Goal: Task Accomplishment & Management: Manage account settings

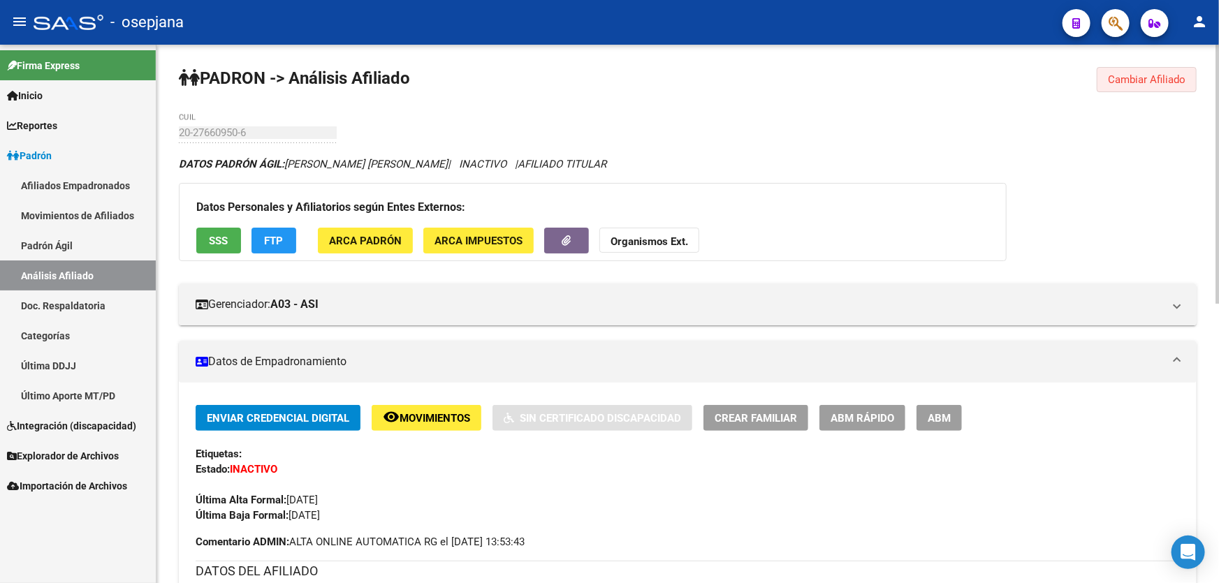
click at [1165, 75] on span "Cambiar Afiliado" at bounding box center [1147, 79] width 78 height 13
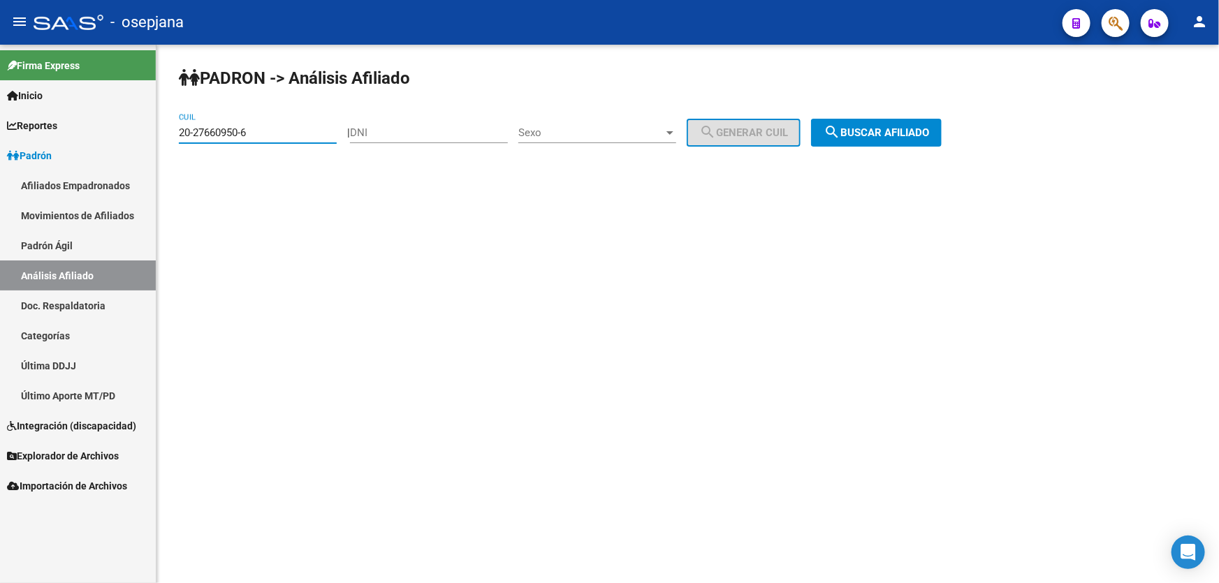
drag, startPoint x: 273, startPoint y: 133, endPoint x: 159, endPoint y: 133, distance: 114.6
click at [159, 133] on div "PADRON -> Análisis Afiliado 20-27660950-6 CUIL | DNI Sexo Sexo search Generar C…" at bounding box center [687, 118] width 1063 height 147
paste input "36780208-2"
click at [901, 135] on span "search Buscar afiliado" at bounding box center [876, 132] width 105 height 13
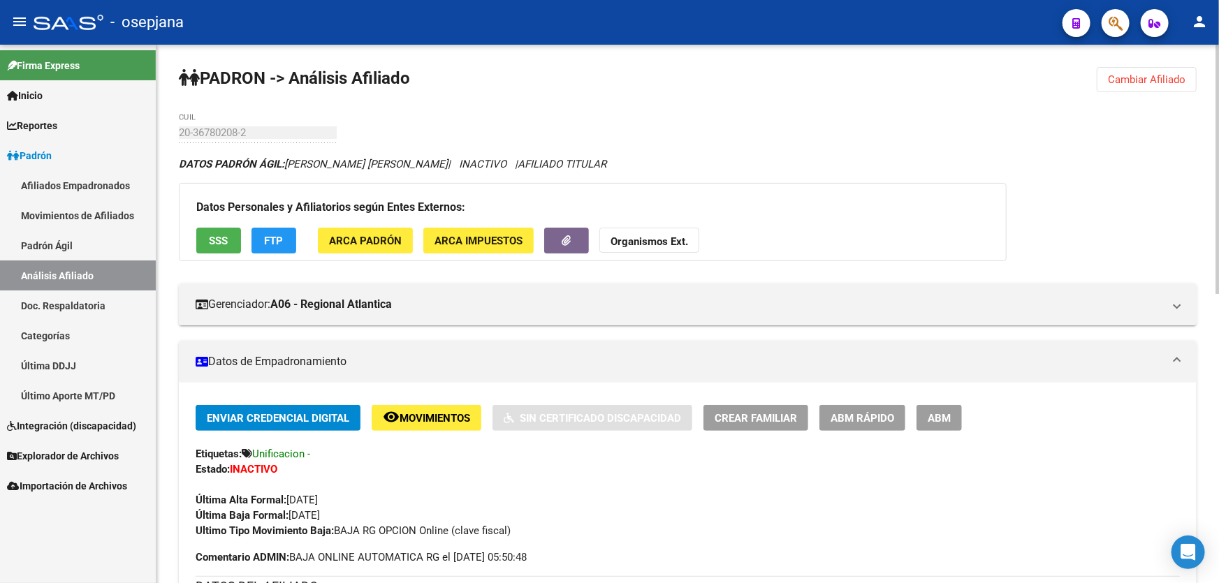
click at [1216, 88] on div at bounding box center [1217, 169] width 3 height 249
click at [1166, 81] on span "Cambiar Afiliado" at bounding box center [1147, 79] width 78 height 13
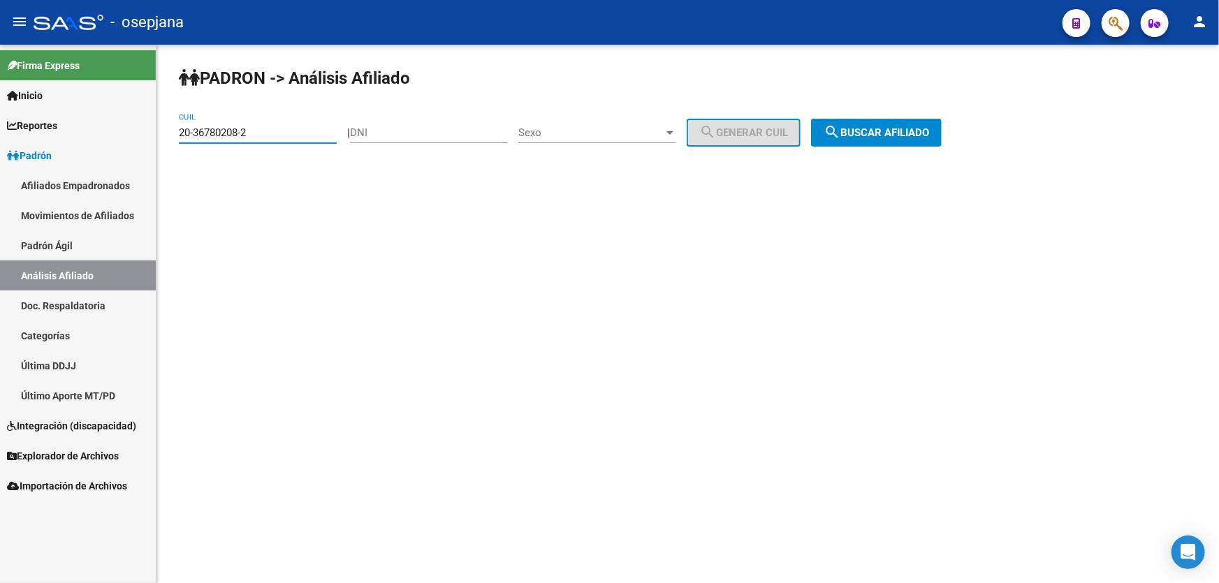
drag, startPoint x: 282, startPoint y: 135, endPoint x: 178, endPoint y: 149, distance: 105.0
click at [179, 149] on div "20-36780208-2 CUIL" at bounding box center [258, 134] width 158 height 43
paste input "7-28437138-6"
click at [840, 131] on mat-icon "search" at bounding box center [832, 132] width 17 height 17
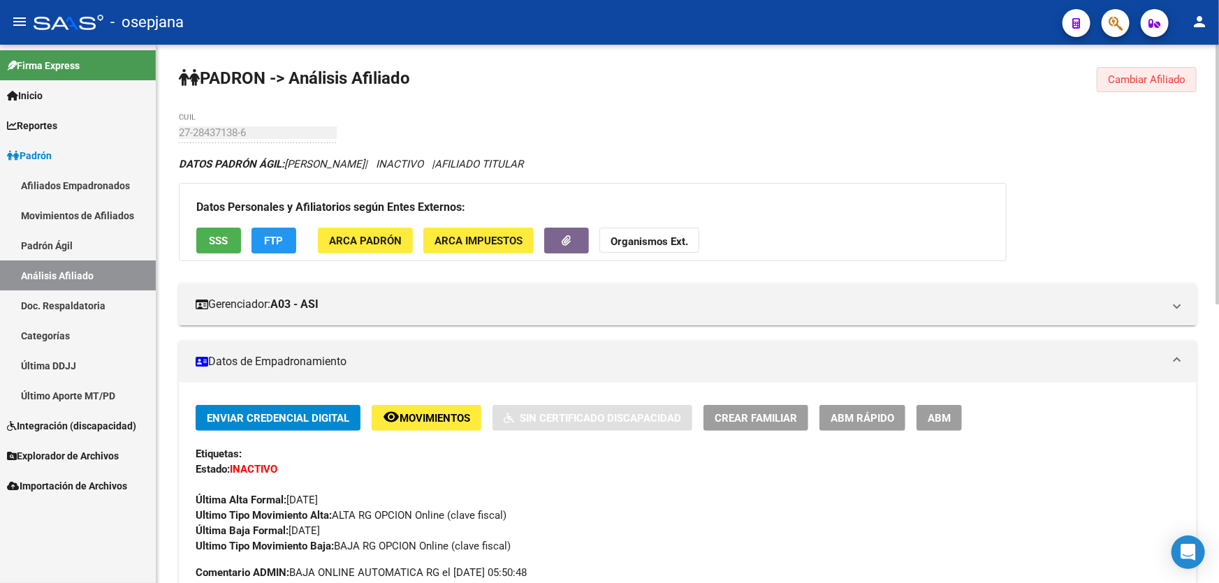
click at [1174, 82] on span "Cambiar Afiliado" at bounding box center [1147, 79] width 78 height 13
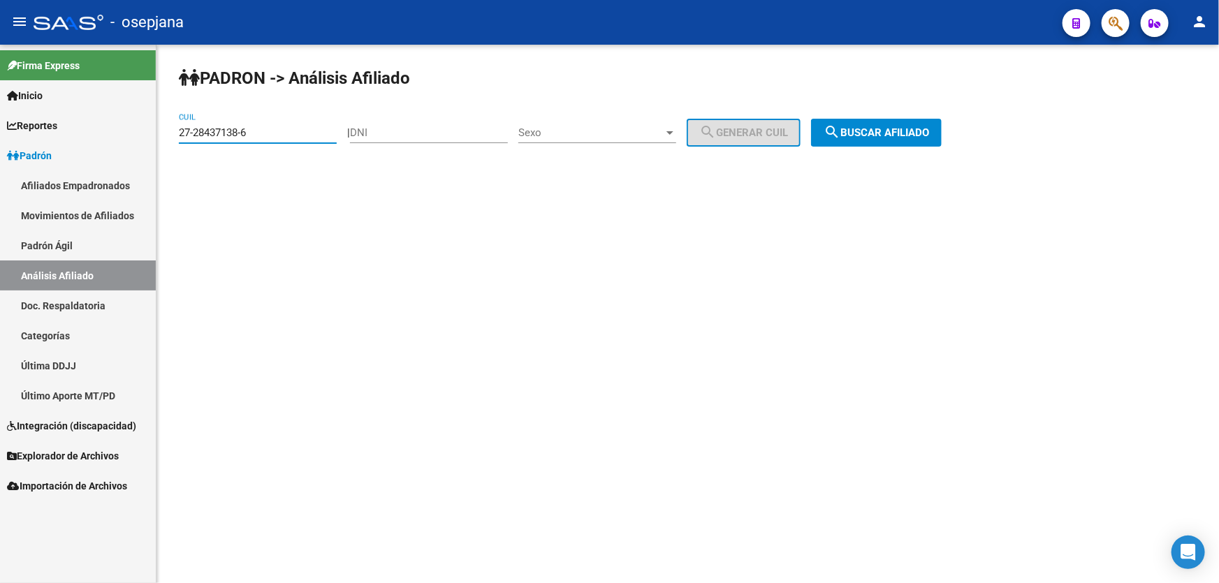
drag, startPoint x: 276, startPoint y: 133, endPoint x: 165, endPoint y: 141, distance: 111.3
click at [165, 141] on div "PADRON -> Análisis Afiliado 27-28437138-6 CUIL | DNI Sexo Sexo search Generar C…" at bounding box center [687, 118] width 1063 height 147
paste input "0-38199235-8"
click at [887, 136] on span "search Buscar afiliado" at bounding box center [876, 132] width 105 height 13
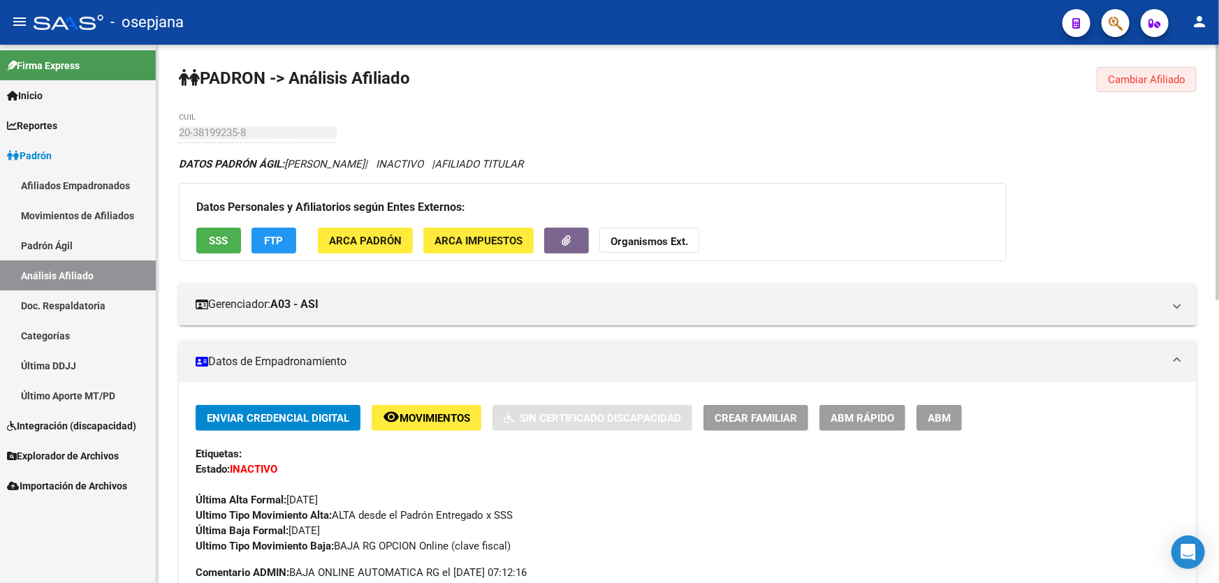
click at [1128, 83] on span "Cambiar Afiliado" at bounding box center [1147, 79] width 78 height 13
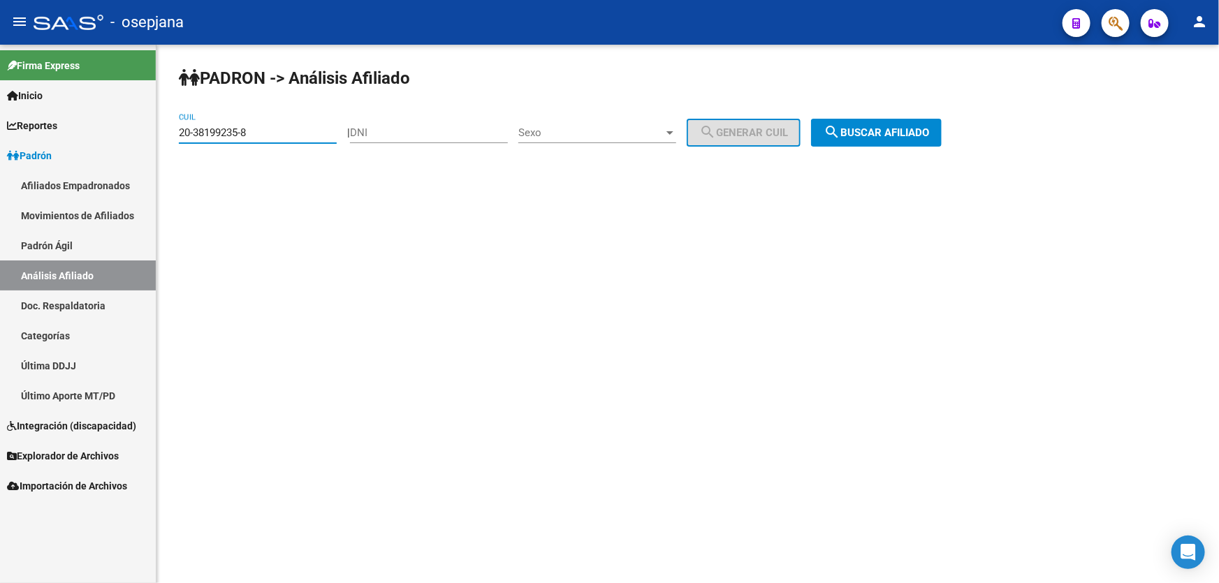
drag, startPoint x: 269, startPoint y: 133, endPoint x: 139, endPoint y: 140, distance: 130.1
click at [139, 140] on mat-sidenav-container "Firma Express Inicio Calendario SSS Instructivos Contacto OS Reportes Padrón Tr…" at bounding box center [609, 314] width 1219 height 539
paste input
click at [912, 135] on span "search Buscar afiliado" at bounding box center [876, 132] width 105 height 13
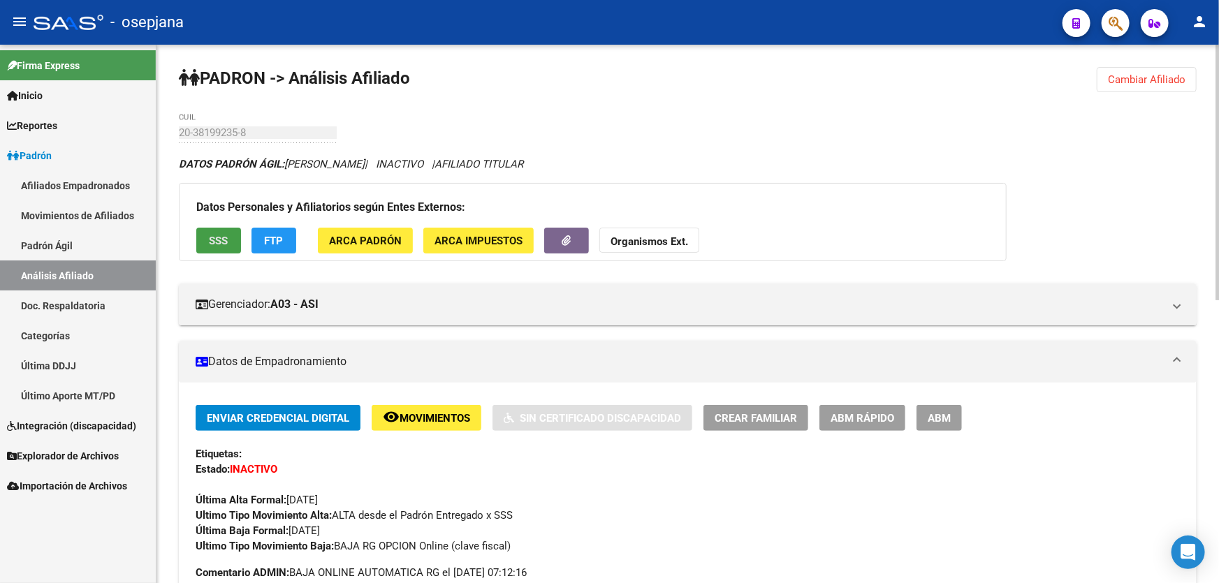
click at [227, 240] on span "SSS" at bounding box center [219, 241] width 19 height 13
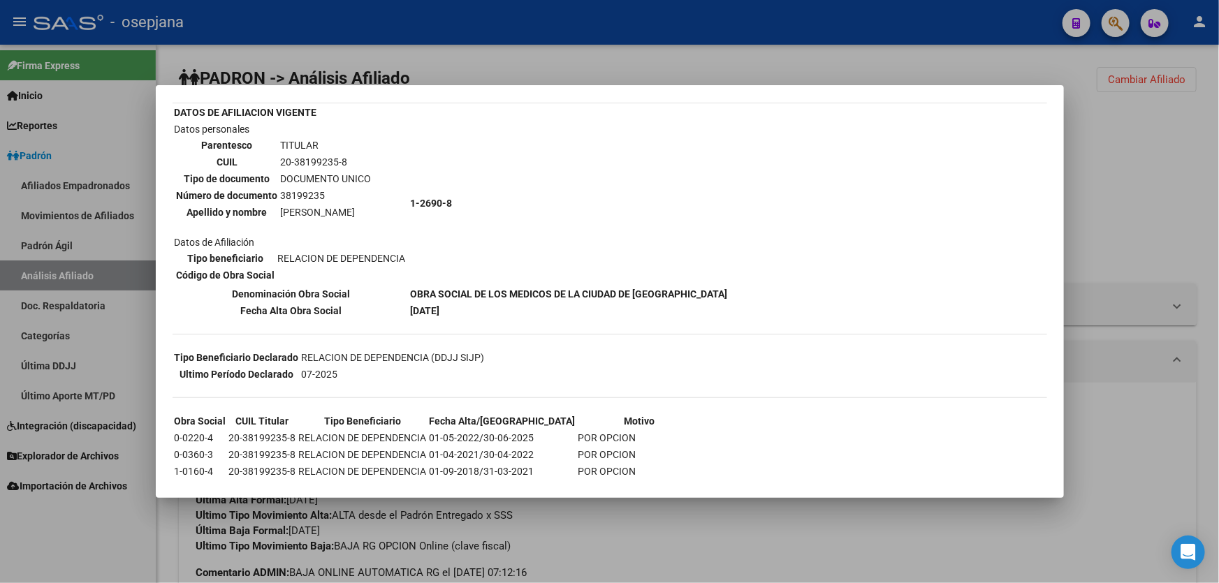
scroll to position [152, 0]
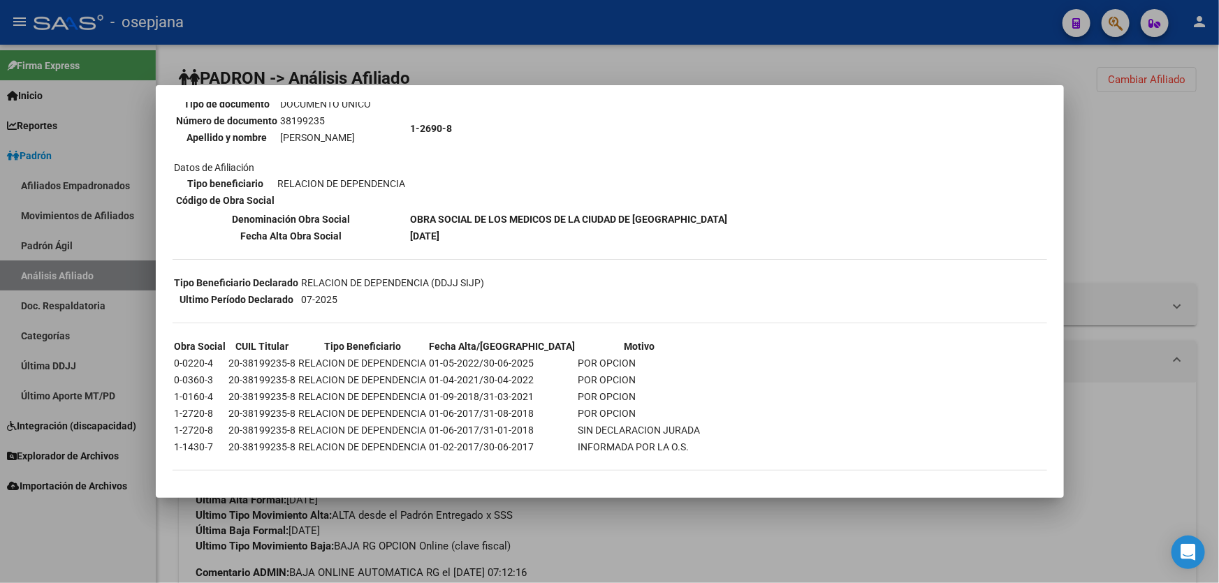
click at [1218, 189] on div at bounding box center [609, 291] width 1219 height 583
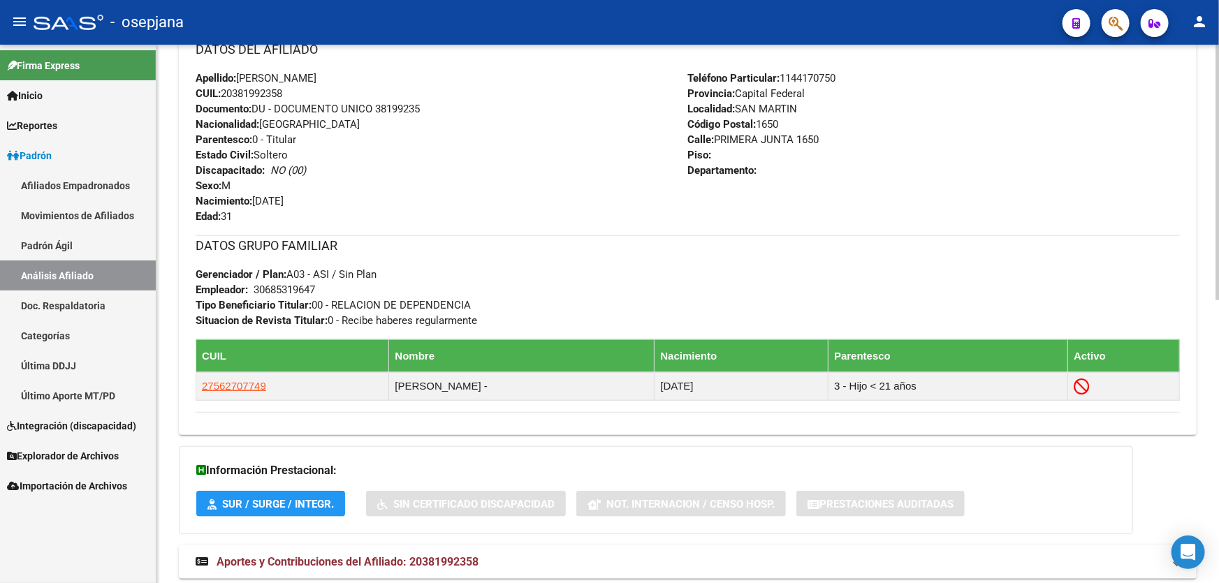
scroll to position [595, 0]
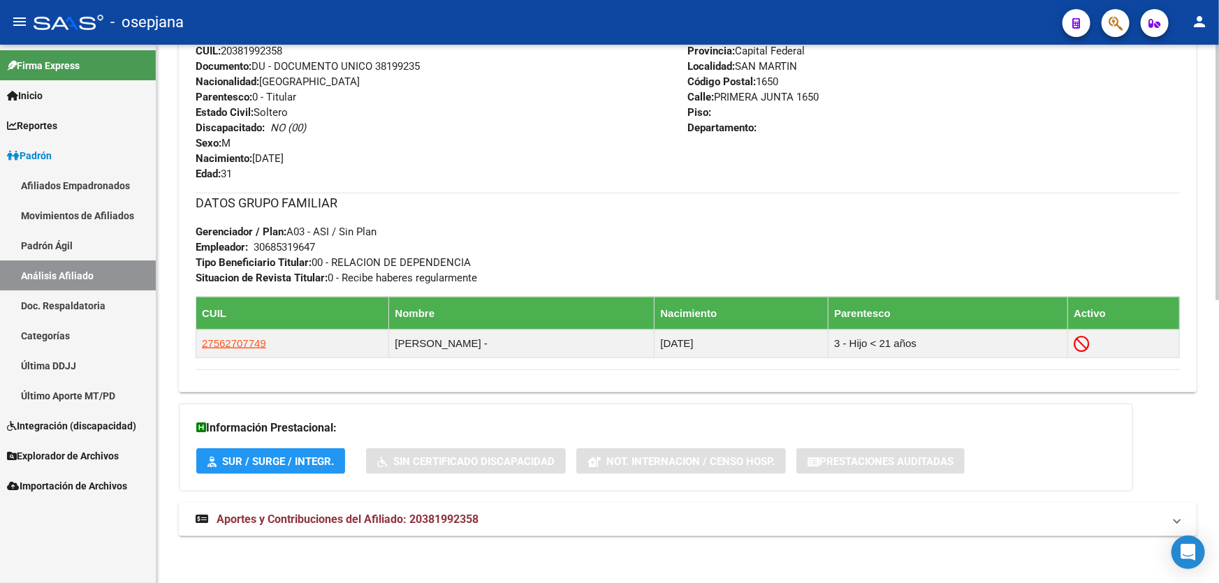
click at [837, 512] on mat-panel-title "Aportes y Contribuciones del Afiliado: 20381992358" at bounding box center [680, 519] width 968 height 15
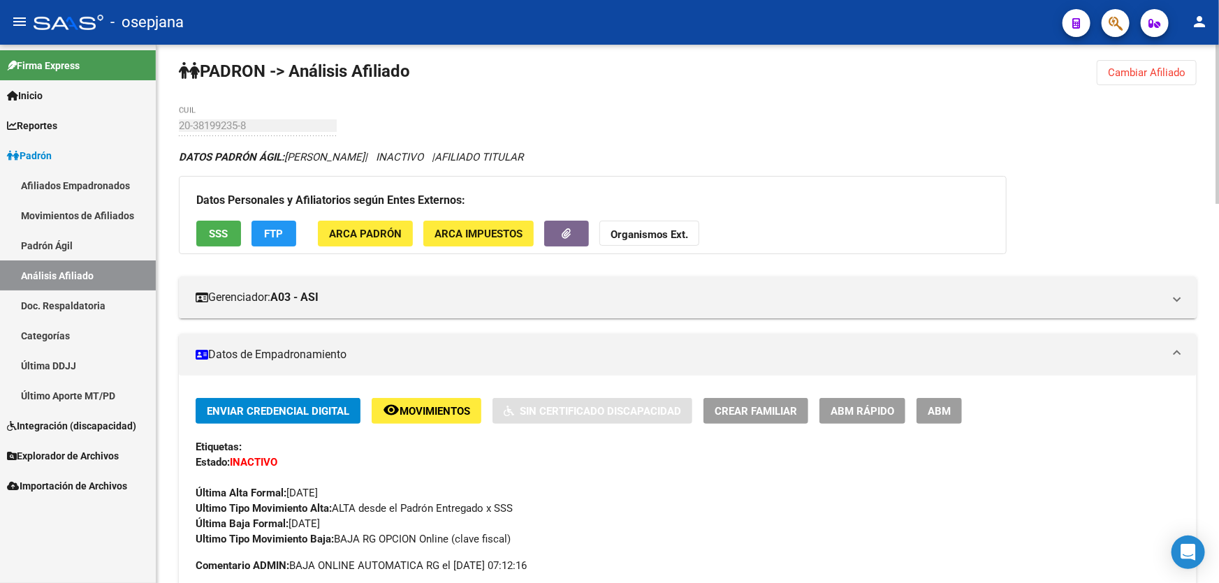
scroll to position [0, 0]
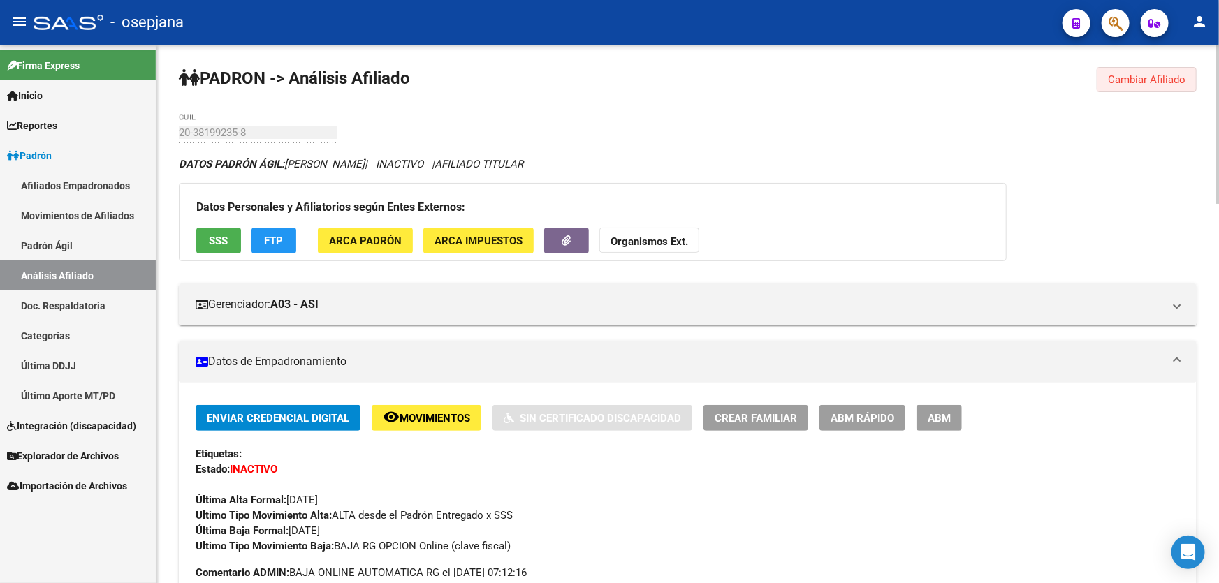
click at [1141, 78] on span "Cambiar Afiliado" at bounding box center [1147, 79] width 78 height 13
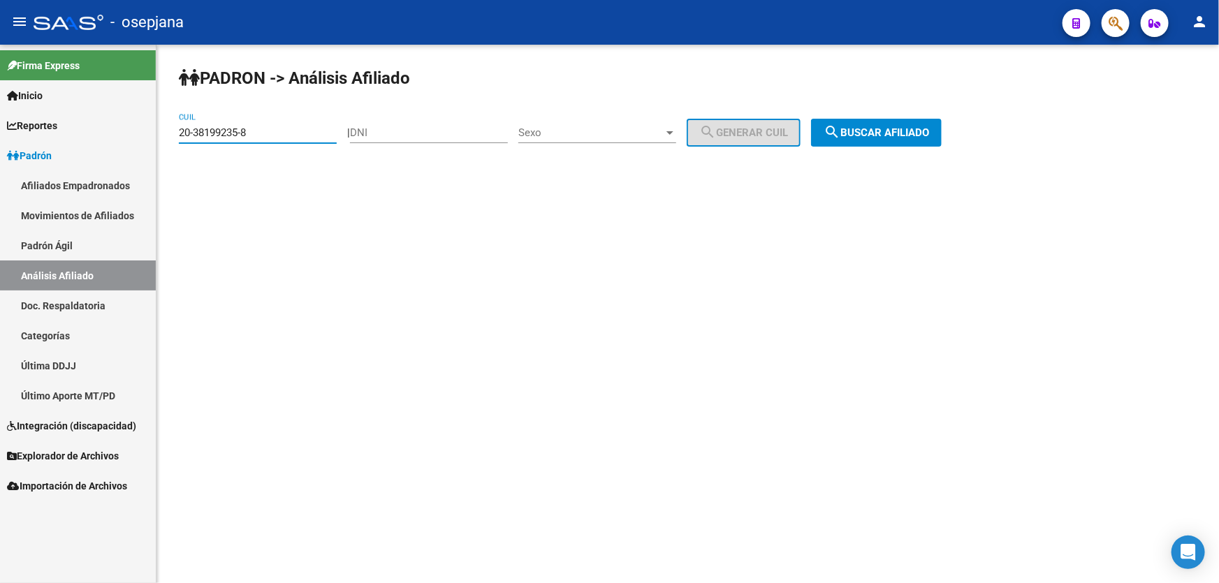
drag, startPoint x: 268, startPoint y: 133, endPoint x: 169, endPoint y: 151, distance: 100.7
click at [169, 151] on div "PADRON -> Análisis Afiliado 20-38199235-8 CUIL | DNI Sexo Sexo search Generar C…" at bounding box center [687, 118] width 1063 height 147
paste input "45013938-7"
click at [908, 145] on button "search Buscar afiliado" at bounding box center [876, 133] width 131 height 28
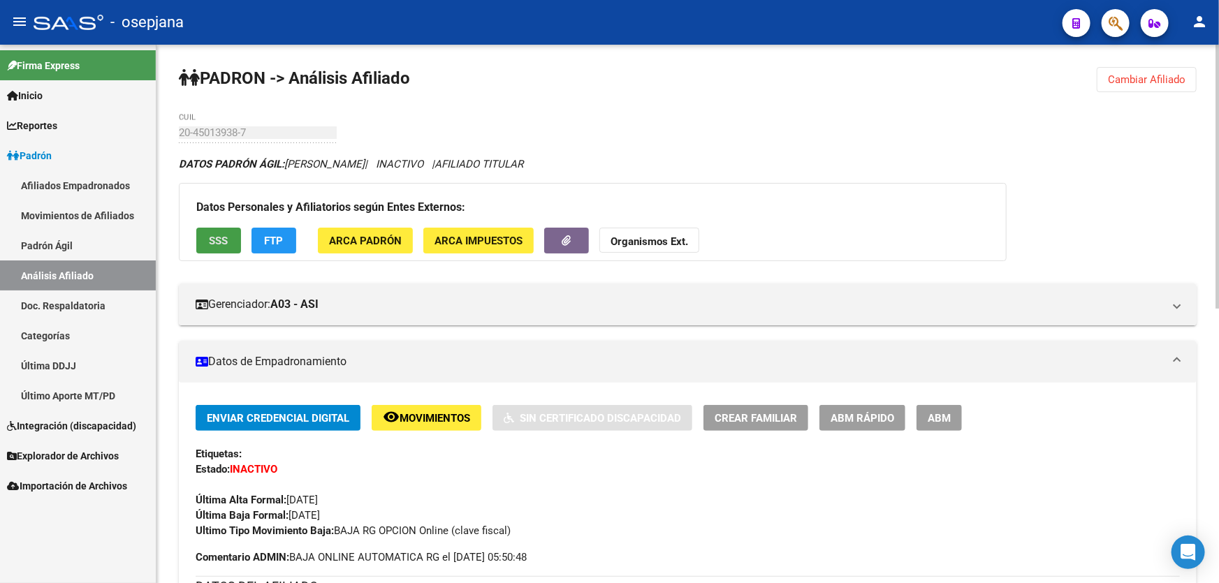
click at [217, 235] on span "SSS" at bounding box center [219, 241] width 19 height 13
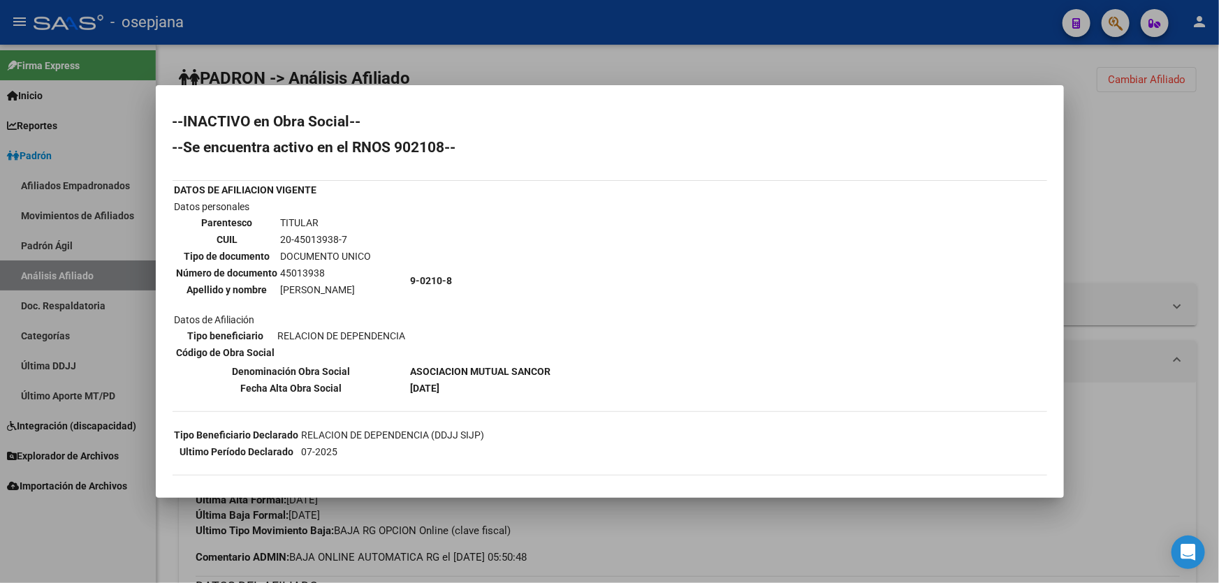
click at [1118, 182] on div at bounding box center [609, 291] width 1219 height 583
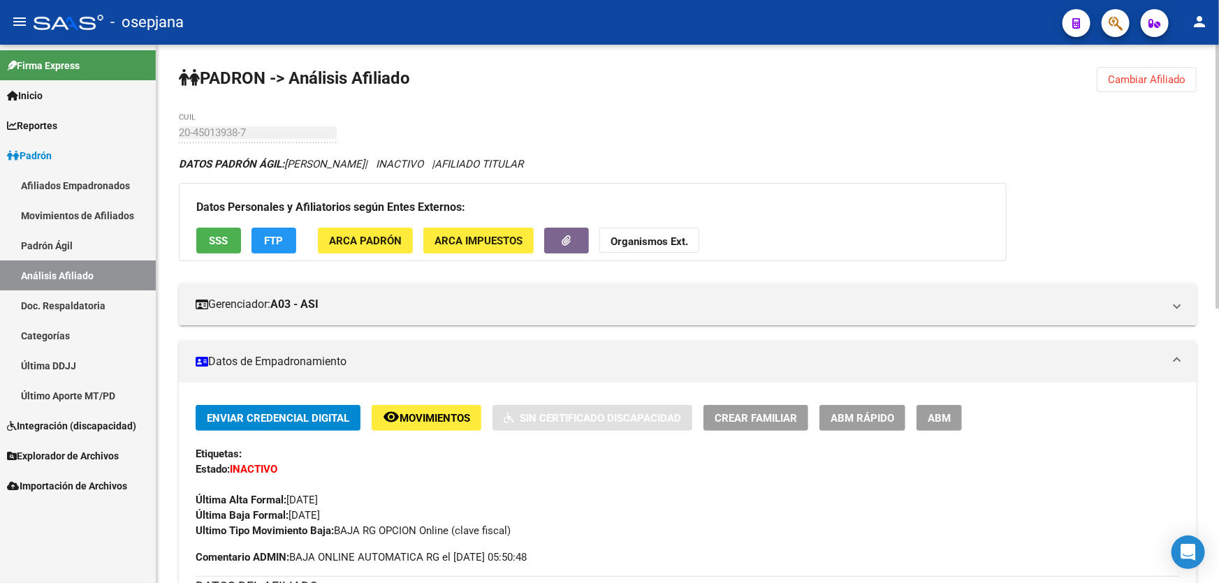
click at [1162, 88] on button "Cambiar Afiliado" at bounding box center [1147, 79] width 100 height 25
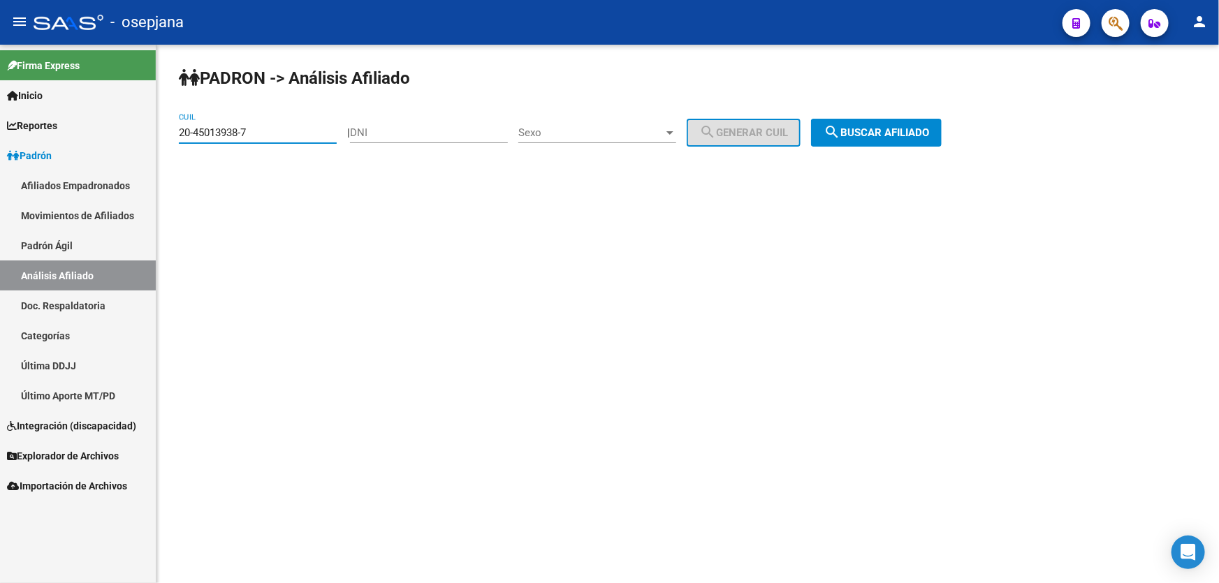
drag, startPoint x: 293, startPoint y: 133, endPoint x: 138, endPoint y: 135, distance: 155.8
click at [138, 135] on mat-sidenav-container "Firma Express Inicio Calendario SSS Instructivos Contacto OS Reportes Padrón Tr…" at bounding box center [609, 314] width 1219 height 539
paste input "7-24023206-0"
click at [924, 126] on span "search Buscar afiliado" at bounding box center [876, 132] width 105 height 13
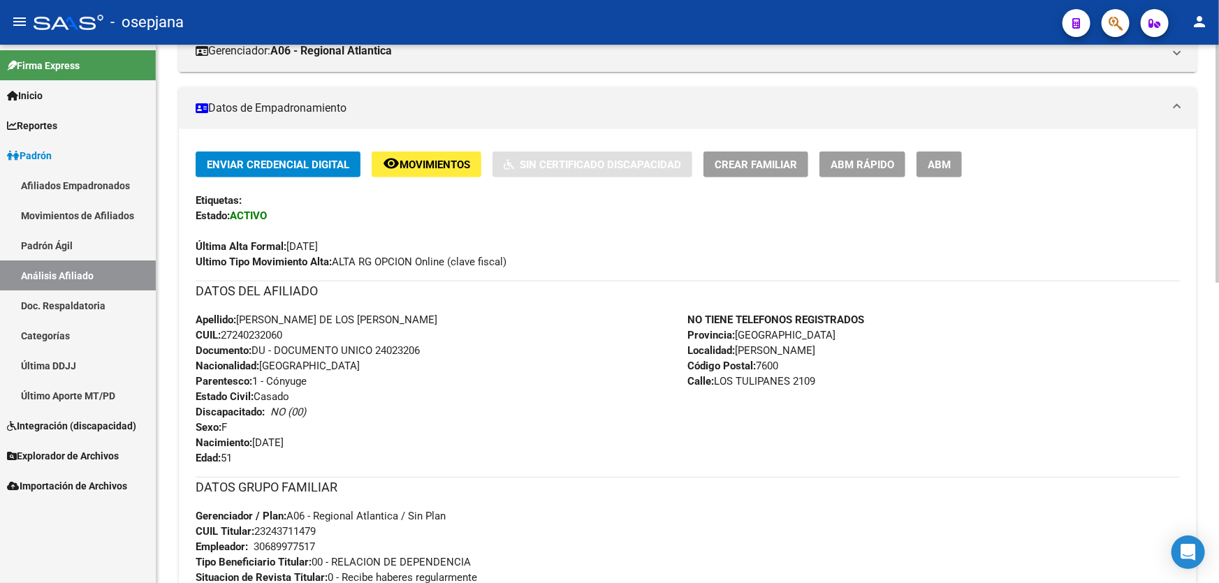
scroll to position [444, 0]
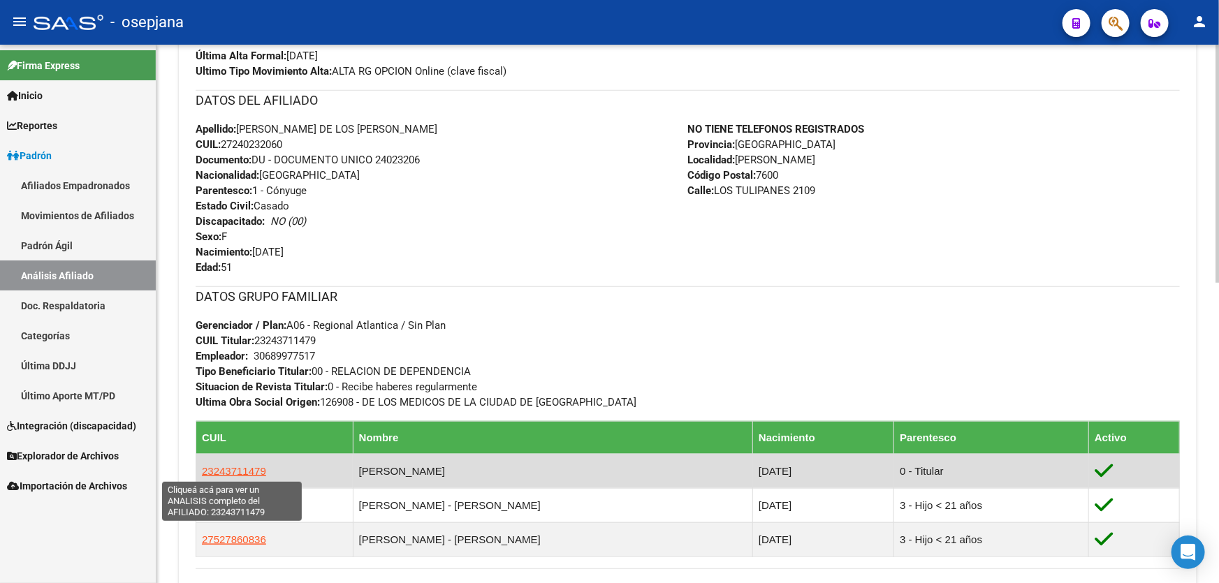
click at [242, 465] on span "23243711479" at bounding box center [234, 471] width 64 height 12
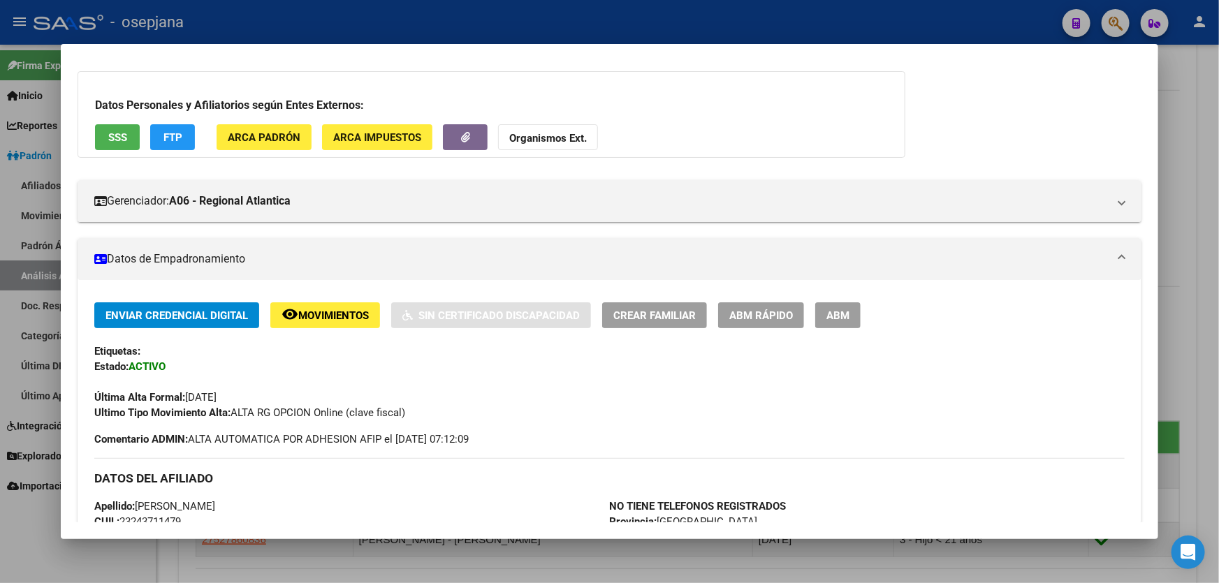
scroll to position [190, 0]
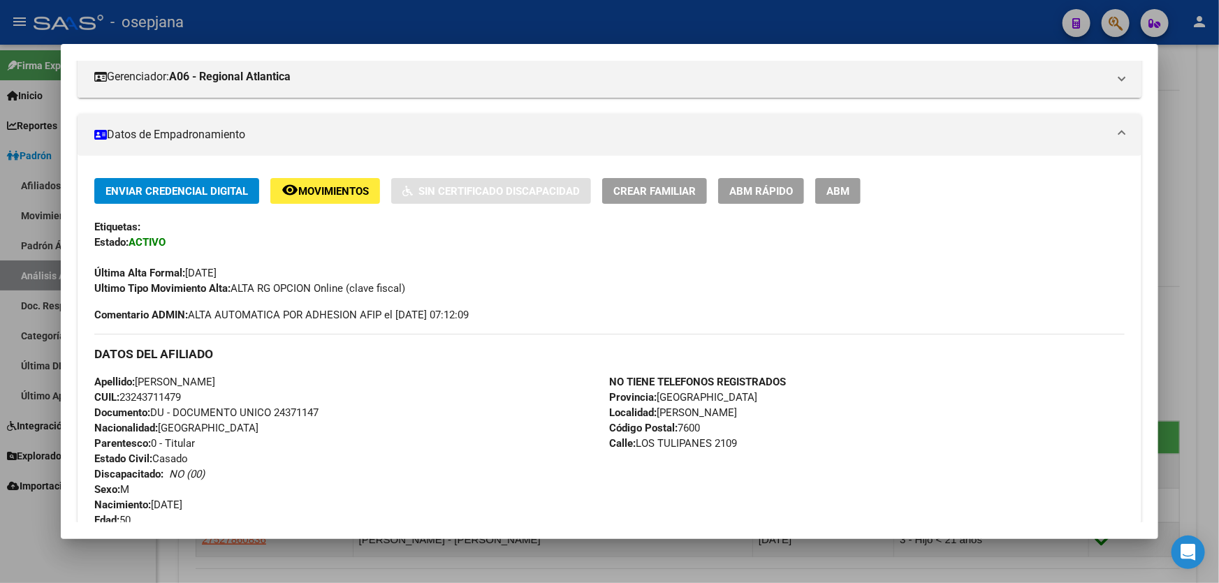
drag, startPoint x: 184, startPoint y: 393, endPoint x: 123, endPoint y: 393, distance: 61.5
click at [123, 393] on span "CUIL: 23243711479" at bounding box center [137, 397] width 87 height 13
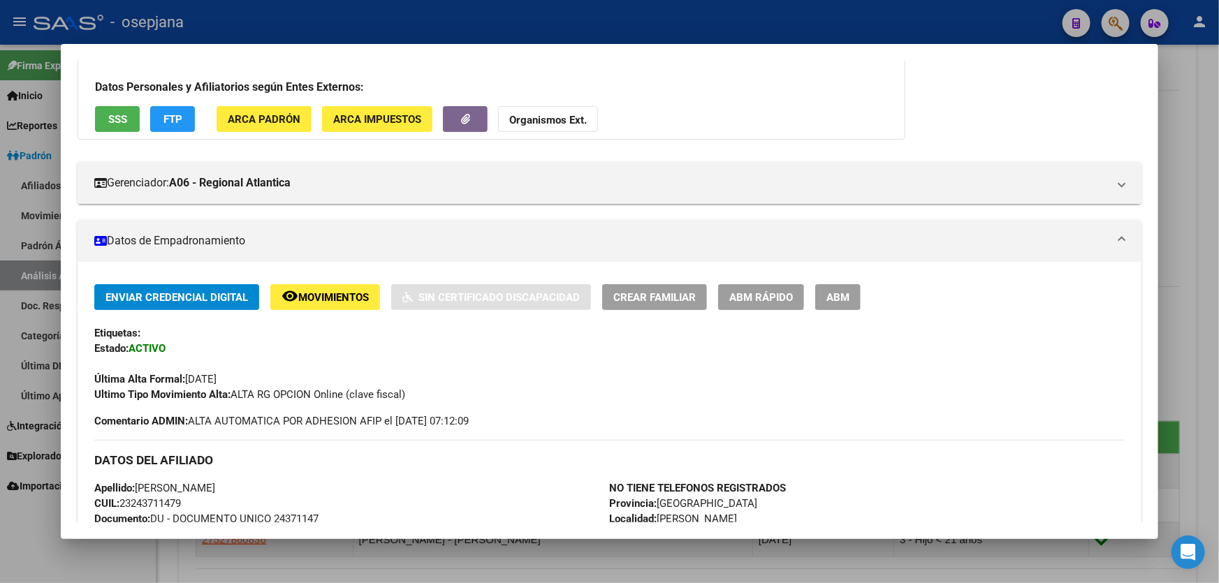
scroll to position [0, 0]
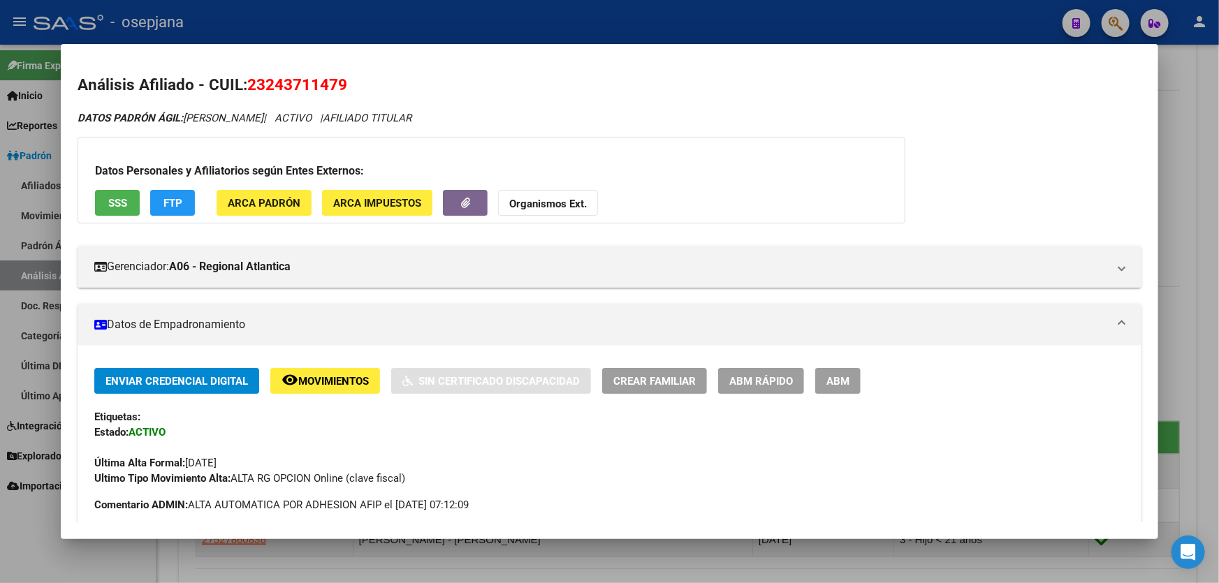
click at [1218, 248] on div at bounding box center [609, 291] width 1219 height 583
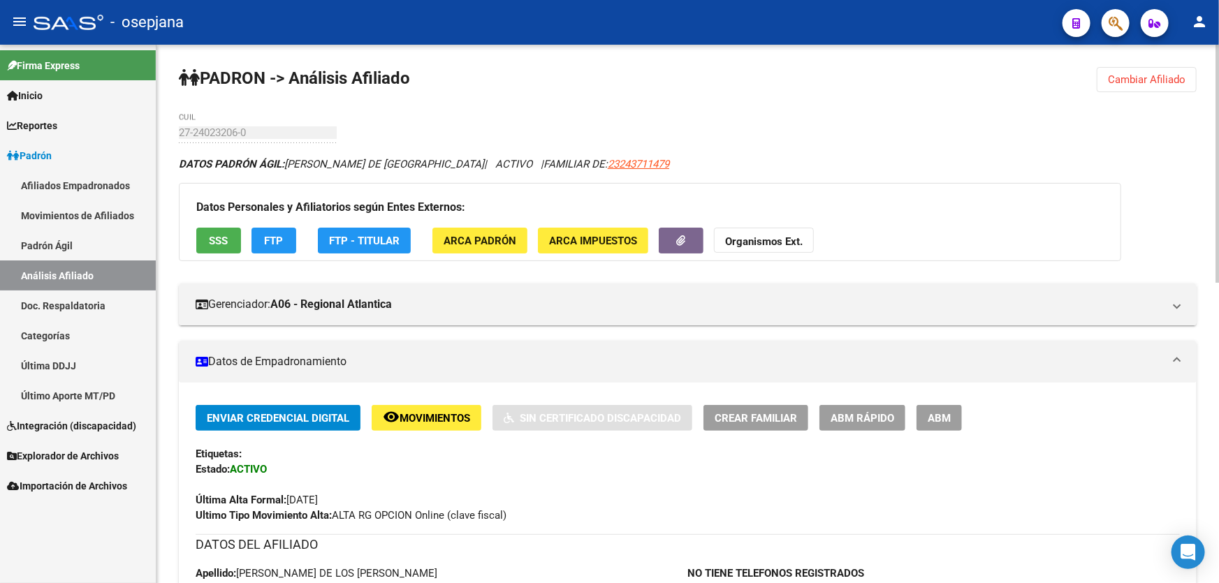
click at [1144, 81] on span "Cambiar Afiliado" at bounding box center [1147, 79] width 78 height 13
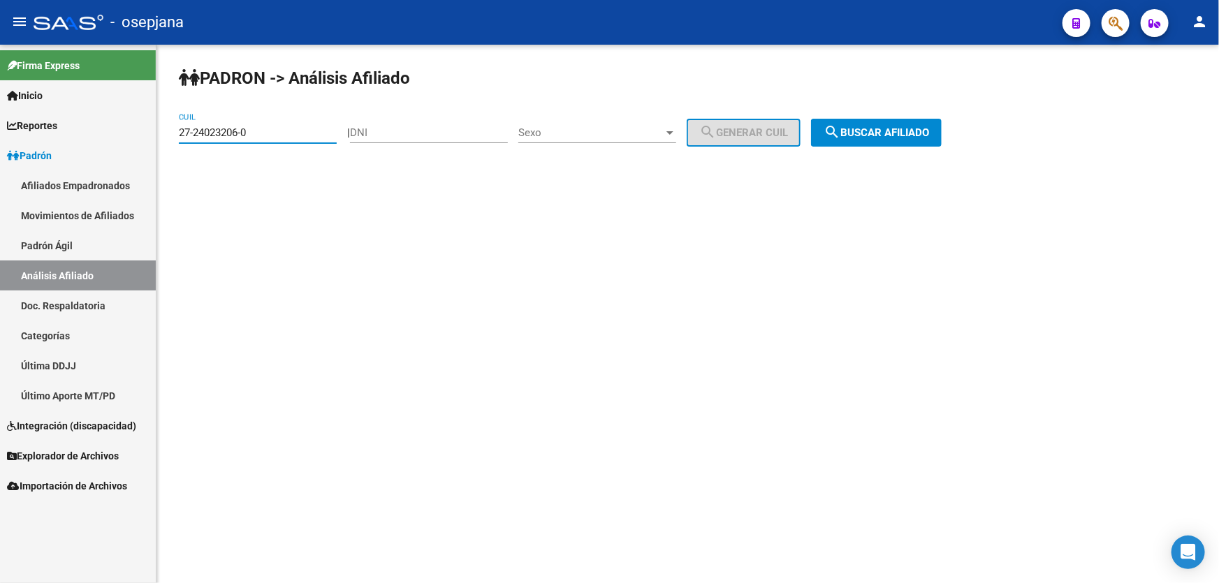
drag, startPoint x: 274, startPoint y: 137, endPoint x: 176, endPoint y: 137, distance: 97.8
click at [176, 137] on div "PADRON -> Análisis Afiliado 27-24023206-0 CUIL | DNI Sexo Sexo search Generar C…" at bounding box center [687, 118] width 1063 height 147
paste input "0-58494087-6"
type input "20-58494087-6"
click at [906, 136] on span "search Buscar afiliado" at bounding box center [876, 132] width 105 height 13
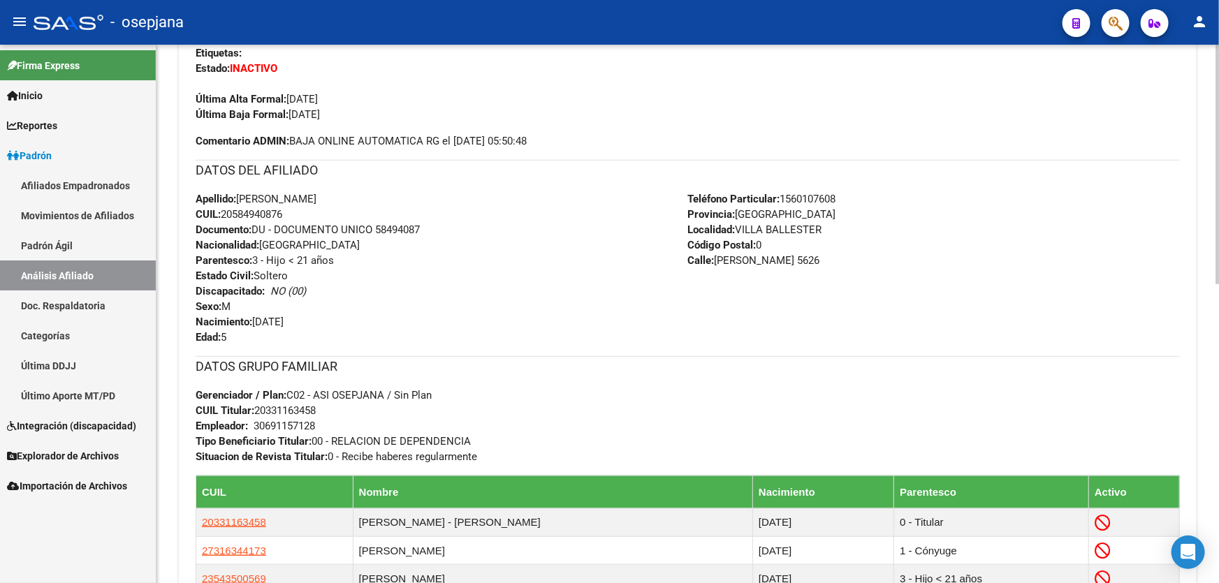
scroll to position [444, 0]
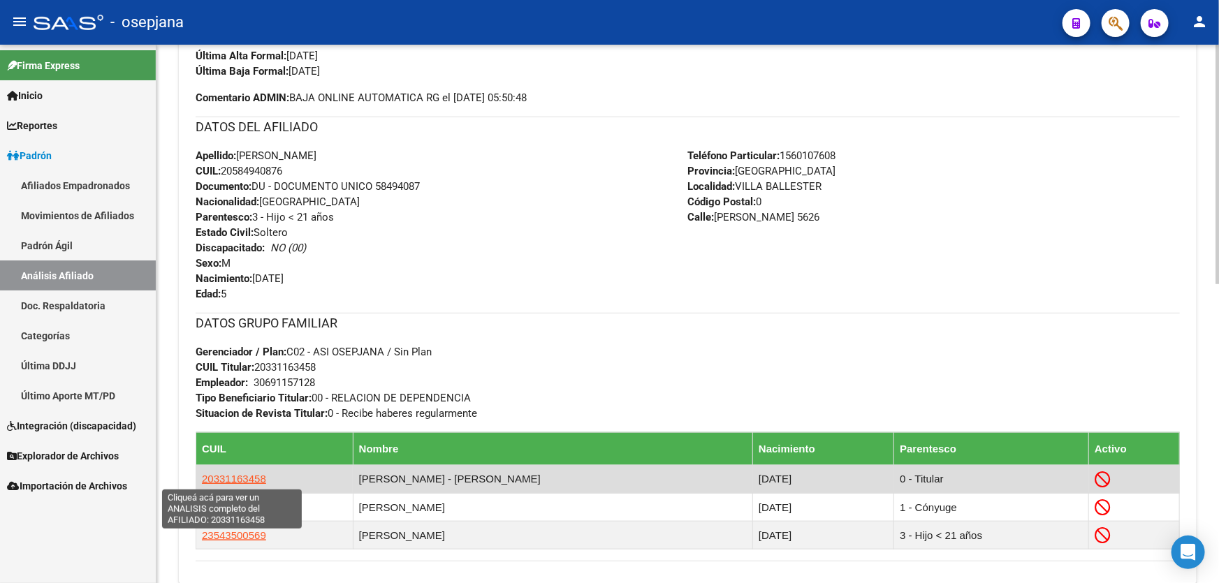
click at [238, 475] on span "20331163458" at bounding box center [234, 479] width 64 height 12
type textarea "20331163458"
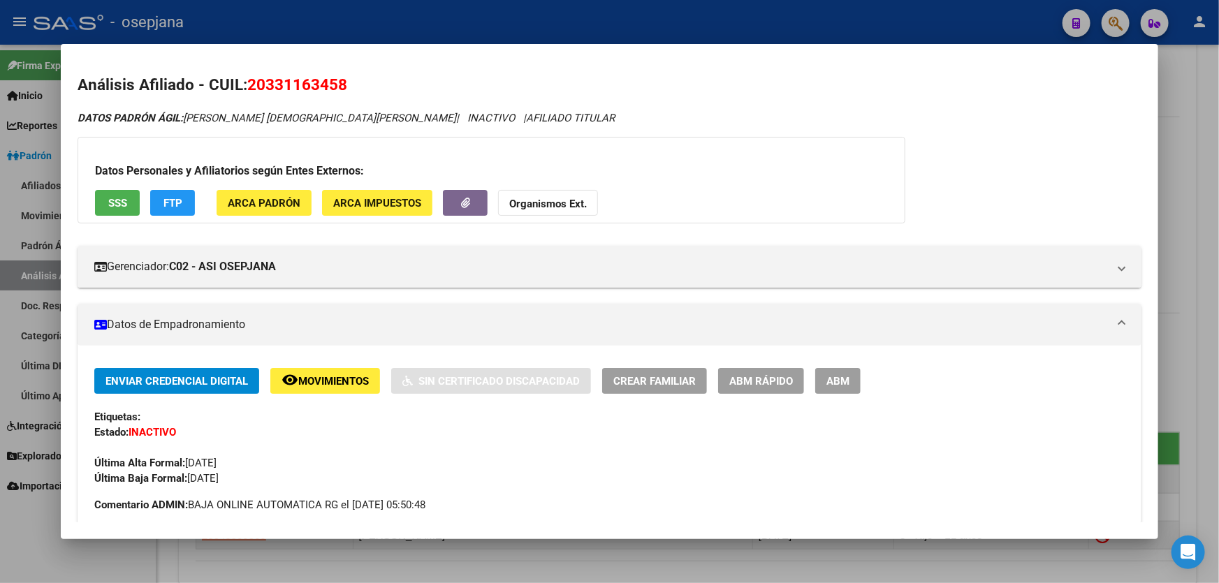
drag, startPoint x: 349, startPoint y: 75, endPoint x: 251, endPoint y: 85, distance: 98.2
click at [251, 85] on h2 "Análisis Afiliado - CUIL: 20331163458" at bounding box center [610, 85] width 1064 height 24
copy span "20331163458"
click at [1218, 162] on div at bounding box center [609, 291] width 1219 height 583
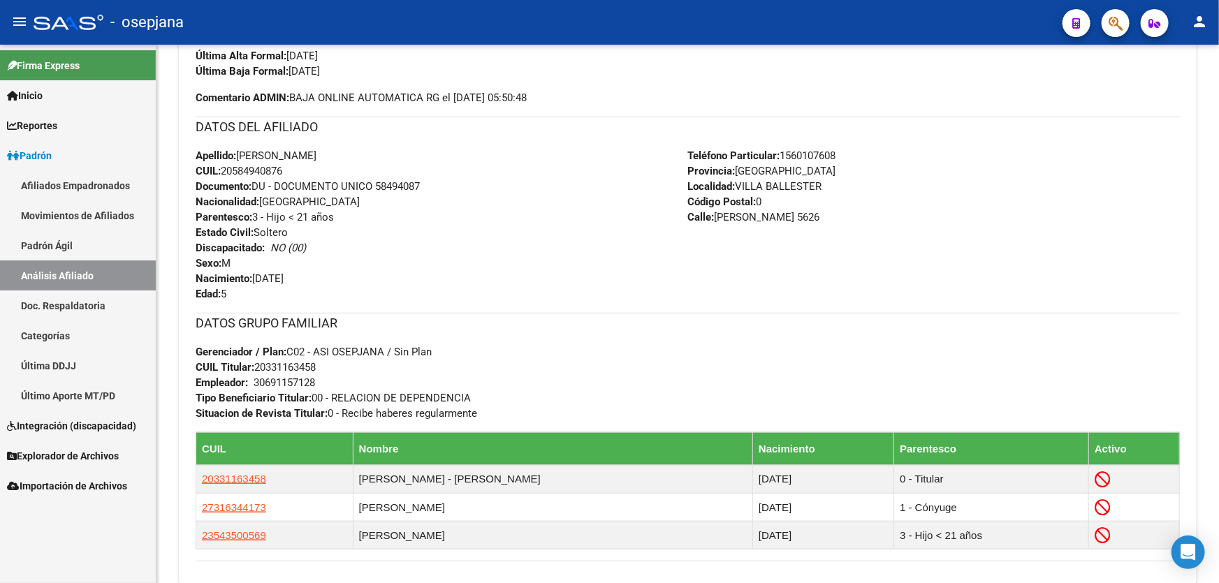
scroll to position [0, 0]
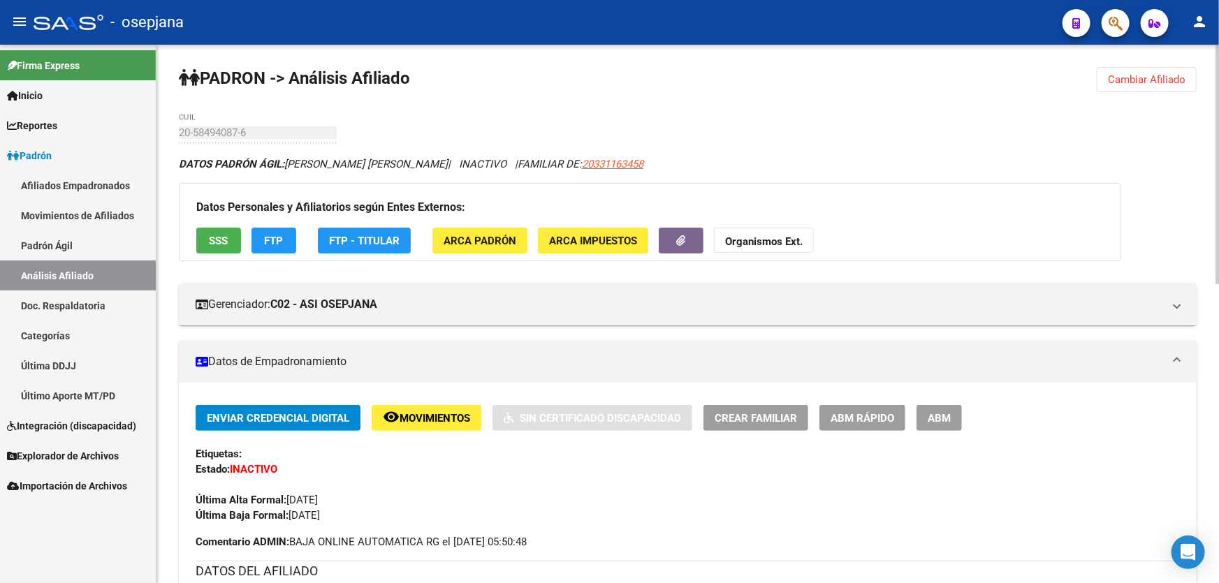
click at [1128, 67] on button "Cambiar Afiliado" at bounding box center [1147, 79] width 100 height 25
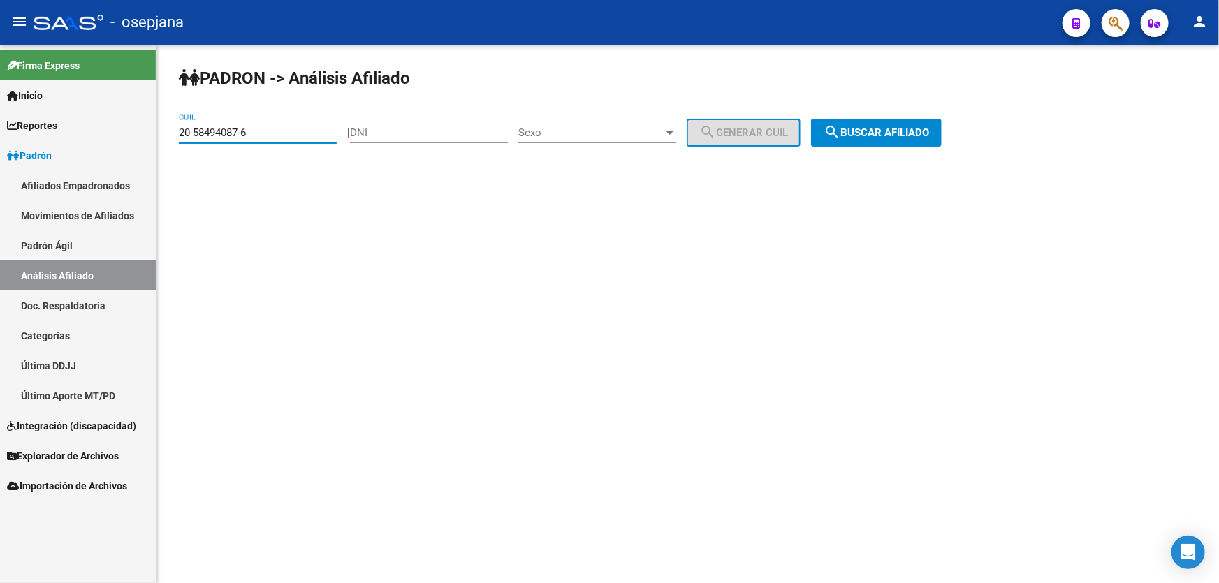
drag, startPoint x: 272, startPoint y: 133, endPoint x: 150, endPoint y: 133, distance: 122.3
click at [150, 133] on mat-sidenav-container "Firma Express Inicio Calendario SSS Instructivos Contacto OS Reportes Padrón Tr…" at bounding box center [609, 314] width 1219 height 539
paste input "35977421-5"
click at [892, 126] on span "search Buscar afiliado" at bounding box center [876, 132] width 105 height 13
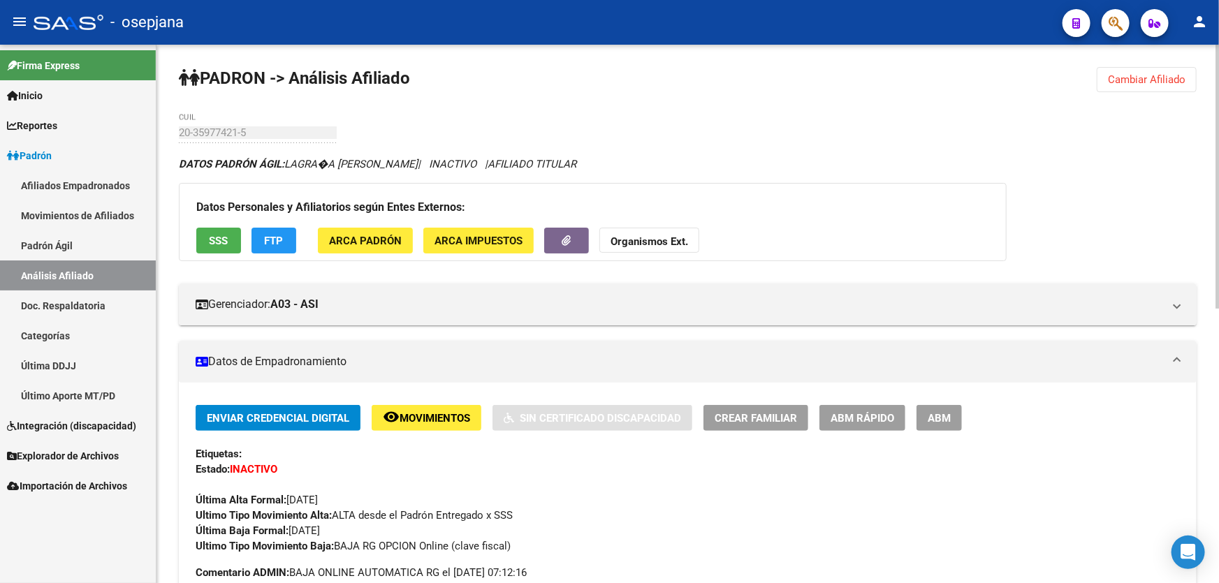
click at [1139, 75] on span "Cambiar Afiliado" at bounding box center [1147, 79] width 78 height 13
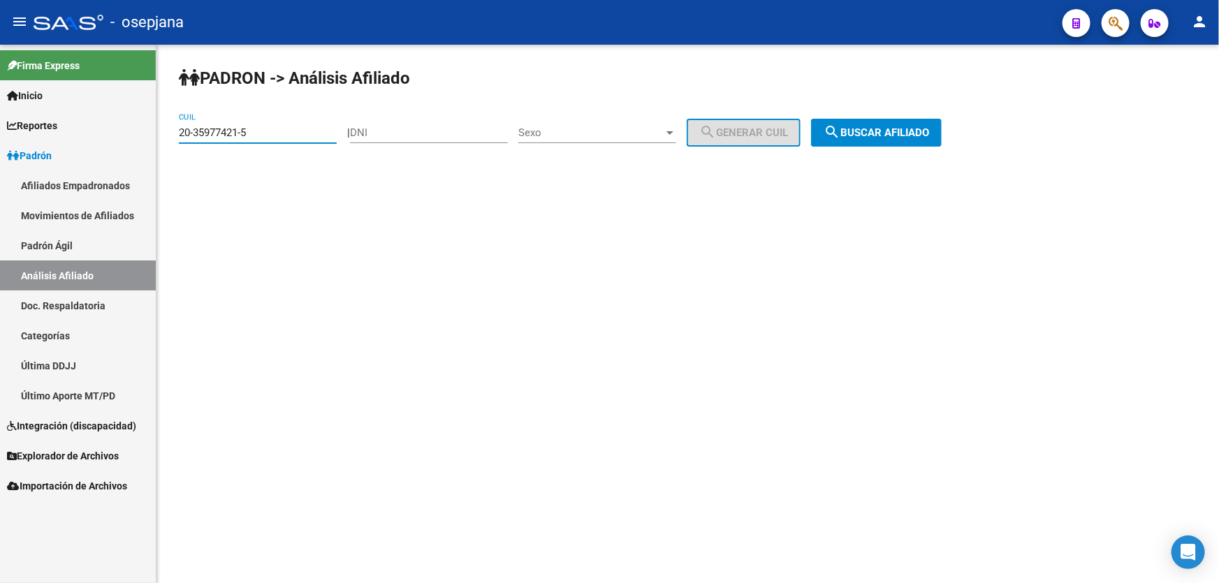
drag, startPoint x: 316, startPoint y: 130, endPoint x: 169, endPoint y: 153, distance: 148.5
click at [169, 153] on div "PADRON -> Análisis Afiliado 20-35977421-5 CUIL | DNI Sexo Sexo search Generar C…" at bounding box center [687, 118] width 1063 height 147
paste input "7-52773741-4"
click at [912, 119] on button "search Buscar afiliado" at bounding box center [876, 133] width 131 height 28
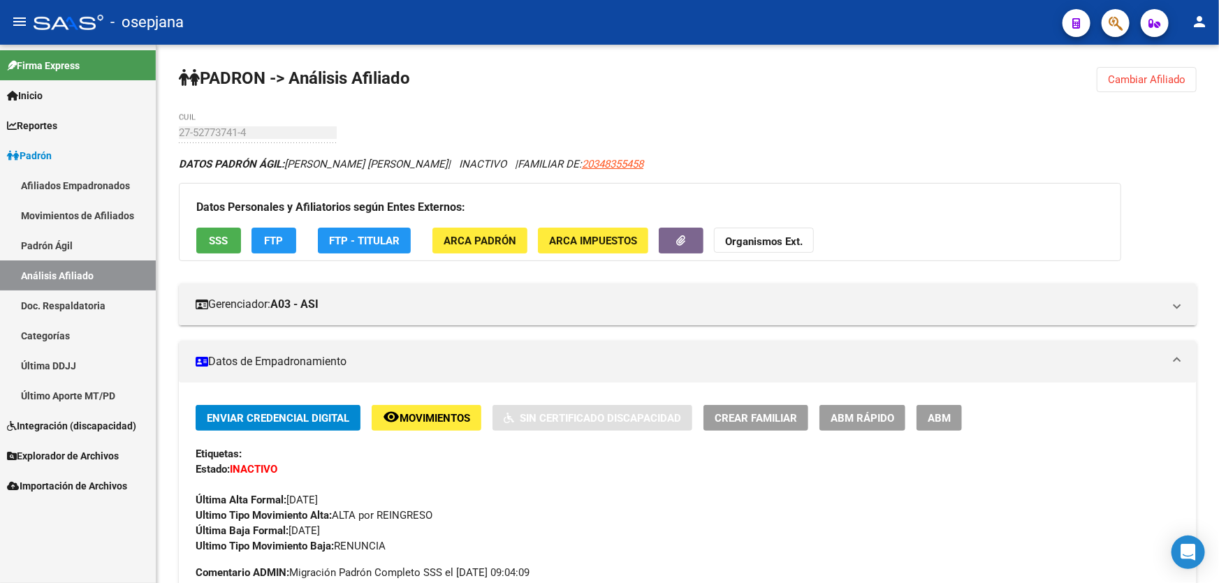
click at [1132, 77] on span "Cambiar Afiliado" at bounding box center [1147, 79] width 78 height 13
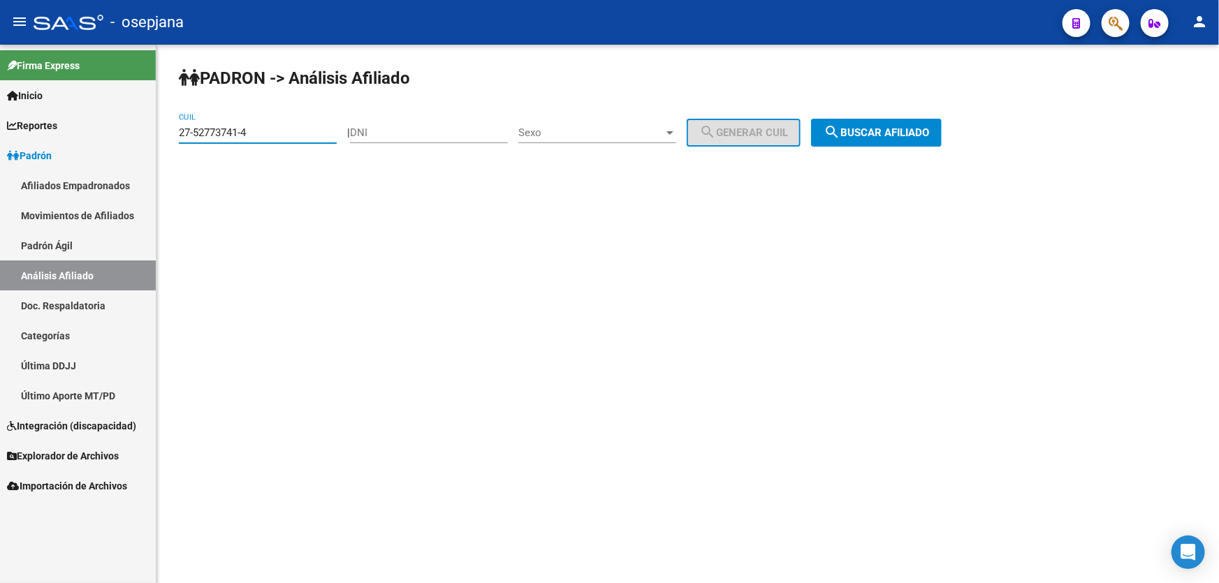
drag, startPoint x: 289, startPoint y: 132, endPoint x: 170, endPoint y: 140, distance: 119.8
click at [170, 140] on div "PADRON -> Análisis Afiliado 27-52773741-4 CUIL | DNI Sexo Sexo search Generar C…" at bounding box center [687, 118] width 1063 height 147
paste input "0-17588426-3"
click at [896, 147] on div "PADRON -> Análisis Afiliado 20-17588426-3 CUIL | DNI Sexo Sexo search Generar C…" at bounding box center [687, 118] width 1063 height 147
click at [896, 131] on span "search Buscar afiliado" at bounding box center [876, 132] width 105 height 13
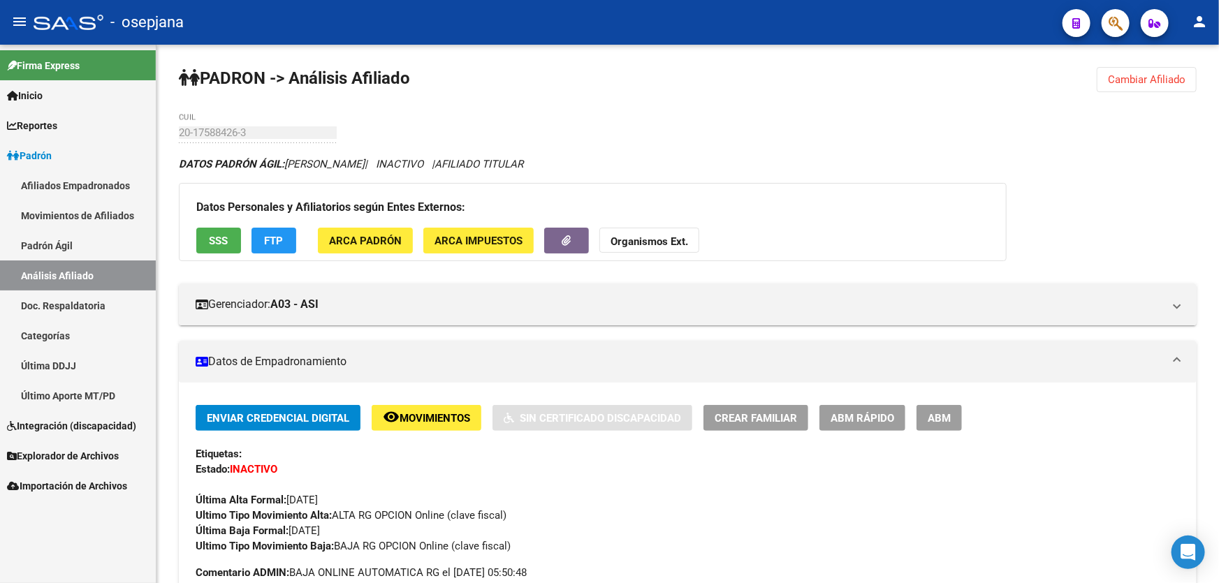
click at [1181, 74] on span "Cambiar Afiliado" at bounding box center [1147, 79] width 78 height 13
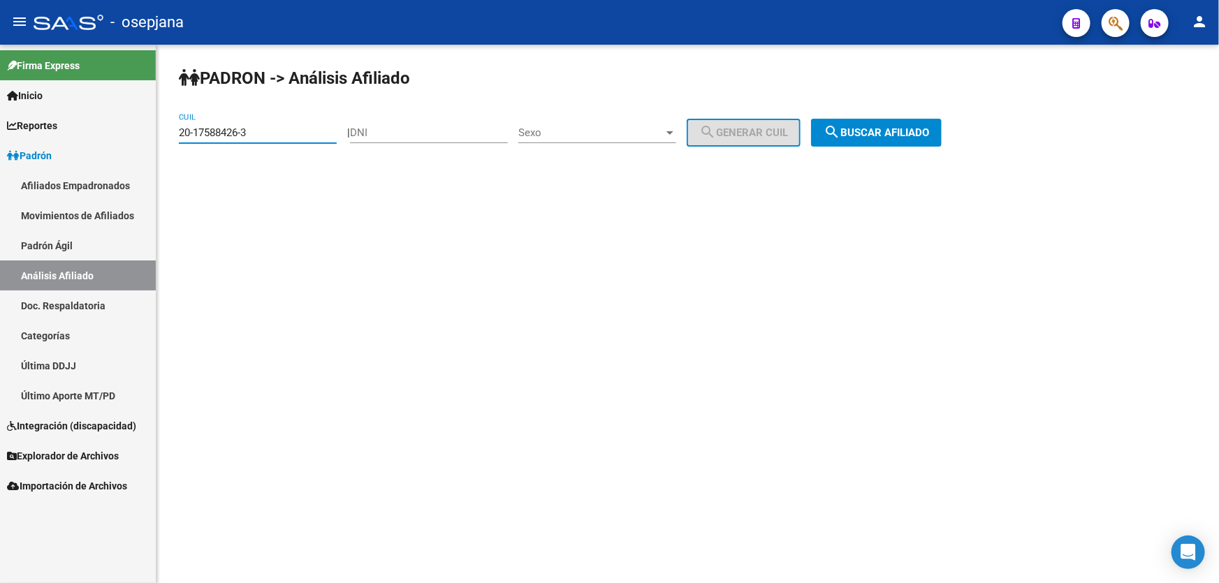
drag, startPoint x: 302, startPoint y: 138, endPoint x: 138, endPoint y: 138, distance: 164.2
click at [138, 138] on mat-sidenav-container "Firma Express Inicio Calendario SSS Instructivos Contacto OS Reportes Padrón Tr…" at bounding box center [609, 314] width 1219 height 539
paste input "17-588426"
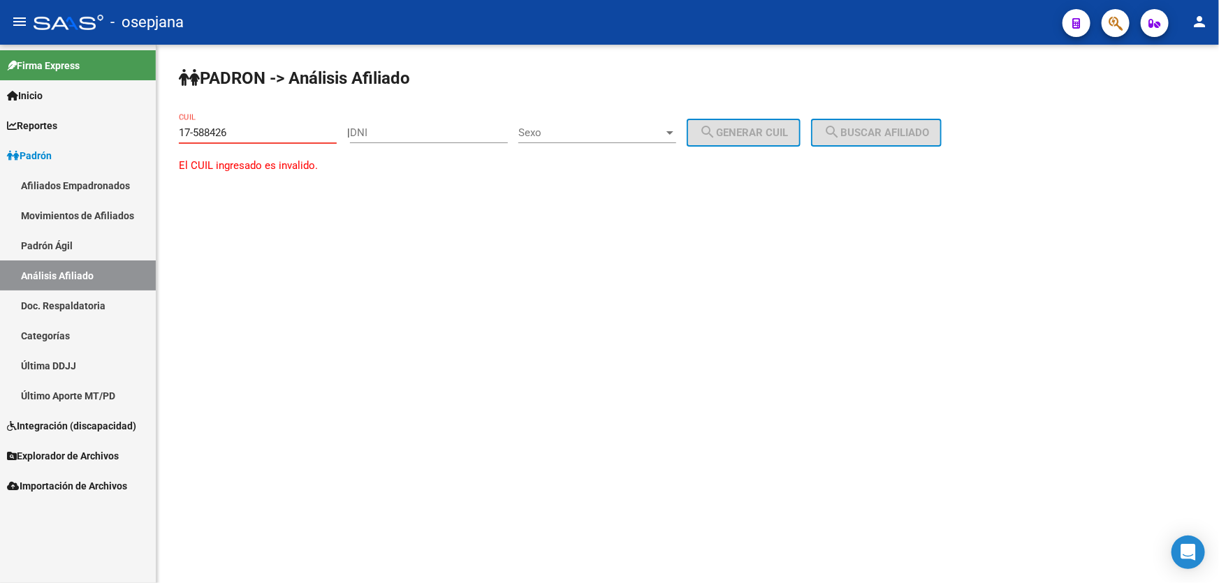
drag, startPoint x: 262, startPoint y: 133, endPoint x: 160, endPoint y: 133, distance: 102.0
click at [160, 133] on div "PADRON -> Análisis Afiliado 17-588426 CUIL | DNI Sexo Sexo search Generar CUIL …" at bounding box center [687, 133] width 1063 height 177
paste input "20-35794538-1"
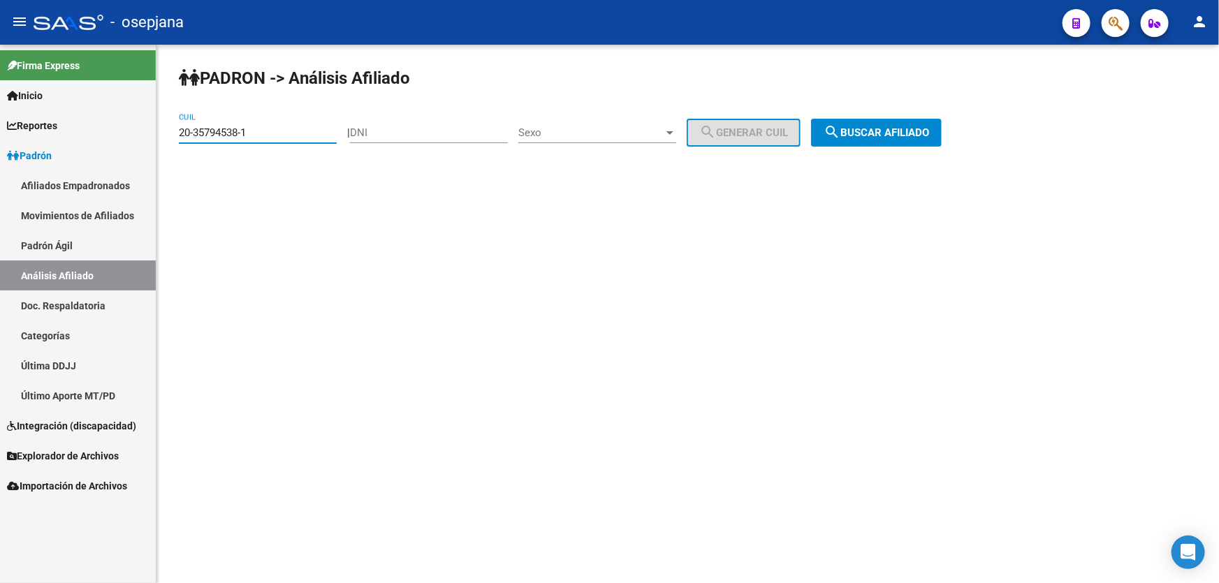
click at [897, 137] on span "search Buscar afiliado" at bounding box center [876, 132] width 105 height 13
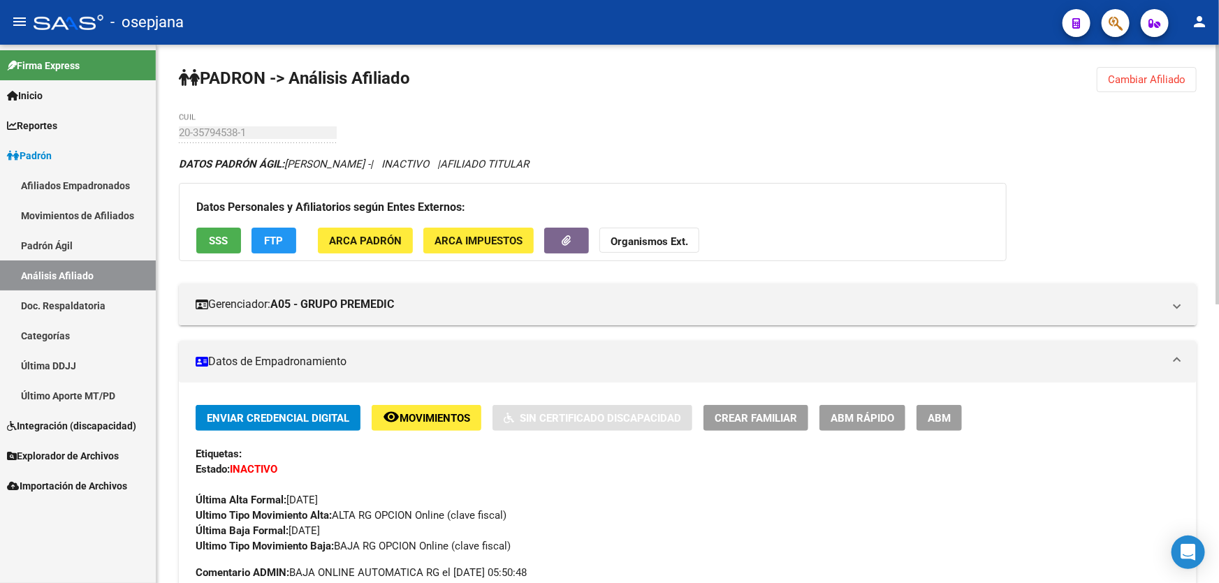
click at [217, 234] on span "SSS" at bounding box center [219, 240] width 19 height 13
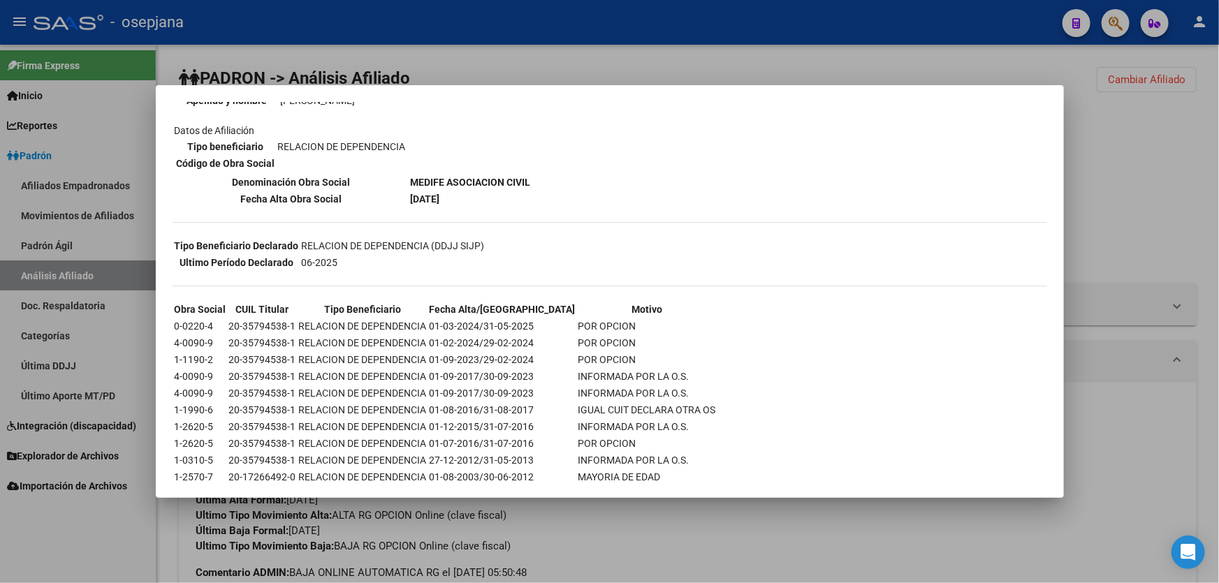
scroll to position [190, 0]
click at [687, 548] on div at bounding box center [609, 291] width 1219 height 583
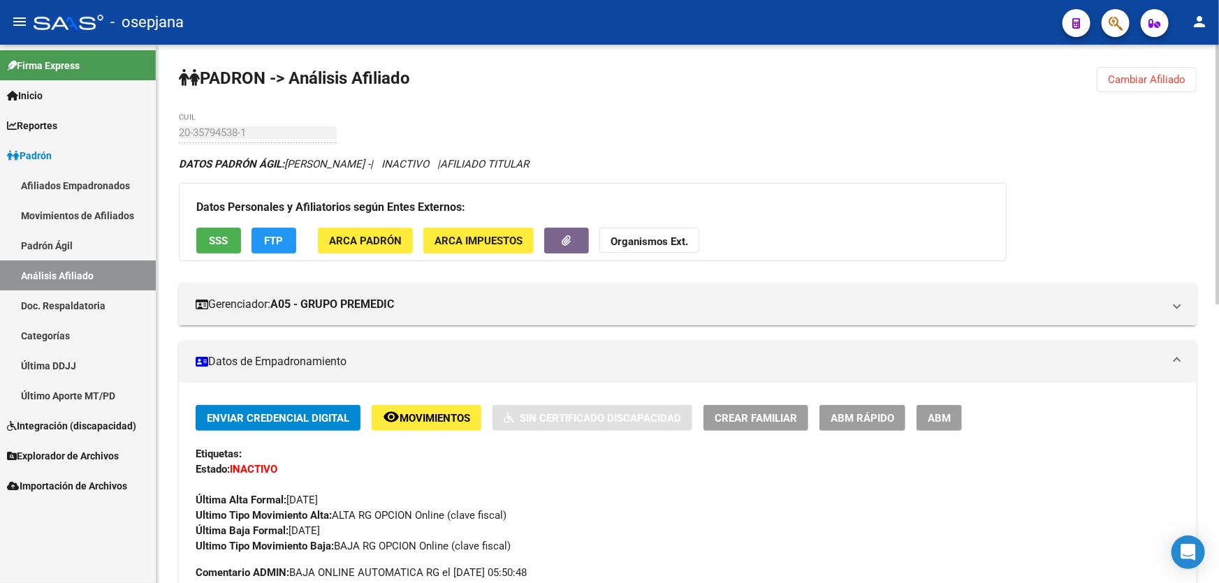
click at [1125, 84] on span "Cambiar Afiliado" at bounding box center [1147, 79] width 78 height 13
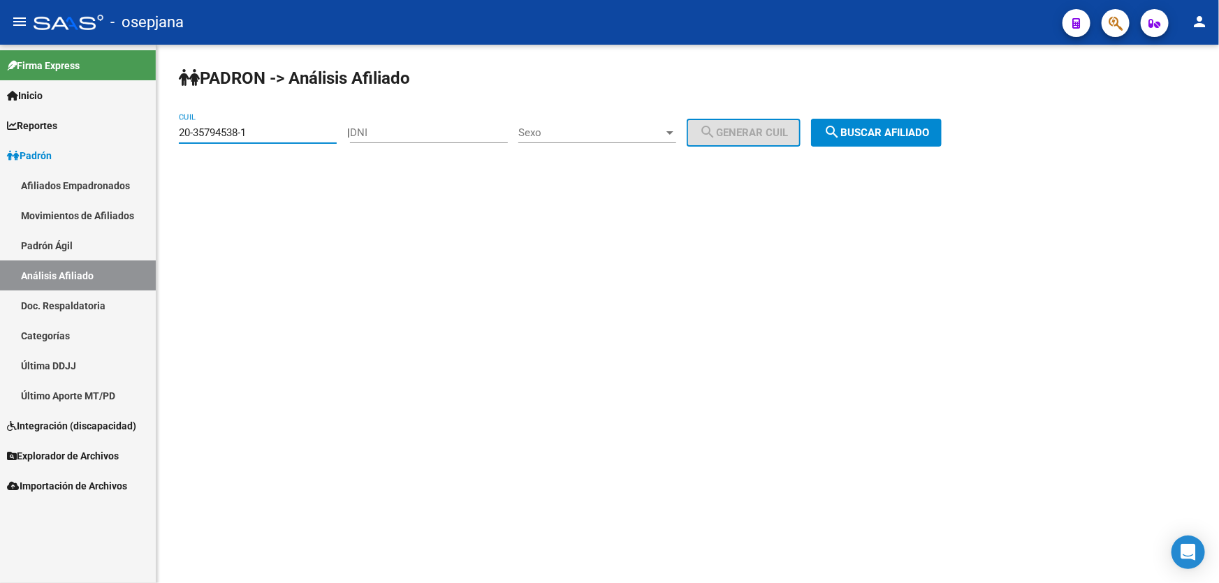
drag, startPoint x: 278, startPoint y: 136, endPoint x: 166, endPoint y: 139, distance: 111.8
click at [166, 139] on div "PADRON -> Análisis Afiliado 20-35794538-1 CUIL | DNI Sexo Sexo search Generar C…" at bounding box center [687, 118] width 1063 height 147
drag, startPoint x: 218, startPoint y: 124, endPoint x: 253, endPoint y: 113, distance: 36.5
click at [253, 113] on div "20-35794538-1 CUIL" at bounding box center [258, 128] width 158 height 30
paste input "45303801-8"
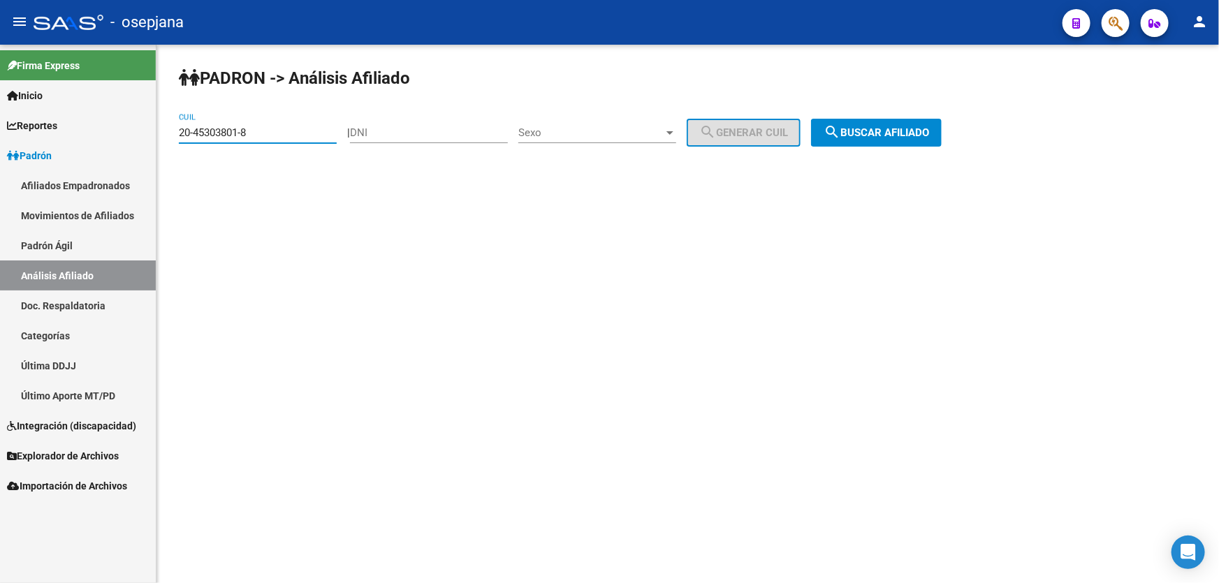
click at [894, 137] on span "search Buscar afiliado" at bounding box center [876, 132] width 105 height 13
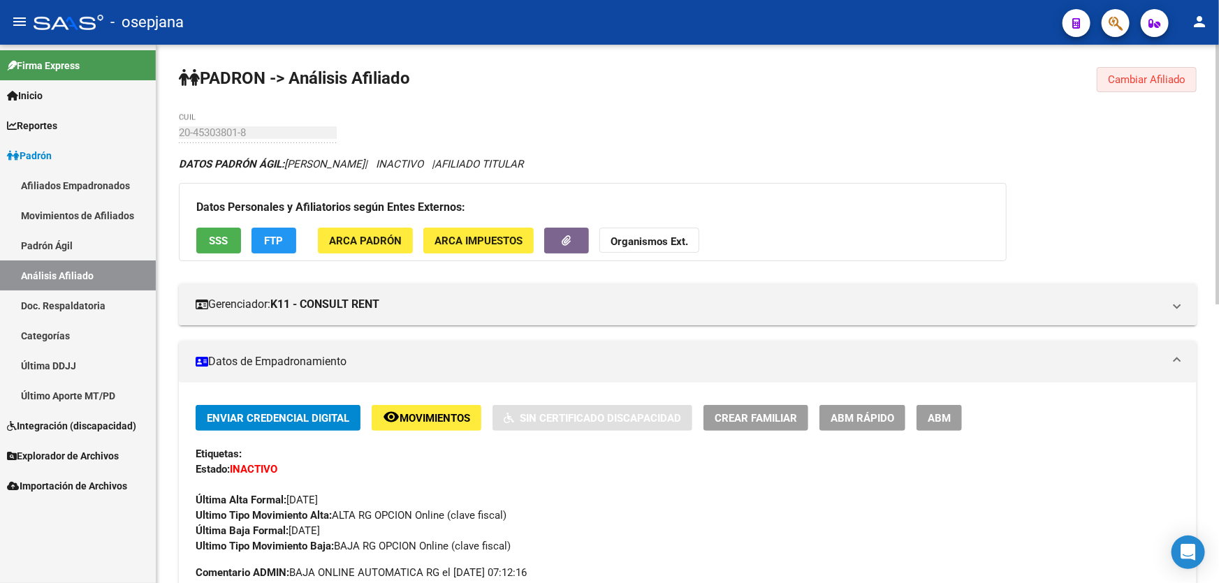
click at [1141, 75] on span "Cambiar Afiliado" at bounding box center [1147, 79] width 78 height 13
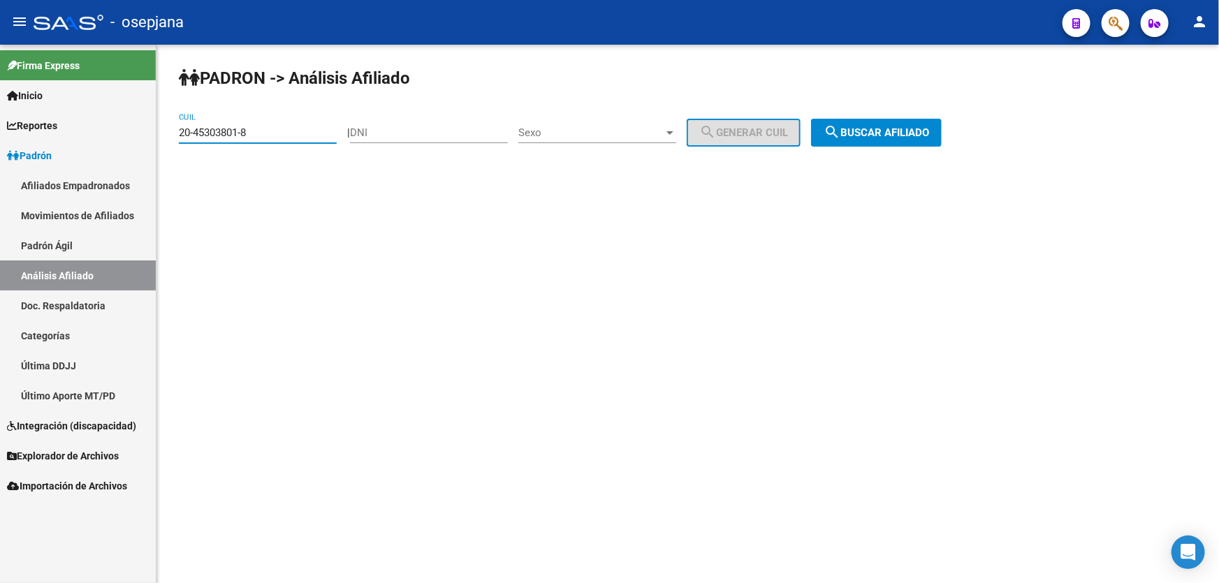
drag, startPoint x: 279, startPoint y: 127, endPoint x: 153, endPoint y: 141, distance: 127.2
click at [153, 141] on mat-sidenav-container "Firma Express Inicio Calendario SSS Instructivos Contacto OS Reportes Padrón Tr…" at bounding box center [609, 314] width 1219 height 539
paste input "7-53244286-4"
click at [895, 128] on span "search Buscar afiliado" at bounding box center [876, 132] width 105 height 13
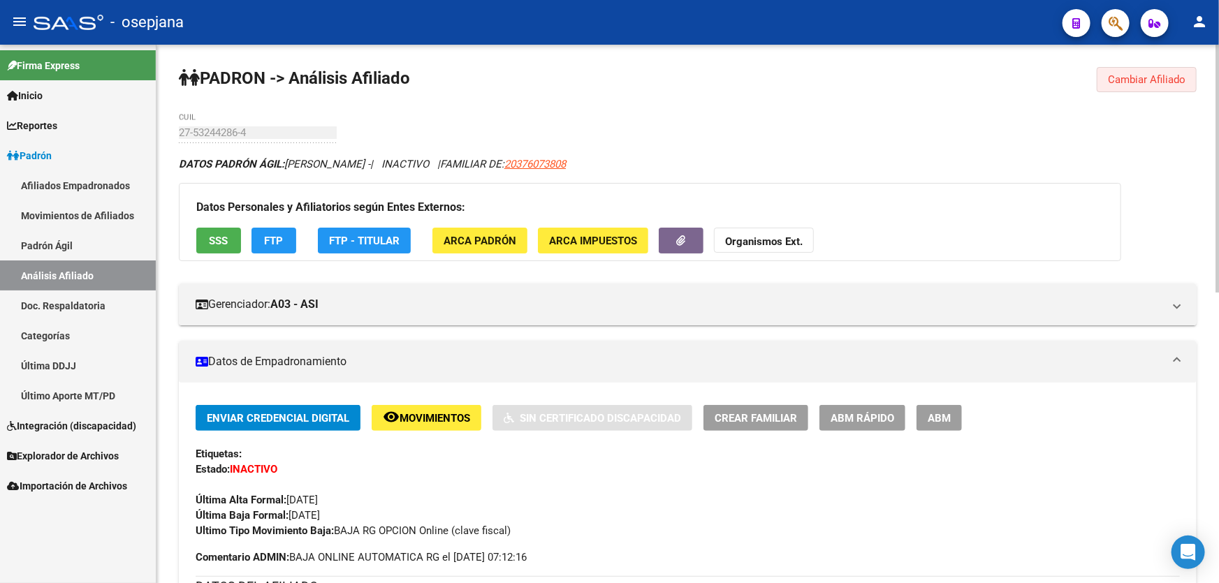
click at [1150, 83] on span "Cambiar Afiliado" at bounding box center [1147, 79] width 78 height 13
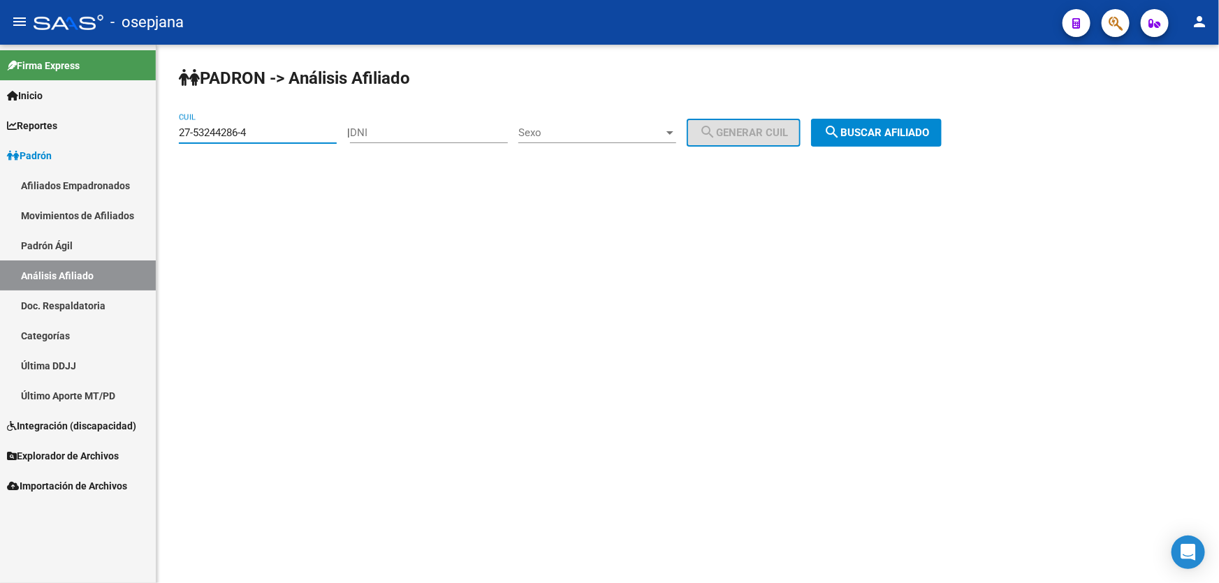
drag, startPoint x: 290, startPoint y: 134, endPoint x: 161, endPoint y: 153, distance: 129.9
click at [161, 153] on div "PADRON -> Análisis Afiliado 27-53244286-4 CUIL | DNI Sexo Sexo search Generar C…" at bounding box center [687, 118] width 1063 height 147
paste input
type input "27-53244286-4"
click at [893, 126] on span "search Buscar afiliado" at bounding box center [876, 132] width 105 height 13
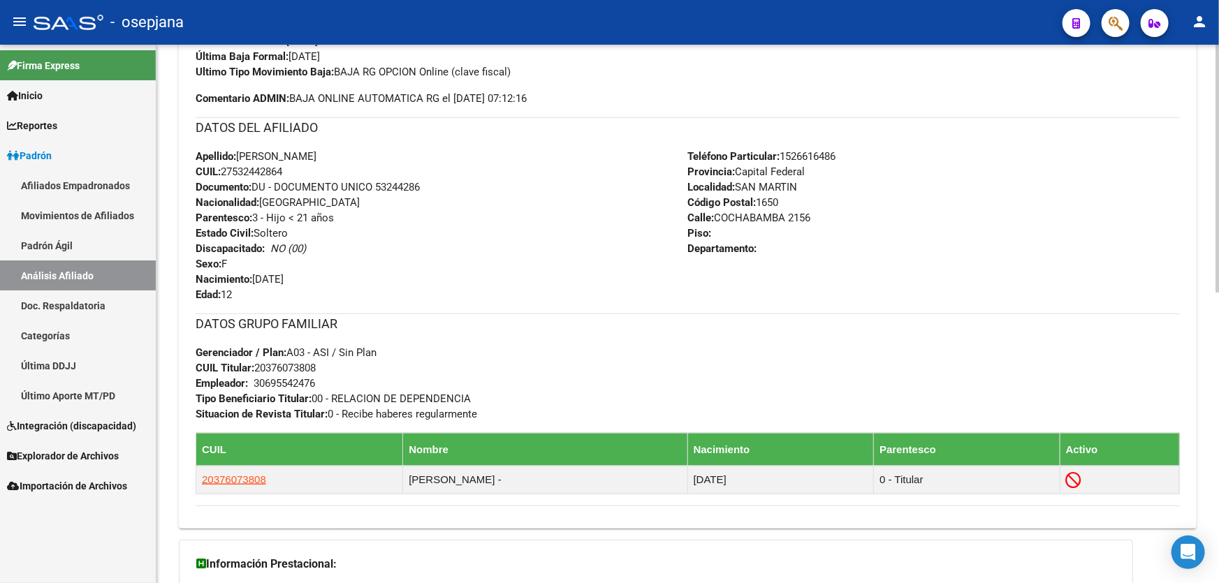
scroll to position [508, 0]
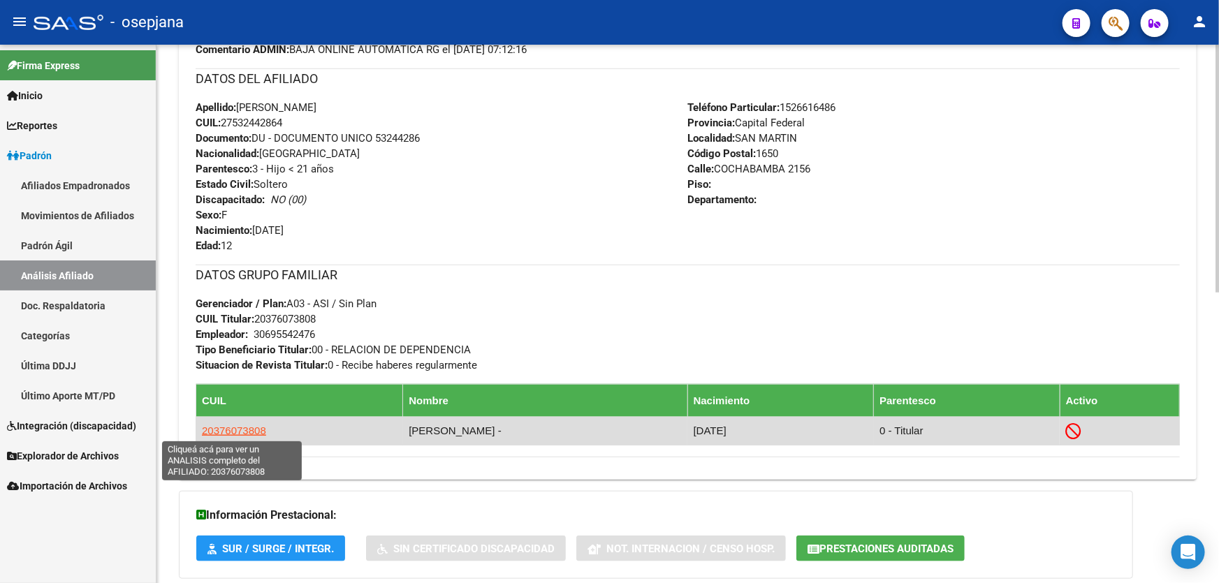
click at [233, 428] on span "20376073808" at bounding box center [234, 431] width 64 height 12
type textarea "20376073808"
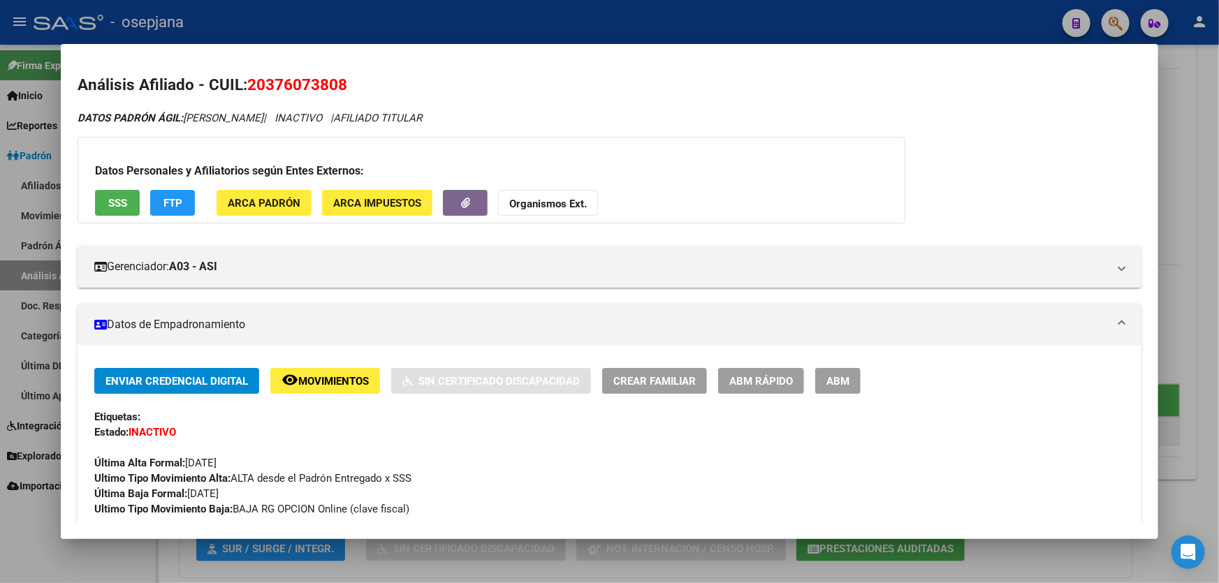
click at [1218, 136] on div at bounding box center [609, 291] width 1219 height 583
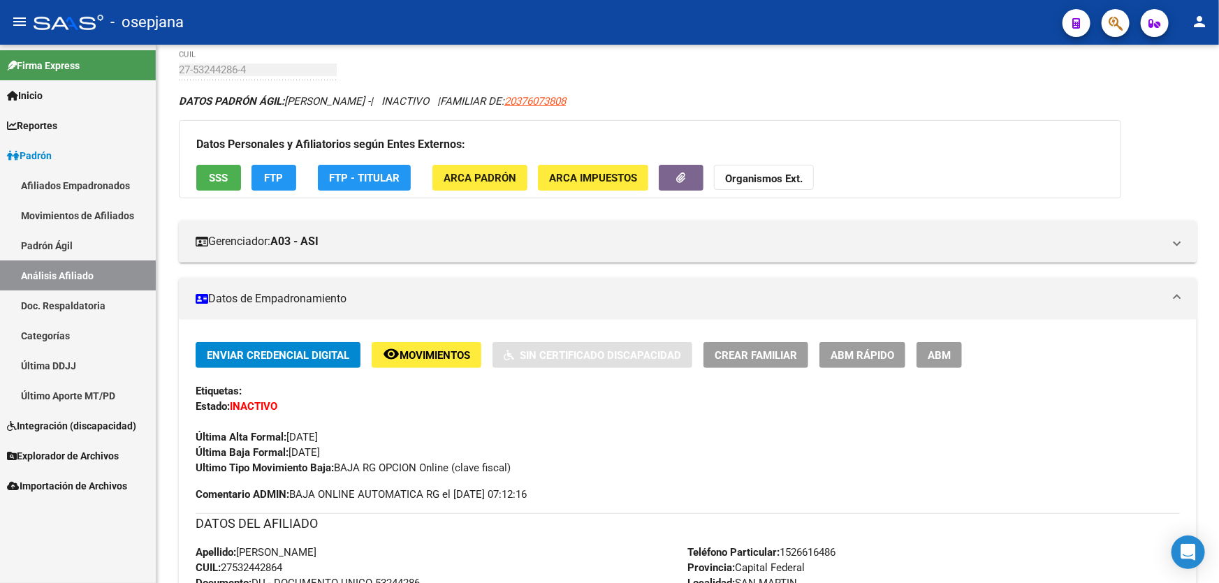
scroll to position [0, 0]
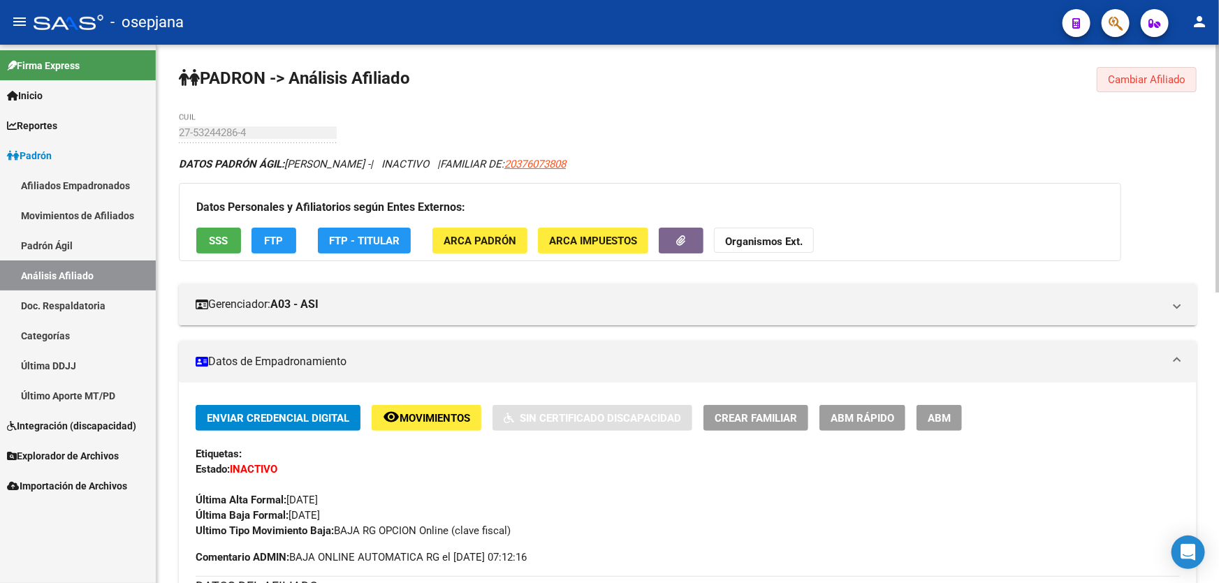
click at [1159, 70] on button "Cambiar Afiliado" at bounding box center [1147, 79] width 100 height 25
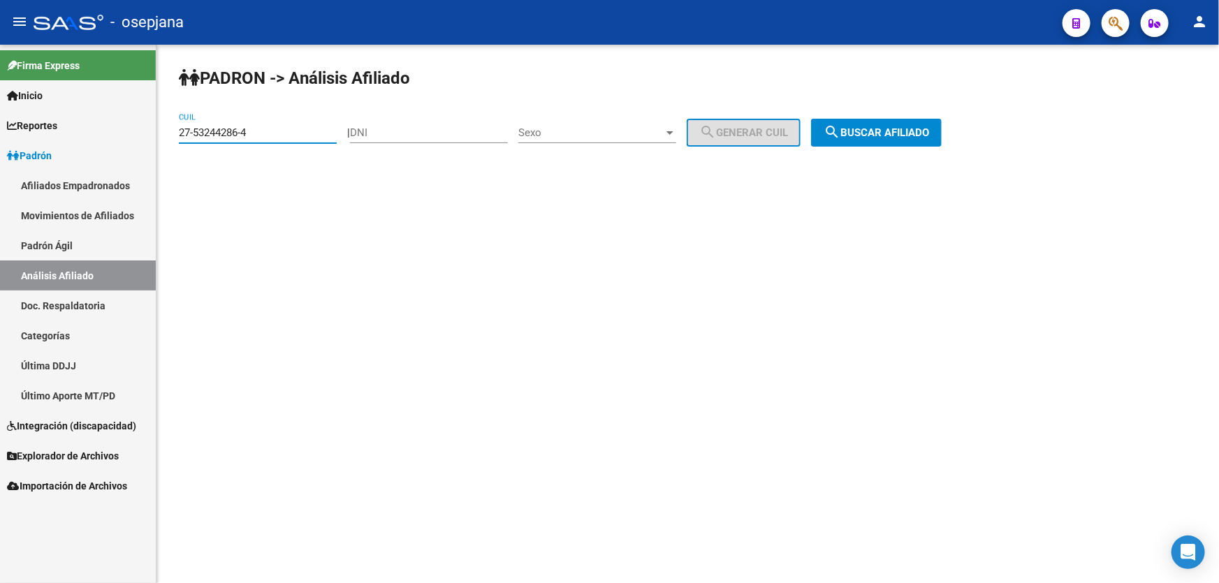
drag, startPoint x: 277, startPoint y: 133, endPoint x: 151, endPoint y: 133, distance: 125.7
click at [151, 133] on mat-sidenav-container "Firma Express Inicio Calendario SSS Instructivos Contacto OS Reportes Padrón Tr…" at bounding box center [609, 314] width 1219 height 539
paste input "9588069-1"
click at [891, 119] on button "search Buscar afiliado" at bounding box center [876, 133] width 131 height 28
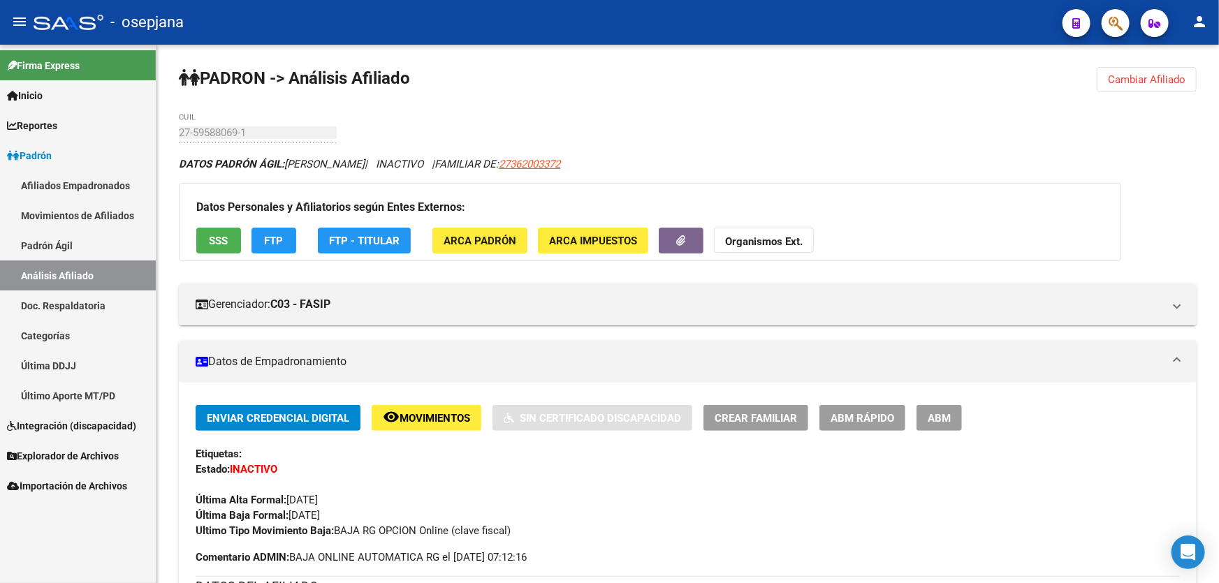
click at [1160, 85] on button "Cambiar Afiliado" at bounding box center [1147, 79] width 100 height 25
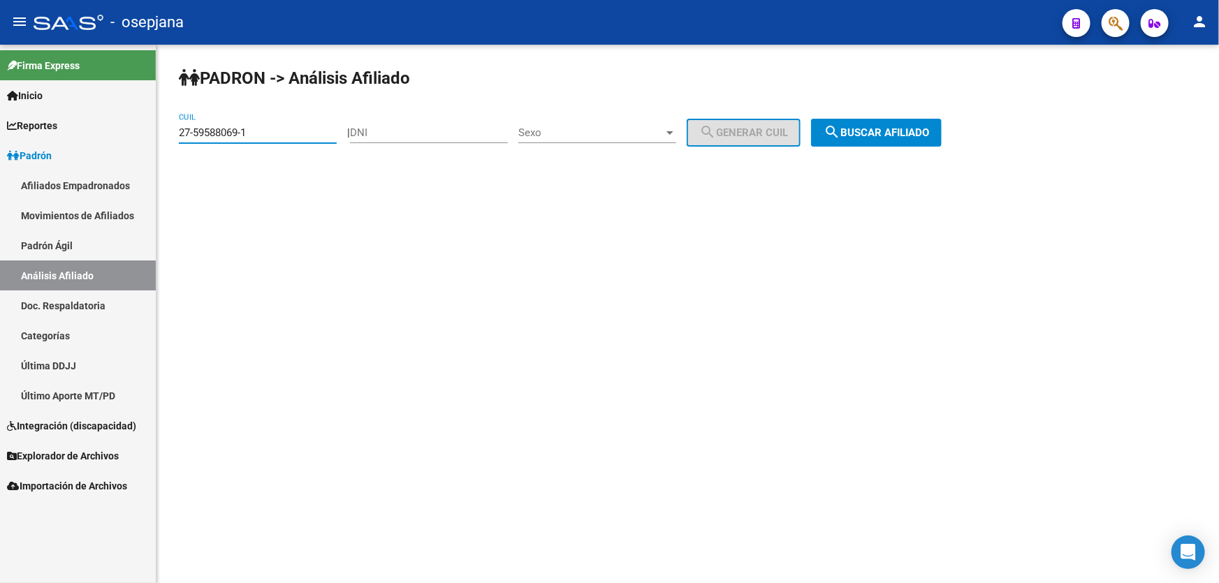
drag, startPoint x: 297, startPoint y: 134, endPoint x: 156, endPoint y: 134, distance: 141.1
click at [156, 134] on mat-sidenav-container "Firma Express Inicio Calendario SSS Instructivos Contacto OS Reportes Padrón Tr…" at bounding box center [609, 314] width 1219 height 539
paste input "36288805-6"
type input "27-36288805-6"
click at [869, 138] on span "search Buscar afiliado" at bounding box center [876, 132] width 105 height 13
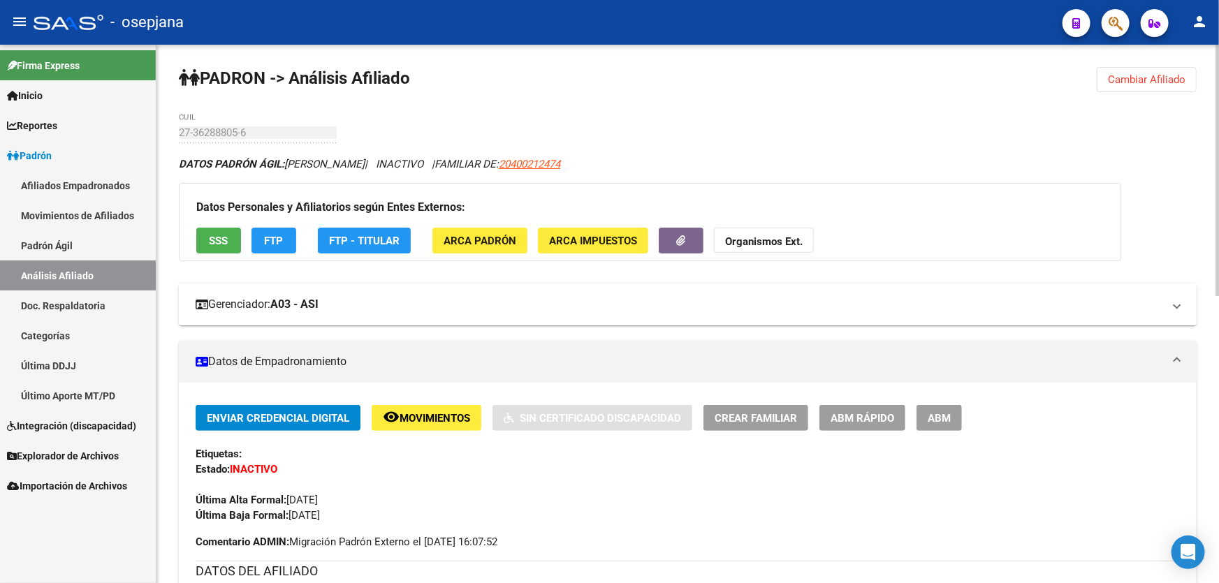
click at [558, 158] on span "20400212474" at bounding box center [529, 164] width 61 height 13
type textarea "20400212474"
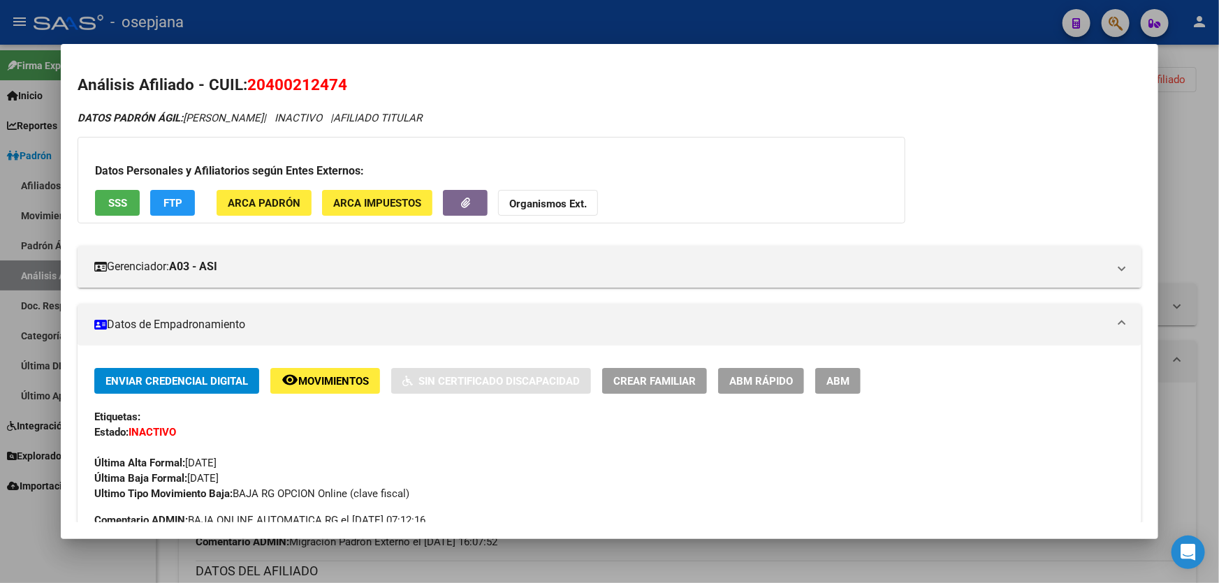
drag, startPoint x: 247, startPoint y: 82, endPoint x: 377, endPoint y: 90, distance: 130.9
click at [376, 90] on h2 "Análisis Afiliado - CUIL: 20400212474" at bounding box center [610, 85] width 1064 height 24
copy span "20400212474"
click at [1218, 171] on div at bounding box center [609, 291] width 1219 height 583
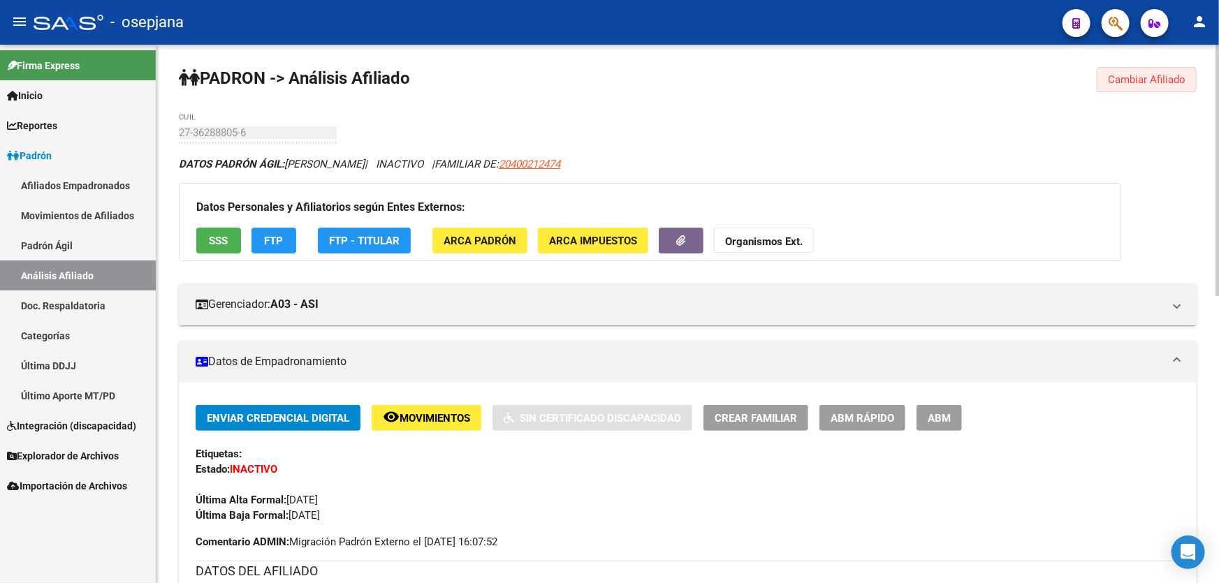
click at [1128, 78] on span "Cambiar Afiliado" at bounding box center [1147, 79] width 78 height 13
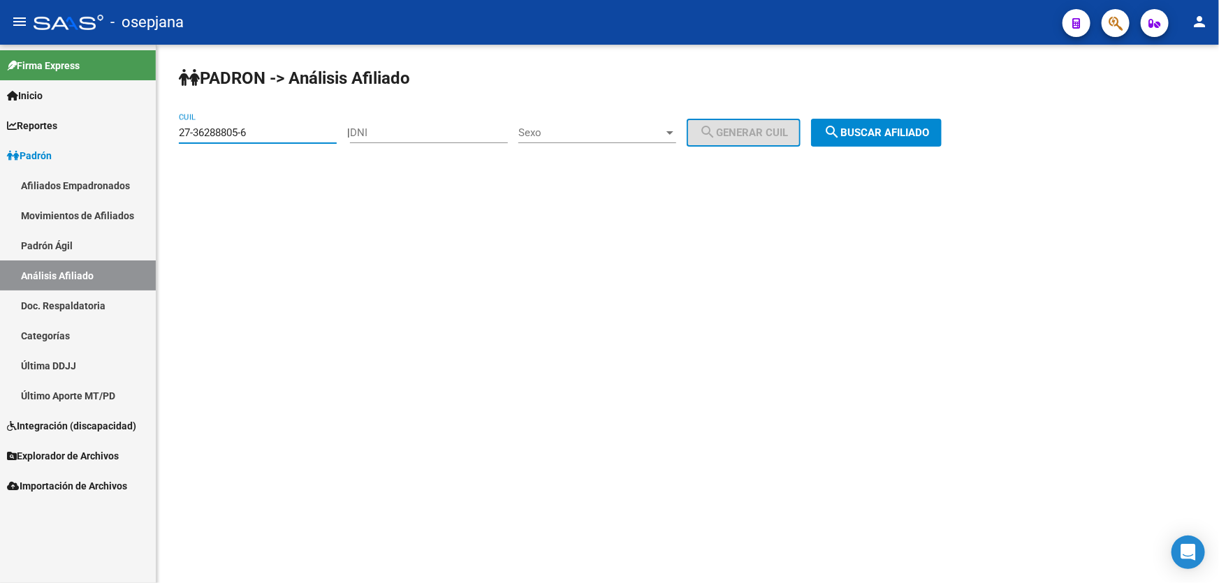
drag, startPoint x: 272, startPoint y: 135, endPoint x: 173, endPoint y: 134, distance: 99.2
click at [173, 134] on div "PADRON -> Análisis Afiliado 27-36288805-6 CUIL | DNI Sexo Sexo search Generar C…" at bounding box center [687, 118] width 1063 height 147
paste input "0-52123749-0"
type input "20-52123749-0"
click at [896, 131] on span "search Buscar afiliado" at bounding box center [876, 132] width 105 height 13
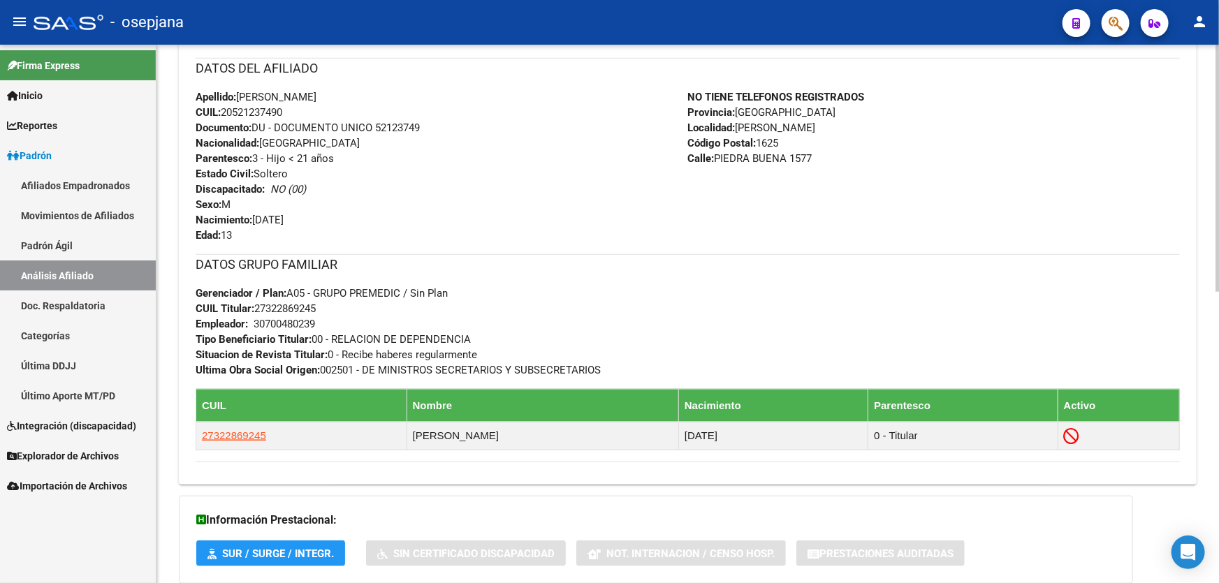
scroll to position [508, 0]
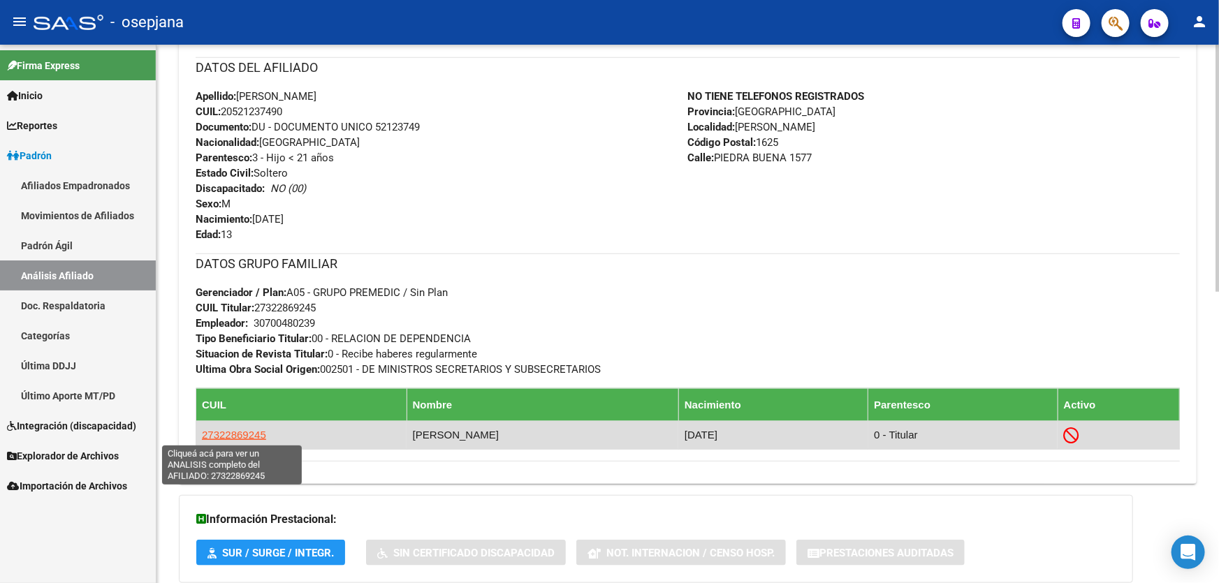
click at [241, 433] on span "27322869245" at bounding box center [234, 435] width 64 height 12
type textarea "27322869245"
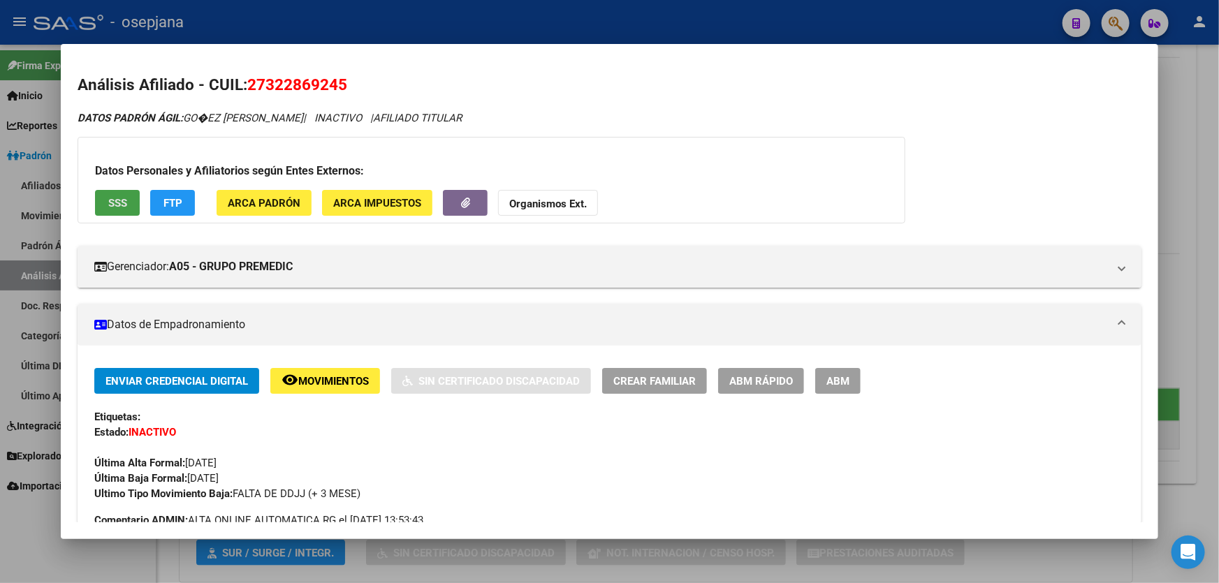
click at [101, 198] on button "SSS" at bounding box center [117, 203] width 45 height 26
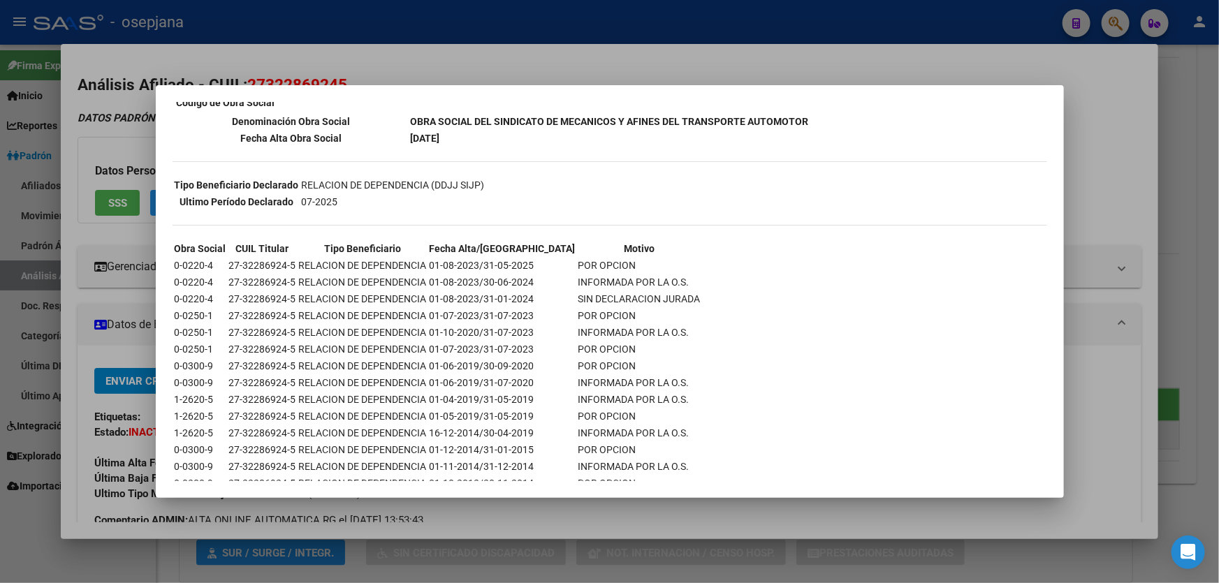
scroll to position [254, 0]
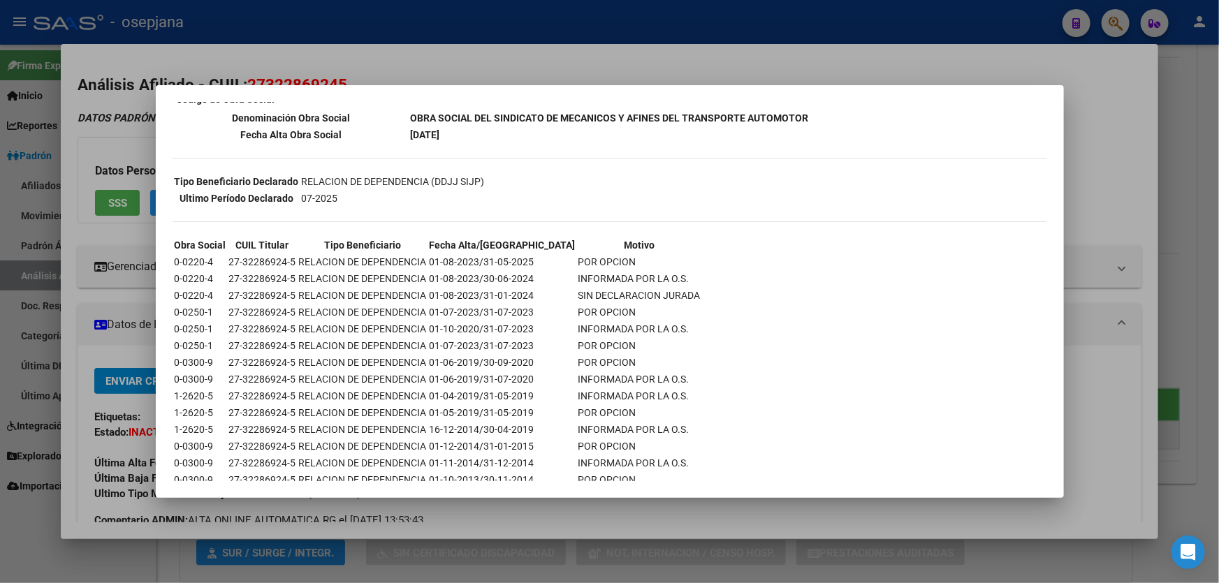
click at [1109, 175] on div at bounding box center [609, 291] width 1219 height 583
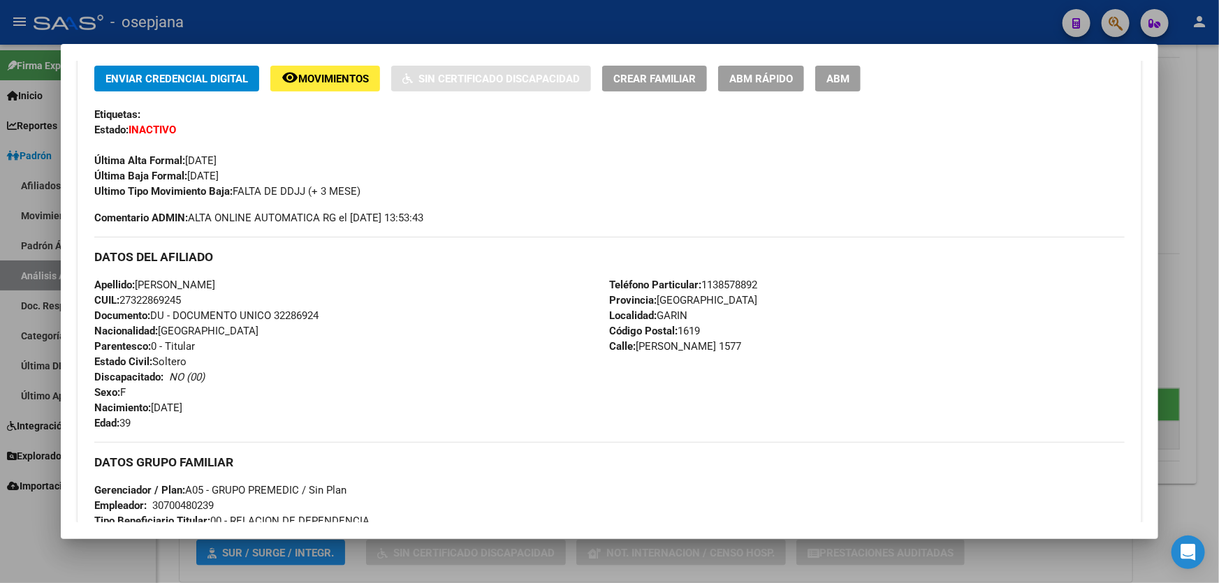
scroll to position [126, 0]
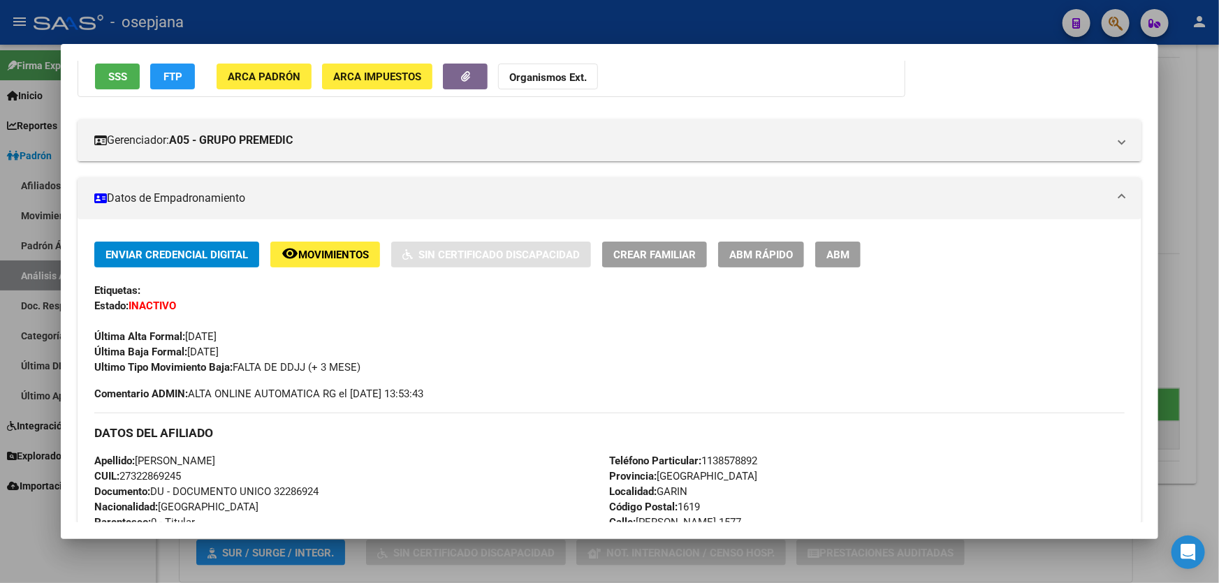
click at [1218, 204] on div at bounding box center [609, 291] width 1219 height 583
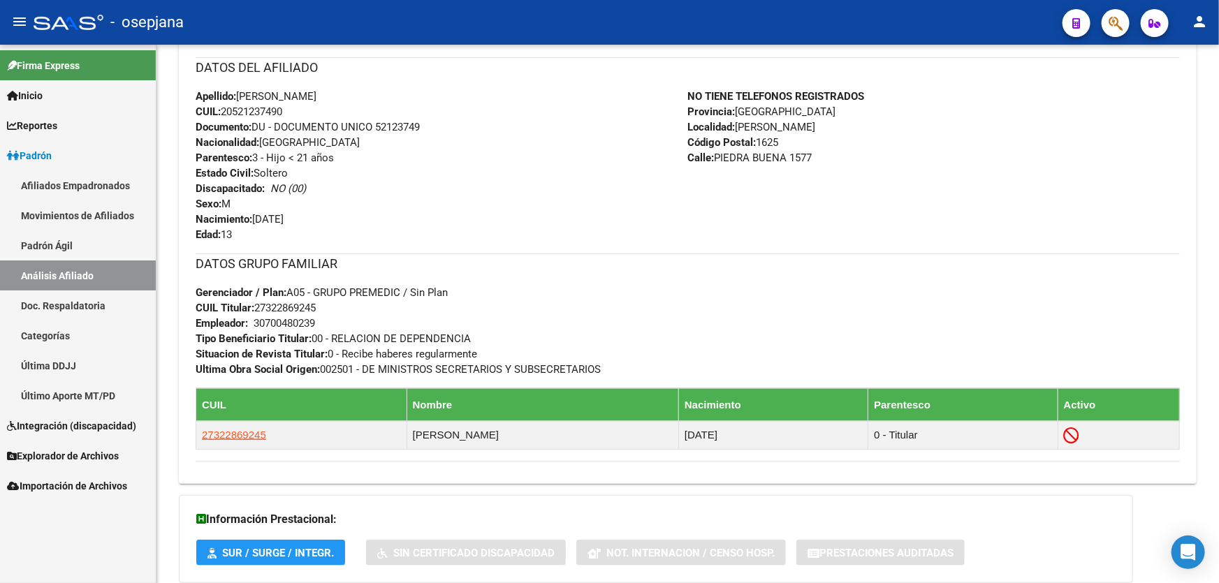
scroll to position [0, 0]
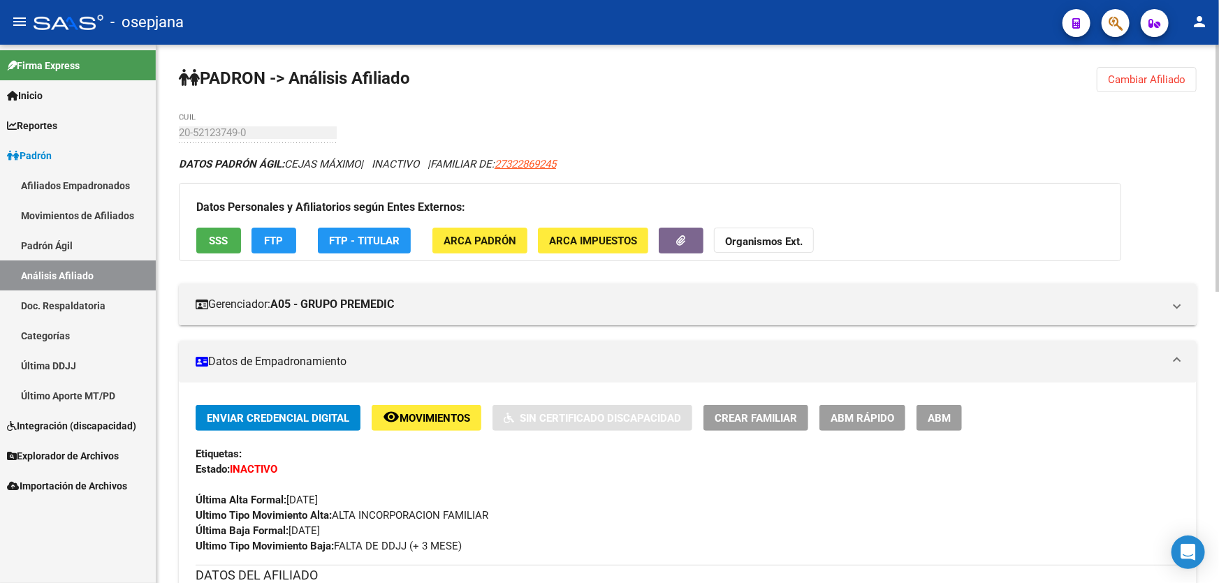
click at [1161, 89] on button "Cambiar Afiliado" at bounding box center [1147, 79] width 100 height 25
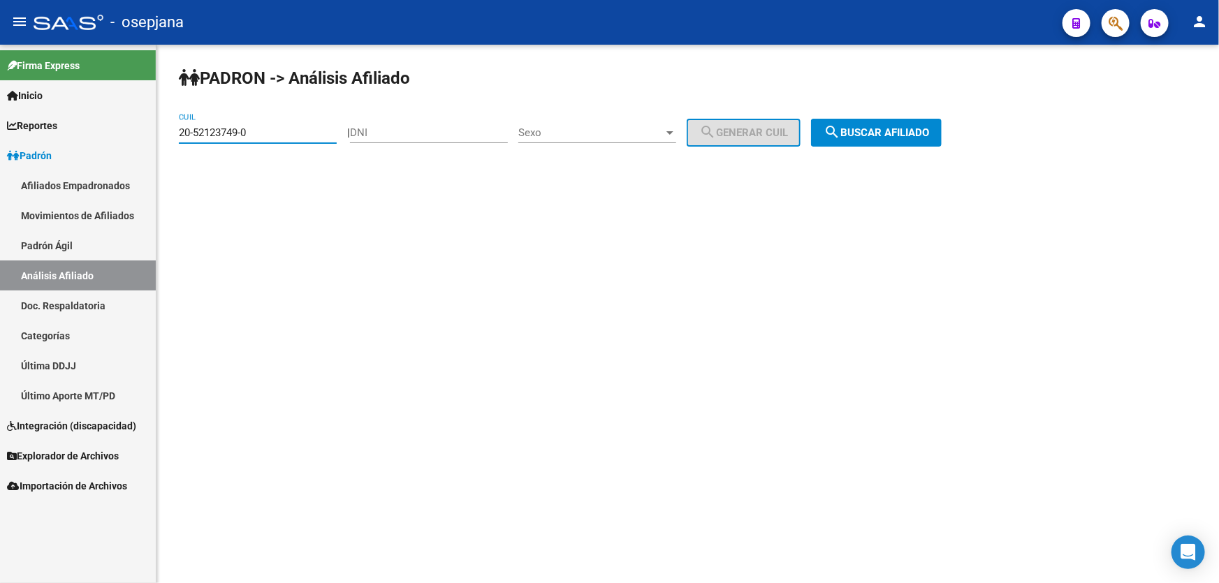
drag, startPoint x: 325, startPoint y: 136, endPoint x: 155, endPoint y: 144, distance: 169.9
click at [155, 144] on mat-sidenav-container "Firma Express Inicio Calendario SSS Instructivos Contacto OS Reportes Padrón Tr…" at bounding box center [609, 314] width 1219 height 539
paste input "43901779-2"
click at [915, 126] on span "search Buscar afiliado" at bounding box center [876, 132] width 105 height 13
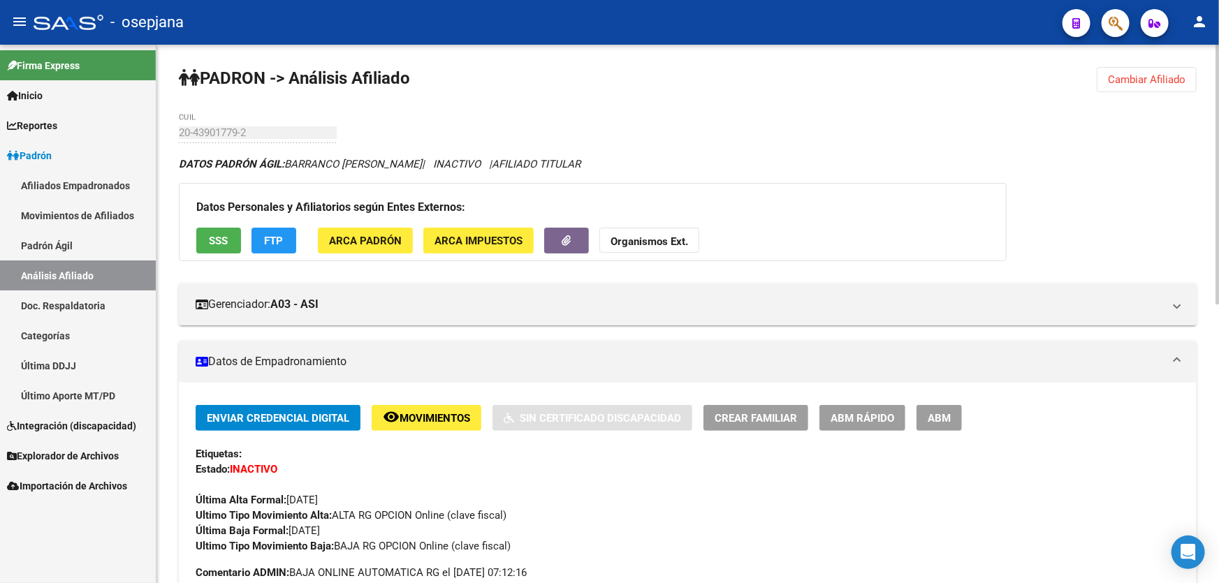
click at [1171, 78] on span "Cambiar Afiliado" at bounding box center [1147, 79] width 78 height 13
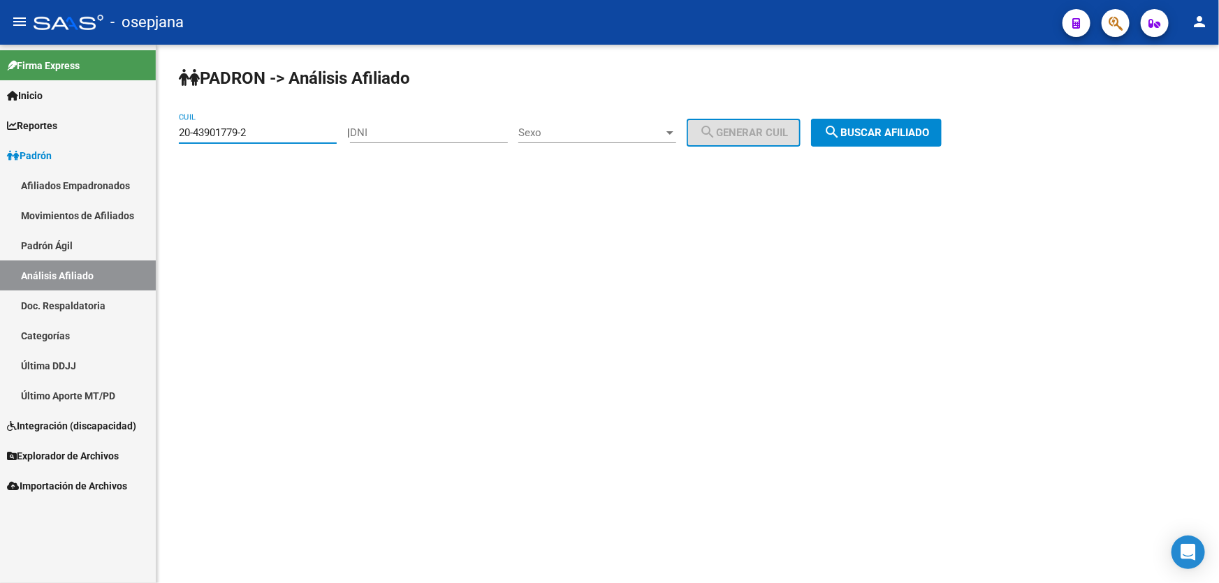
drag, startPoint x: 279, startPoint y: 136, endPoint x: 168, endPoint y: 137, distance: 110.4
click at [168, 137] on div "PADRON -> Análisis Afiliado 20-43901779-2 CUIL | DNI Sexo Sexo search Generar C…" at bounding box center [687, 118] width 1063 height 147
paste input "7-29434495-6"
type input "27-29434495-6"
click at [860, 129] on span "search Buscar afiliado" at bounding box center [876, 132] width 105 height 13
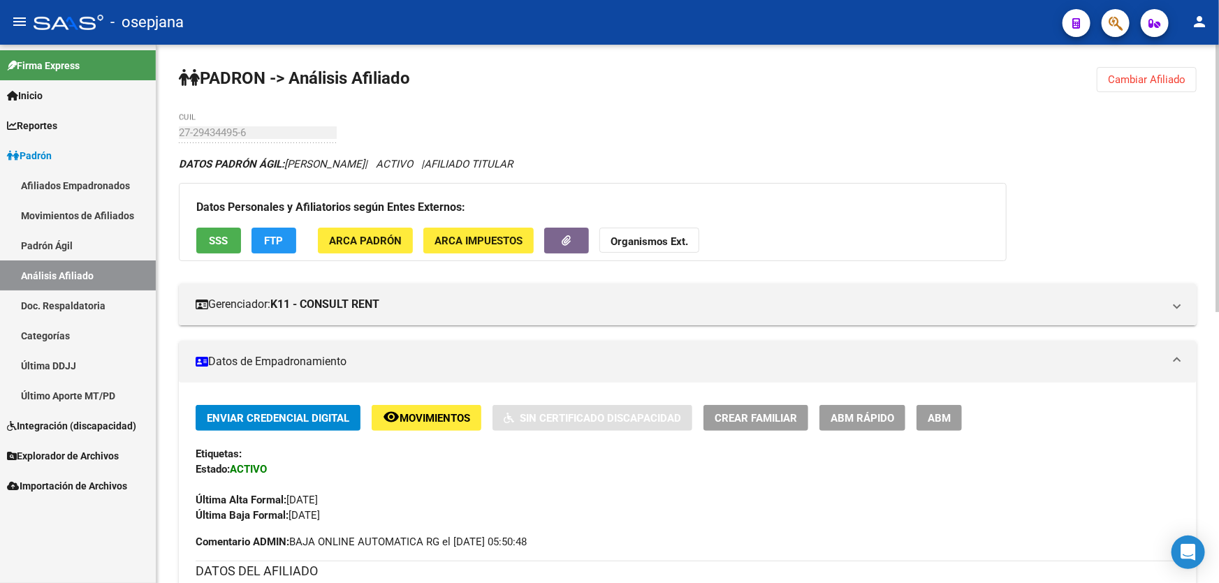
click at [217, 230] on button "SSS" at bounding box center [218, 241] width 45 height 26
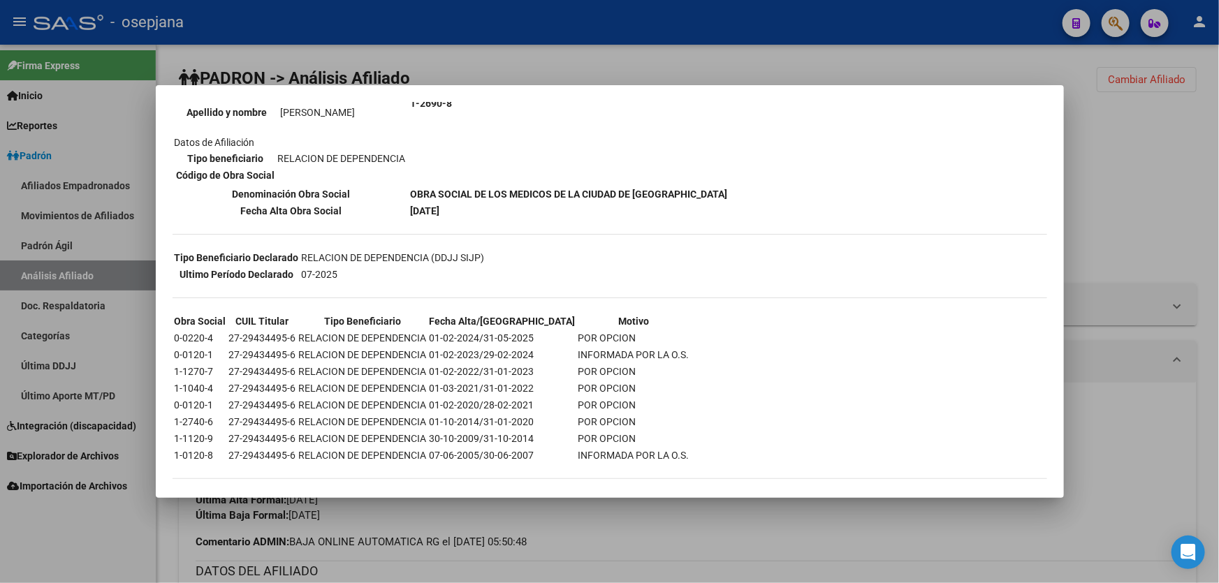
scroll to position [185, 0]
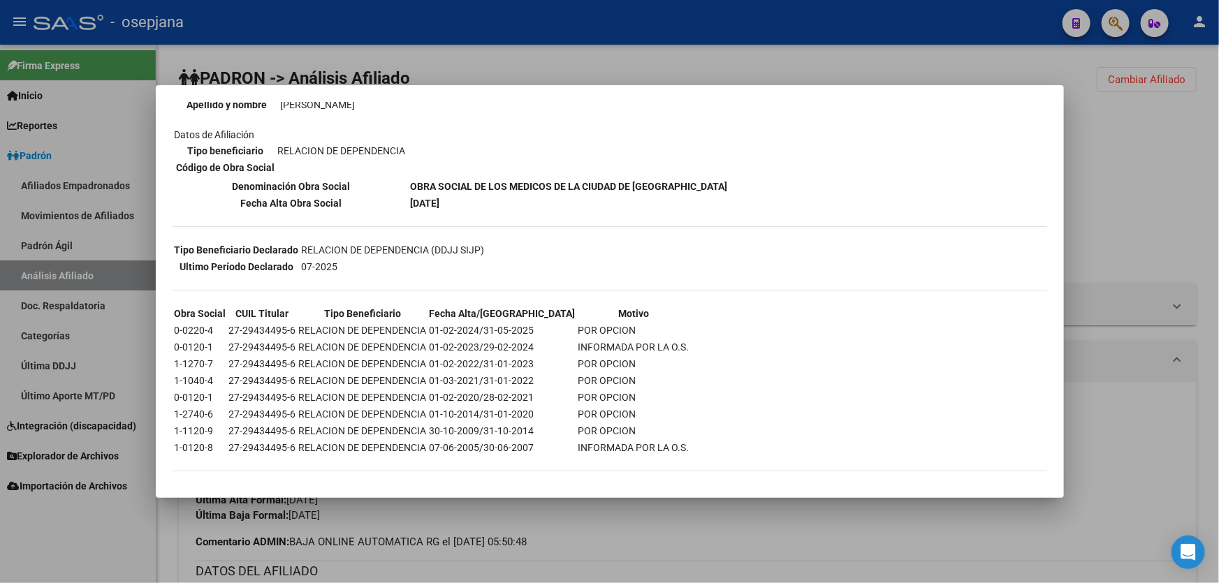
click at [1218, 182] on div at bounding box center [609, 291] width 1219 height 583
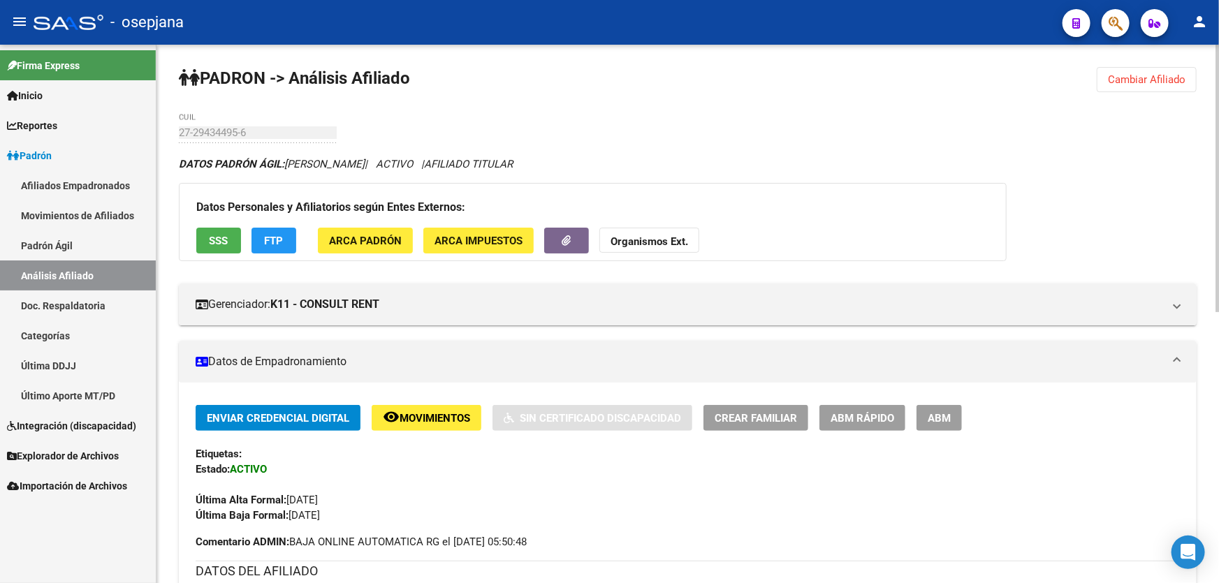
click at [265, 245] on span "FTP" at bounding box center [274, 241] width 19 height 13
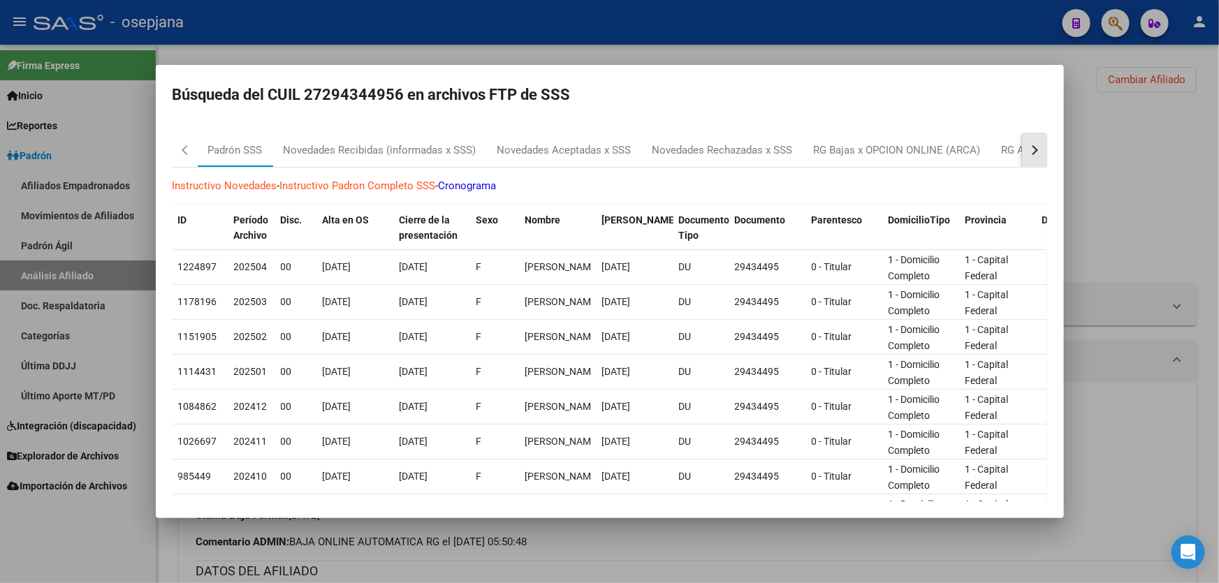
click at [1025, 154] on button "button" at bounding box center [1034, 150] width 25 height 34
click at [995, 159] on div "RG Bajas Diarias" at bounding box center [963, 150] width 98 height 34
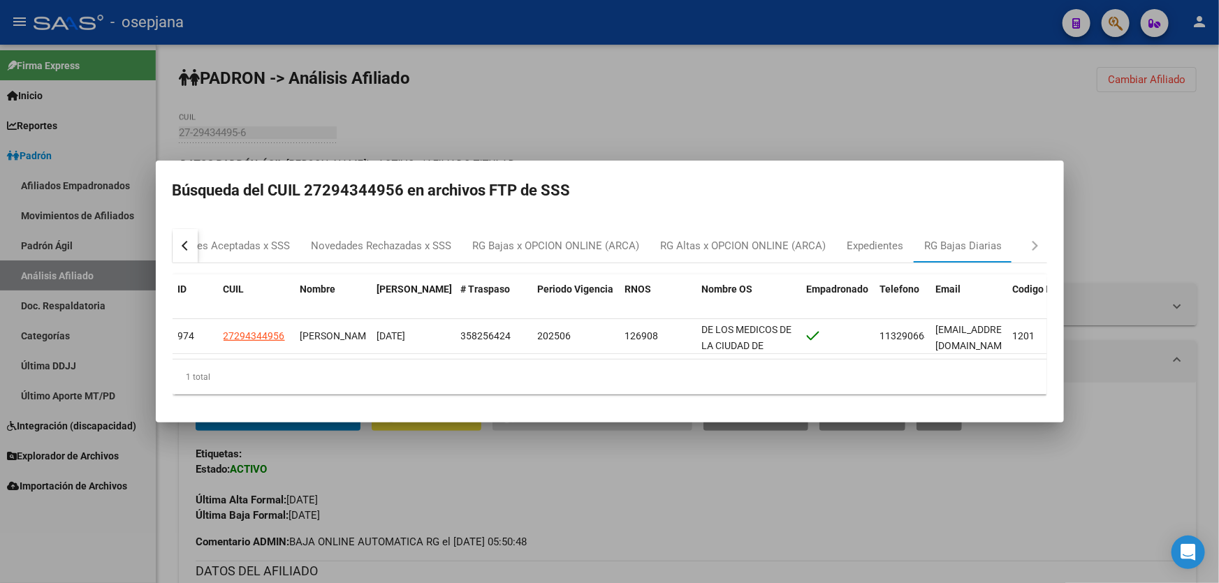
click at [1125, 224] on div at bounding box center [609, 291] width 1219 height 583
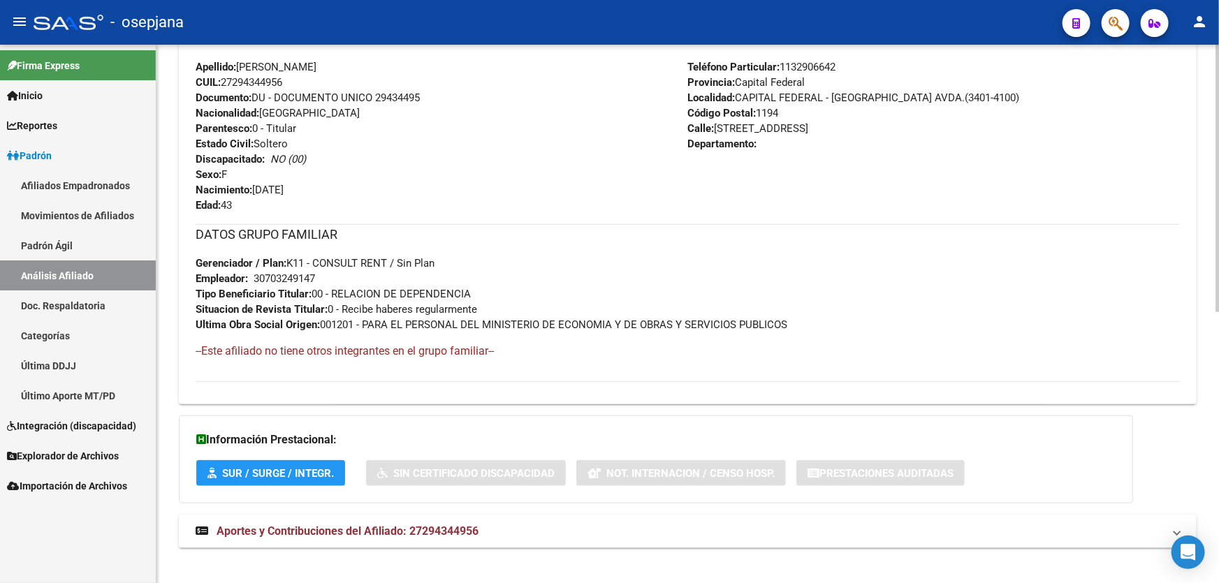
scroll to position [545, 0]
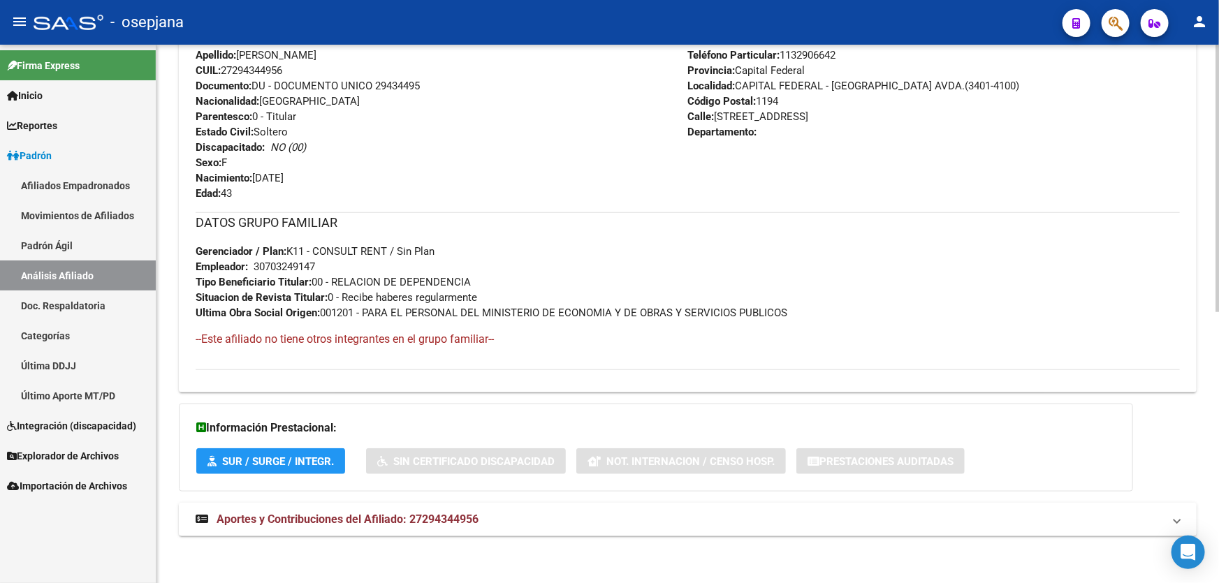
click at [931, 505] on mat-expansion-panel-header "Aportes y Contribuciones del Afiliado: 27294344956" at bounding box center [688, 520] width 1018 height 34
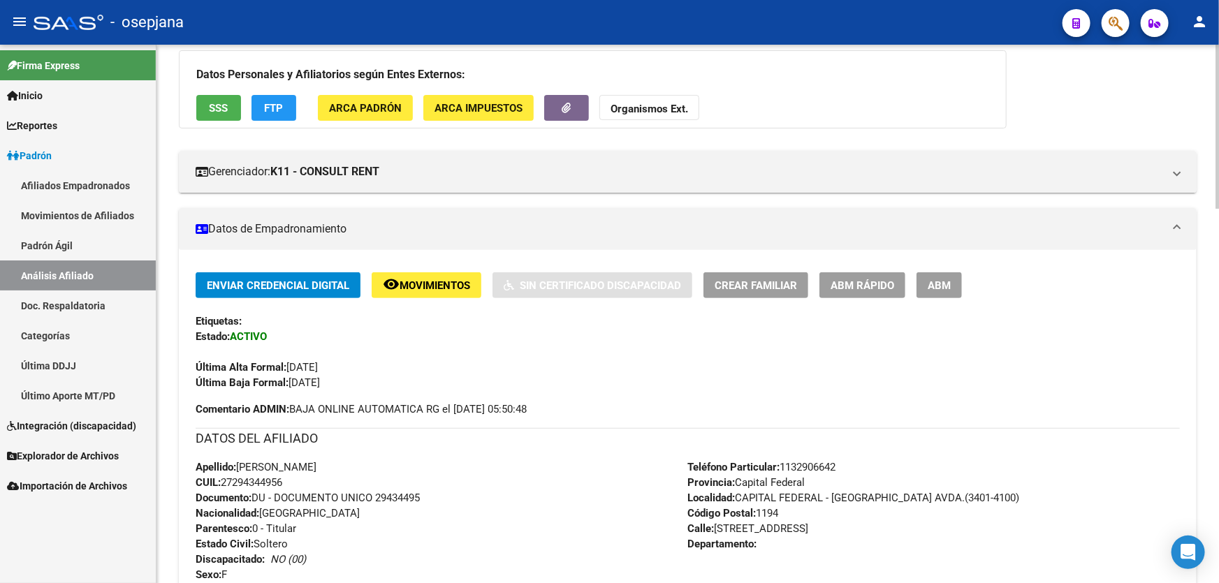
scroll to position [100, 0]
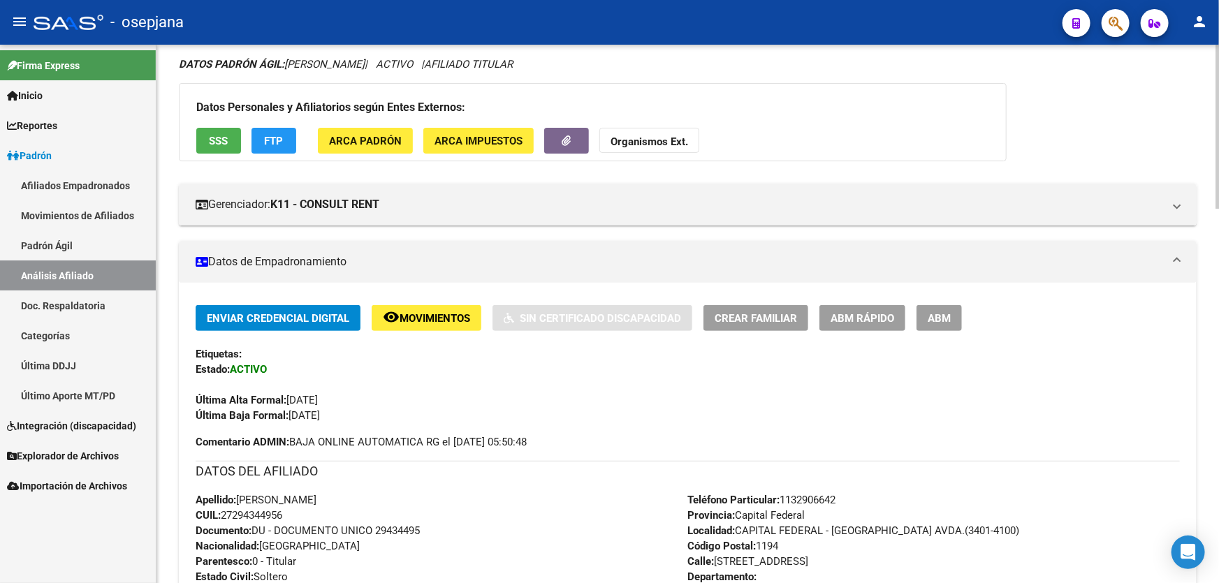
click at [887, 312] on span "ABM Rápido" at bounding box center [863, 318] width 64 height 13
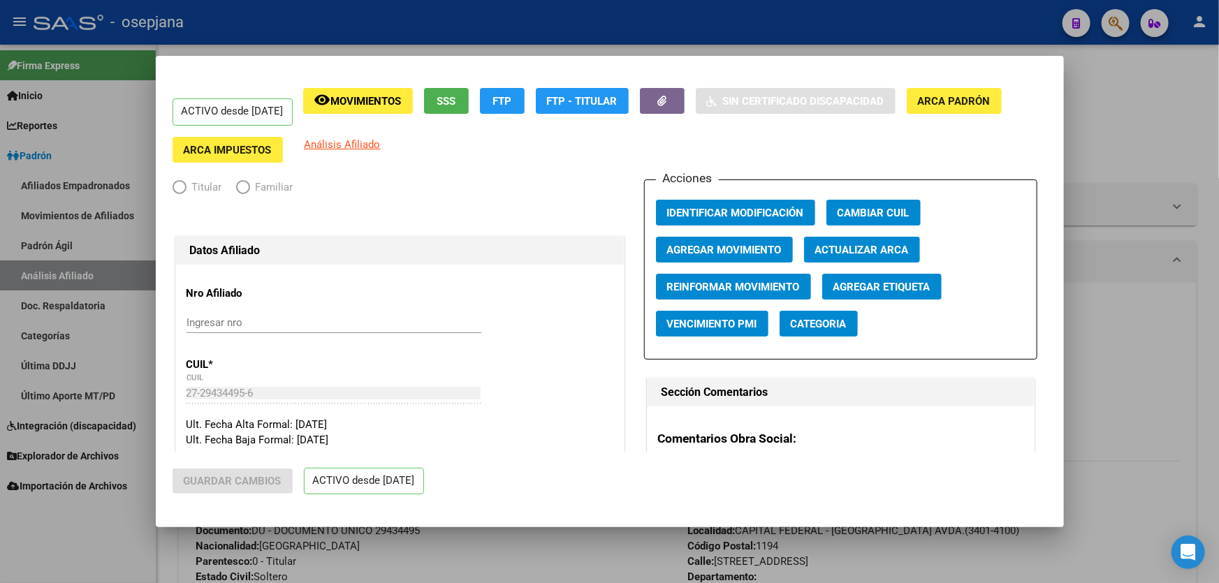
radio input "true"
type input "30-70324914-7"
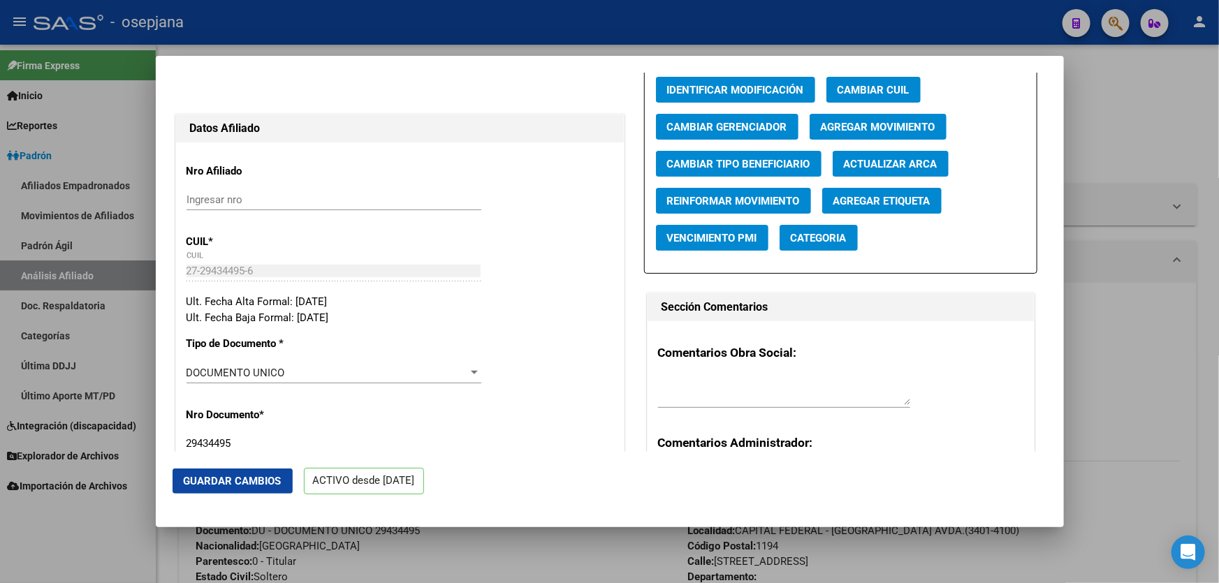
scroll to position [0, 0]
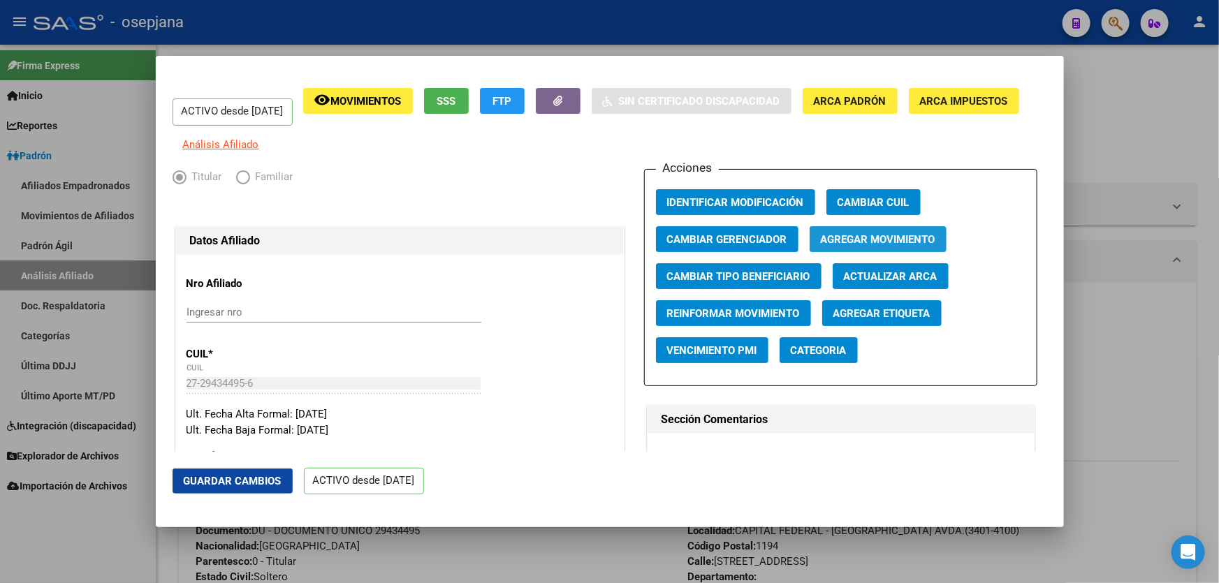
click at [883, 242] on span "Agregar Movimiento" at bounding box center [878, 239] width 115 height 13
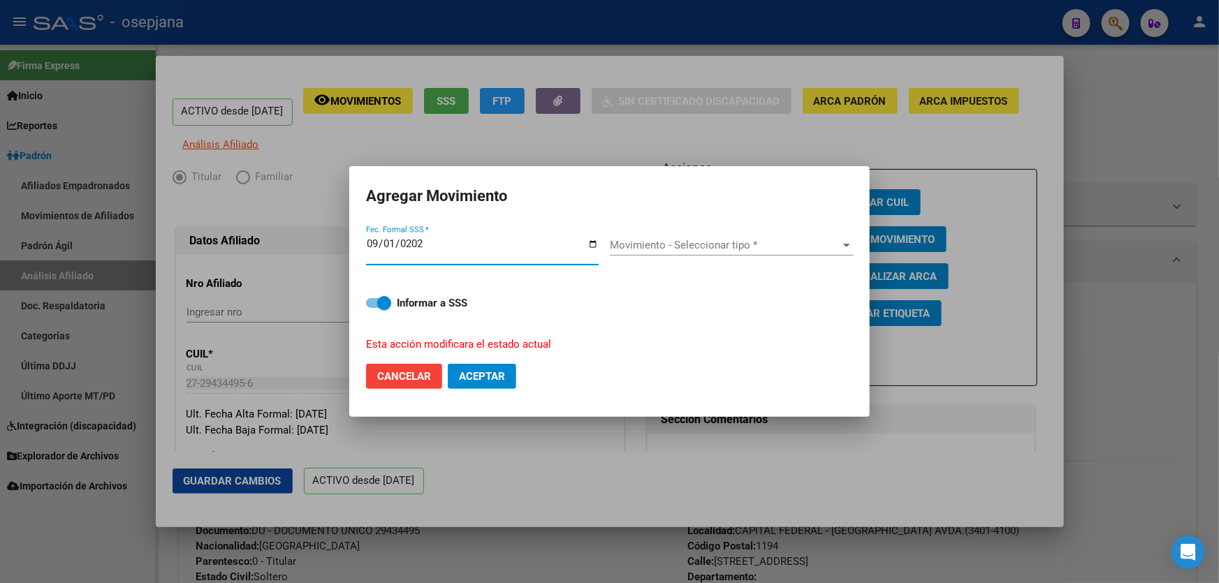
type input "2025-09-01"
click at [680, 252] on div "Movimiento - Seleccionar tipo * Movimiento - Seleccionar tipo *" at bounding box center [732, 245] width 244 height 21
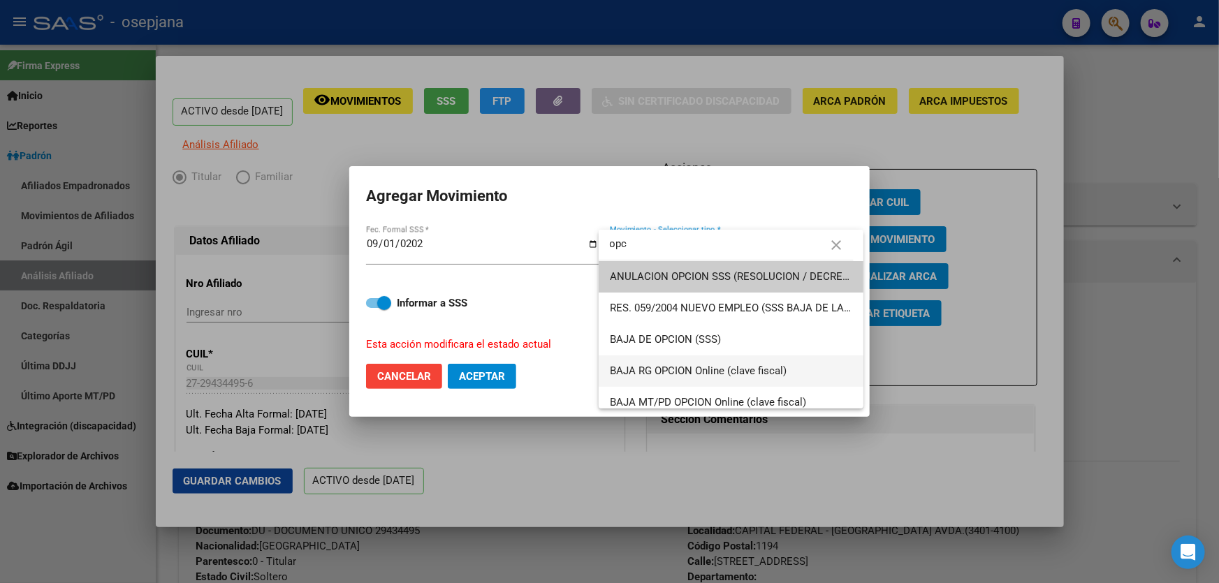
type input "opc"
click at [808, 367] on span "BAJA RG OPCION Online (clave fiscal)" at bounding box center [731, 371] width 242 height 31
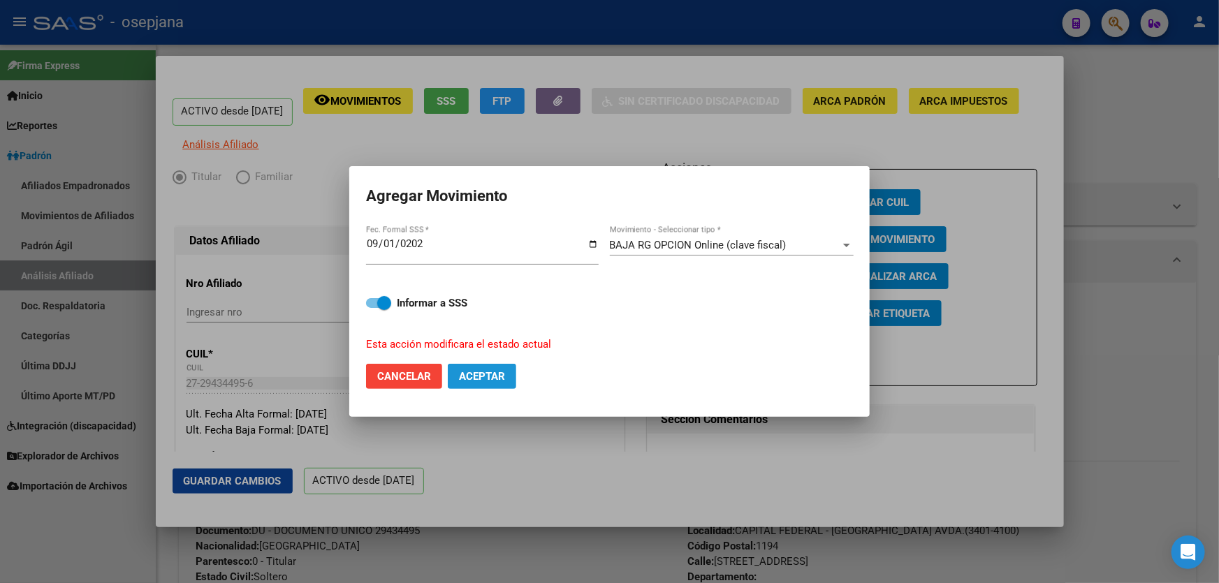
click at [478, 377] on span "Aceptar" at bounding box center [482, 376] width 46 height 13
checkbox input "false"
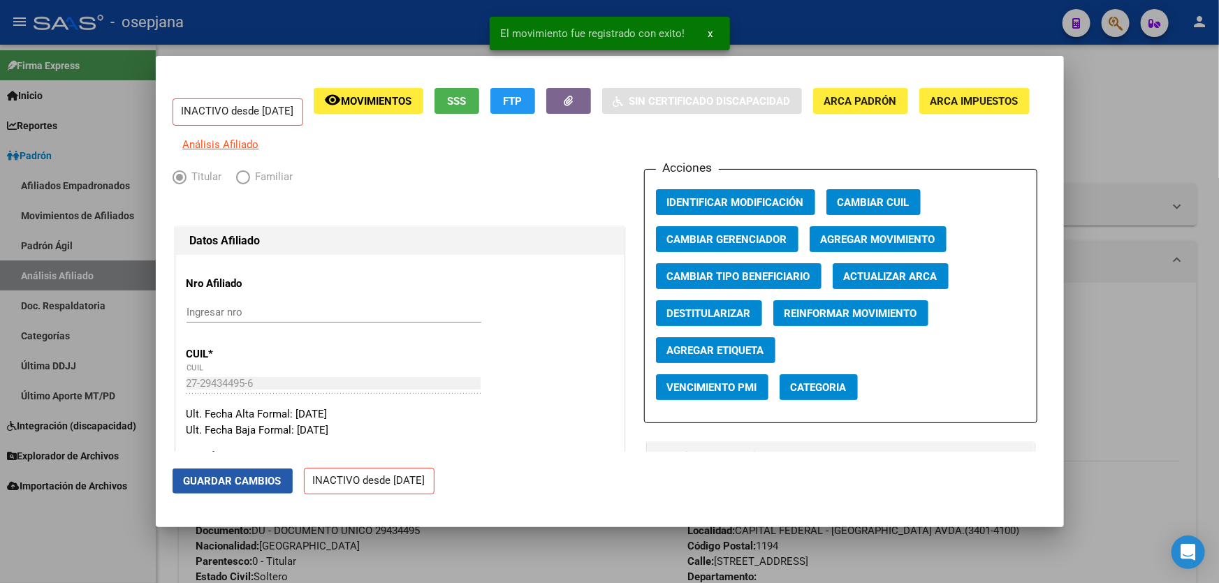
click at [204, 489] on button "Guardar Cambios" at bounding box center [233, 481] width 120 height 25
click at [1208, 359] on div at bounding box center [609, 291] width 1219 height 583
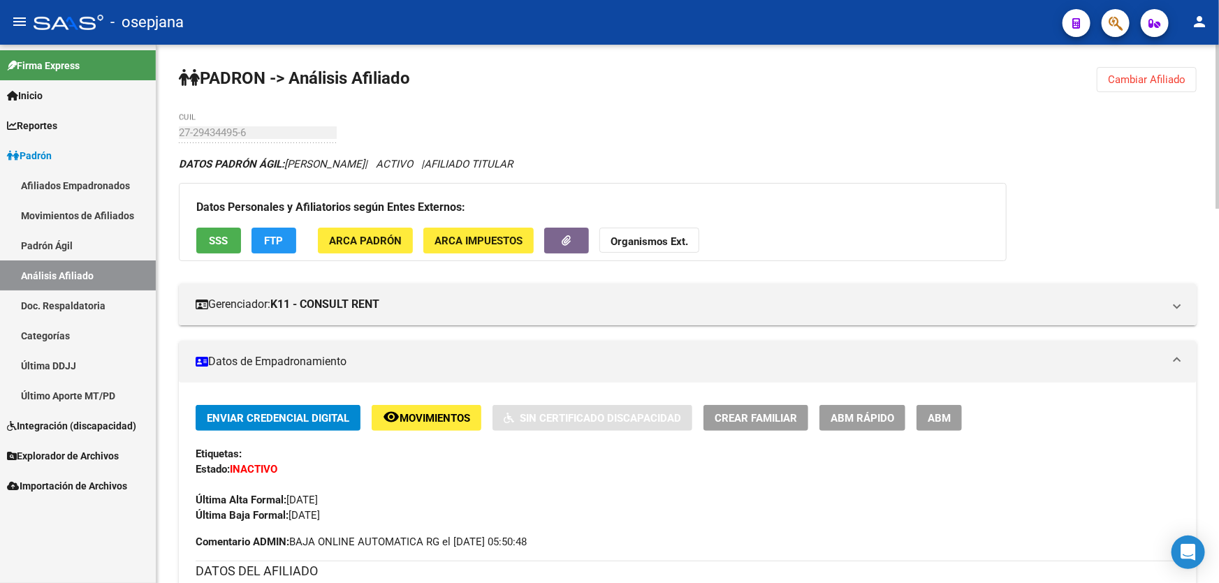
click at [1167, 73] on span "Cambiar Afiliado" at bounding box center [1147, 79] width 78 height 13
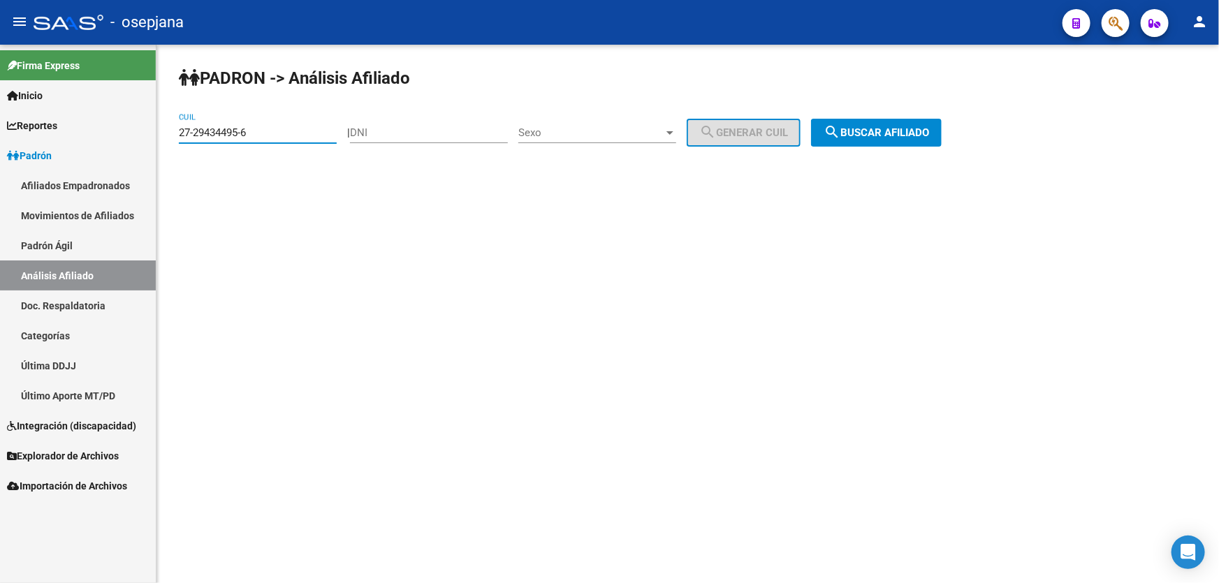
drag, startPoint x: 291, startPoint y: 133, endPoint x: 163, endPoint y: 142, distance: 127.5
click at [163, 142] on div "PADRON -> Análisis Afiliado 27-29434495-6 CUIL | DNI Sexo Sexo search Generar C…" at bounding box center [687, 118] width 1063 height 147
paste input "0-58200514-2"
type input "20-58200514-2"
click at [928, 140] on button "search Buscar afiliado" at bounding box center [876, 133] width 131 height 28
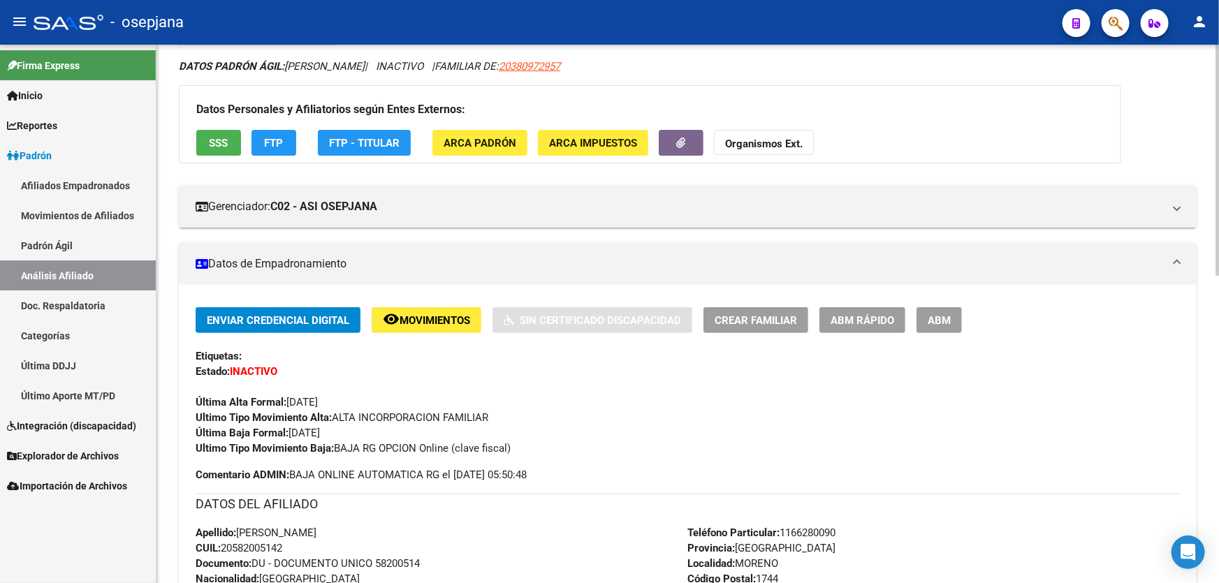
scroll to position [508, 0]
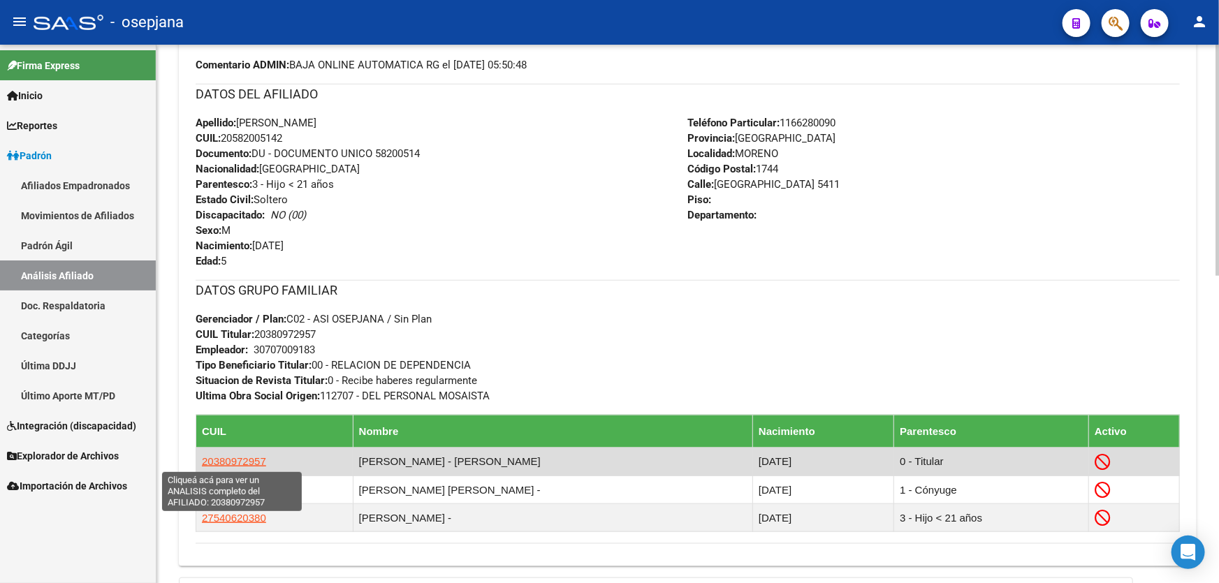
click at [232, 455] on span "20380972957" at bounding box center [234, 461] width 64 height 12
type textarea "20380972957"
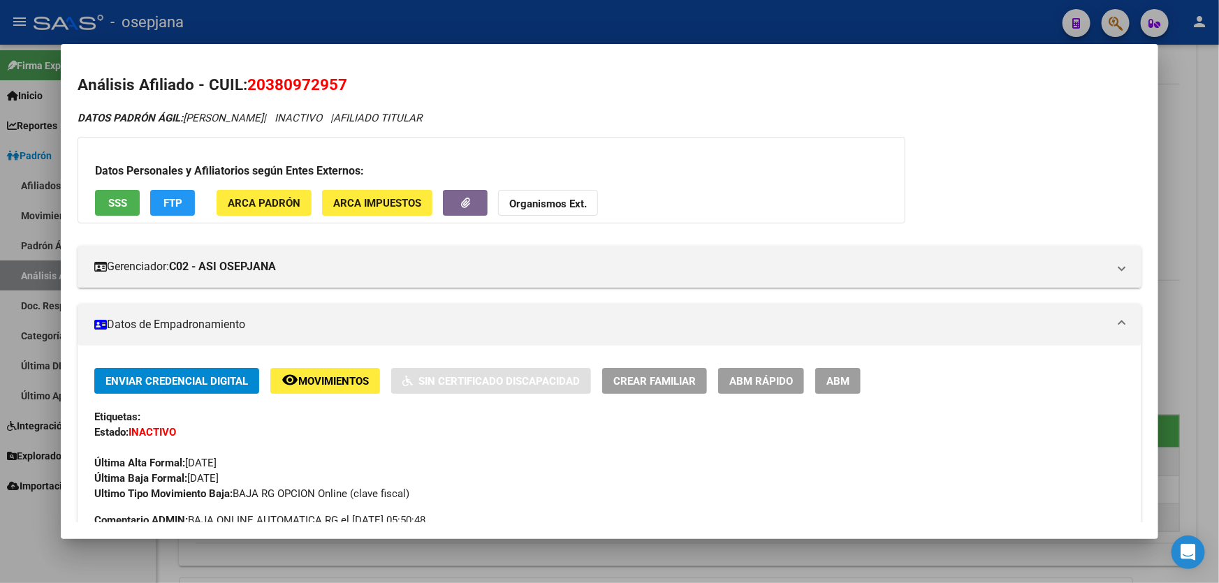
drag, startPoint x: 353, startPoint y: 78, endPoint x: 247, endPoint y: 87, distance: 106.6
click at [247, 87] on h2 "Análisis Afiliado - CUIL: 20380972957" at bounding box center [610, 85] width 1064 height 24
copy span "20380972957"
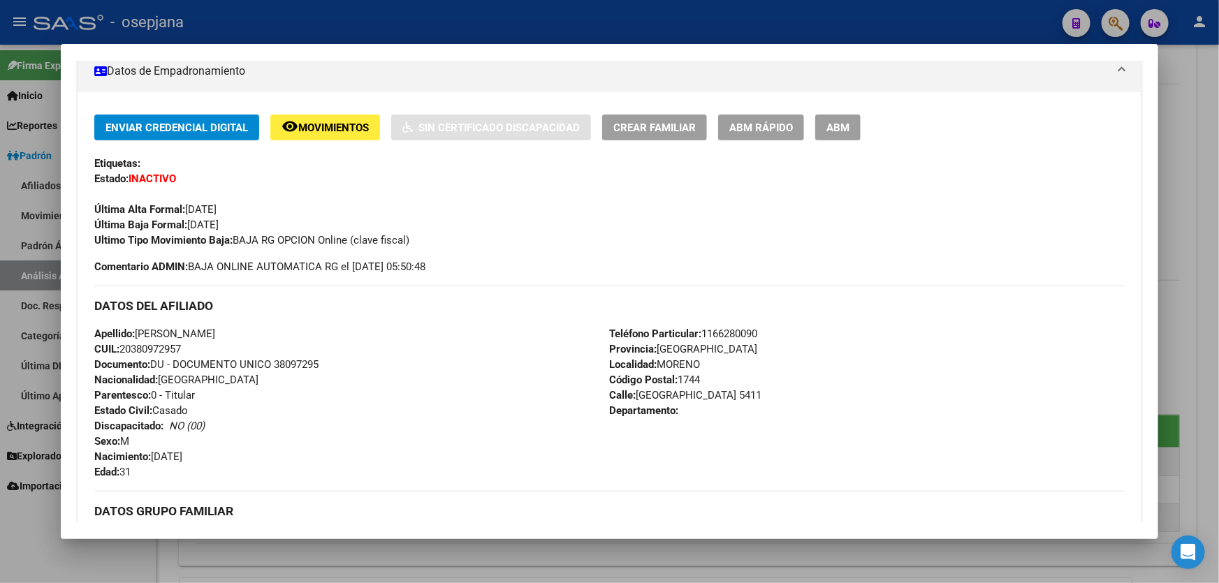
scroll to position [0, 0]
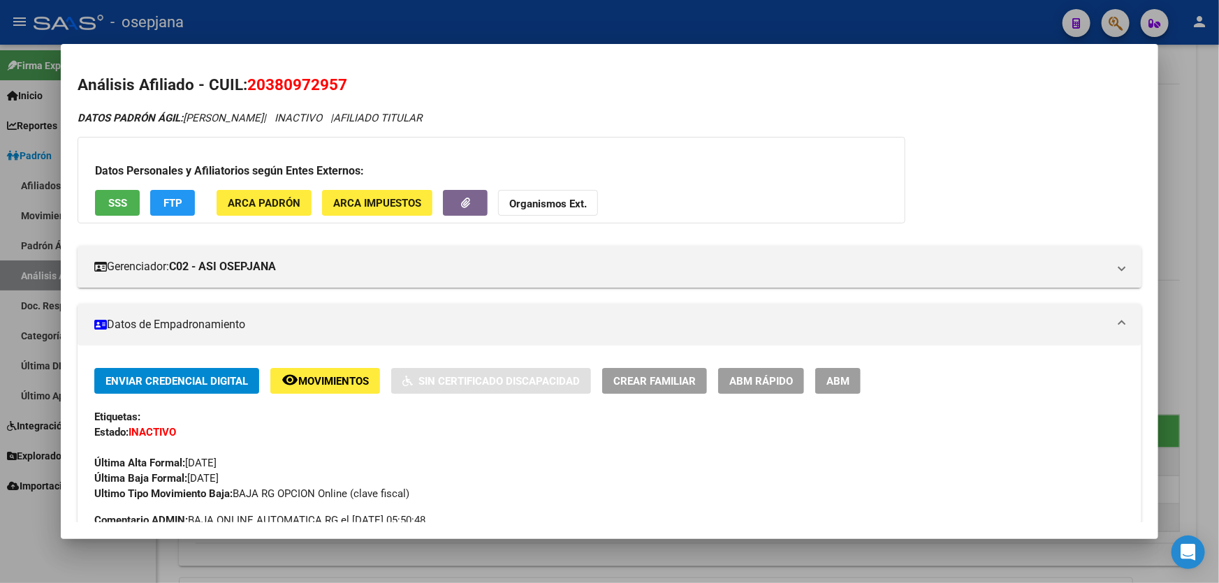
click at [124, 205] on span "SSS" at bounding box center [117, 203] width 19 height 13
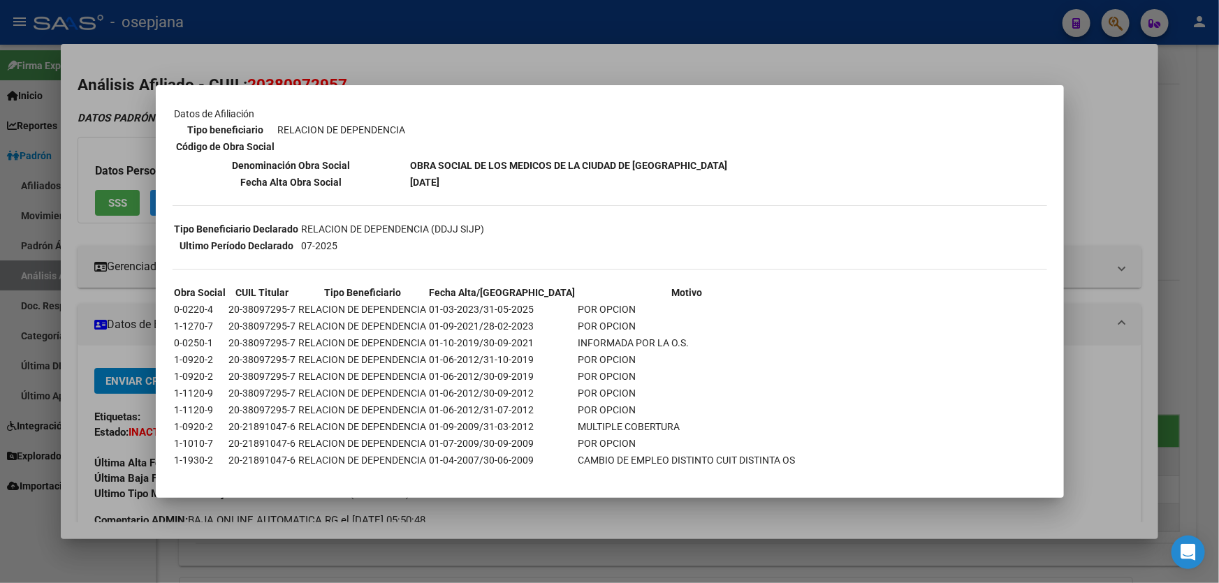
scroll to position [219, 0]
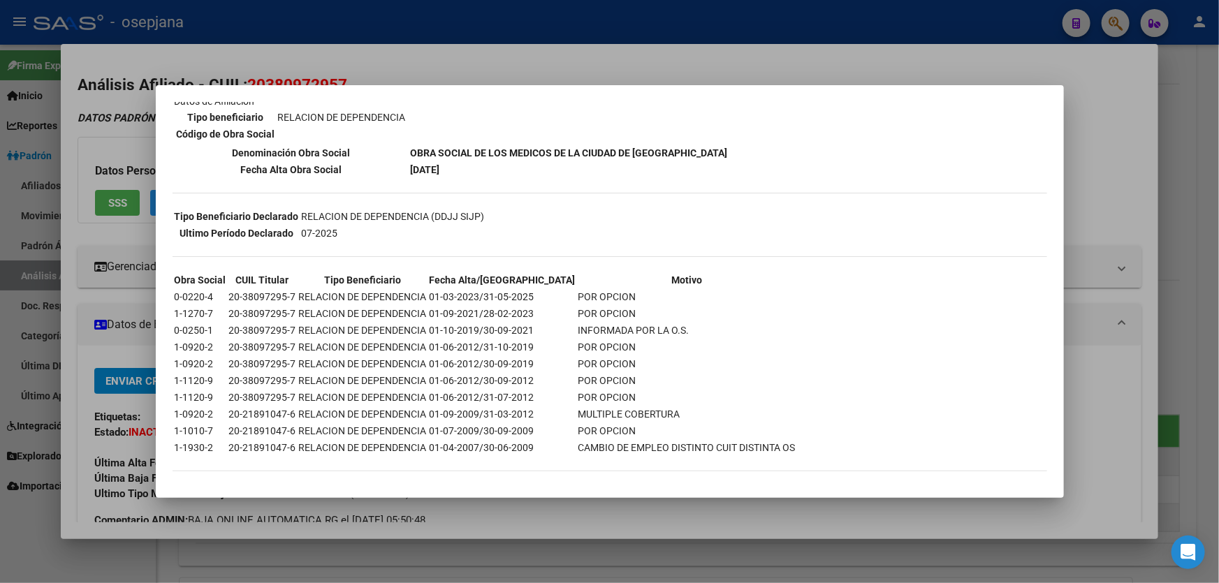
click at [1218, 189] on div at bounding box center [609, 291] width 1219 height 583
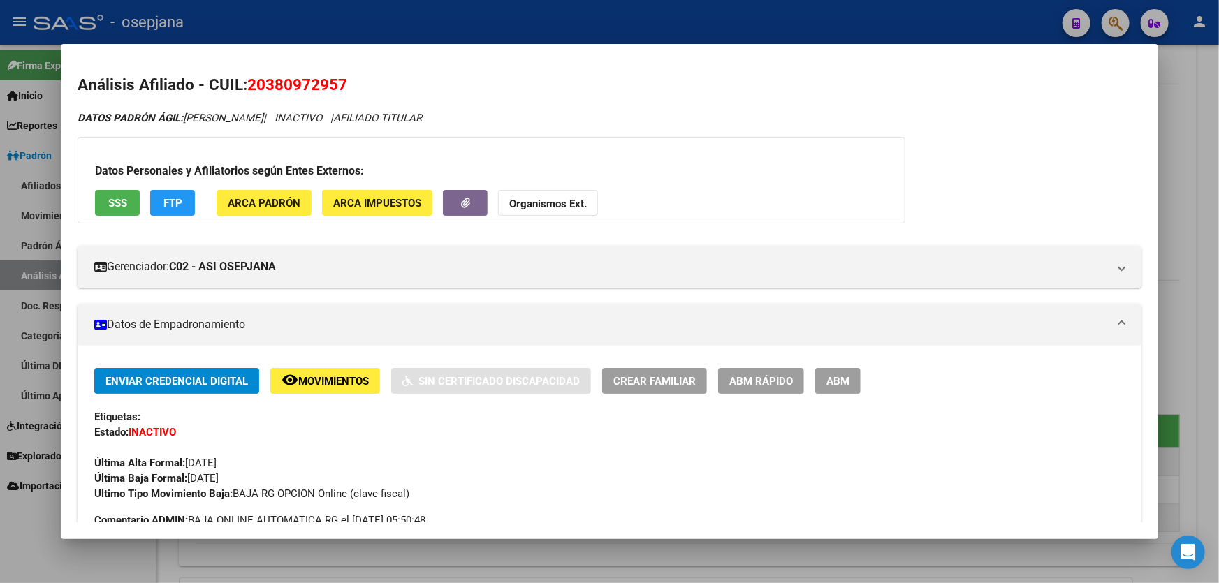
click at [1218, 189] on div at bounding box center [609, 291] width 1219 height 583
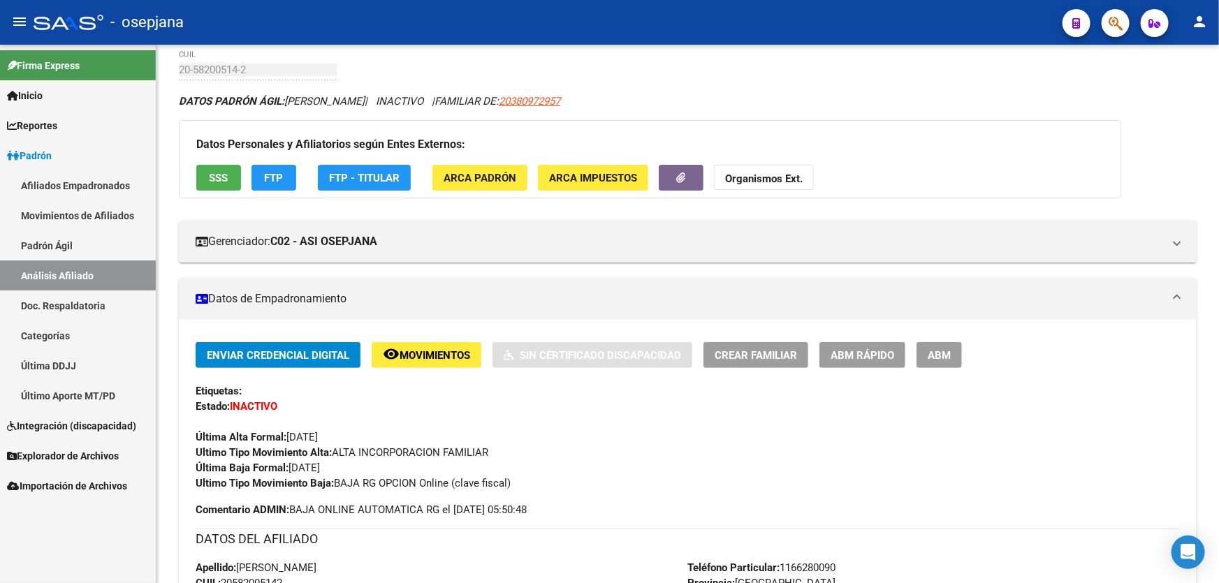
scroll to position [0, 0]
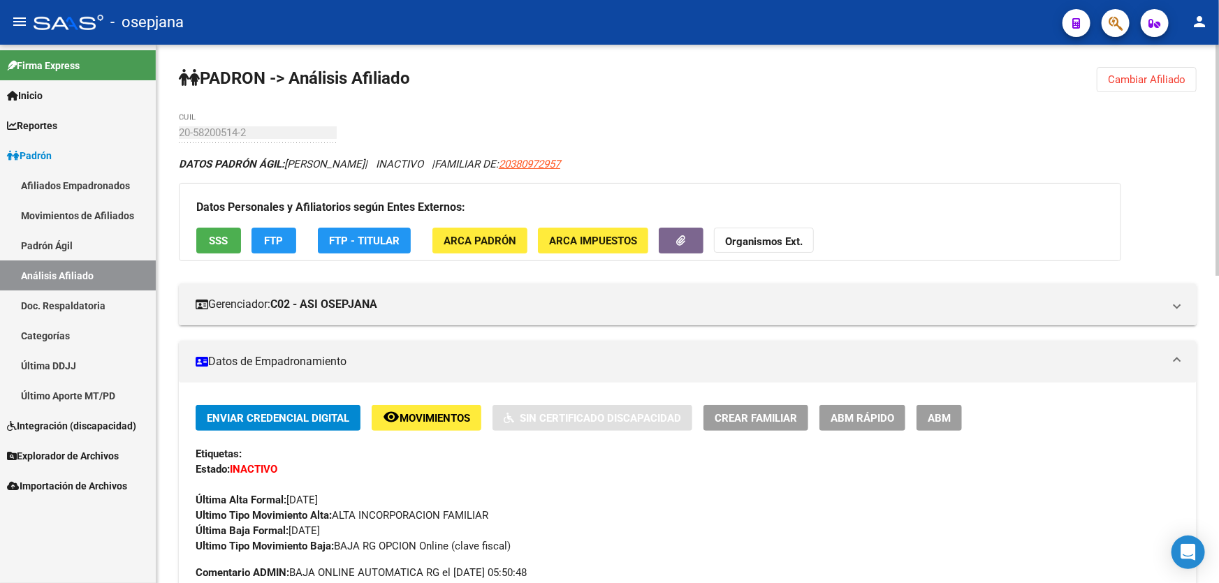
click at [222, 240] on span "SSS" at bounding box center [219, 241] width 19 height 13
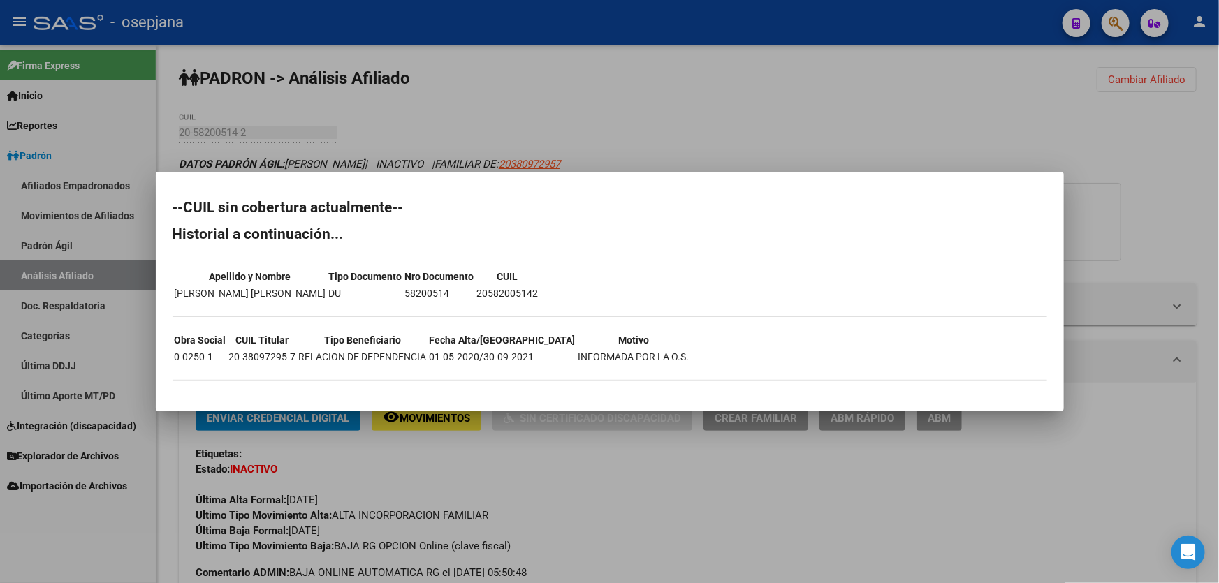
click at [660, 123] on div at bounding box center [609, 291] width 1219 height 583
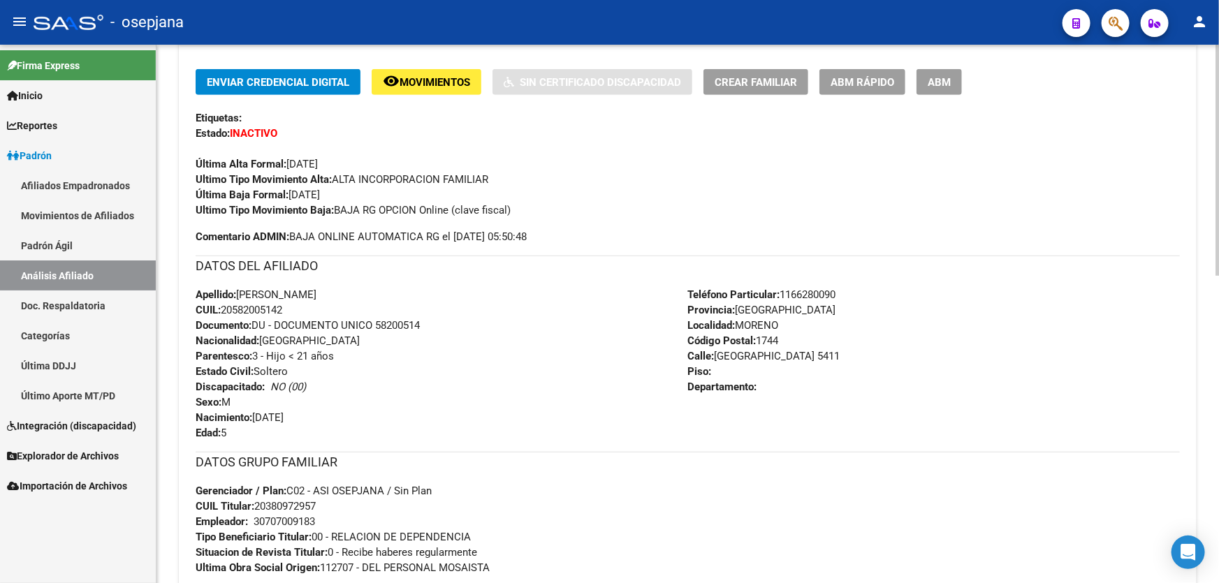
scroll to position [381, 0]
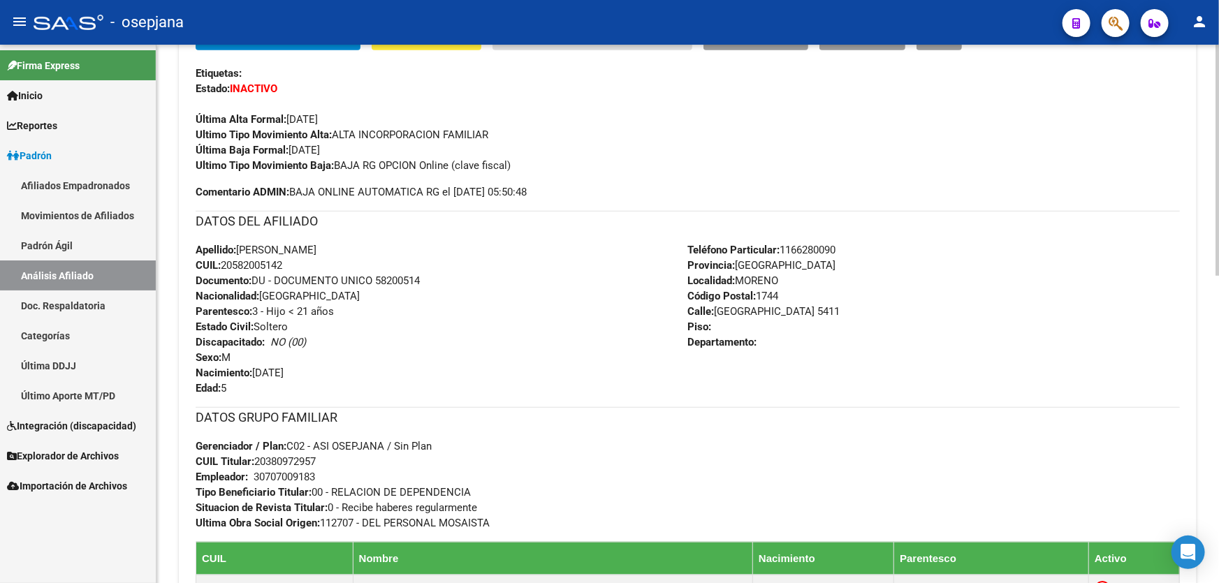
click at [1218, 81] on div at bounding box center [1217, 314] width 3 height 539
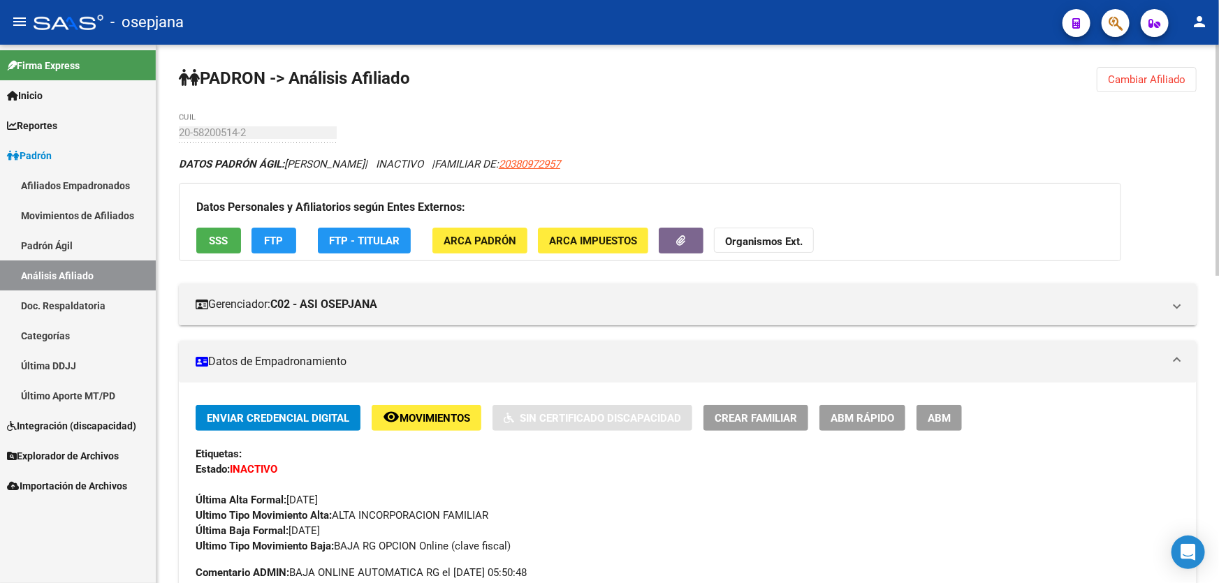
click at [1141, 87] on button "Cambiar Afiliado" at bounding box center [1147, 79] width 100 height 25
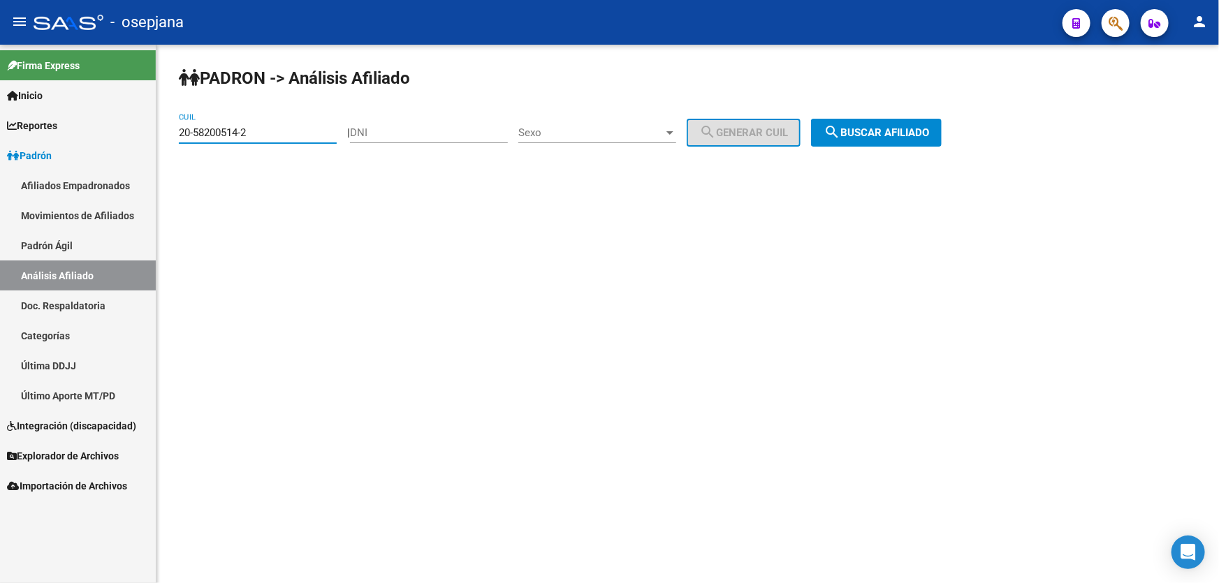
drag, startPoint x: 273, startPoint y: 132, endPoint x: 157, endPoint y: 132, distance: 116.0
click at [157, 132] on div "PADRON -> Análisis Afiliado 20-58200514-2 CUIL | DNI Sexo Sexo search Generar C…" at bounding box center [687, 118] width 1063 height 147
paste input "22606198-4"
click at [902, 122] on button "search Buscar afiliado" at bounding box center [876, 133] width 131 height 28
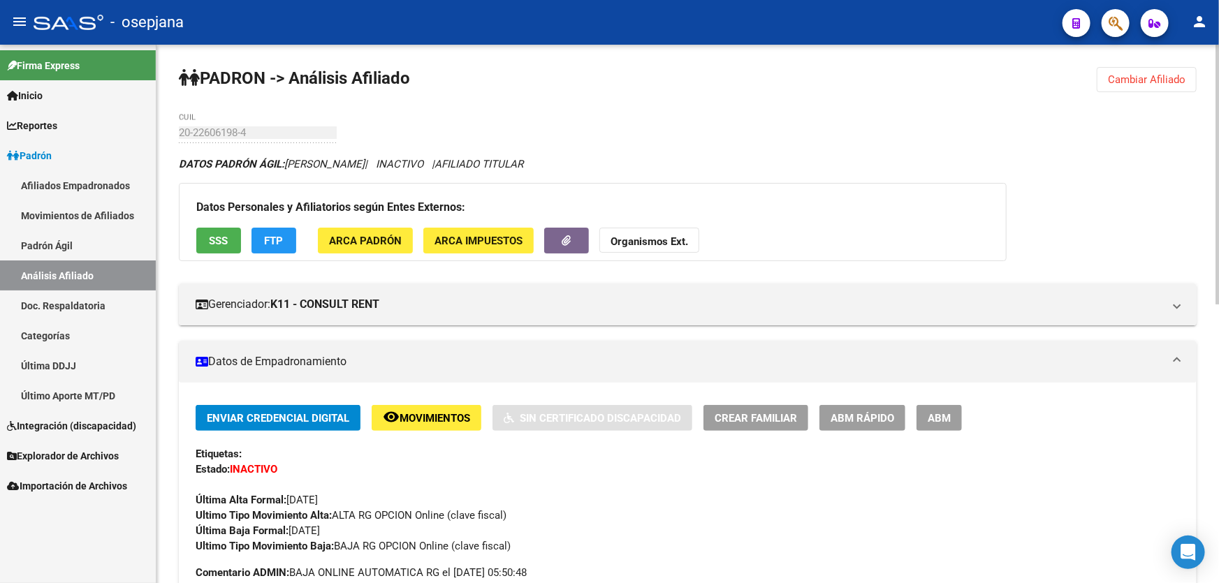
click at [1137, 79] on span "Cambiar Afiliado" at bounding box center [1147, 79] width 78 height 13
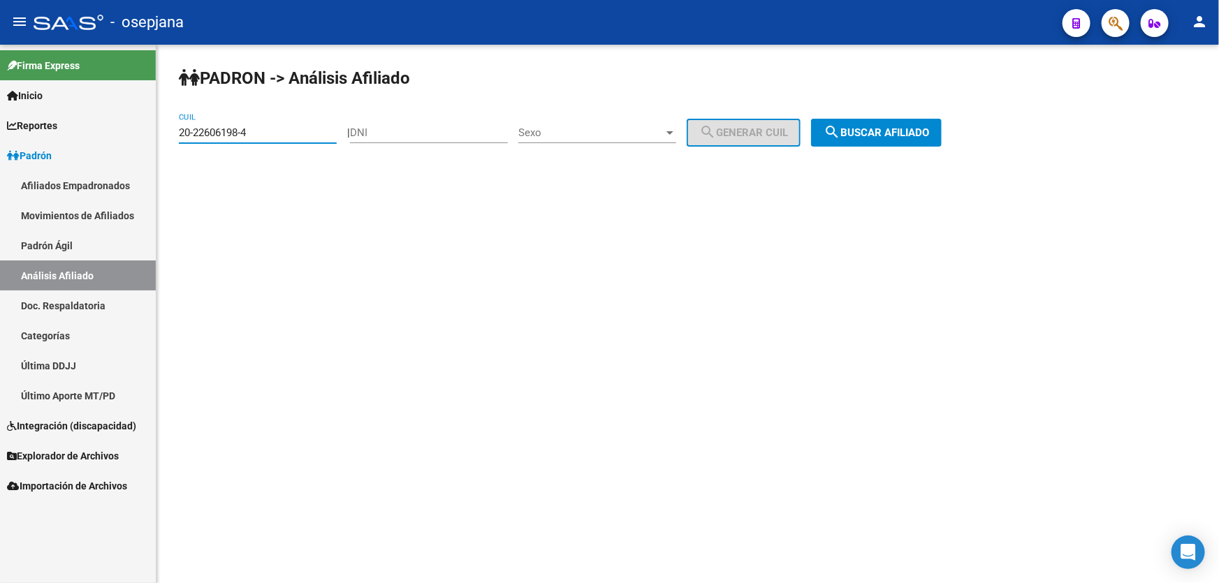
drag, startPoint x: 282, startPoint y: 130, endPoint x: 171, endPoint y: 130, distance: 111.1
click at [171, 130] on div "PADRON -> Análisis Afiliado 20-22606198-4 CUIL | DNI Sexo Sexo search Generar C…" at bounding box center [687, 118] width 1063 height 147
paste input "33301998-2"
click at [870, 132] on span "search Buscar afiliado" at bounding box center [876, 132] width 105 height 13
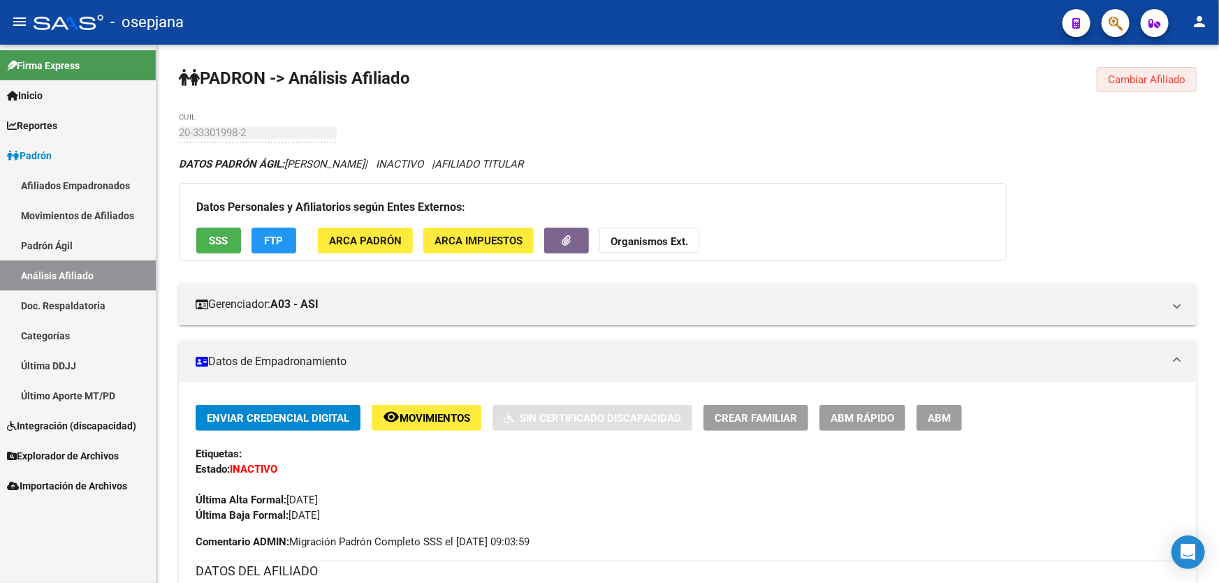
click at [1138, 76] on span "Cambiar Afiliado" at bounding box center [1147, 79] width 78 height 13
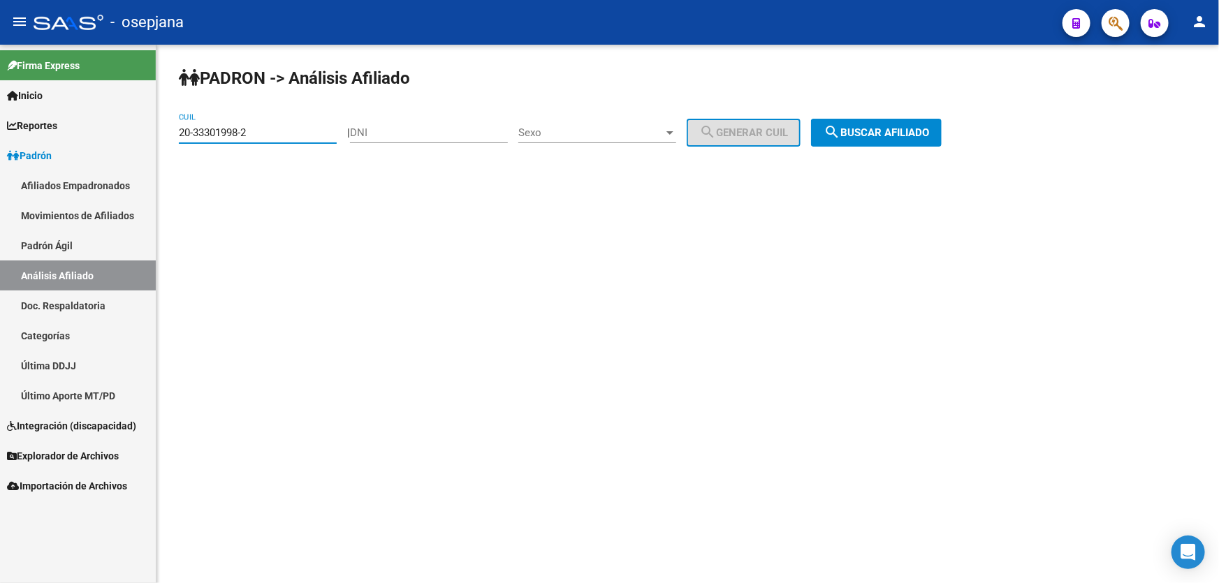
drag, startPoint x: 304, startPoint y: 132, endPoint x: 163, endPoint y: 136, distance: 141.2
click at [163, 136] on div "PADRON -> Análisis Afiliado 20-33301998-2 CUIL | DNI Sexo Sexo search Generar C…" at bounding box center [687, 118] width 1063 height 147
paste input "17811428-0"
click at [900, 133] on span "search Buscar afiliado" at bounding box center [876, 132] width 105 height 13
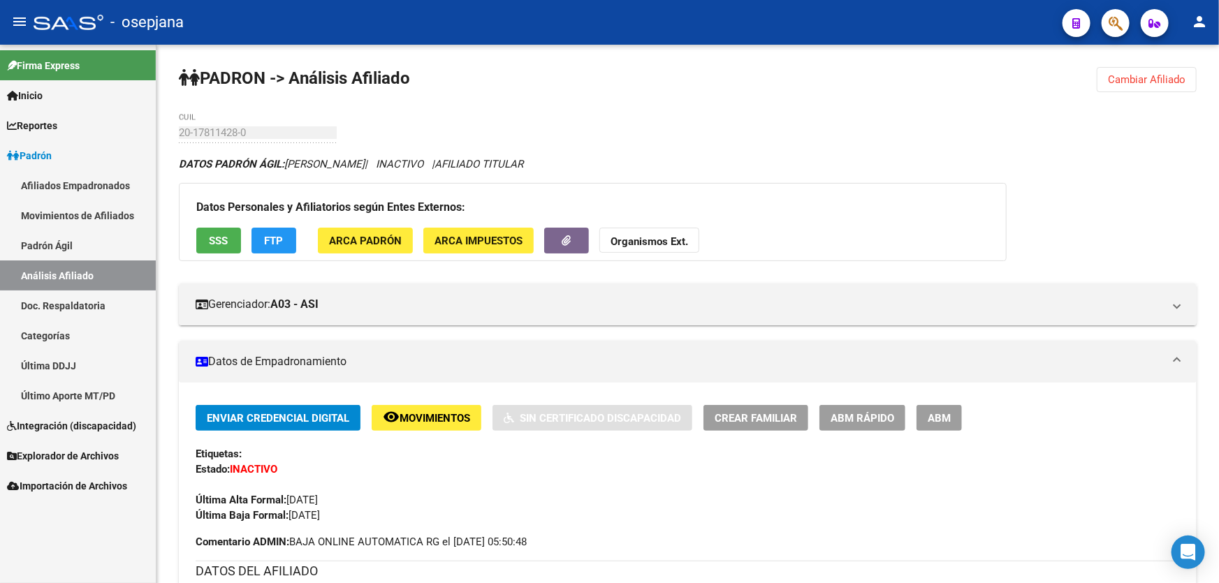
click at [1155, 73] on span "Cambiar Afiliado" at bounding box center [1147, 79] width 78 height 13
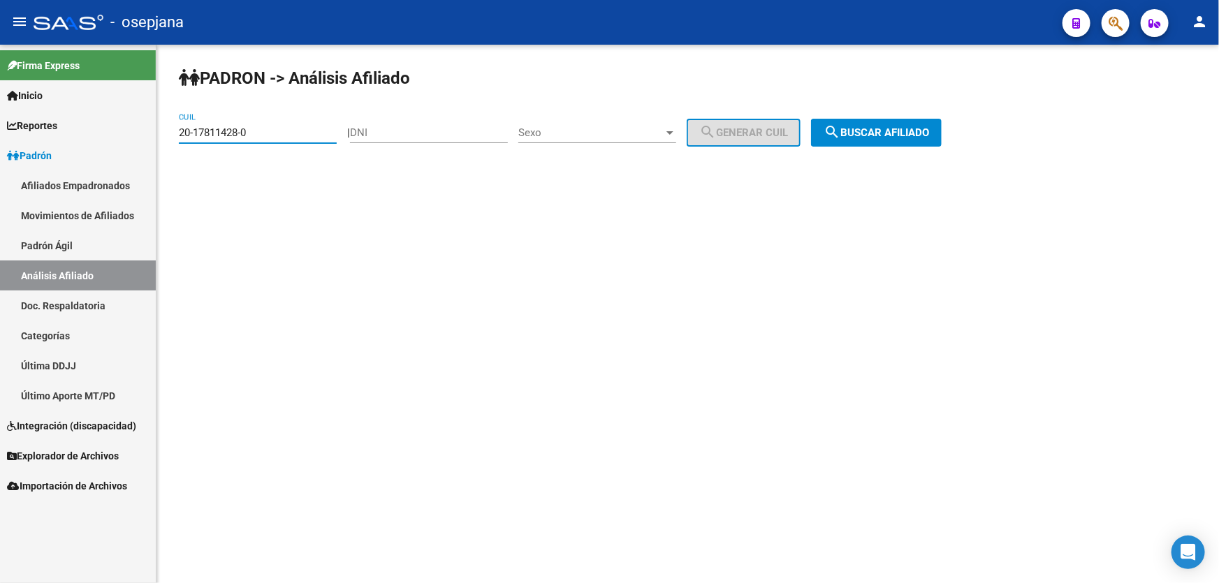
drag, startPoint x: 273, startPoint y: 127, endPoint x: 175, endPoint y: 137, distance: 98.3
click at [175, 137] on div "PADRON -> Análisis Afiliado 20-17811428-0 CUIL | DNI Sexo Sexo search Generar C…" at bounding box center [687, 118] width 1063 height 147
paste input
click at [902, 130] on span "search Buscar afiliado" at bounding box center [876, 132] width 105 height 13
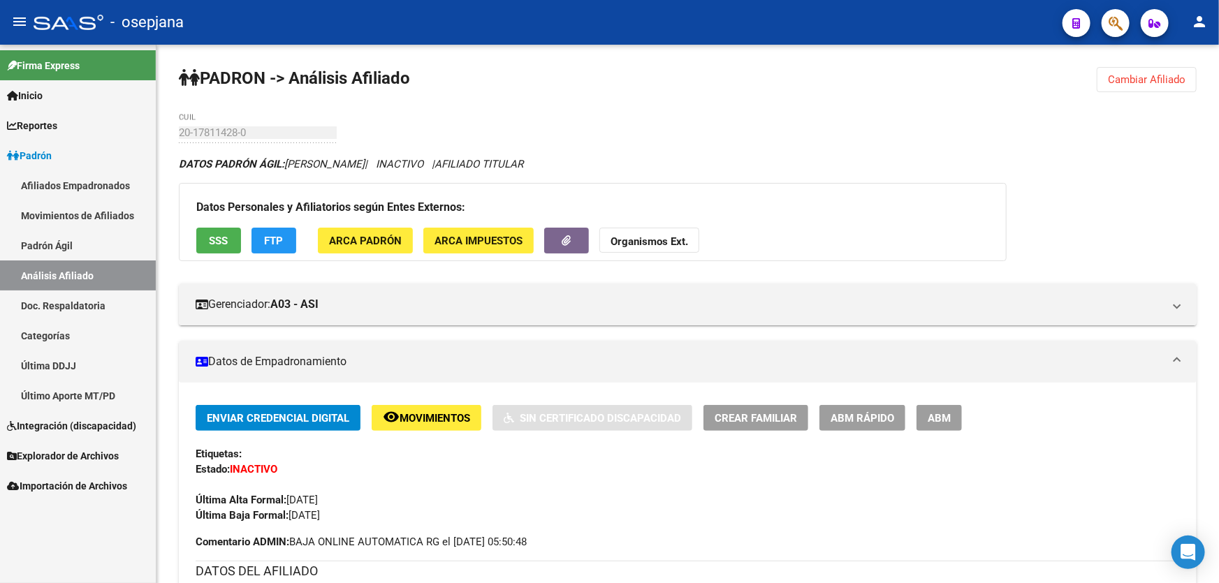
click at [1158, 77] on span "Cambiar Afiliado" at bounding box center [1147, 79] width 78 height 13
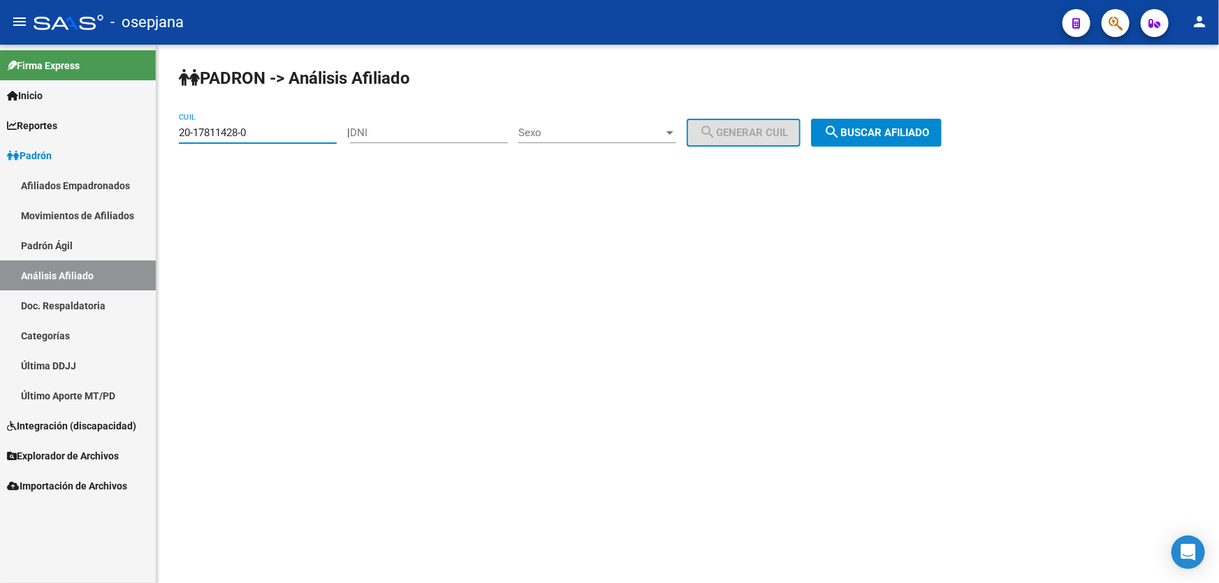
drag, startPoint x: 286, startPoint y: 133, endPoint x: 57, endPoint y: 140, distance: 229.2
click at [57, 140] on mat-sidenav-container "Firma Express Inicio Calendario SSS Instructivos Contacto OS Reportes Padrón Tr…" at bounding box center [609, 314] width 1219 height 539
paste input "26230875-9"
click at [892, 129] on span "search Buscar afiliado" at bounding box center [876, 132] width 105 height 13
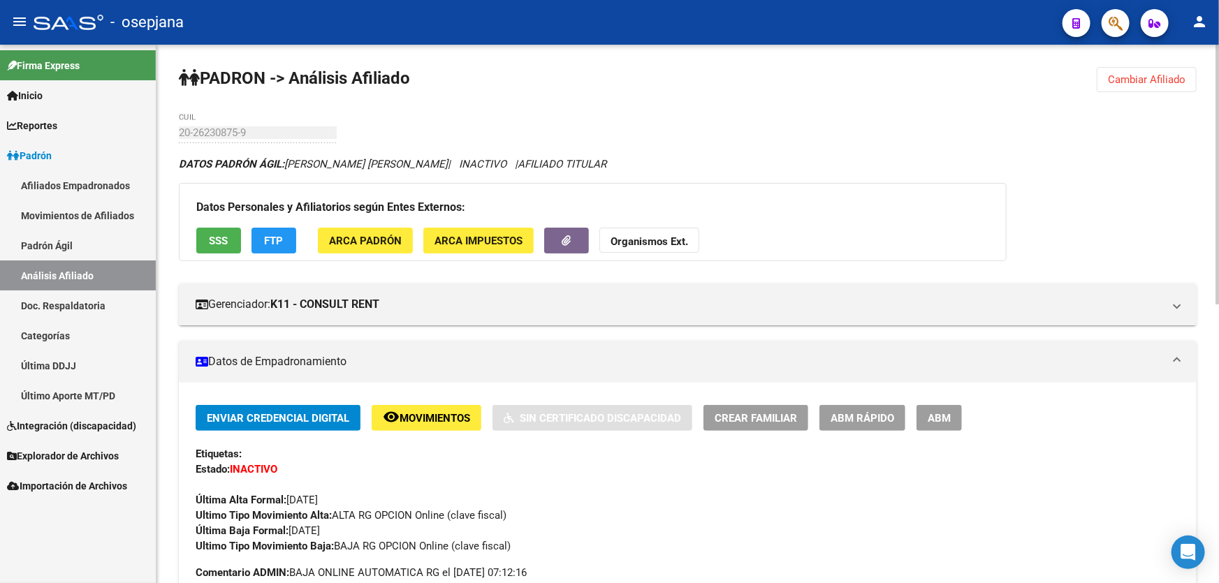
click at [1134, 83] on span "Cambiar Afiliado" at bounding box center [1147, 79] width 78 height 13
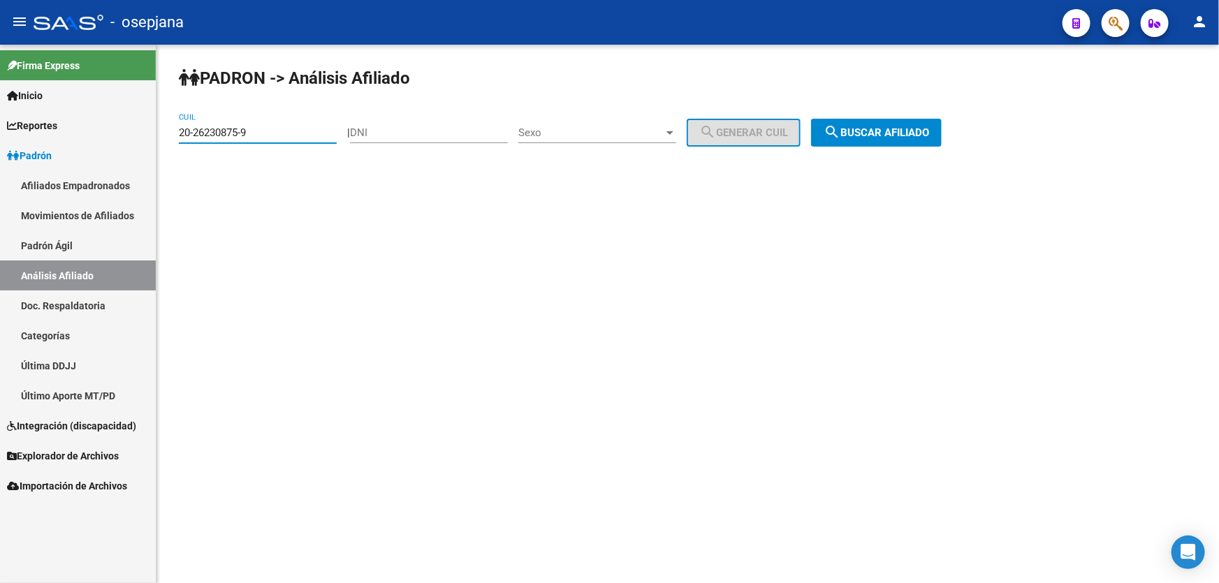
drag, startPoint x: 270, startPoint y: 134, endPoint x: 153, endPoint y: 138, distance: 116.7
click at [153, 138] on mat-sidenav-container "Firma Express Inicio Calendario SSS Instructivos Contacto OS Reportes Padrón Tr…" at bounding box center [609, 314] width 1219 height 539
paste input "7-49248963-3"
click at [891, 131] on span "search Buscar afiliado" at bounding box center [876, 132] width 105 height 13
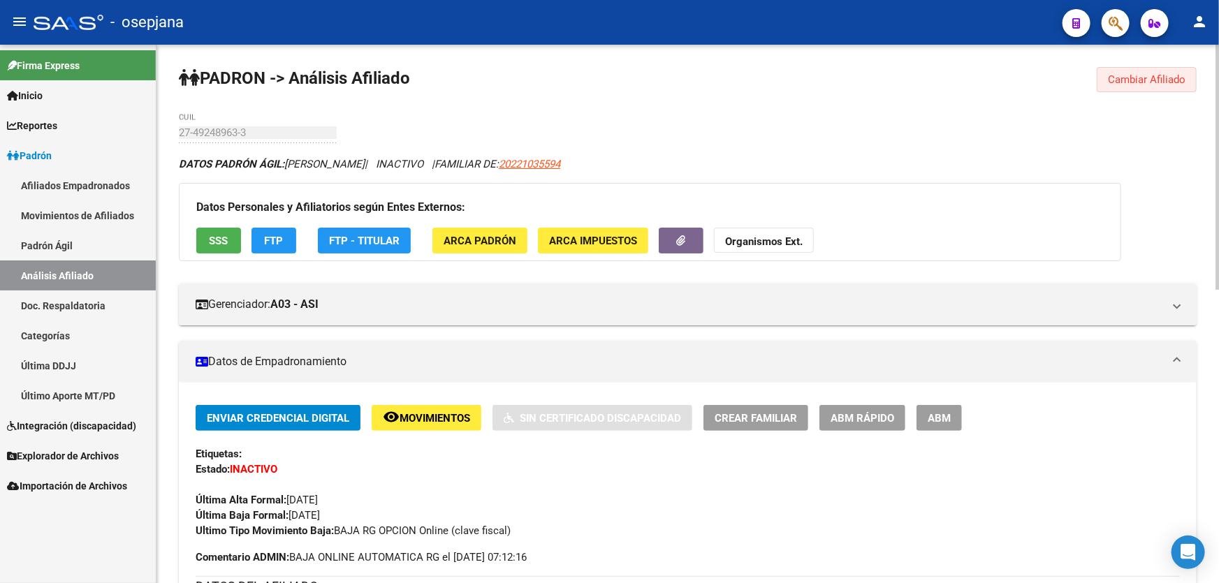
click at [1179, 81] on span "Cambiar Afiliado" at bounding box center [1147, 79] width 78 height 13
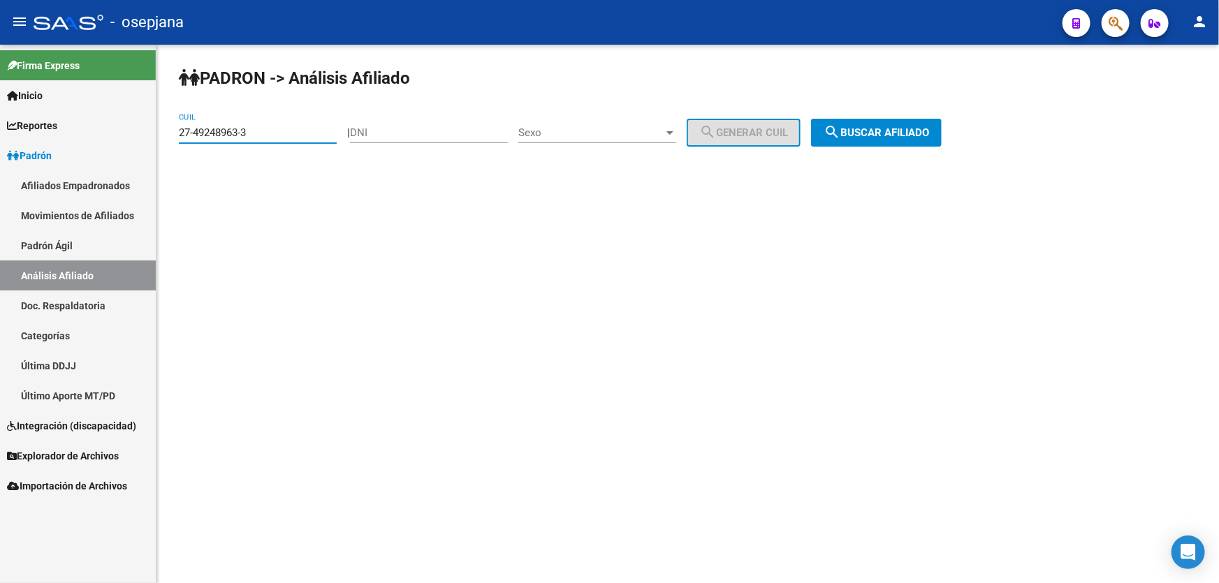
drag, startPoint x: 272, startPoint y: 138, endPoint x: 167, endPoint y: 136, distance: 104.8
click at [167, 136] on div "PADRON -> Análisis Afiliado 27-49248963-3 CUIL | DNI Sexo Sexo search Generar C…" at bounding box center [687, 118] width 1063 height 147
paste input "0-27000188"
click at [900, 114] on div "PADRON -> Análisis Afiliado 20-27000188-3 CUIL | DNI Sexo Sexo search Generar C…" at bounding box center [687, 118] width 1063 height 147
click at [905, 129] on span "search Buscar afiliado" at bounding box center [876, 132] width 105 height 13
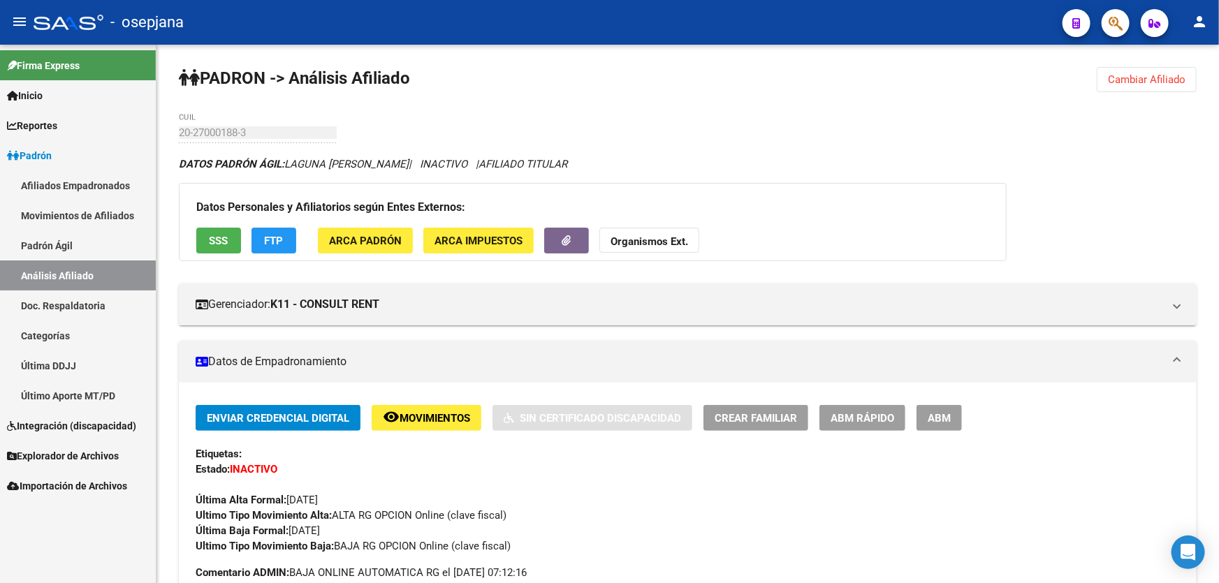
click at [1174, 83] on span "Cambiar Afiliado" at bounding box center [1147, 79] width 78 height 13
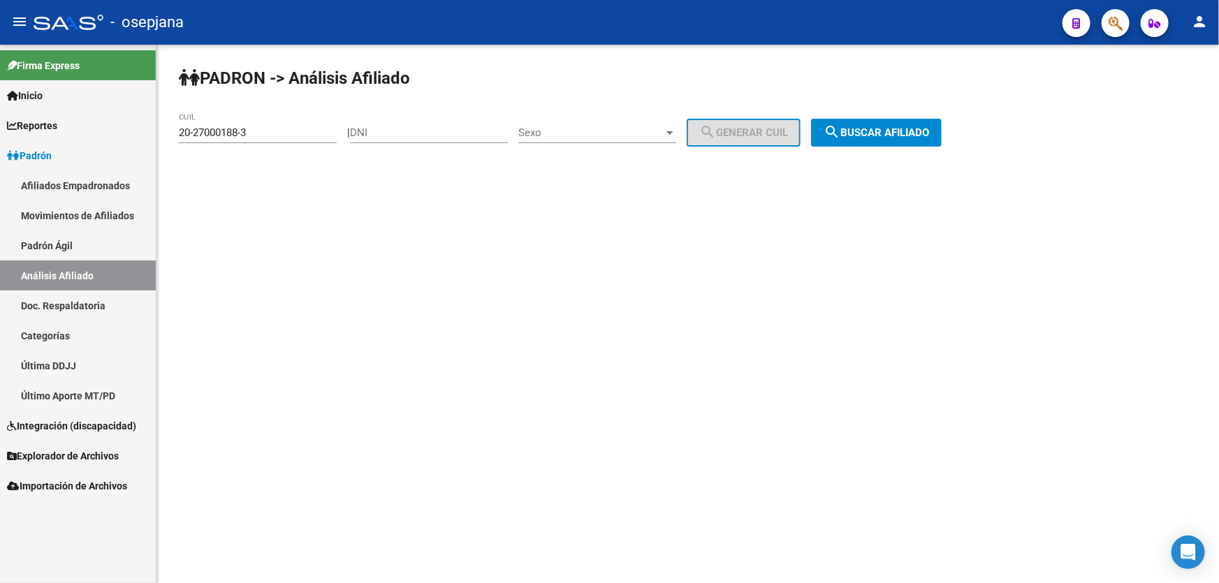
drag, startPoint x: 304, startPoint y: 139, endPoint x: 0, endPoint y: 147, distance: 304.0
click at [0, 144] on mat-sidenav-container "Firma Express Inicio Calendario SSS Instructivos Contacto OS Reportes Padrón Tr…" at bounding box center [609, 314] width 1219 height 539
click at [337, 187] on div "PADRON -> Análisis Afiliado 20-27000188-3 CUIL | DNI Sexo Sexo search Generar C…" at bounding box center [687, 118] width 1063 height 147
drag, startPoint x: 272, startPoint y: 130, endPoint x: 30, endPoint y: 149, distance: 243.1
click at [35, 149] on mat-sidenav-container "Firma Express Inicio Calendario SSS Instructivos Contacto OS Reportes Padrón Tr…" at bounding box center [609, 314] width 1219 height 539
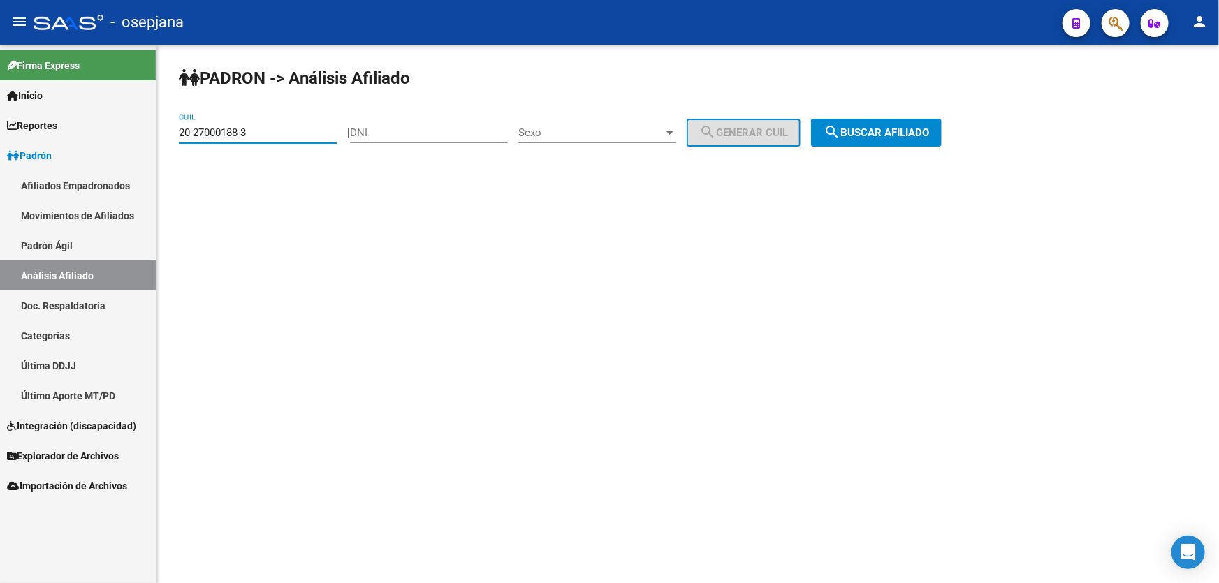
paste input "7-14888921-5"
click at [863, 135] on span "search Buscar afiliado" at bounding box center [876, 132] width 105 height 13
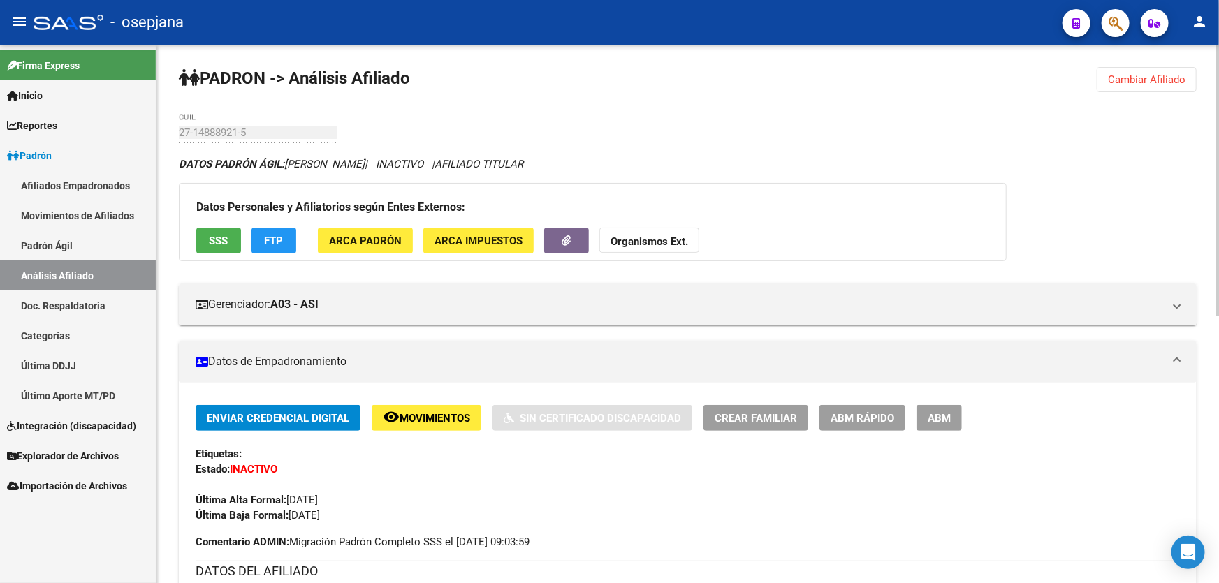
click at [1150, 78] on span "Cambiar Afiliado" at bounding box center [1147, 79] width 78 height 13
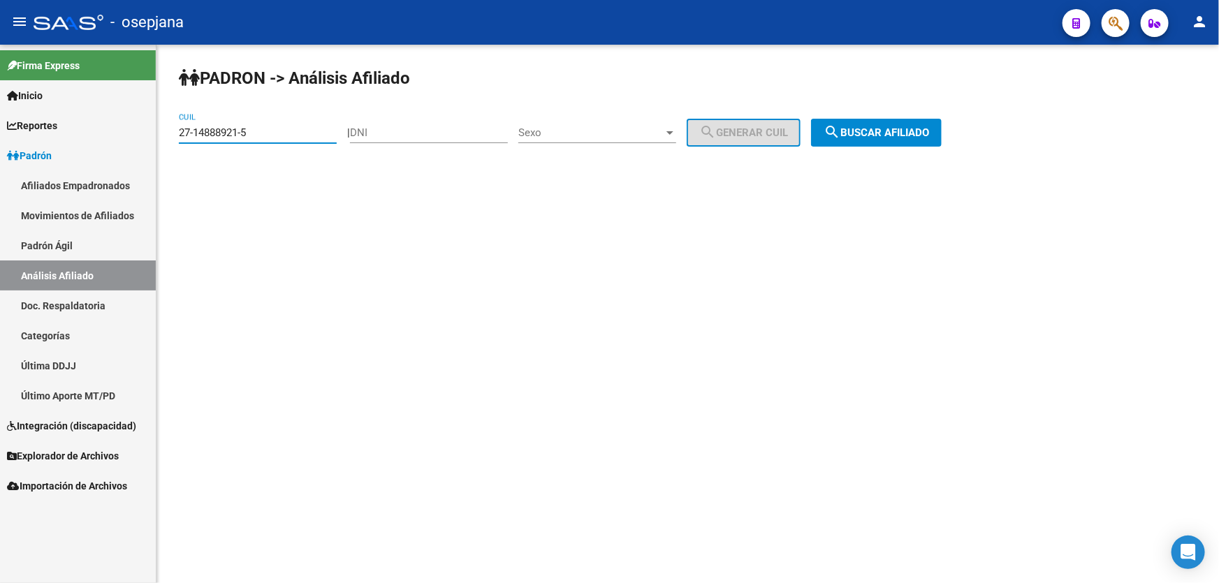
drag, startPoint x: 268, startPoint y: 134, endPoint x: 167, endPoint y: 134, distance: 101.3
click at [167, 134] on div "PADRON -> Análisis Afiliado 27-14888921-5 CUIL | DNI Sexo Sexo search Generar C…" at bounding box center [687, 118] width 1063 height 147
paste input "38152757-9"
click at [893, 132] on span "search Buscar afiliado" at bounding box center [876, 132] width 105 height 13
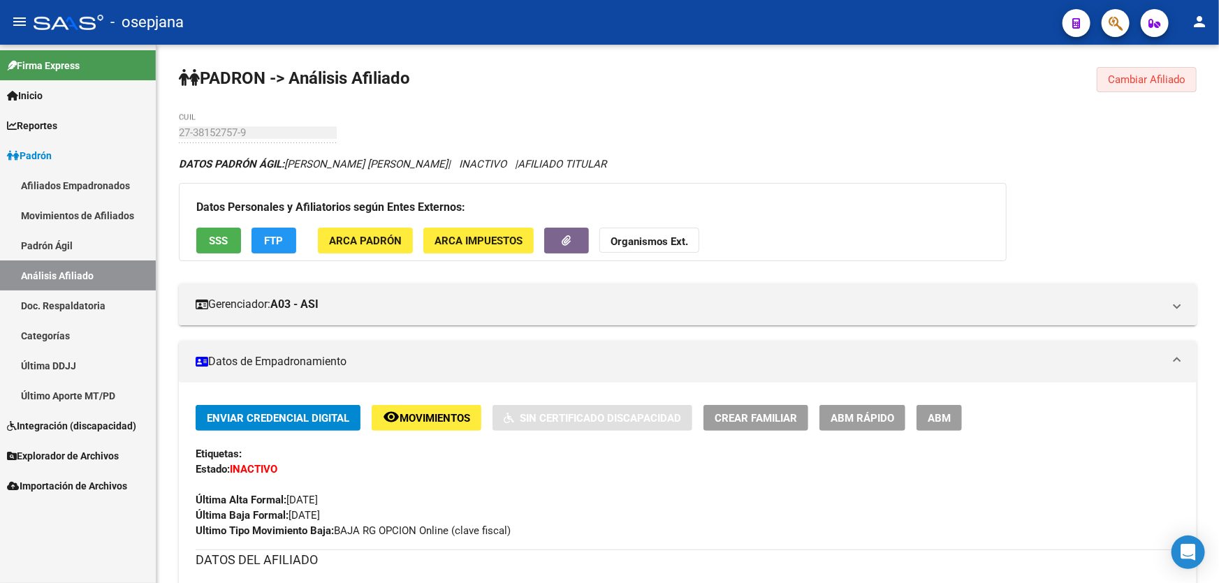
click at [1134, 73] on span "Cambiar Afiliado" at bounding box center [1147, 79] width 78 height 13
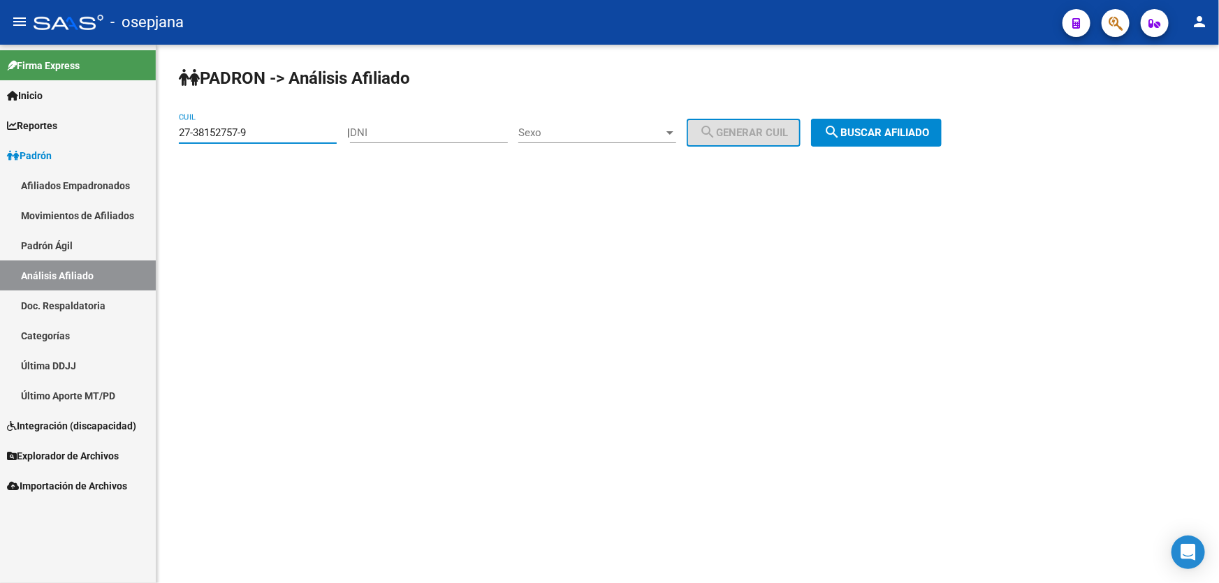
drag, startPoint x: 274, startPoint y: 133, endPoint x: 178, endPoint y: 133, distance: 95.7
click at [179, 133] on input "27-38152757-9" at bounding box center [258, 132] width 158 height 13
paste input "0-31776331-0"
click at [873, 140] on button "search Buscar afiliado" at bounding box center [876, 133] width 131 height 28
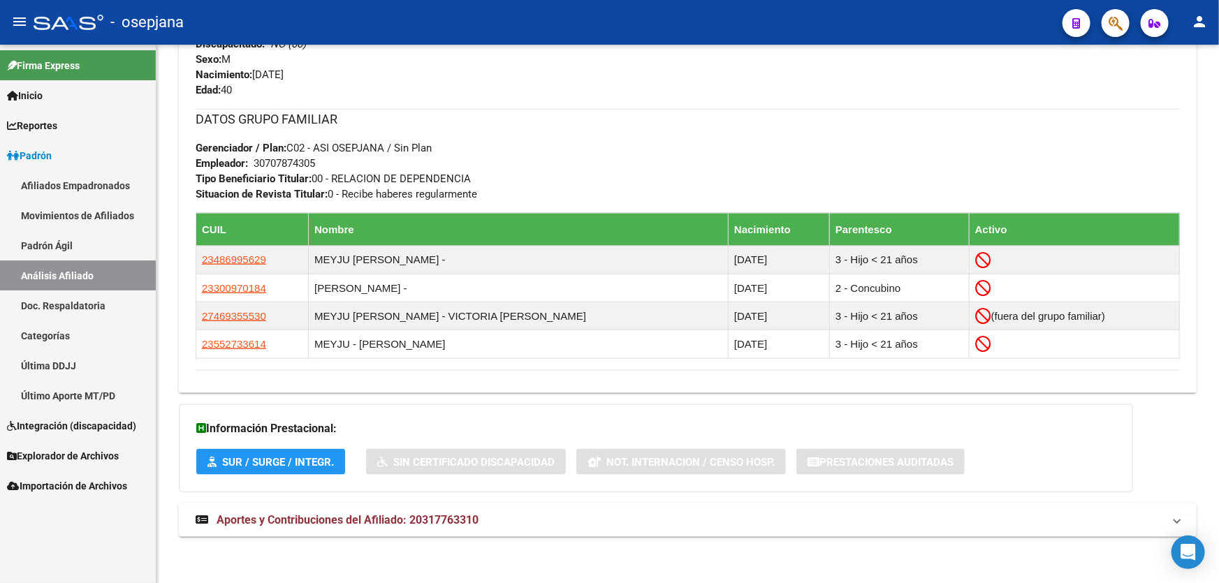
scroll to position [665, 0]
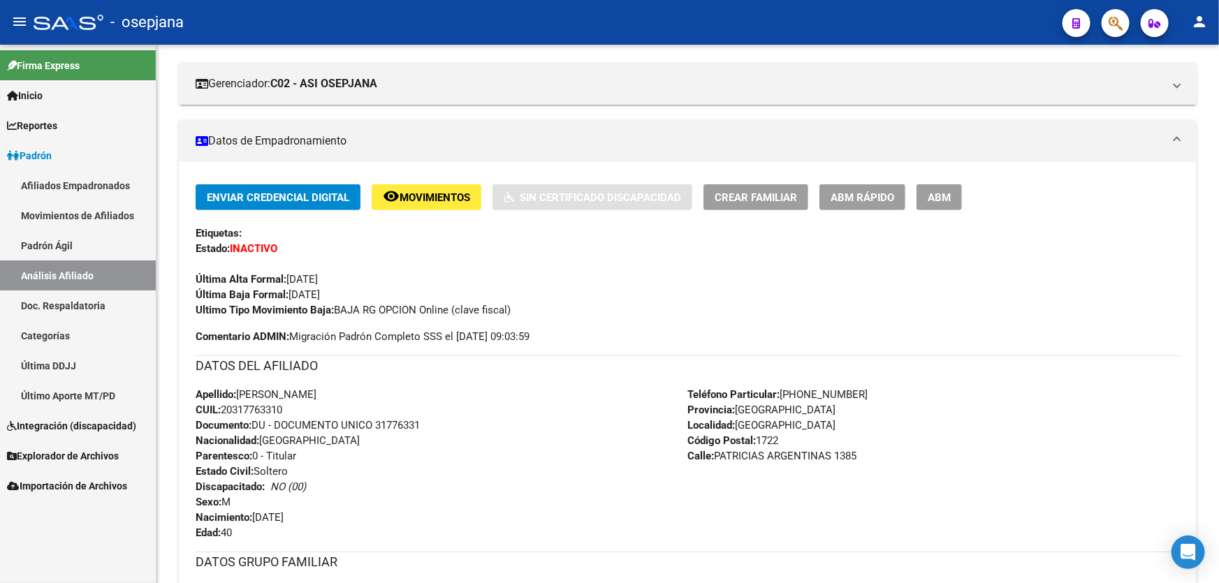
scroll to position [0, 0]
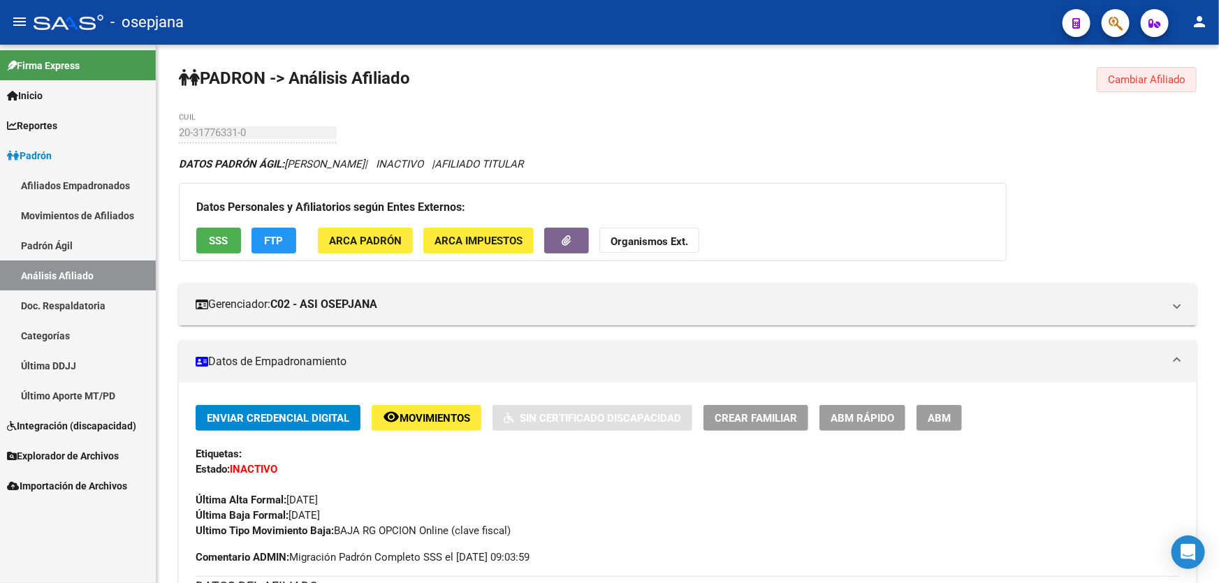
click at [1165, 77] on span "Cambiar Afiliado" at bounding box center [1147, 79] width 78 height 13
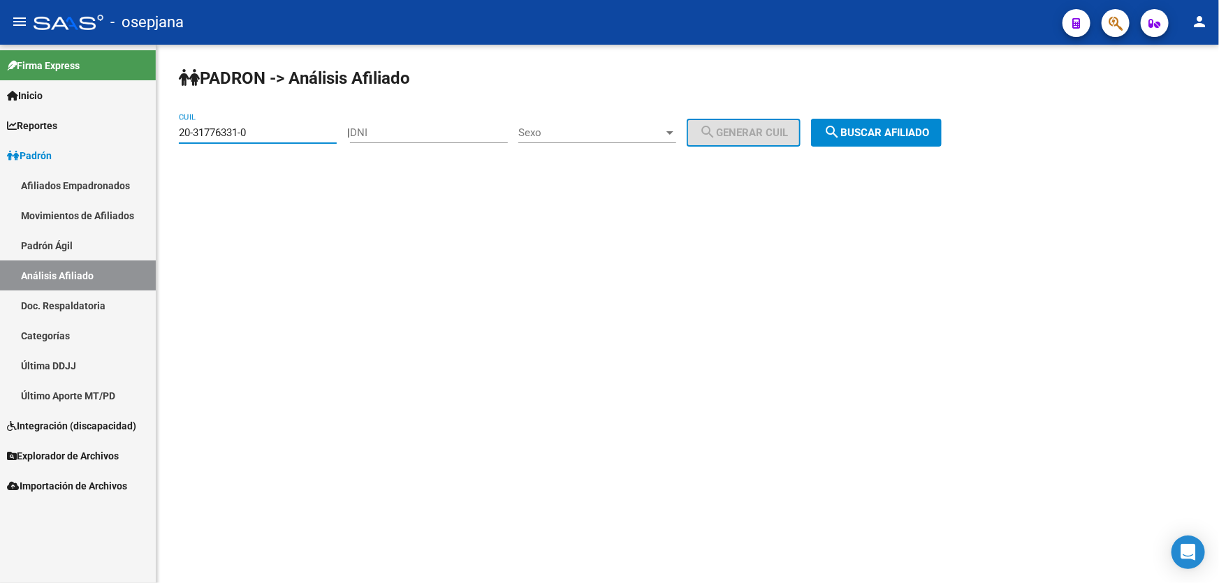
drag, startPoint x: 275, startPoint y: 131, endPoint x: 161, endPoint y: 132, distance: 114.6
click at [161, 132] on div "PADRON -> Análisis Afiliado 20-31776331-0 CUIL | DNI Sexo Sexo search Generar C…" at bounding box center [687, 118] width 1063 height 147
paste input "3-21989780-4"
click at [929, 132] on span "search Buscar afiliado" at bounding box center [876, 132] width 105 height 13
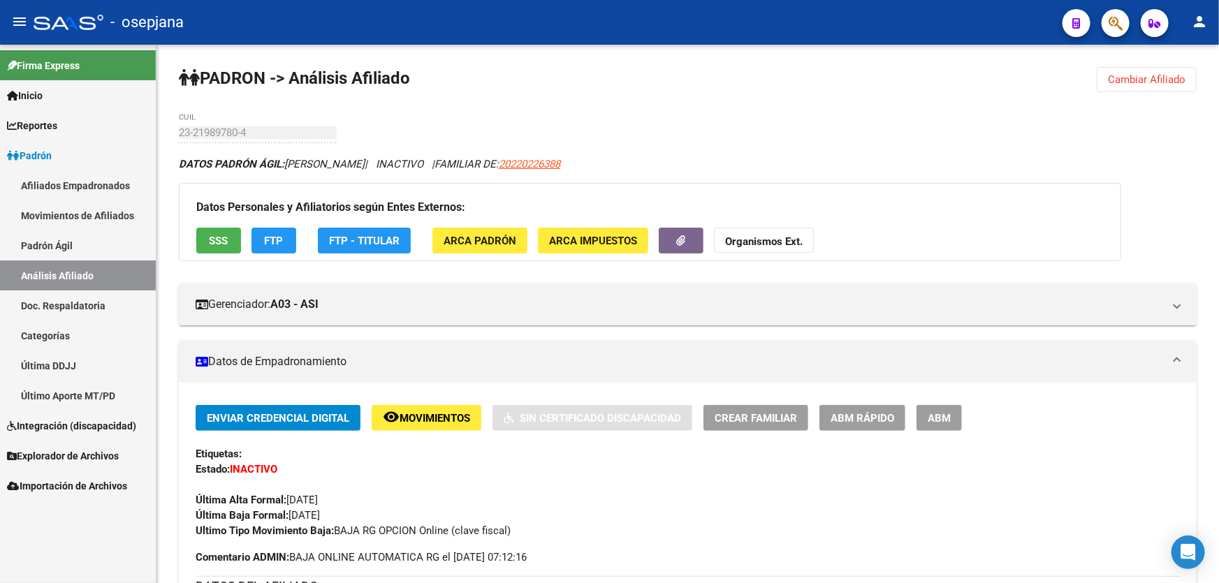
click at [1148, 74] on span "Cambiar Afiliado" at bounding box center [1147, 79] width 78 height 13
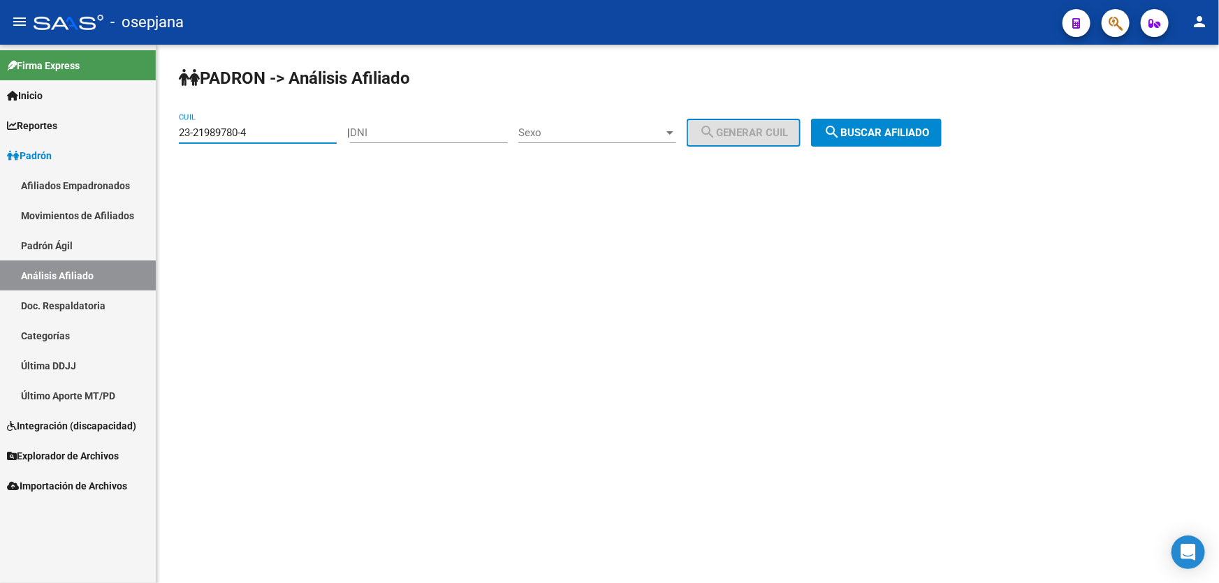
drag, startPoint x: 273, startPoint y: 133, endPoint x: 173, endPoint y: 138, distance: 100.7
click at [173, 138] on div "PADRON -> Análisis Afiliado 23-21989780-4 CUIL | DNI Sexo Sexo search Generar C…" at bounding box center [687, 118] width 1063 height 147
paste input "0-47746875-7"
type input "20-47746875-7"
click at [891, 135] on span "search Buscar afiliado" at bounding box center [876, 132] width 105 height 13
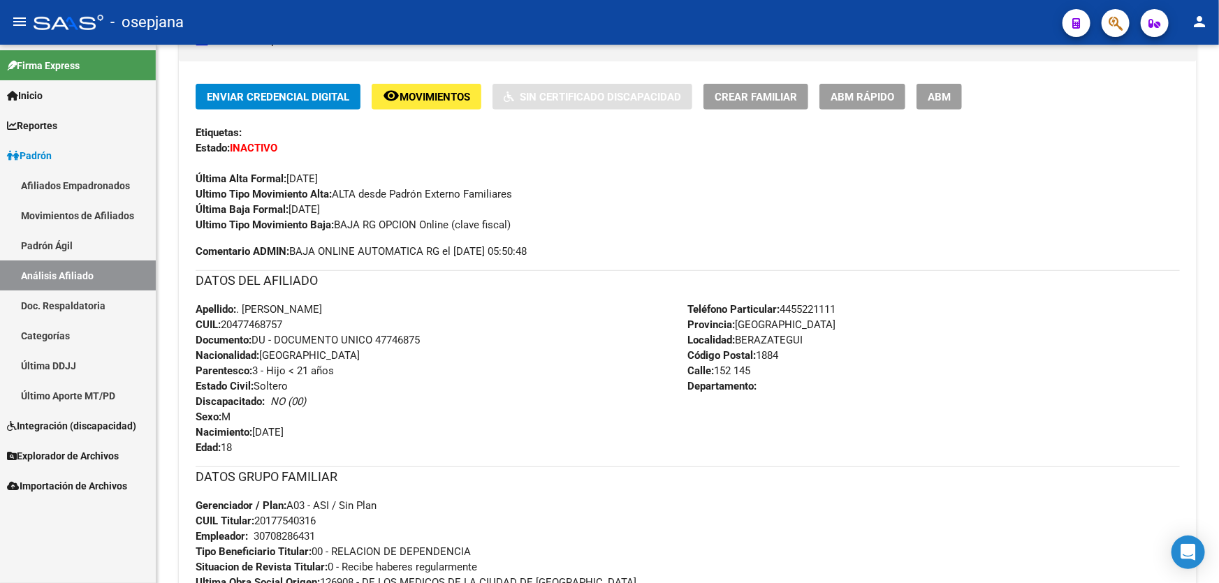
scroll to position [444, 0]
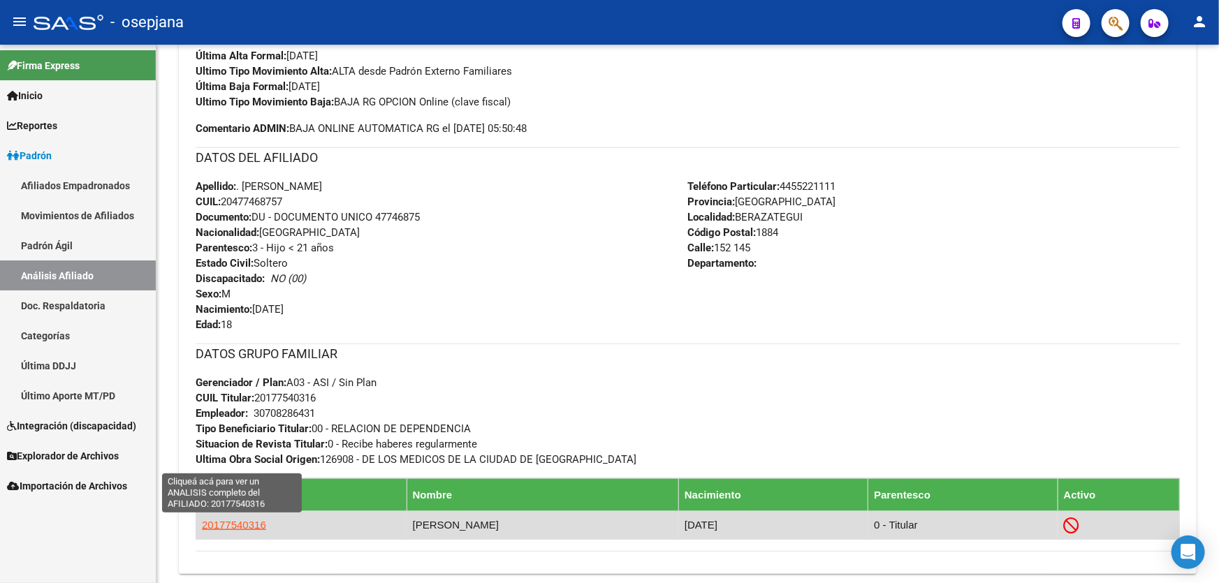
click at [240, 521] on span "20177540316" at bounding box center [234, 525] width 64 height 12
type textarea "20177540316"
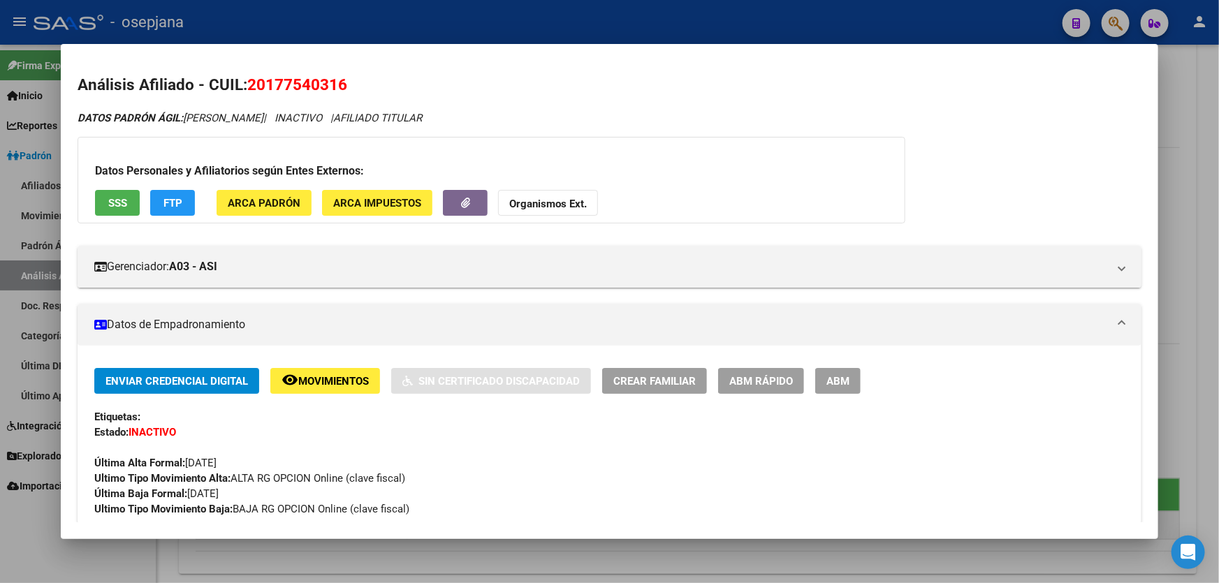
drag, startPoint x: 350, startPoint y: 82, endPoint x: 251, endPoint y: 83, distance: 98.5
click at [251, 83] on h2 "Análisis Afiliado - CUIL: 20177540316" at bounding box center [610, 85] width 1064 height 24
copy span "20177540316"
click at [541, 28] on div at bounding box center [609, 291] width 1219 height 583
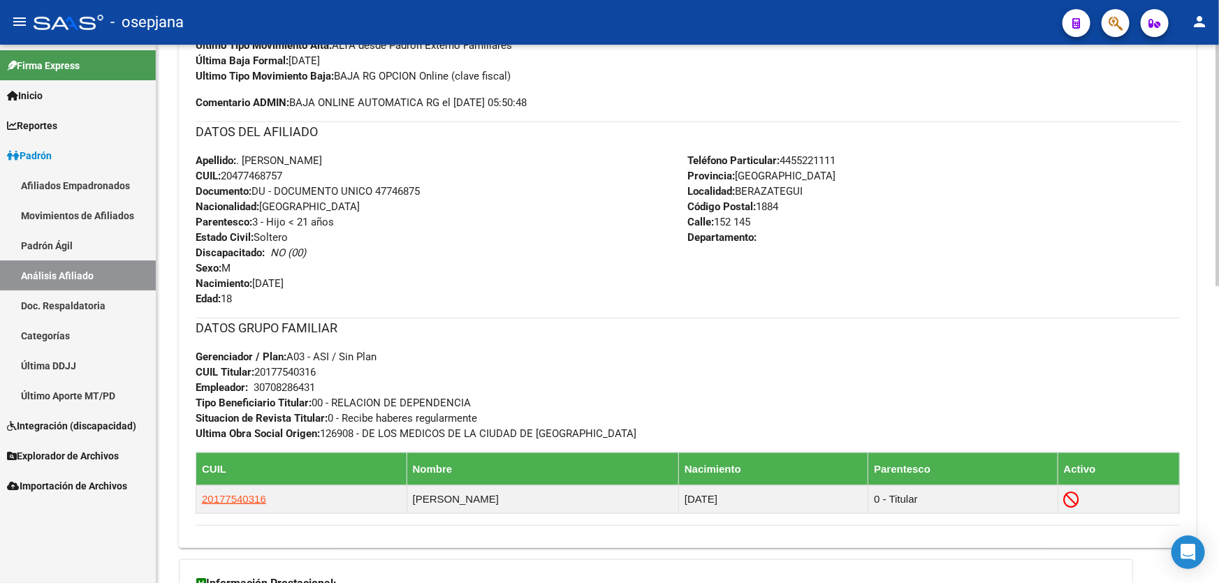
scroll to position [405, 0]
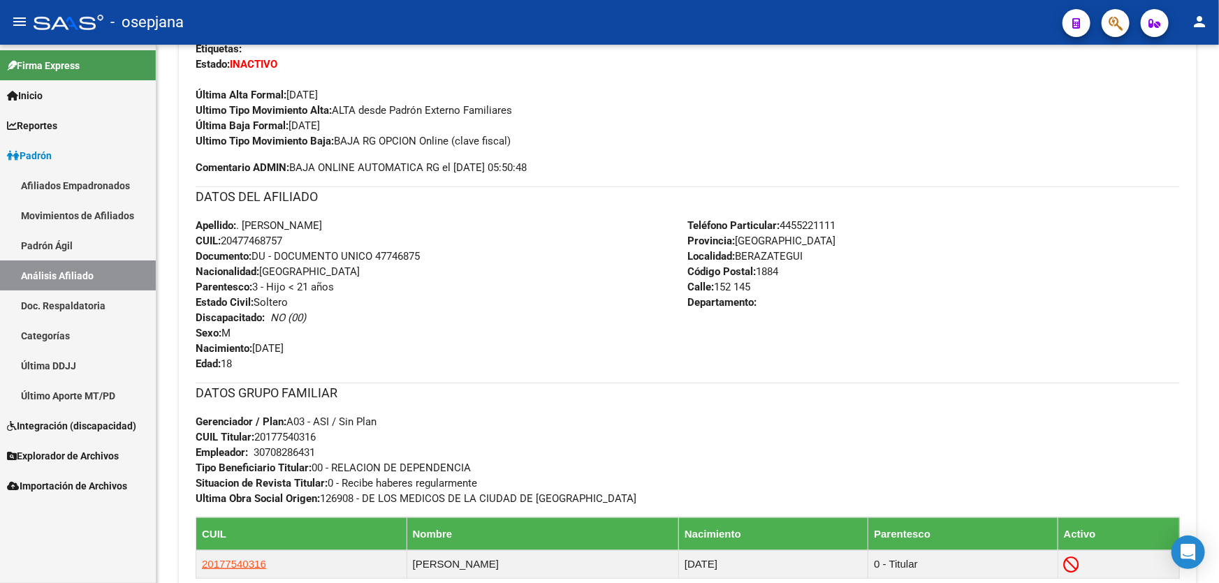
click at [41, 546] on div "Firma Express Inicio Calendario SSS Instructivos Contacto OS Reportes Padrón Tr…" at bounding box center [78, 314] width 156 height 539
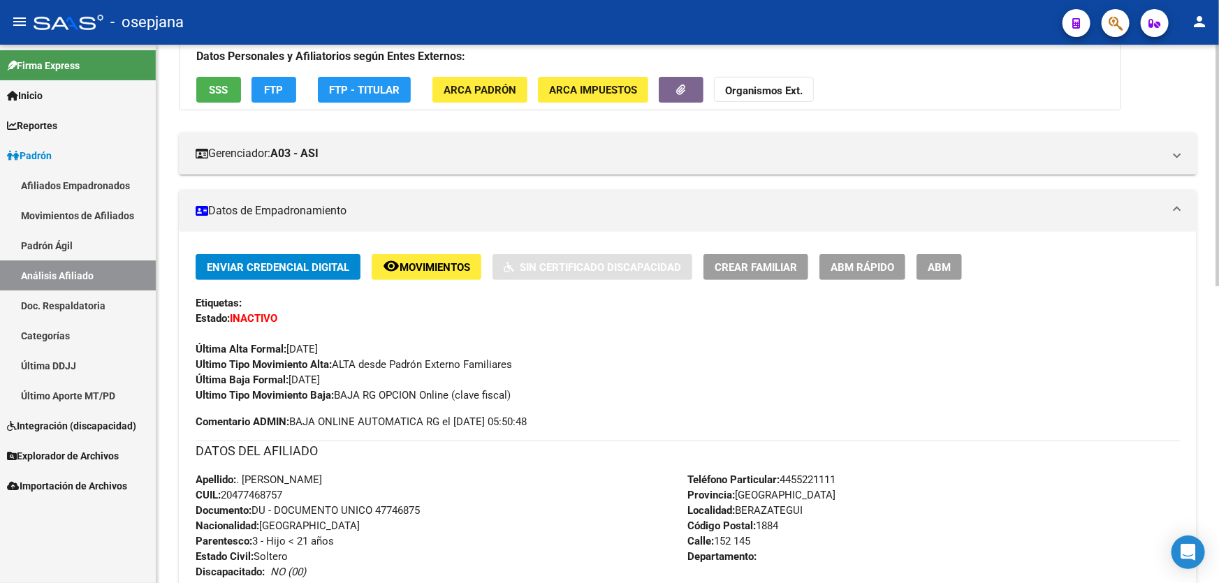
scroll to position [0, 0]
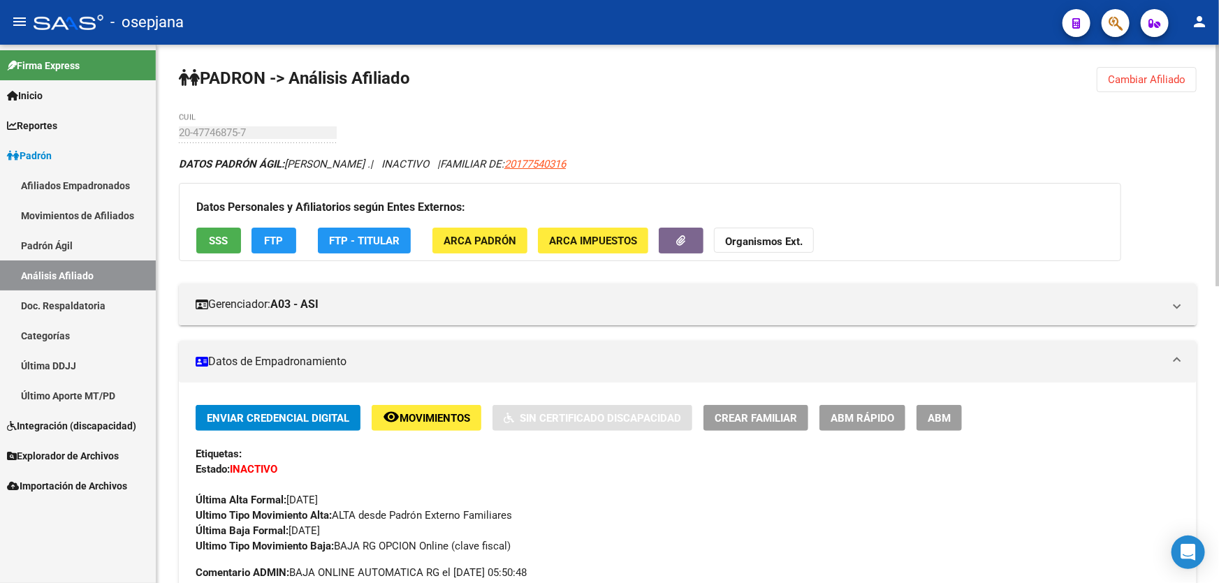
click at [1126, 87] on button "Cambiar Afiliado" at bounding box center [1147, 79] width 100 height 25
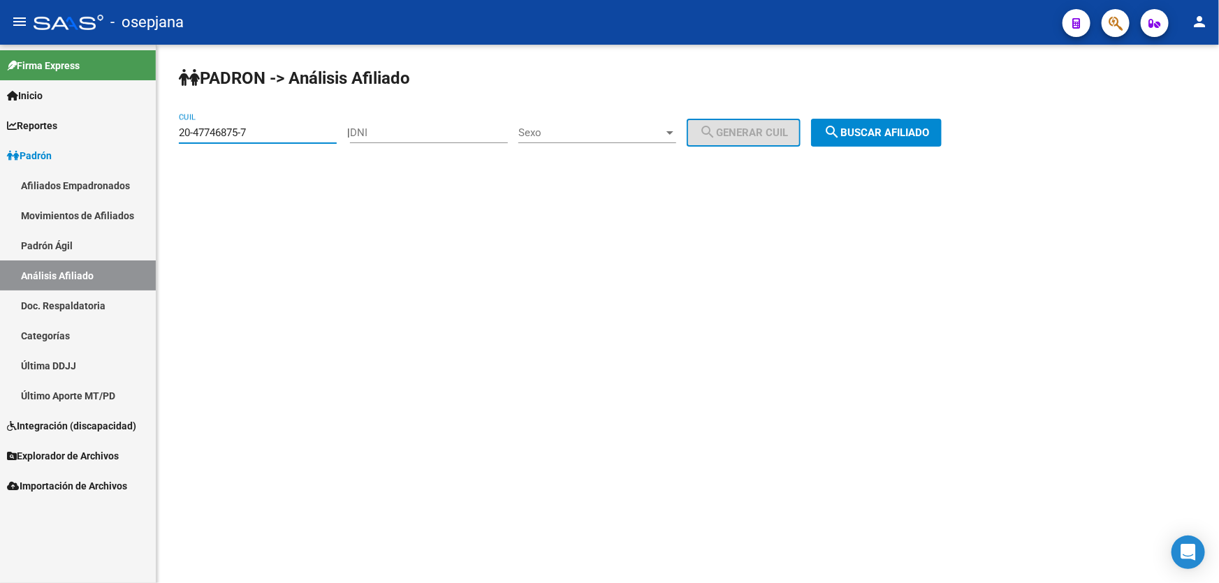
drag, startPoint x: 269, startPoint y: 130, endPoint x: 147, endPoint y: 133, distance: 122.3
click at [147, 133] on mat-sidenav-container "Firma Express Inicio Calendario SSS Instructivos Contacto OS Reportes Padrón Tr…" at bounding box center [609, 314] width 1219 height 539
paste input "58023555-8"
type input "20-58023555-8"
click at [975, 126] on div "PADRON -> Análisis Afiliado 20-58023555-8 CUIL | DNI Sexo Sexo search Generar C…" at bounding box center [687, 118] width 1063 height 147
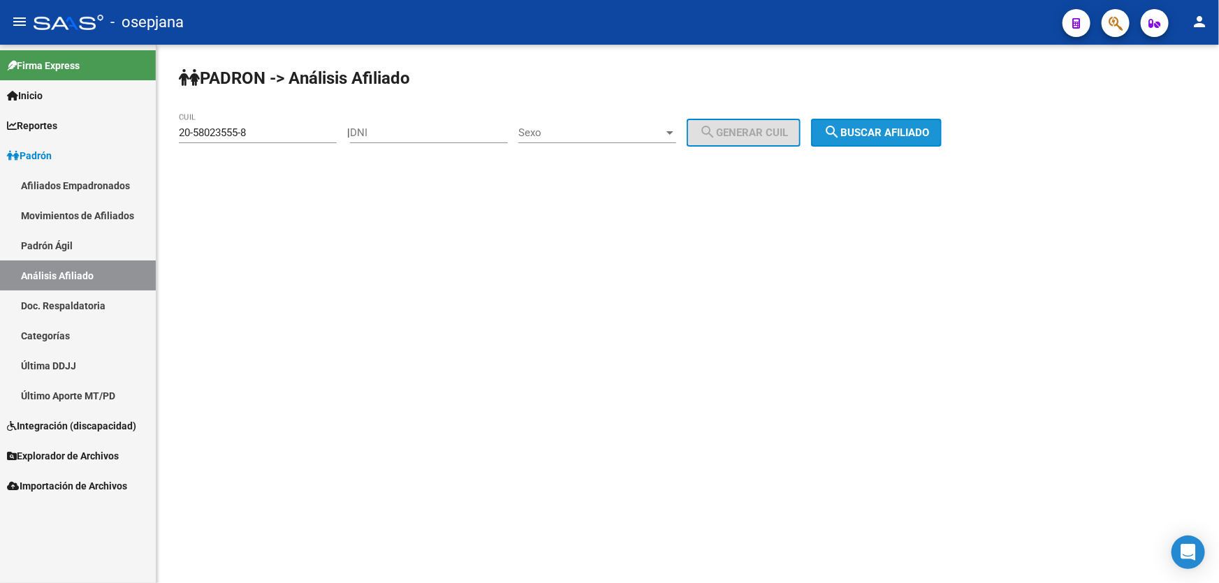
click at [908, 129] on span "search Buscar afiliado" at bounding box center [876, 132] width 105 height 13
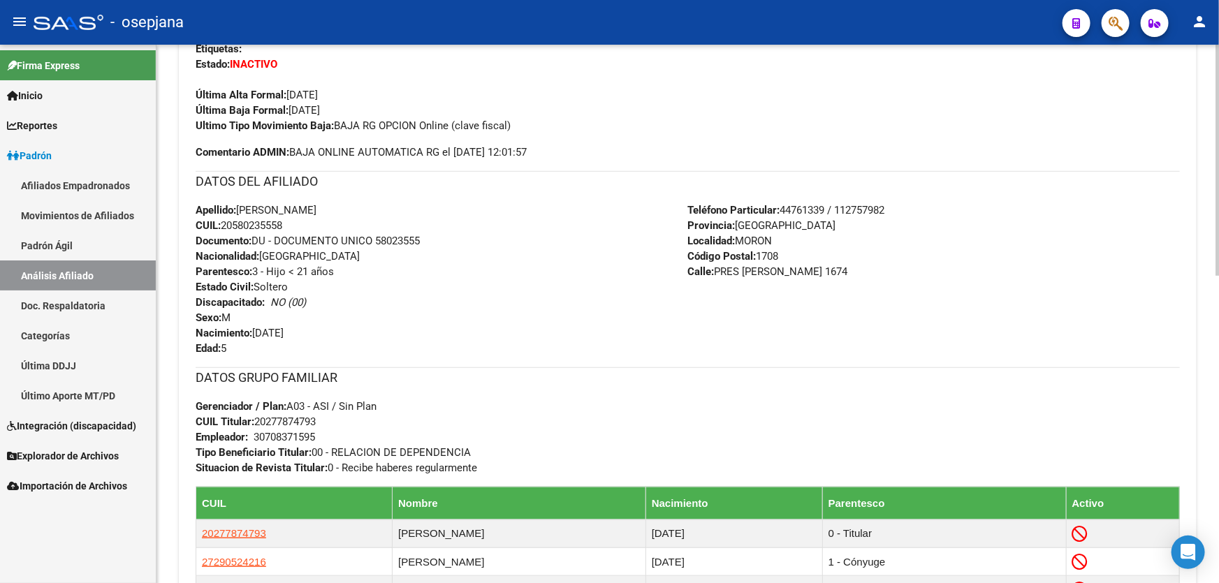
scroll to position [571, 0]
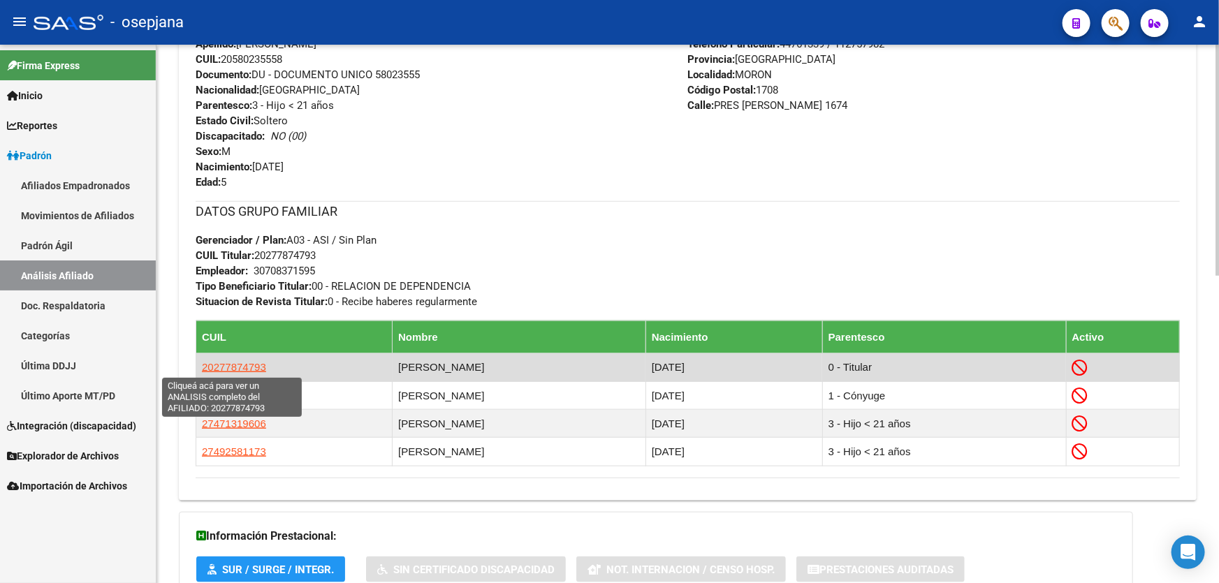
click at [216, 370] on span "20277874793" at bounding box center [234, 367] width 64 height 12
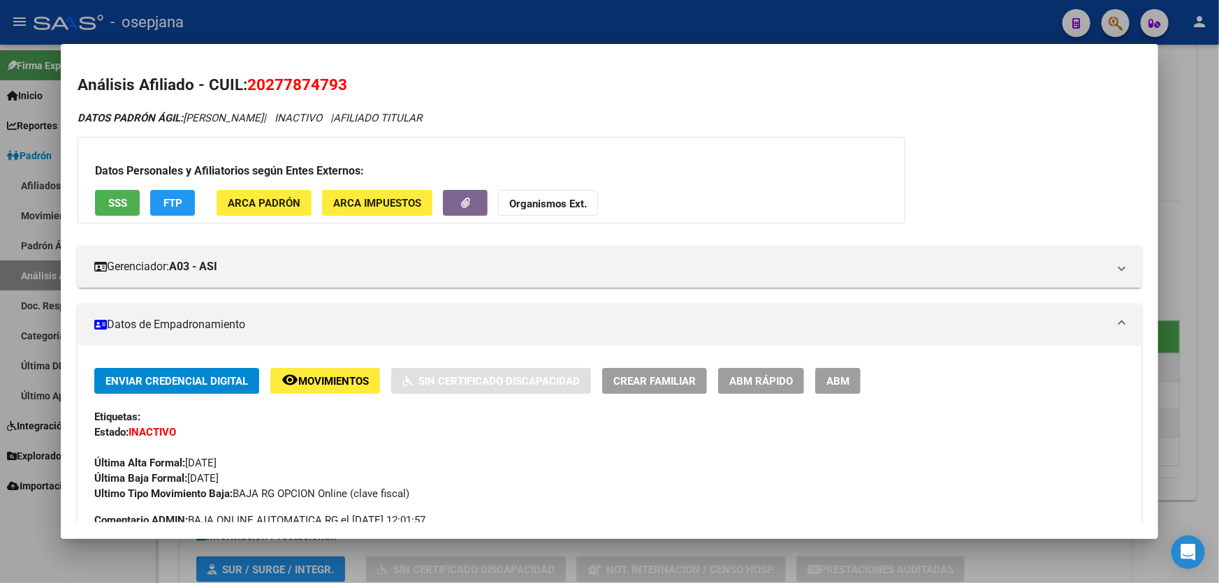
drag, startPoint x: 348, startPoint y: 85, endPoint x: 251, endPoint y: 84, distance: 96.4
click at [251, 84] on h2 "Análisis Afiliado - CUIL: 20277874793" at bounding box center [610, 85] width 1064 height 24
copy span "20277874793"
click at [119, 203] on span "SSS" at bounding box center [117, 203] width 19 height 13
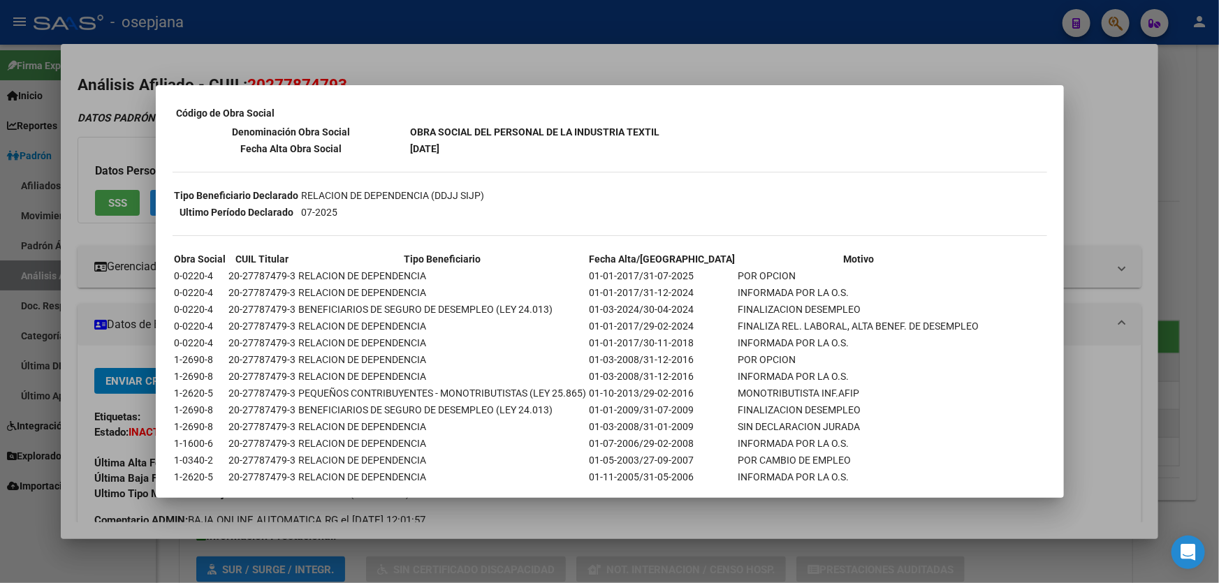
scroll to position [254, 0]
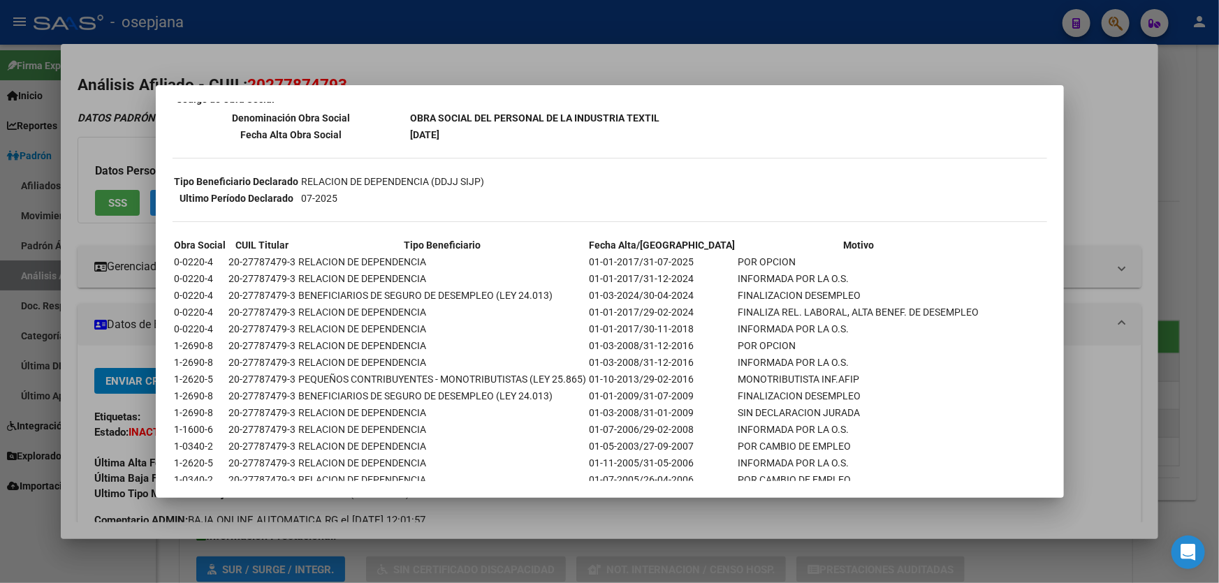
click at [1166, 168] on div at bounding box center [609, 291] width 1219 height 583
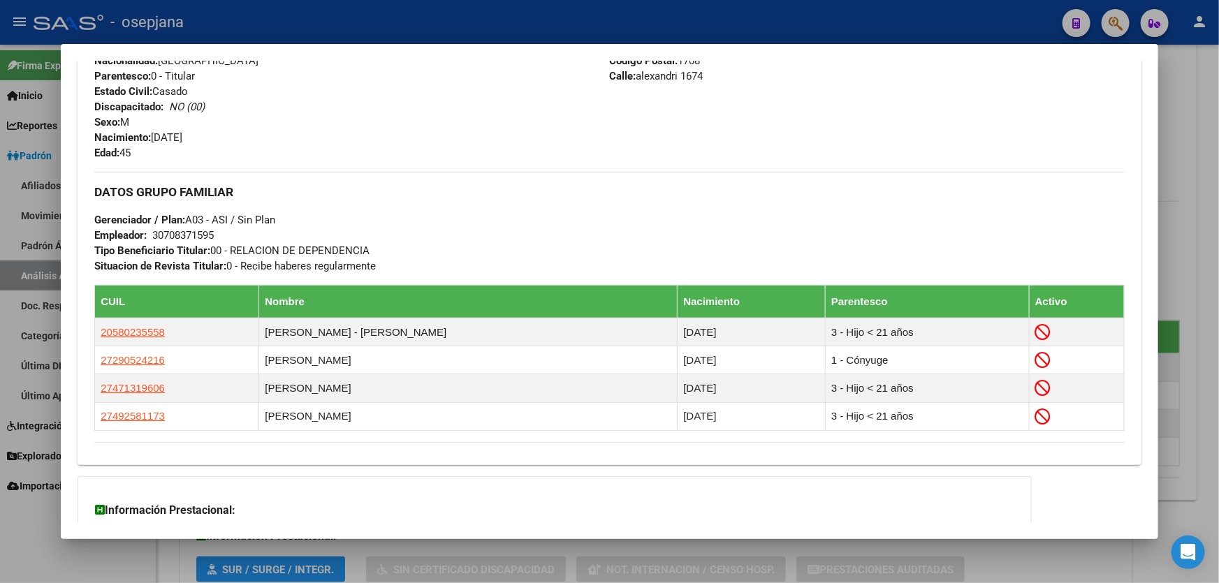
scroll to position [699, 0]
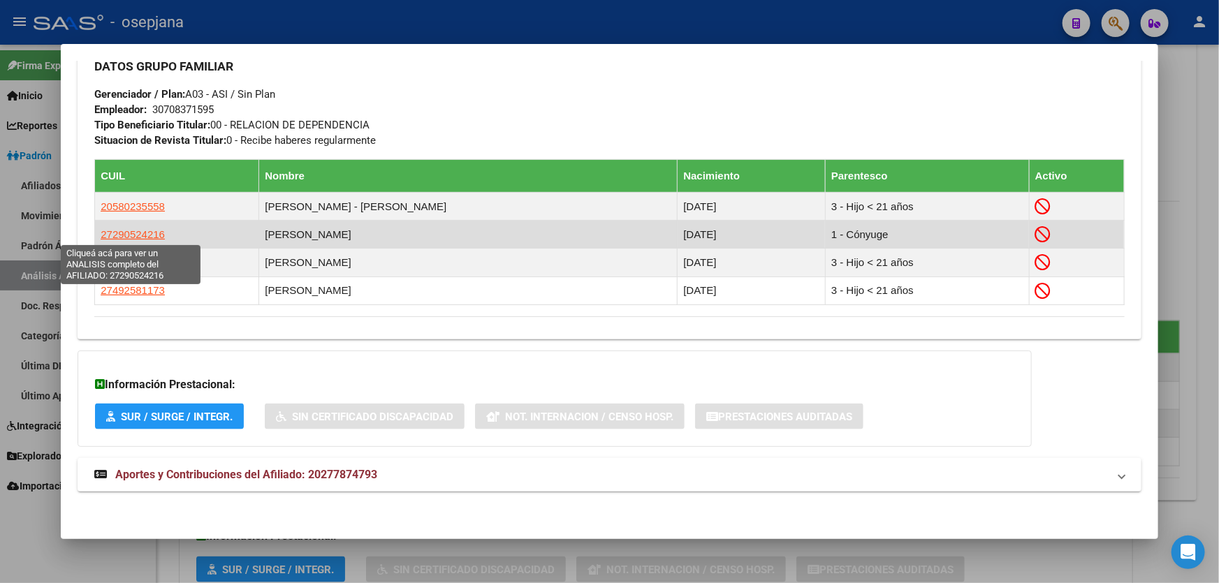
click at [140, 230] on span "27290524216" at bounding box center [133, 234] width 64 height 12
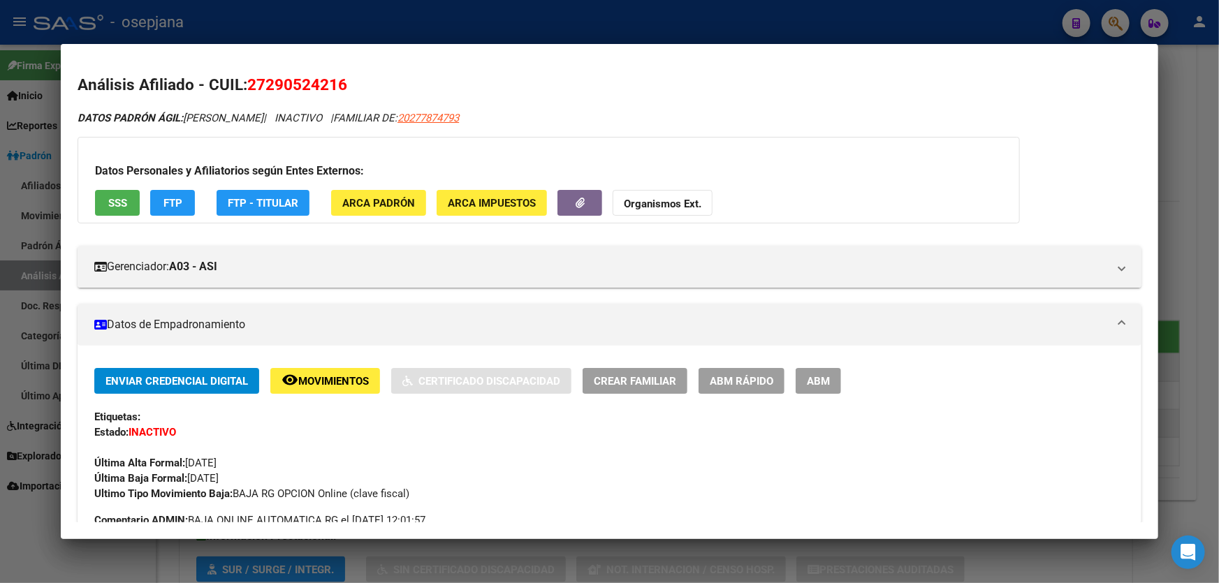
click at [118, 196] on span "SSS" at bounding box center [117, 202] width 19 height 13
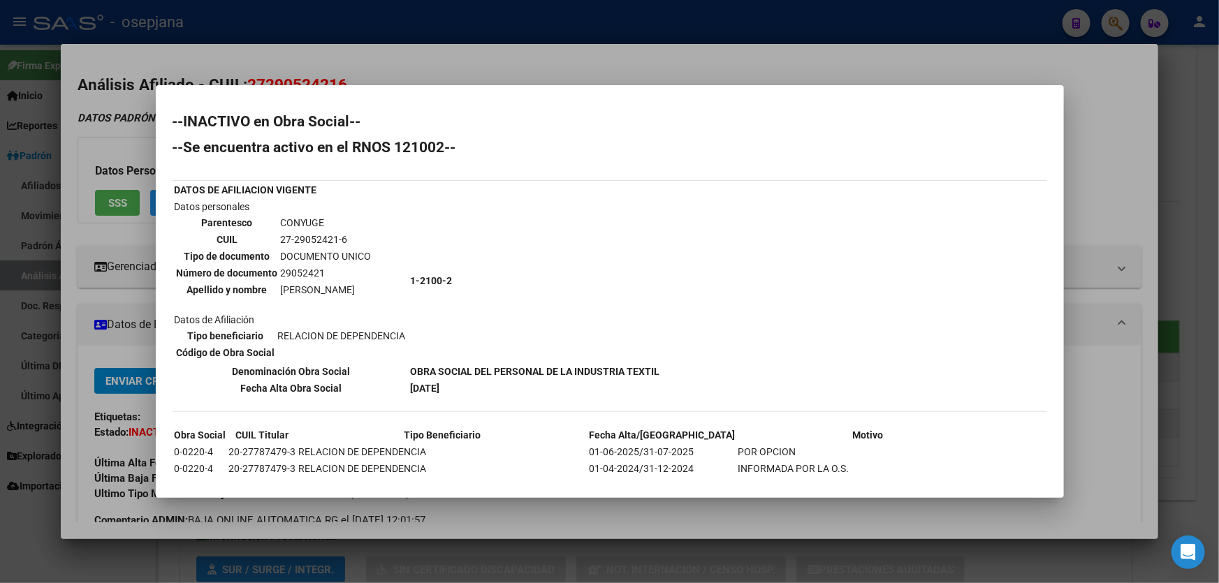
click at [1139, 140] on div at bounding box center [609, 291] width 1219 height 583
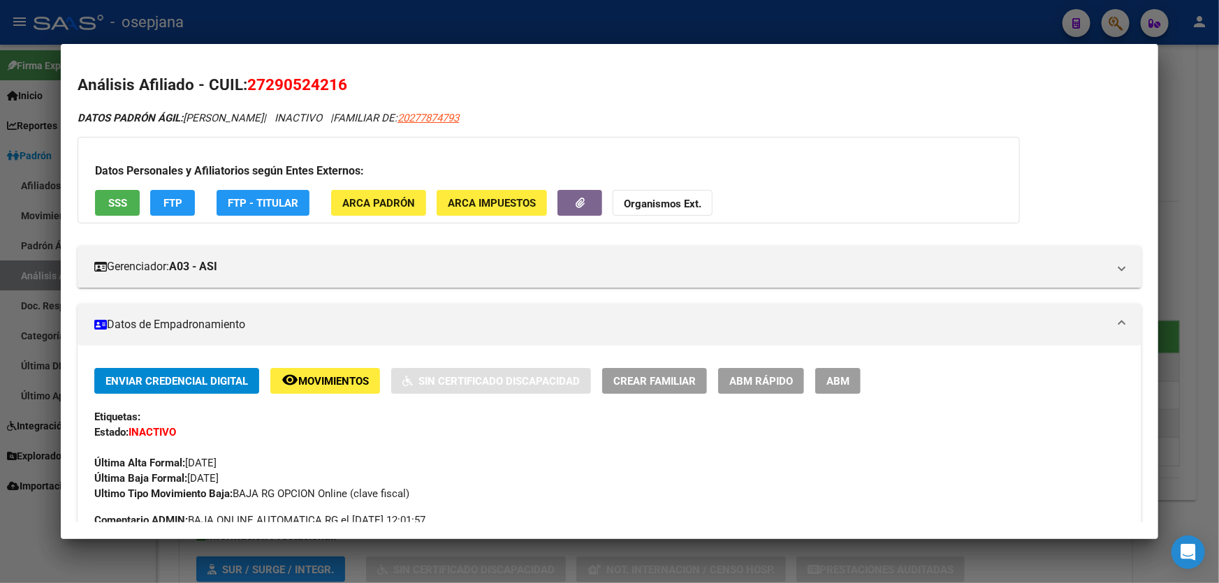
click at [1139, 140] on mat-dialog-content "Análisis Afiliado - CUIL: 27290524216 DATOS PADRÓN ÁGIL: LOPEZ VANESA PAOLA | I…" at bounding box center [609, 292] width 1097 height 462
click at [1211, 139] on div at bounding box center [609, 291] width 1219 height 583
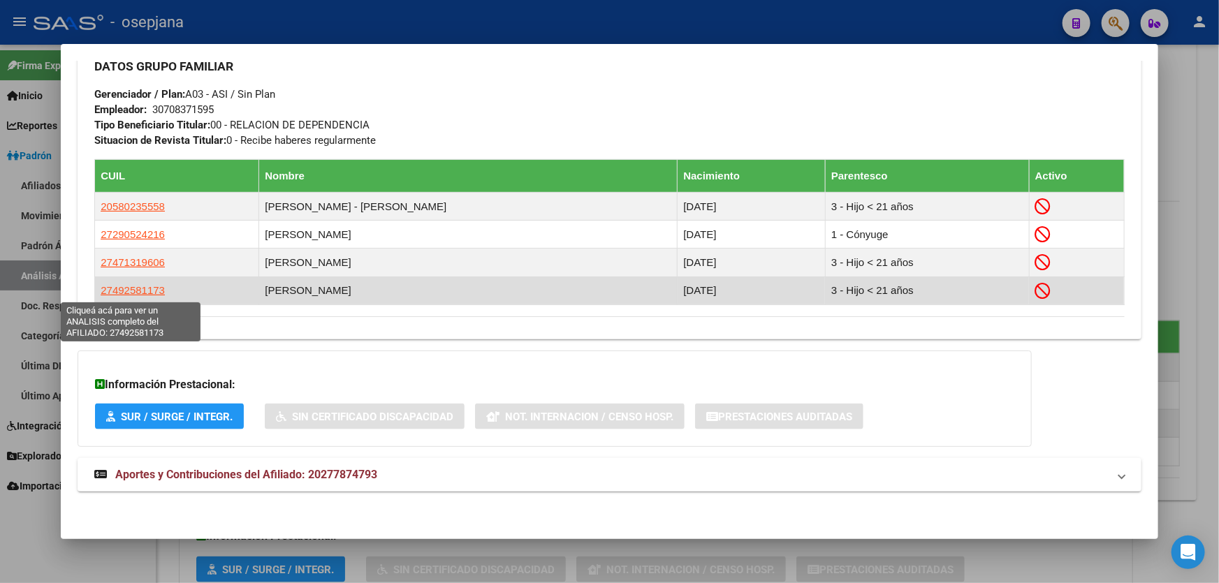
click at [119, 289] on span "27492581173" at bounding box center [133, 290] width 64 height 12
type textarea "27492581173"
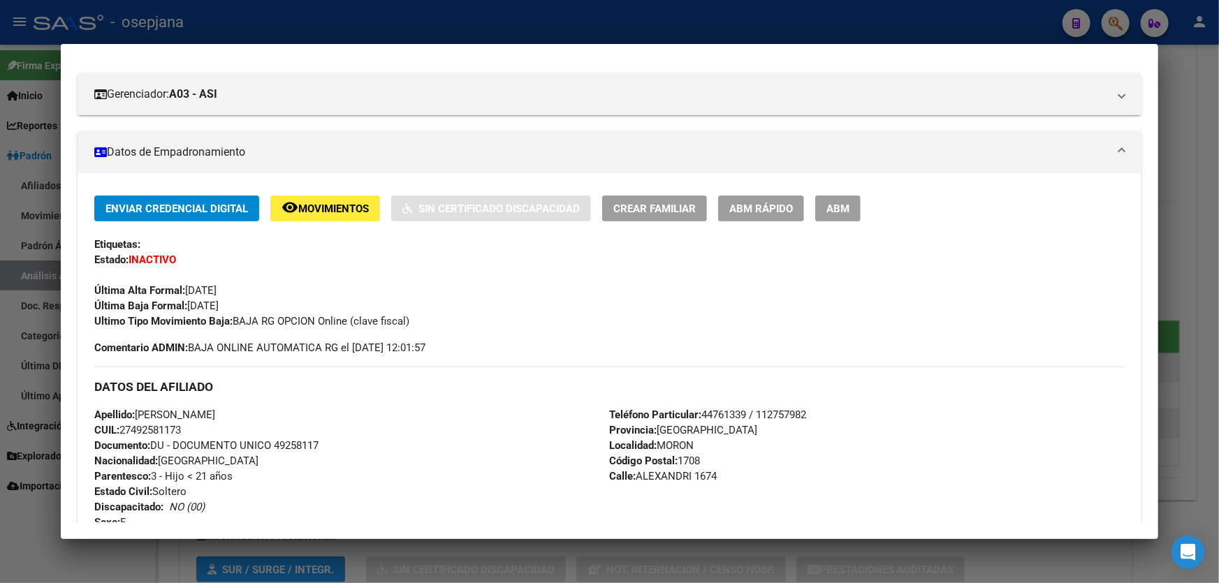
scroll to position [0, 0]
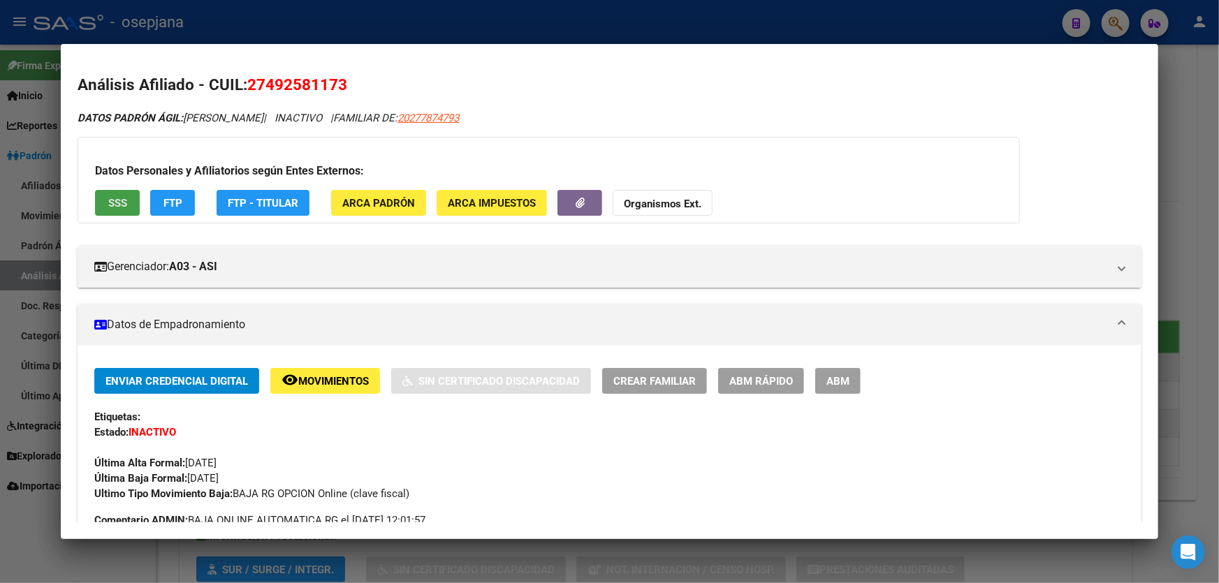
click at [124, 197] on span "SSS" at bounding box center [117, 203] width 19 height 13
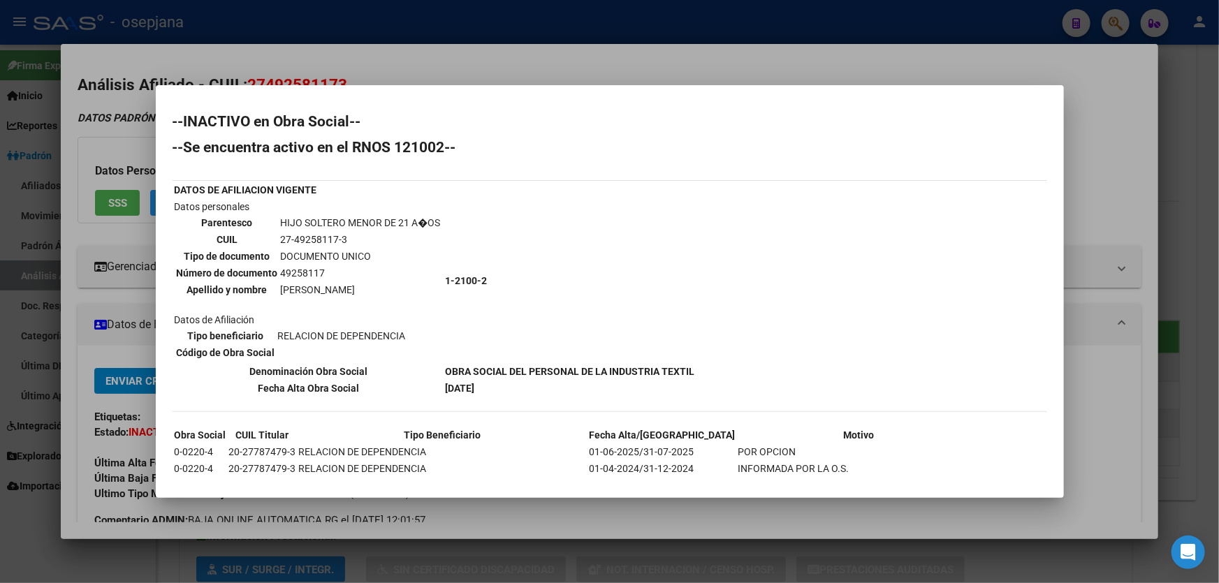
click at [1218, 194] on div at bounding box center [609, 291] width 1219 height 583
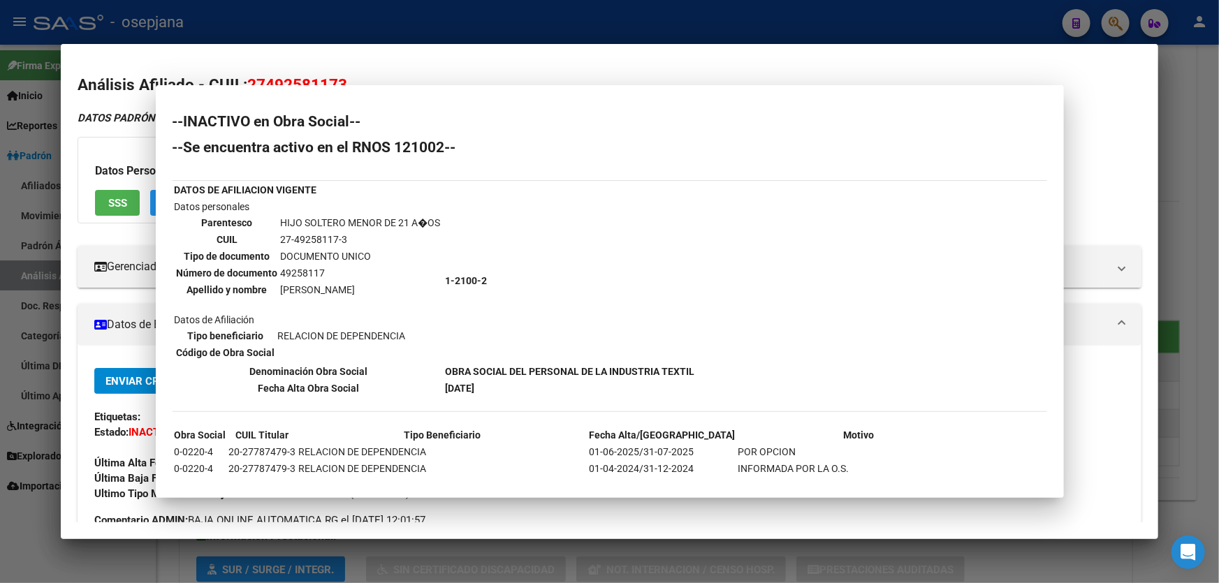
click at [1218, 194] on div at bounding box center [609, 291] width 1219 height 583
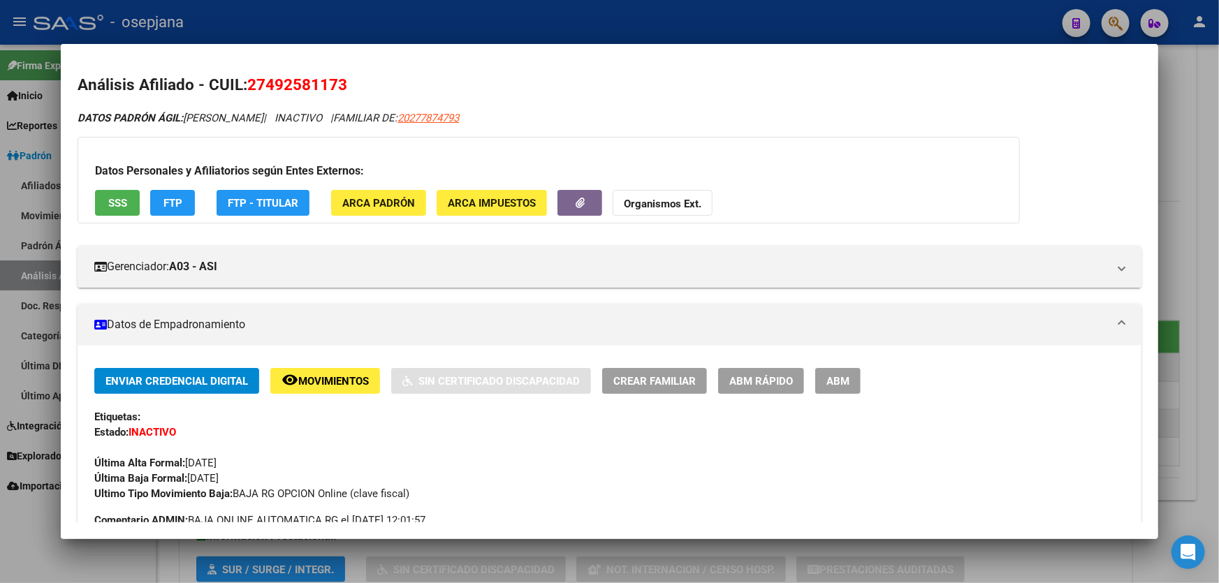
click at [1218, 194] on div at bounding box center [609, 291] width 1219 height 583
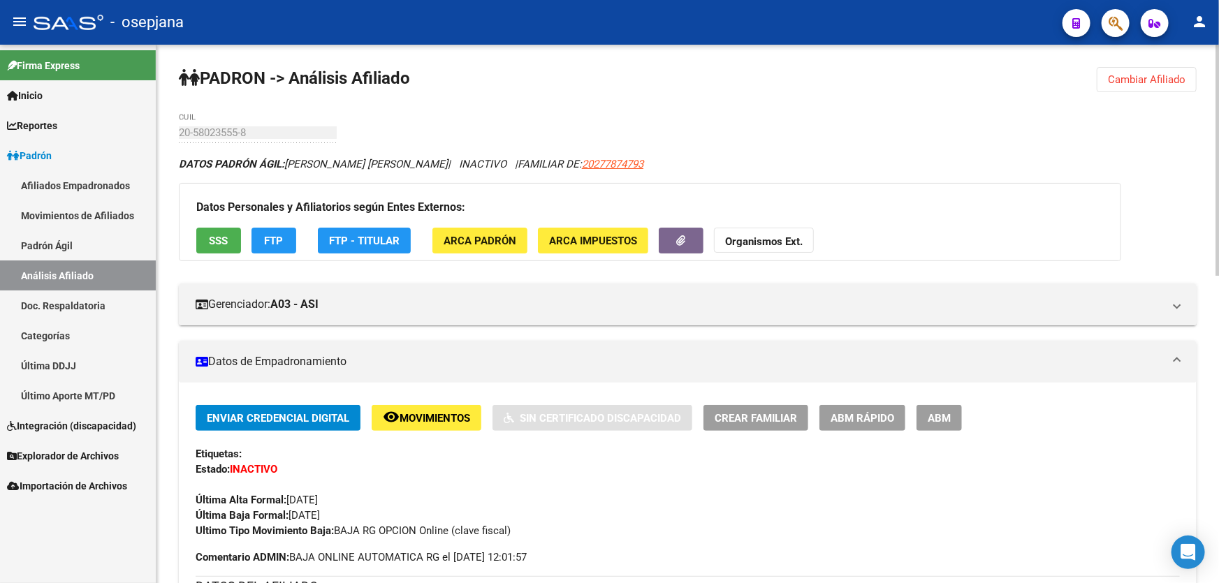
click at [1149, 80] on span "Cambiar Afiliado" at bounding box center [1147, 79] width 78 height 13
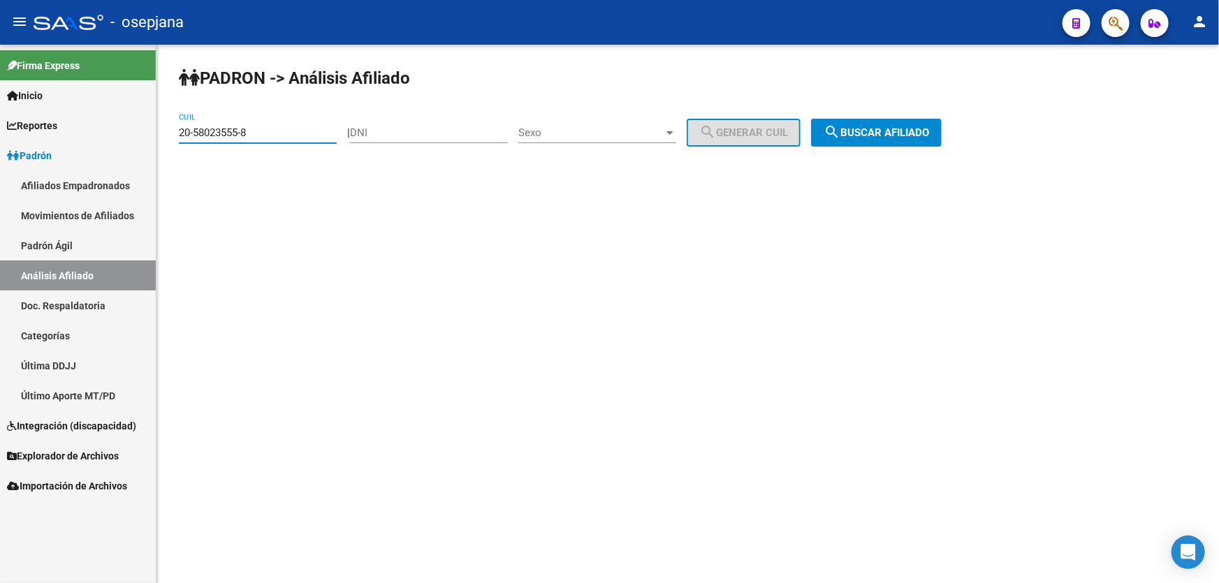
drag, startPoint x: 269, startPoint y: 131, endPoint x: 163, endPoint y: 135, distance: 105.5
click at [163, 135] on div "PADRON -> Análisis Afiliado 20-58023555-8 CUIL | DNI Sexo Sexo search Generar C…" at bounding box center [687, 118] width 1063 height 147
paste input "3-59128024-4"
type input "23-59128024-4"
click at [872, 133] on span "search Buscar afiliado" at bounding box center [876, 132] width 105 height 13
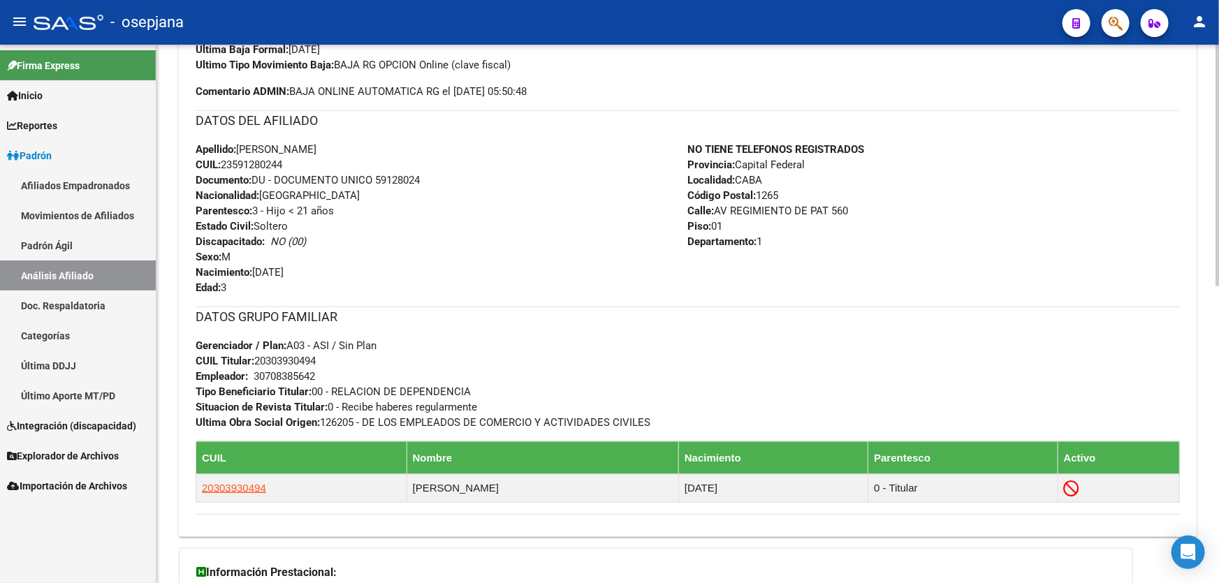
scroll to position [635, 0]
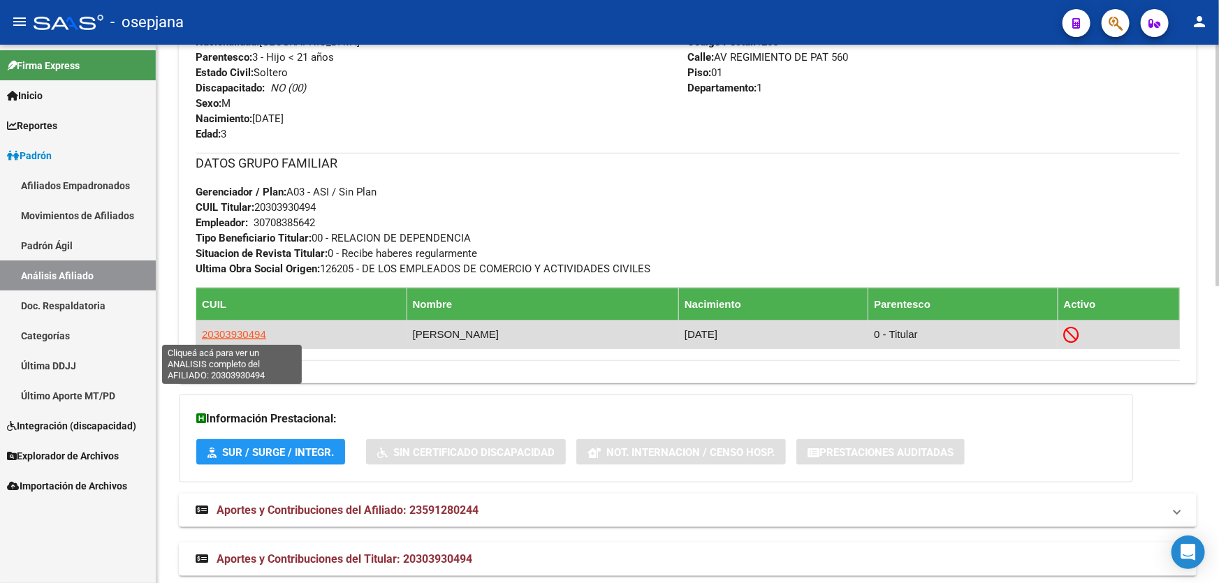
click at [219, 335] on span "20303930494" at bounding box center [234, 334] width 64 height 12
type textarea "20303930494"
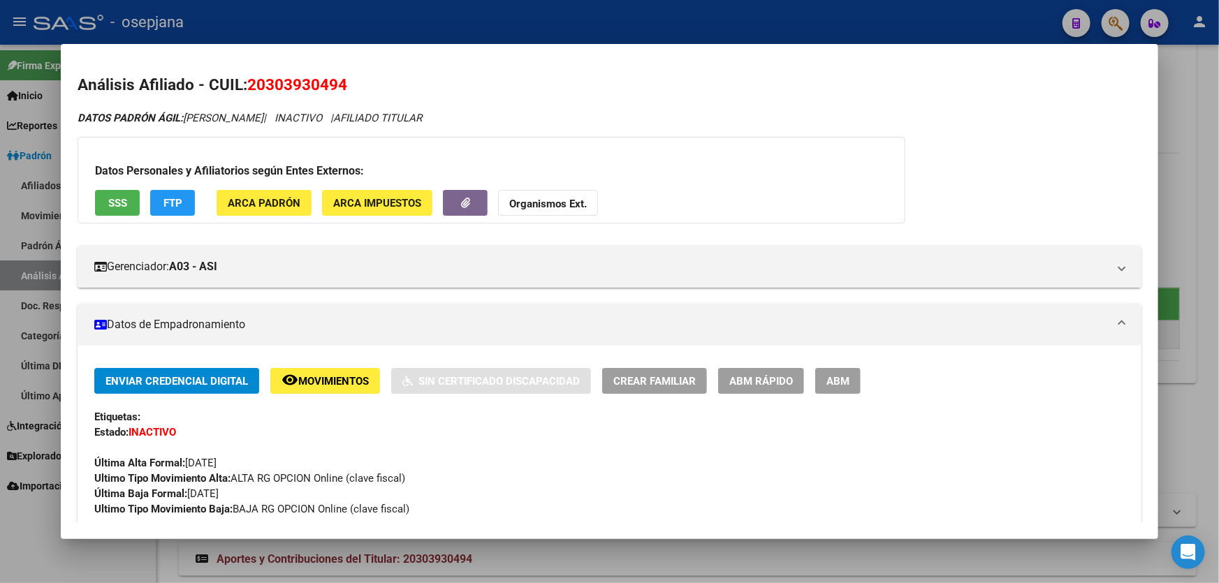
drag, startPoint x: 349, startPoint y: 87, endPoint x: 247, endPoint y: 94, distance: 102.9
click at [247, 94] on h2 "Análisis Afiliado - CUIL: 20303930494" at bounding box center [610, 85] width 1064 height 24
copy span "20303930494"
click at [1218, 117] on div at bounding box center [609, 291] width 1219 height 583
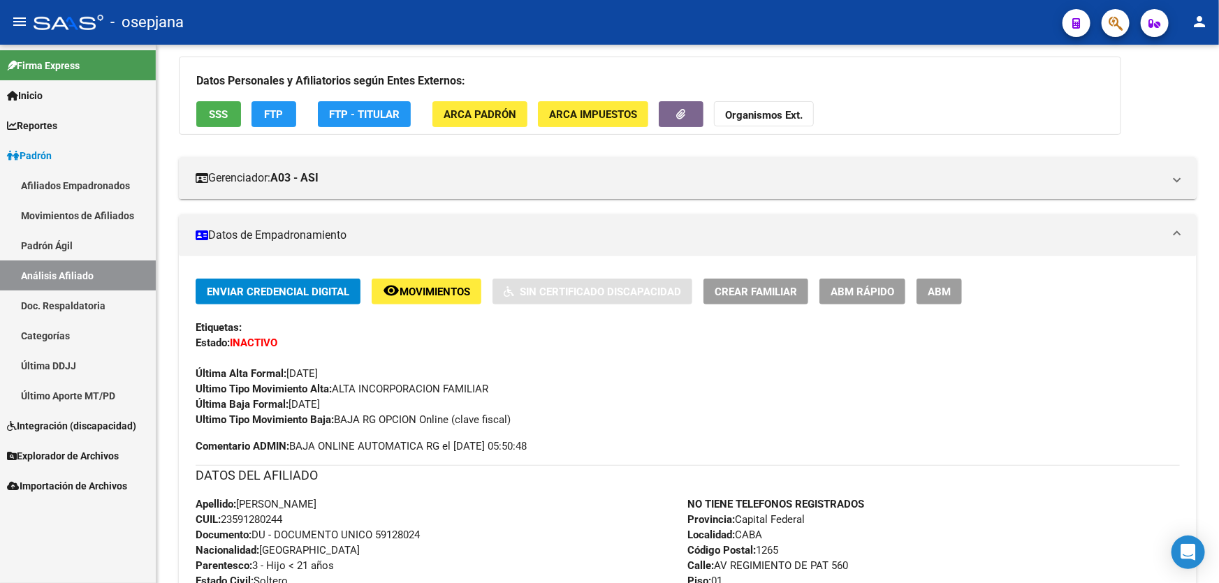
scroll to position [0, 0]
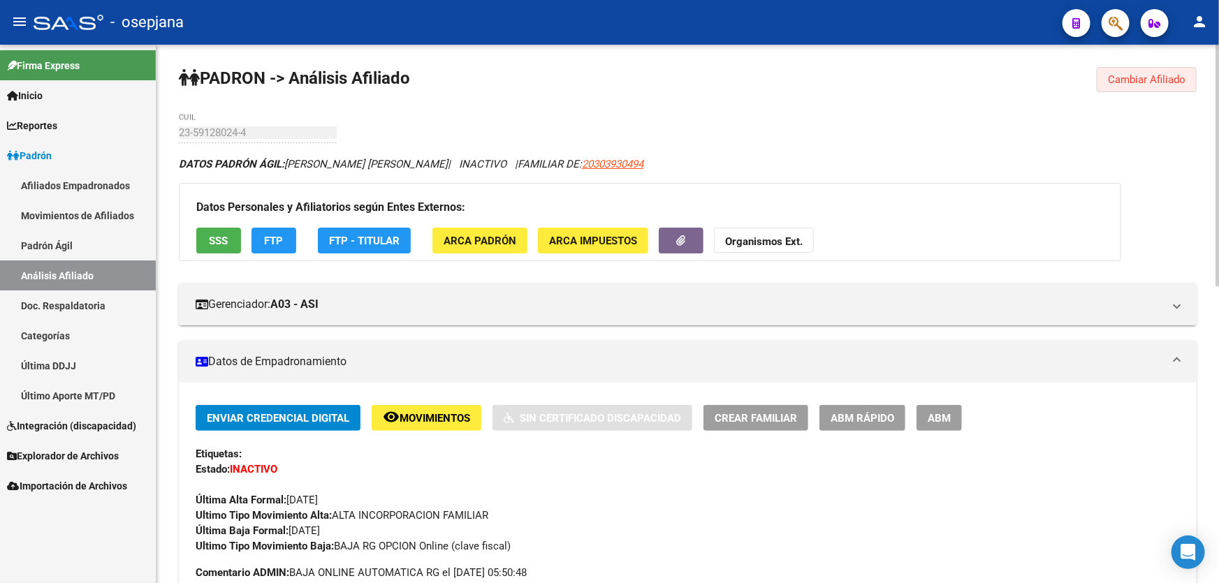
click at [1155, 75] on span "Cambiar Afiliado" at bounding box center [1147, 79] width 78 height 13
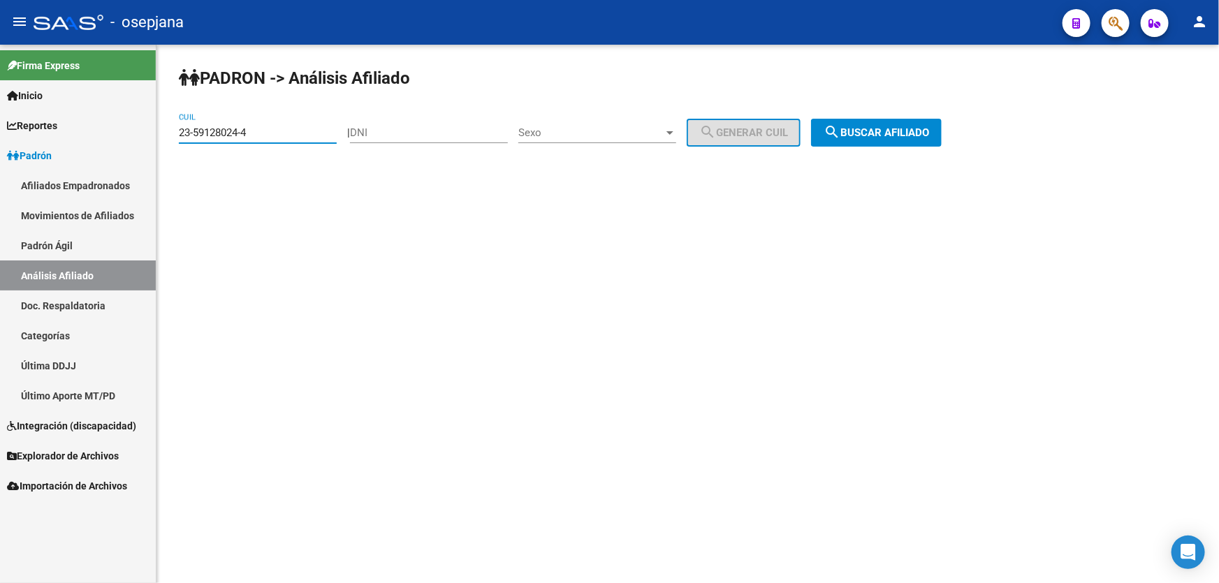
drag, startPoint x: 273, startPoint y: 131, endPoint x: 175, endPoint y: 131, distance: 98.5
click at [175, 131] on div "PADRON -> Análisis Afiliado 23-59128024-4 CUIL | DNI Sexo Sexo search Generar C…" at bounding box center [687, 118] width 1063 height 147
paste input "0-93397689-1"
click at [908, 126] on span "search Buscar afiliado" at bounding box center [876, 132] width 105 height 13
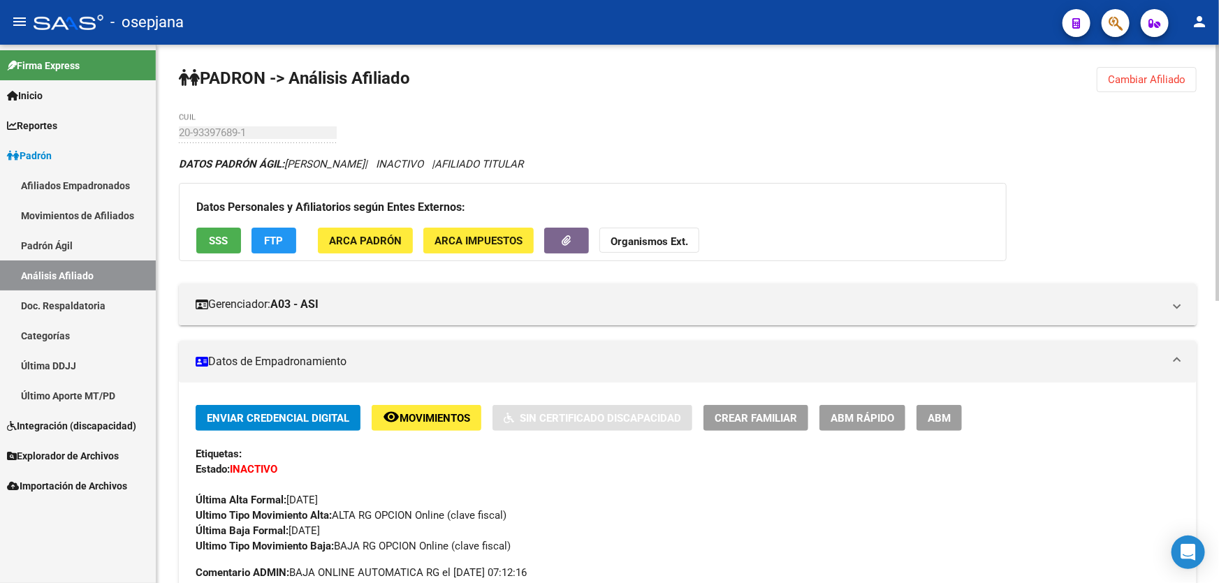
click at [1152, 77] on span "Cambiar Afiliado" at bounding box center [1147, 79] width 78 height 13
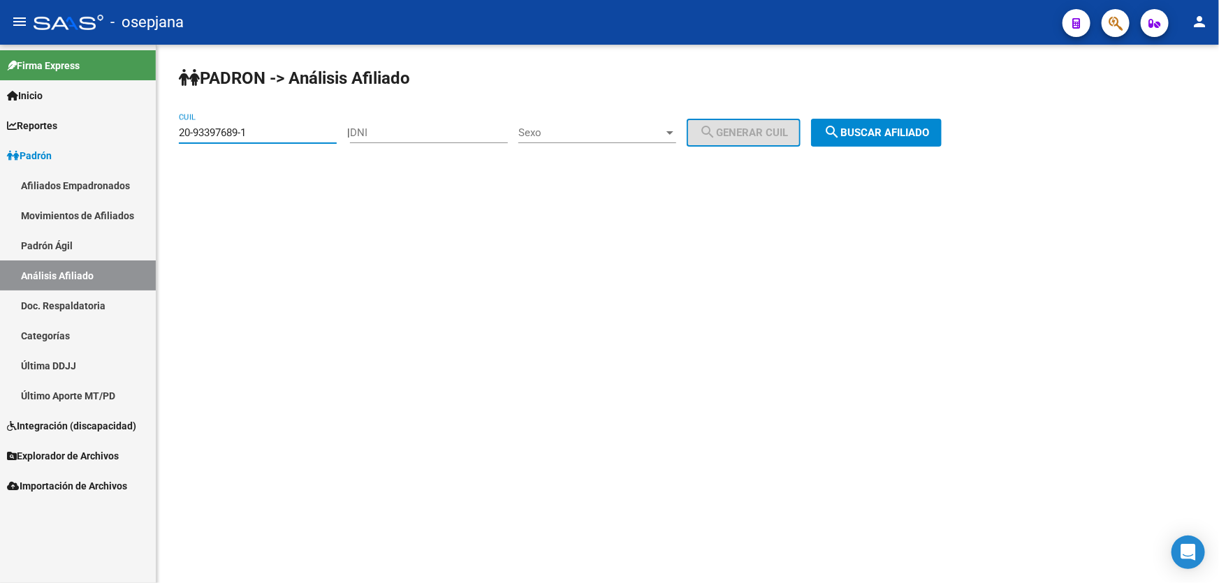
drag, startPoint x: 265, startPoint y: 133, endPoint x: 149, endPoint y: 133, distance: 116.7
click at [149, 133] on mat-sidenav-container "Firma Express Inicio Calendario SSS Instructivos Contacto OS Reportes Padrón Tr…" at bounding box center [609, 314] width 1219 height 539
paste input "45191605-0"
click at [899, 126] on span "search Buscar afiliado" at bounding box center [876, 132] width 105 height 13
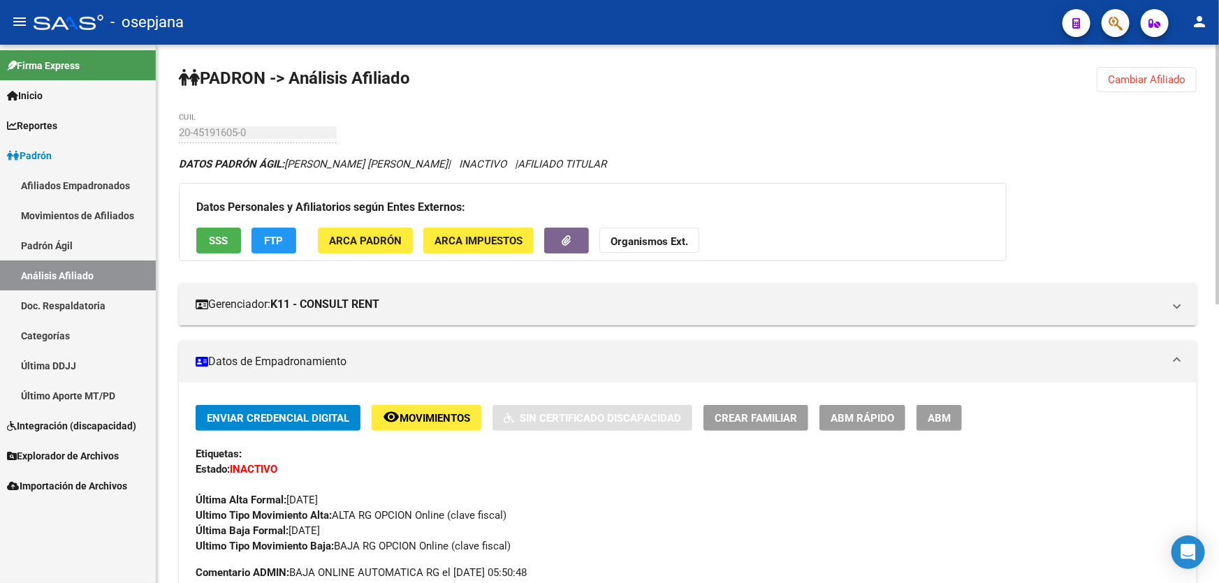
click at [237, 258] on div "Datos Personales y Afiliatorios según Entes Externos: SSS FTP ARCA Padrón ARCA …" at bounding box center [593, 222] width 828 height 78
click at [235, 242] on button "SSS" at bounding box center [218, 241] width 45 height 26
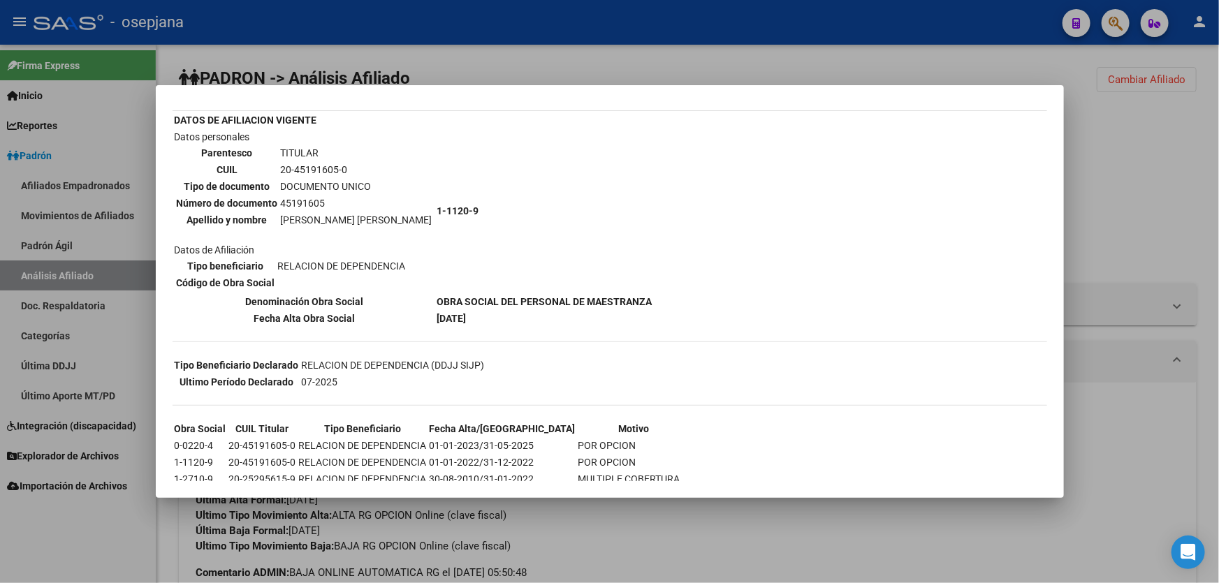
scroll to position [119, 0]
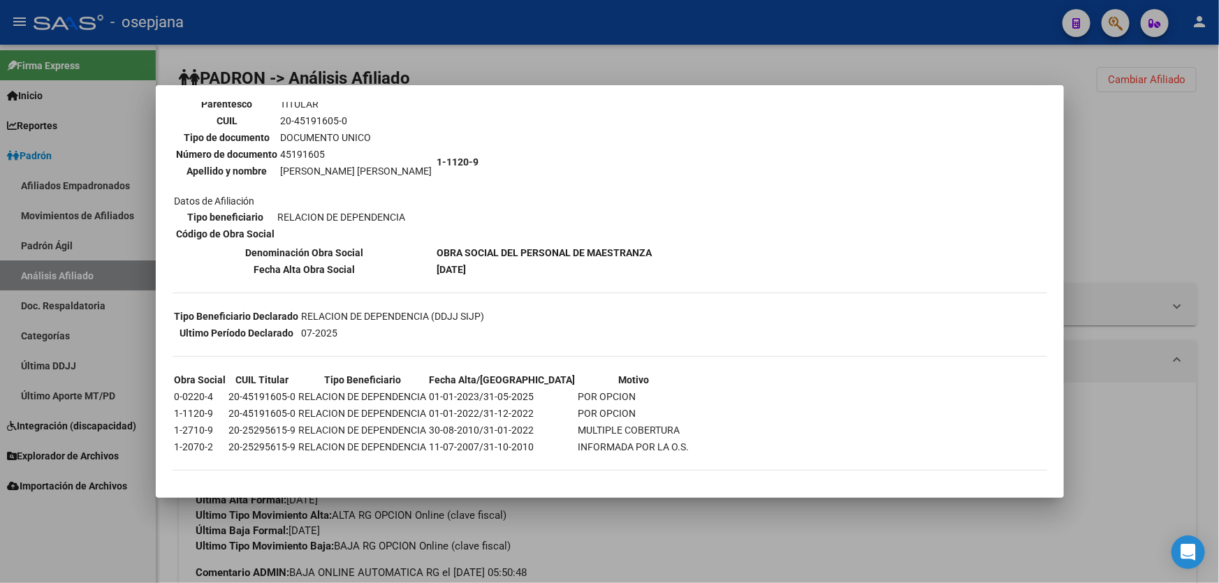
click at [1064, 178] on div at bounding box center [609, 291] width 1219 height 583
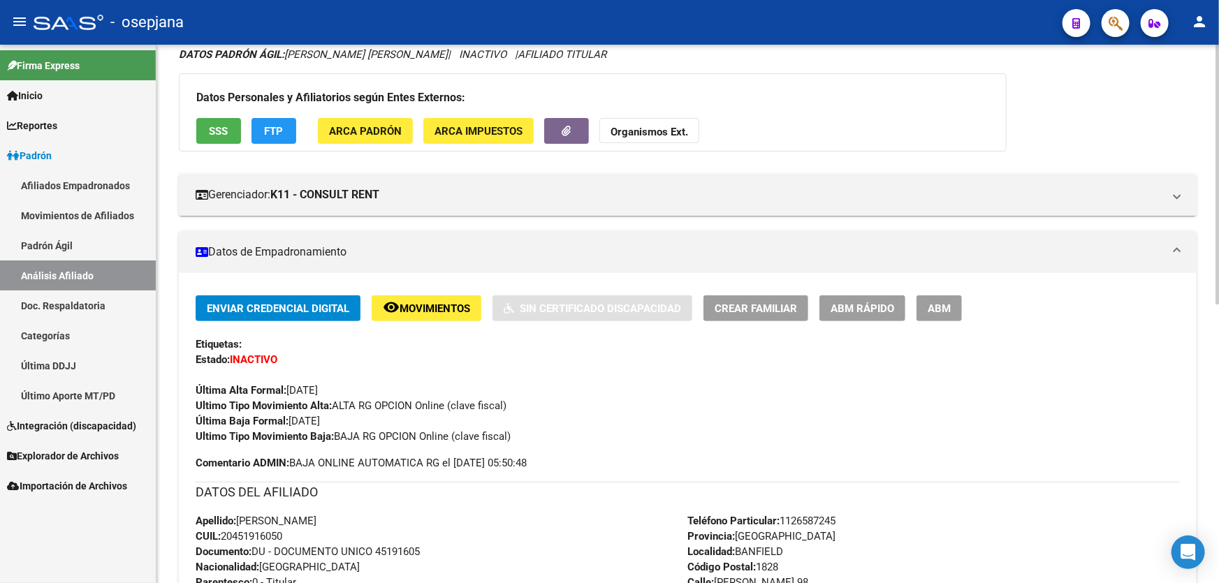
scroll to position [0, 0]
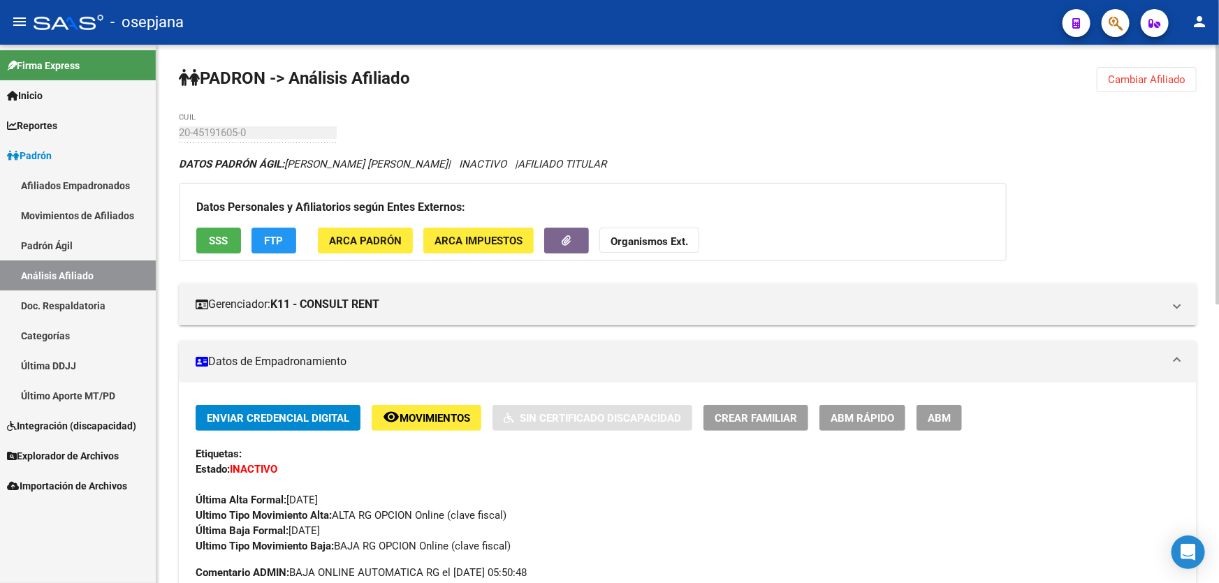
click at [1142, 79] on span "Cambiar Afiliado" at bounding box center [1147, 79] width 78 height 13
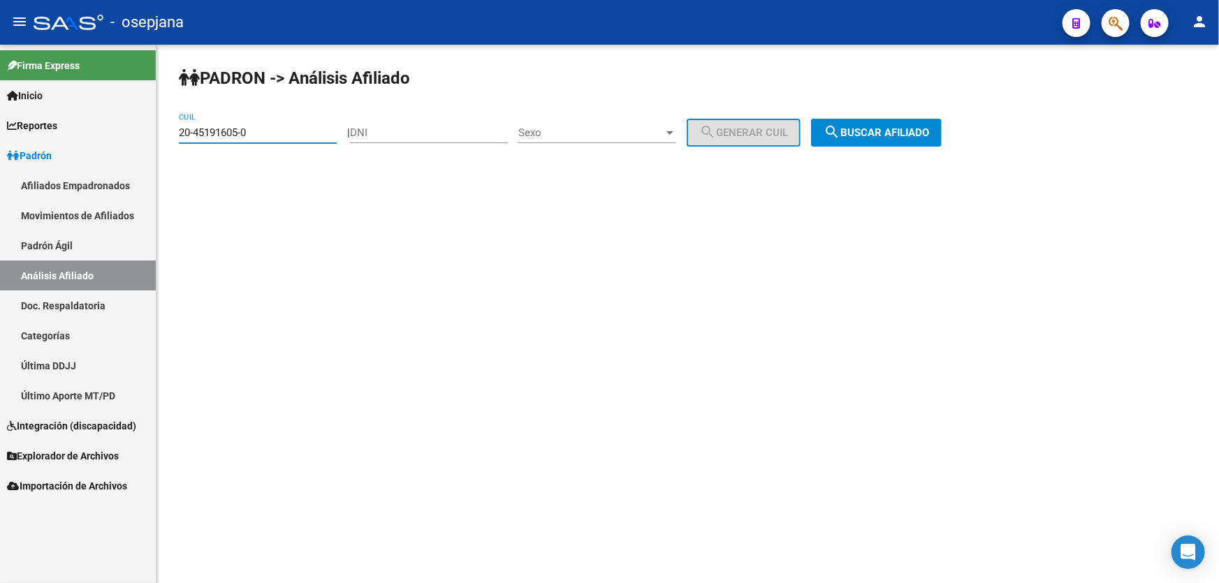
drag, startPoint x: 277, startPoint y: 136, endPoint x: 168, endPoint y: 139, distance: 109.0
click at [168, 139] on div "PADRON -> Análisis Afiliado 20-45191605-0 CUIL | DNI Sexo Sexo search Generar C…" at bounding box center [687, 118] width 1063 height 147
paste input "16679970-9"
click at [905, 129] on span "search Buscar afiliado" at bounding box center [876, 132] width 105 height 13
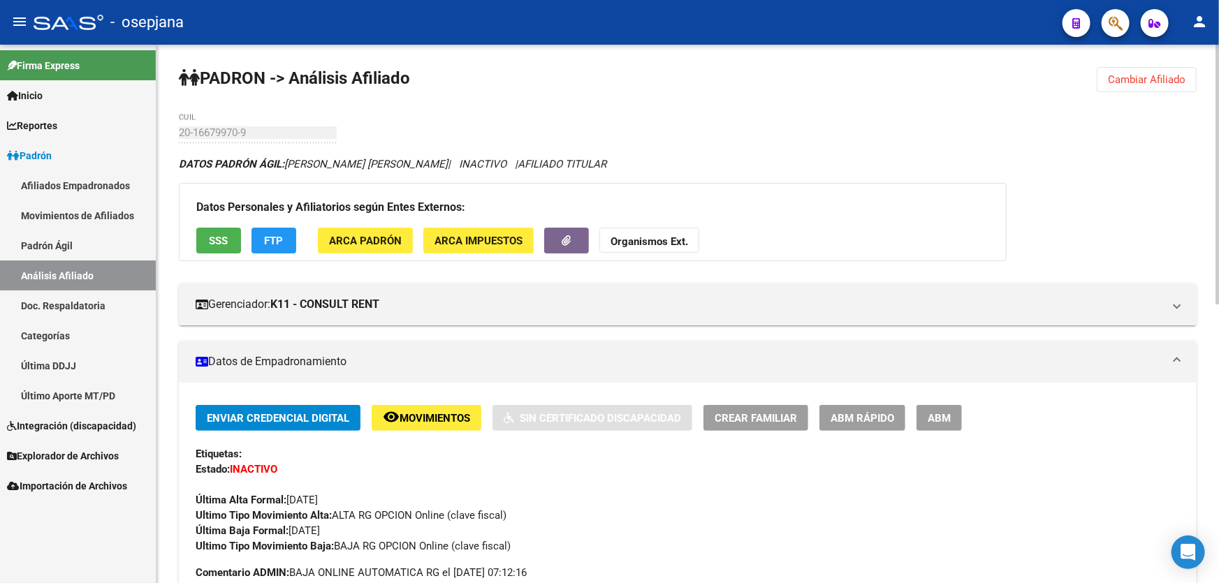
click at [1174, 75] on span "Cambiar Afiliado" at bounding box center [1147, 79] width 78 height 13
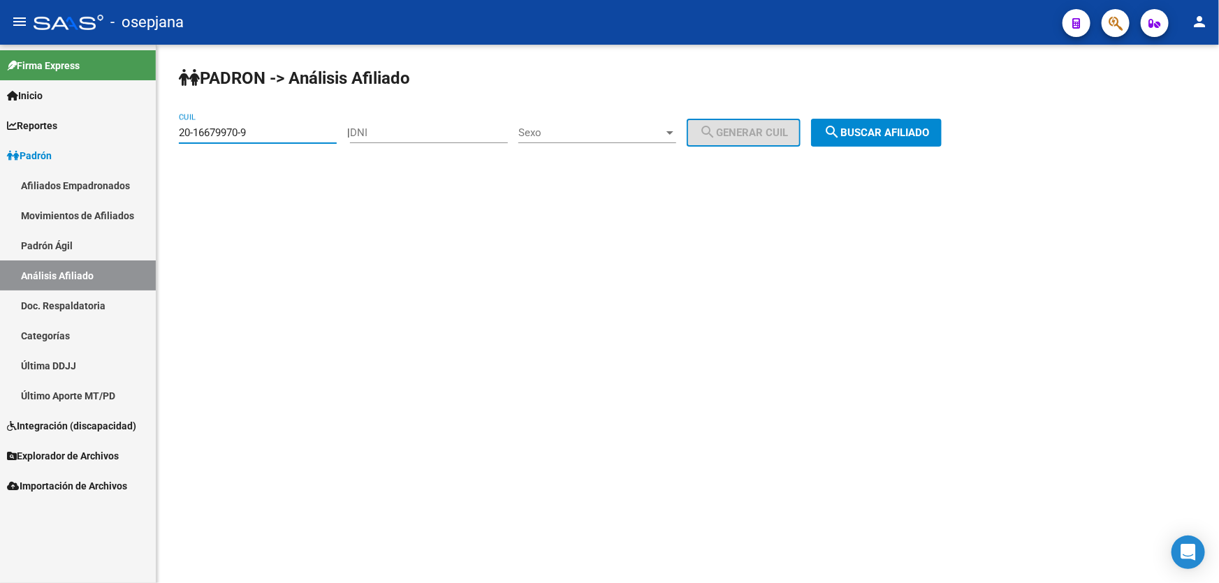
drag, startPoint x: 268, startPoint y: 138, endPoint x: 168, endPoint y: 142, distance: 100.0
click at [168, 142] on div "PADRON -> Análisis Afiliado 20-16679970-9 CUIL | DNI Sexo Sexo search Generar C…" at bounding box center [687, 118] width 1063 height 147
paste input
click at [880, 138] on button "search Buscar afiliado" at bounding box center [876, 133] width 131 height 28
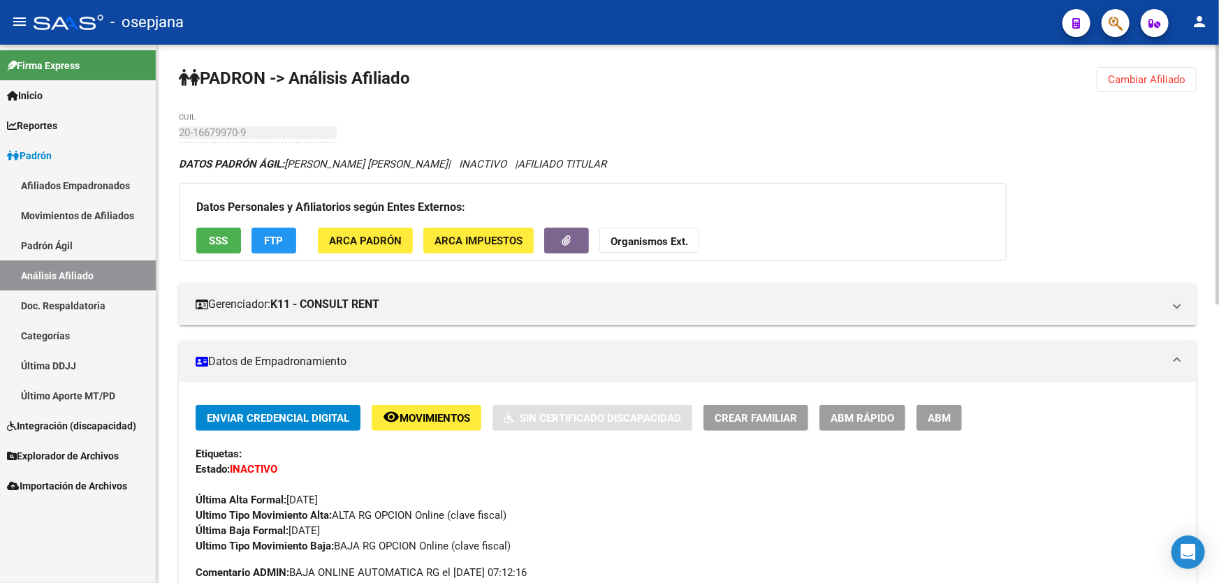
click at [1180, 83] on span "Cambiar Afiliado" at bounding box center [1147, 79] width 78 height 13
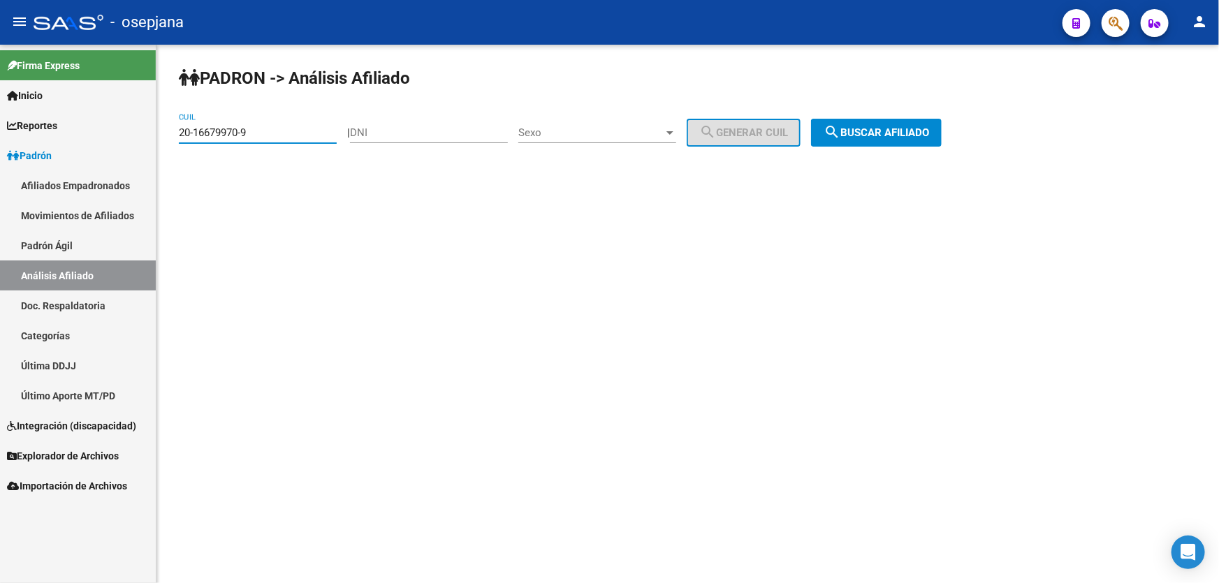
drag, startPoint x: 286, startPoint y: 131, endPoint x: 175, endPoint y: 140, distance: 112.1
click at [175, 140] on div "PADRON -> Análisis Afiliado 20-16679970-9 CUIL | DNI Sexo Sexo search Generar C…" at bounding box center [687, 118] width 1063 height 147
paste input
click at [880, 131] on span "search Buscar afiliado" at bounding box center [876, 132] width 105 height 13
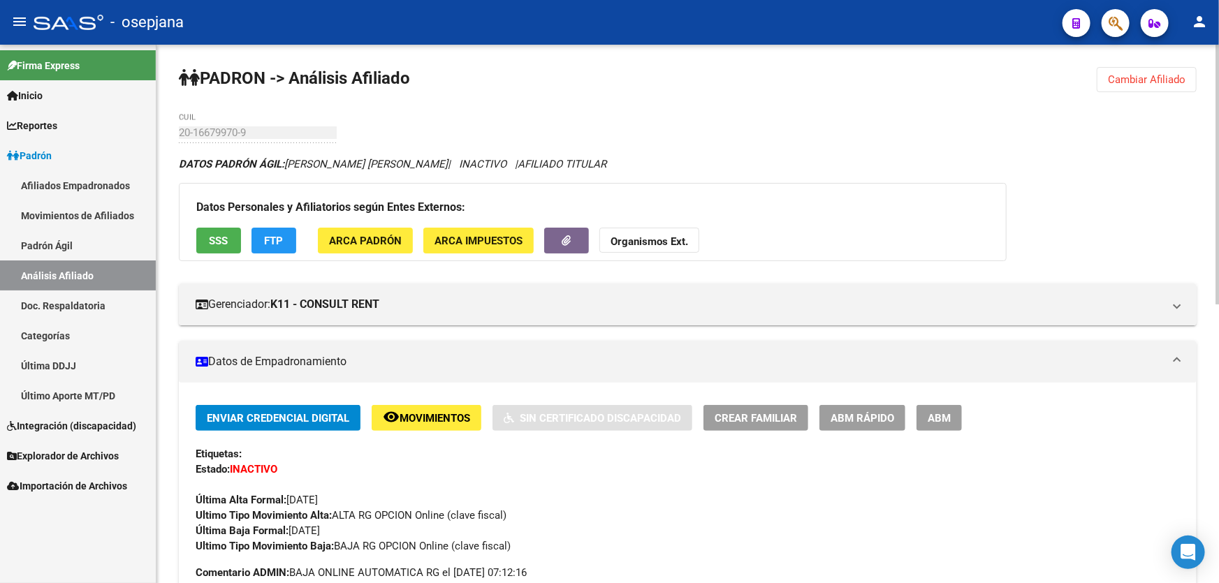
click at [1118, 76] on span "Cambiar Afiliado" at bounding box center [1147, 79] width 78 height 13
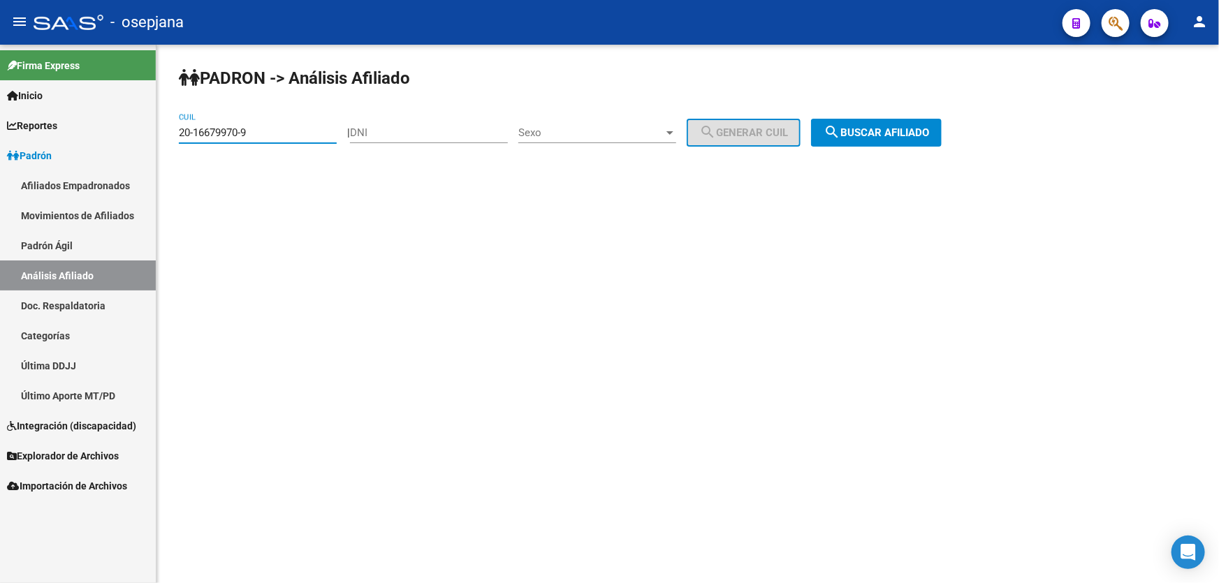
drag, startPoint x: 282, startPoint y: 126, endPoint x: 172, endPoint y: 133, distance: 110.6
click at [172, 133] on div "PADRON -> Análisis Afiliado 20-16679970-9 CUIL | DNI Sexo Sexo search Generar C…" at bounding box center [687, 118] width 1063 height 147
drag, startPoint x: 184, startPoint y: 124, endPoint x: 304, endPoint y: 112, distance: 120.0
click at [304, 113] on div "20-16679970-9 CUIL" at bounding box center [258, 128] width 158 height 30
paste input
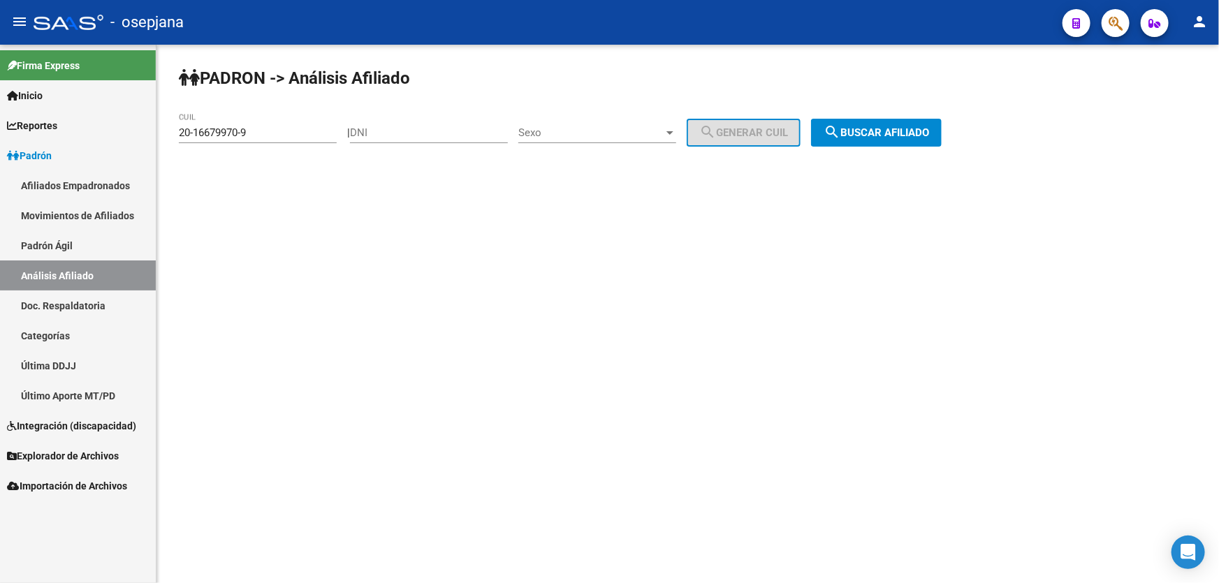
click at [886, 147] on div "PADRON -> Análisis Afiliado 20-16679970-9 CUIL | DNI Sexo Sexo search Generar C…" at bounding box center [687, 118] width 1063 height 147
click at [892, 127] on span "search Buscar afiliado" at bounding box center [876, 132] width 105 height 13
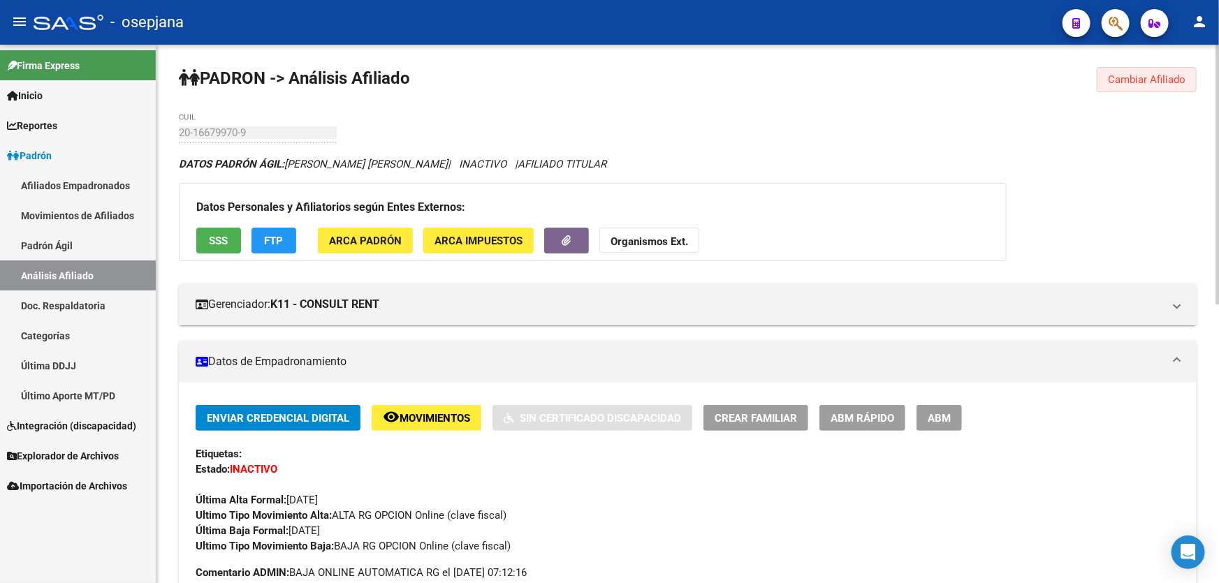
click at [1136, 87] on button "Cambiar Afiliado" at bounding box center [1147, 79] width 100 height 25
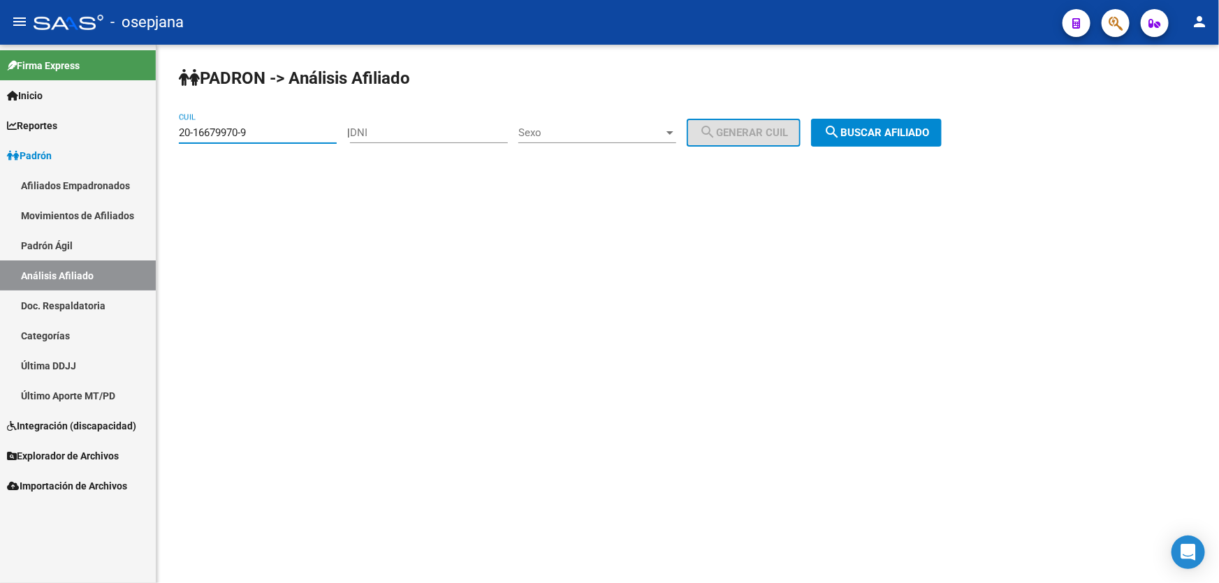
drag, startPoint x: 275, startPoint y: 133, endPoint x: 93, endPoint y: 138, distance: 182.4
click at [93, 138] on mat-sidenav-container "Firma Express Inicio Calendario SSS Instructivos Contacto OS Reportes Padrón Tr…" at bounding box center [609, 314] width 1219 height 539
paste input "43194870-3"
click at [929, 131] on span "search Buscar afiliado" at bounding box center [876, 132] width 105 height 13
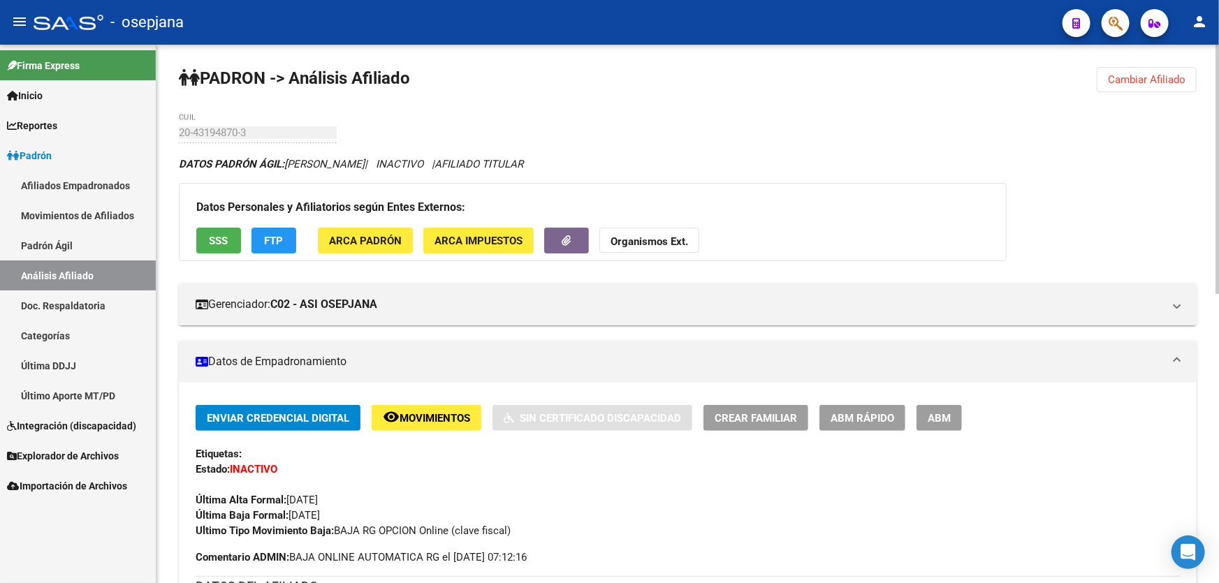
click at [1139, 76] on span "Cambiar Afiliado" at bounding box center [1147, 79] width 78 height 13
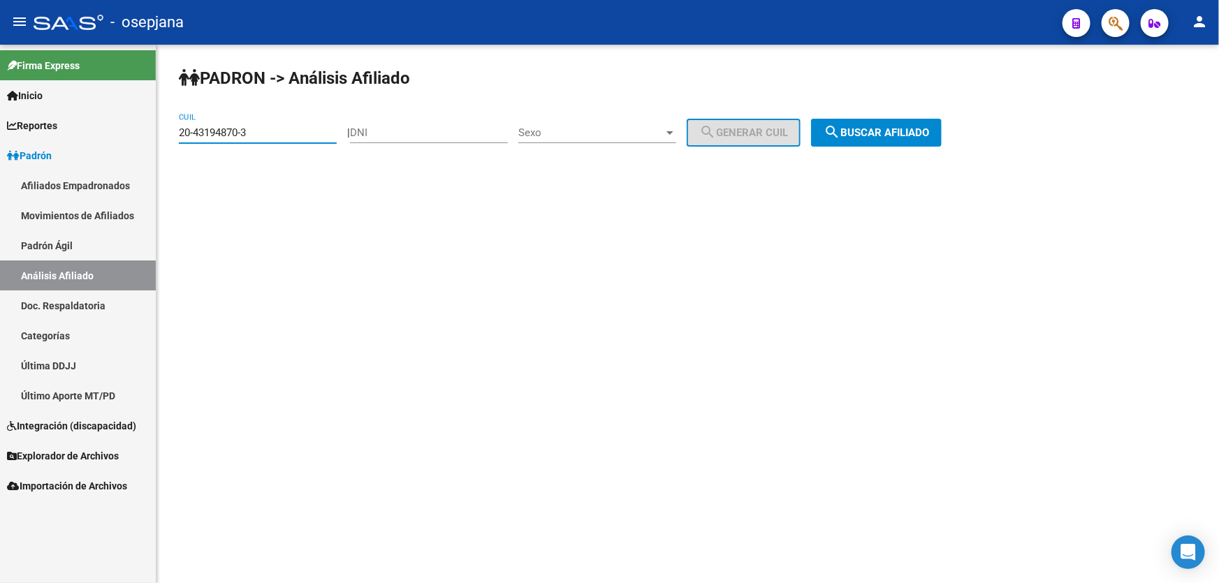
drag, startPoint x: 276, startPoint y: 132, endPoint x: 149, endPoint y: 132, distance: 126.4
click at [149, 132] on mat-sidenav-container "Firma Express Inicio Calendario SSS Instructivos Contacto OS Reportes Padrón Tr…" at bounding box center [609, 314] width 1219 height 539
paste input "7-45784531-1"
type input "27-45784531-1"
click at [938, 138] on button "search Buscar afiliado" at bounding box center [876, 133] width 131 height 28
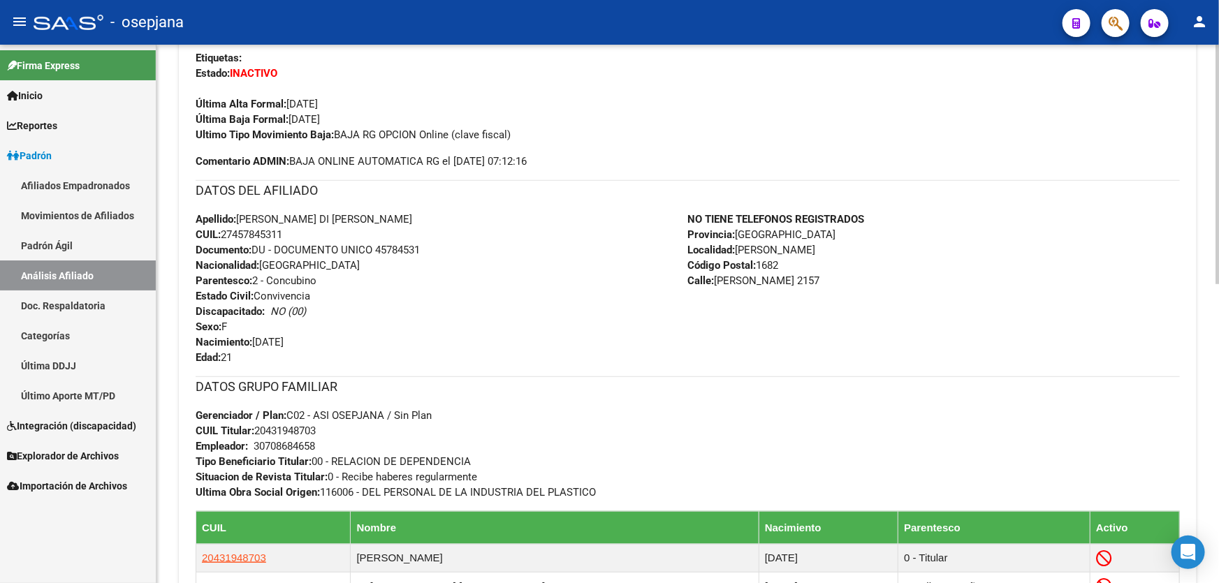
scroll to position [444, 0]
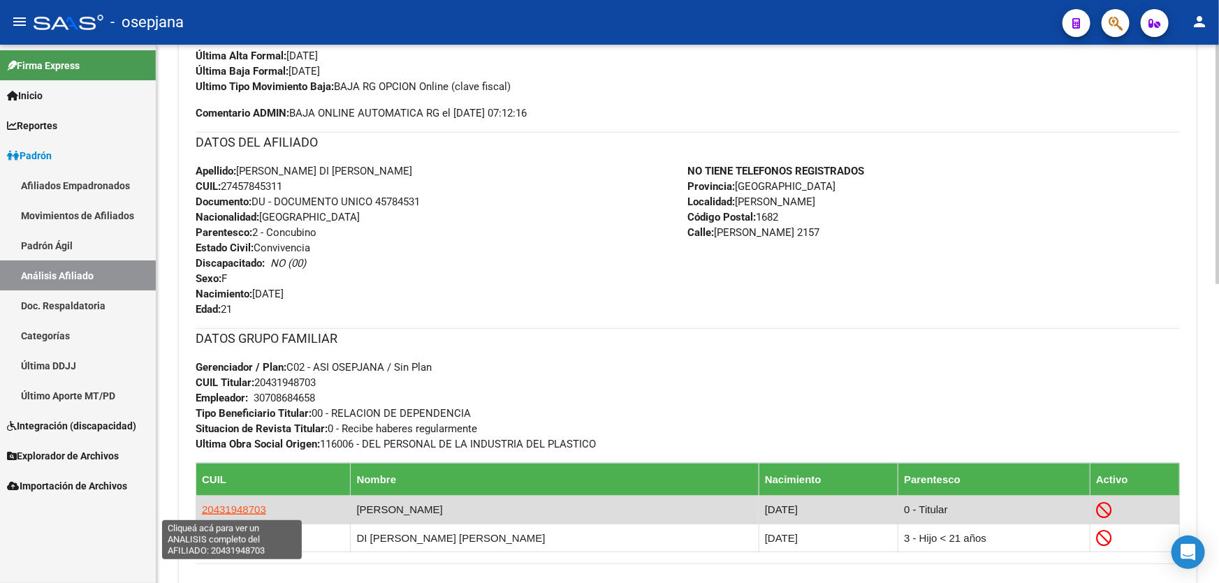
click at [235, 509] on span "20431948703" at bounding box center [234, 510] width 64 height 12
type textarea "20431948703"
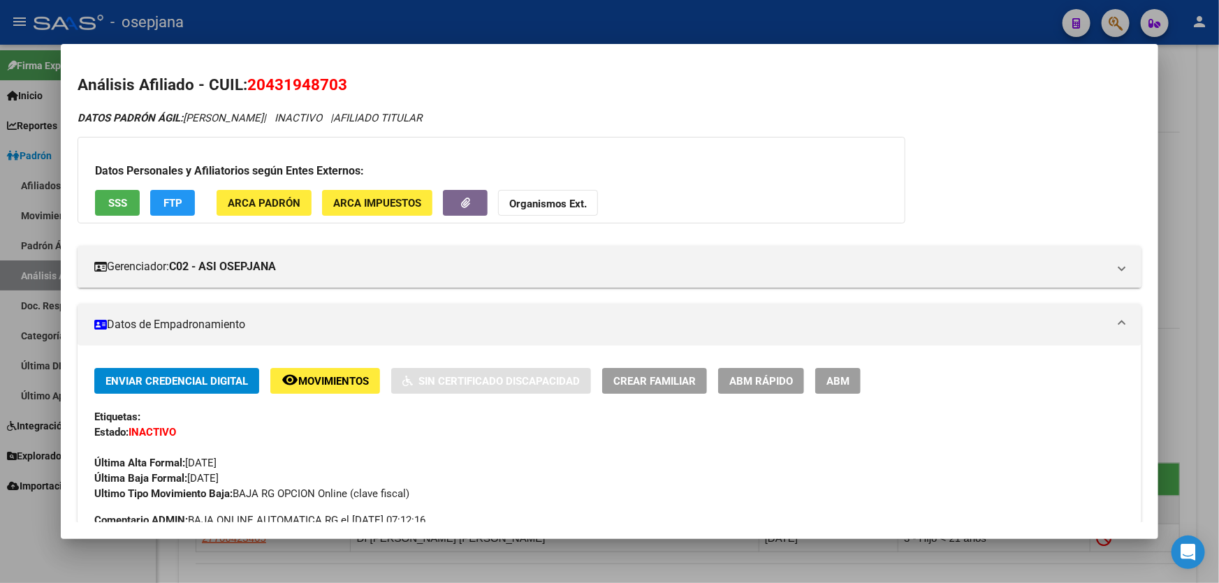
drag, startPoint x: 353, startPoint y: 87, endPoint x: 252, endPoint y: 83, distance: 101.4
click at [252, 83] on h2 "Análisis Afiliado - CUIL: 20431948703" at bounding box center [610, 85] width 1064 height 24
copy span "20431948703"
click at [527, 26] on div at bounding box center [609, 291] width 1219 height 583
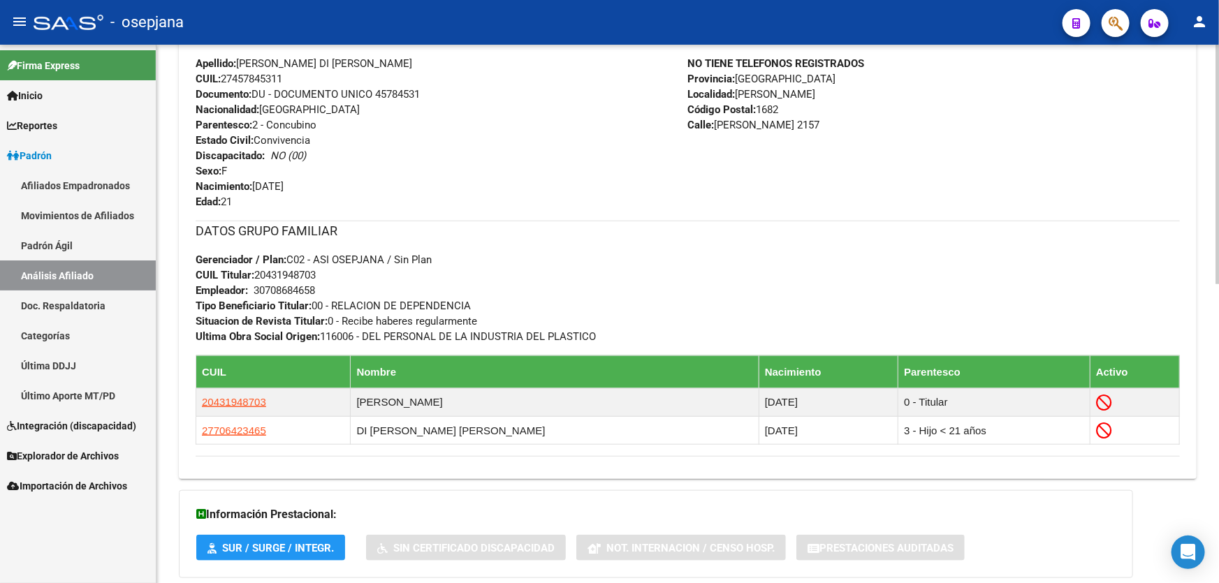
scroll to position [571, 0]
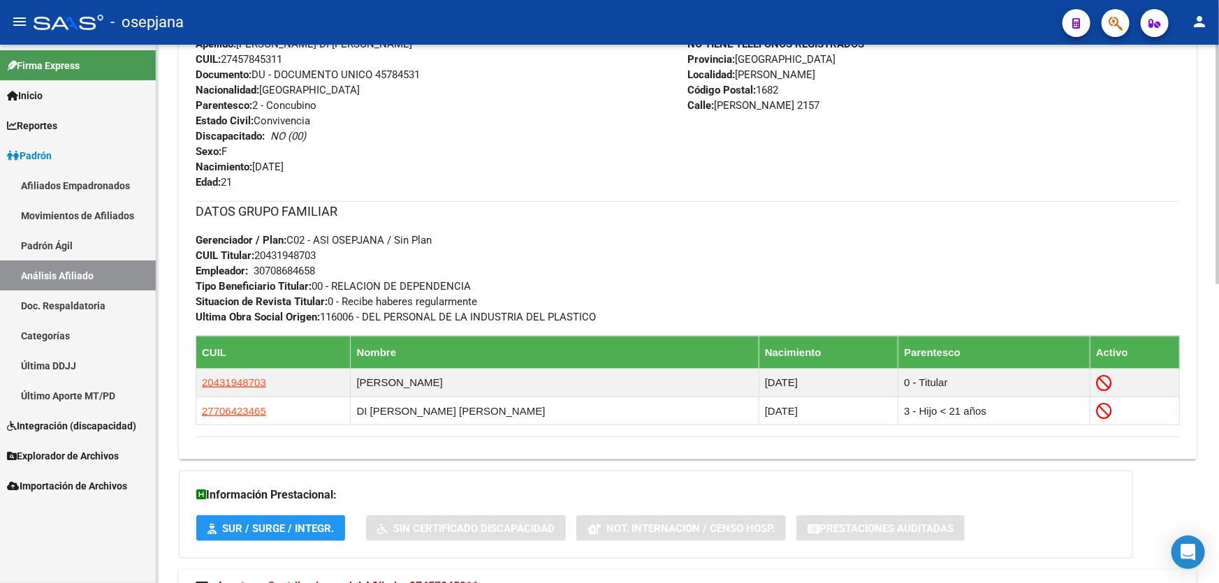
click at [1218, 104] on div at bounding box center [1217, 314] width 3 height 539
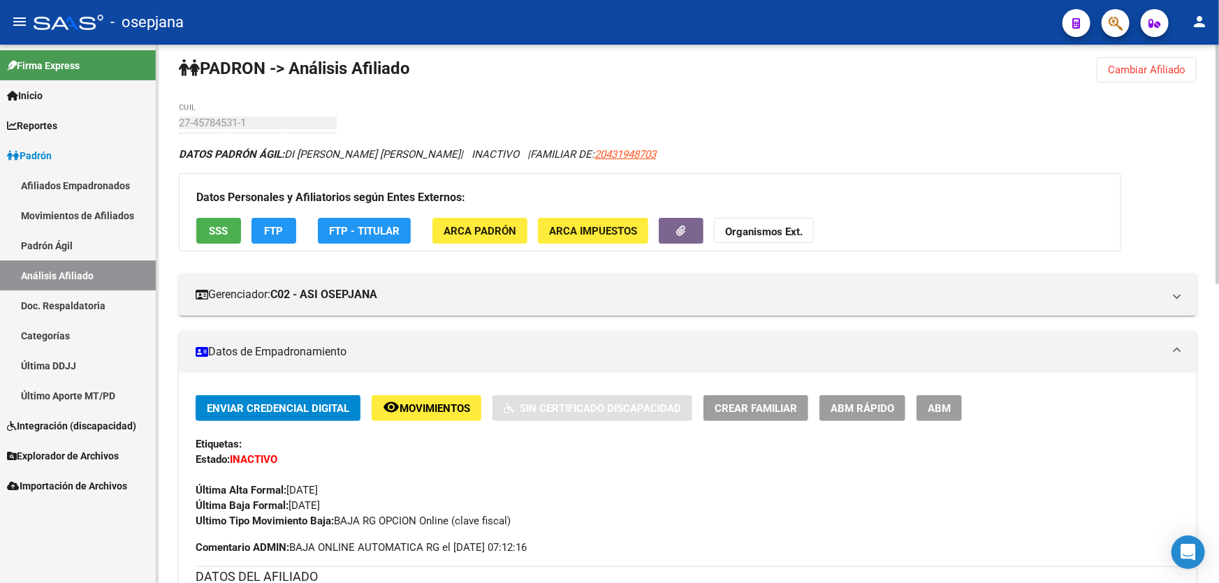
scroll to position [0, 0]
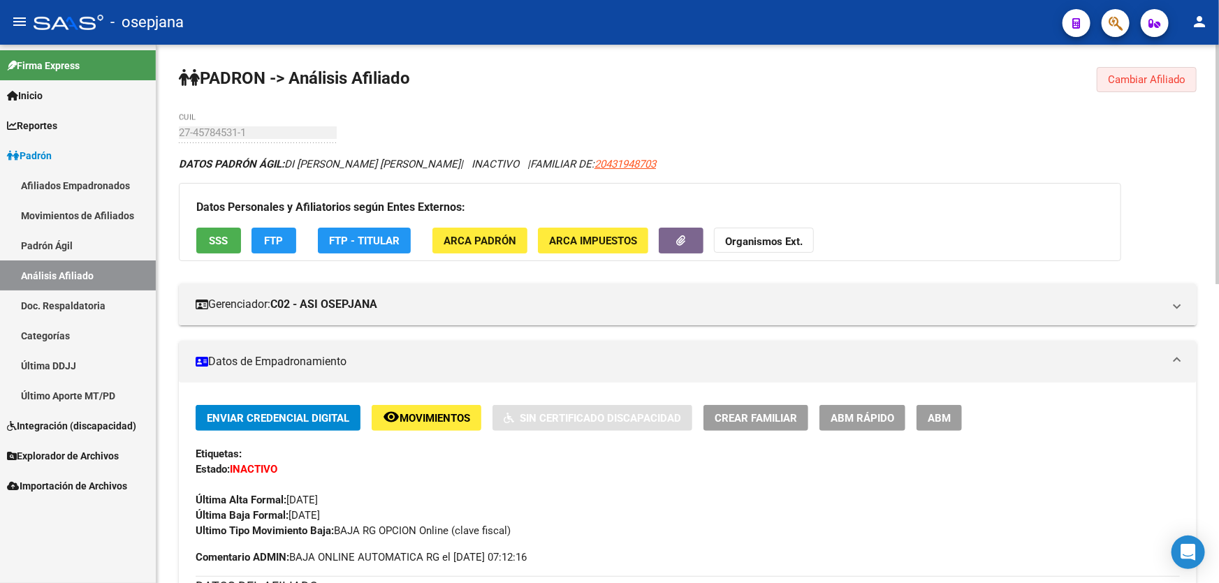
click at [1176, 85] on span "Cambiar Afiliado" at bounding box center [1147, 79] width 78 height 13
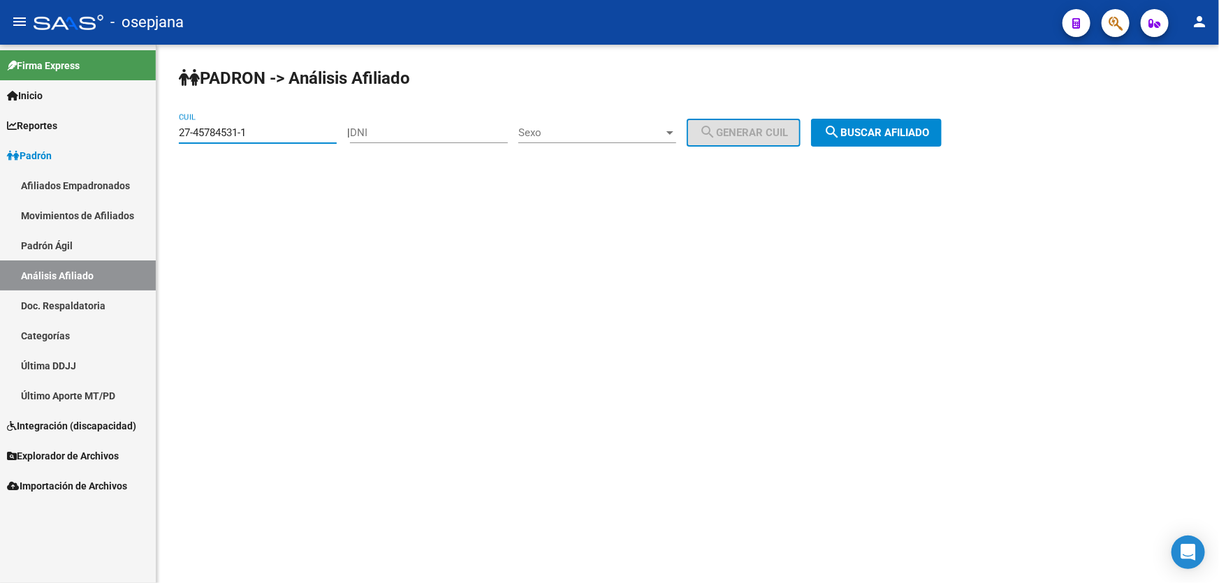
drag, startPoint x: 286, startPoint y: 133, endPoint x: 168, endPoint y: 133, distance: 118.8
click at [168, 133] on div "PADRON -> Análisis Afiliado 27-45784531-1 CUIL | DNI Sexo Sexo search Generar C…" at bounding box center [687, 118] width 1063 height 147
paste input "0-30694470-4"
click at [866, 139] on button "search Buscar afiliado" at bounding box center [876, 133] width 131 height 28
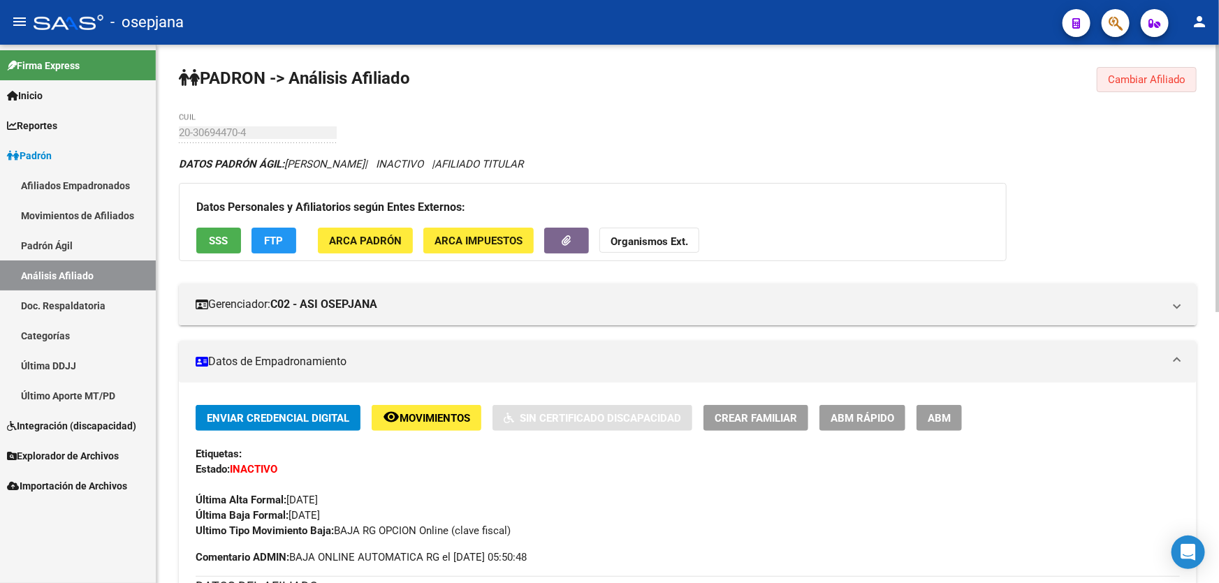
click at [1160, 74] on span "Cambiar Afiliado" at bounding box center [1147, 79] width 78 height 13
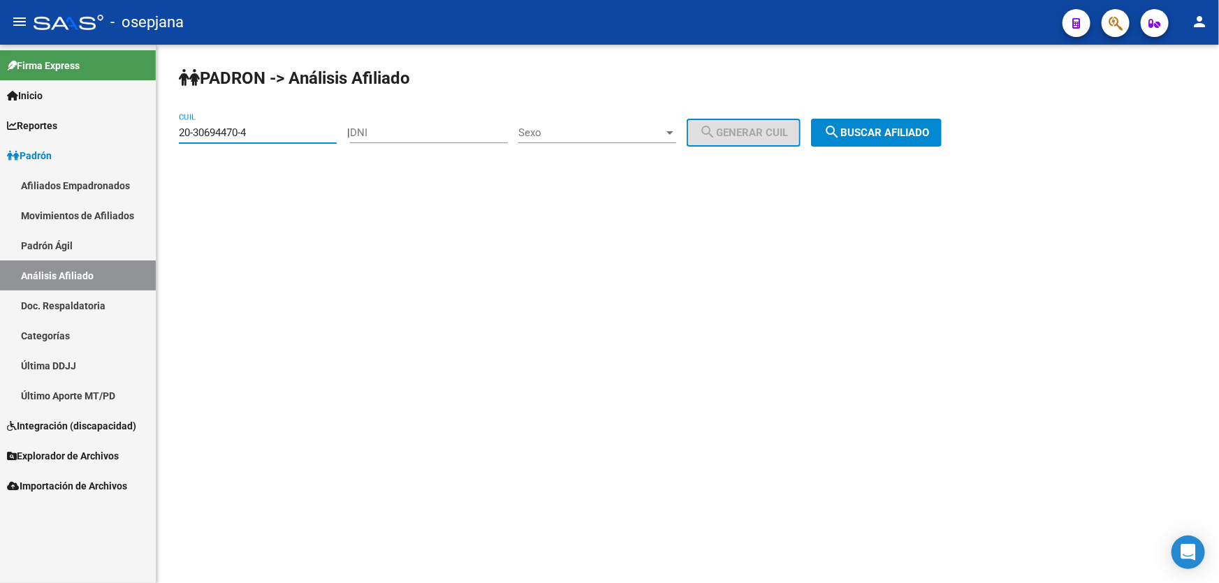
drag, startPoint x: 270, startPoint y: 128, endPoint x: 147, endPoint y: 128, distance: 122.9
click at [147, 128] on mat-sidenav-container "Firma Express Inicio Calendario SSS Instructivos Contacto OS Reportes Padrón Tr…" at bounding box center [609, 314] width 1219 height 539
paste input "27775081"
click at [894, 135] on span "search Buscar afiliado" at bounding box center [876, 132] width 105 height 13
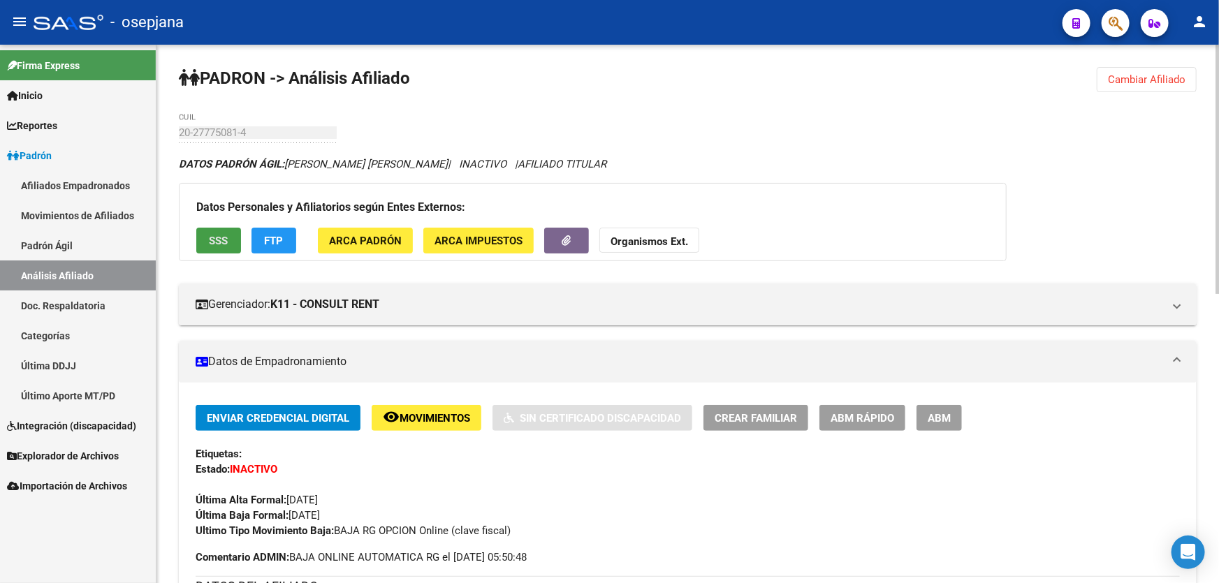
click at [228, 235] on span "SSS" at bounding box center [219, 241] width 19 height 13
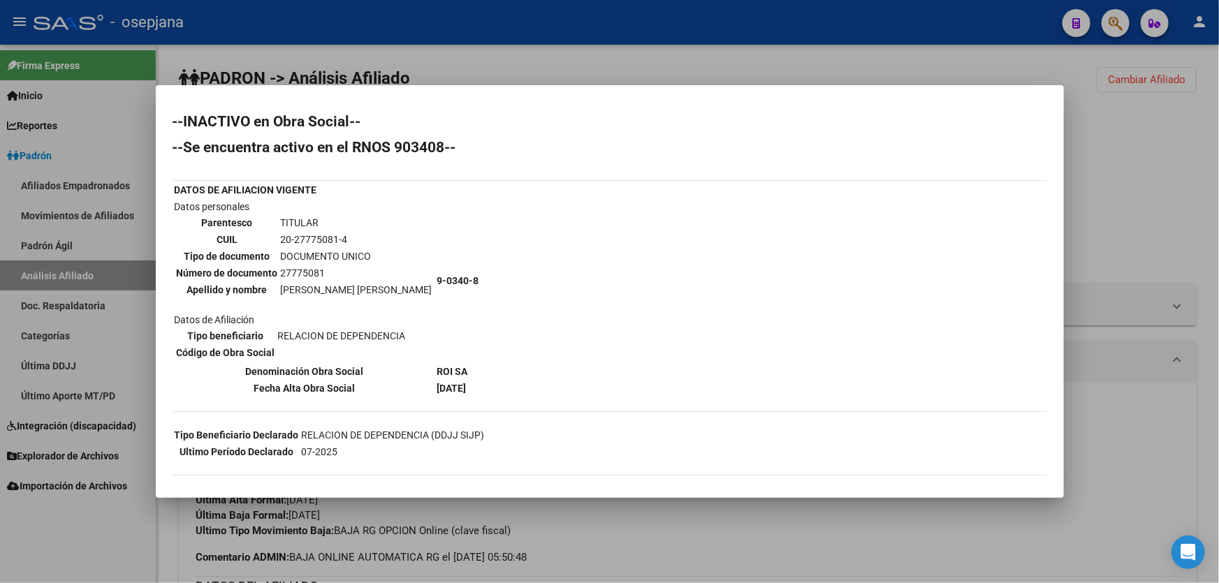
click at [1145, 199] on div at bounding box center [609, 291] width 1219 height 583
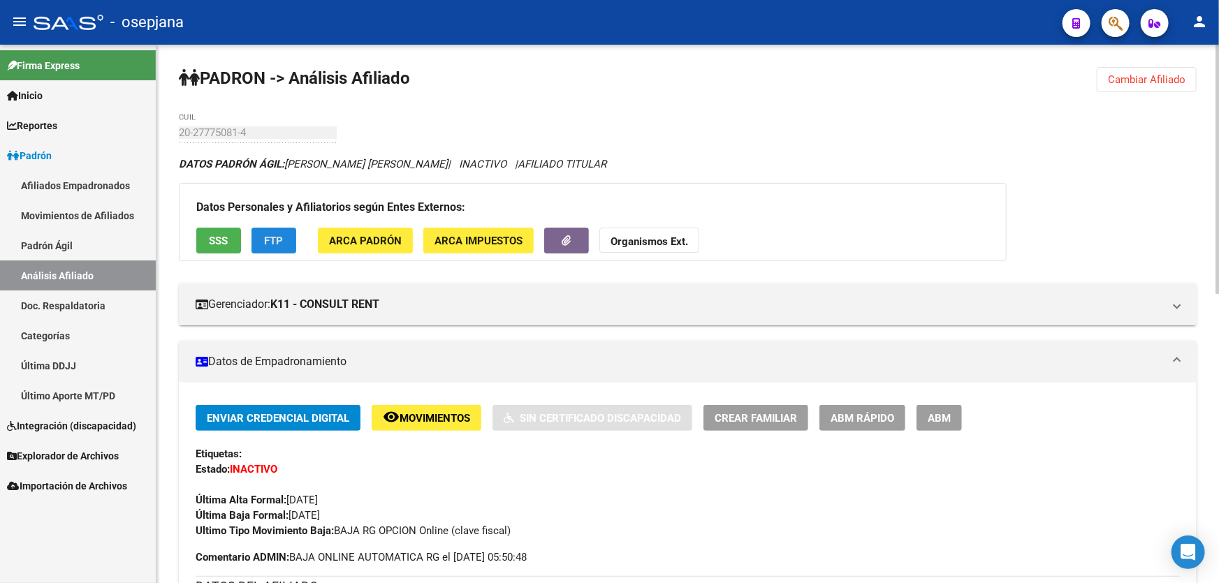
click at [276, 235] on span "FTP" at bounding box center [274, 241] width 19 height 13
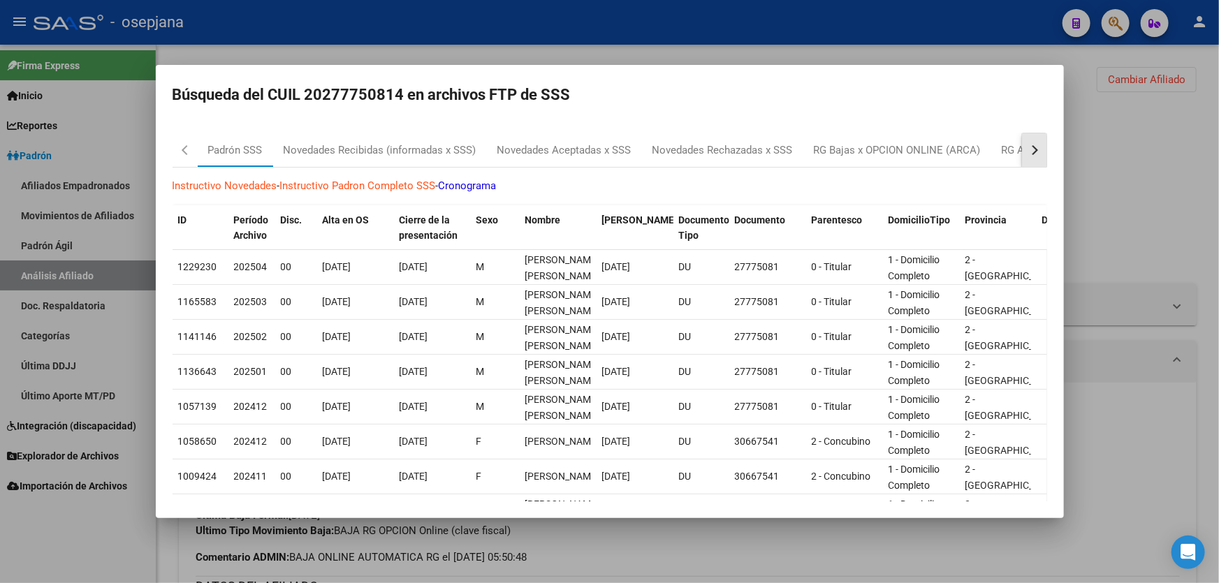
click at [1025, 155] on button "button" at bounding box center [1034, 150] width 25 height 34
click at [983, 156] on div "RG Bajas Diarias" at bounding box center [965, 151] width 78 height 16
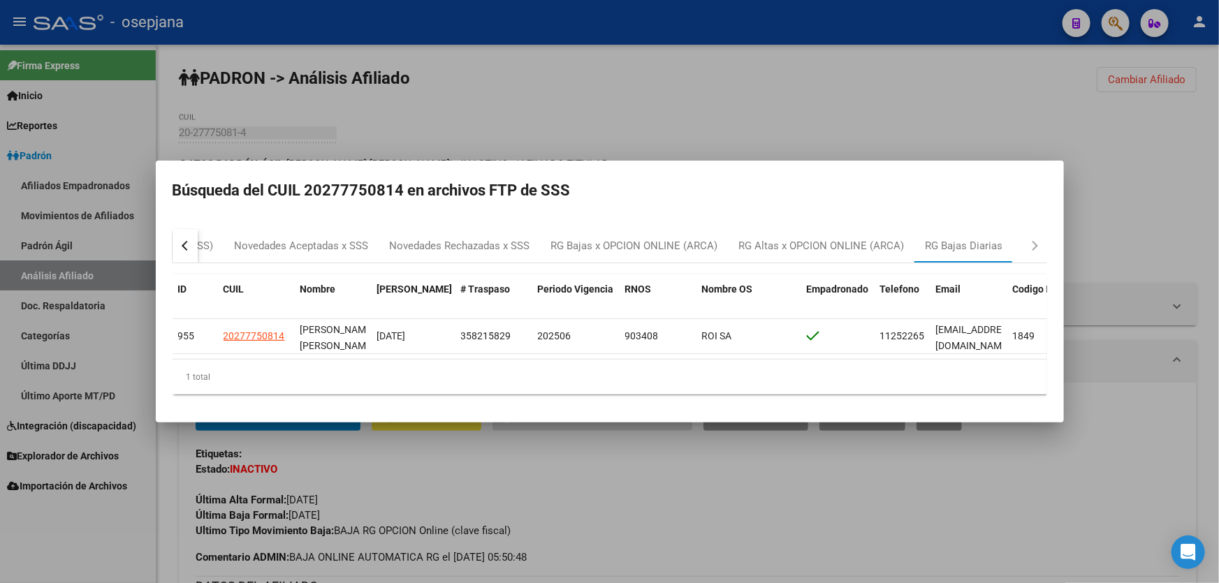
click at [1166, 210] on div at bounding box center [609, 291] width 1219 height 583
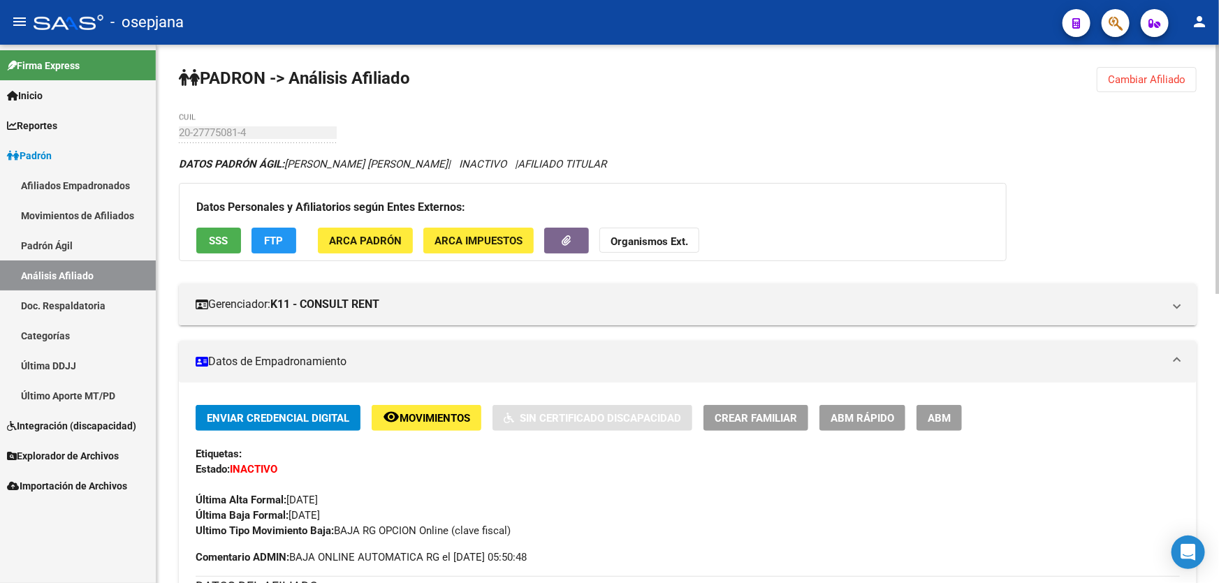
click at [1134, 73] on span "Cambiar Afiliado" at bounding box center [1147, 79] width 78 height 13
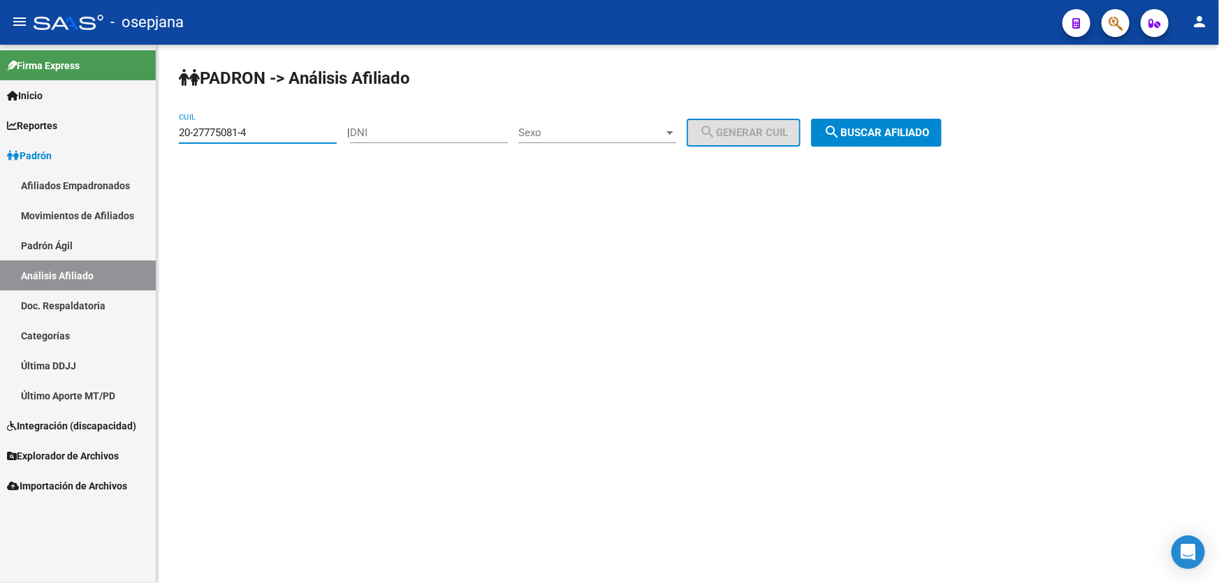
drag, startPoint x: 259, startPoint y: 136, endPoint x: 173, endPoint y: 132, distance: 86.7
click at [173, 132] on div "PADRON -> Análisis Afiliado 20-27775081-4 CUIL | DNI Sexo Sexo search Generar C…" at bounding box center [687, 118] width 1063 height 147
paste input "42581091-0"
click at [939, 114] on div "PADRON -> Análisis Afiliado 20-42581091-0 CUIL | DNI Sexo Sexo search Generar C…" at bounding box center [687, 118] width 1063 height 147
click at [929, 126] on span "search Buscar afiliado" at bounding box center [876, 132] width 105 height 13
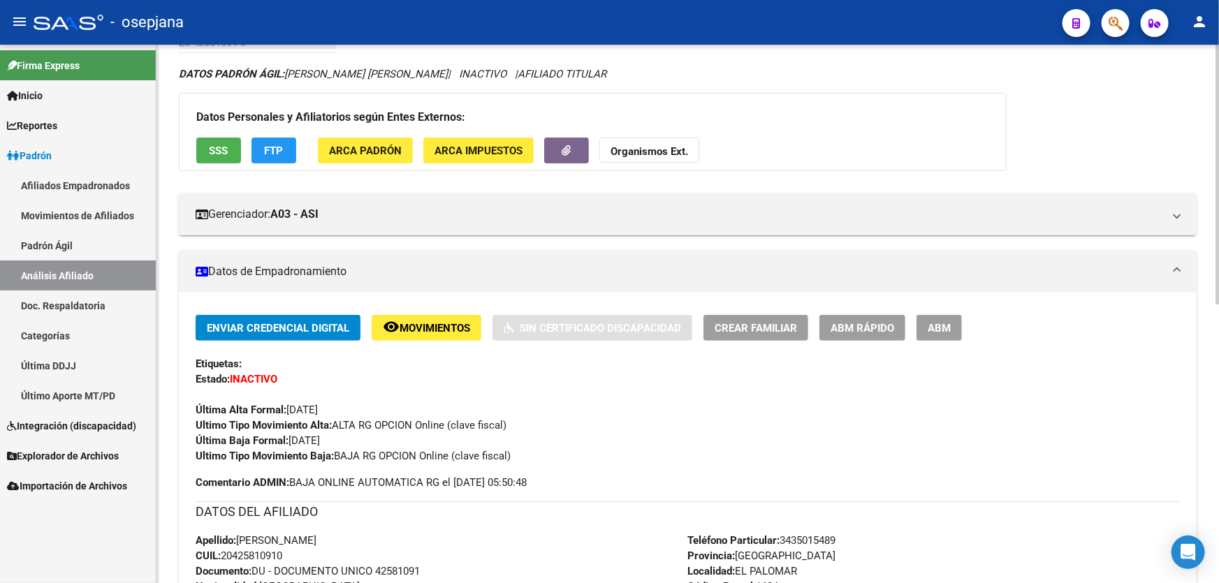
scroll to position [63, 0]
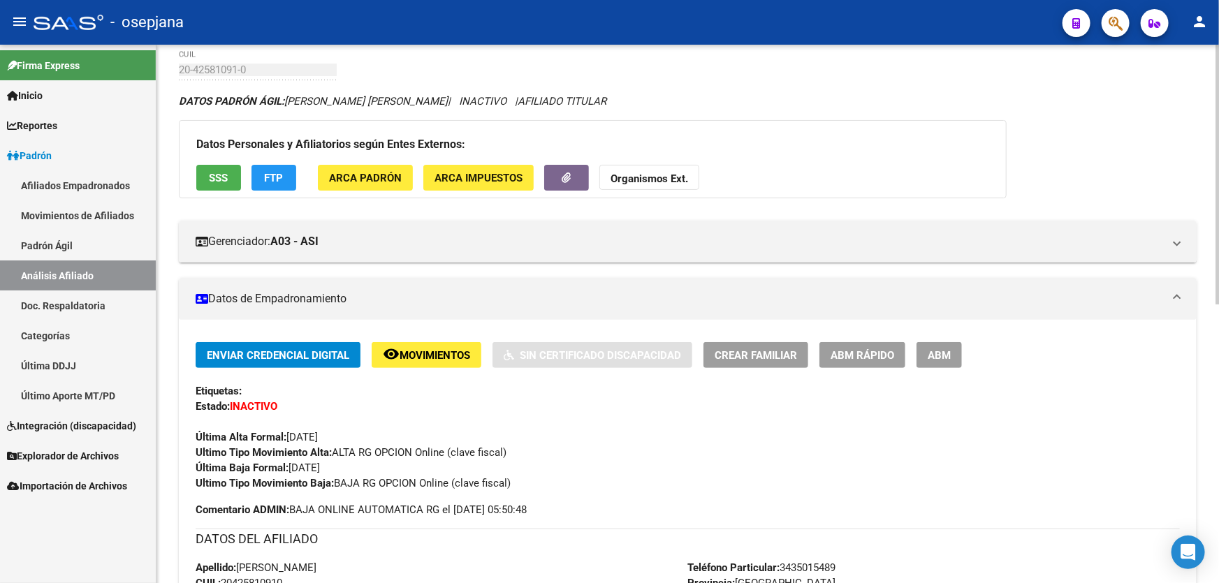
click at [207, 167] on button "SSS" at bounding box center [218, 178] width 45 height 26
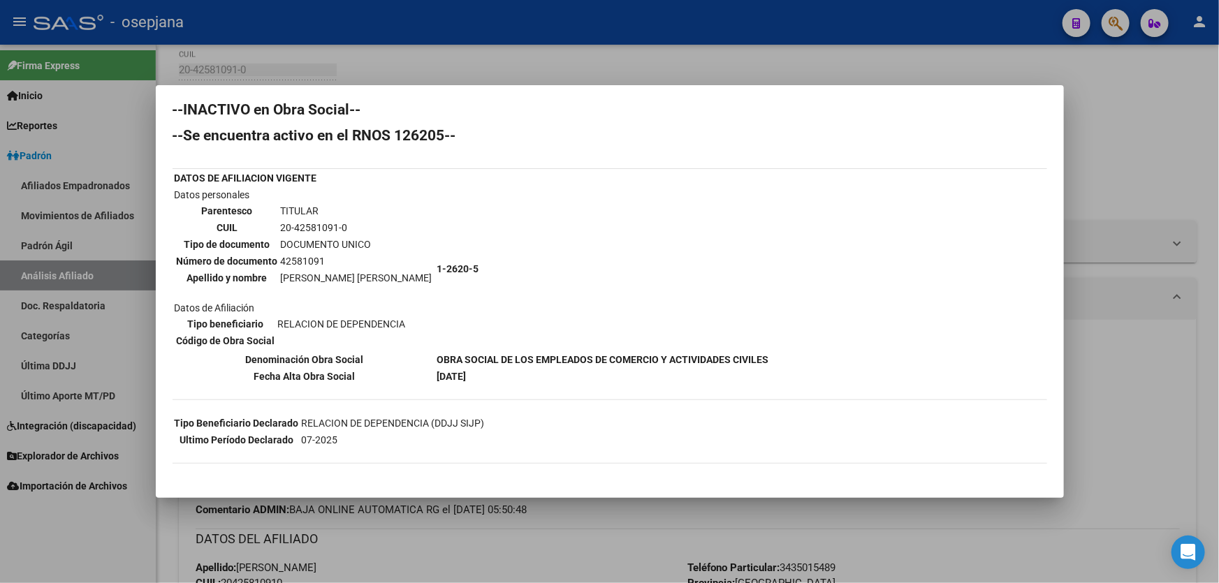
scroll to position [0, 0]
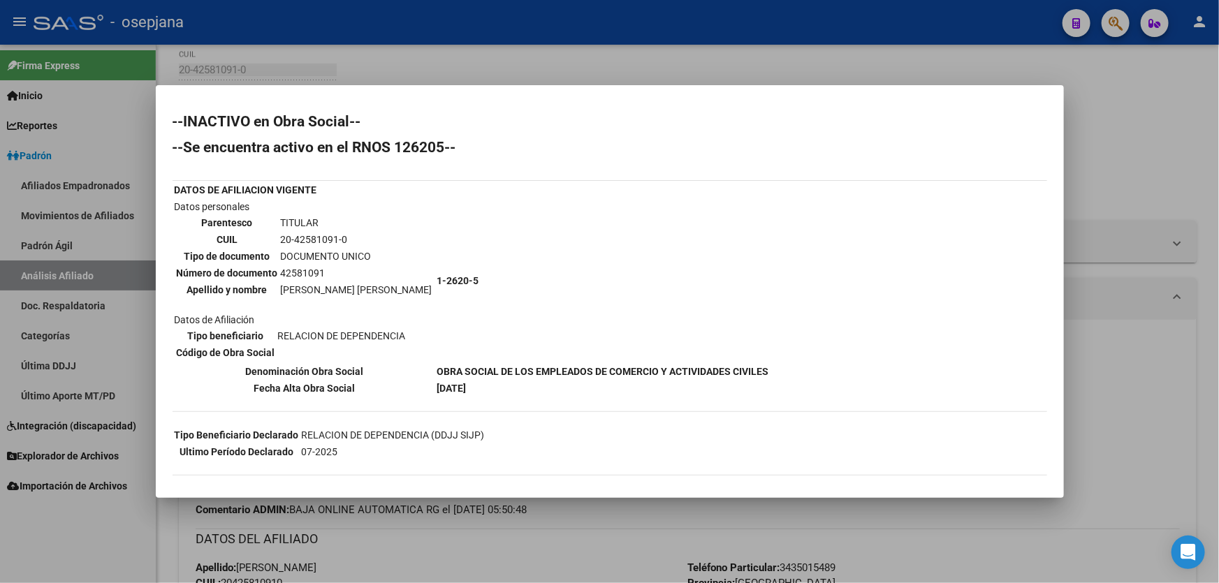
click at [1175, 188] on div at bounding box center [609, 291] width 1219 height 583
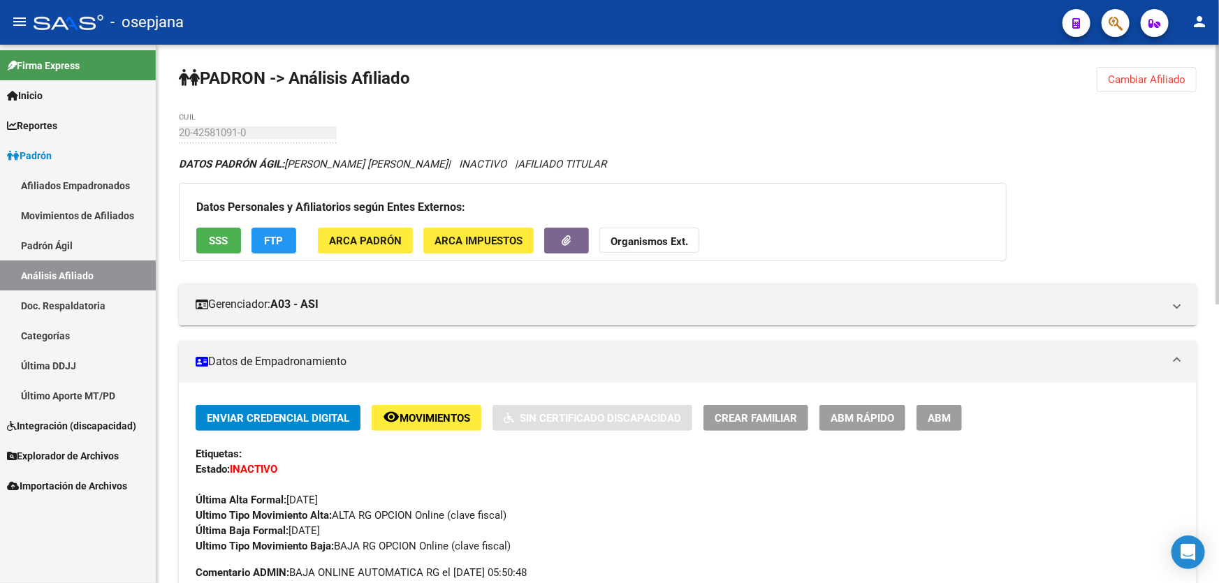
click at [242, 242] on div "Datos Personales y Afiliatorios según Entes Externos: SSS FTP ARCA Padrón ARCA …" at bounding box center [593, 222] width 828 height 78
click at [214, 238] on span "SSS" at bounding box center [219, 241] width 19 height 13
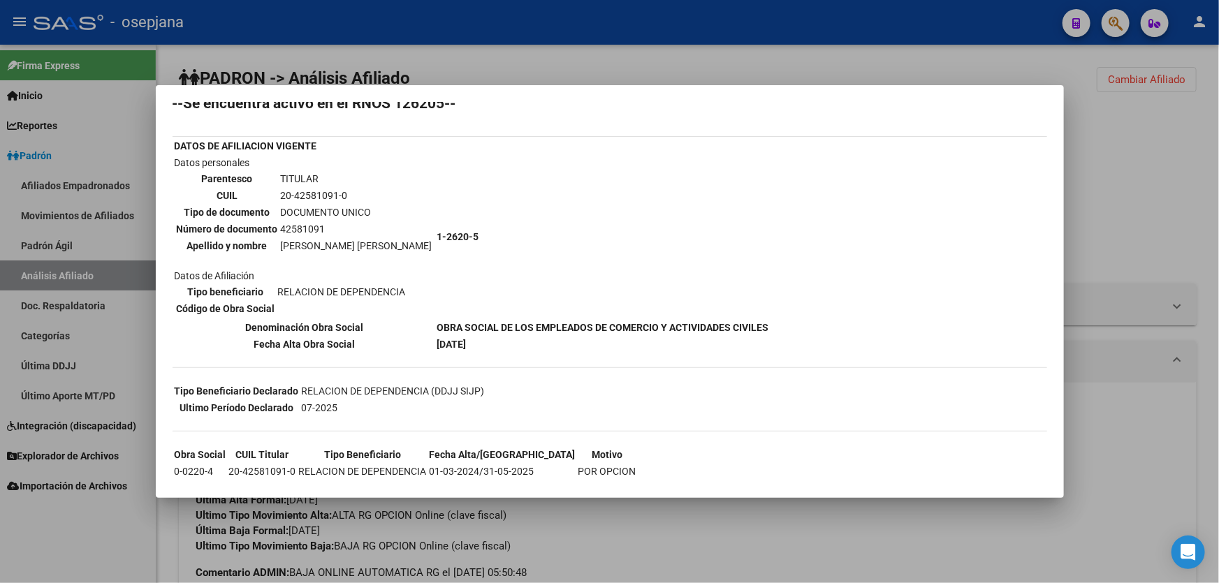
scroll to position [85, 0]
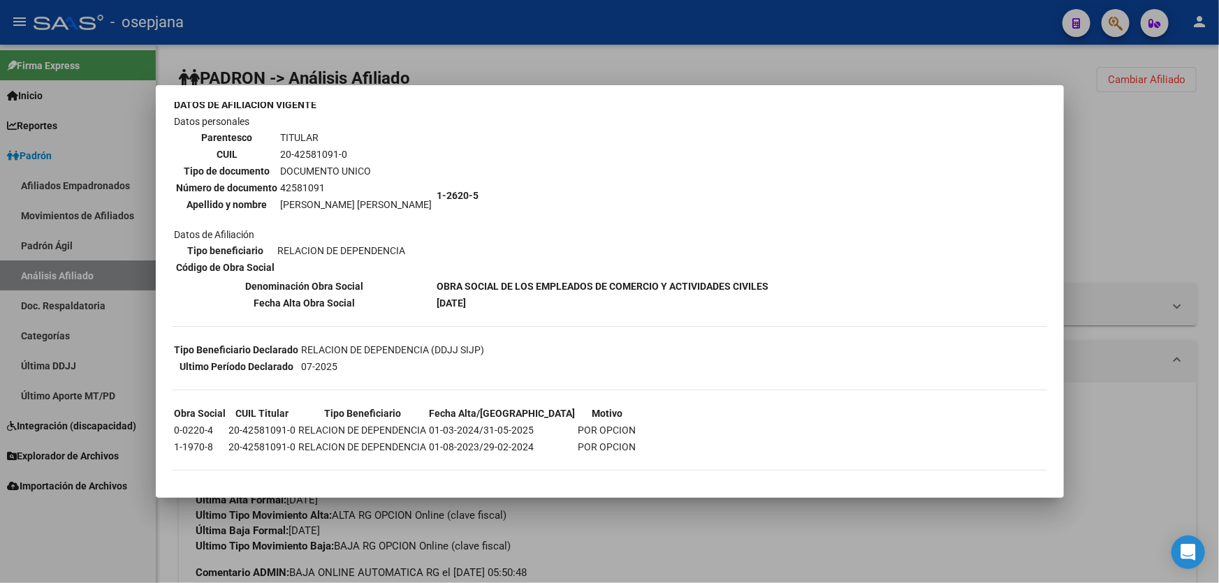
click at [1093, 180] on div at bounding box center [609, 291] width 1219 height 583
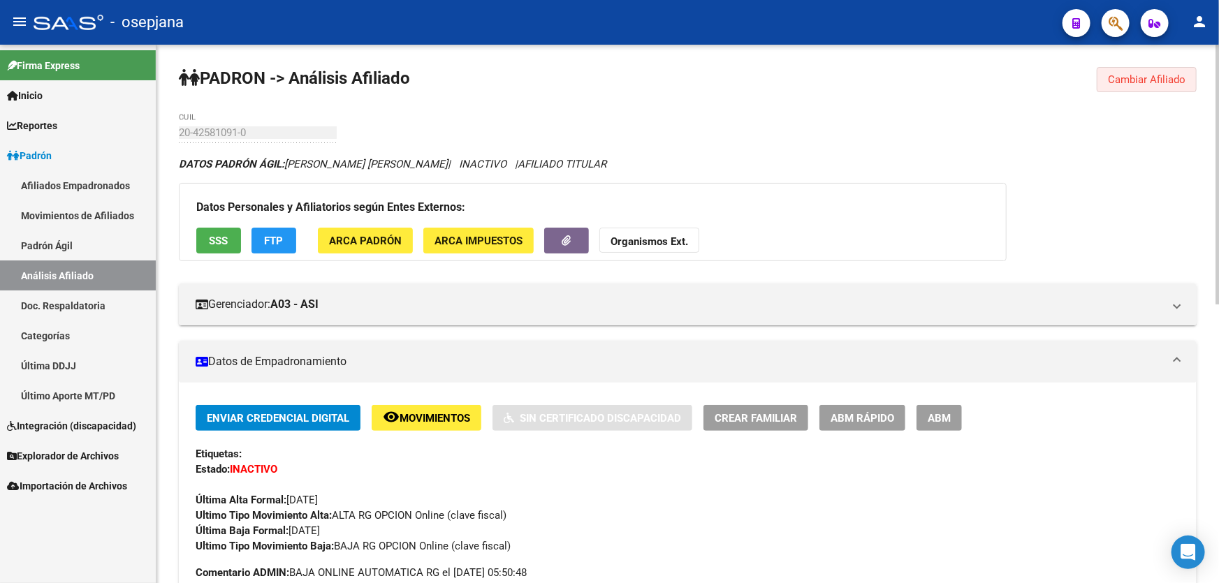
click at [1162, 85] on span "Cambiar Afiliado" at bounding box center [1147, 79] width 78 height 13
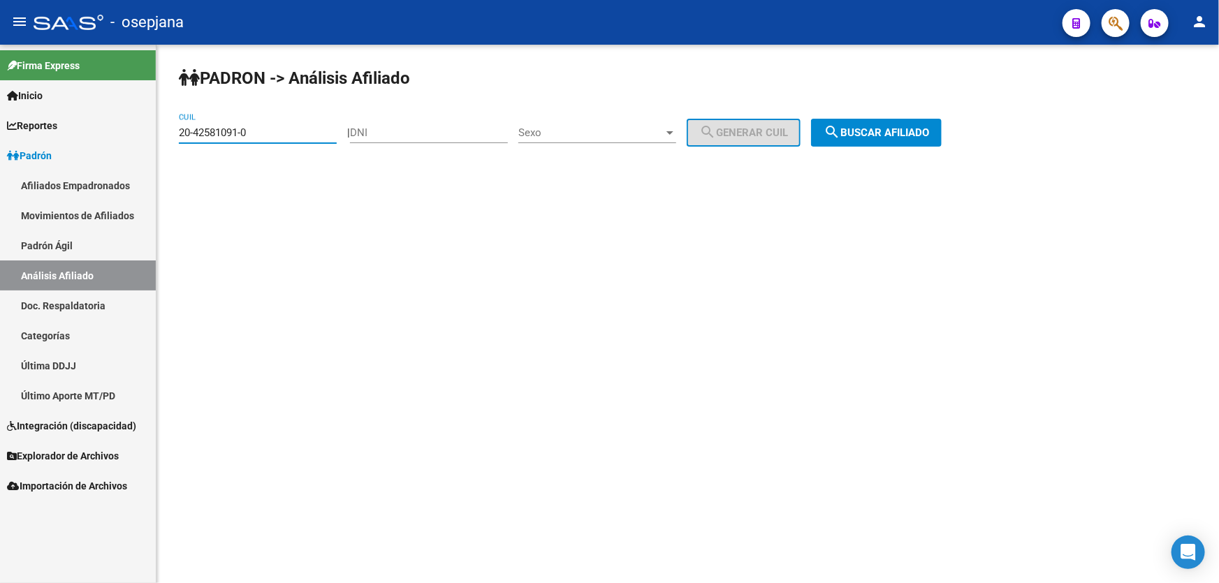
drag, startPoint x: 266, startPoint y: 134, endPoint x: 162, endPoint y: 138, distance: 104.1
click at [162, 138] on div "PADRON -> Análisis Afiliado 20-42581091-0 CUIL | DNI Sexo Sexo search Generar C…" at bounding box center [687, 118] width 1063 height 147
paste input "34862661-3"
type input "20-34862661-3"
click at [891, 133] on span "search Buscar afiliado" at bounding box center [876, 132] width 105 height 13
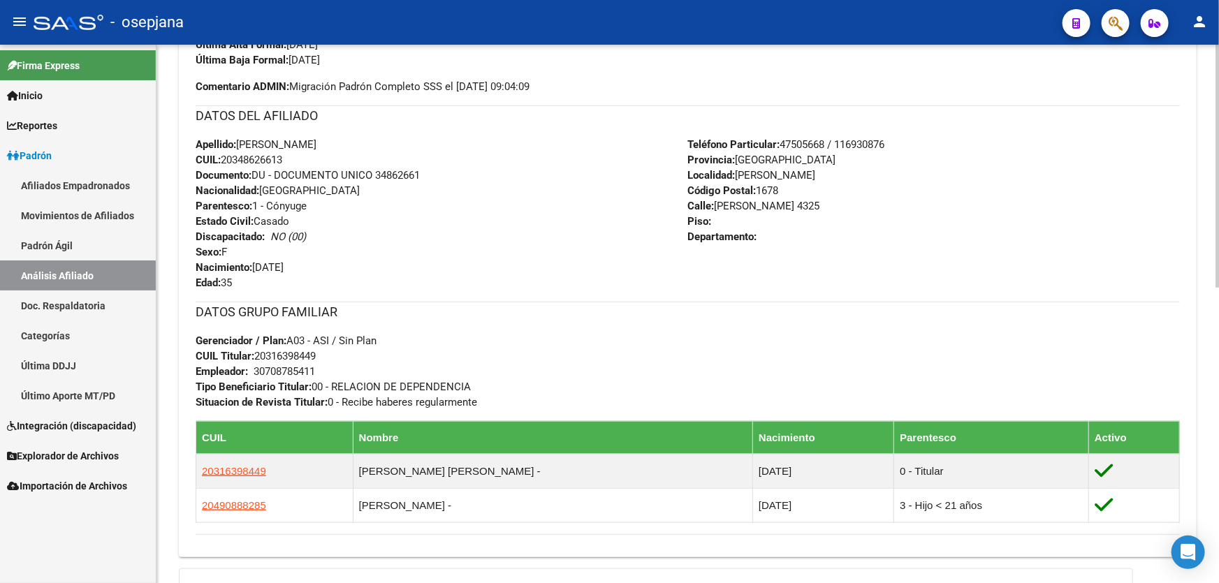
scroll to position [571, 0]
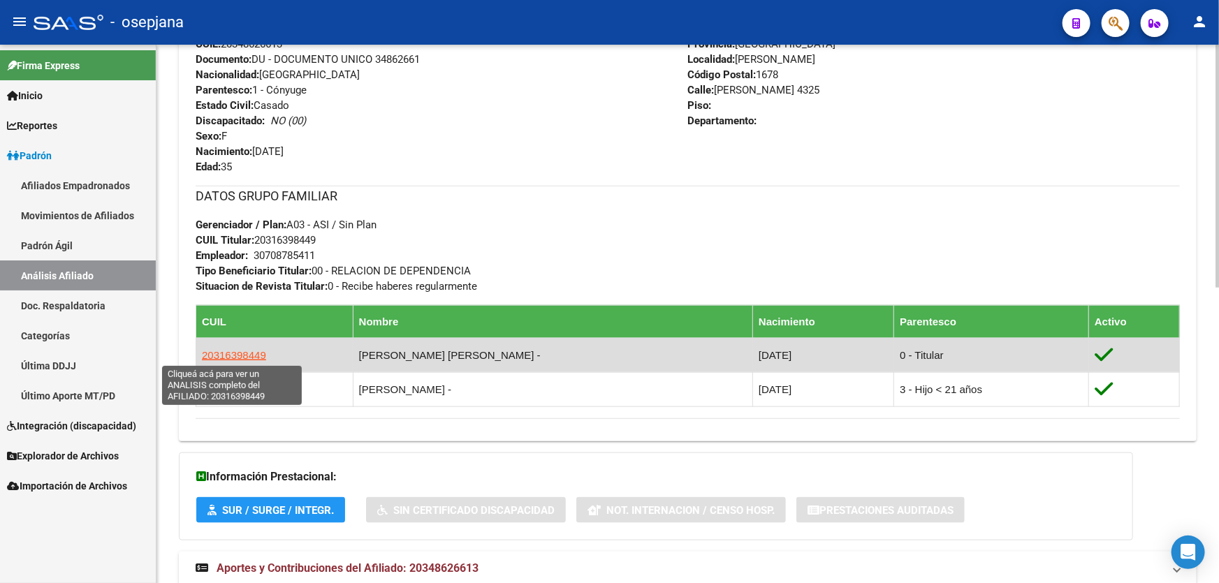
click at [210, 355] on span "20316398449" at bounding box center [234, 355] width 64 height 12
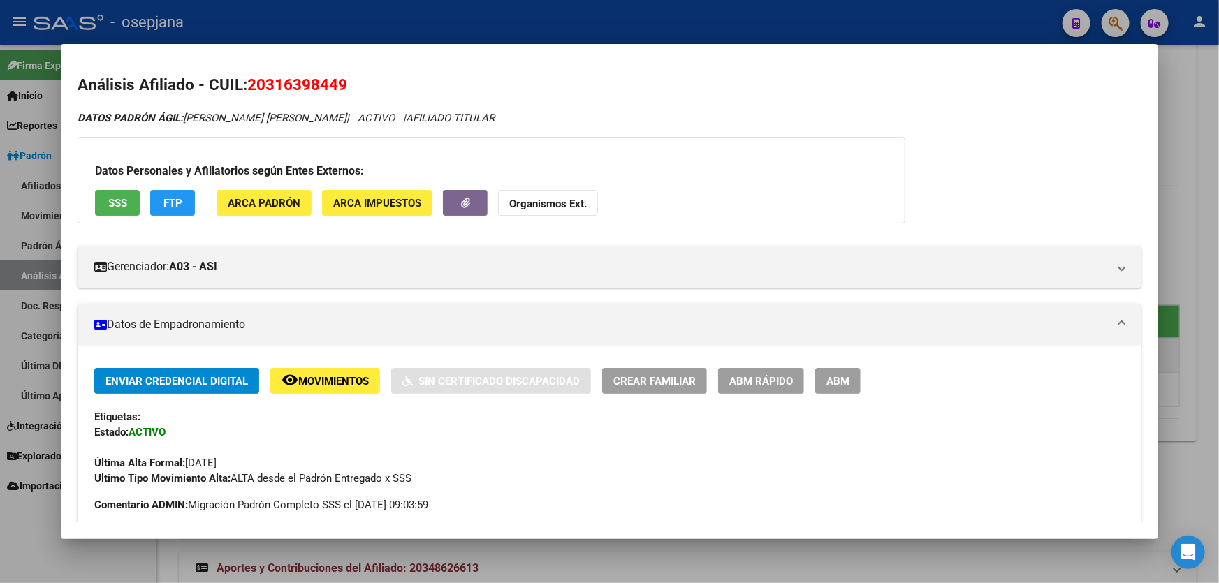
drag, startPoint x: 251, startPoint y: 83, endPoint x: 383, endPoint y: 85, distance: 131.3
click at [383, 85] on h2 "Análisis Afiliado - CUIL: 20316398449" at bounding box center [610, 85] width 1064 height 24
copy span "20316398449"
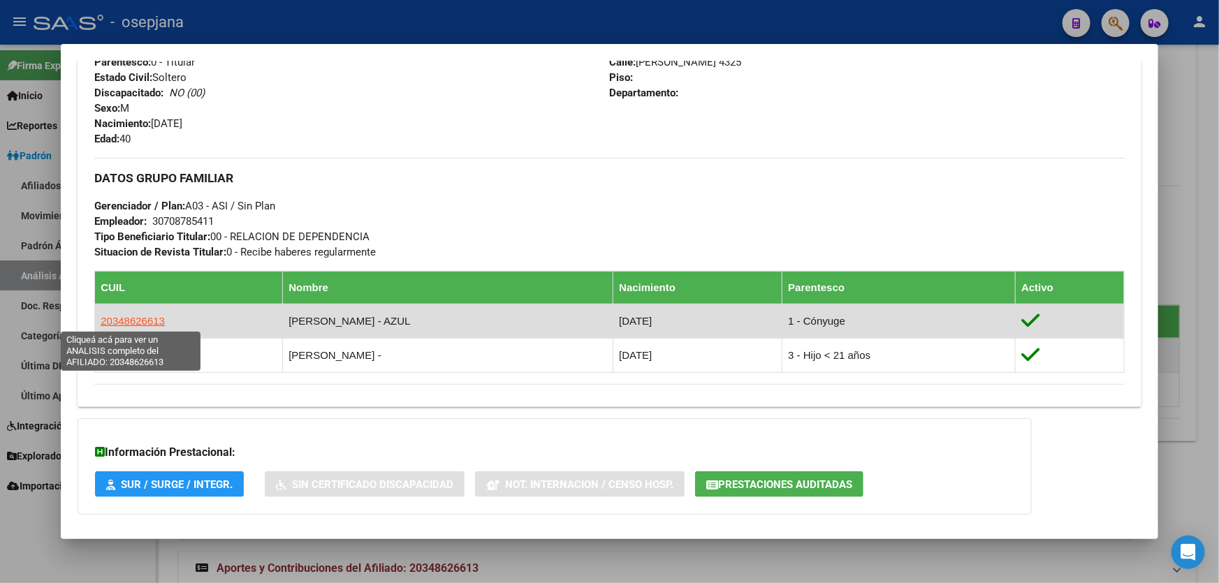
click at [124, 316] on span "20348626613" at bounding box center [133, 321] width 64 height 12
type textarea "20348626613"
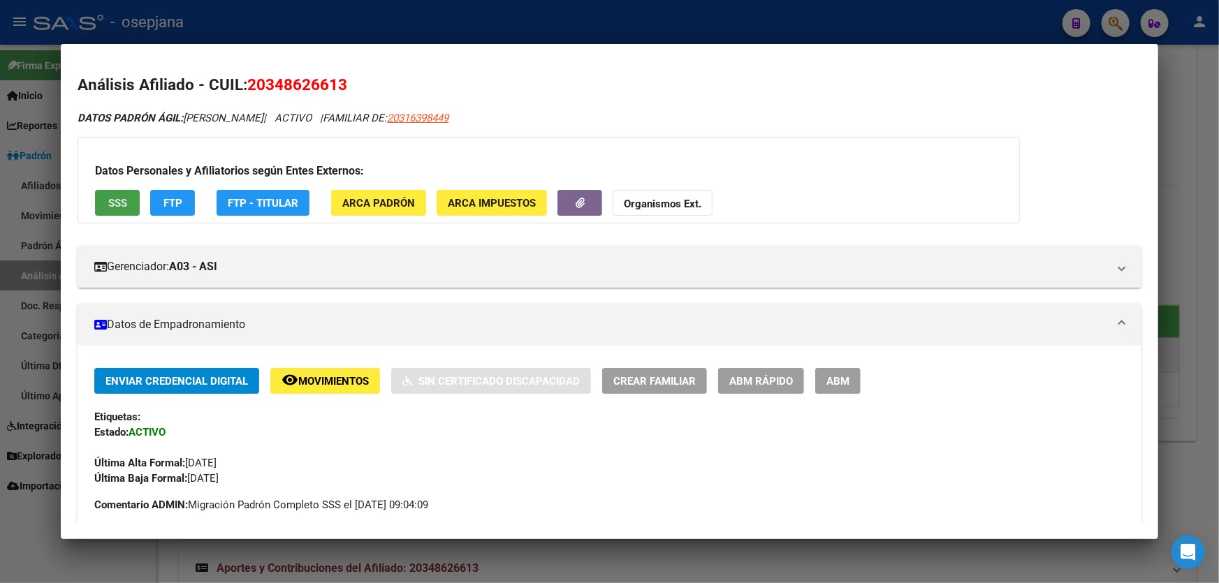
click at [124, 199] on span "SSS" at bounding box center [117, 203] width 19 height 13
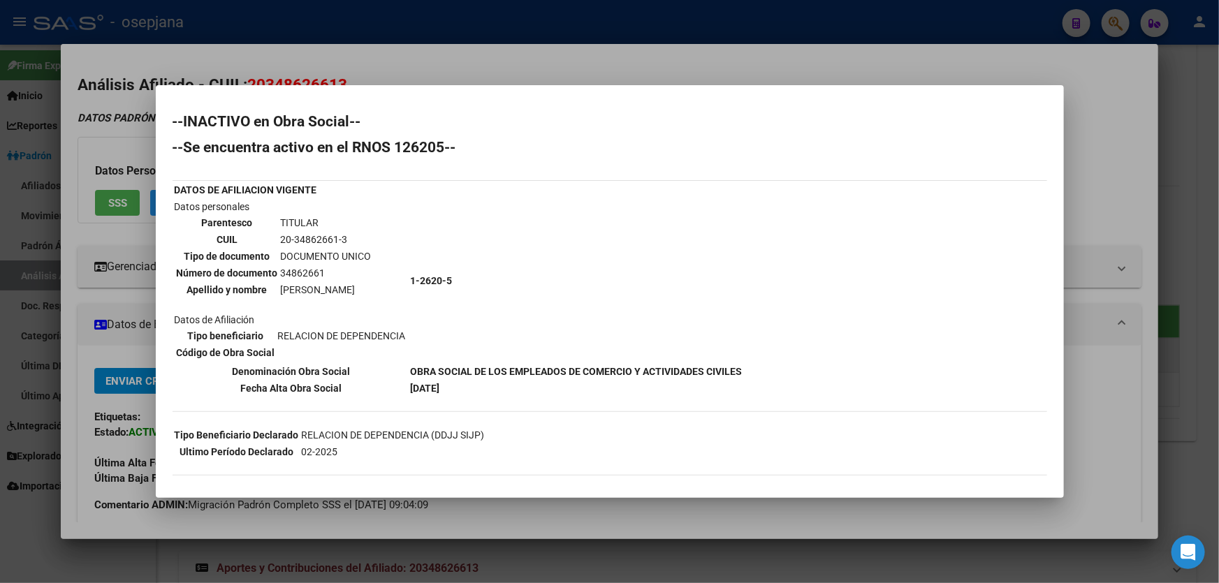
click at [1218, 200] on div at bounding box center [609, 291] width 1219 height 583
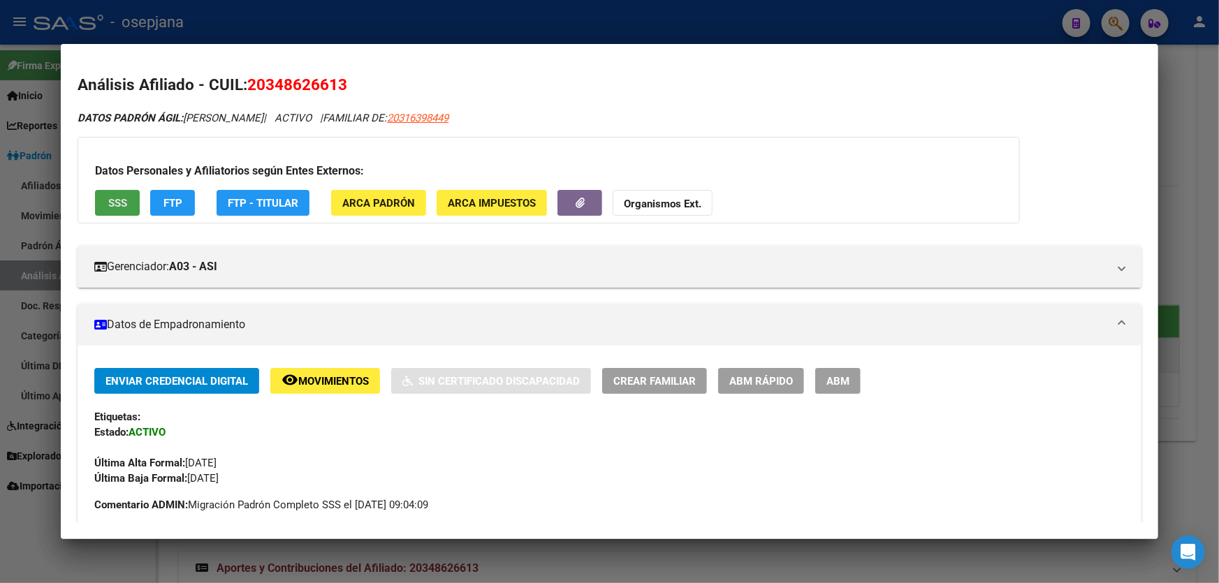
click at [127, 207] on button "SSS" at bounding box center [117, 203] width 45 height 26
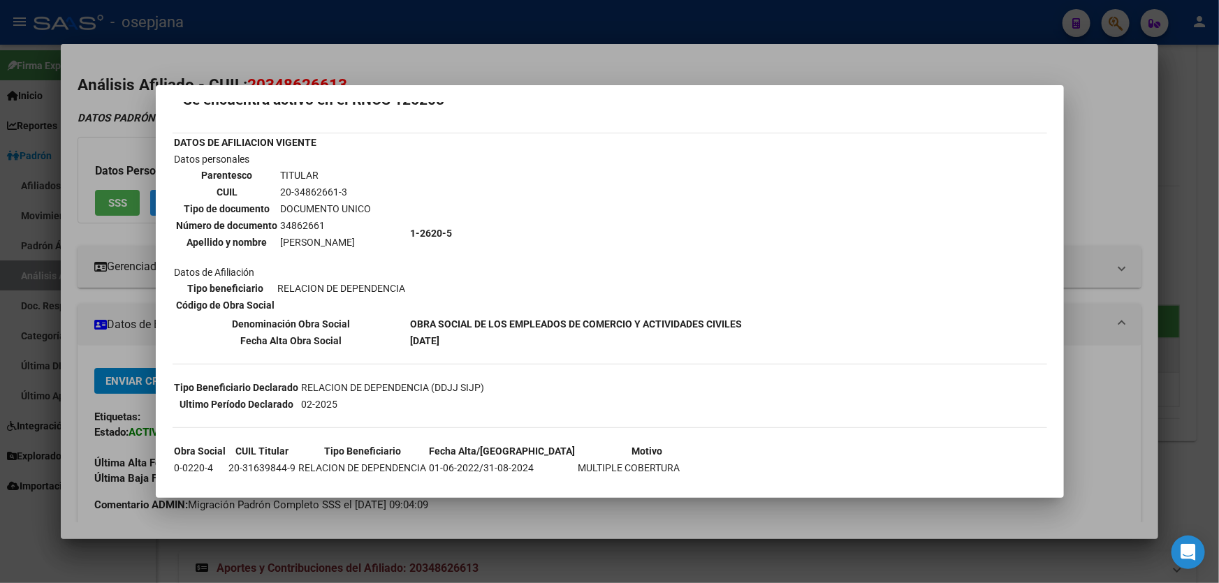
scroll to position [152, 0]
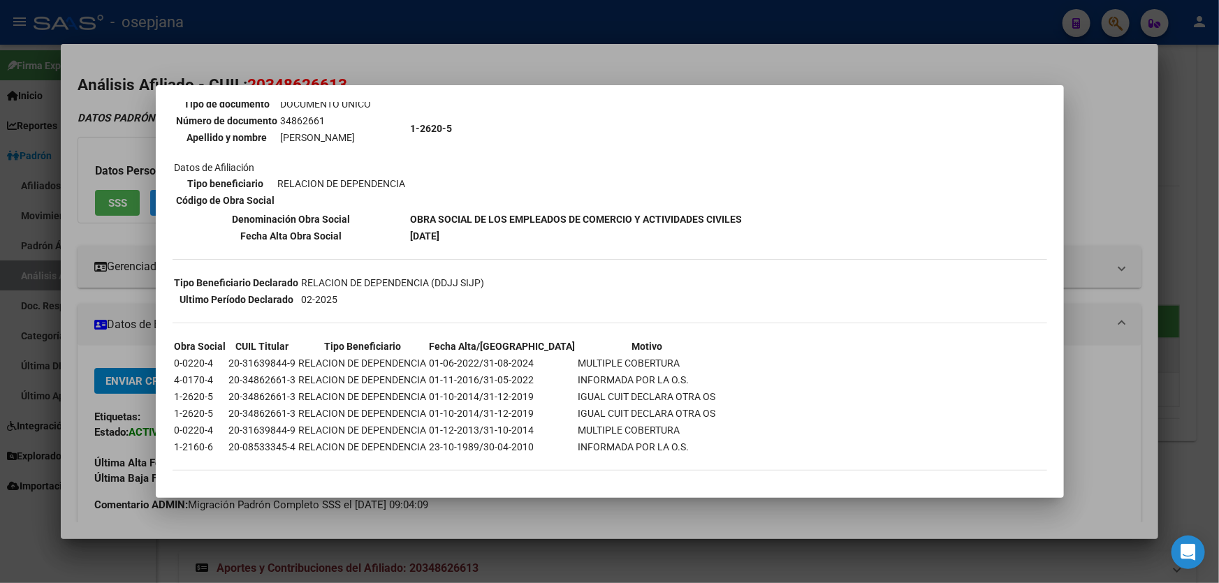
click at [1218, 202] on div at bounding box center [609, 291] width 1219 height 583
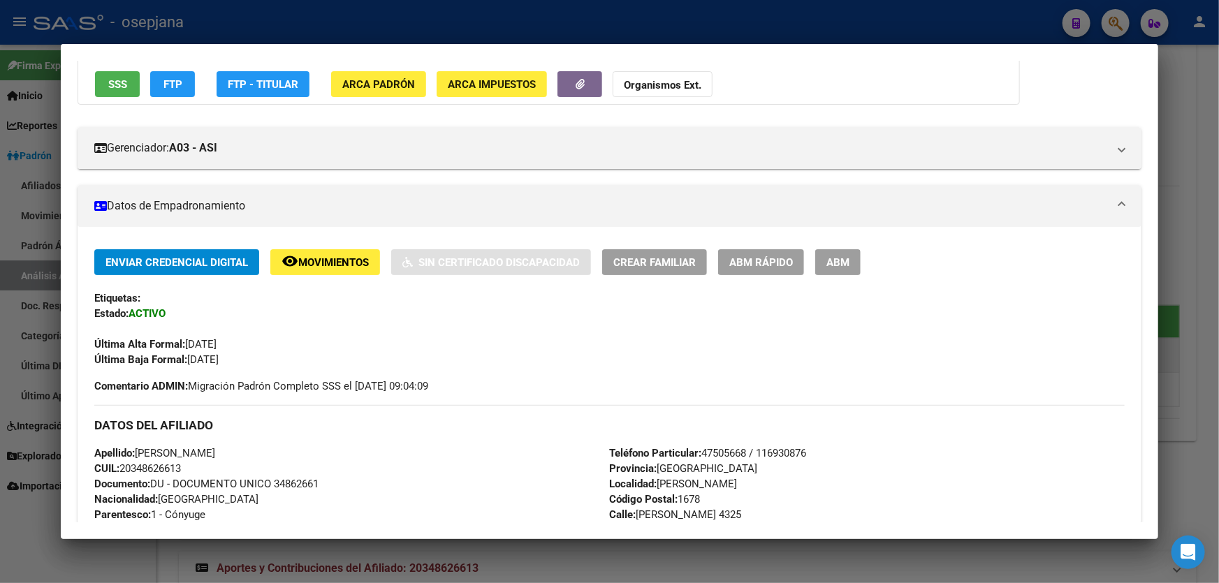
scroll to position [254, 0]
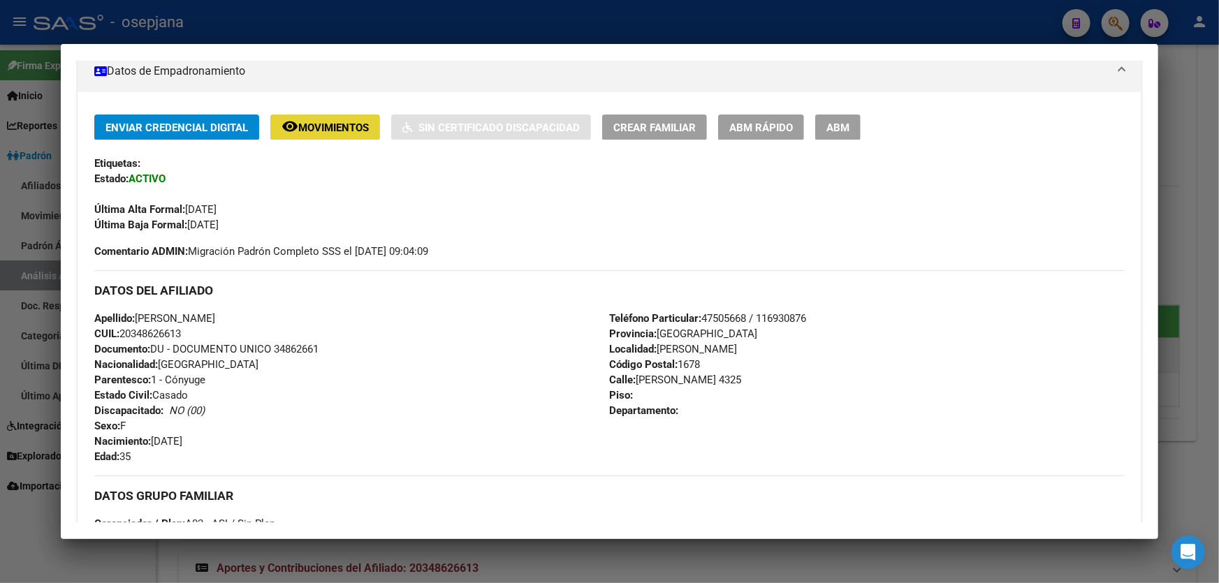
click at [331, 115] on button "remove_red_eye Movimientos" at bounding box center [325, 128] width 110 height 26
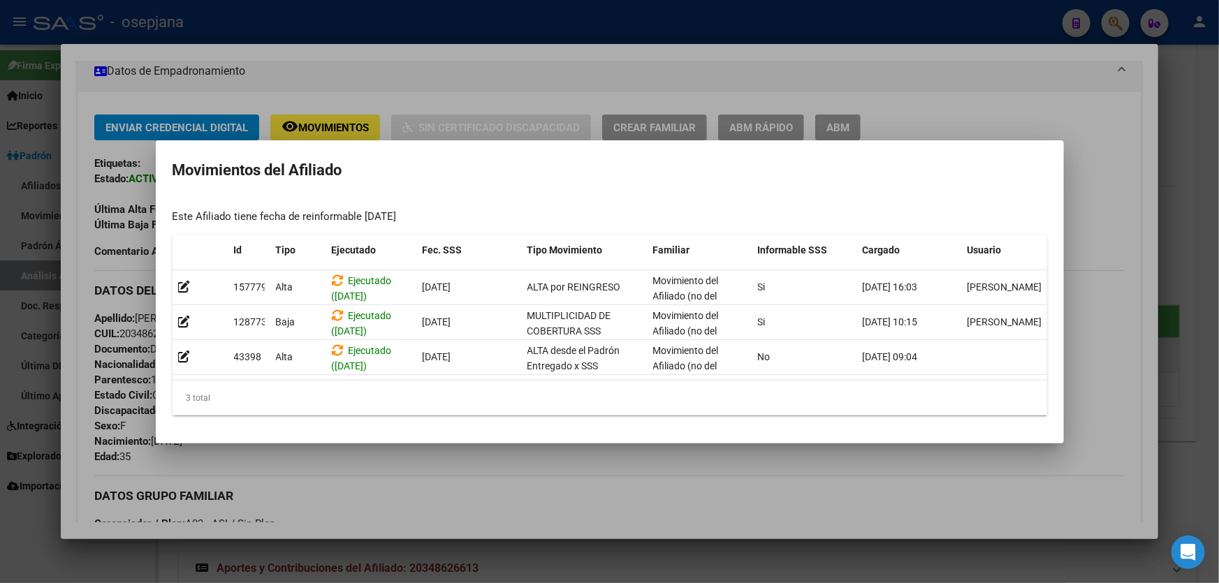
click at [1218, 238] on div at bounding box center [609, 291] width 1219 height 583
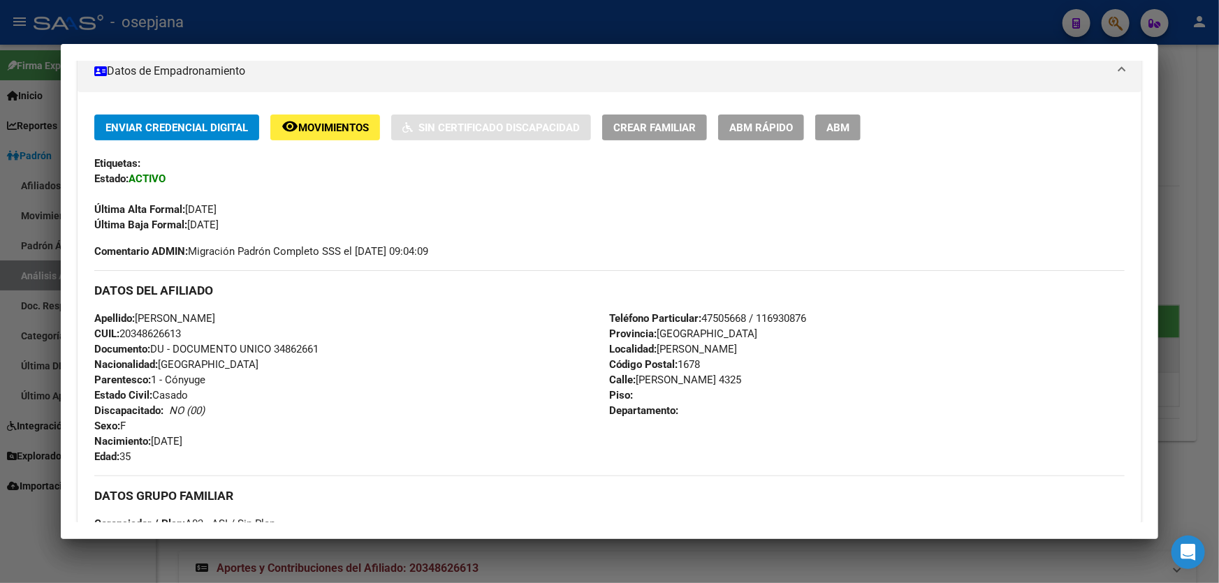
click at [1218, 238] on div at bounding box center [609, 291] width 1219 height 583
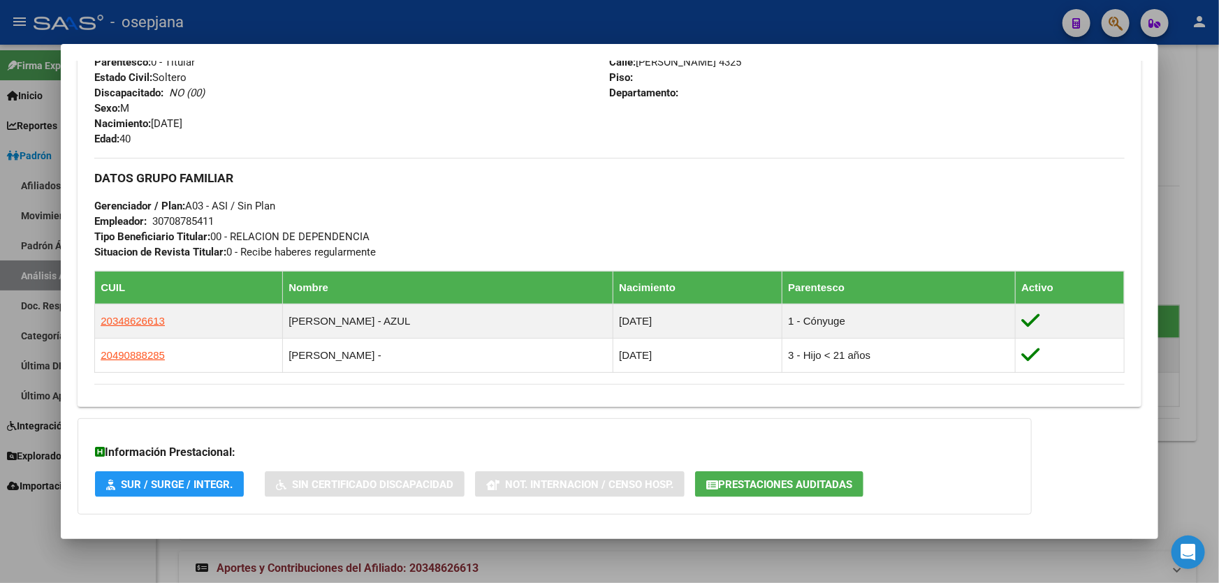
click at [1218, 238] on div at bounding box center [609, 291] width 1219 height 583
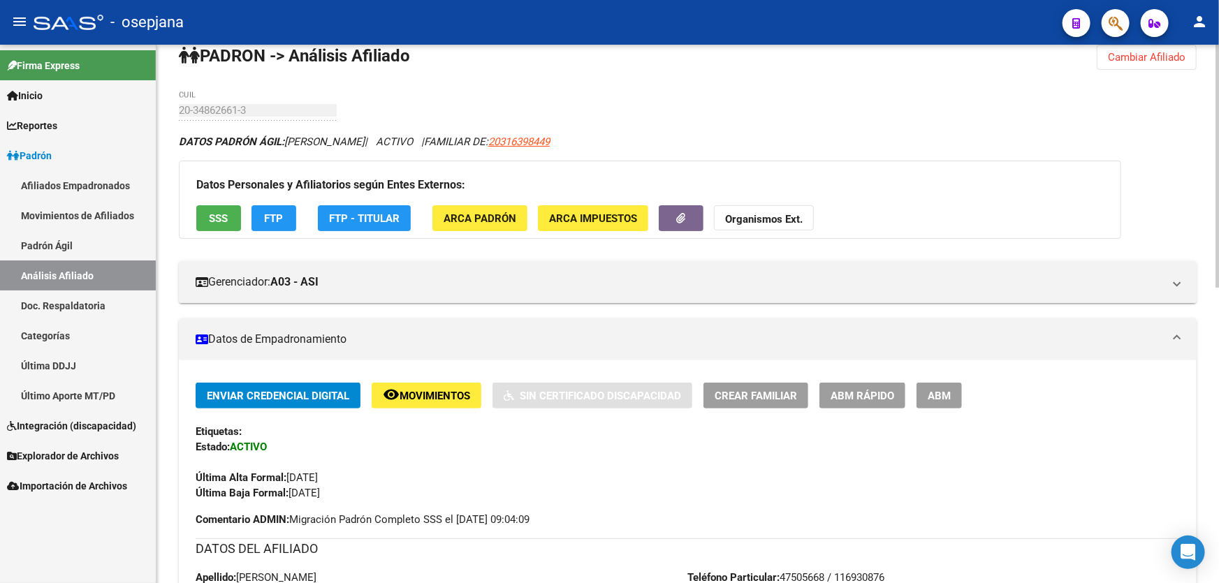
scroll to position [0, 0]
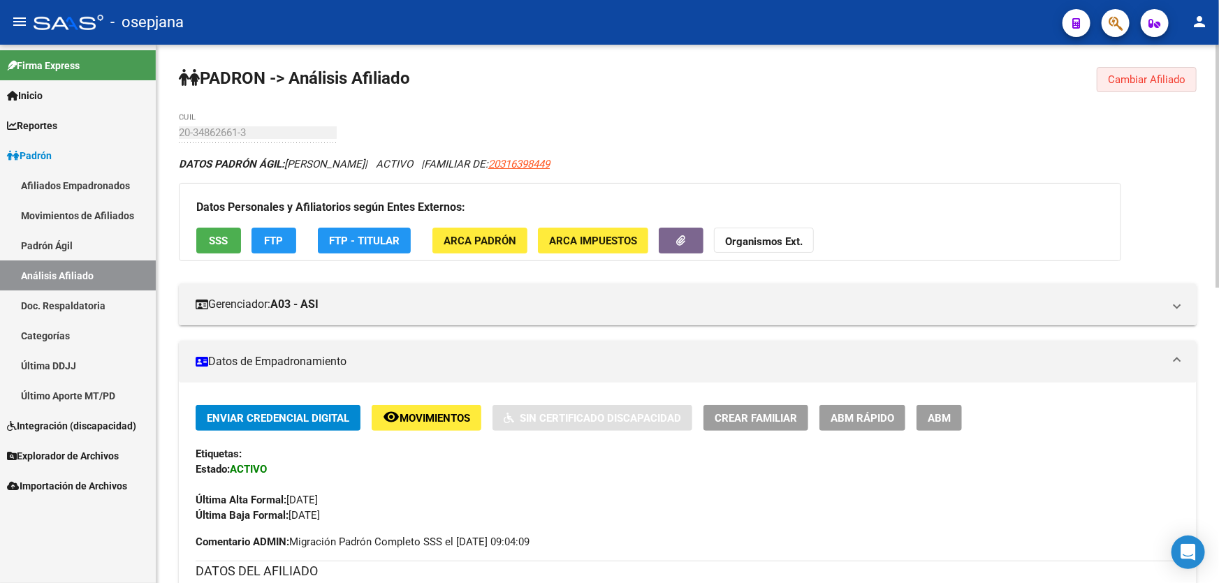
click at [1145, 68] on button "Cambiar Afiliado" at bounding box center [1147, 79] width 100 height 25
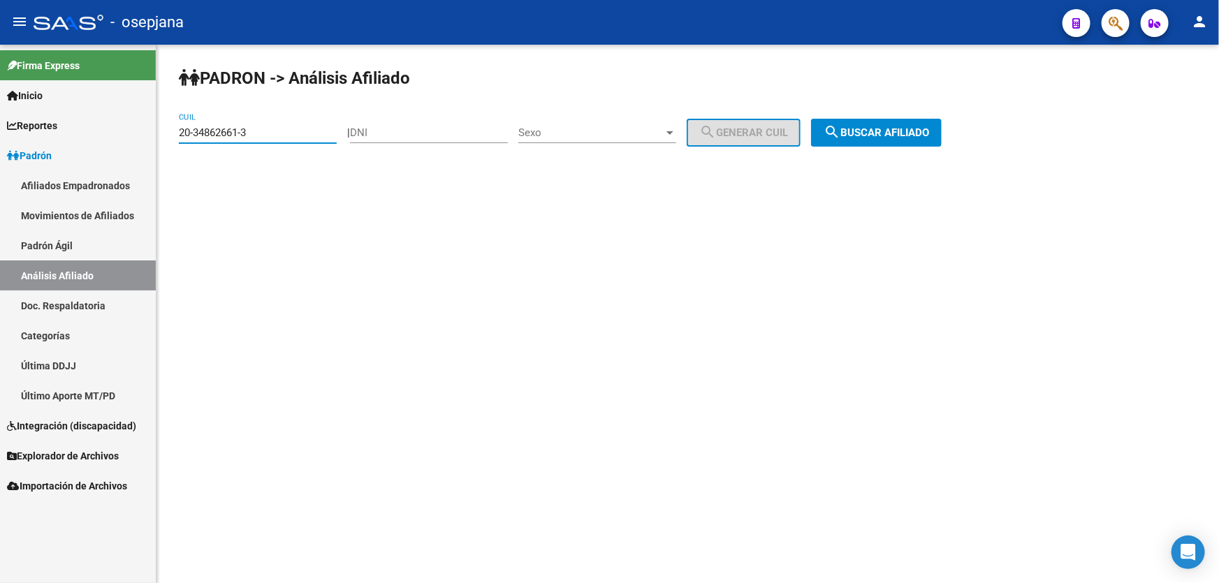
drag, startPoint x: 266, startPoint y: 132, endPoint x: 171, endPoint y: 134, distance: 95.0
click at [171, 134] on div "PADRON -> Análisis Afiliado 20-34862661-3 CUIL | DNI Sexo Sexo search Generar C…" at bounding box center [687, 118] width 1063 height 147
paste input "18882105-8"
click at [904, 135] on span "search Buscar afiliado" at bounding box center [876, 132] width 105 height 13
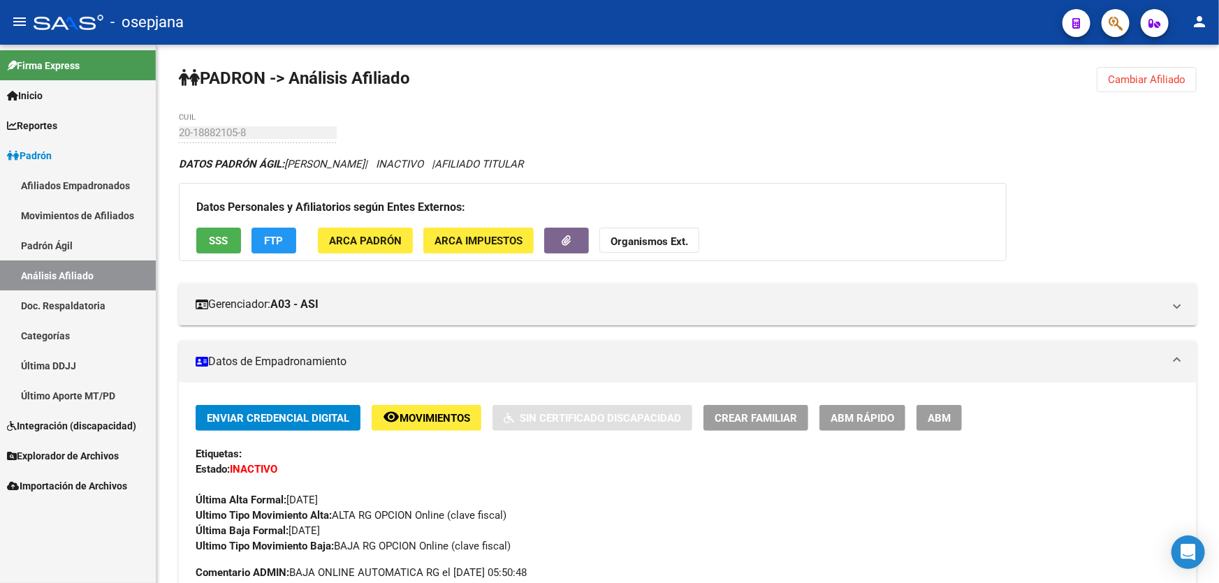
click at [1146, 77] on span "Cambiar Afiliado" at bounding box center [1147, 79] width 78 height 13
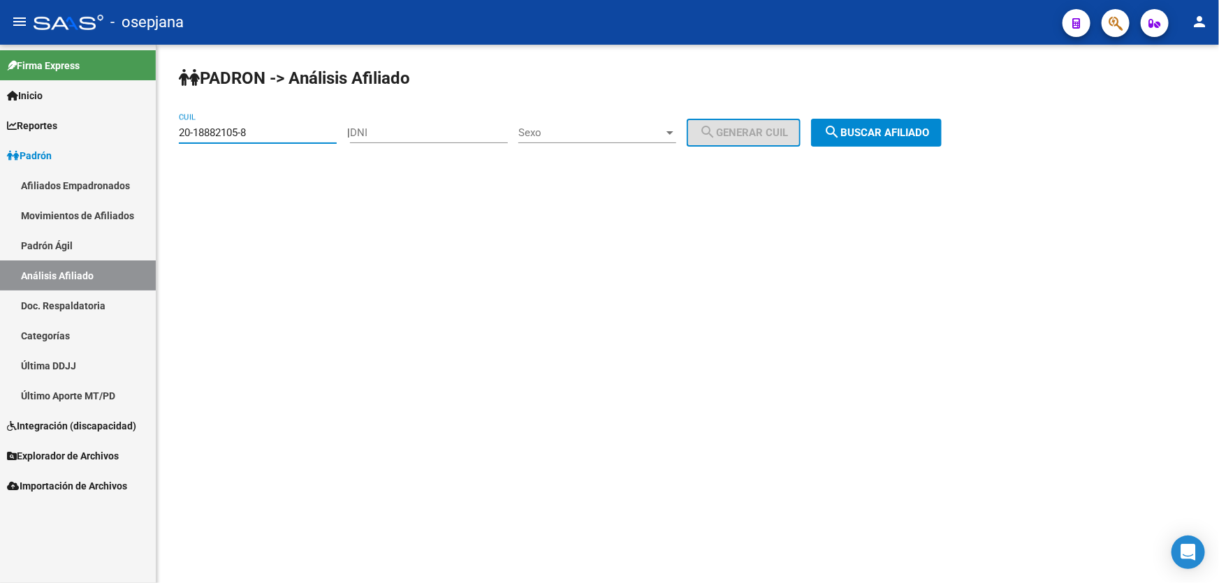
drag, startPoint x: 258, startPoint y: 133, endPoint x: 159, endPoint y: 131, distance: 99.2
click at [159, 131] on div "PADRON -> Análisis Afiliado 20-18882105-8 CUIL | DNI Sexo Sexo search Generar C…" at bounding box center [687, 118] width 1063 height 147
paste input "25521195-2"
click at [901, 131] on span "search Buscar afiliado" at bounding box center [876, 132] width 105 height 13
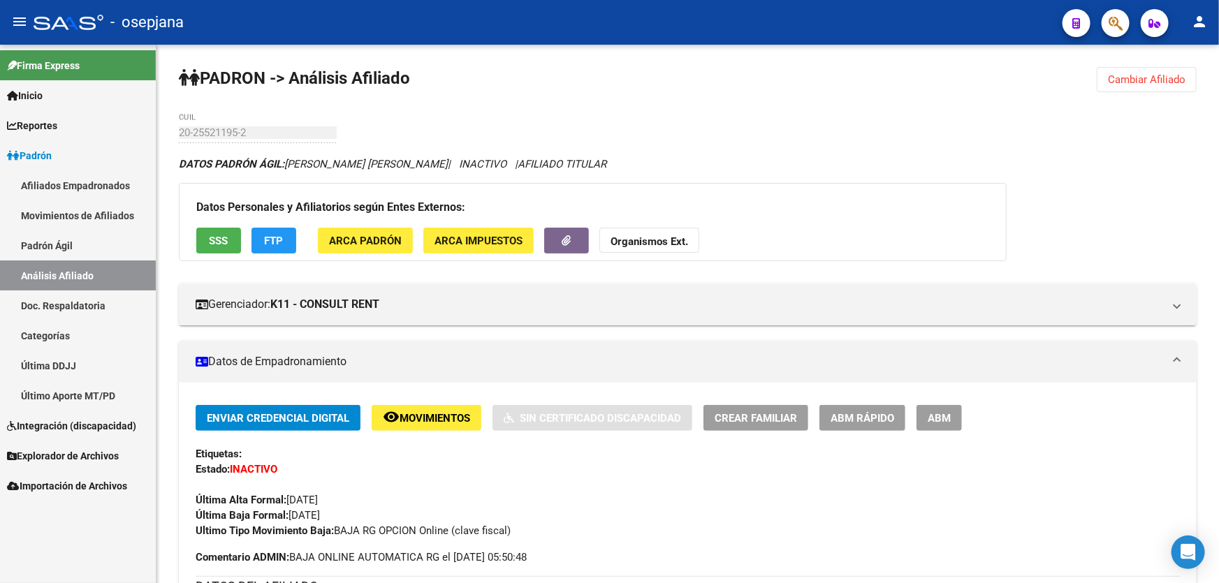
click at [217, 235] on span "SSS" at bounding box center [219, 241] width 19 height 13
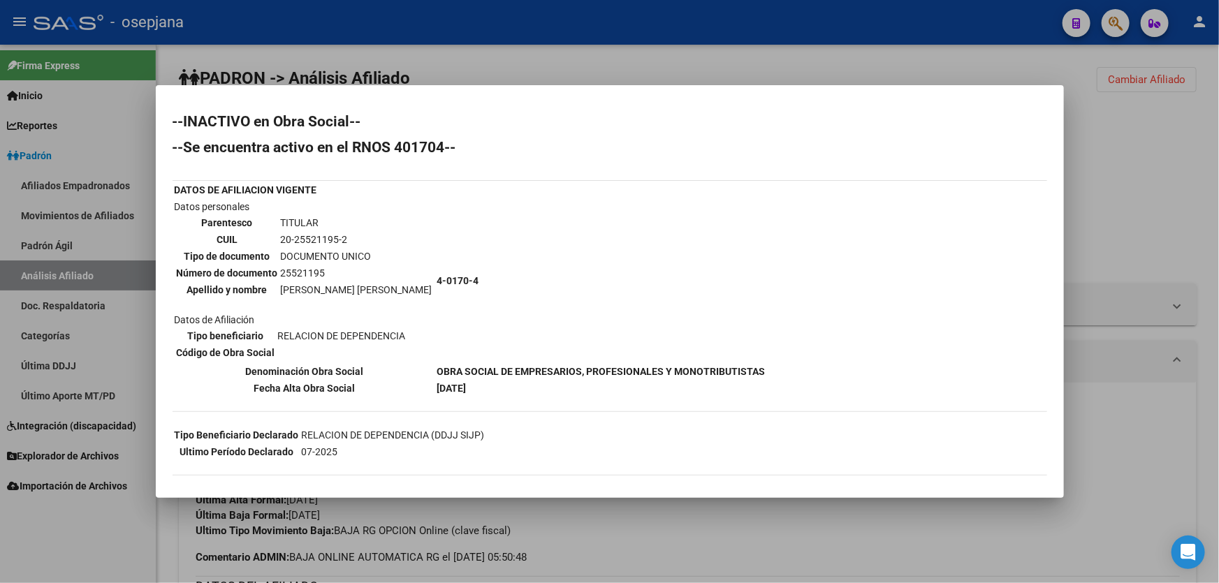
click at [1122, 165] on div at bounding box center [609, 291] width 1219 height 583
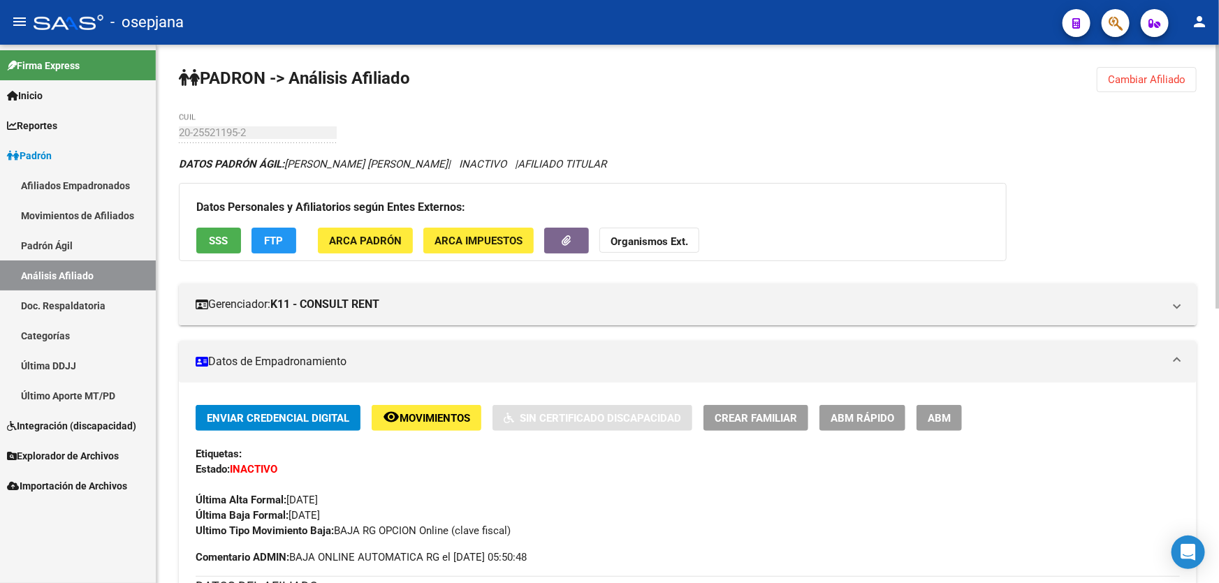
click at [265, 245] on span "FTP" at bounding box center [274, 241] width 19 height 13
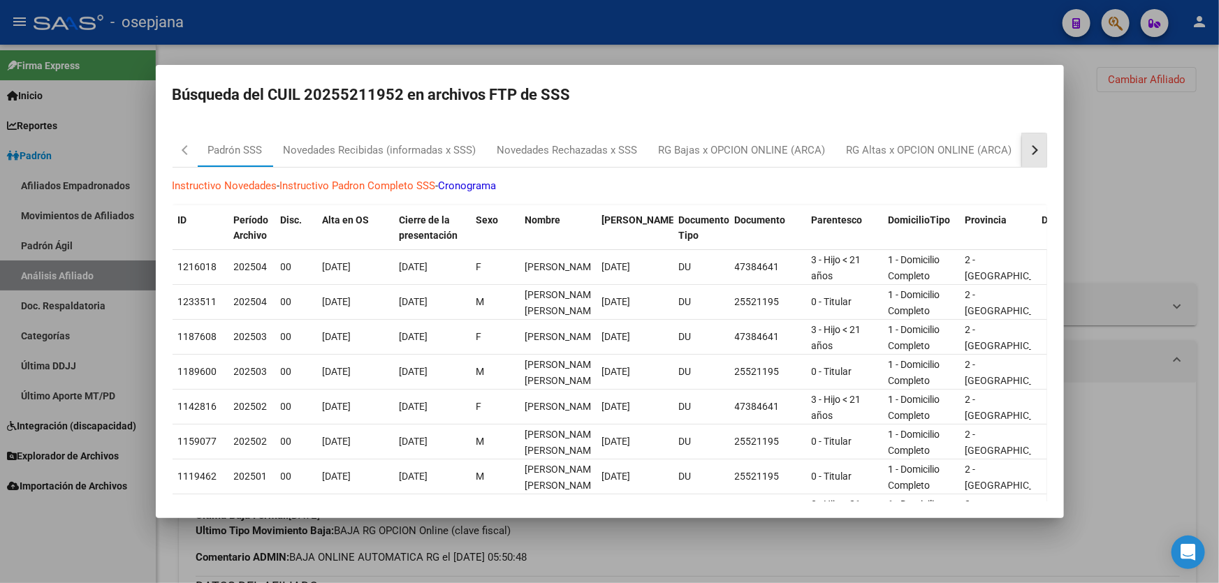
click at [1024, 159] on button "button" at bounding box center [1034, 150] width 25 height 34
click at [954, 147] on div "RG Bajas Diarias" at bounding box center [965, 151] width 78 height 16
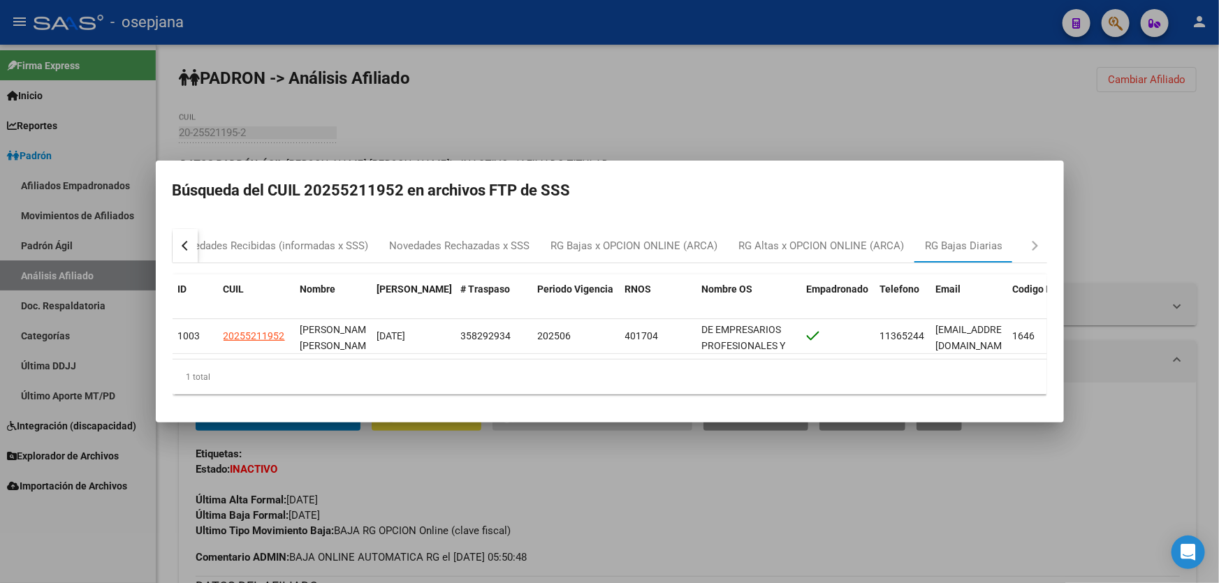
click at [1186, 163] on div at bounding box center [609, 291] width 1219 height 583
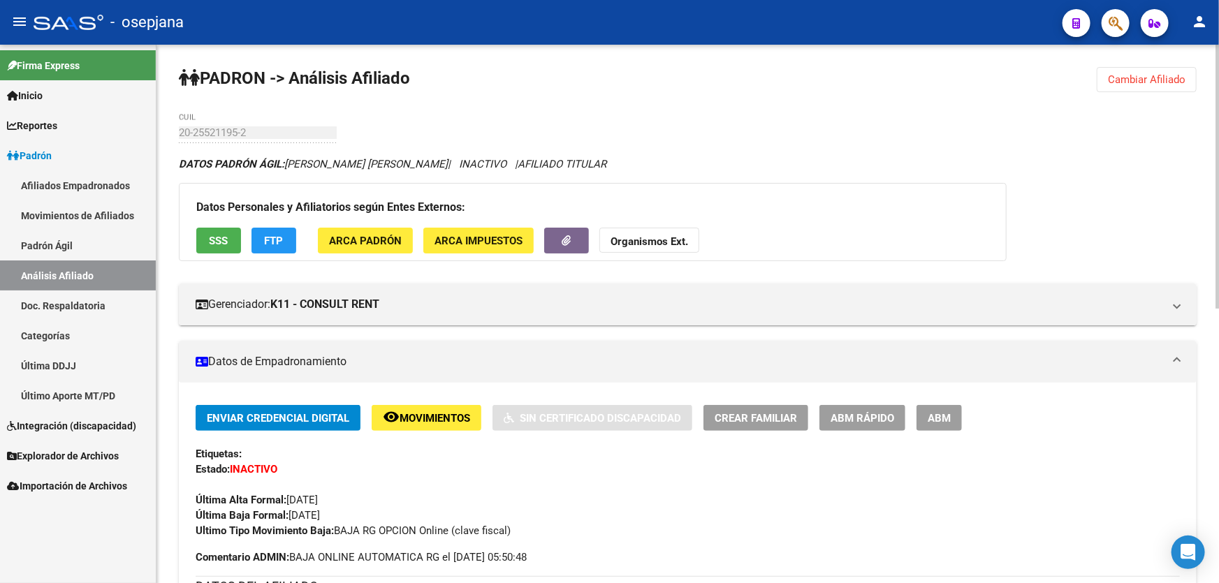
click at [1144, 75] on span "Cambiar Afiliado" at bounding box center [1147, 79] width 78 height 13
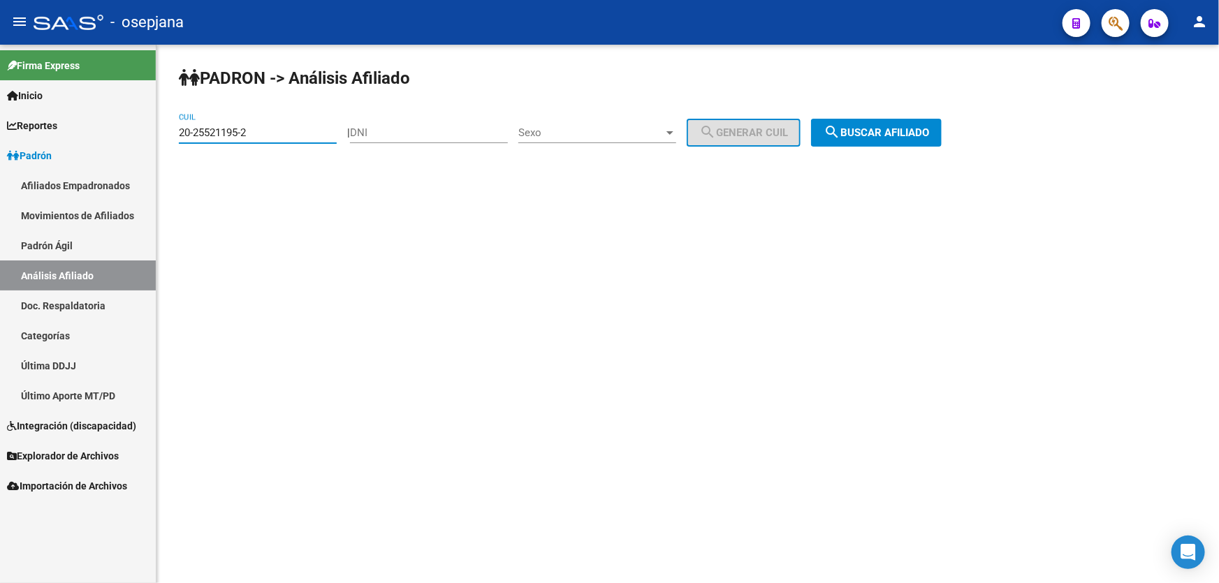
drag, startPoint x: 272, startPoint y: 136, endPoint x: 152, endPoint y: 136, distance: 120.9
click at [152, 136] on mat-sidenav-container "Firma Express Inicio Calendario SSS Instructivos Contacto OS Reportes Padrón Tr…" at bounding box center [609, 314] width 1219 height 539
paste input "47348681-5"
type input "20-47348681-5"
click at [900, 141] on button "search Buscar afiliado" at bounding box center [876, 133] width 131 height 28
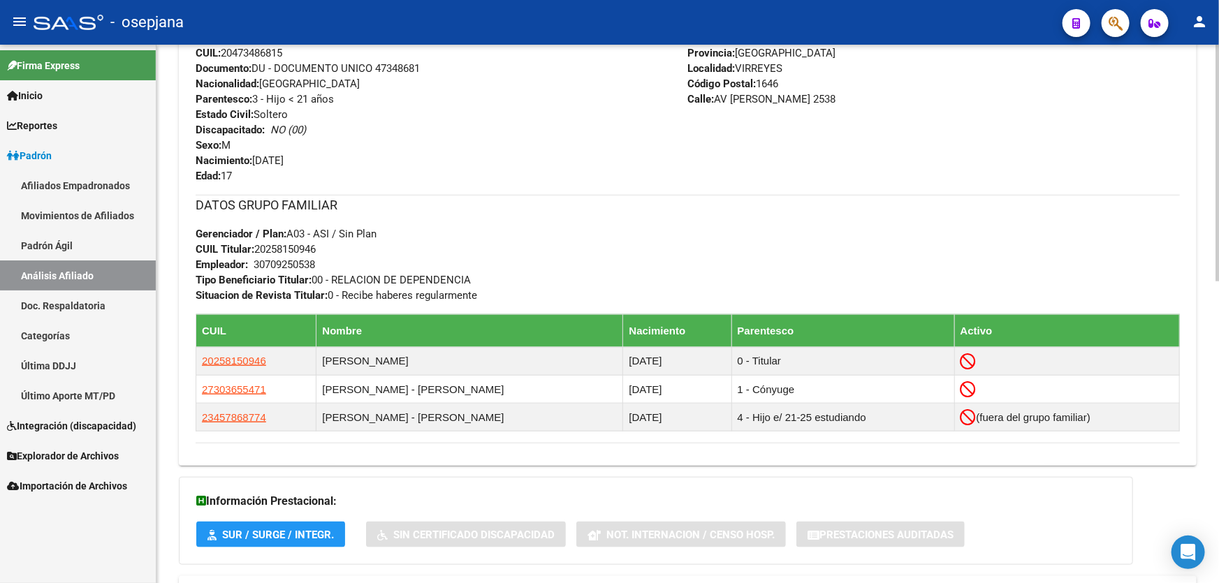
scroll to position [685, 0]
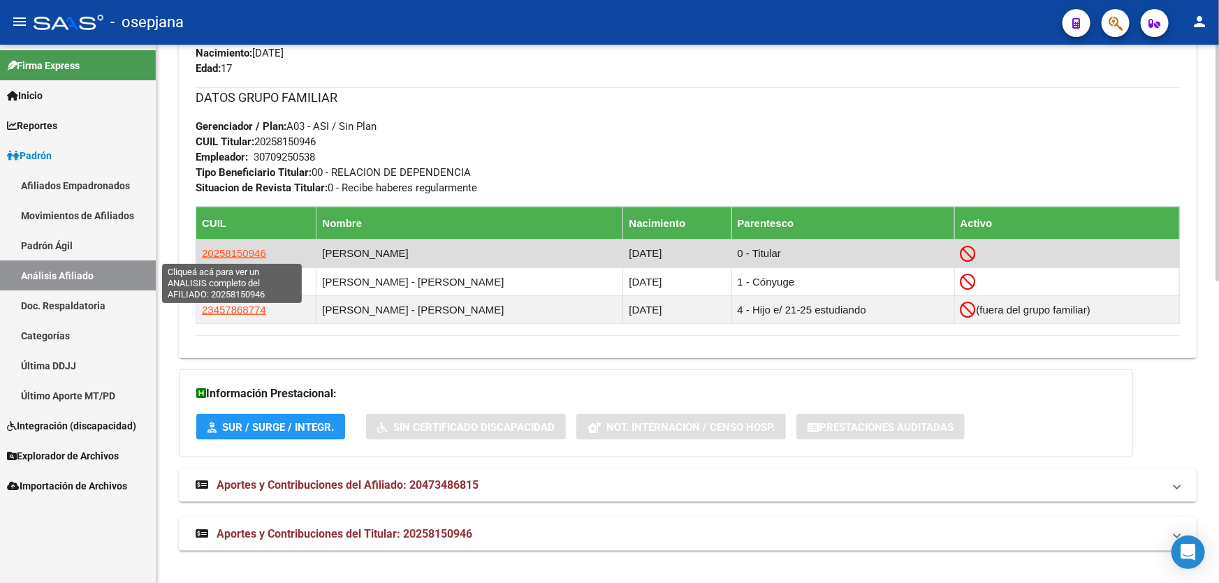
click at [250, 252] on span "20258150946" at bounding box center [234, 253] width 64 height 12
type textarea "20258150946"
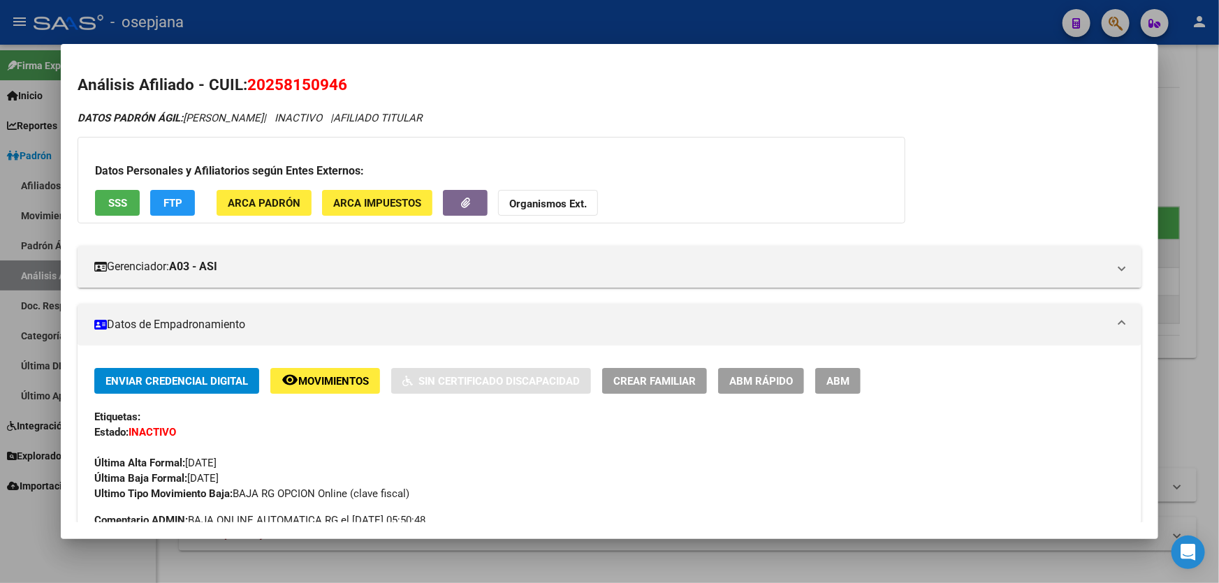
drag, startPoint x: 249, startPoint y: 84, endPoint x: 374, endPoint y: 84, distance: 125.0
click at [374, 84] on h2 "Análisis Afiliado - CUIL: 20258150946" at bounding box center [610, 85] width 1064 height 24
copy span "20258150946"
click at [1218, 204] on div at bounding box center [609, 291] width 1219 height 583
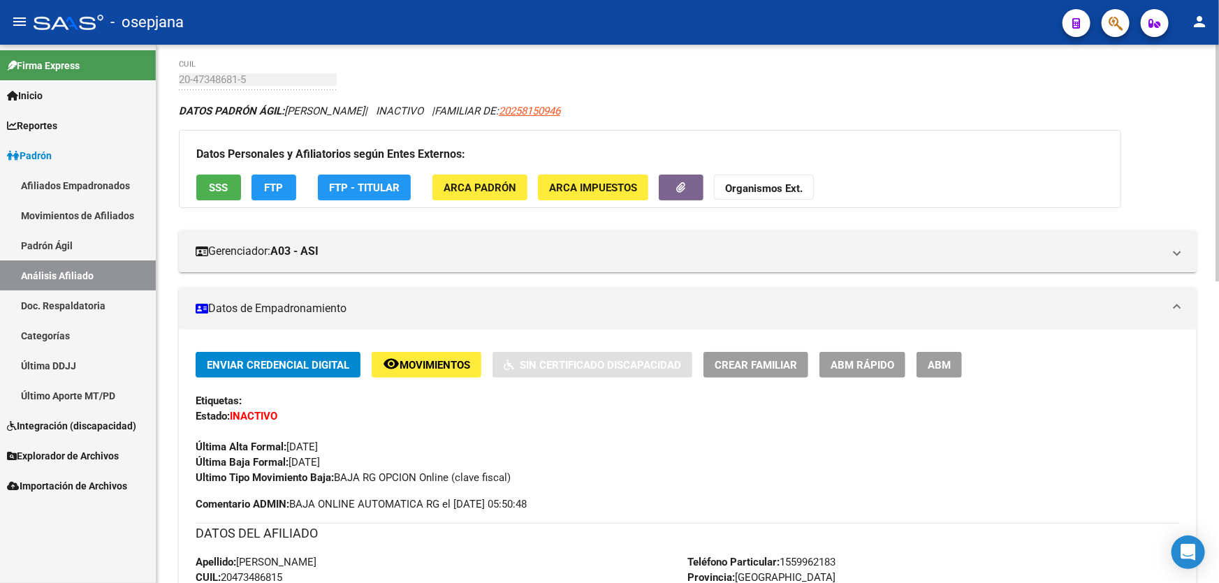
scroll to position [0, 0]
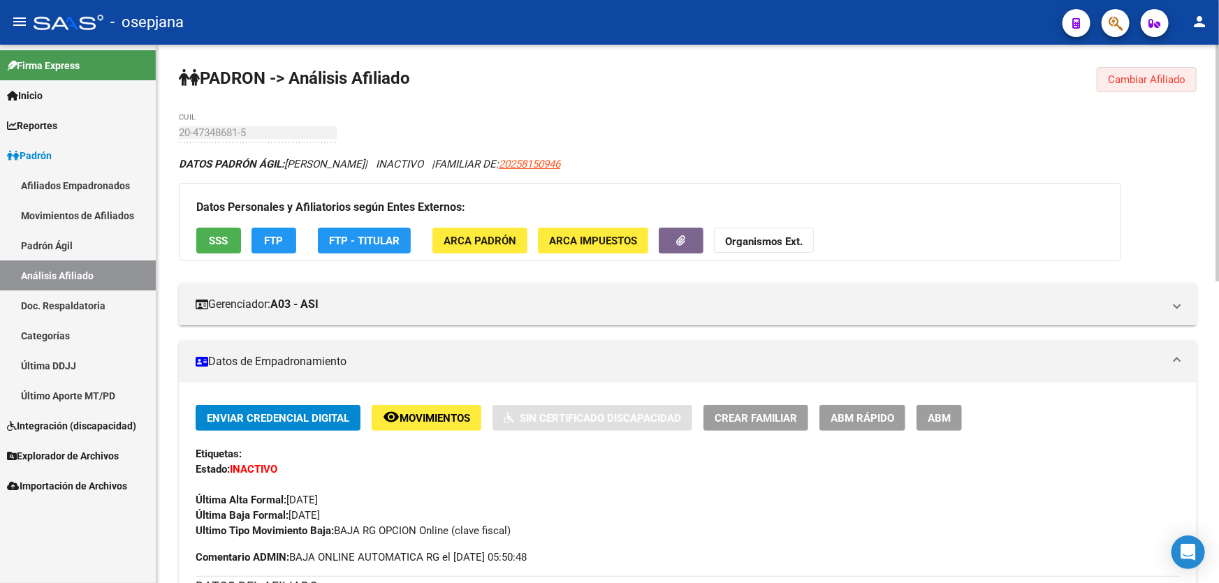
click at [1153, 78] on span "Cambiar Afiliado" at bounding box center [1147, 79] width 78 height 13
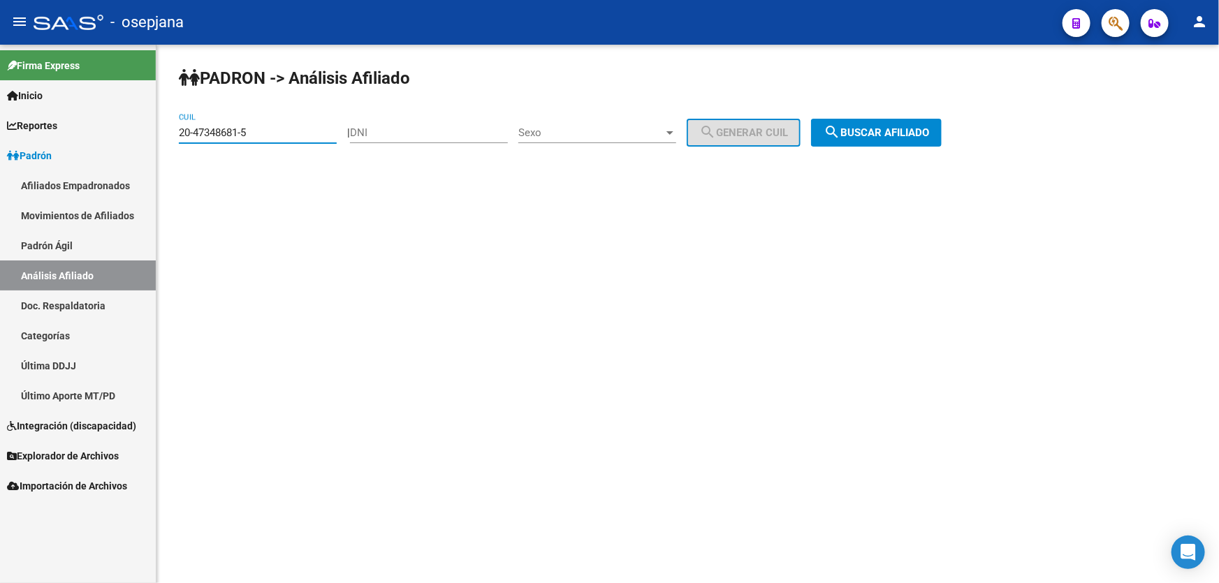
drag, startPoint x: 268, startPoint y: 131, endPoint x: 173, endPoint y: 131, distance: 95.0
click at [173, 131] on div "PADRON -> Análisis Afiliado 20-47348681-5 CUIL | DNI Sexo Sexo search Generar C…" at bounding box center [687, 118] width 1063 height 147
paste input "7-35369733-7"
type input "27-35369733-7"
click at [912, 131] on span "search Buscar afiliado" at bounding box center [876, 132] width 105 height 13
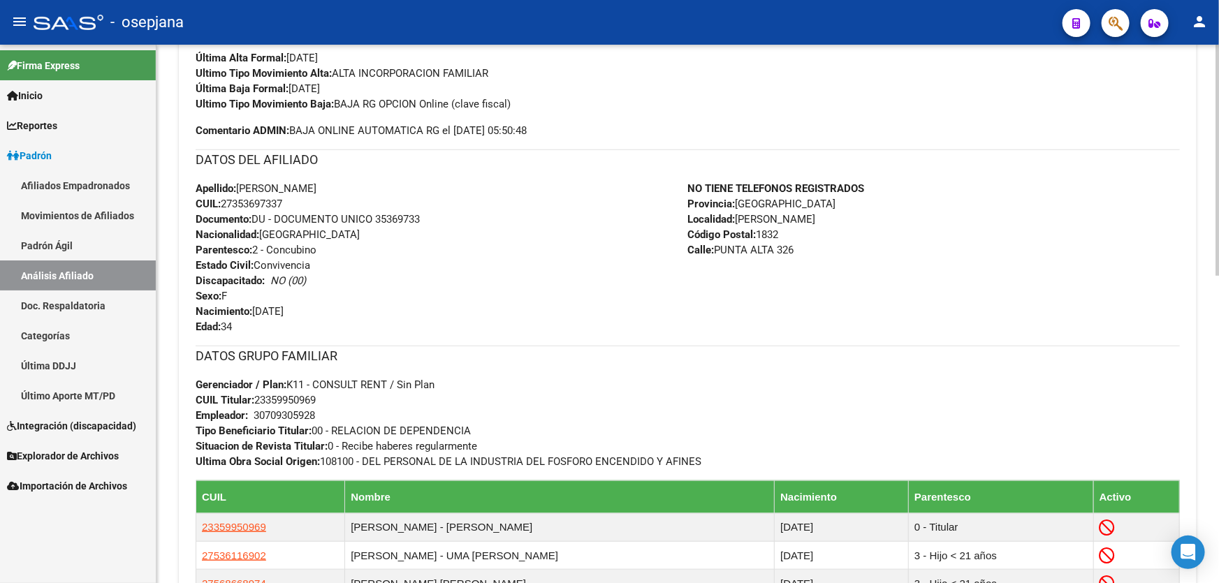
scroll to position [444, 0]
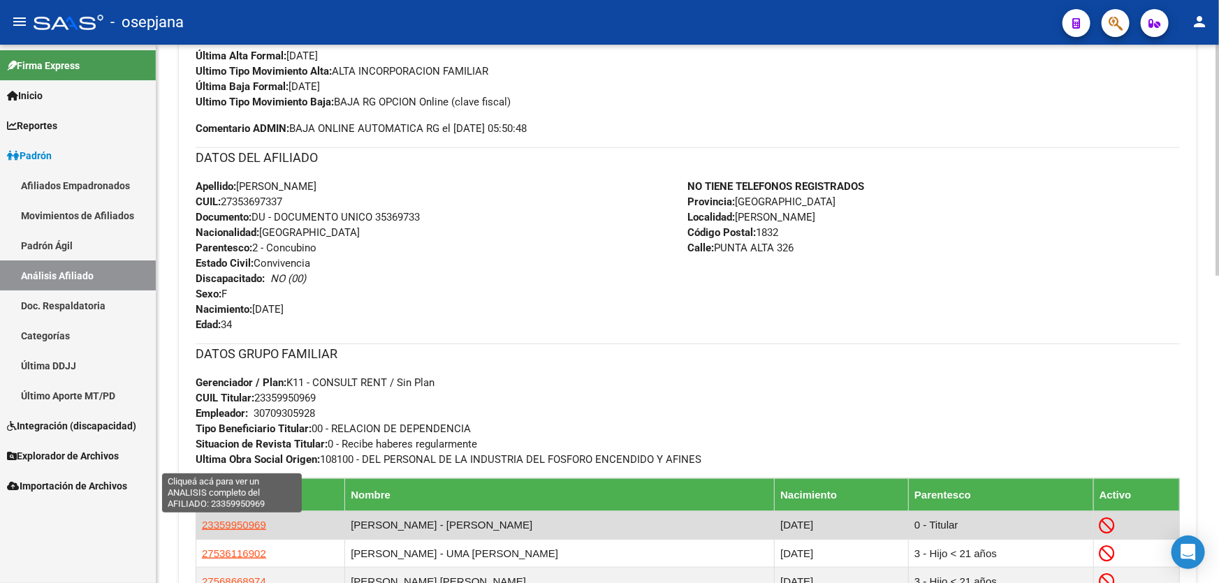
click at [247, 523] on span "23359950969" at bounding box center [234, 525] width 64 height 12
type textarea "23359950969"
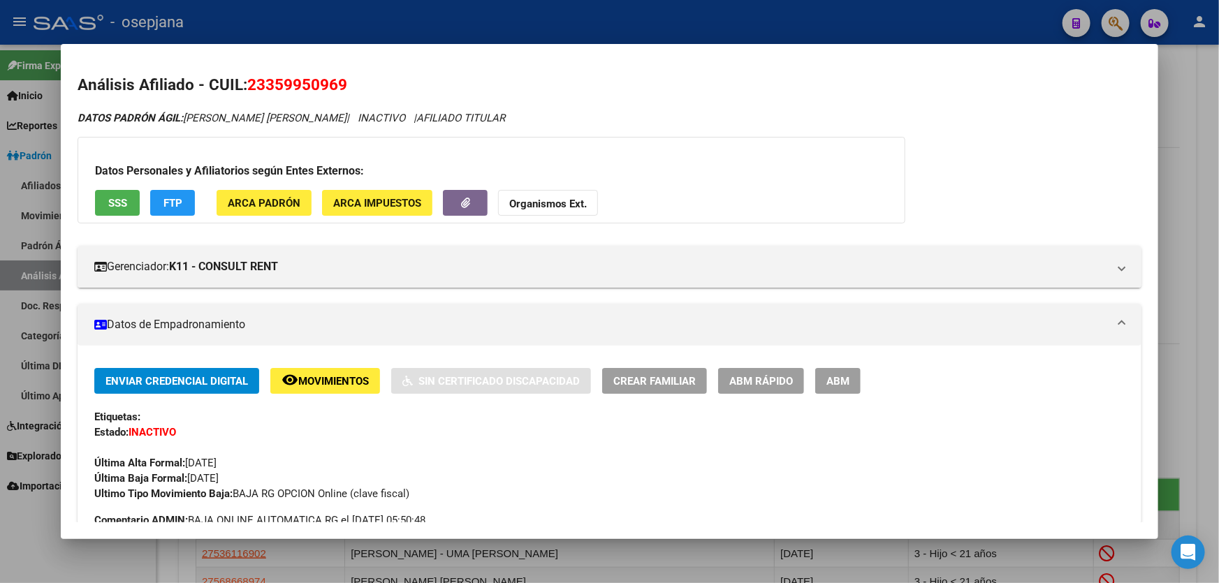
drag, startPoint x: 349, startPoint y: 78, endPoint x: 251, endPoint y: 84, distance: 98.0
click at [251, 84] on h2 "Análisis Afiliado - CUIL: 23359950969" at bounding box center [610, 85] width 1064 height 24
copy span "23359950969"
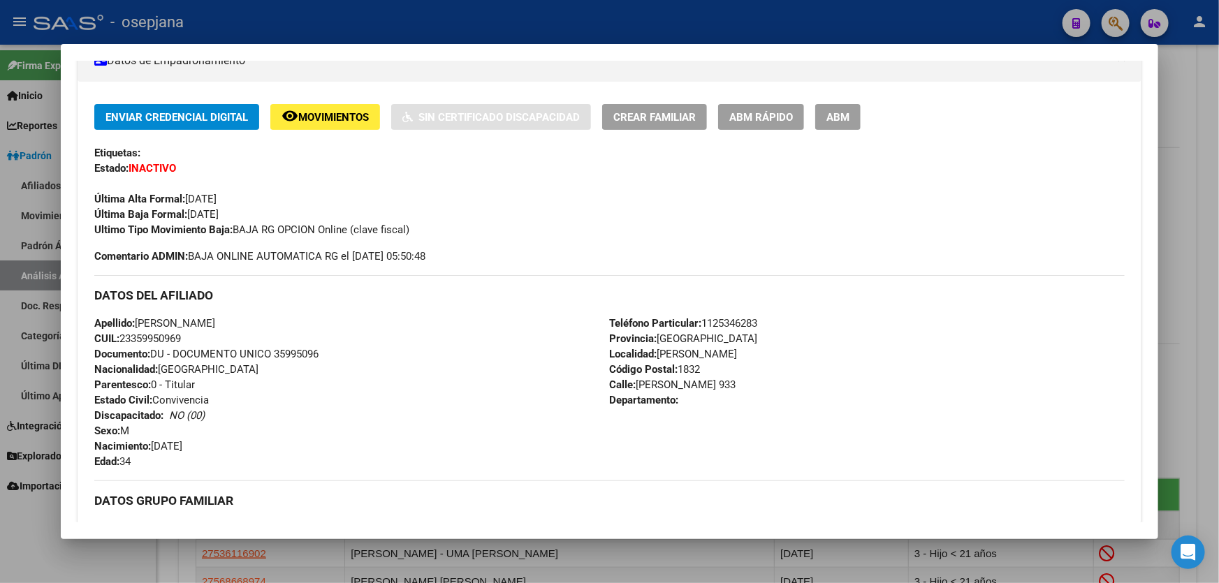
scroll to position [63, 0]
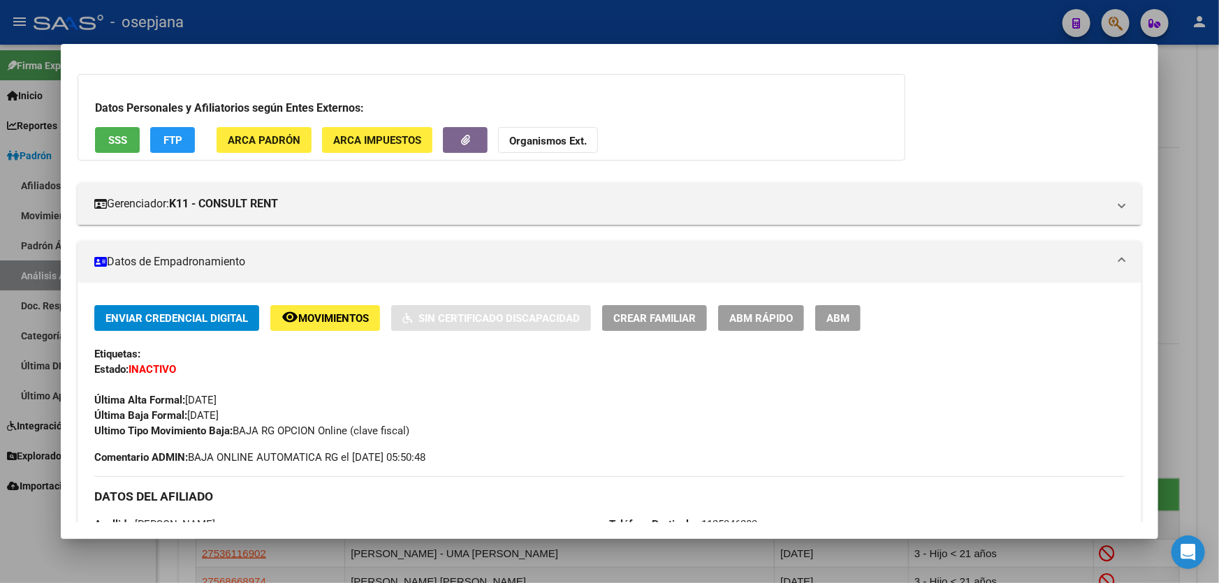
click at [1218, 160] on div at bounding box center [609, 291] width 1219 height 583
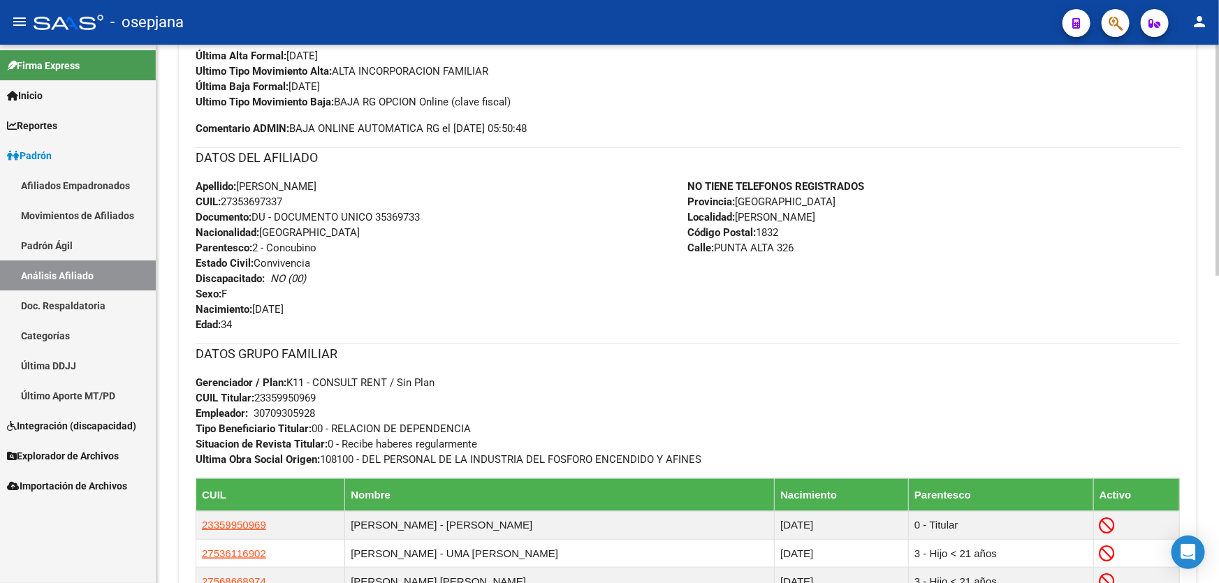
scroll to position [0, 0]
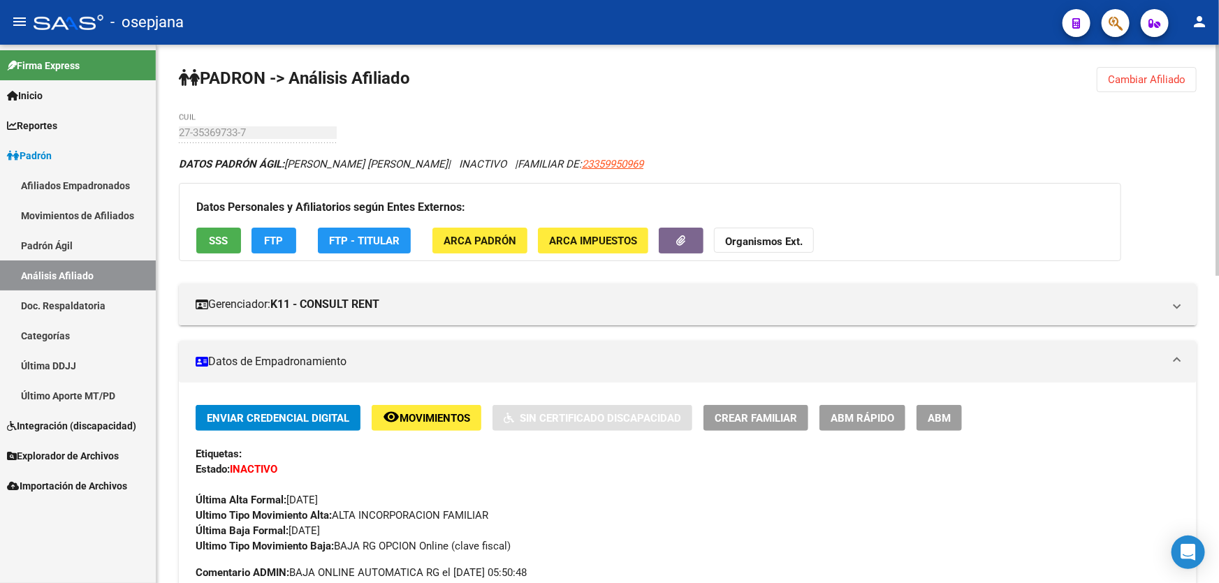
click at [1130, 70] on button "Cambiar Afiliado" at bounding box center [1147, 79] width 100 height 25
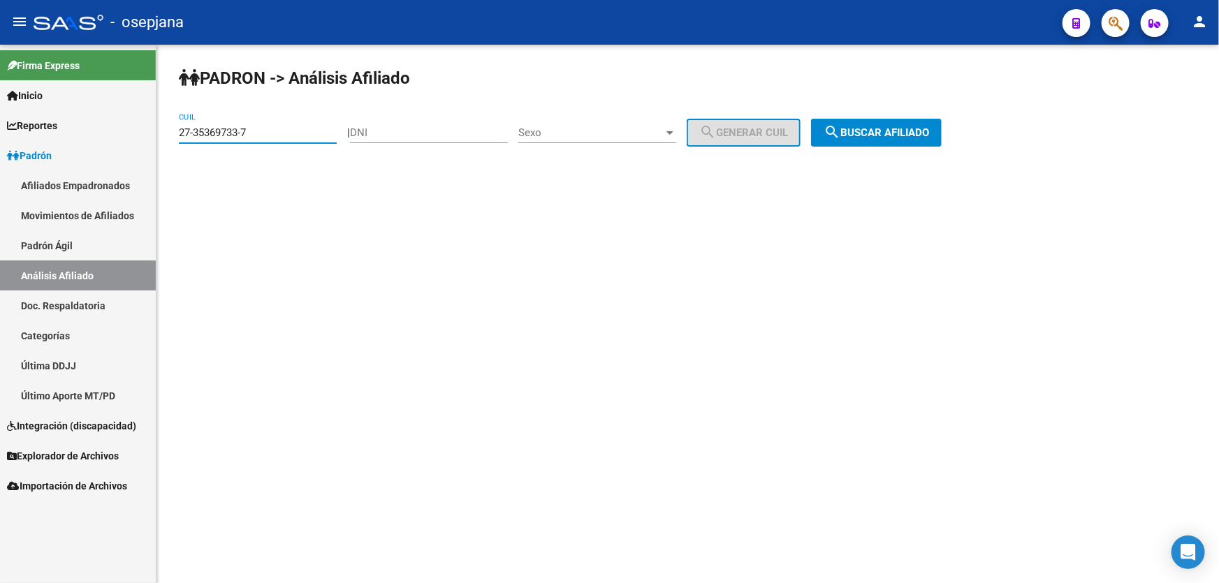
drag, startPoint x: 273, startPoint y: 135, endPoint x: 163, endPoint y: 136, distance: 110.4
click at [163, 136] on div "PADRON -> Análisis Afiliado 27-35369733-7 CUIL | DNI Sexo Sexo search Generar C…" at bounding box center [687, 118] width 1063 height 147
paste input "0-18309776-9"
click at [884, 131] on span "search Buscar afiliado" at bounding box center [876, 132] width 105 height 13
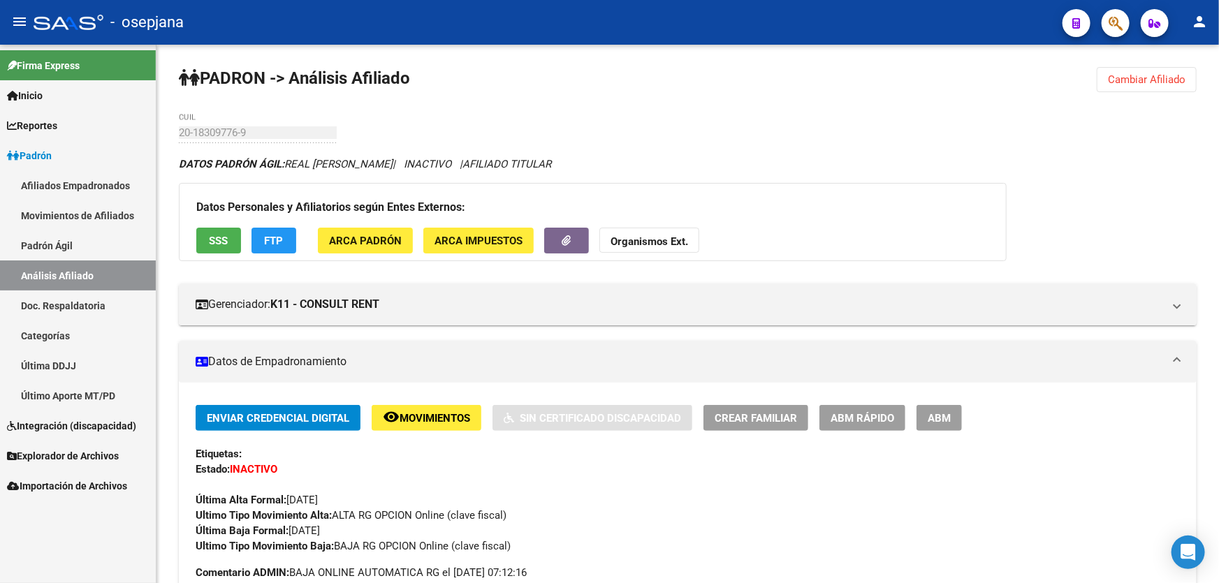
click at [1166, 73] on span "Cambiar Afiliado" at bounding box center [1147, 79] width 78 height 13
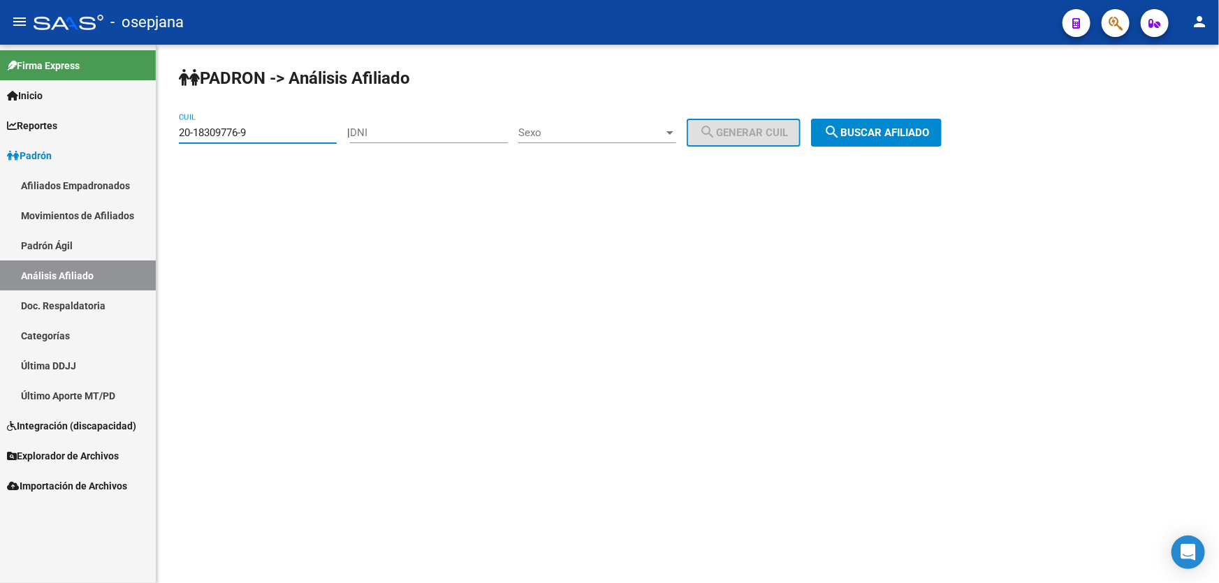
drag, startPoint x: 286, startPoint y: 133, endPoint x: 177, endPoint y: 132, distance: 108.3
click at [177, 132] on div "PADRON -> Análisis Afiliado 20-18309776-9 CUIL | DNI Sexo Sexo search Generar C…" at bounding box center [687, 118] width 1063 height 147
drag, startPoint x: 177, startPoint y: 131, endPoint x: 310, endPoint y: 115, distance: 133.7
click at [310, 115] on div "20-18309776-9 CUIL" at bounding box center [258, 128] width 158 height 30
paste input "24437215-6"
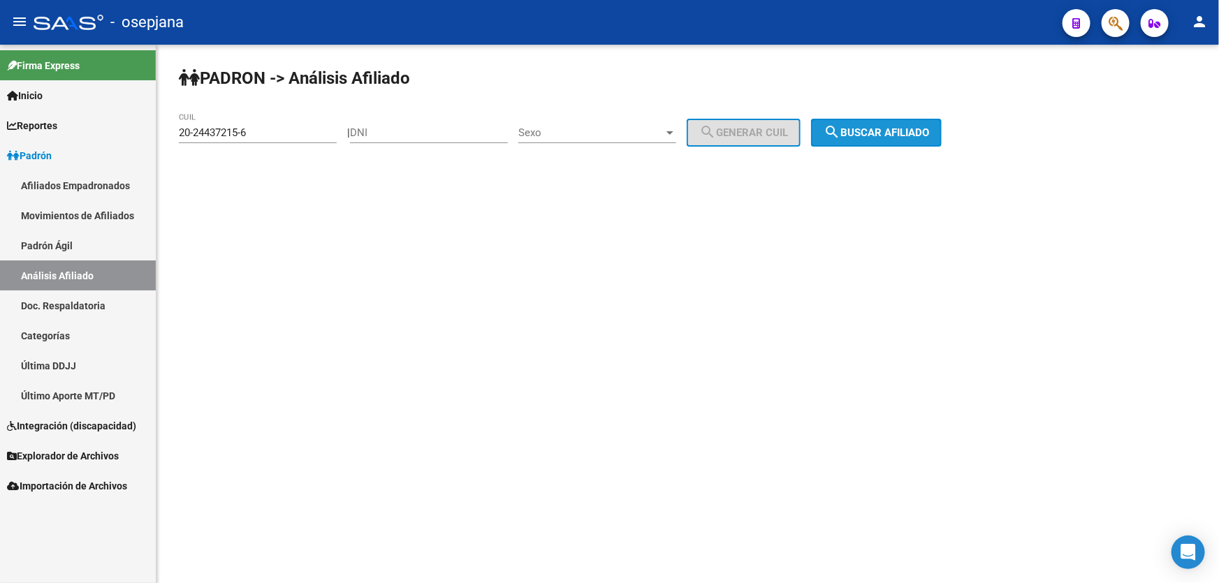
click at [887, 132] on span "search Buscar afiliado" at bounding box center [876, 132] width 105 height 13
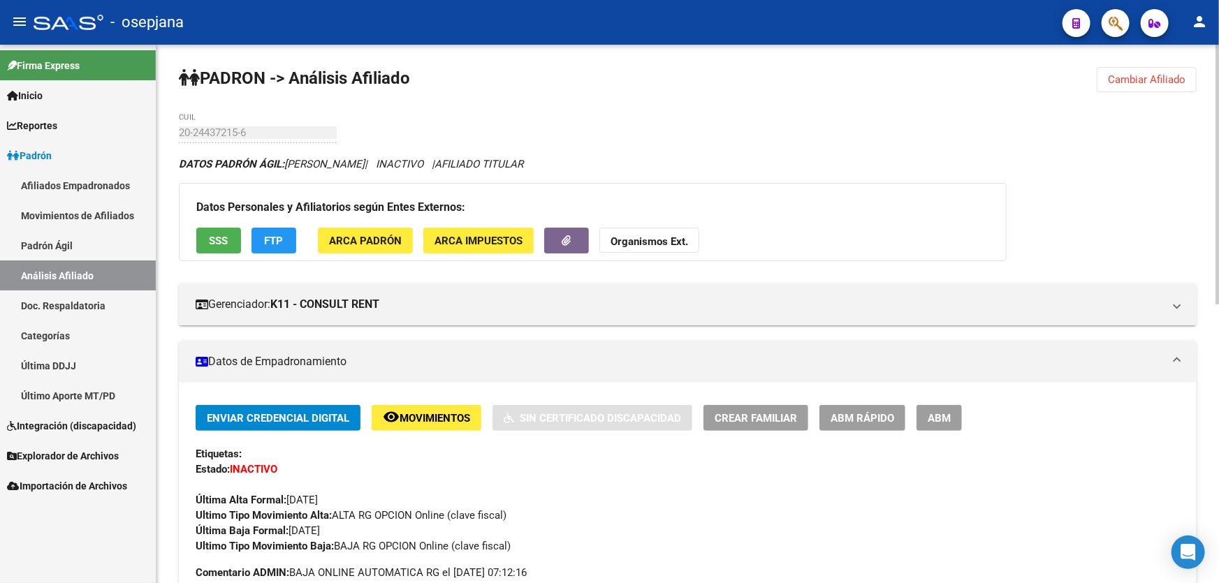
click at [1160, 74] on span "Cambiar Afiliado" at bounding box center [1147, 79] width 78 height 13
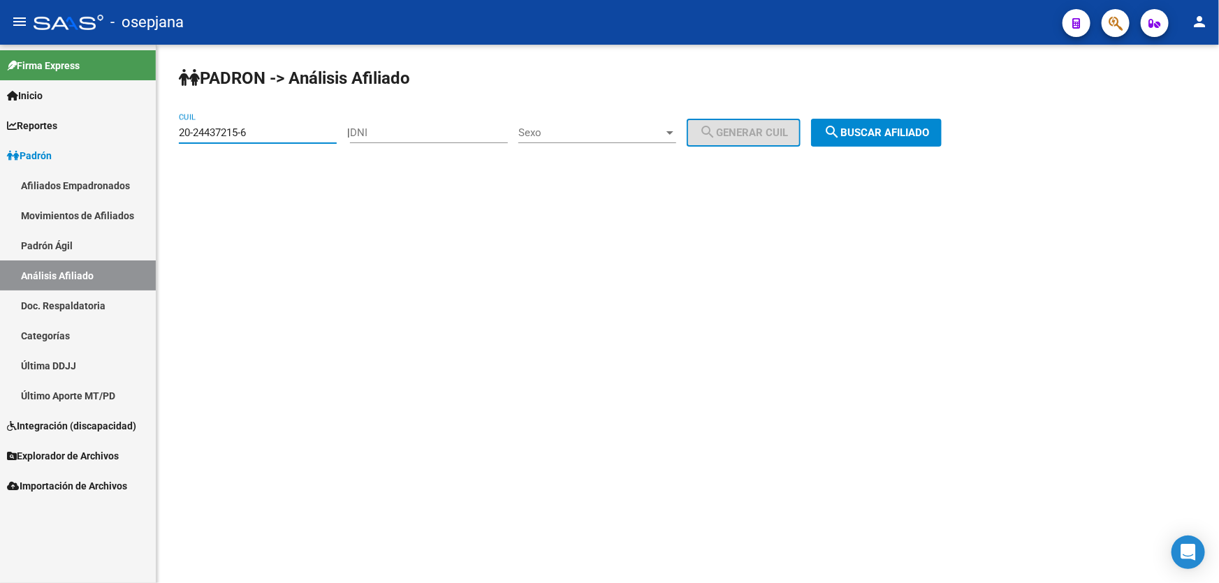
drag, startPoint x: 286, startPoint y: 131, endPoint x: 180, endPoint y: 131, distance: 106.2
click at [180, 131] on input "20-24437215-6" at bounding box center [258, 132] width 158 height 13
paste input "3-52925257-9"
type input "23-52925257-9"
click at [873, 127] on span "search Buscar afiliado" at bounding box center [876, 132] width 105 height 13
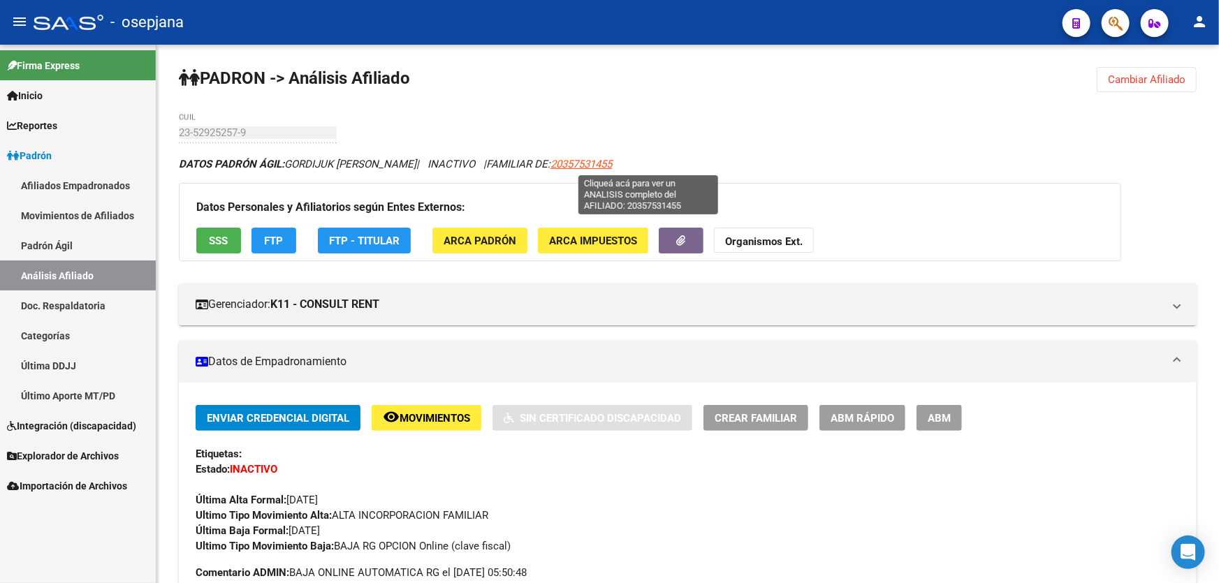
click at [612, 161] on span "20357531455" at bounding box center [580, 164] width 61 height 13
type textarea "20357531455"
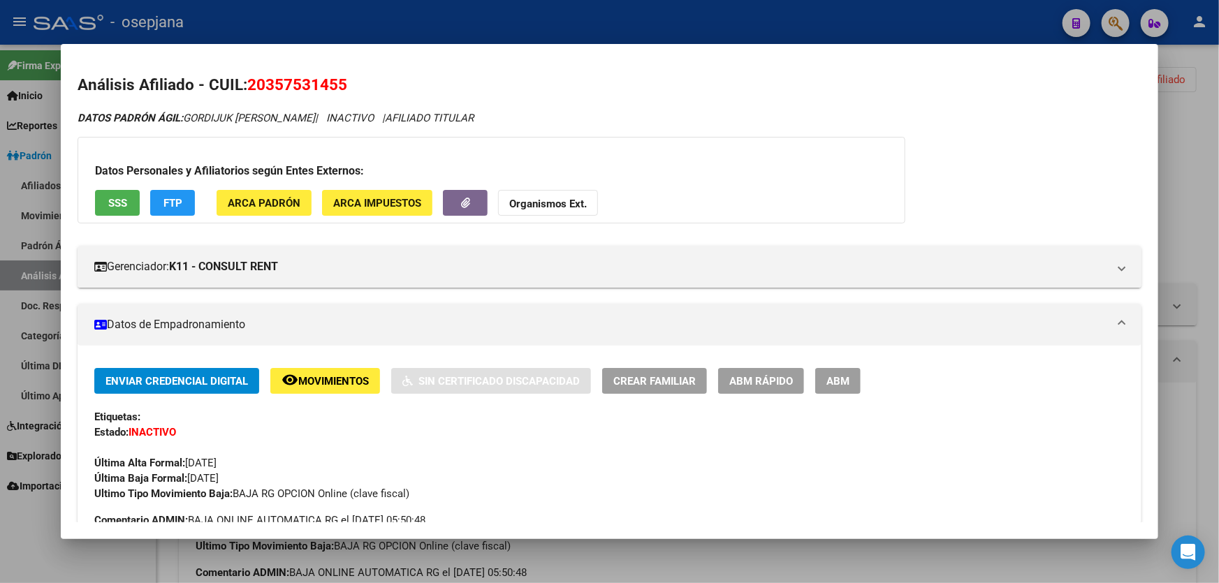
drag, startPoint x: 251, startPoint y: 85, endPoint x: 381, endPoint y: 85, distance: 129.9
click at [381, 85] on h2 "Análisis Afiliado - CUIL: 20357531455" at bounding box center [610, 85] width 1064 height 24
click at [1218, 136] on div at bounding box center [609, 291] width 1219 height 583
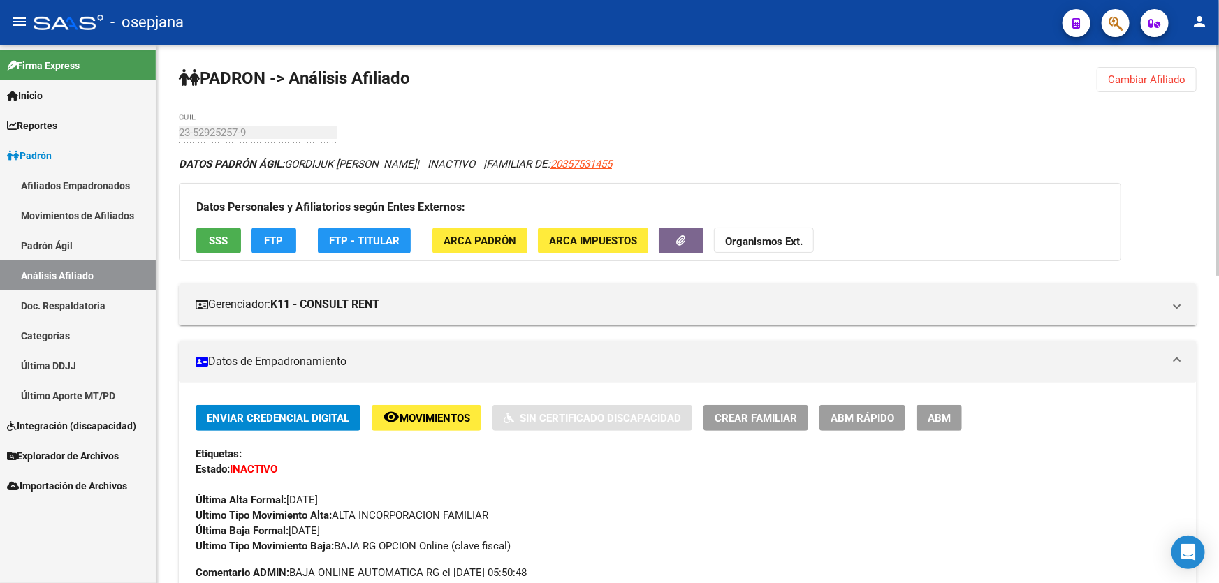
click at [1163, 75] on span "Cambiar Afiliado" at bounding box center [1147, 79] width 78 height 13
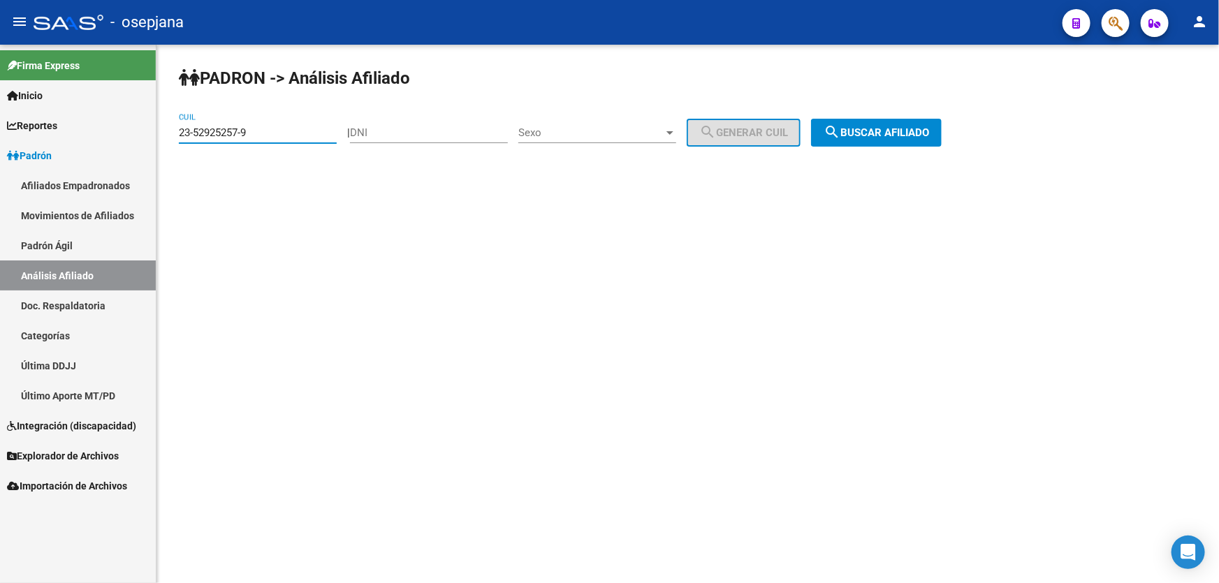
drag, startPoint x: 270, startPoint y: 126, endPoint x: 137, endPoint y: 136, distance: 133.1
click at [137, 136] on mat-sidenav-container "Firma Express Inicio Calendario SSS Instructivos Contacto OS Reportes Padrón Tr…" at bounding box center [609, 314] width 1219 height 539
paste input "0-36022052-5"
click at [904, 138] on span "search Buscar afiliado" at bounding box center [876, 132] width 105 height 13
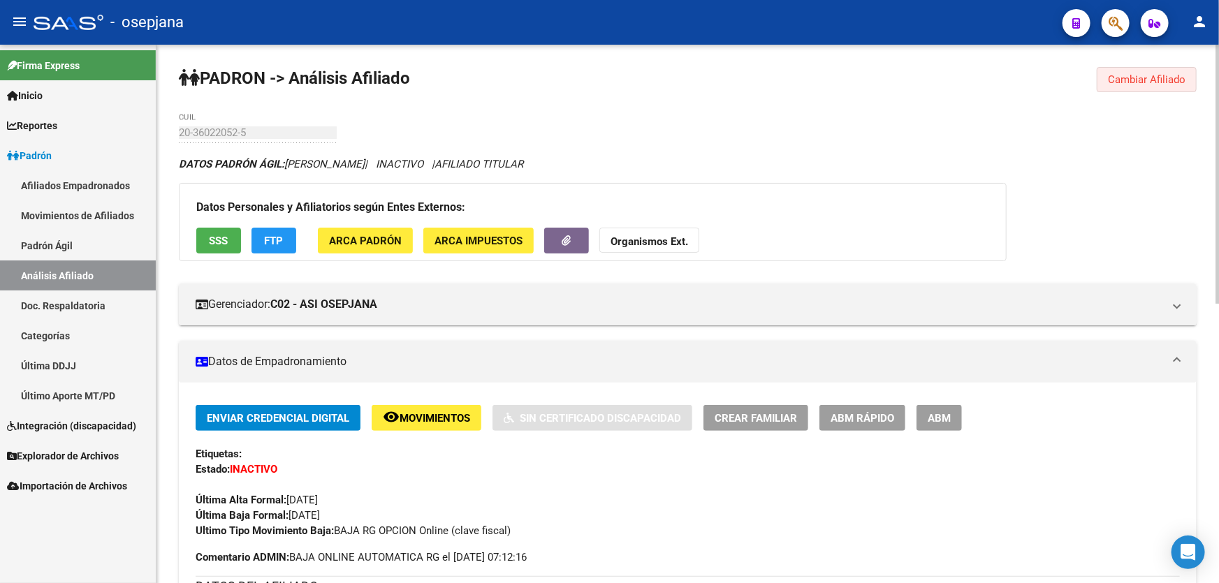
click at [1139, 76] on span "Cambiar Afiliado" at bounding box center [1147, 79] width 78 height 13
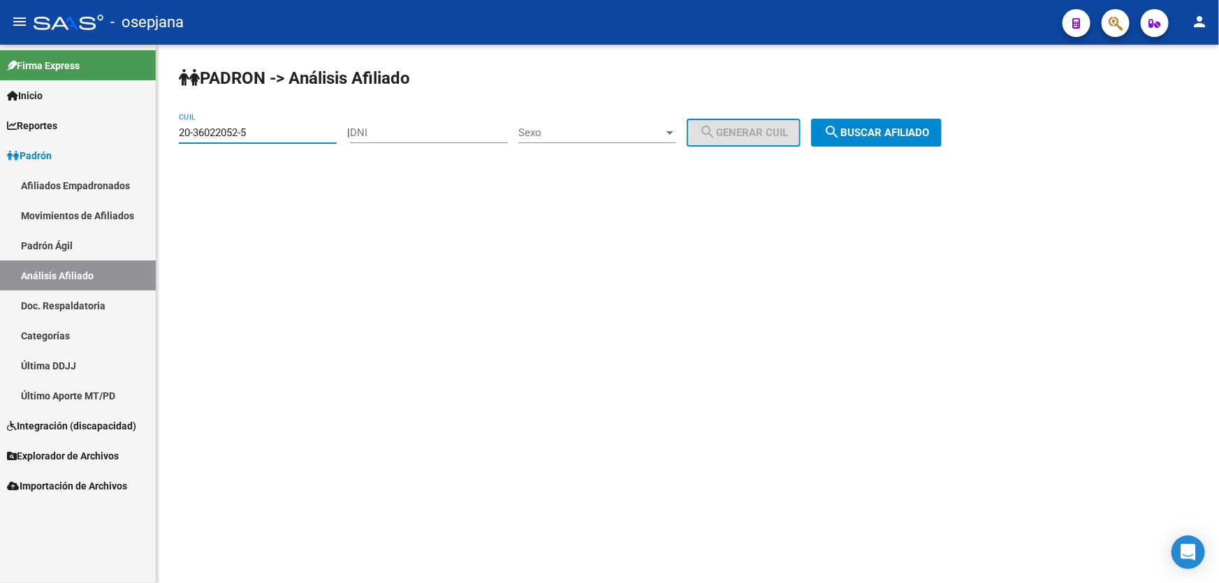
drag, startPoint x: 283, startPoint y: 138, endPoint x: 167, endPoint y: 138, distance: 116.0
click at [167, 138] on div "PADRON -> Análisis Afiliado 20-36022052-5 CUIL | DNI Sexo Sexo search Generar C…" at bounding box center [687, 118] width 1063 height 147
paste input "7-48679149-2"
type input "27-48679149-2"
click at [886, 136] on span "search Buscar afiliado" at bounding box center [876, 132] width 105 height 13
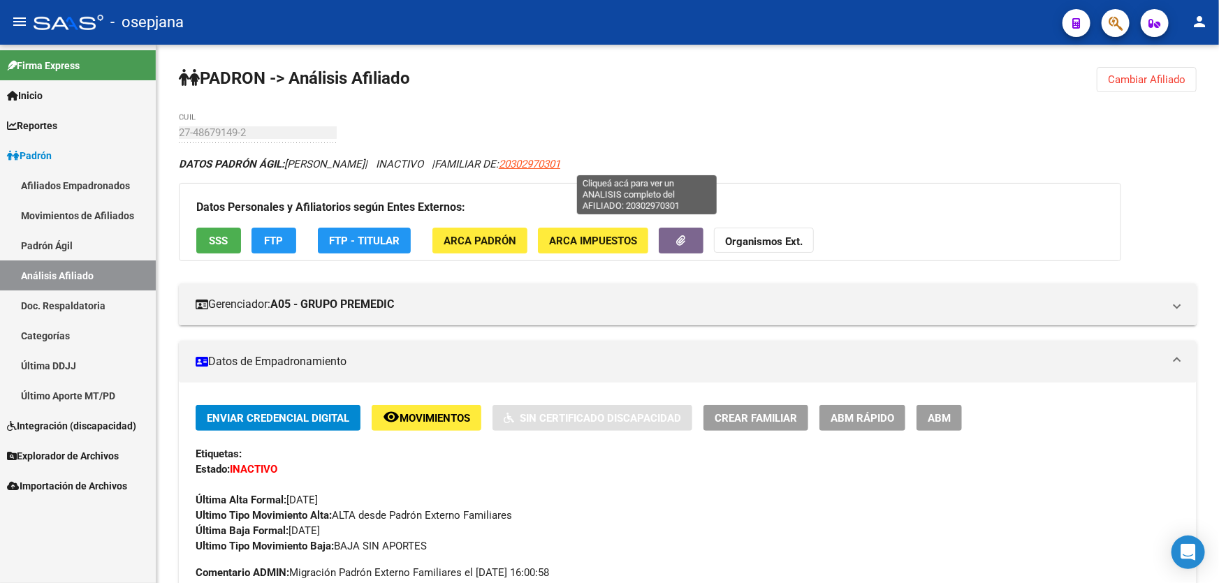
click at [560, 161] on span "20302970301" at bounding box center [529, 164] width 61 height 13
type textarea "20302970301"
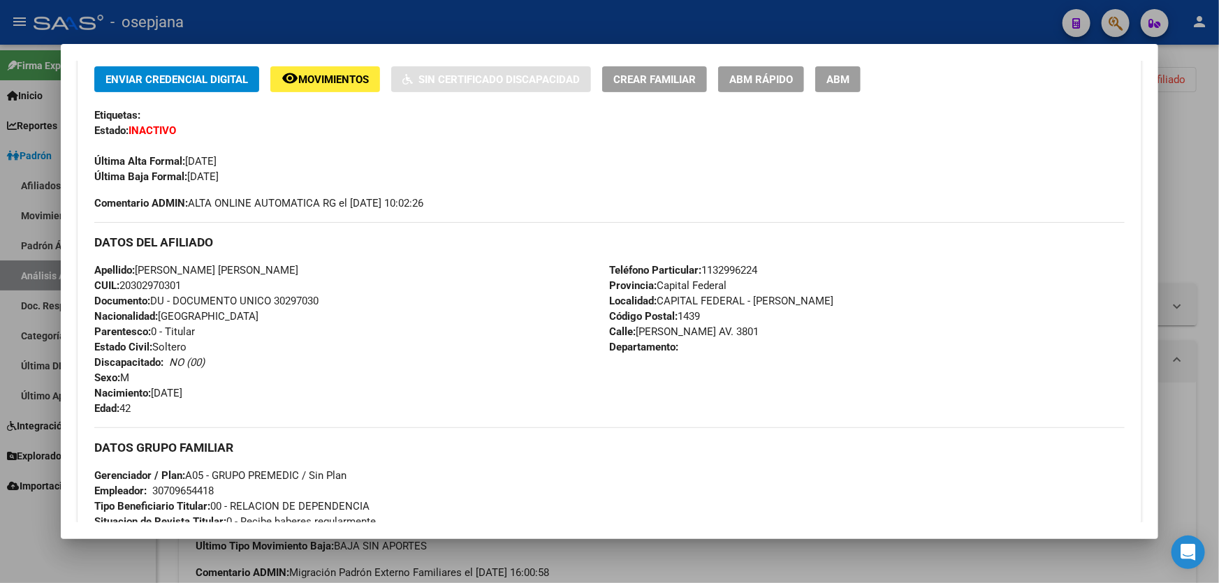
scroll to position [381, 0]
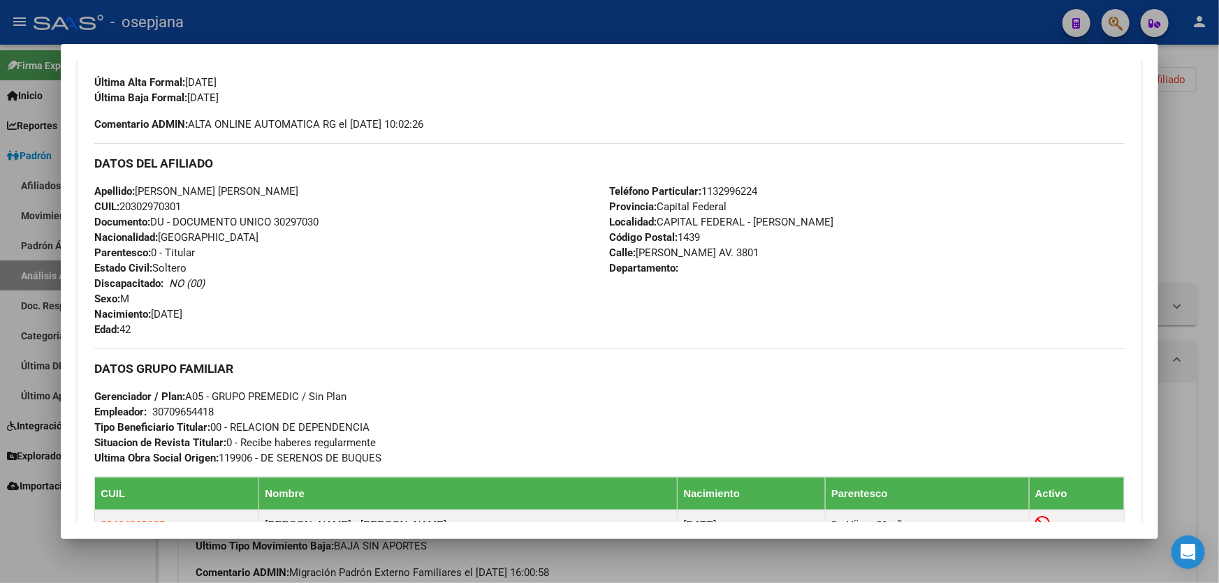
click at [1218, 189] on div at bounding box center [609, 291] width 1219 height 583
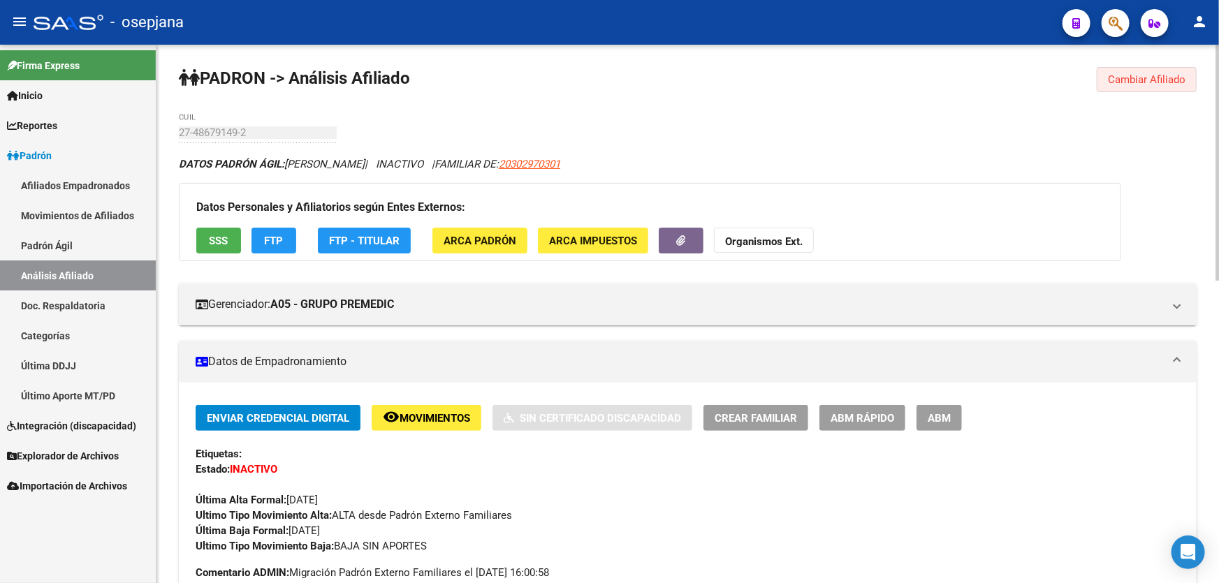
click at [1170, 80] on span "Cambiar Afiliado" at bounding box center [1147, 79] width 78 height 13
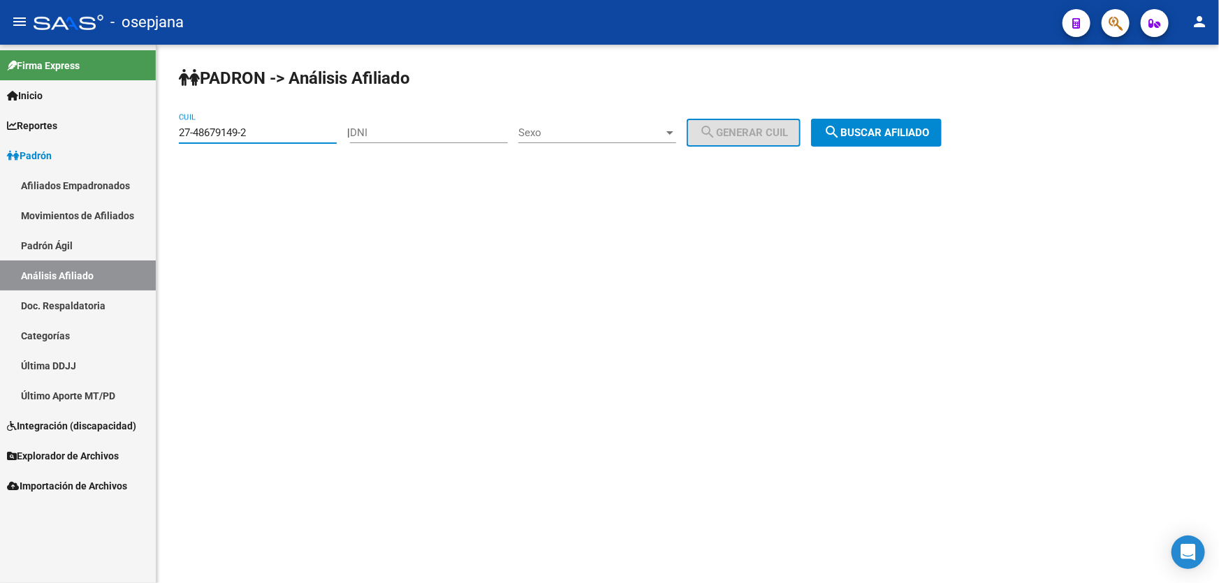
drag, startPoint x: 221, startPoint y: 133, endPoint x: 175, endPoint y: 133, distance: 46.1
click at [175, 133] on div "PADRON -> Análisis Afiliado 27-48679149-2 CUIL | DNI Sexo Sexo search Generar C…" at bounding box center [687, 118] width 1063 height 147
paste input "0-29862271-9"
click at [868, 124] on button "search Buscar afiliado" at bounding box center [876, 133] width 131 height 28
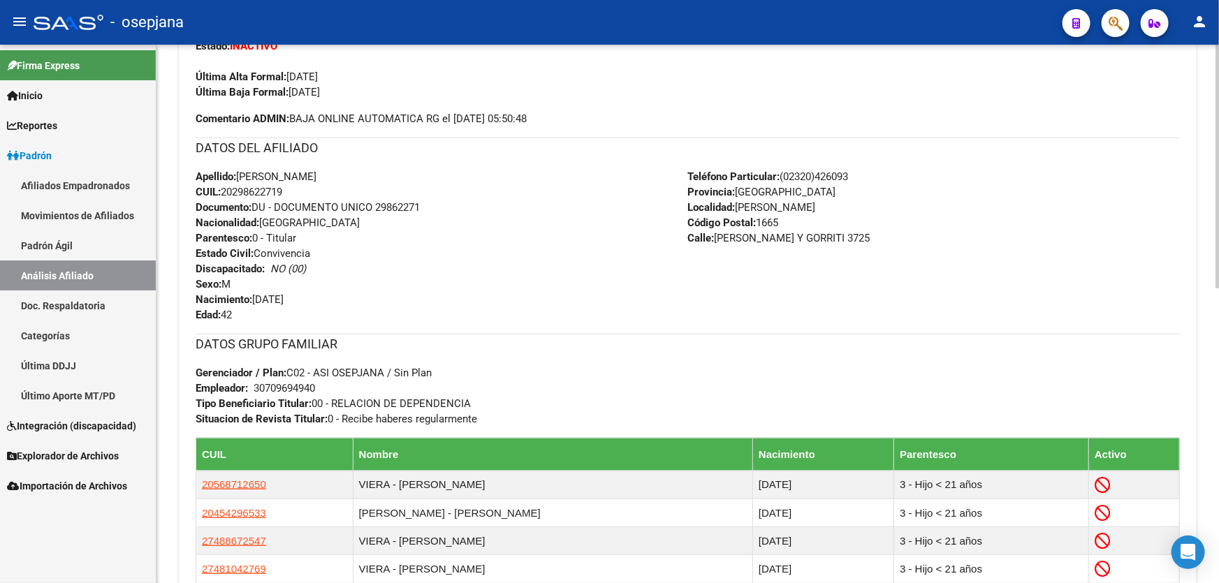
scroll to position [444, 0]
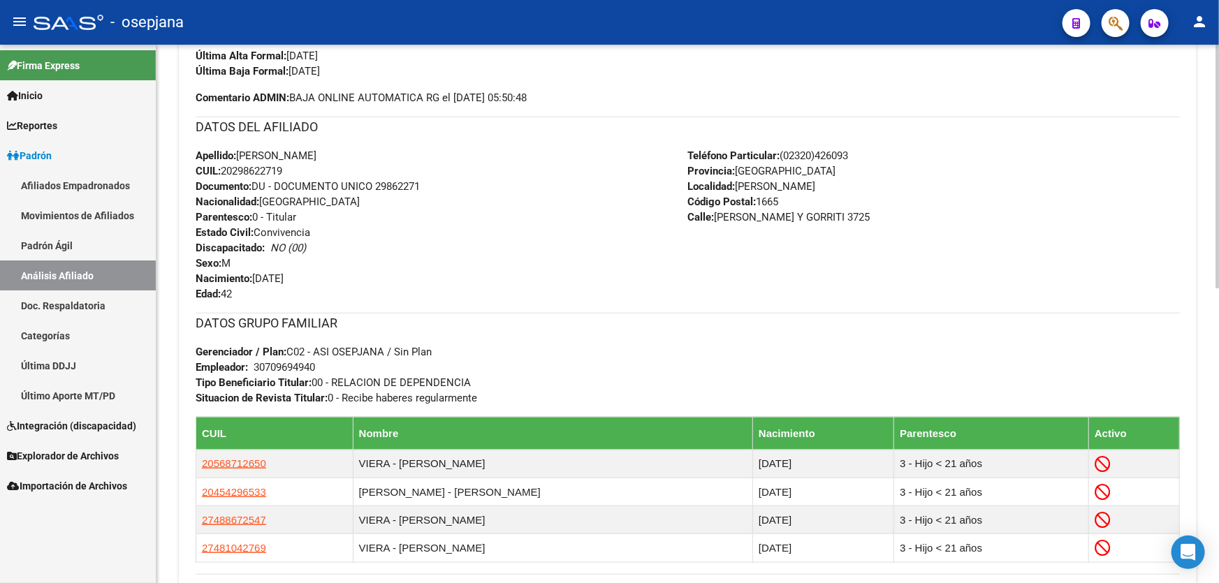
drag, startPoint x: 290, startPoint y: 168, endPoint x: 224, endPoint y: 165, distance: 65.7
click at [224, 165] on div "Apellido: JULIO OSCAR VIERA CUIL: 20298622719 Documento: DU - DOCUMENTO UNICO 2…" at bounding box center [442, 225] width 492 height 154
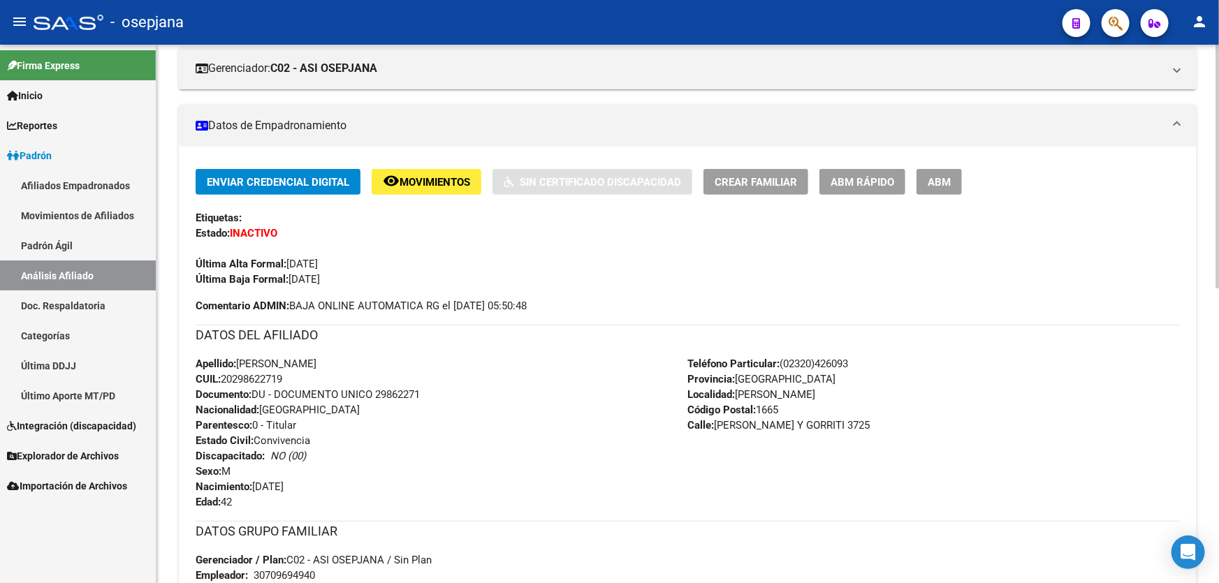
scroll to position [0, 0]
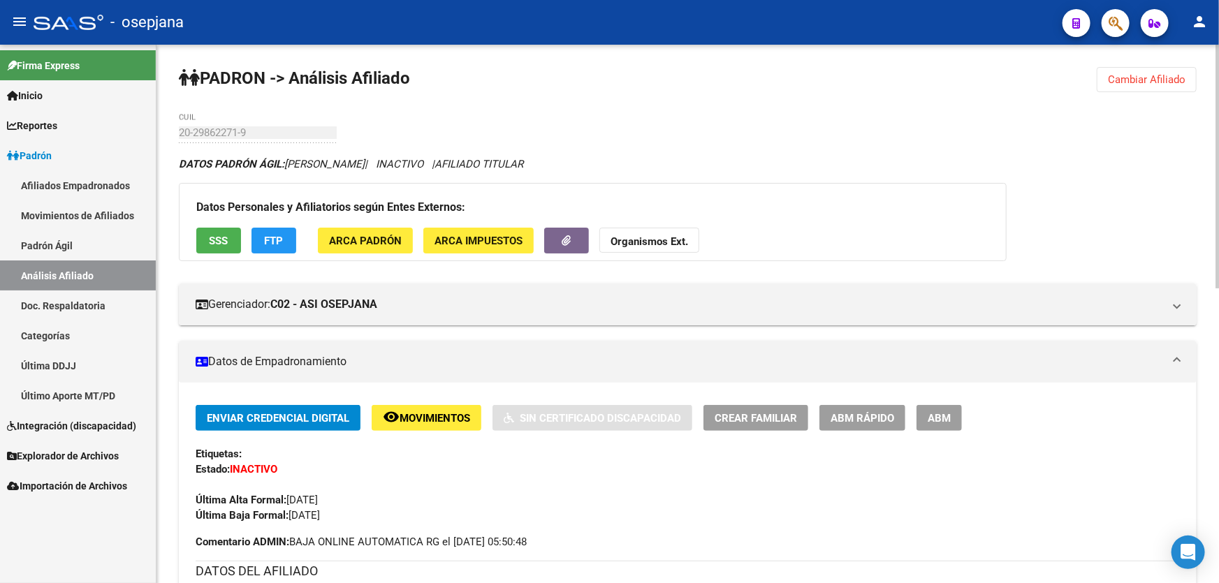
click at [1128, 78] on span "Cambiar Afiliado" at bounding box center [1147, 79] width 78 height 13
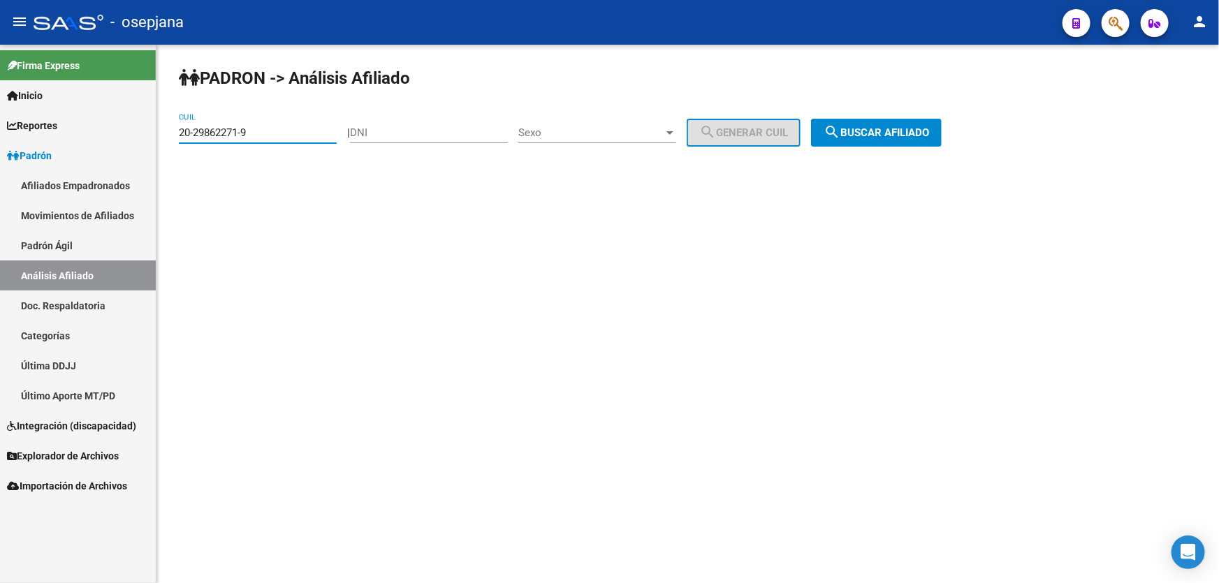
drag, startPoint x: 242, startPoint y: 133, endPoint x: 174, endPoint y: 136, distance: 67.9
click at [174, 136] on div "PADRON -> Análisis Afiliado 20-29862271-9 CUIL | DNI Sexo Sexo search Generar C…" at bounding box center [687, 118] width 1063 height 147
drag, startPoint x: 196, startPoint y: 125, endPoint x: 363, endPoint y: 102, distance: 169.2
click at [363, 102] on div "PADRON -> Análisis Afiliado 20-29862271-9 CUIL | DNI Sexo Sexo search Generar C…" at bounding box center [687, 118] width 1063 height 147
drag, startPoint x: 289, startPoint y: 127, endPoint x: 167, endPoint y: 129, distance: 122.3
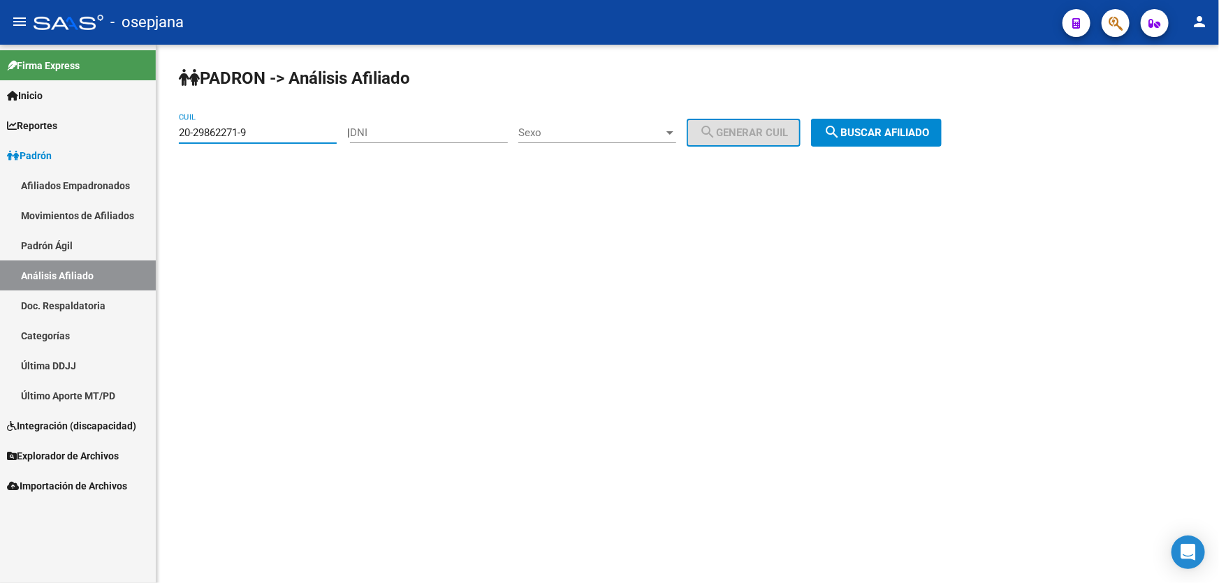
click at [167, 129] on div "PADRON -> Análisis Afiliado 20-29862271-9 CUIL | DNI Sexo Sexo search Generar C…" at bounding box center [687, 118] width 1063 height 147
paste input "7-37010413-7"
click at [902, 128] on span "search Buscar afiliado" at bounding box center [876, 132] width 105 height 13
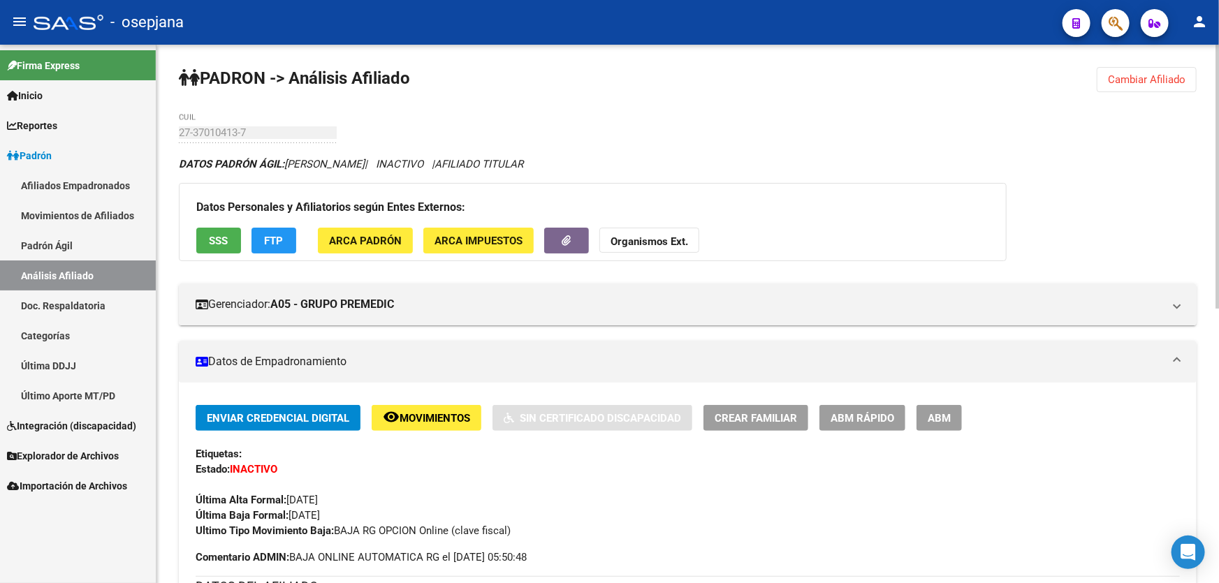
click at [1133, 77] on span "Cambiar Afiliado" at bounding box center [1147, 79] width 78 height 13
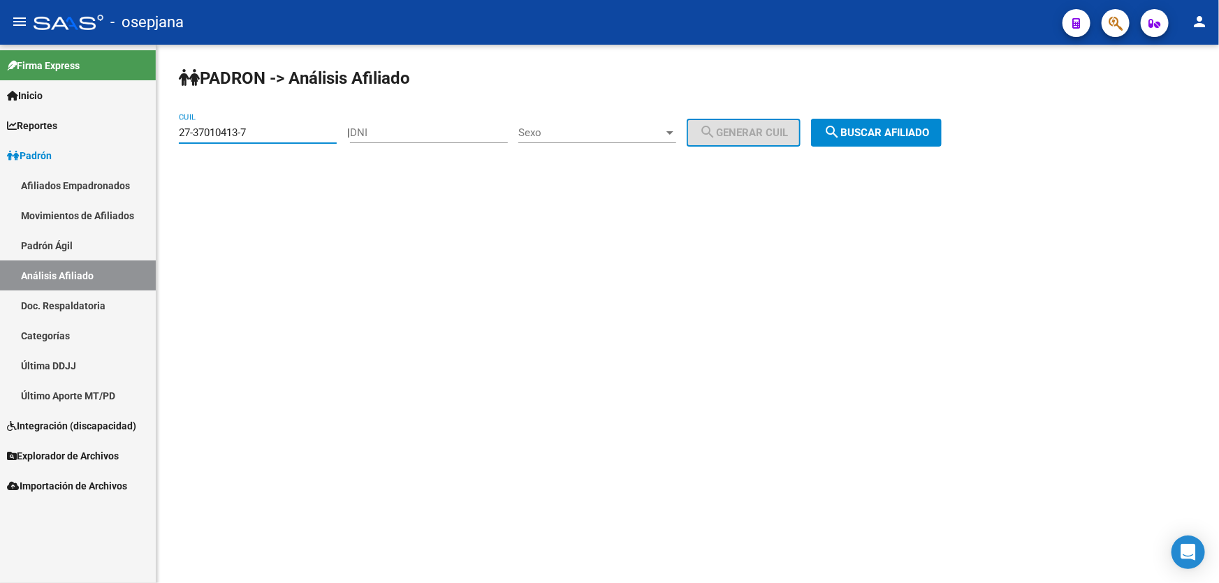
drag, startPoint x: 261, startPoint y: 135, endPoint x: 194, endPoint y: 133, distance: 67.8
click at [164, 132] on div "PADRON -> Análisis Afiliado 27-37010413-7 CUIL | DNI Sexo Sexo search Generar C…" at bounding box center [687, 118] width 1063 height 147
paste input "0-36570051"
click at [875, 127] on span "search Buscar afiliado" at bounding box center [876, 132] width 105 height 13
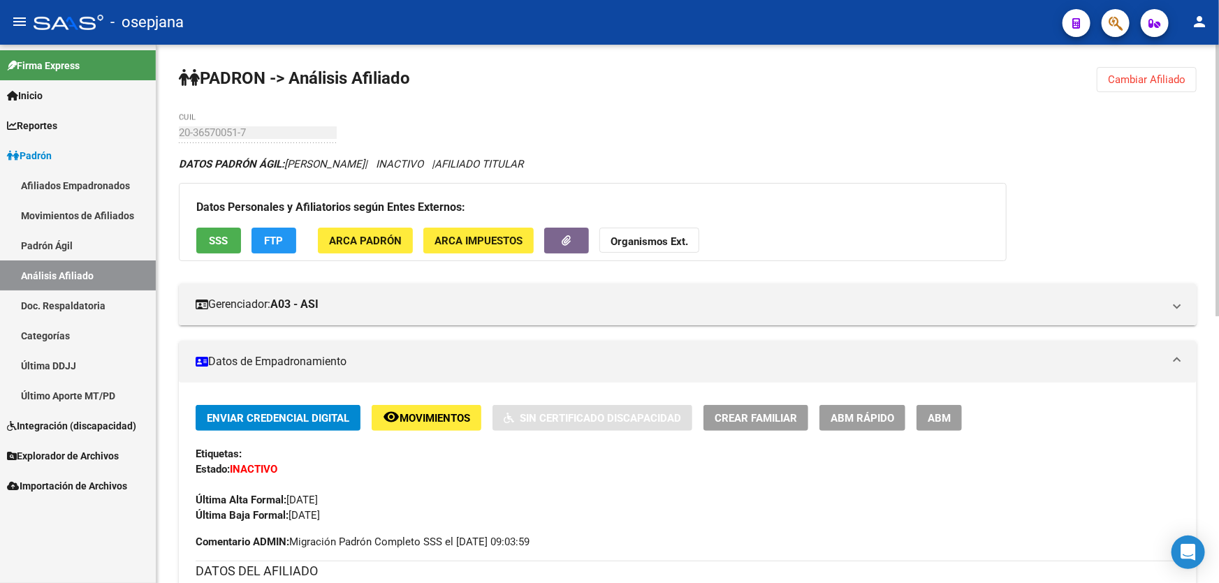
click at [1125, 69] on button "Cambiar Afiliado" at bounding box center [1147, 79] width 100 height 25
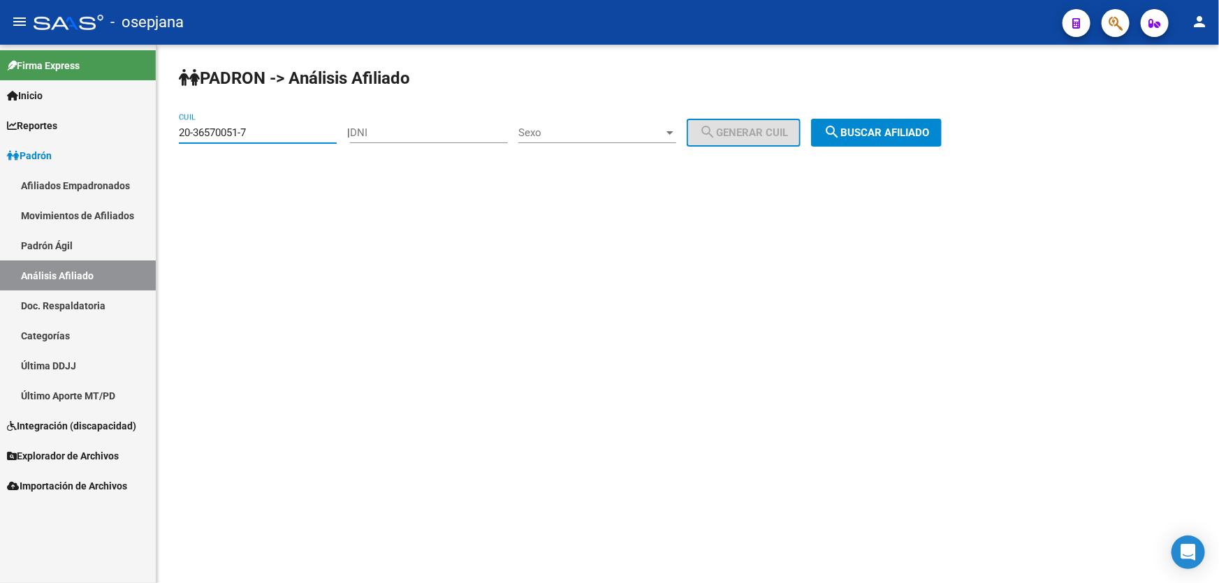
drag, startPoint x: 278, startPoint y: 133, endPoint x: 170, endPoint y: 136, distance: 107.6
click at [170, 136] on div "PADRON -> Análisis Afiliado 20-36570051-7 CUIL | DNI Sexo Sexo search Generar C…" at bounding box center [687, 118] width 1063 height 147
paste input "0463219-5"
click at [840, 133] on mat-icon "search" at bounding box center [832, 132] width 17 height 17
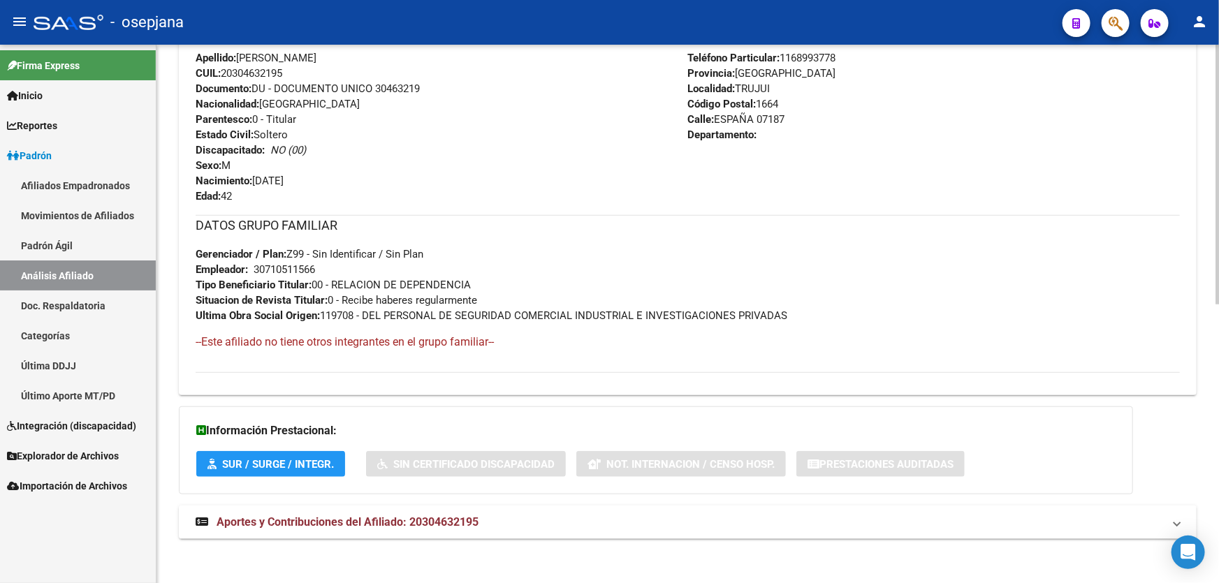
scroll to position [576, 0]
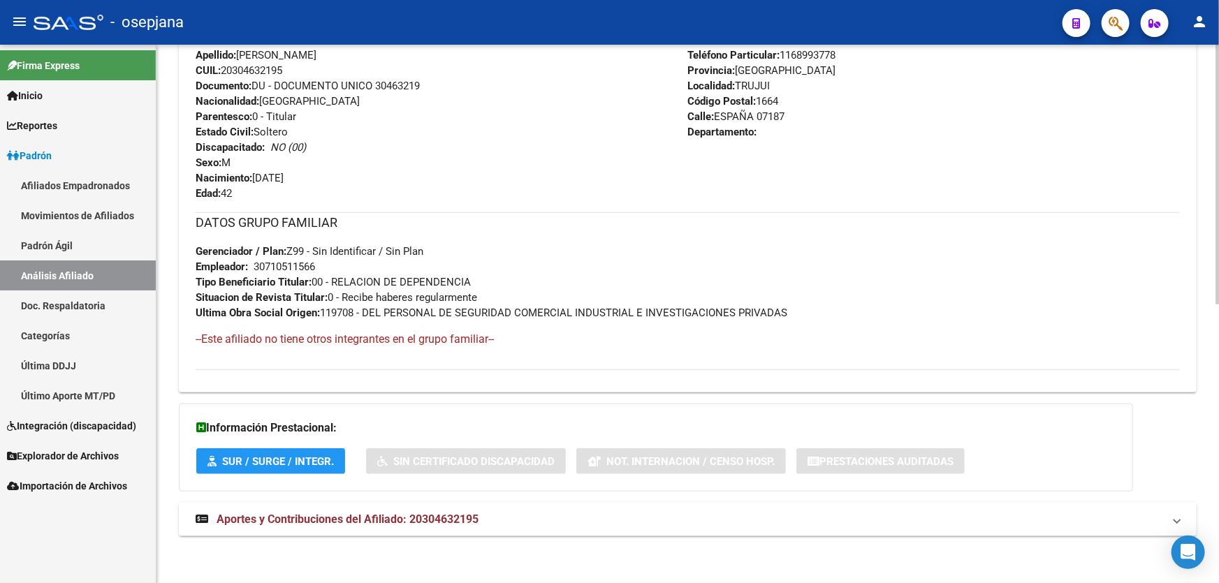
click at [1200, 89] on div "PADRON -> Análisis Afiliado Cambiar Afiliado 20-30463219-5 CUIL DATOS PADRÓN ÁG…" at bounding box center [687, 27] width 1063 height 1116
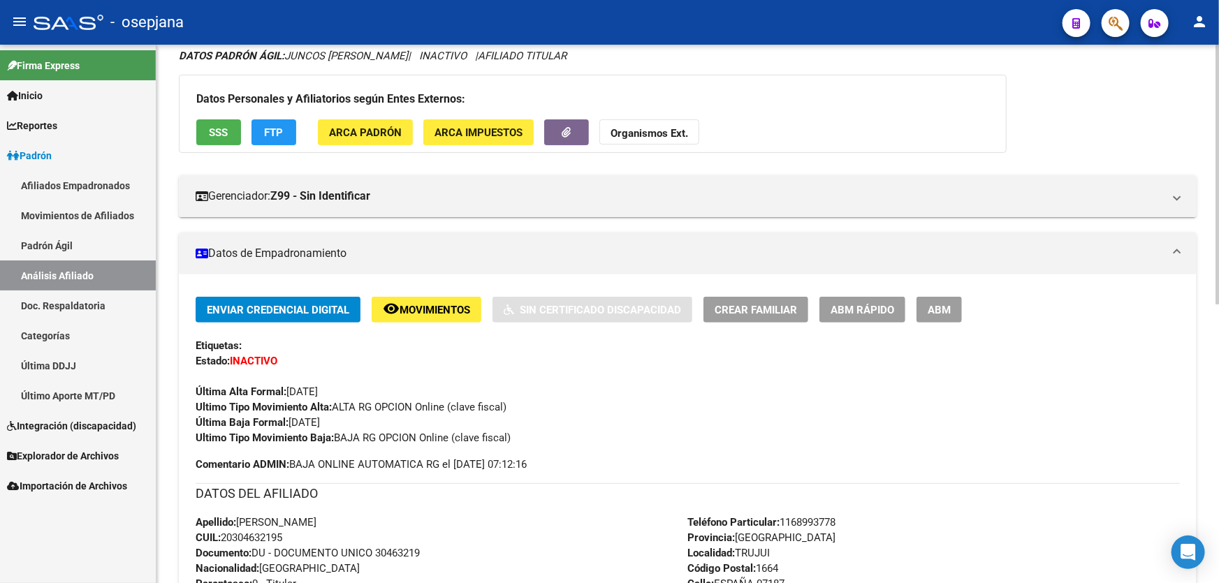
scroll to position [0, 0]
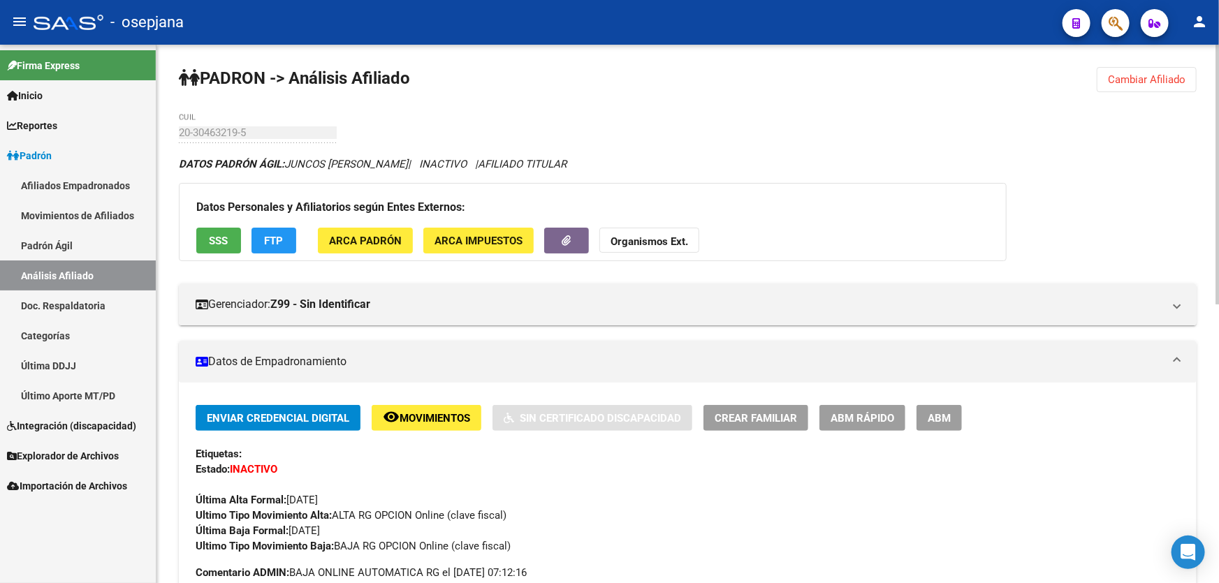
click at [1171, 78] on span "Cambiar Afiliado" at bounding box center [1147, 79] width 78 height 13
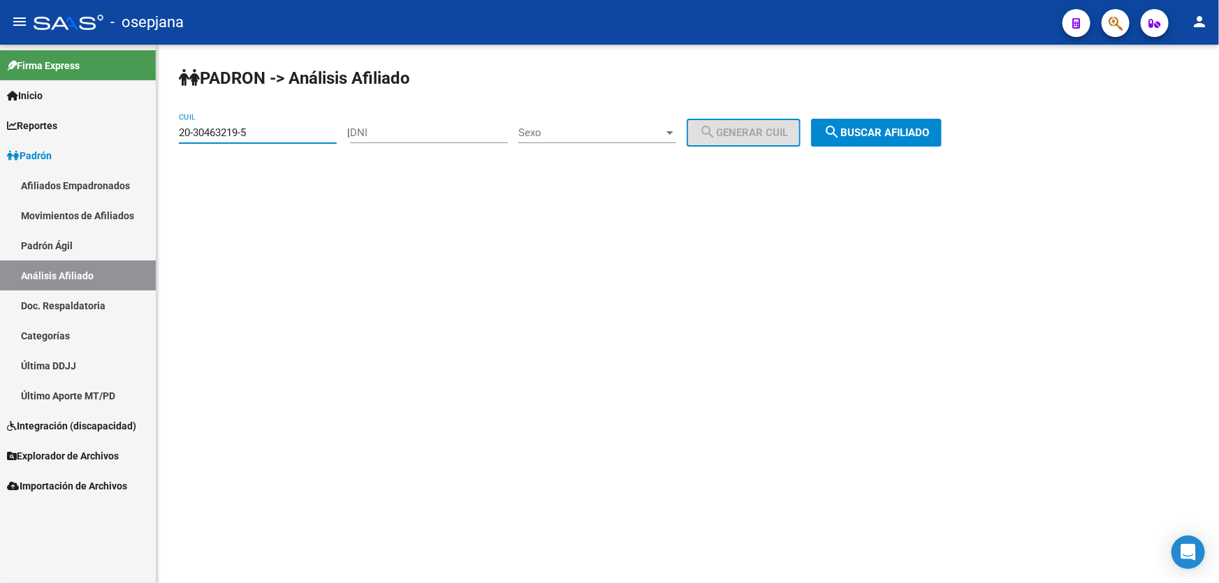
drag, startPoint x: 268, startPoint y: 126, endPoint x: 175, endPoint y: 136, distance: 94.1
click at [175, 136] on div "PADRON -> Análisis Afiliado 20-30463219-5 CUIL | DNI Sexo Sexo search Generar C…" at bounding box center [687, 118] width 1063 height 147
paste input "7-35582227-9"
click at [921, 136] on span "search Buscar afiliado" at bounding box center [876, 132] width 105 height 13
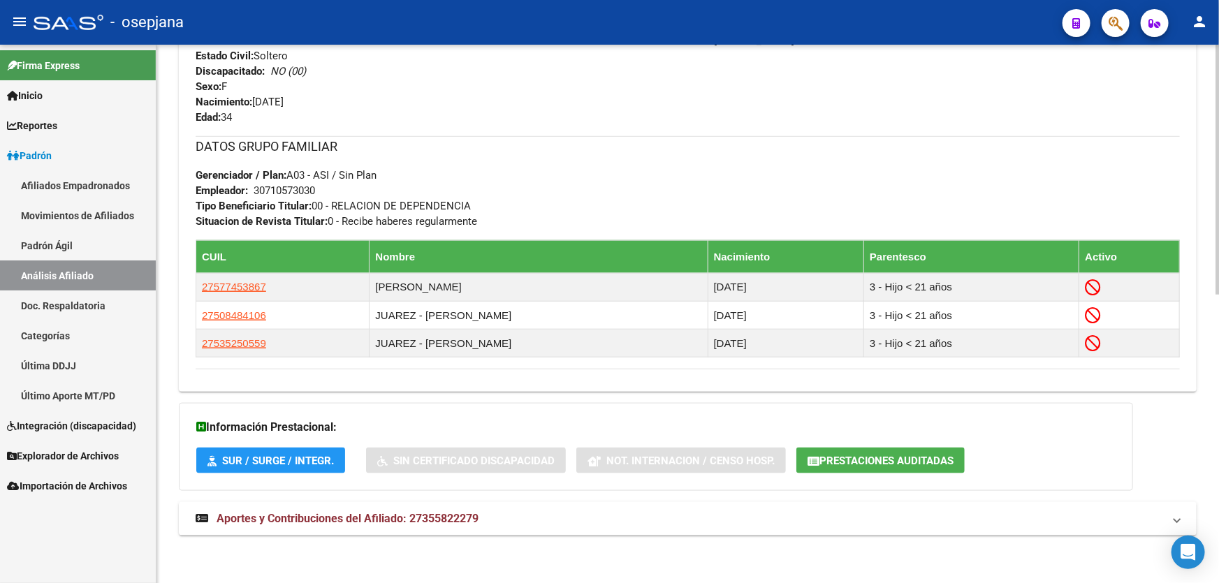
scroll to position [622, 0]
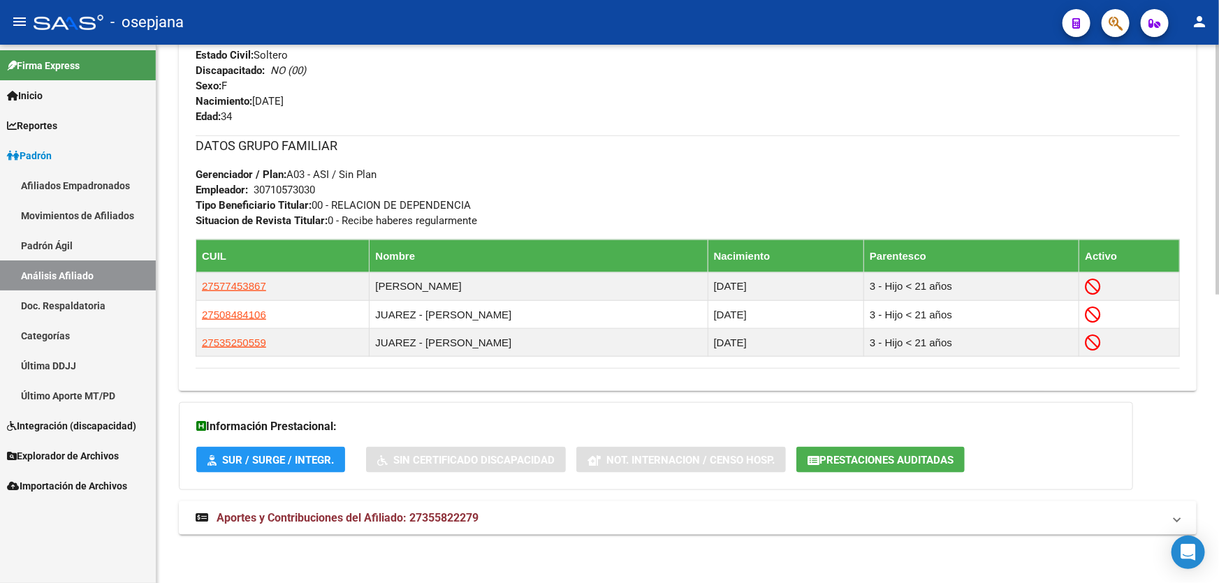
click at [1218, 88] on div at bounding box center [1217, 314] width 3 height 539
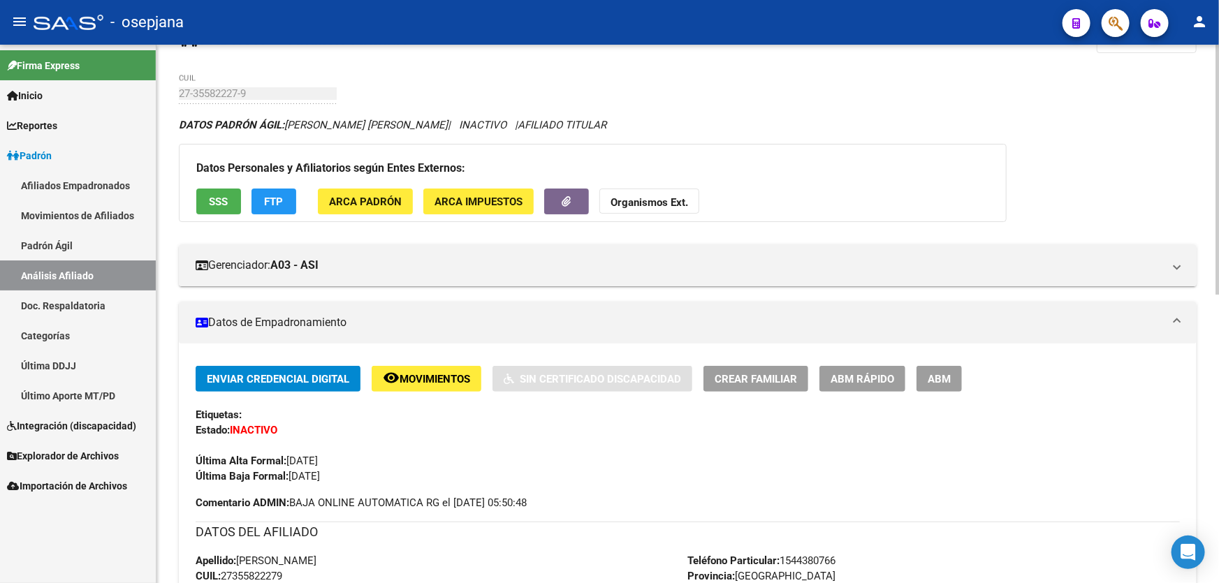
scroll to position [0, 0]
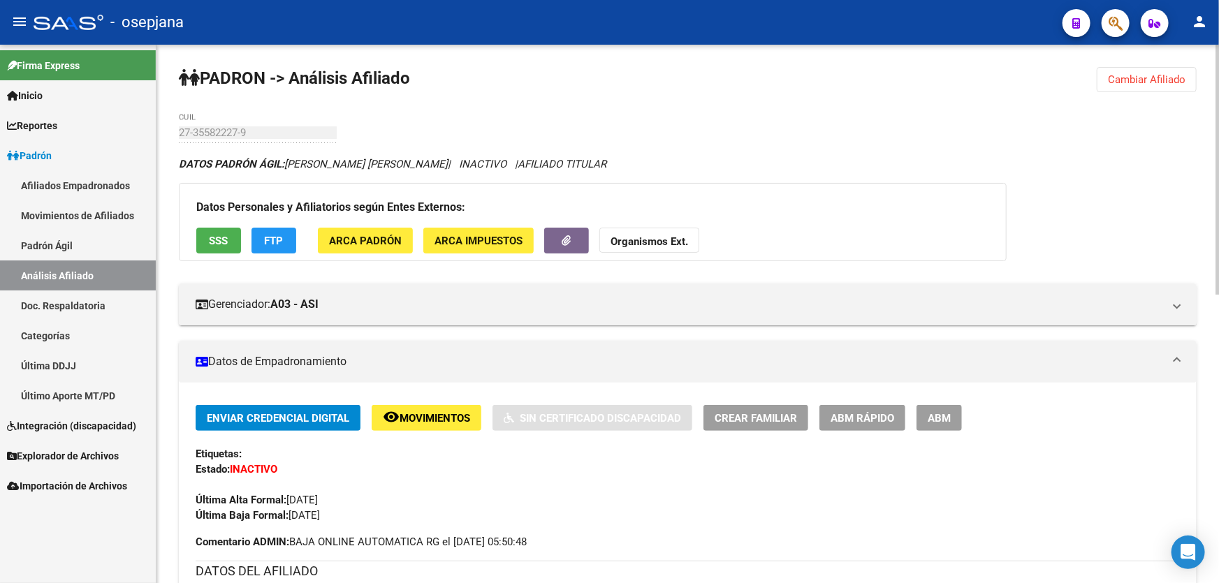
click at [1141, 76] on span "Cambiar Afiliado" at bounding box center [1147, 79] width 78 height 13
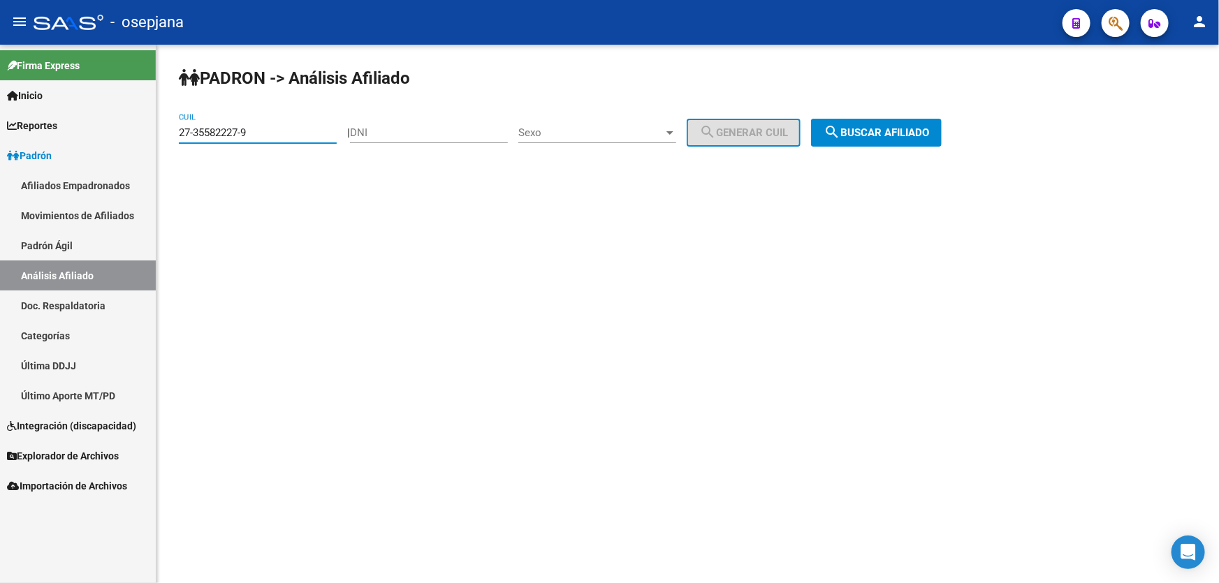
drag, startPoint x: 280, startPoint y: 136, endPoint x: 170, endPoint y: 136, distance: 109.7
click at [170, 136] on div "PADRON -> Análisis Afiliado 27-35582227-9 CUIL | DNI Sexo Sexo search Generar C…" at bounding box center [687, 118] width 1063 height 147
paste input "0-22230143-3"
click at [901, 129] on span "search Buscar afiliado" at bounding box center [876, 132] width 105 height 13
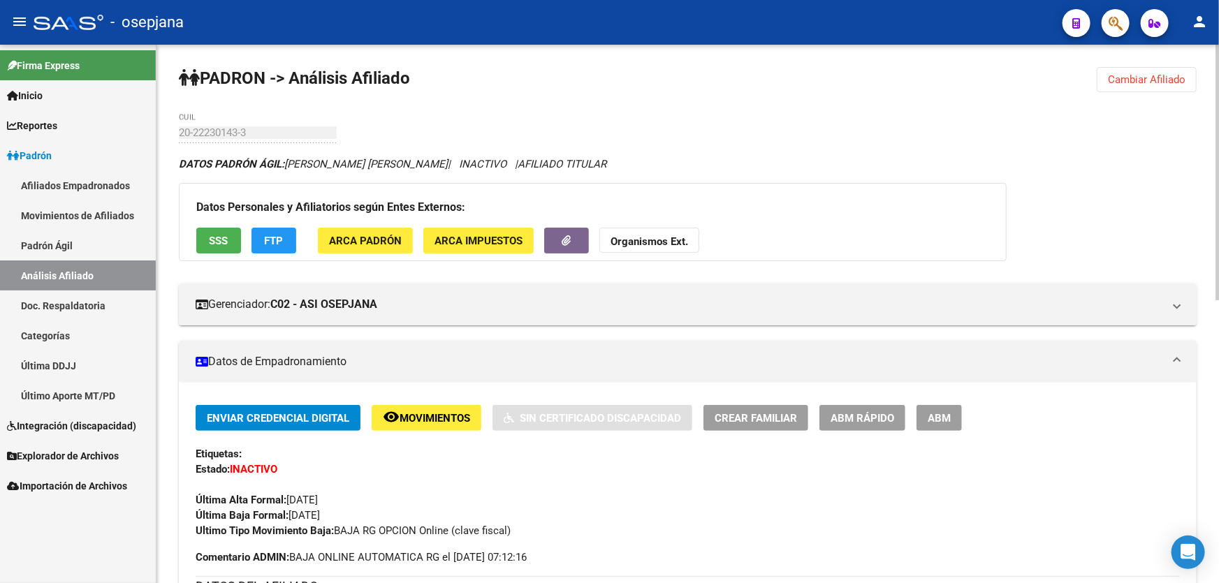
click at [1151, 80] on span "Cambiar Afiliado" at bounding box center [1147, 79] width 78 height 13
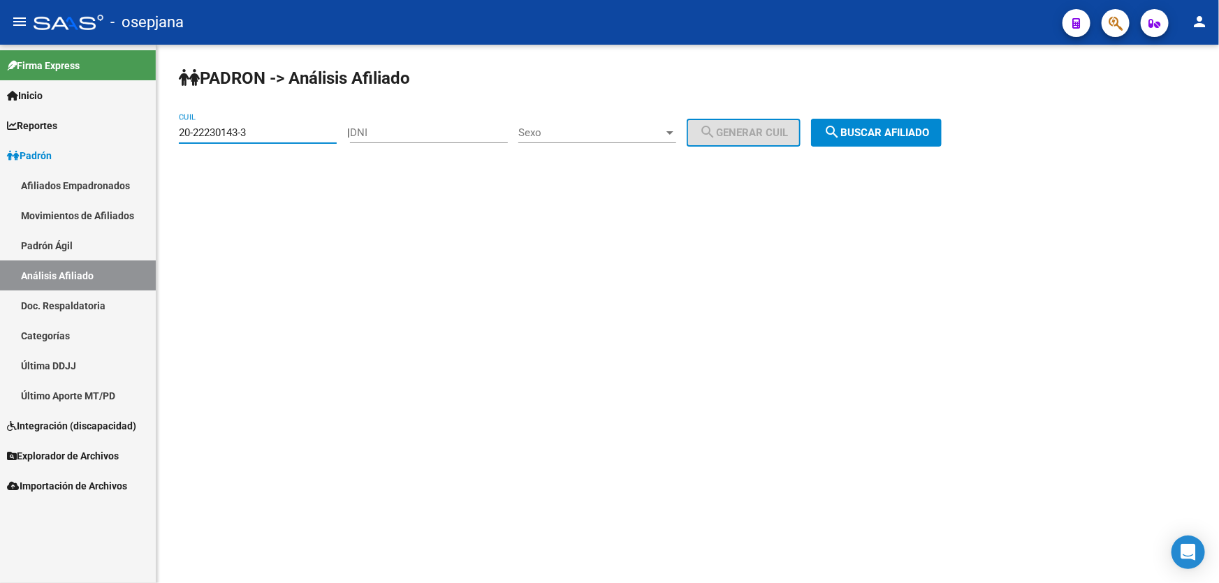
drag, startPoint x: 256, startPoint y: 127, endPoint x: 167, endPoint y: 136, distance: 89.1
click at [167, 136] on div "PADRON -> Análisis Afiliado 20-22230143-3 CUIL | DNI Sexo Sexo search Generar C…" at bounding box center [687, 118] width 1063 height 147
paste input "3812862-6"
click at [870, 126] on span "search Buscar afiliado" at bounding box center [876, 132] width 105 height 13
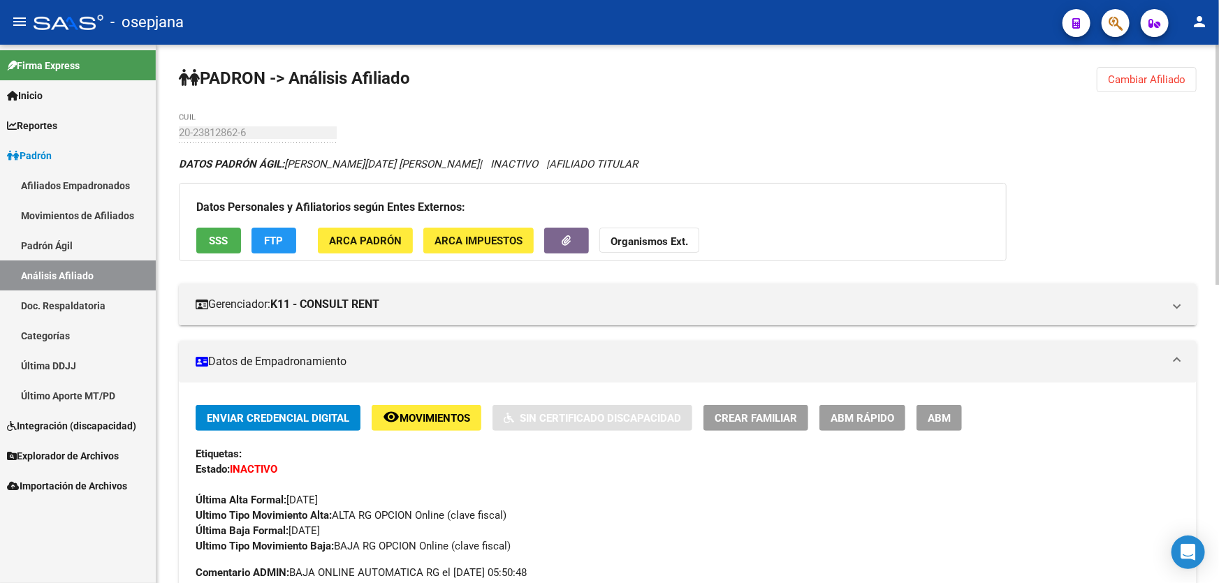
click at [217, 235] on span "SSS" at bounding box center [219, 241] width 19 height 13
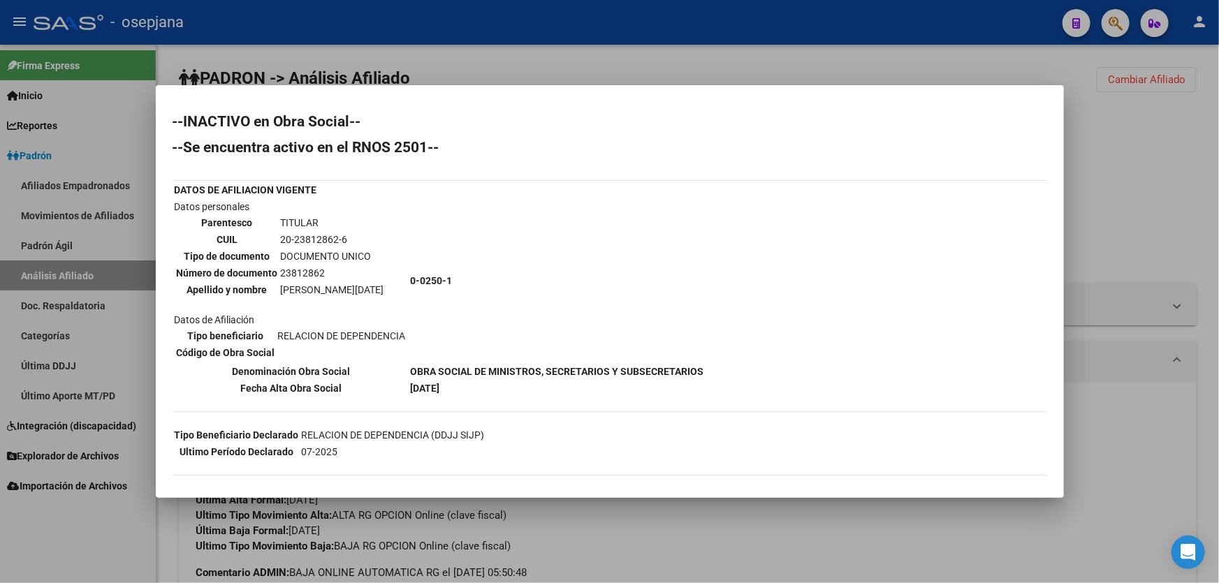
click at [1192, 197] on div at bounding box center [609, 291] width 1219 height 583
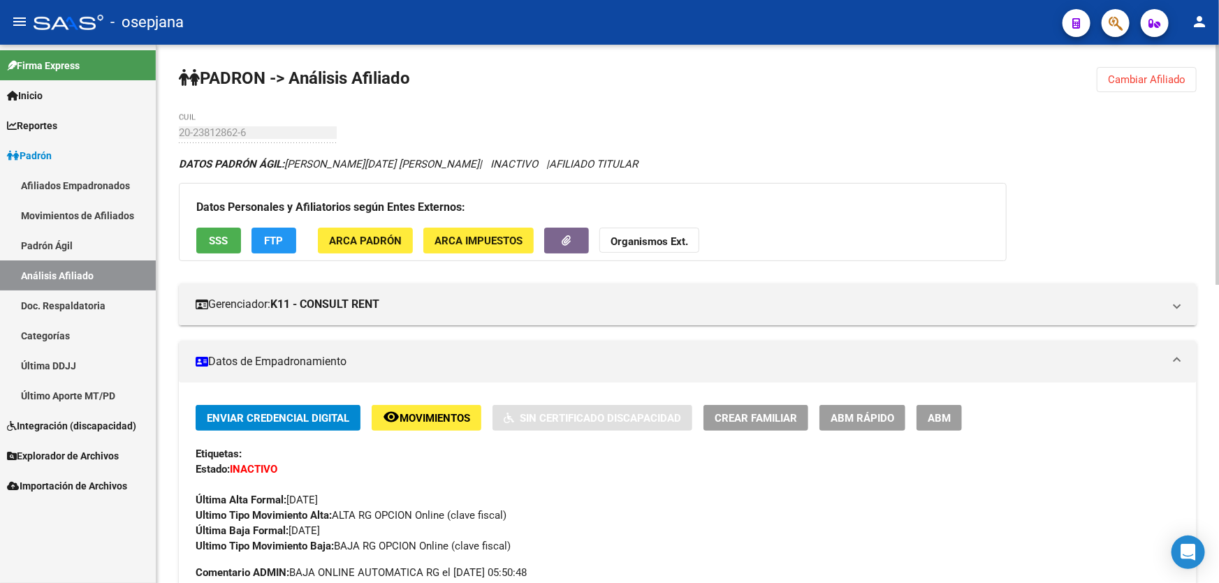
click at [273, 237] on span "FTP" at bounding box center [274, 241] width 19 height 13
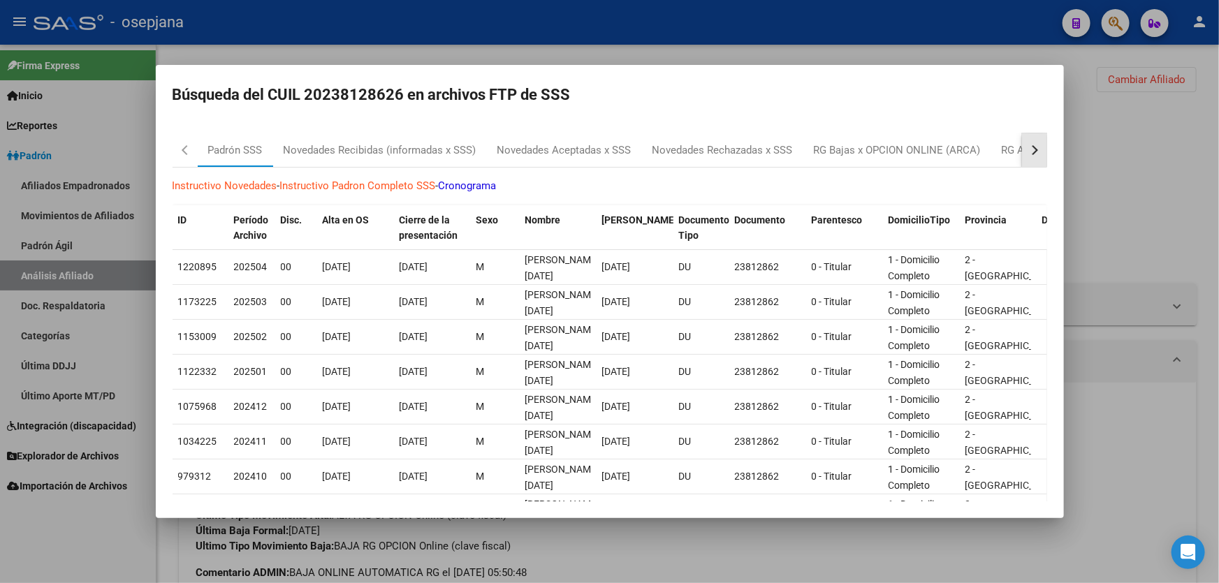
click at [1031, 147] on button "button" at bounding box center [1034, 150] width 25 height 34
click at [983, 153] on div "RG Bajas Diarias" at bounding box center [965, 151] width 78 height 16
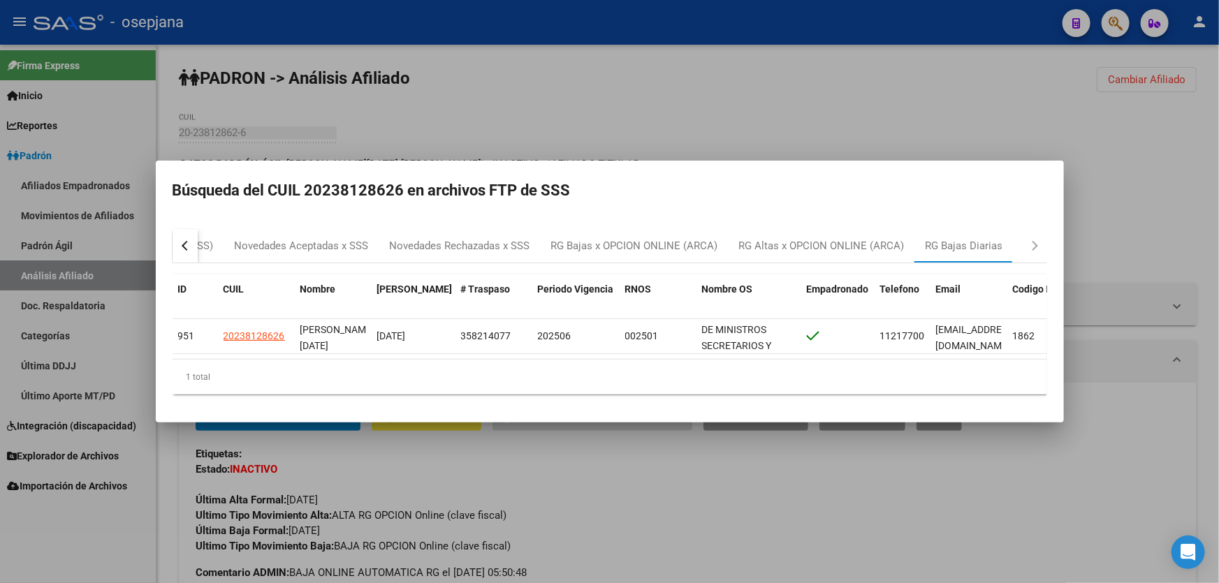
click at [1181, 167] on div at bounding box center [609, 291] width 1219 height 583
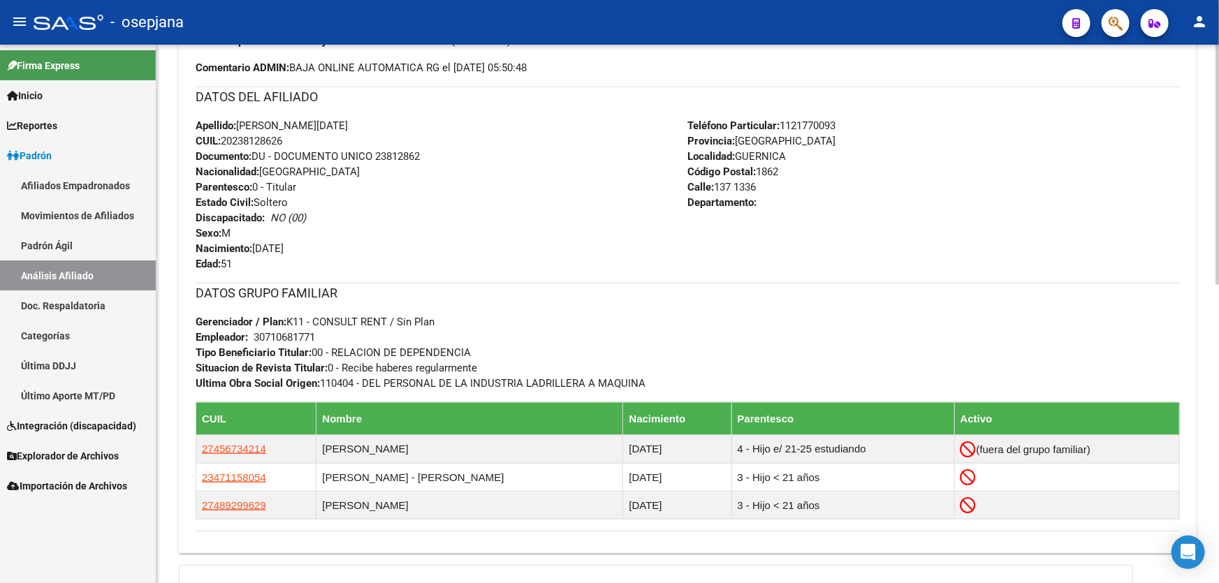
scroll to position [635, 0]
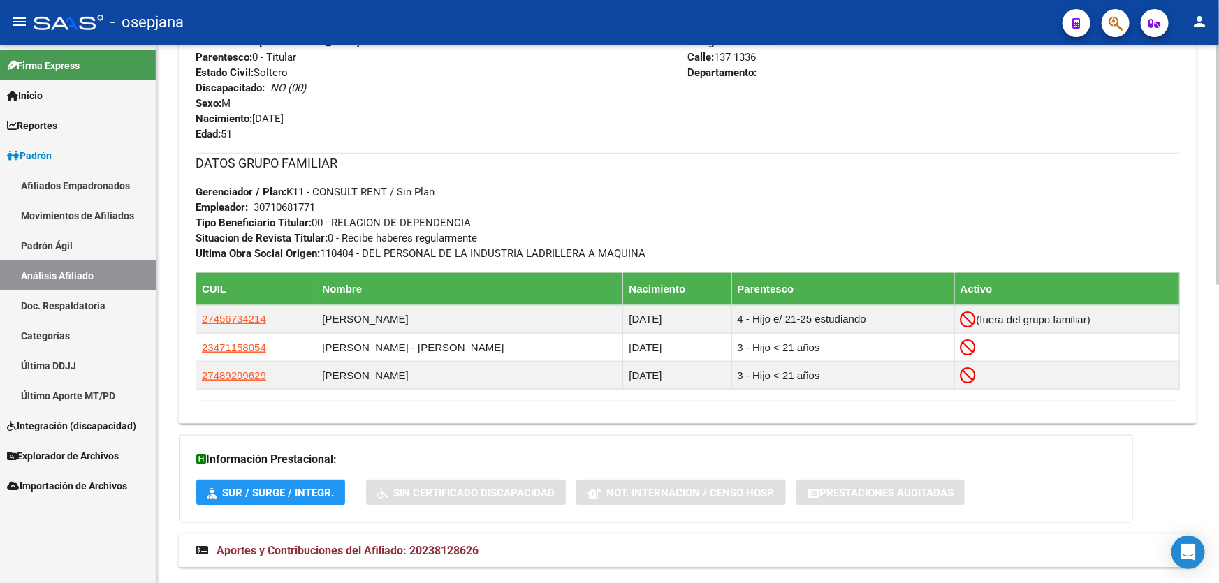
click at [1218, 168] on div at bounding box center [1217, 314] width 3 height 539
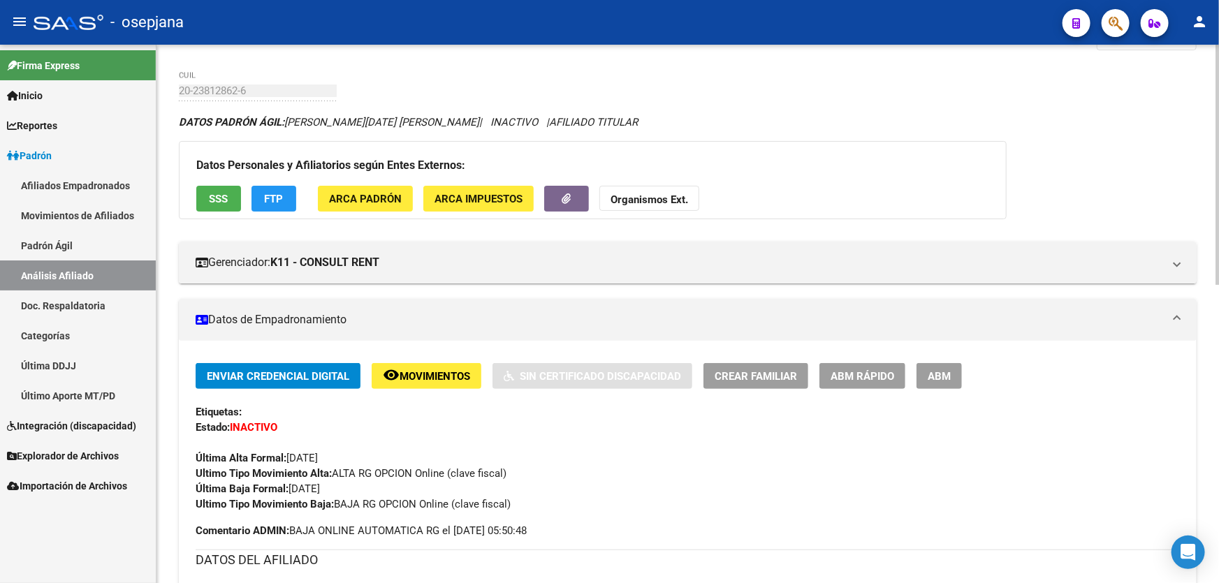
scroll to position [0, 0]
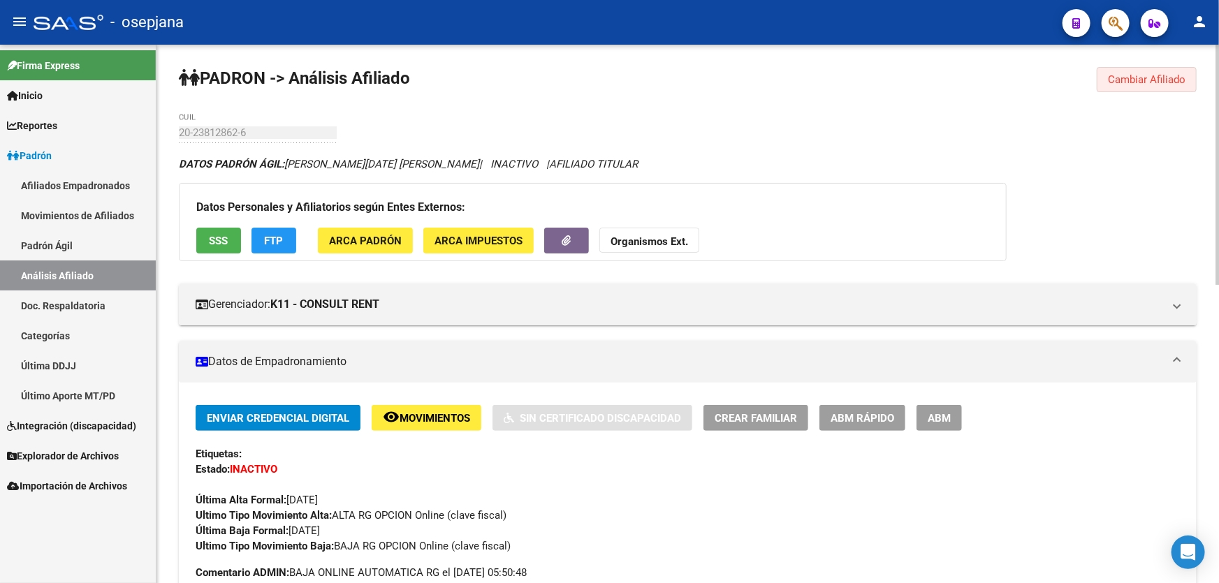
click at [1162, 67] on button "Cambiar Afiliado" at bounding box center [1147, 79] width 100 height 25
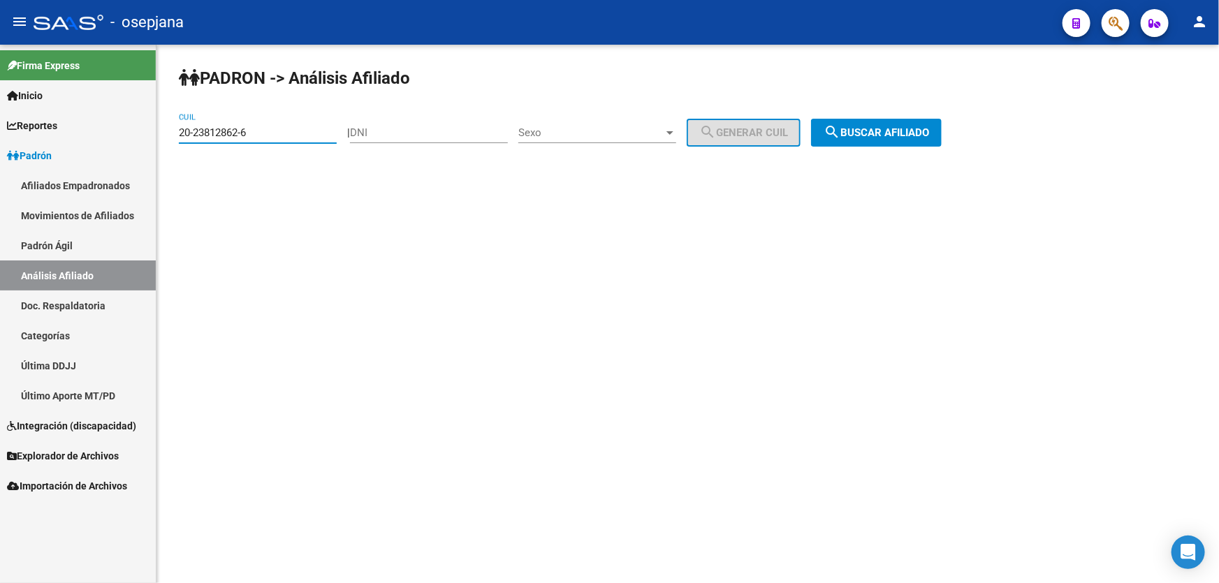
drag, startPoint x: 300, startPoint y: 131, endPoint x: 154, endPoint y: 142, distance: 147.1
click at [154, 142] on mat-sidenav-container "Firma Express Inicio Calendario SSS Instructivos Contacto OS Reportes Padrón Tr…" at bounding box center [609, 314] width 1219 height 539
paste input "7-48500433-0"
type input "27-48500433-0"
click at [837, 131] on button "search Buscar afiliado" at bounding box center [876, 133] width 131 height 28
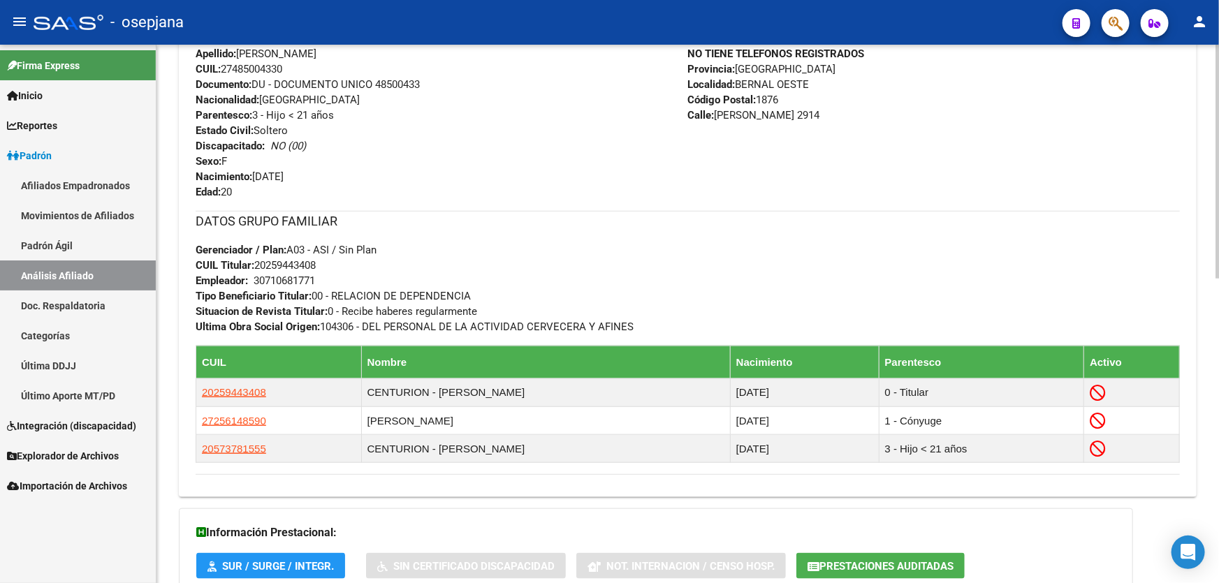
scroll to position [571, 0]
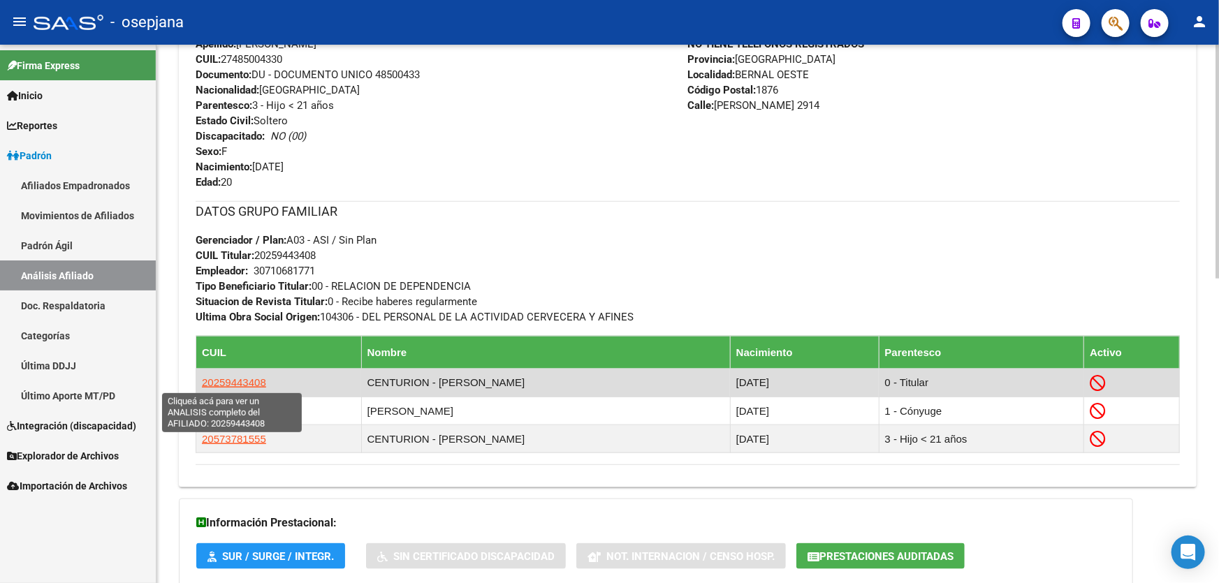
click at [233, 378] on span "20259443408" at bounding box center [234, 383] width 64 height 12
type textarea "20259443408"
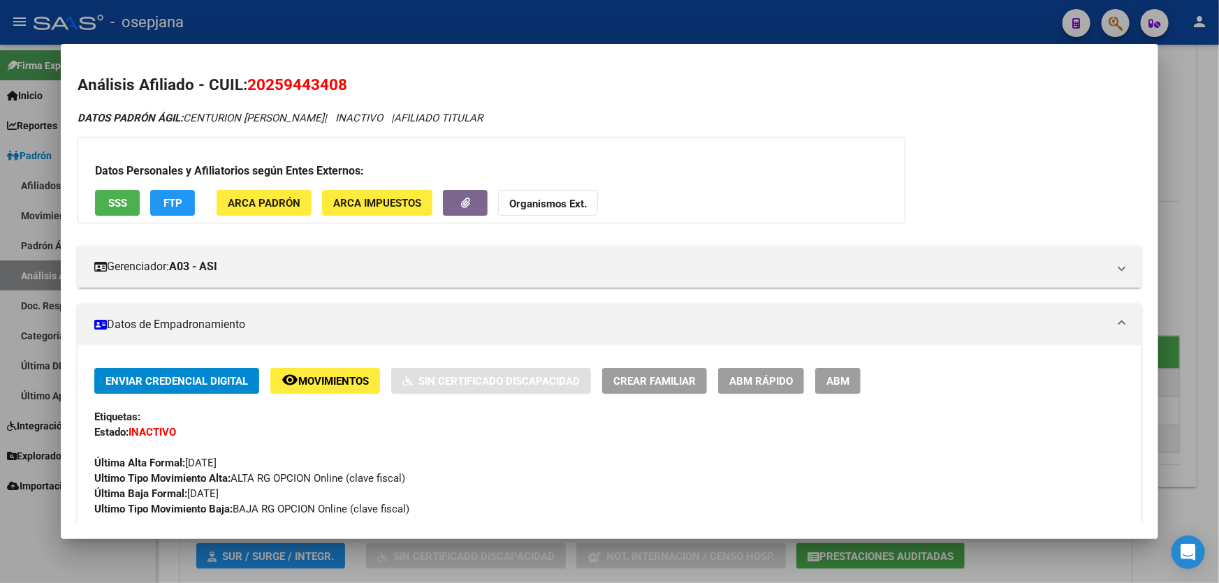
click at [1218, 177] on div at bounding box center [609, 291] width 1219 height 583
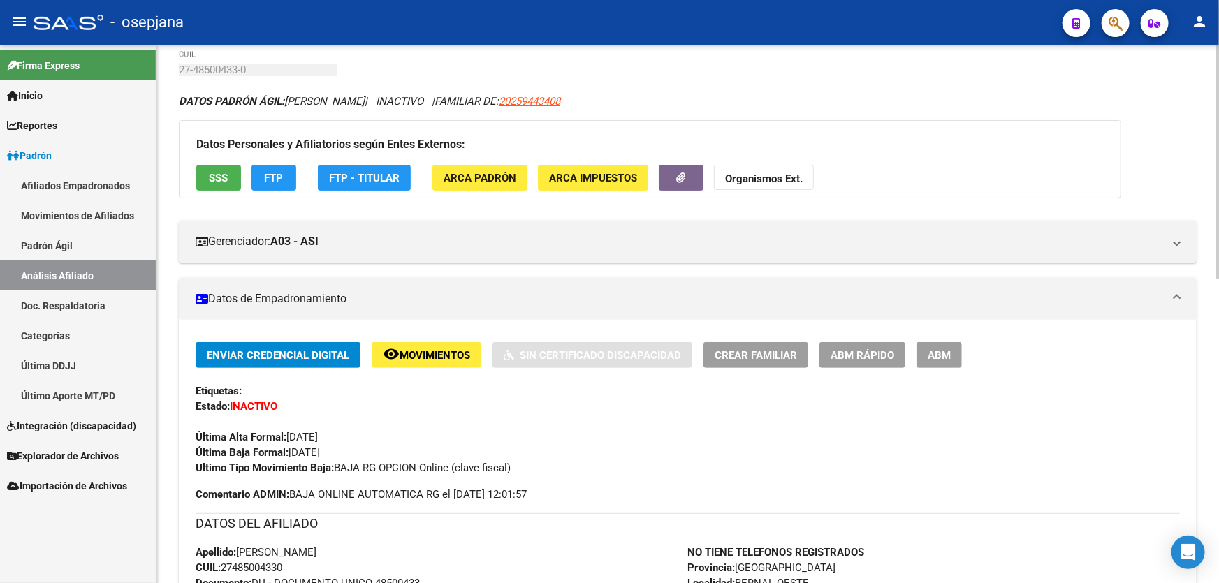
scroll to position [0, 0]
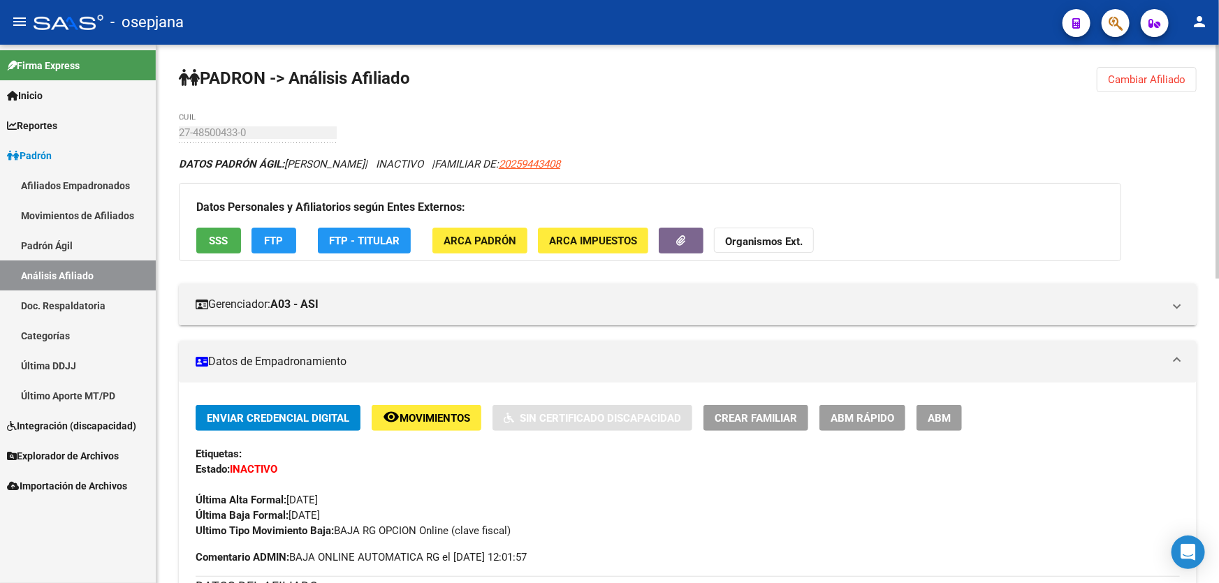
click at [1149, 79] on span "Cambiar Afiliado" at bounding box center [1147, 79] width 78 height 13
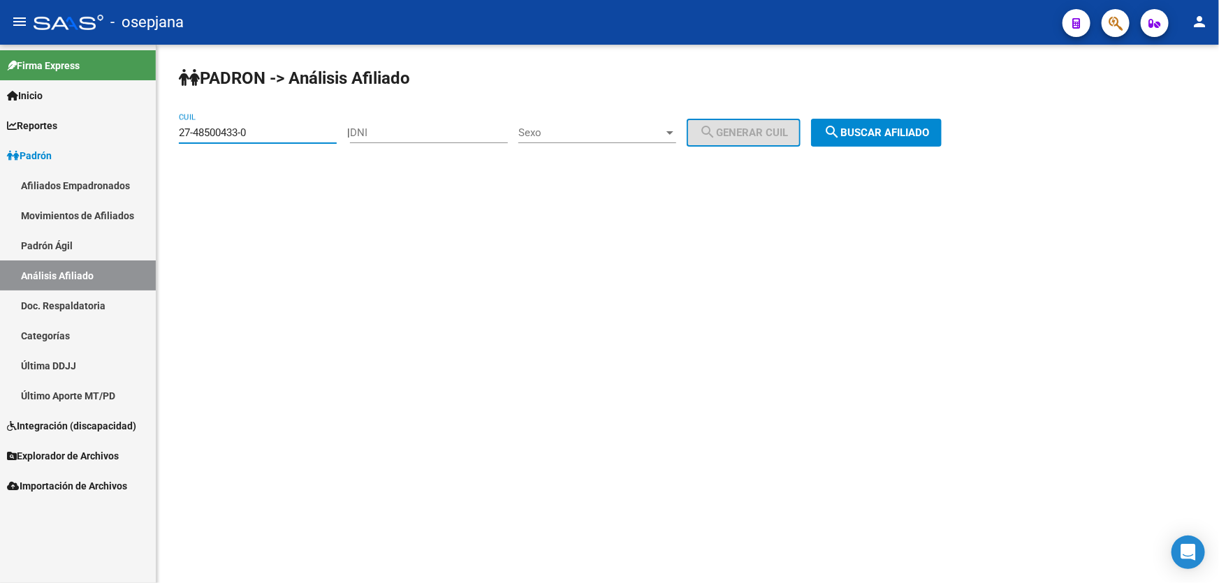
drag, startPoint x: 291, startPoint y: 133, endPoint x: 170, endPoint y: 138, distance: 121.0
click at [170, 138] on div "PADRON -> Análisis Afiliado 27-48500433-0 CUIL | DNI Sexo Sexo search Generar C…" at bounding box center [687, 118] width 1063 height 147
paste input "22622478"
click at [908, 126] on span "search Buscar afiliado" at bounding box center [876, 132] width 105 height 13
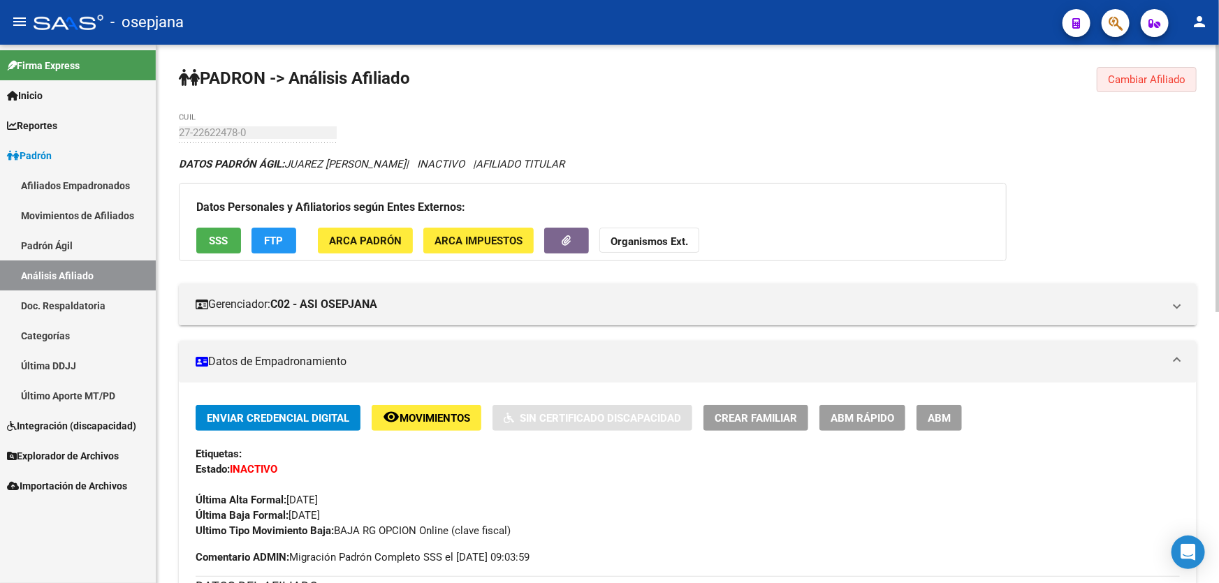
click at [1137, 78] on span "Cambiar Afiliado" at bounding box center [1147, 79] width 78 height 13
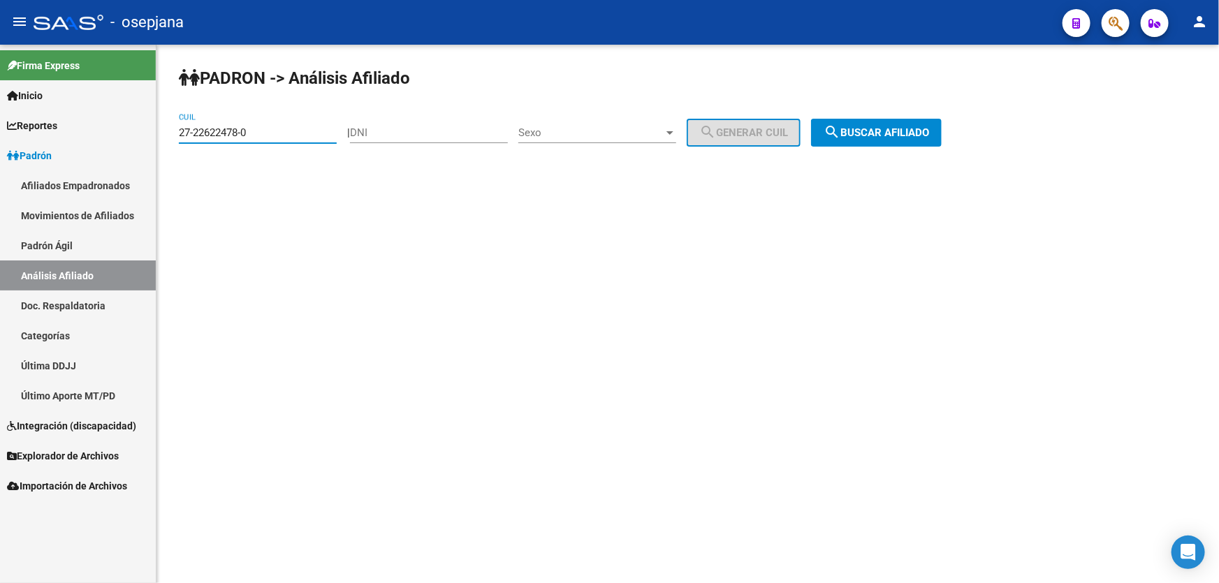
drag, startPoint x: 276, startPoint y: 126, endPoint x: 174, endPoint y: 140, distance: 102.9
click at [174, 140] on div "PADRON -> Análisis Afiliado 27-22622478-0 CUIL | DNI Sexo Sexo search Generar C…" at bounding box center [687, 118] width 1063 height 147
paste input "0-18241109-5"
drag, startPoint x: 861, startPoint y: 130, endPoint x: 889, endPoint y: 136, distance: 28.6
click at [865, 131] on span "search Buscar afiliado" at bounding box center [876, 132] width 105 height 13
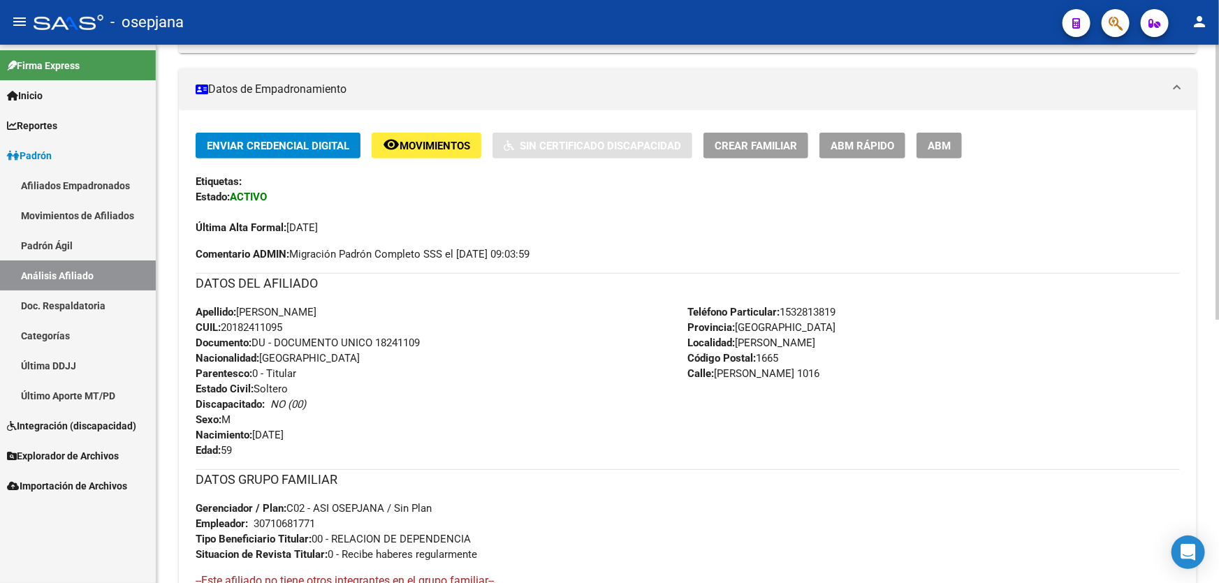
scroll to position [514, 0]
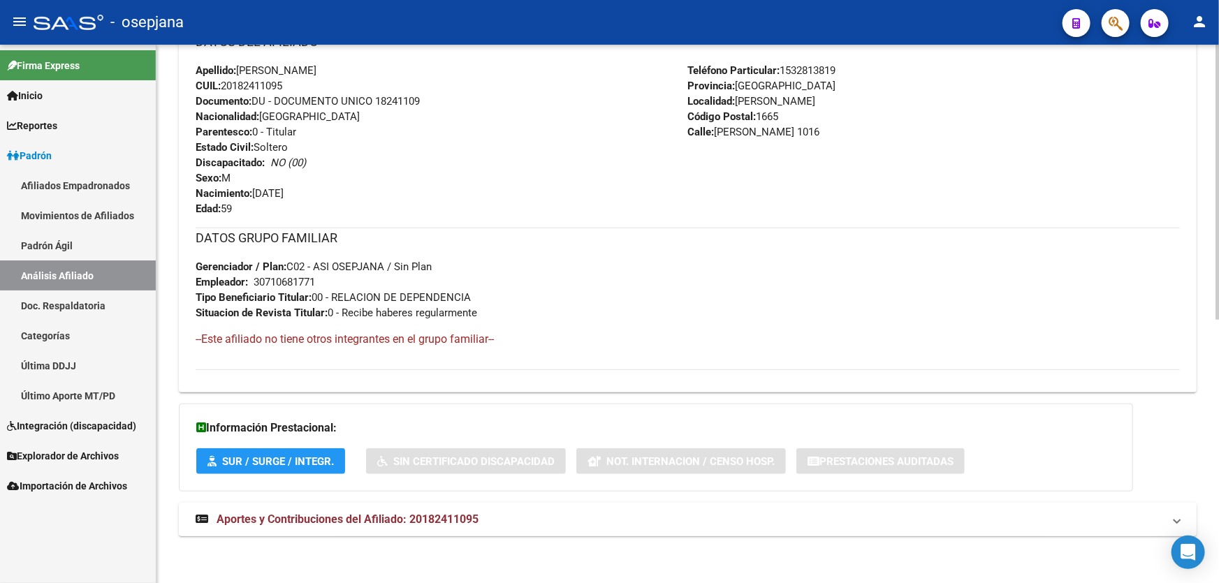
click at [536, 525] on mat-expansion-panel-header "Aportes y Contribuciones del Afiliado: 20182411095" at bounding box center [688, 520] width 1018 height 34
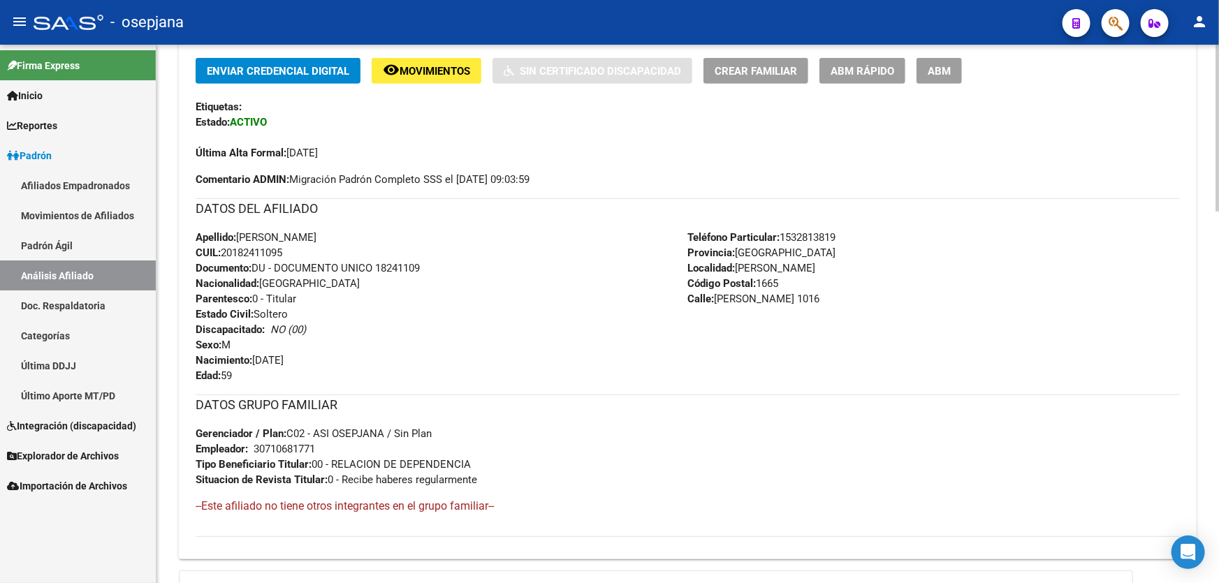
scroll to position [0, 0]
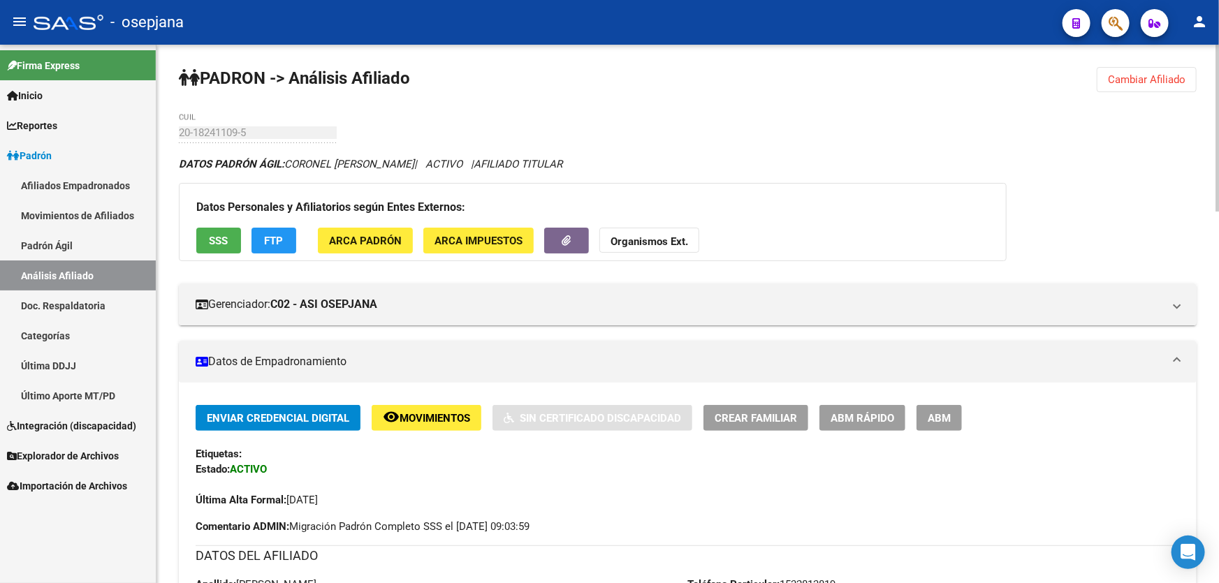
click at [1137, 78] on span "Cambiar Afiliado" at bounding box center [1147, 79] width 78 height 13
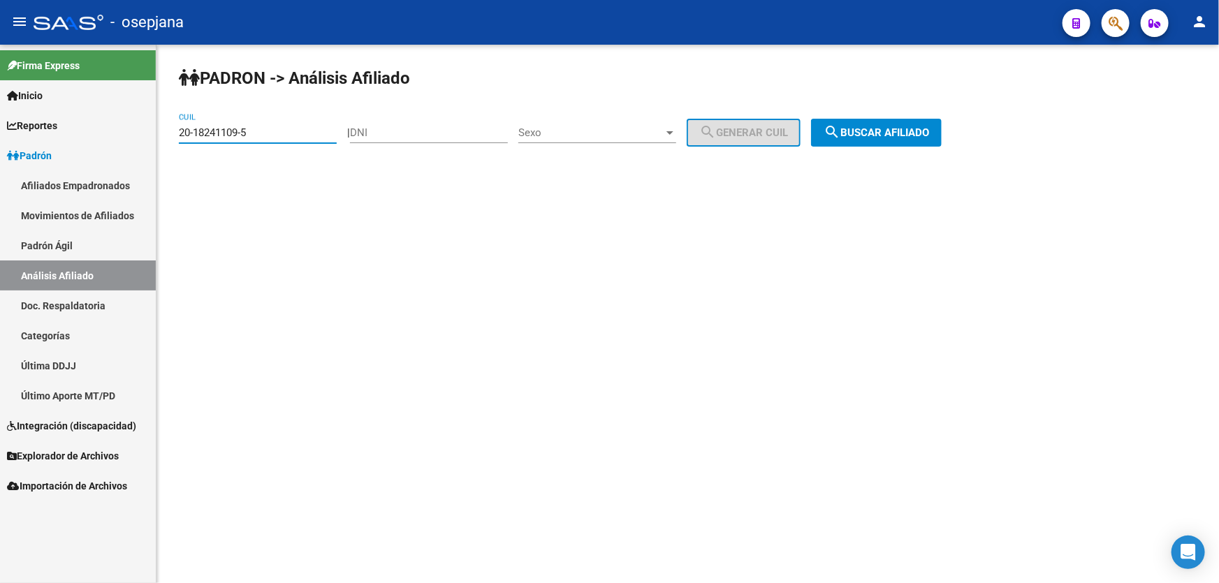
drag, startPoint x: 288, startPoint y: 133, endPoint x: 163, endPoint y: 133, distance: 124.3
click at [163, 133] on div "PADRON -> Análisis Afiliado 20-18241109-5 CUIL | DNI Sexo Sexo search Generar C…" at bounding box center [687, 118] width 1063 height 147
paste input "33048050-6"
click at [988, 127] on div "PADRON -> Análisis Afiliado 20-33048050-6 CUIL | DNI Sexo Sexo search Generar C…" at bounding box center [687, 118] width 1063 height 147
click at [898, 143] on button "search Buscar afiliado" at bounding box center [876, 133] width 131 height 28
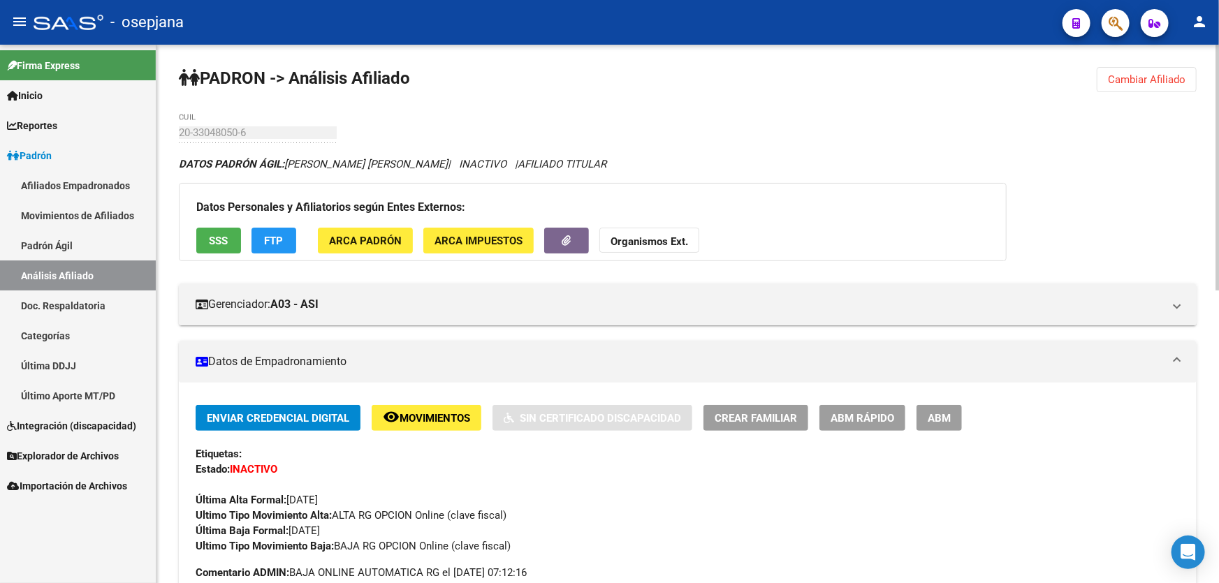
click at [1139, 80] on span "Cambiar Afiliado" at bounding box center [1147, 79] width 78 height 13
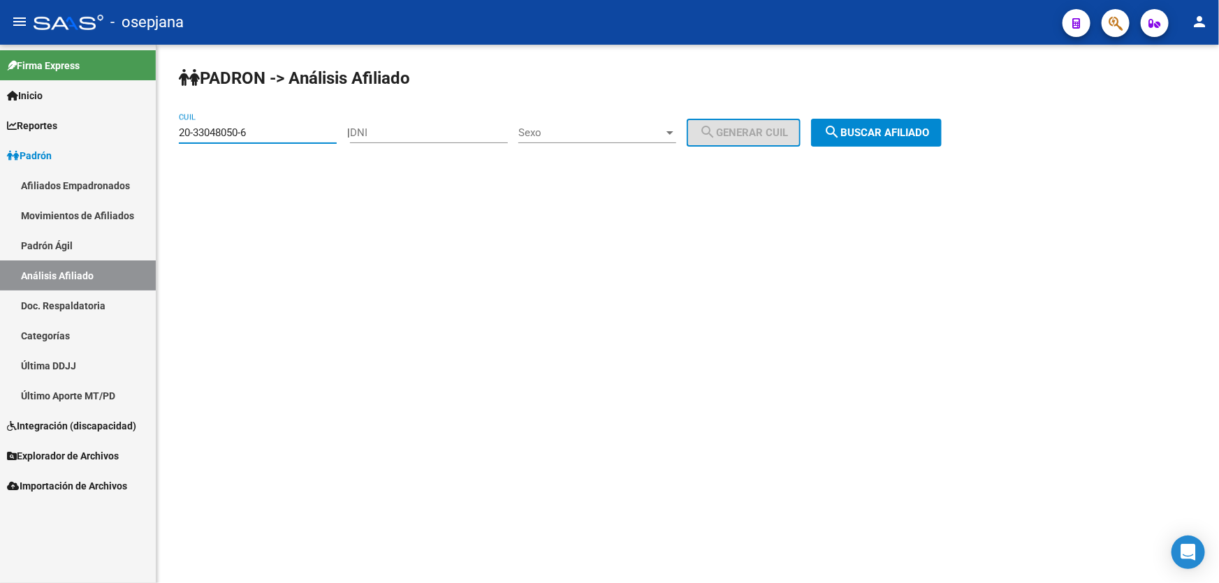
drag, startPoint x: 258, startPoint y: 128, endPoint x: 163, endPoint y: 131, distance: 95.7
click at [163, 131] on div "PADRON -> Análisis Afiliado 20-33048050-6 CUIL | DNI Sexo Sexo search Generar C…" at bounding box center [687, 118] width 1063 height 147
paste input "7-50717257-7"
type input "27-50717257-7"
click at [905, 120] on button "search Buscar afiliado" at bounding box center [876, 133] width 131 height 28
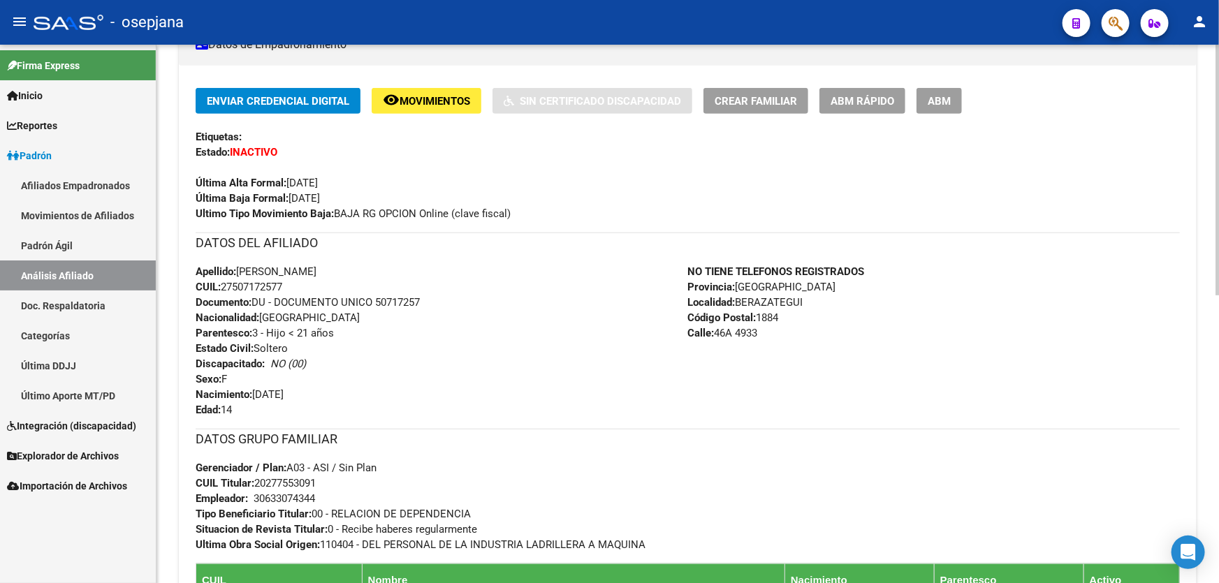
scroll to position [571, 0]
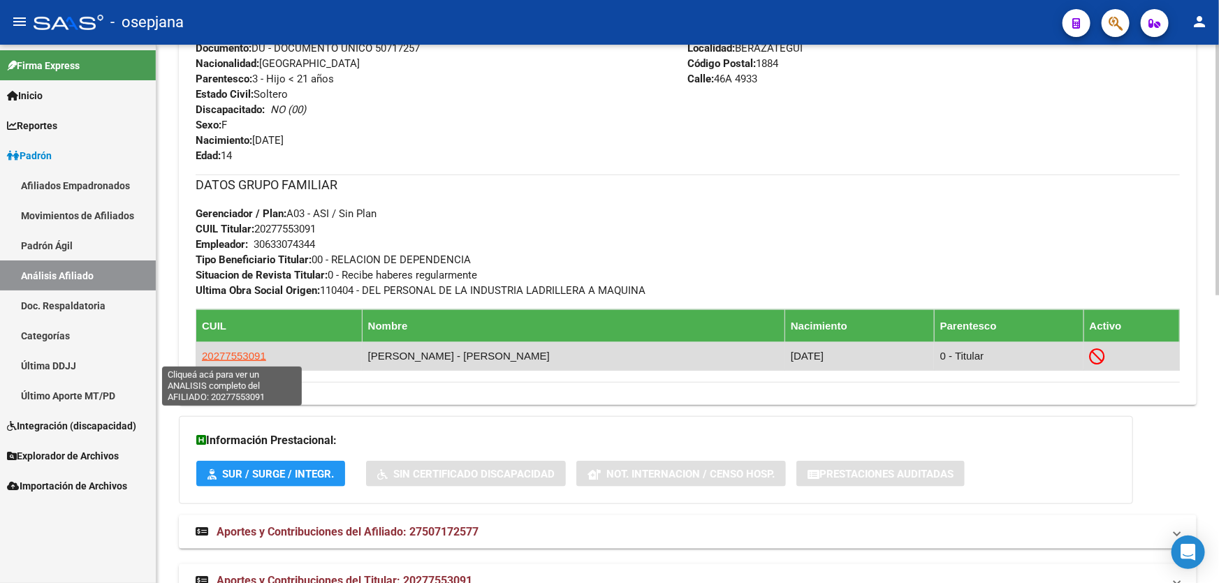
click at [261, 352] on span "20277553091" at bounding box center [234, 356] width 64 height 12
type textarea "20277553091"
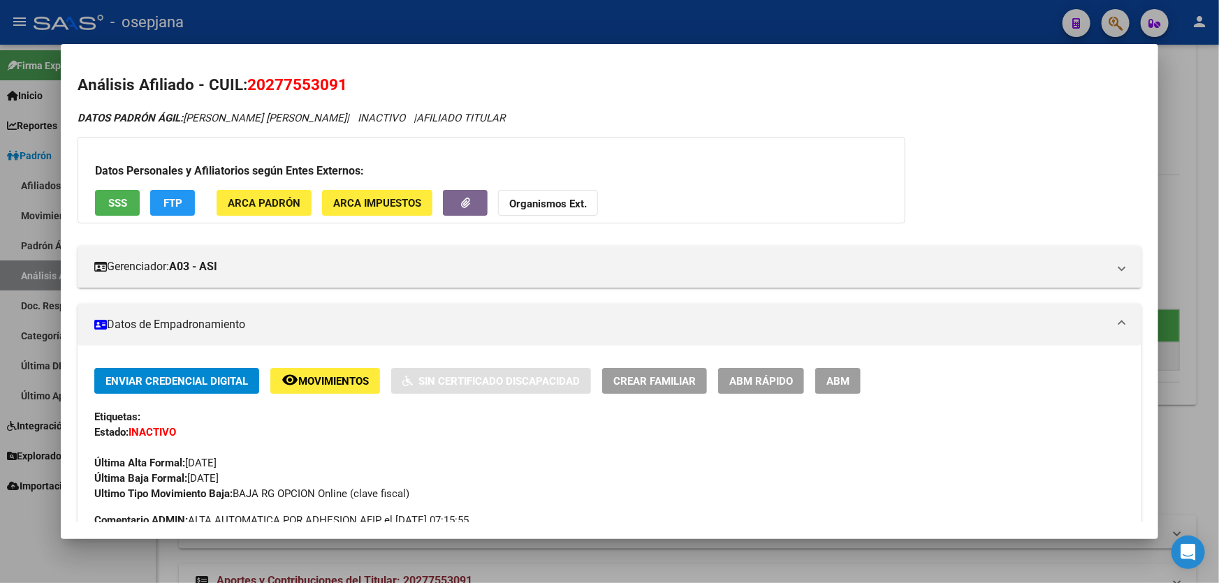
drag, startPoint x: 251, startPoint y: 82, endPoint x: 371, endPoint y: 78, distance: 120.2
click at [371, 78] on h2 "Análisis Afiliado - CUIL: 20277553091" at bounding box center [610, 85] width 1064 height 24
click at [1218, 133] on div at bounding box center [609, 291] width 1219 height 583
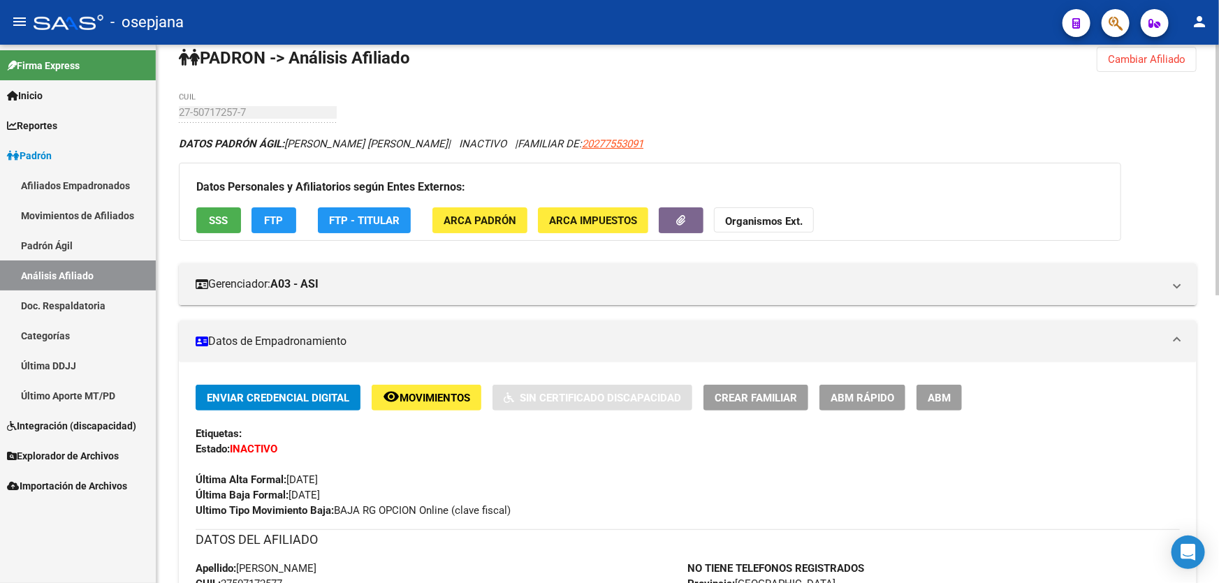
scroll to position [0, 0]
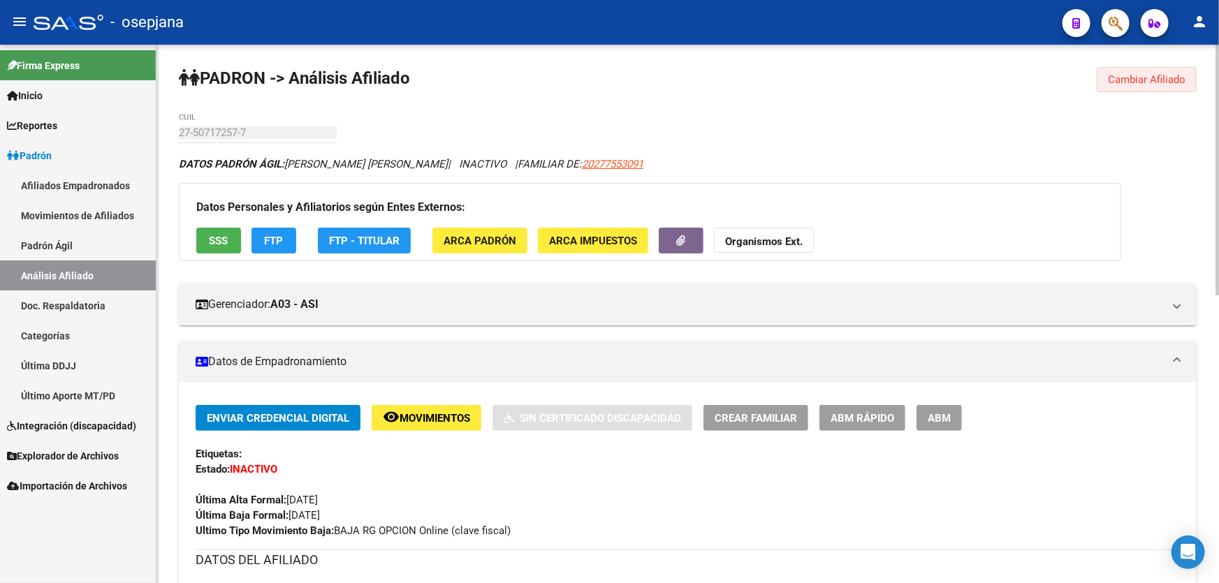
click at [1164, 80] on span "Cambiar Afiliado" at bounding box center [1147, 79] width 78 height 13
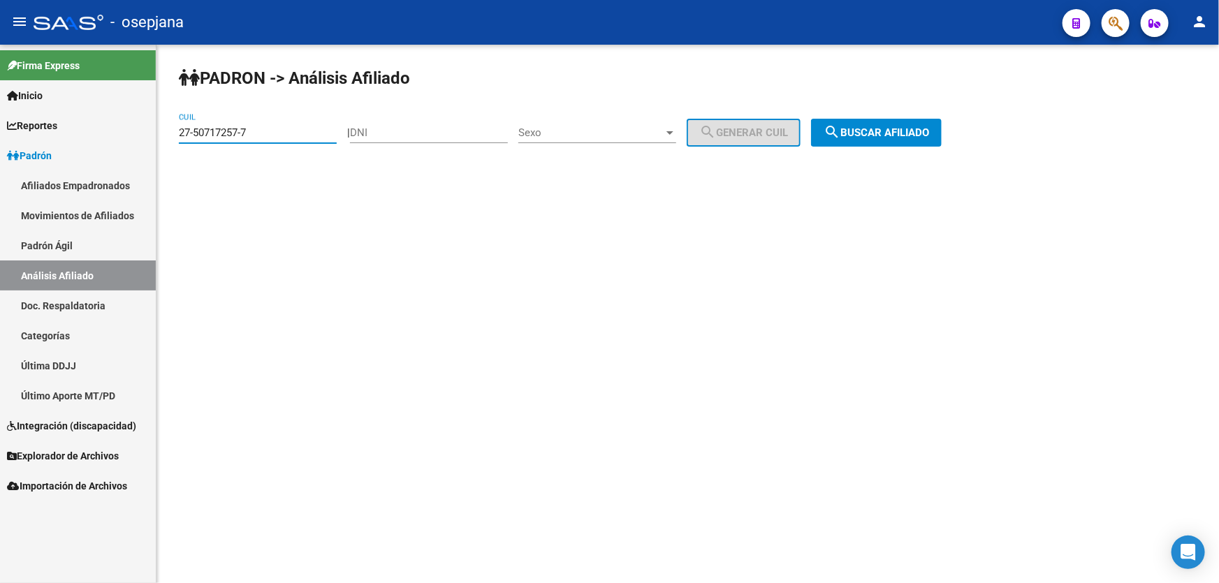
drag, startPoint x: 272, startPoint y: 136, endPoint x: 161, endPoint y: 140, distance: 111.1
click at [161, 140] on div "PADRON -> Análisis Afiliado 27-50717257-7 CUIL | DNI Sexo Sexo search Generar C…" at bounding box center [687, 118] width 1063 height 147
paste input "0-59053461-8"
type input "20-59053461-8"
click at [908, 124] on button "search Buscar afiliado" at bounding box center [876, 133] width 131 height 28
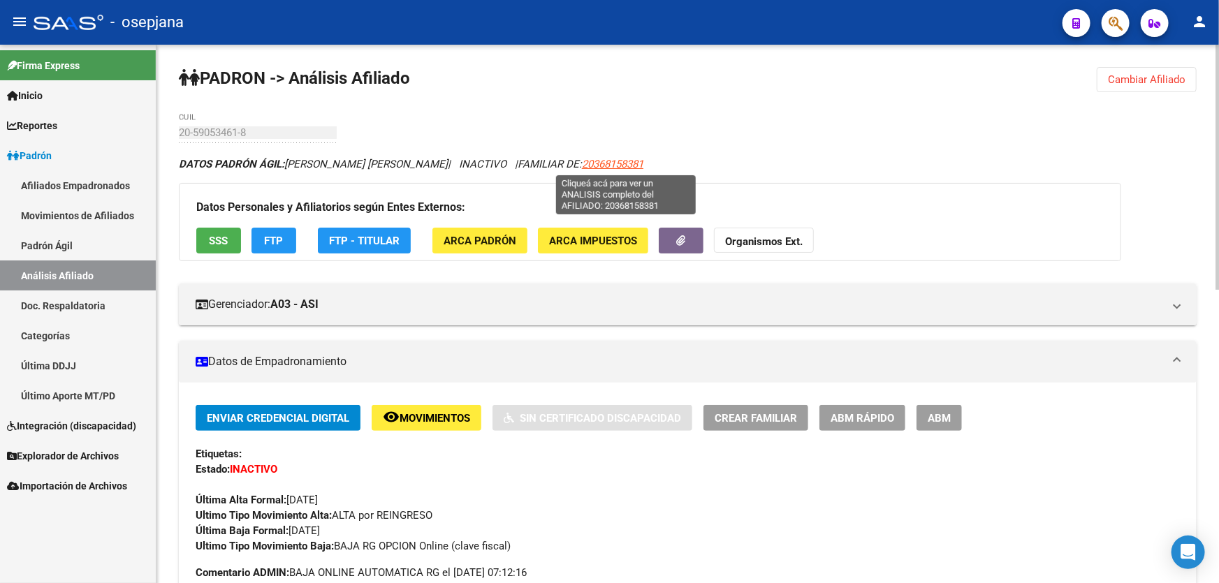
click at [620, 159] on span "20368158381" at bounding box center [612, 164] width 61 height 13
type textarea "20368158381"
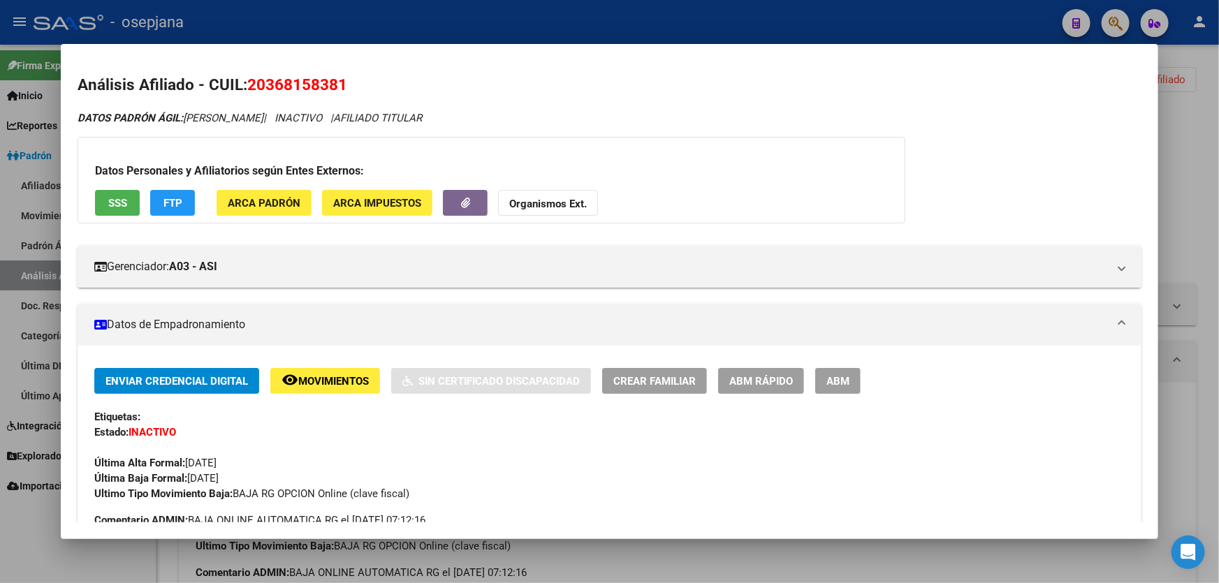
drag, startPoint x: 247, startPoint y: 83, endPoint x: 367, endPoint y: 82, distance: 120.2
click at [367, 82] on h2 "Análisis Afiliado - CUIL: 20368158381" at bounding box center [610, 85] width 1064 height 24
click at [583, 24] on div at bounding box center [609, 291] width 1219 height 583
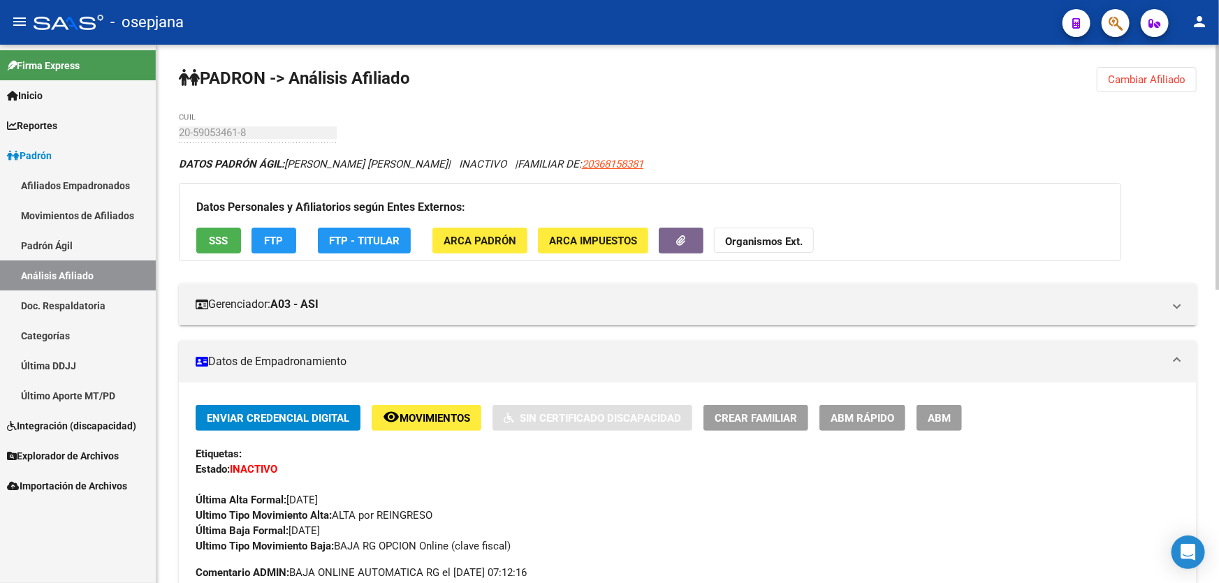
click at [1128, 70] on button "Cambiar Afiliado" at bounding box center [1147, 79] width 100 height 25
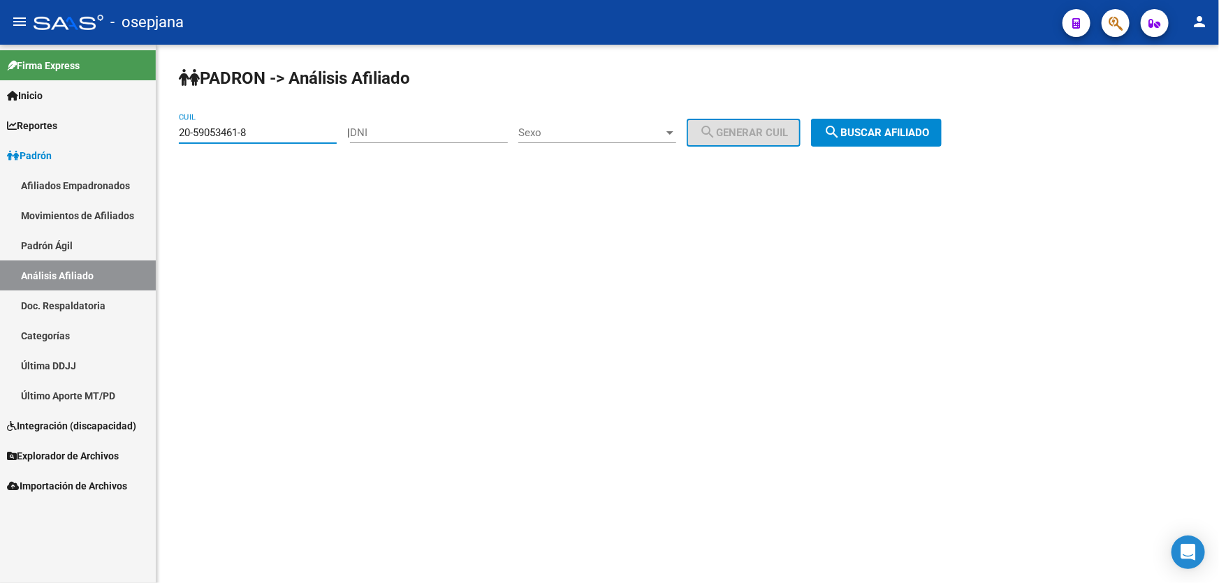
drag, startPoint x: 285, startPoint y: 135, endPoint x: 0, endPoint y: 178, distance: 288.3
click at [0, 176] on mat-sidenav-container "Firma Express Inicio Calendario SSS Instructivos Contacto OS Reportes Padrón Tr…" at bounding box center [609, 314] width 1219 height 539
paste input "7-25094255-4"
click at [880, 134] on span "search Buscar afiliado" at bounding box center [876, 132] width 105 height 13
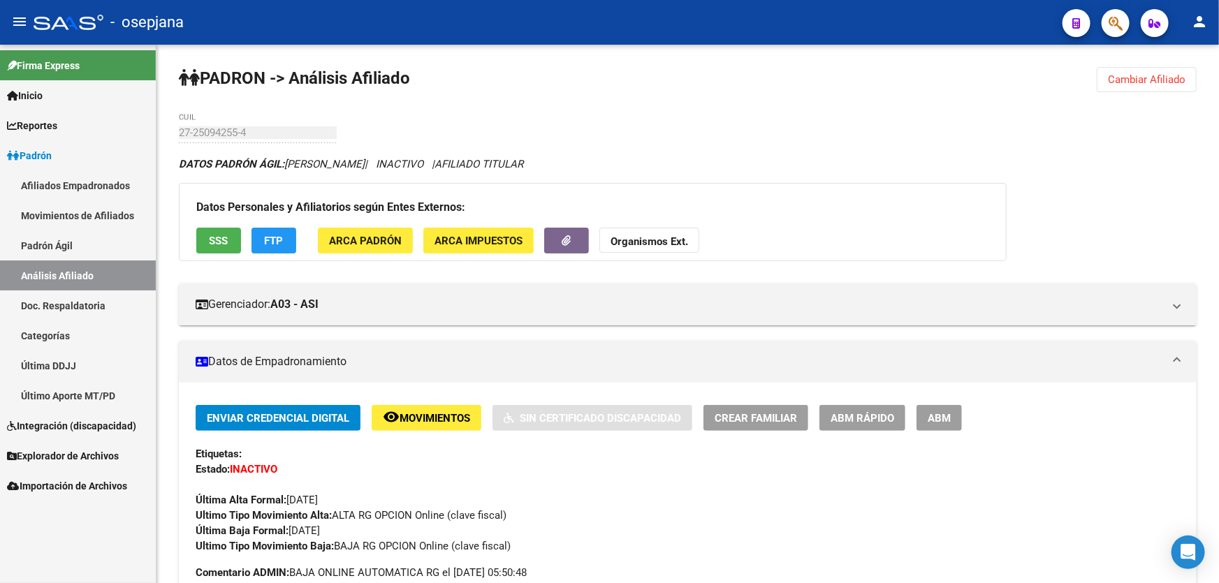
click at [1135, 73] on span "Cambiar Afiliado" at bounding box center [1147, 79] width 78 height 13
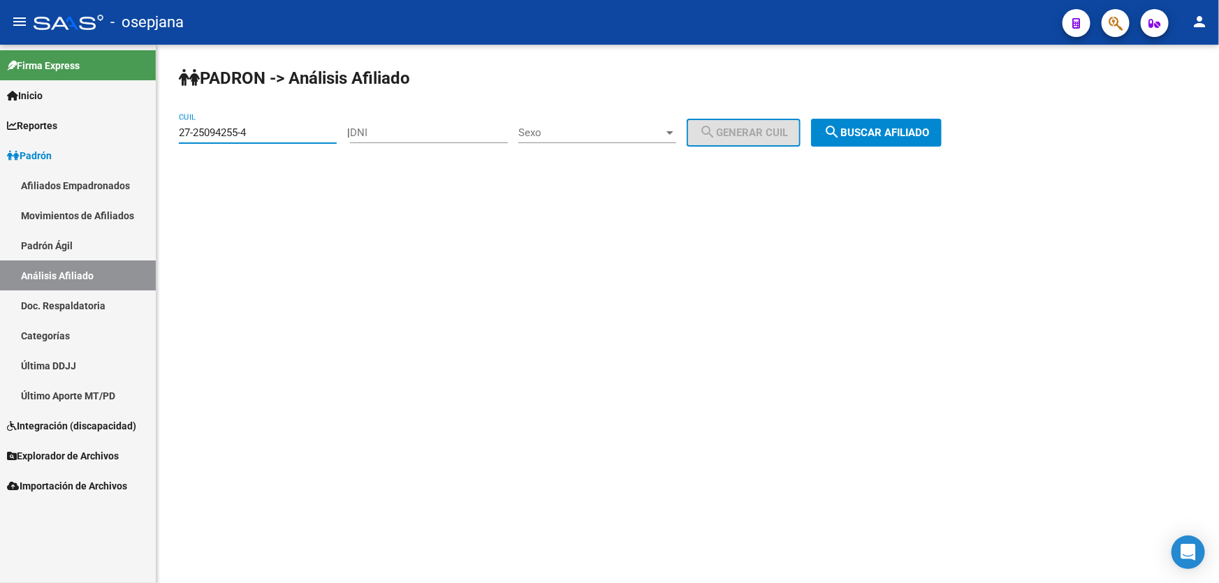
drag, startPoint x: 229, startPoint y: 129, endPoint x: 163, endPoint y: 129, distance: 66.4
click at [163, 129] on div "PADRON -> Análisis Afiliado 27-25094255-4 CUIL | DNI Sexo Sexo search Generar C…" at bounding box center [687, 118] width 1063 height 147
paste input "39809621-0"
click at [880, 122] on button "search Buscar afiliado" at bounding box center [876, 133] width 131 height 28
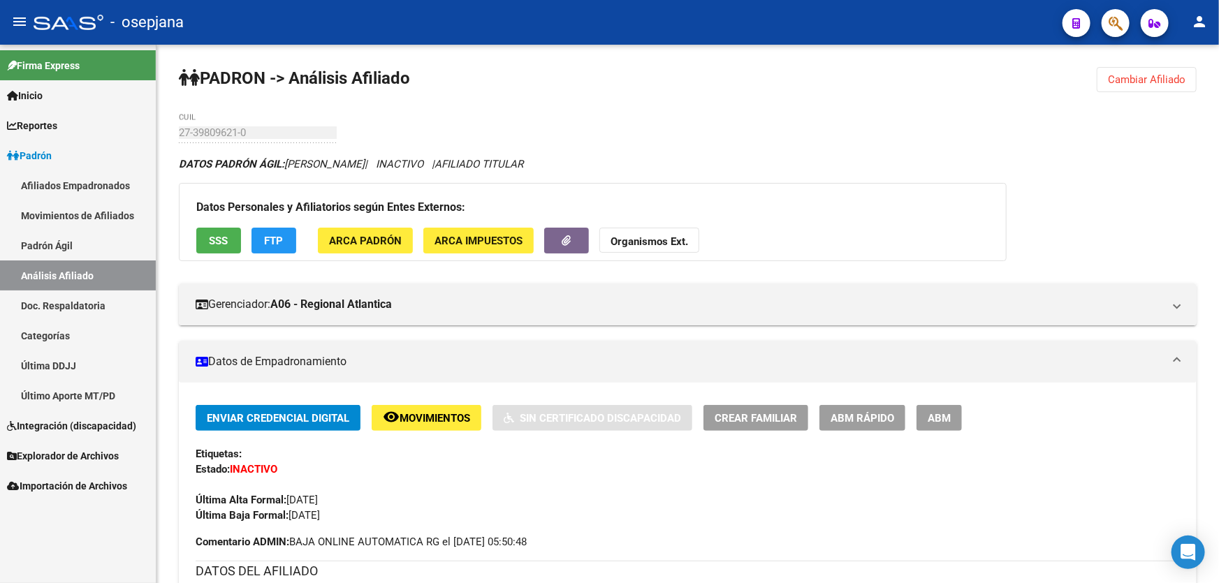
click at [1218, 131] on div at bounding box center [1217, 181] width 3 height 272
click at [1125, 64] on div "PADRON -> Análisis Afiliado Cambiar Afiliado 27-39809621-0 CUIL DATOS PADRÓN ÁG…" at bounding box center [687, 580] width 1063 height 1070
click at [1111, 78] on span "Cambiar Afiliado" at bounding box center [1147, 79] width 78 height 13
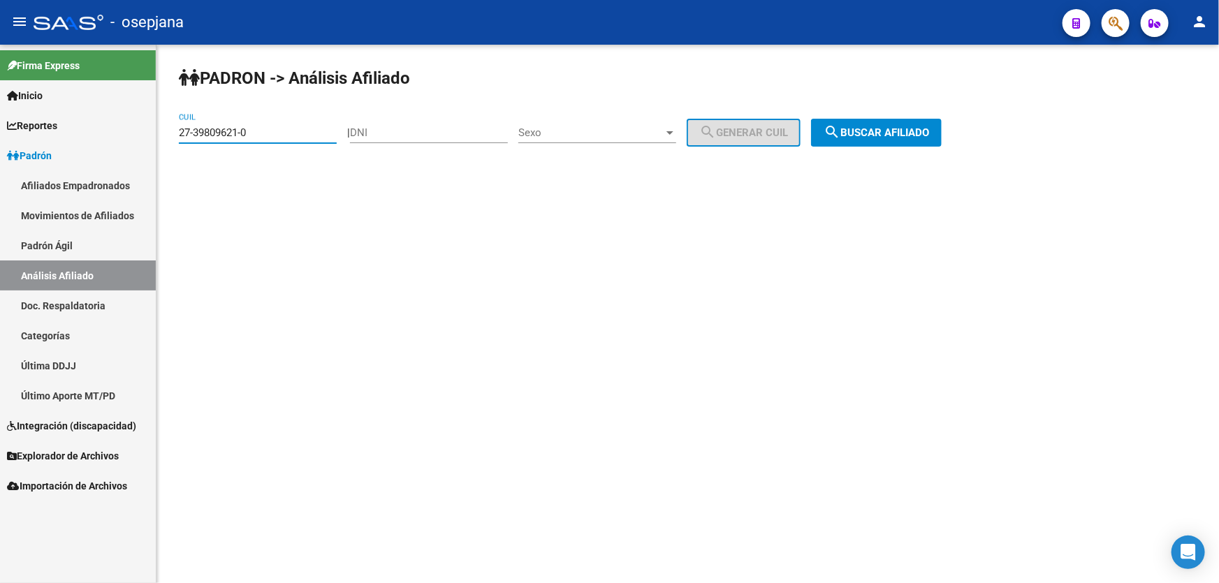
drag, startPoint x: 275, startPoint y: 130, endPoint x: 170, endPoint y: 133, distance: 104.8
click at [170, 133] on div "PADRON -> Análisis Afiliado 27-39809621-0 CUIL | DNI Sexo Sexo search Generar C…" at bounding box center [687, 118] width 1063 height 147
paste input "21100546-2"
type input "27-21100546-2"
click at [910, 132] on span "search Buscar afiliado" at bounding box center [876, 132] width 105 height 13
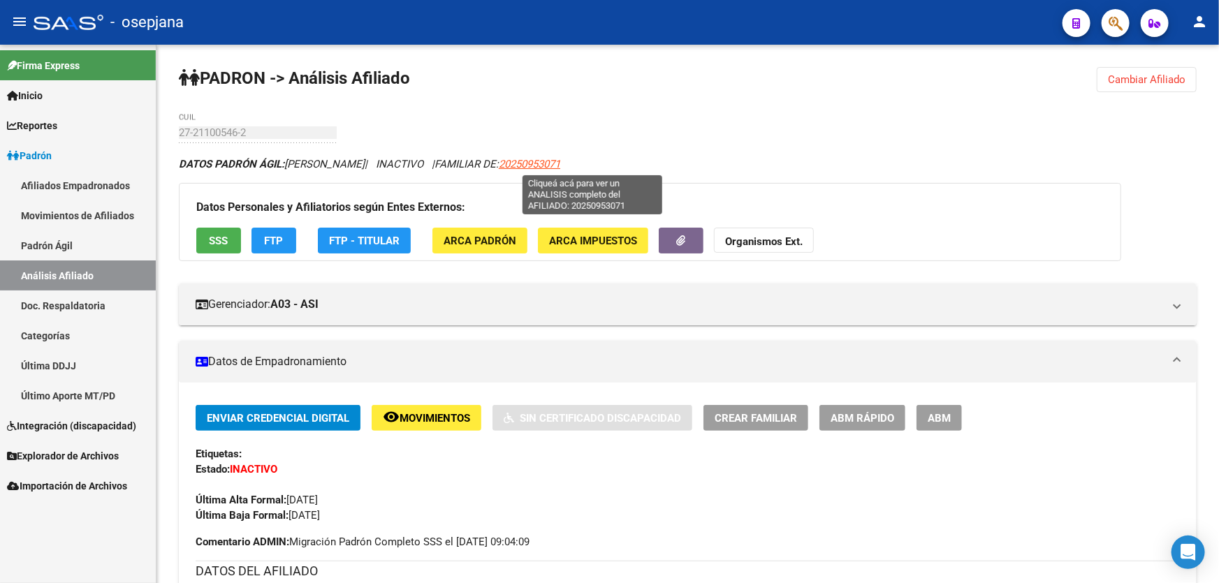
click at [560, 160] on span "20250953071" at bounding box center [529, 164] width 61 height 13
type textarea "20250953071"
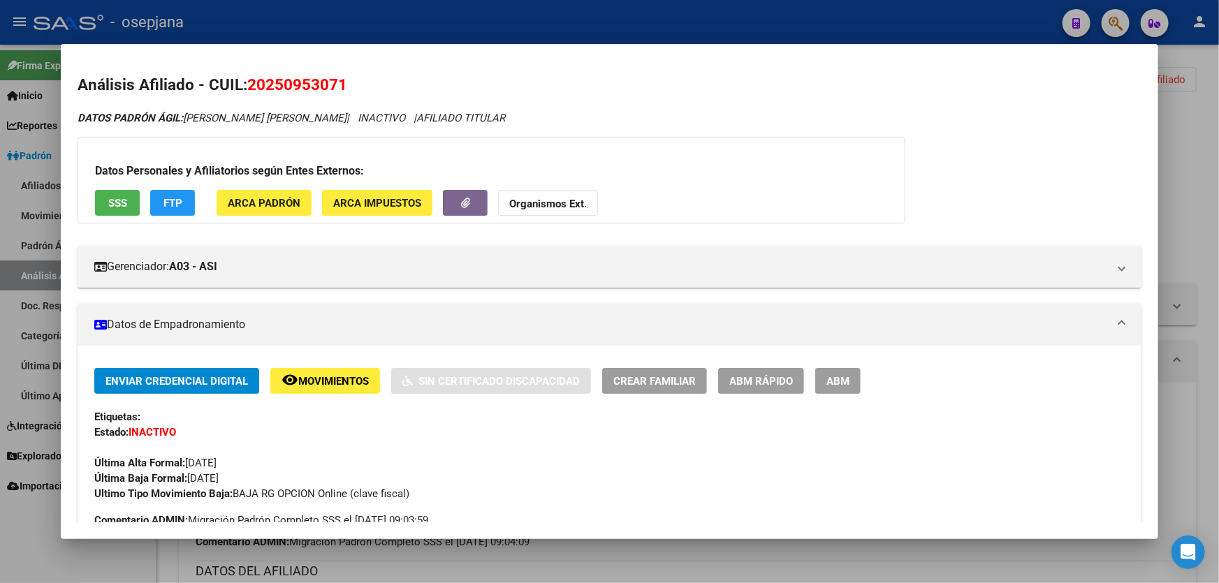
drag, startPoint x: 249, startPoint y: 82, endPoint x: 356, endPoint y: 82, distance: 106.9
click at [356, 82] on h2 "Análisis Afiliado - CUIL: 20250953071" at bounding box center [610, 85] width 1064 height 24
click at [1218, 220] on div at bounding box center [609, 291] width 1219 height 583
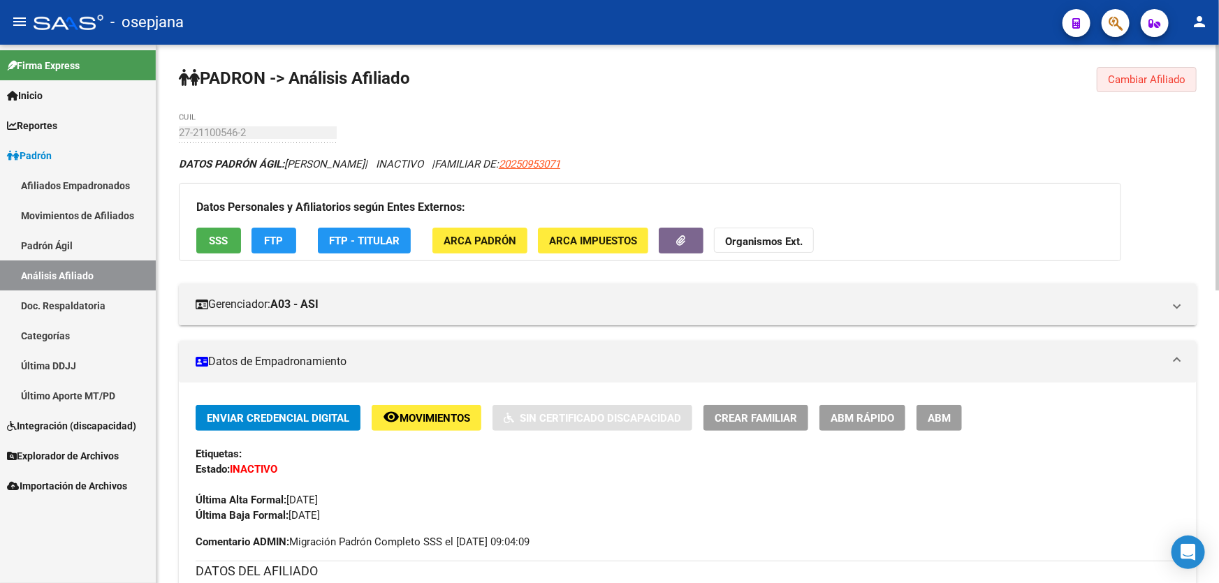
click at [1161, 79] on span "Cambiar Afiliado" at bounding box center [1147, 79] width 78 height 13
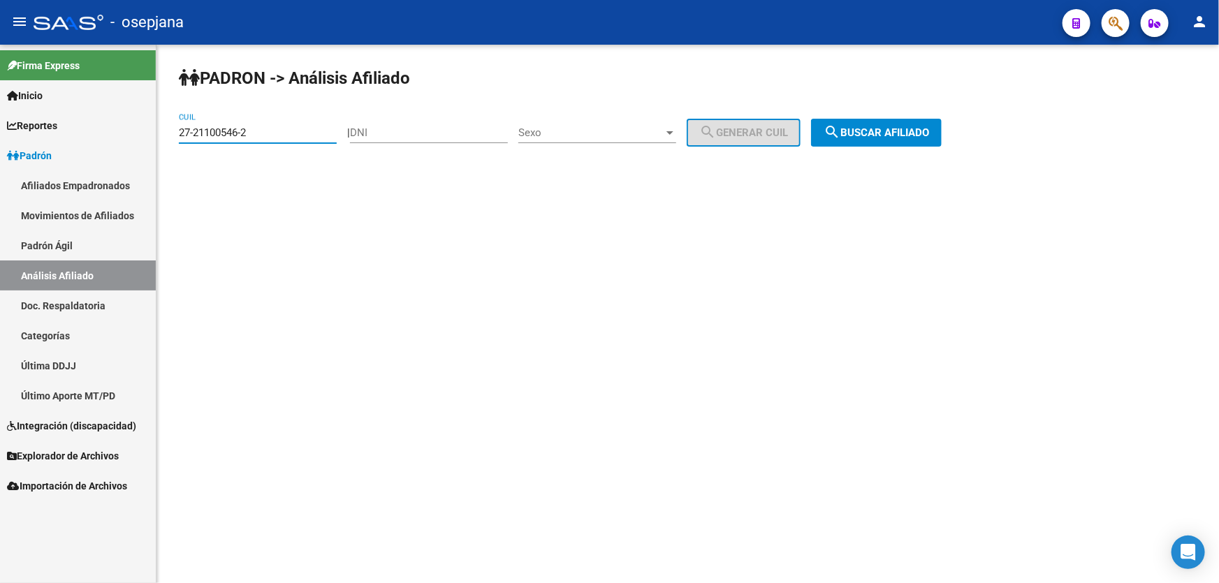
drag, startPoint x: 270, startPoint y: 133, endPoint x: 160, endPoint y: 143, distance: 110.8
click at [160, 143] on div "PADRON -> Análisis Afiliado 27-21100546-2 CUIL | DNI Sexo Sexo search Generar C…" at bounding box center [687, 118] width 1063 height 147
paste input "0-39411221-7"
click at [915, 129] on span "search Buscar afiliado" at bounding box center [876, 132] width 105 height 13
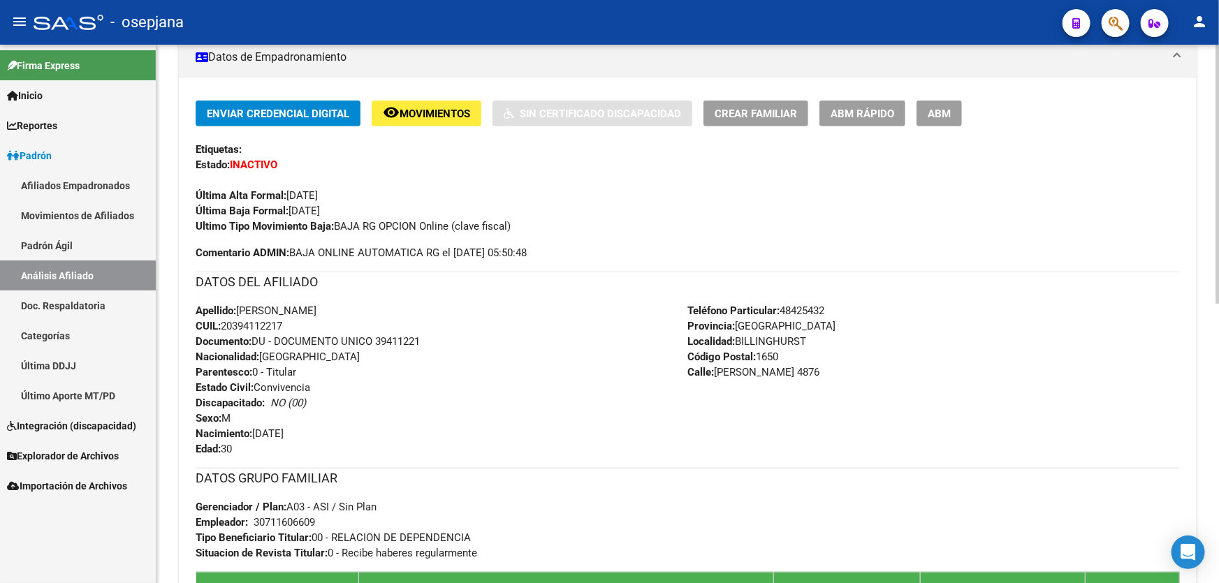
scroll to position [63, 0]
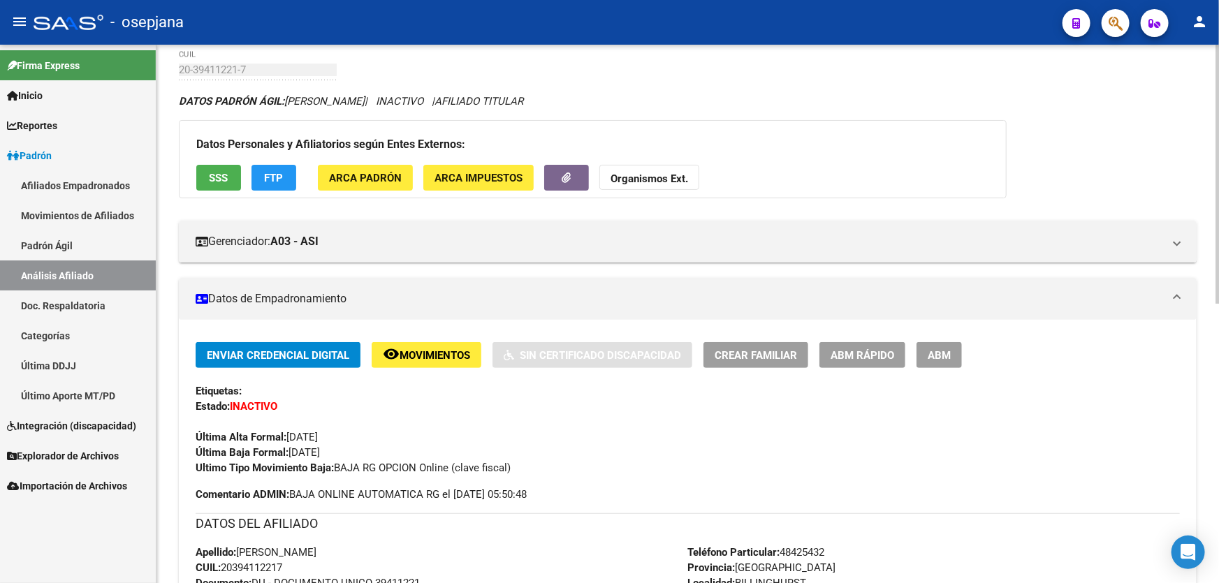
click at [219, 165] on button "SSS" at bounding box center [218, 178] width 45 height 26
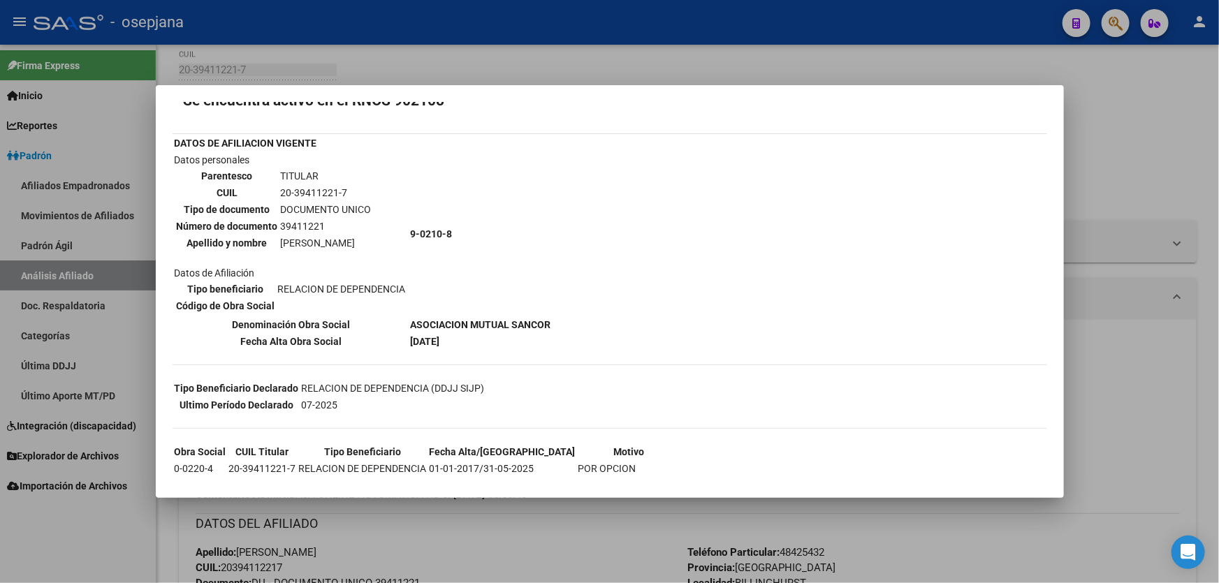
scroll to position [119, 0]
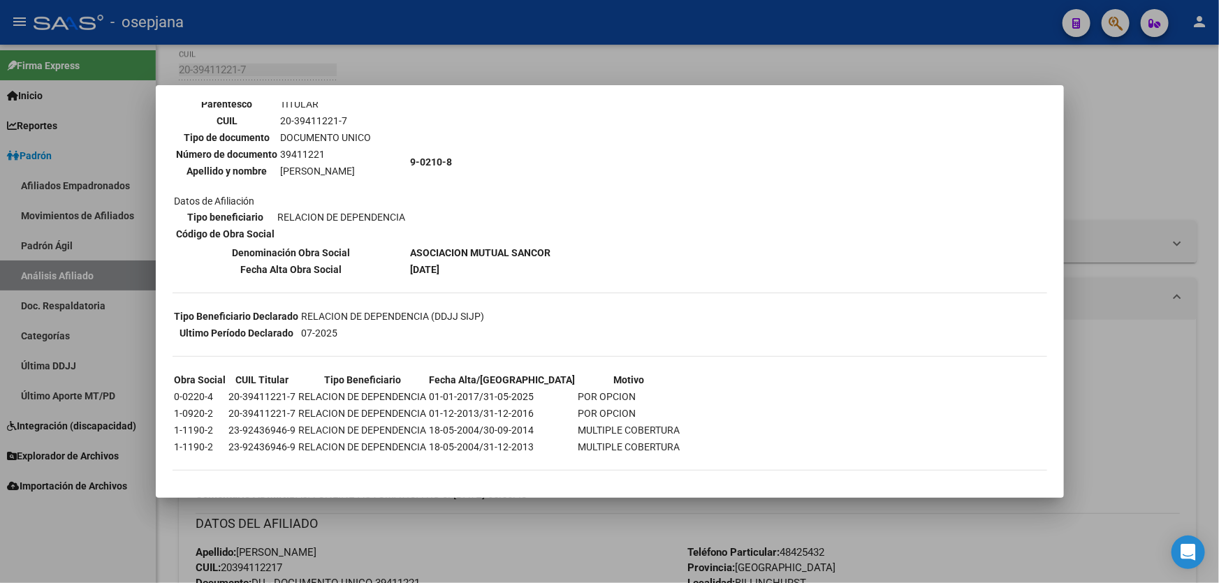
click at [1218, 241] on div at bounding box center [609, 291] width 1219 height 583
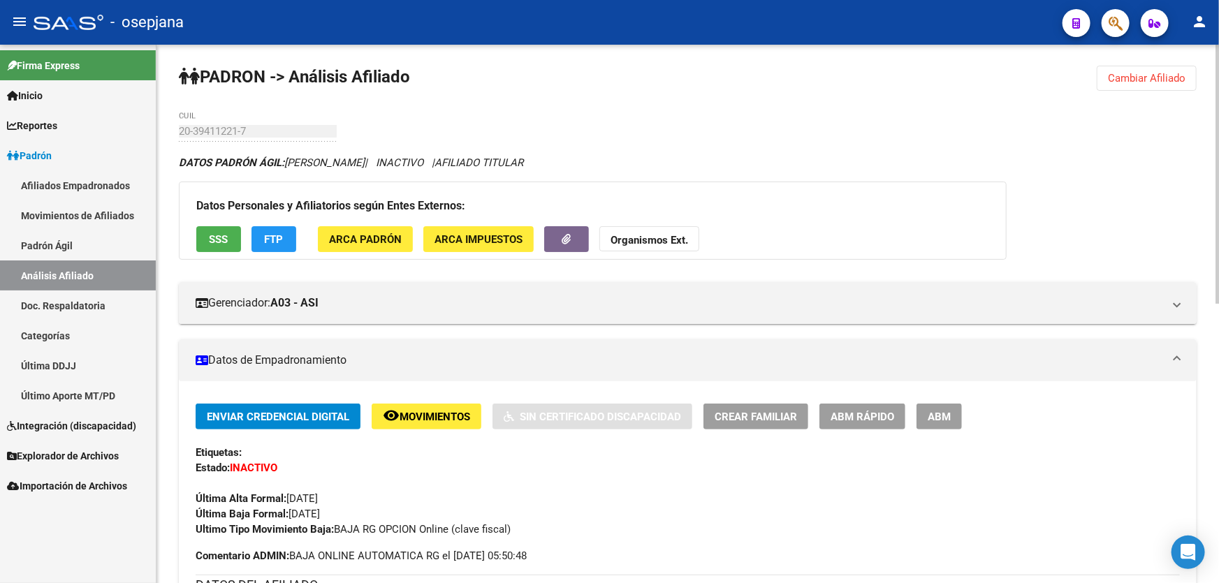
scroll to position [0, 0]
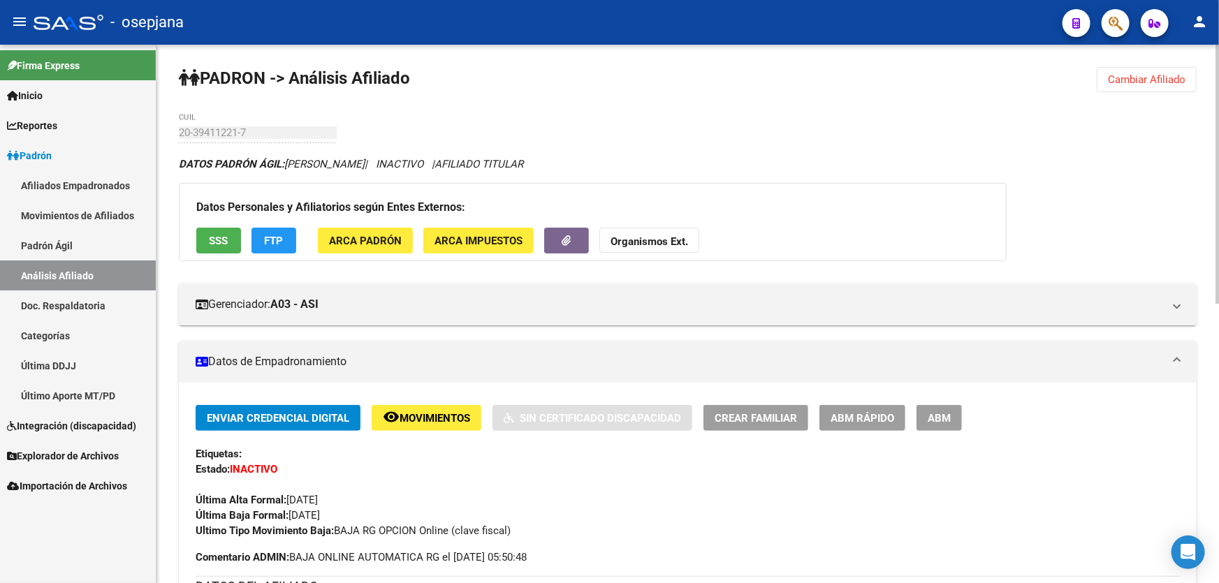
click at [219, 242] on span "SSS" at bounding box center [219, 241] width 19 height 13
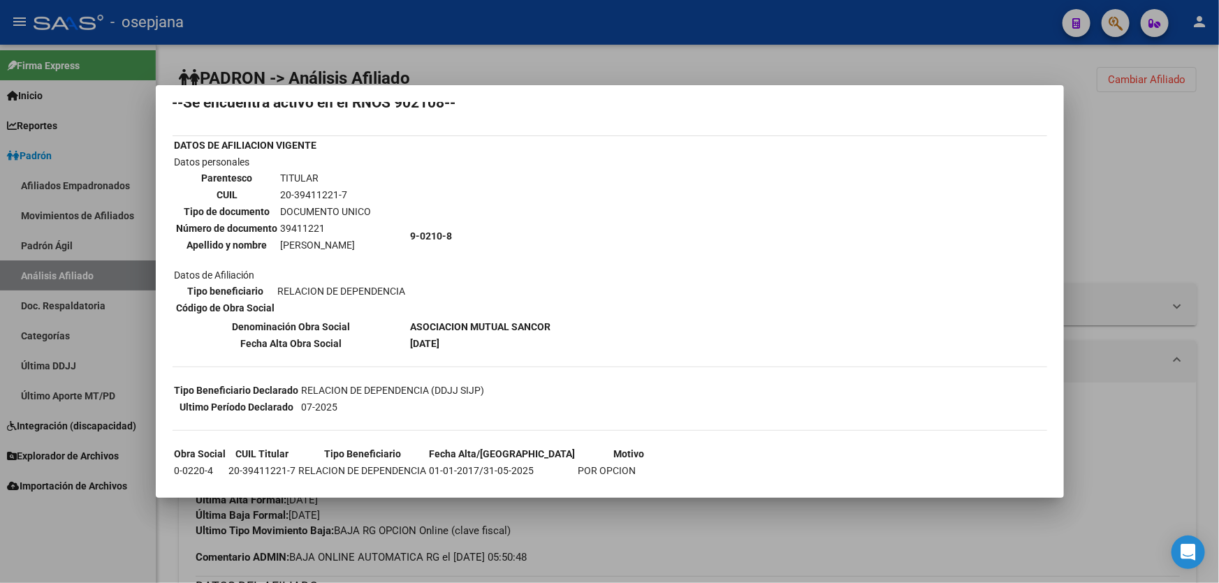
scroll to position [119, 0]
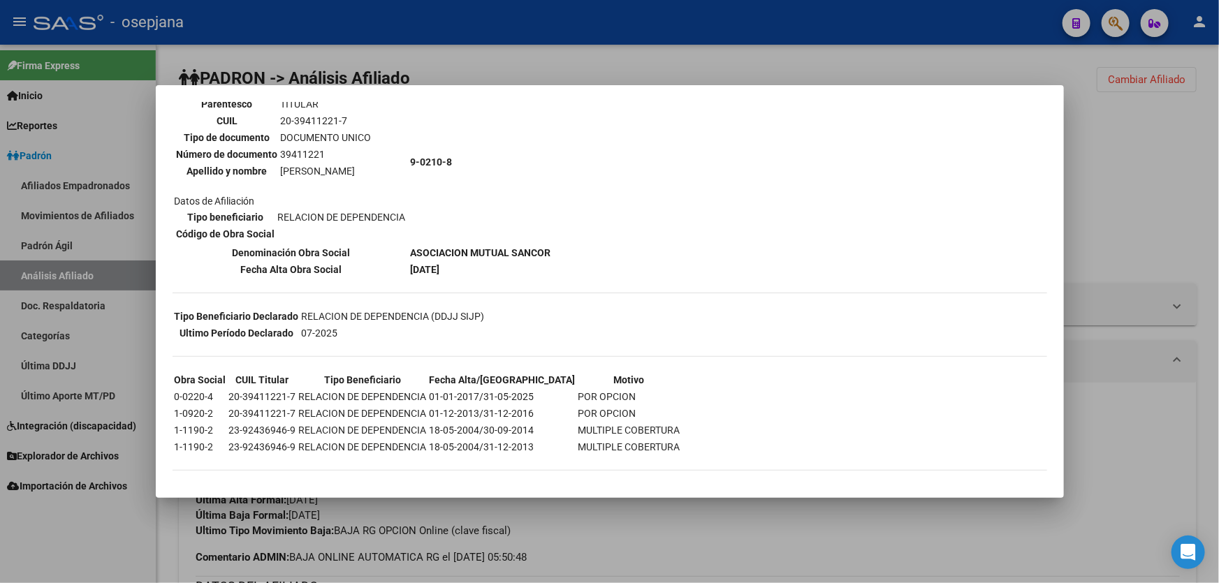
click at [1119, 194] on div at bounding box center [609, 291] width 1219 height 583
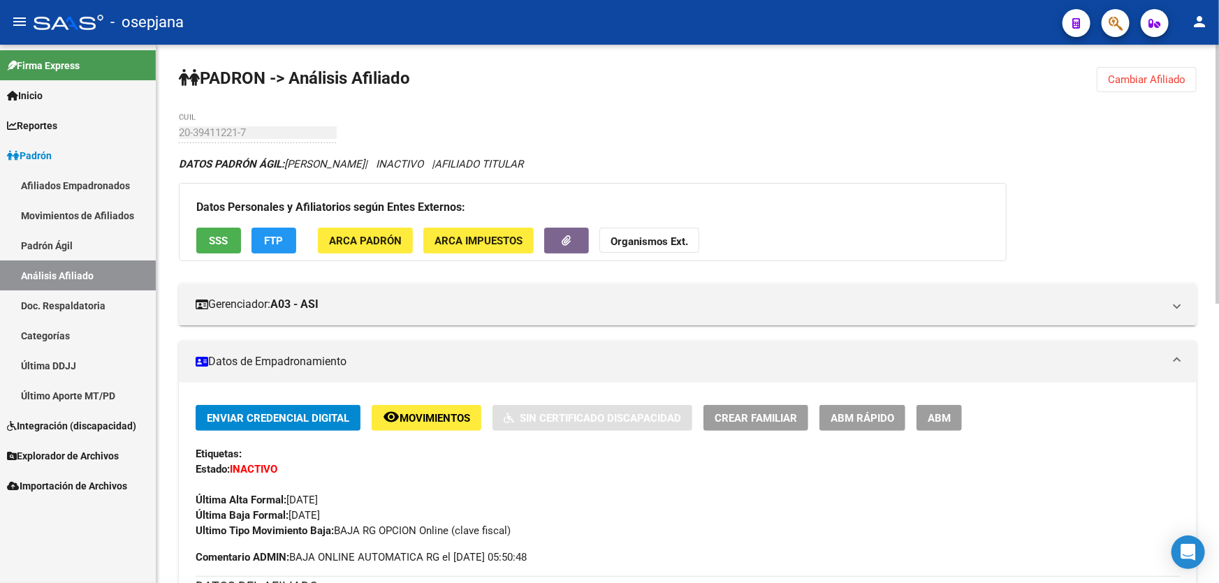
click at [1167, 80] on span "Cambiar Afiliado" at bounding box center [1147, 79] width 78 height 13
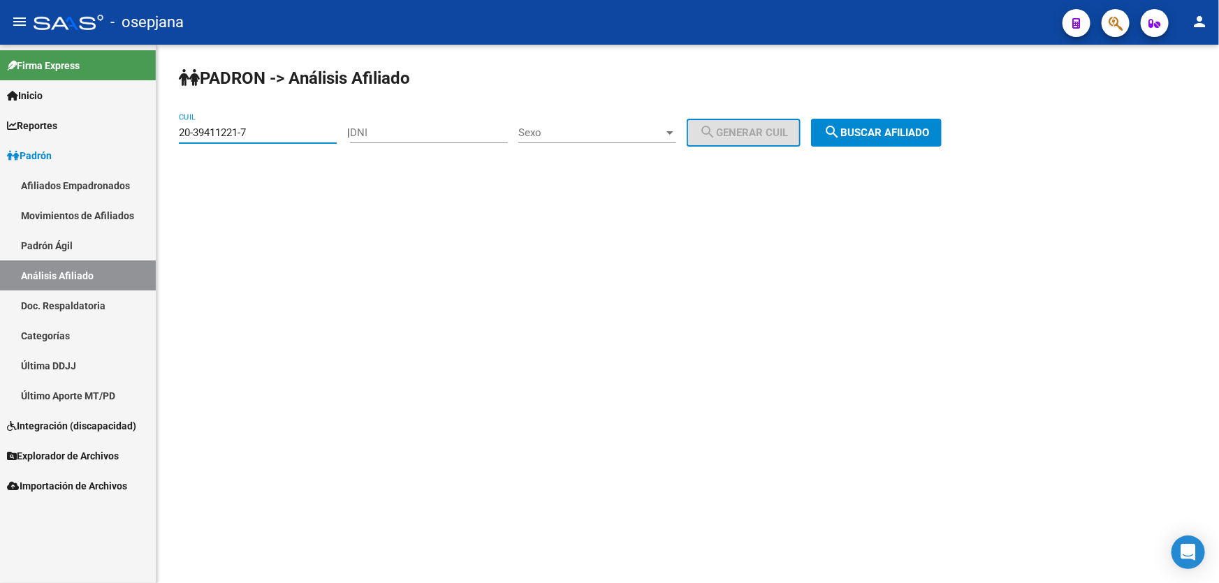
drag, startPoint x: 271, startPoint y: 132, endPoint x: 163, endPoint y: 135, distance: 107.6
click at [163, 135] on div "PADRON -> Análisis Afiliado 20-39411221-7 CUIL | DNI Sexo Sexo search Generar C…" at bounding box center [687, 118] width 1063 height 147
paste input "23272576-2"
click at [929, 126] on span "search Buscar afiliado" at bounding box center [876, 132] width 105 height 13
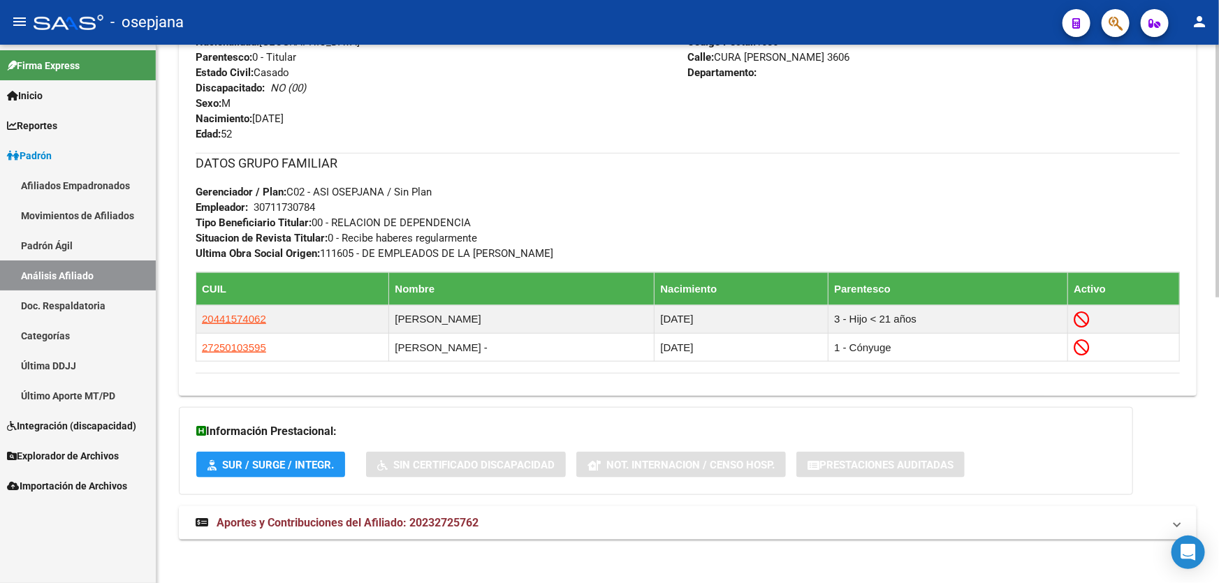
scroll to position [608, 0]
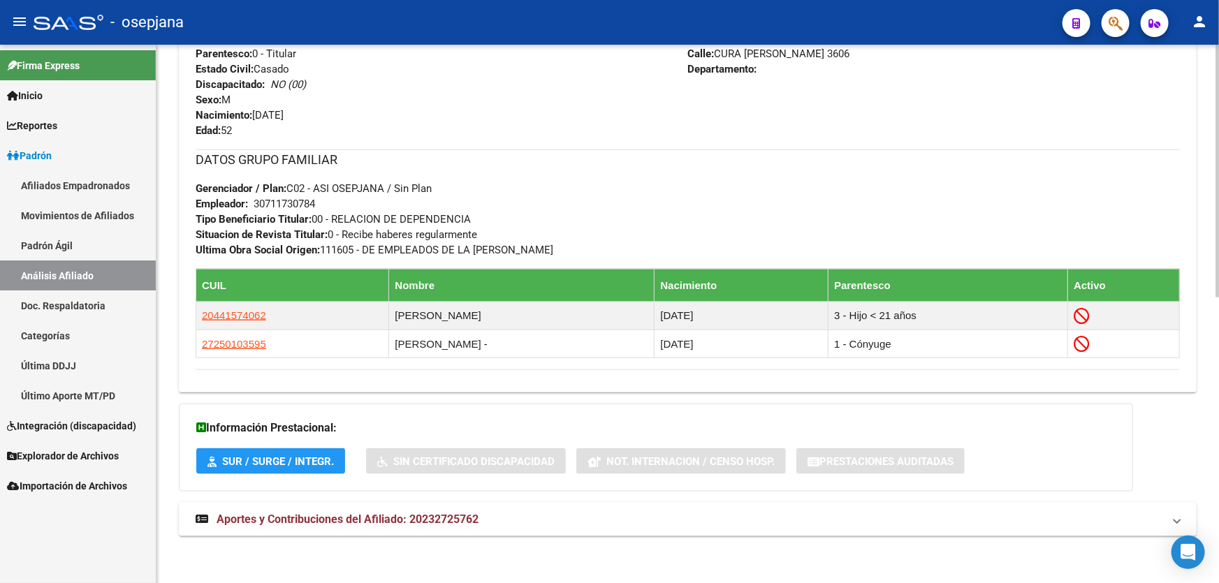
click at [1190, 100] on div "Enviar Credencial Digital remove_red_eye Movimientos Sin Certificado Discapacid…" at bounding box center [688, 89] width 1018 height 584
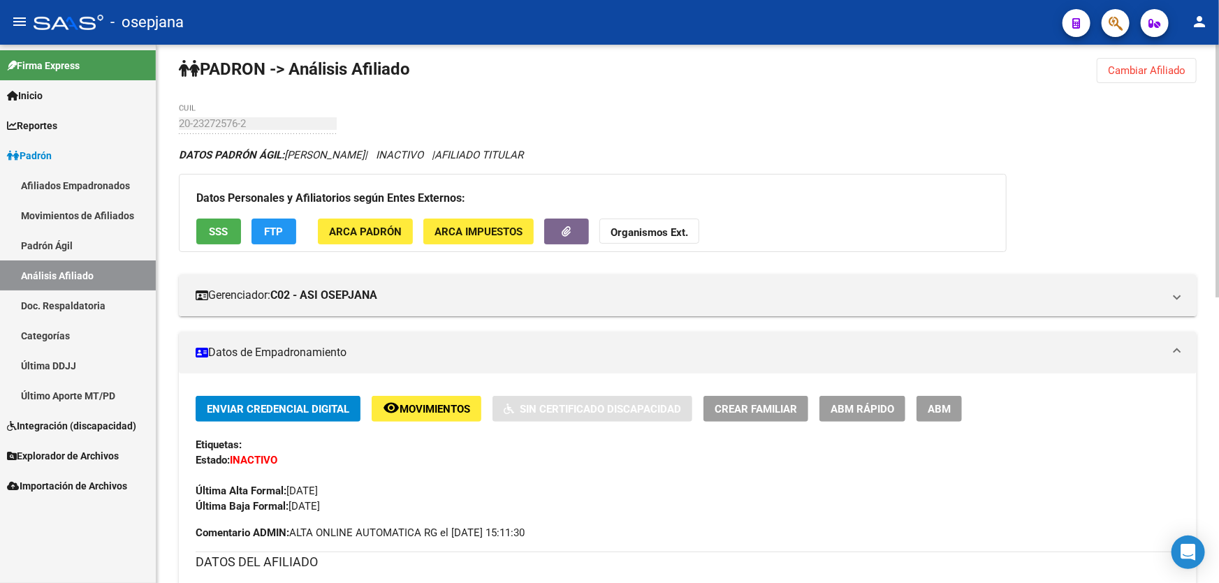
scroll to position [0, 0]
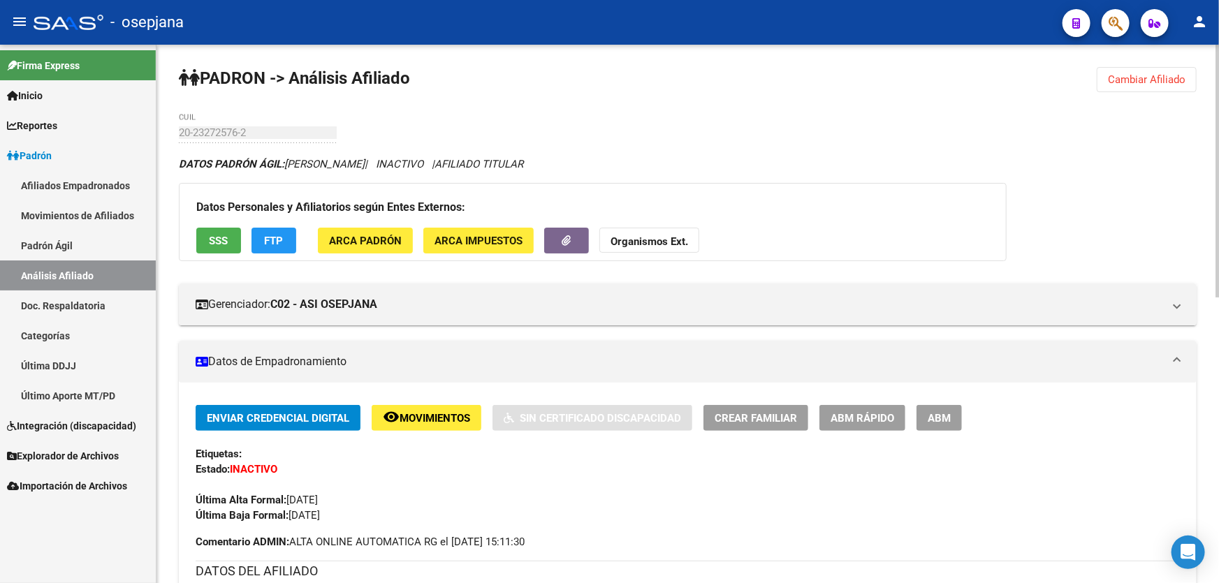
click at [1128, 76] on span "Cambiar Afiliado" at bounding box center [1147, 79] width 78 height 13
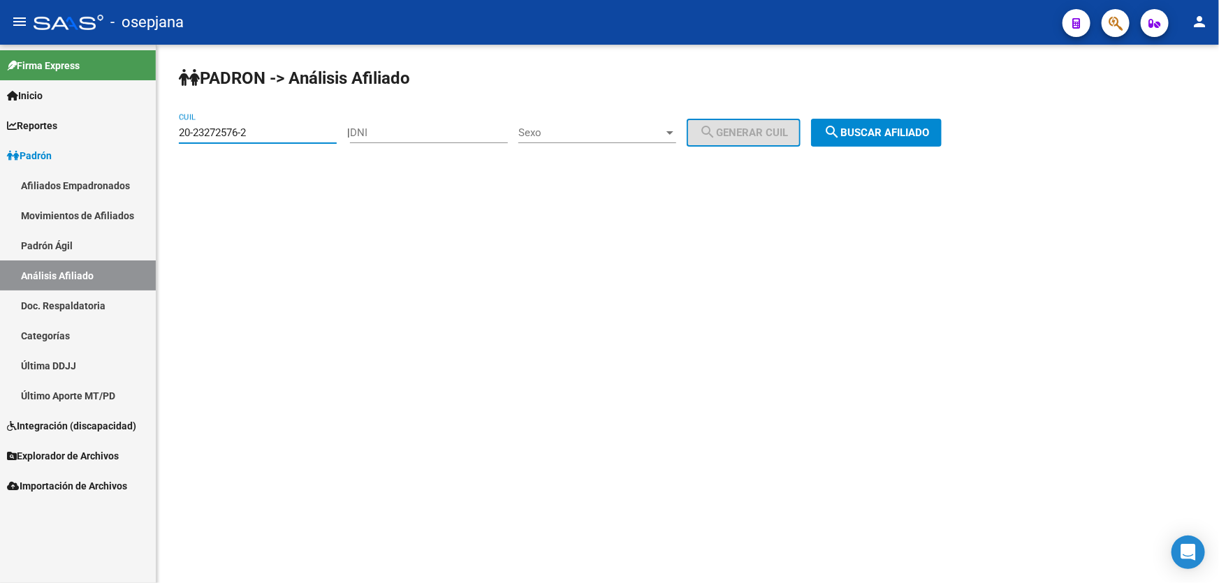
drag, startPoint x: 285, startPoint y: 133, endPoint x: 166, endPoint y: 136, distance: 118.8
click at [166, 136] on div "PADRON -> Análisis Afiliado 20-23272576-2 CUIL | DNI Sexo Sexo search Generar C…" at bounding box center [687, 118] width 1063 height 147
drag, startPoint x: 212, startPoint y: 125, endPoint x: 316, endPoint y: 110, distance: 105.8
click at [316, 110] on div "PADRON -> Análisis Afiliado 20-23272576-2 CUIL | DNI Sexo Sexo search Generar C…" at bounding box center [687, 118] width 1063 height 147
drag, startPoint x: 265, startPoint y: 133, endPoint x: 166, endPoint y: 133, distance: 99.2
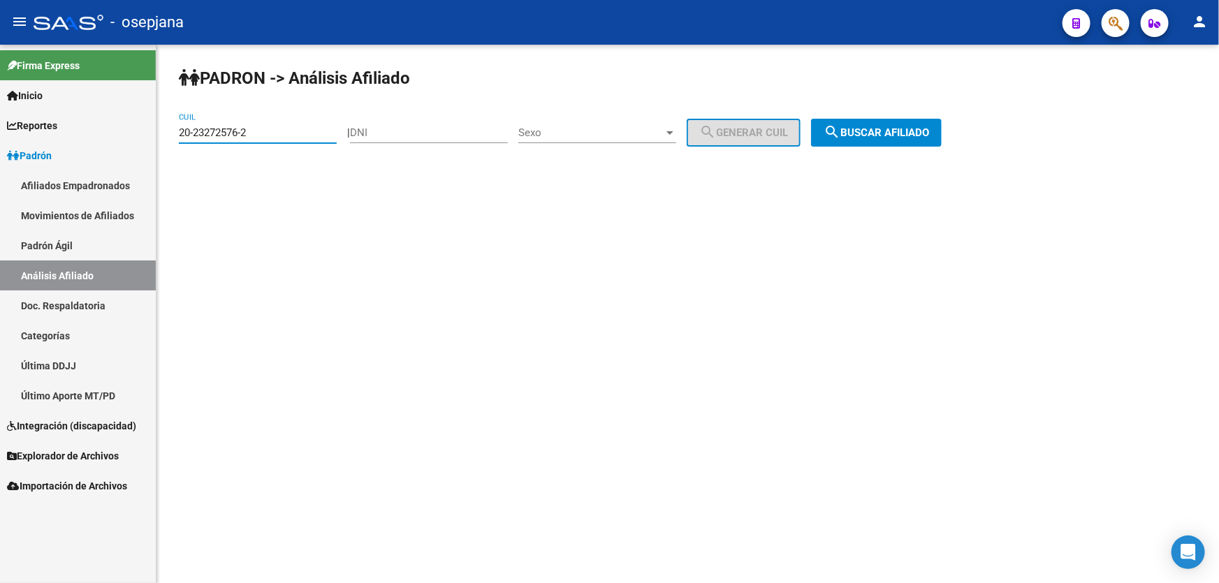
click at [166, 133] on div "PADRON -> Análisis Afiliado 20-23272576-2 CUIL | DNI Sexo Sexo search Generar C…" at bounding box center [687, 118] width 1063 height 147
paste input "33397331-7"
click at [857, 119] on button "search Buscar afiliado" at bounding box center [876, 133] width 131 height 28
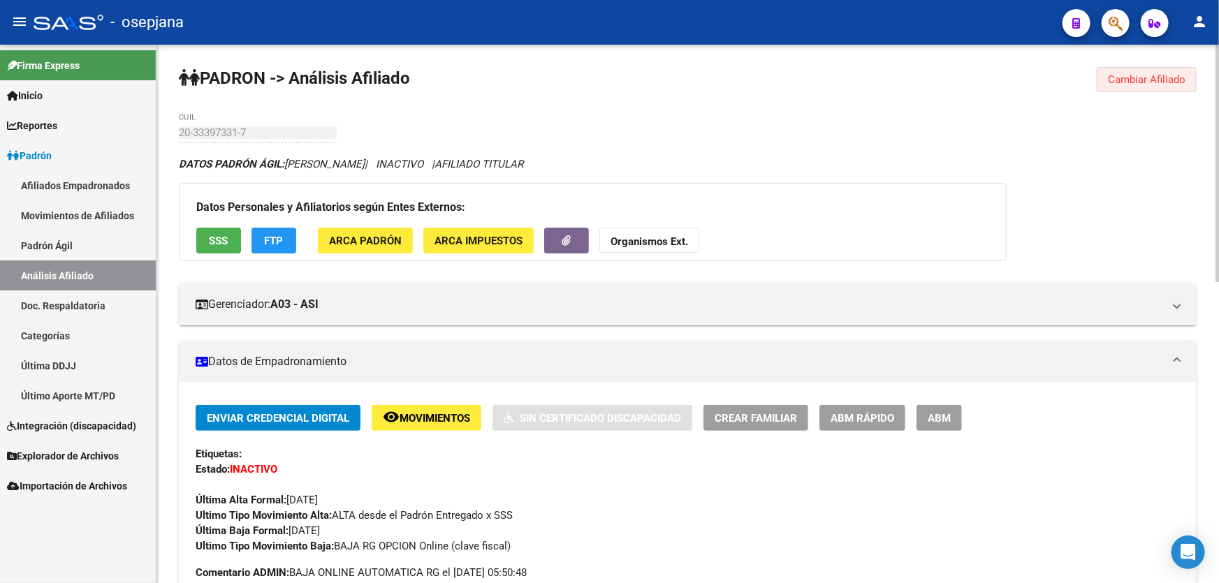
click at [1146, 77] on span "Cambiar Afiliado" at bounding box center [1147, 79] width 78 height 13
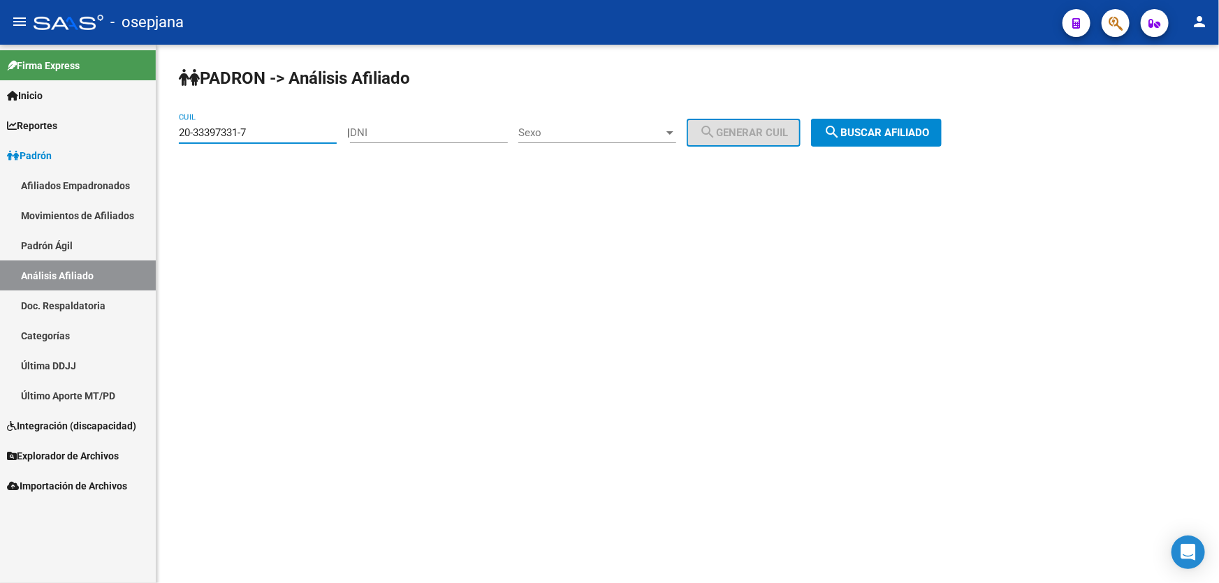
drag, startPoint x: 289, startPoint y: 128, endPoint x: 107, endPoint y: 129, distance: 181.6
click at [107, 129] on mat-sidenav-container "Firma Express Inicio Calendario SSS Instructivos Contacto OS Reportes Padrón Tr…" at bounding box center [609, 314] width 1219 height 539
paste input "8678635"
click at [898, 120] on button "search Buscar afiliado" at bounding box center [876, 133] width 131 height 28
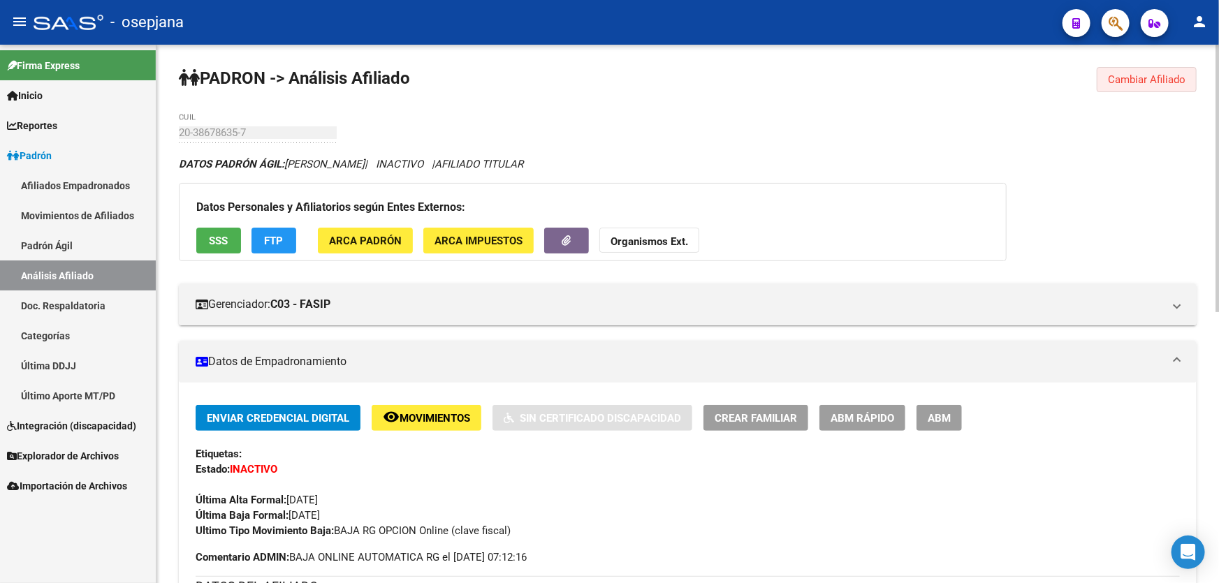
click at [1146, 76] on span "Cambiar Afiliado" at bounding box center [1147, 79] width 78 height 13
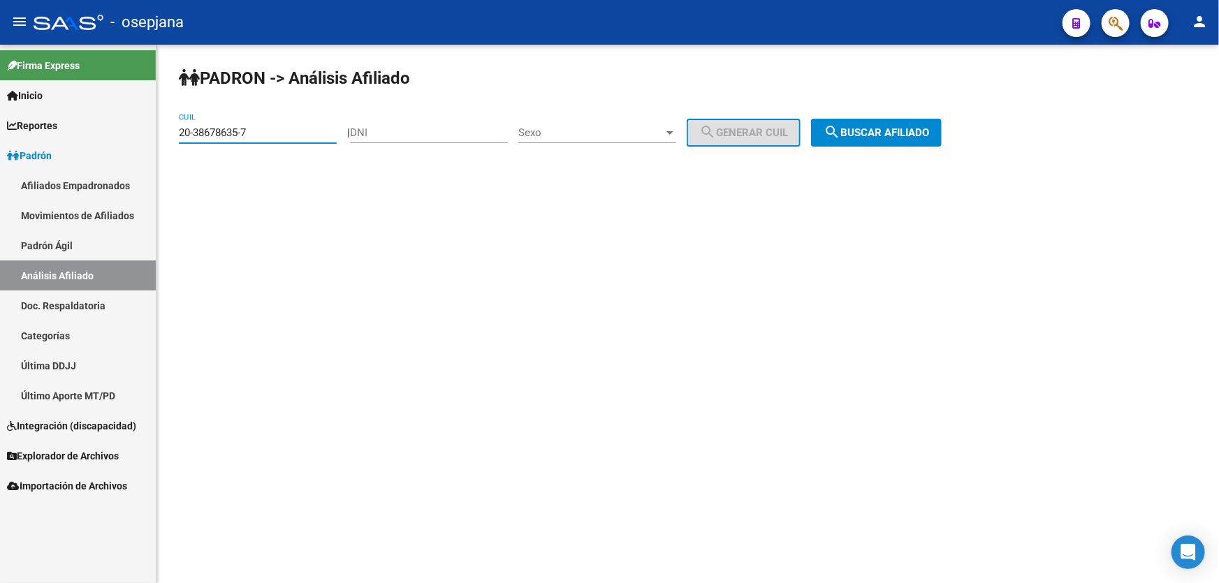
drag, startPoint x: 295, startPoint y: 131, endPoint x: 170, endPoint y: 151, distance: 126.6
click at [170, 151] on div "PADRON -> Análisis Afiliado 20-38678635-7 CUIL | DNI Sexo Sexo search Generar C…" at bounding box center [687, 118] width 1063 height 147
paste input "24944805-3"
type input "20-24944805-3"
click at [914, 135] on span "search Buscar afiliado" at bounding box center [876, 132] width 105 height 13
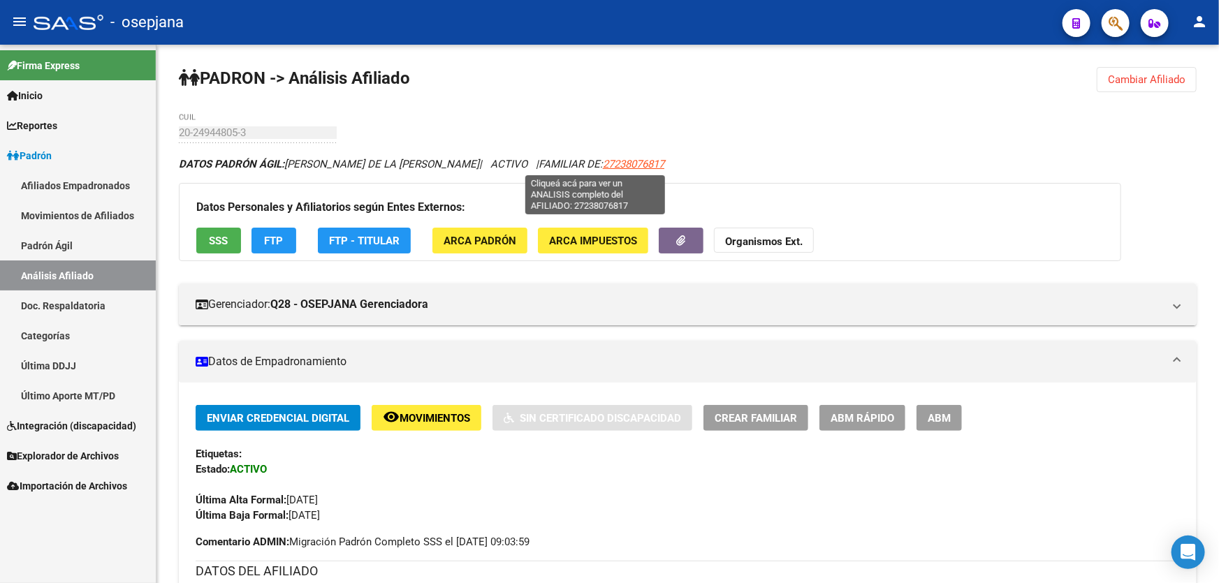
click at [603, 159] on span "27238076817" at bounding box center [633, 164] width 61 height 13
type textarea "27238076817"
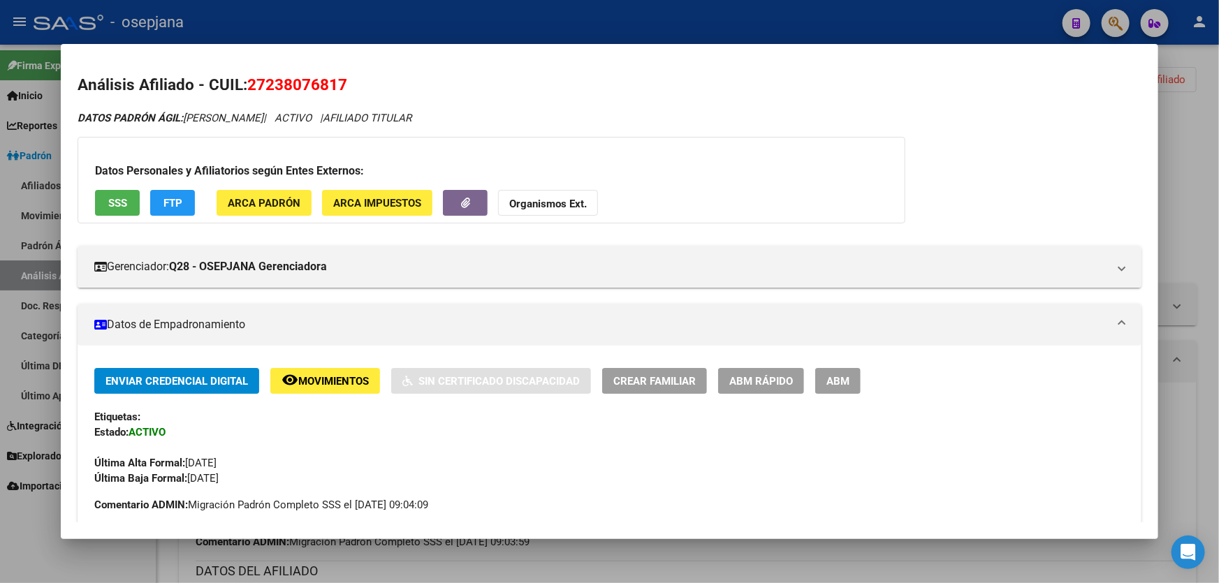
drag, startPoint x: 247, startPoint y: 83, endPoint x: 371, endPoint y: 86, distance: 124.4
click at [371, 86] on h2 "Análisis Afiliado - CUIL: 27238076817" at bounding box center [610, 85] width 1064 height 24
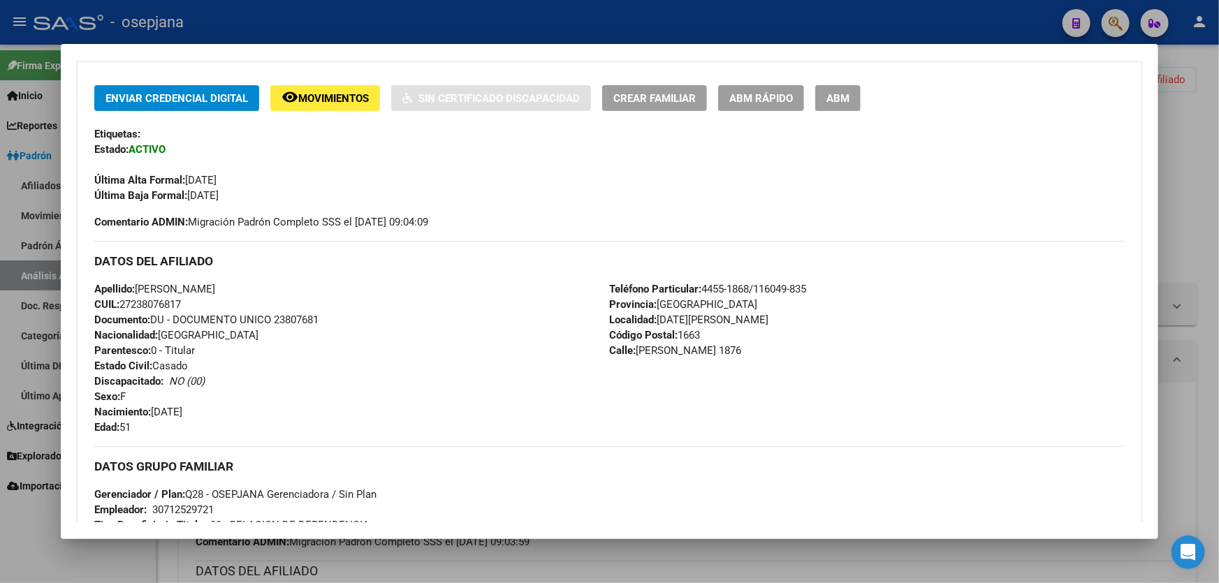
scroll to position [254, 0]
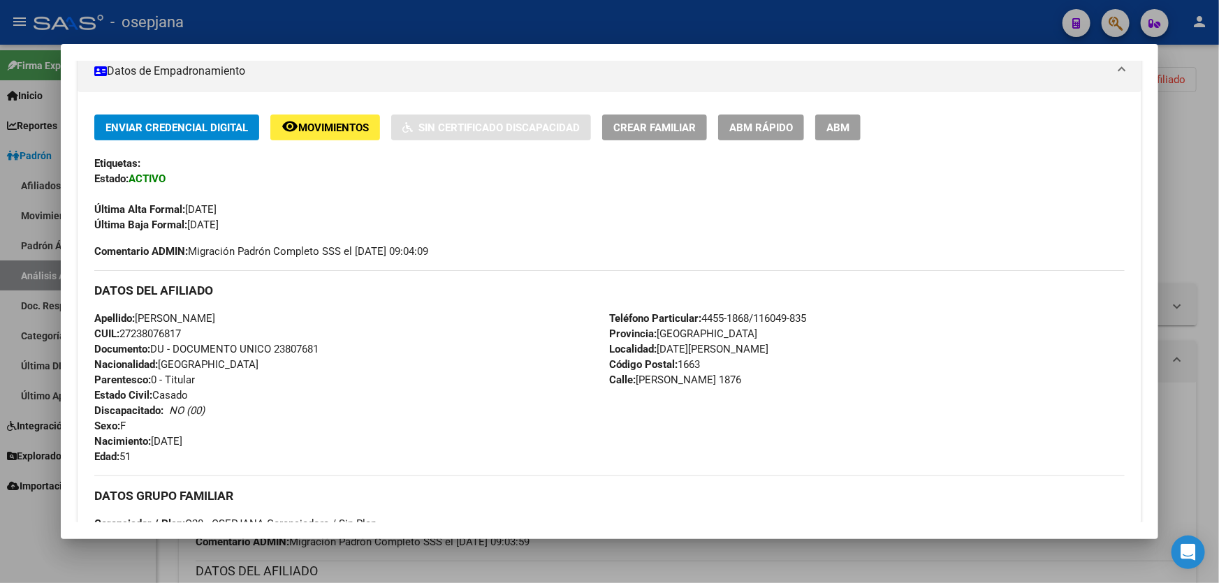
click at [1218, 306] on div at bounding box center [609, 291] width 1219 height 583
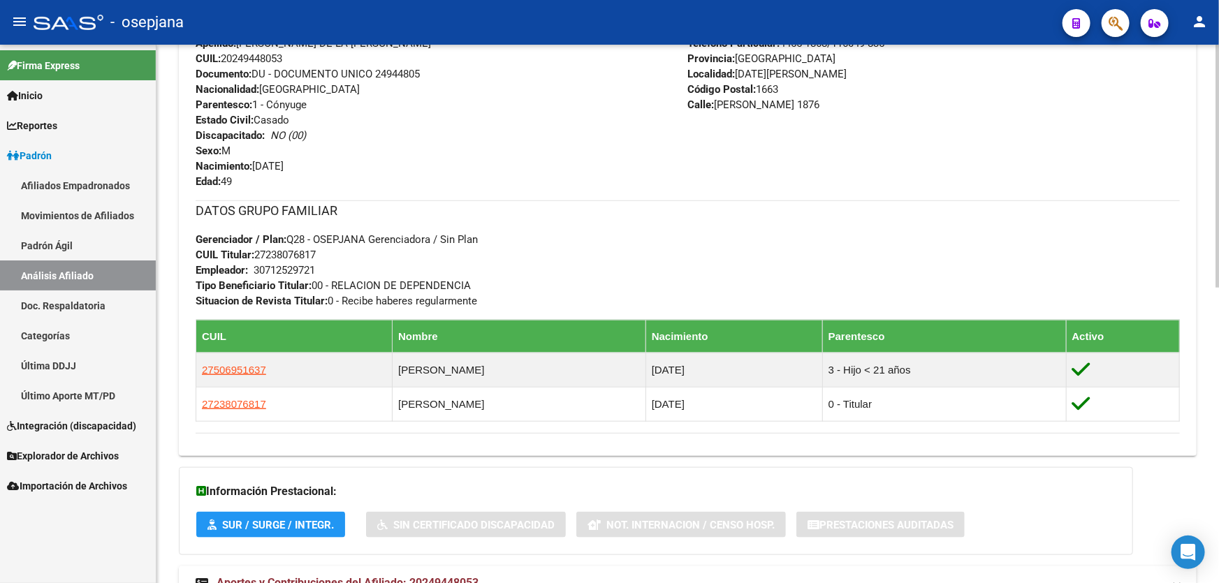
scroll to position [571, 0]
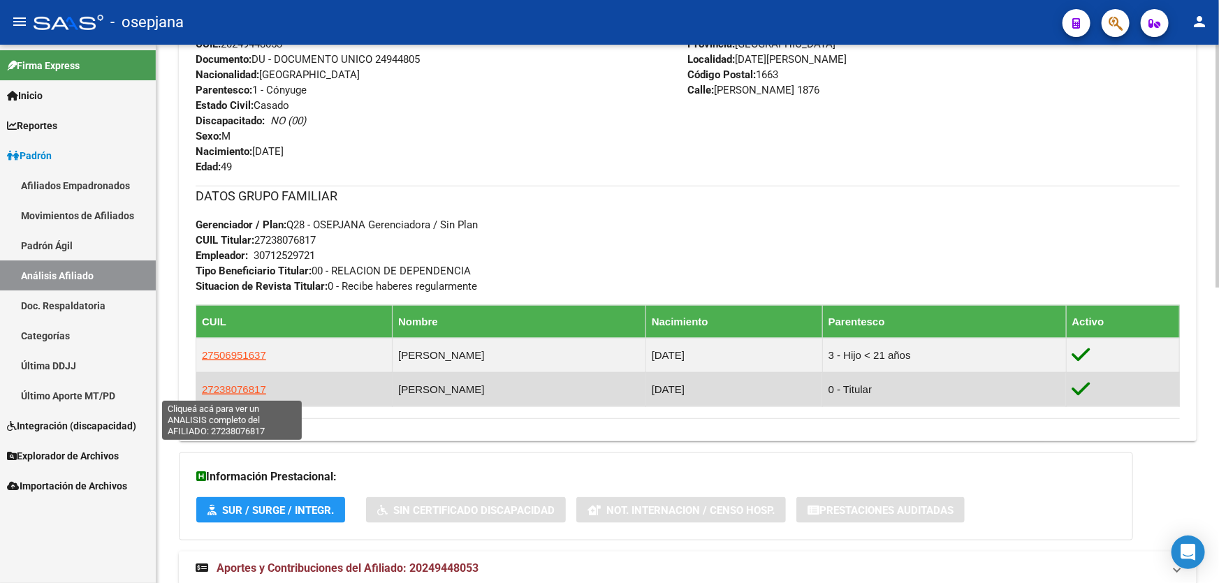
click at [231, 384] on span "27238076817" at bounding box center [234, 390] width 64 height 12
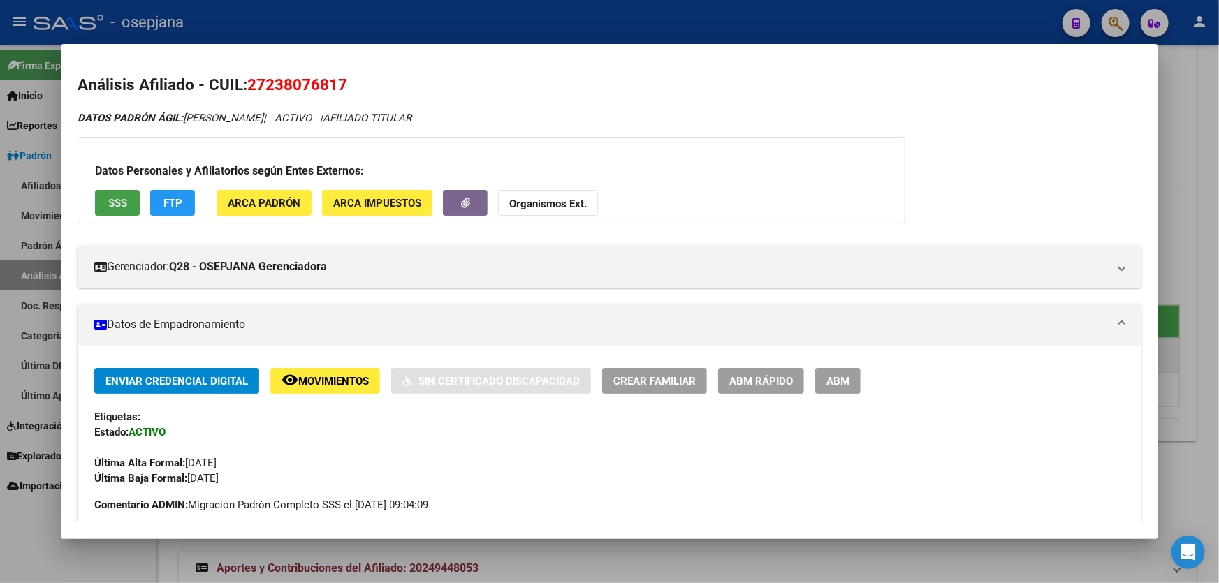
click at [120, 202] on span "SSS" at bounding box center [117, 203] width 19 height 13
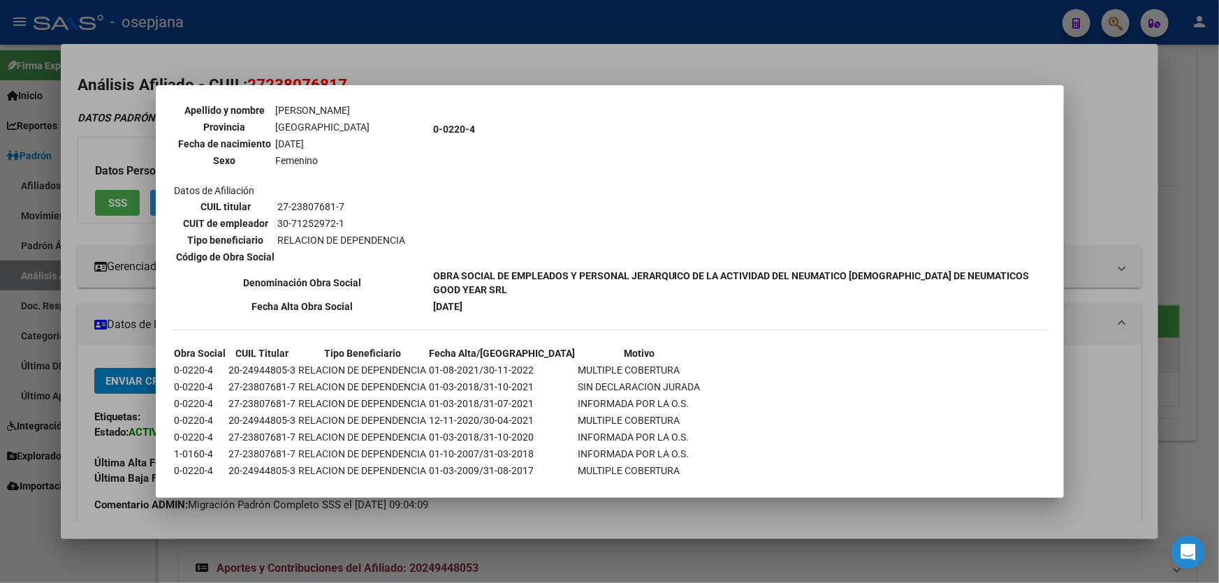
scroll to position [720, 0]
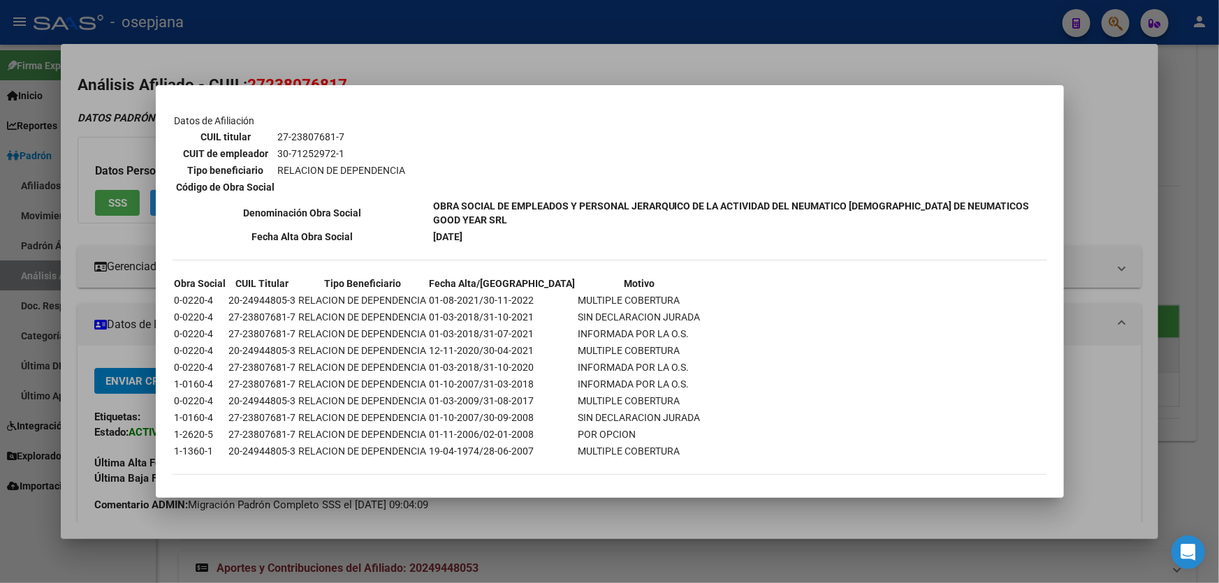
click at [1218, 174] on div at bounding box center [609, 291] width 1219 height 583
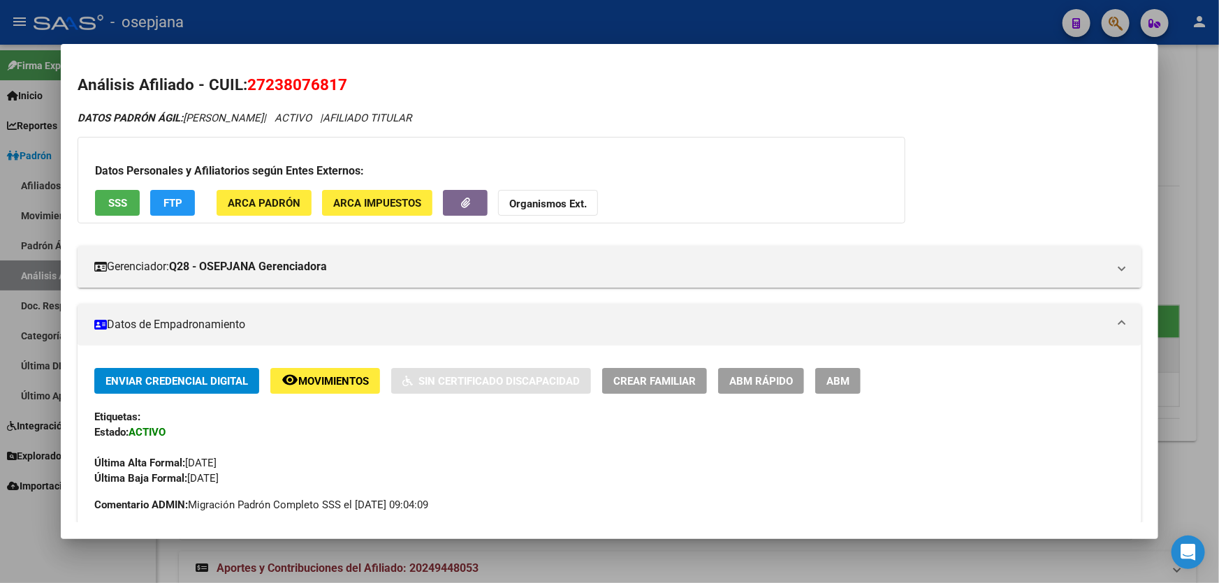
click at [1218, 174] on div at bounding box center [609, 291] width 1219 height 583
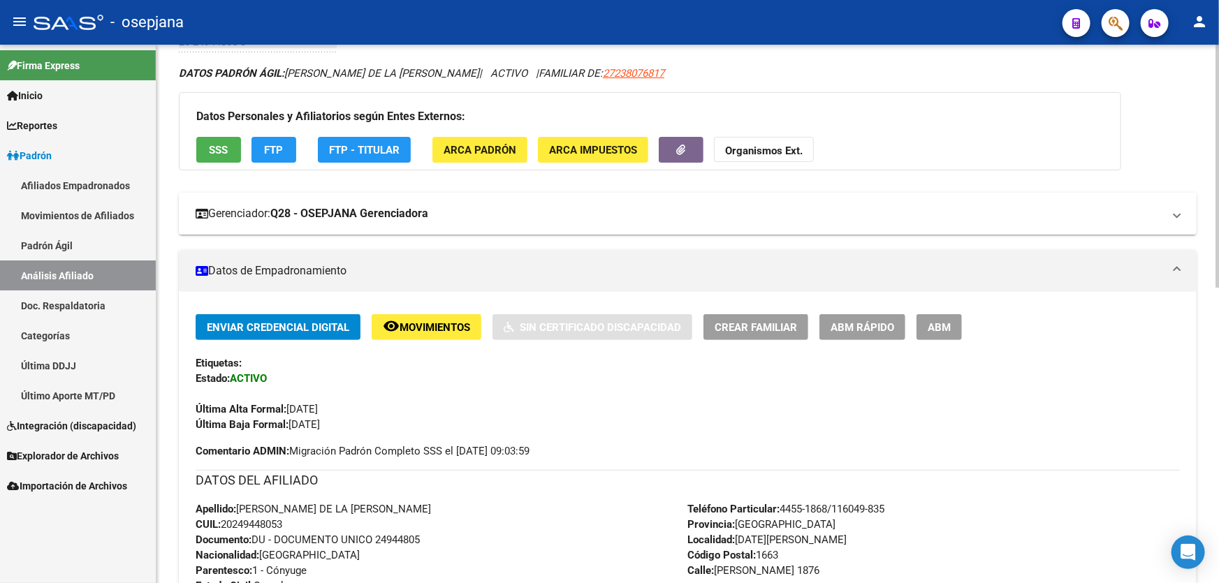
scroll to position [0, 0]
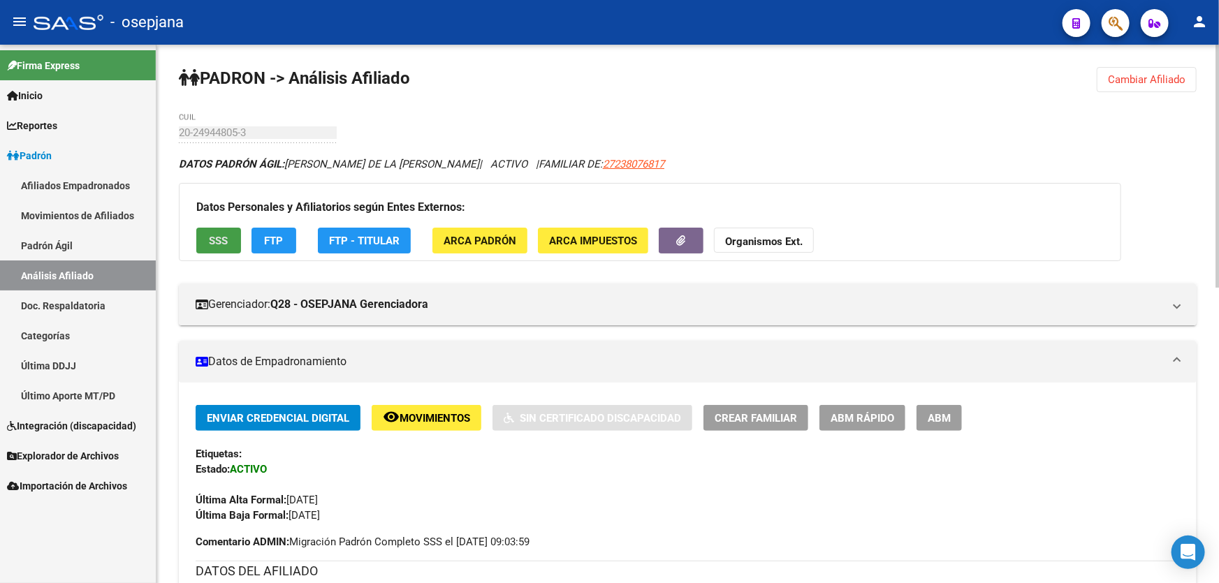
click at [218, 231] on button "SSS" at bounding box center [218, 241] width 45 height 26
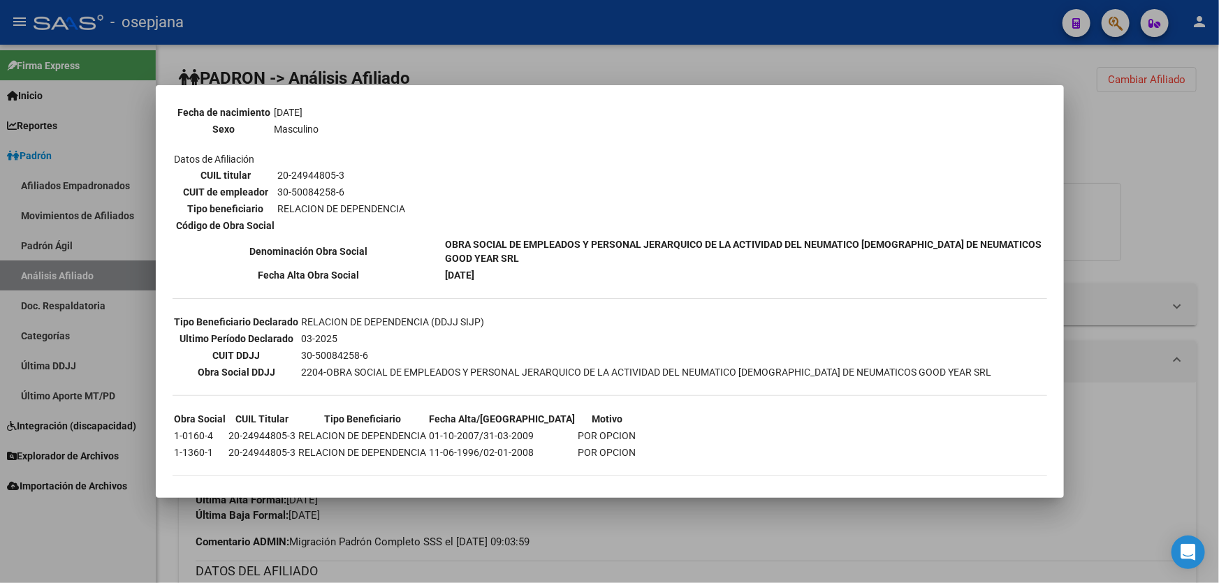
scroll to position [217, 0]
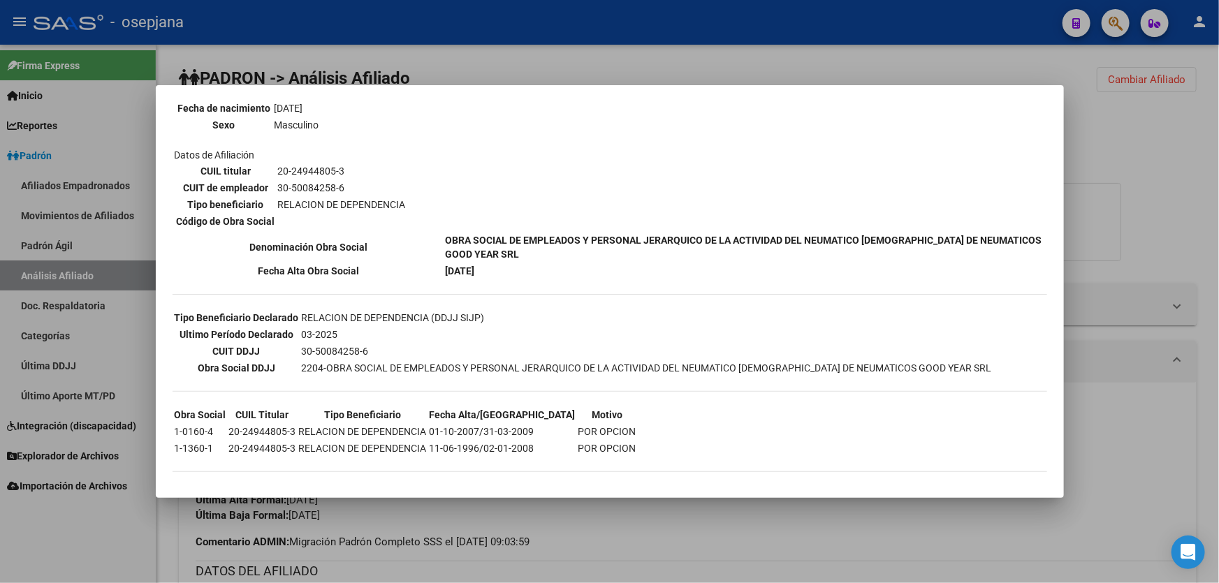
click at [1218, 197] on div at bounding box center [609, 291] width 1219 height 583
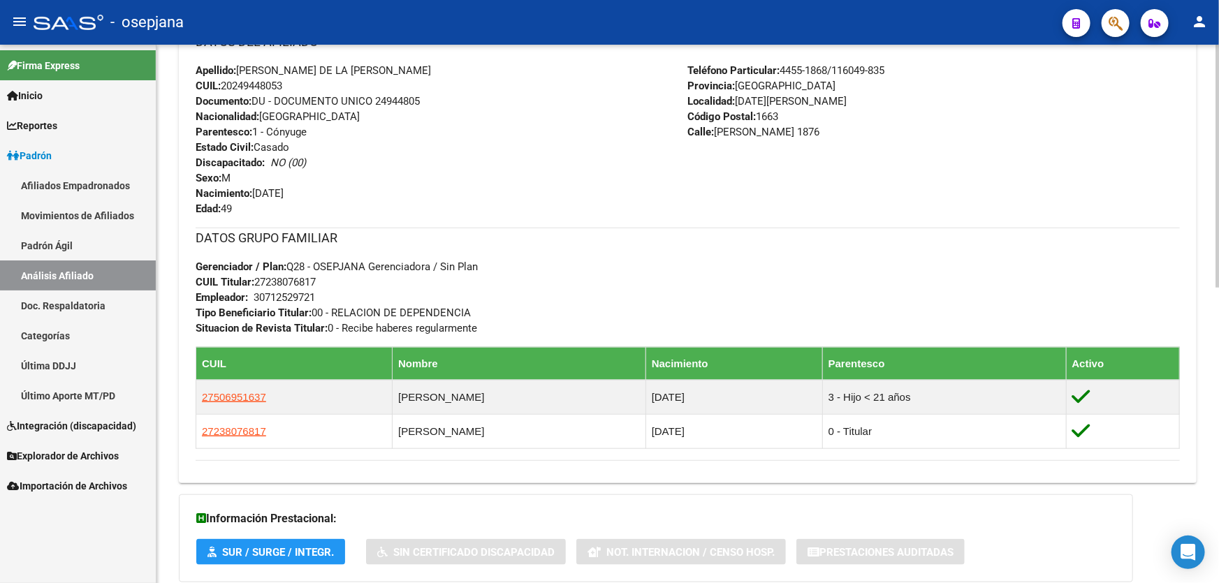
scroll to position [655, 0]
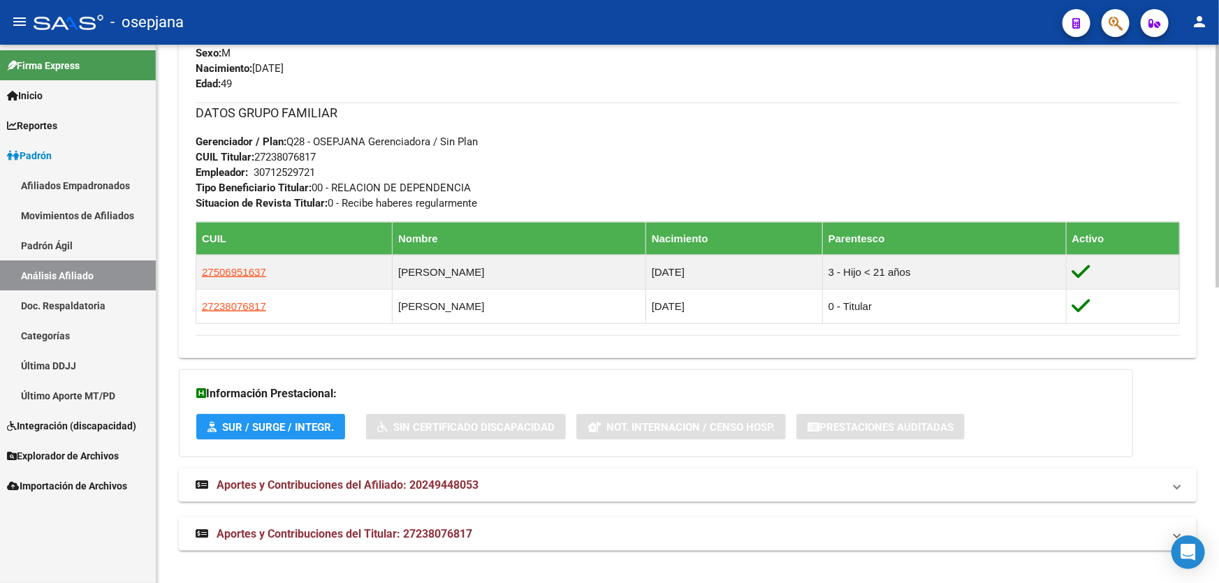
click at [798, 486] on mat-panel-title "Aportes y Contribuciones del Afiliado: 20249448053" at bounding box center [680, 485] width 968 height 15
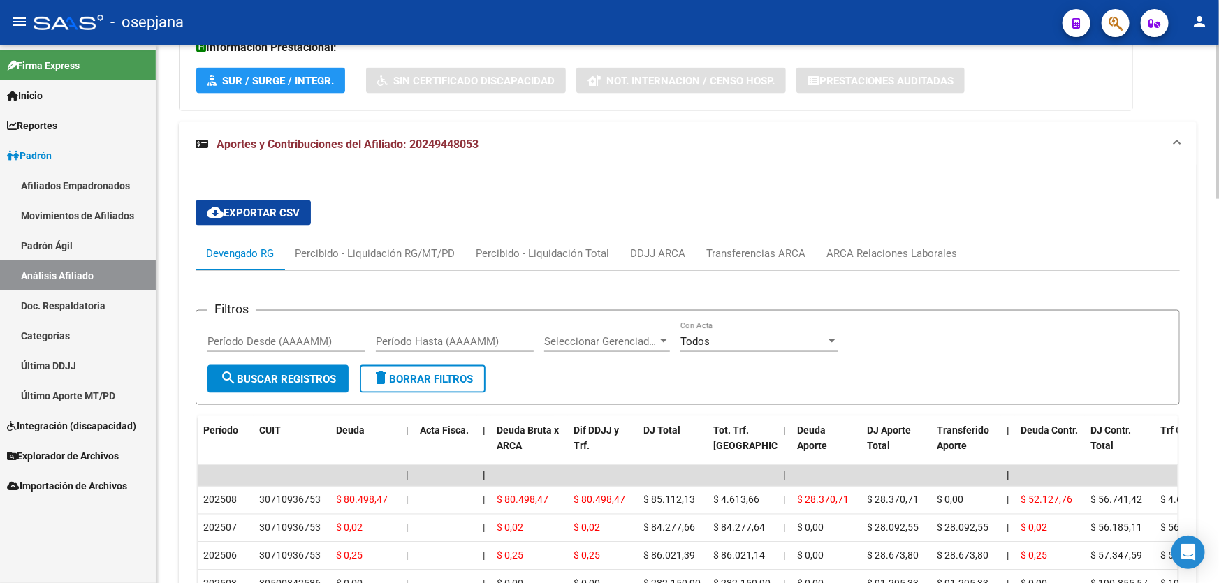
scroll to position [1035, 0]
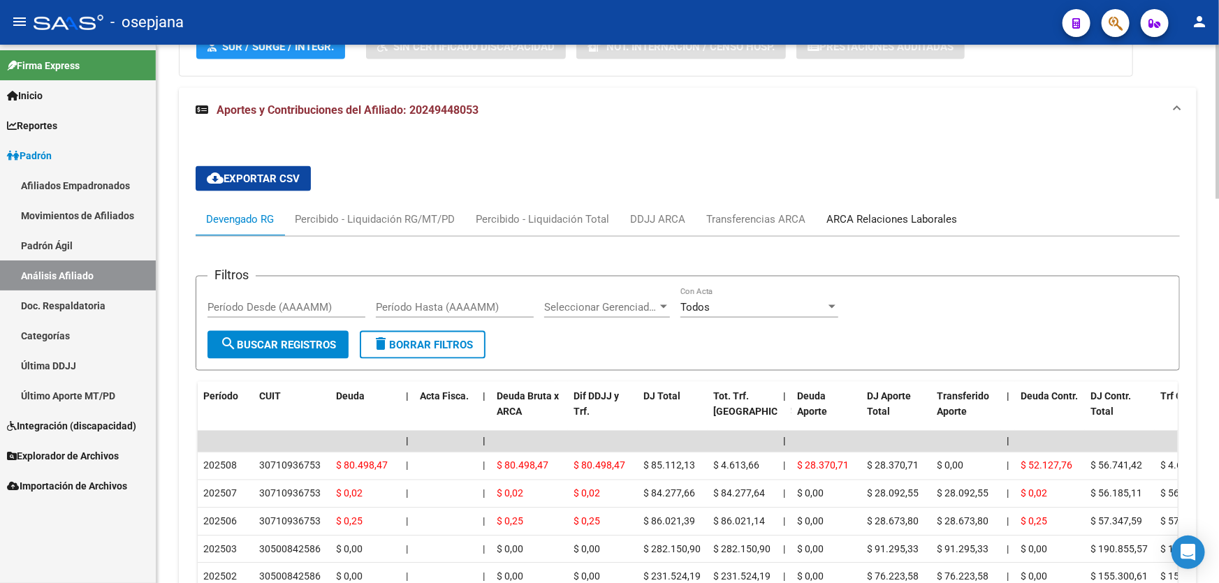
click at [873, 219] on div "ARCA Relaciones Laborales" at bounding box center [891, 219] width 131 height 15
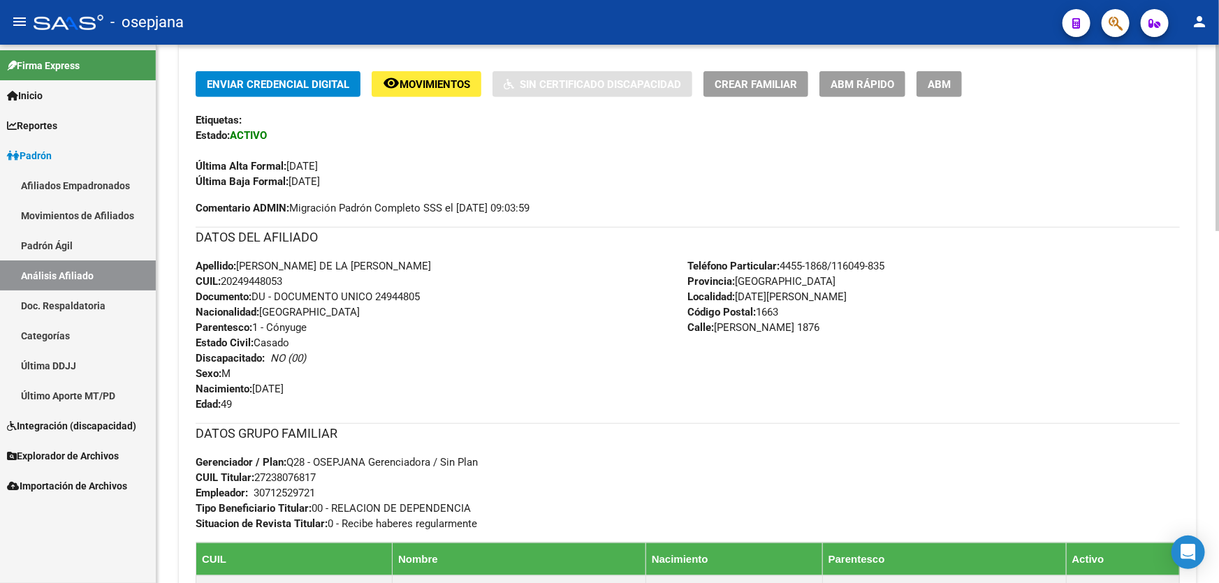
scroll to position [314, 0]
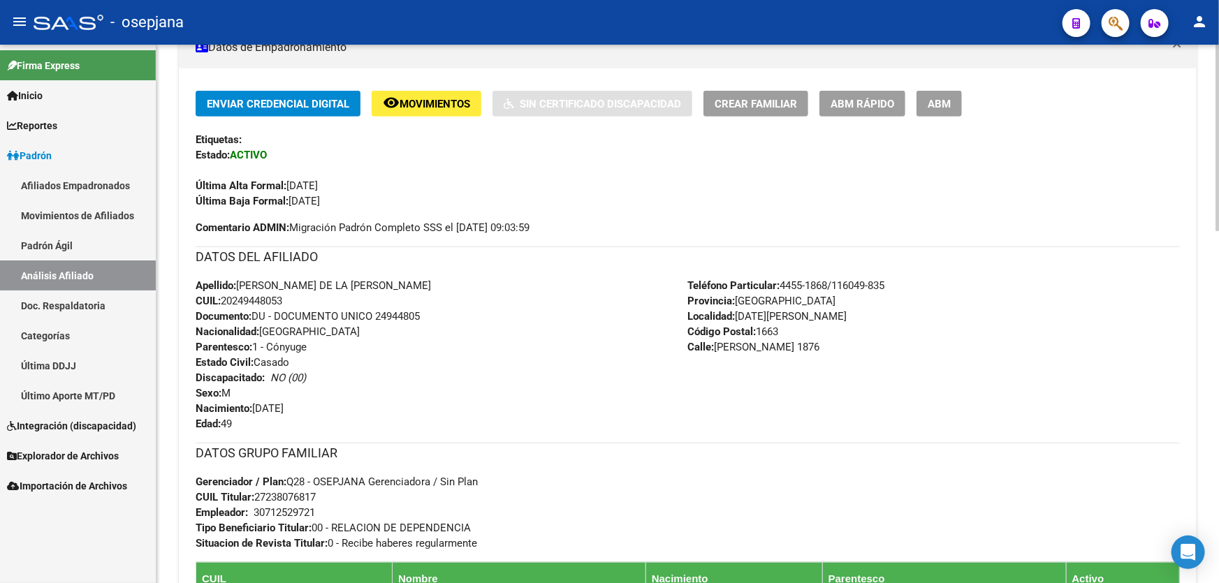
click at [1218, 110] on div at bounding box center [1217, 314] width 3 height 539
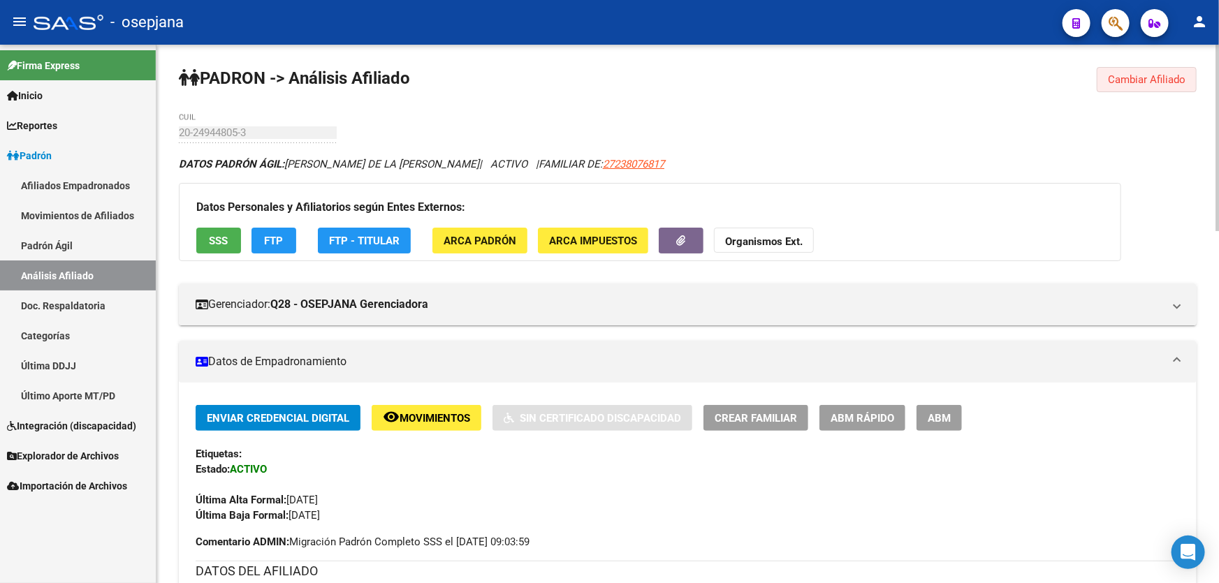
click at [1158, 78] on span "Cambiar Afiliado" at bounding box center [1147, 79] width 78 height 13
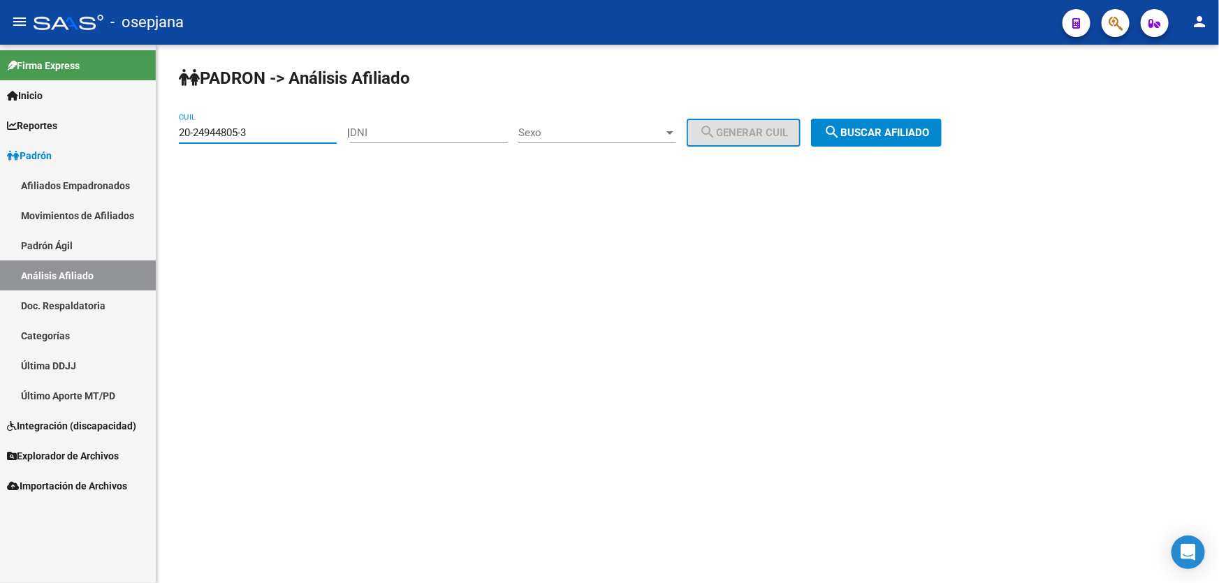
drag, startPoint x: 276, startPoint y: 134, endPoint x: 154, endPoint y: 134, distance: 122.3
click at [154, 134] on mat-sidenav-container "Firma Express Inicio Calendario SSS Instructivos Contacto OS Reportes Padrón Tr…" at bounding box center [609, 314] width 1219 height 539
paste input "7-3801313"
click at [900, 146] on div "PADRON -> Análisis Afiliado 27-38013135-3 CUIL | DNI Sexo Sexo search Generar C…" at bounding box center [687, 118] width 1063 height 147
click at [895, 126] on span "search Buscar afiliado" at bounding box center [876, 132] width 105 height 13
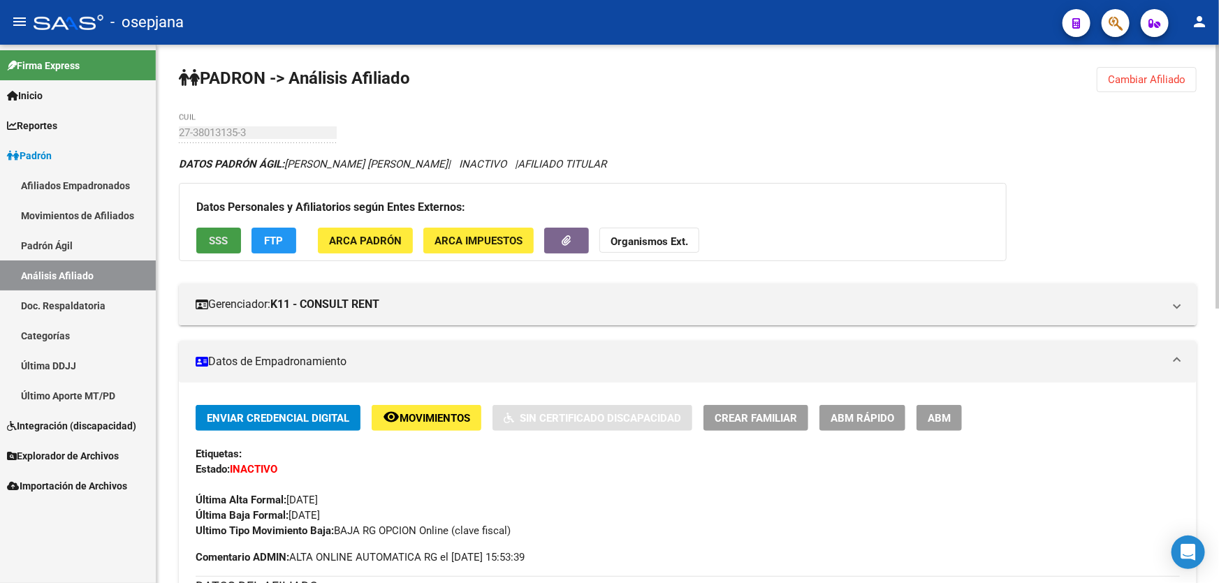
click at [207, 238] on button "SSS" at bounding box center [218, 241] width 45 height 26
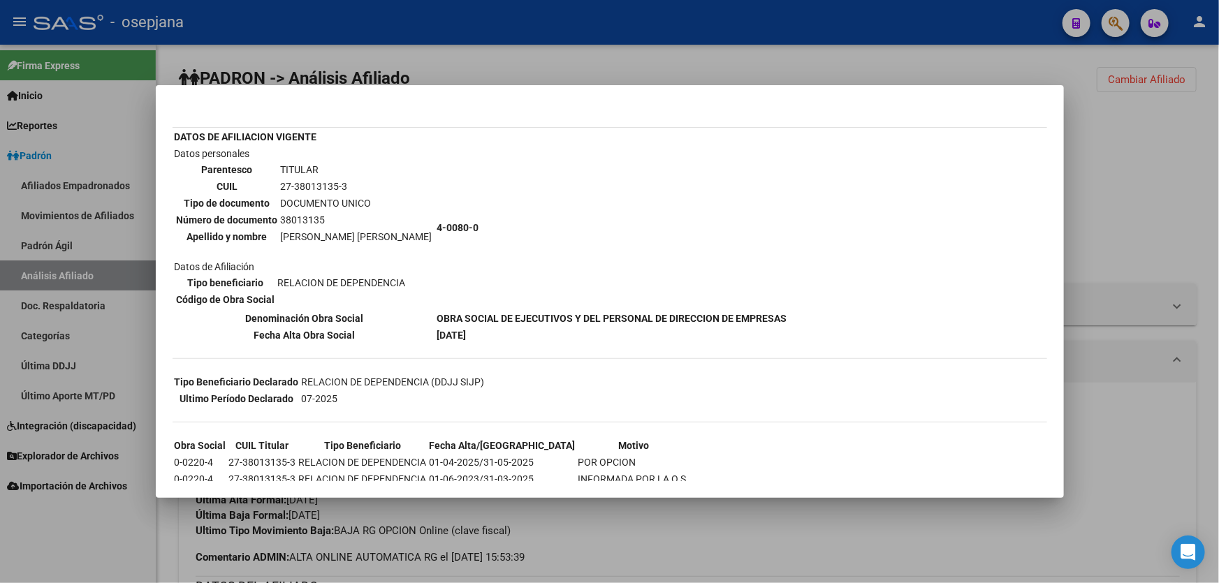
scroll to position [136, 0]
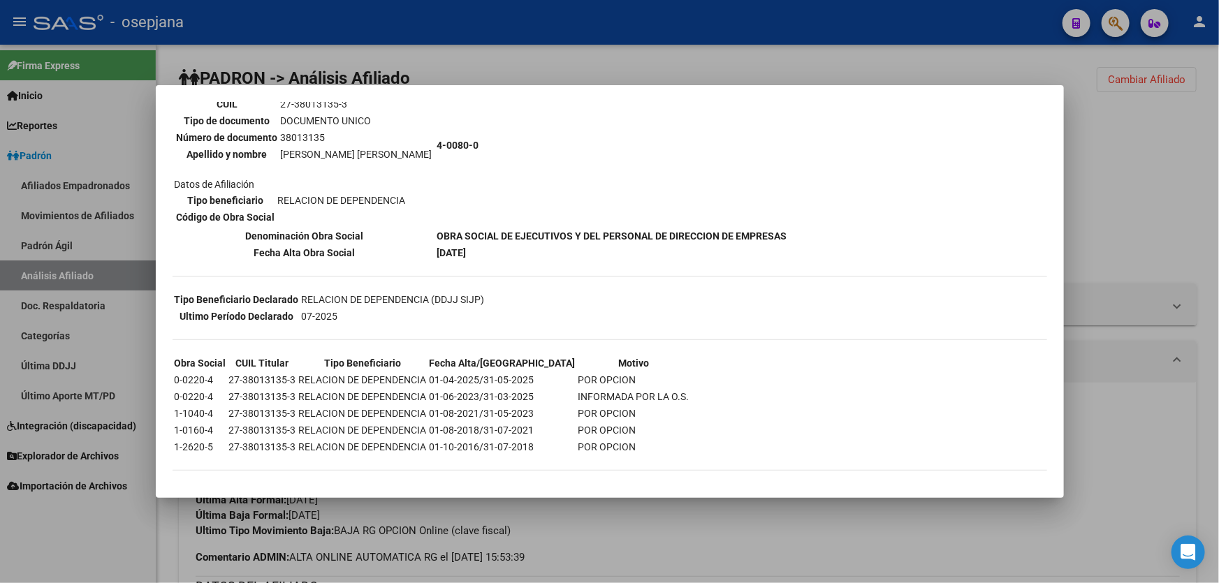
click at [1121, 251] on div at bounding box center [609, 291] width 1219 height 583
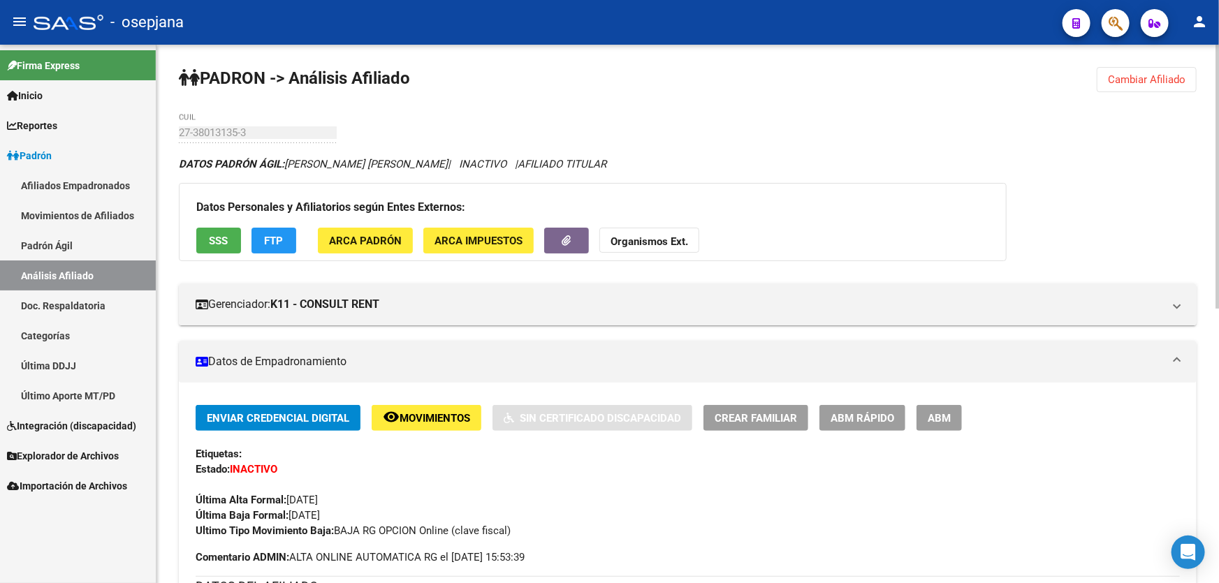
click at [1139, 76] on span "Cambiar Afiliado" at bounding box center [1147, 79] width 78 height 13
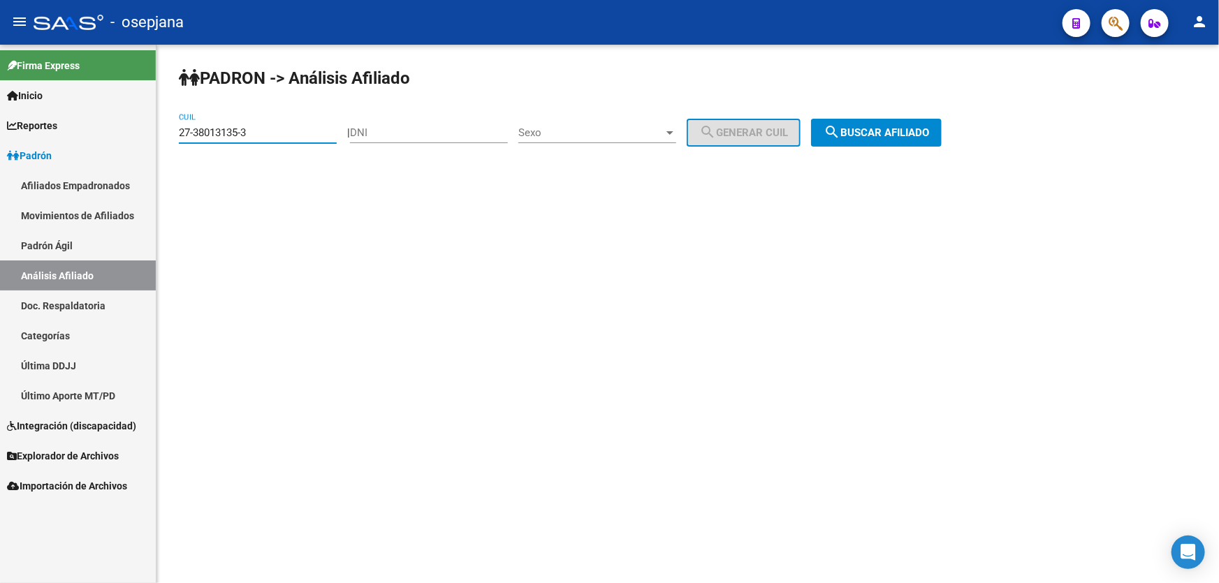
drag, startPoint x: 263, startPoint y: 134, endPoint x: 119, endPoint y: 141, distance: 144.8
click at [119, 141] on mat-sidenav-container "Firma Express Inicio Calendario SSS Instructivos Contacto OS Reportes Padrón Tr…" at bounding box center [609, 314] width 1219 height 539
paste input "0-36085014-6"
type input "20-36085014-6"
click at [915, 130] on span "search Buscar afiliado" at bounding box center [876, 132] width 105 height 13
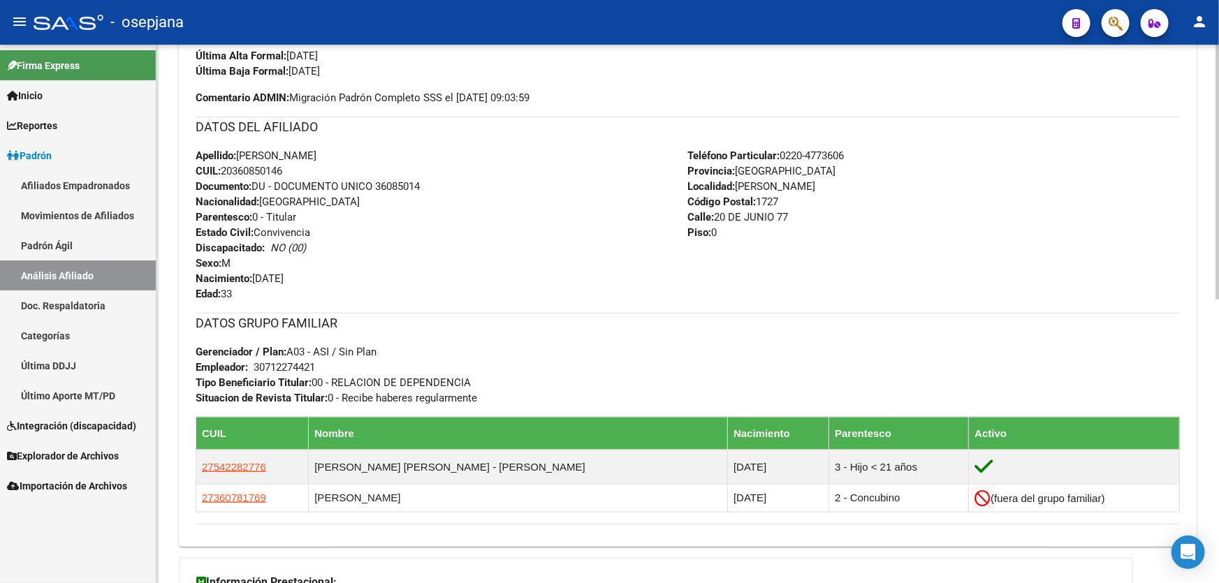
scroll to position [473, 0]
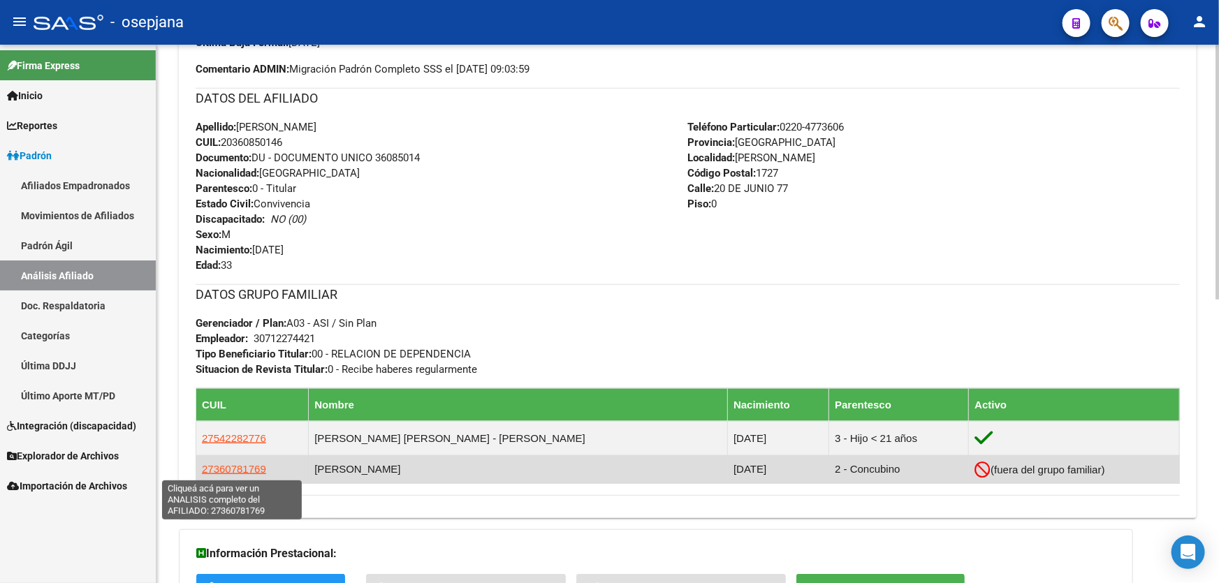
click at [237, 465] on span "27360781769" at bounding box center [234, 469] width 64 height 12
type textarea "27360781769"
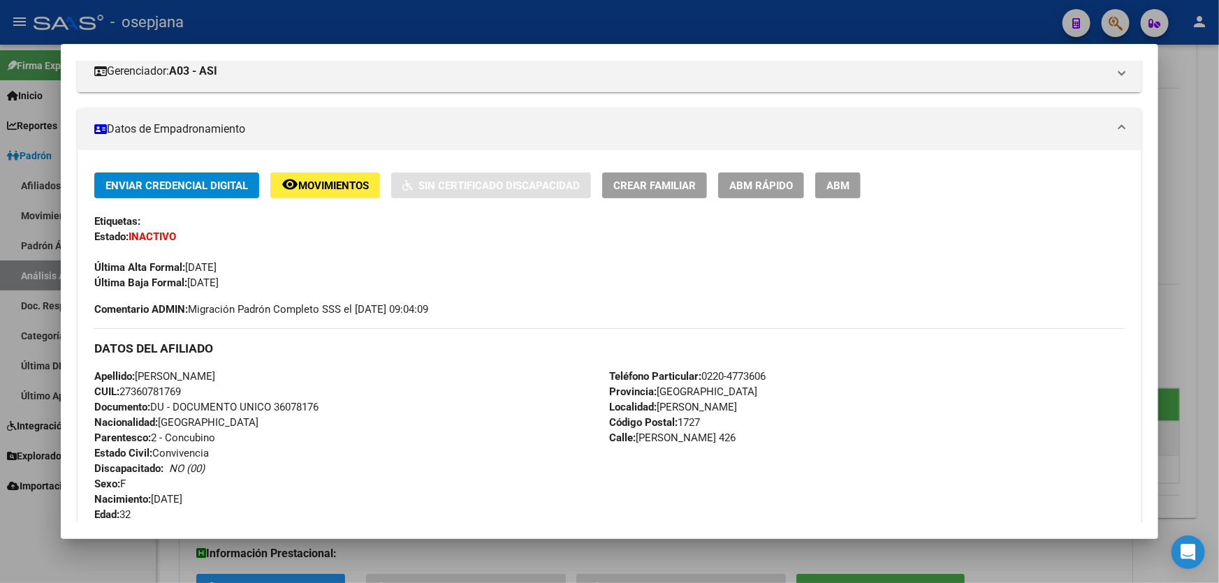
scroll to position [190, 0]
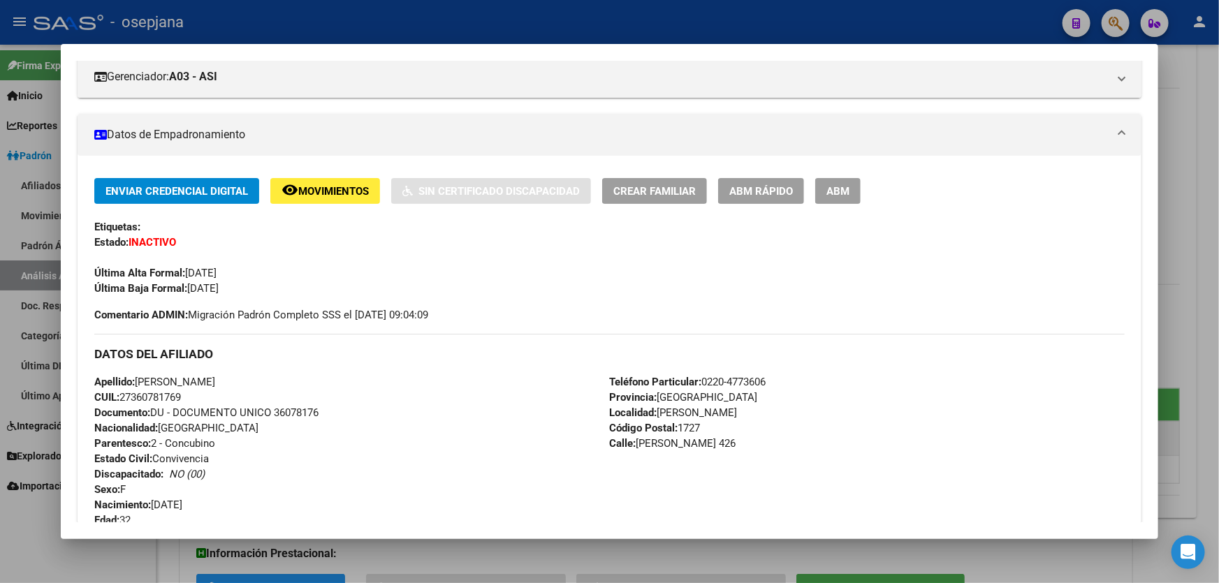
click at [775, 194] on span "ABM Rápido" at bounding box center [761, 191] width 64 height 13
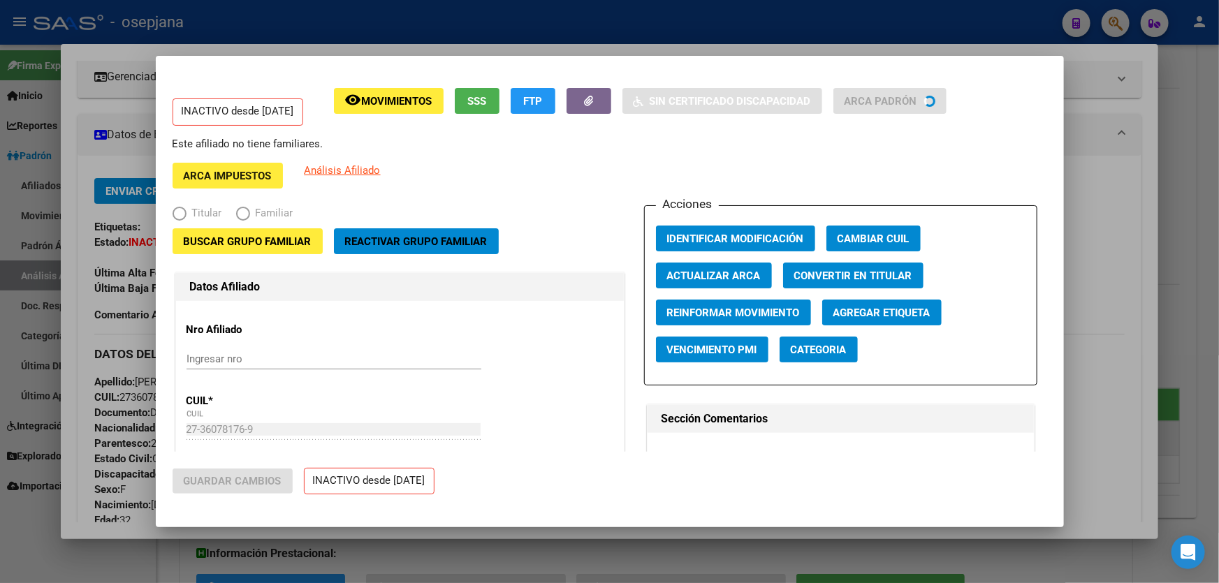
radio input "true"
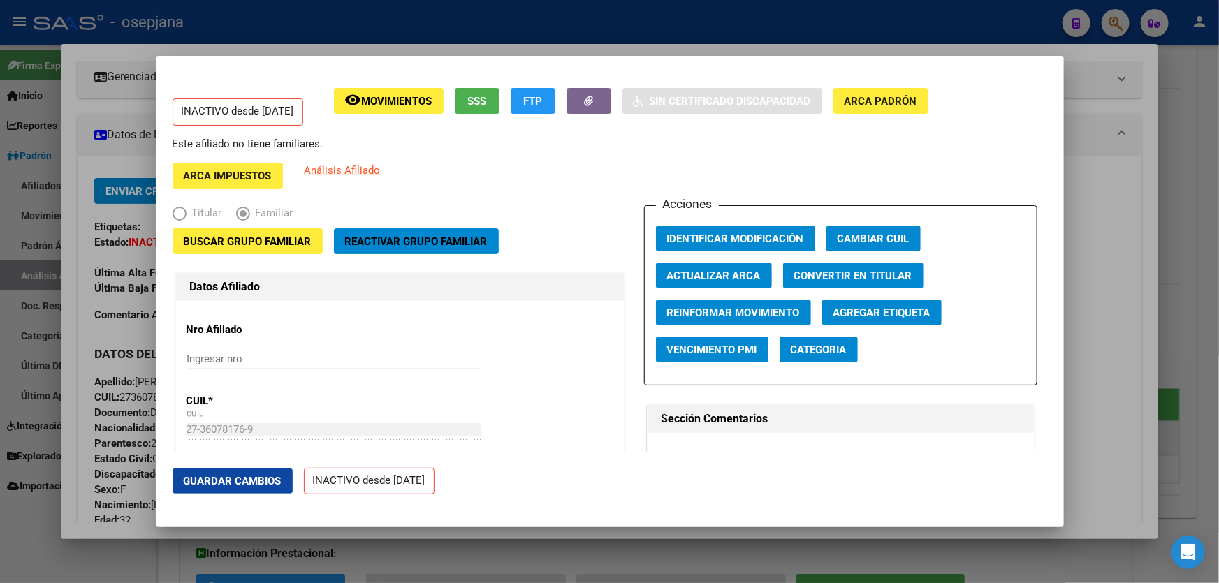
click at [432, 244] on span "Reactivar Grupo Familiar" at bounding box center [416, 241] width 143 height 13
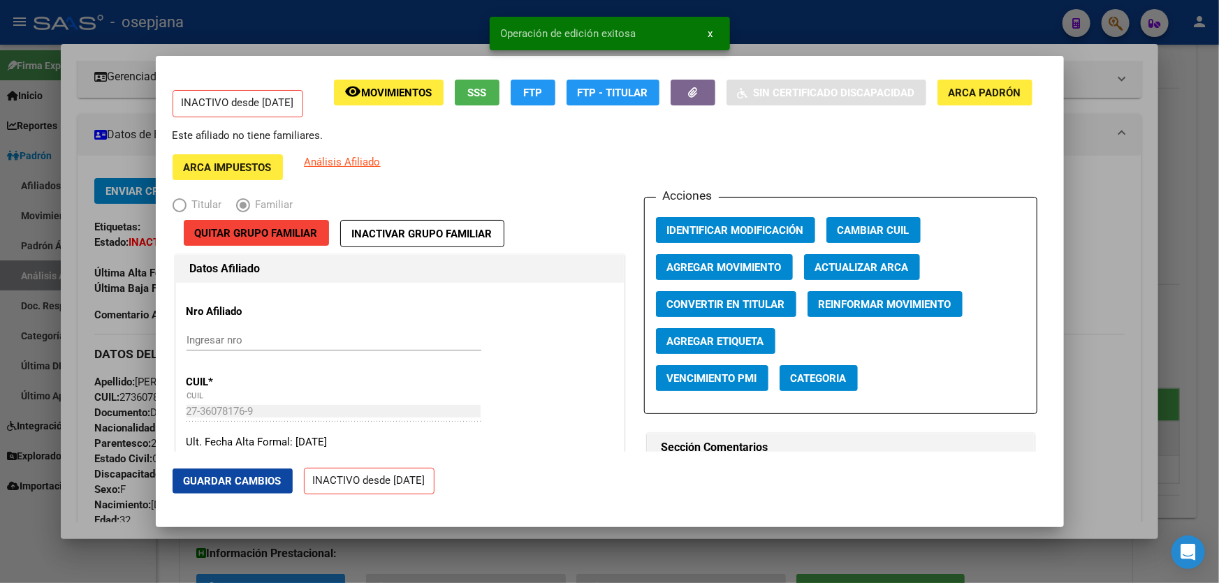
scroll to position [0, 0]
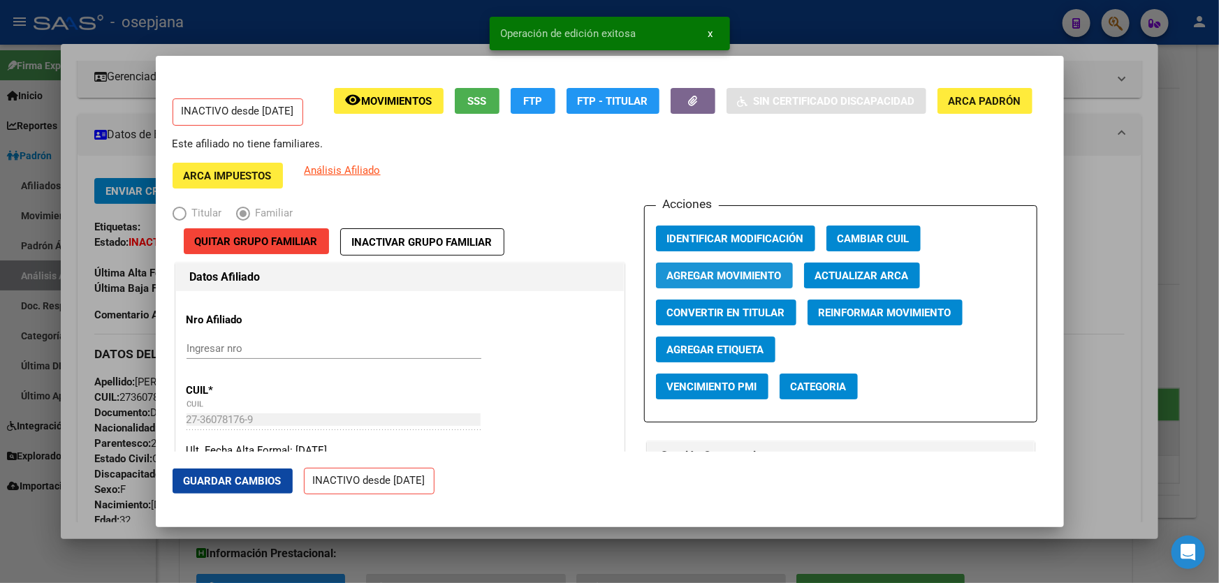
click at [713, 279] on span "Agregar Movimiento" at bounding box center [724, 276] width 115 height 13
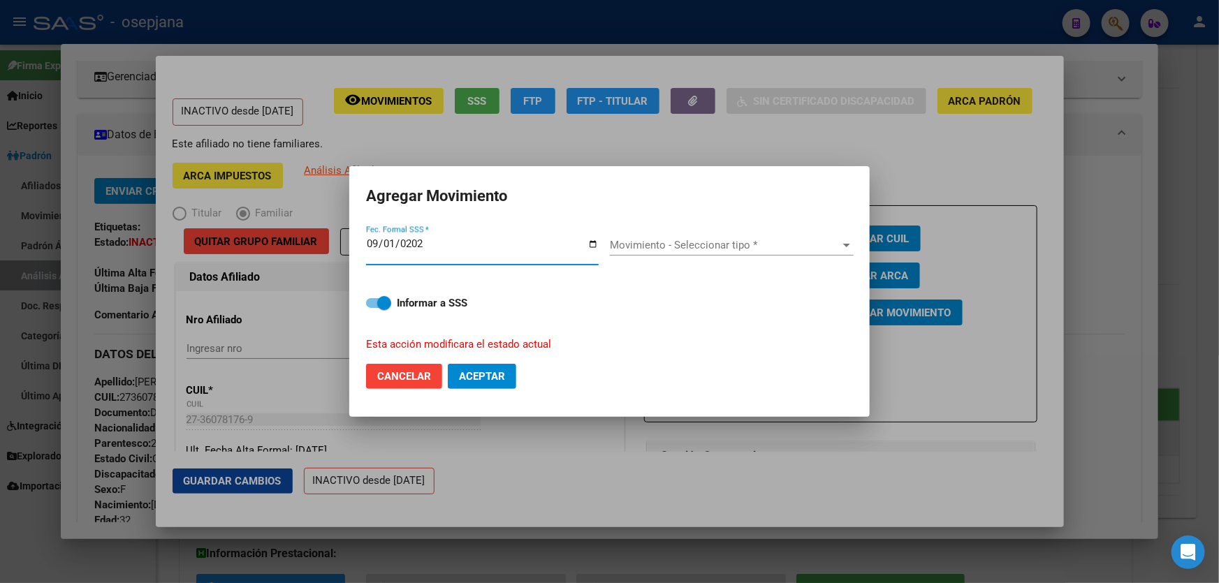
type input "2025-09-01"
click at [716, 256] on div "Movimiento - Seleccionar tipo * Movimiento - Seleccionar tipo *" at bounding box center [732, 252] width 244 height 34
click at [717, 246] on span "Movimiento - Seleccionar tipo *" at bounding box center [725, 245] width 231 height 13
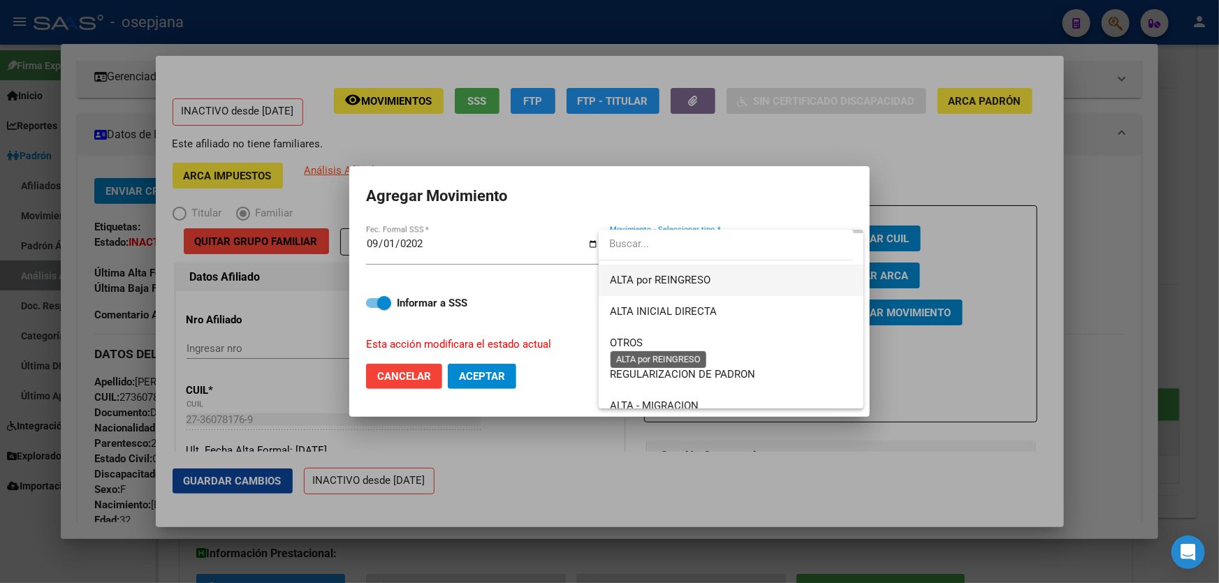
scroll to position [126, 0]
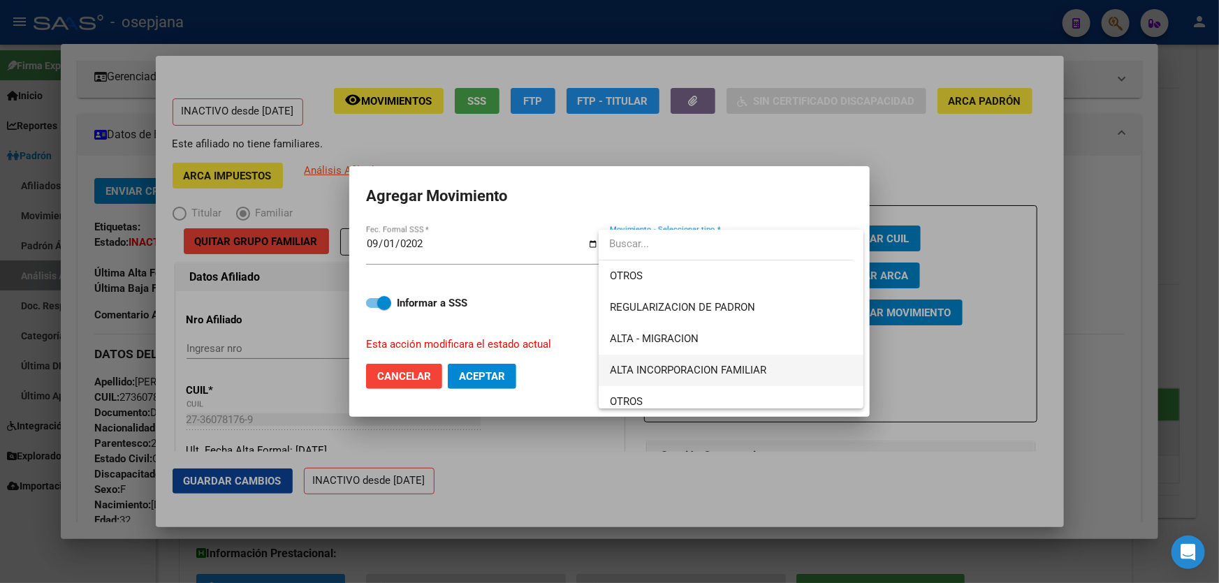
click at [707, 359] on span "ALTA INCORPORACION FAMILIAR" at bounding box center [731, 370] width 242 height 31
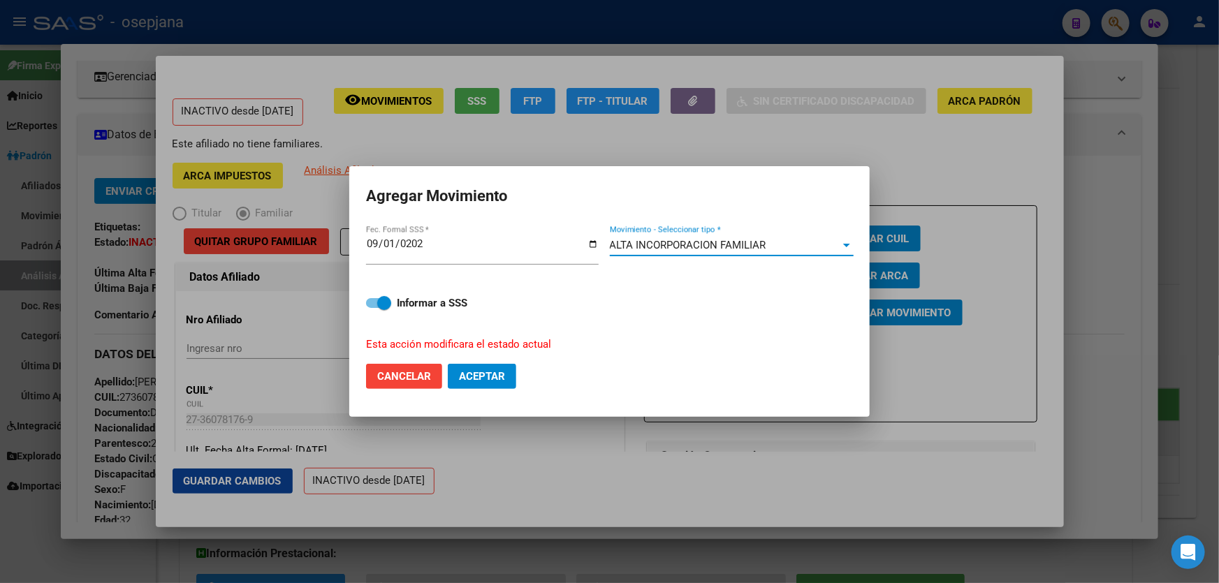
click at [512, 377] on button "Aceptar" at bounding box center [482, 376] width 68 height 25
checkbox input "false"
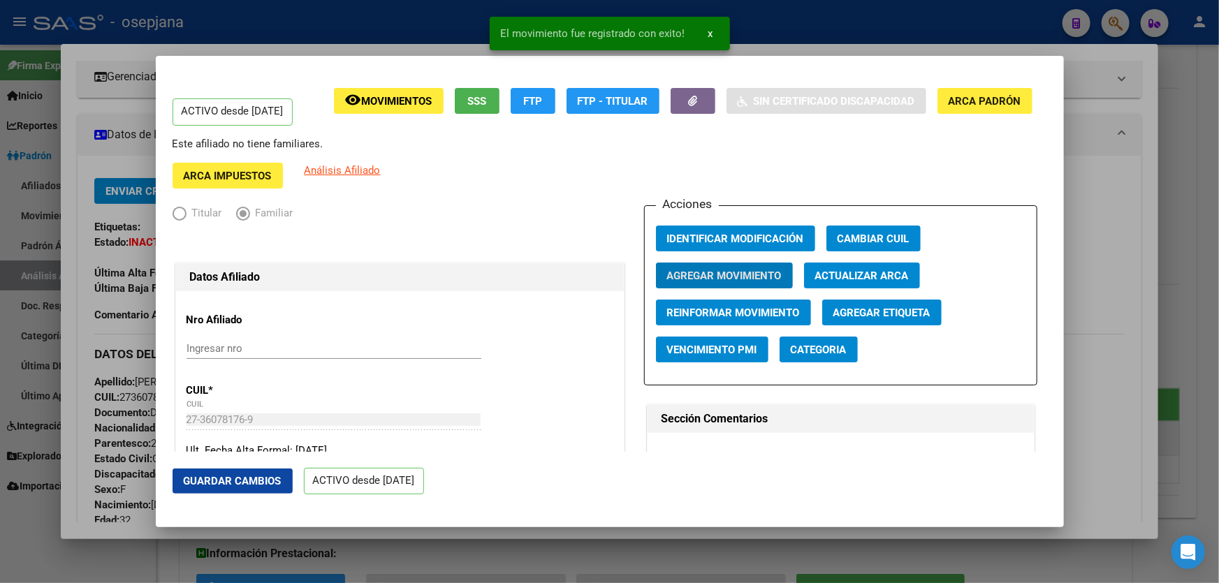
click at [193, 482] on span "Guardar Cambios" at bounding box center [233, 481] width 98 height 13
click at [1218, 351] on div at bounding box center [609, 291] width 1219 height 583
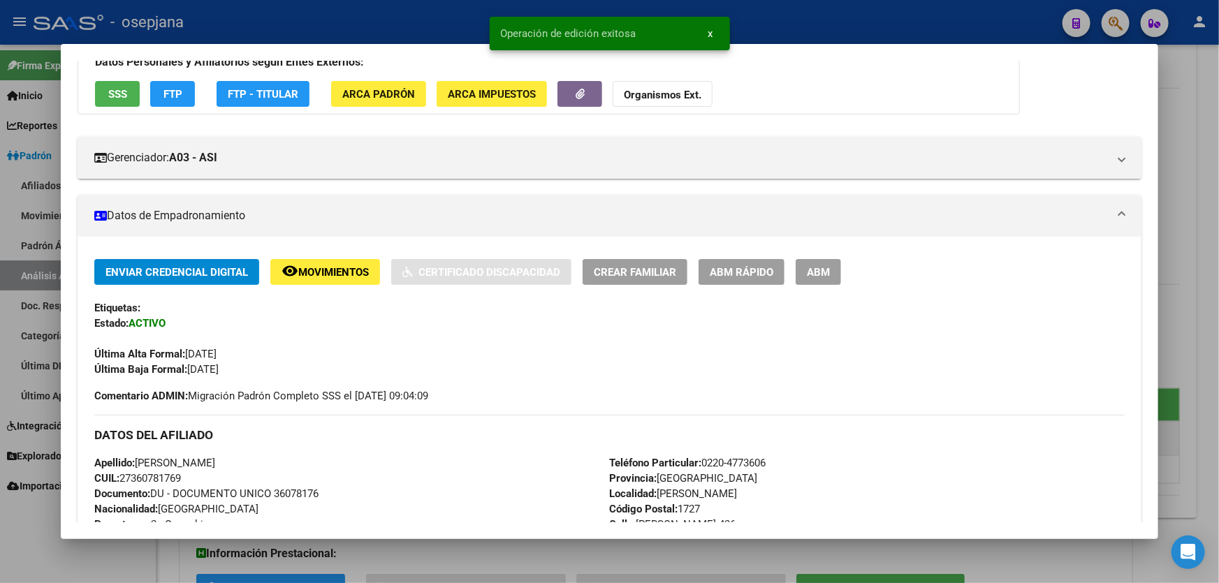
scroll to position [190, 0]
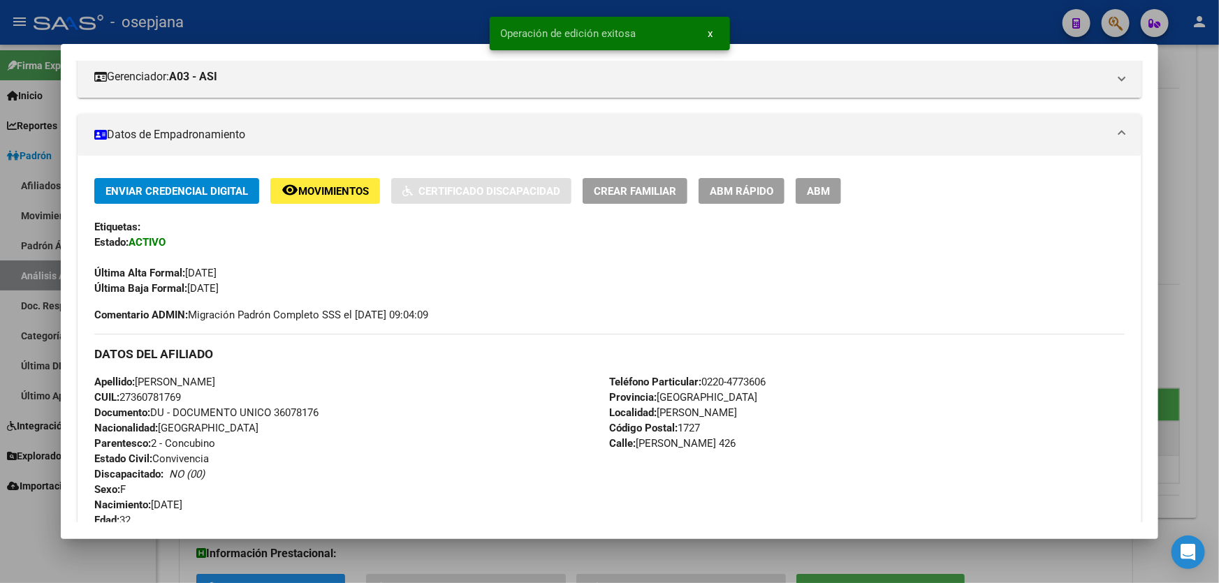
click at [1218, 351] on div at bounding box center [609, 291] width 1219 height 583
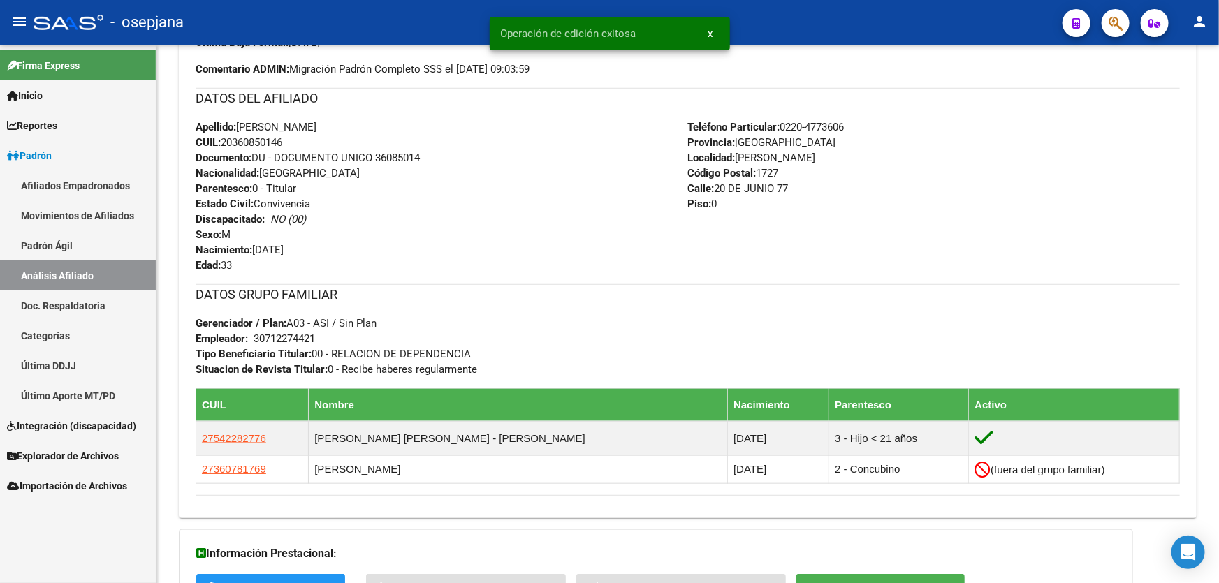
scroll to position [0, 0]
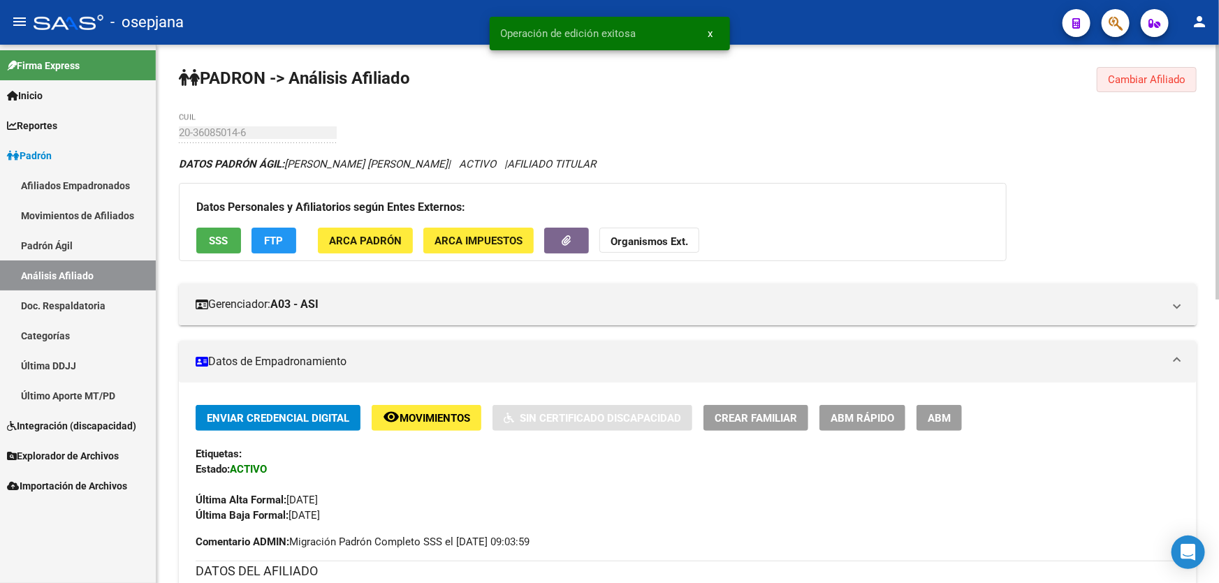
click at [1146, 83] on span "Cambiar Afiliado" at bounding box center [1147, 79] width 78 height 13
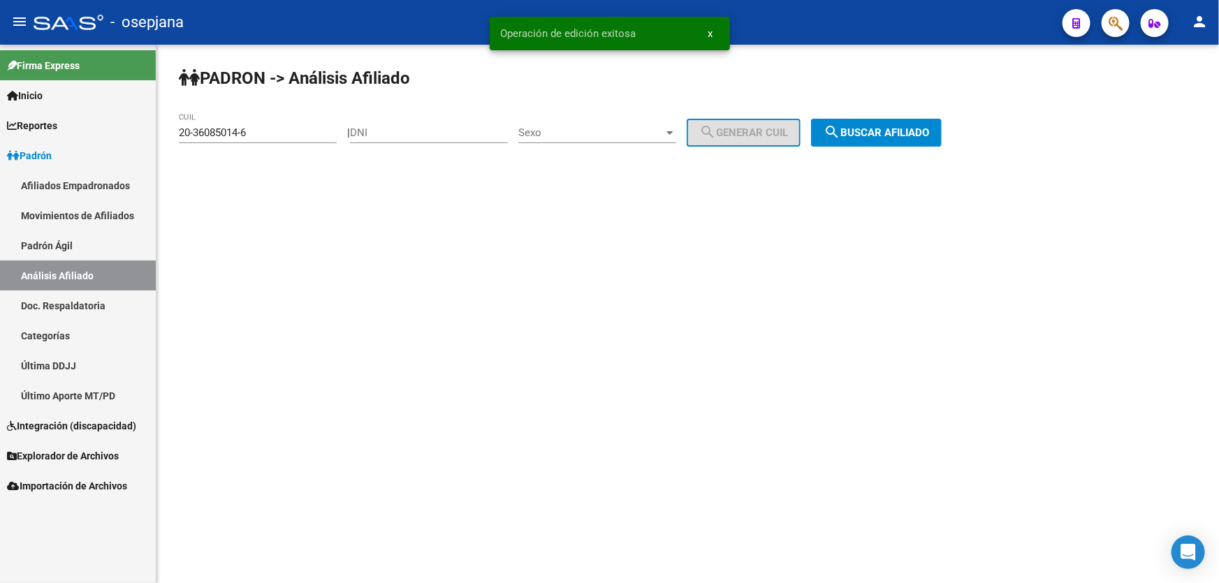
drag, startPoint x: 940, startPoint y: 117, endPoint x: 836, endPoint y: 147, distance: 108.5
click at [935, 120] on div "PADRON -> Análisis Afiliado 20-36085014-6 CUIL | DNI Sexo Sexo search Generar C…" at bounding box center [687, 118] width 1063 height 147
click at [877, 138] on span "search Buscar afiliado" at bounding box center [876, 132] width 105 height 13
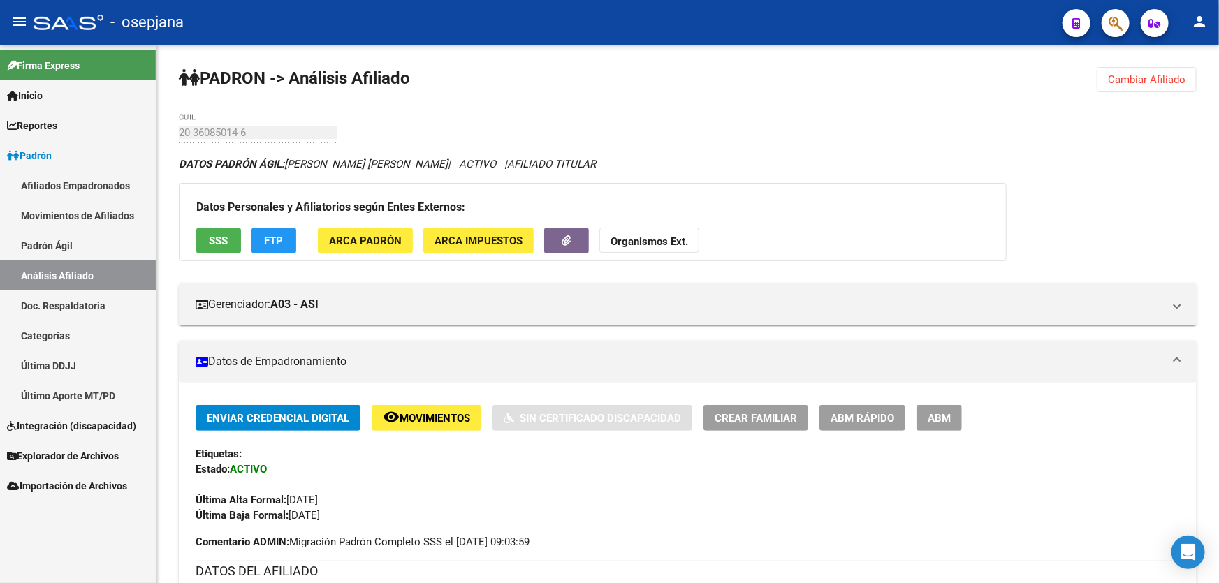
click at [1141, 75] on span "Cambiar Afiliado" at bounding box center [1147, 79] width 78 height 13
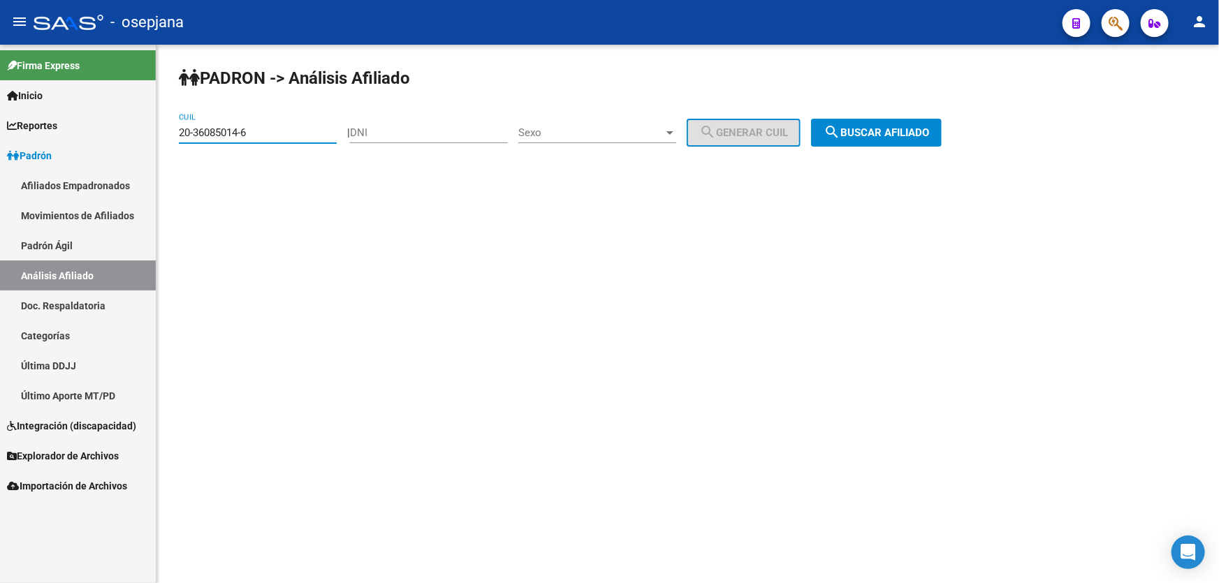
drag, startPoint x: 188, startPoint y: 138, endPoint x: 172, endPoint y: 140, distance: 16.1
click at [172, 140] on div "PADRON -> Análisis Afiliado 20-36085014-6 CUIL | DNI Sexo Sexo search Generar C…" at bounding box center [687, 118] width 1063 height 147
paste input "27269646-3"
type input "20-27269646-3"
click at [871, 133] on span "search Buscar afiliado" at bounding box center [876, 132] width 105 height 13
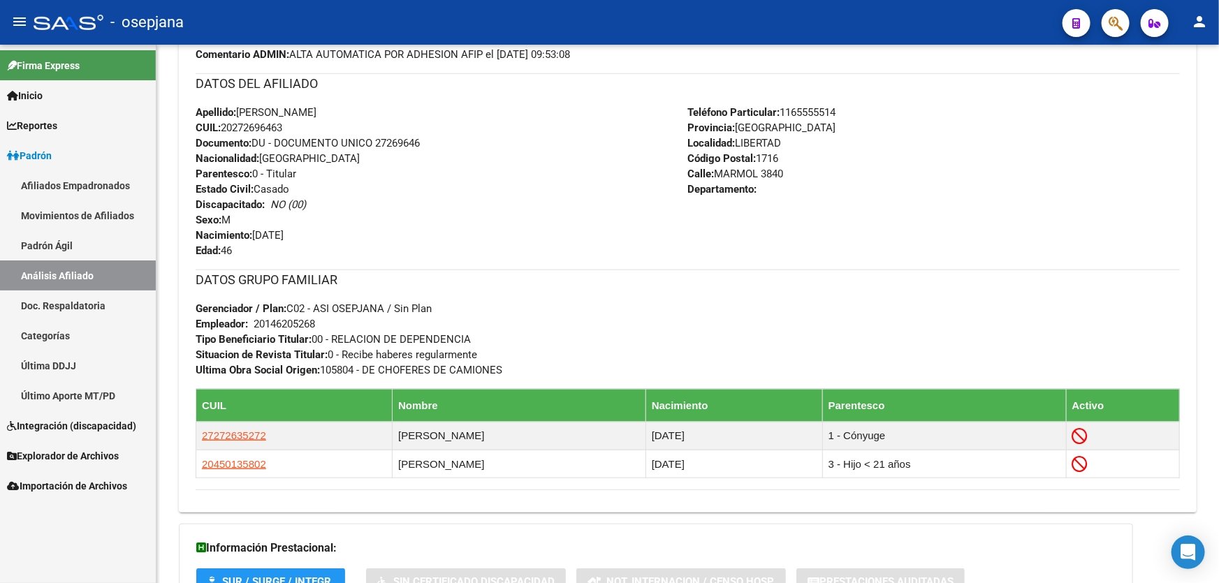
scroll to position [508, 0]
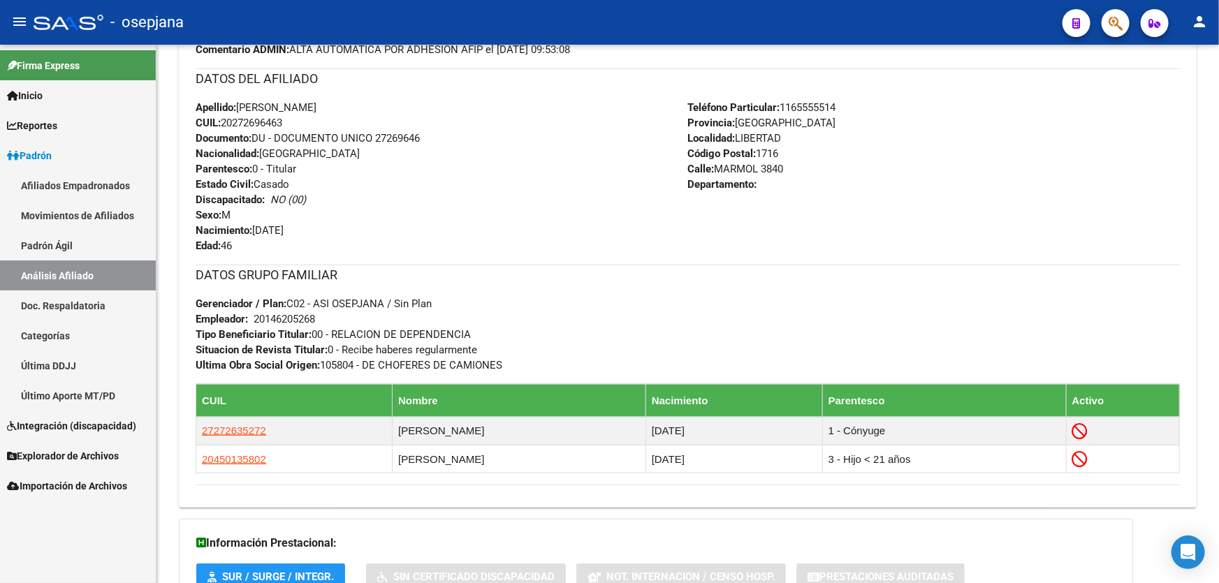
drag, startPoint x: 378, startPoint y: 139, endPoint x: 440, endPoint y: 138, distance: 62.2
click at [440, 138] on div "Apellido: CHRISTIAN EDUARDO ALMADA CUIL: 20272696463 Documento: DU - DOCUMENTO …" at bounding box center [442, 177] width 492 height 154
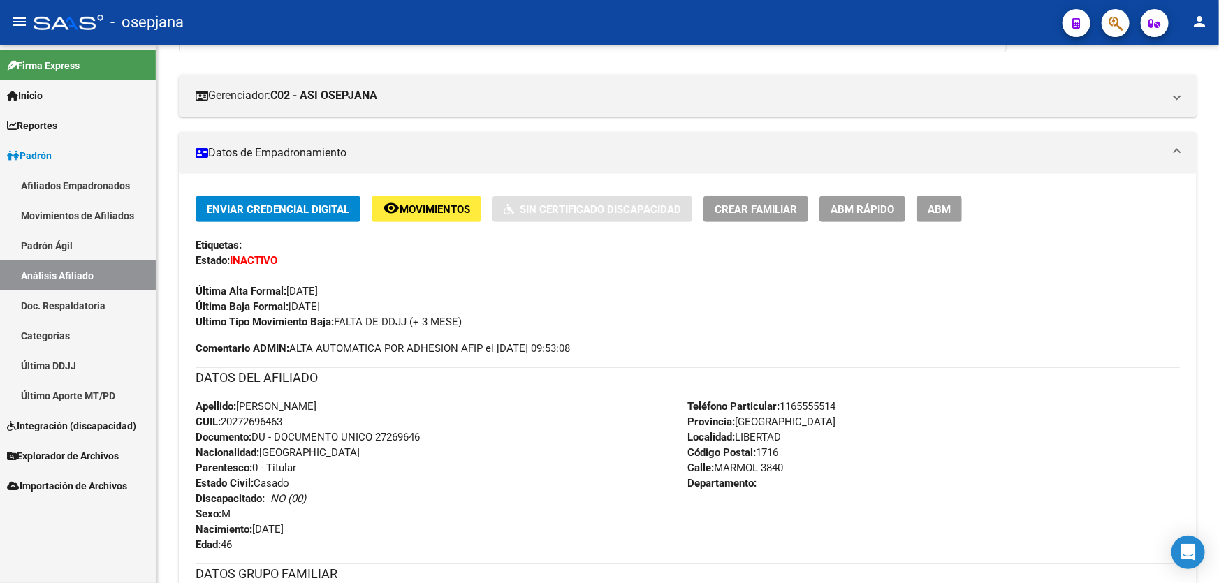
scroll to position [190, 0]
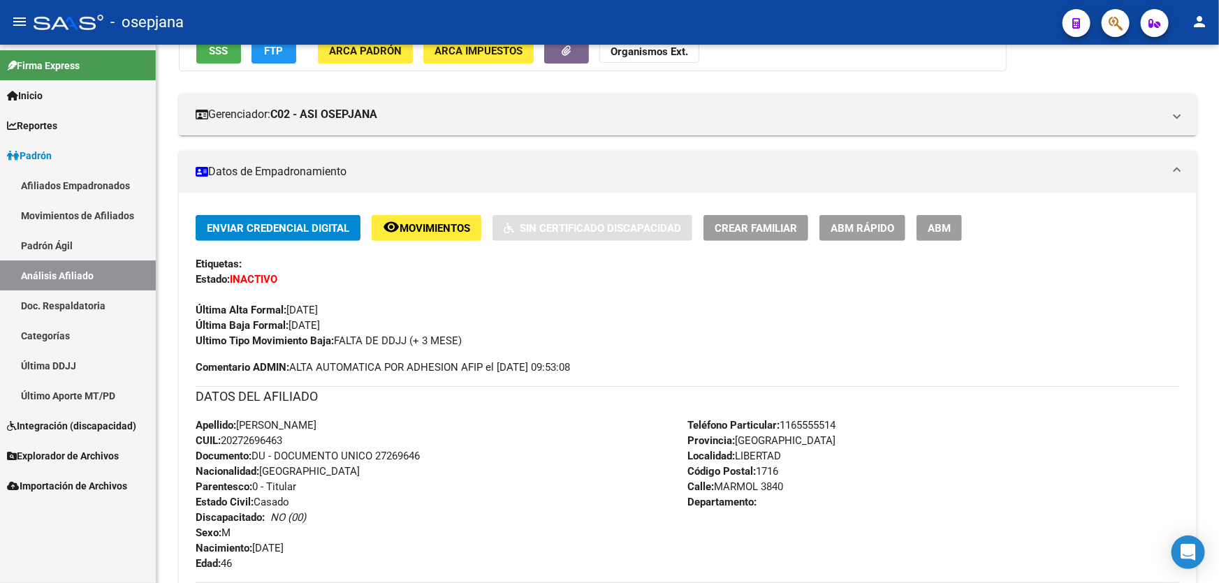
drag, startPoint x: 882, startPoint y: 211, endPoint x: 875, endPoint y: 229, distance: 19.2
click at [882, 215] on div "Enviar Credencial Digital remove_red_eye Movimientos Sin Certificado Discapacid…" at bounding box center [688, 509] width 1018 height 633
click at [875, 229] on span "ABM Rápido" at bounding box center [863, 228] width 64 height 13
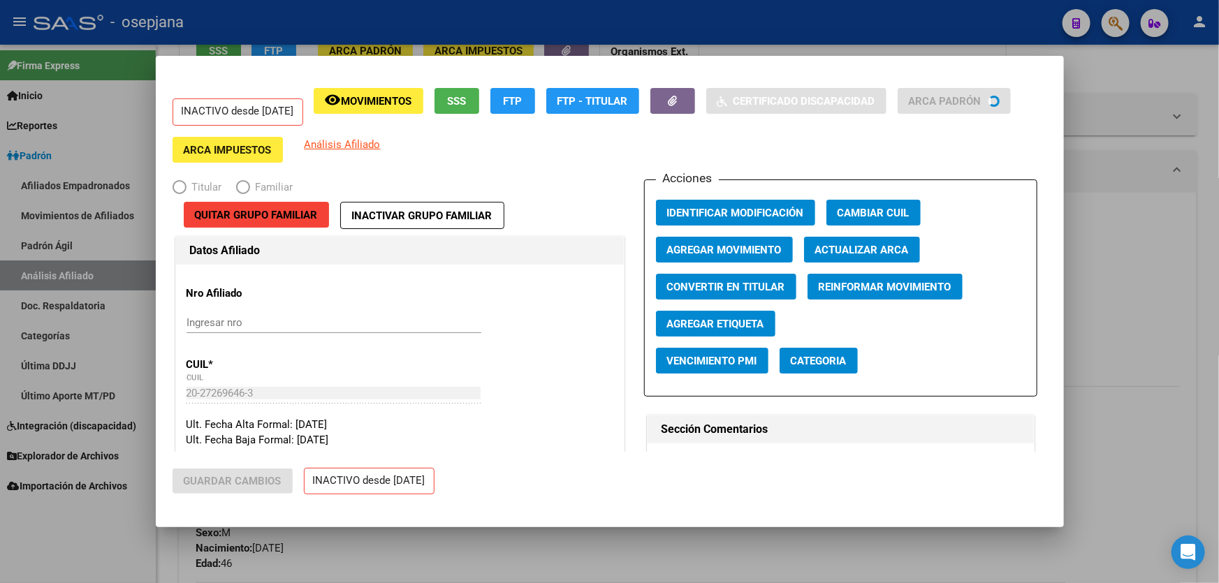
radio input "true"
type input "20-14620526-8"
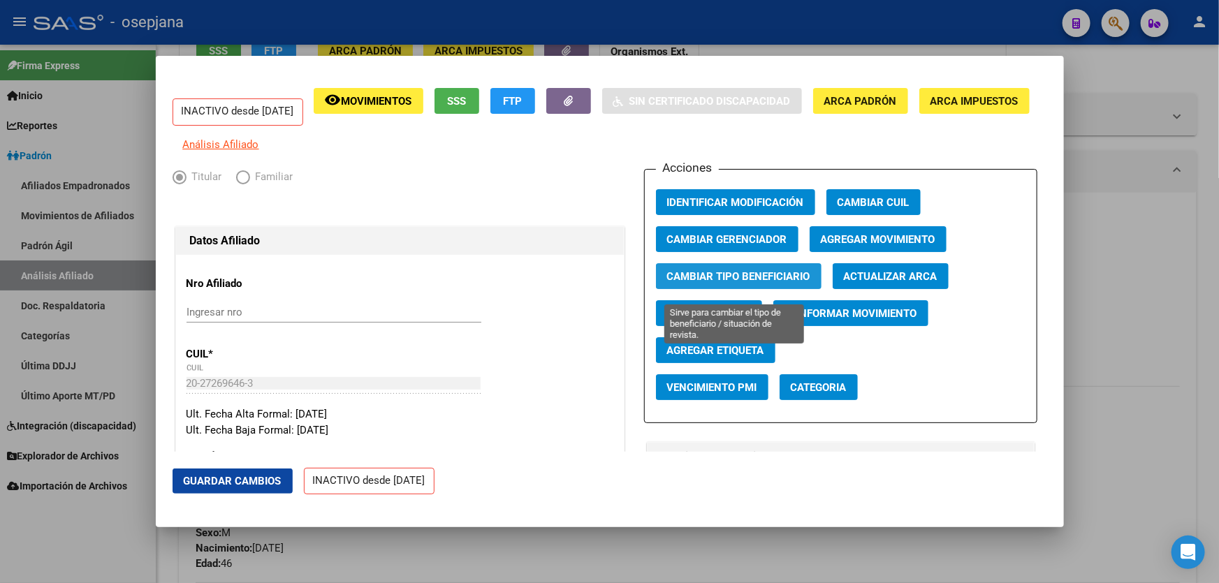
click at [719, 283] on span "Cambiar Tipo Beneficiario" at bounding box center [738, 276] width 143 height 13
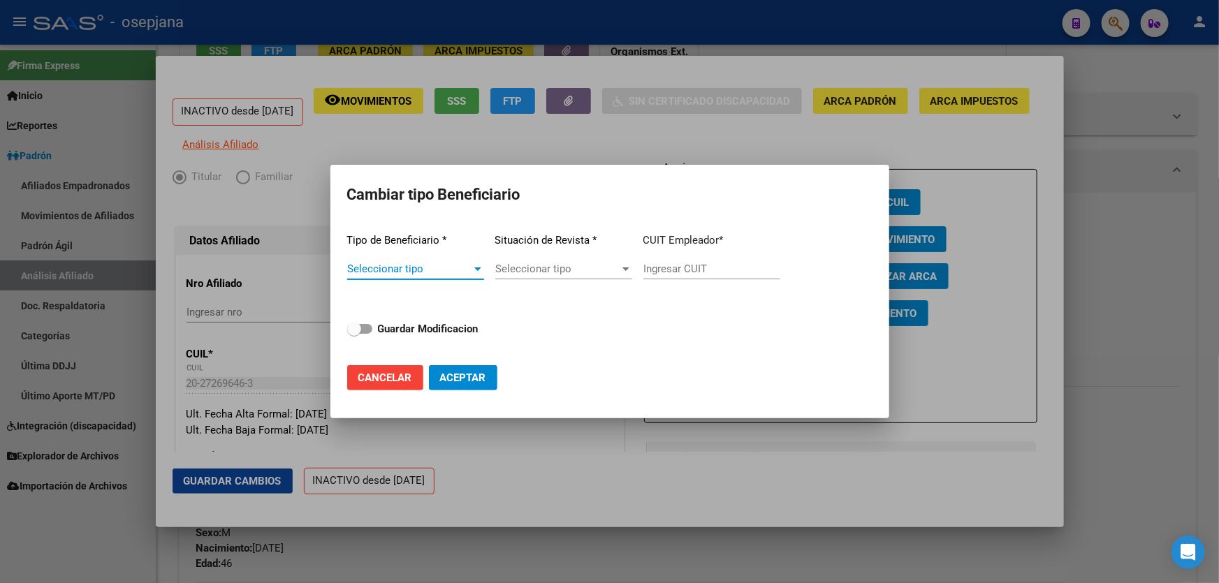
click at [405, 268] on span "Seleccionar tipo" at bounding box center [409, 269] width 124 height 13
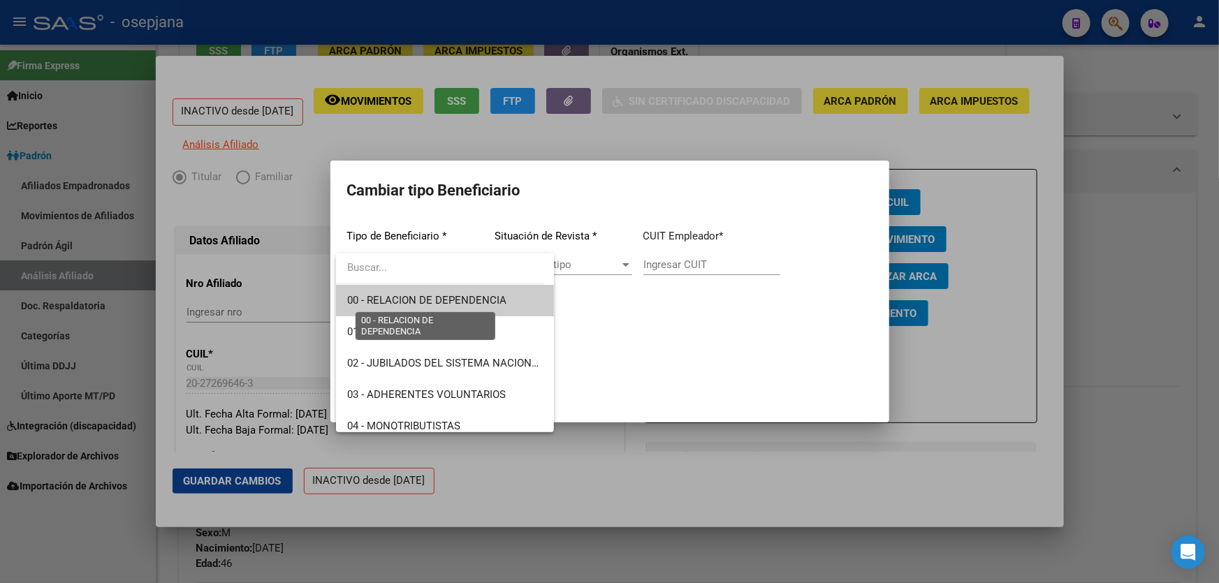
click at [445, 300] on span "00 - RELACION DE DEPENDENCIA" at bounding box center [426, 300] width 159 height 13
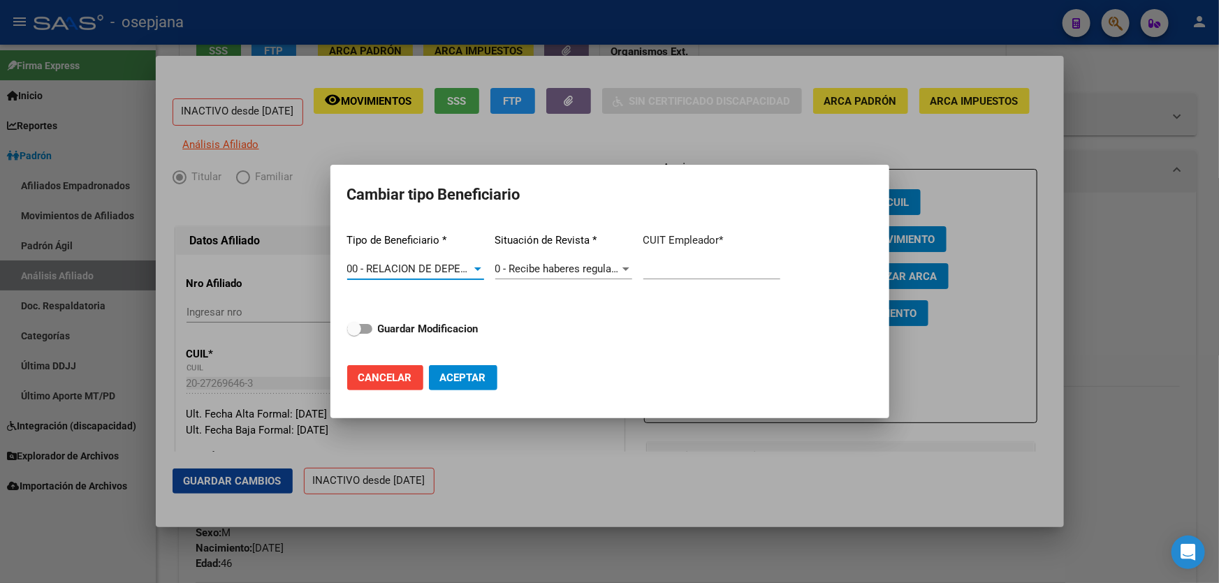
type input "20-14620526-8"
click at [424, 329] on strong "Guardar Modificacion" at bounding box center [428, 329] width 101 height 13
click at [354, 334] on input "Guardar Modificacion" at bounding box center [353, 334] width 1 height 1
click at [460, 379] on span "Aceptar" at bounding box center [463, 378] width 46 height 13
checkbox input "false"
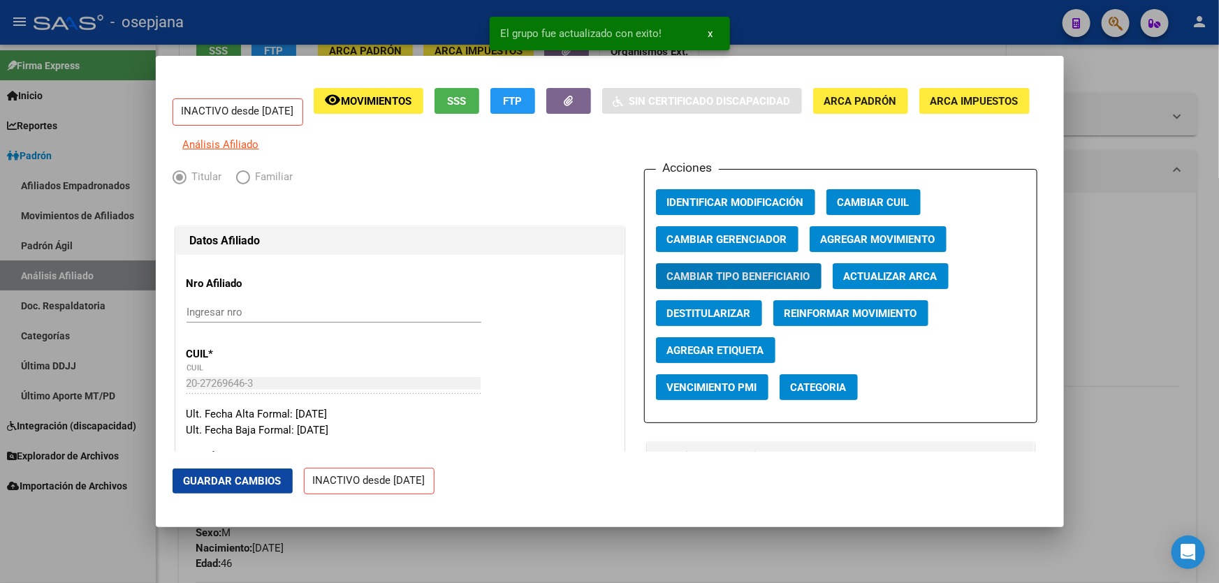
click at [224, 488] on button "Guardar Cambios" at bounding box center [233, 481] width 120 height 25
click at [886, 238] on button "Agregar Movimiento" at bounding box center [878, 239] width 137 height 26
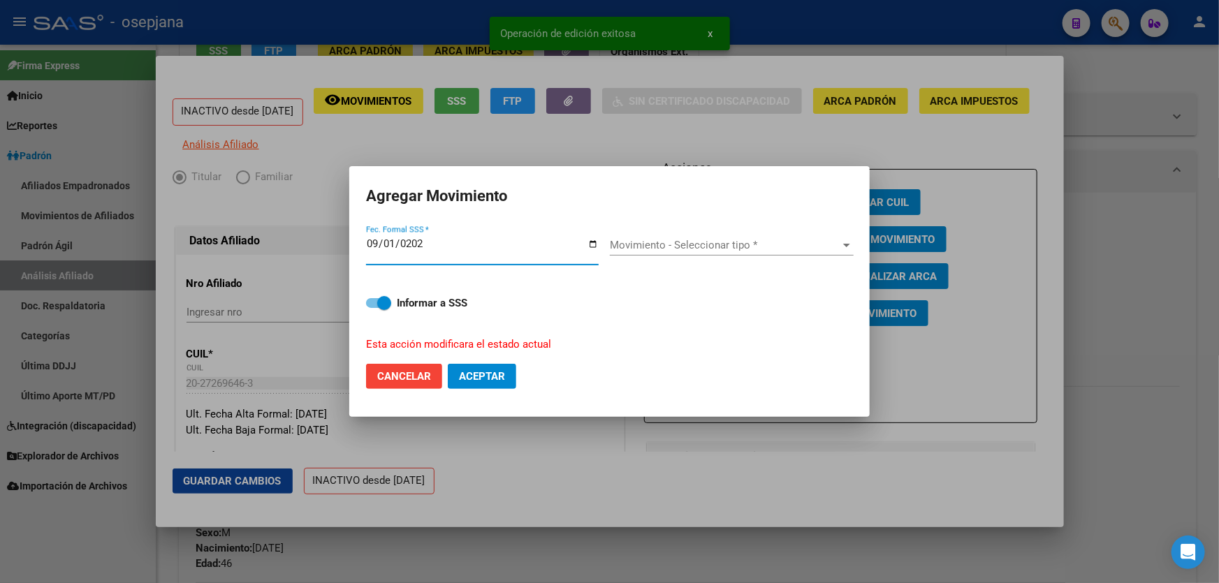
type input "2025-09-01"
click at [723, 247] on span "Movimiento - Seleccionar tipo *" at bounding box center [725, 245] width 231 height 13
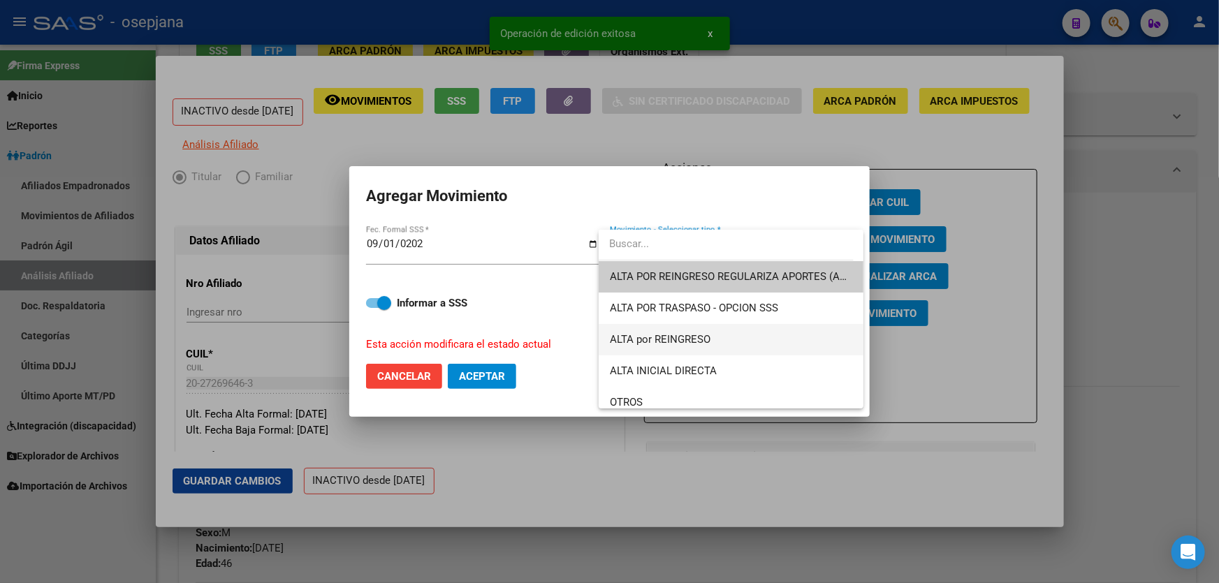
click at [694, 333] on span "ALTA por REINGRESO" at bounding box center [660, 339] width 101 height 13
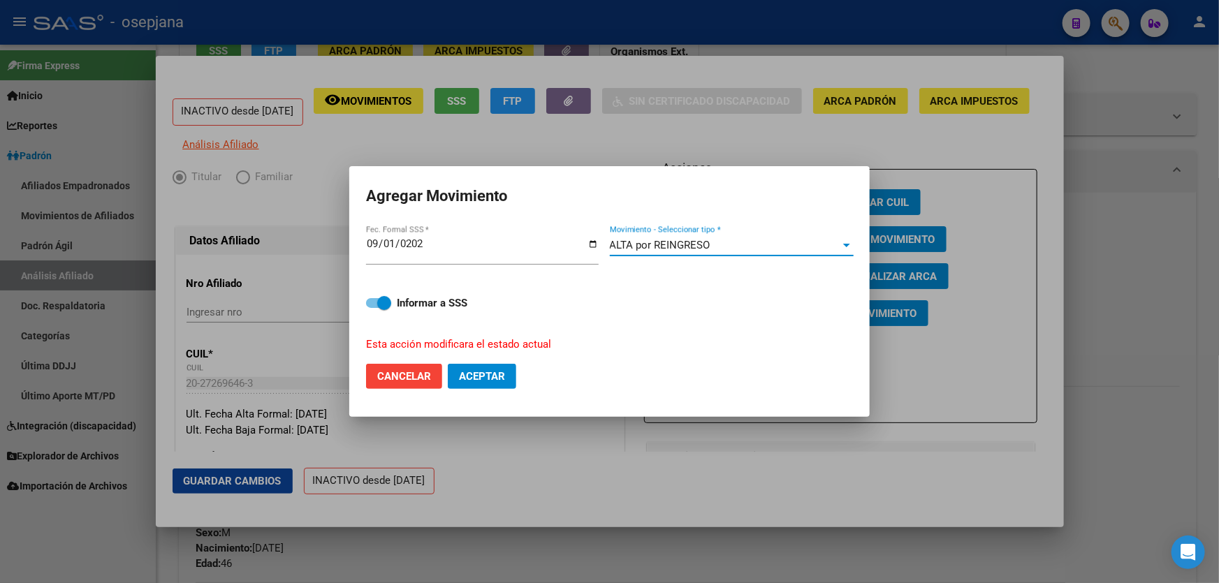
click at [499, 363] on mat-dialog-actions "Cancelar Aceptar" at bounding box center [609, 377] width 487 height 48
click at [490, 368] on button "Aceptar" at bounding box center [482, 376] width 68 height 25
checkbox input "false"
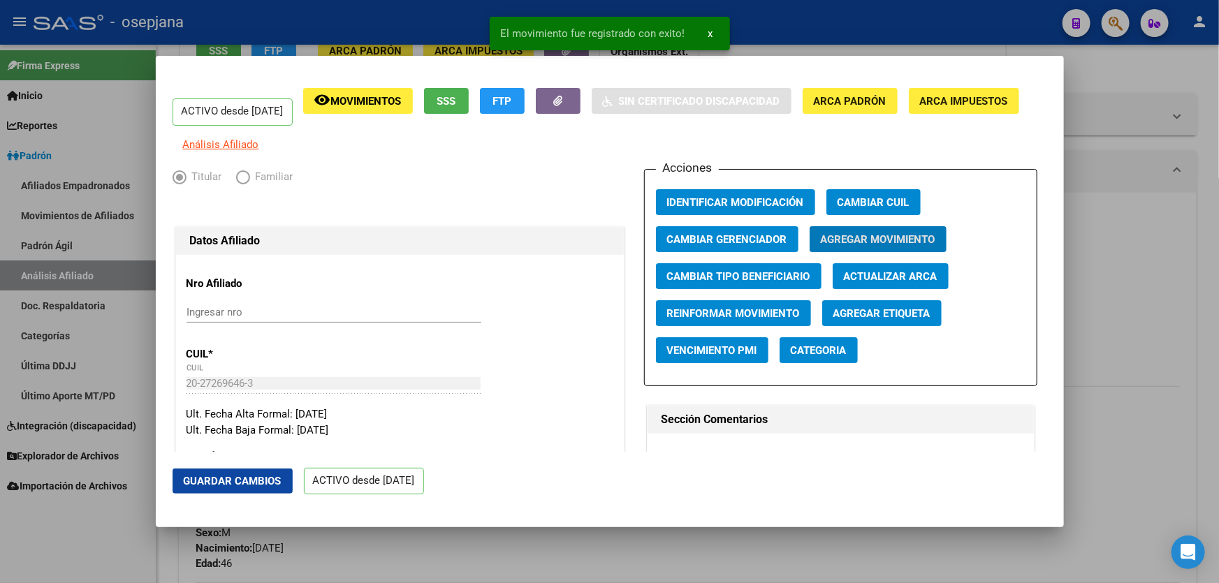
click at [238, 478] on span "Guardar Cambios" at bounding box center [233, 481] width 98 height 13
click at [1218, 367] on div at bounding box center [609, 291] width 1219 height 583
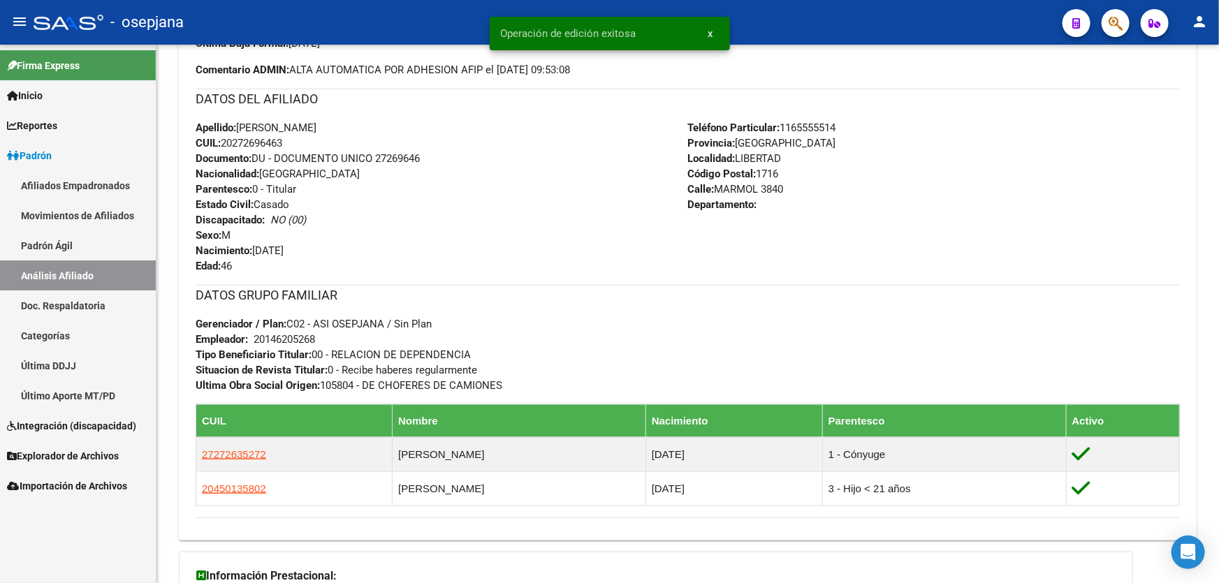
scroll to position [508, 0]
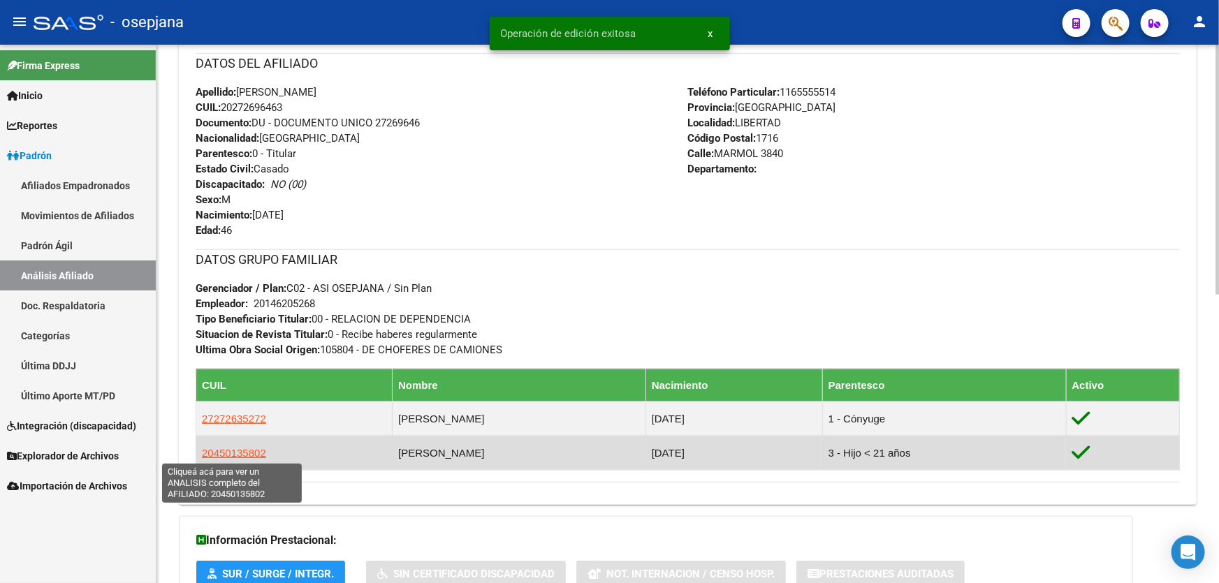
click at [261, 455] on span "20450135802" at bounding box center [234, 453] width 64 height 12
type textarea "20450135802"
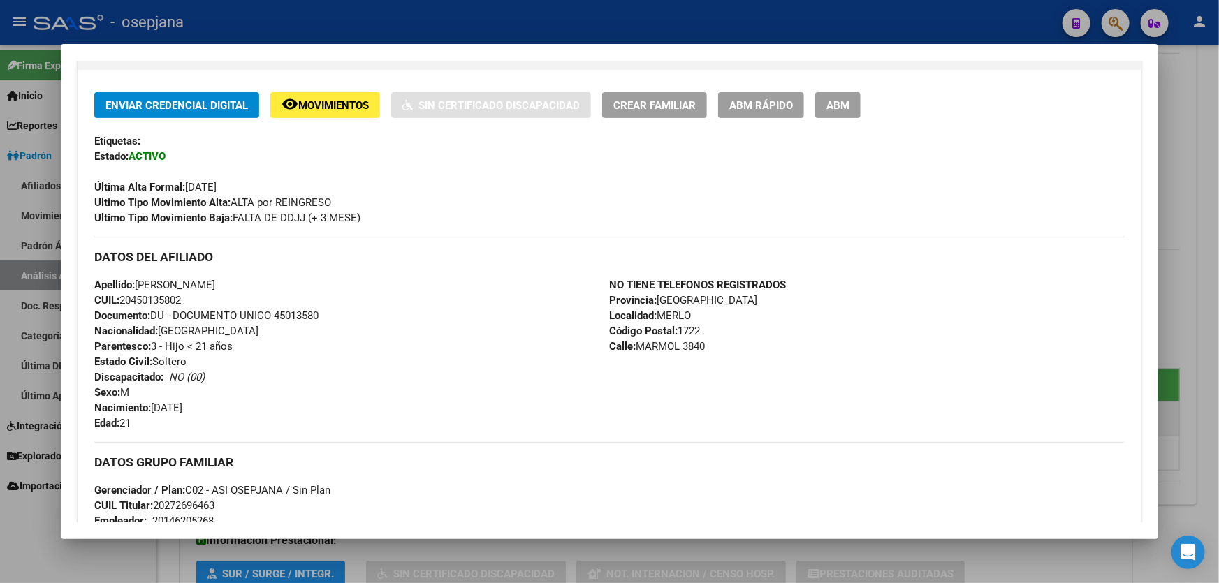
scroll to position [254, 0]
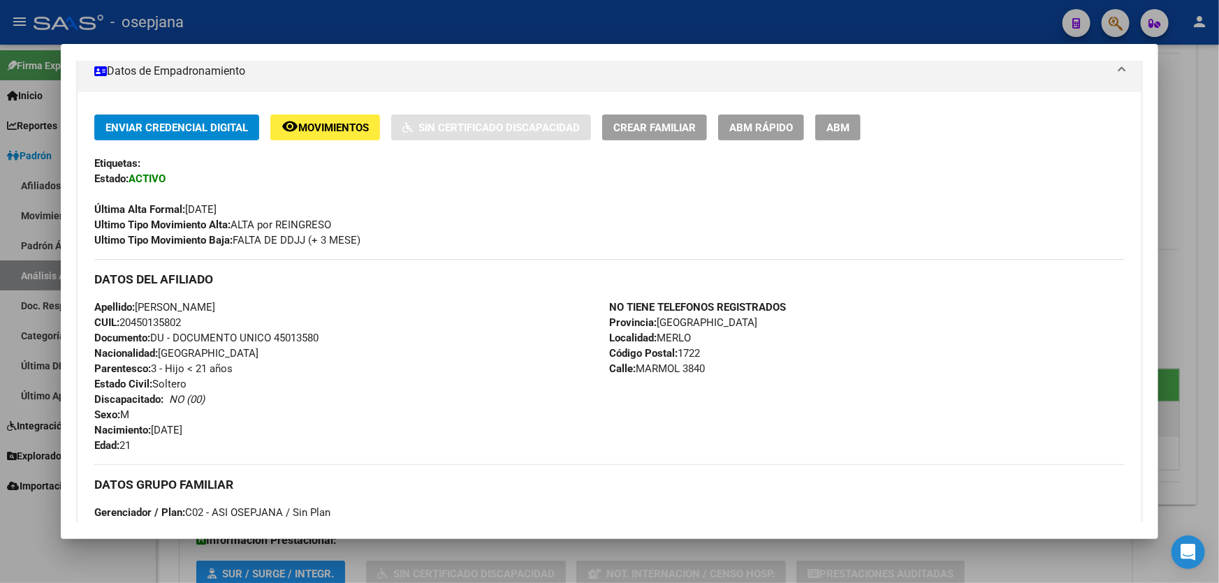
click at [761, 131] on span "ABM Rápido" at bounding box center [761, 128] width 64 height 13
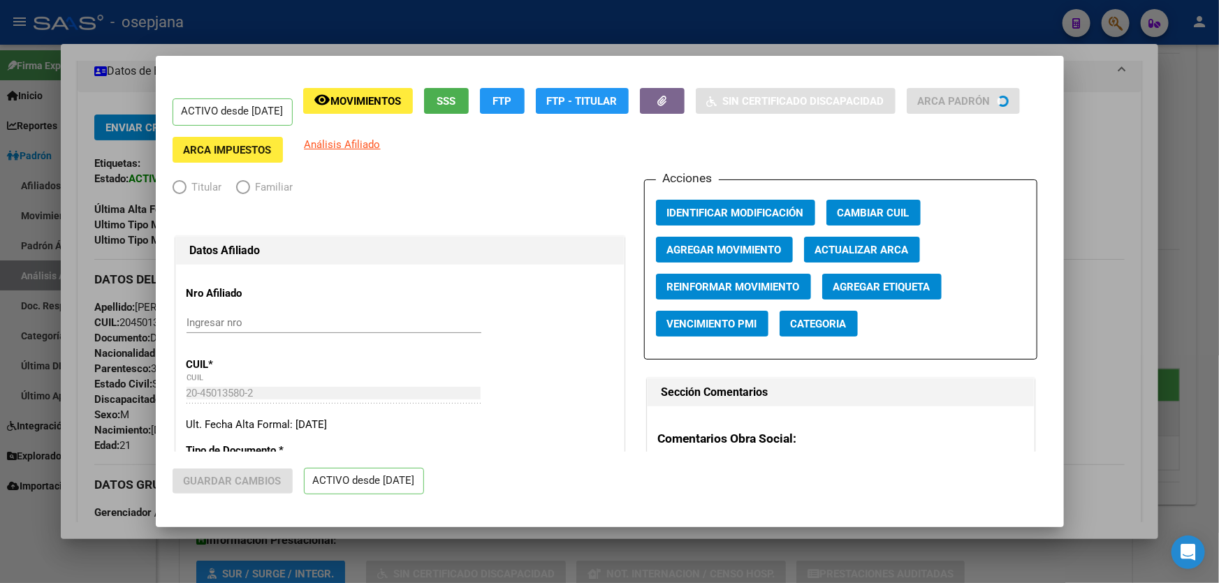
radio input "true"
type input "20-14620526-8"
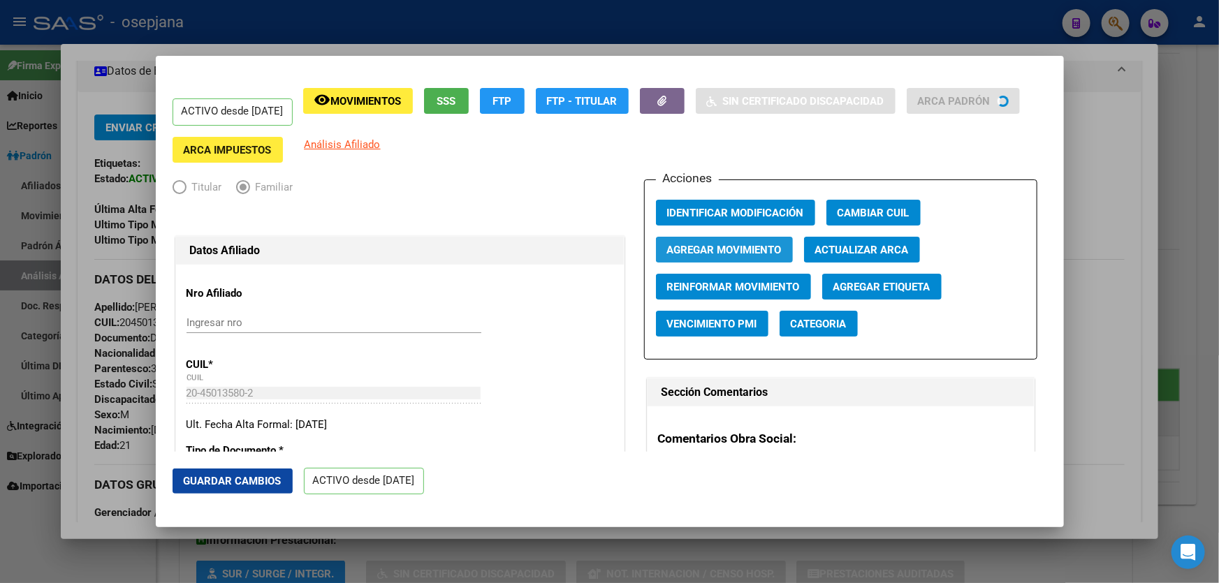
click at [732, 246] on span "Agregar Movimiento" at bounding box center [724, 250] width 115 height 13
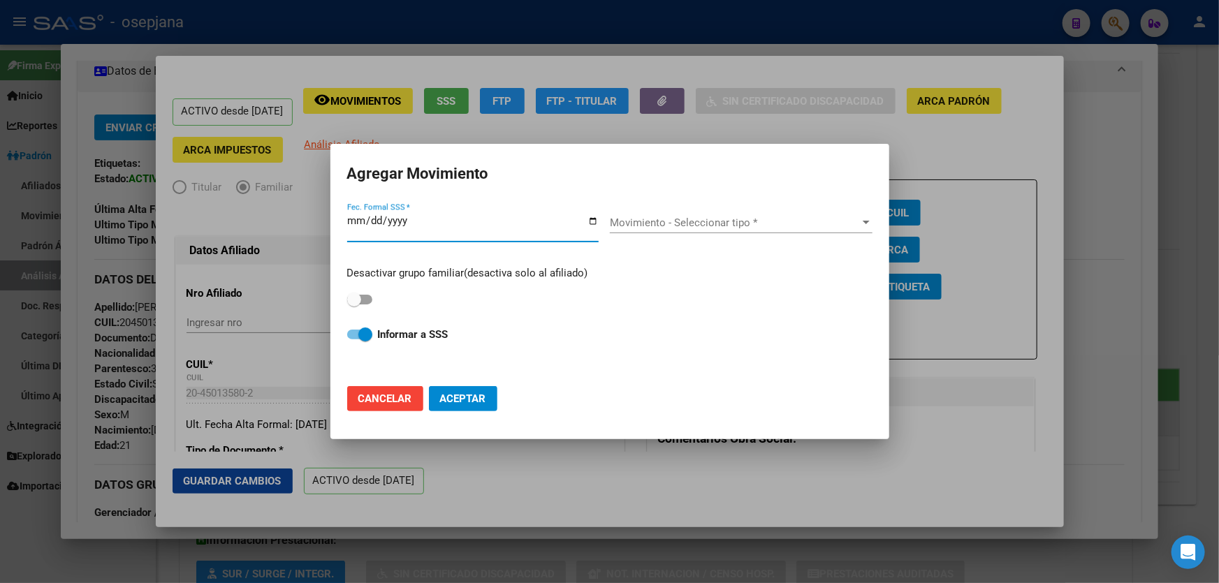
click at [351, 301] on span at bounding box center [354, 300] width 14 height 14
click at [353, 305] on input "checkbox" at bounding box center [353, 305] width 1 height 1
checkbox input "true"
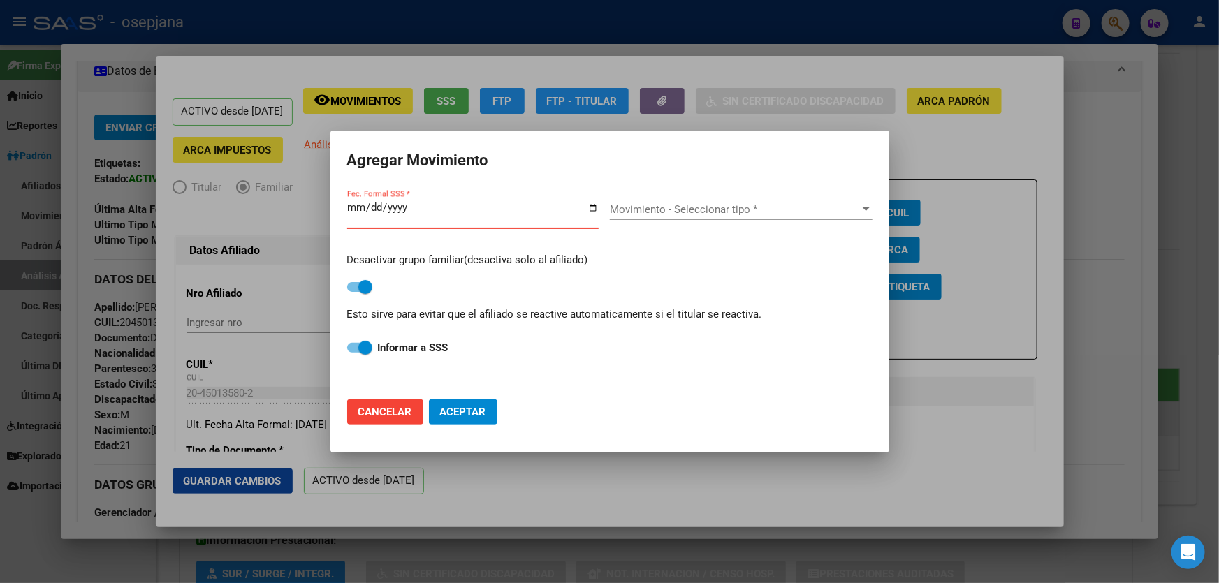
click at [355, 203] on input "Fec. Formal SSS *" at bounding box center [472, 213] width 251 height 22
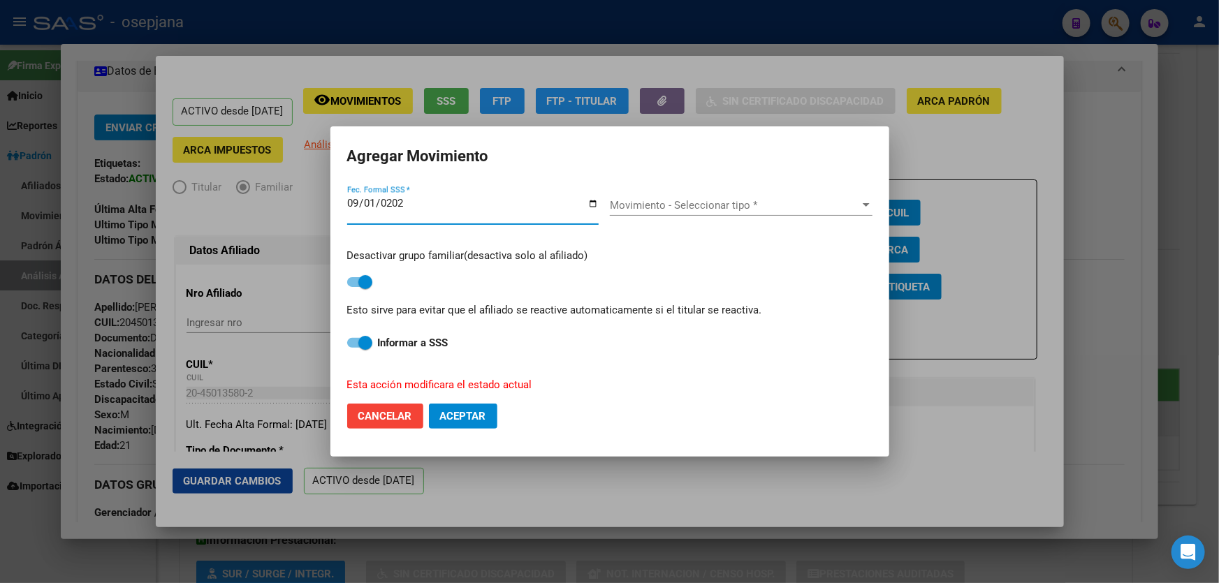
type input "2025-09-01"
click at [666, 203] on span "Movimiento - Seleccionar tipo *" at bounding box center [735, 205] width 250 height 13
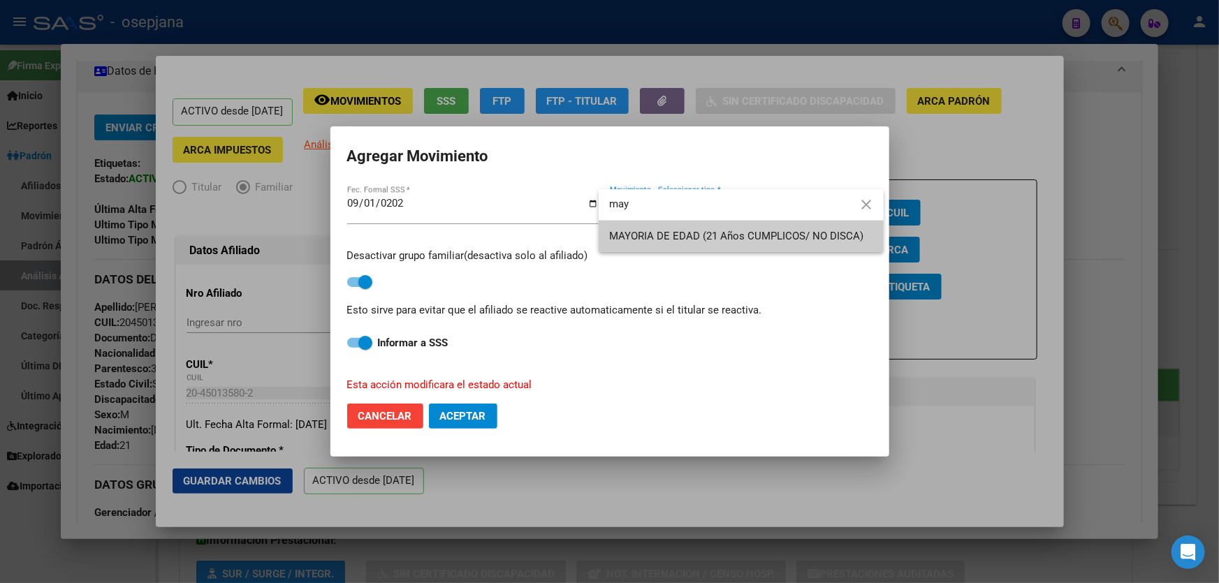
type input "may"
click at [720, 250] on span "MAYORIA DE EDAD (21 Años CUMPLICOS/ NO DISCA)" at bounding box center [741, 236] width 263 height 31
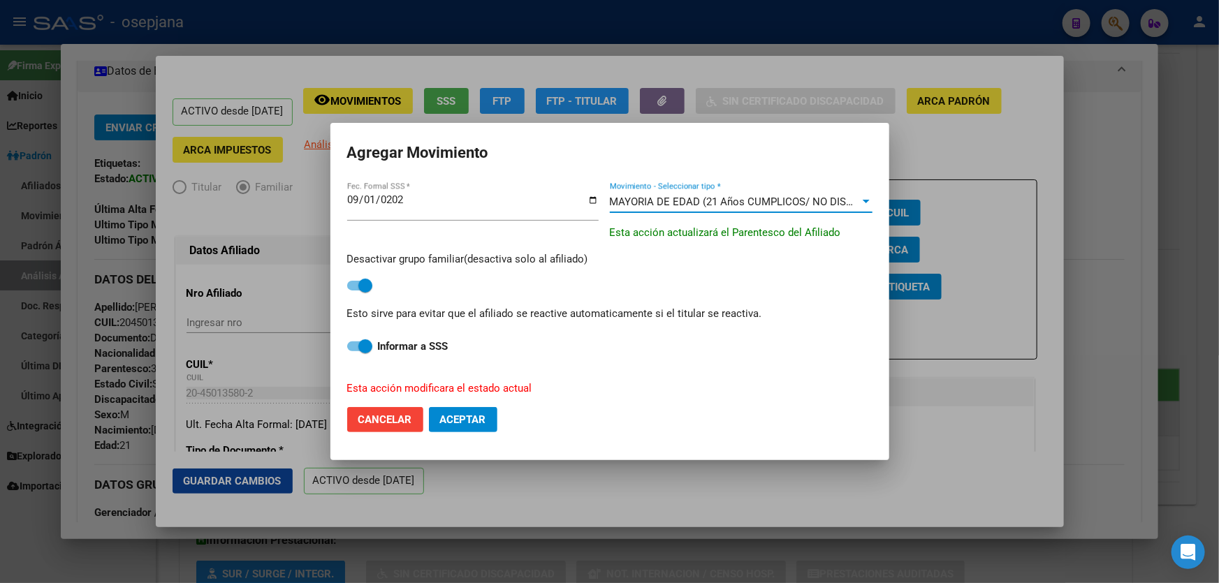
click at [471, 424] on span "Aceptar" at bounding box center [463, 420] width 46 height 13
checkbox input "false"
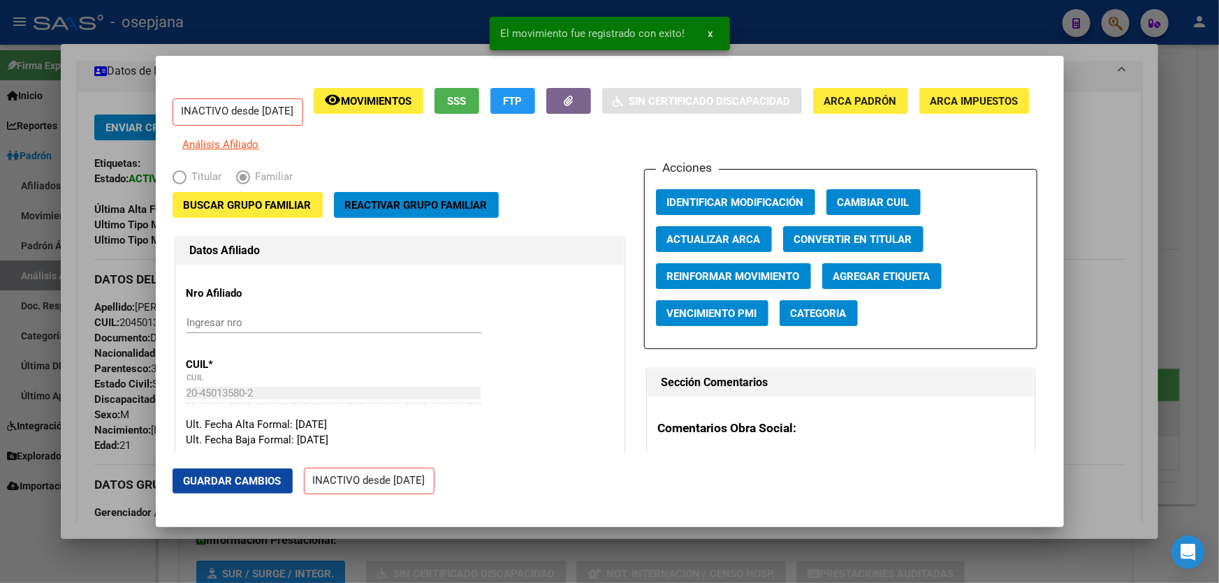
click at [235, 488] on button "Guardar Cambios" at bounding box center [233, 481] width 120 height 25
click at [1218, 279] on div at bounding box center [609, 291] width 1219 height 583
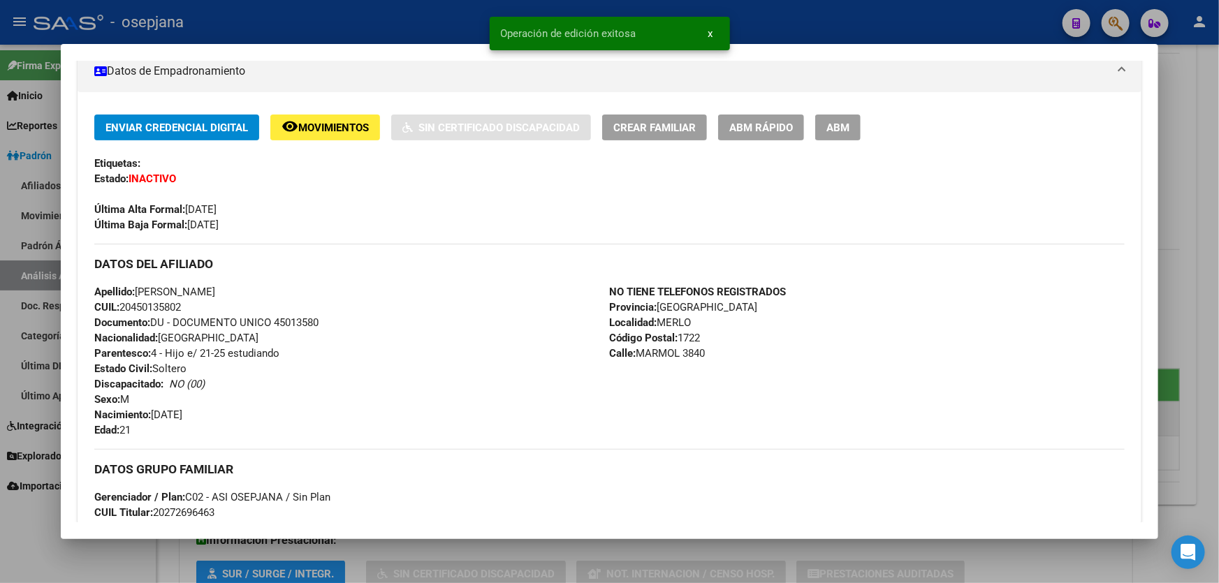
click at [1218, 279] on div at bounding box center [609, 291] width 1219 height 583
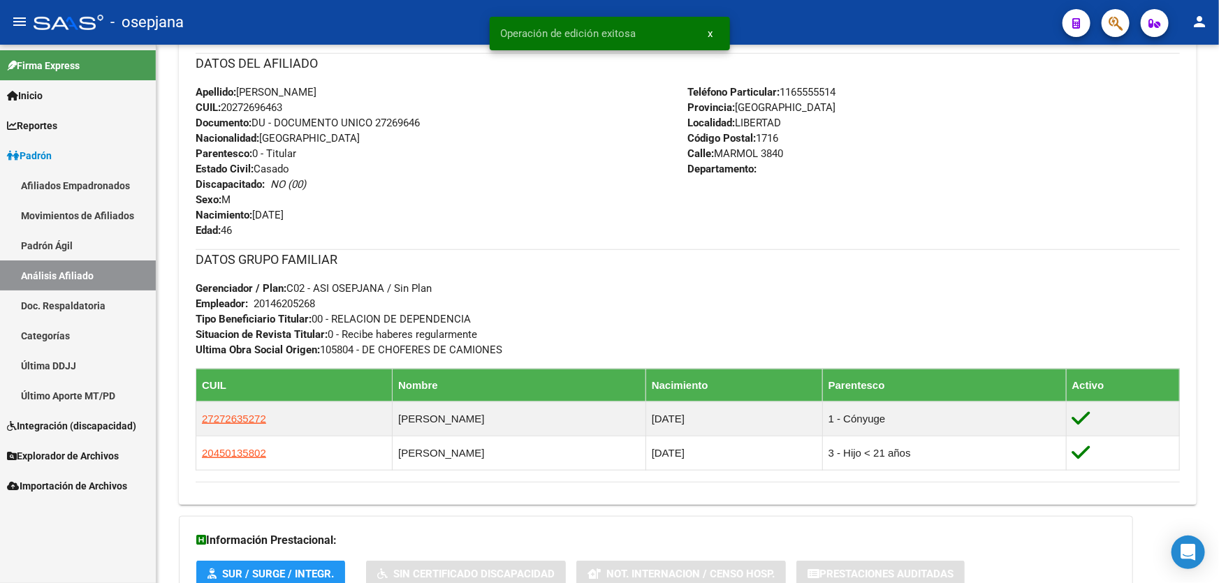
scroll to position [0, 0]
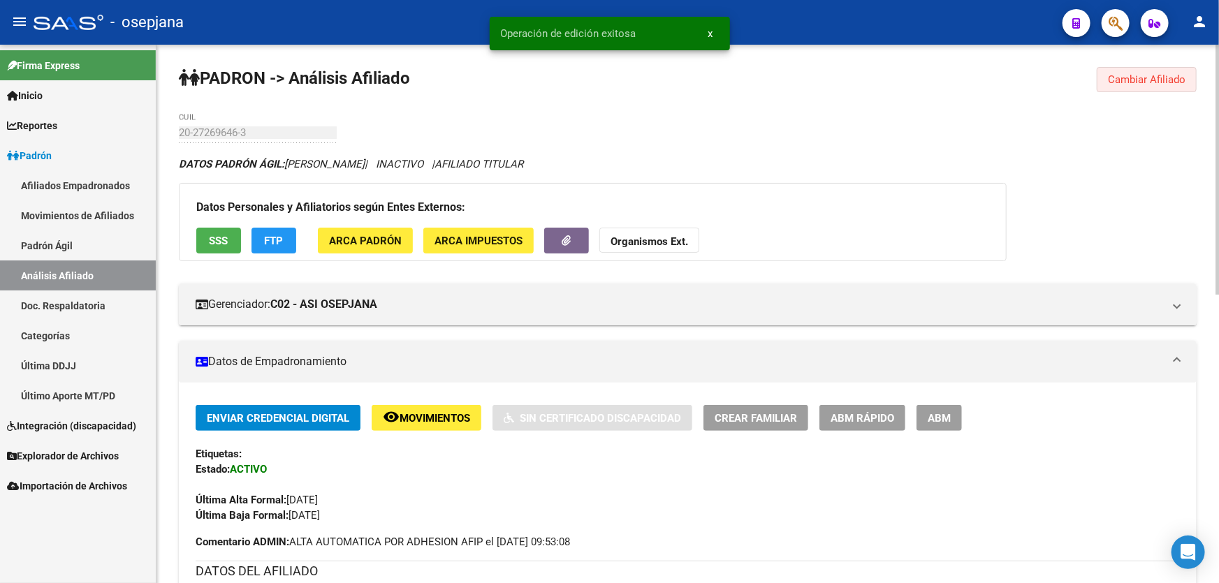
click at [1144, 78] on span "Cambiar Afiliado" at bounding box center [1147, 79] width 78 height 13
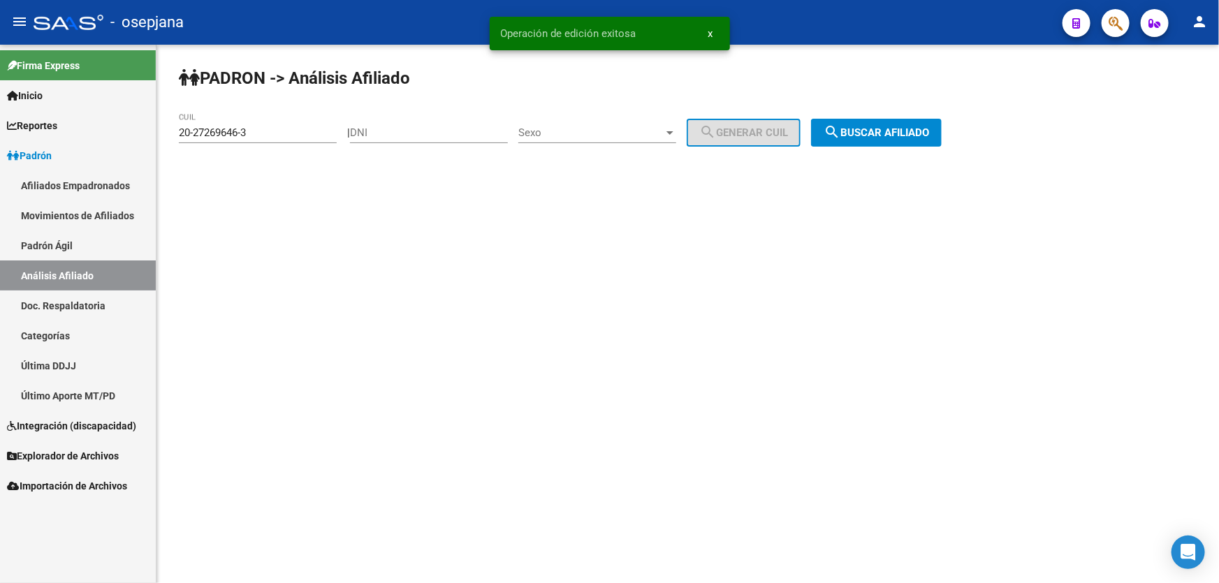
click at [901, 131] on span "search Buscar afiliado" at bounding box center [876, 132] width 105 height 13
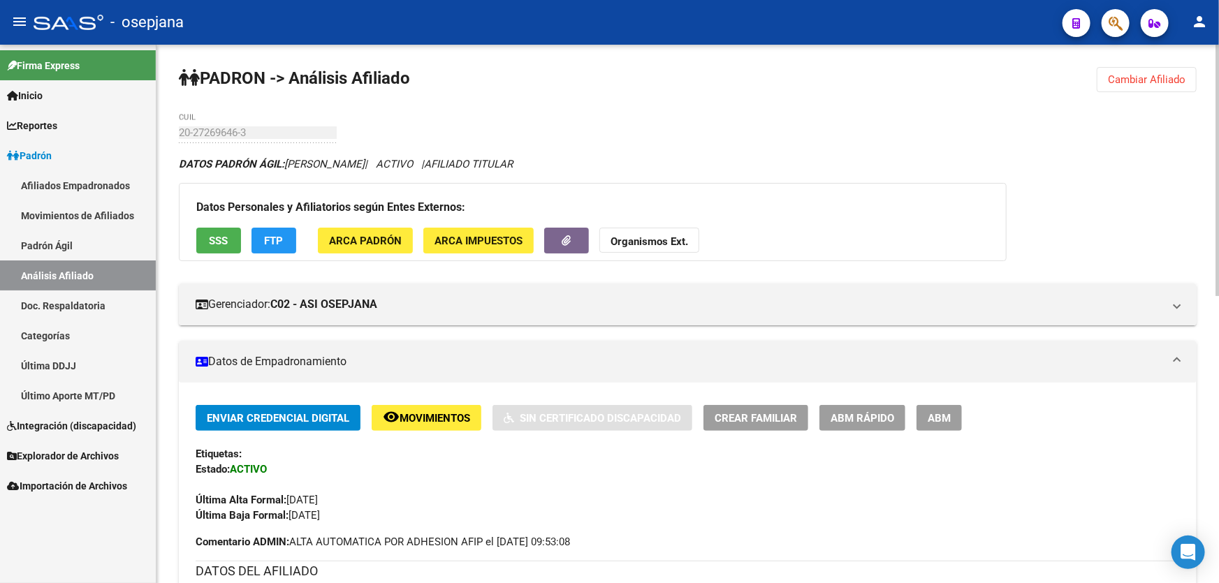
click at [1154, 77] on span "Cambiar Afiliado" at bounding box center [1147, 79] width 78 height 13
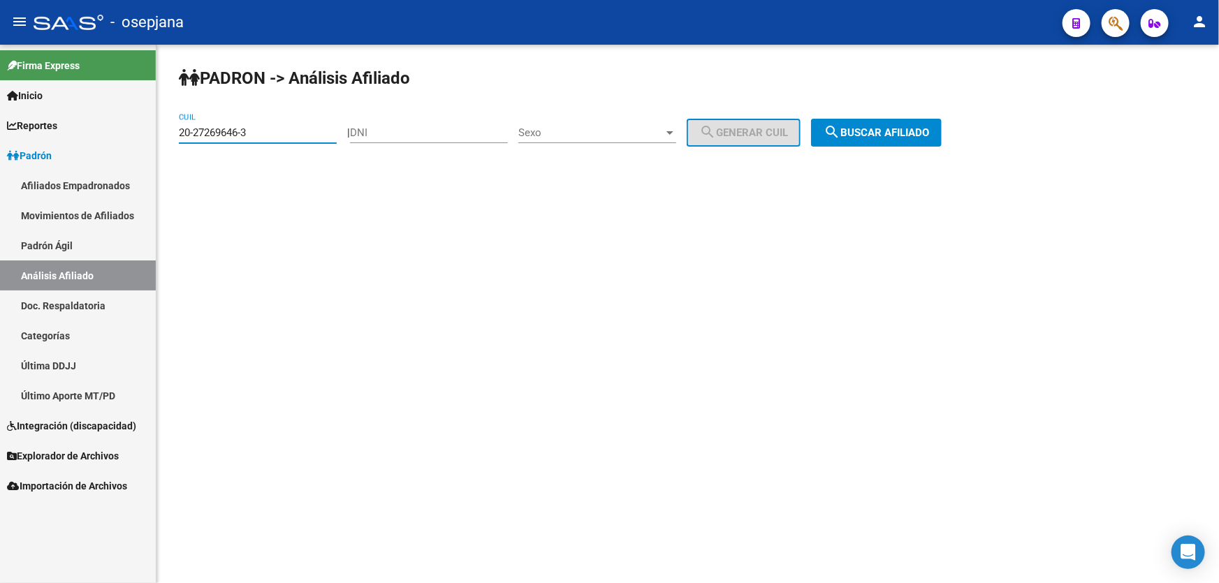
drag, startPoint x: 266, startPoint y: 133, endPoint x: 0, endPoint y: 145, distance: 266.5
click at [0, 145] on mat-sidenav-container "Firma Express Inicio Calendario SSS Instructivos Contacto OS Reportes Padrón Tr…" at bounding box center [609, 314] width 1219 height 539
paste input "7-35335912-1"
type input "27-35335912-1"
click at [929, 128] on span "search Buscar afiliado" at bounding box center [876, 132] width 105 height 13
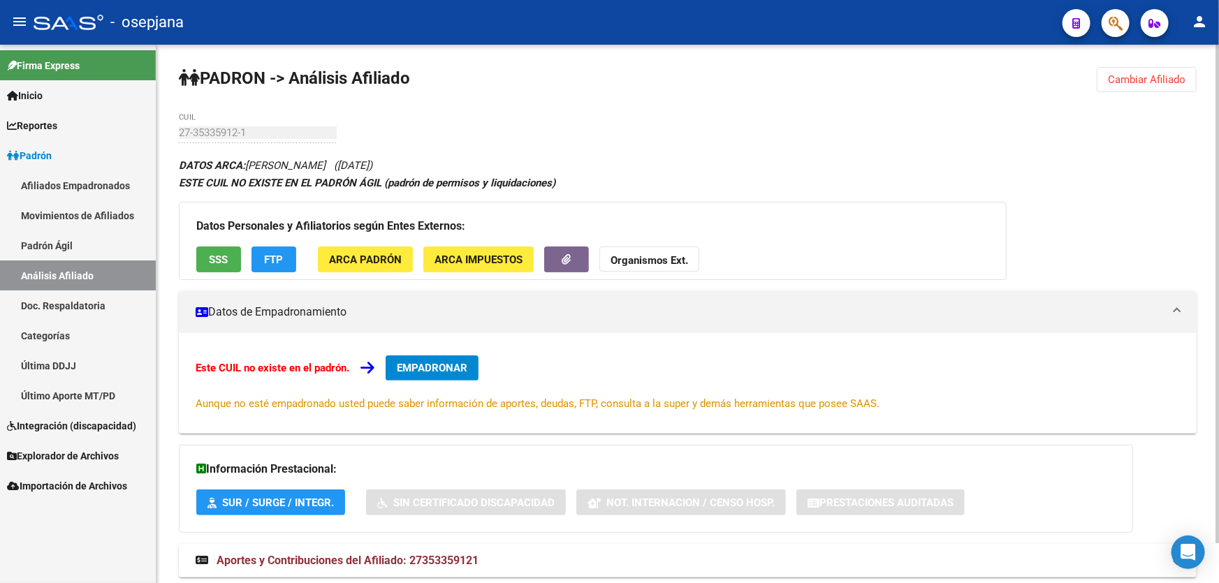
click at [436, 374] on button "EMPADRONAR" at bounding box center [432, 368] width 93 height 25
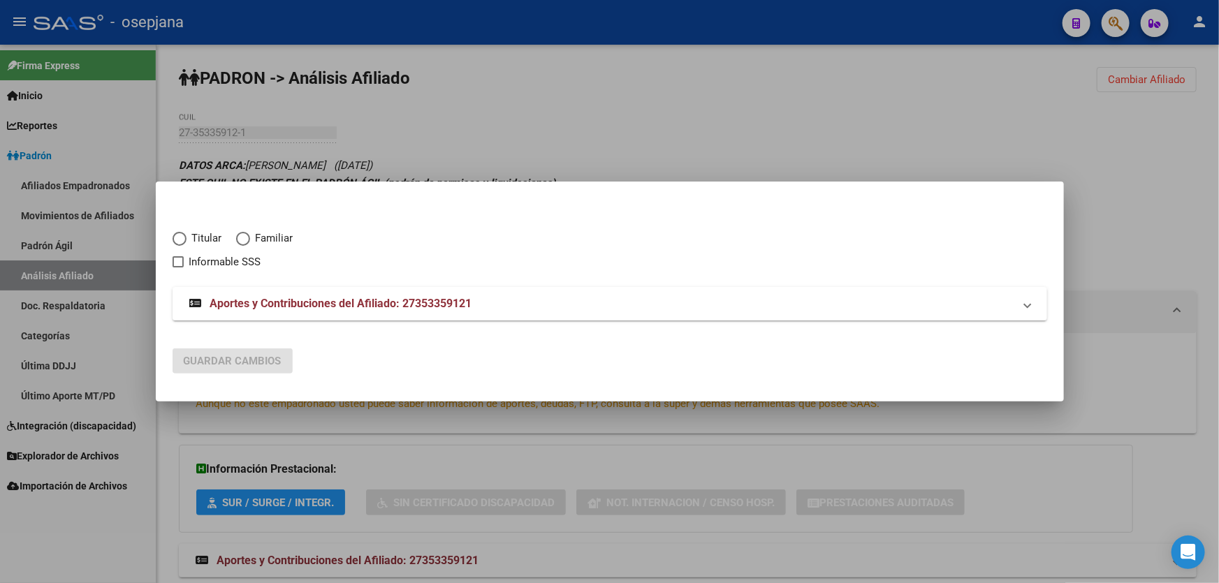
click at [185, 236] on span "Elija una opción" at bounding box center [180, 239] width 14 height 14
click at [185, 236] on input "Titular" at bounding box center [180, 239] width 14 height 14
radio input "true"
checkbox input "true"
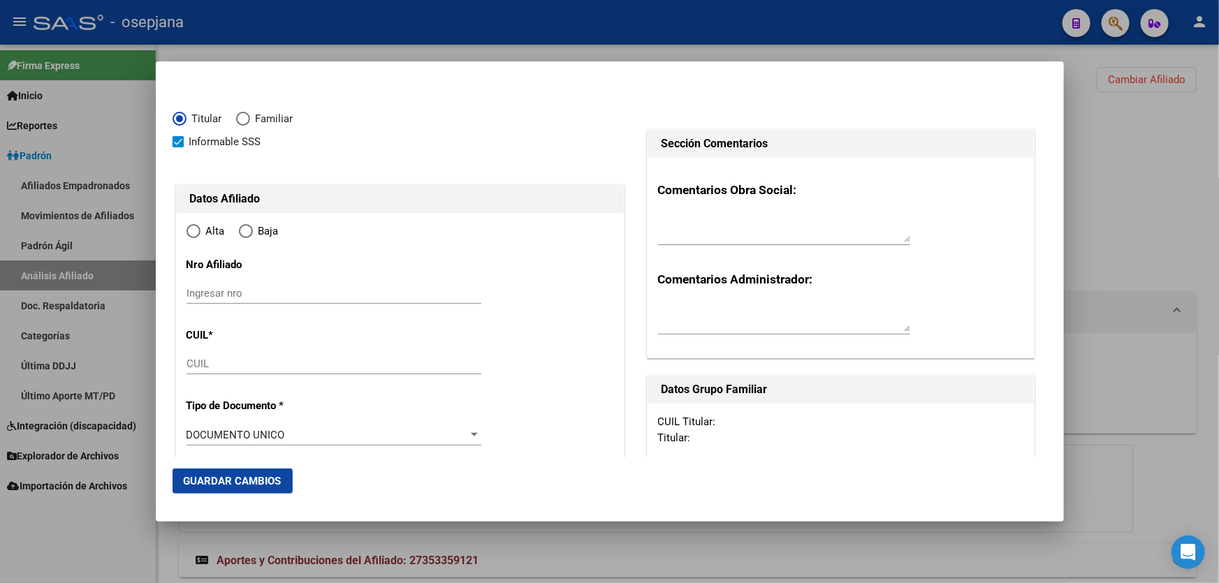
type input "27-35335912-1"
type input "35335912"
type input "PRADO"
type input "YAMILA CAROLINA"
type input "1990-06-07"
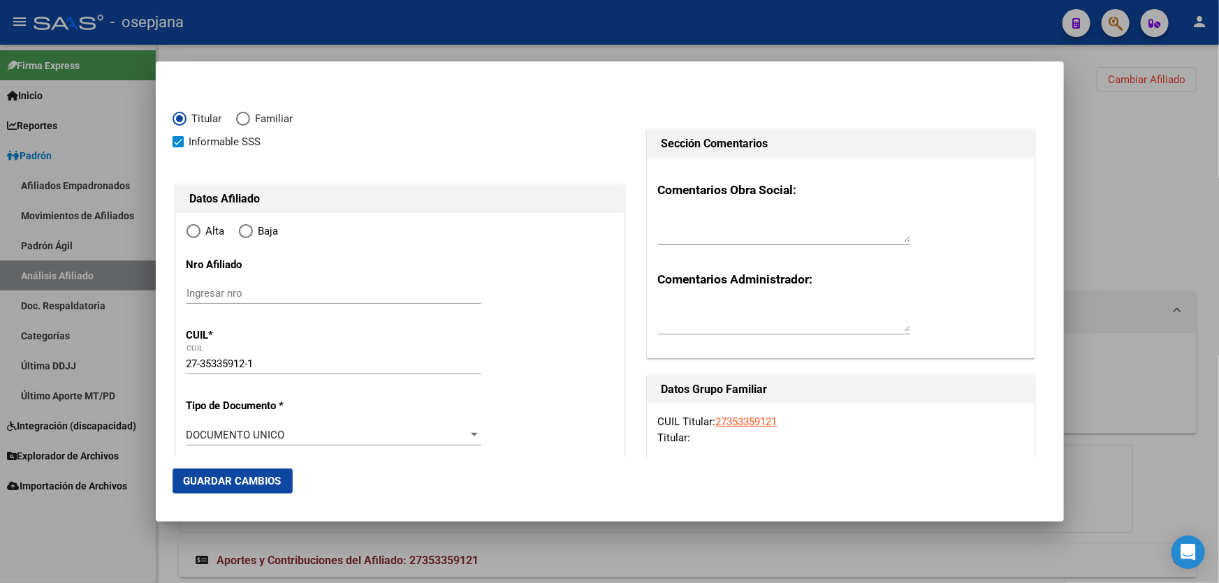
type input "LOMA HERMOSA"
type input "1657"
type input "EINSTEIN"
type input "6165"
type input "1"
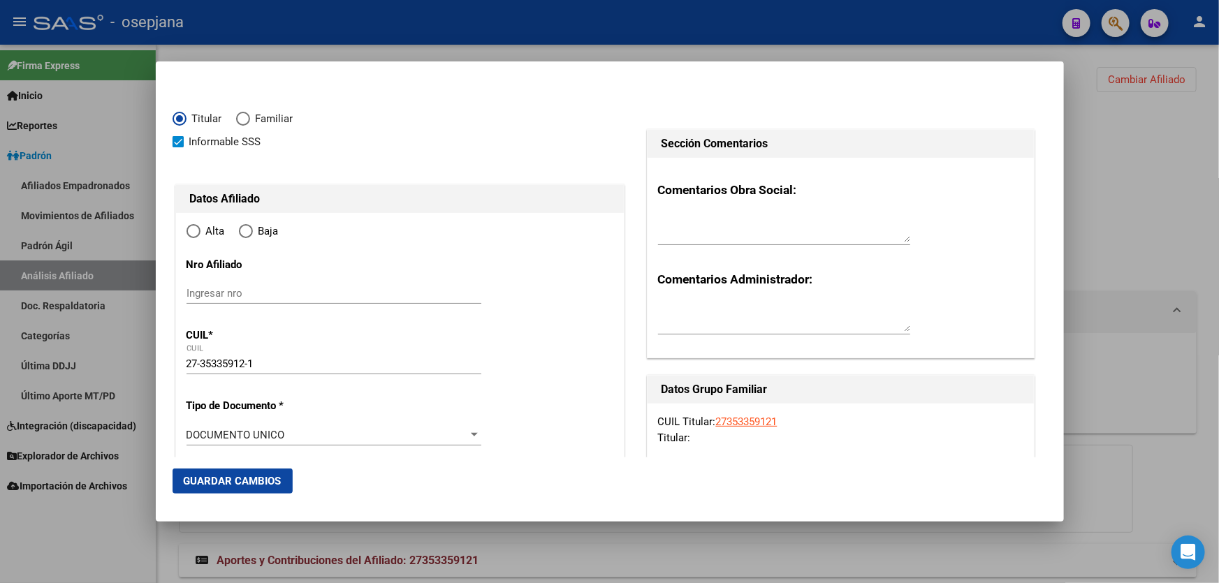
radio input "true"
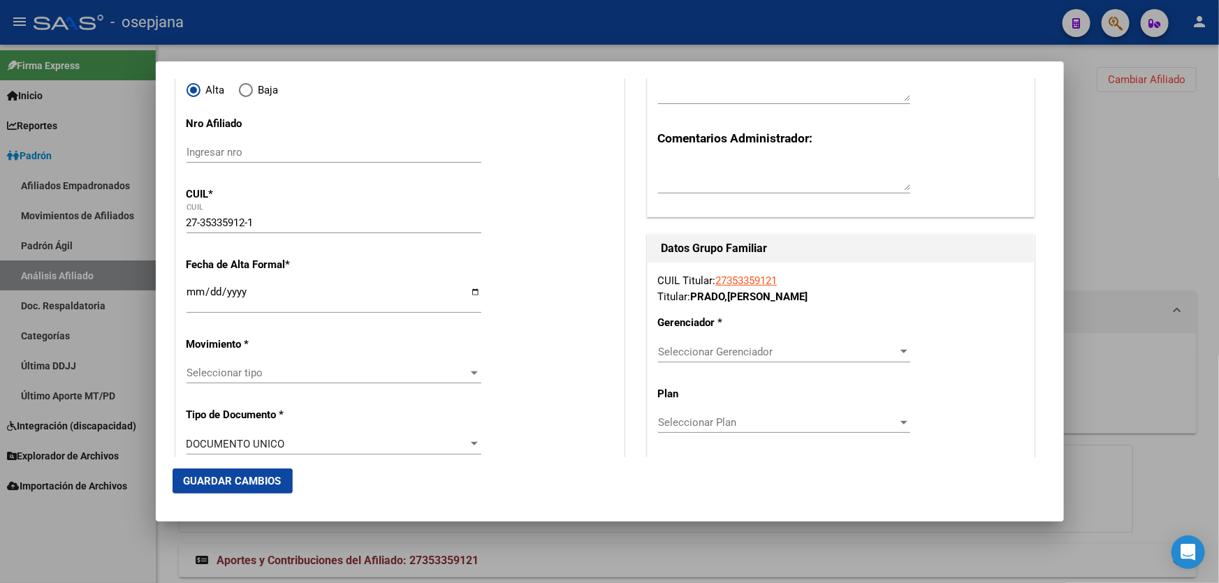
type input "LOMA HERMOSA"
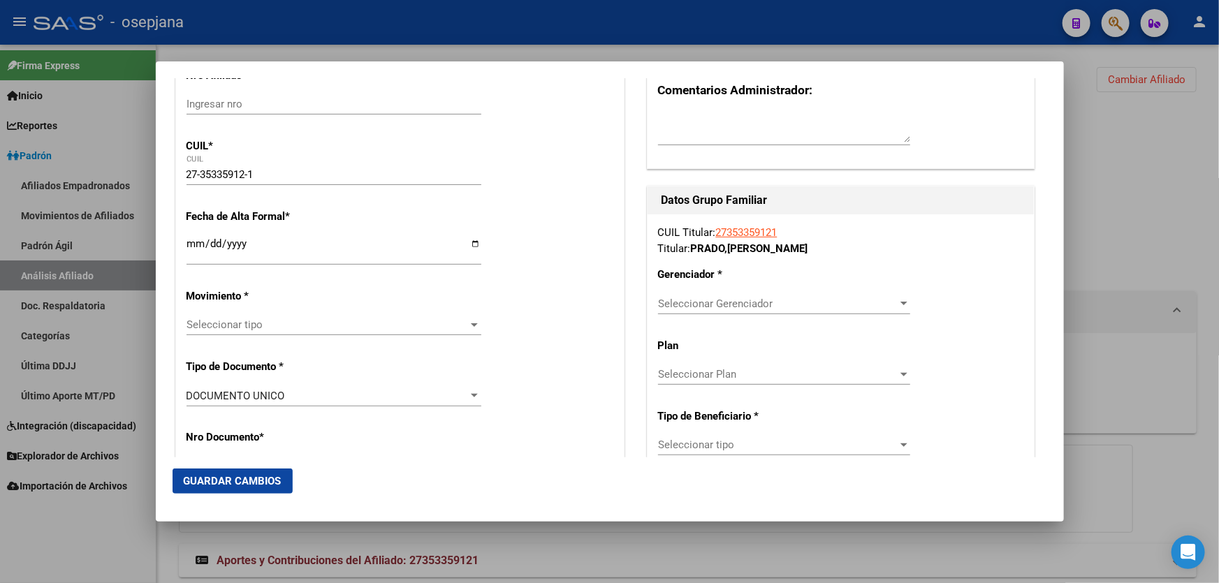
scroll to position [190, 0]
click at [192, 249] on input "Ingresar fecha" at bounding box center [334, 249] width 295 height 22
click at [207, 248] on input "Ingresar fecha" at bounding box center [334, 249] width 295 height 22
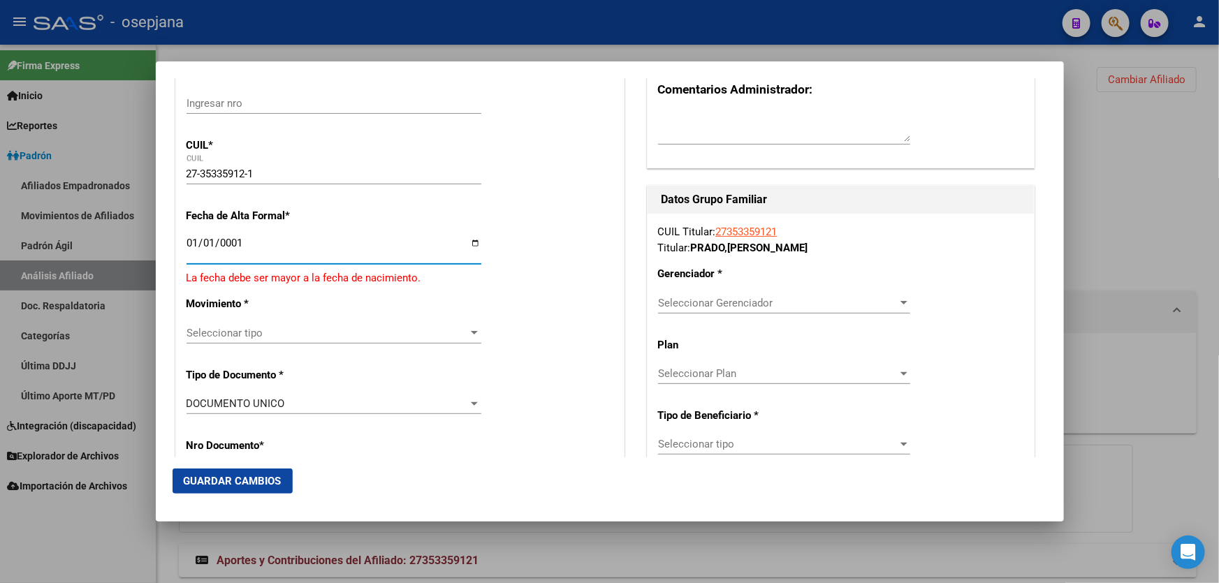
click at [212, 243] on input "0001-01-01" at bounding box center [334, 249] width 295 height 22
type input "2025-10-01"
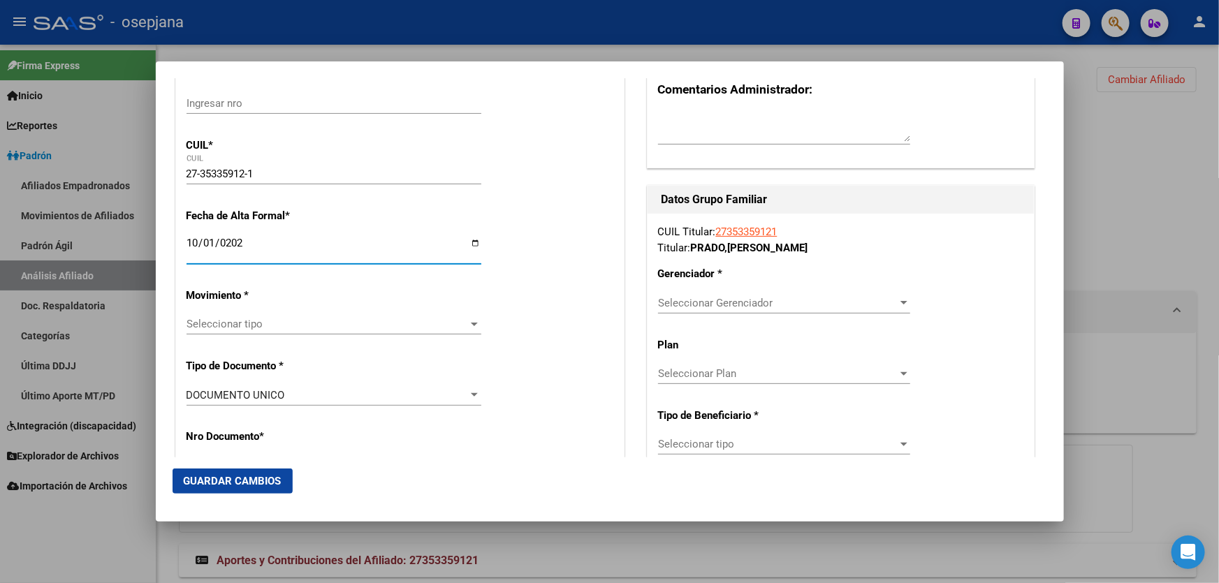
click at [265, 329] on span "Seleccionar tipo" at bounding box center [328, 324] width 282 height 13
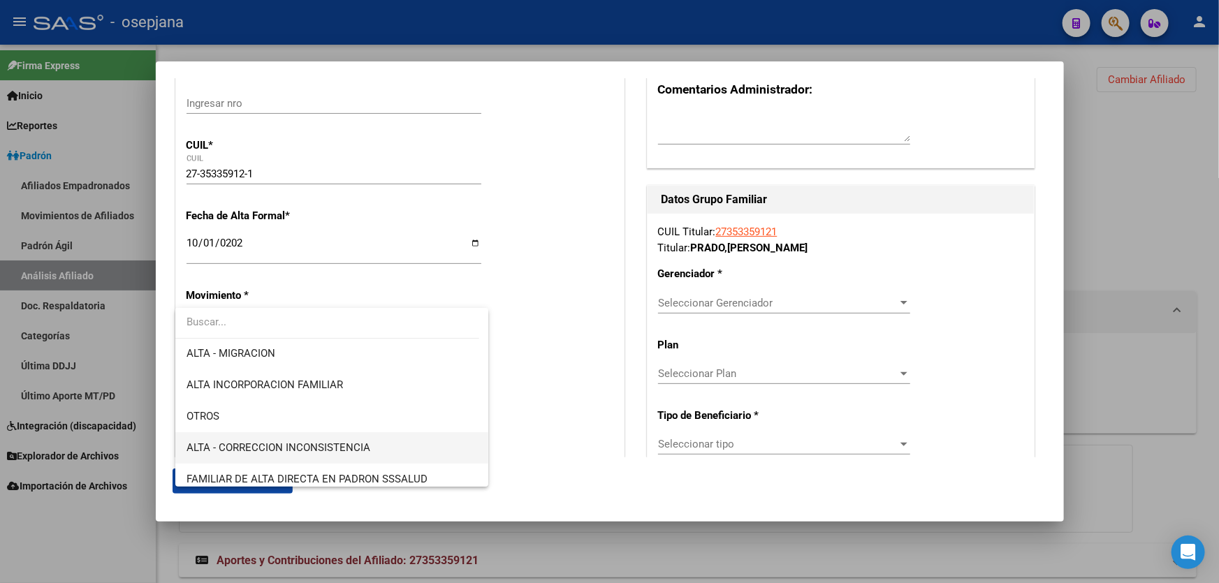
scroll to position [254, 0]
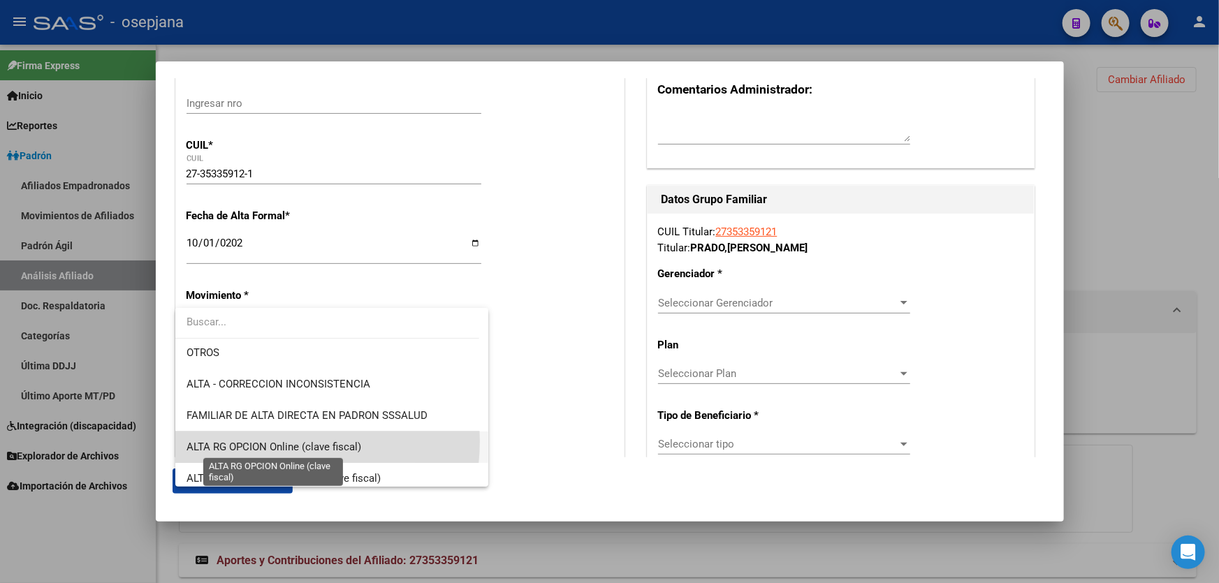
click at [270, 441] on span "ALTA RG OPCION Online (clave fiscal)" at bounding box center [274, 447] width 175 height 13
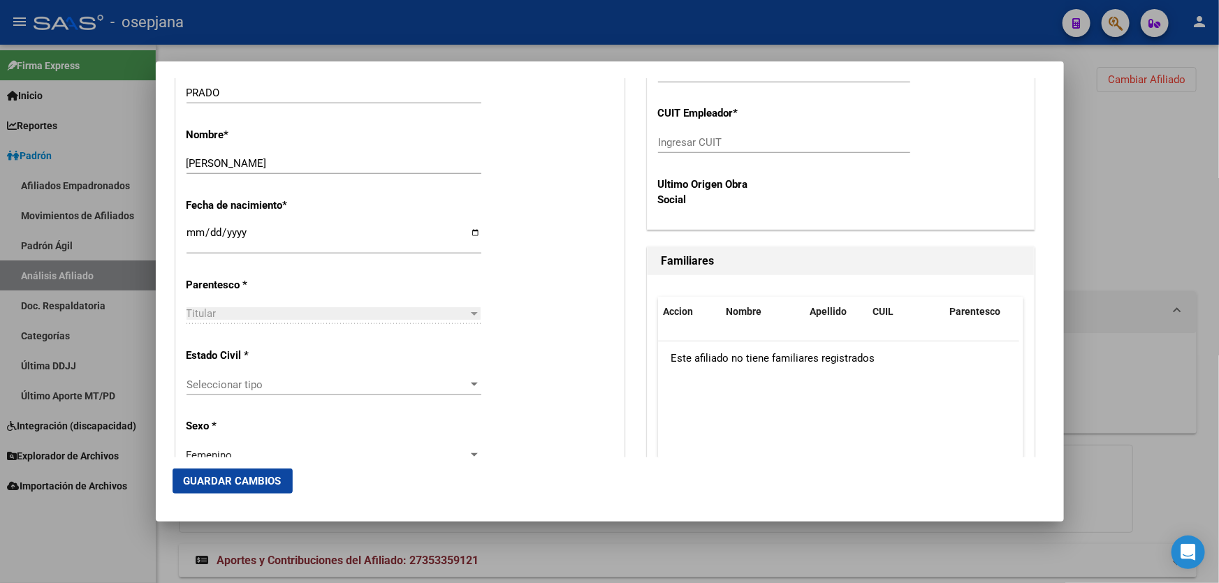
scroll to position [635, 0]
click at [400, 391] on div "Seleccionar tipo Seleccionar tipo" at bounding box center [334, 383] width 295 height 21
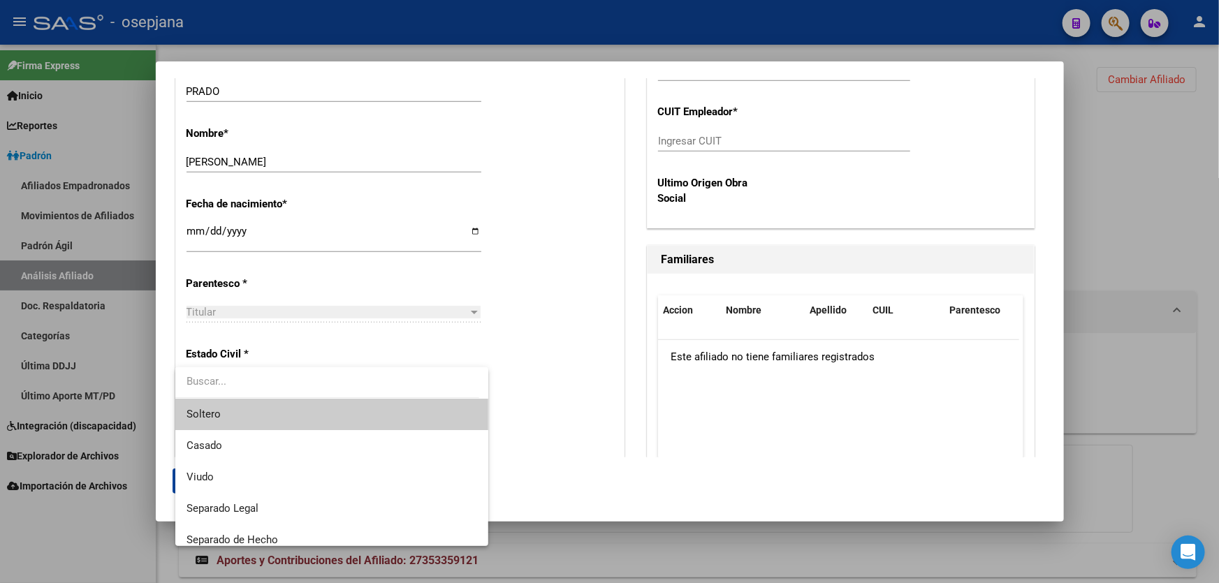
click at [335, 413] on span "Soltero" at bounding box center [332, 414] width 291 height 31
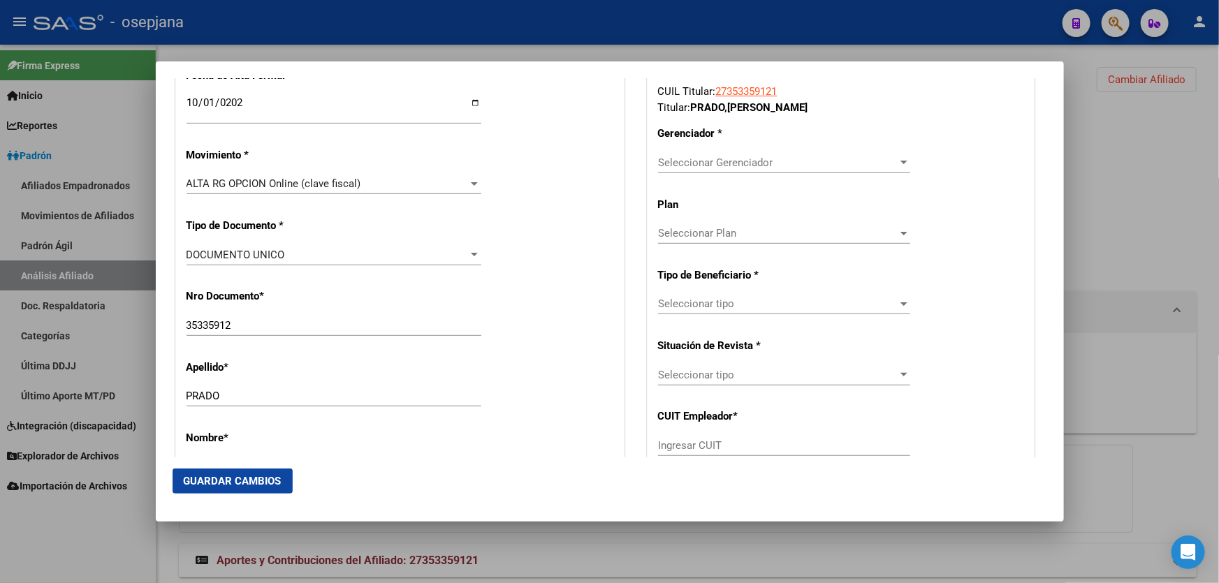
scroll to position [126, 0]
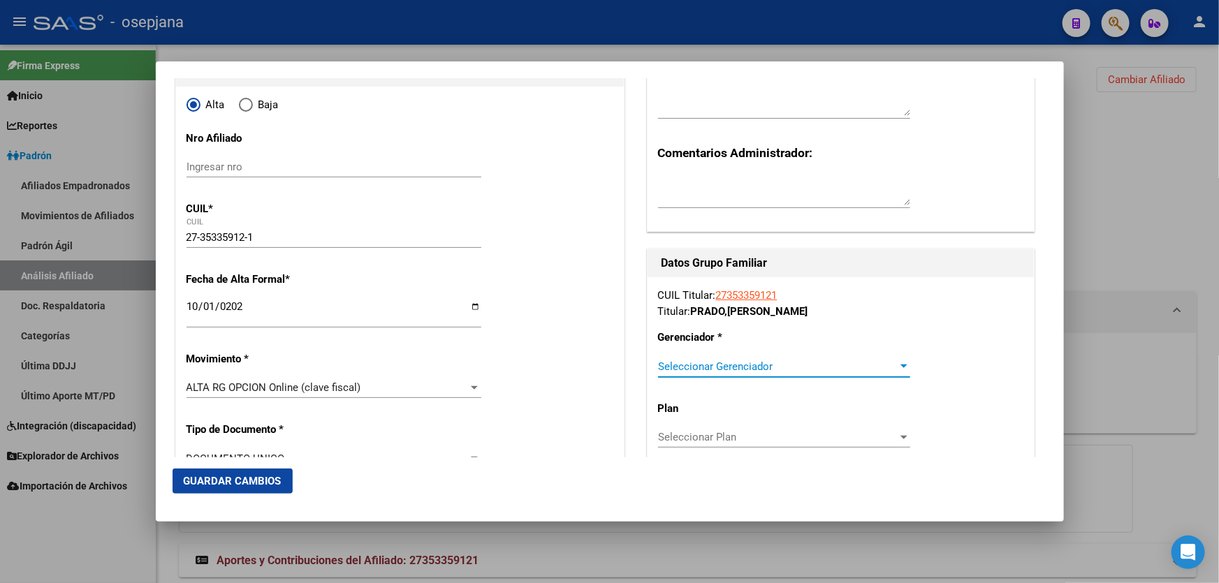
click at [898, 370] on div at bounding box center [904, 366] width 13 height 11
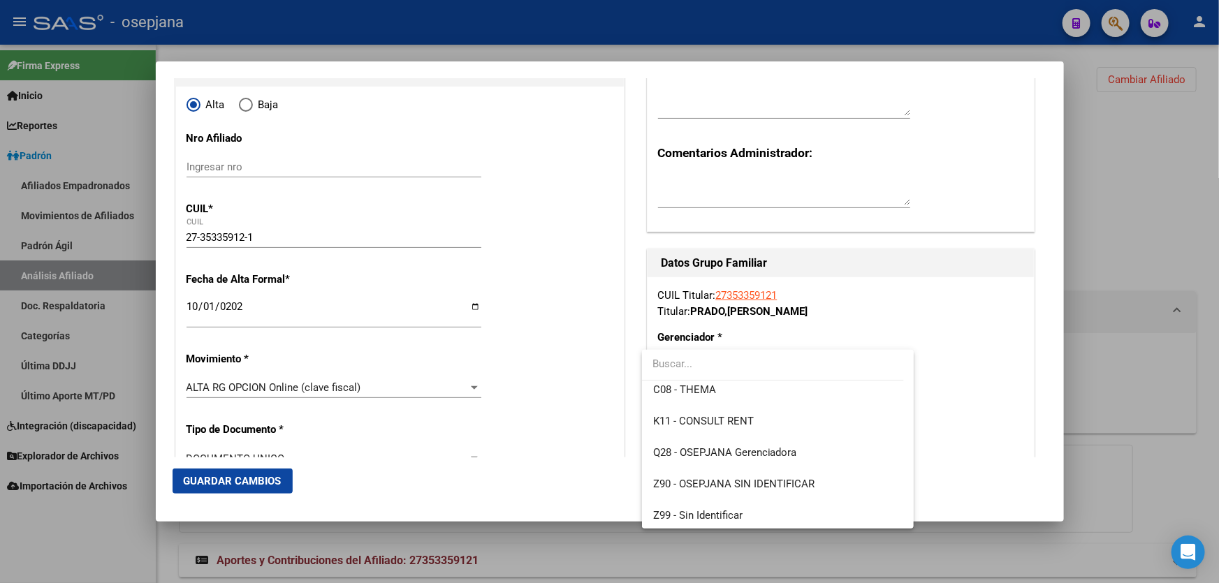
scroll to position [323, 0]
click at [778, 452] on span "Q28 - OSEPJANA Gerenciadora" at bounding box center [725, 450] width 144 height 13
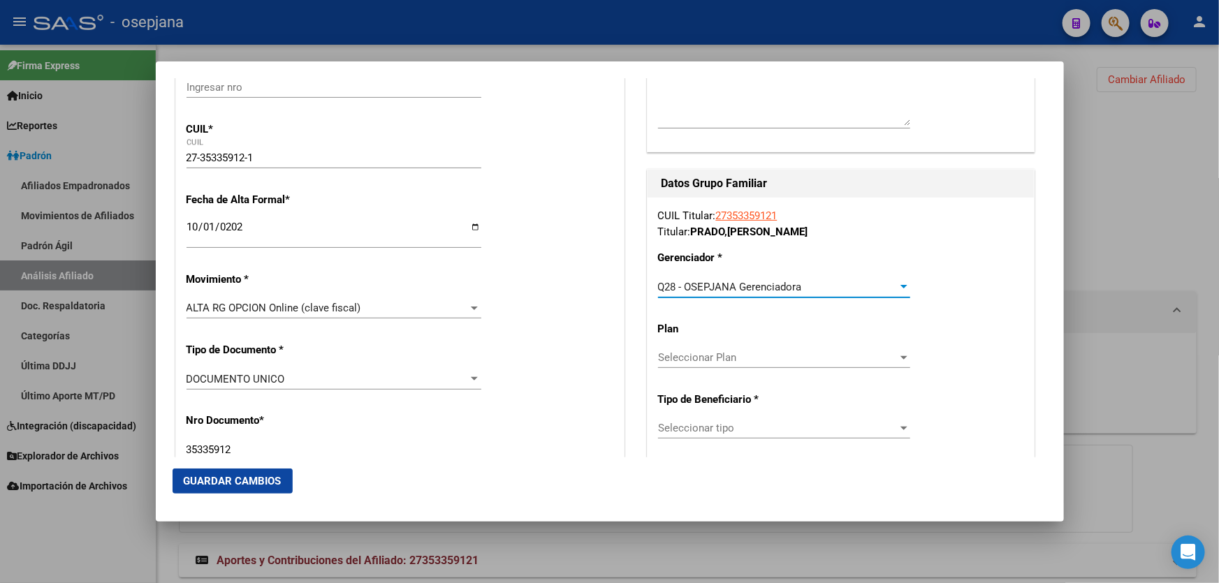
scroll to position [317, 0]
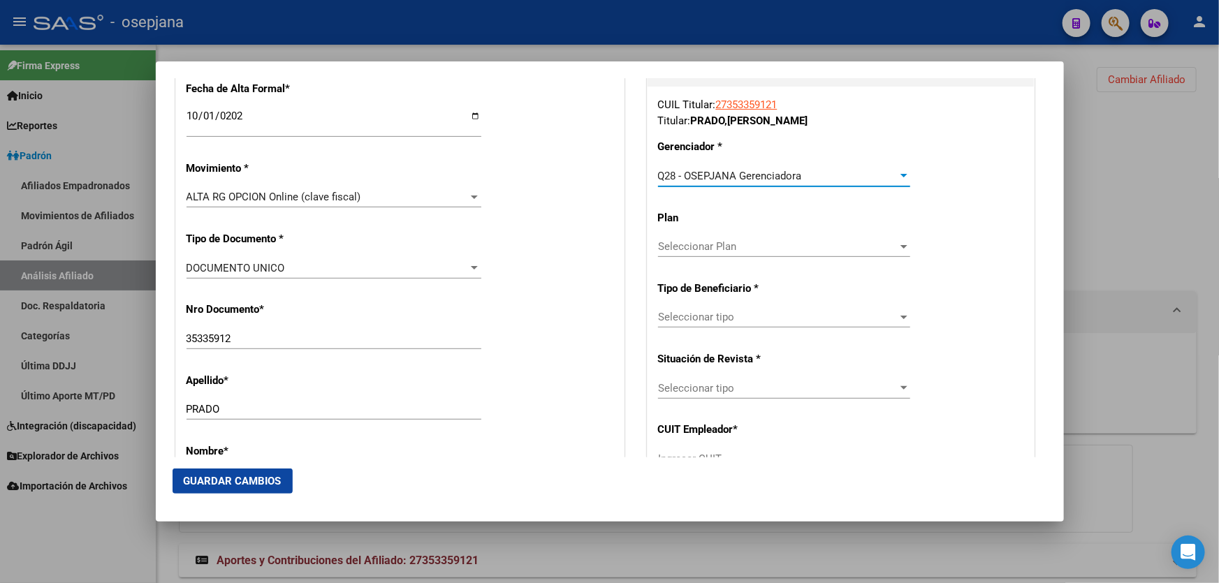
click at [779, 321] on span "Seleccionar tipo" at bounding box center [778, 317] width 240 height 13
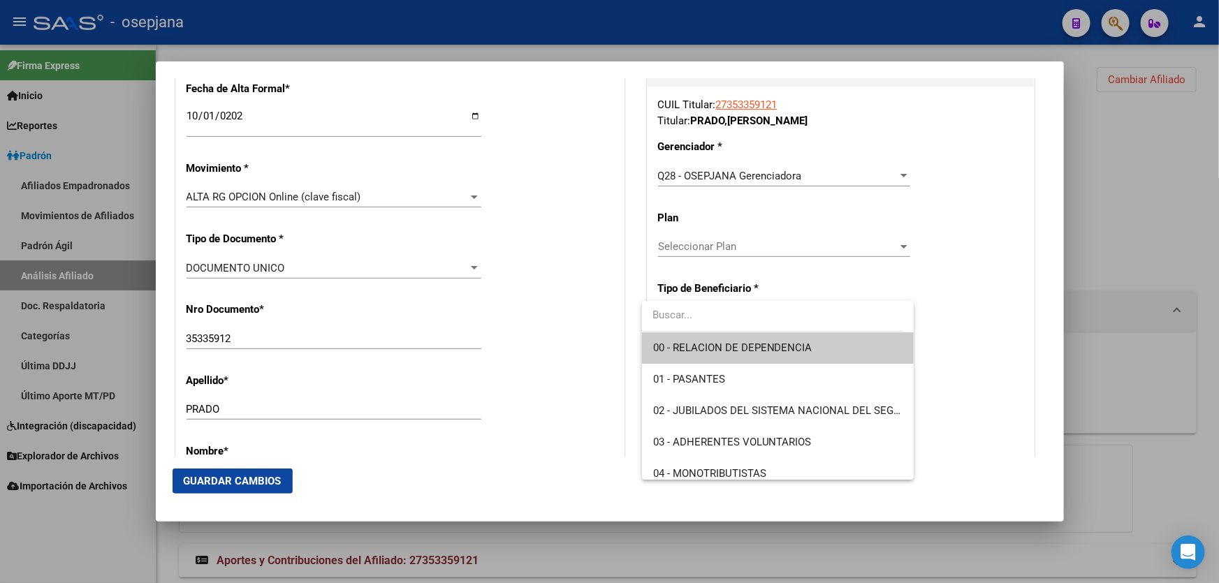
click at [768, 358] on span "00 - RELACION DE DEPENDENCIA" at bounding box center [777, 348] width 249 height 31
type input "30-70846010-5"
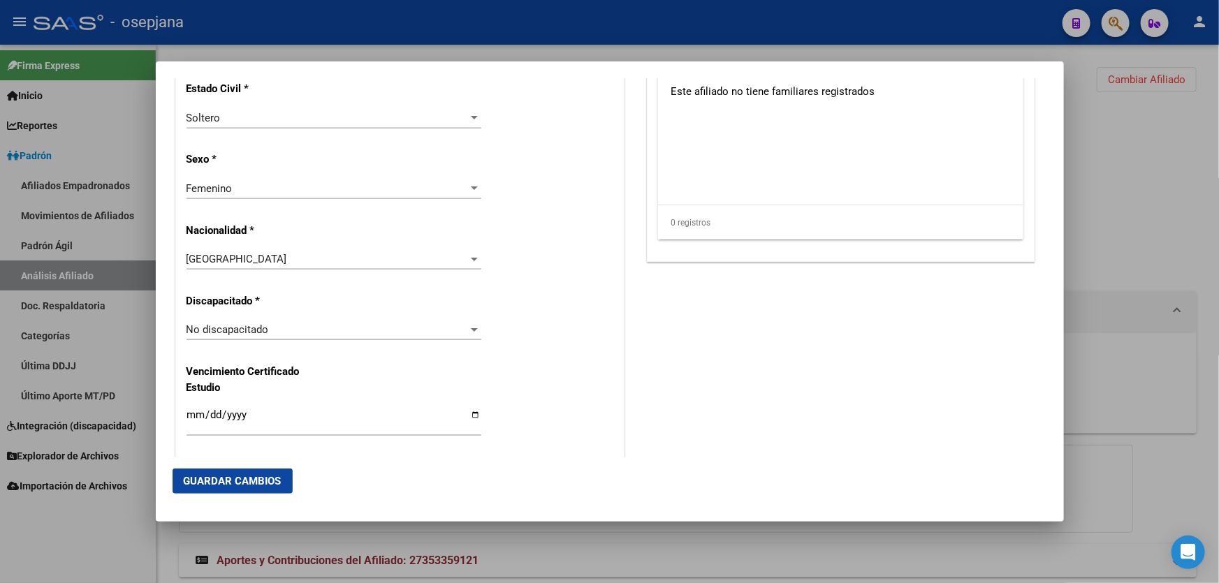
scroll to position [952, 0]
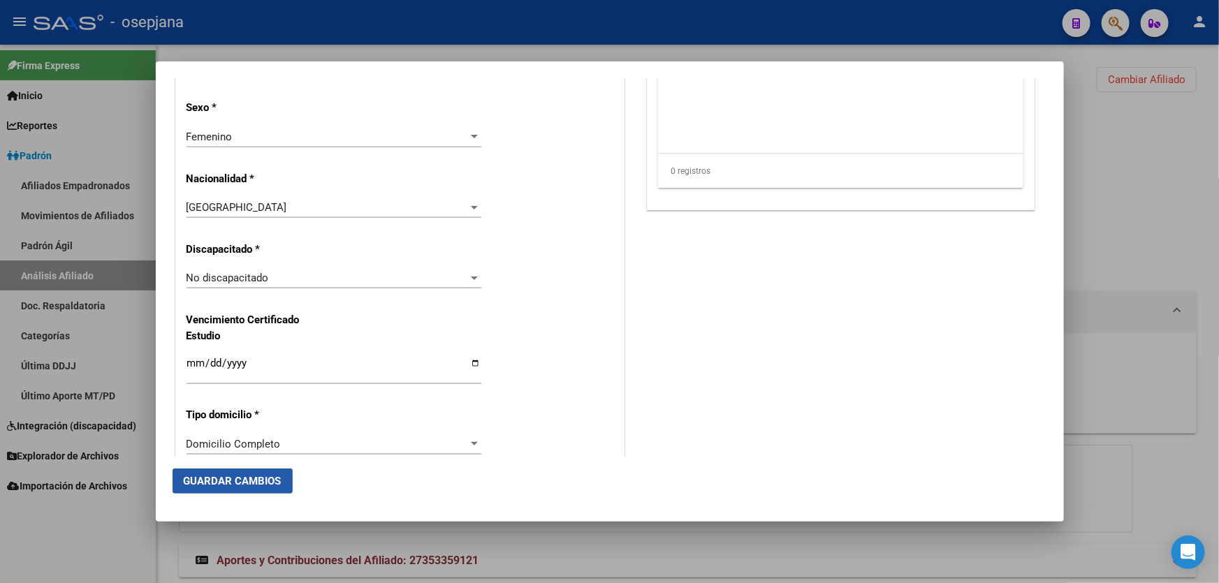
click at [205, 472] on button "Guardar Cambios" at bounding box center [233, 481] width 120 height 25
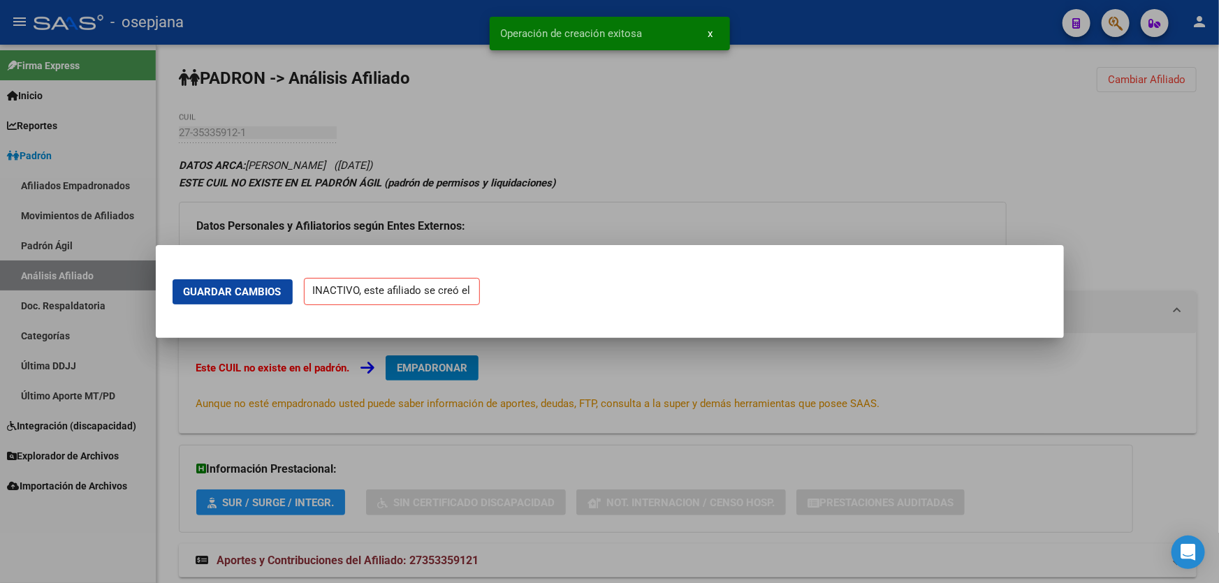
scroll to position [0, 0]
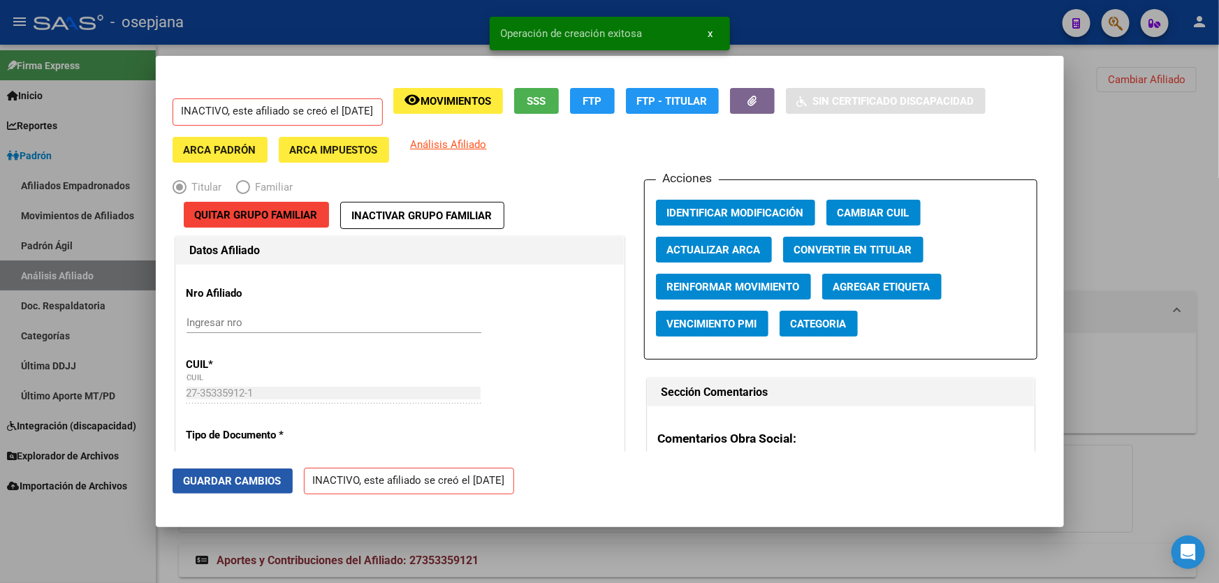
click at [205, 472] on button "Guardar Cambios" at bounding box center [233, 481] width 120 height 25
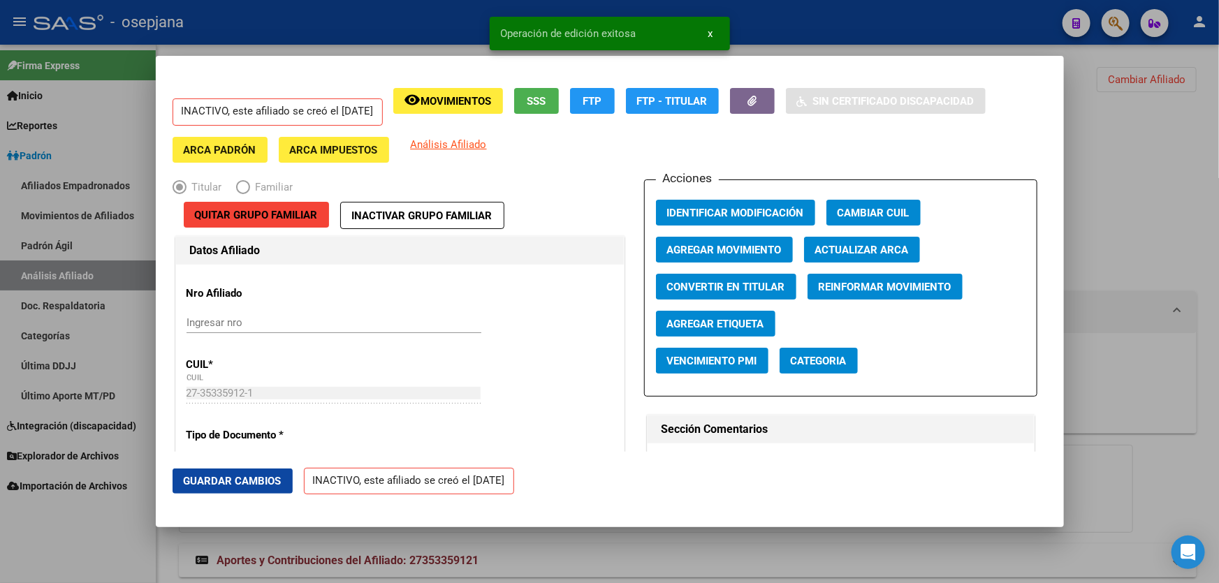
click at [1218, 356] on div at bounding box center [609, 291] width 1219 height 583
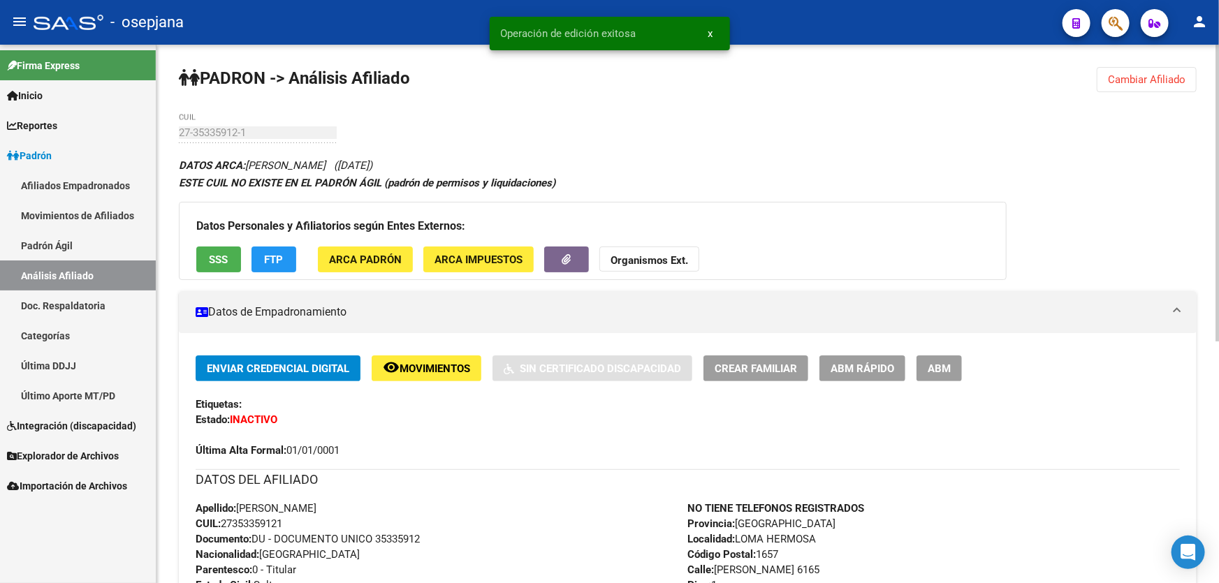
click at [451, 372] on span "Movimientos" at bounding box center [435, 369] width 71 height 13
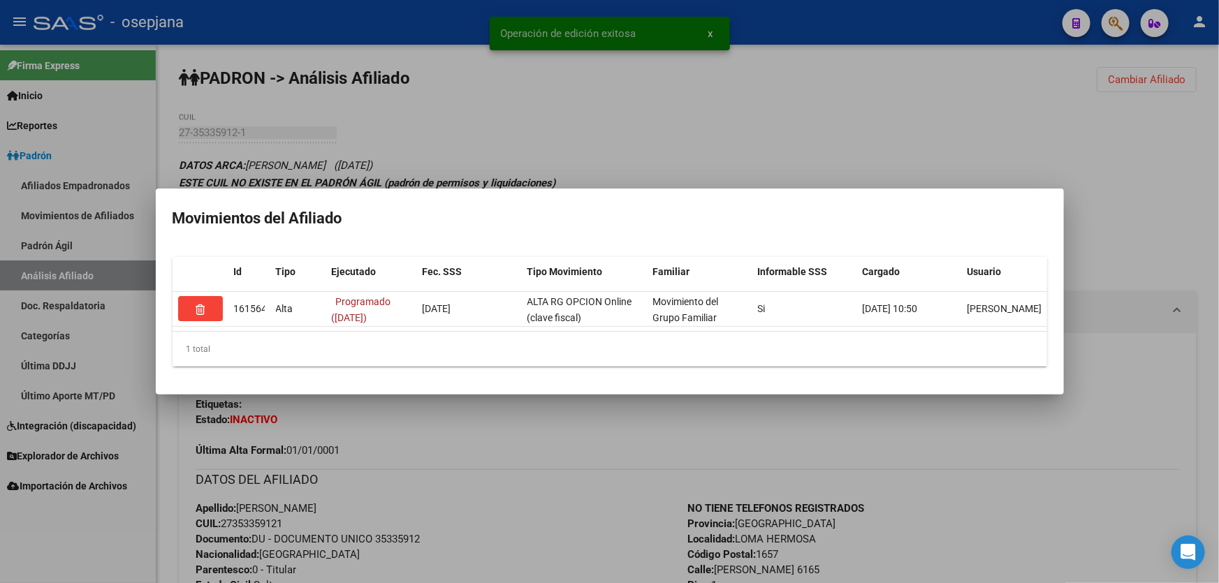
click at [441, 444] on div at bounding box center [609, 291] width 1219 height 583
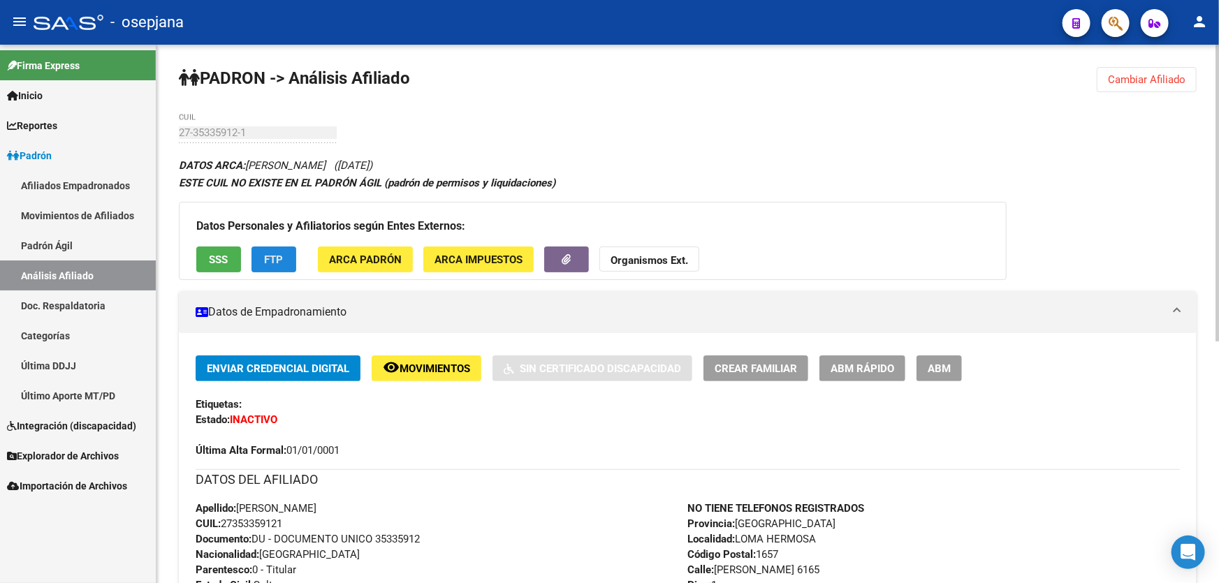
click at [275, 260] on span "FTP" at bounding box center [274, 260] width 19 height 13
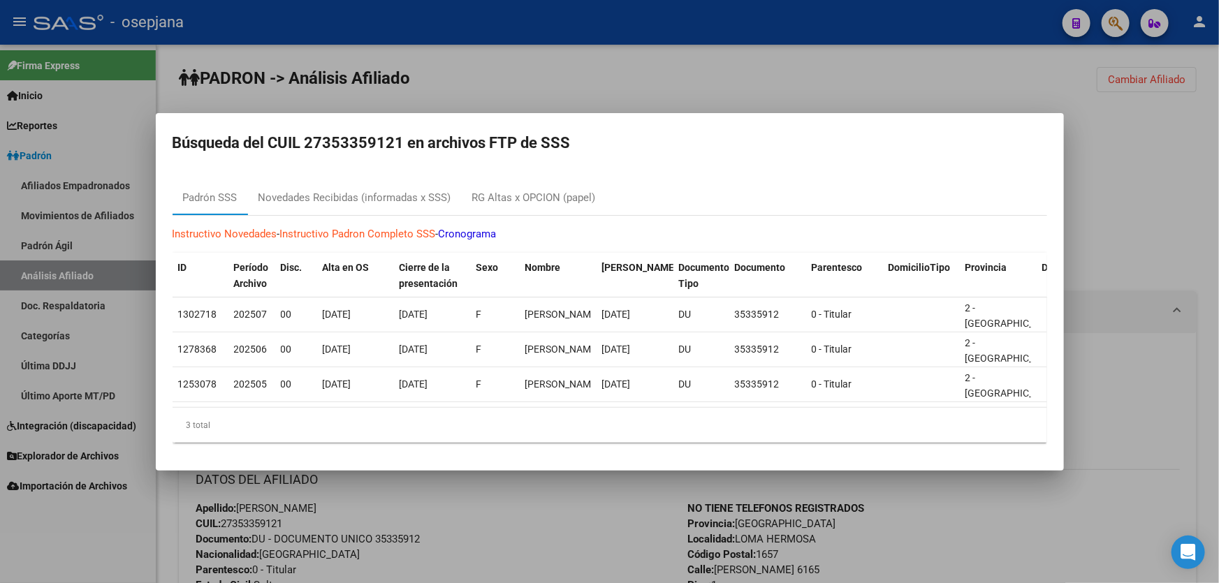
click at [1218, 222] on div at bounding box center [609, 291] width 1219 height 583
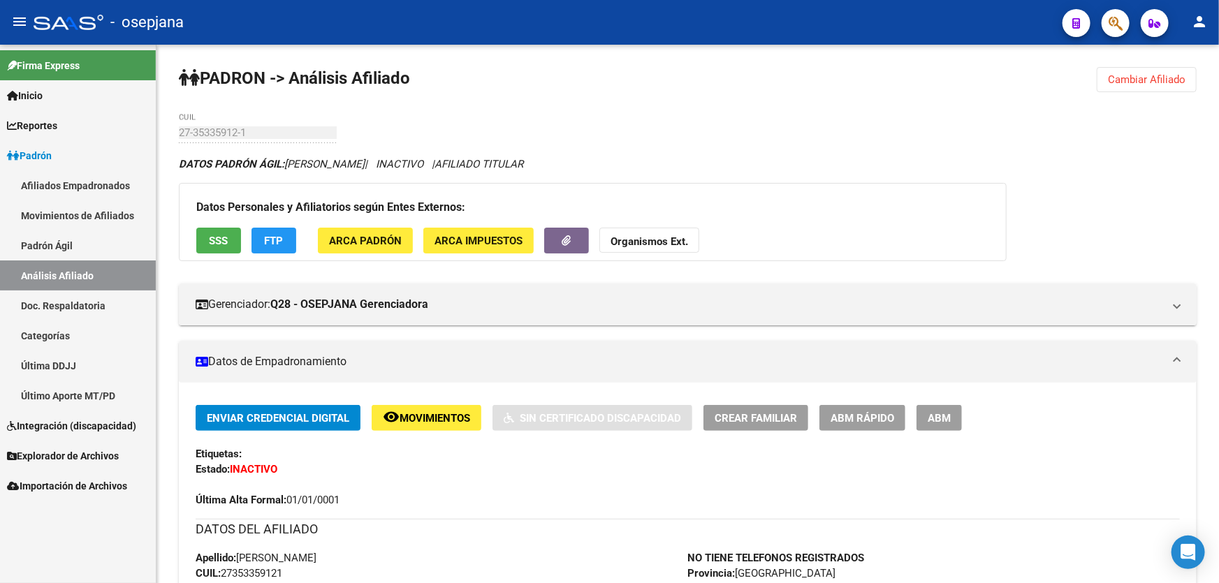
click at [72, 240] on link "Padrón Ágil" at bounding box center [78, 246] width 156 height 30
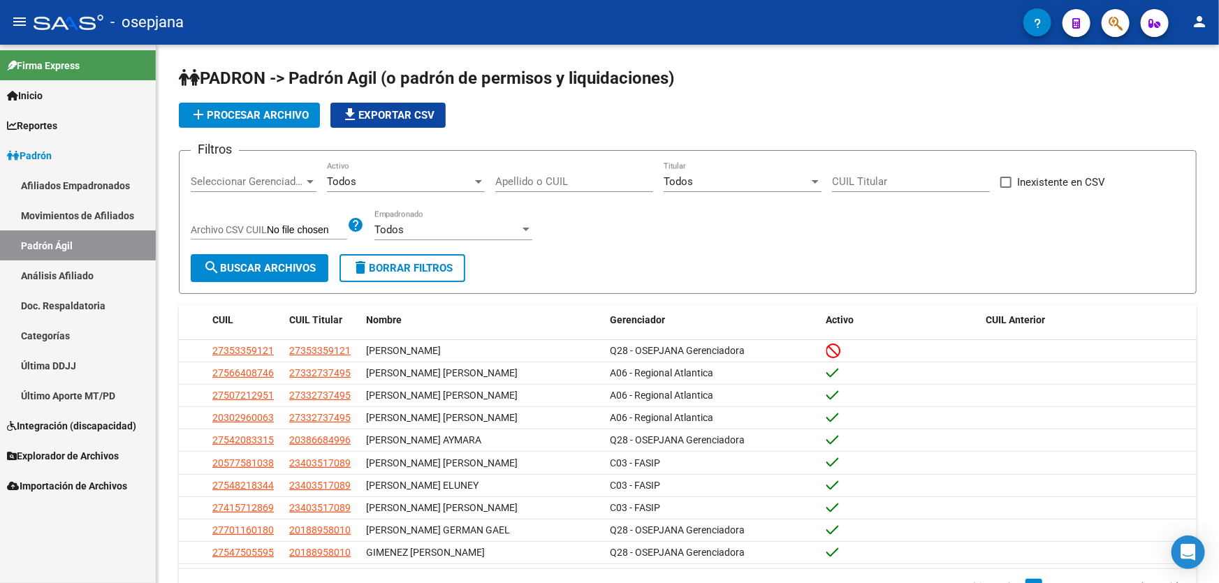
click at [71, 272] on link "Análisis Afiliado" at bounding box center [78, 276] width 156 height 30
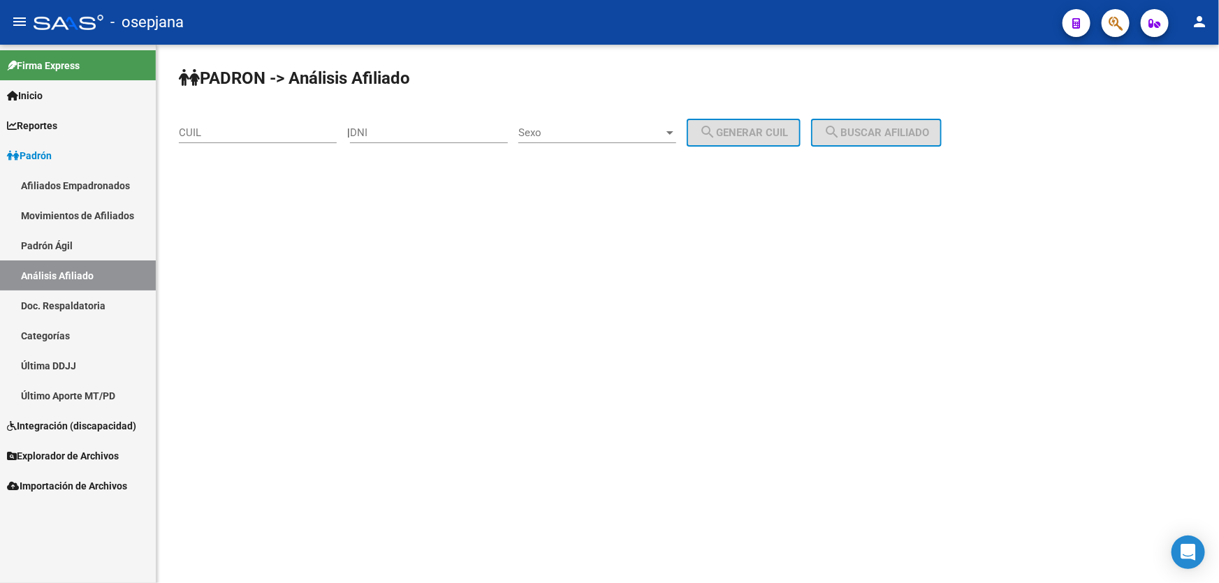
click at [235, 129] on input "CUIL" at bounding box center [258, 132] width 158 height 13
paste input "20-94099834-5"
click at [894, 136] on span "search Buscar afiliado" at bounding box center [876, 132] width 105 height 13
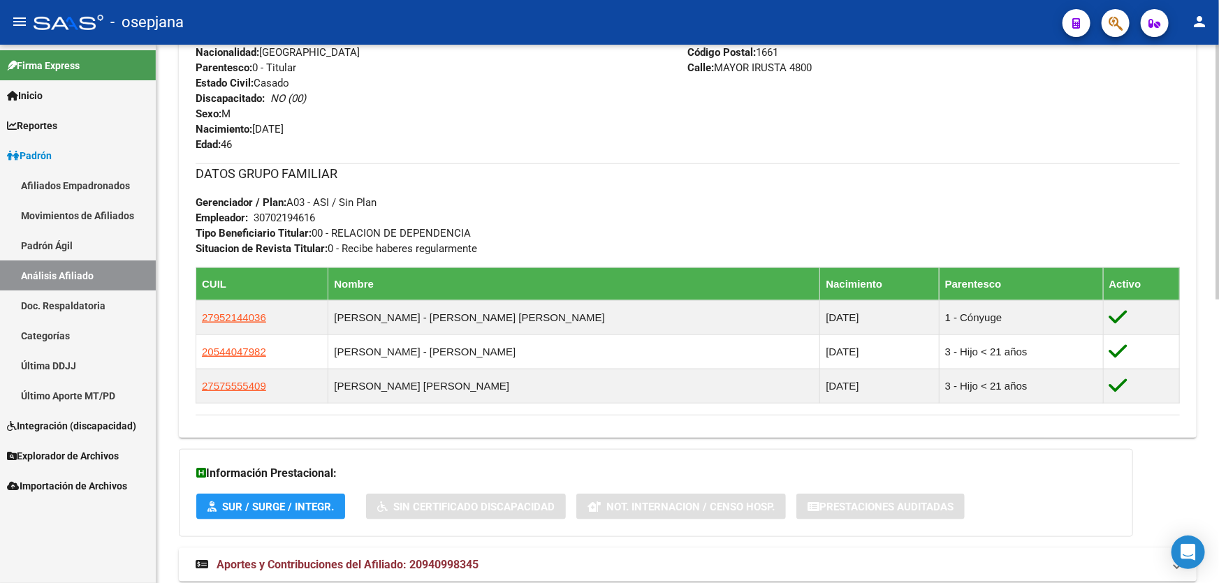
scroll to position [599, 0]
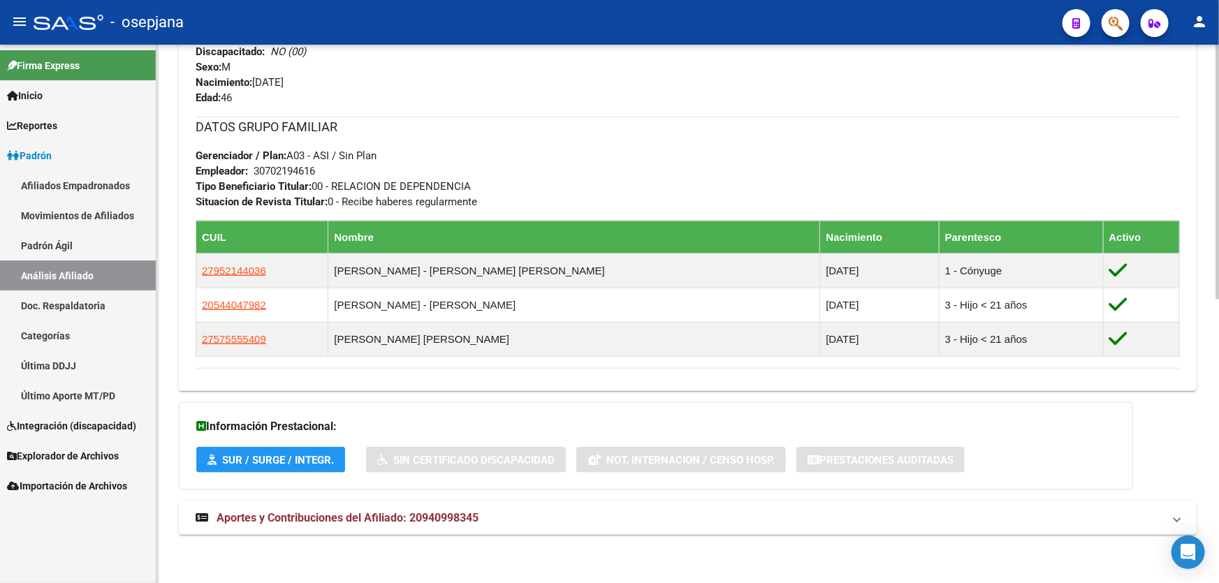
click at [488, 526] on mat-expansion-panel-header "Aportes y Contribuciones del Afiliado: 20940998345" at bounding box center [688, 519] width 1018 height 34
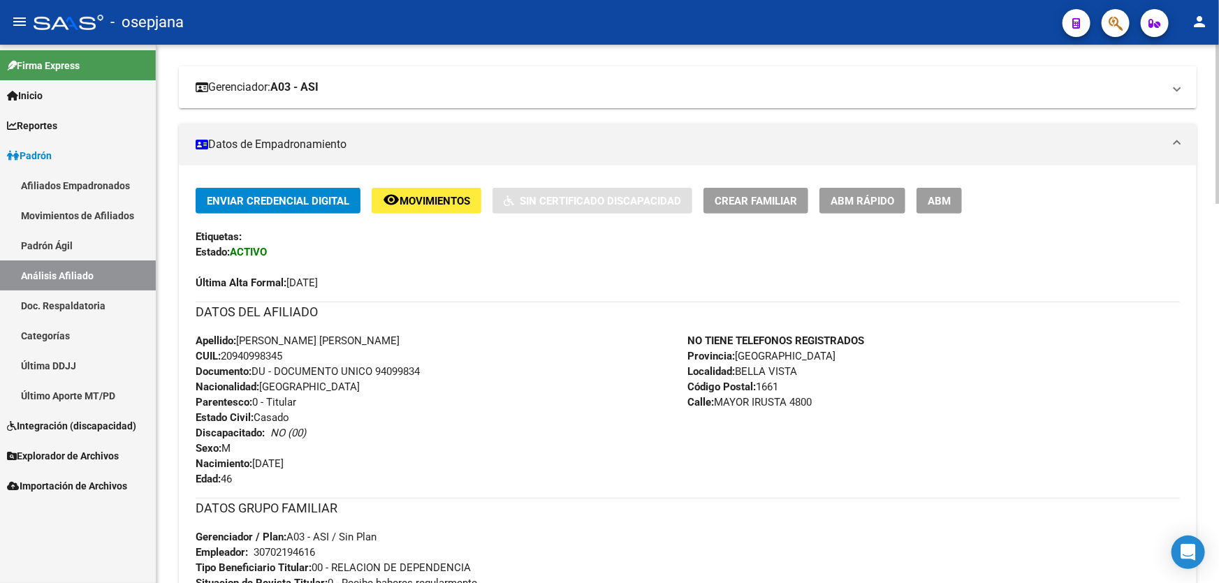
scroll to position [0, 0]
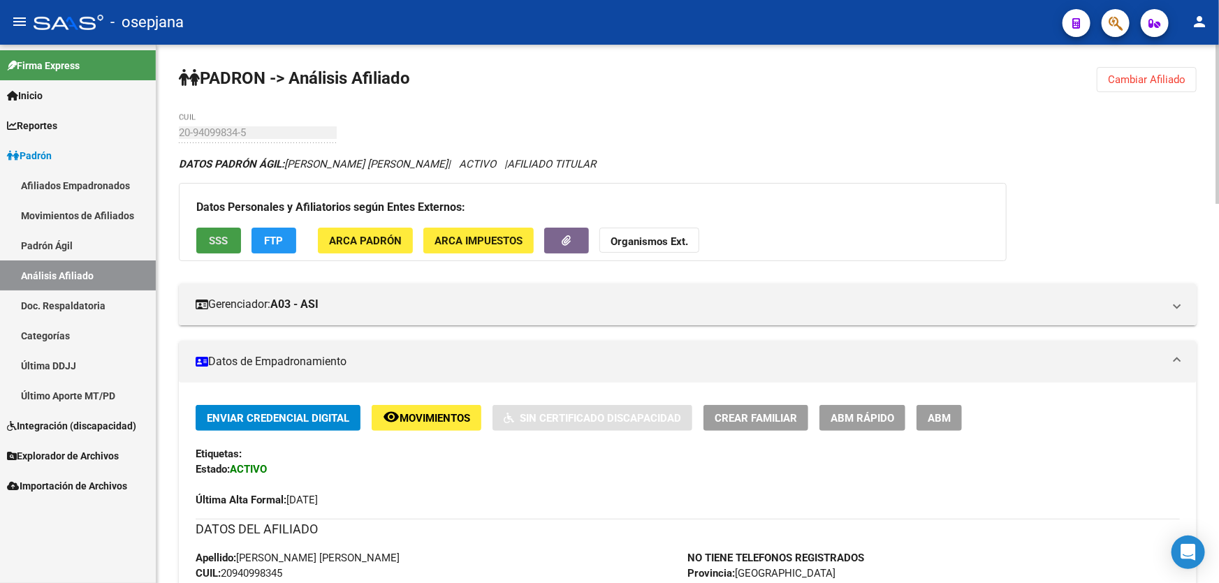
click at [211, 228] on button "SSS" at bounding box center [218, 241] width 45 height 26
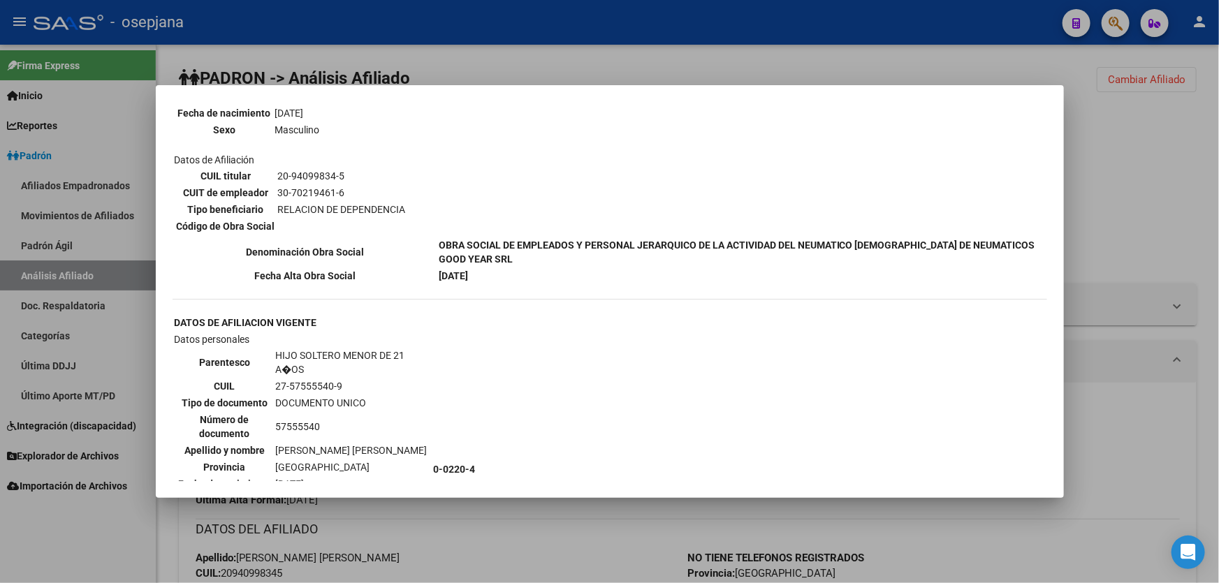
scroll to position [1397, 0]
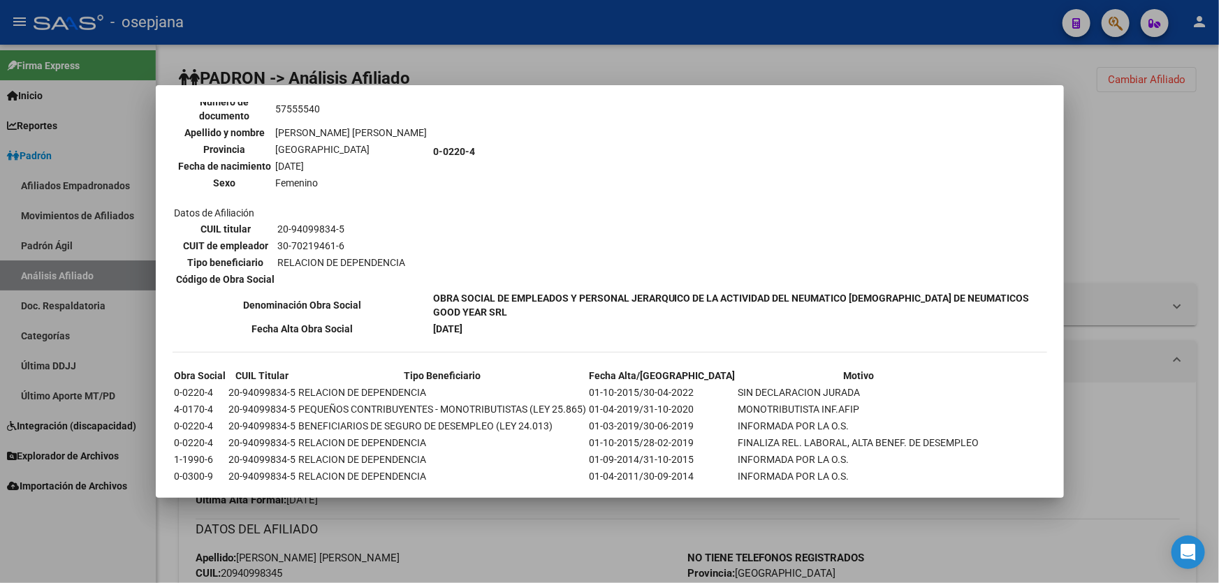
click at [1218, 175] on div at bounding box center [609, 291] width 1219 height 583
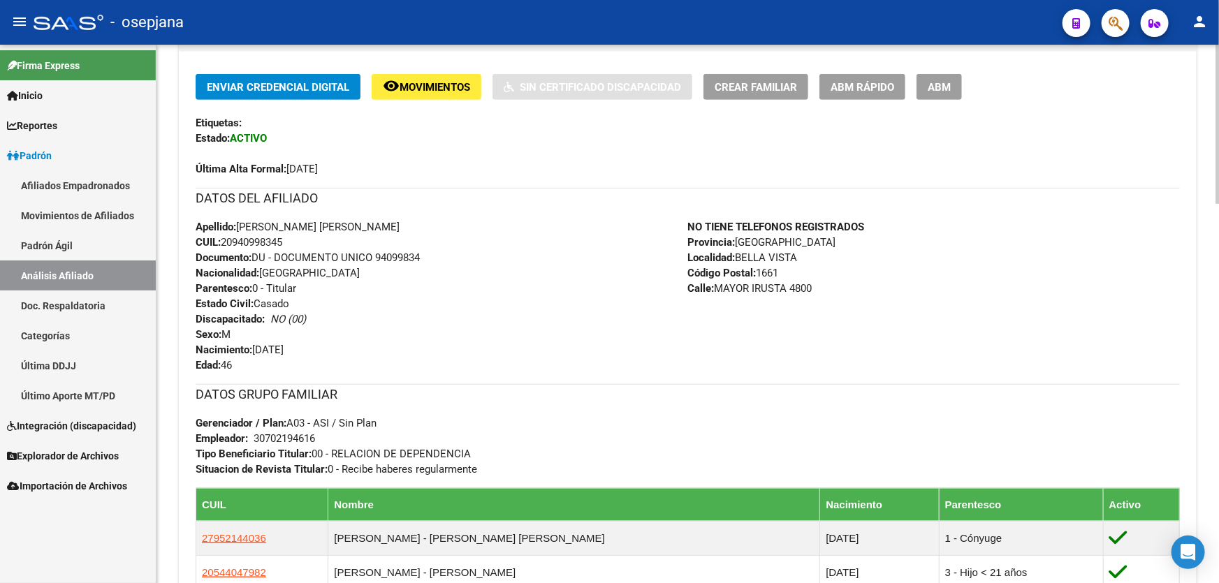
scroll to position [458, 0]
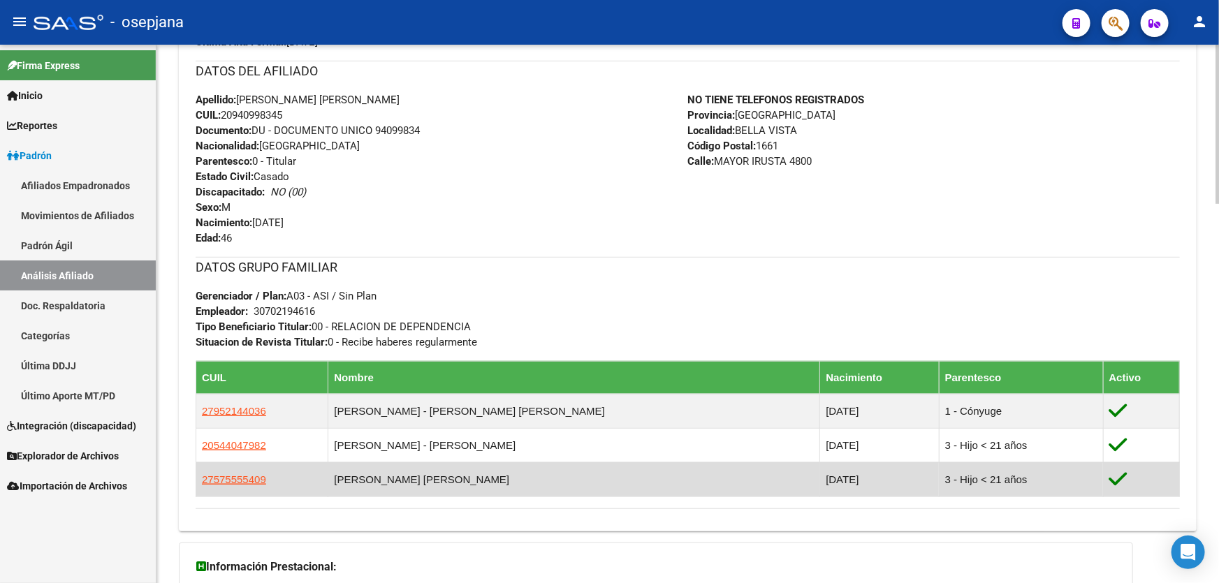
click at [240, 472] on app-link-go-to "27575555409" at bounding box center [234, 479] width 64 height 15
click at [239, 476] on span "27575555409" at bounding box center [234, 480] width 64 height 12
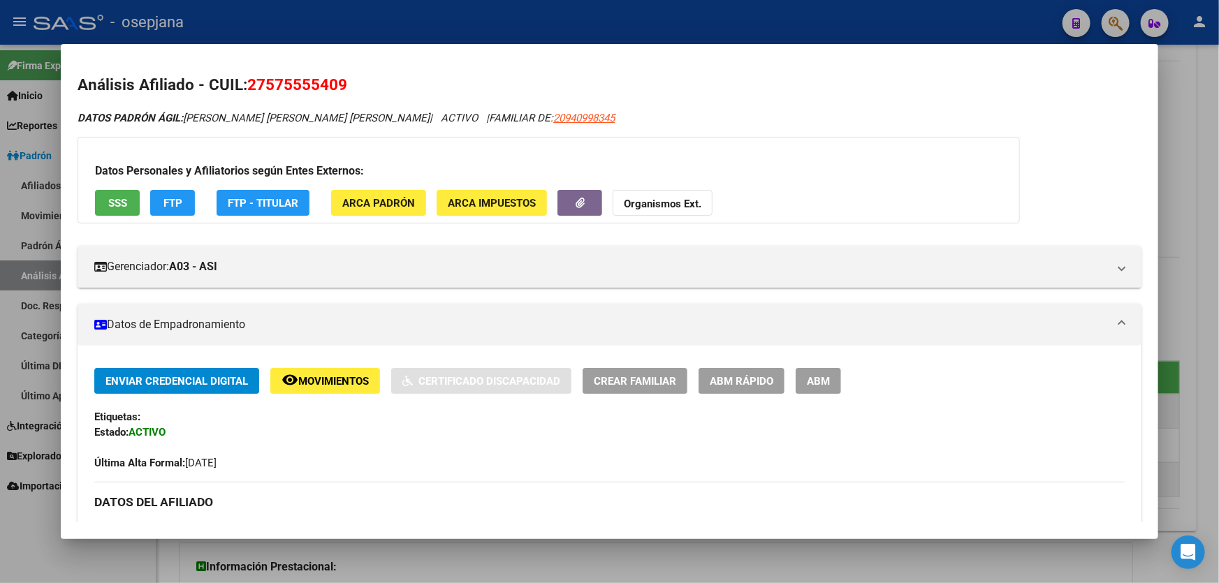
click at [124, 199] on span "SSS" at bounding box center [117, 203] width 19 height 13
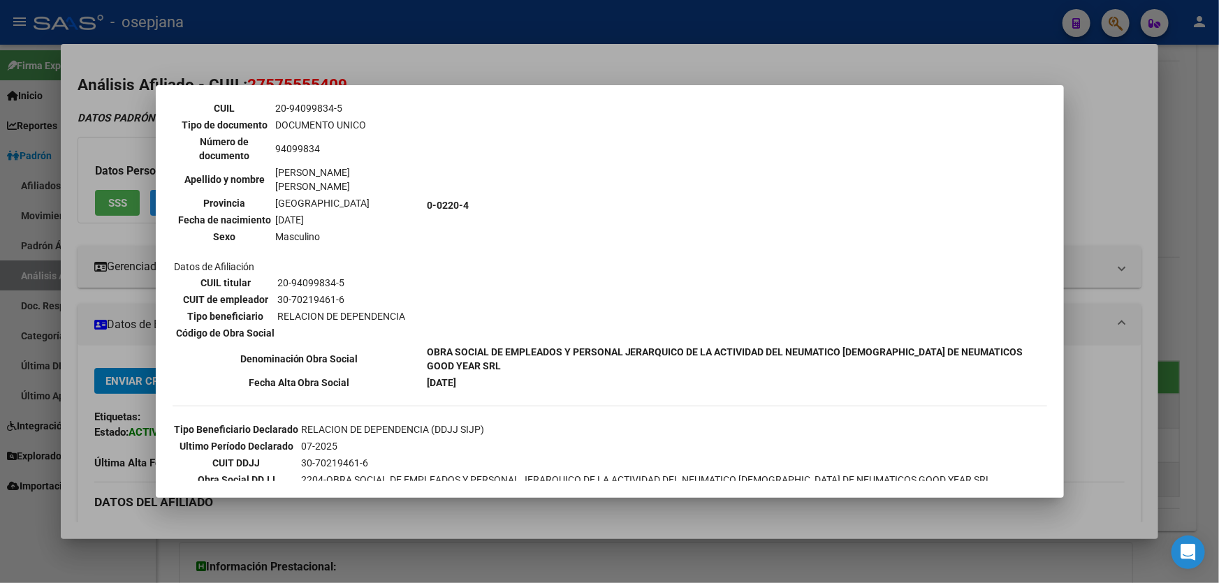
scroll to position [444, 0]
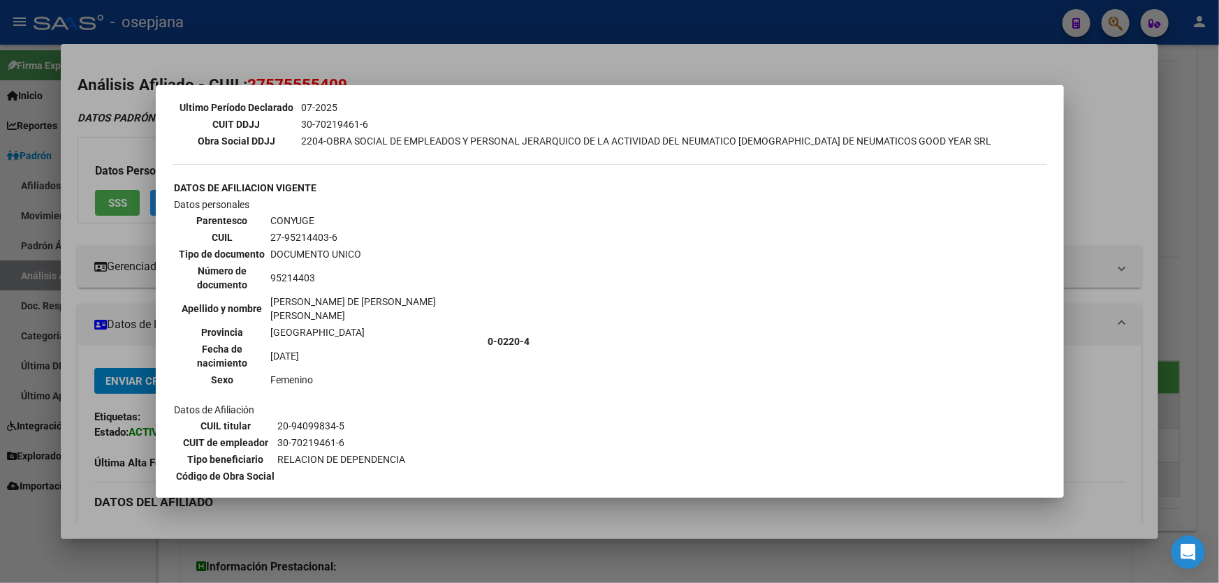
click at [1158, 154] on div at bounding box center [609, 291] width 1219 height 583
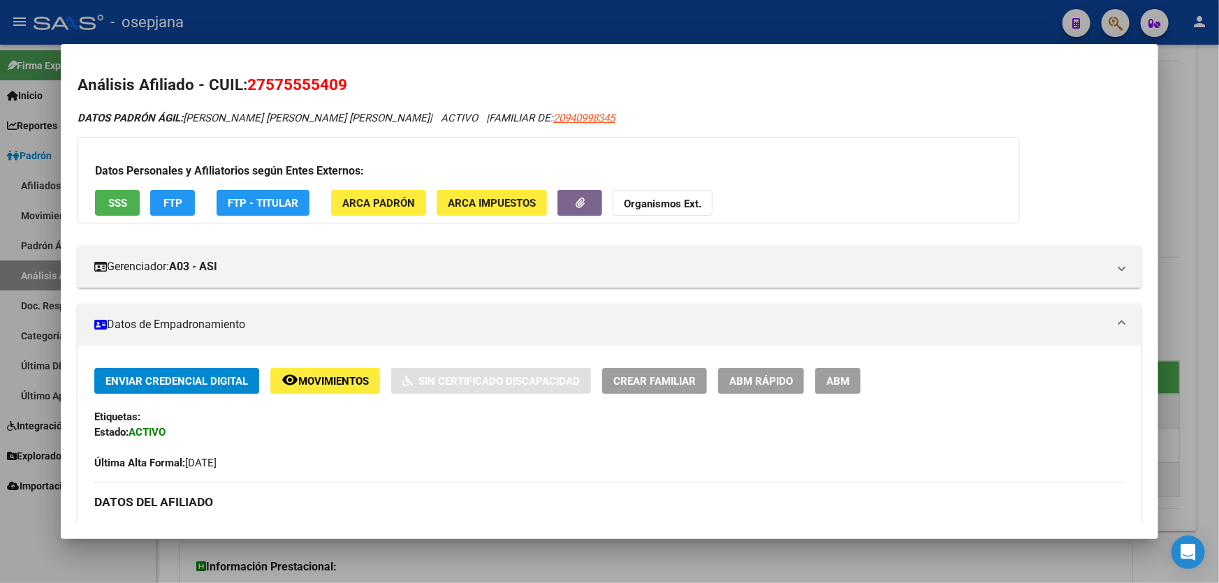
click at [164, 203] on span "FTP" at bounding box center [172, 203] width 19 height 13
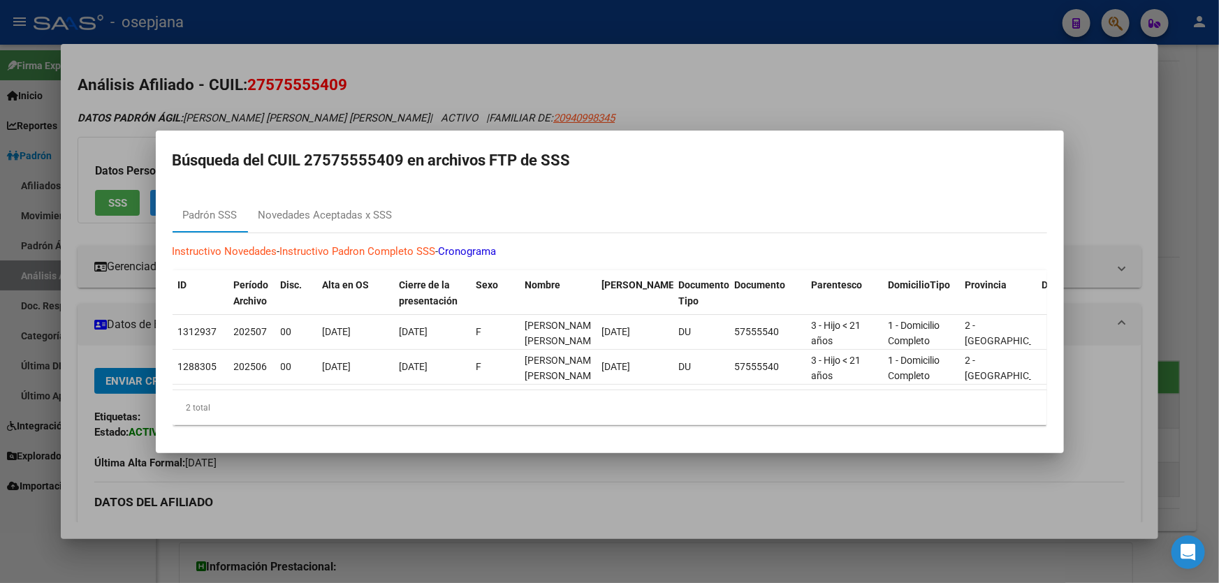
click at [1218, 143] on div at bounding box center [609, 291] width 1219 height 583
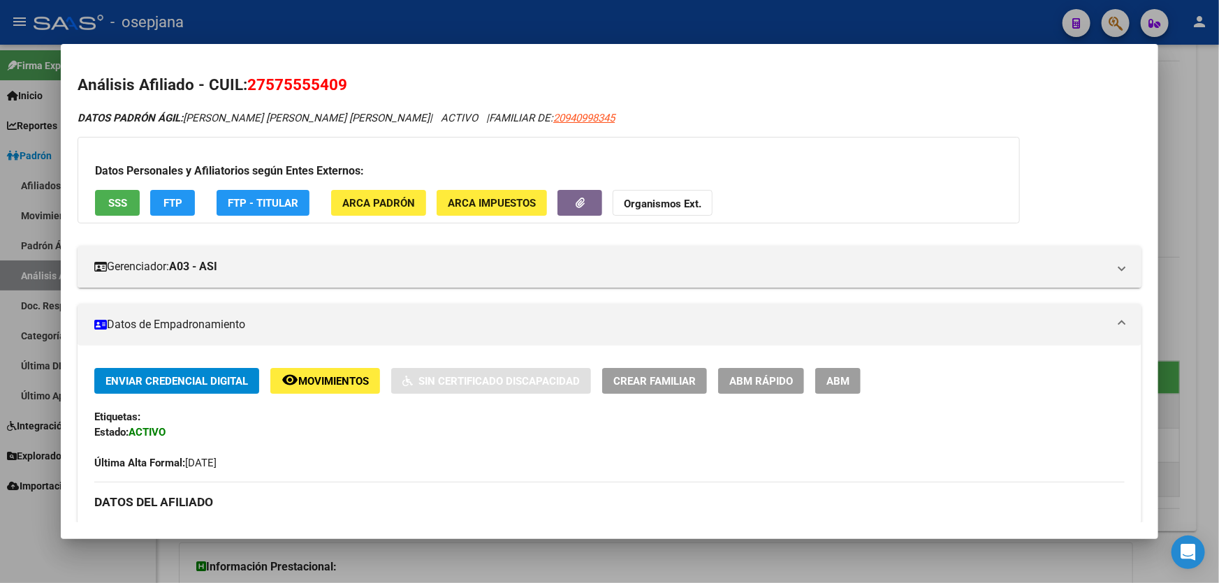
click at [1218, 143] on div at bounding box center [609, 291] width 1219 height 583
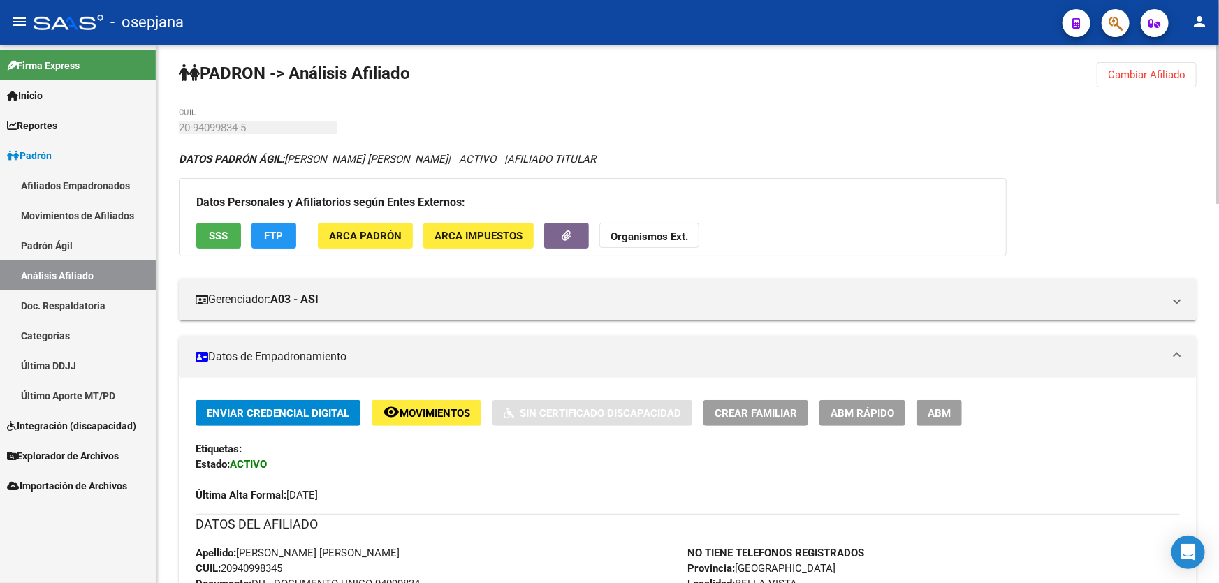
scroll to position [0, 0]
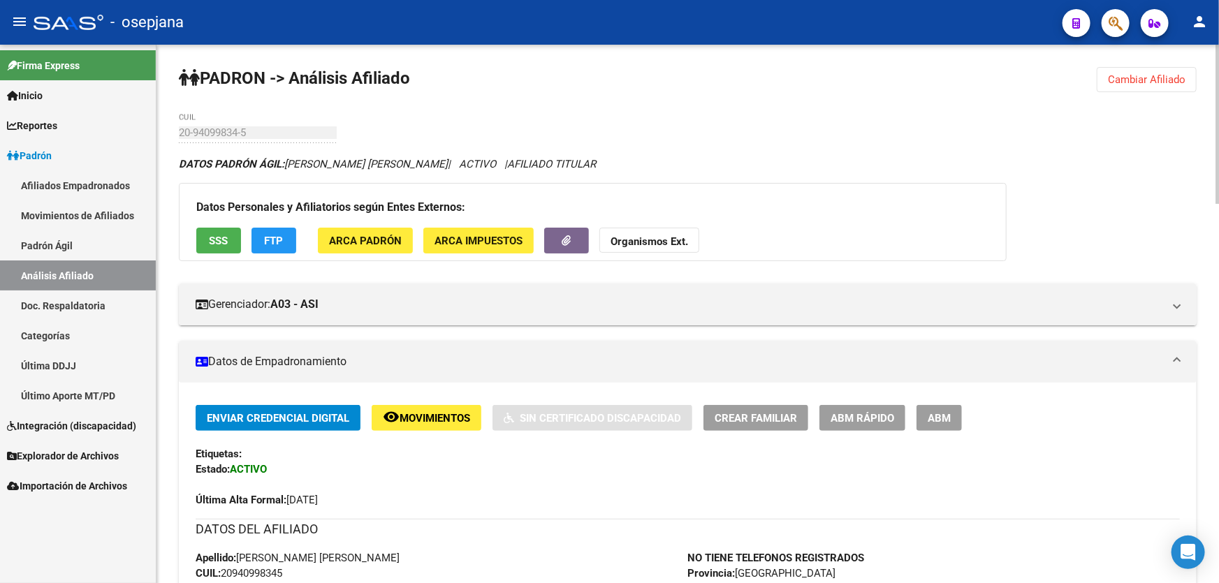
click at [1169, 78] on span "Cambiar Afiliado" at bounding box center [1147, 79] width 78 height 13
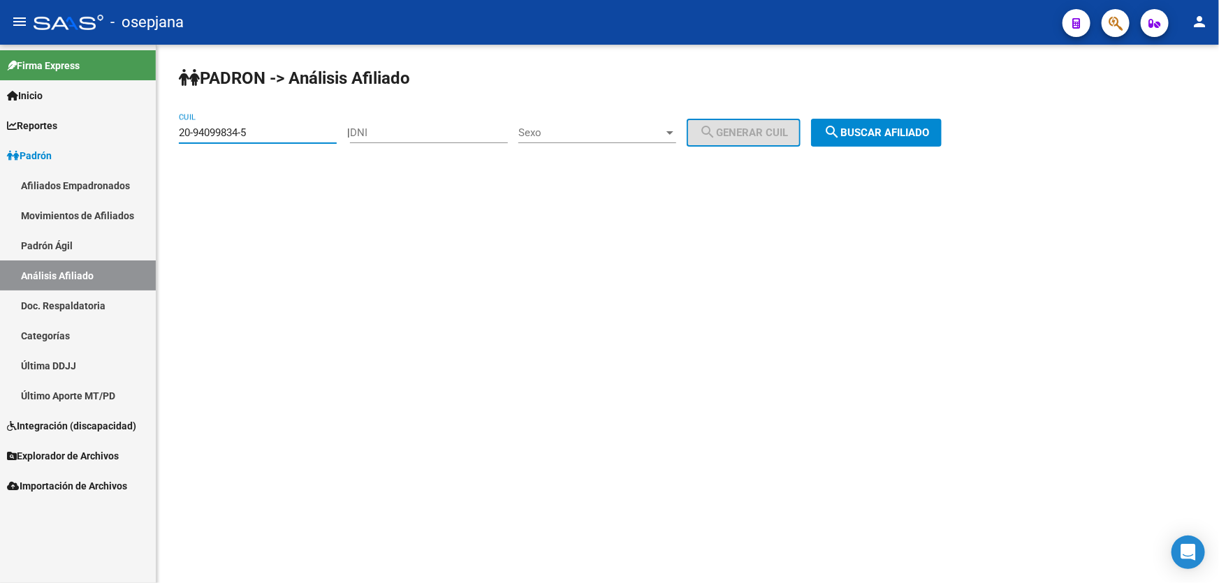
drag, startPoint x: 285, startPoint y: 131, endPoint x: 161, endPoint y: 143, distance: 124.3
click at [161, 143] on div "PADRON -> Análisis Afiliado 20-94099834-5 CUIL | DNI Sexo Sexo search Generar C…" at bounding box center [687, 118] width 1063 height 147
paste input "3-29268416-9"
click at [859, 131] on span "search Buscar afiliado" at bounding box center [876, 132] width 105 height 13
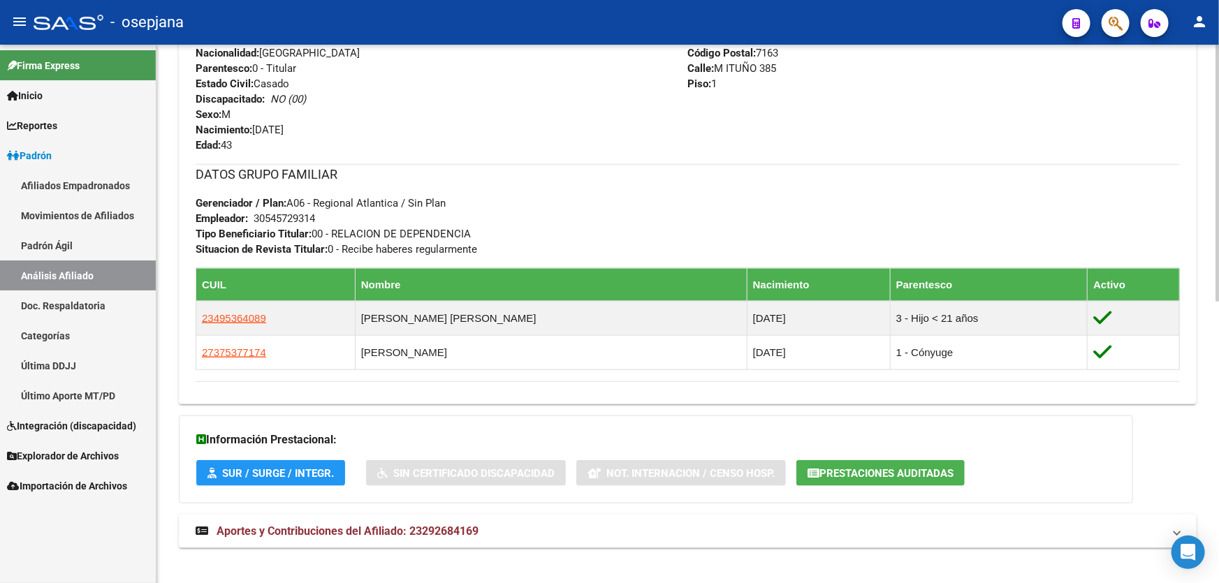
scroll to position [590, 0]
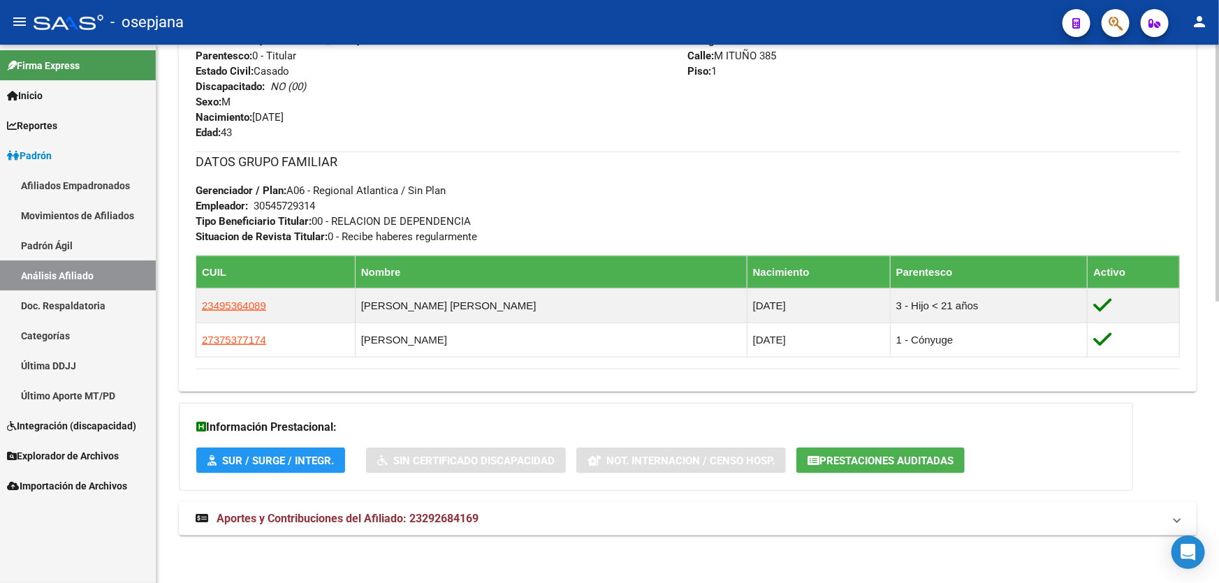
click at [469, 520] on span "Aportes y Contribuciones del Afiliado: 23292684169" at bounding box center [348, 518] width 262 height 13
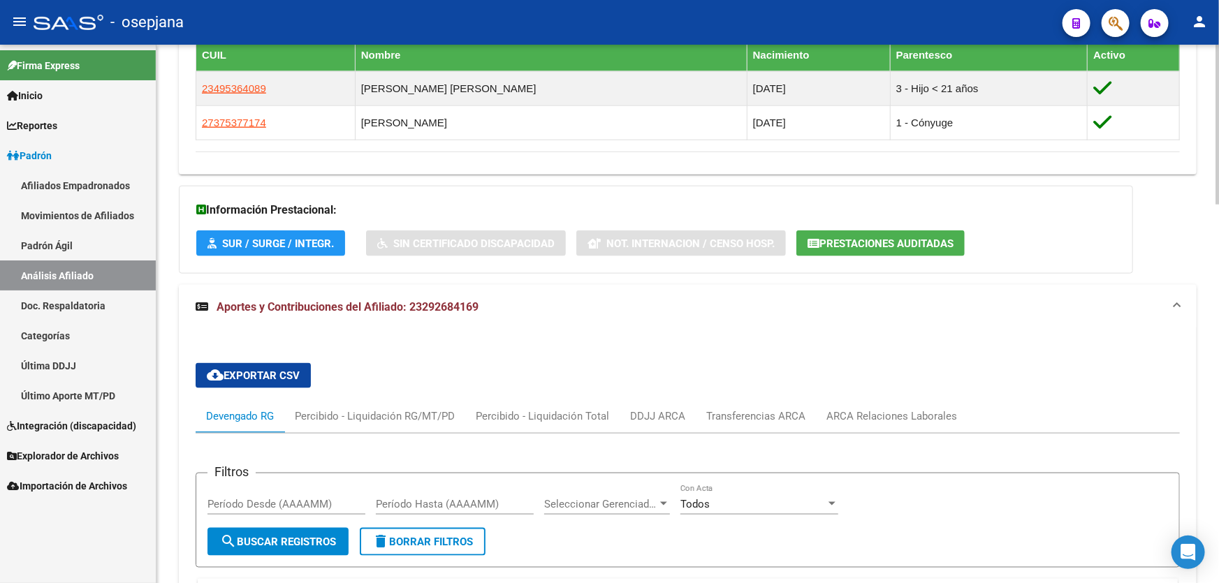
scroll to position [845, 0]
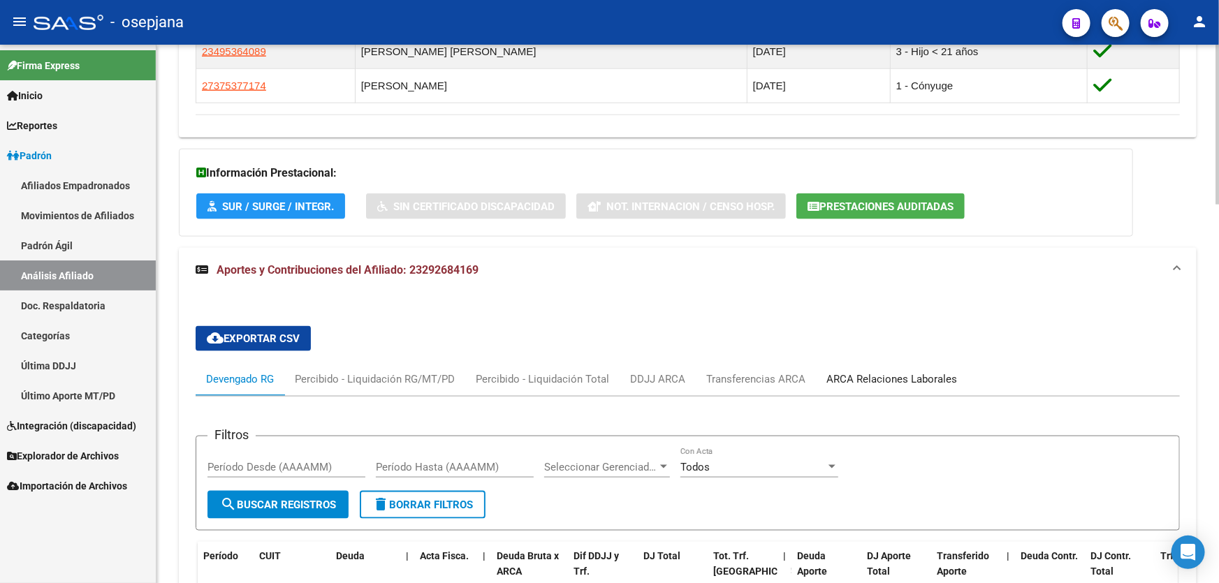
click at [883, 373] on div "ARCA Relaciones Laborales" at bounding box center [891, 379] width 131 height 15
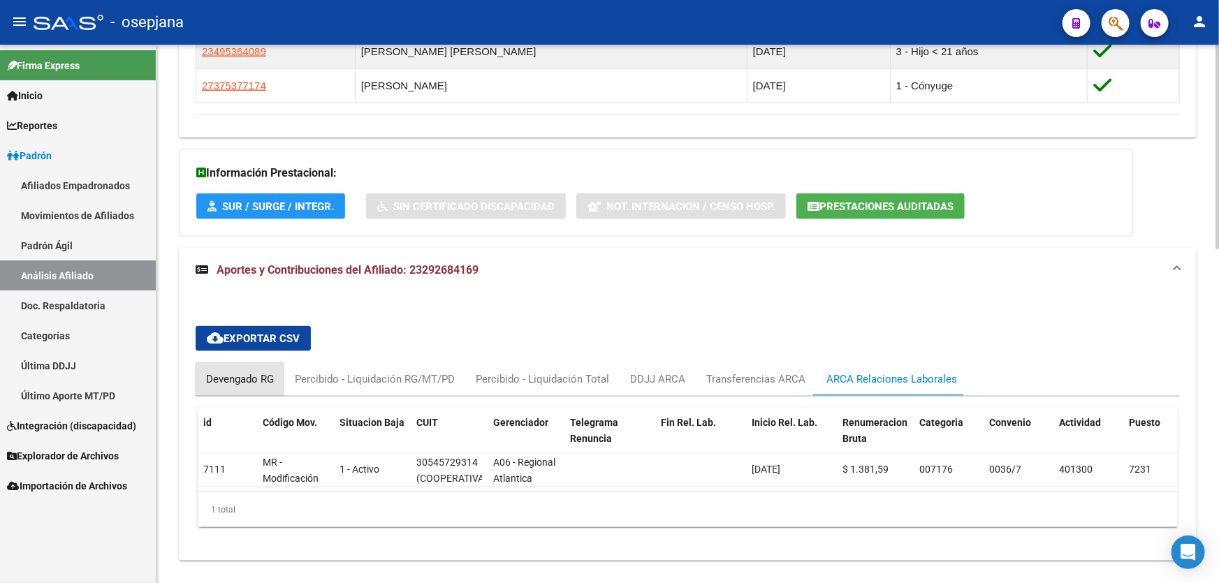
click at [246, 384] on div "Devengado RG" at bounding box center [240, 379] width 68 height 15
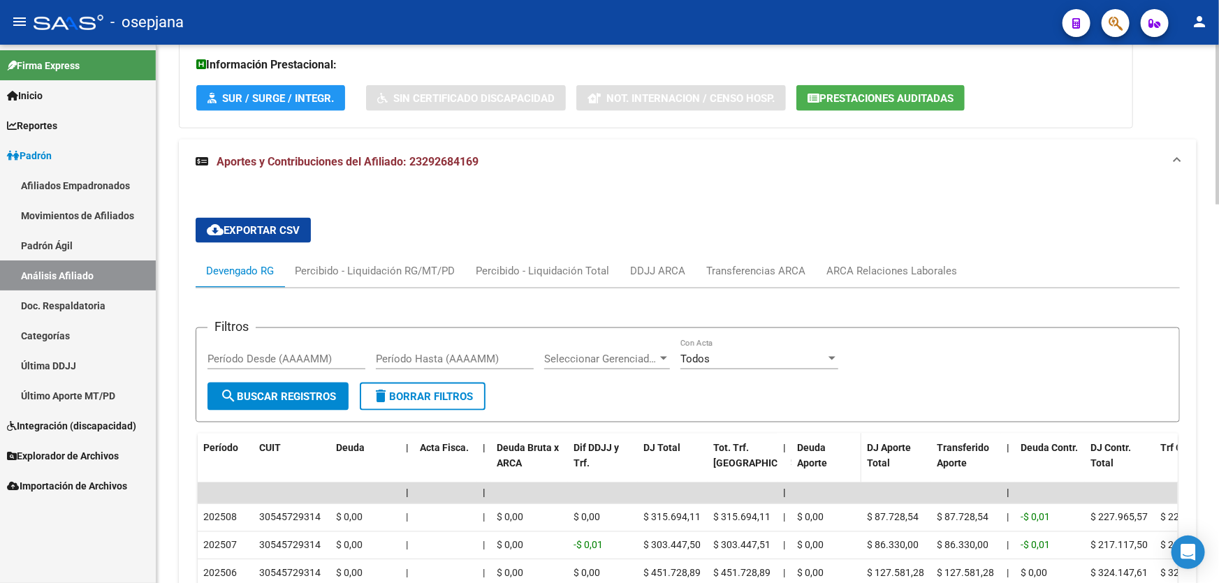
scroll to position [1162, 0]
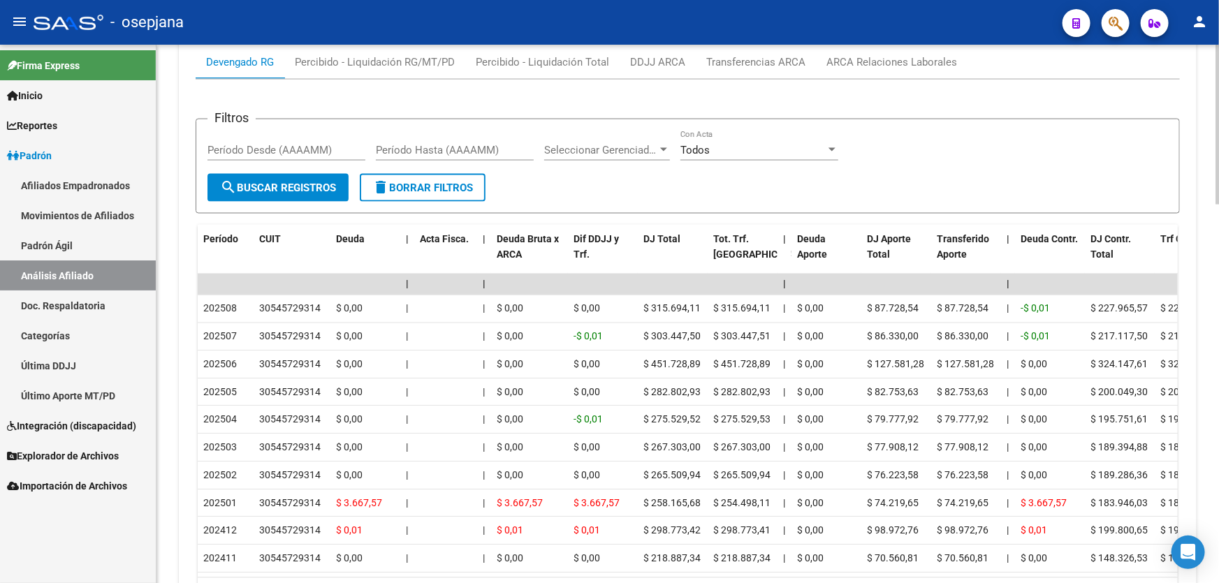
drag, startPoint x: 412, startPoint y: 569, endPoint x: 778, endPoint y: 569, distance: 365.4
click at [778, 569] on datatable-body "| | | | | | | | | | | | | 202508 30545729314 $ 0,00 | | $ 0,00 $ 0,00 $ 315.694…" at bounding box center [688, 426] width 980 height 304
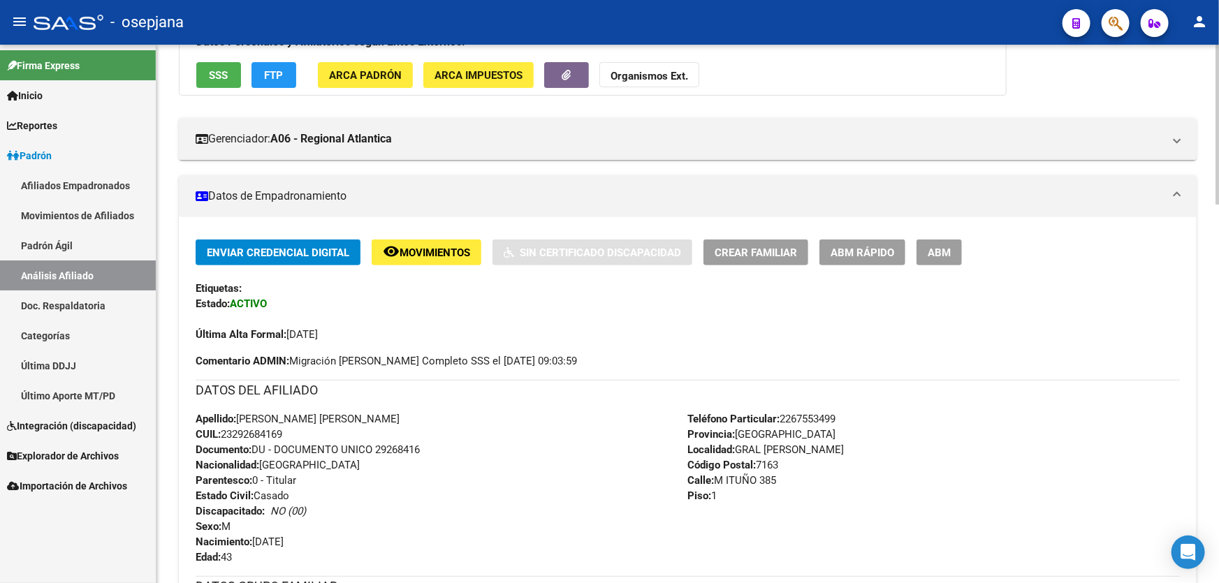
scroll to position [0, 0]
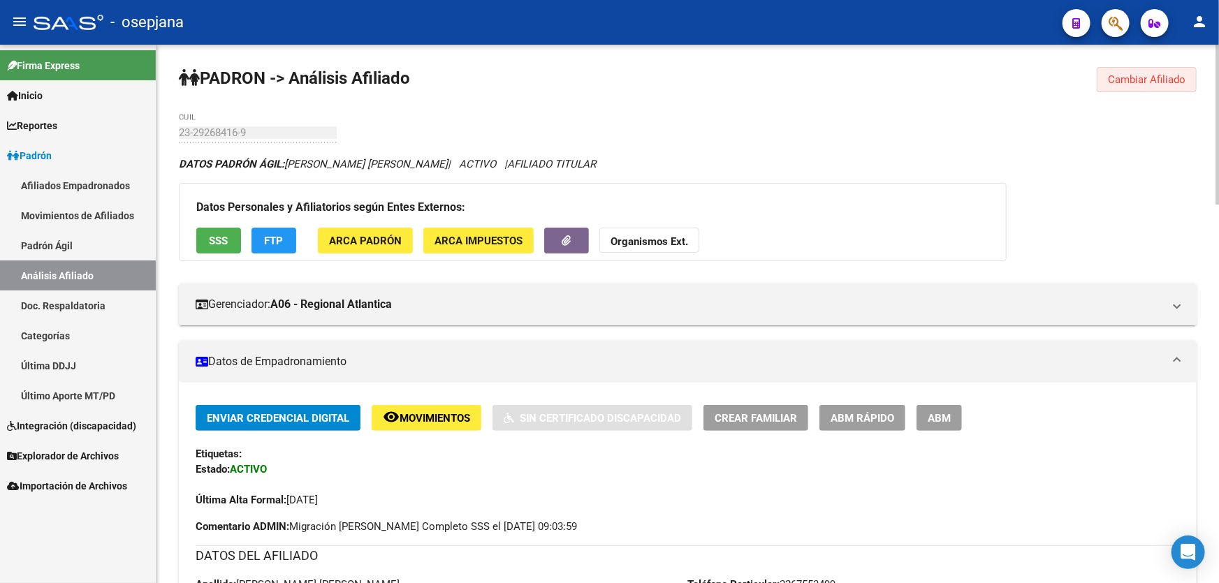
click at [1145, 76] on span "Cambiar Afiliado" at bounding box center [1147, 79] width 78 height 13
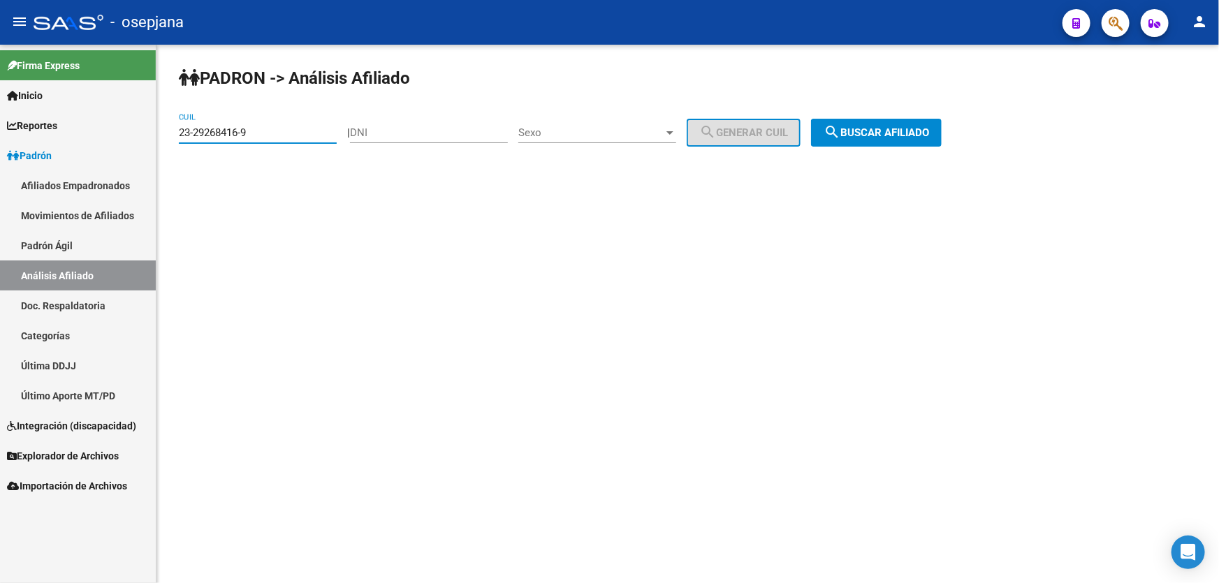
drag, startPoint x: 278, startPoint y: 131, endPoint x: 155, endPoint y: 138, distance: 123.1
click at [155, 138] on mat-sidenav-container "Firma Express Inicio Calendario SSS Instructivos Contacto OS Reportes Padrón Tr…" at bounding box center [609, 314] width 1219 height 539
paste input "0-34515729"
click at [889, 128] on span "search Buscar afiliado" at bounding box center [876, 132] width 105 height 13
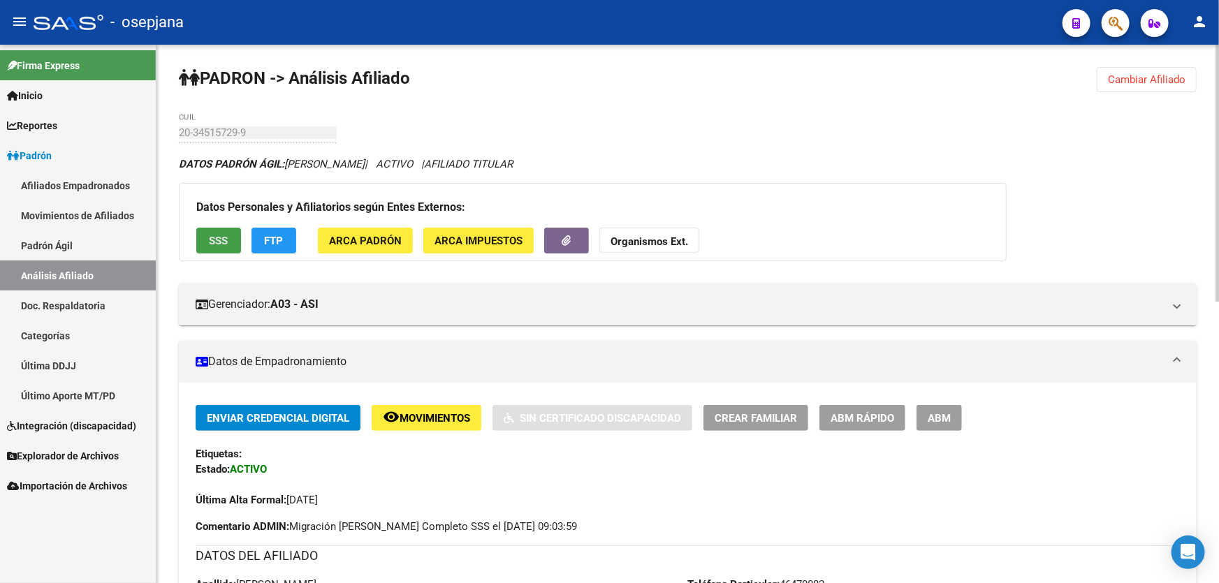
click at [210, 245] on span "SSS" at bounding box center [219, 241] width 19 height 13
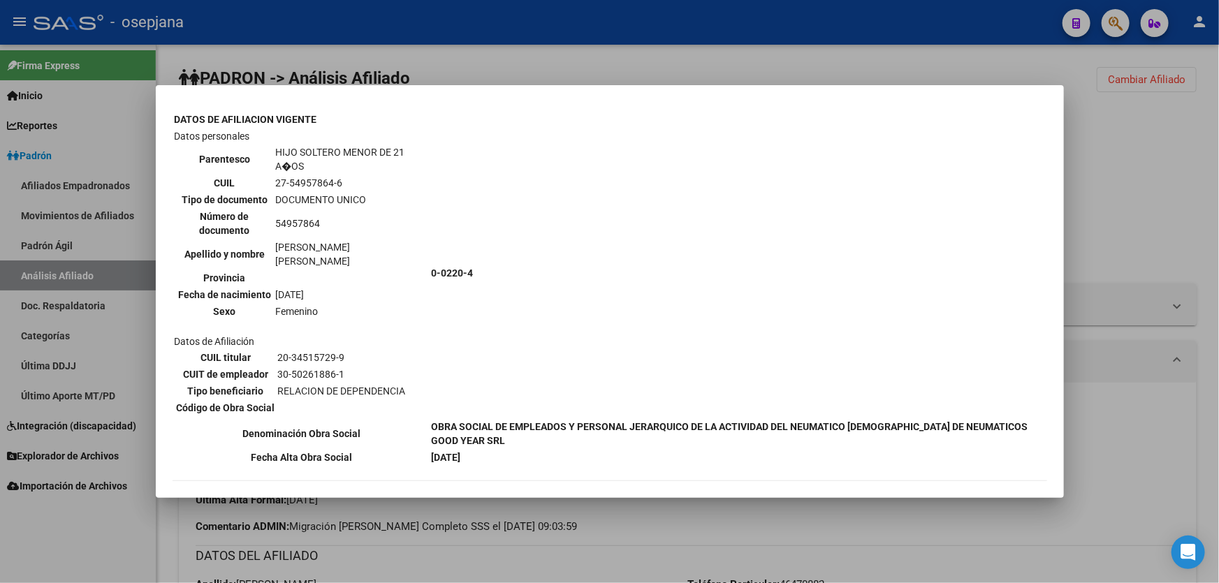
scroll to position [889, 0]
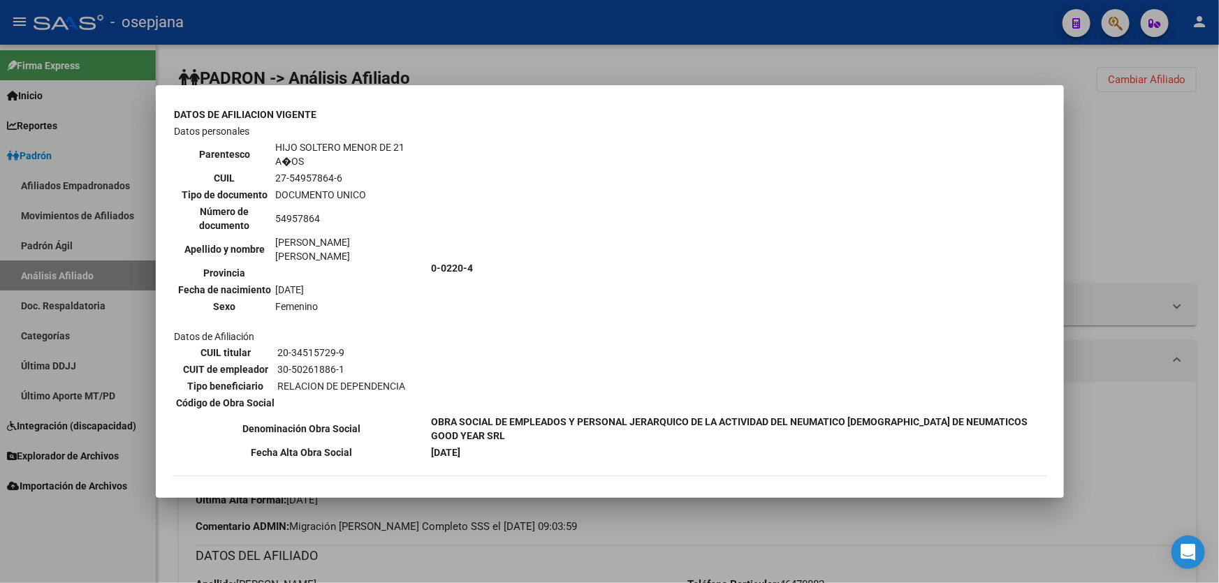
click at [1218, 221] on div at bounding box center [609, 291] width 1219 height 583
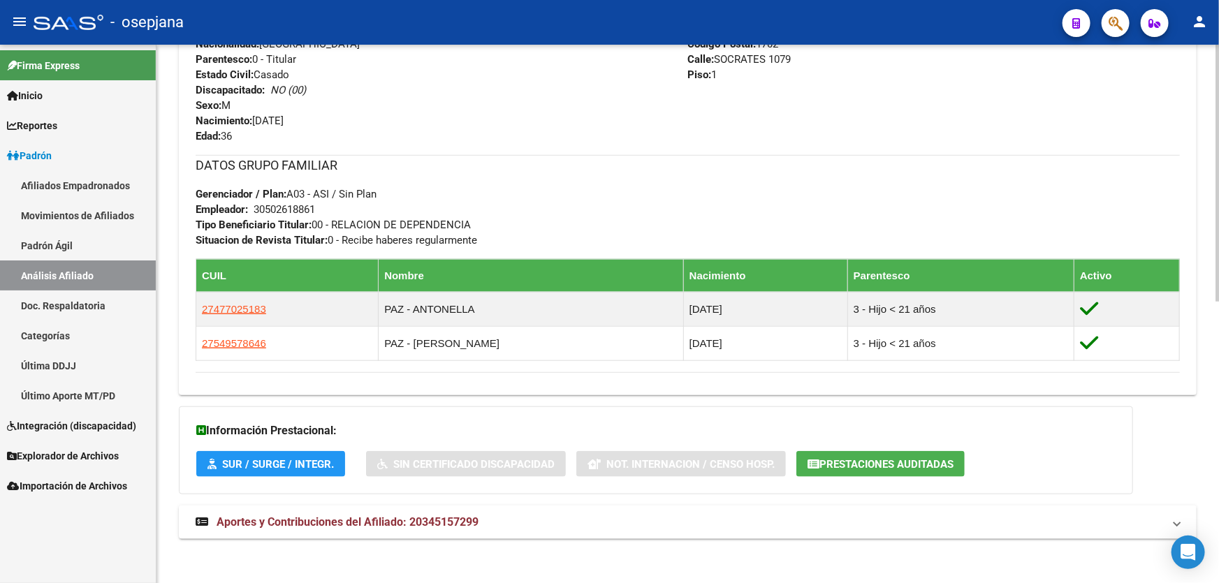
scroll to position [590, 0]
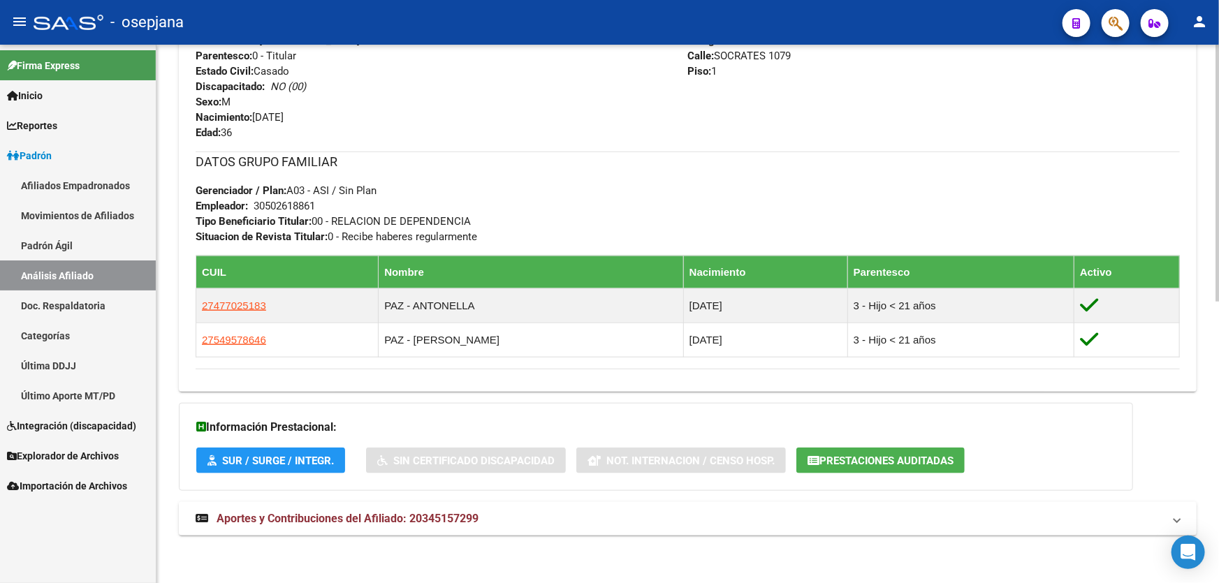
click at [1104, 506] on mat-expansion-panel-header "Aportes y Contribuciones del Afiliado: 20345157299" at bounding box center [688, 519] width 1018 height 34
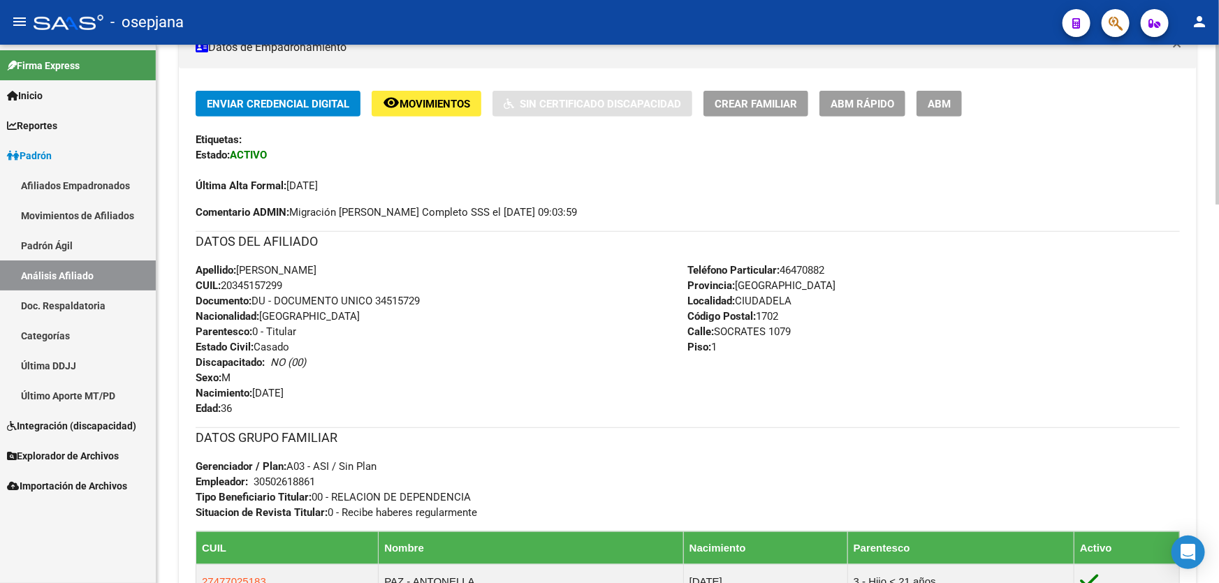
scroll to position [0, 0]
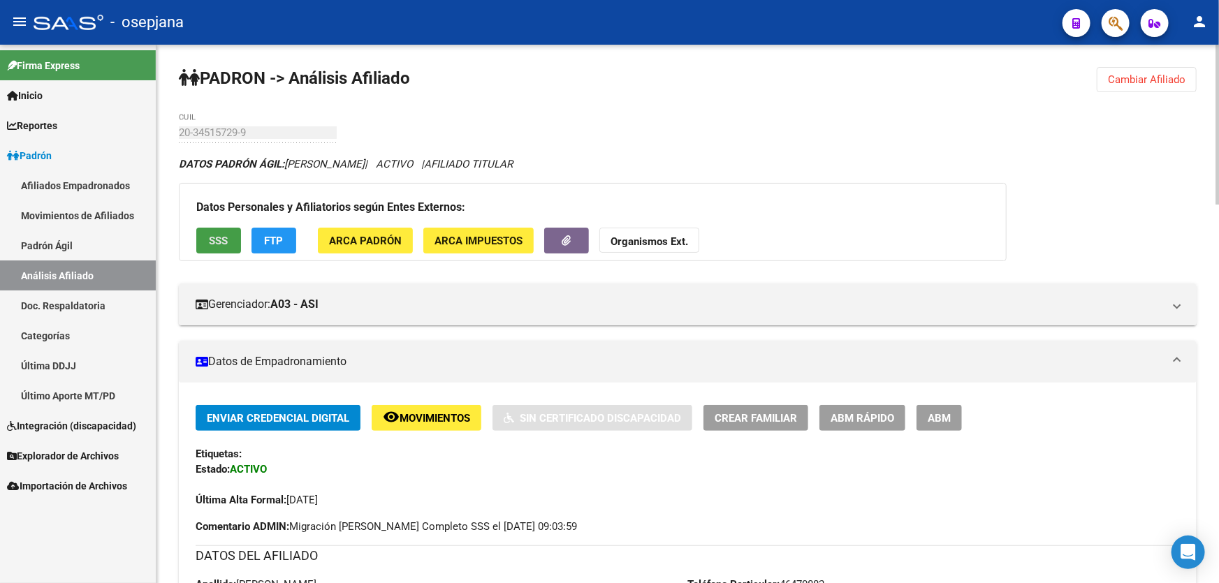
click at [219, 235] on span "SSS" at bounding box center [219, 241] width 19 height 13
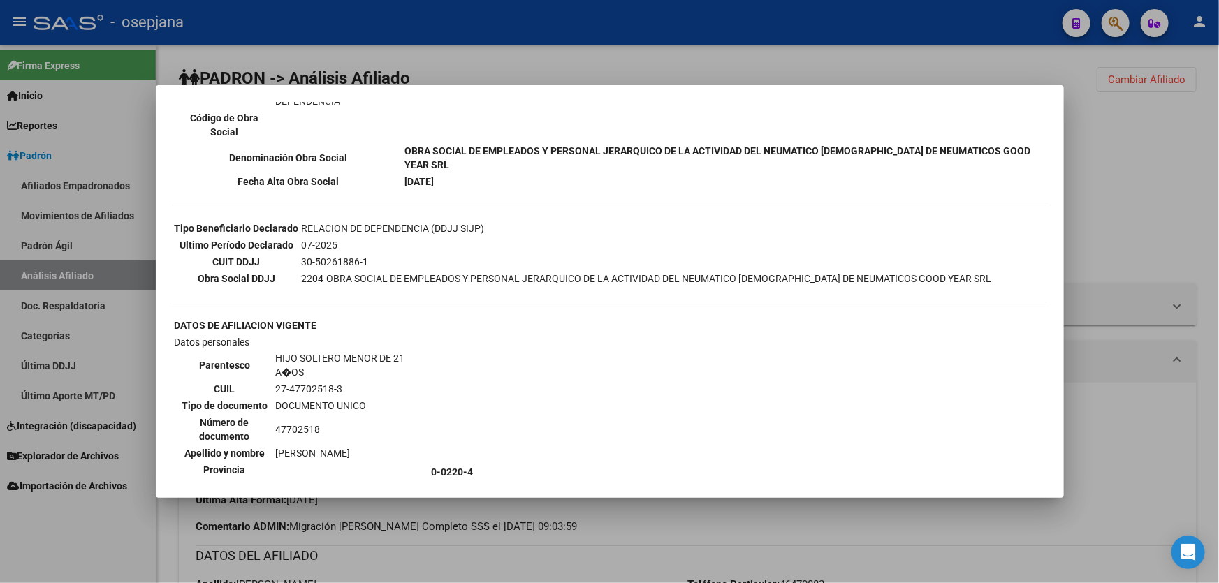
scroll to position [317, 0]
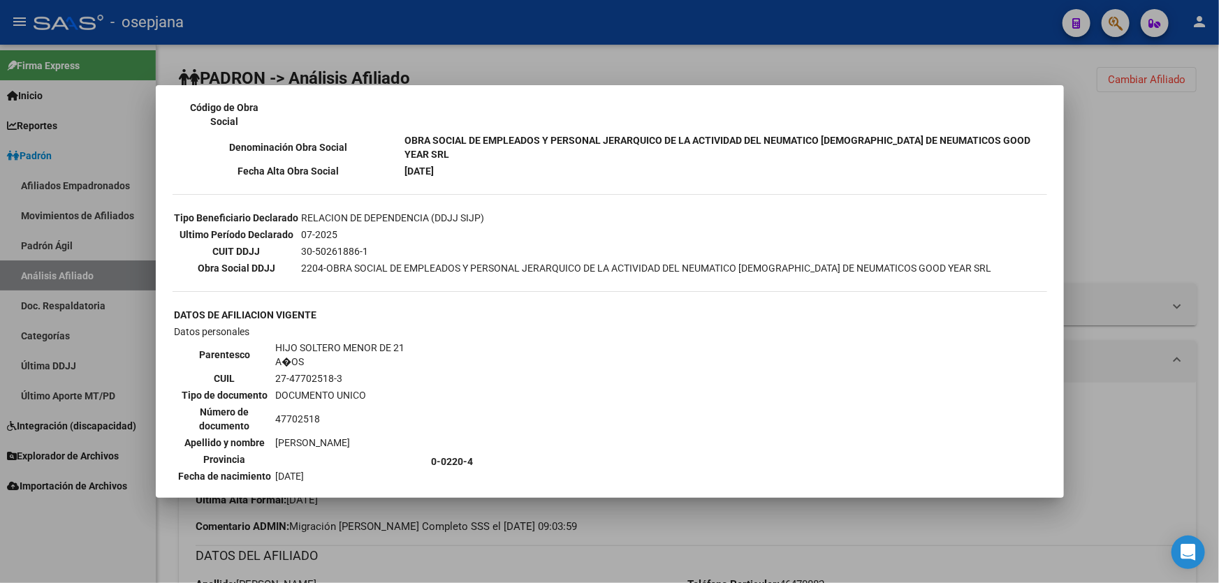
click at [1218, 182] on div at bounding box center [609, 291] width 1219 height 583
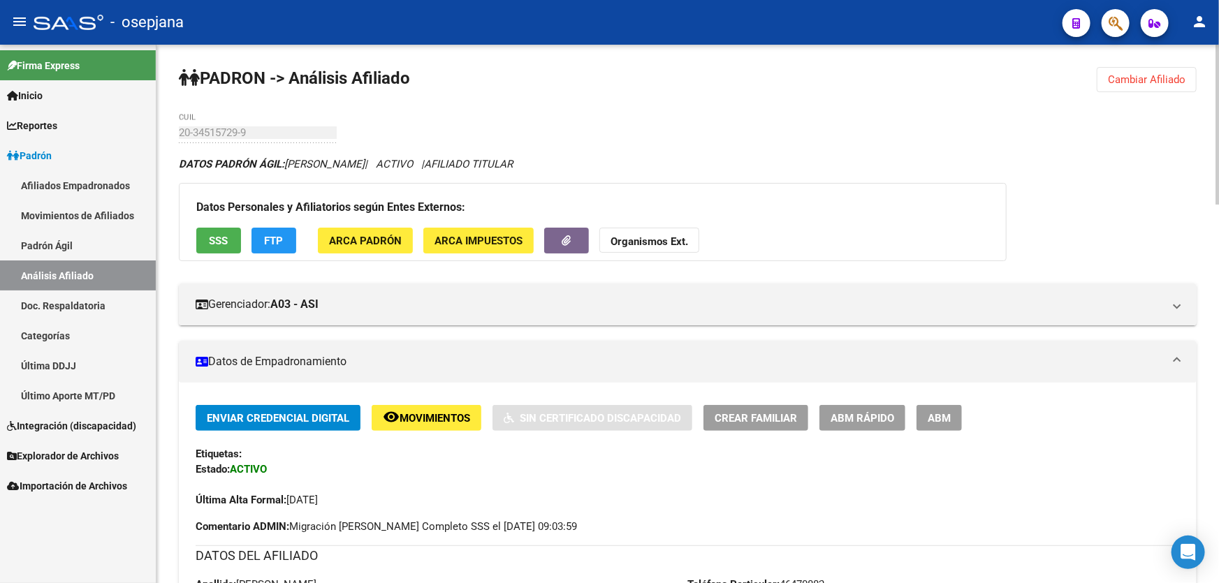
click at [271, 247] on button "FTP" at bounding box center [273, 241] width 45 height 26
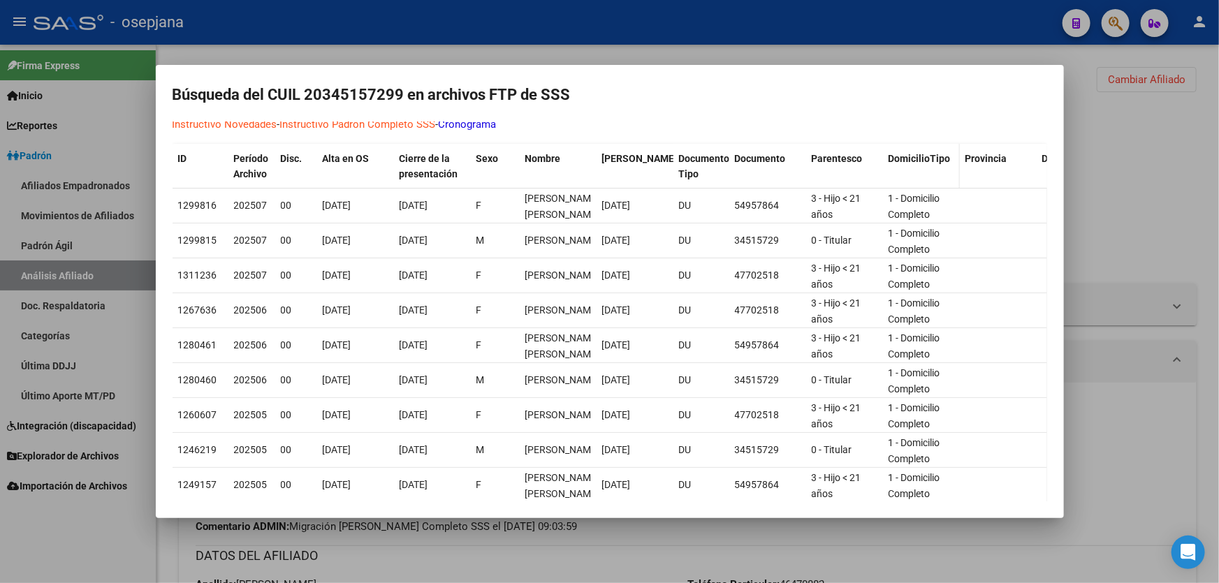
scroll to position [158, 0]
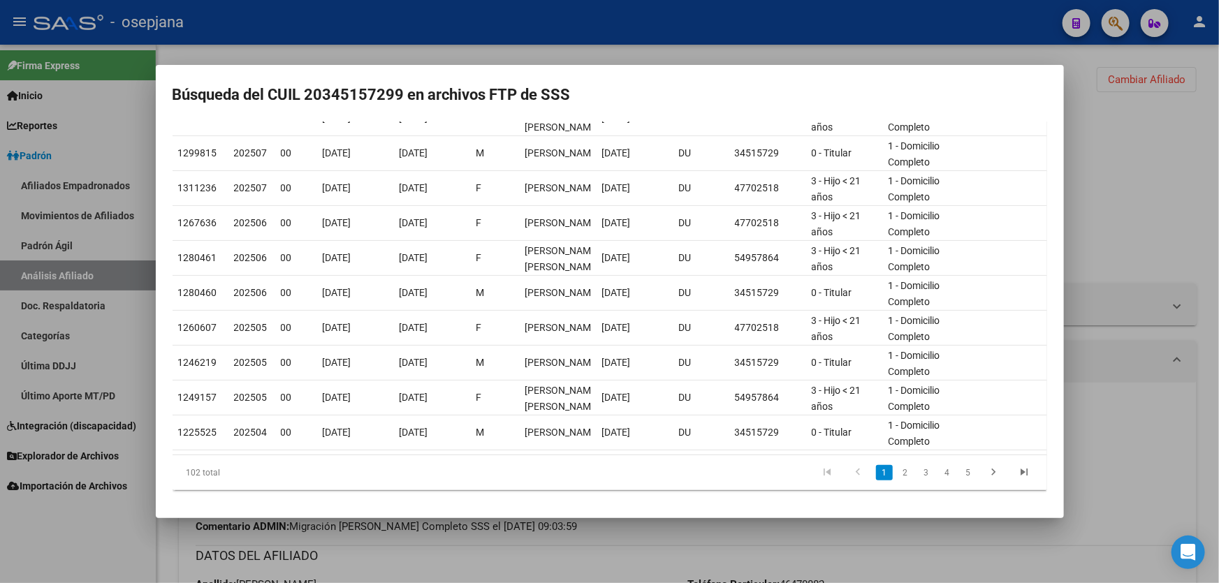
click at [1210, 101] on div at bounding box center [609, 291] width 1219 height 583
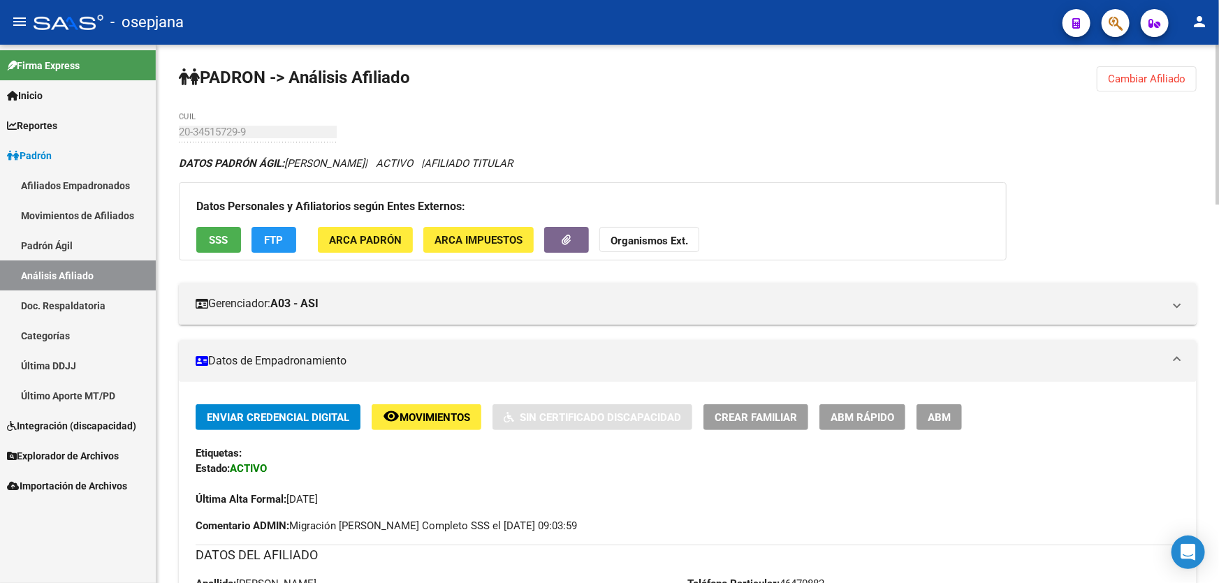
scroll to position [0, 0]
click at [1144, 80] on span "Cambiar Afiliado" at bounding box center [1147, 79] width 78 height 13
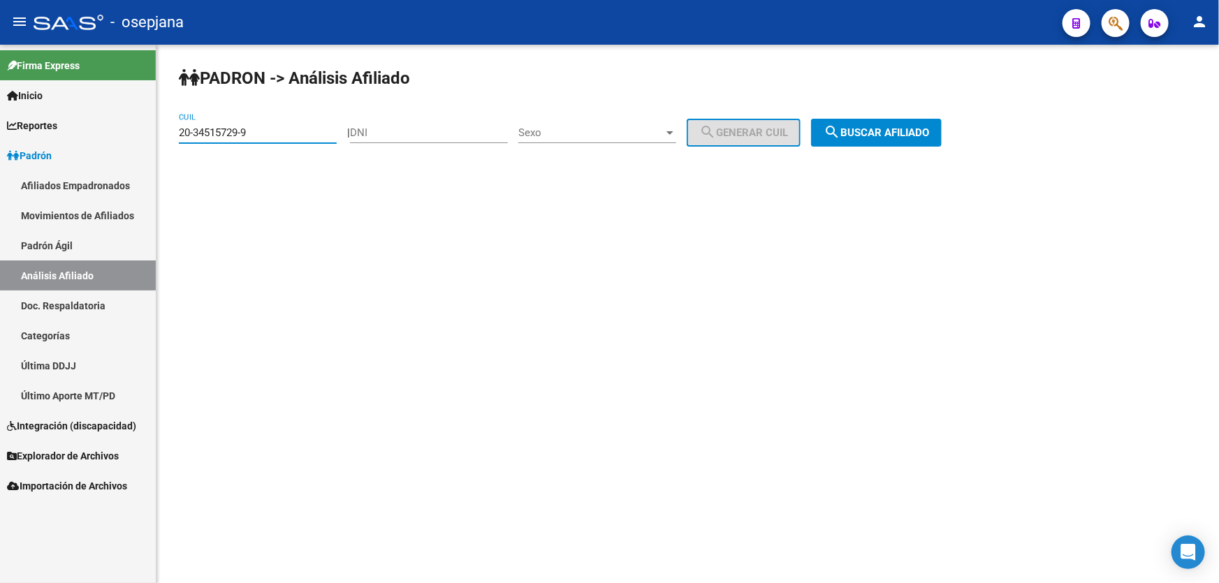
drag, startPoint x: 275, startPoint y: 130, endPoint x: 0, endPoint y: 192, distance: 282.2
click at [0, 192] on mat-sidenav-container "Firma Express Inicio Calendario SSS Instructivos Contacto OS Reportes Padrón Tr…" at bounding box center [609, 314] width 1219 height 539
paste input "7-01017529-7"
type input "27-01017529-7"
click at [870, 117] on div "PADRON -> Análisis Afiliado 27-01017529-7 CUIL | DNI Sexo Sexo search Generar C…" at bounding box center [687, 118] width 1063 height 147
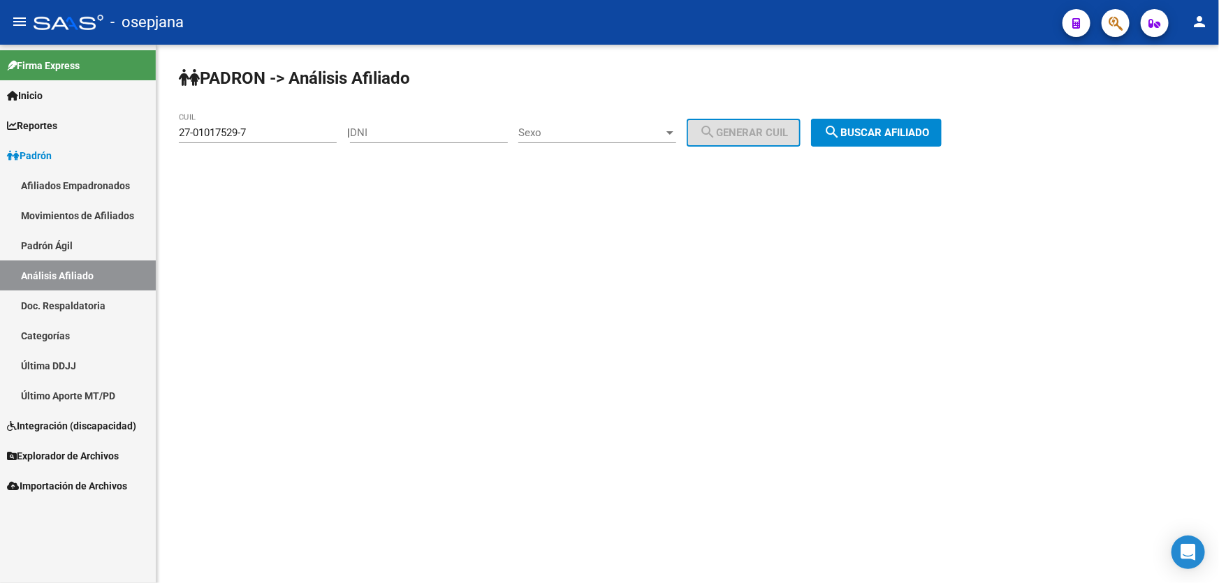
click at [870, 128] on span "search Buscar afiliado" at bounding box center [876, 132] width 105 height 13
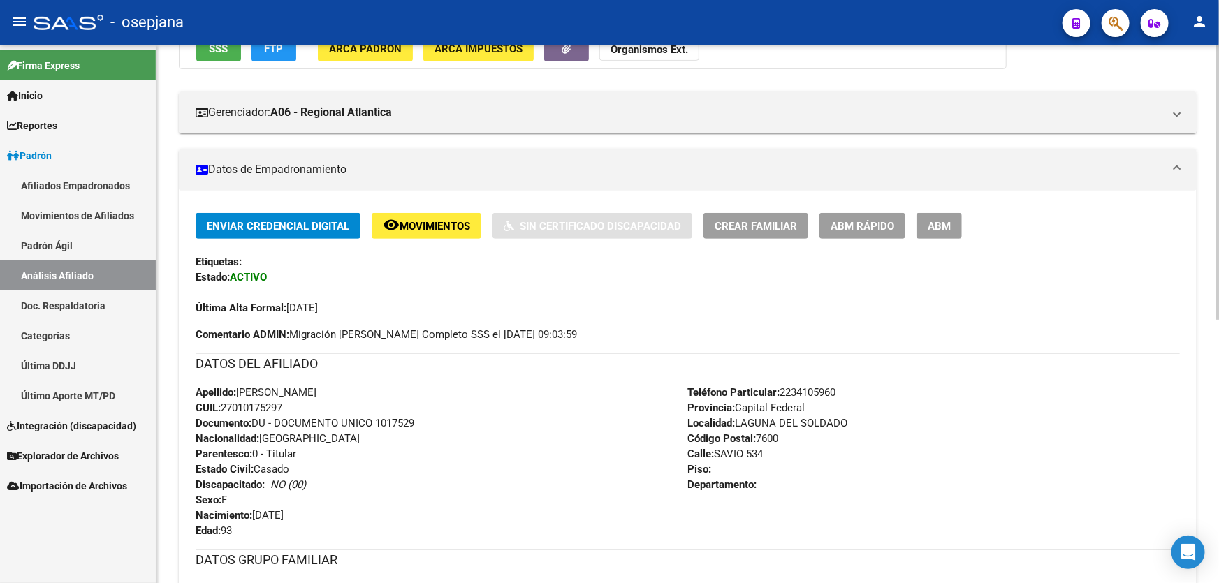
scroll to position [190, 0]
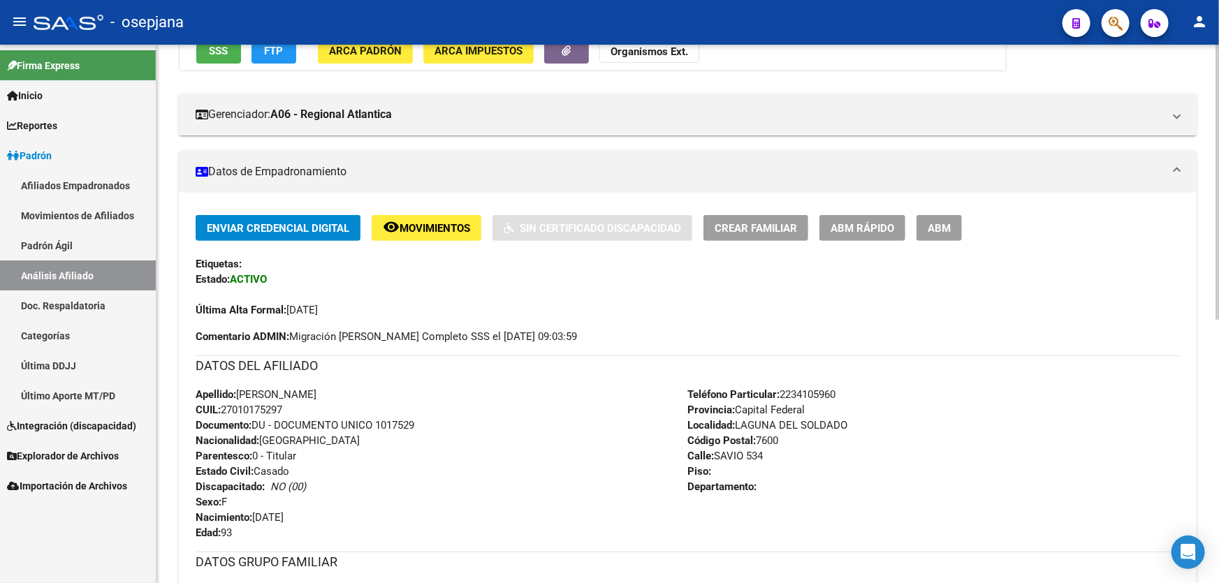
click at [866, 224] on span "ABM Rápido" at bounding box center [863, 228] width 64 height 13
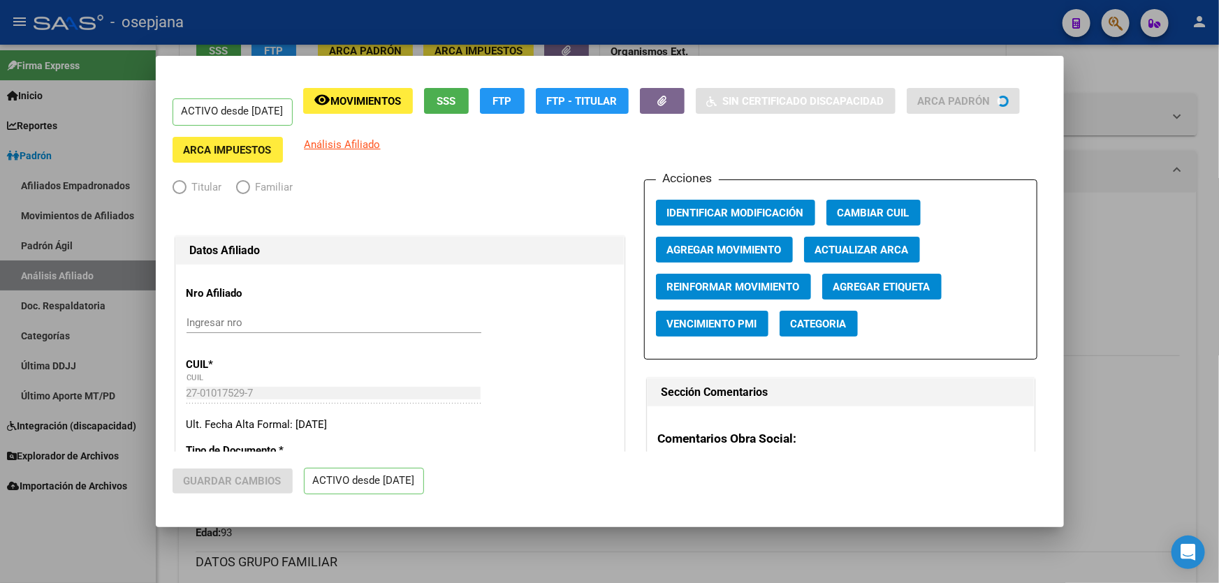
radio input "true"
type input "33-63761744-9"
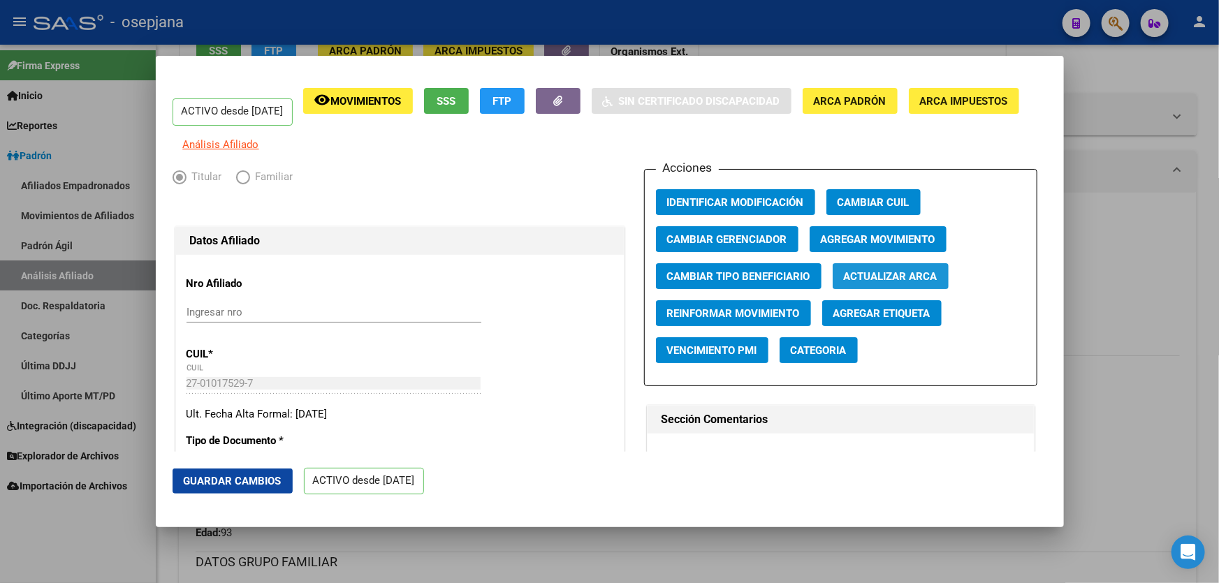
click at [888, 282] on span "Actualizar ARCA" at bounding box center [891, 276] width 94 height 13
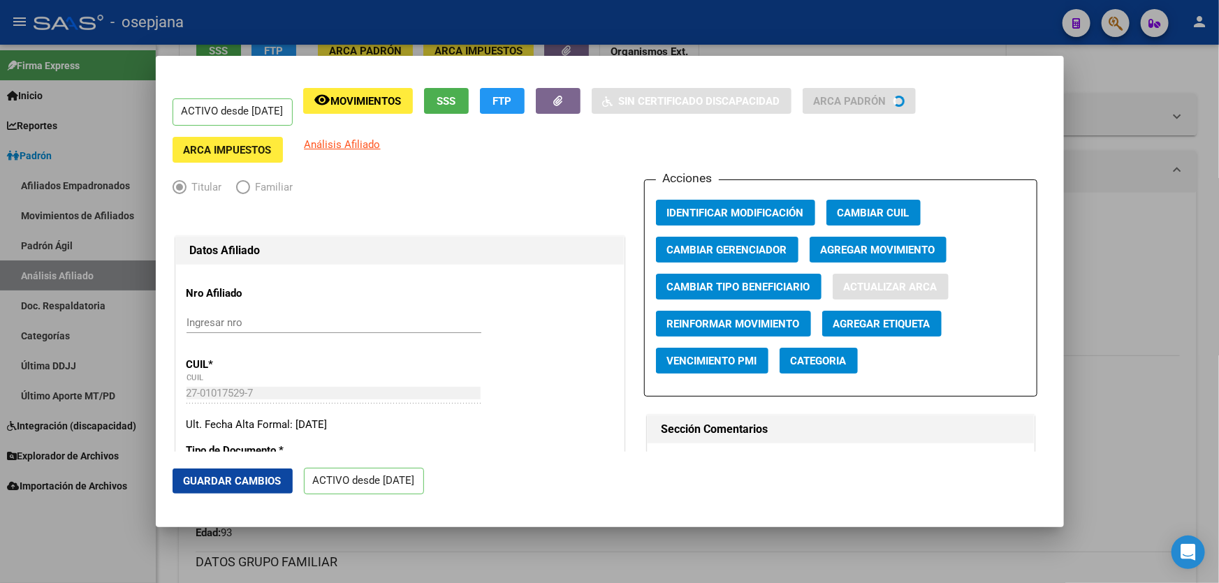
type input "D ALBIS"
type input "MAR DEL PLATA SUR"
type input "GRAL SAVIO"
type input "534"
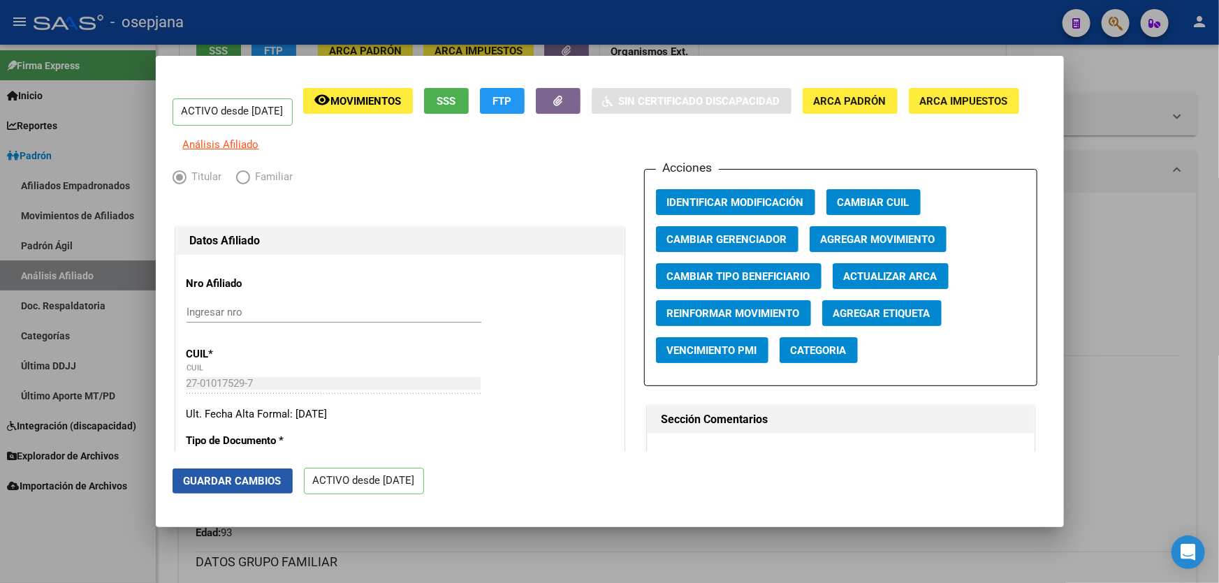
click at [226, 478] on span "Guardar Cambios" at bounding box center [233, 481] width 98 height 13
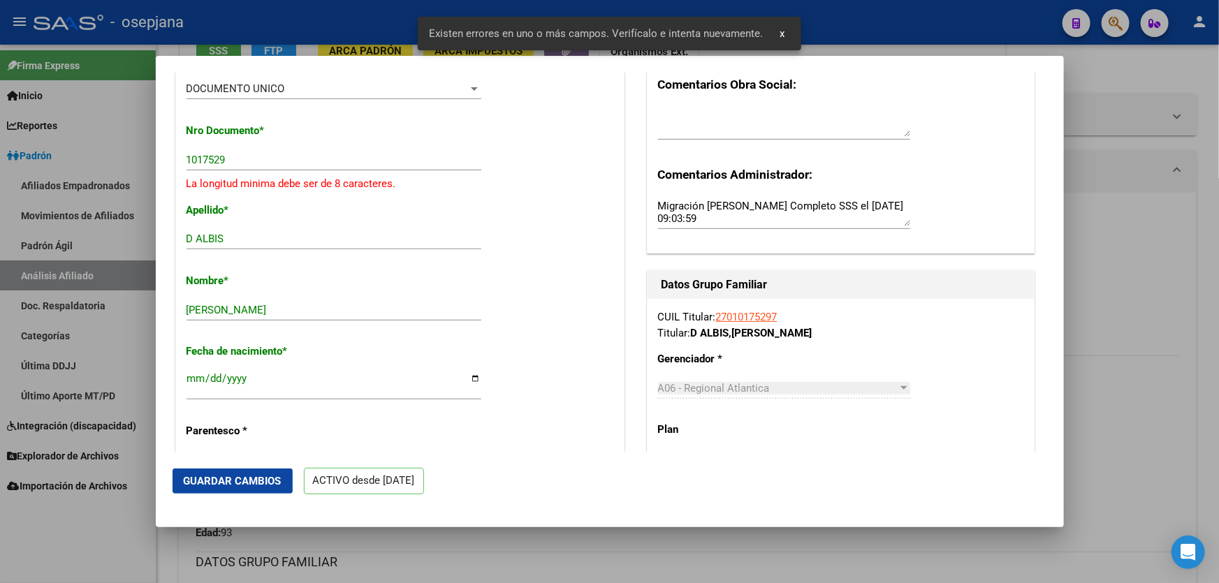
scroll to position [317, 0]
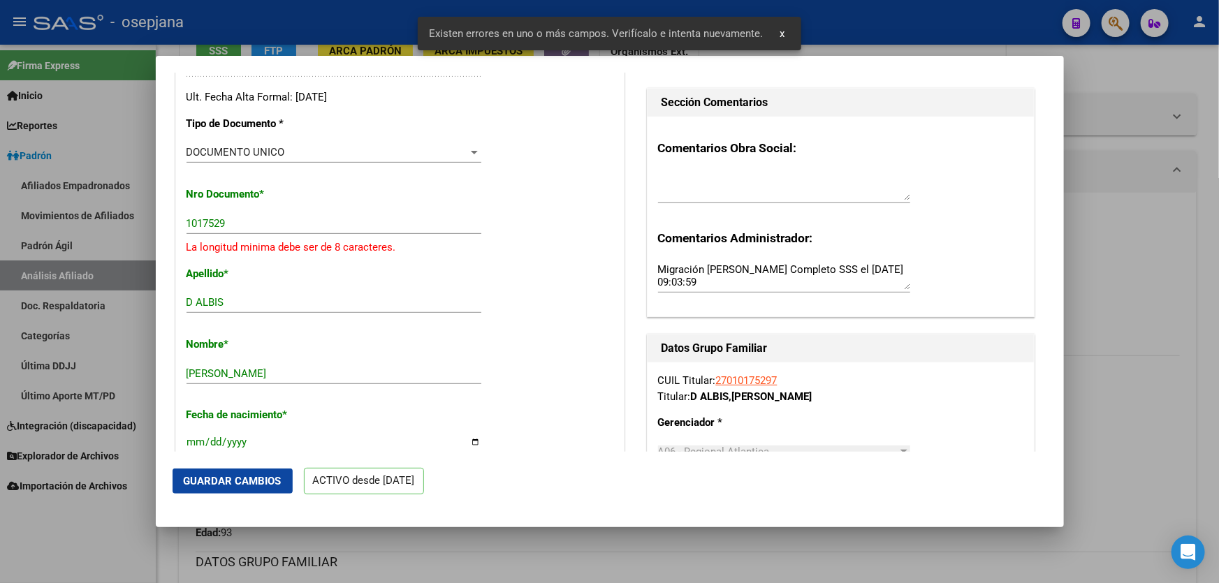
click at [187, 230] on input "1017529" at bounding box center [334, 223] width 295 height 13
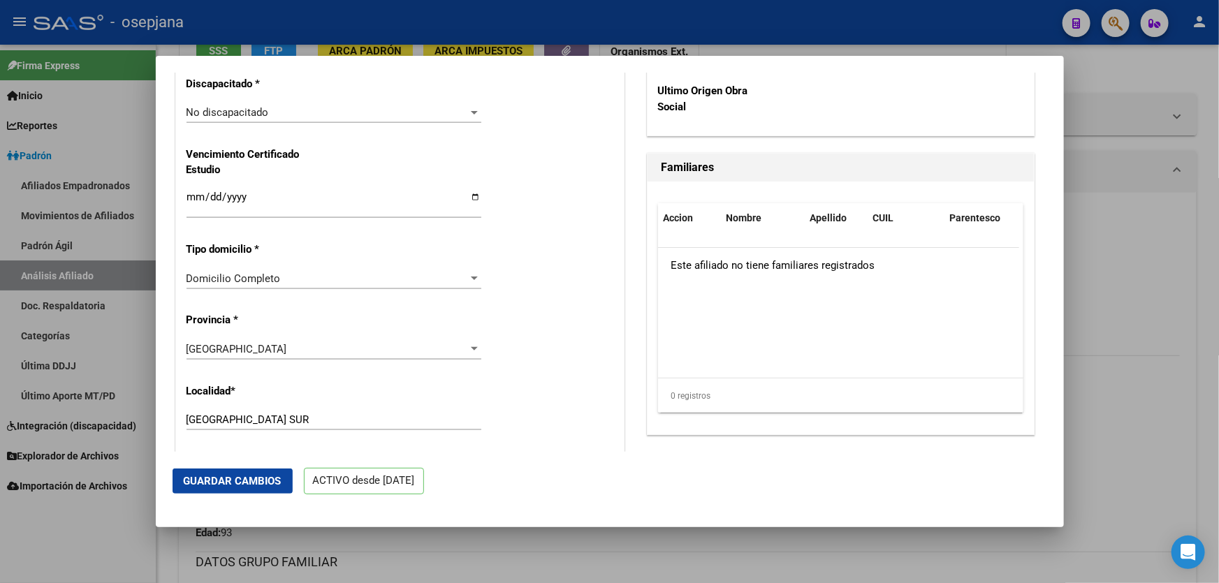
scroll to position [1143, 0]
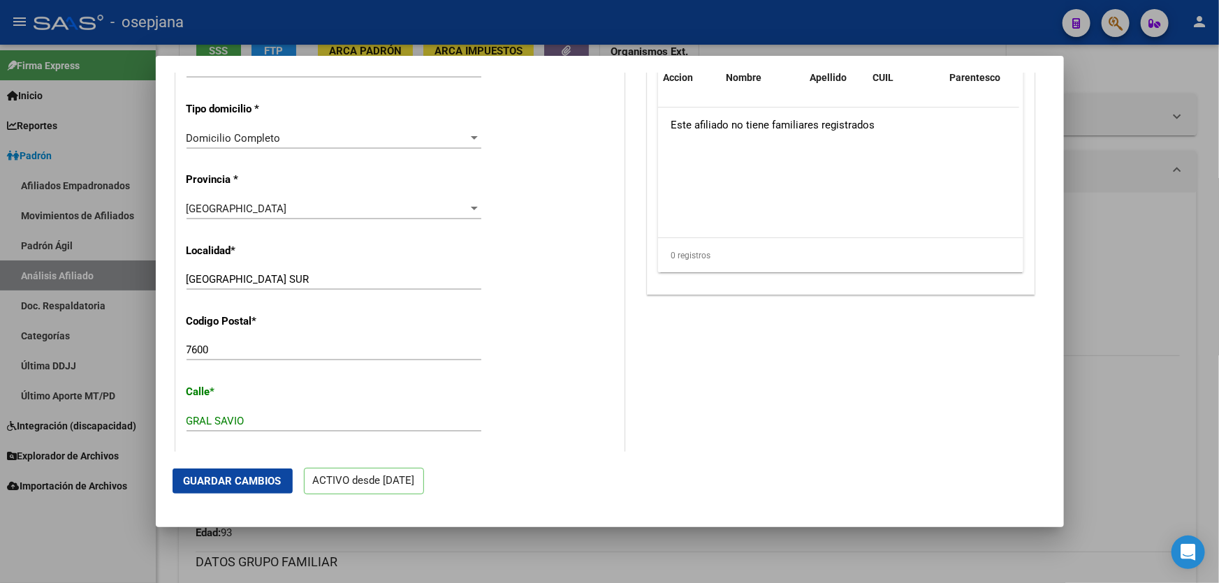
type input "01017529"
click at [232, 470] on button "Guardar Cambios" at bounding box center [233, 481] width 120 height 25
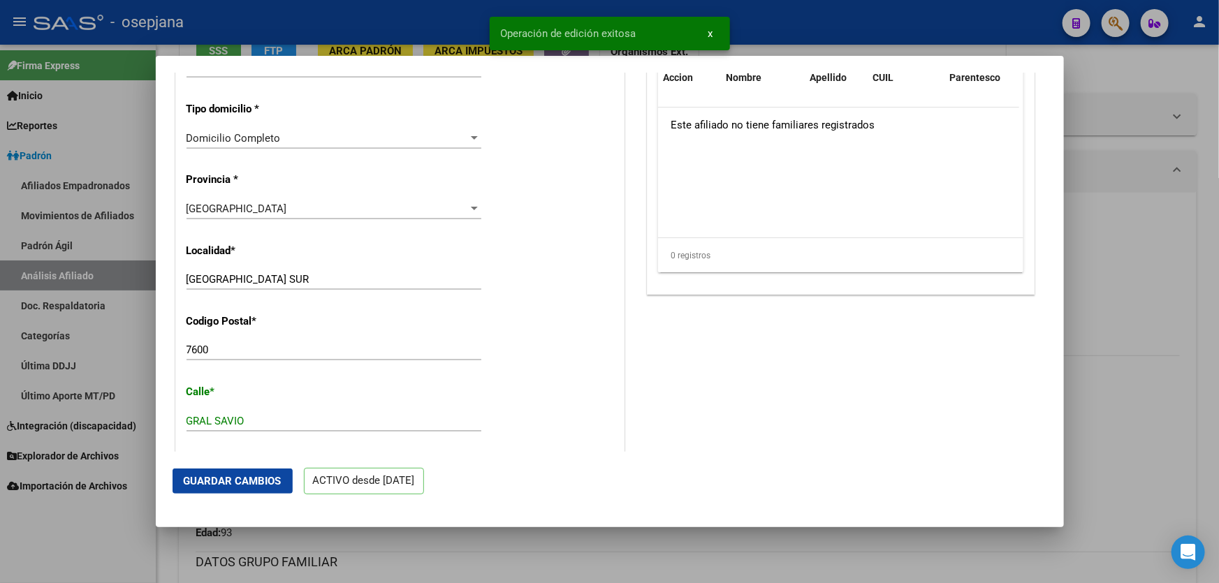
click at [1218, 383] on div at bounding box center [609, 291] width 1219 height 583
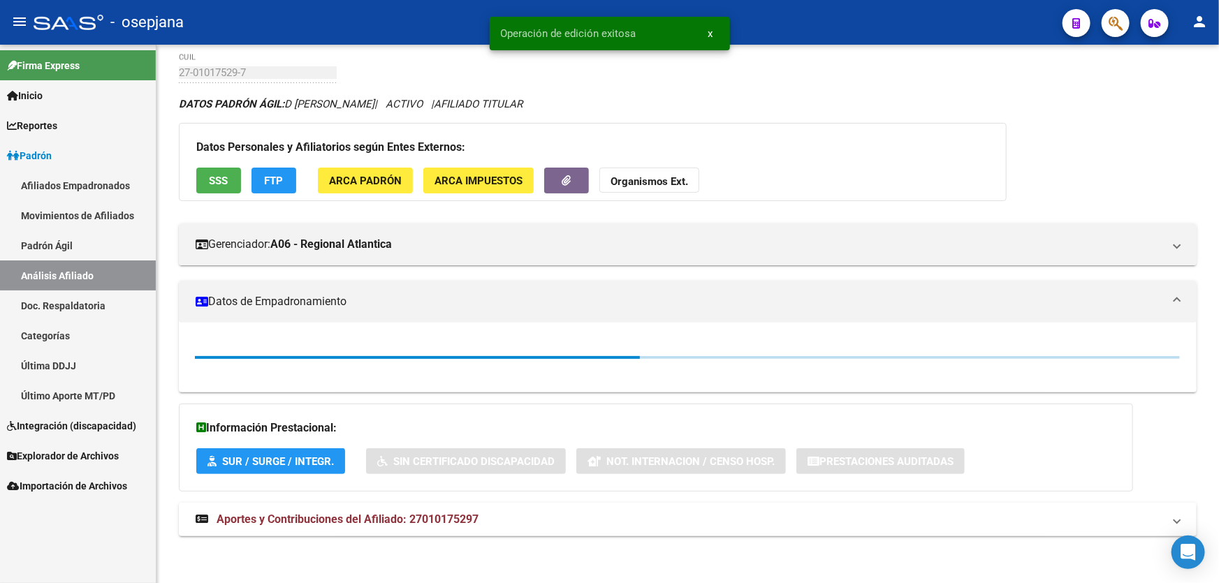
scroll to position [190, 0]
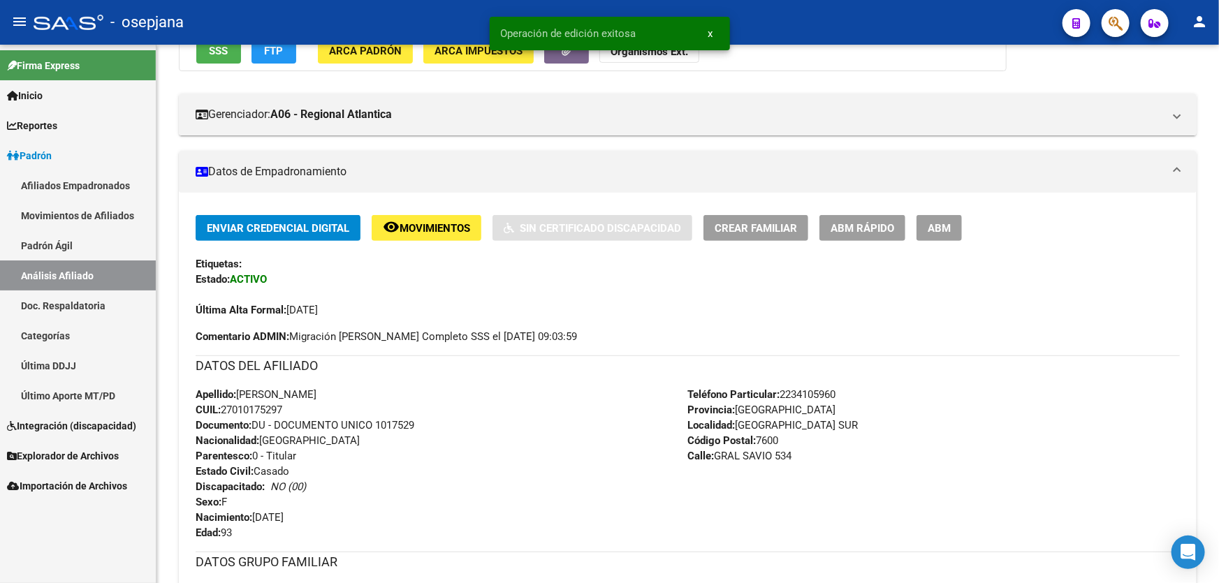
click at [1218, 383] on div at bounding box center [1217, 279] width 3 height 275
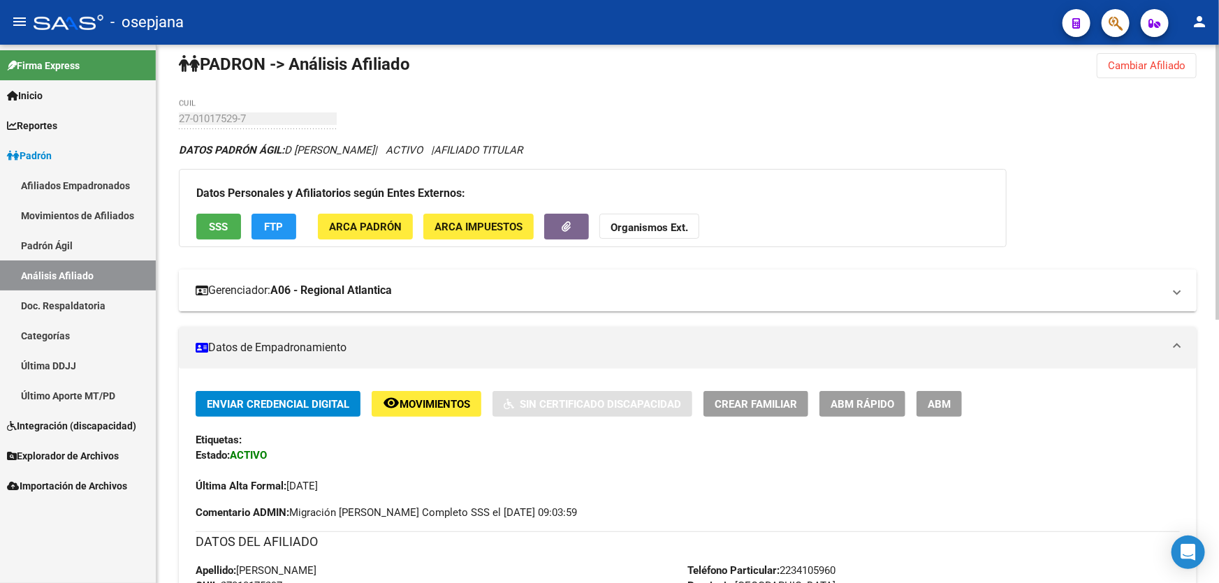
scroll to position [0, 0]
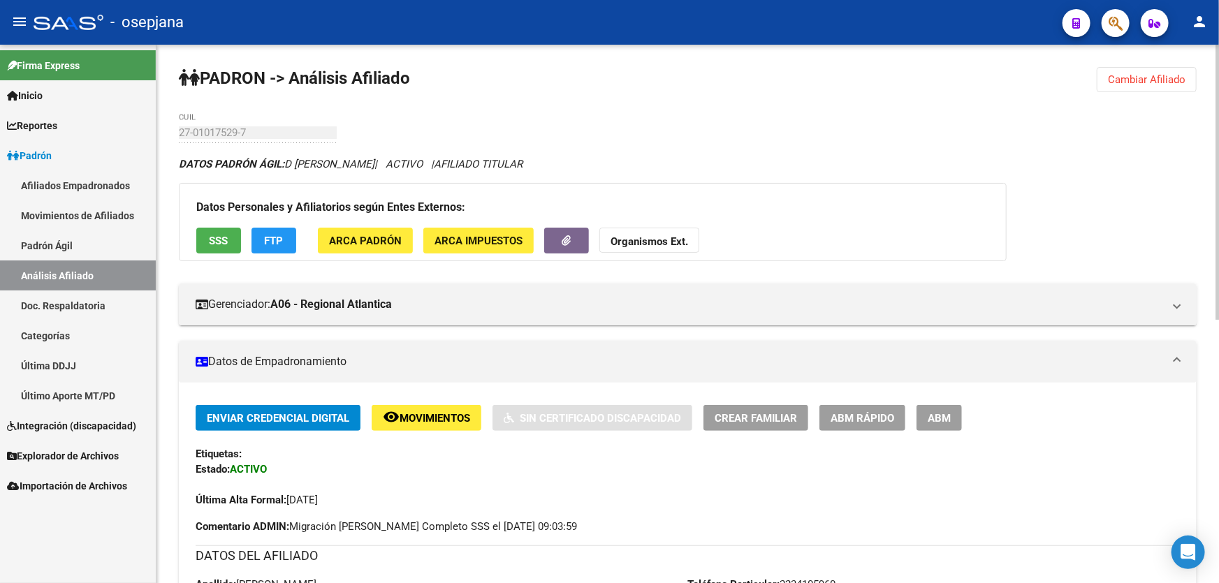
click at [219, 243] on span "SSS" at bounding box center [219, 241] width 19 height 13
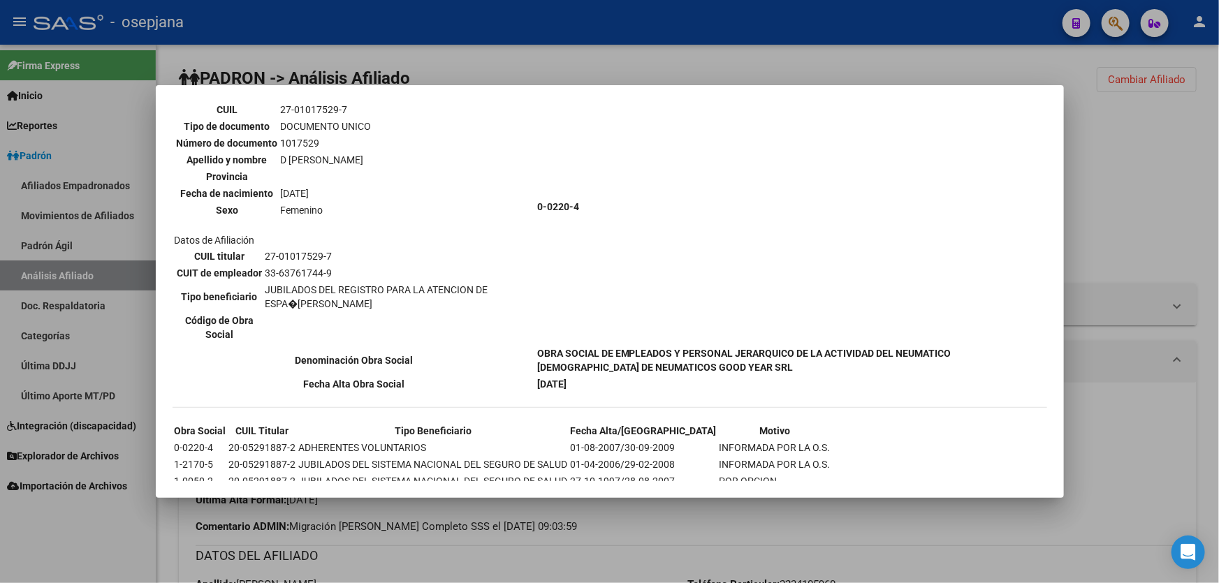
scroll to position [126, 0]
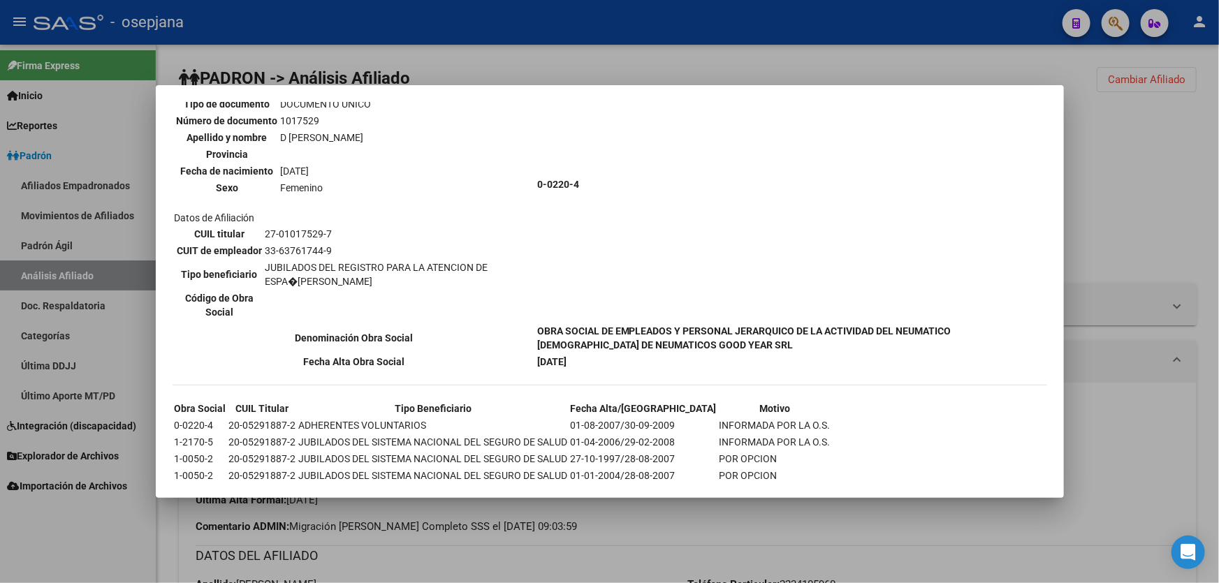
click at [1109, 231] on div at bounding box center [609, 291] width 1219 height 583
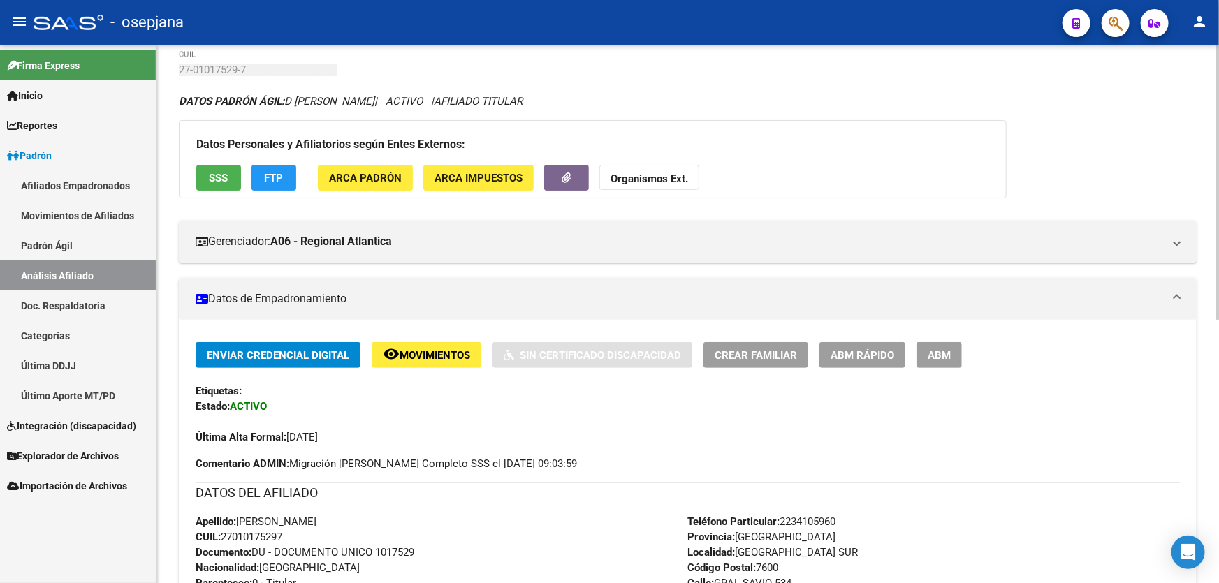
scroll to position [0, 0]
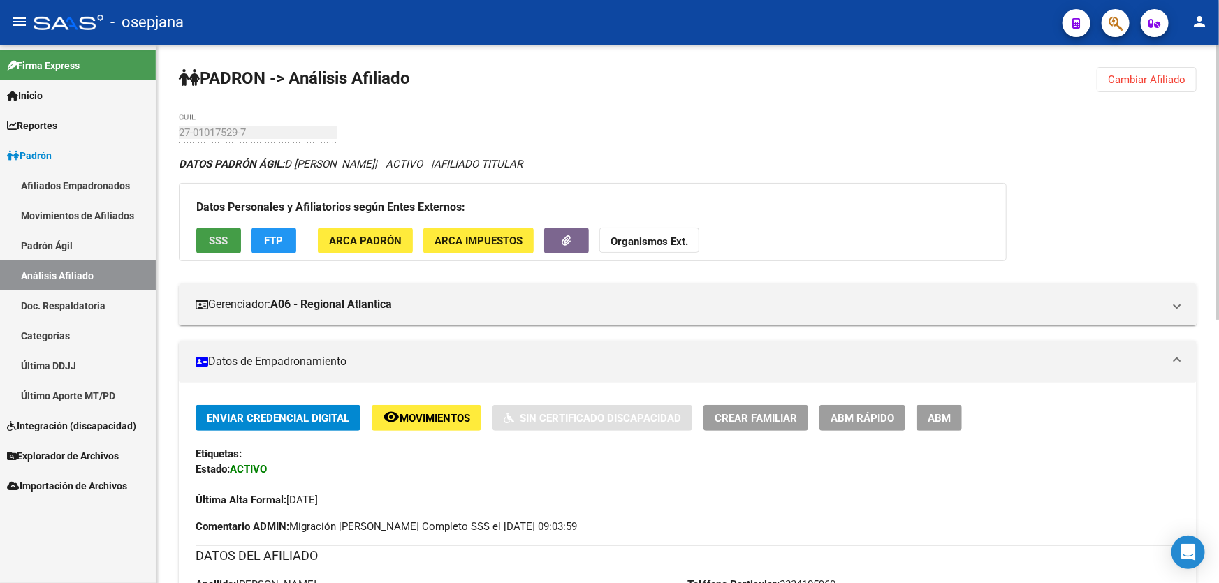
click at [213, 251] on button "SSS" at bounding box center [218, 241] width 45 height 26
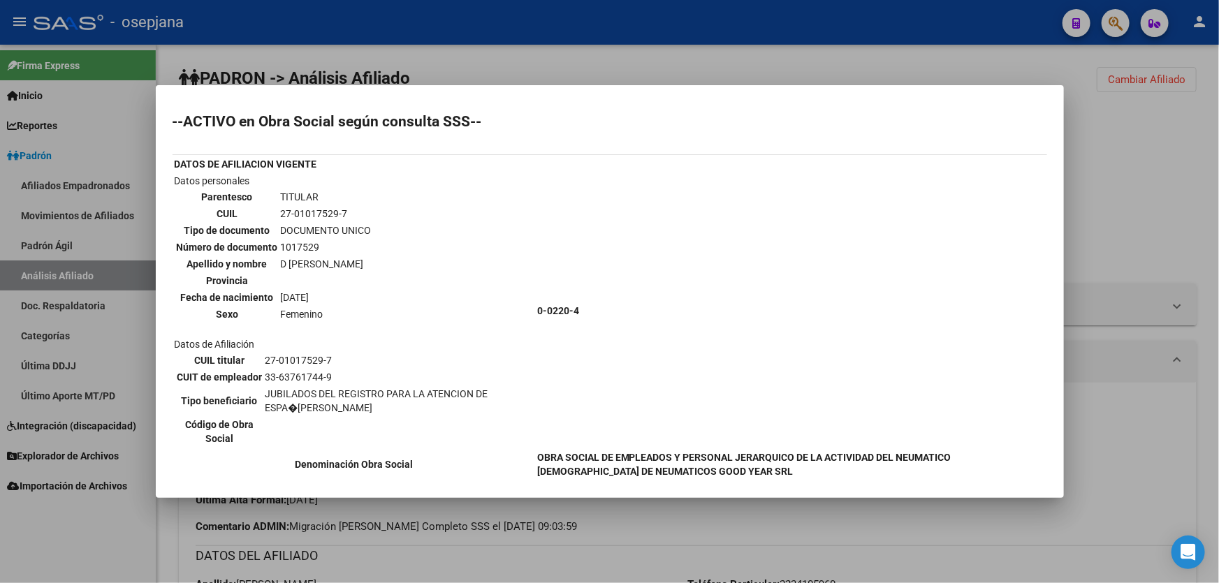
click at [1120, 226] on div at bounding box center [609, 291] width 1219 height 583
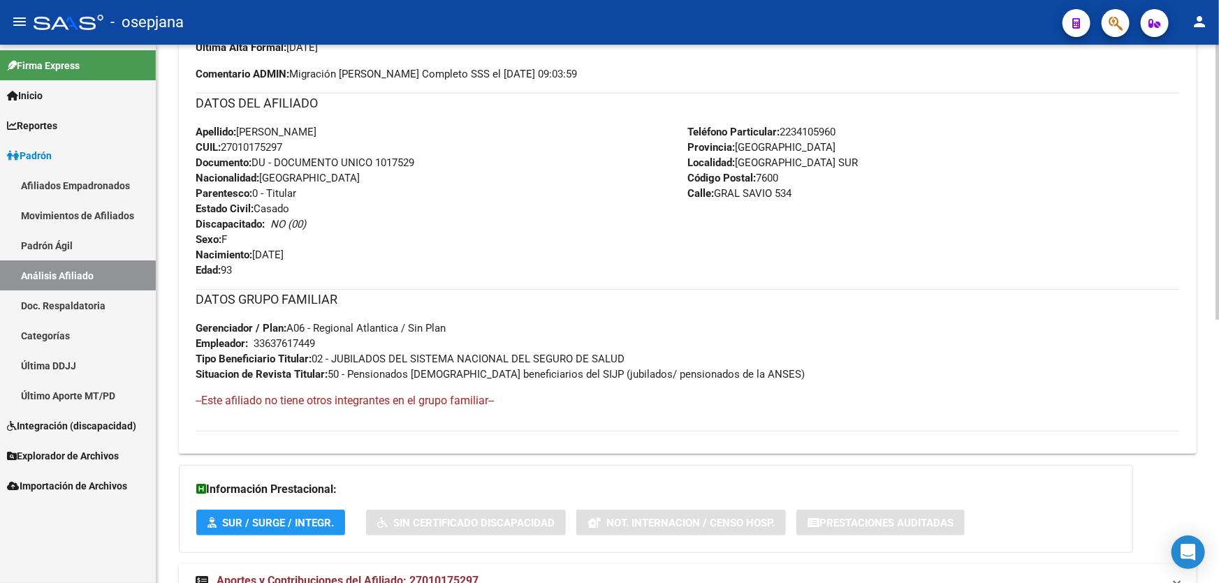
scroll to position [514, 0]
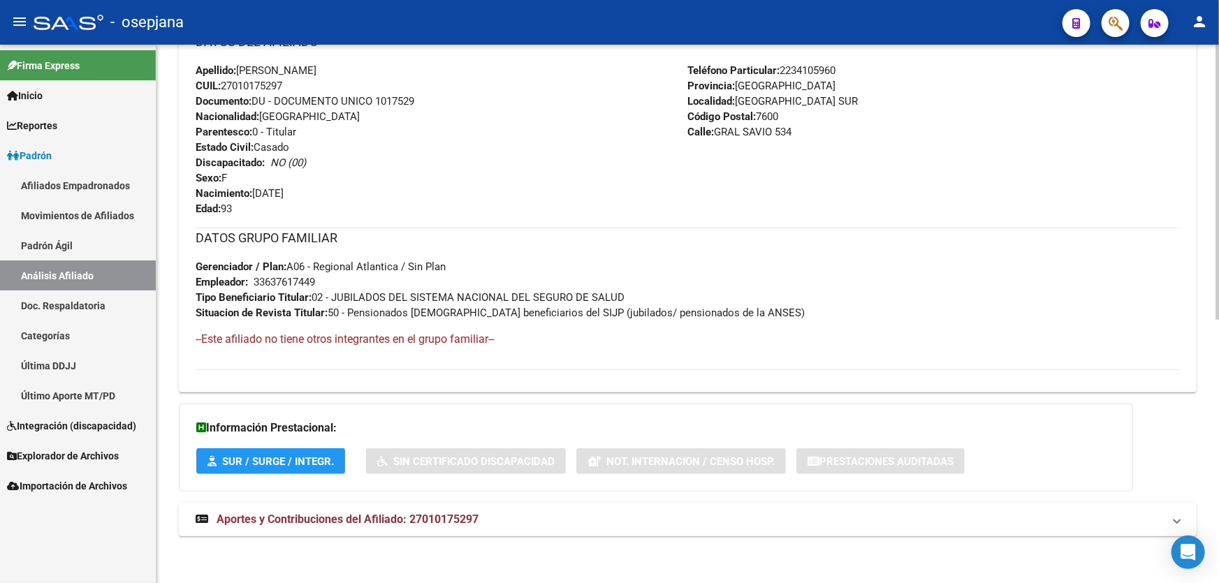
click at [380, 524] on strong "Aportes y Contribuciones del Afiliado: 27010175297" at bounding box center [337, 519] width 283 height 15
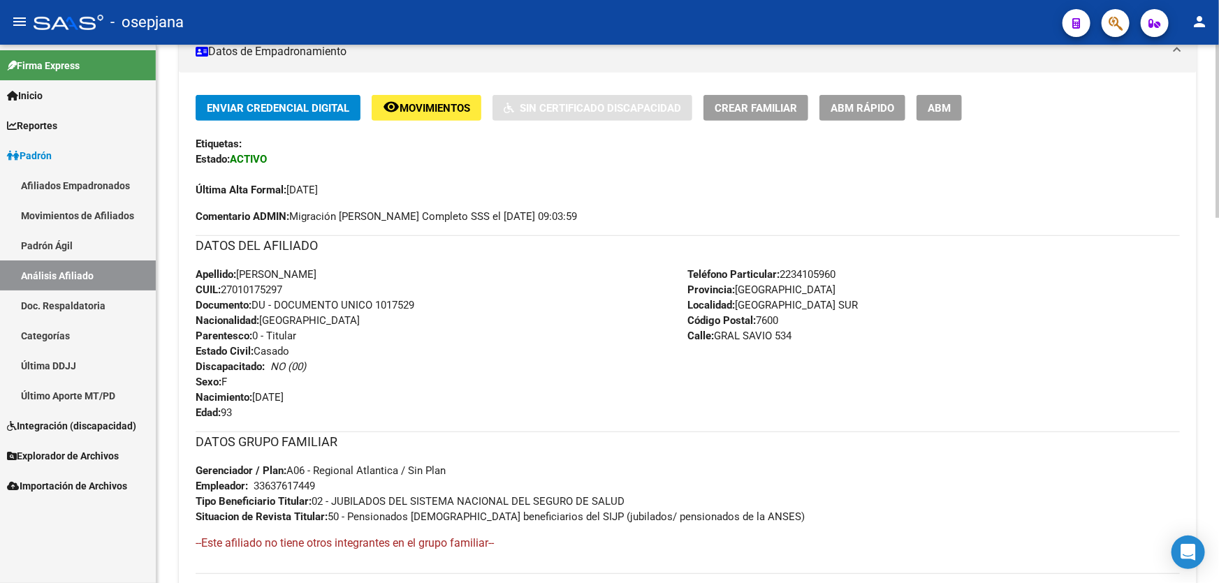
scroll to position [0, 0]
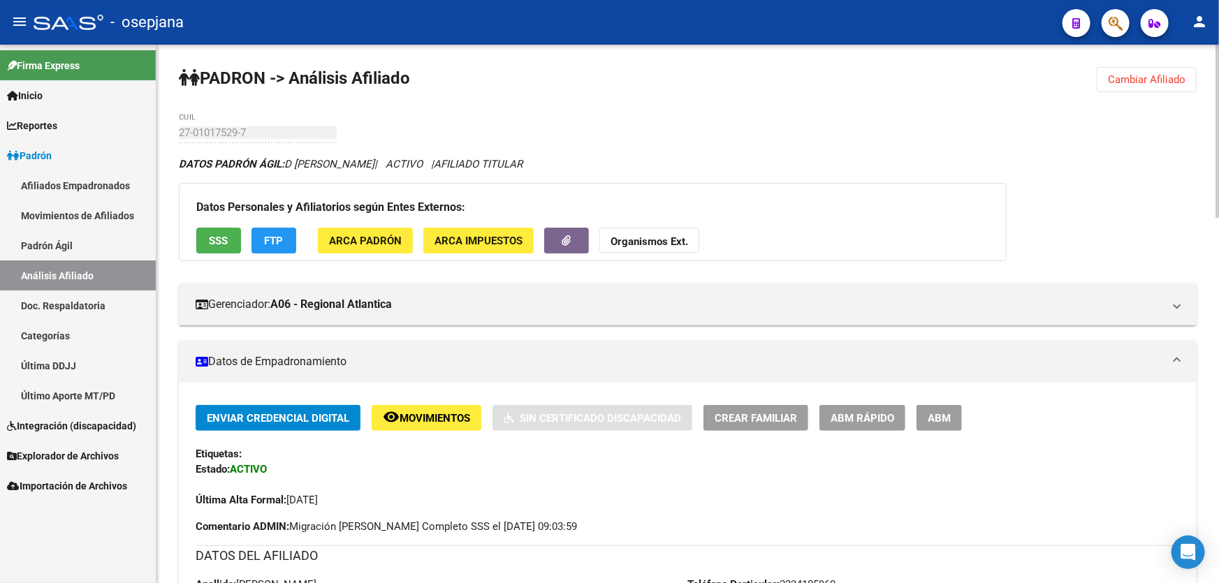
click at [1143, 79] on span "Cambiar Afiliado" at bounding box center [1147, 79] width 78 height 13
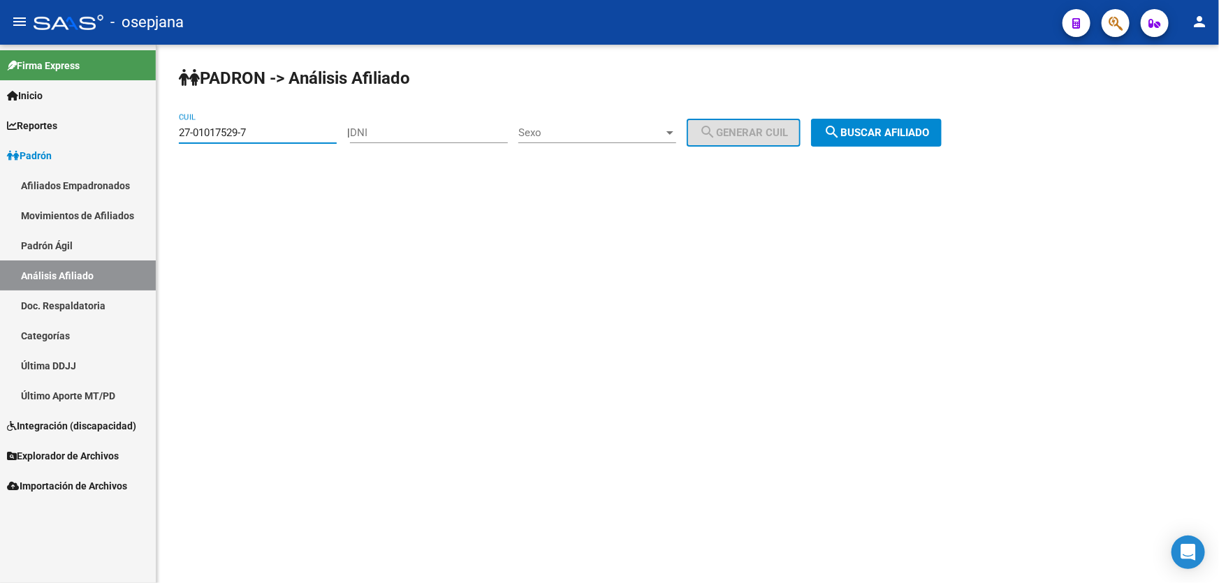
drag, startPoint x: 272, startPoint y: 133, endPoint x: 161, endPoint y: 132, distance: 111.1
click at [161, 132] on div "PADRON -> Análisis Afiliado 27-01017529-7 CUIL | DNI Sexo Sexo search Generar C…" at bounding box center [687, 118] width 1063 height 147
paste input "0-27383090-2"
type input "20-27383090-2"
click at [914, 126] on span "search Buscar afiliado" at bounding box center [876, 132] width 105 height 13
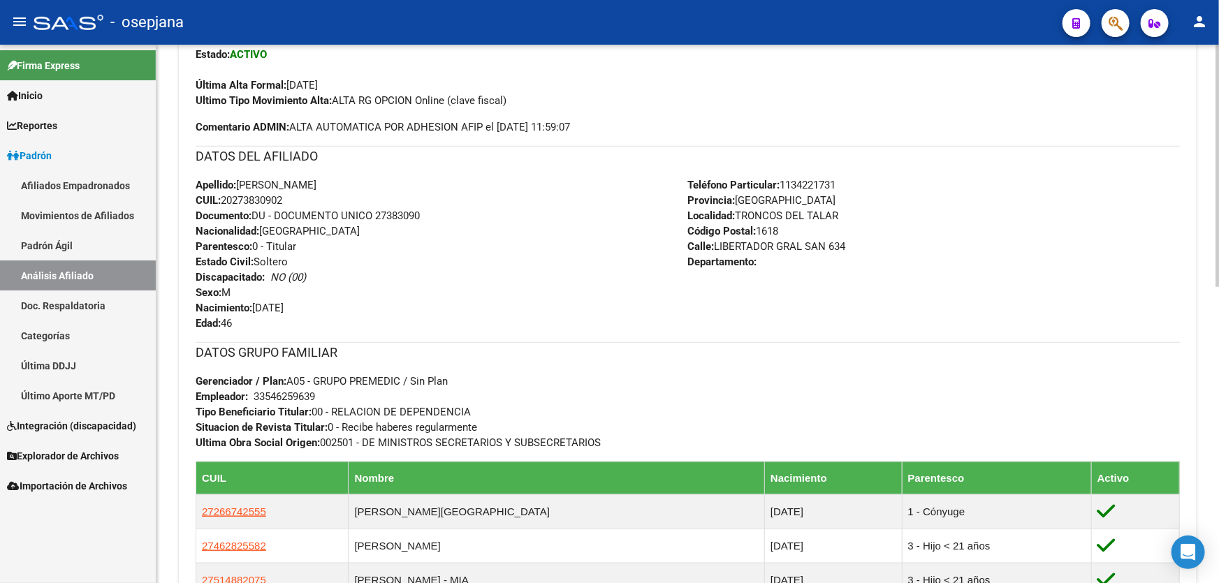
scroll to position [571, 0]
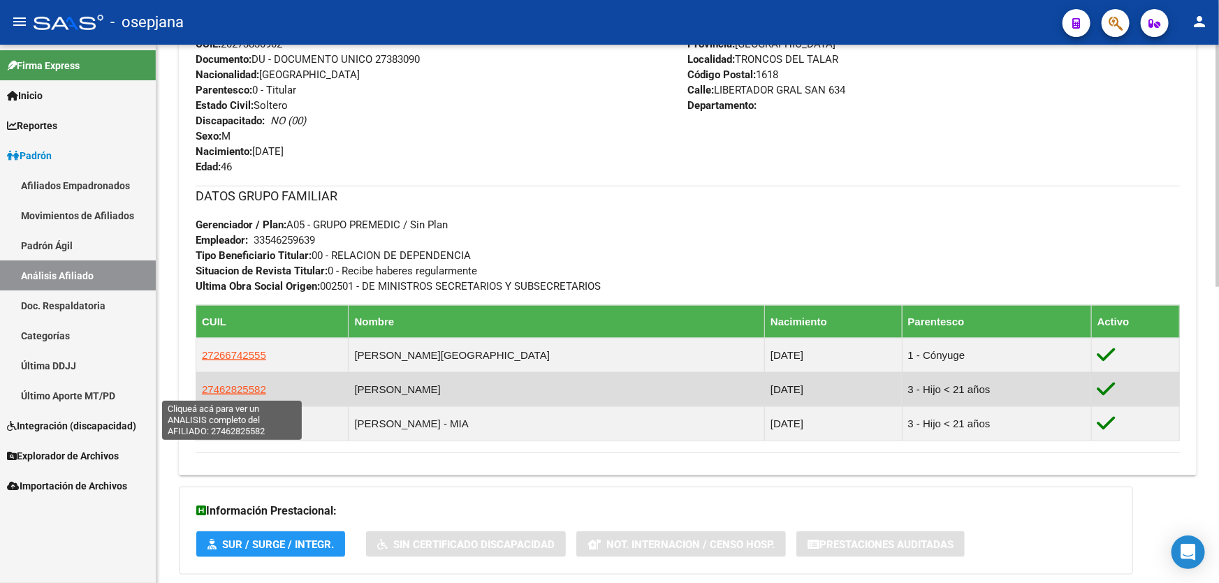
click at [232, 388] on span "27462825582" at bounding box center [234, 390] width 64 height 12
type textarea "27462825582"
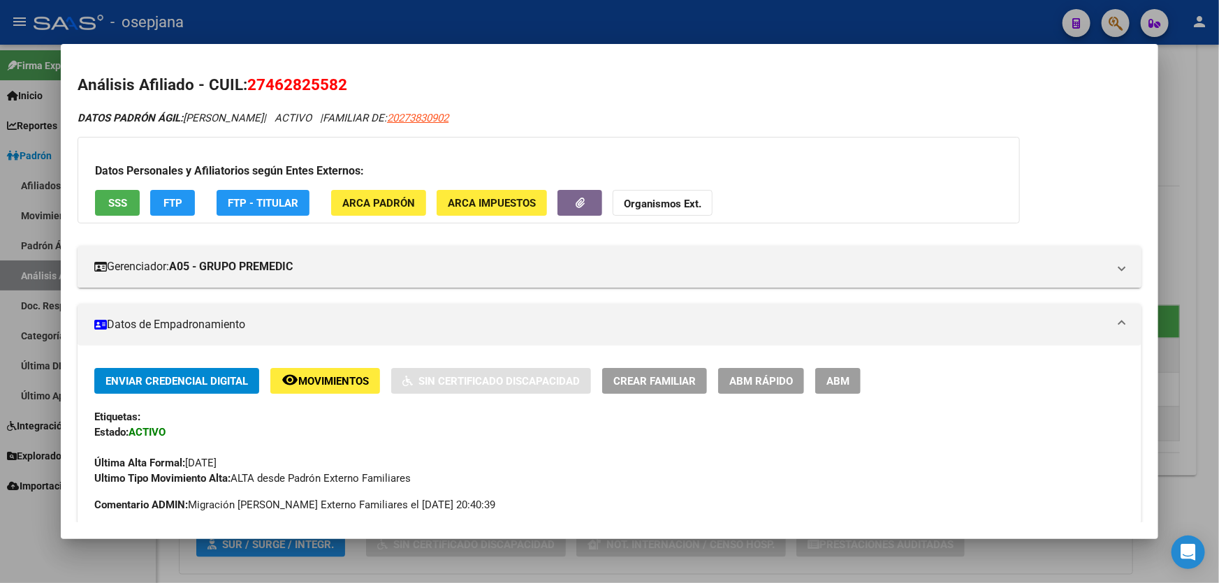
click at [123, 198] on span "SSS" at bounding box center [117, 203] width 19 height 13
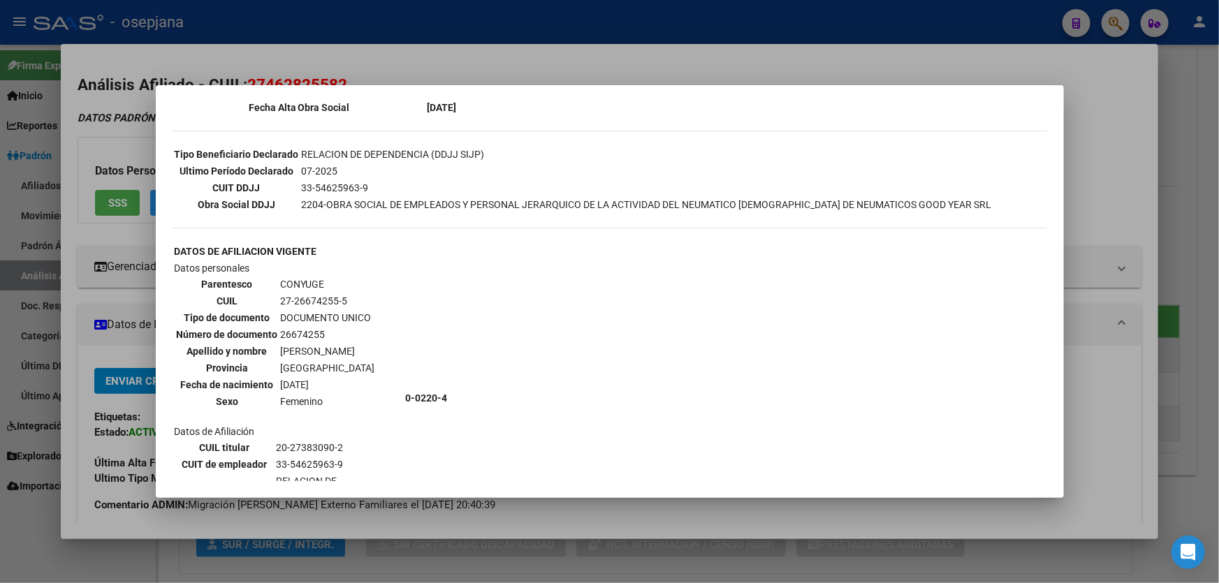
scroll to position [508, 0]
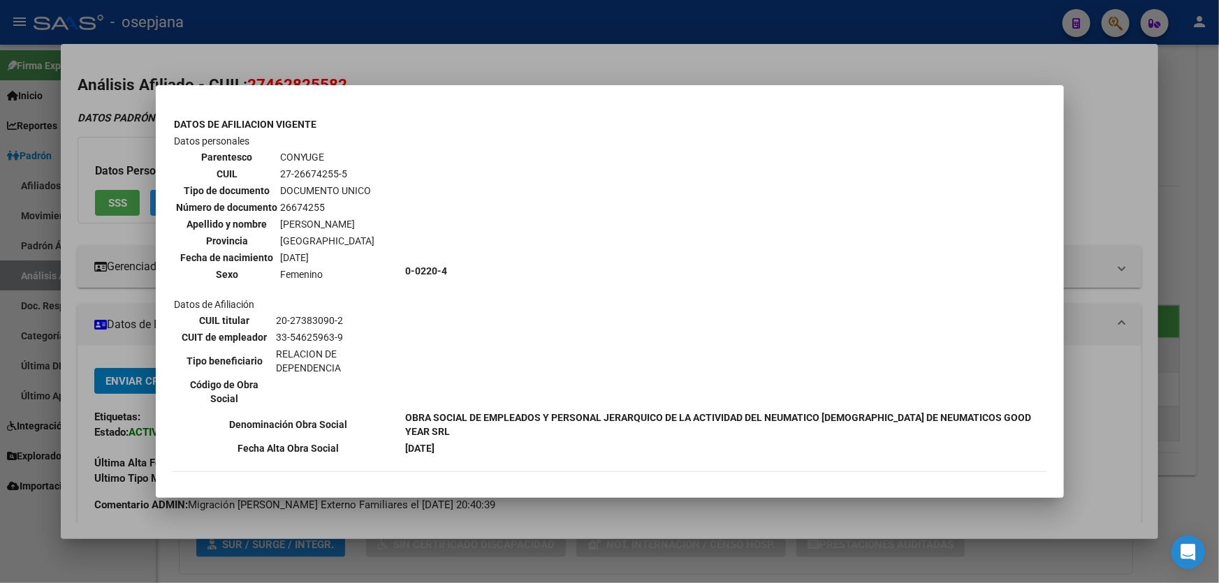
click at [1218, 189] on div at bounding box center [609, 291] width 1219 height 583
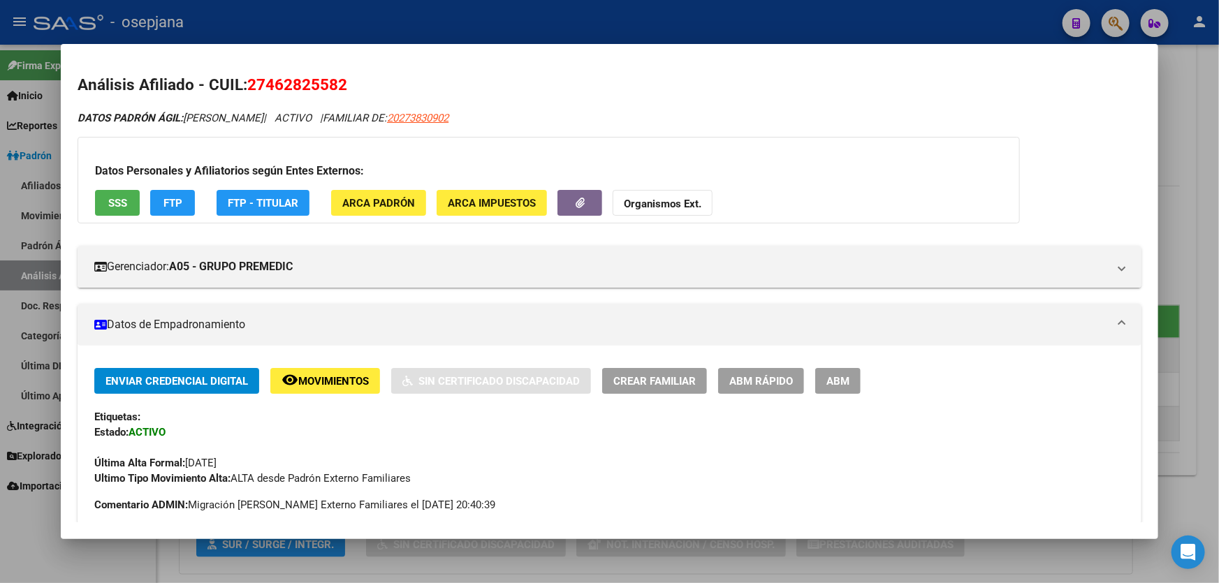
click at [153, 187] on div "Datos Personales y Afiliatorios según Entes Externos: SSS FTP FTP - Titular ARC…" at bounding box center [549, 180] width 942 height 87
click at [163, 198] on span "FTP" at bounding box center [172, 203] width 19 height 13
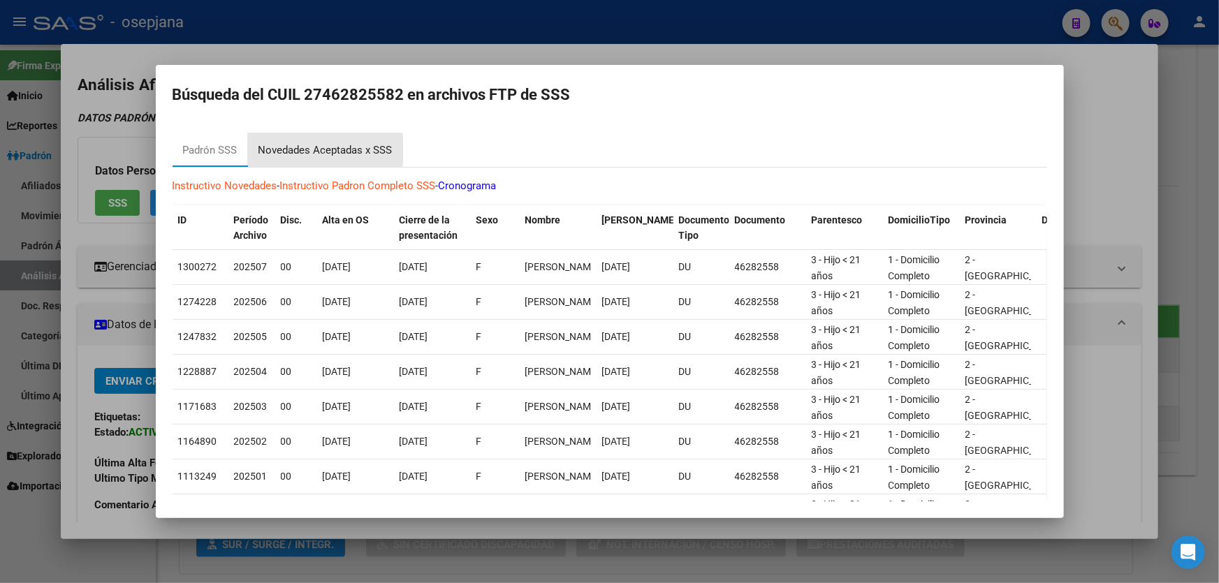
click at [286, 149] on div "Novedades Aceptadas x SSS" at bounding box center [325, 151] width 134 height 16
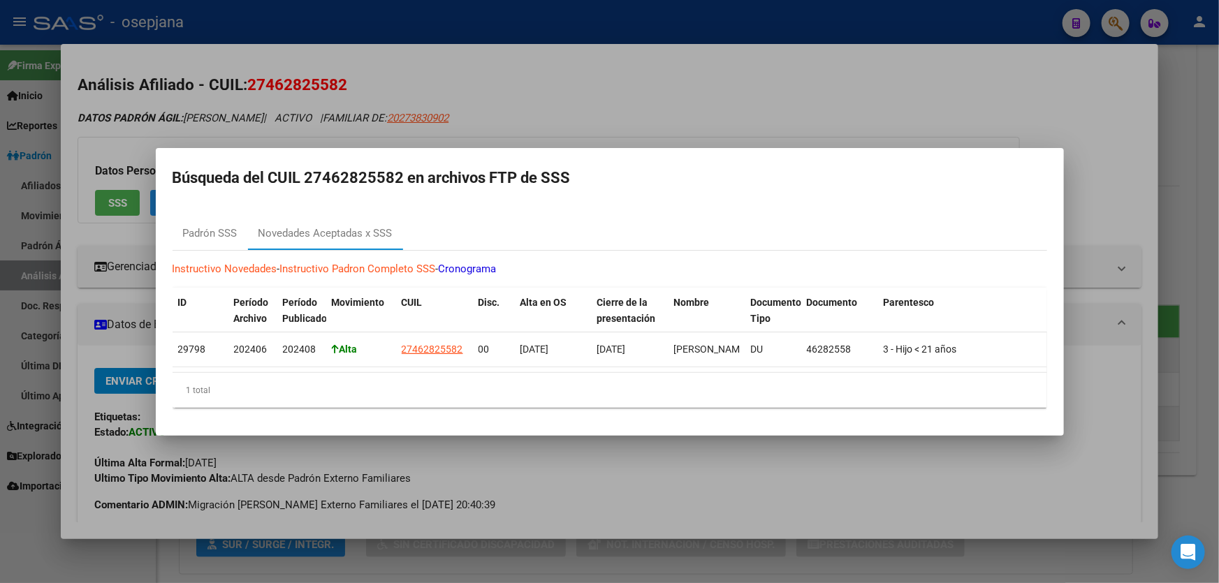
click at [1218, 261] on div at bounding box center [609, 291] width 1219 height 583
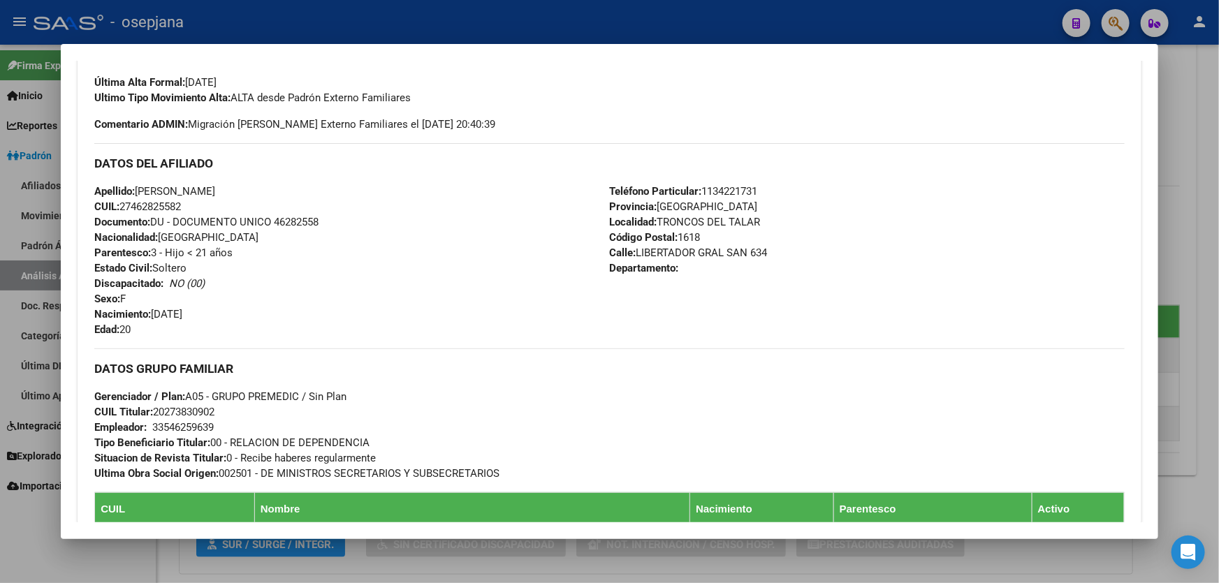
scroll to position [0, 0]
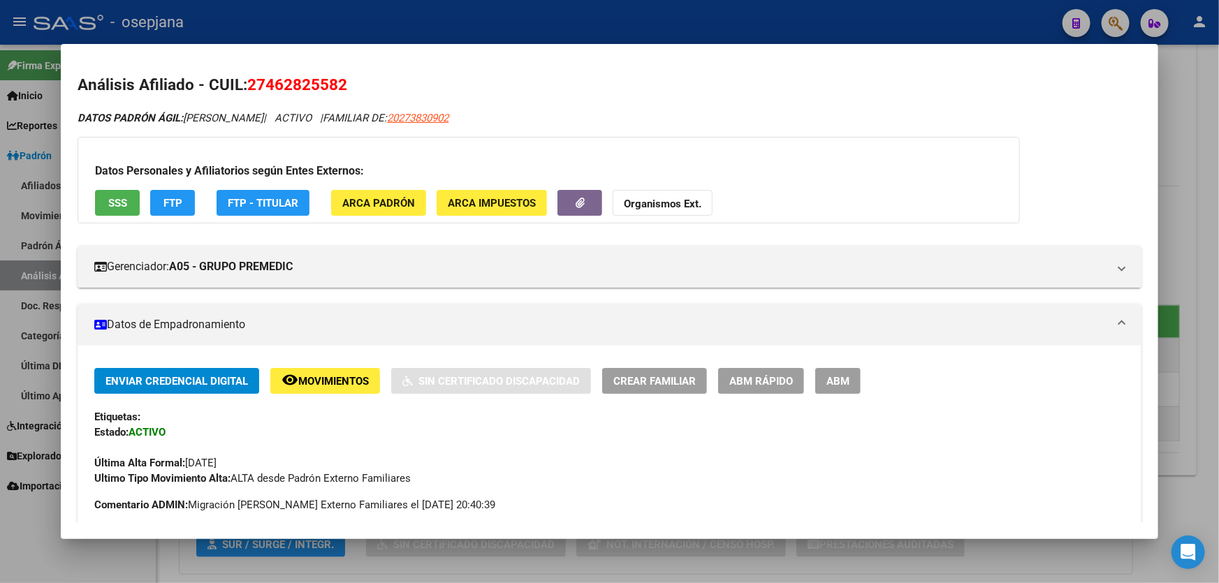
click at [761, 387] on button "ABM Rápido" at bounding box center [761, 381] width 86 height 26
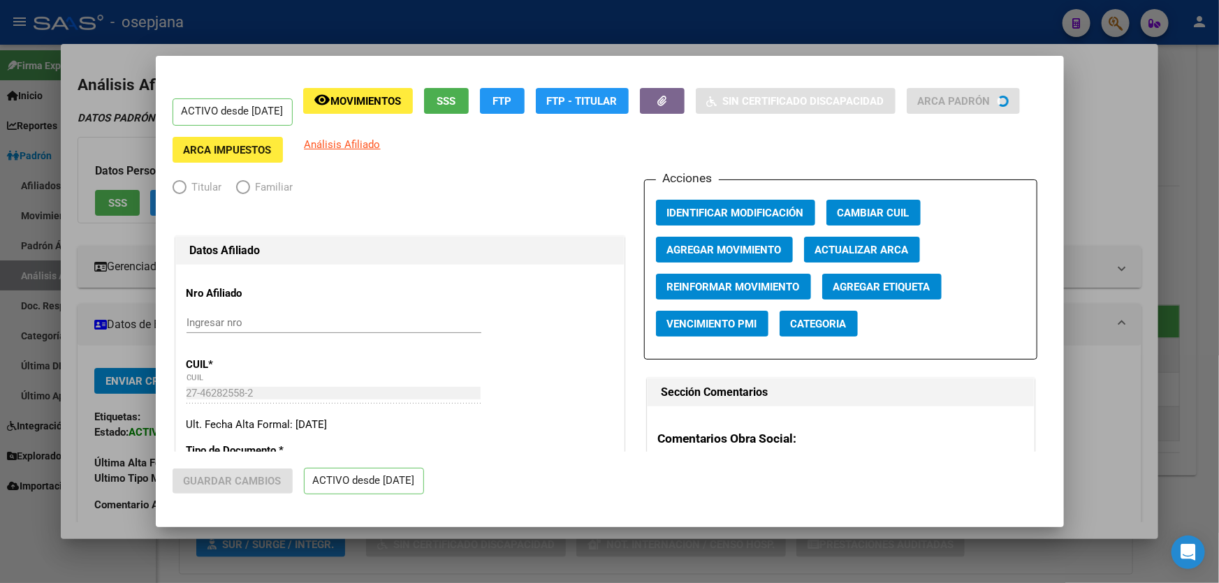
radio input "true"
type input "33-54625963-9"
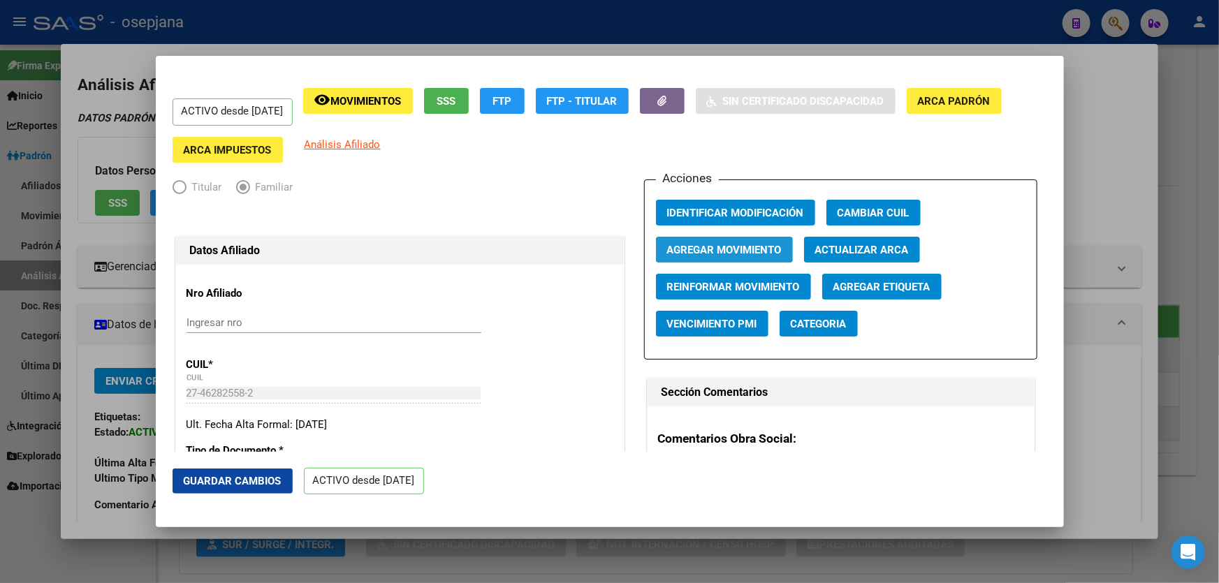
click at [728, 240] on button "Agregar Movimiento" at bounding box center [724, 250] width 137 height 26
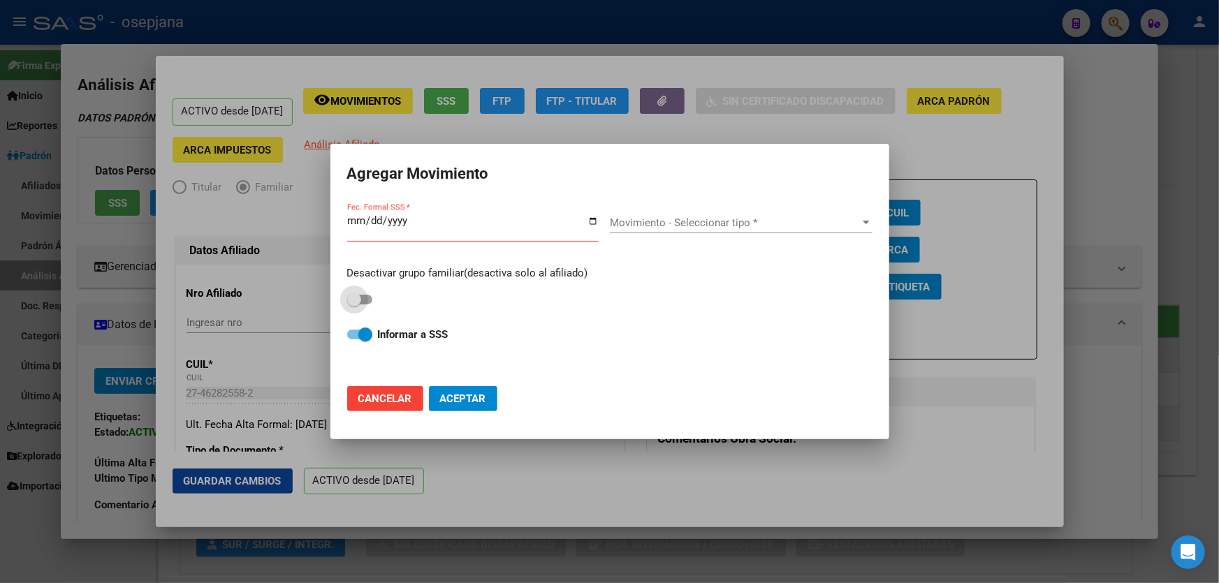
click at [360, 295] on span at bounding box center [354, 300] width 14 height 14
click at [354, 305] on input "checkbox" at bounding box center [353, 305] width 1 height 1
checkbox input "true"
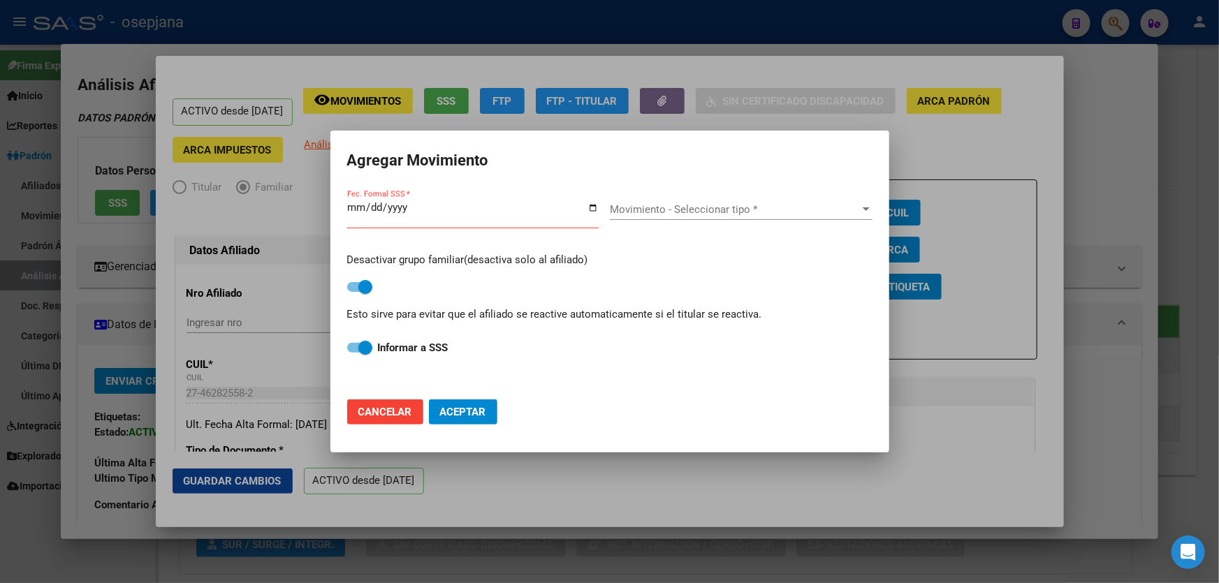
click at [354, 207] on input "Fec. Formal SSS *" at bounding box center [472, 213] width 251 height 22
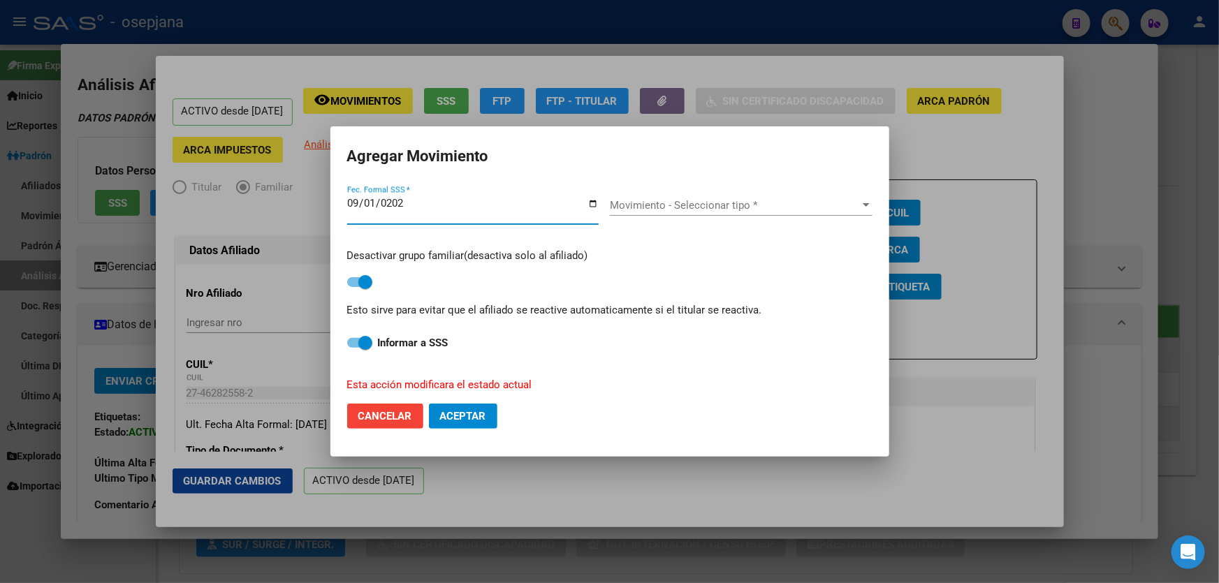
type input "2025-09-01"
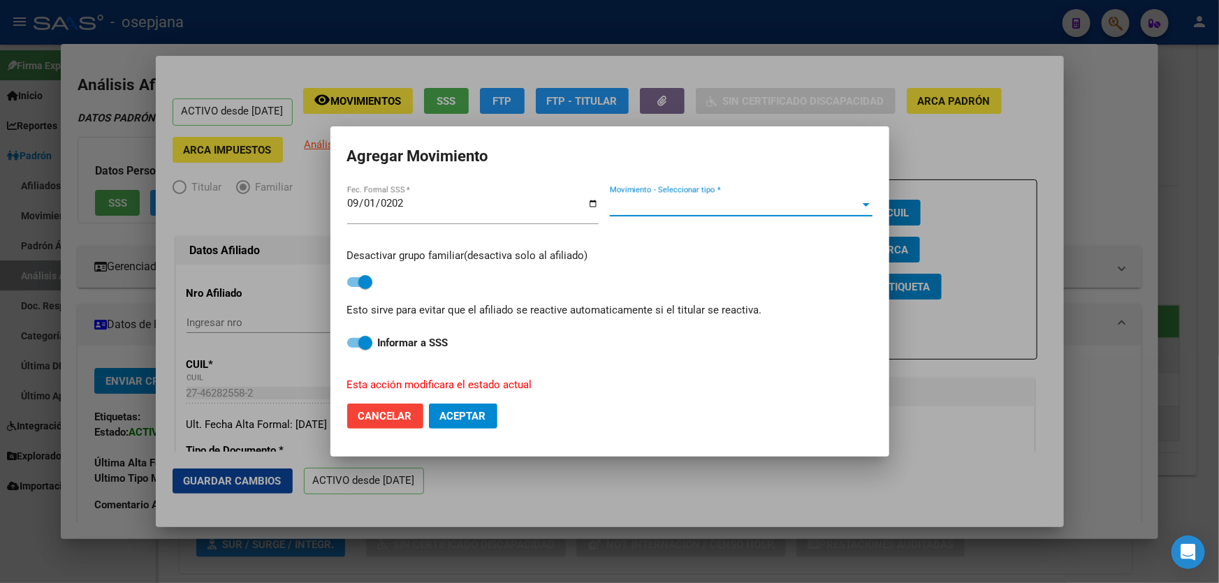
click at [650, 203] on span "Movimiento - Seleccionar tipo *" at bounding box center [735, 205] width 250 height 13
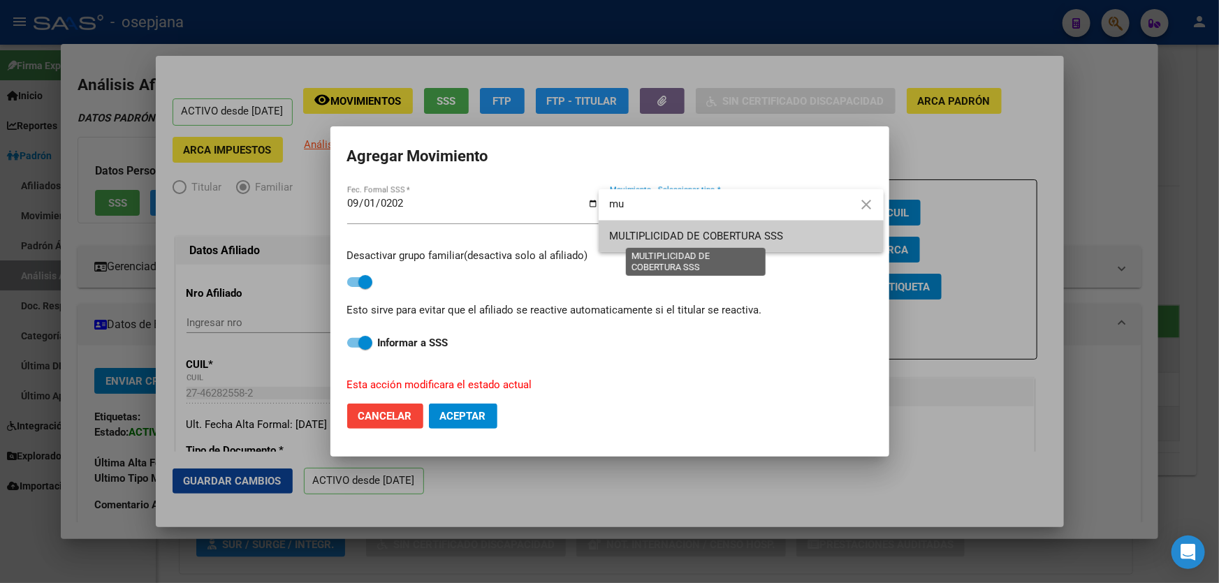
type input "mu"
click at [687, 242] on span "MULTIPLICIDAD DE COBERTURA SSS" at bounding box center [697, 236] width 174 height 13
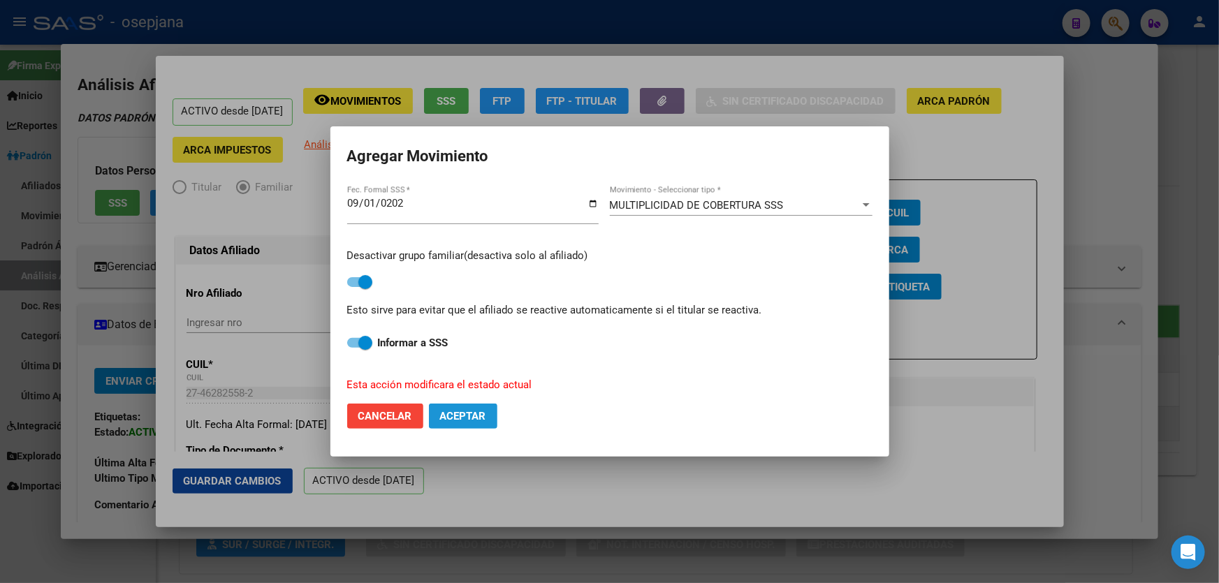
click at [492, 416] on button "Aceptar" at bounding box center [463, 416] width 68 height 25
checkbox input "false"
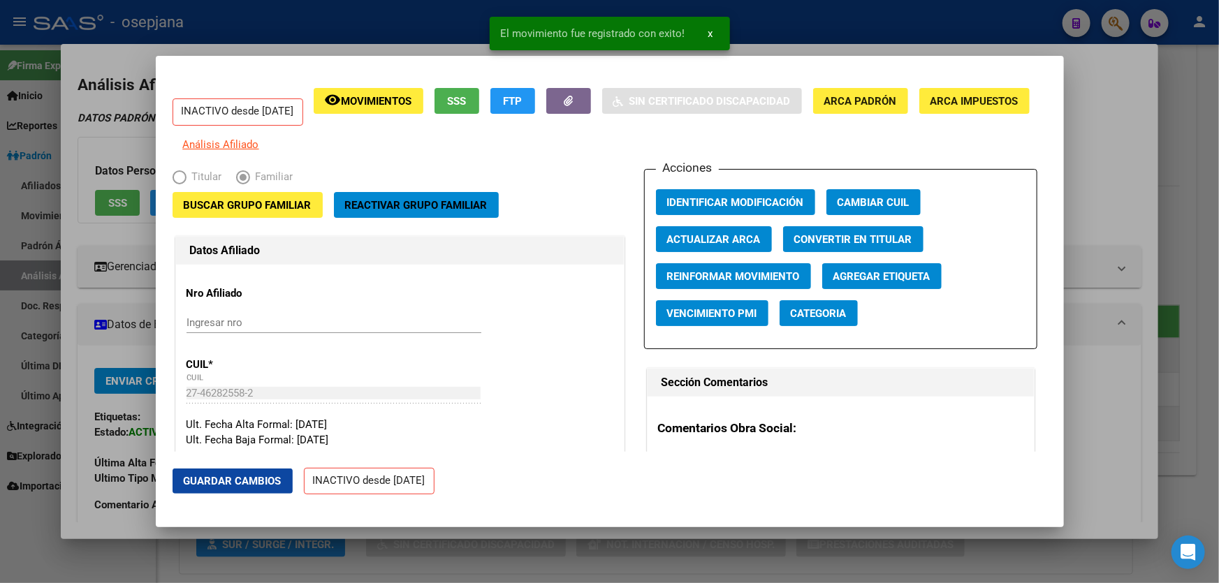
click at [223, 486] on span "Guardar Cambios" at bounding box center [233, 481] width 98 height 13
click at [1218, 319] on div at bounding box center [609, 291] width 1219 height 583
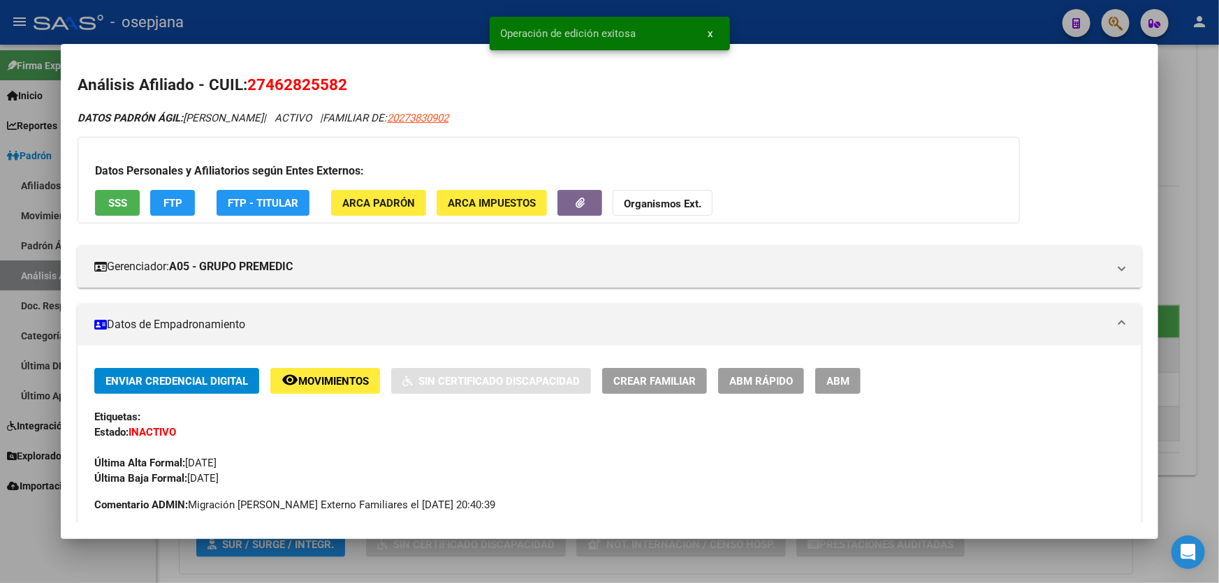
click at [1218, 319] on div at bounding box center [609, 291] width 1219 height 583
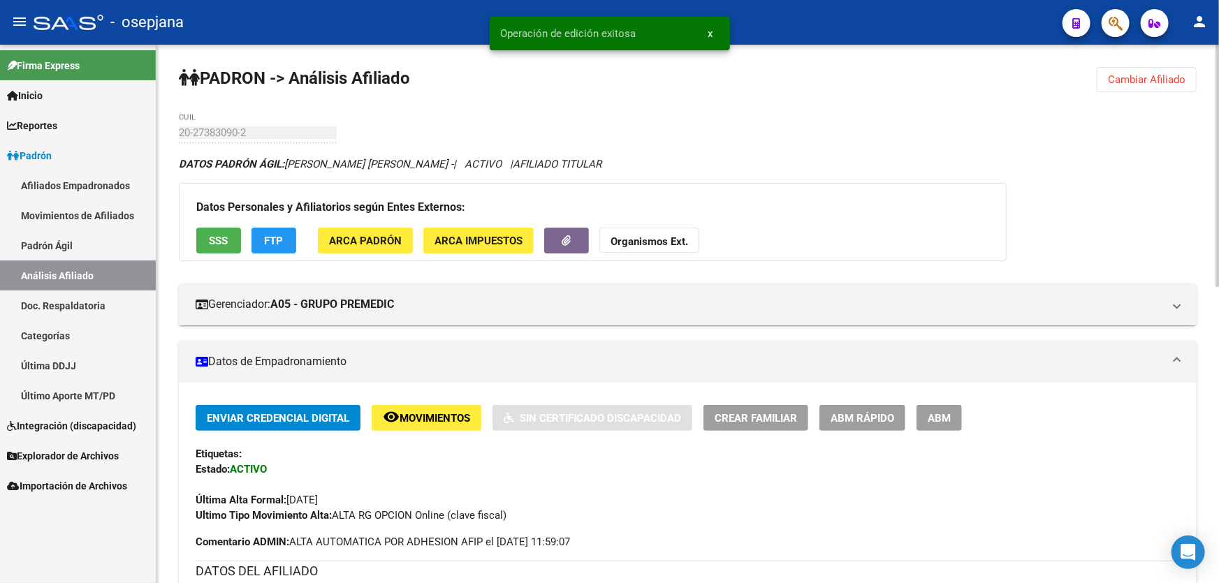
click at [1146, 79] on span "Cambiar Afiliado" at bounding box center [1147, 79] width 78 height 13
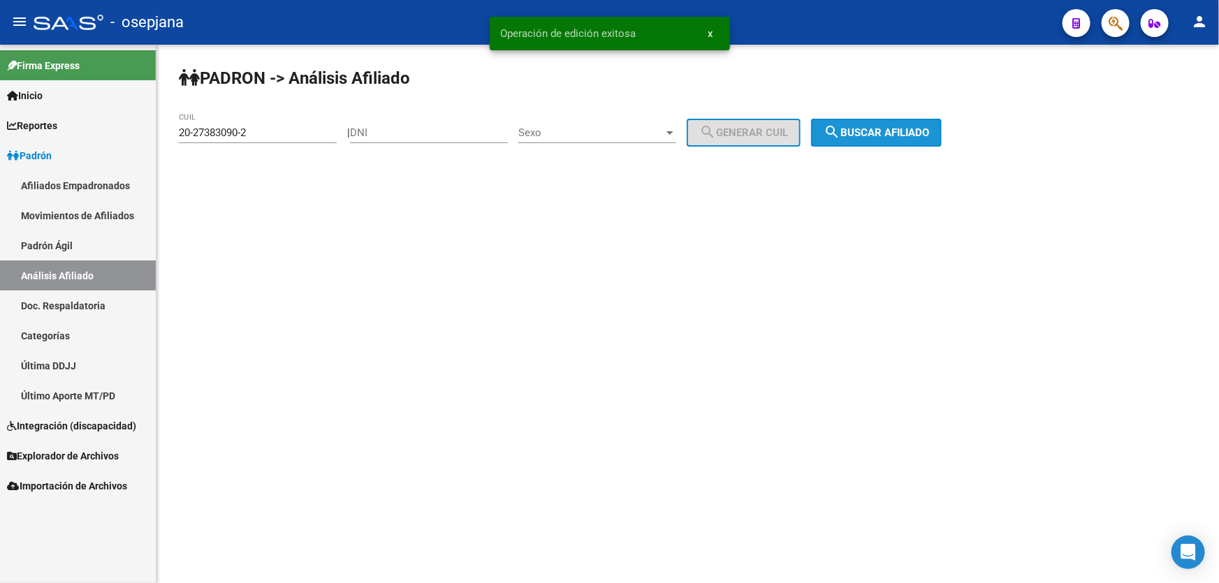
click at [942, 129] on button "search Buscar afiliado" at bounding box center [876, 133] width 131 height 28
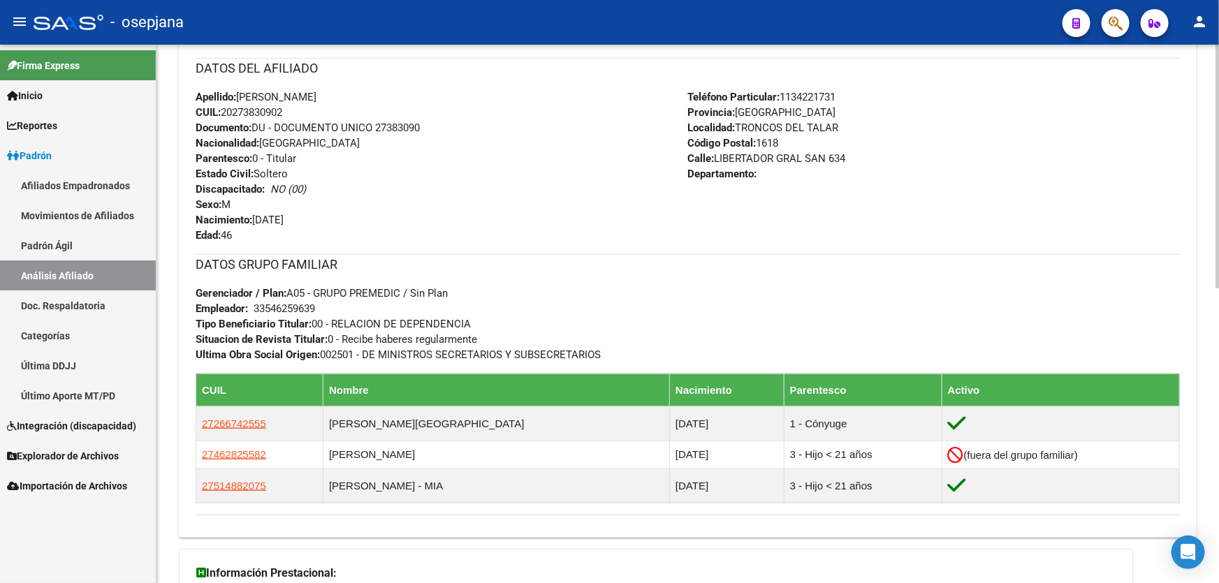
scroll to position [508, 0]
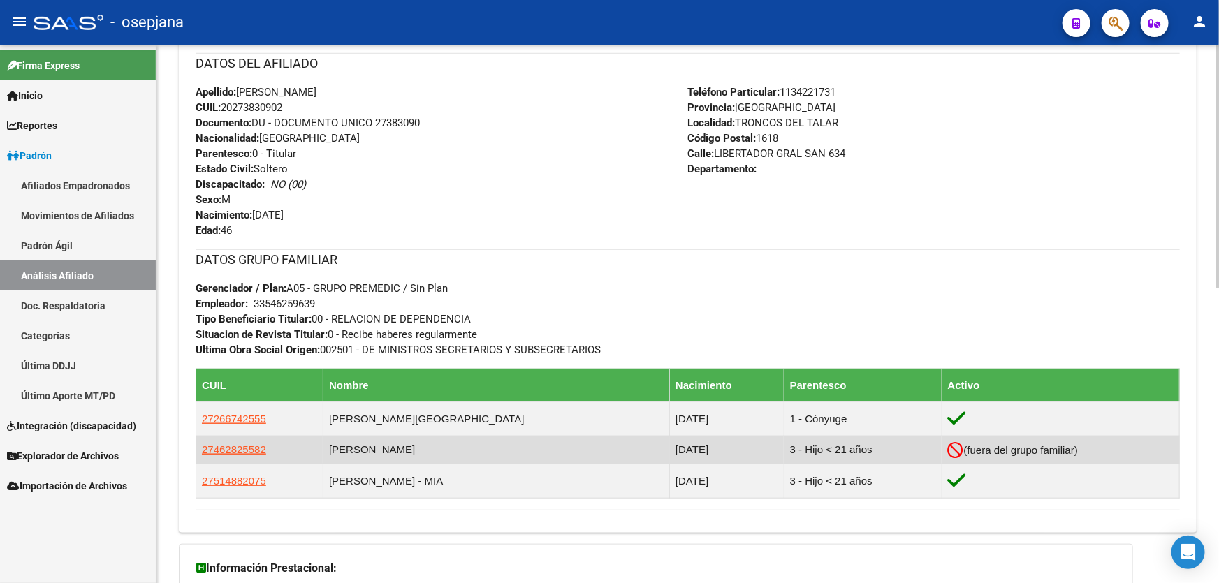
click at [226, 455] on app-link-go-to "27462825582" at bounding box center [234, 449] width 64 height 15
click at [231, 447] on span "27462825582" at bounding box center [234, 450] width 64 height 12
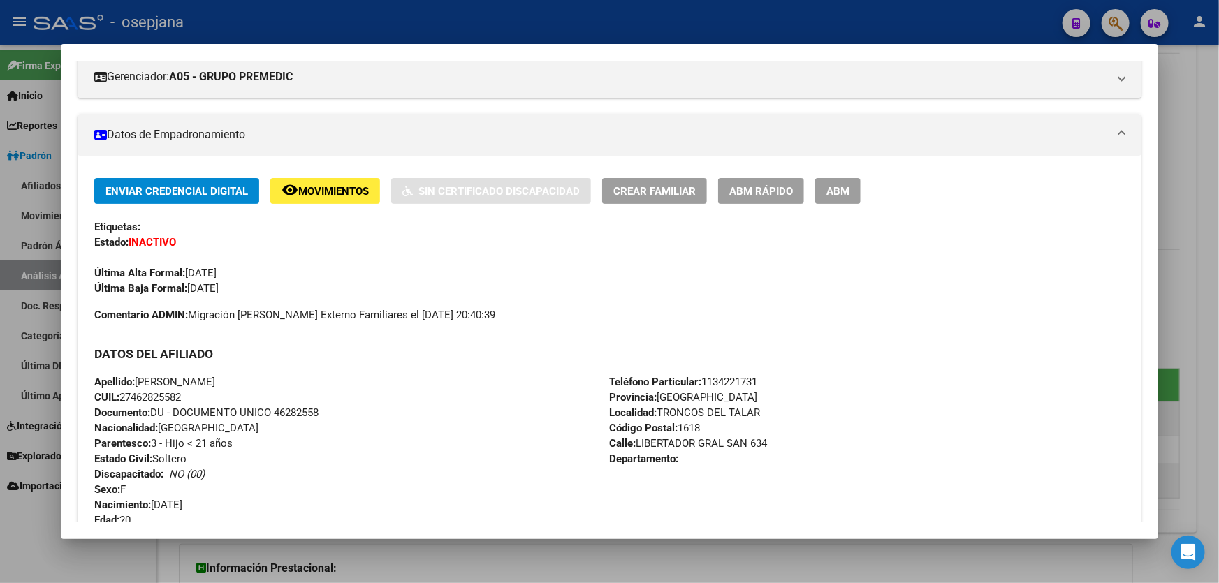
scroll to position [0, 0]
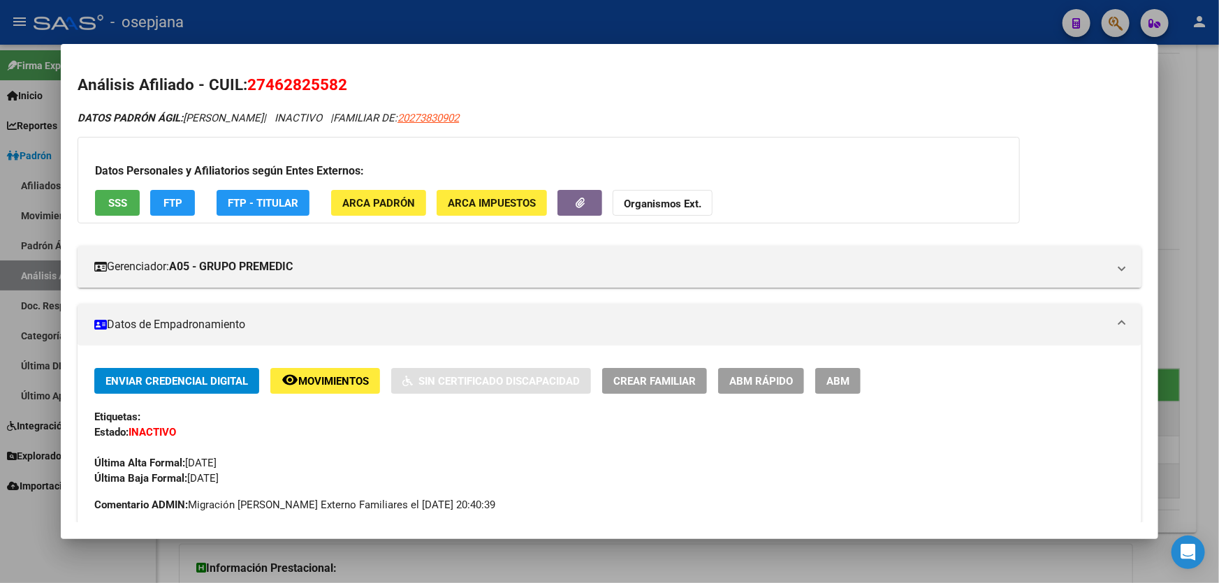
click at [115, 203] on span "SSS" at bounding box center [117, 203] width 19 height 13
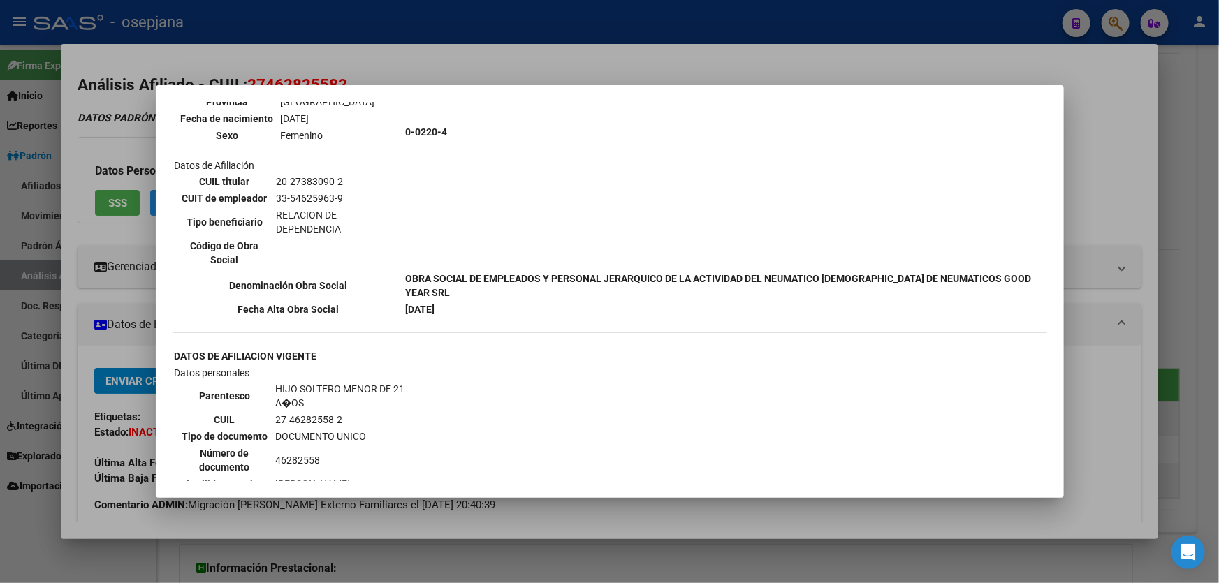
scroll to position [825, 0]
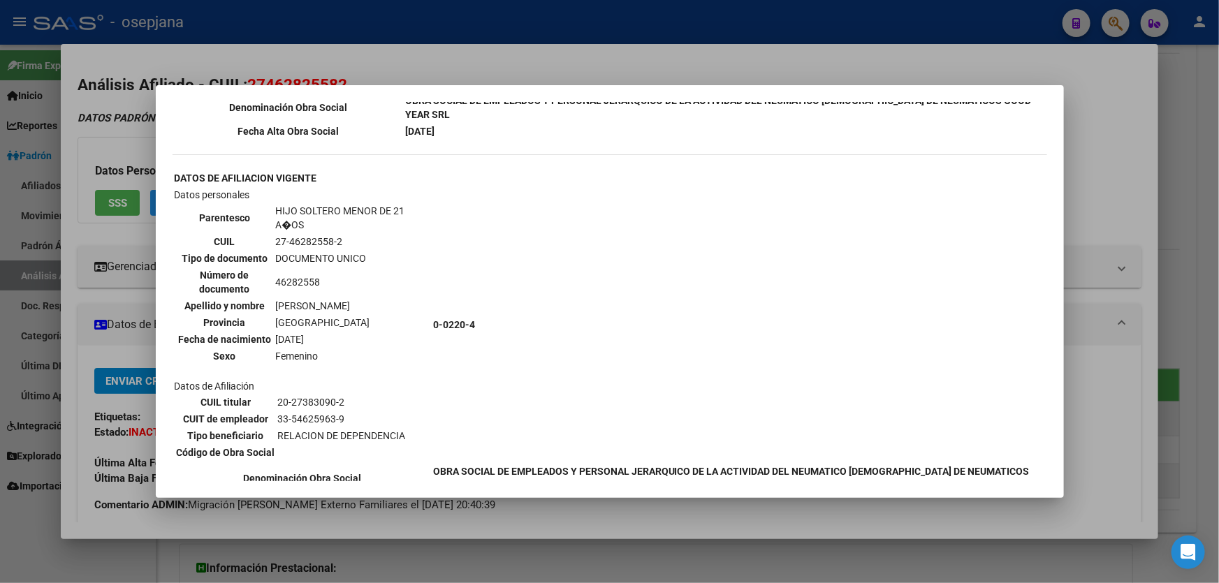
click at [1165, 189] on div at bounding box center [609, 291] width 1219 height 583
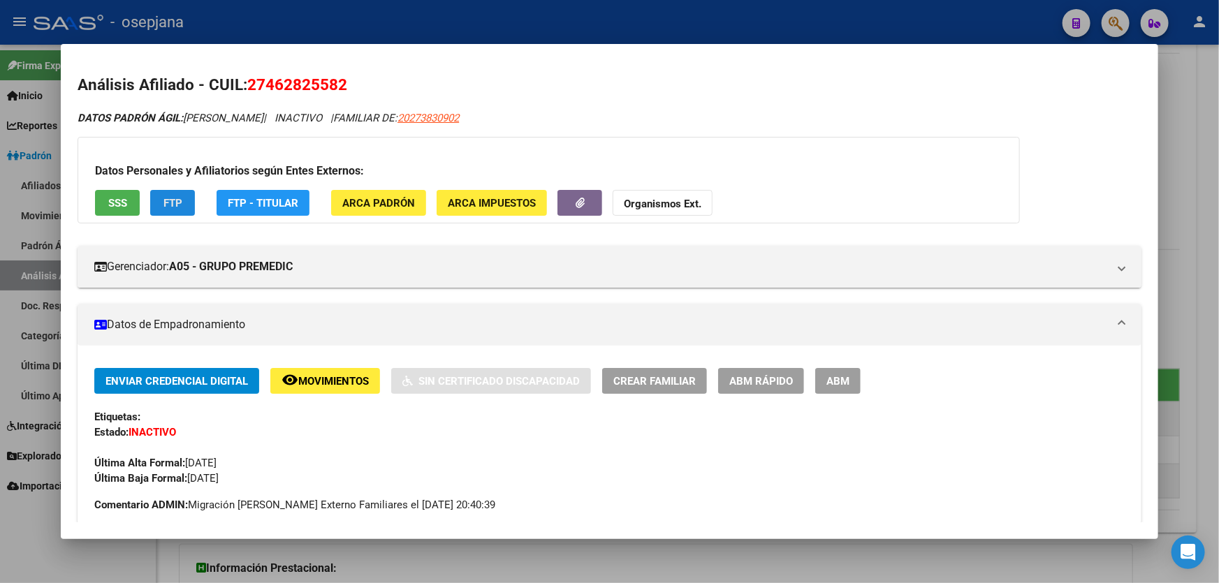
click at [180, 207] on span "FTP" at bounding box center [172, 203] width 19 height 13
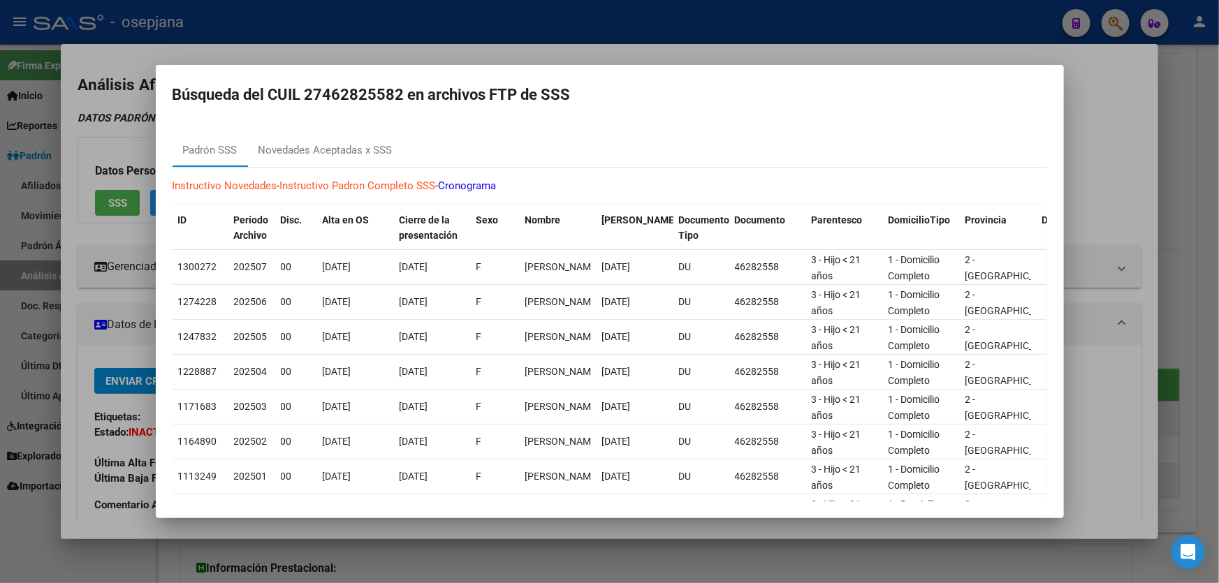
click at [1218, 207] on div at bounding box center [609, 291] width 1219 height 583
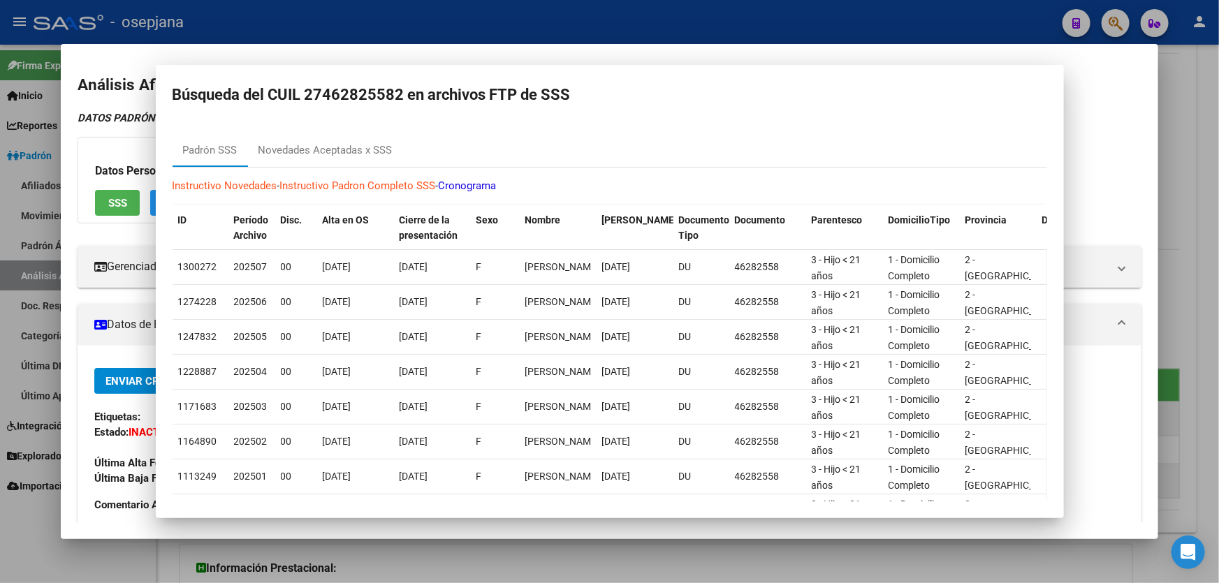
click at [1218, 207] on div at bounding box center [609, 291] width 1219 height 583
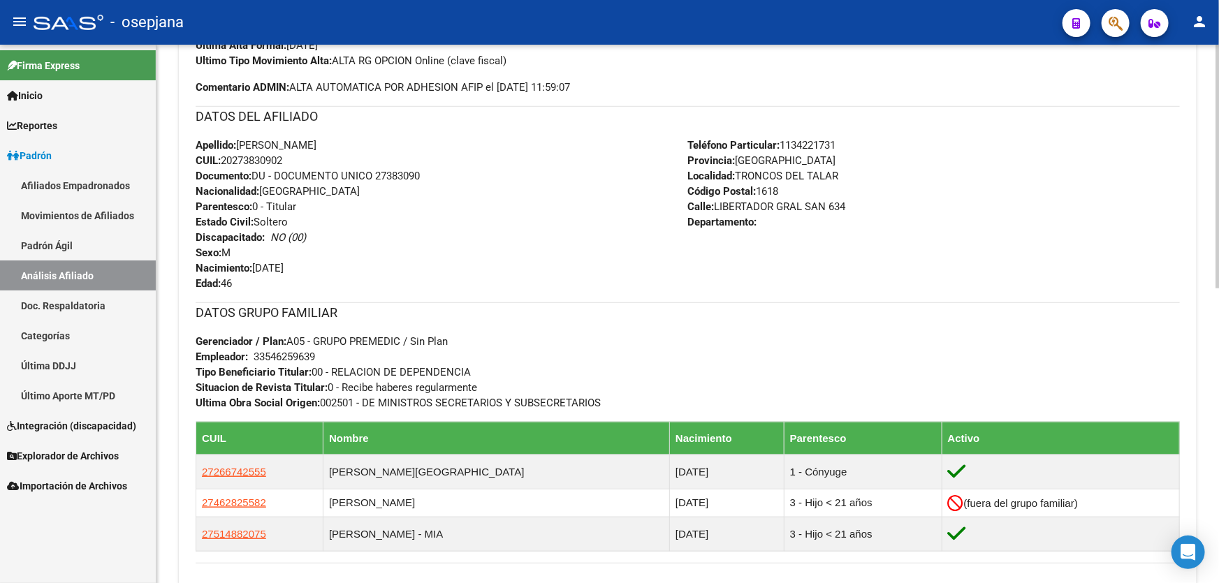
scroll to position [635, 0]
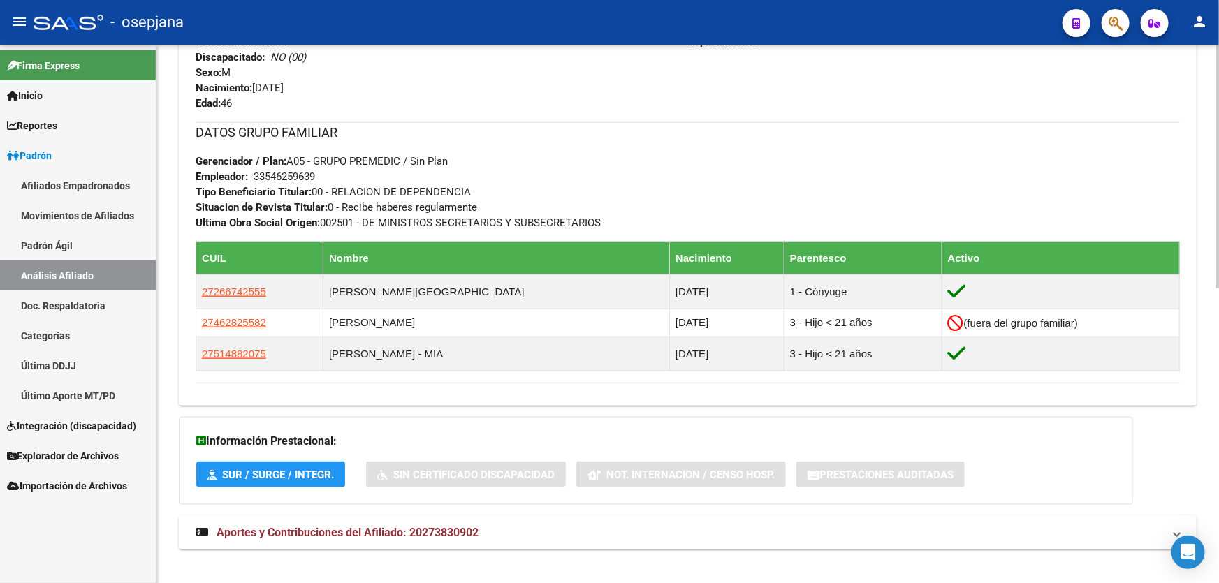
click at [664, 545] on mat-expansion-panel-header "Aportes y Contribuciones del Afiliado: 20273830902" at bounding box center [688, 533] width 1018 height 34
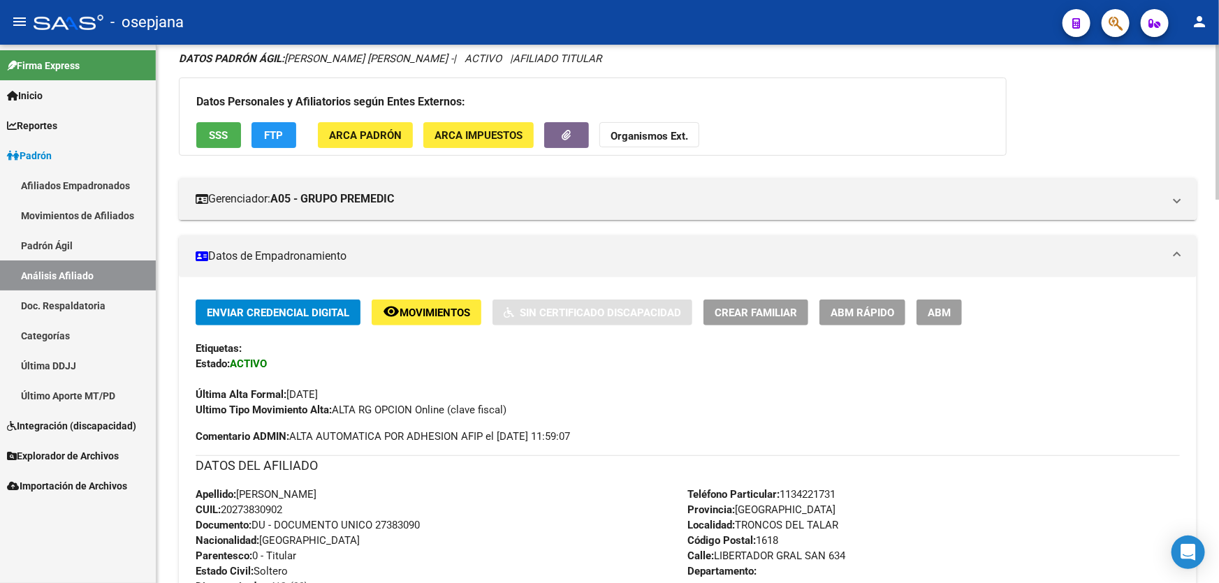
scroll to position [0, 0]
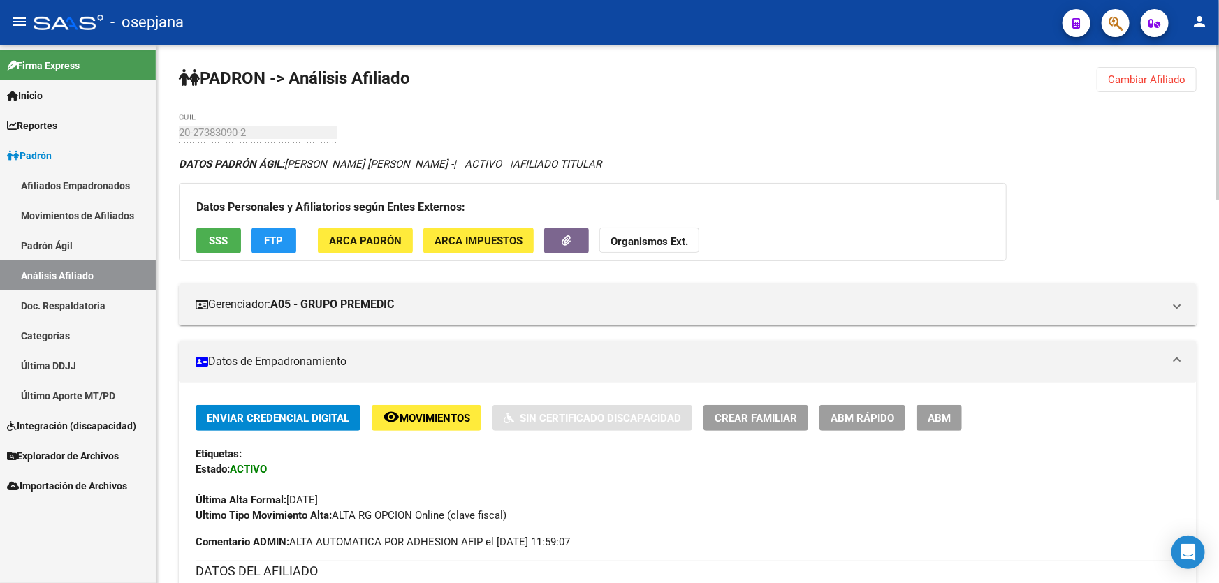
click at [1151, 75] on span "Cambiar Afiliado" at bounding box center [1147, 79] width 78 height 13
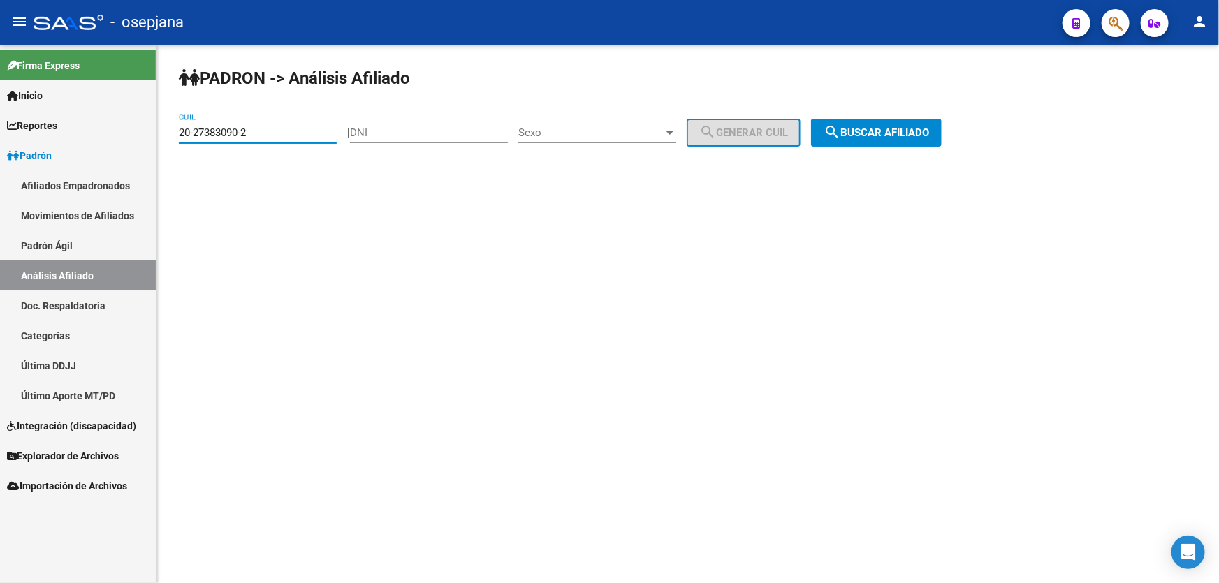
drag, startPoint x: 278, startPoint y: 133, endPoint x: 161, endPoint y: 138, distance: 116.8
click at [161, 138] on div "PADRON -> Análisis Afiliado 20-27383090-2 CUIL | DNI Sexo Sexo search Generar C…" at bounding box center [687, 118] width 1063 height 147
paste input "7-28061751-8"
type input "27-28061751-8"
click at [919, 145] on button "search Buscar afiliado" at bounding box center [876, 133] width 131 height 28
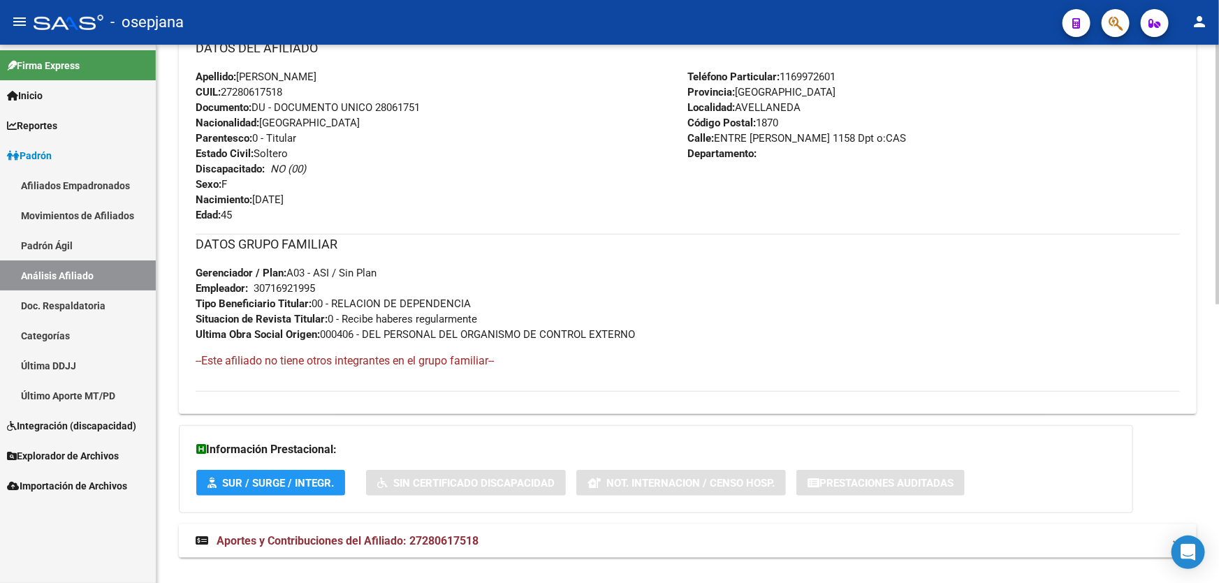
scroll to position [576, 0]
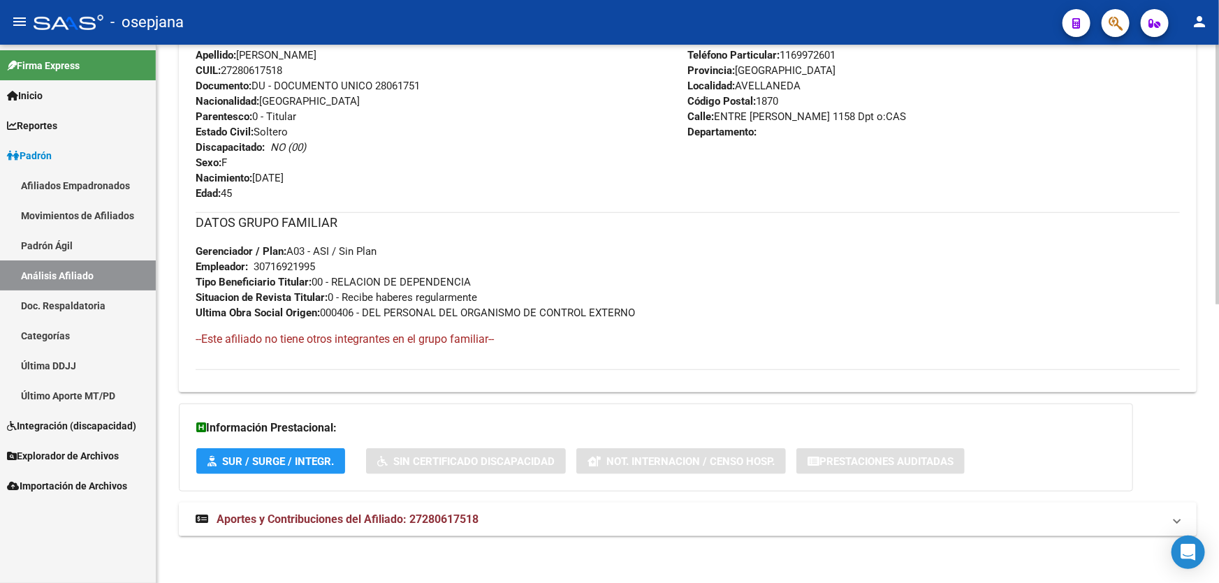
click at [988, 518] on mat-panel-title "Aportes y Contribuciones del Afiliado: 27280617518" at bounding box center [680, 519] width 968 height 15
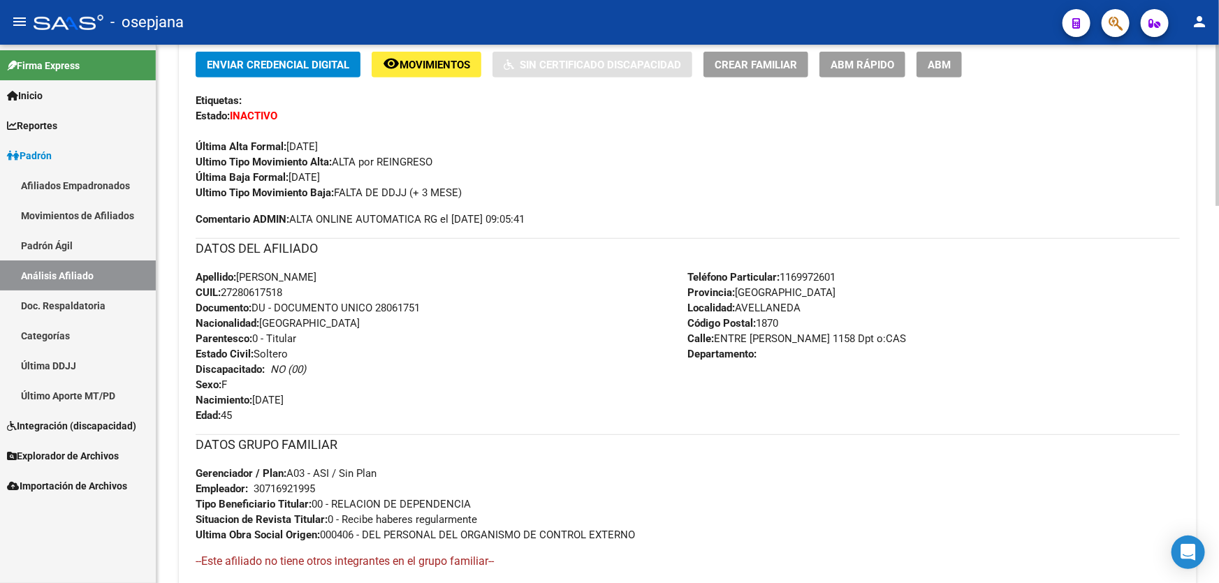
scroll to position [182, 0]
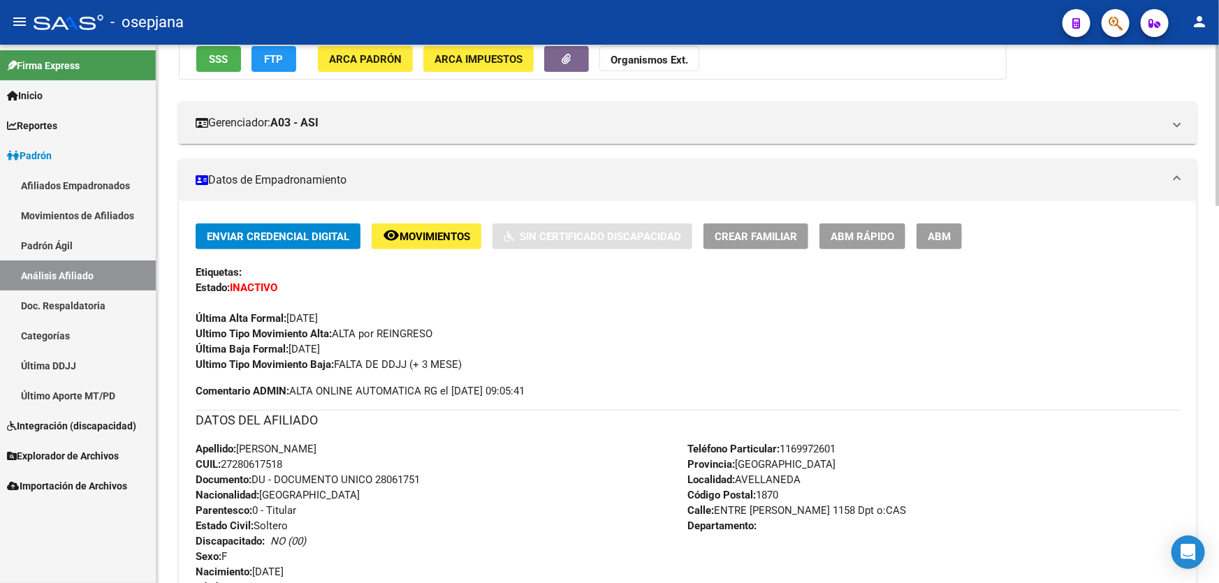
click at [870, 234] on span "ABM Rápido" at bounding box center [863, 237] width 64 height 13
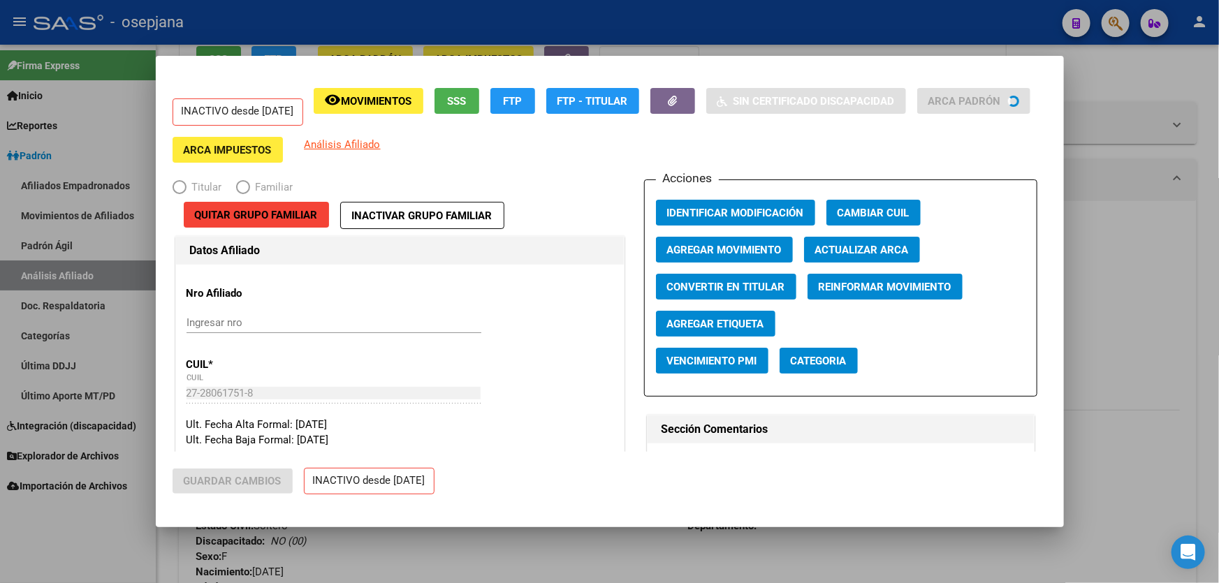
radio input "true"
type input "30-71692199-5"
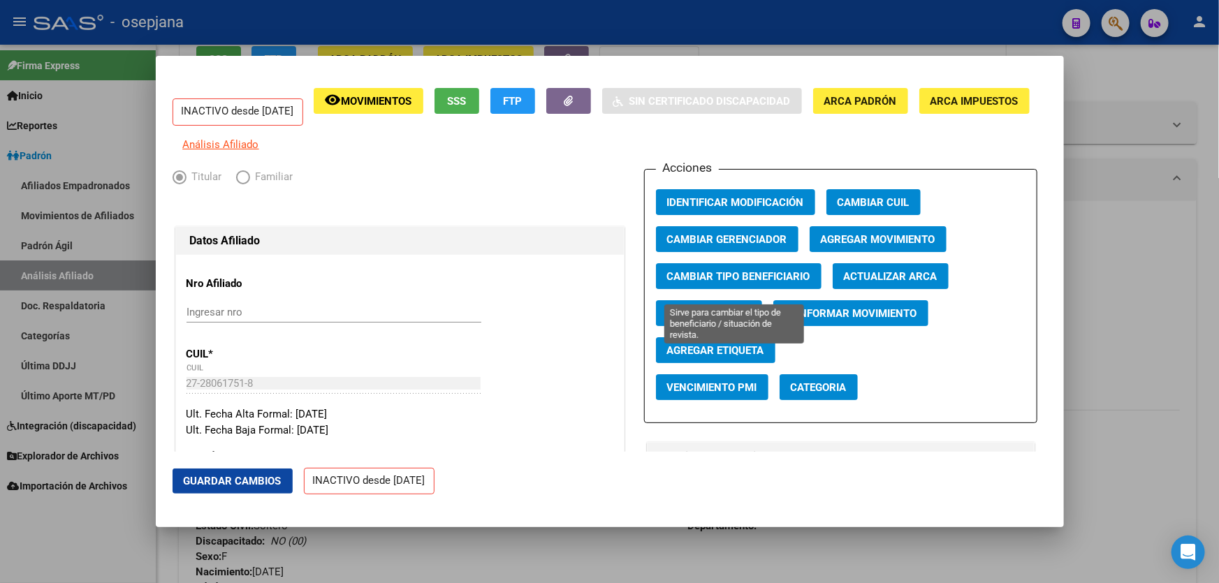
click at [729, 283] on span "Cambiar Tipo Beneficiario" at bounding box center [738, 276] width 143 height 13
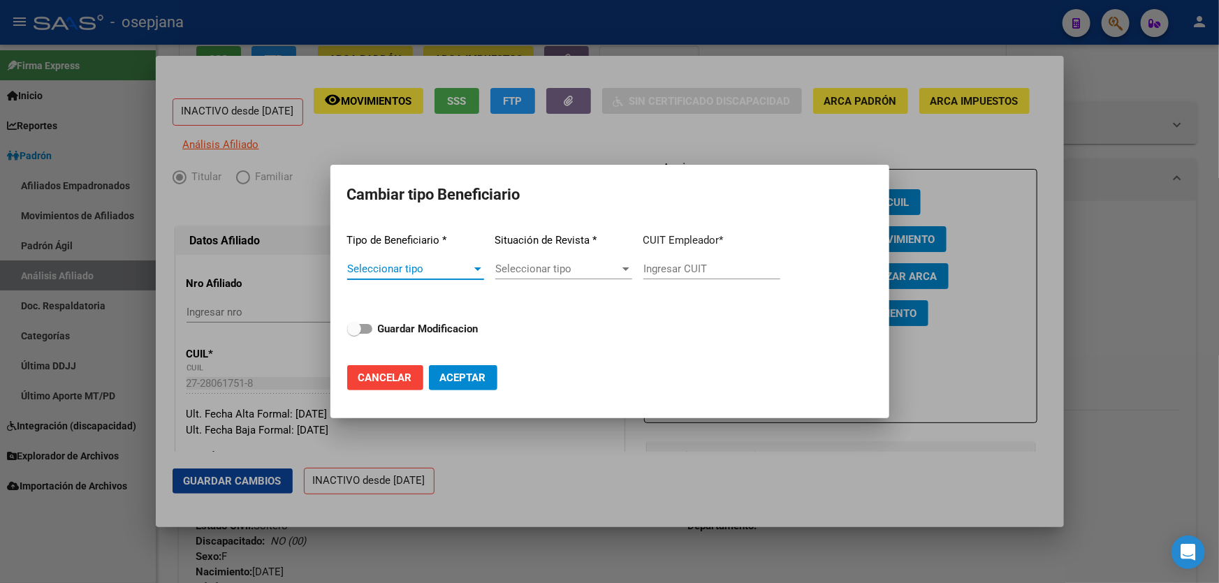
click at [433, 272] on span "Seleccionar tipo" at bounding box center [409, 269] width 124 height 13
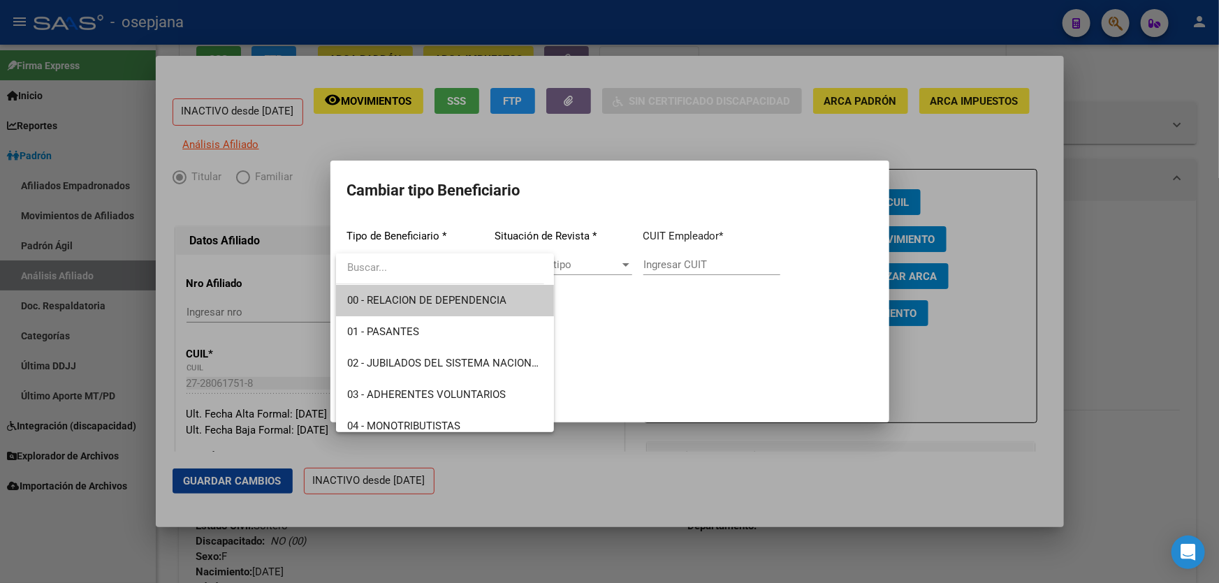
click at [408, 294] on span "00 - RELACION DE DEPENDENCIA" at bounding box center [426, 300] width 159 height 13
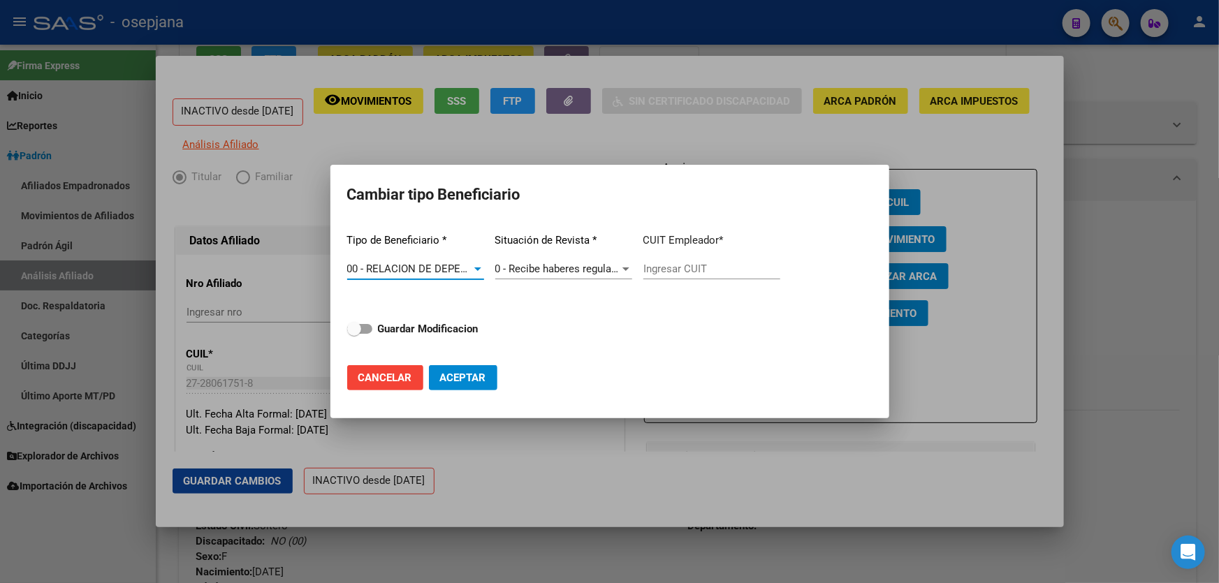
type input "30-71692199-5"
click at [418, 326] on strong "Guardar Modificacion" at bounding box center [428, 329] width 101 height 13
click at [354, 334] on input "Guardar Modificacion" at bounding box center [353, 334] width 1 height 1
click at [479, 369] on button "Aceptar" at bounding box center [463, 377] width 68 height 25
checkbox input "false"
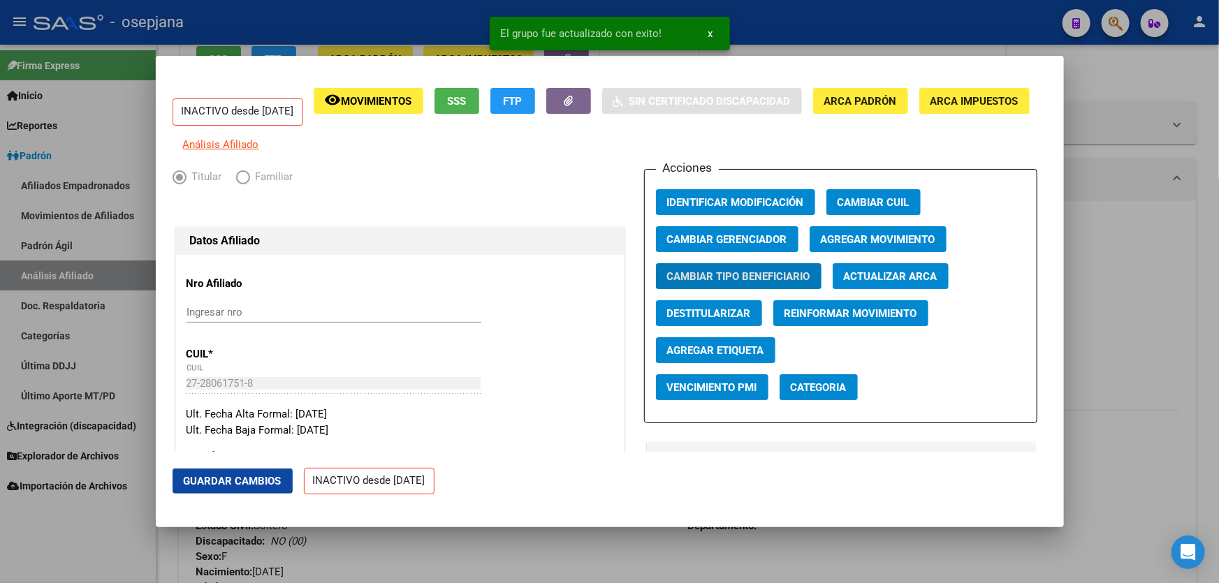
click at [239, 476] on span "Guardar Cambios" at bounding box center [233, 481] width 98 height 13
click at [919, 245] on span "Agregar Movimiento" at bounding box center [878, 239] width 115 height 13
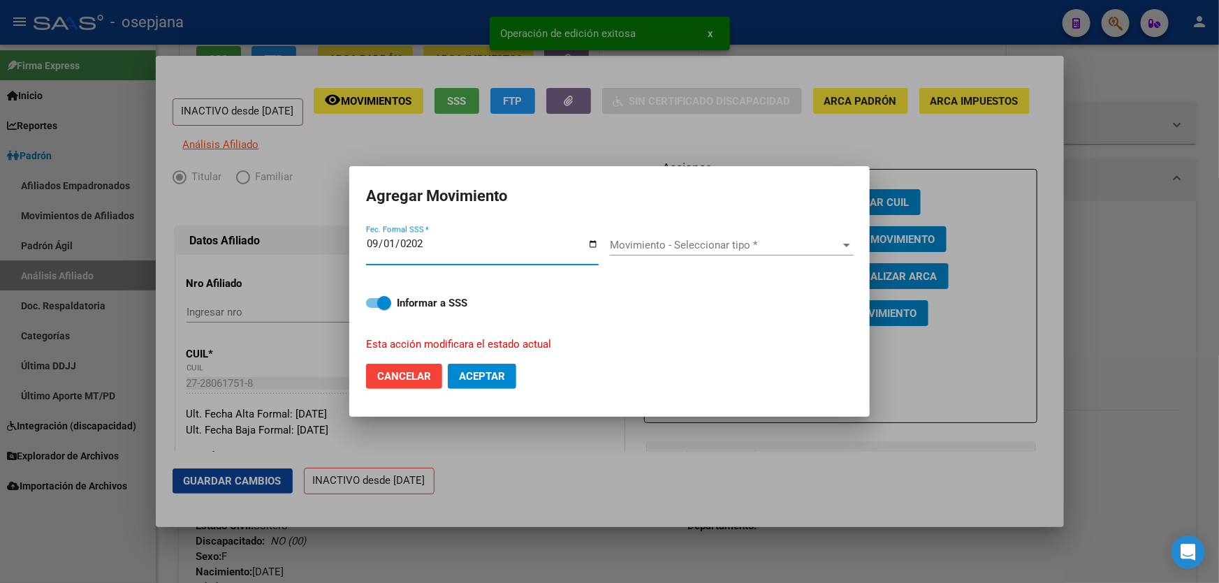
type input "2025-09-01"
click at [692, 242] on span "Movimiento - Seleccionar tipo *" at bounding box center [725, 245] width 231 height 13
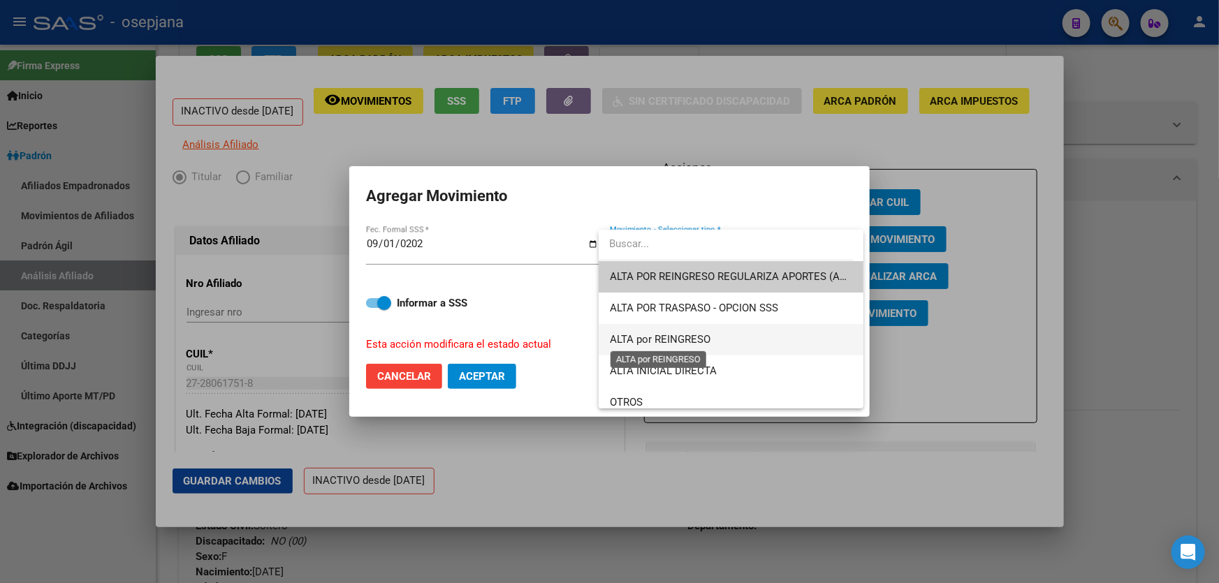
click at [684, 342] on span "ALTA por REINGRESO" at bounding box center [660, 339] width 101 height 13
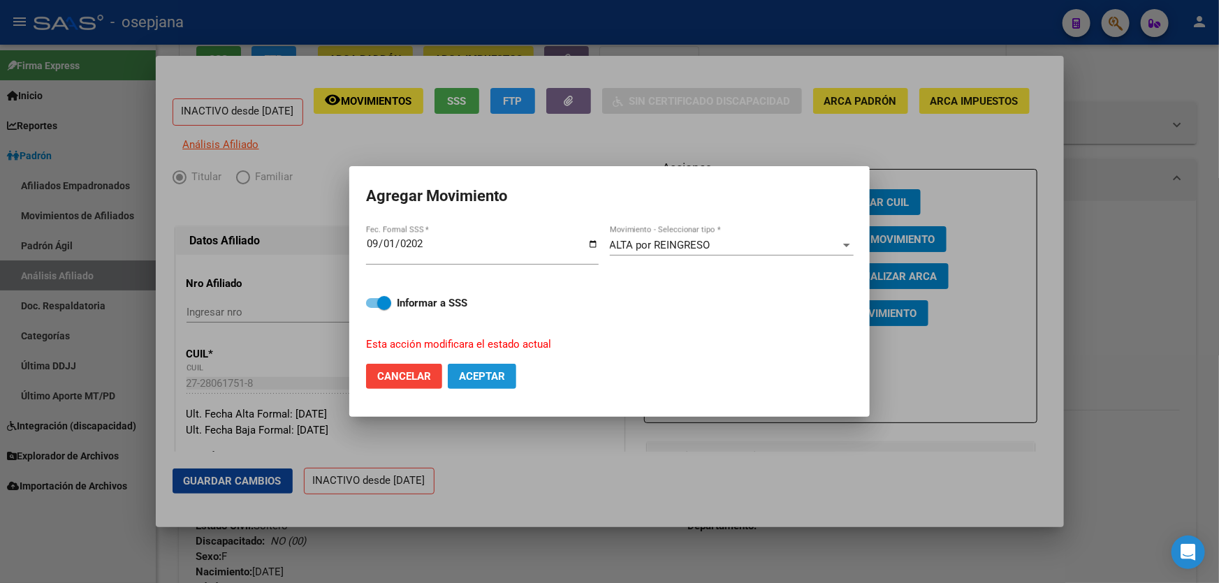
click at [487, 375] on span "Aceptar" at bounding box center [482, 376] width 46 height 13
checkbox input "false"
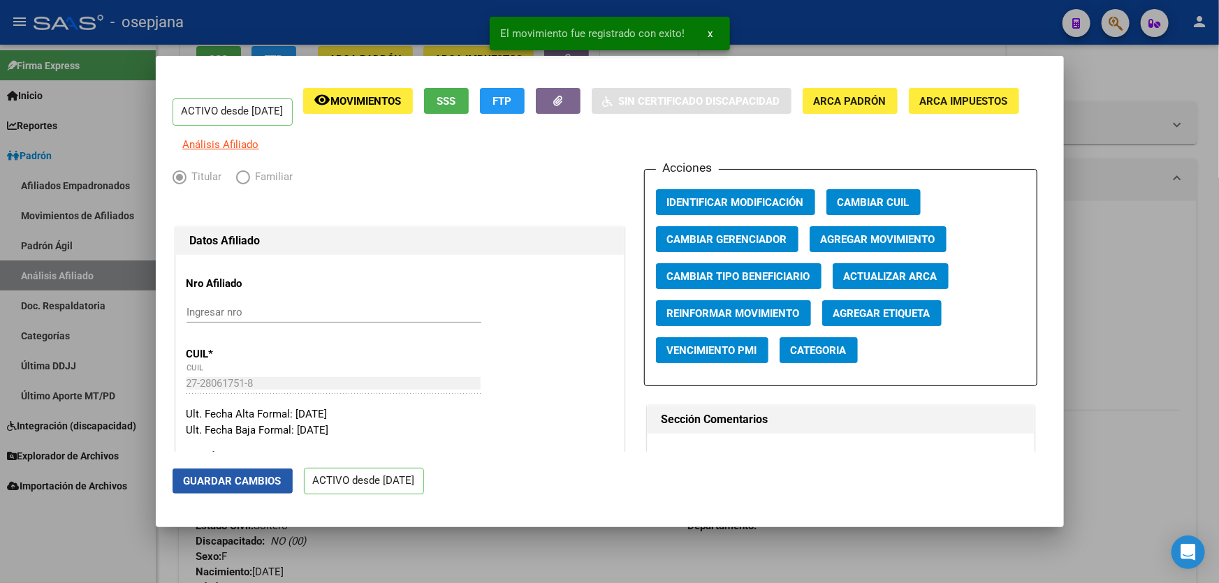
click at [232, 486] on span "Guardar Cambios" at bounding box center [233, 481] width 98 height 13
click at [1218, 335] on div at bounding box center [609, 291] width 1219 height 583
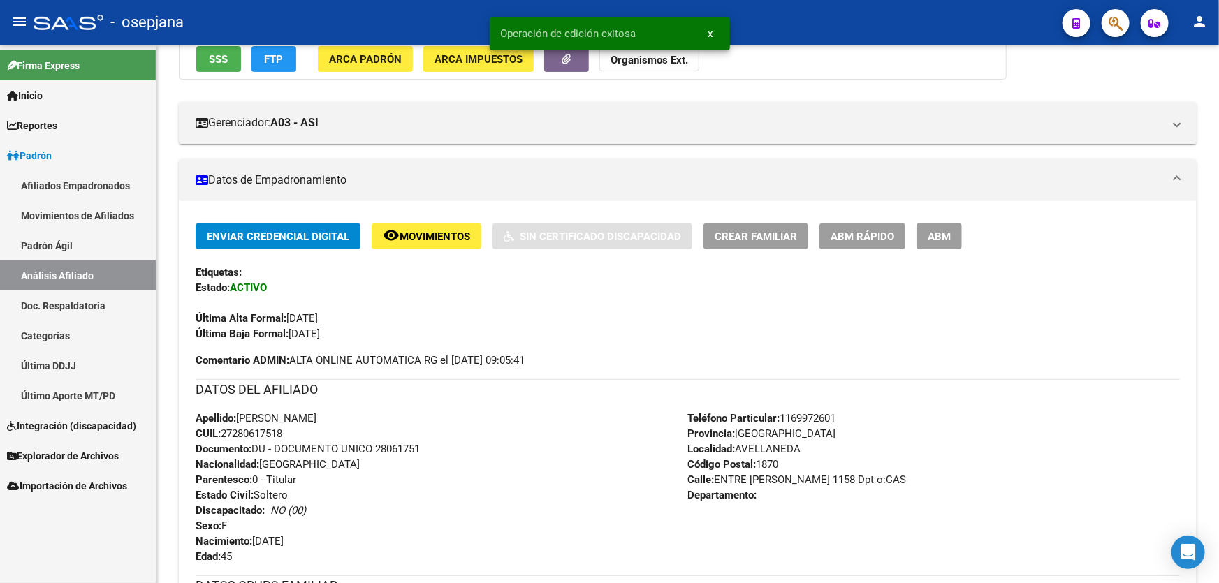
scroll to position [0, 0]
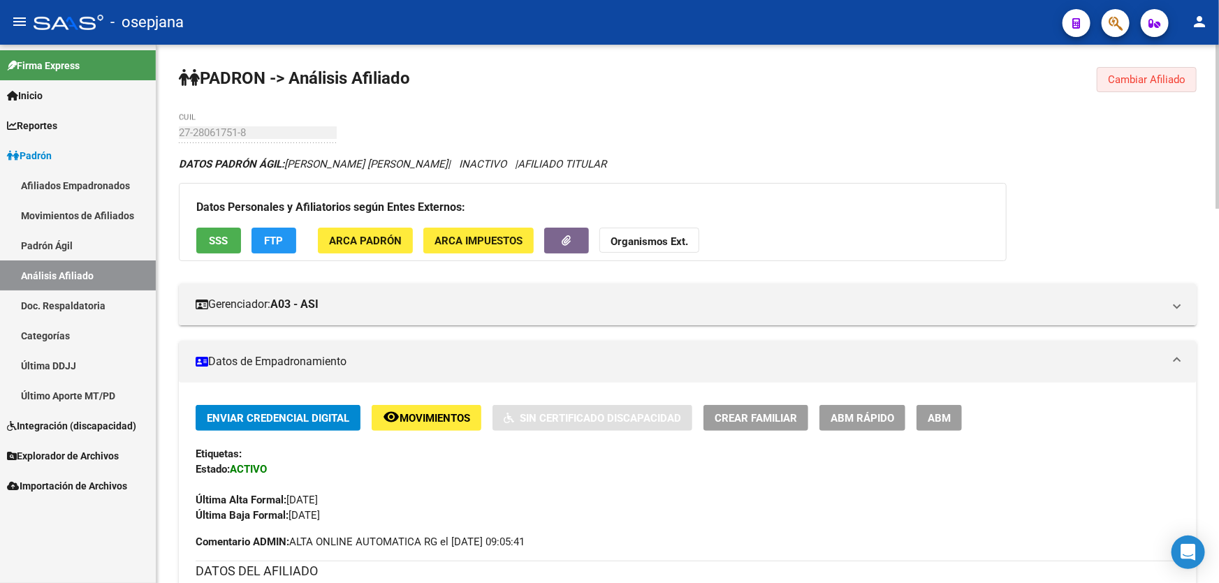
click at [1147, 82] on span "Cambiar Afiliado" at bounding box center [1147, 79] width 78 height 13
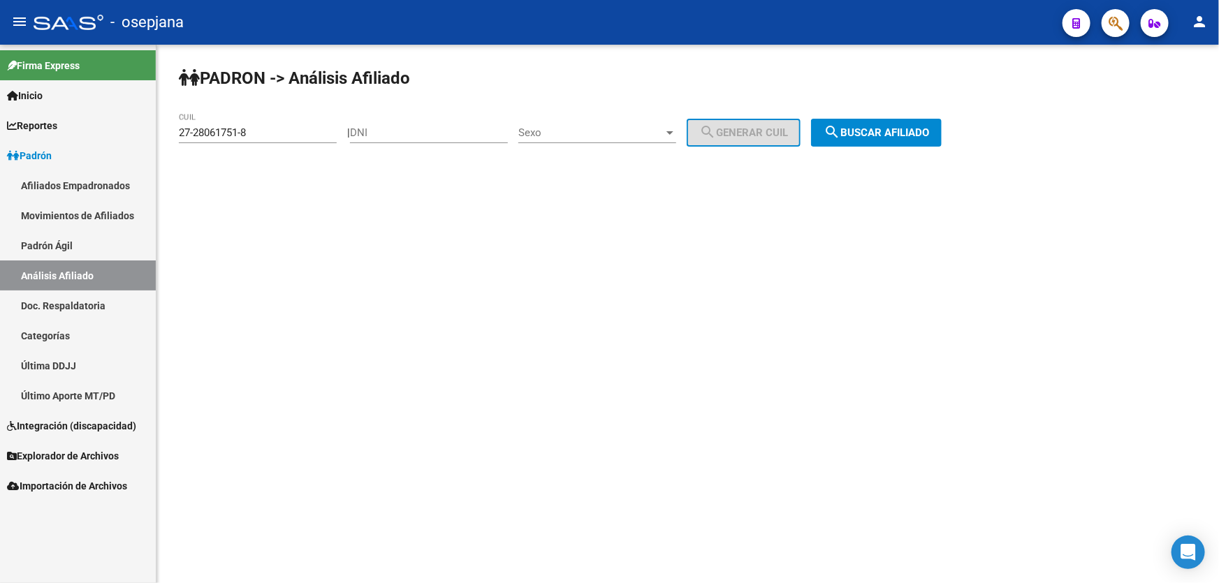
click at [304, 136] on input "27-28061751-8" at bounding box center [258, 132] width 158 height 13
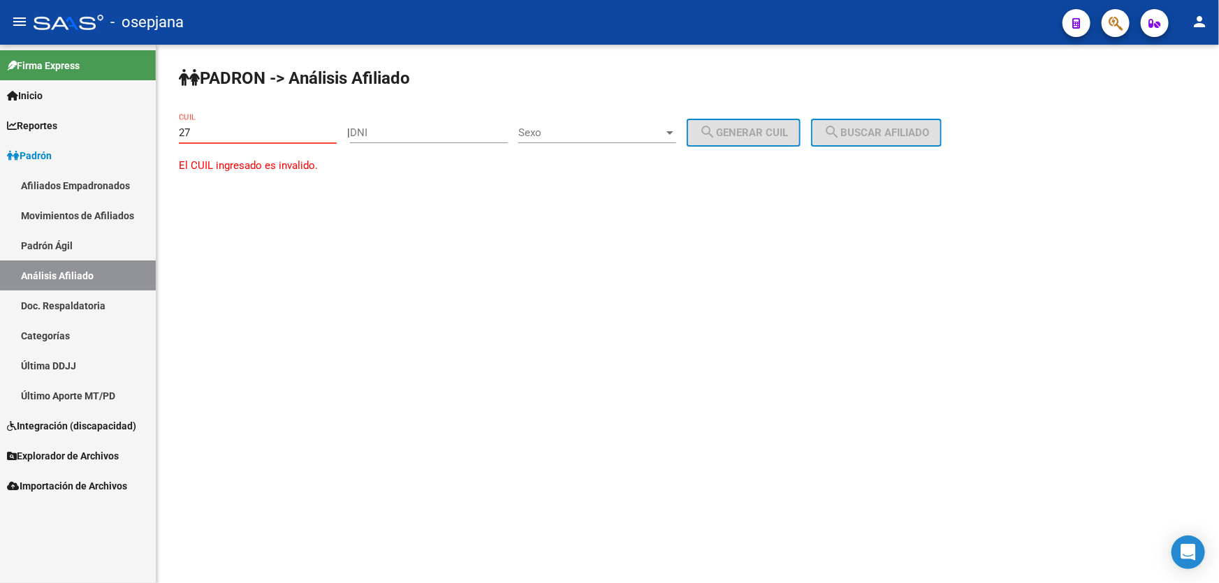
type input "2"
paste input "23-36713635-9"
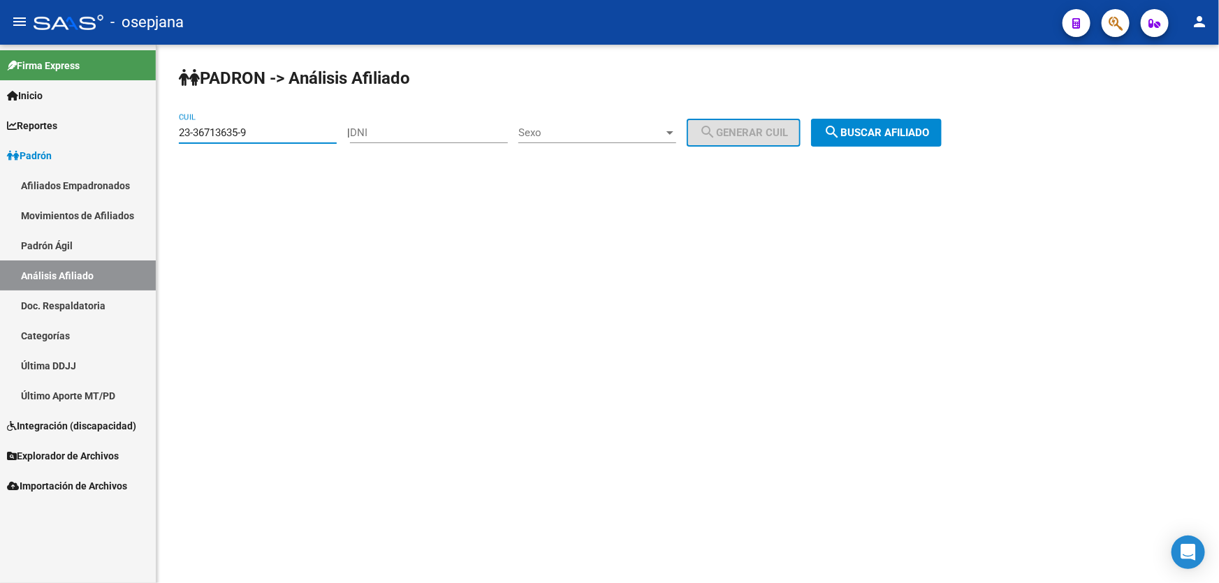
type input "23-36713635-9"
click at [868, 126] on span "search Buscar afiliado" at bounding box center [876, 132] width 105 height 13
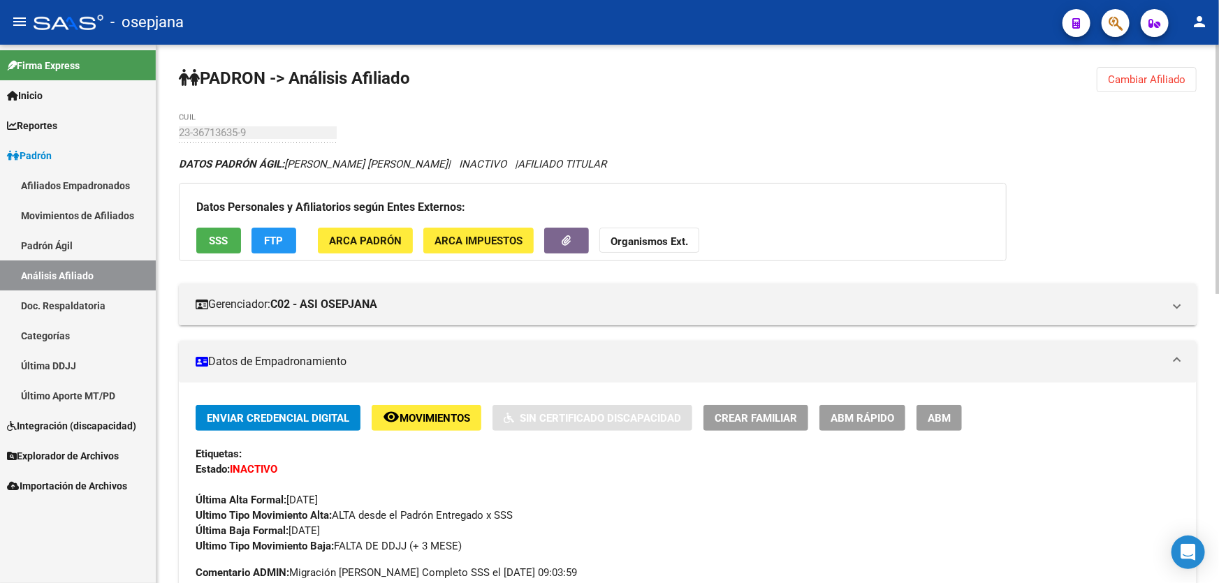
click at [1134, 80] on span "Cambiar Afiliado" at bounding box center [1147, 79] width 78 height 13
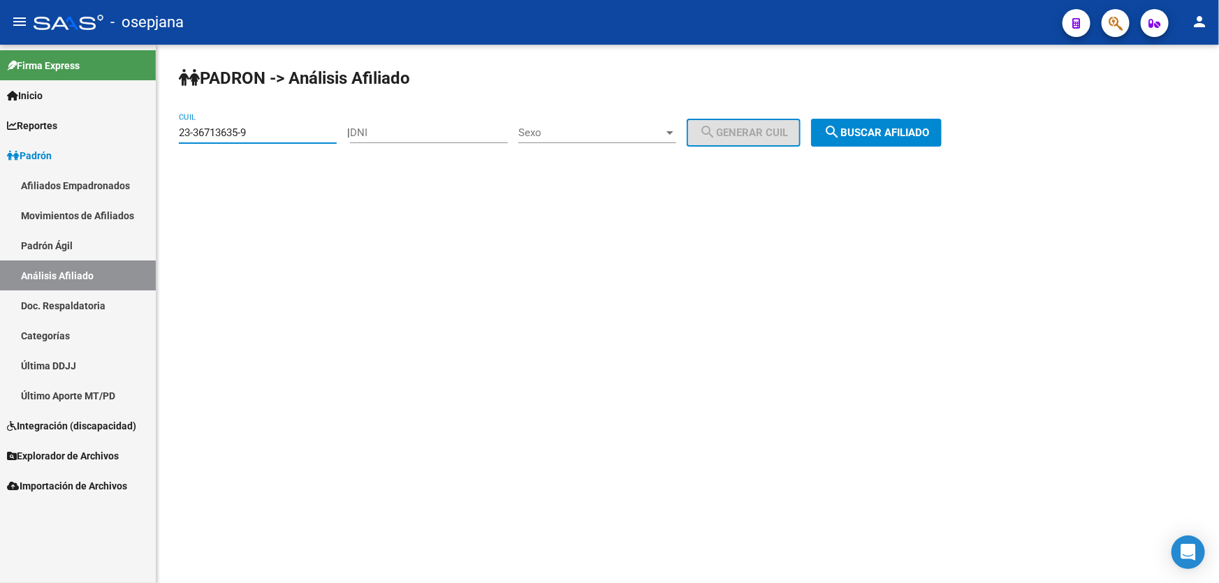
drag, startPoint x: 286, startPoint y: 131, endPoint x: 179, endPoint y: 137, distance: 107.8
click at [179, 137] on input "23-36713635-9" at bounding box center [258, 132] width 158 height 13
click at [891, 129] on span "search Buscar afiliado" at bounding box center [876, 132] width 105 height 13
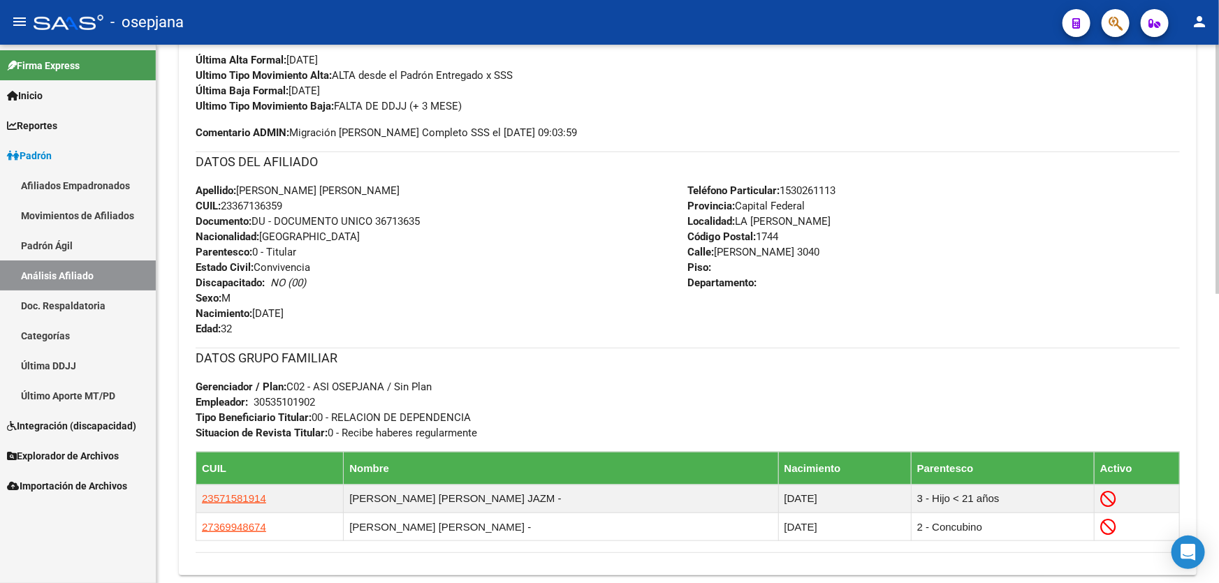
scroll to position [317, 0]
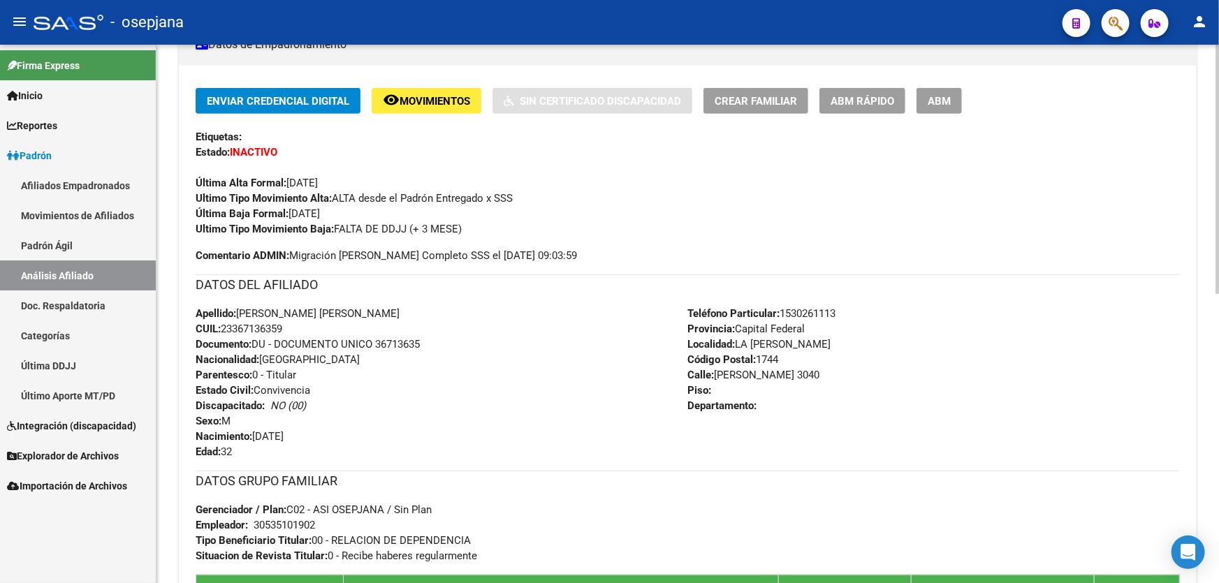
click at [879, 109] on button "ABM Rápido" at bounding box center [862, 101] width 86 height 26
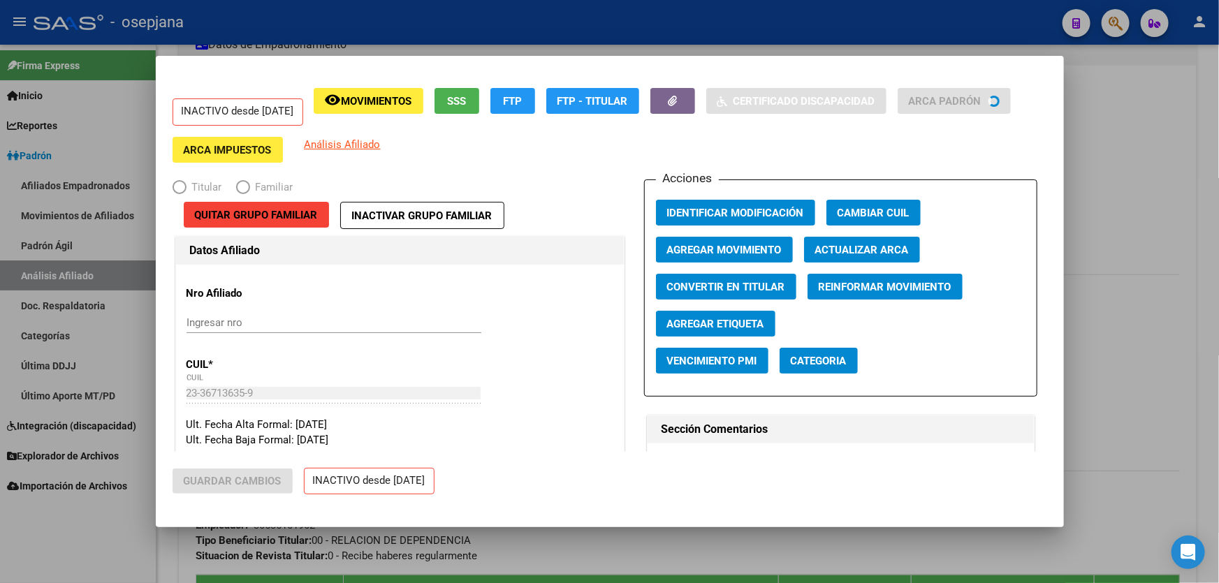
radio input "true"
type input "30-53510190-2"
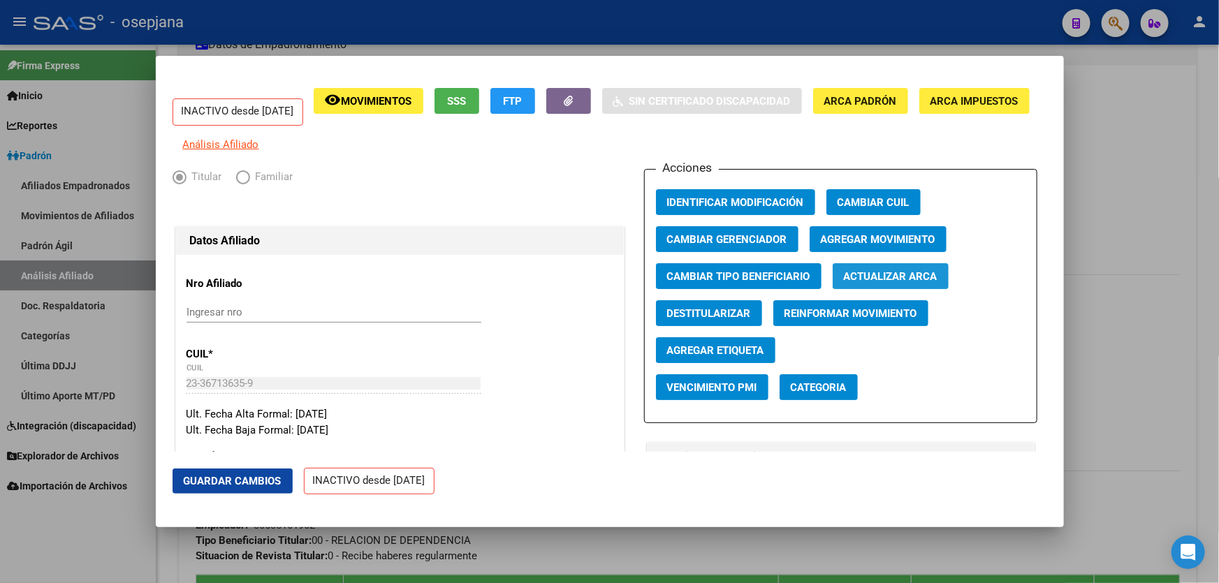
click at [910, 283] on span "Actualizar ARCA" at bounding box center [891, 276] width 94 height 13
type input "PAEZ MALDONADO"
type input "ANGEL DAVID"
type input "OPEN DOOR"
type input "6708"
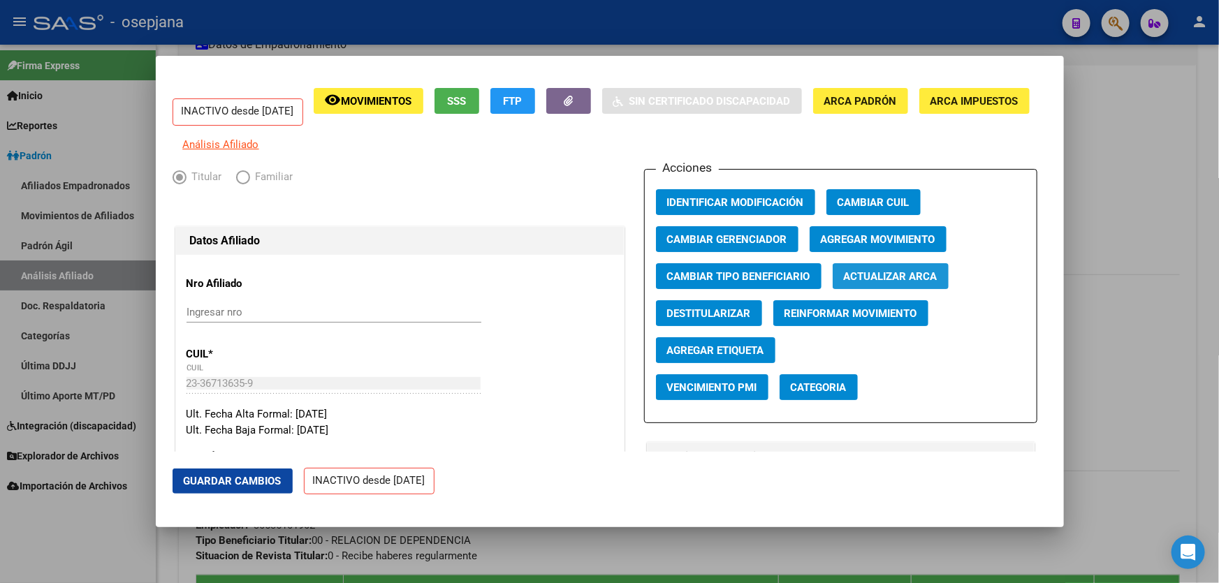
type input "FORMOSA Y PEDRO GOYE"
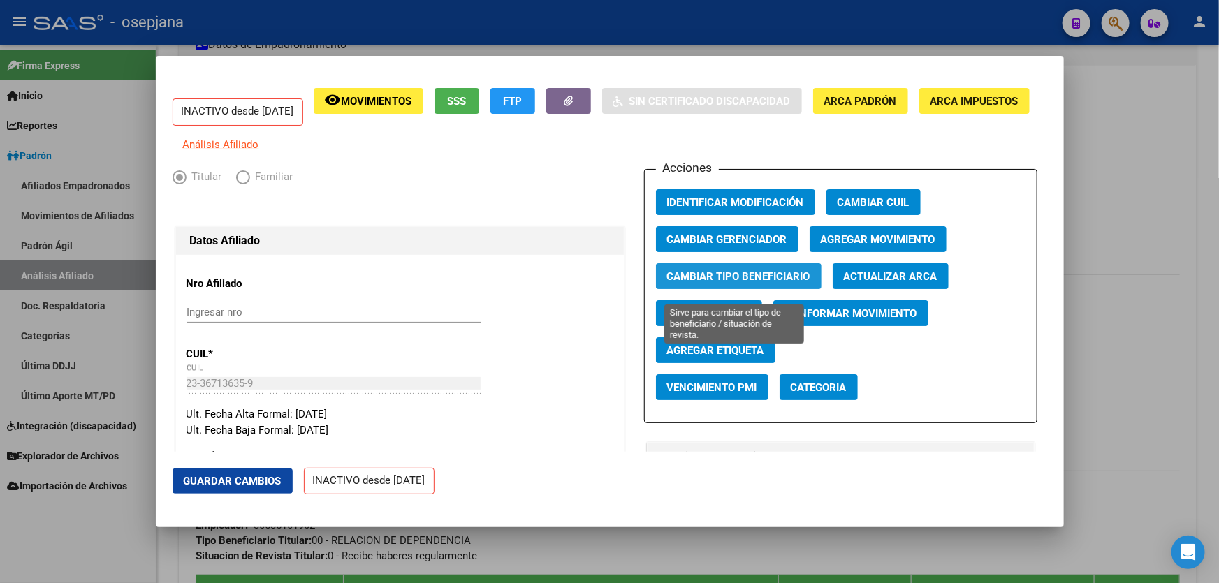
click at [729, 283] on span "Cambiar Tipo Beneficiario" at bounding box center [738, 276] width 143 height 13
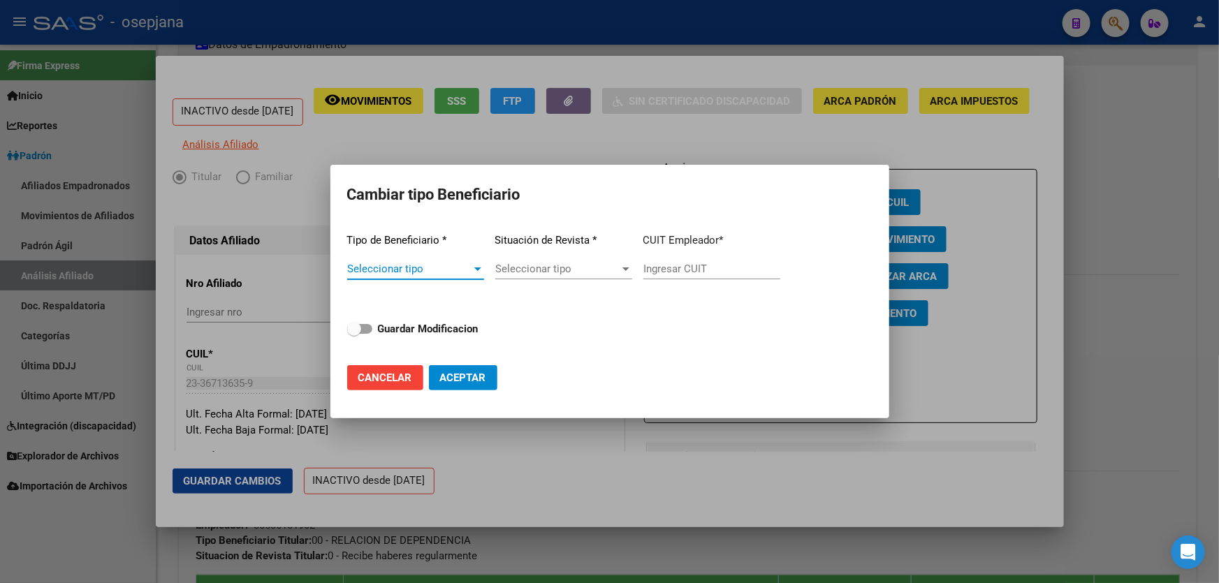
click at [416, 272] on span "Seleccionar tipo" at bounding box center [409, 269] width 124 height 13
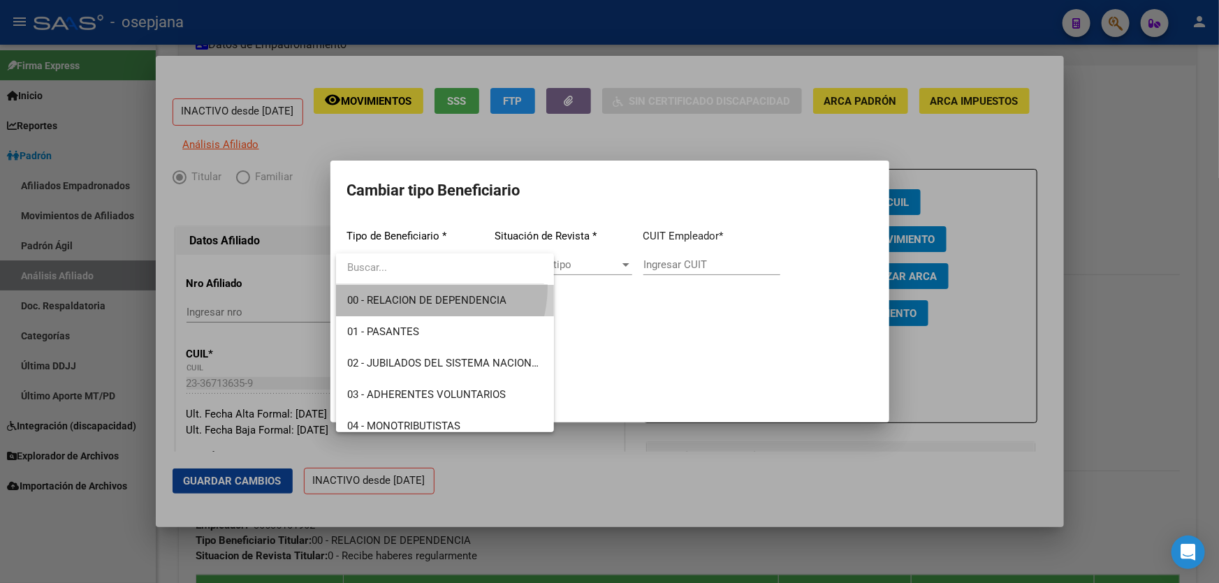
click at [414, 286] on span "00 - RELACION DE DEPENDENCIA" at bounding box center [445, 300] width 196 height 31
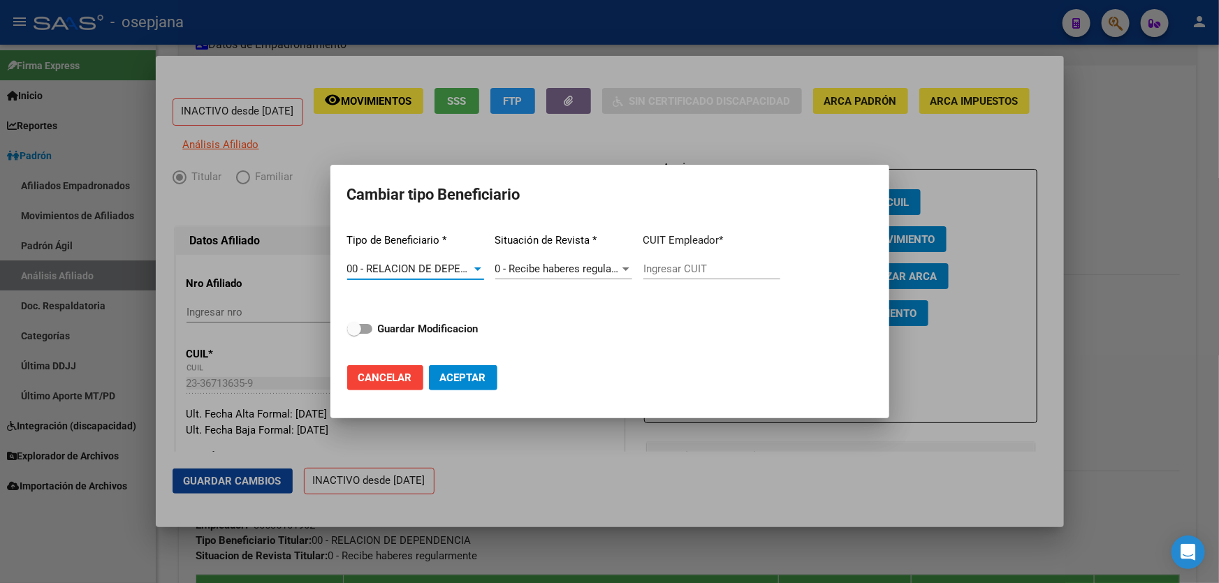
type input "30-53510190-2"
click at [444, 328] on strong "Guardar Modificacion" at bounding box center [428, 329] width 101 height 13
click at [354, 334] on input "Guardar Modificacion" at bounding box center [353, 334] width 1 height 1
click at [485, 379] on span "Aceptar" at bounding box center [463, 378] width 46 height 13
checkbox input "false"
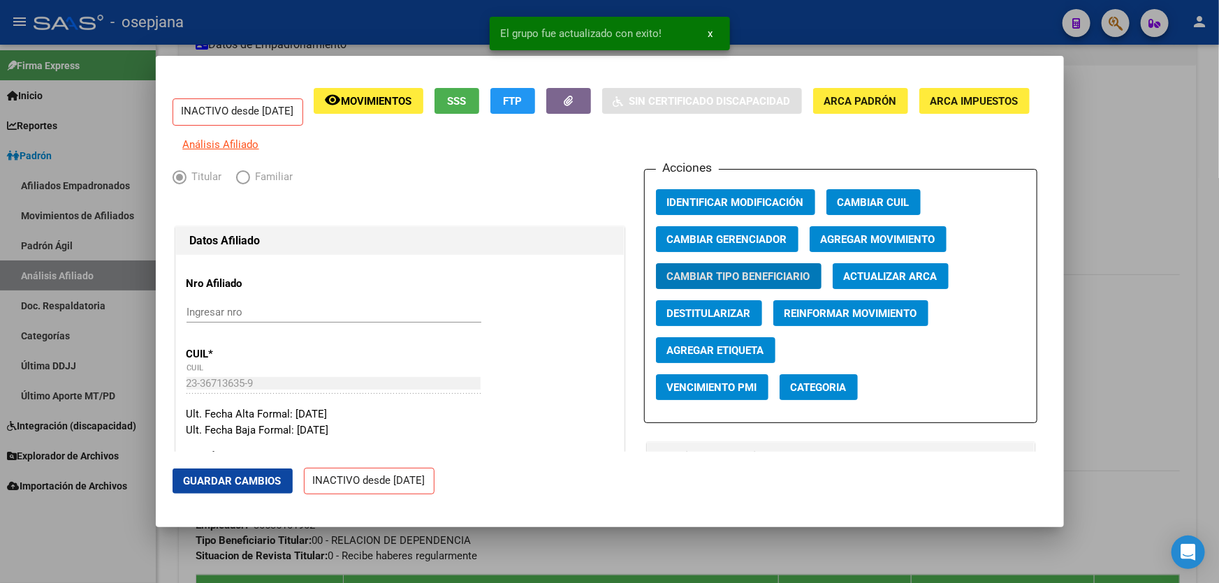
click at [243, 477] on span "Guardar Cambios" at bounding box center [233, 481] width 98 height 13
click at [855, 246] on span "Agregar Movimiento" at bounding box center [878, 239] width 115 height 13
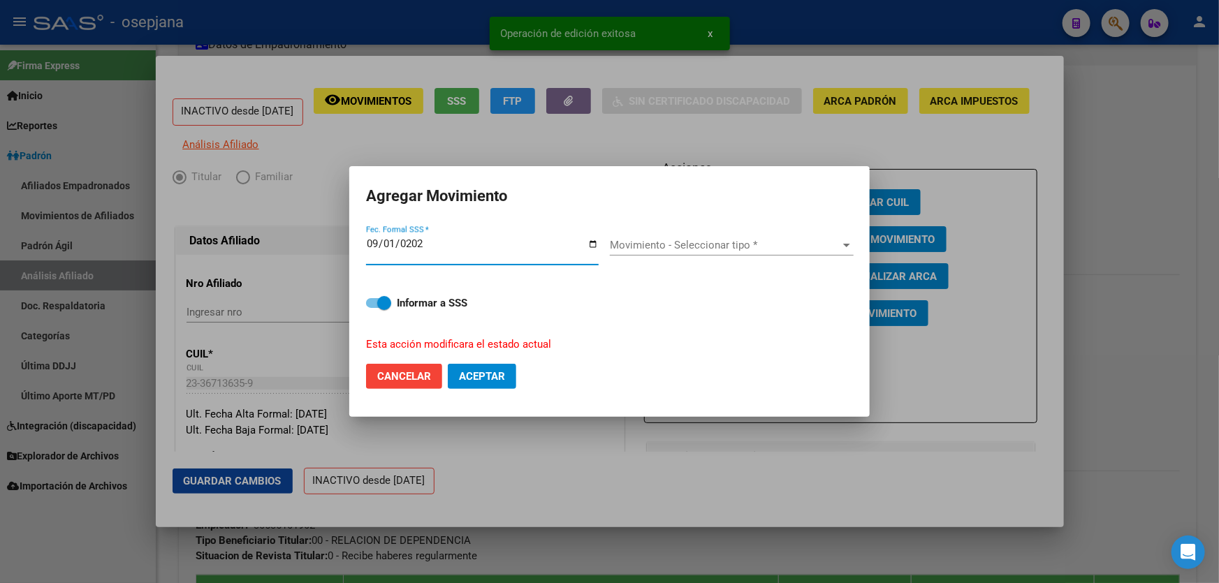
type input "2025-09-01"
click at [728, 246] on span "Movimiento - Seleccionar tipo *" at bounding box center [725, 245] width 231 height 13
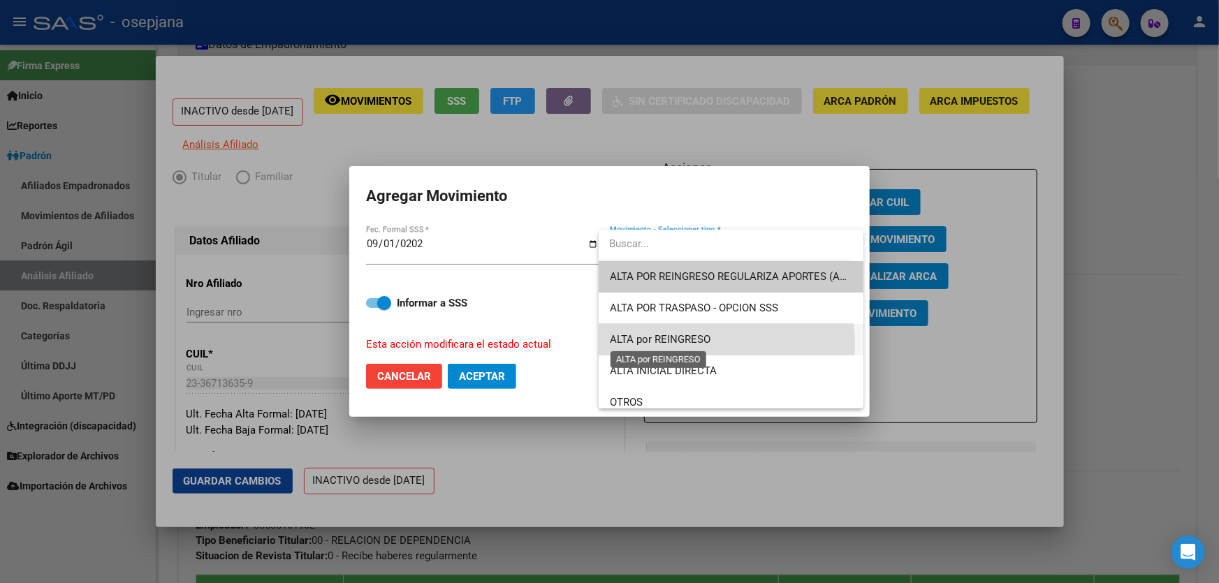
click at [708, 344] on span "ALTA por REINGRESO" at bounding box center [660, 339] width 101 height 13
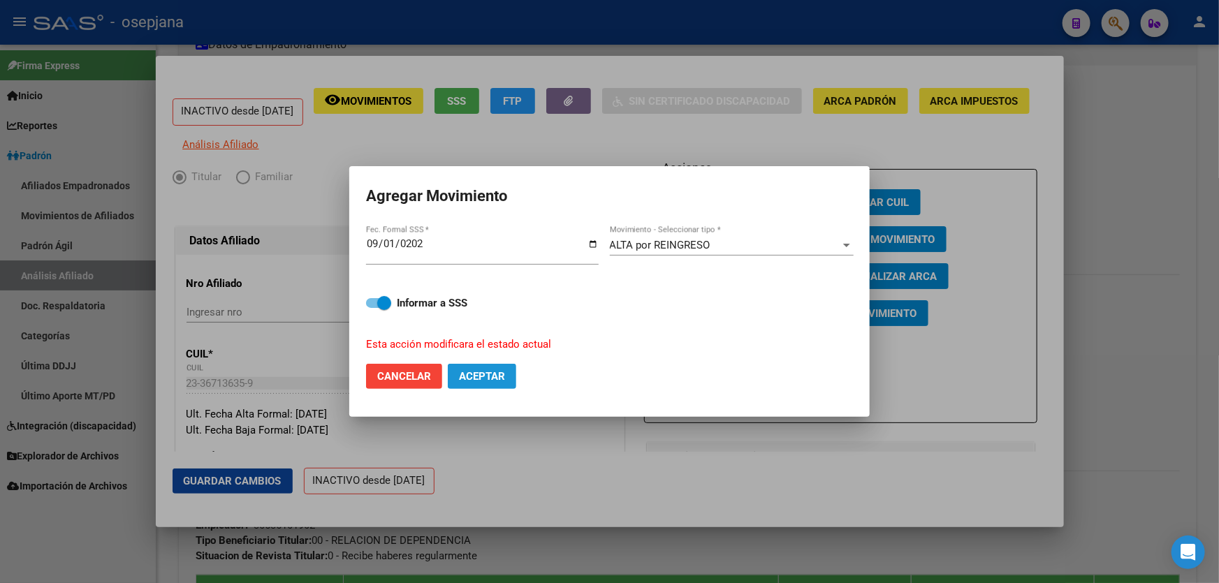
click at [484, 378] on span "Aceptar" at bounding box center [482, 376] width 46 height 13
checkbox input "false"
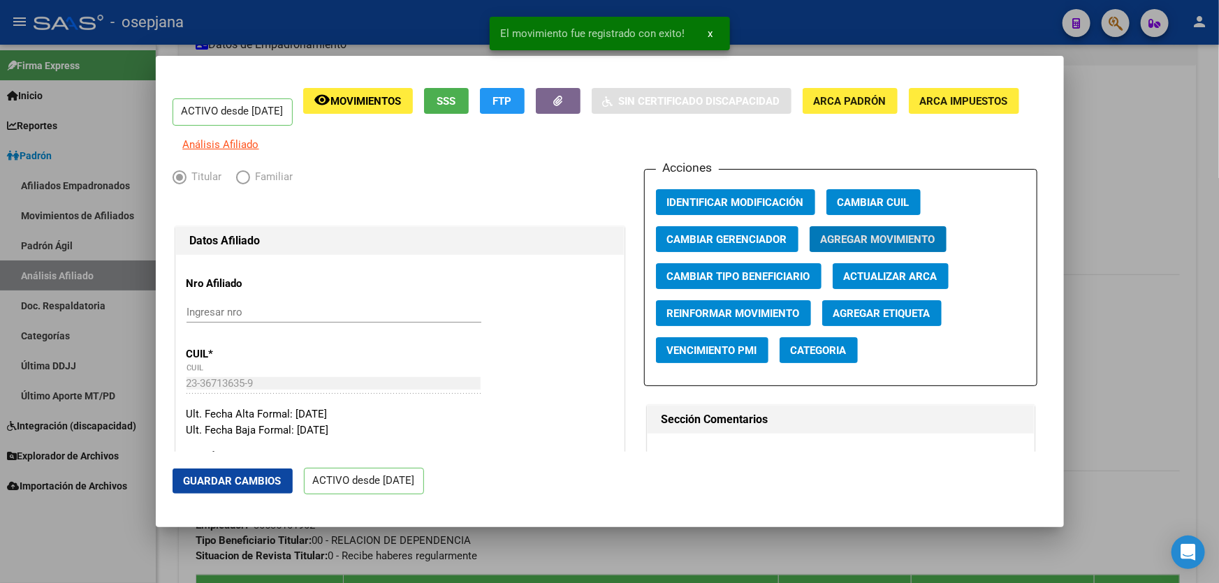
click at [245, 474] on button "Guardar Cambios" at bounding box center [233, 481] width 120 height 25
click at [1218, 381] on div at bounding box center [609, 291] width 1219 height 583
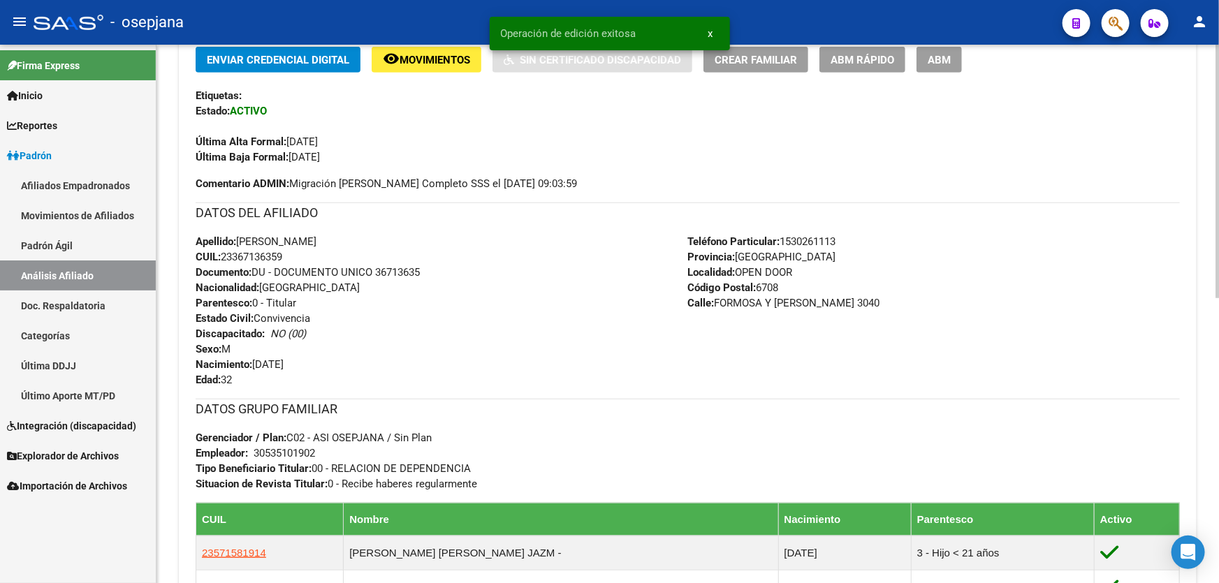
scroll to position [508, 0]
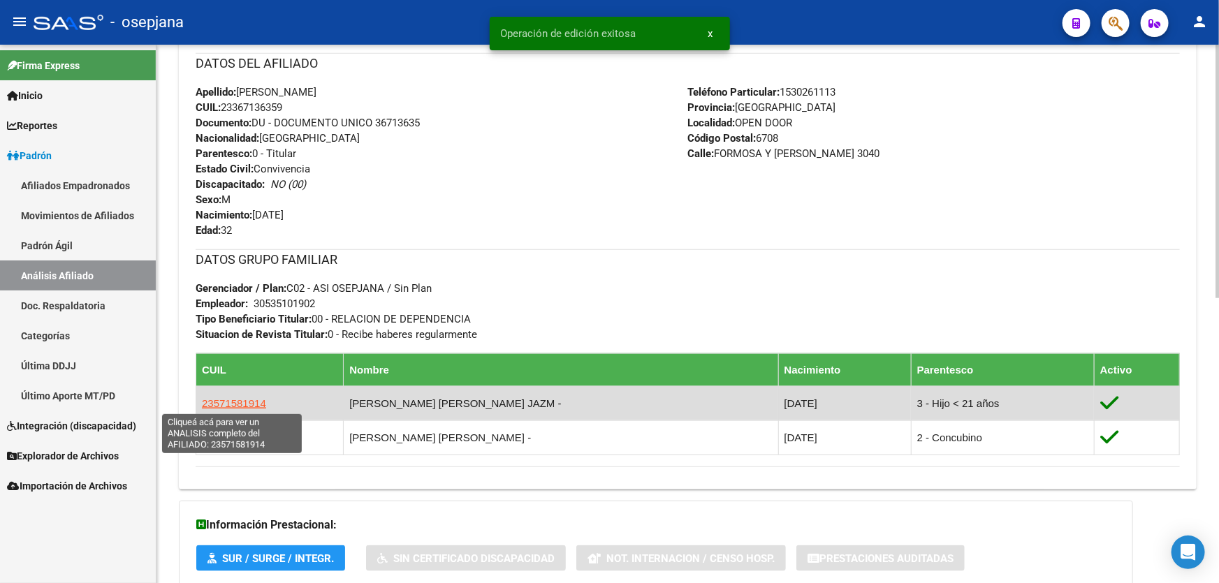
click at [245, 400] on span "23571581914" at bounding box center [234, 403] width 64 height 12
type textarea "23571581914"
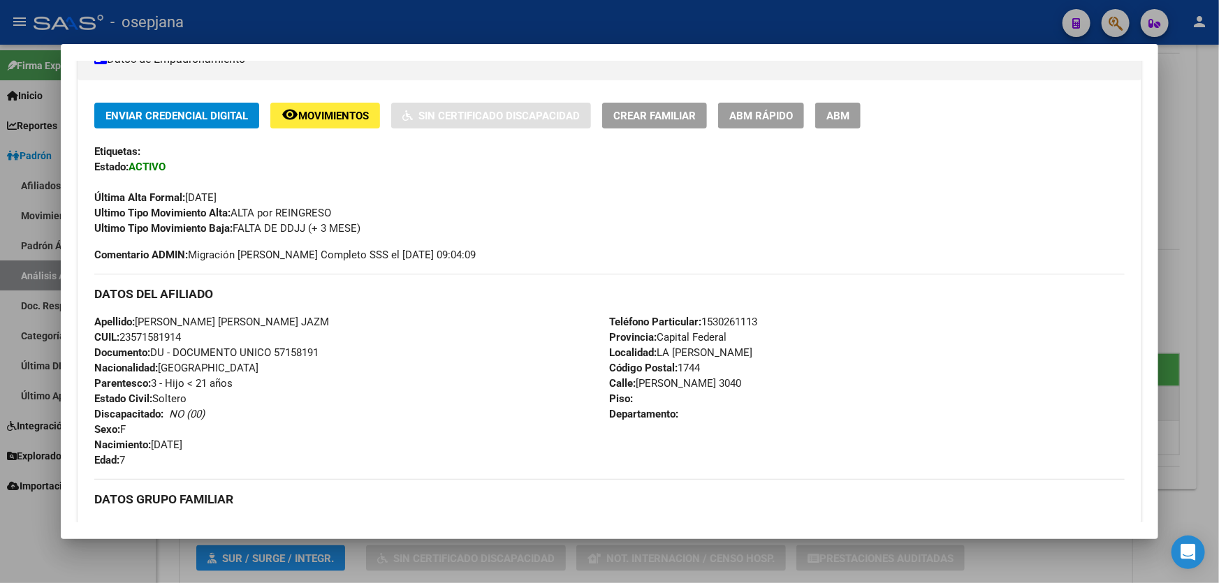
scroll to position [235, 0]
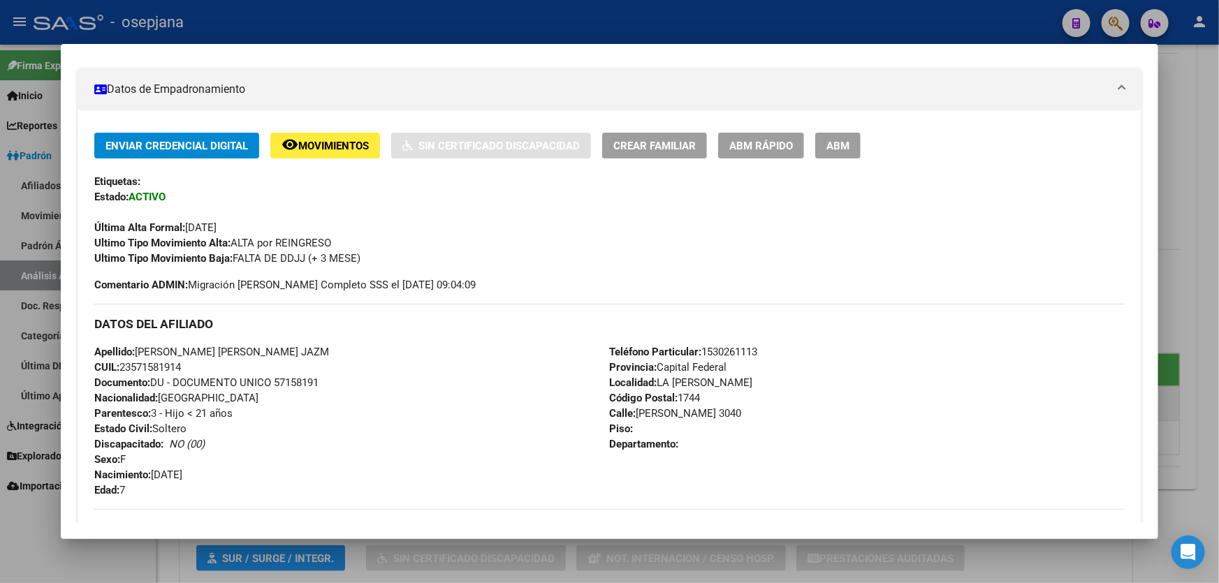
click at [768, 147] on span "ABM Rápido" at bounding box center [761, 146] width 64 height 13
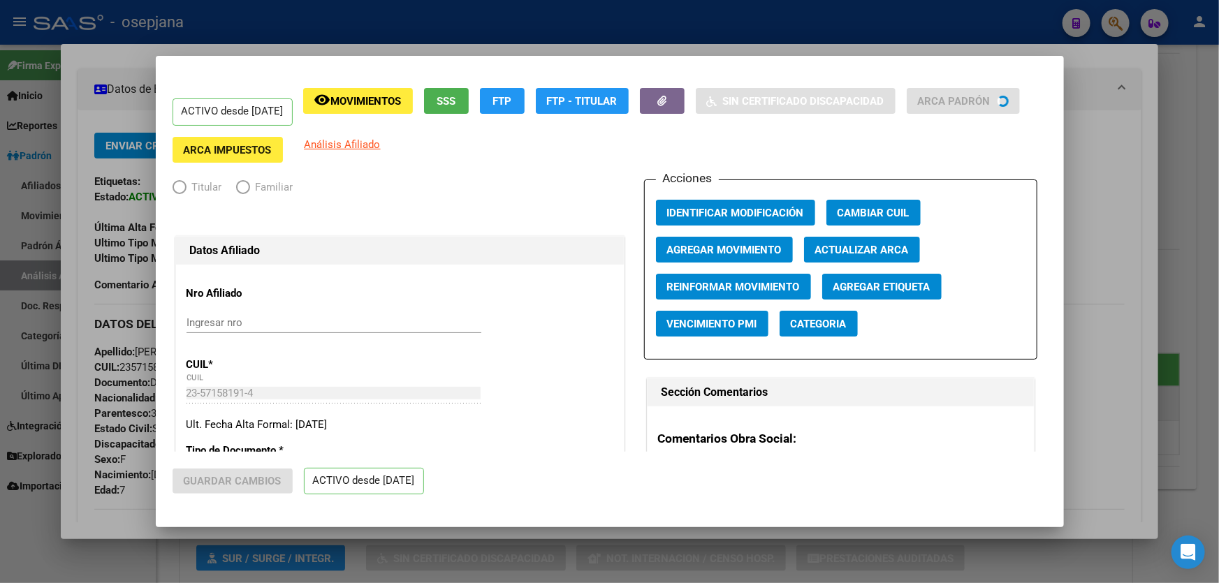
radio input "true"
type input "30-53510190-2"
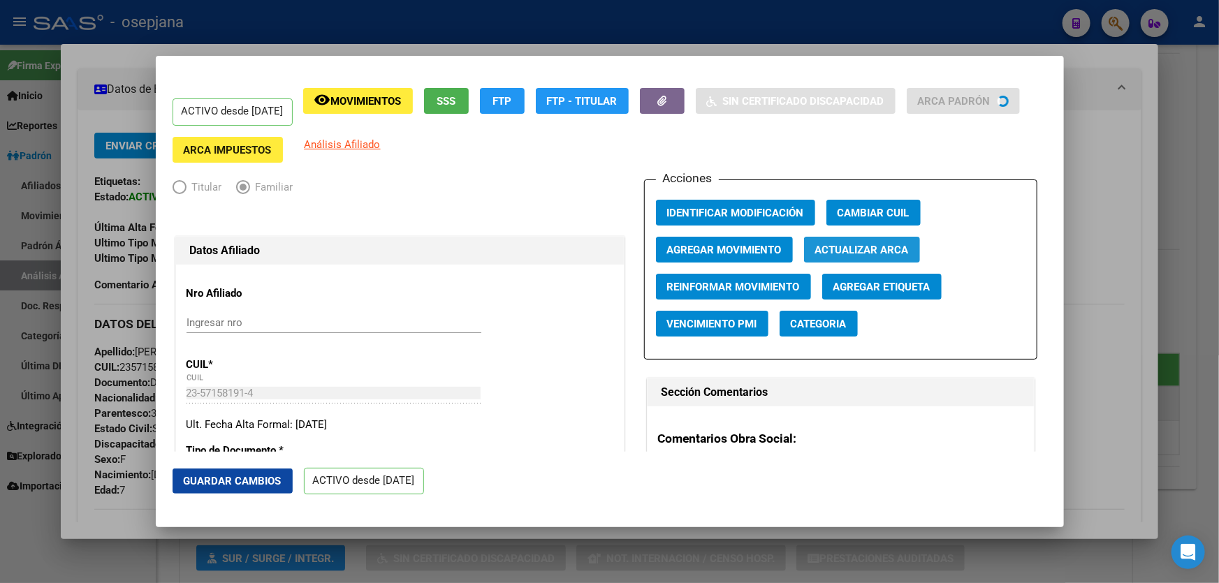
click at [873, 251] on span "Actualizar ARCA" at bounding box center [862, 250] width 94 height 13
type input "PAEZ FERREYRA"
type input "LUZ CANDELA JAZLIN"
type input "LAS TINAJAS"
type input "4351"
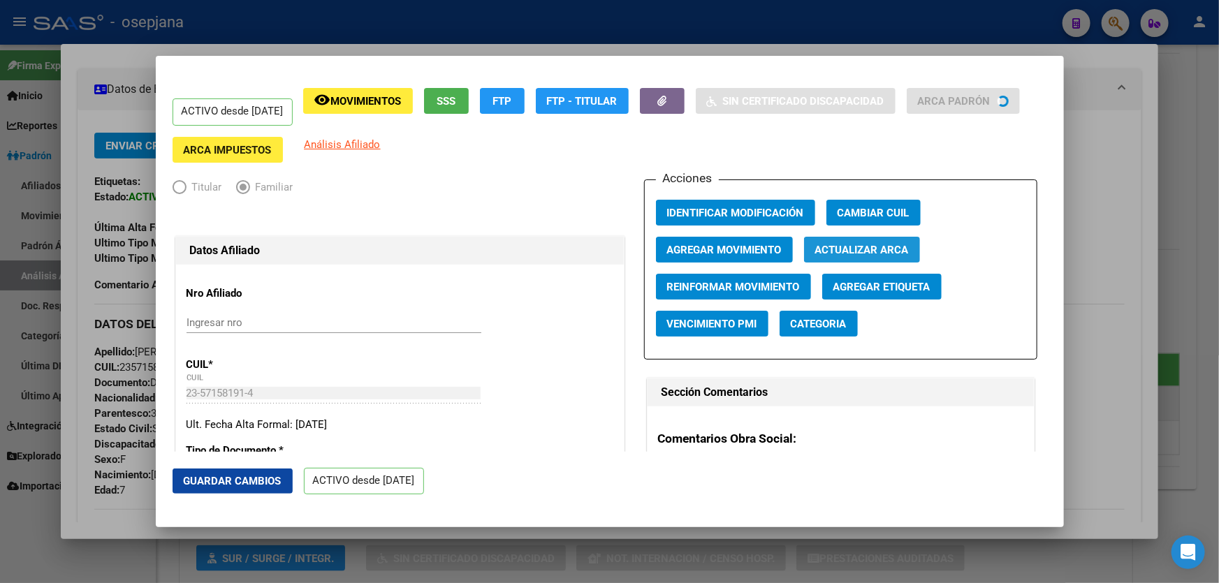
type input "PUBLICA"
click at [240, 481] on span "Guardar Cambios" at bounding box center [233, 481] width 98 height 13
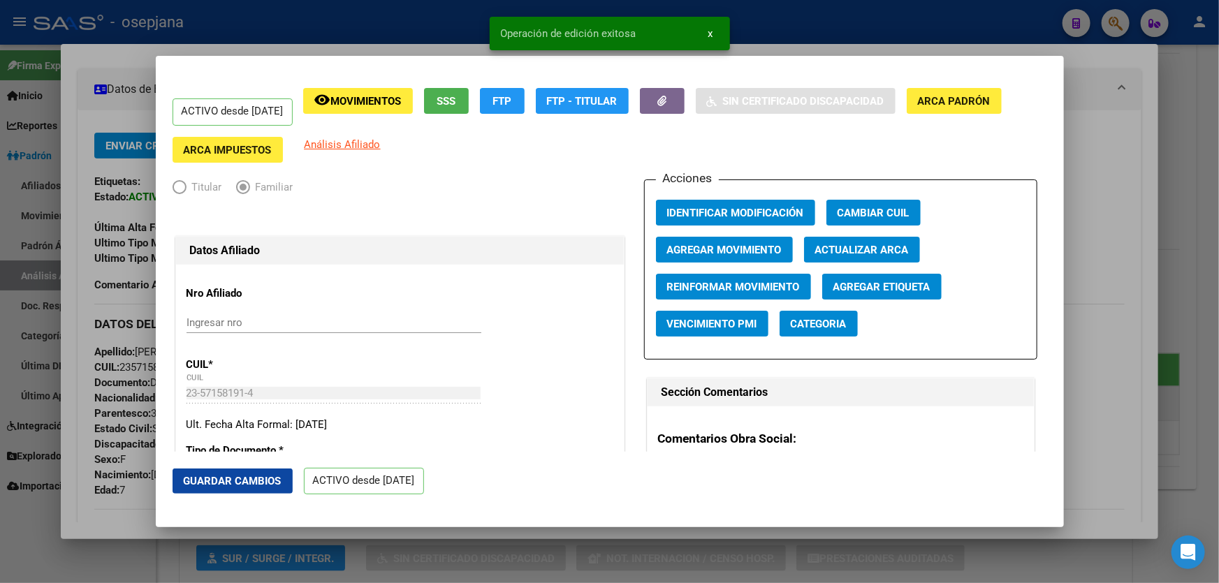
click at [1218, 319] on div at bounding box center [609, 291] width 1219 height 583
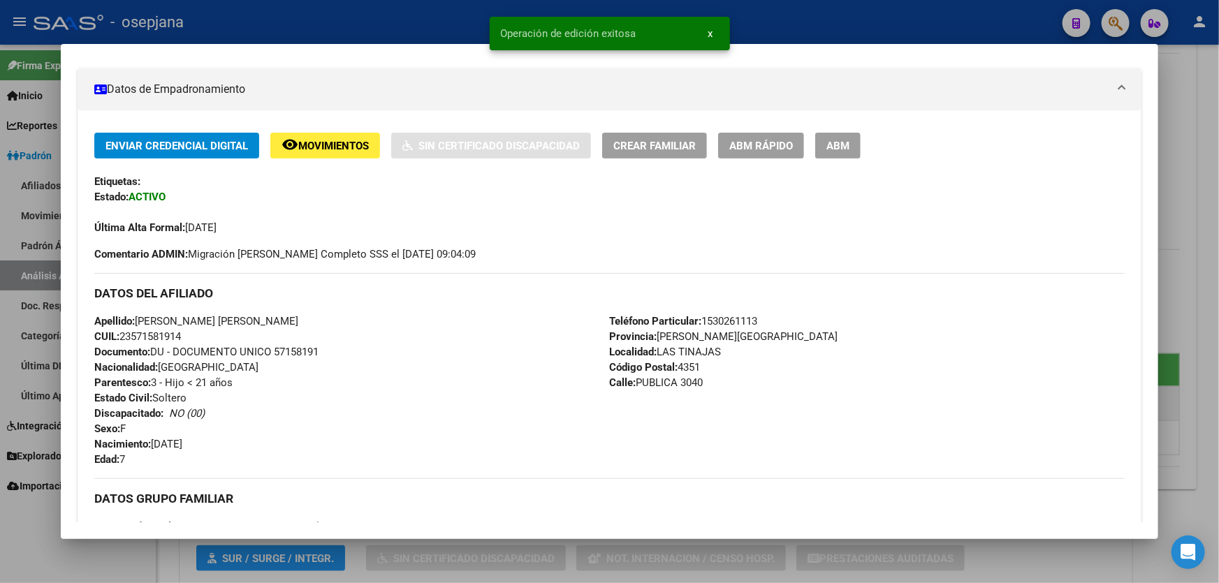
click at [1218, 319] on div at bounding box center [609, 291] width 1219 height 583
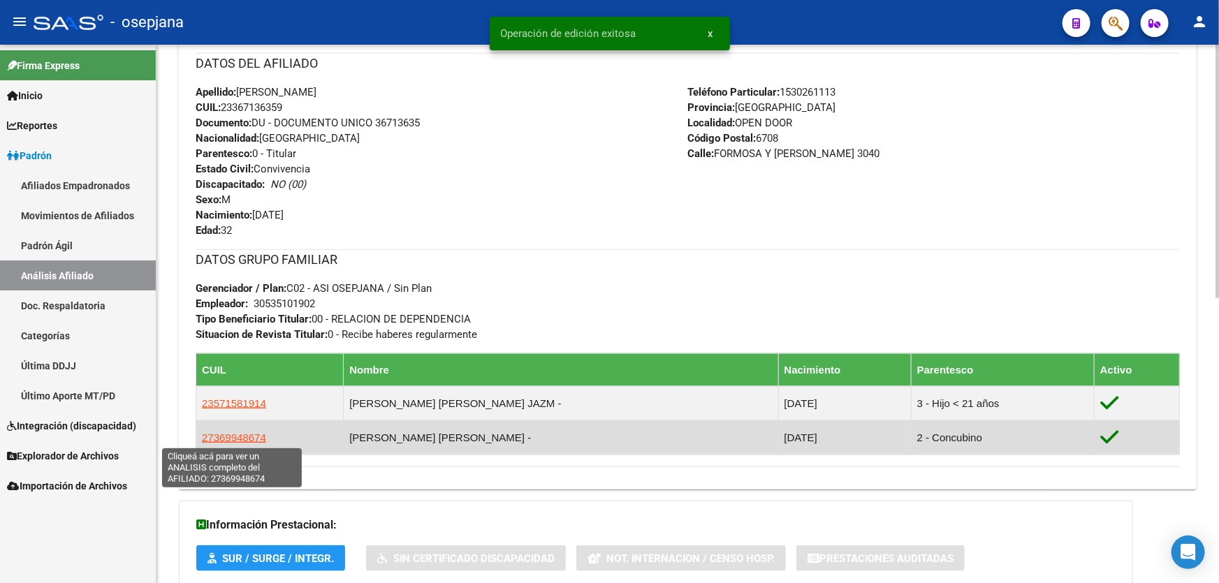
click at [202, 437] on span "27369948674" at bounding box center [234, 438] width 64 height 12
type textarea "27369948674"
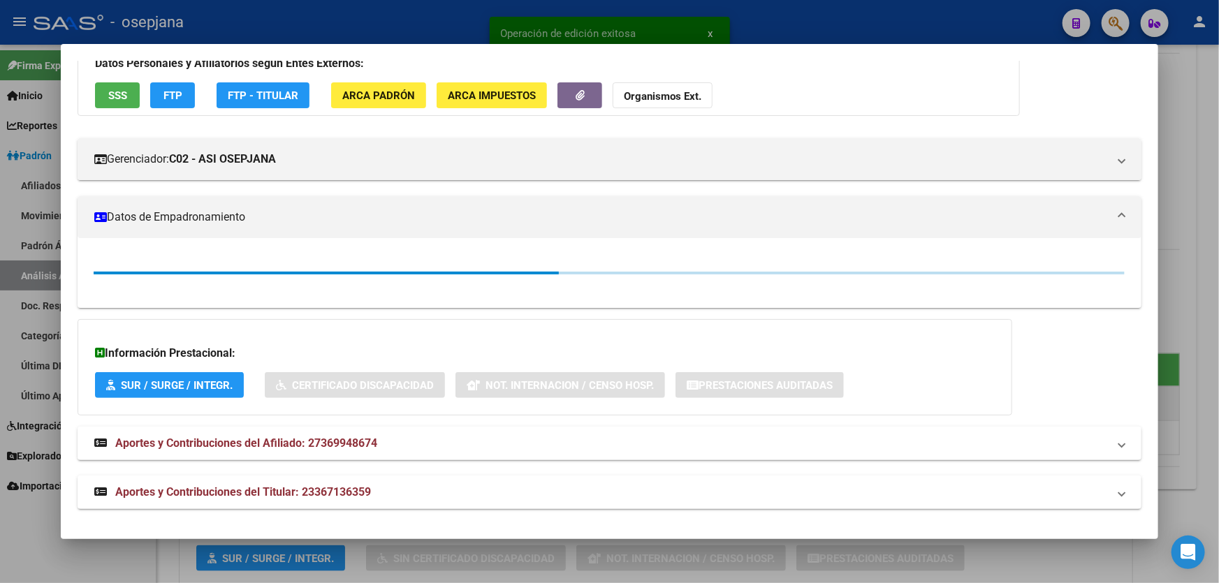
scroll to position [108, 0]
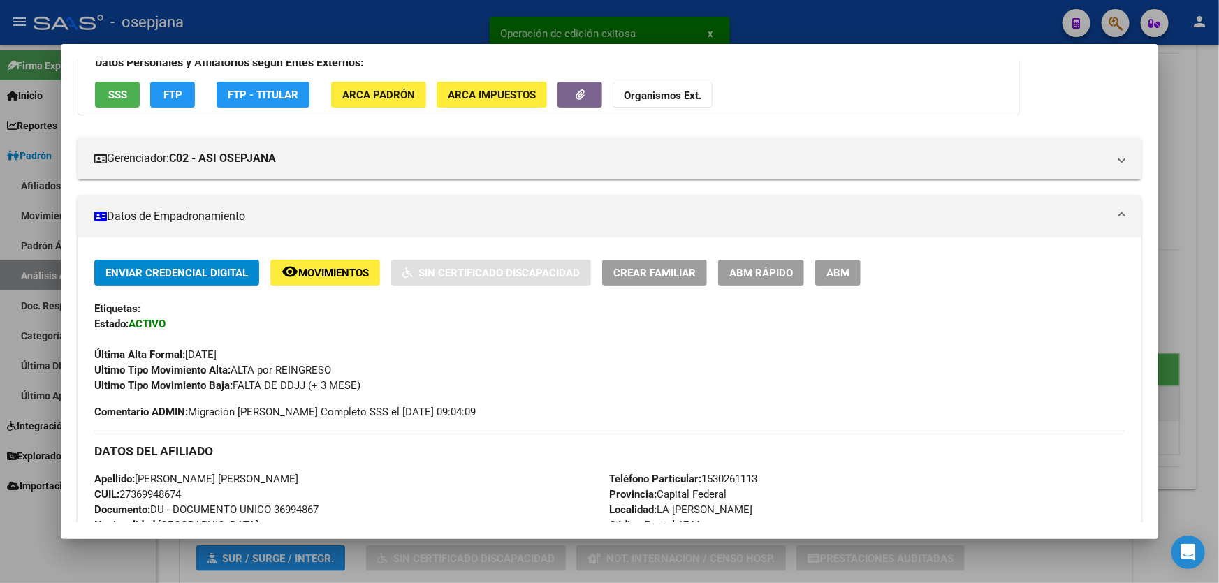
click at [771, 272] on span "ABM Rápido" at bounding box center [761, 273] width 64 height 13
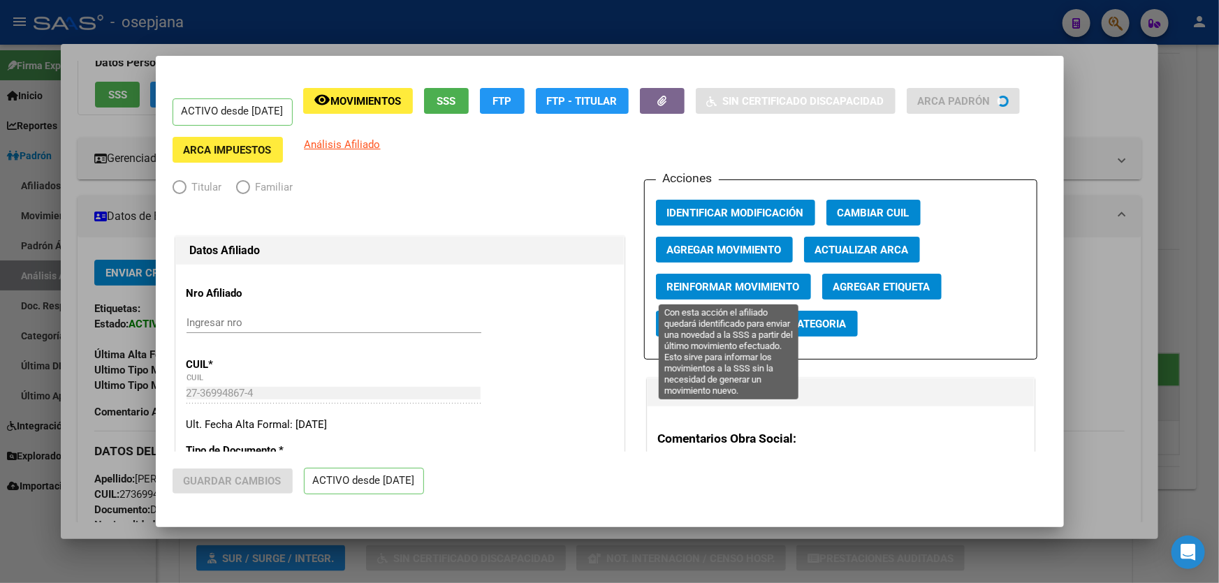
radio input "true"
type input "30-53510190-2"
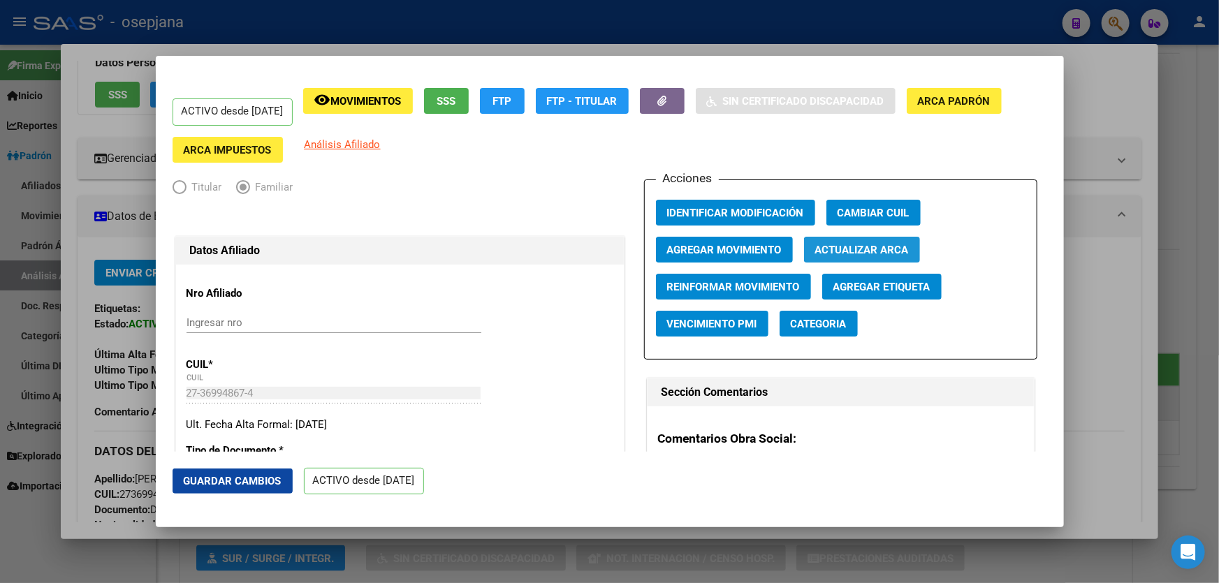
click at [896, 245] on span "Actualizar ARCA" at bounding box center [862, 250] width 94 height 13
type input "FERREYRA"
type input "GRECIA MICAELA"
type input "LUJAN"
type input "6700"
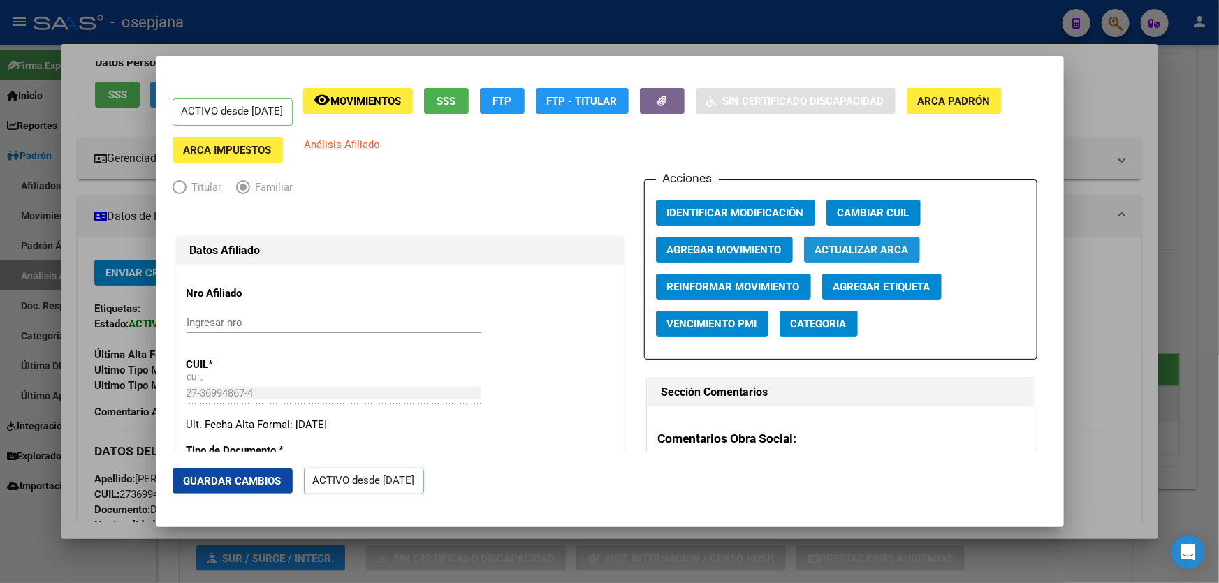
type input "FORMOSA Y P GOYENA"
click at [221, 477] on span "Guardar Cambios" at bounding box center [233, 481] width 98 height 13
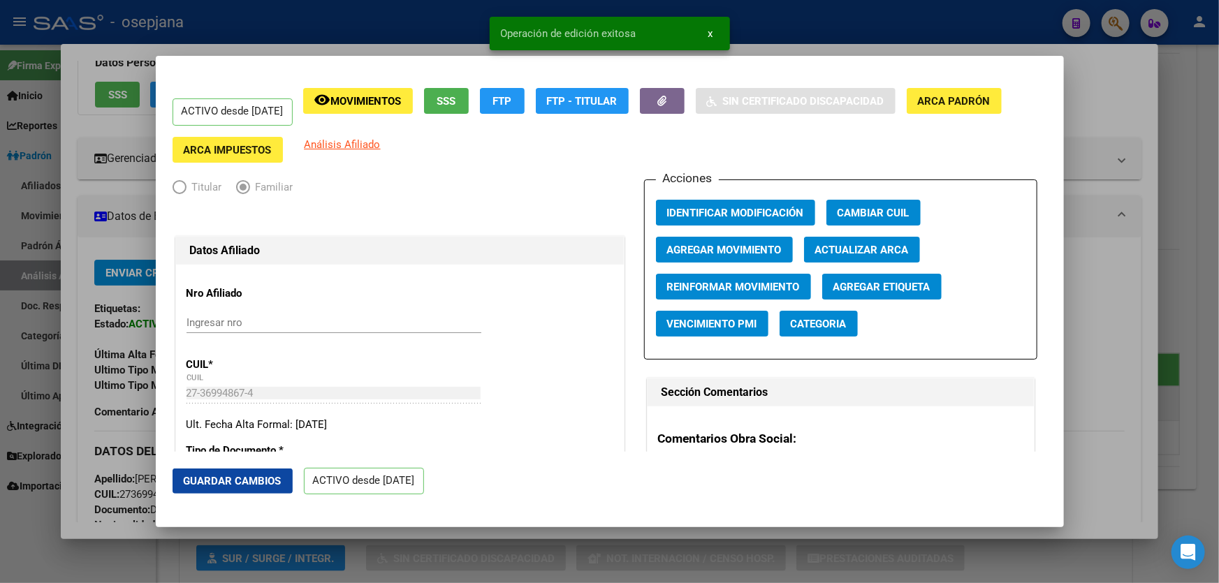
click at [1218, 326] on div at bounding box center [609, 291] width 1219 height 583
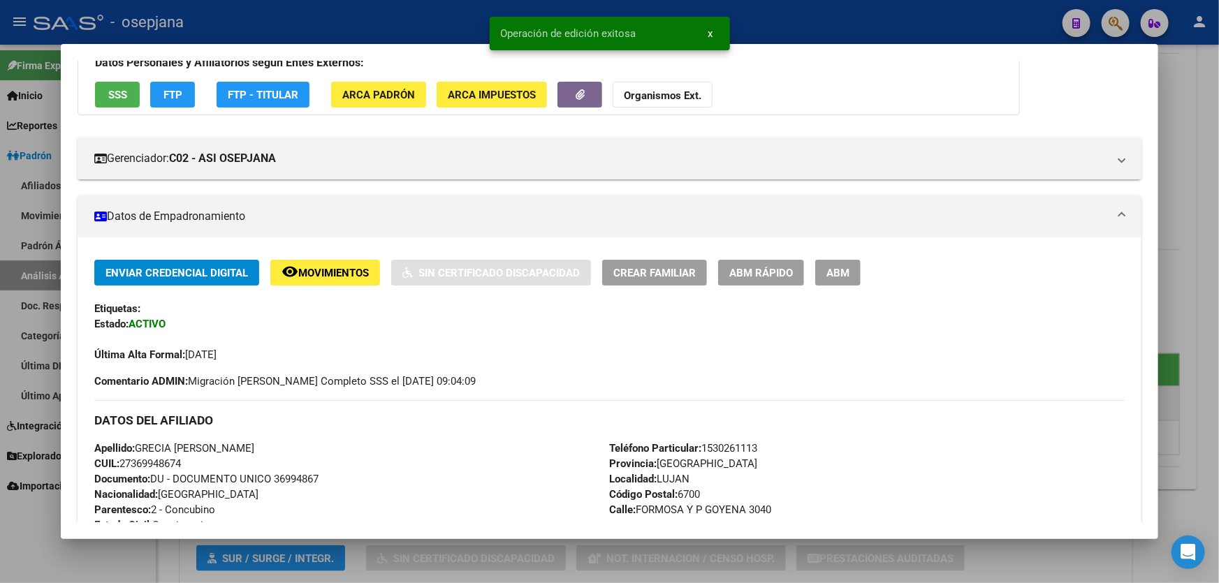
click at [1218, 326] on div at bounding box center [609, 291] width 1219 height 583
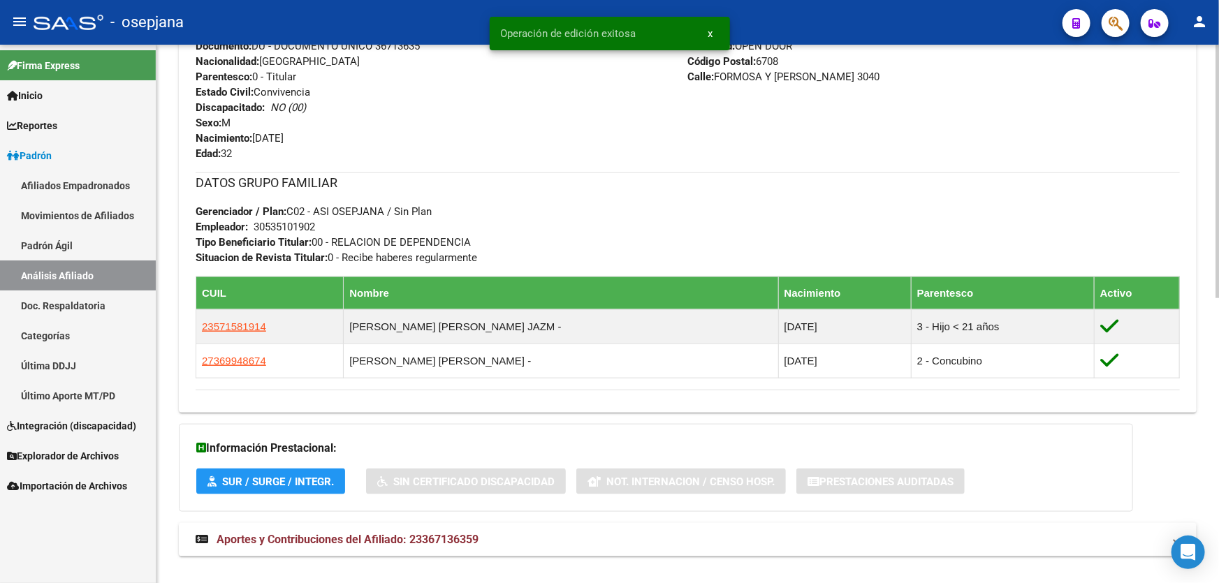
scroll to position [606, 0]
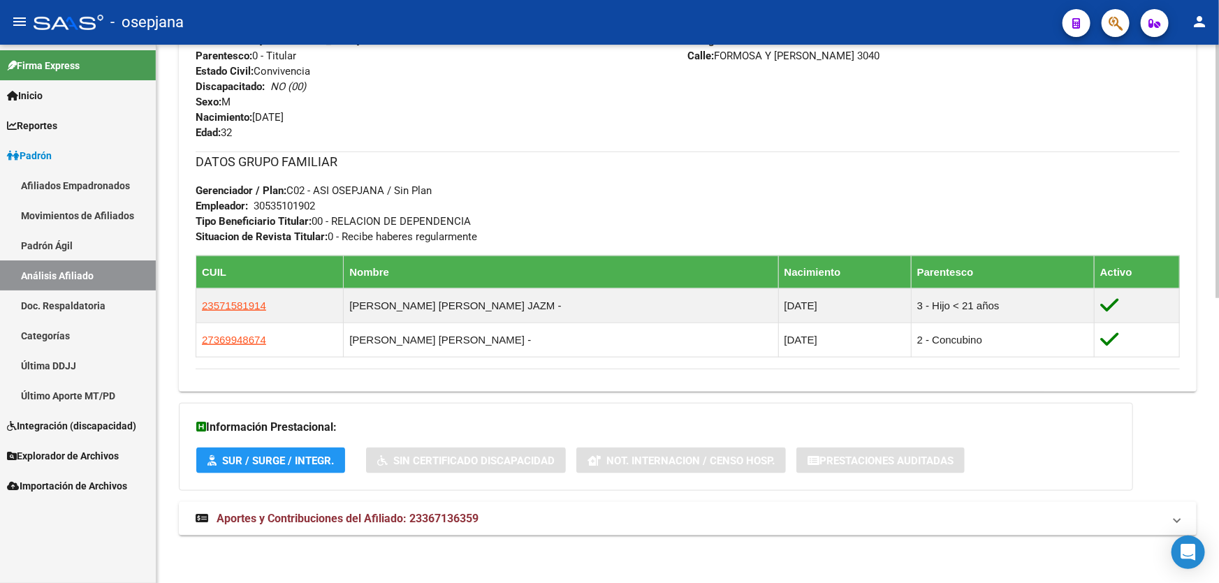
click at [1016, 499] on div "DATOS PADRÓN ÁGIL: PAEZ MALDONADO ANGEL DAVID | INACTIVO | AFILIADO TITULAR Dat…" at bounding box center [688, 51] width 1018 height 1000
click at [1135, 492] on div "DATOS PADRÓN ÁGIL: PAEZ MALDONADO ANGEL DAVID | INACTIVO | AFILIADO TITULAR Dat…" at bounding box center [688, 51] width 1018 height 1000
click at [1136, 508] on mat-expansion-panel-header "Aportes y Contribuciones del Afiliado: 23367136359" at bounding box center [688, 519] width 1018 height 34
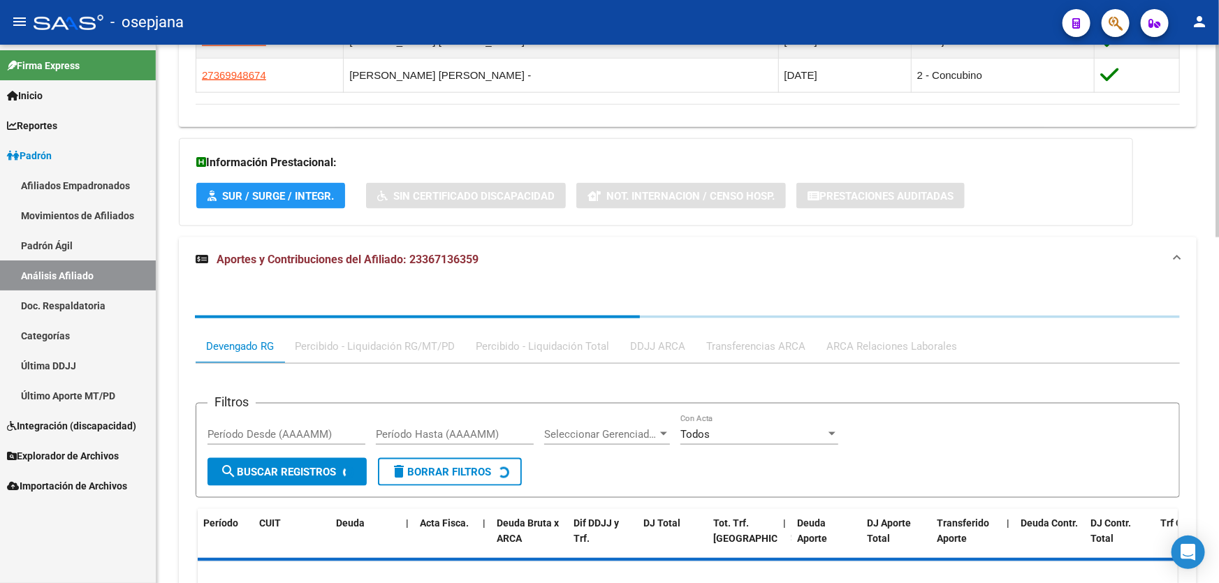
scroll to position [878, 0]
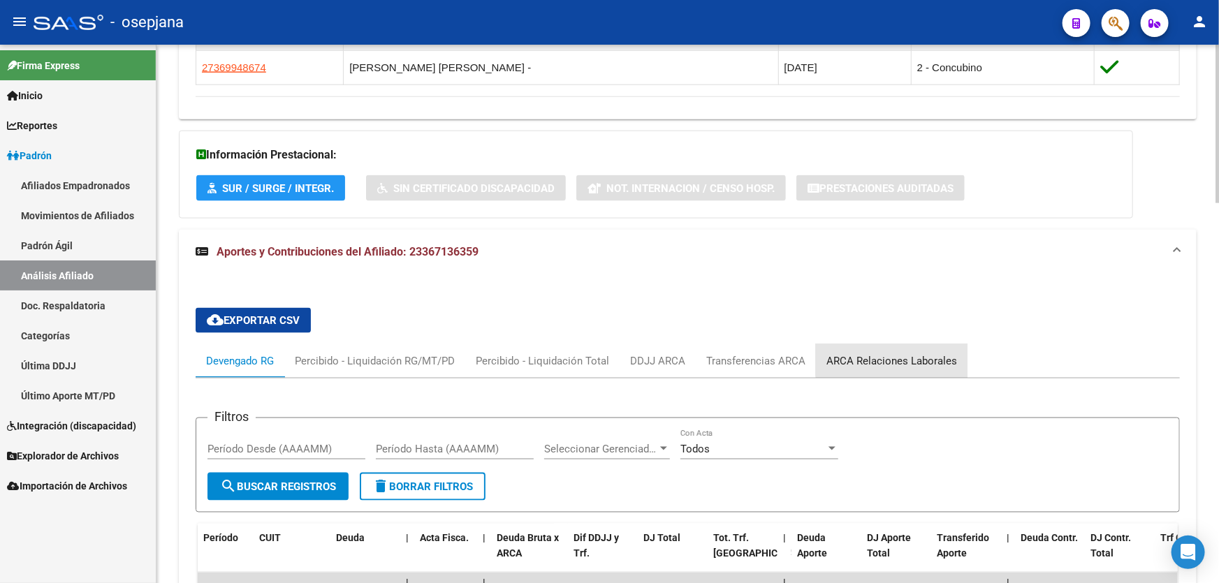
click at [896, 354] on div "ARCA Relaciones Laborales" at bounding box center [891, 360] width 131 height 15
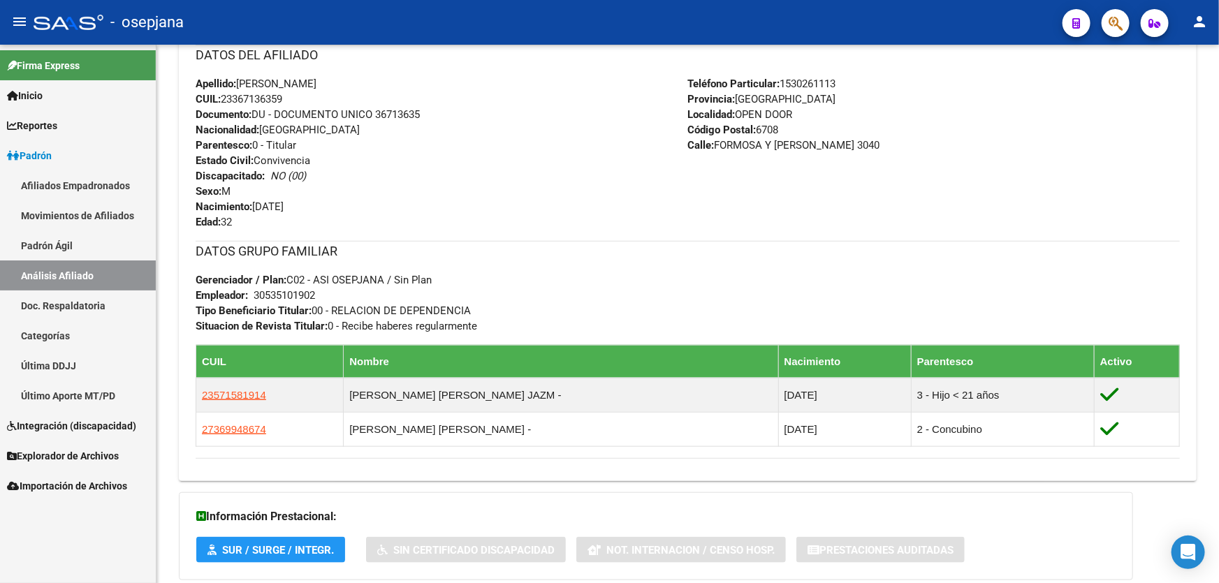
scroll to position [307, 0]
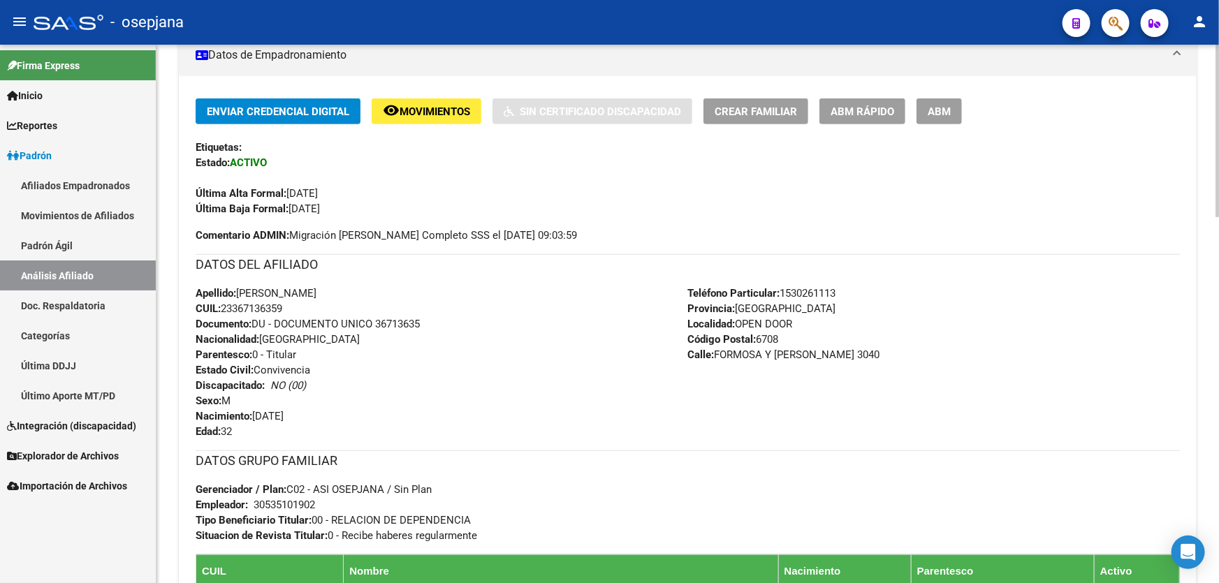
click at [1218, 193] on div at bounding box center [1217, 230] width 3 height 173
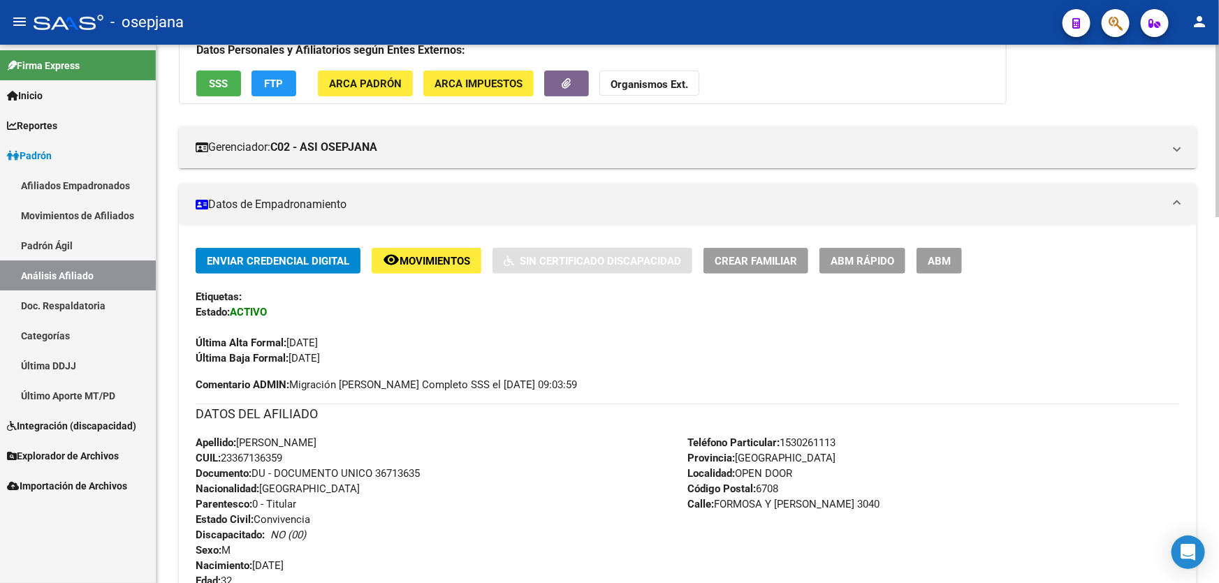
scroll to position [0, 0]
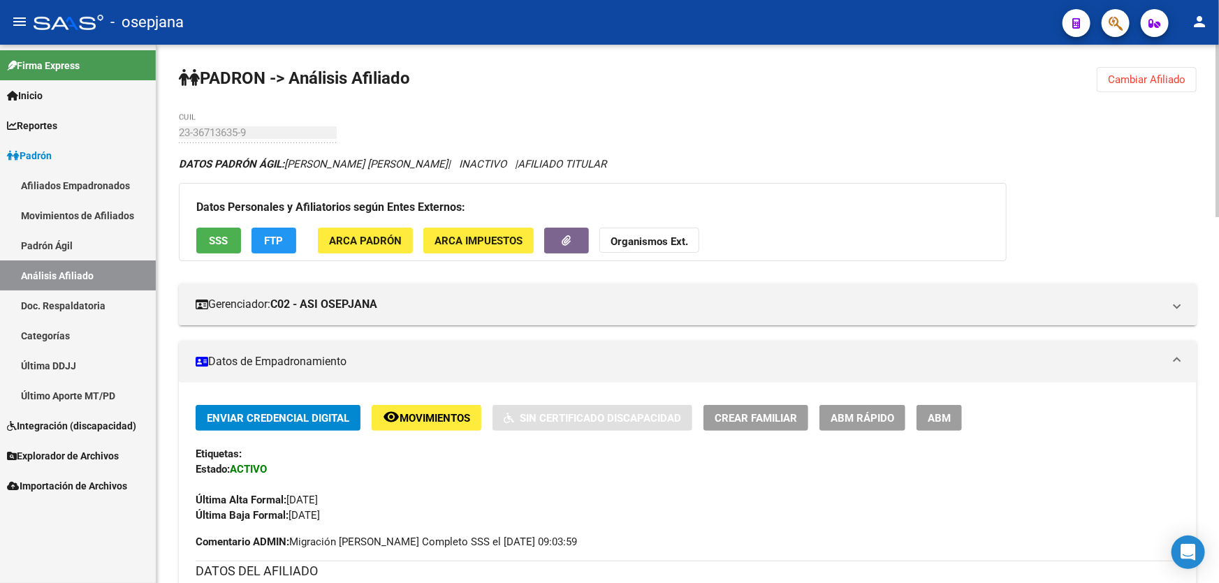
click at [1163, 78] on span "Cambiar Afiliado" at bounding box center [1147, 79] width 78 height 13
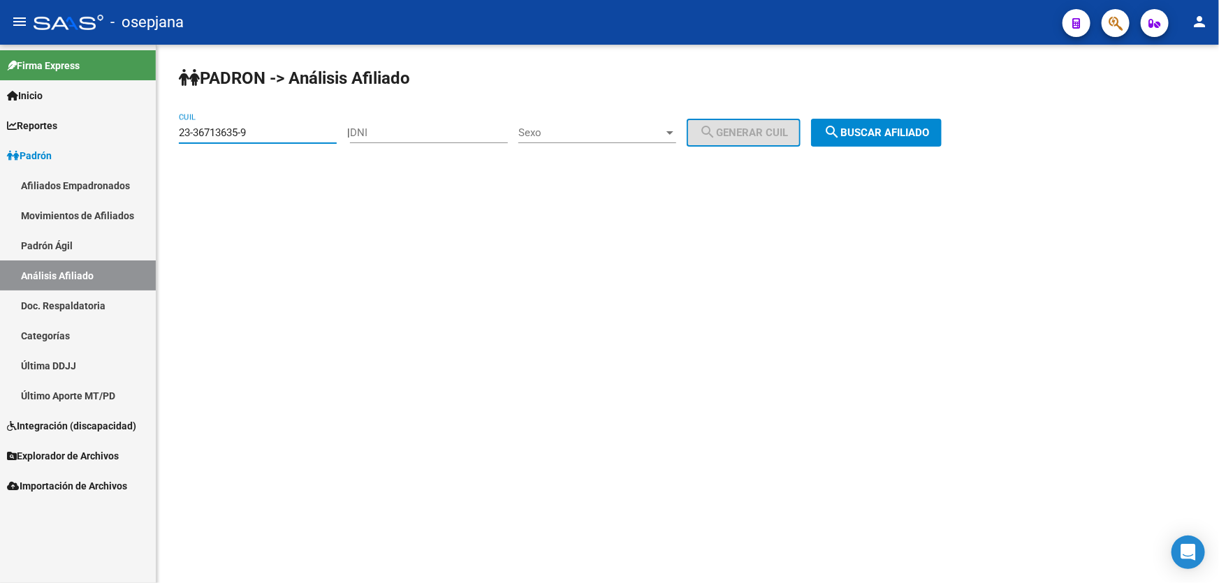
drag, startPoint x: 268, startPoint y: 133, endPoint x: 0, endPoint y: 140, distance: 268.3
click at [0, 139] on mat-sidenav-container "Firma Express Inicio Calendario SSS Instructivos Contacto OS Reportes Padrón Tr…" at bounding box center [609, 314] width 1219 height 539
paste input "7-38013135-3"
click at [914, 132] on span "search Buscar afiliado" at bounding box center [876, 132] width 105 height 13
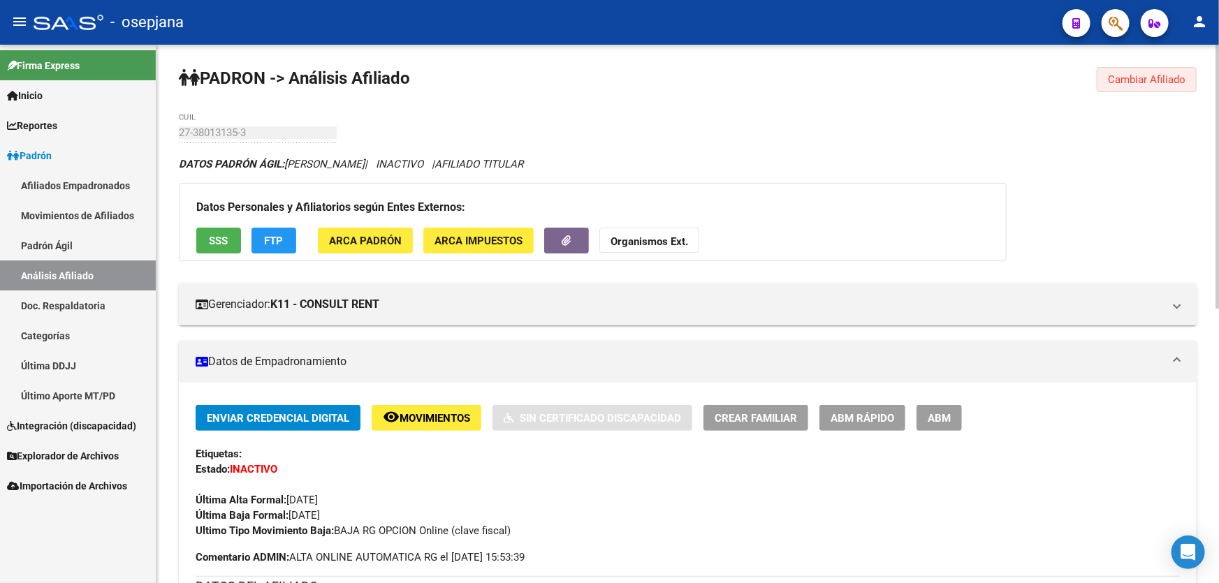
click at [1182, 68] on button "Cambiar Afiliado" at bounding box center [1147, 79] width 100 height 25
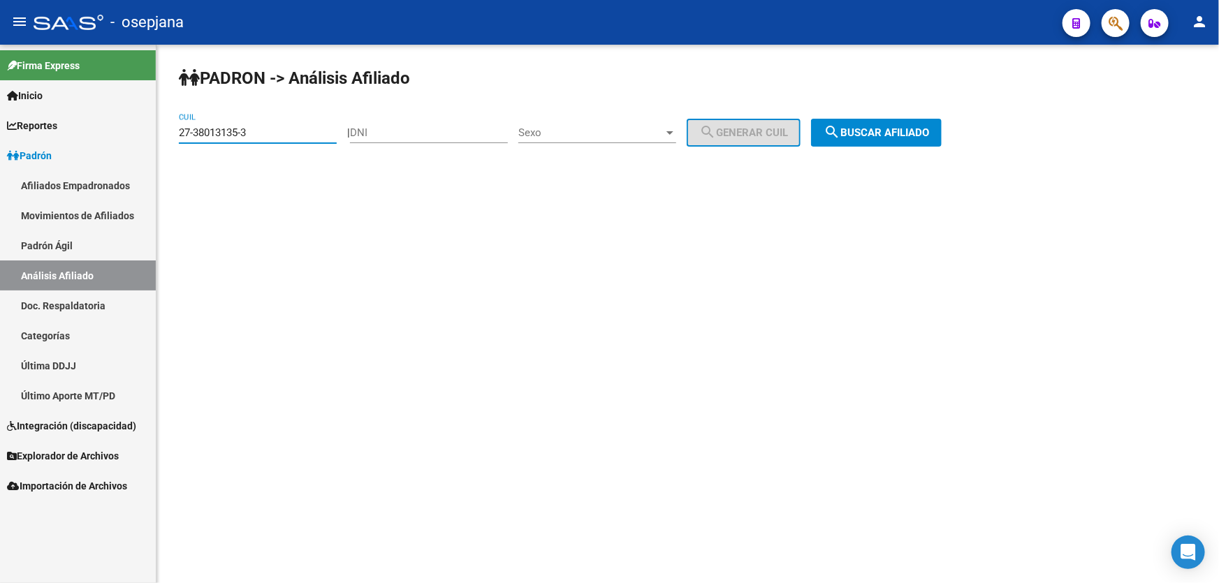
drag, startPoint x: 277, startPoint y: 130, endPoint x: 168, endPoint y: 137, distance: 108.5
click at [168, 137] on div "PADRON -> Análisis Afiliado 27-38013135-3 CUIL | DNI Sexo Sexo search Generar C…" at bounding box center [687, 118] width 1063 height 147
paste input "590146-7"
click at [917, 130] on span "search Buscar afiliado" at bounding box center [876, 132] width 105 height 13
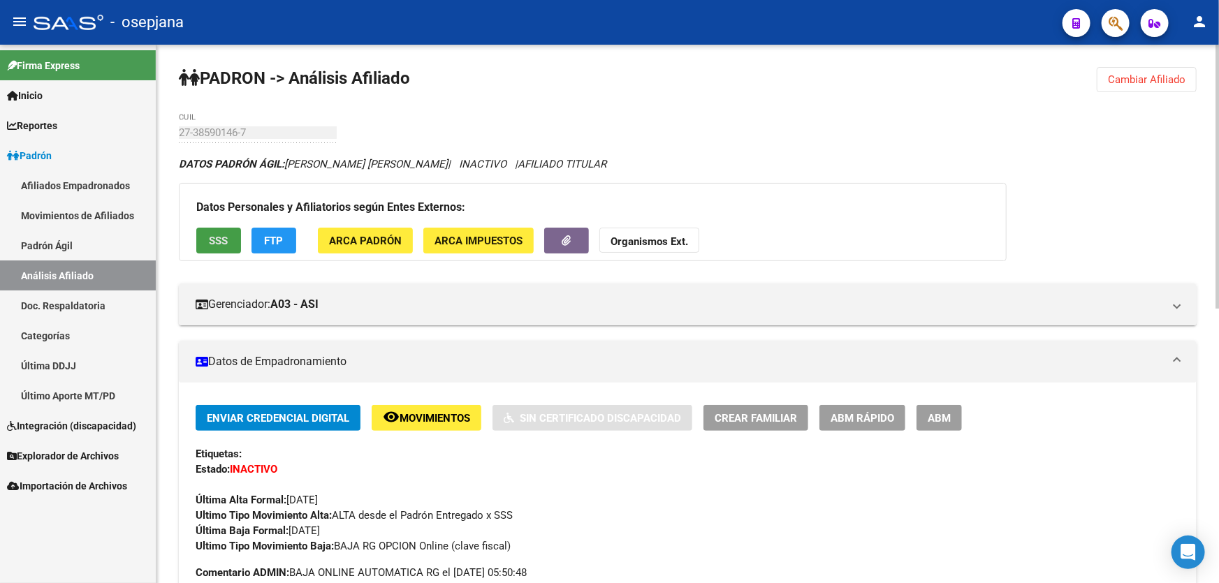
click at [224, 238] on span "SSS" at bounding box center [219, 241] width 19 height 13
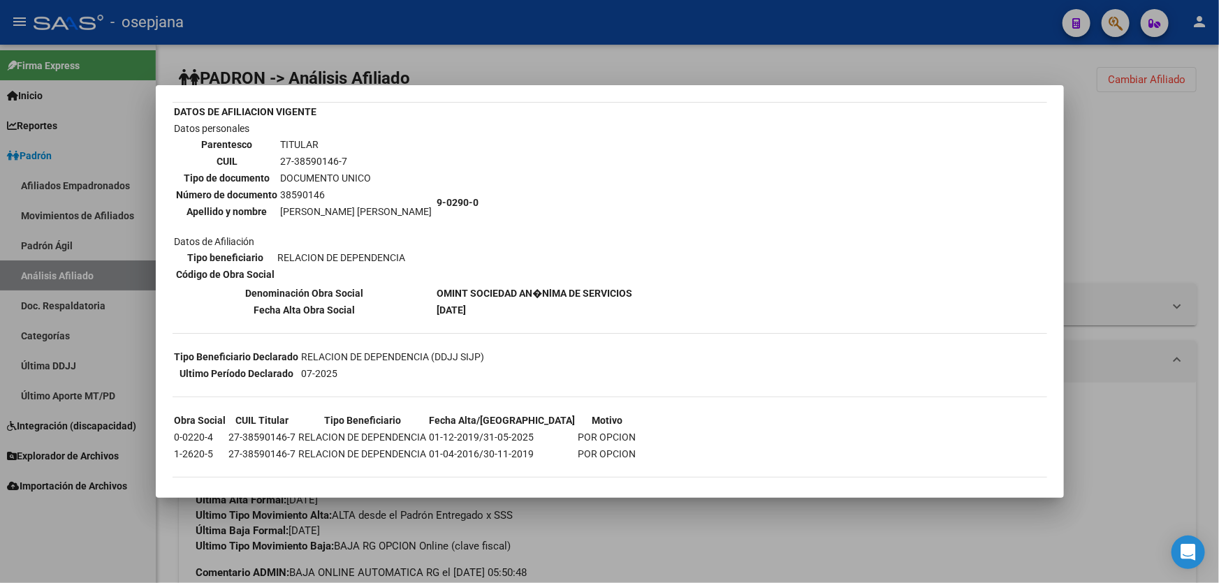
scroll to position [85, 0]
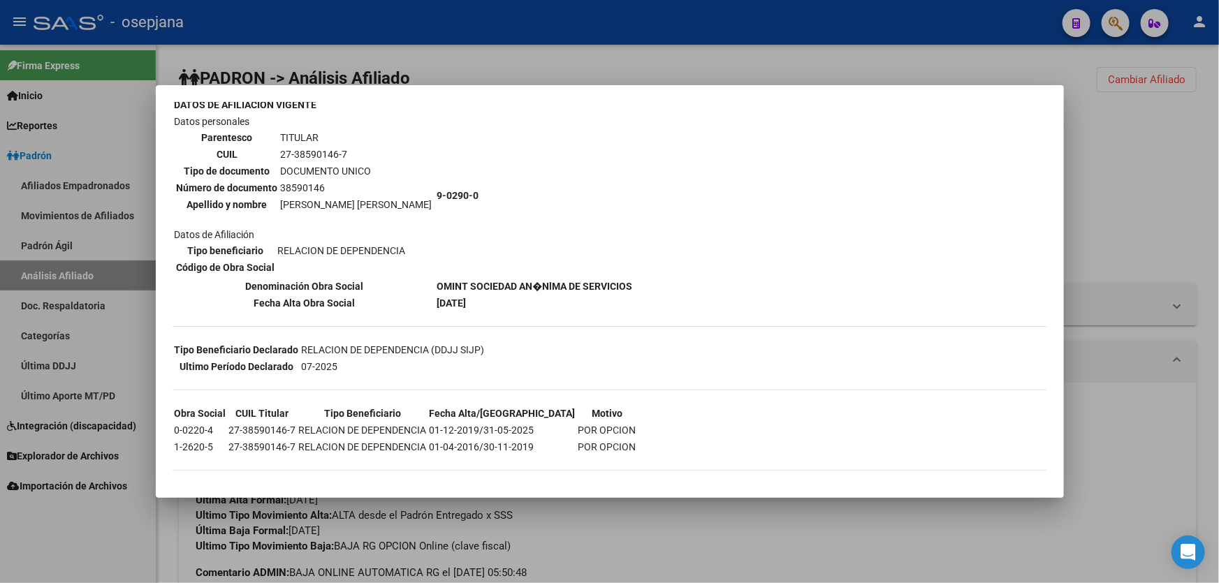
click at [1156, 176] on div at bounding box center [609, 291] width 1219 height 583
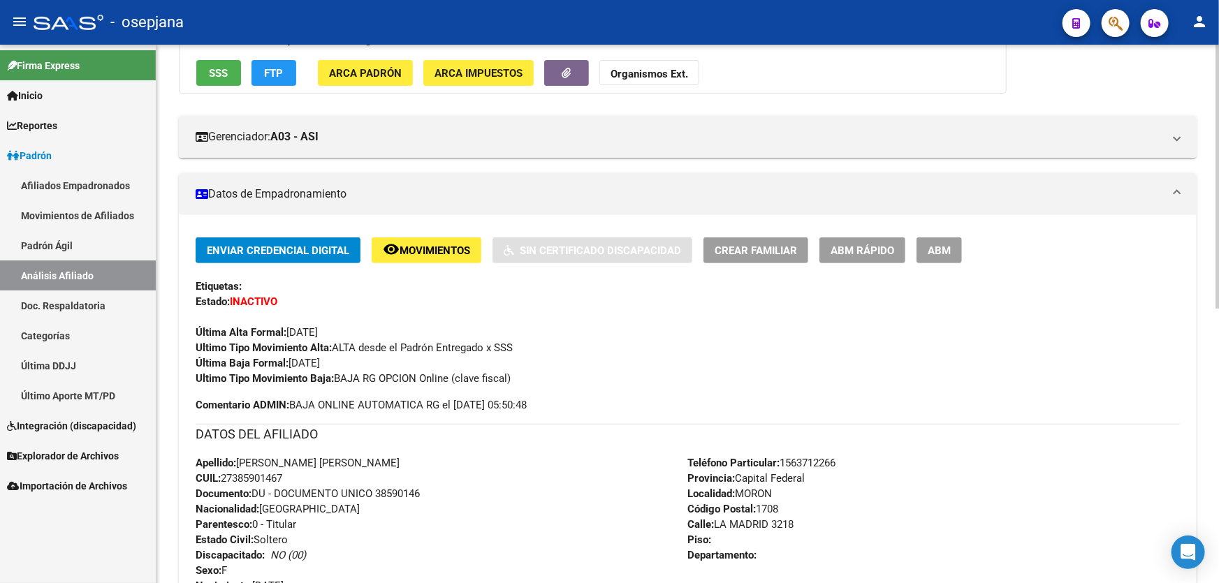
scroll to position [560, 0]
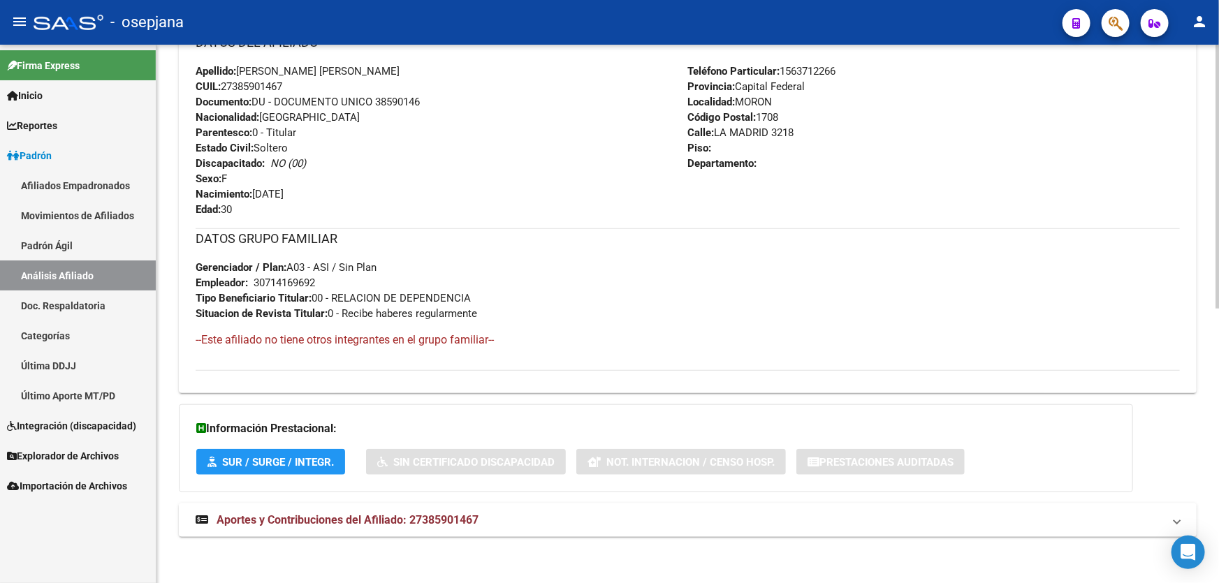
click at [1000, 524] on mat-panel-title "Aportes y Contribuciones del Afiliado: 27385901467" at bounding box center [680, 520] width 968 height 15
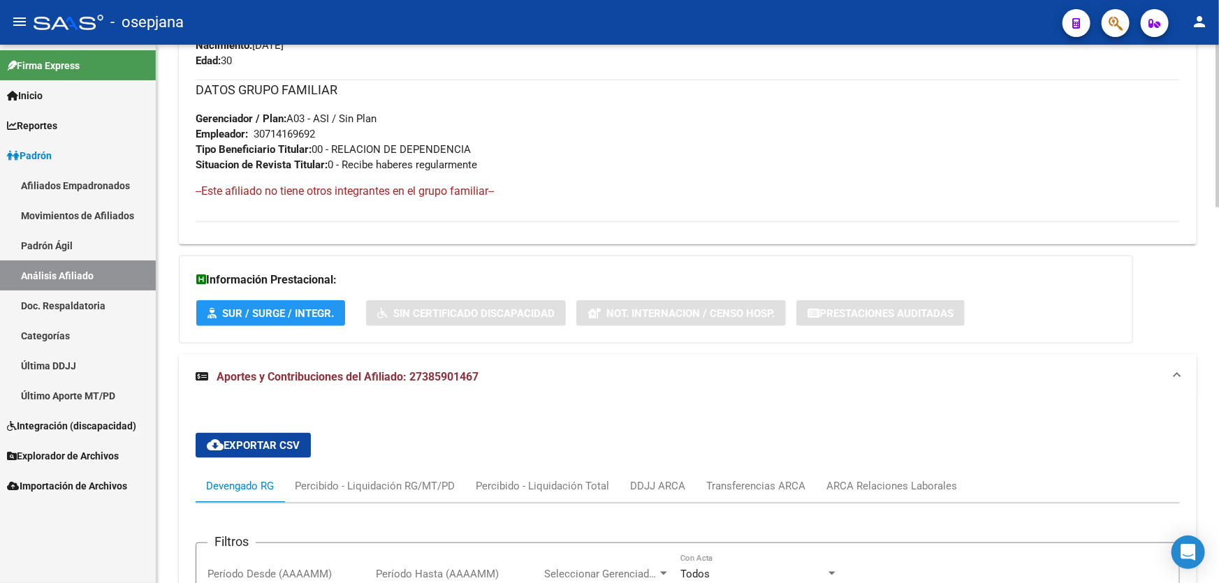
scroll to position [1005, 0]
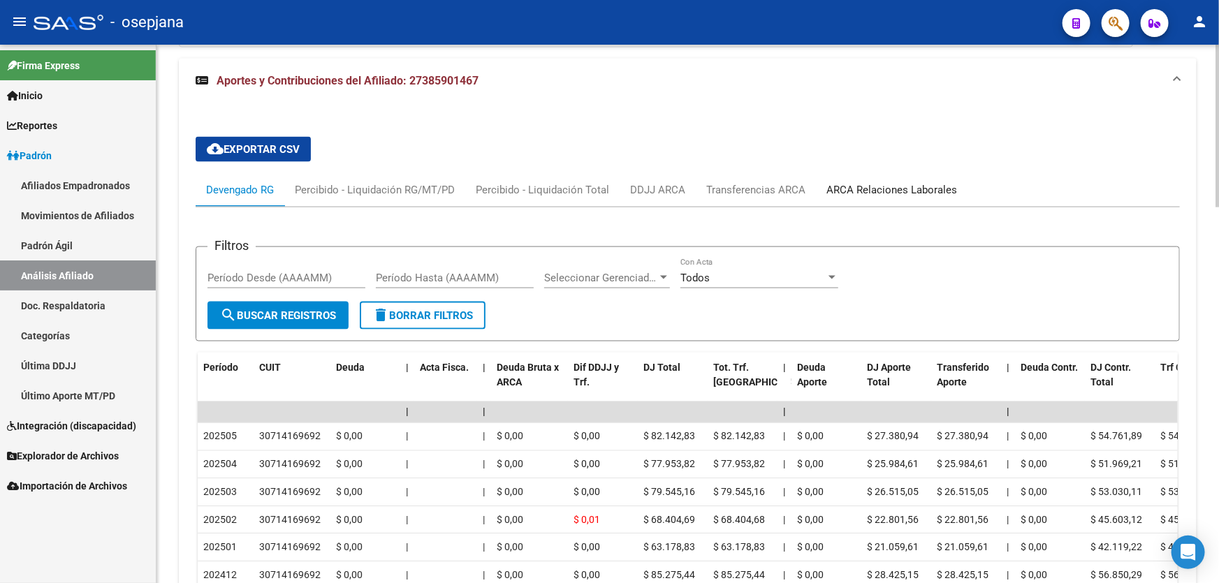
click at [908, 187] on div "ARCA Relaciones Laborales" at bounding box center [891, 189] width 131 height 15
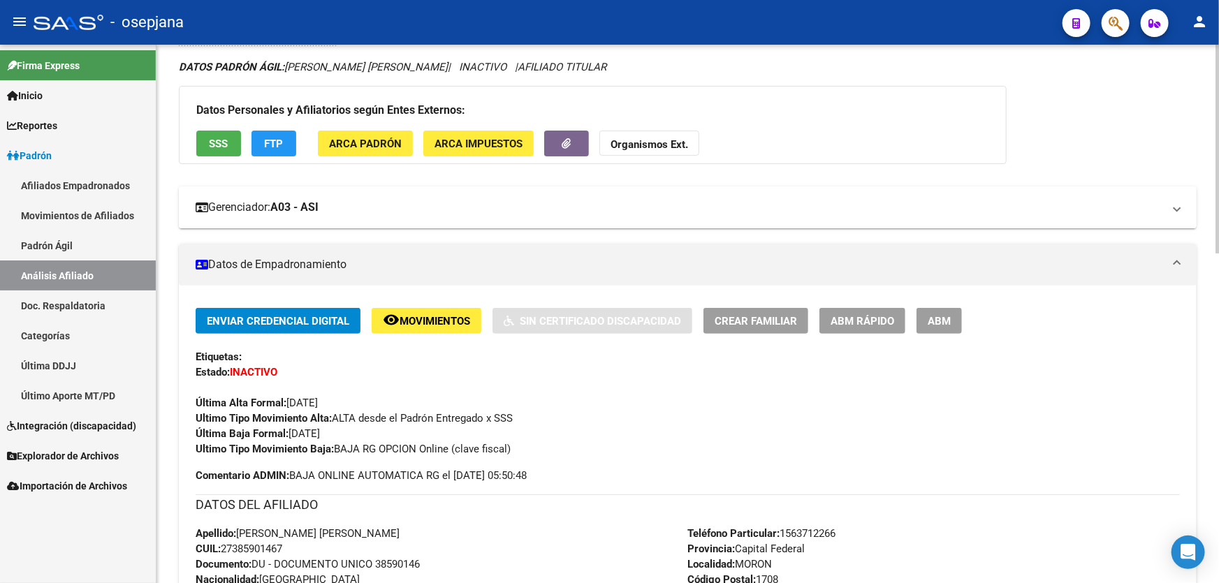
scroll to position [0, 0]
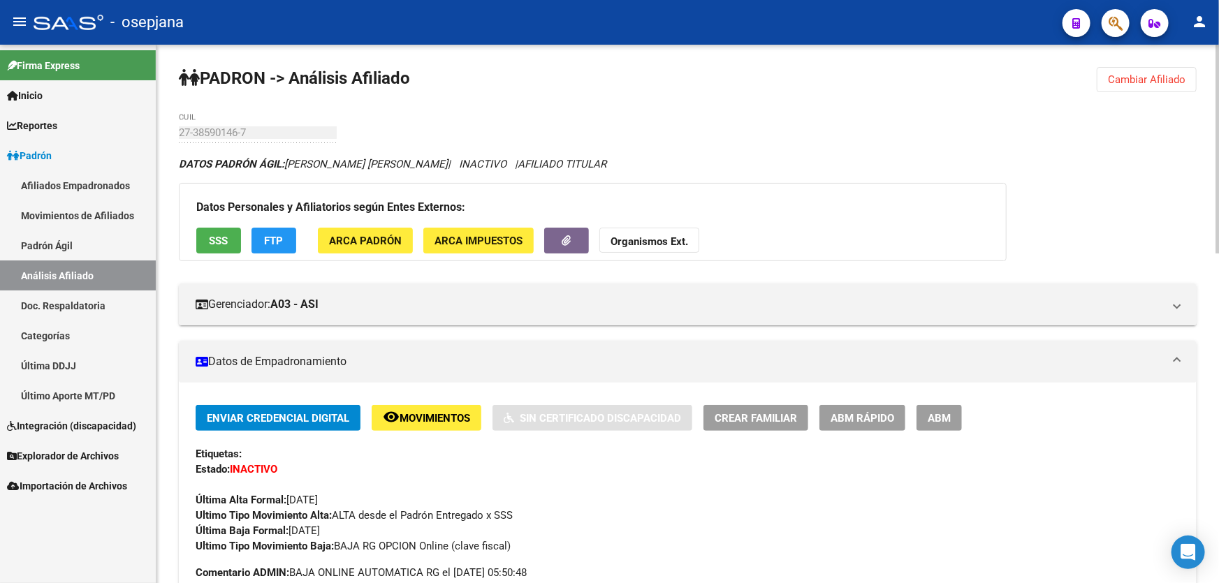
click at [202, 231] on button "SSS" at bounding box center [218, 241] width 45 height 26
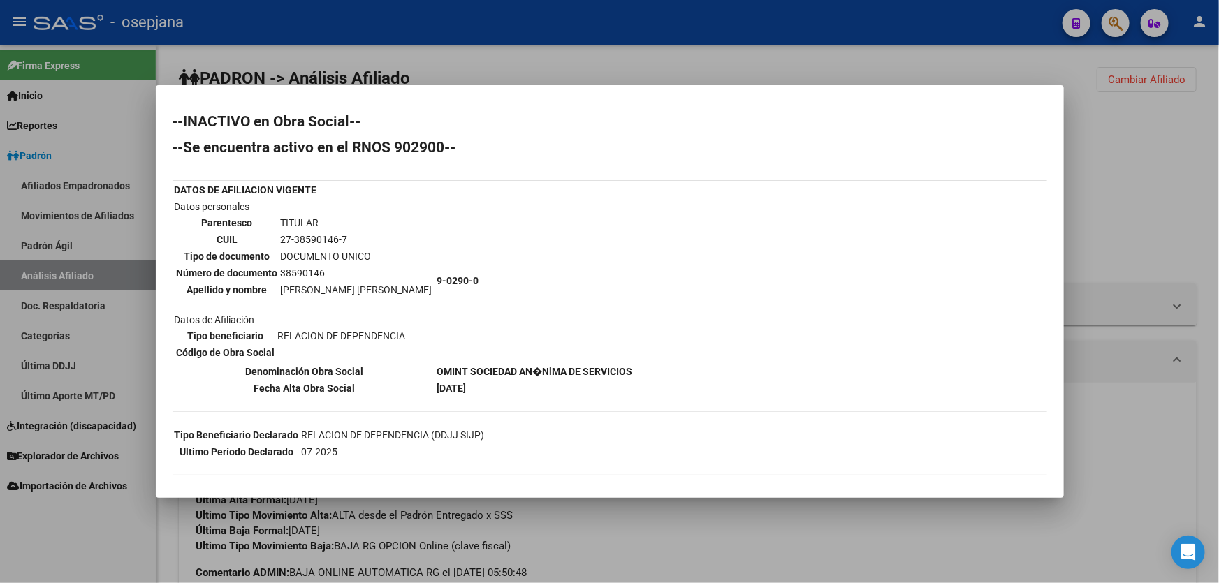
click at [1171, 140] on div at bounding box center [609, 291] width 1219 height 583
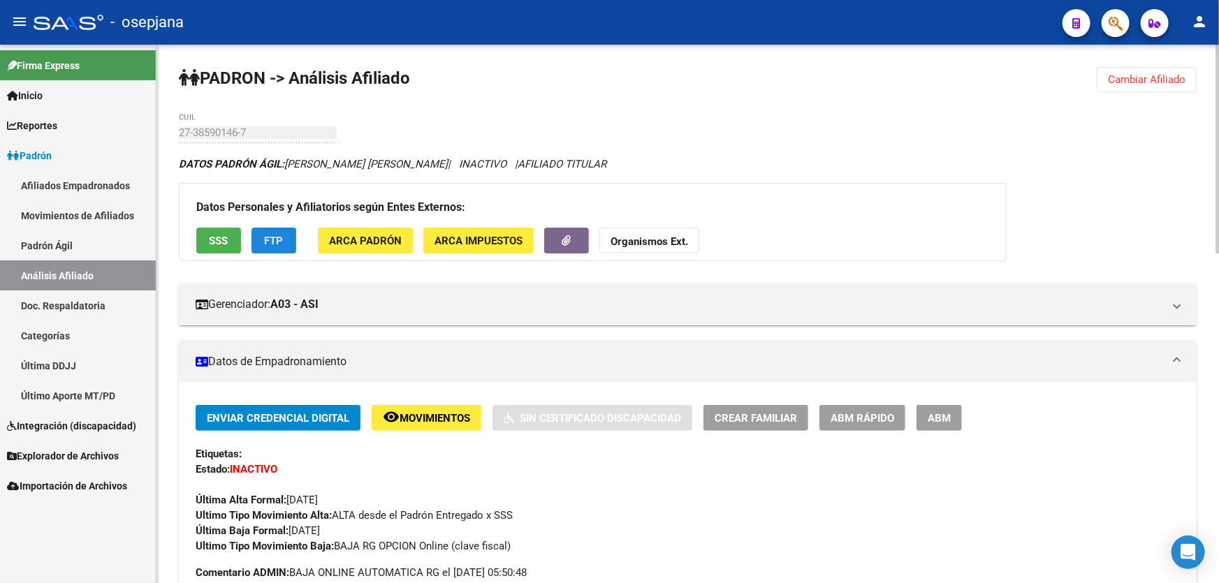
click at [272, 240] on span "FTP" at bounding box center [274, 241] width 19 height 13
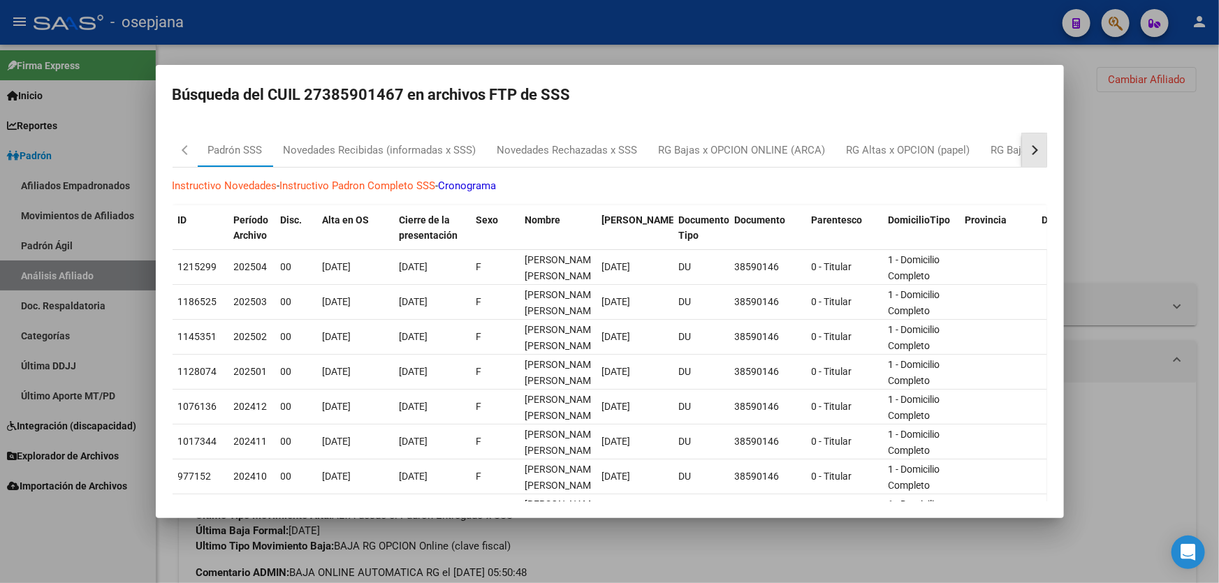
click at [1028, 149] on div "button" at bounding box center [1033, 150] width 10 height 10
click at [968, 147] on div "RG Bajas Diarias" at bounding box center [963, 151] width 78 height 16
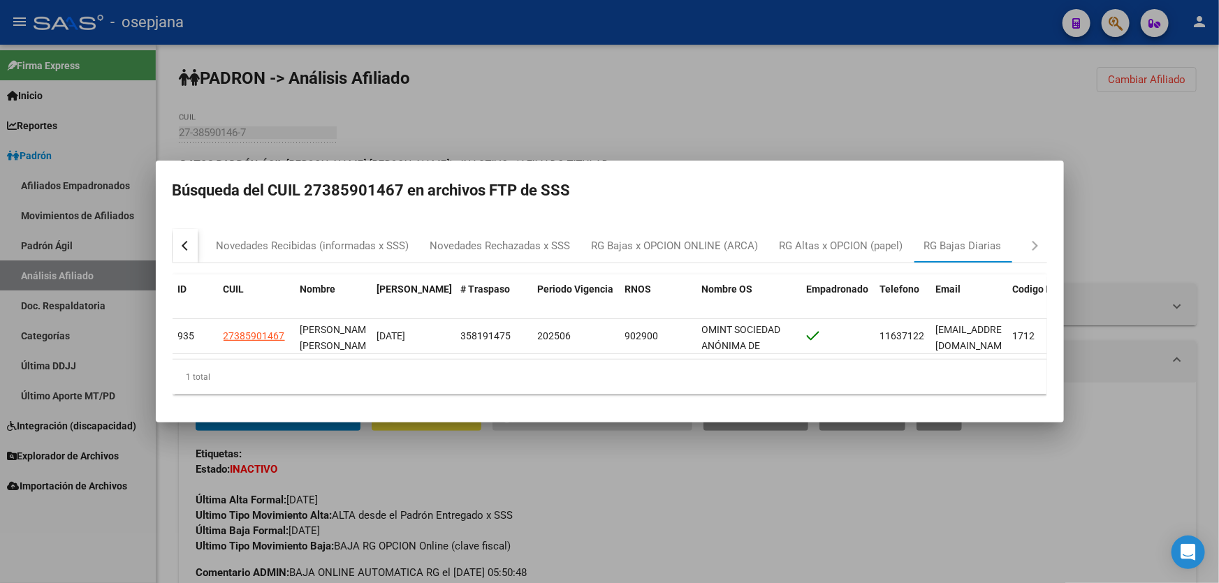
click at [1218, 188] on div at bounding box center [609, 291] width 1219 height 583
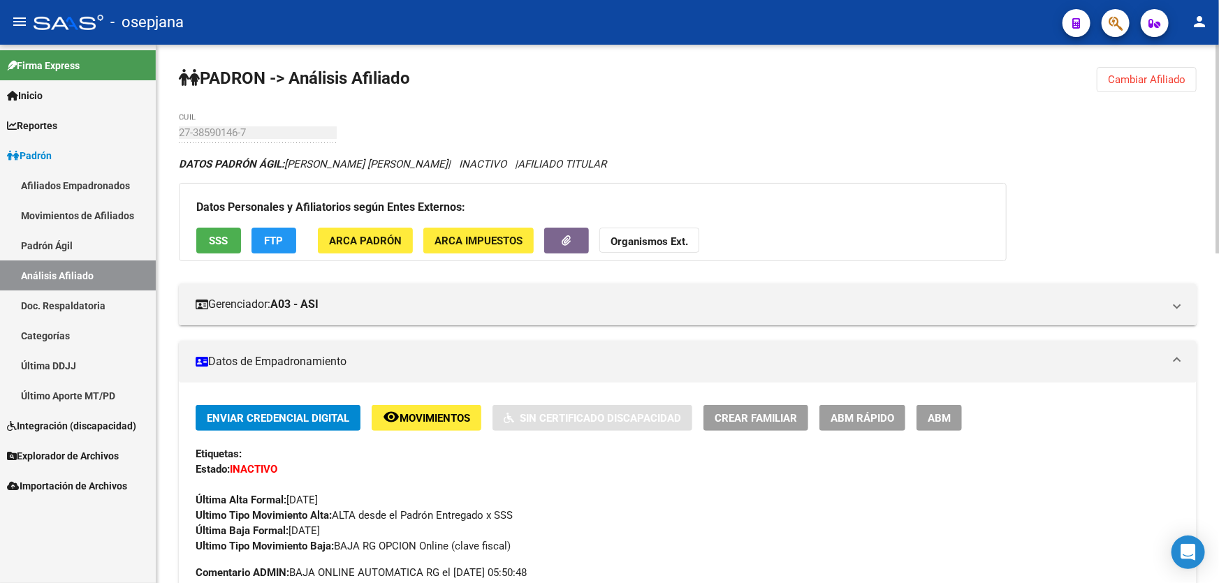
click at [1126, 89] on button "Cambiar Afiliado" at bounding box center [1147, 79] width 100 height 25
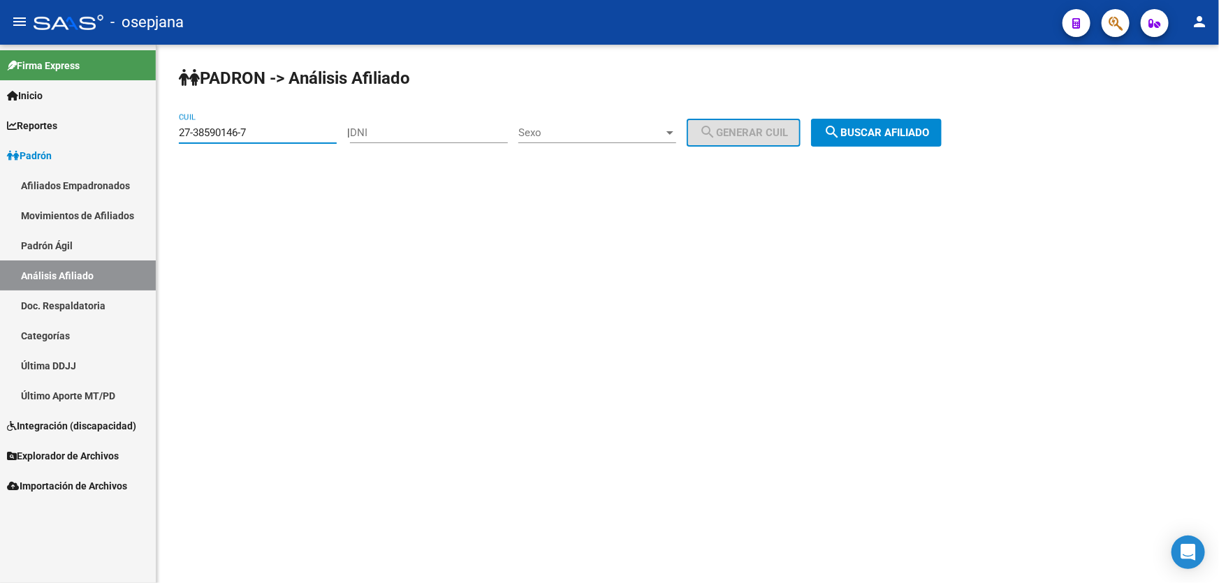
drag, startPoint x: 275, startPoint y: 130, endPoint x: 177, endPoint y: 131, distance: 98.5
click at [177, 131] on div "PADRON -> Análisis Afiliado 27-38590146-7 CUIL | DNI Sexo Sexo search Generar C…" at bounding box center [687, 118] width 1063 height 147
paste input "0-39594243-4"
click at [929, 136] on span "search Buscar afiliado" at bounding box center [876, 132] width 105 height 13
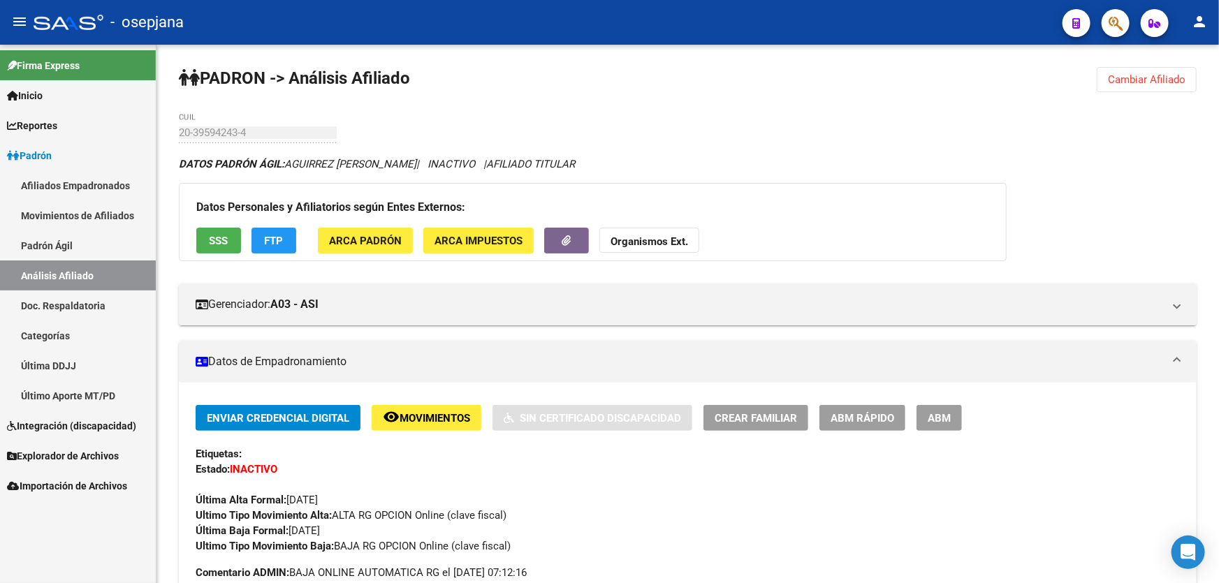
click at [1167, 79] on span "Cambiar Afiliado" at bounding box center [1147, 79] width 78 height 13
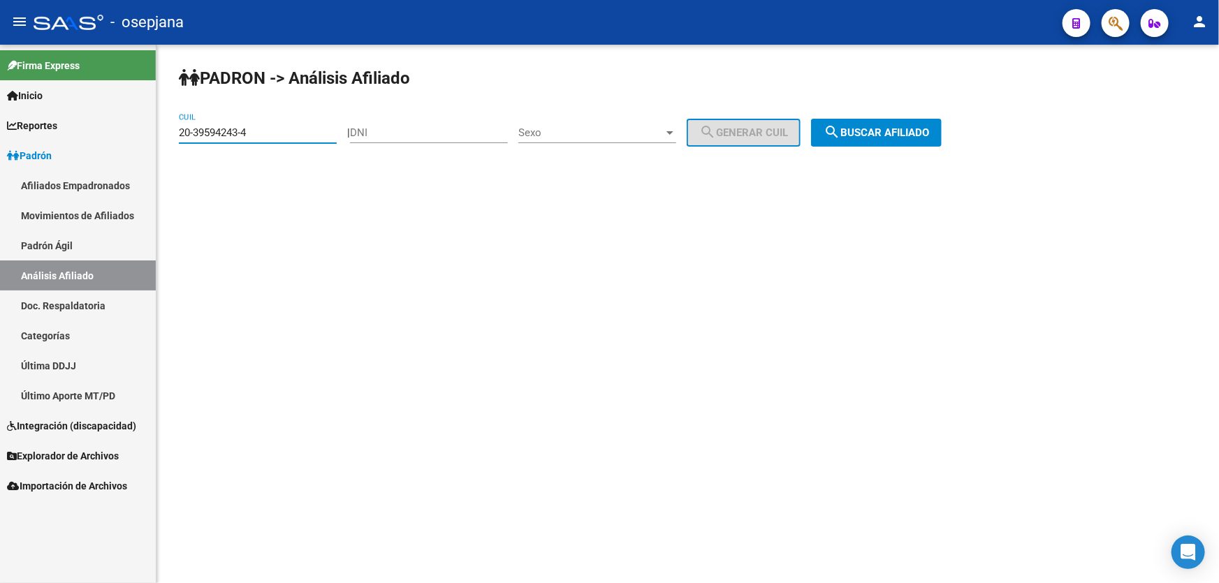
drag, startPoint x: 256, startPoint y: 129, endPoint x: 168, endPoint y: 138, distance: 87.9
click at [168, 138] on div "PADRON -> Análisis Afiliado 20-39594243-4 CUIL | DNI Sexo Sexo search Generar C…" at bounding box center [687, 118] width 1063 height 147
paste input "7-70642497-6"
type input "27-70642497-6"
click at [926, 138] on button "search Buscar afiliado" at bounding box center [876, 133] width 131 height 28
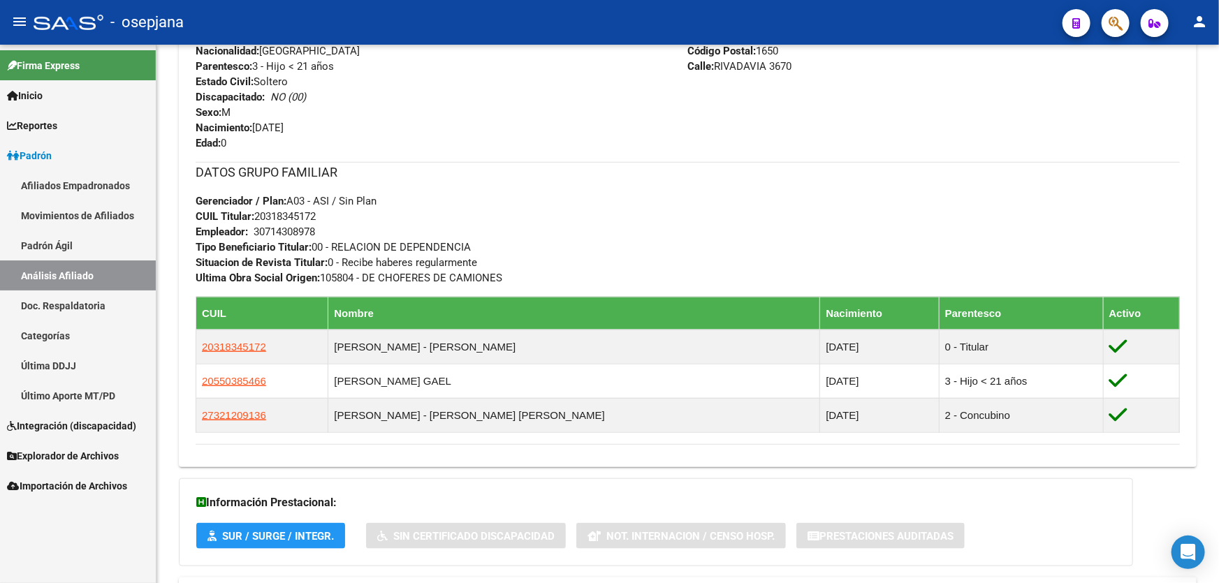
scroll to position [571, 0]
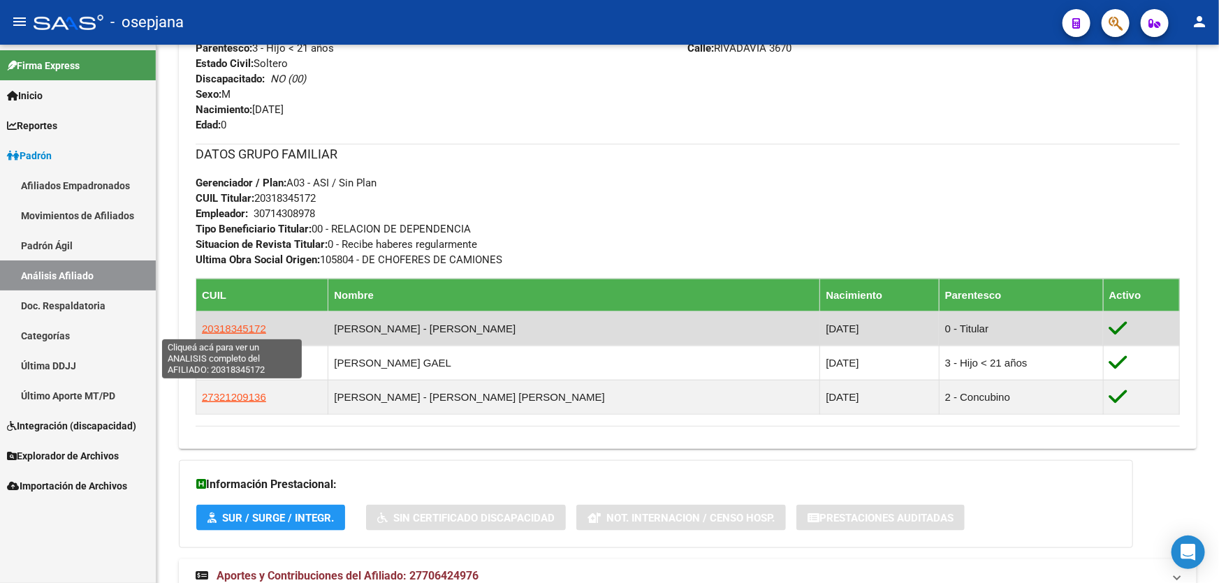
click at [238, 325] on span "20318345172" at bounding box center [234, 329] width 64 height 12
type textarea "20318345172"
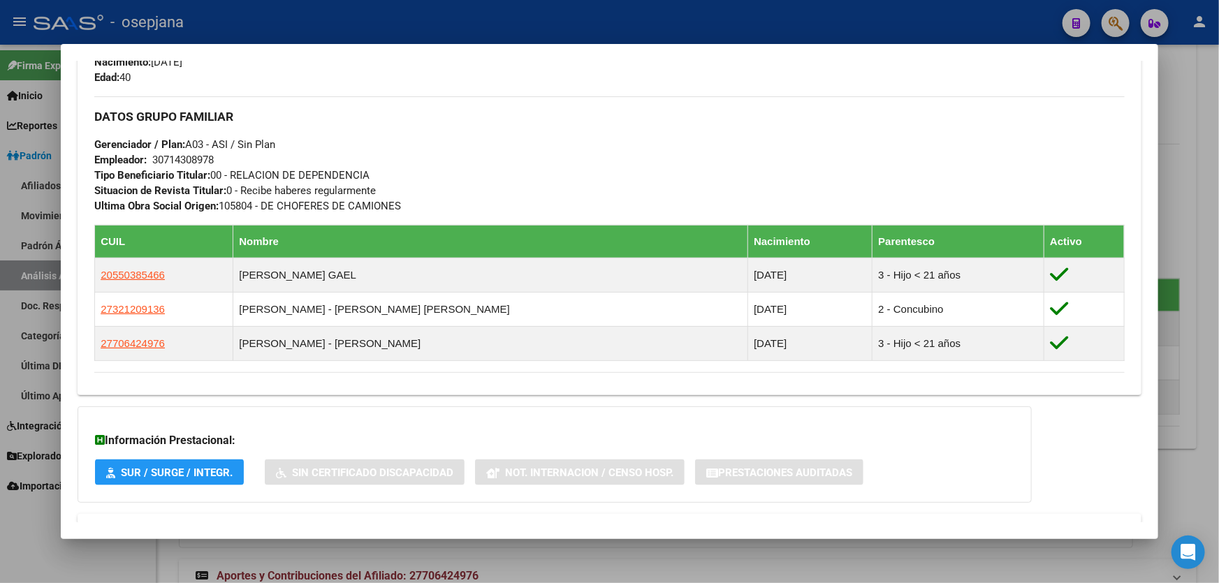
scroll to position [635, 0]
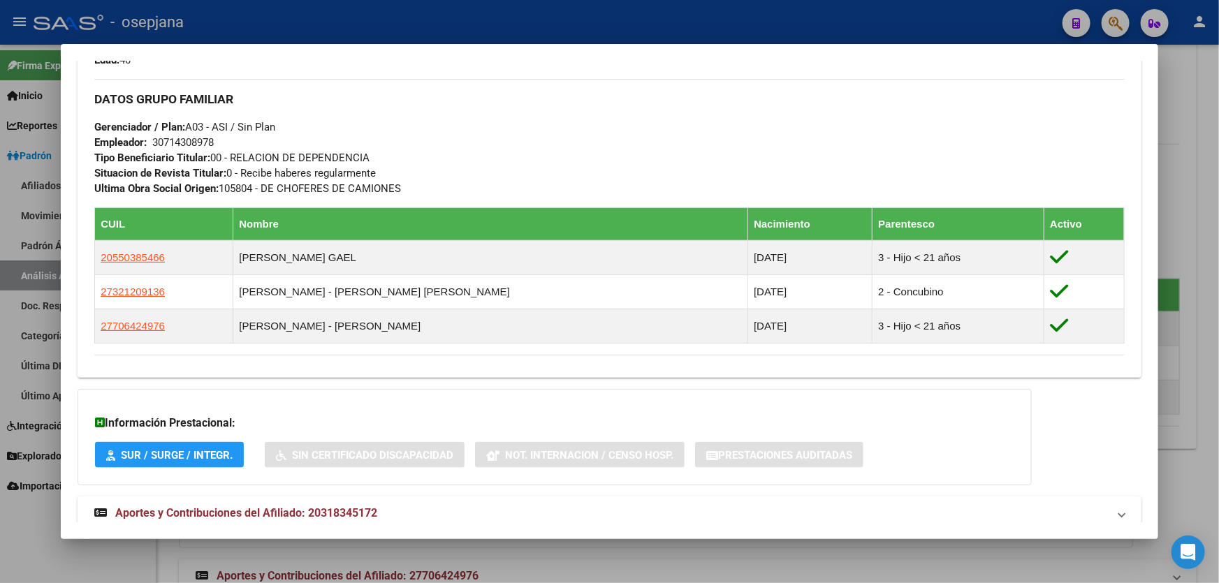
click at [1218, 254] on div at bounding box center [609, 291] width 1219 height 583
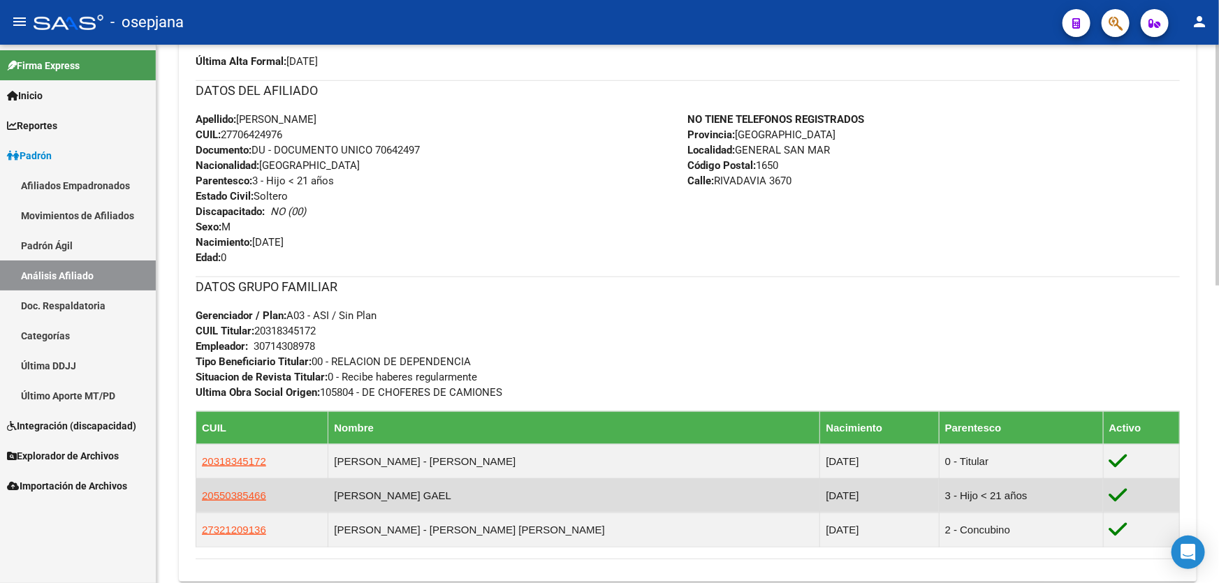
scroll to position [381, 0]
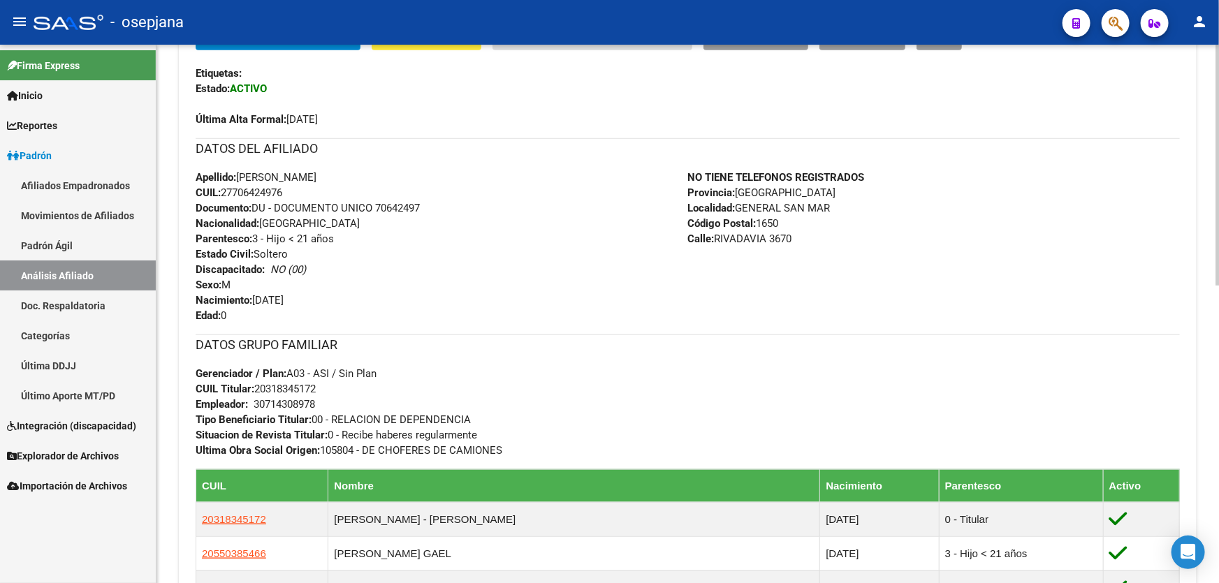
drag, startPoint x: 309, startPoint y: 176, endPoint x: 238, endPoint y: 171, distance: 71.4
click at [238, 171] on span "Apellido: EITHAN CALEB CORDERO" at bounding box center [256, 177] width 121 height 13
copy span "EITHAN CALEB"
drag, startPoint x: 377, startPoint y: 203, endPoint x: 440, endPoint y: 203, distance: 62.9
click at [440, 203] on div "Apellido: EITHAN CALEB CORDERO CUIL: 27706424976 Documento: DU - DOCUMENTO UNIC…" at bounding box center [442, 247] width 492 height 154
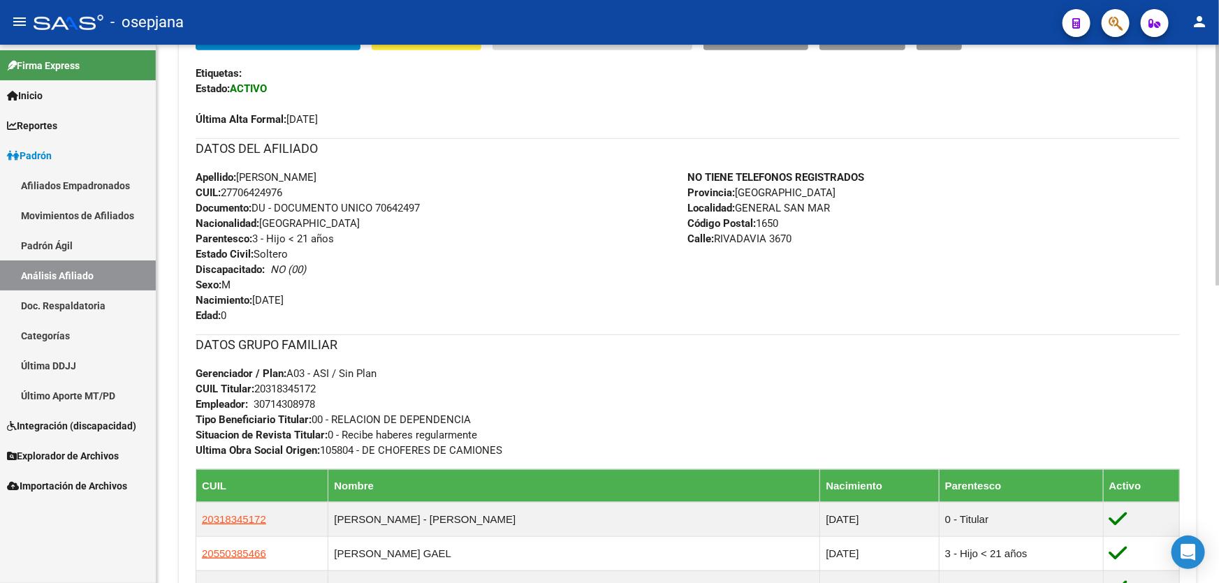
copy span "70642497"
drag, startPoint x: 307, startPoint y: 171, endPoint x: 239, endPoint y: 170, distance: 67.8
click at [239, 171] on span "Apellido: EITHAN CALEB CORDERO" at bounding box center [256, 177] width 121 height 13
copy span "EITHAN CALEB"
drag, startPoint x: 377, startPoint y: 202, endPoint x: 476, endPoint y: 205, distance: 98.6
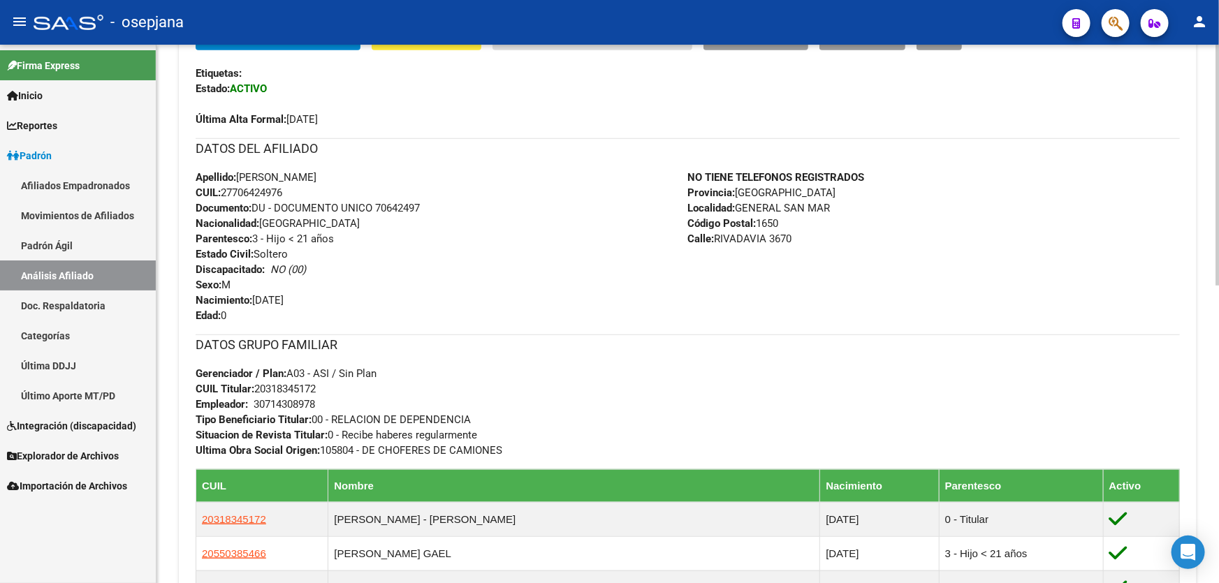
click at [476, 203] on div "Apellido: EITHAN CALEB CORDERO CUIL: 27706424976 Documento: DU - DOCUMENTO UNIC…" at bounding box center [442, 247] width 492 height 154
copy span "70642497"
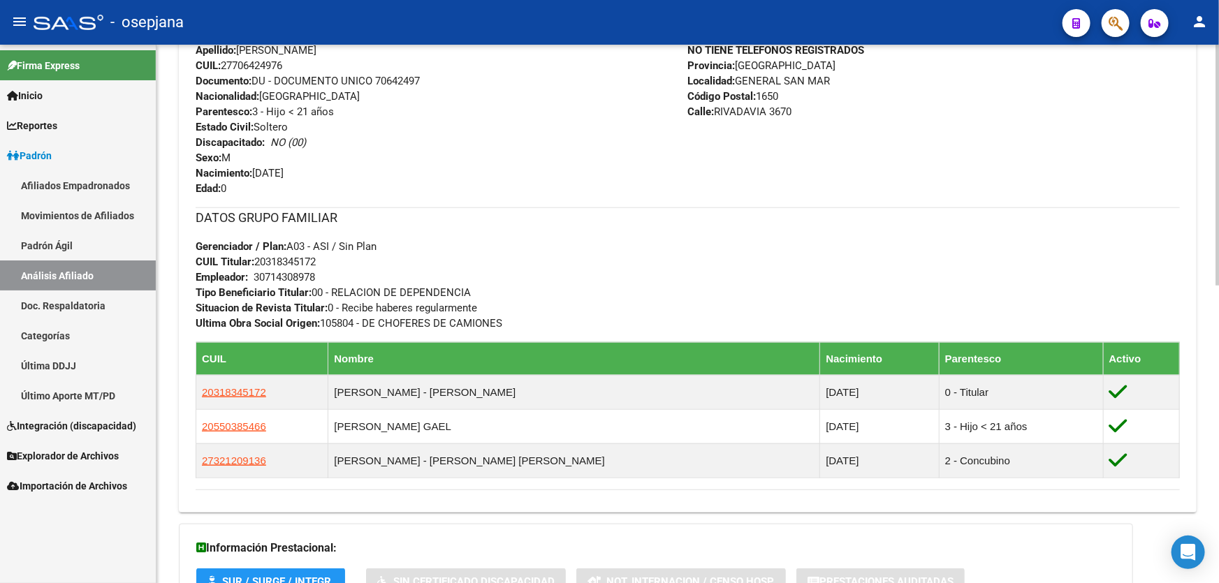
scroll to position [126, 0]
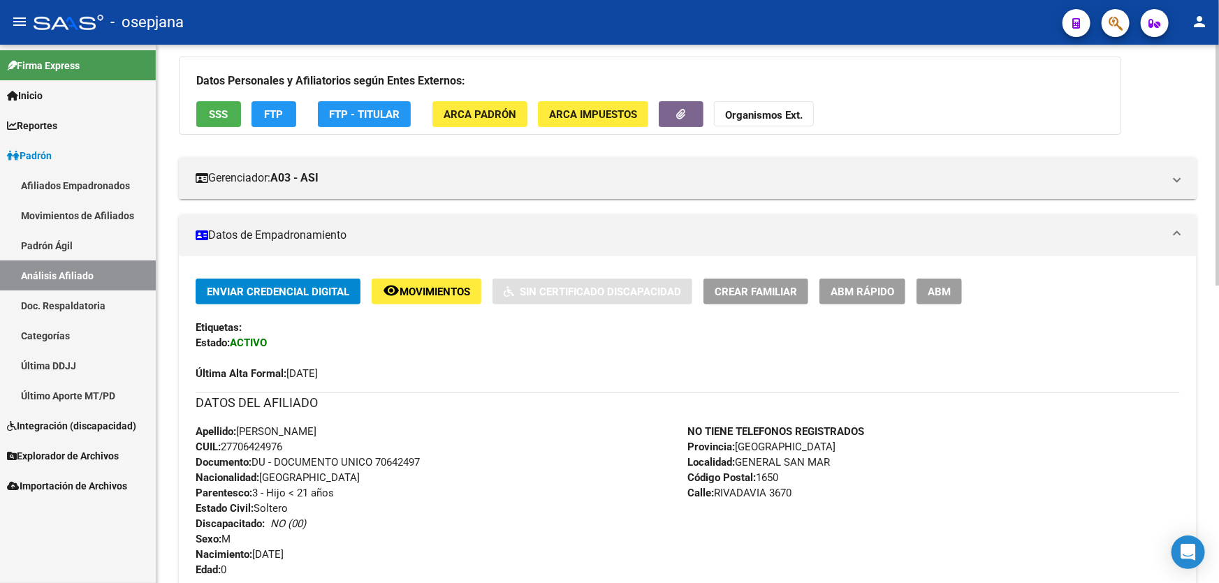
click at [228, 128] on div "Datos Personales y Afiliatorios según Entes Externos: SSS FTP FTP - Titular ARC…" at bounding box center [650, 96] width 942 height 78
click at [224, 108] on span "SSS" at bounding box center [219, 114] width 19 height 13
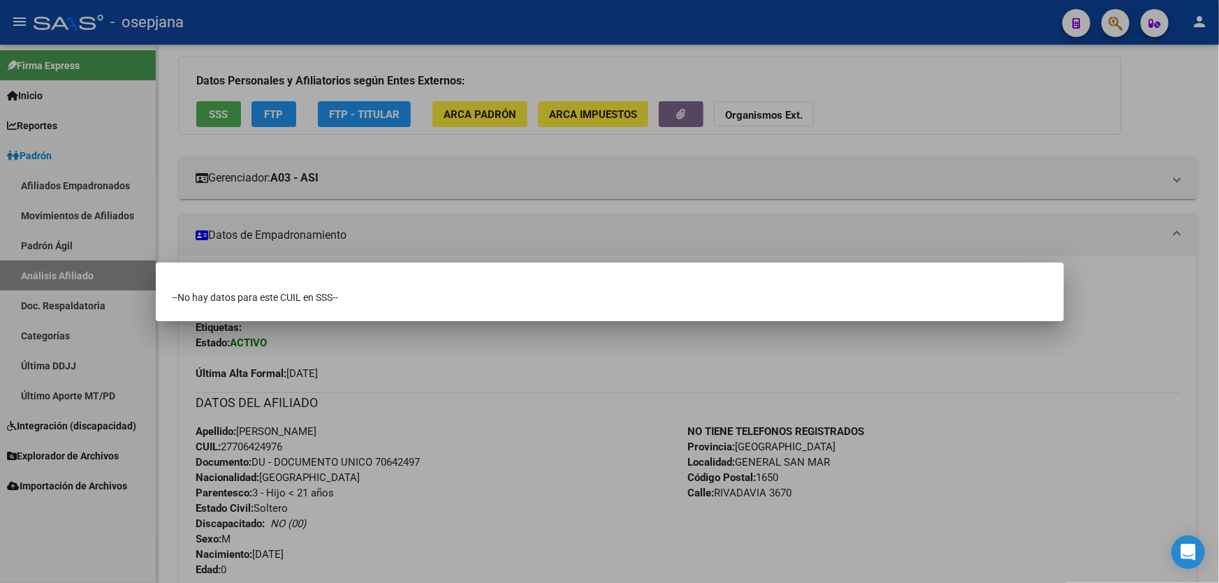
click at [985, 174] on div at bounding box center [609, 291] width 1219 height 583
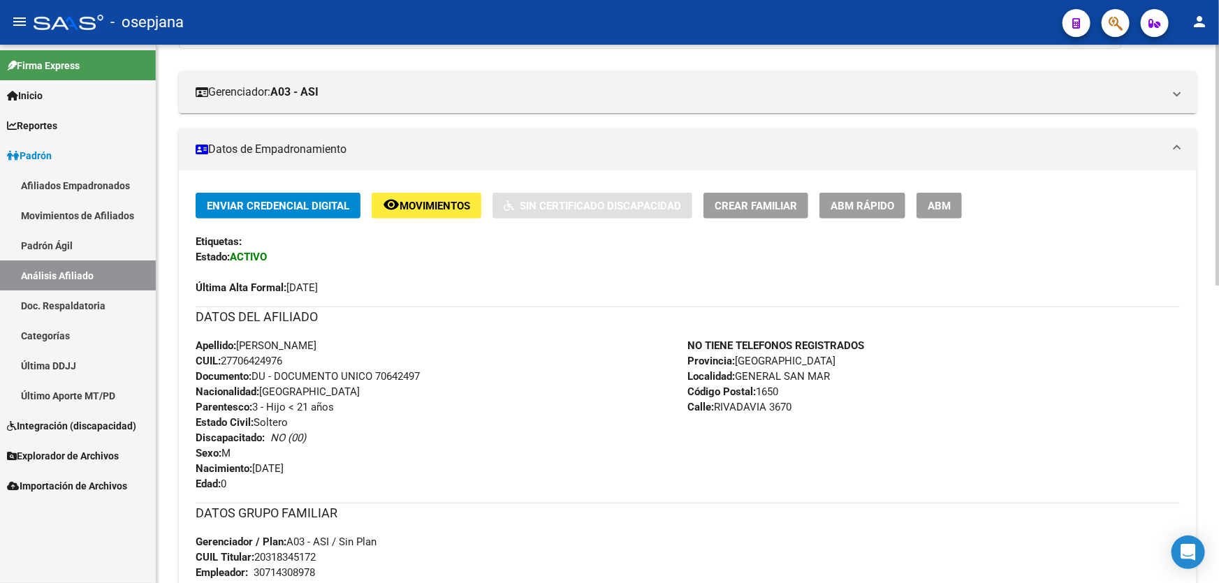
scroll to position [317, 0]
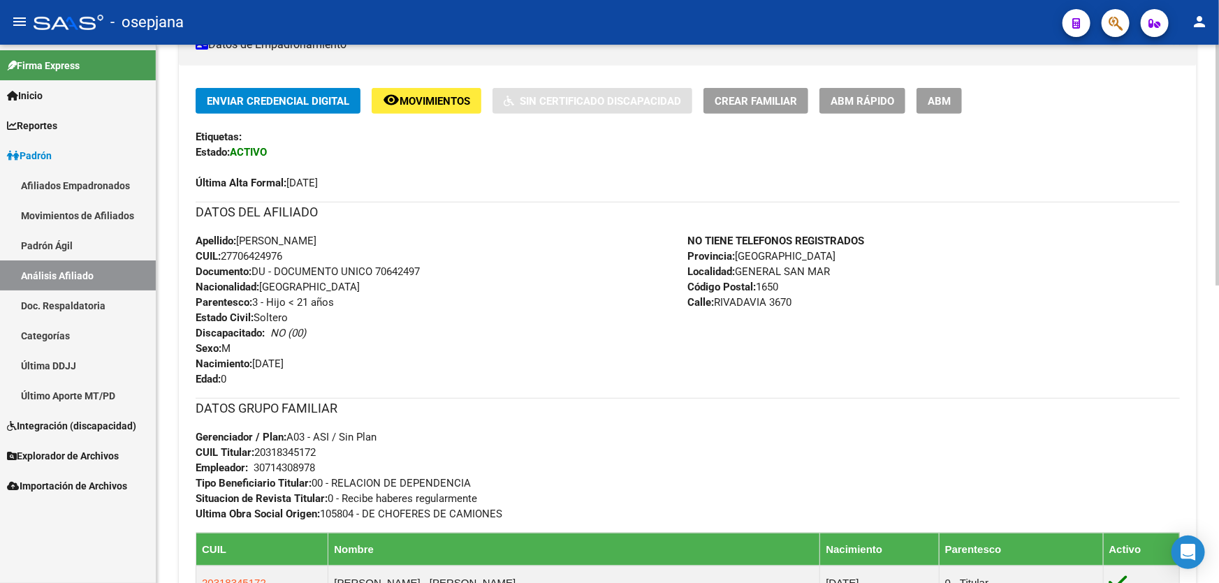
drag, startPoint x: 377, startPoint y: 266, endPoint x: 467, endPoint y: 266, distance: 90.1
click at [467, 266] on div "Apellido: EITHAN CALEB CORDERO CUIL: 27706424976 Documento: DU - DOCUMENTO UNIC…" at bounding box center [442, 310] width 492 height 154
drag, startPoint x: 414, startPoint y: 261, endPoint x: 372, endPoint y: 269, distance: 41.9
click at [372, 269] on span "Documento: DU - DOCUMENTO UNICO 70642497" at bounding box center [308, 271] width 224 height 13
drag, startPoint x: 377, startPoint y: 268, endPoint x: 446, endPoint y: 268, distance: 69.2
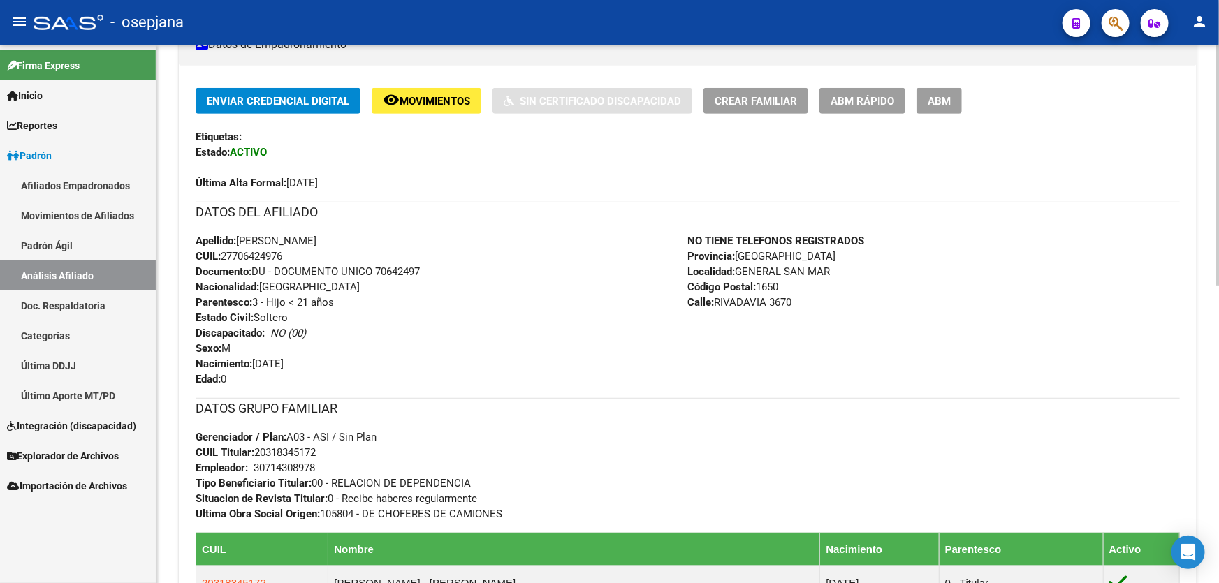
click at [446, 268] on div "Apellido: EITHAN CALEB CORDERO CUIL: 27706424976 Documento: DU - DOCUMENTO UNIC…" at bounding box center [442, 310] width 492 height 154
copy span "70642497"
drag, startPoint x: 310, startPoint y: 235, endPoint x: 240, endPoint y: 240, distance: 70.7
click at [240, 240] on span "Apellido: EITHAN CALEB CORDERO" at bounding box center [256, 241] width 121 height 13
copy span "EITHAN CALEB"
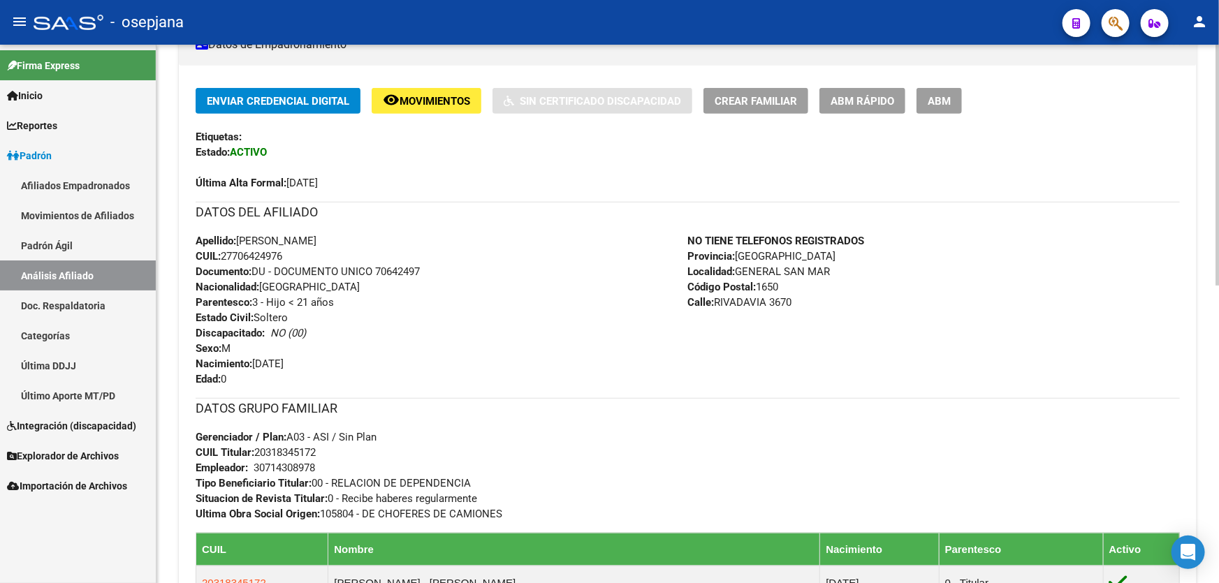
drag, startPoint x: 316, startPoint y: 234, endPoint x: 367, endPoint y: 235, distance: 51.7
click at [367, 235] on div "Apellido: EITHAN CALEB CORDERO CUIL: 27706424976 Documento: DU - DOCUMENTO UNIC…" at bounding box center [442, 310] width 492 height 154
copy span "CORDERO"
click at [613, 263] on div "Apellido: EITHAN CALEB CORDERO CUIL: 27706424976 Documento: DU - DOCUMENTO UNIC…" at bounding box center [442, 310] width 492 height 154
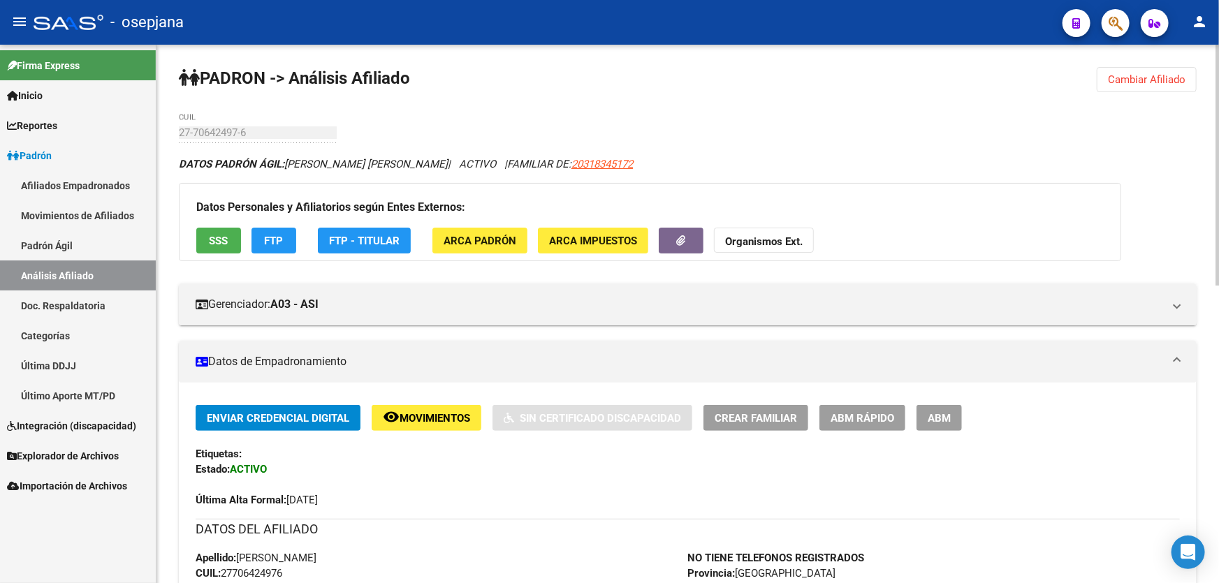
click at [1169, 74] on span "Cambiar Afiliado" at bounding box center [1147, 79] width 78 height 13
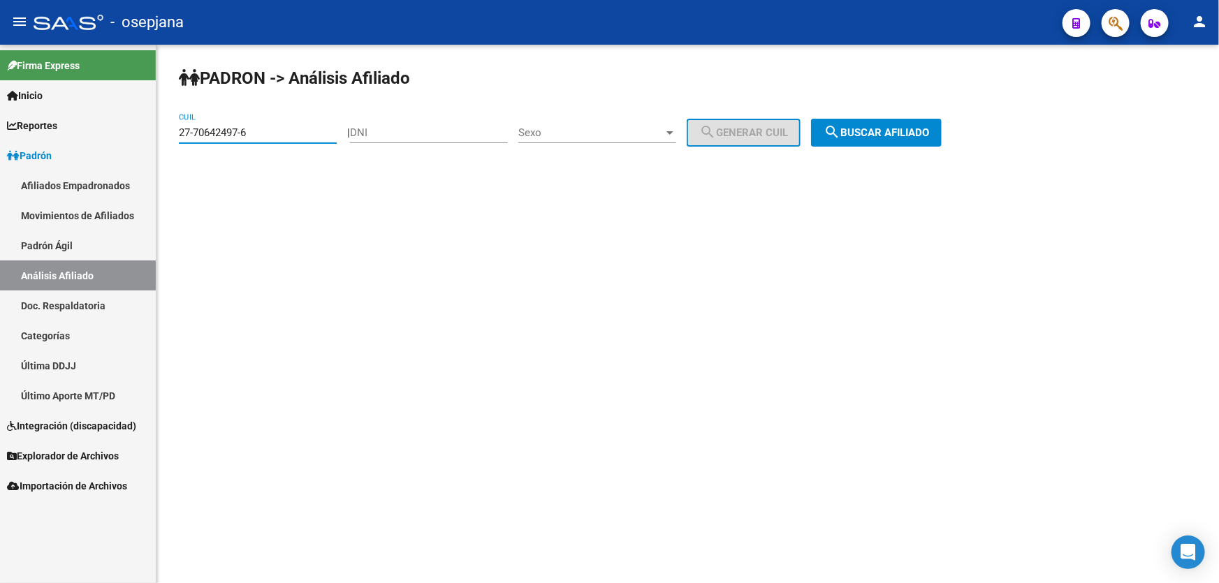
drag, startPoint x: 298, startPoint y: 133, endPoint x: 180, endPoint y: 133, distance: 118.8
click at [180, 133] on input "27-70642497-6" at bounding box center [258, 132] width 158 height 13
paste input "56332693-5"
type input "27-56332693-5"
click at [927, 129] on span "search Buscar afiliado" at bounding box center [876, 132] width 105 height 13
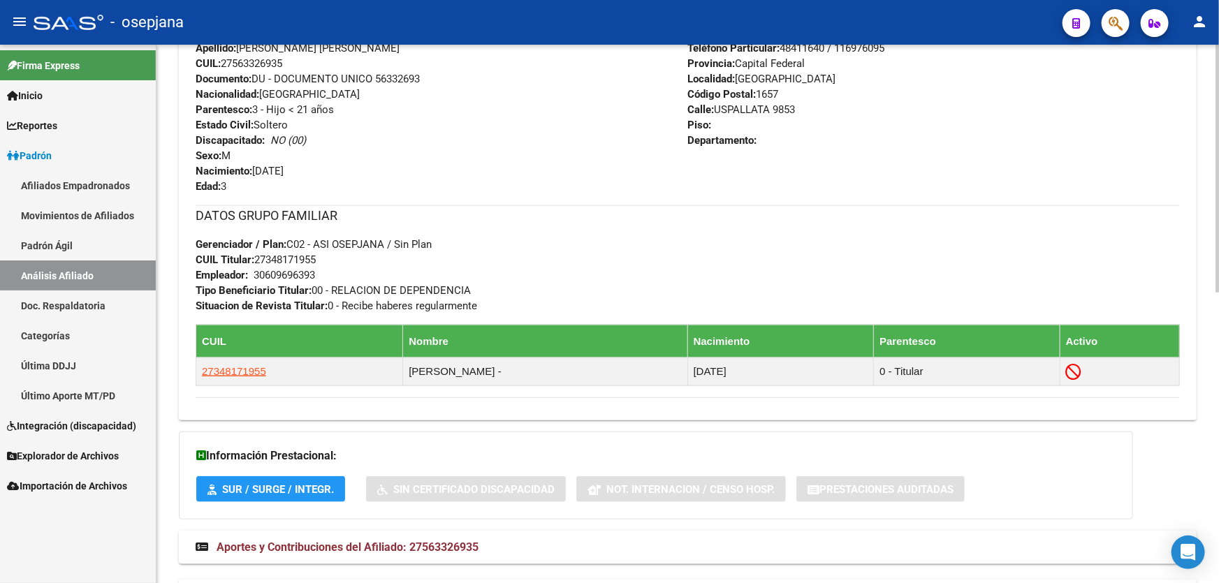
scroll to position [571, 0]
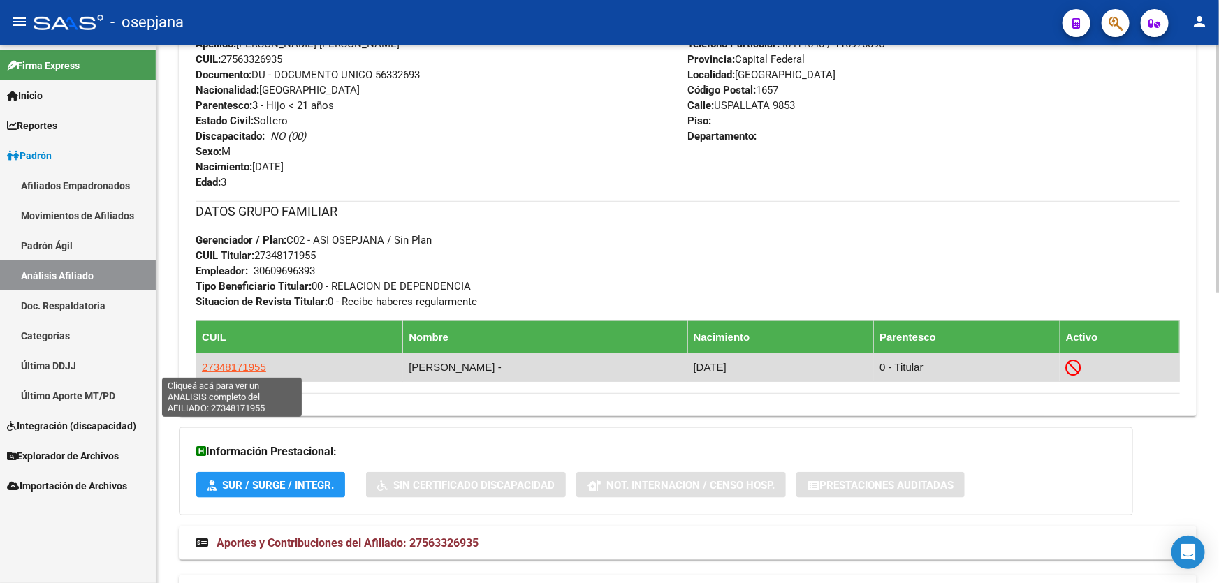
click at [224, 364] on span "27348171955" at bounding box center [234, 367] width 64 height 12
type textarea "27348171955"
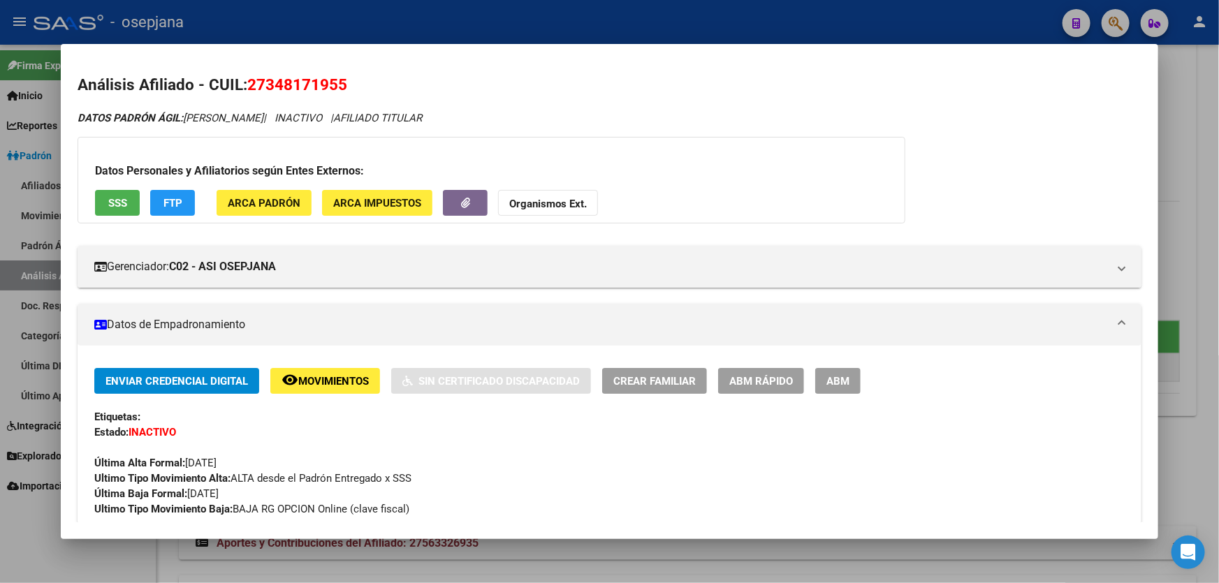
drag, startPoint x: 353, startPoint y: 89, endPoint x: 251, endPoint y: 83, distance: 101.4
click at [251, 83] on h2 "Análisis Afiliado - CUIL: 27348171955" at bounding box center [610, 85] width 1064 height 24
copy span "27348171955"
click at [1218, 156] on div at bounding box center [609, 291] width 1219 height 583
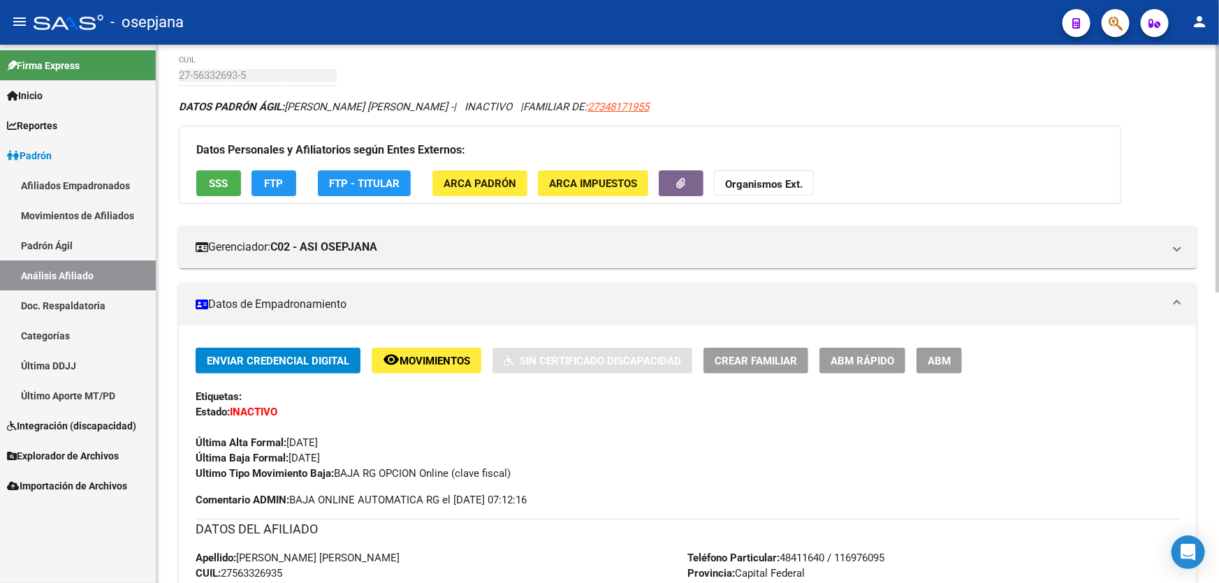
scroll to position [0, 0]
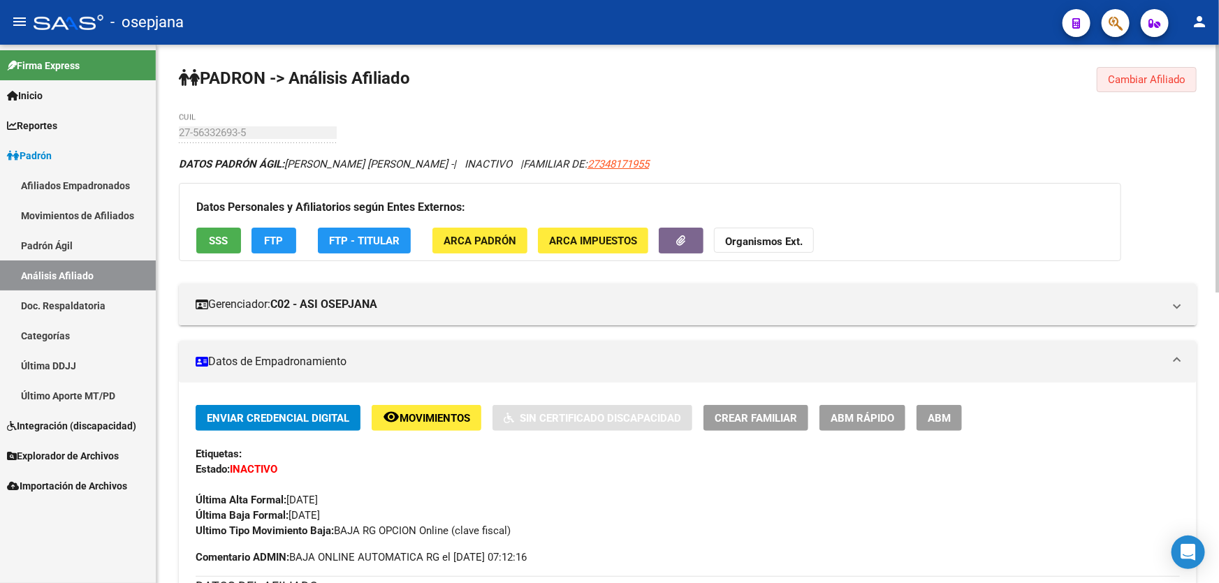
click at [1138, 73] on span "Cambiar Afiliado" at bounding box center [1147, 79] width 78 height 13
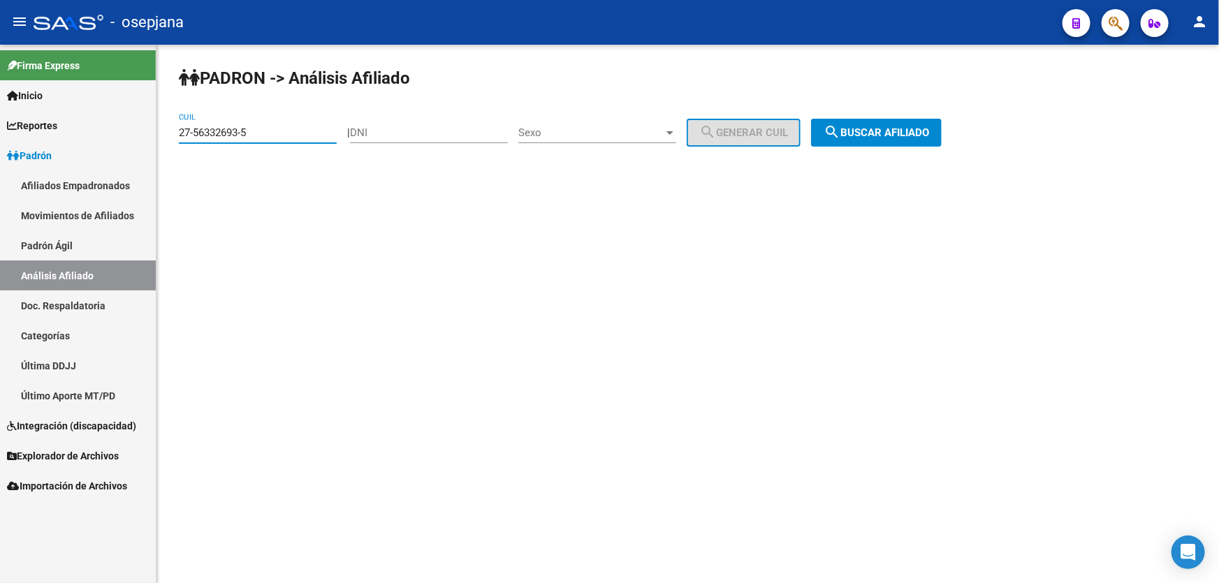
drag, startPoint x: 293, startPoint y: 133, endPoint x: 17, endPoint y: 156, distance: 276.8
click at [17, 156] on mat-sidenav-container "Firma Express Inicio Calendario SSS Instructivos Contacto OS Reportes Padrón Tr…" at bounding box center [609, 314] width 1219 height 539
paste input "0-43858570-3"
click at [880, 130] on span "search Buscar afiliado" at bounding box center [876, 132] width 105 height 13
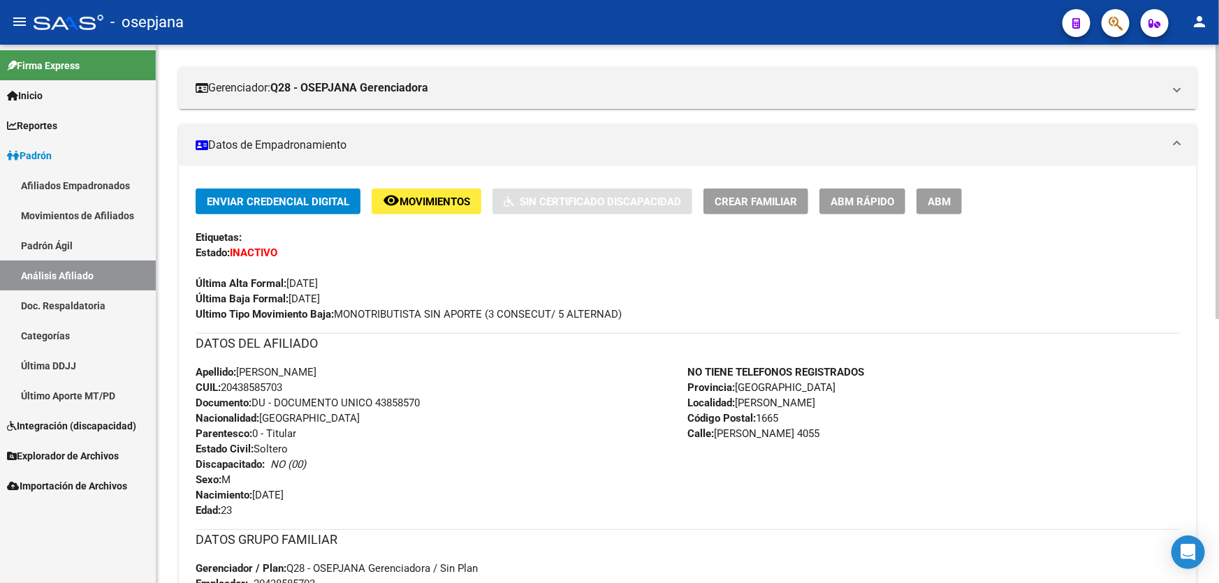
scroll to position [508, 0]
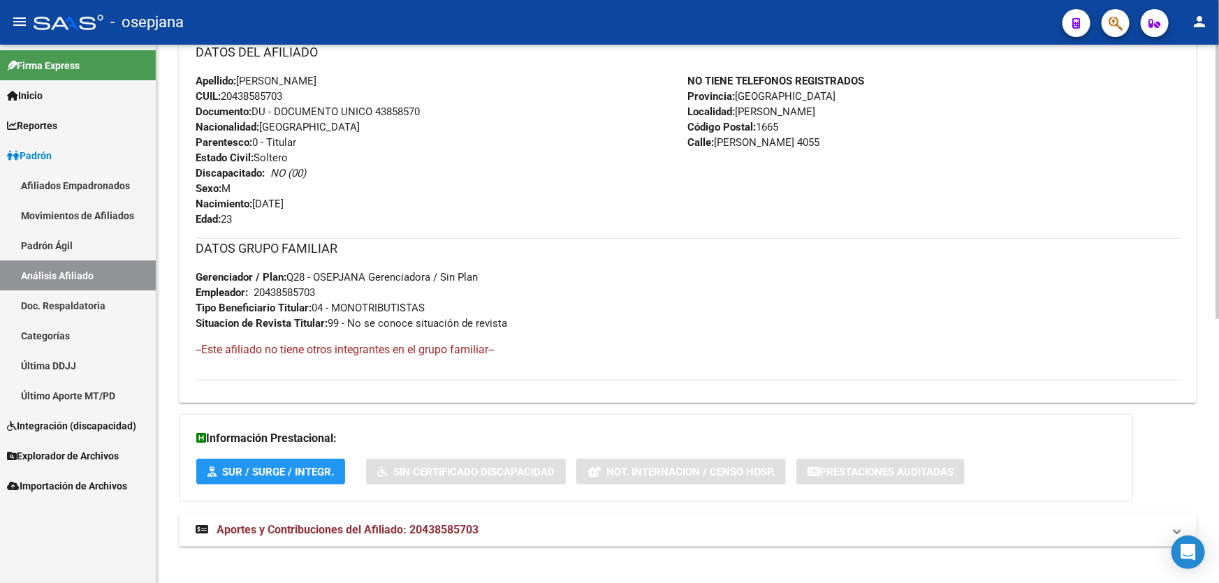
click at [444, 538] on mat-expansion-panel-header "Aportes y Contribuciones del Afiliado: 20438585703" at bounding box center [688, 530] width 1018 height 34
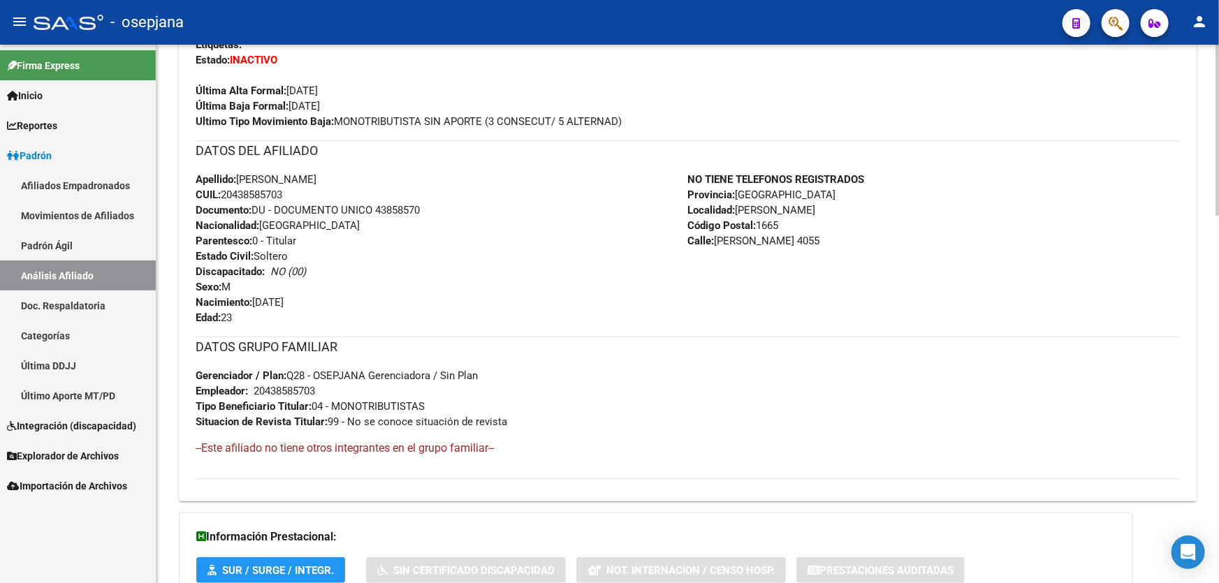
scroll to position [0, 0]
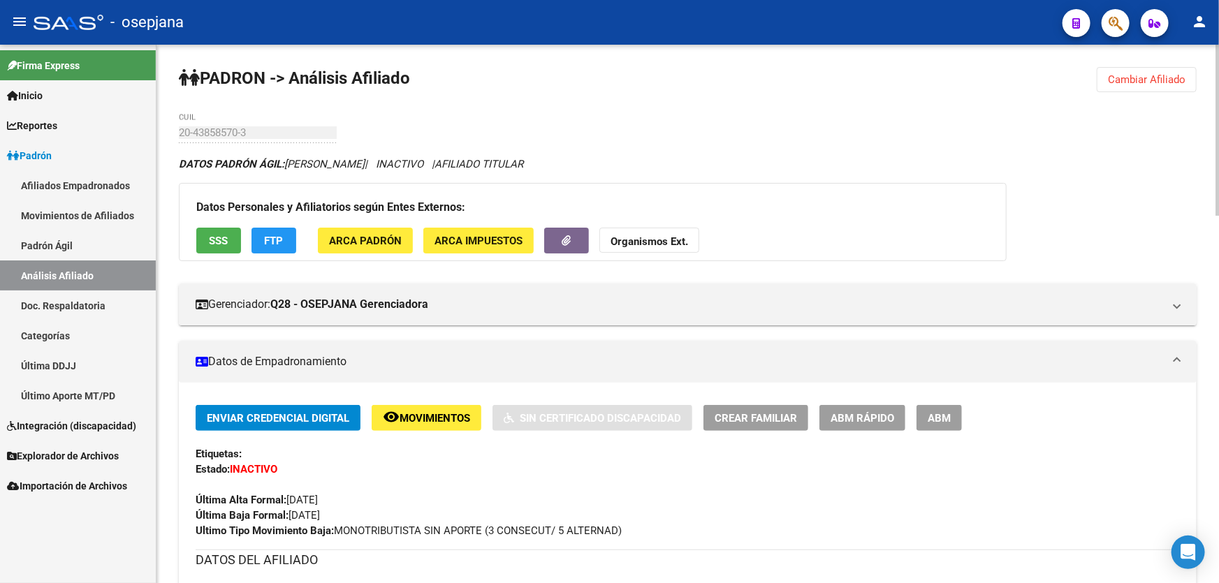
click at [214, 229] on button "SSS" at bounding box center [218, 241] width 45 height 26
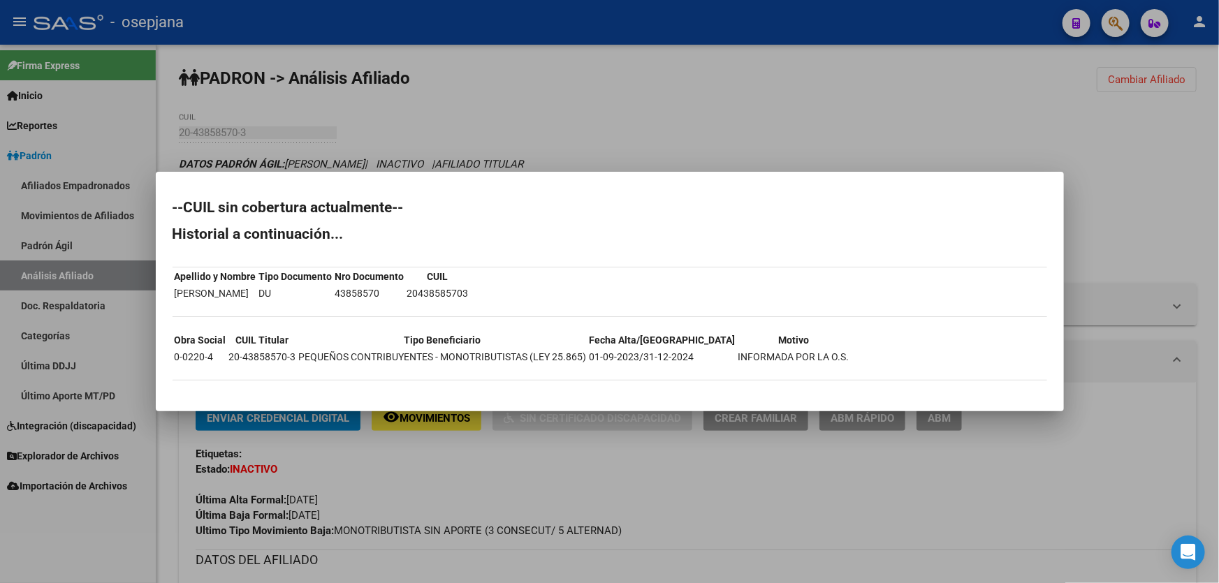
click at [833, 122] on div at bounding box center [609, 291] width 1219 height 583
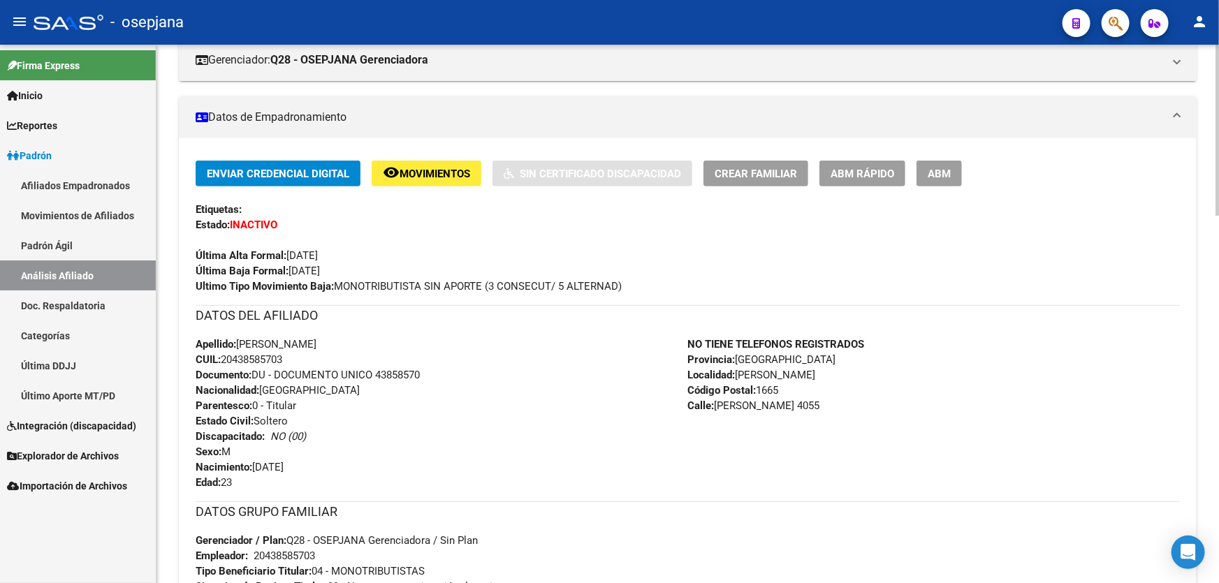
scroll to position [381, 0]
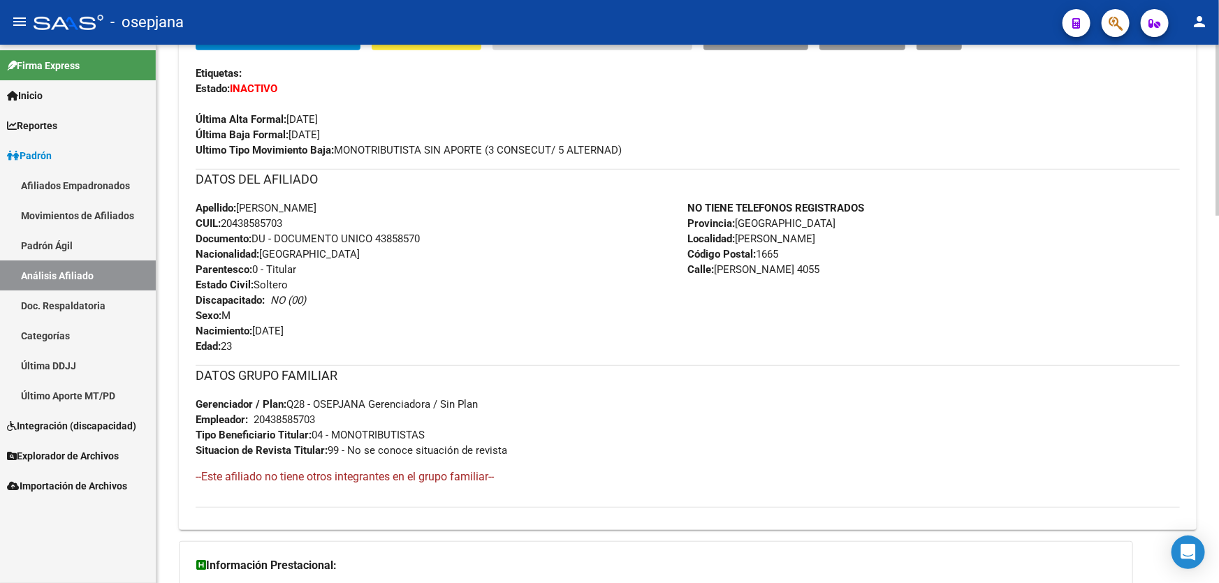
drag, startPoint x: 761, startPoint y: 266, endPoint x: 717, endPoint y: 266, distance: 44.0
click at [717, 266] on span "Calle: SERRANO 4055" at bounding box center [754, 269] width 132 height 13
copy span "SERRANO"
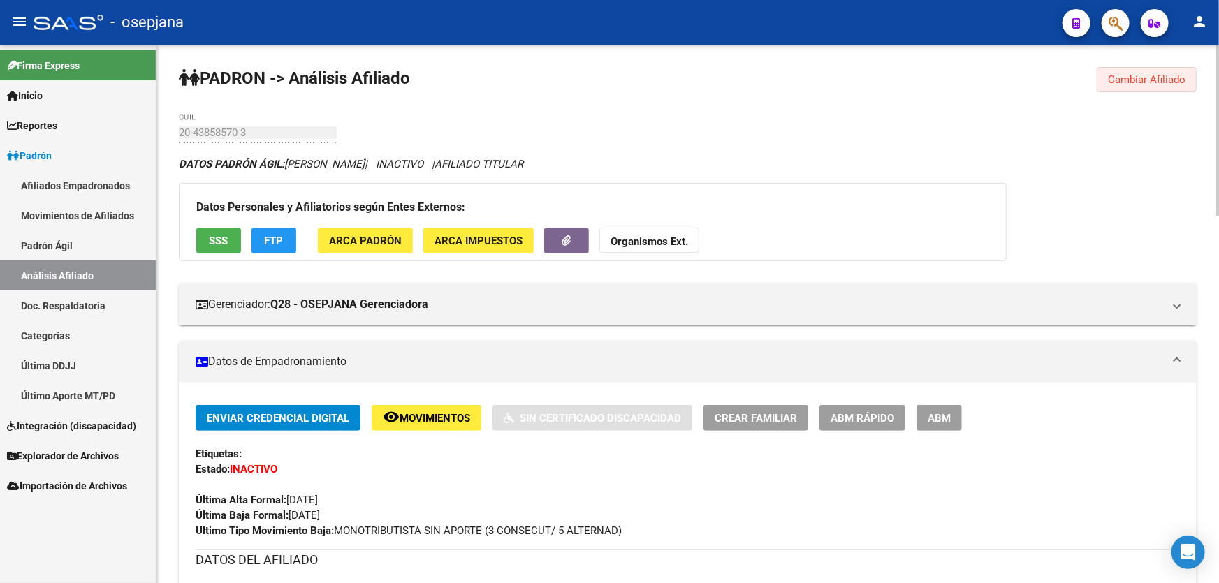
click at [1134, 81] on span "Cambiar Afiliado" at bounding box center [1147, 79] width 78 height 13
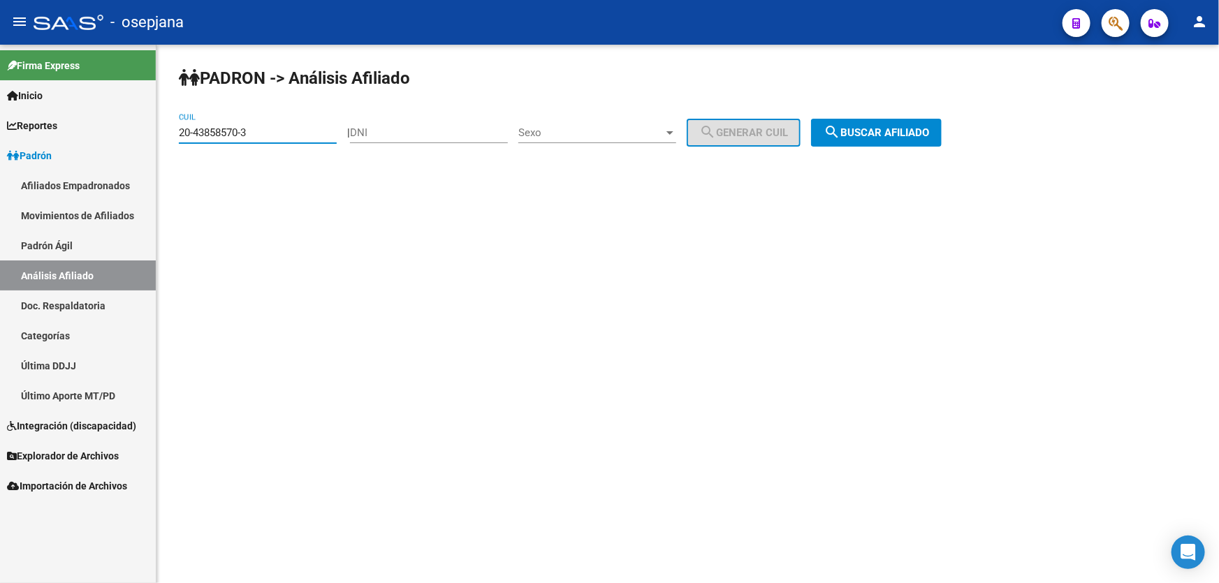
drag, startPoint x: 262, startPoint y: 129, endPoint x: 159, endPoint y: 129, distance: 102.7
click at [159, 129] on div "PADRON -> Análisis Afiliado 20-43858570-3 CUIL | DNI Sexo Sexo search Generar C…" at bounding box center [687, 118] width 1063 height 147
paste input "17478092-8"
click at [942, 139] on button "search Buscar afiliado" at bounding box center [876, 133] width 131 height 28
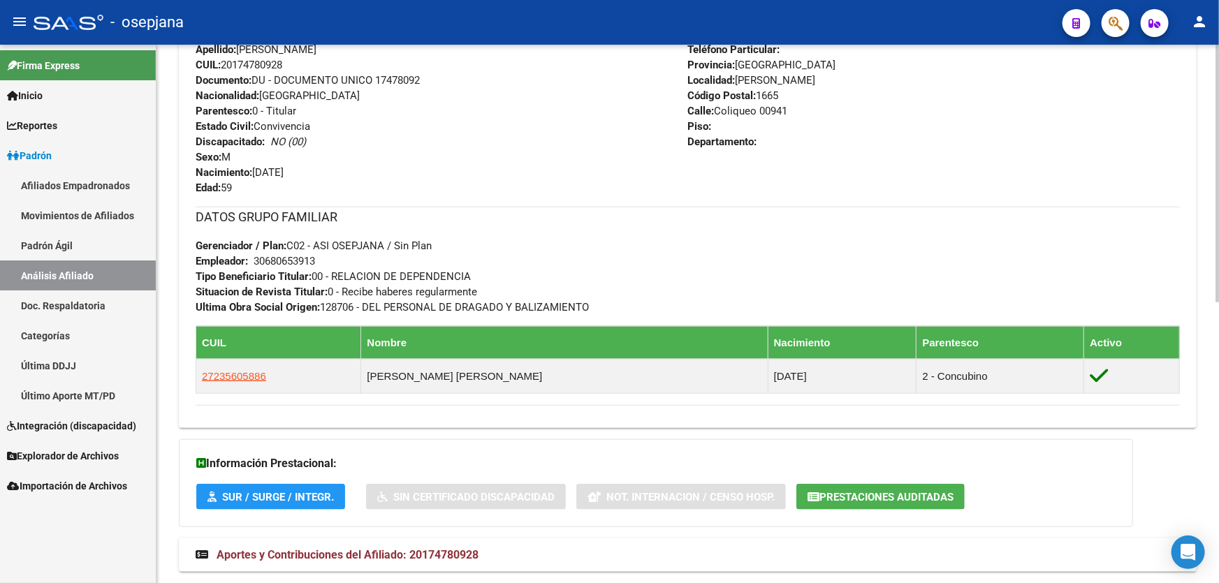
scroll to position [587, 0]
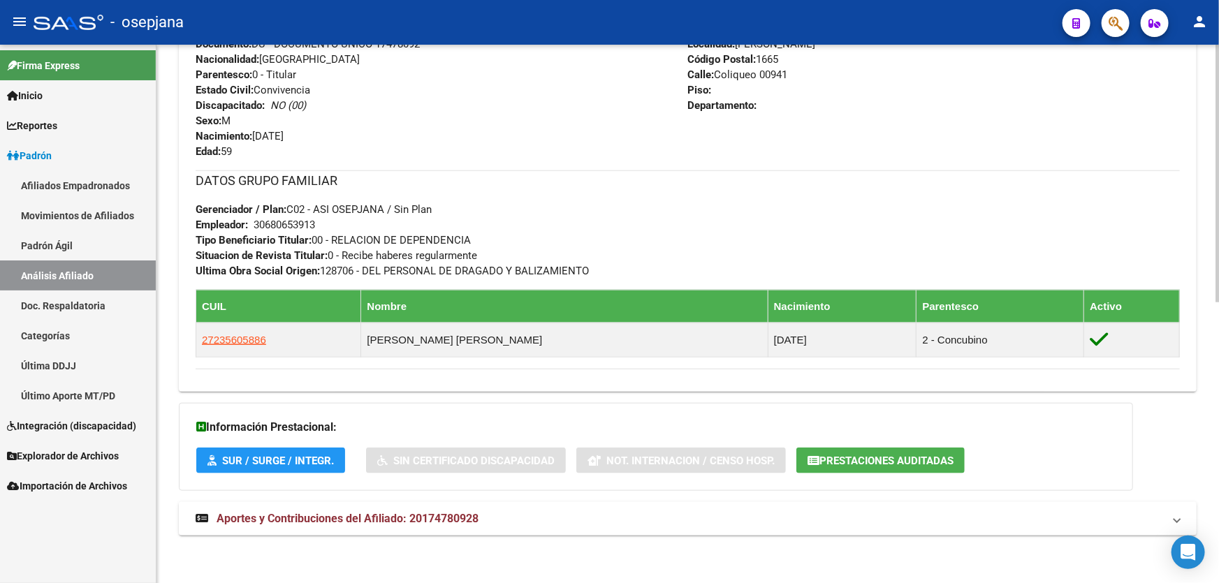
click at [587, 520] on mat-panel-title "Aportes y Contribuciones del Afiliado: 20174780928" at bounding box center [680, 518] width 968 height 15
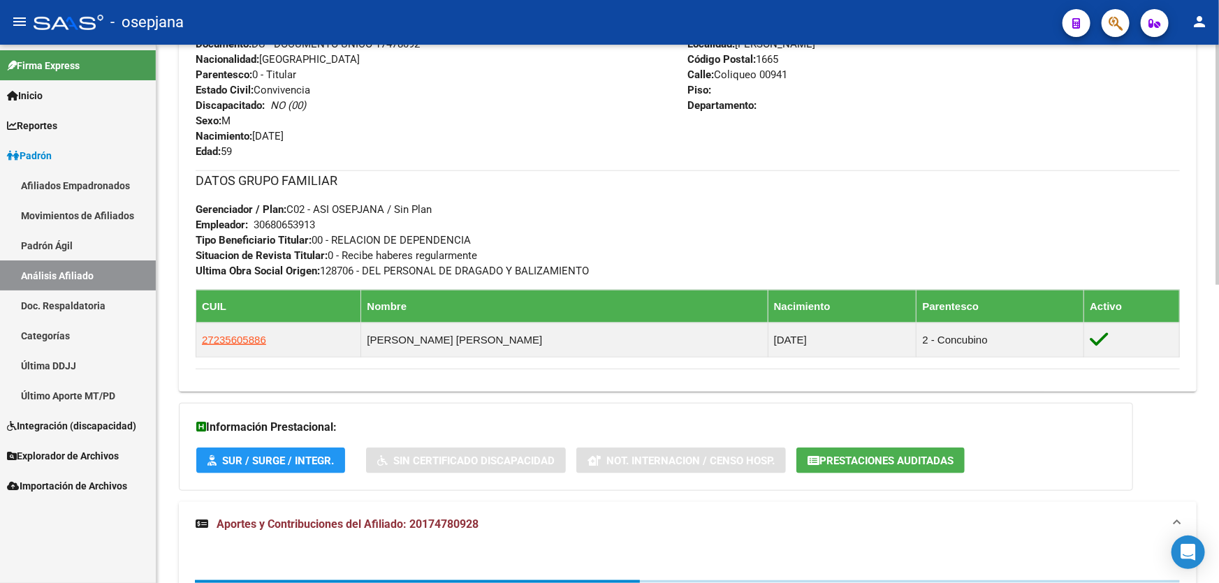
scroll to position [945, 0]
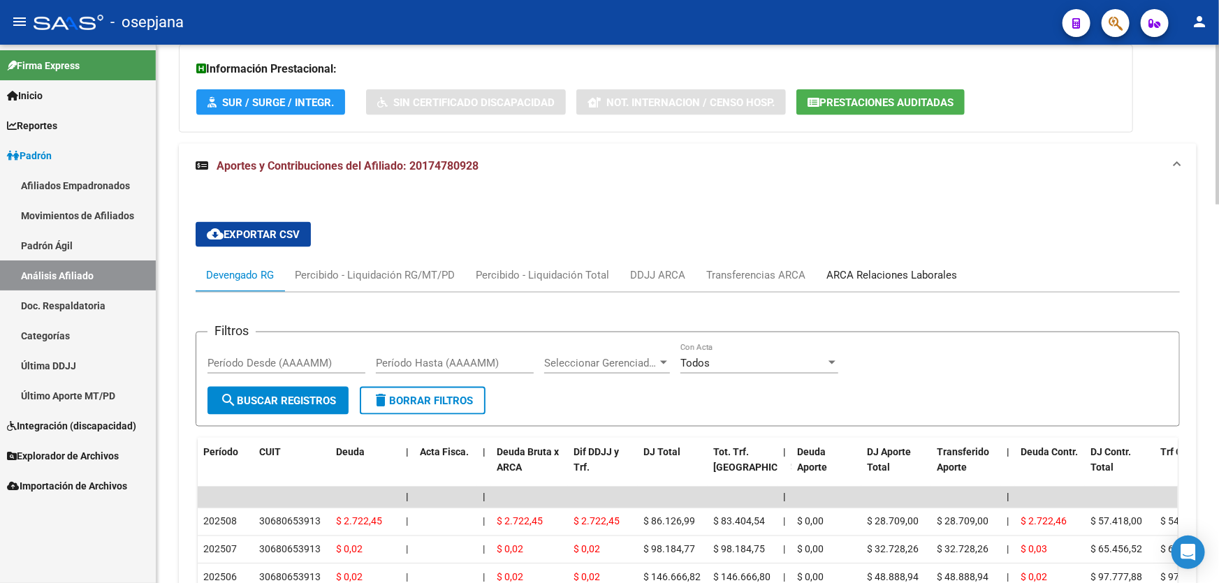
click at [896, 279] on div "ARCA Relaciones Laborales" at bounding box center [891, 275] width 131 height 15
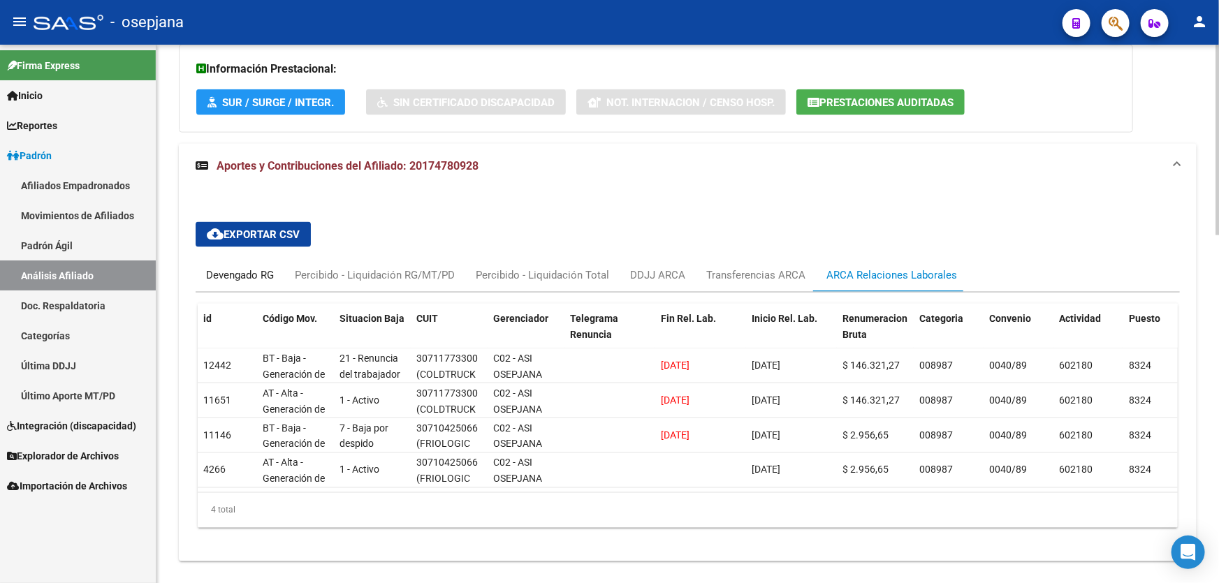
click at [235, 272] on div "Devengado RG" at bounding box center [240, 275] width 68 height 15
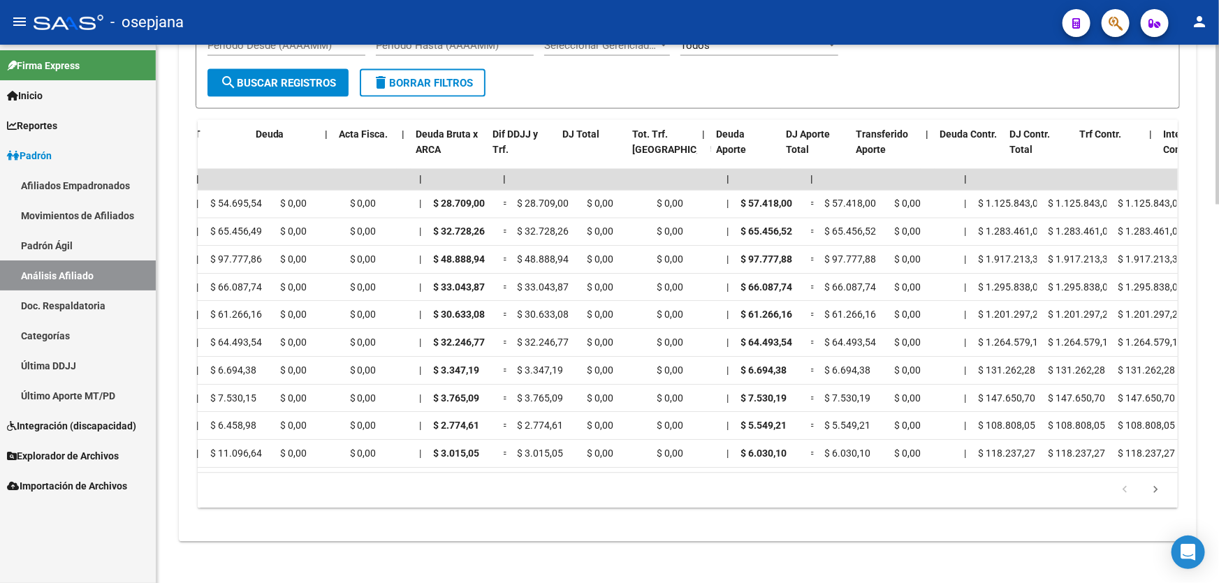
scroll to position [0, 0]
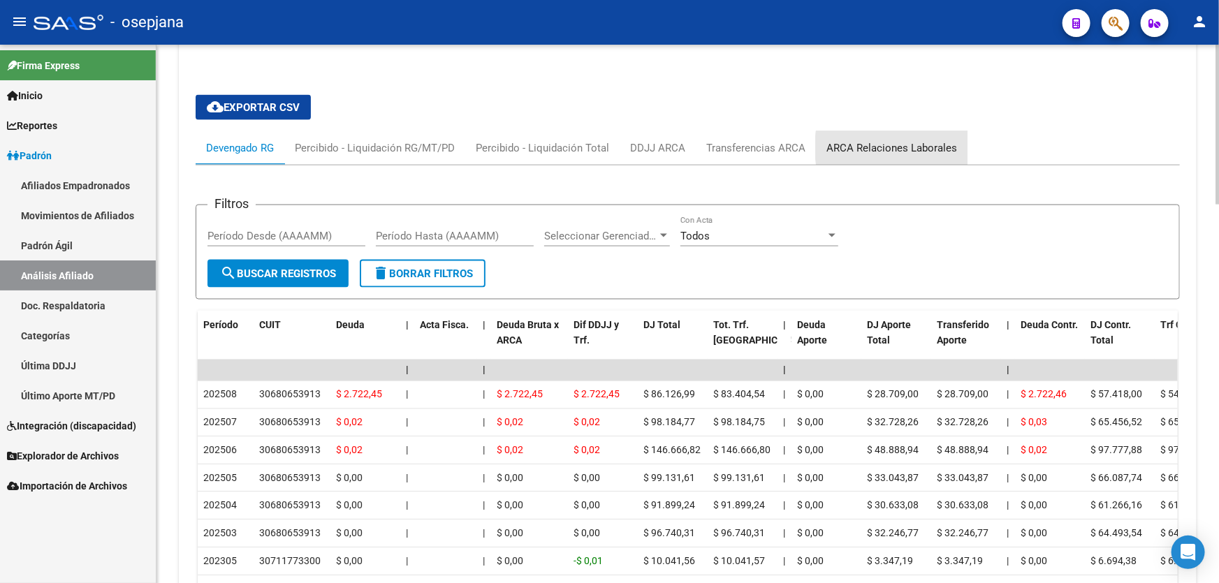
click at [924, 147] on div "ARCA Relaciones Laborales" at bounding box center [891, 147] width 131 height 15
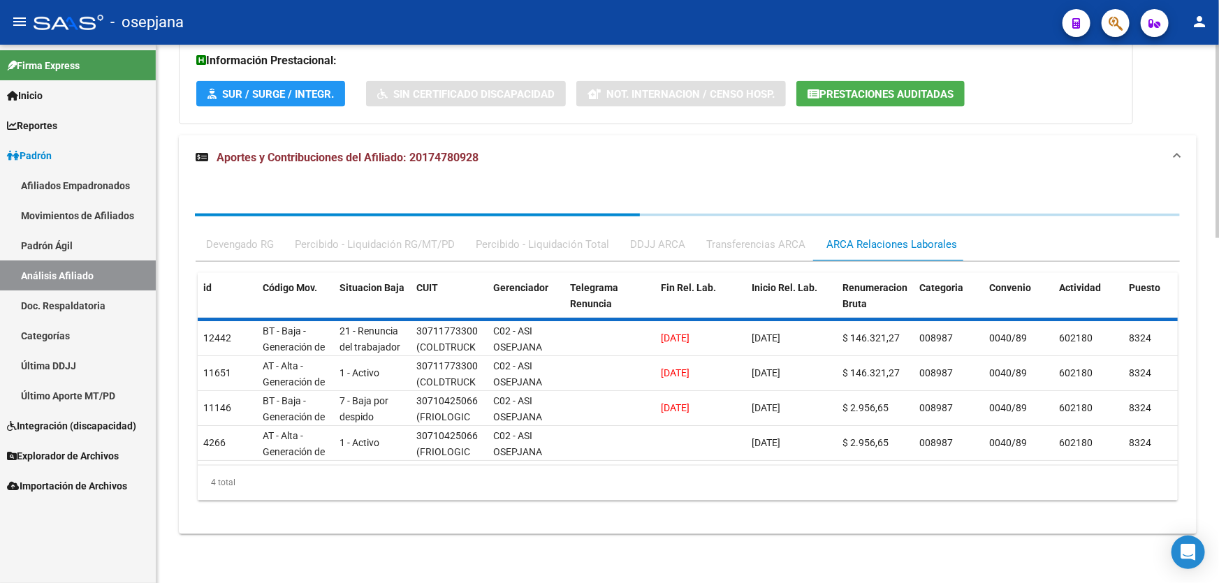
scroll to position [979, 0]
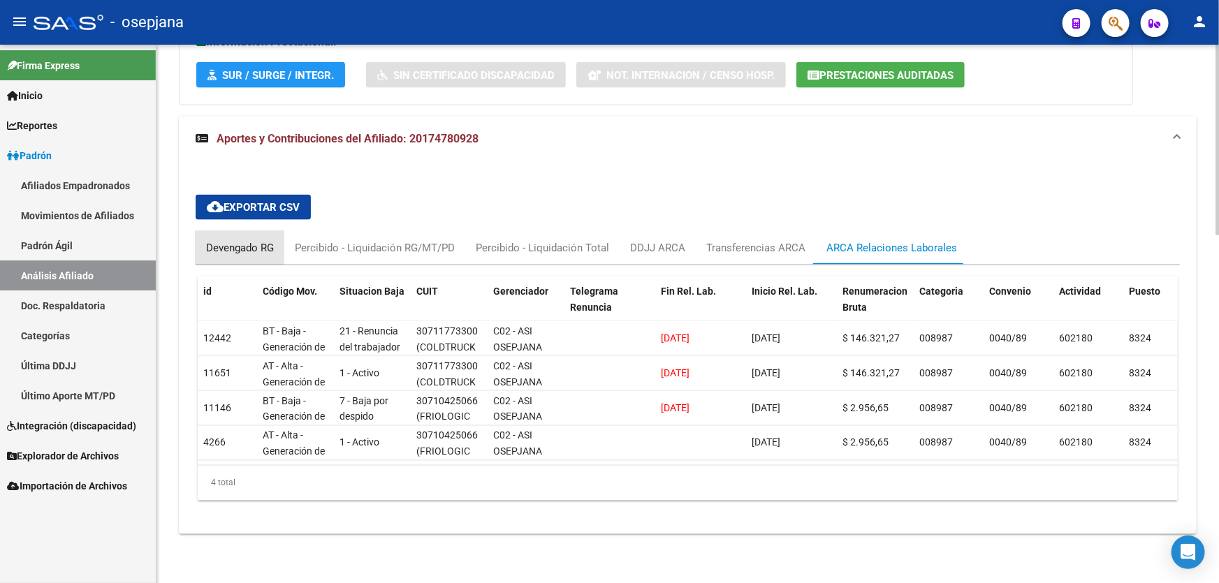
click at [231, 231] on div "Devengado RG" at bounding box center [240, 248] width 89 height 34
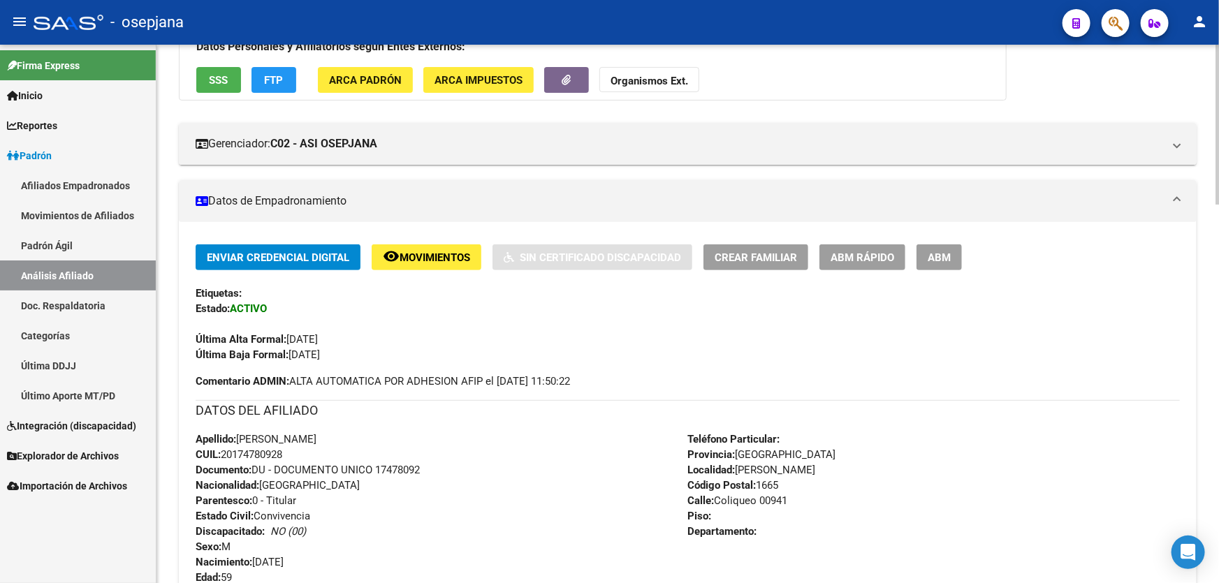
scroll to position [27, 0]
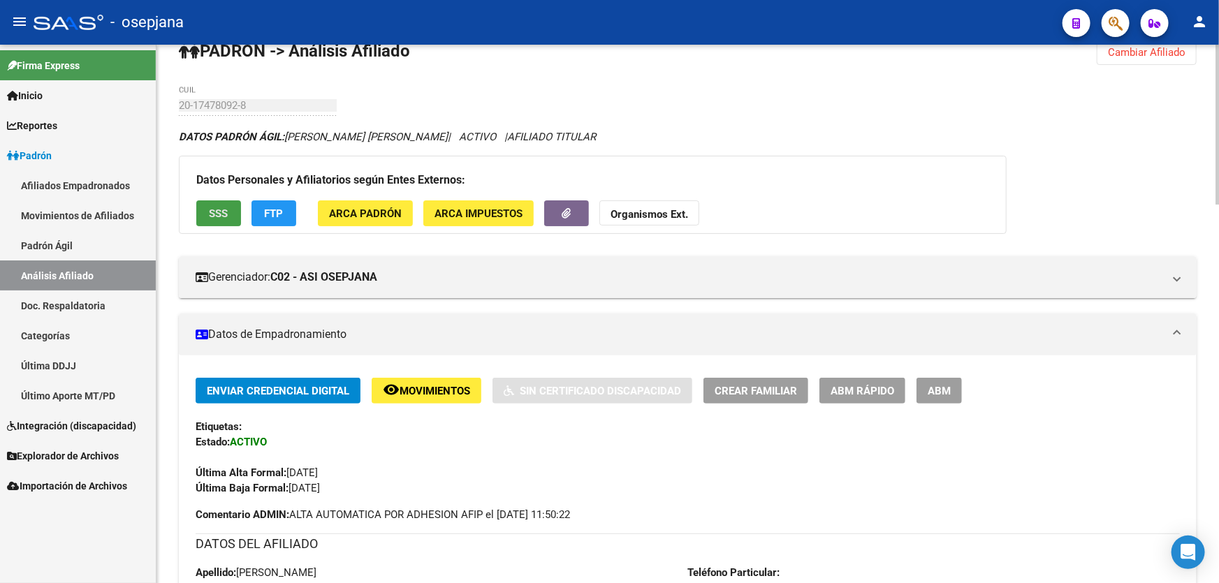
click at [213, 211] on span "SSS" at bounding box center [219, 213] width 19 height 13
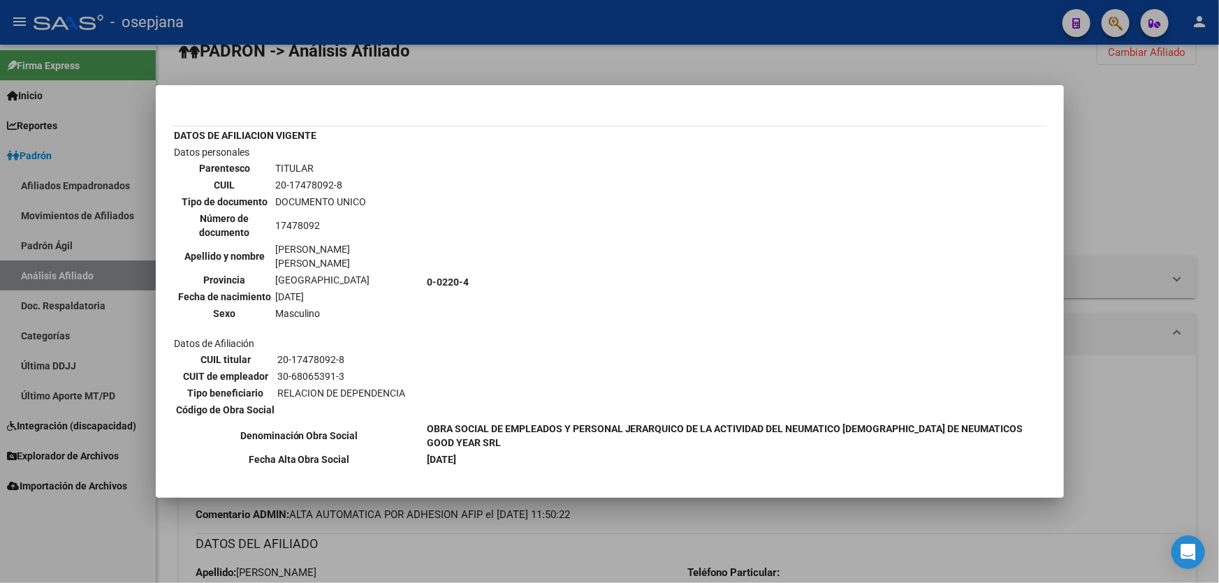
scroll to position [0, 0]
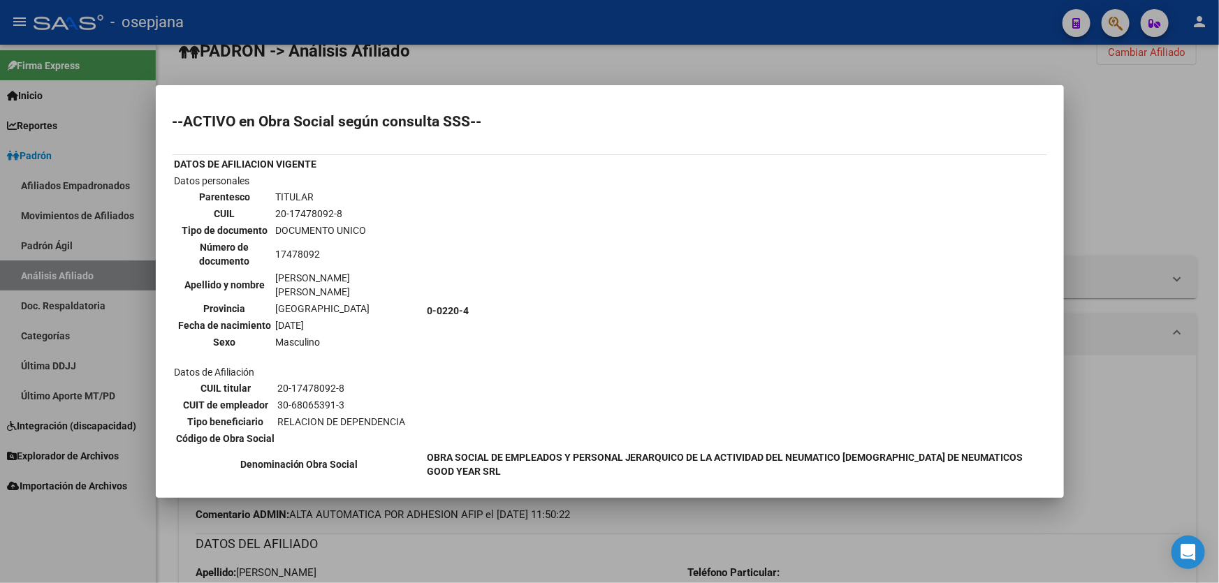
click at [1212, 140] on div at bounding box center [609, 291] width 1219 height 583
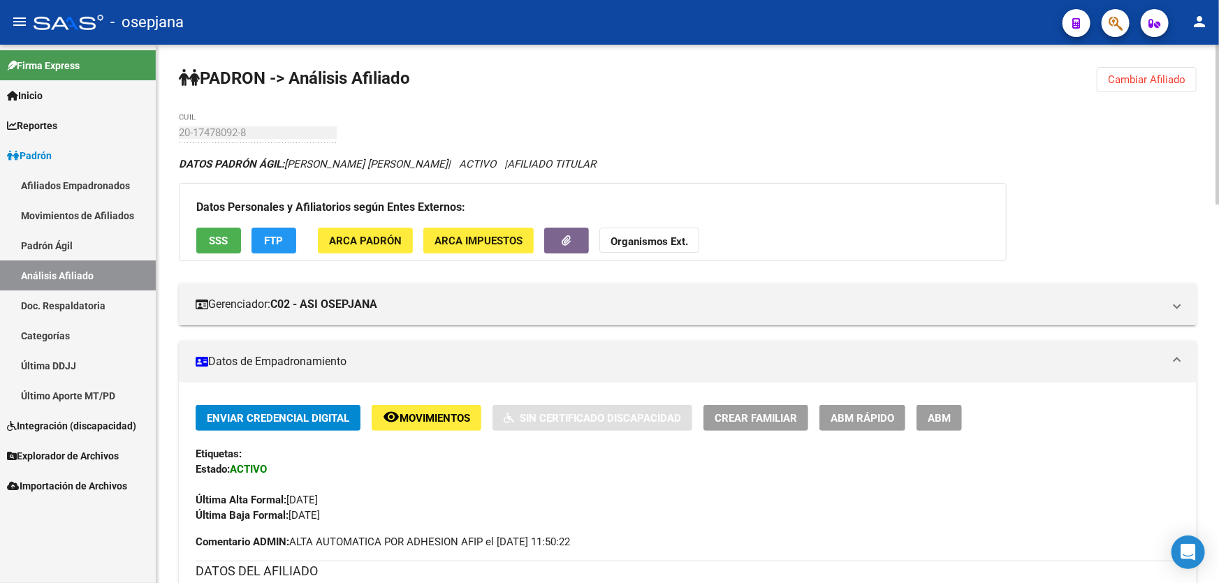
click at [1139, 71] on button "Cambiar Afiliado" at bounding box center [1147, 79] width 100 height 25
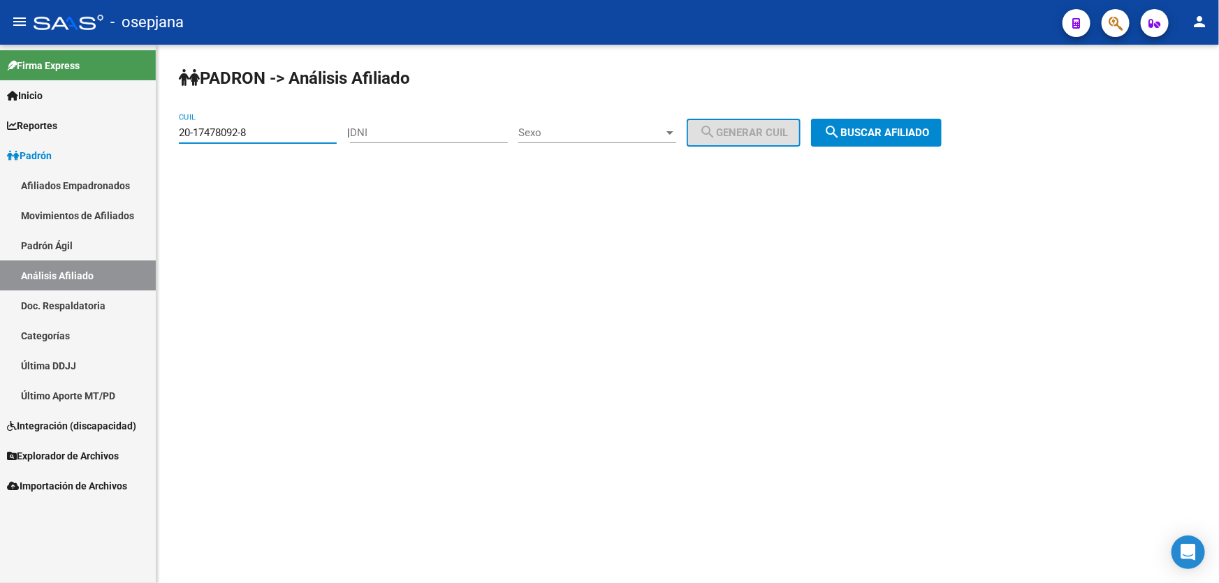
drag, startPoint x: 284, startPoint y: 133, endPoint x: 156, endPoint y: 133, distance: 127.8
click at [156, 133] on mat-sidenav-container "Firma Express Inicio Calendario SSS Instructivos Contacto OS Reportes Padrón Tr…" at bounding box center [609, 314] width 1219 height 539
paste input "7-30953919"
click at [908, 138] on button "search Buscar afiliado" at bounding box center [876, 133] width 131 height 28
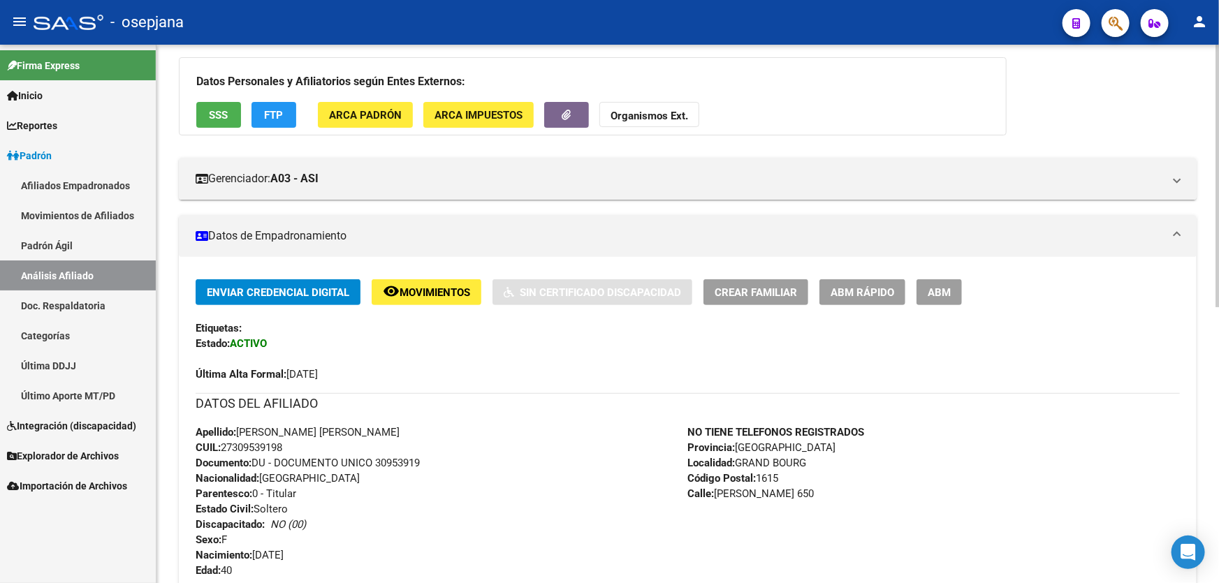
scroll to position [188, 0]
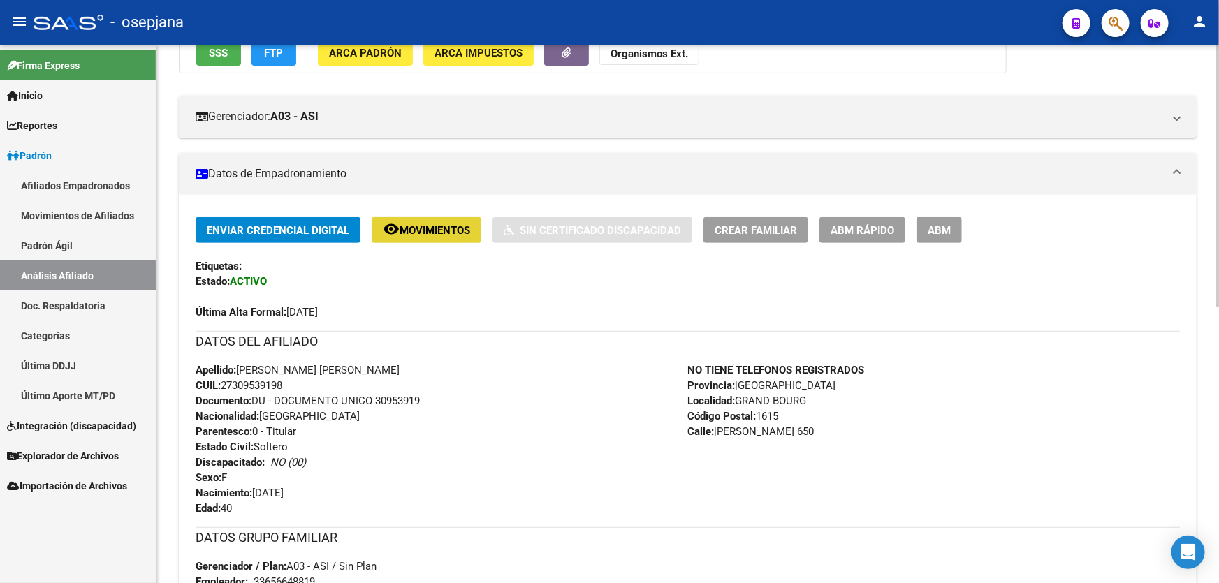
click at [418, 224] on span "Movimientos" at bounding box center [435, 230] width 71 height 13
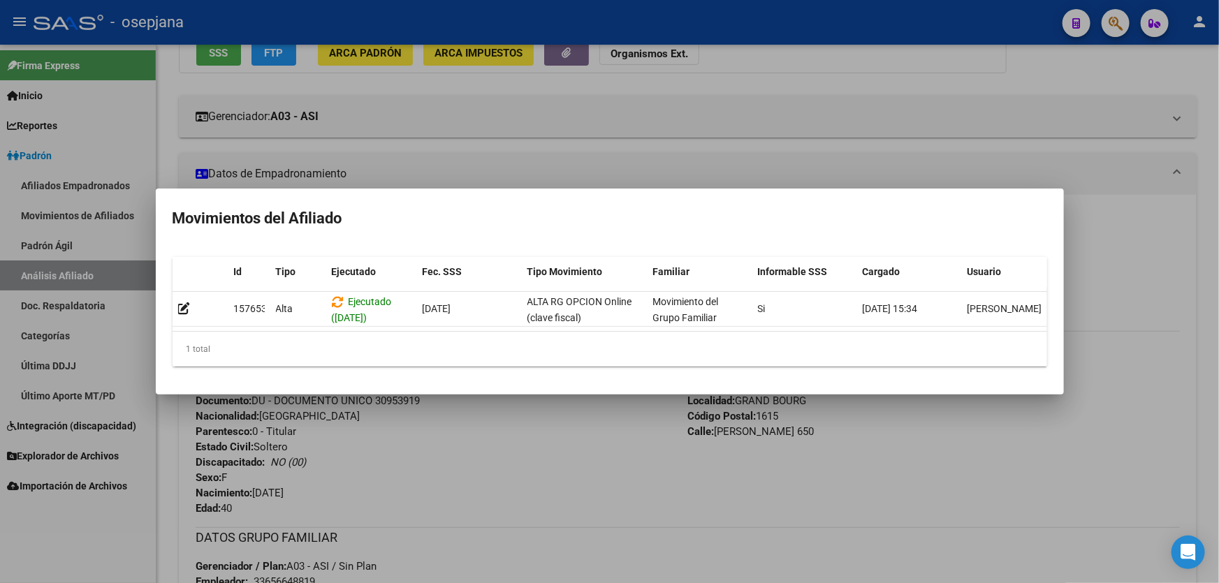
click at [1192, 222] on div at bounding box center [609, 291] width 1219 height 583
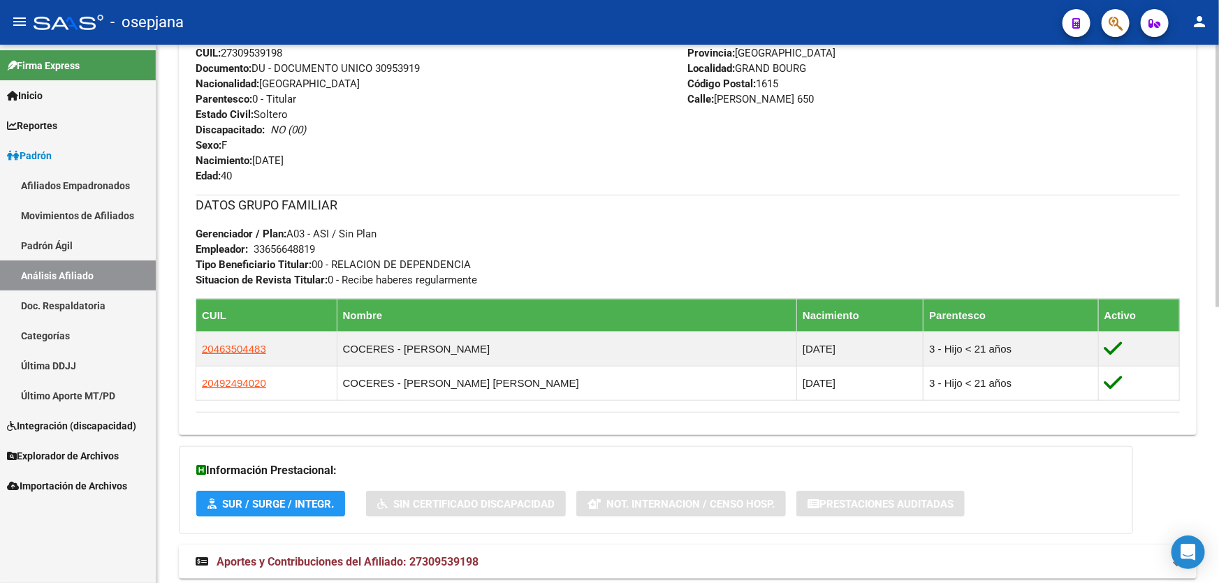
scroll to position [564, 0]
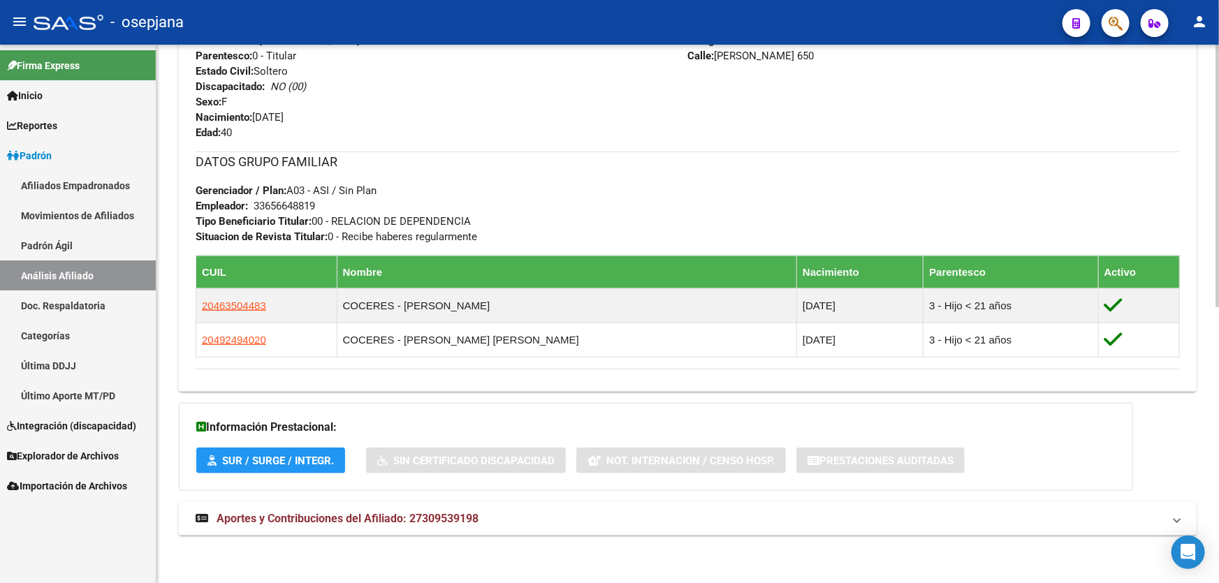
click at [489, 503] on mat-expansion-panel-header "Aportes y Contribuciones del Afiliado: 27309539198" at bounding box center [688, 519] width 1018 height 34
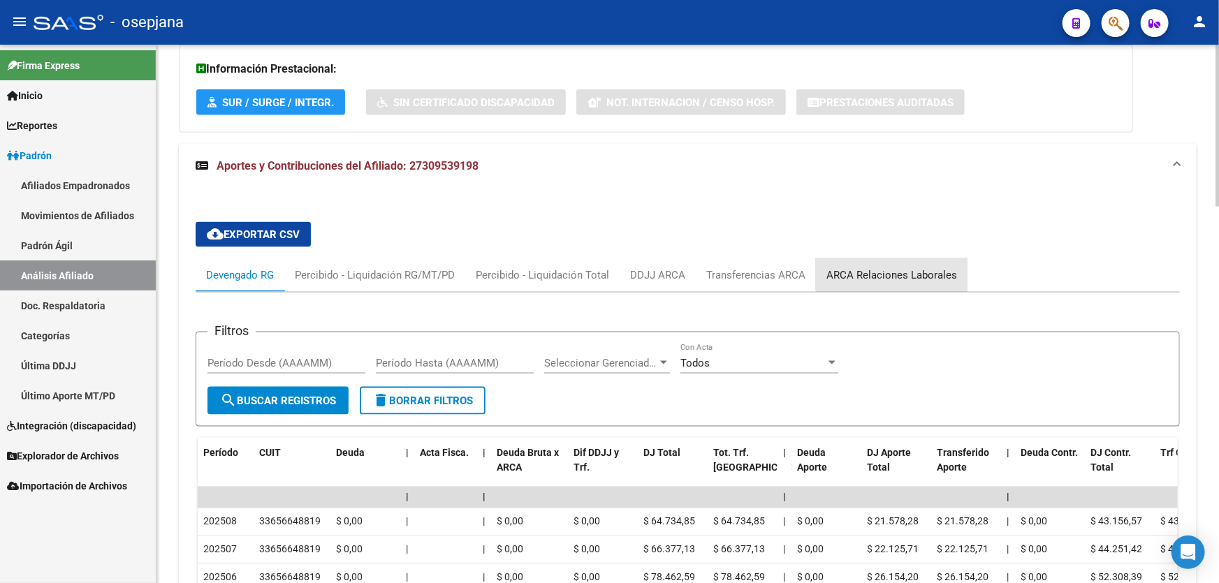
click at [919, 264] on div "ARCA Relaciones Laborales" at bounding box center [892, 275] width 152 height 34
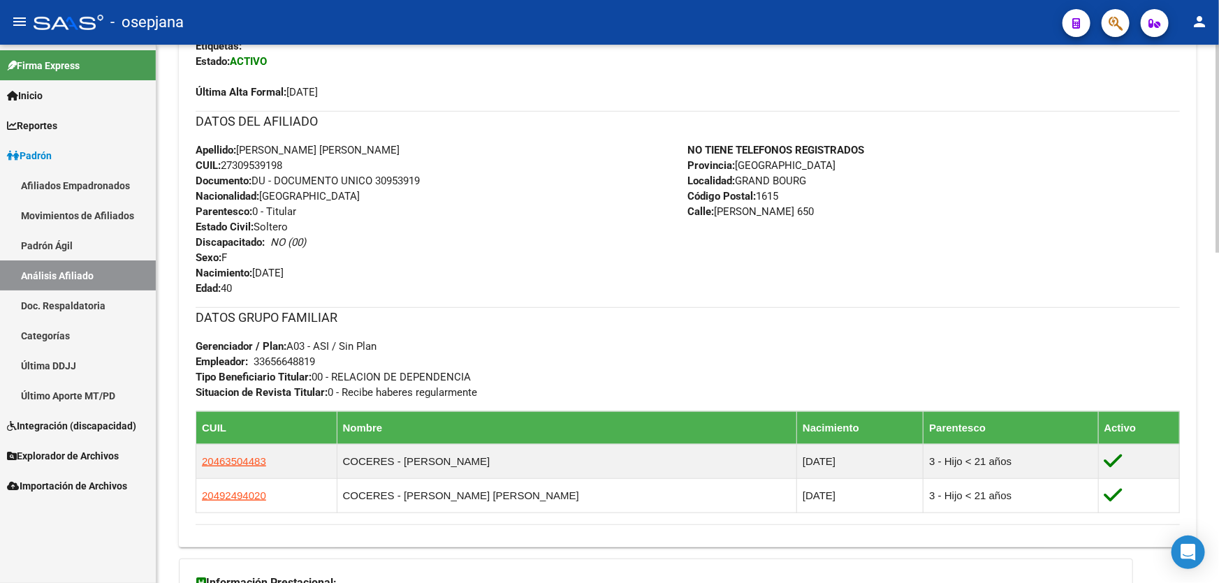
scroll to position [0, 0]
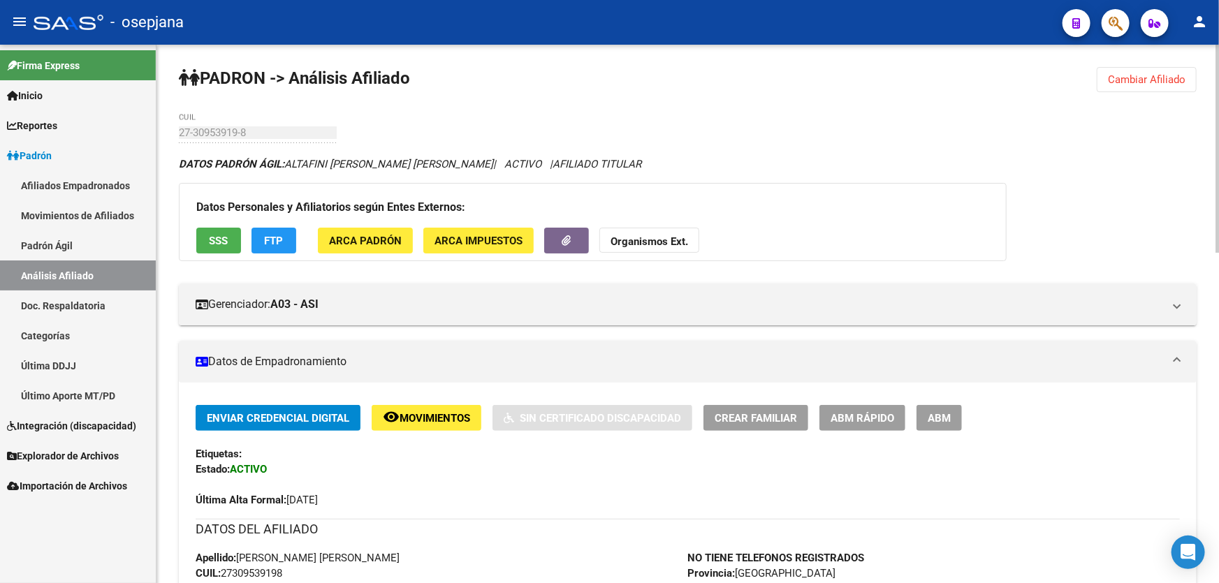
click at [1173, 83] on span "Cambiar Afiliado" at bounding box center [1147, 79] width 78 height 13
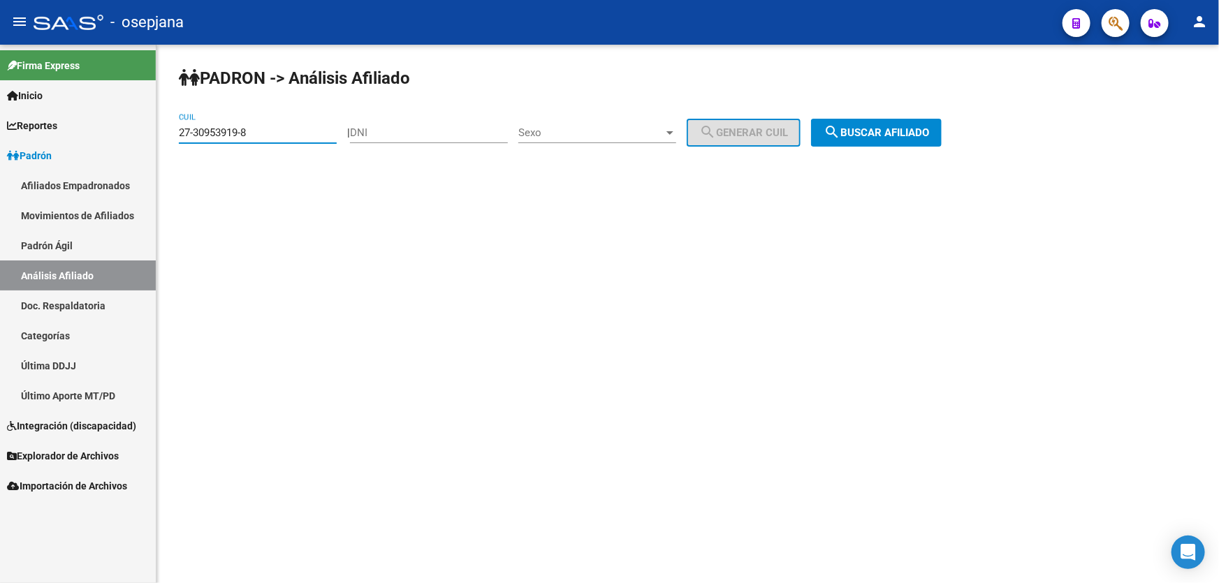
drag, startPoint x: 295, startPoint y: 133, endPoint x: 187, endPoint y: 140, distance: 109.2
click at [187, 140] on div "27-30953919-8 CUIL" at bounding box center [258, 128] width 158 height 30
click at [260, 132] on input "27-30953919-8" at bounding box center [258, 132] width 158 height 13
drag, startPoint x: 260, startPoint y: 132, endPoint x: 177, endPoint y: 136, distance: 83.2
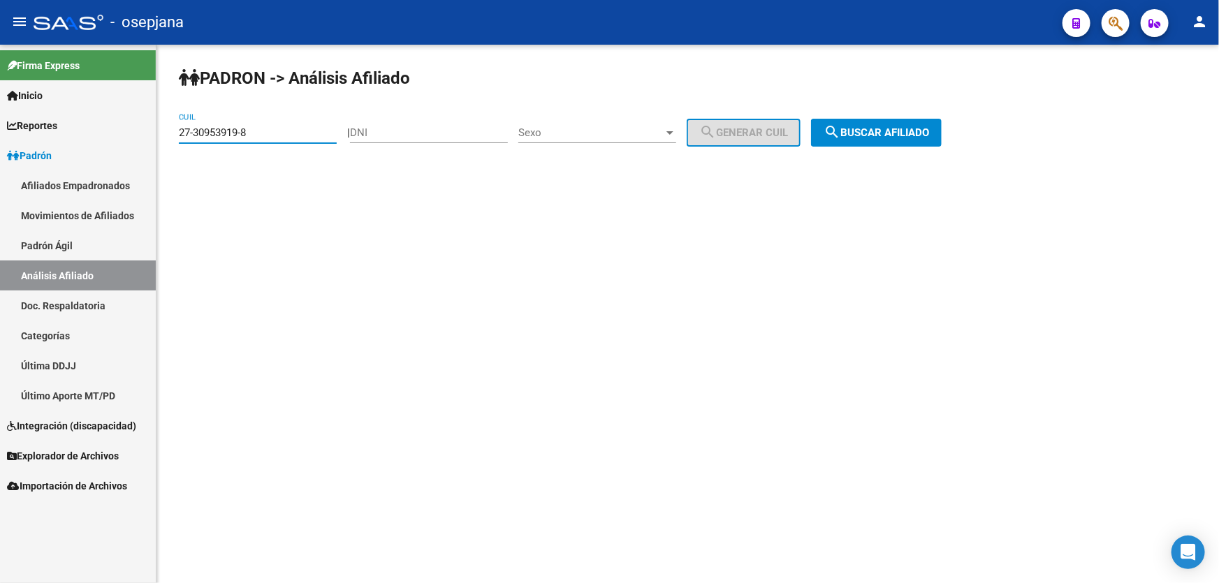
click at [177, 136] on div "PADRON -> Análisis Afiliado 27-30953919-8 CUIL | DNI Sexo Sexo search Generar C…" at bounding box center [687, 118] width 1063 height 147
paste input "0-41724673-9"
click at [901, 121] on button "search Buscar afiliado" at bounding box center [876, 133] width 131 height 28
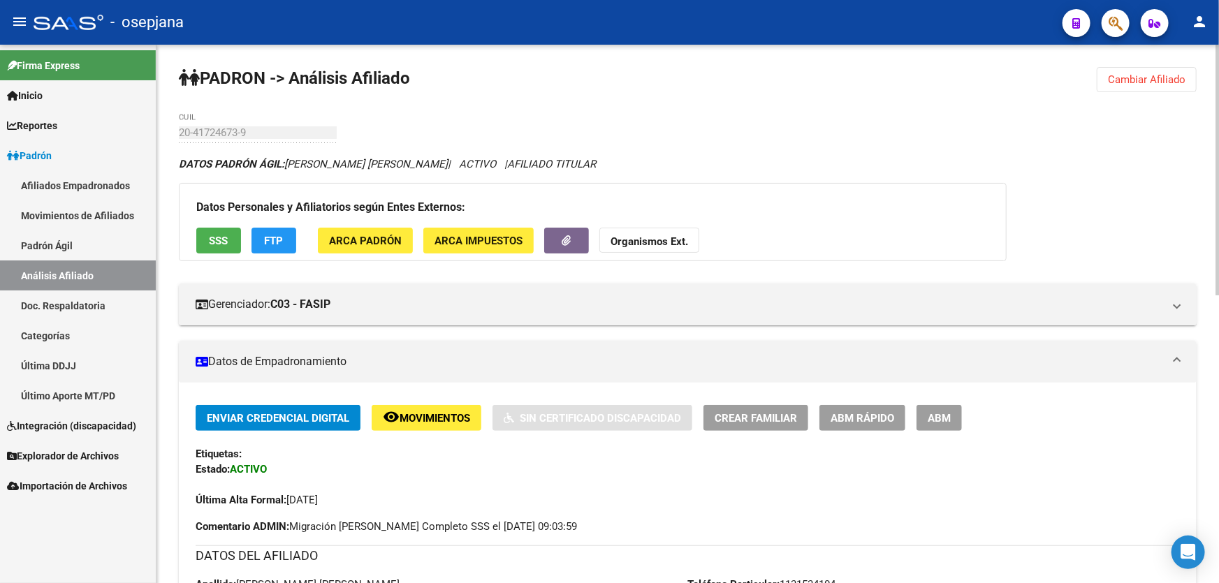
click at [1155, 75] on span "Cambiar Afiliado" at bounding box center [1147, 79] width 78 height 13
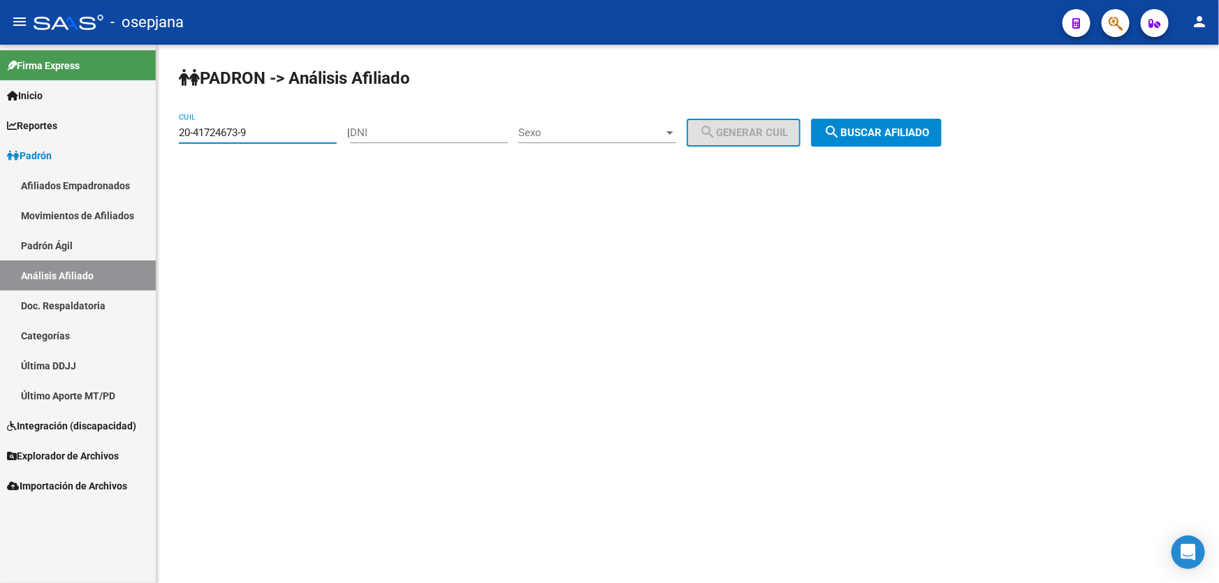
drag, startPoint x: 180, startPoint y: 137, endPoint x: 0, endPoint y: 143, distance: 180.3
click at [0, 143] on mat-sidenav-container "Firma Express Inicio Calendario SSS Instructivos Contacto OS Reportes Padrón Tr…" at bounding box center [609, 314] width 1219 height 539
paste input "3-13405336-4"
click at [905, 135] on span "search Buscar afiliado" at bounding box center [876, 132] width 105 height 13
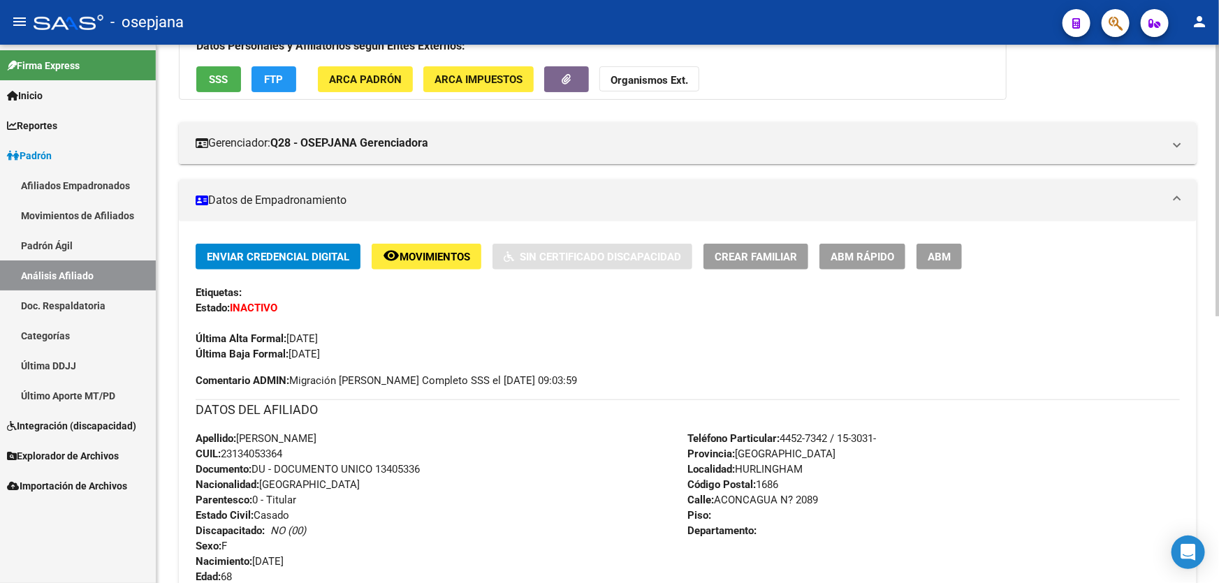
scroll to position [317, 0]
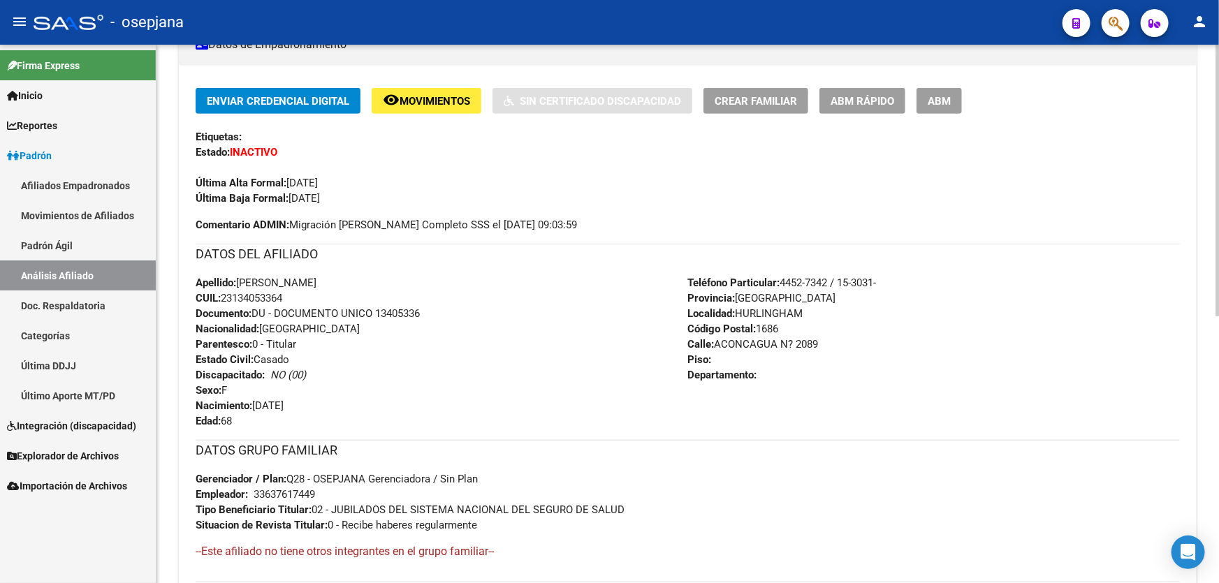
drag, startPoint x: 377, startPoint y: 312, endPoint x: 461, endPoint y: 312, distance: 83.8
click at [461, 312] on div "Apellido: MONICA CRISTINA JALLER CUIL: 23134053364 Documento: DU - DOCUMENTO UN…" at bounding box center [442, 352] width 492 height 154
copy span "13405336"
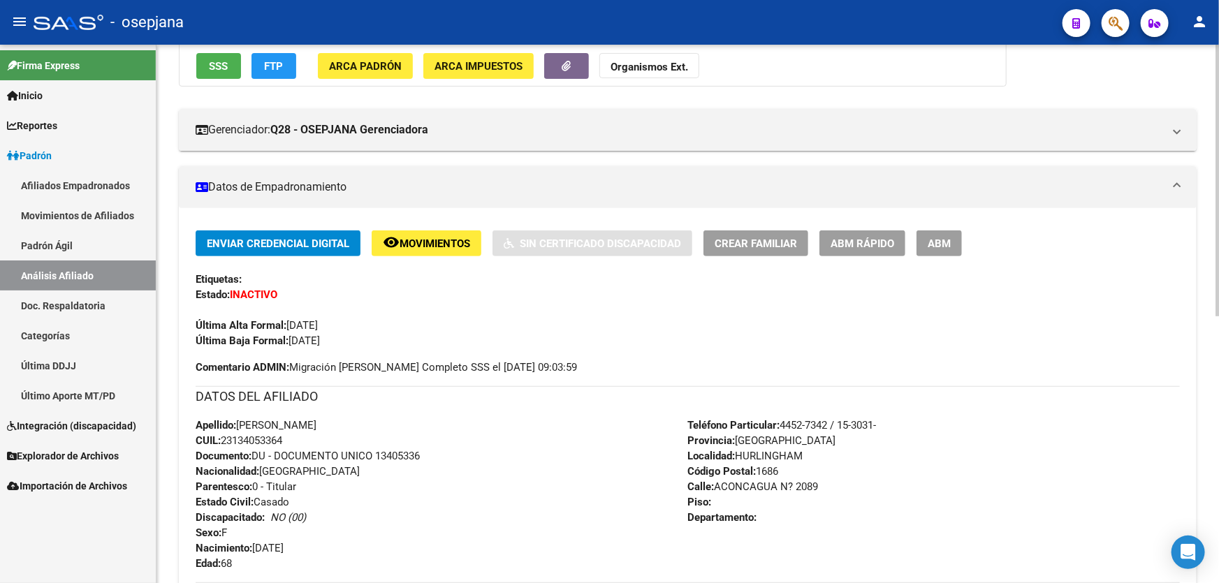
scroll to position [0, 0]
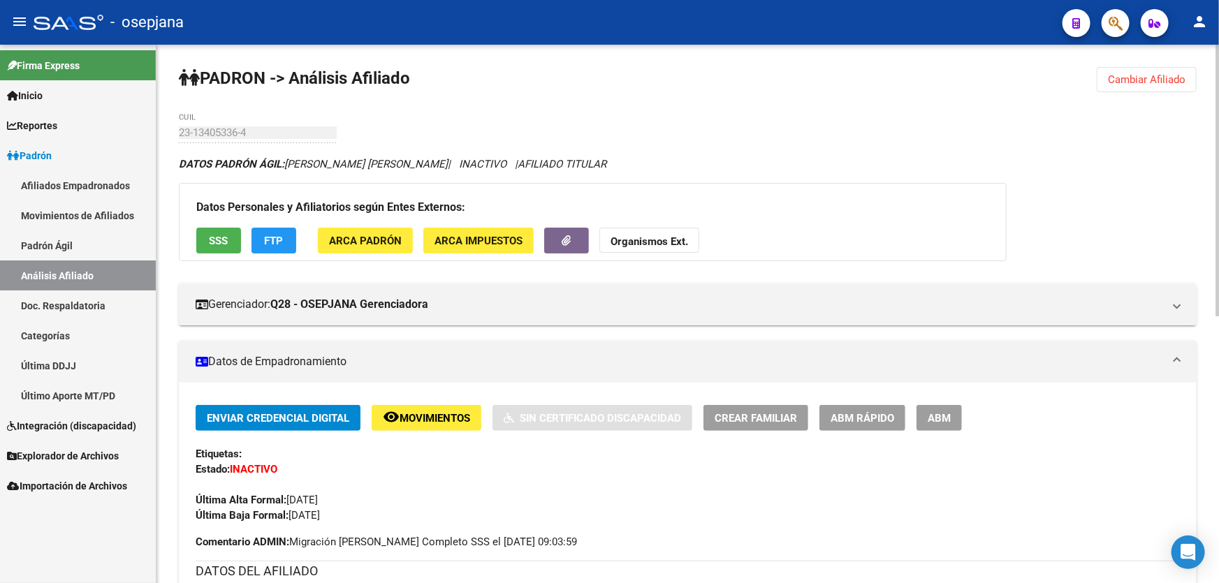
click at [1157, 75] on span "Cambiar Afiliado" at bounding box center [1147, 79] width 78 height 13
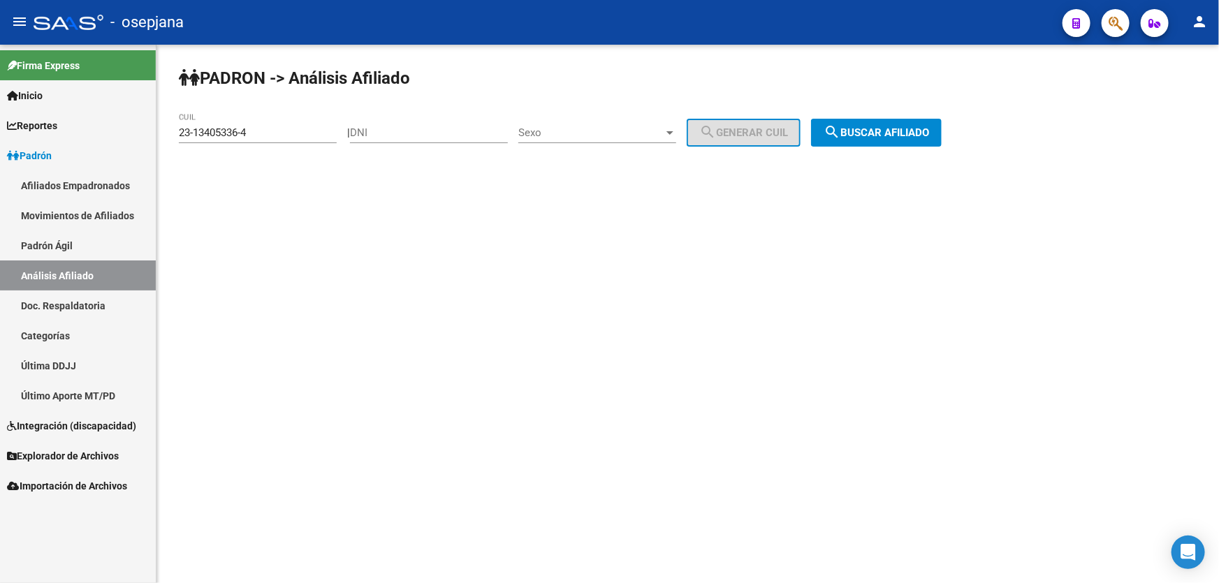
drag, startPoint x: 265, startPoint y: 133, endPoint x: 110, endPoint y: 163, distance: 158.7
click at [110, 163] on mat-sidenav-container "Firma Express Inicio Calendario SSS Instructivos Contacto OS Reportes Padrón Tr…" at bounding box center [609, 314] width 1219 height 539
paste input "7-24314107"
click at [915, 133] on span "search Buscar afiliado" at bounding box center [876, 132] width 105 height 13
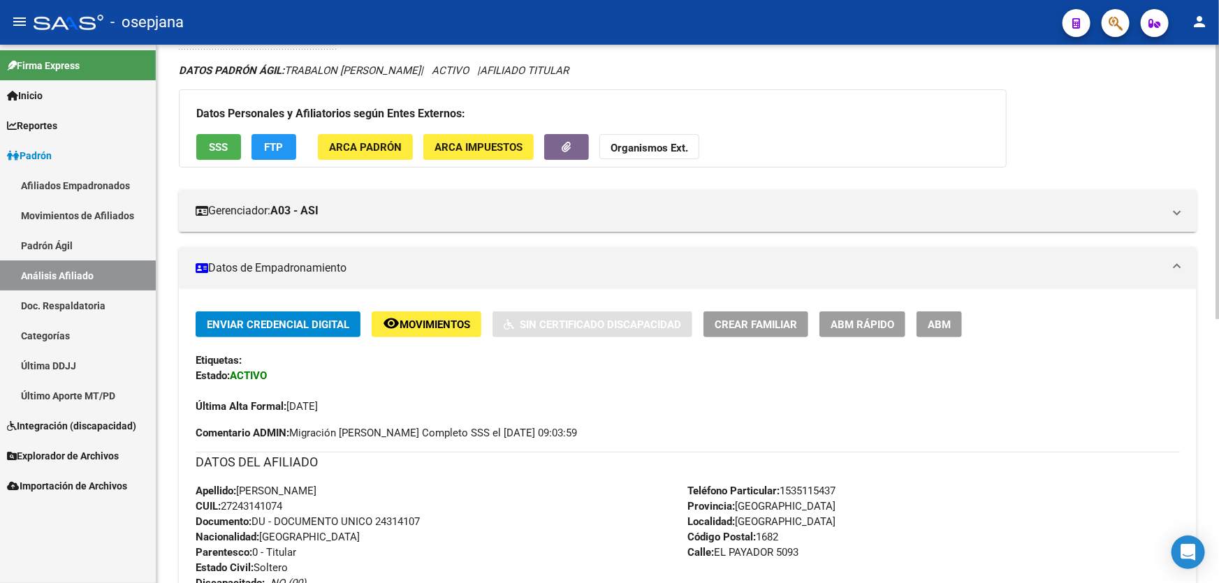
scroll to position [63, 0]
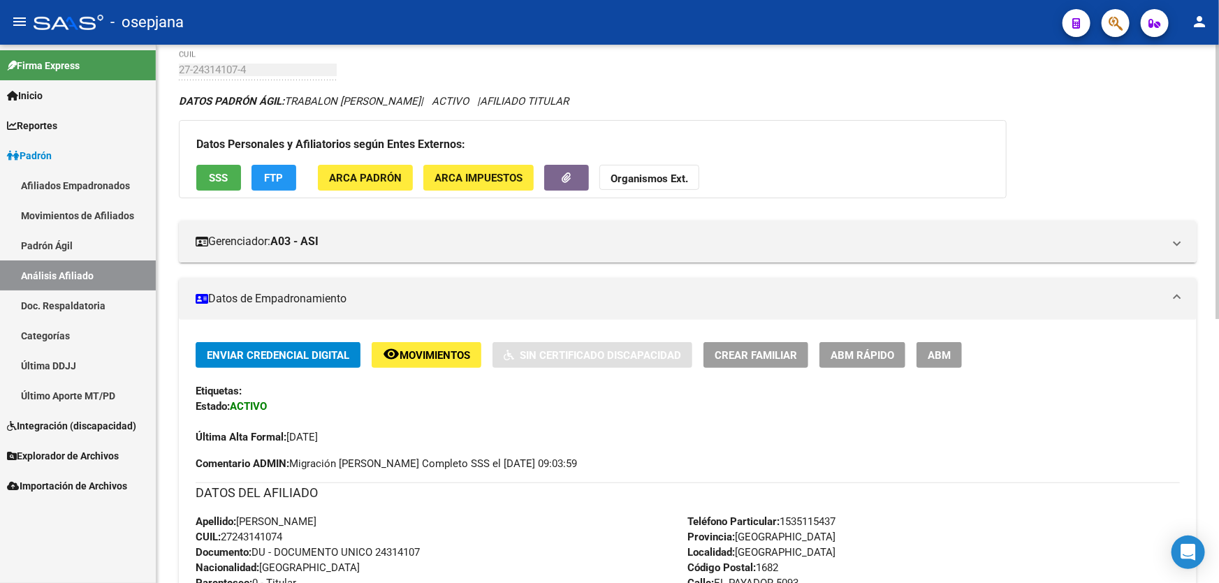
click at [435, 355] on span "Movimientos" at bounding box center [435, 355] width 71 height 13
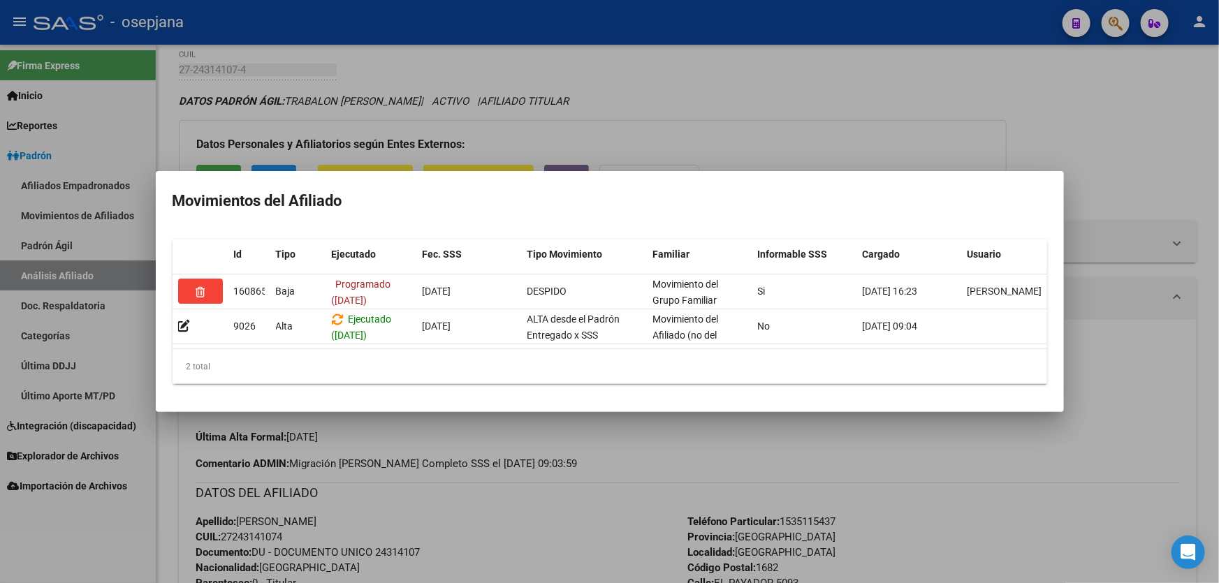
click at [514, 503] on div at bounding box center [609, 291] width 1219 height 583
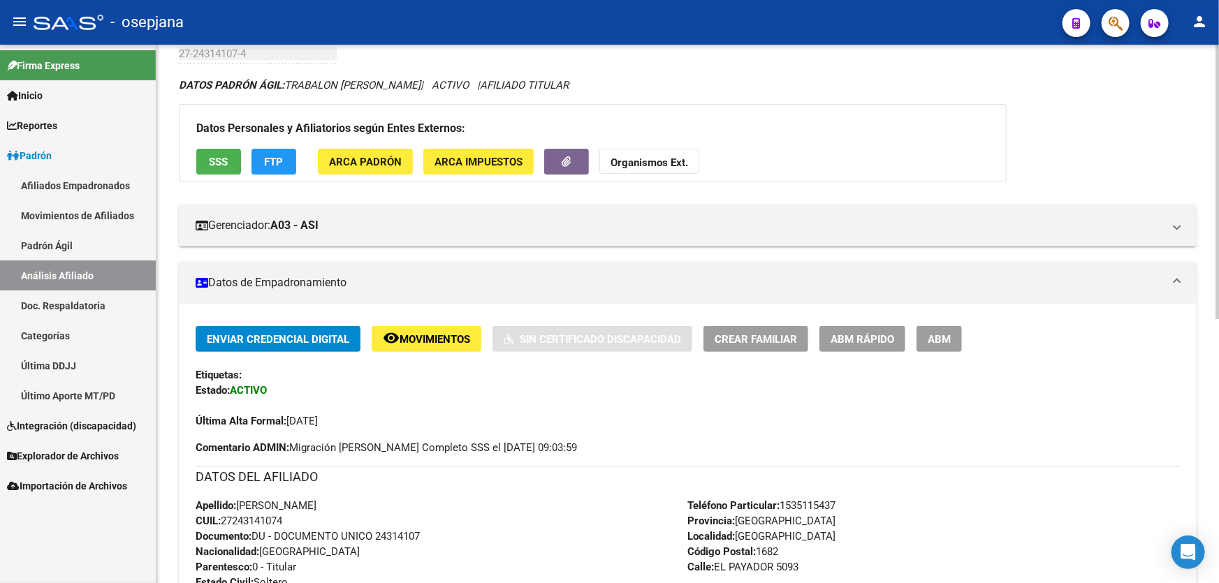
scroll to position [0, 0]
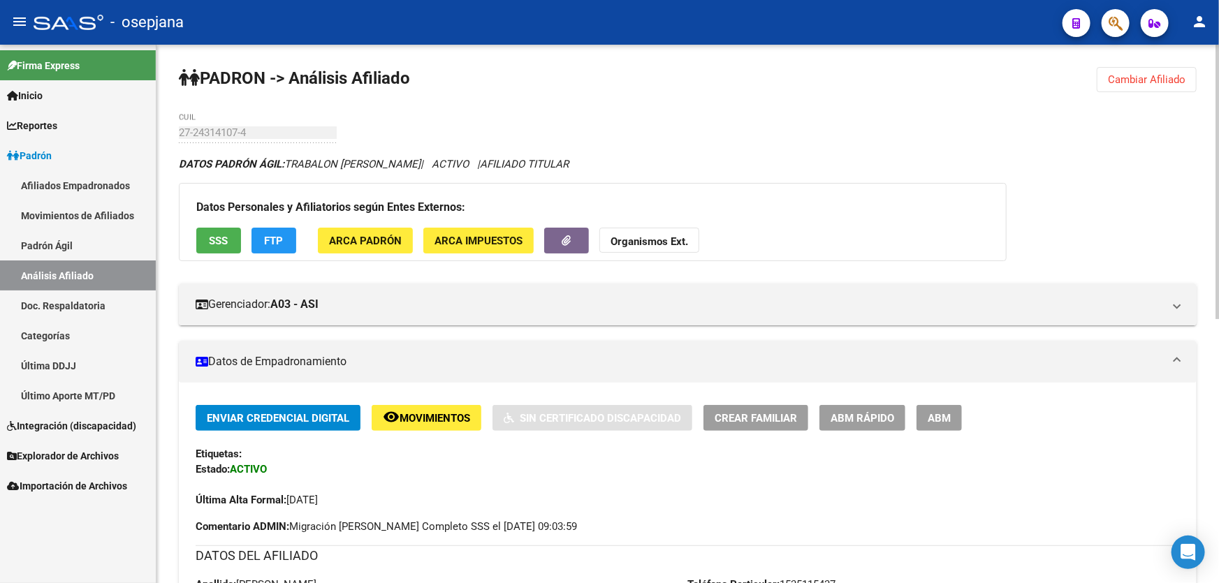
click at [1157, 74] on span "Cambiar Afiliado" at bounding box center [1147, 79] width 78 height 13
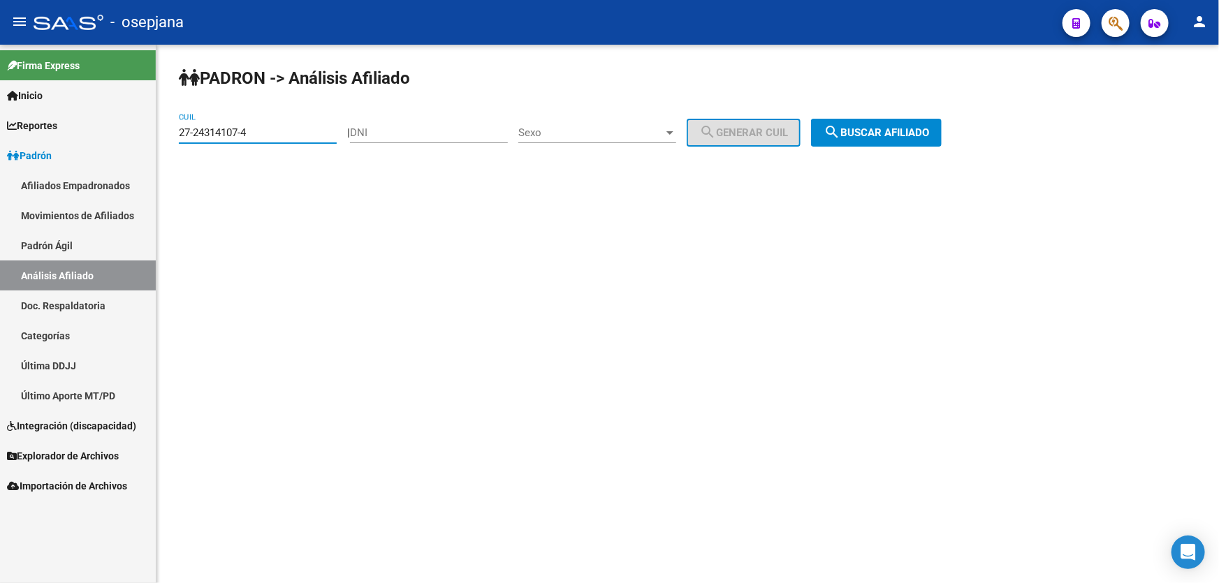
drag, startPoint x: 279, startPoint y: 136, endPoint x: 0, endPoint y: 173, distance: 282.0
click at [0, 172] on mat-sidenav-container "Firma Express Inicio Calendario SSS Instructivos Contacto OS Reportes Padrón Tr…" at bounding box center [609, 314] width 1219 height 539
paste input "0-34491613-7"
click at [929, 131] on span "search Buscar afiliado" at bounding box center [876, 132] width 105 height 13
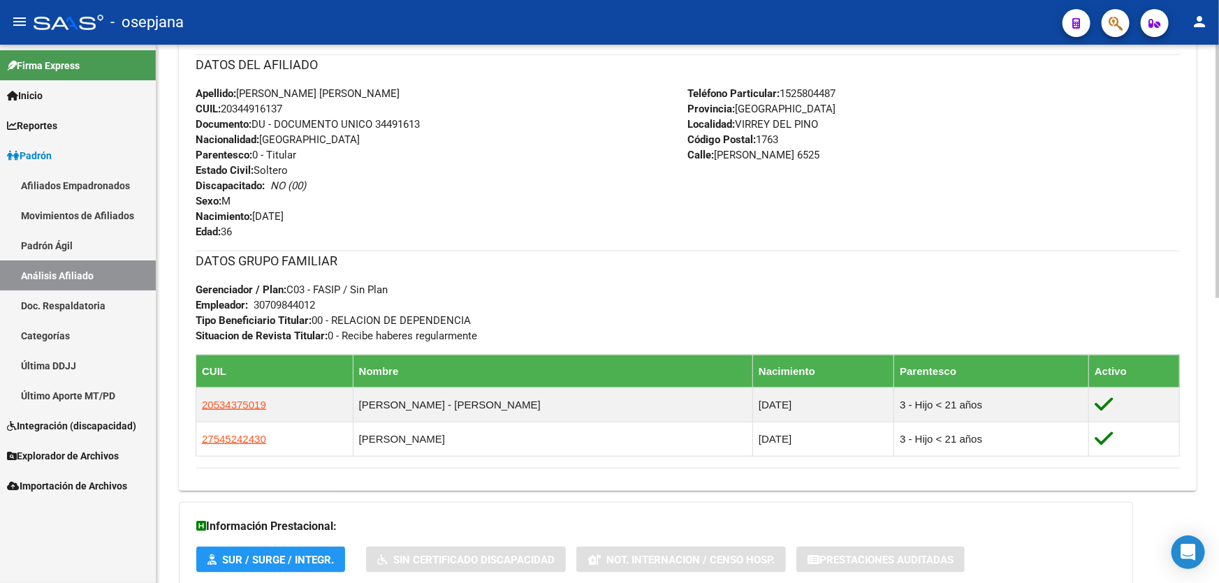
scroll to position [508, 0]
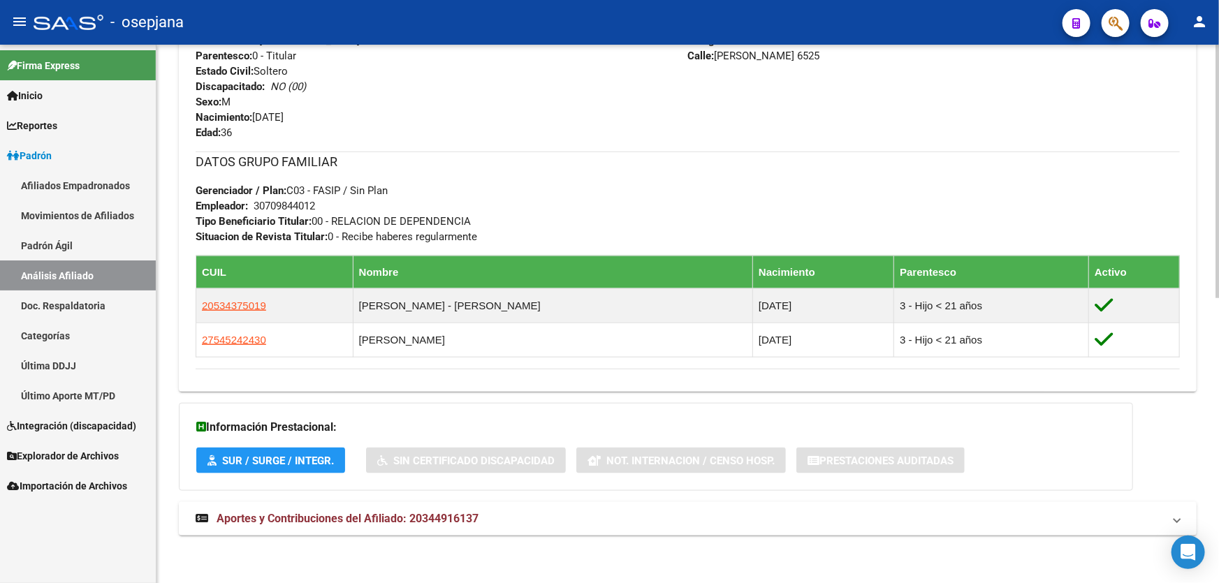
click at [521, 511] on mat-panel-title "Aportes y Contribuciones del Afiliado: 20344916137" at bounding box center [680, 518] width 968 height 15
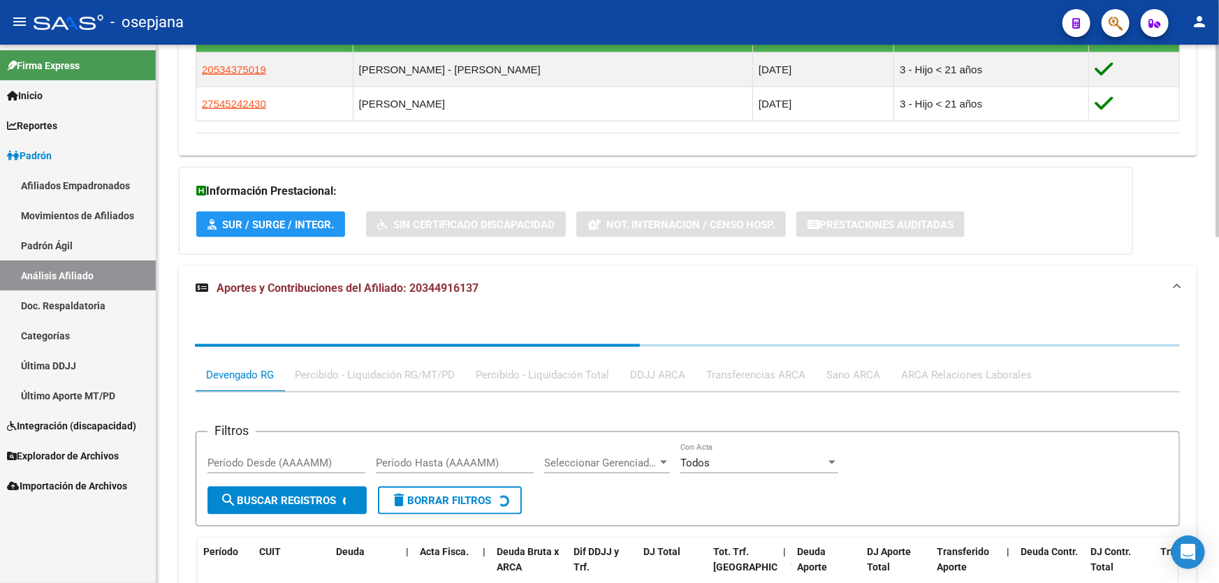
scroll to position [878, 0]
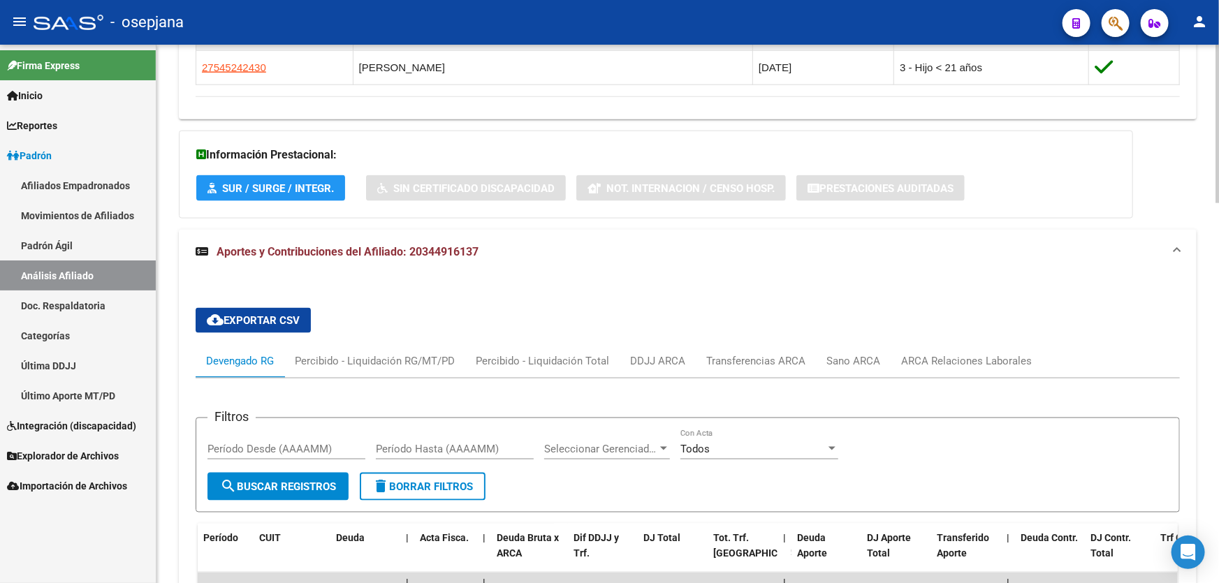
click at [936, 360] on div "ARCA Relaciones Laborales" at bounding box center [966, 360] width 131 height 15
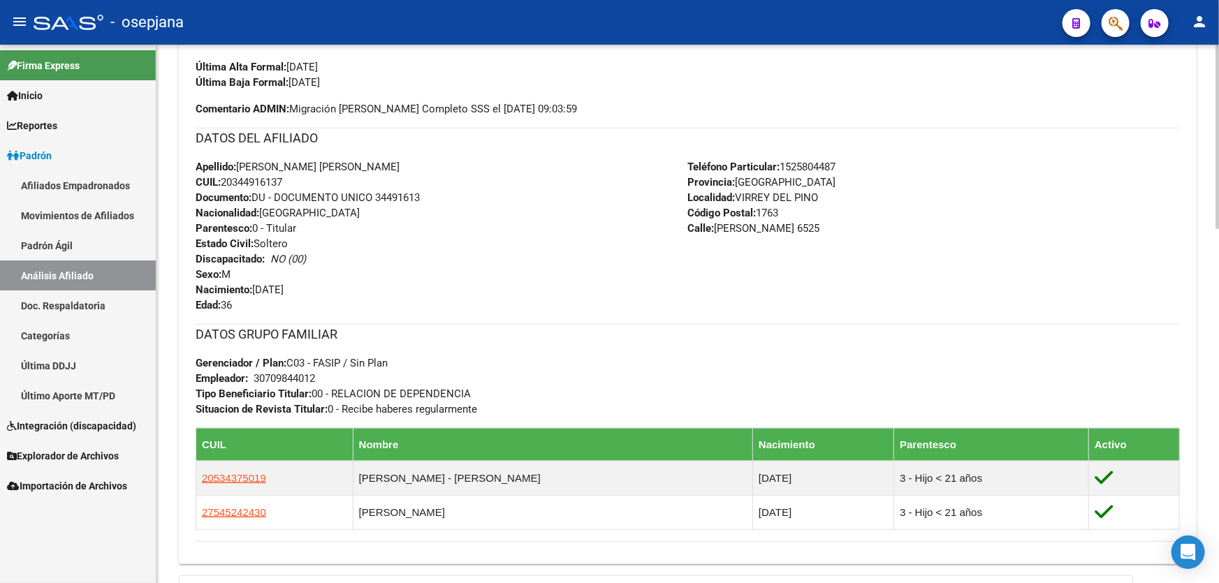
scroll to position [0, 0]
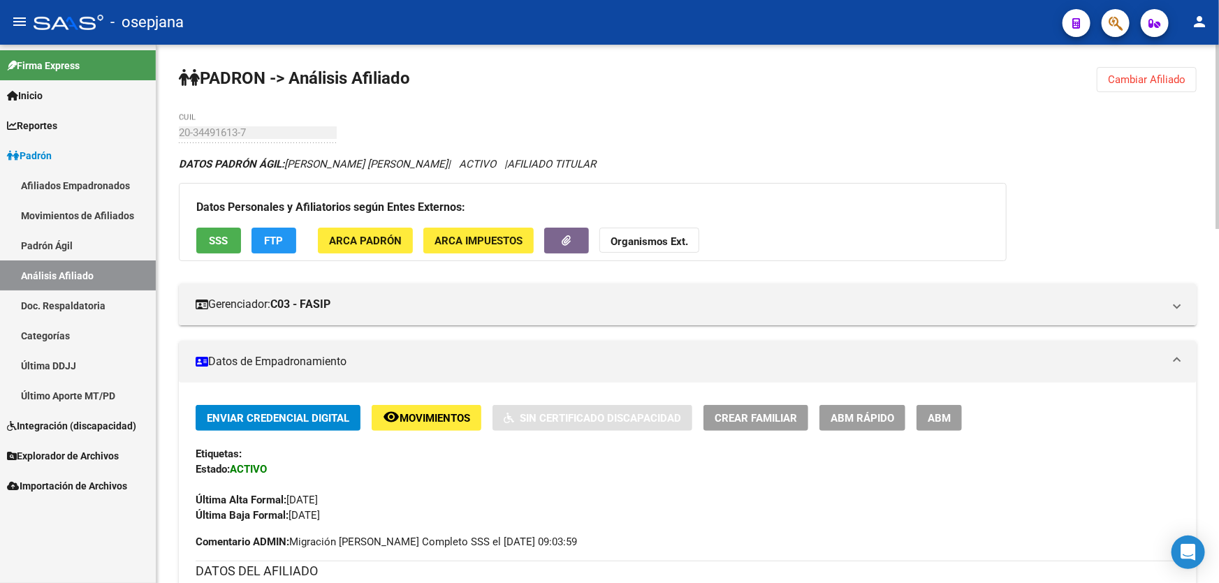
click at [1128, 81] on span "Cambiar Afiliado" at bounding box center [1147, 79] width 78 height 13
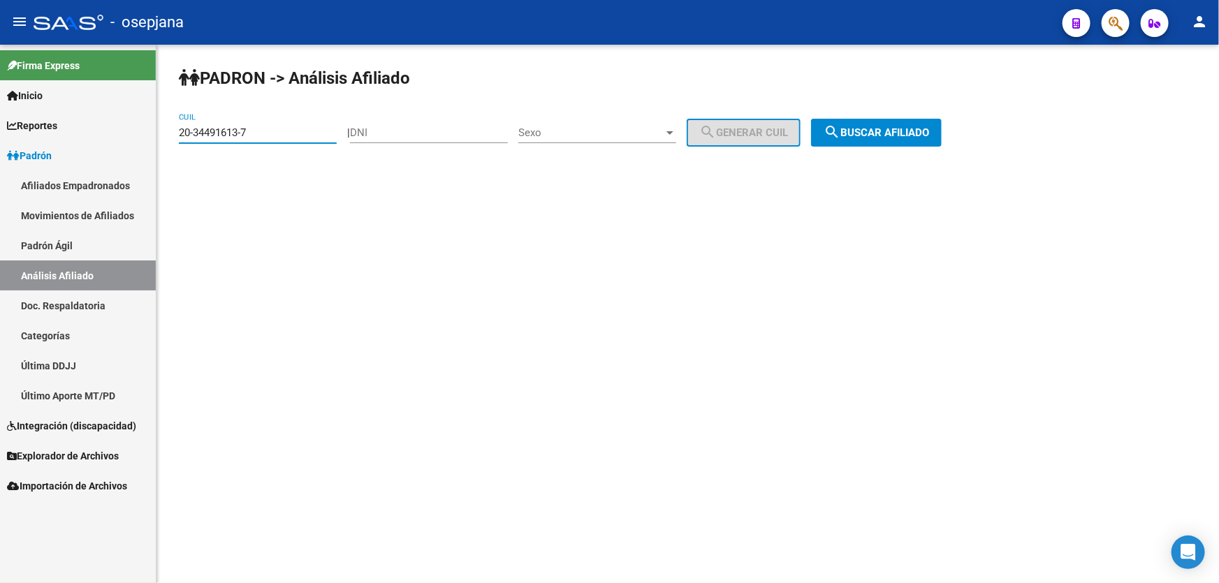
drag, startPoint x: 282, startPoint y: 132, endPoint x: 181, endPoint y: 140, distance: 101.6
click at [181, 140] on div "20-34491613-7 CUIL" at bounding box center [258, 128] width 158 height 30
paste input "9745722-3"
click at [942, 119] on button "search Buscar afiliado" at bounding box center [876, 133] width 131 height 28
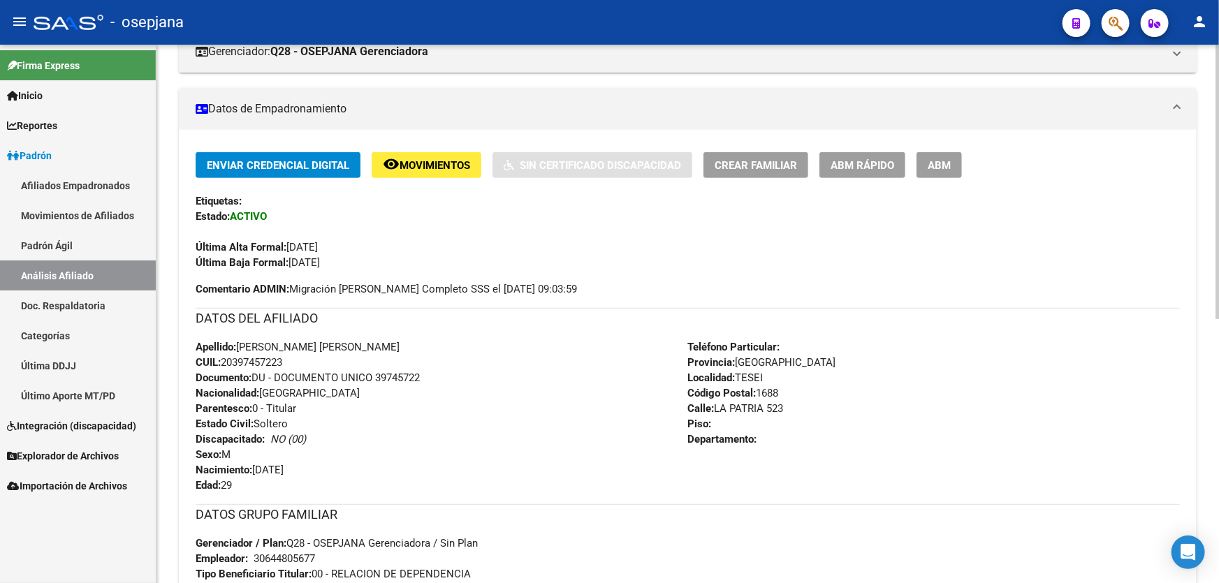
scroll to position [317, 0]
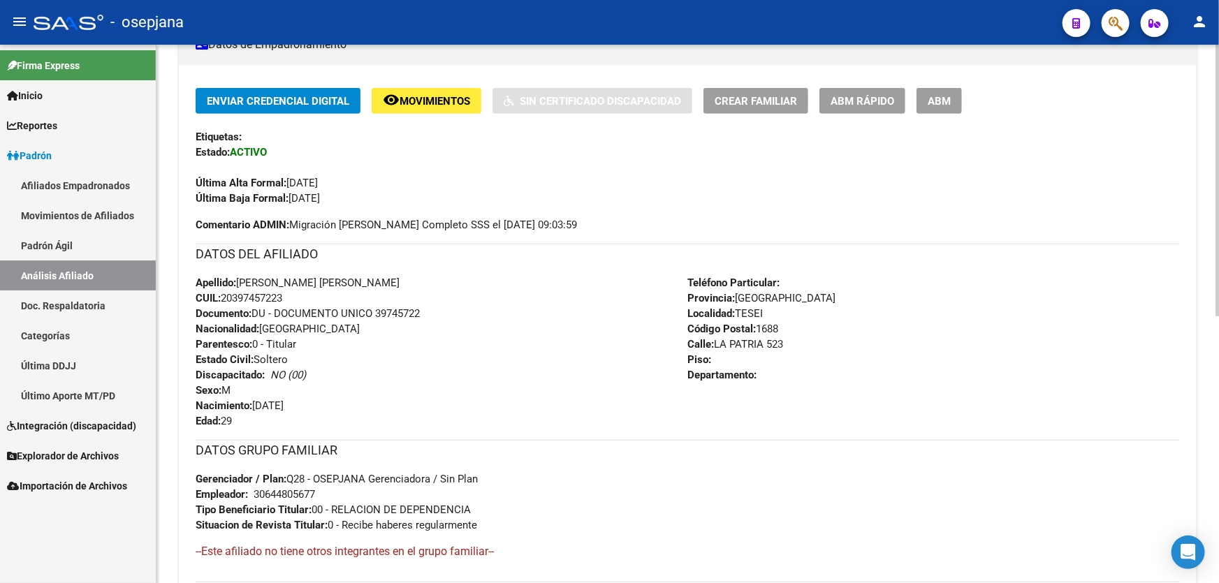
drag, startPoint x: 289, startPoint y: 294, endPoint x: 226, endPoint y: 295, distance: 63.6
click at [226, 295] on div "Apellido: GONZALO OSCAR MUÑOZ CUIL: 20397457223 Documento: DU - DOCUMENTO UNICO…" at bounding box center [442, 352] width 492 height 154
click at [440, 98] on span "Movimientos" at bounding box center [435, 101] width 71 height 13
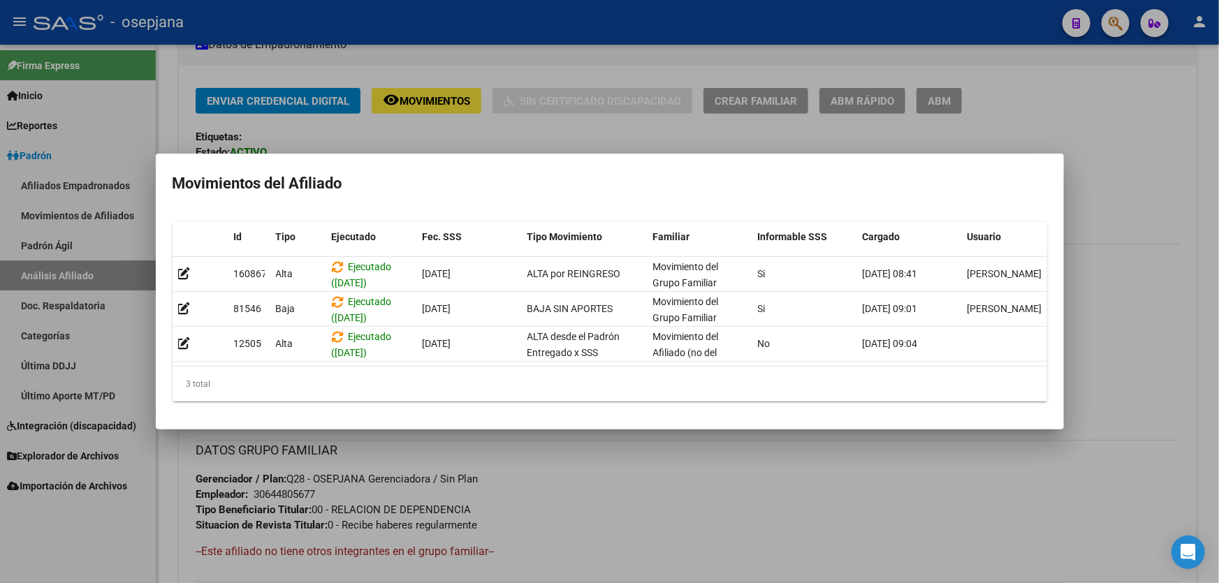
click at [594, 509] on div at bounding box center [609, 291] width 1219 height 583
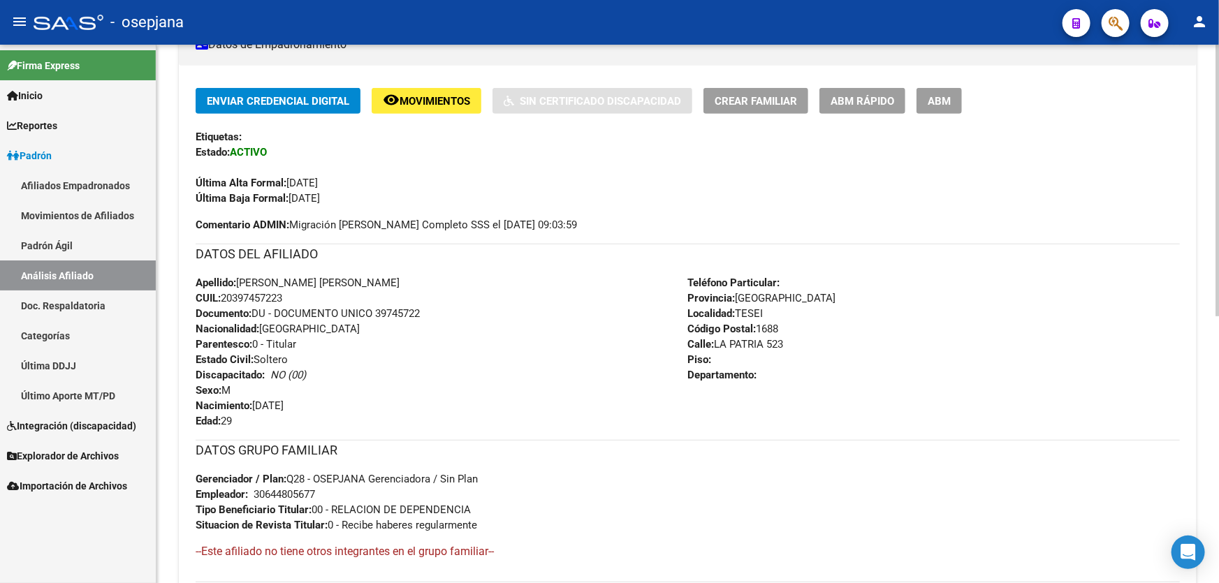
scroll to position [0, 0]
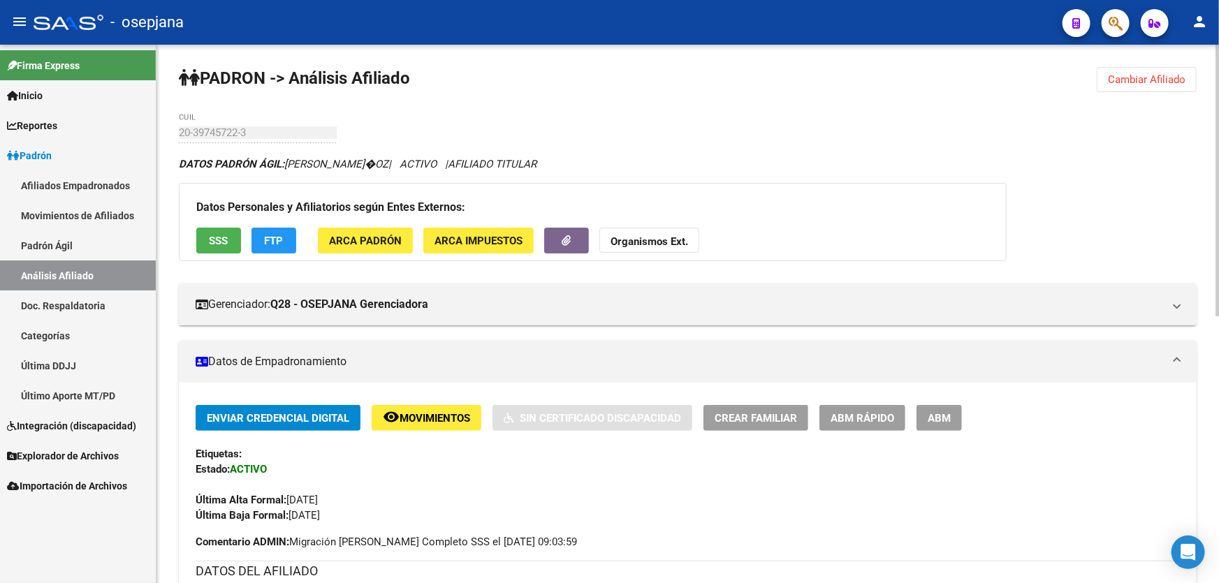
click at [1188, 75] on button "Cambiar Afiliado" at bounding box center [1147, 79] width 100 height 25
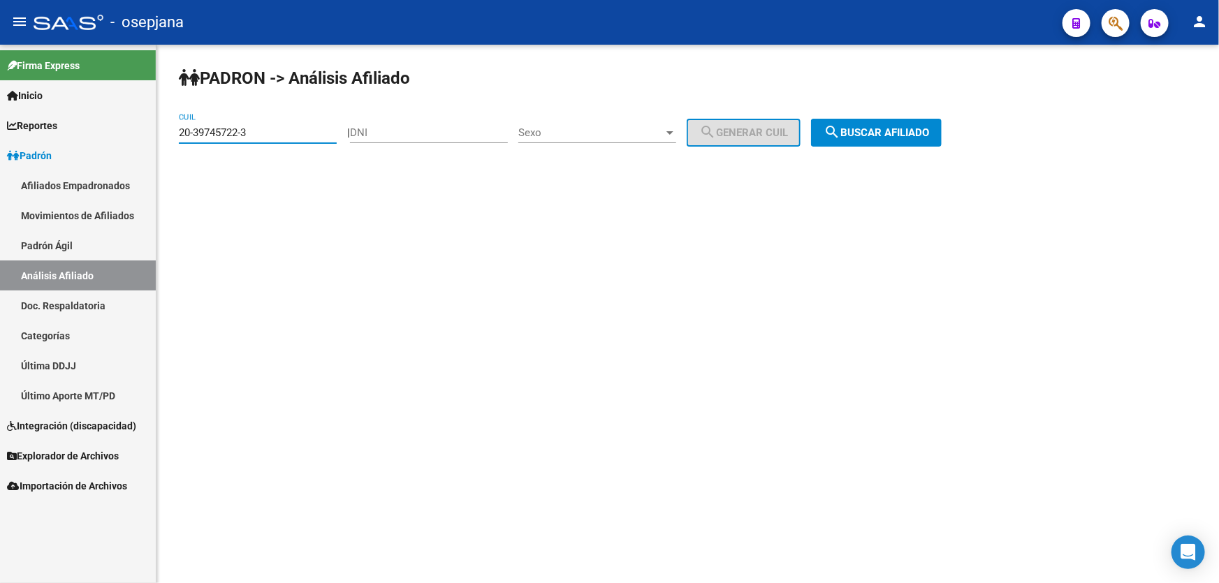
drag, startPoint x: 272, startPoint y: 133, endPoint x: 166, endPoint y: 133, distance: 106.9
click at [166, 133] on div "PADRON -> Análisis Afiliado 20-39745722-3 CUIL | DNI Sexo Sexo search Generar C…" at bounding box center [687, 118] width 1063 height 147
paste input "6996395-4"
click at [882, 135] on span "search Buscar afiliado" at bounding box center [876, 132] width 105 height 13
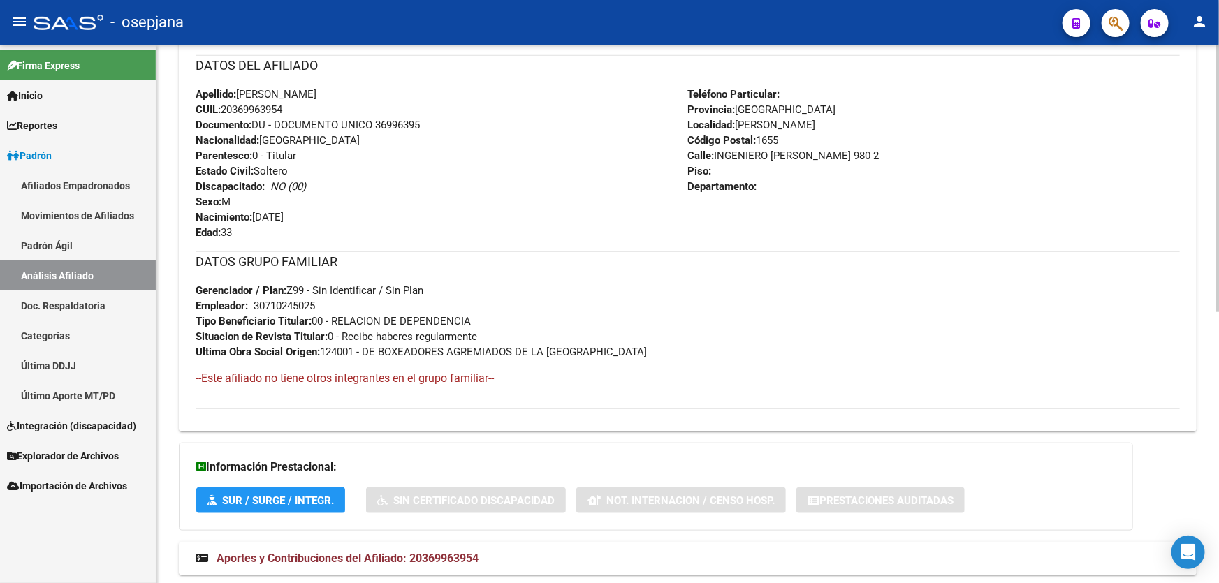
scroll to position [508, 0]
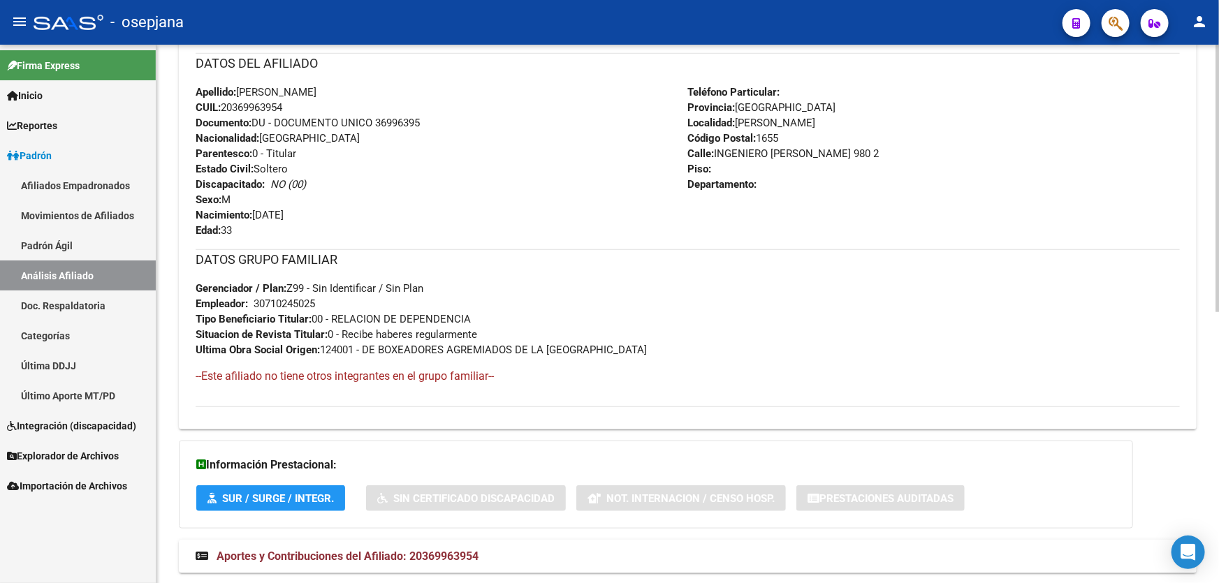
drag, startPoint x: 286, startPoint y: 104, endPoint x: 224, endPoint y: 105, distance: 62.2
click at [224, 105] on span "CUIL: 20369963954" at bounding box center [239, 107] width 87 height 13
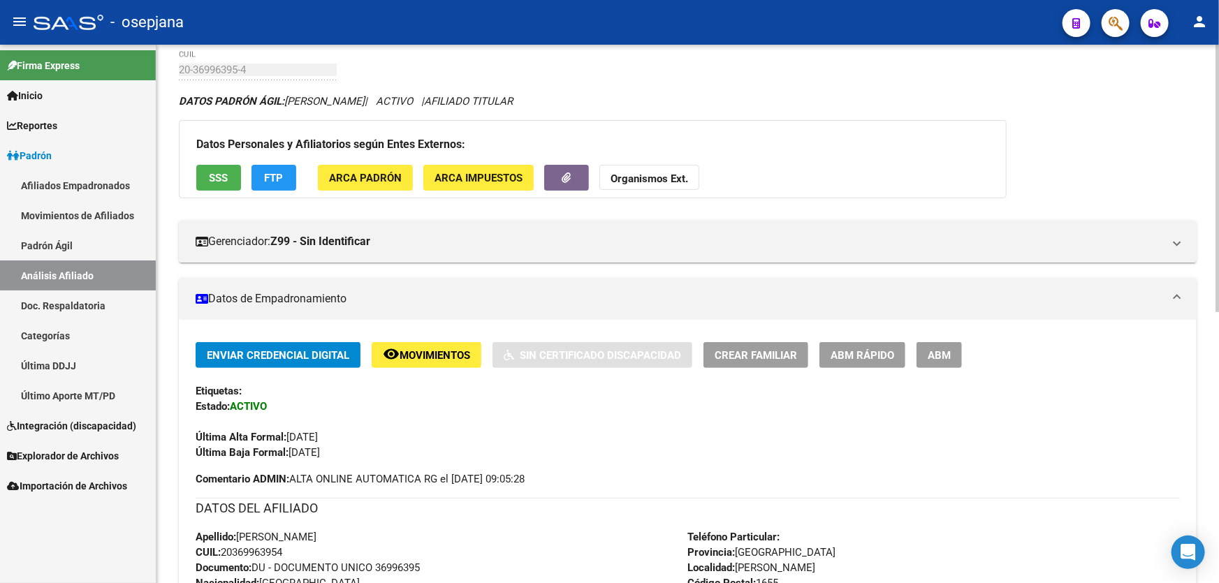
scroll to position [0, 0]
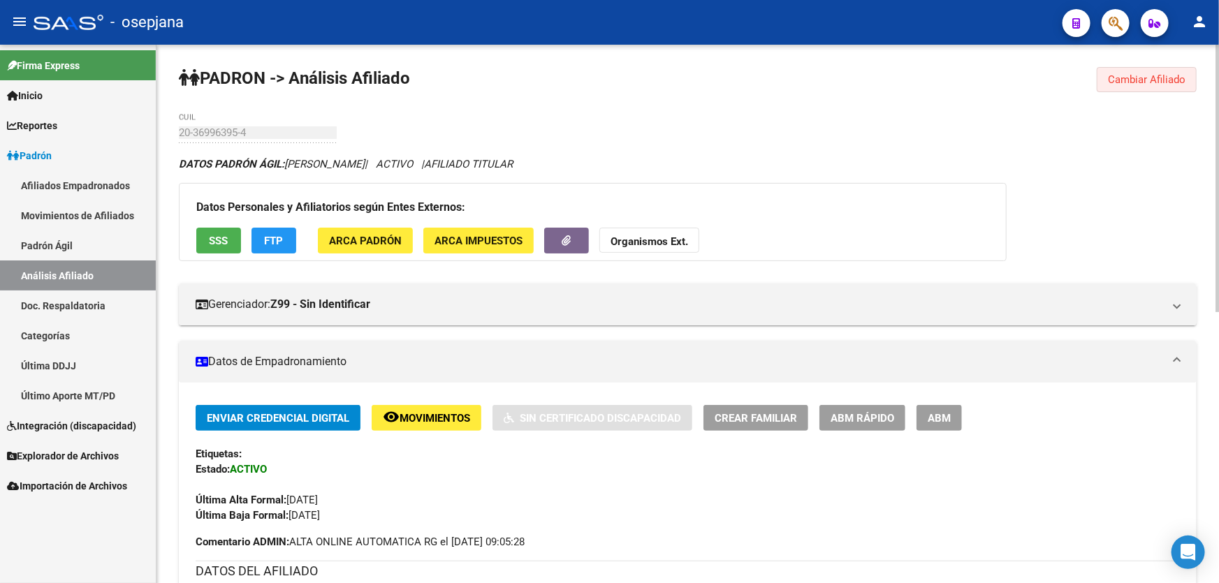
click at [1182, 74] on span "Cambiar Afiliado" at bounding box center [1147, 79] width 78 height 13
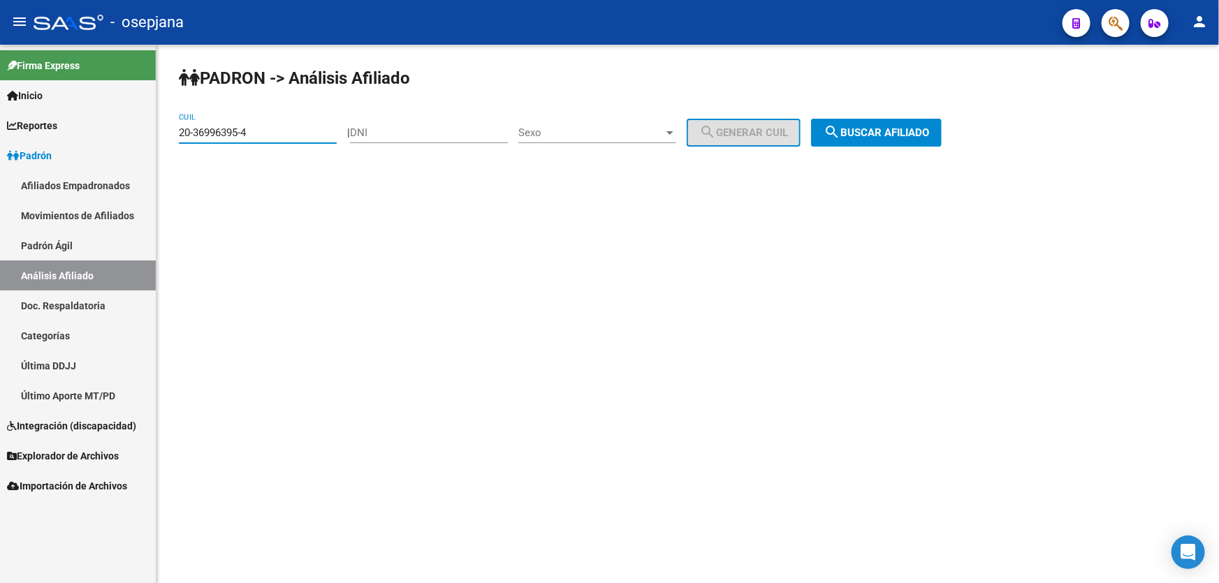
drag, startPoint x: 286, startPoint y: 133, endPoint x: 179, endPoint y: 133, distance: 106.9
click at [179, 133] on input "20-36996395-4" at bounding box center [258, 132] width 158 height 13
paste input "45317351-9"
type input "20-45317351-9"
click at [895, 138] on span "search Buscar afiliado" at bounding box center [876, 132] width 105 height 13
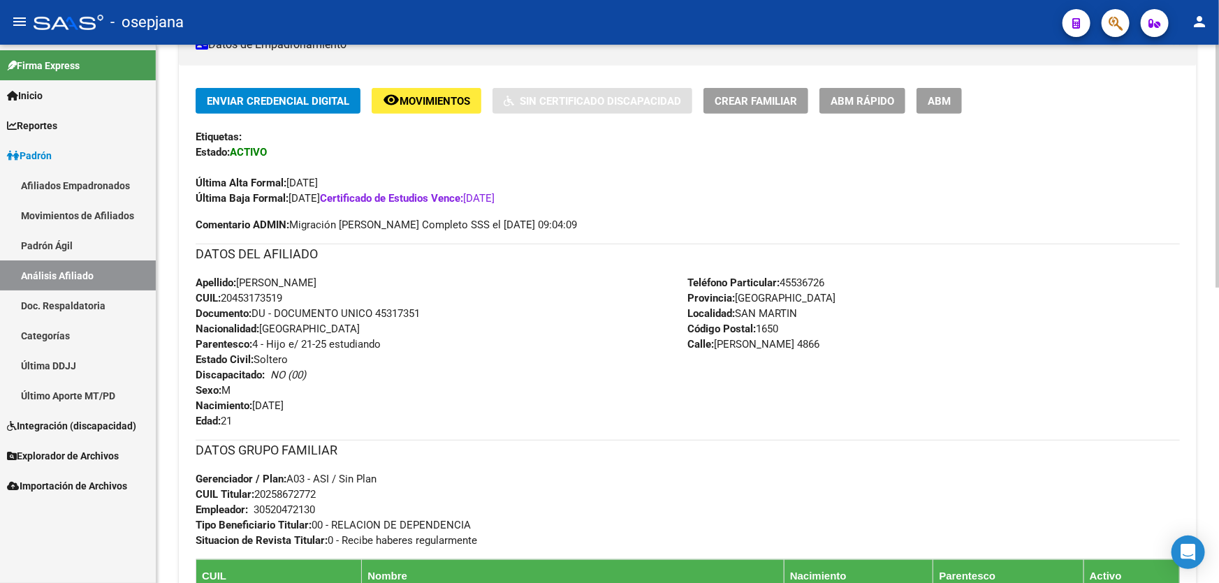
scroll to position [571, 0]
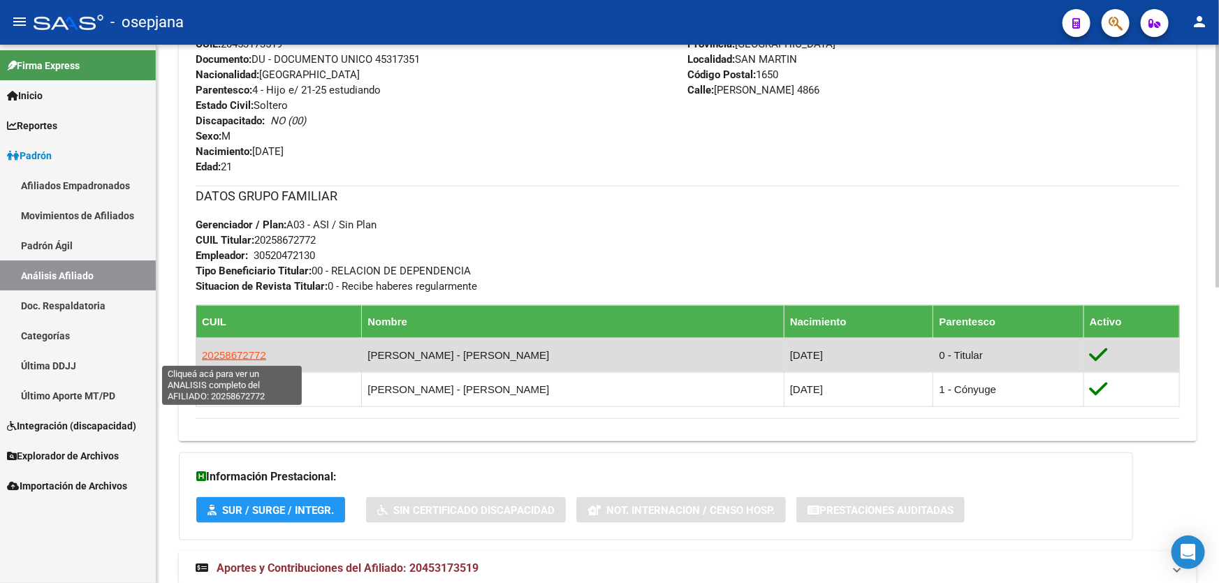
click at [224, 351] on span "20258672772" at bounding box center [234, 355] width 64 height 12
type textarea "20258672772"
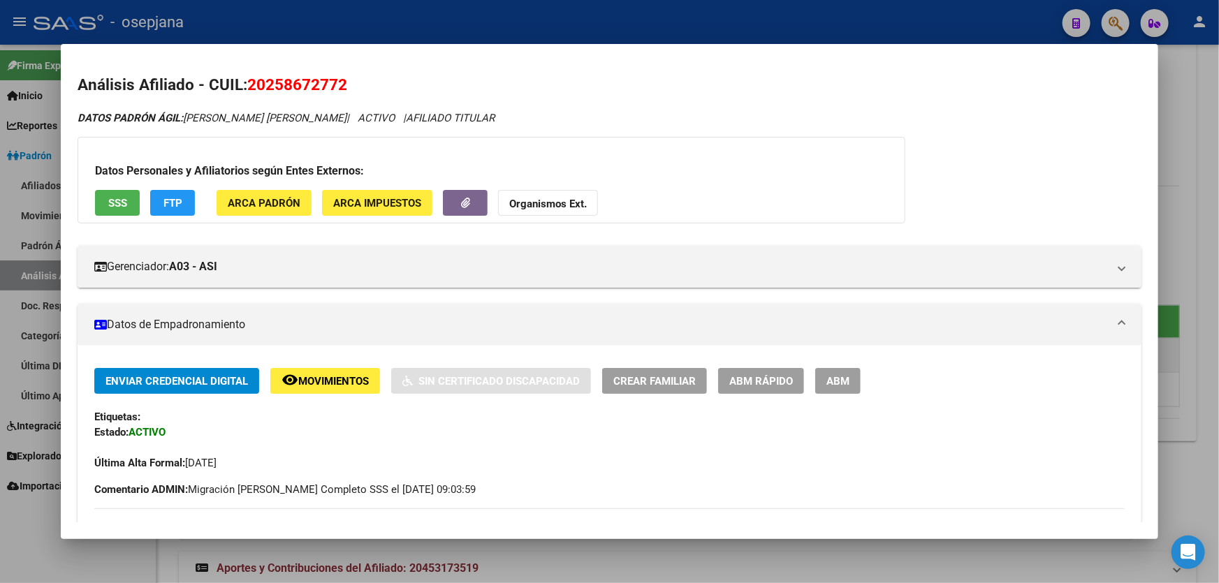
drag, startPoint x: 353, startPoint y: 85, endPoint x: 251, endPoint y: 89, distance: 102.1
click at [251, 89] on h2 "Análisis Afiliado - CUIL: 20258672772" at bounding box center [610, 85] width 1064 height 24
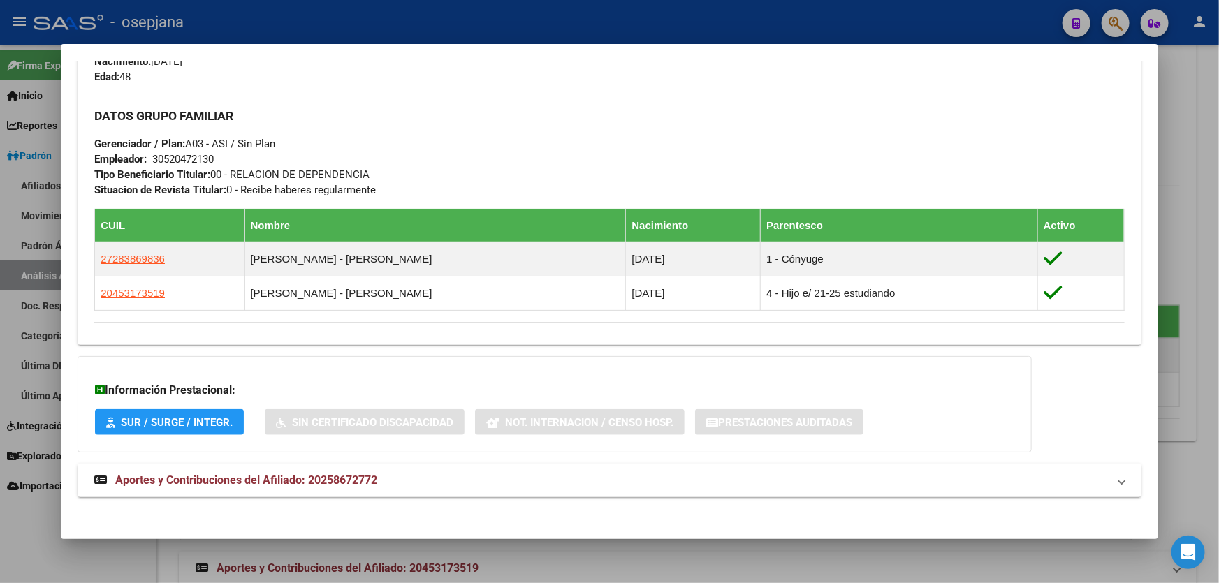
scroll to position [623, 0]
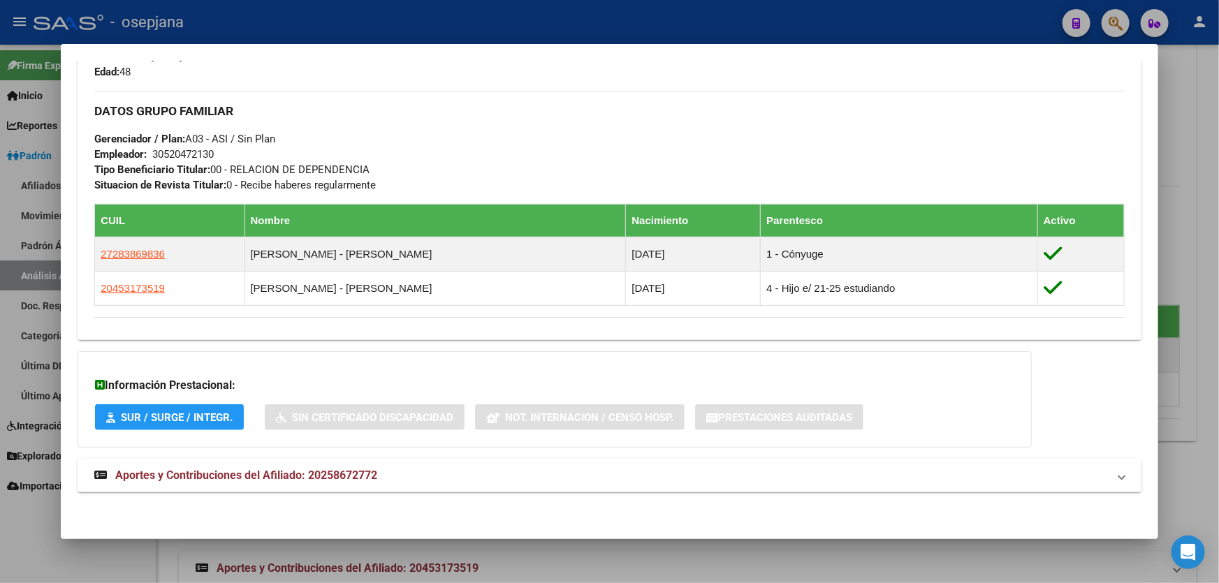
click at [1218, 304] on div at bounding box center [609, 291] width 1219 height 583
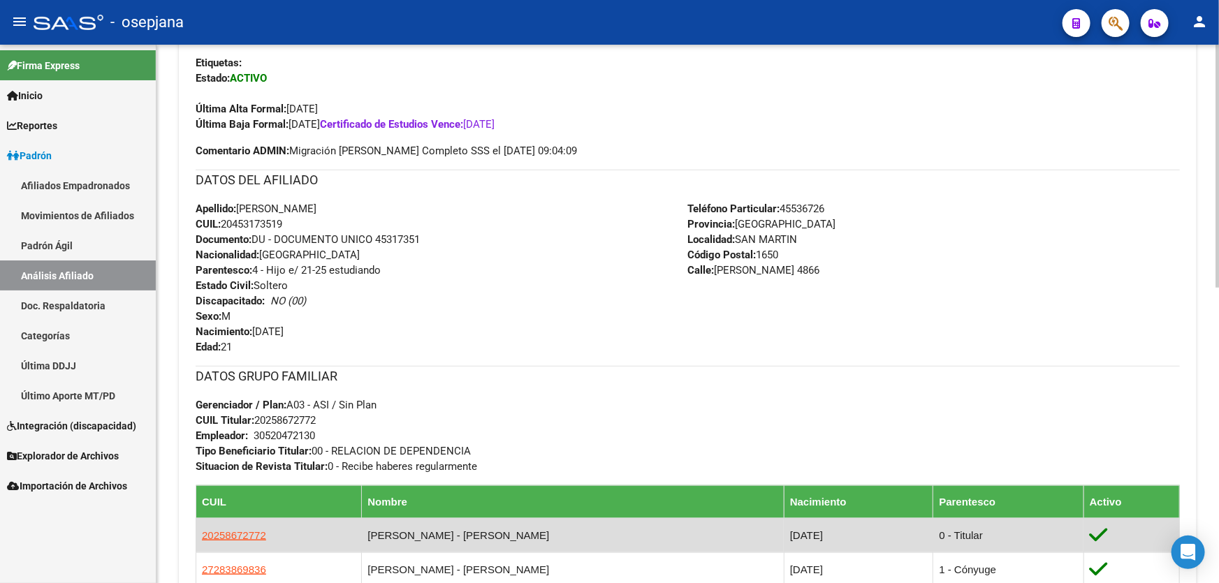
scroll to position [381, 0]
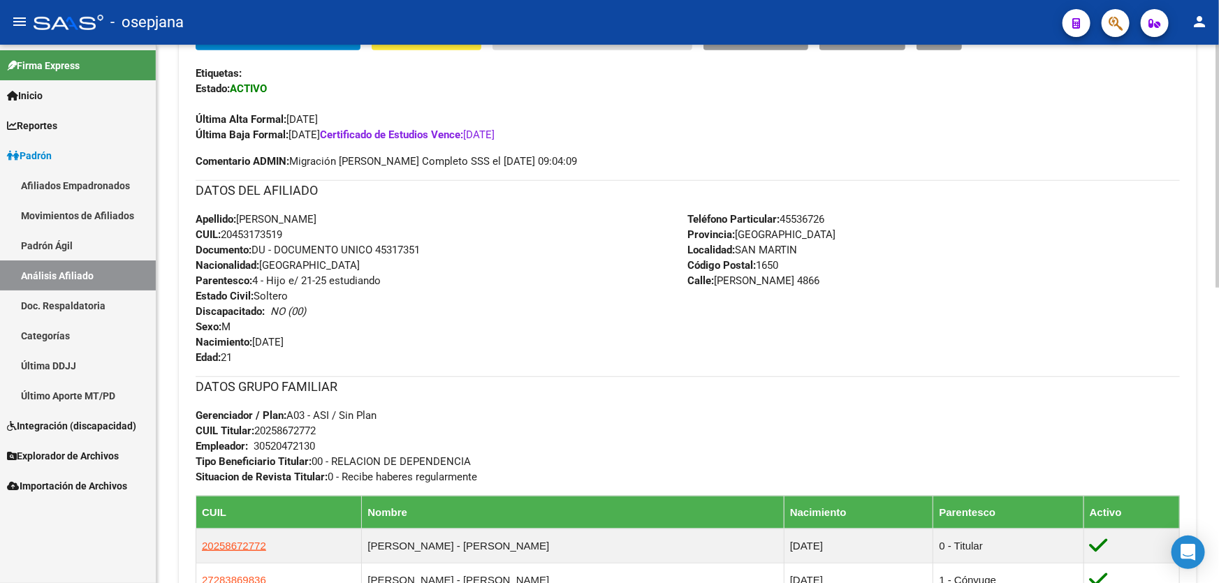
drag, startPoint x: 323, startPoint y: 216, endPoint x: 240, endPoint y: 216, distance: 83.8
click at [240, 216] on span "Apellido: NAHUEL AGUSTIN REYES HERRERA" at bounding box center [256, 219] width 121 height 13
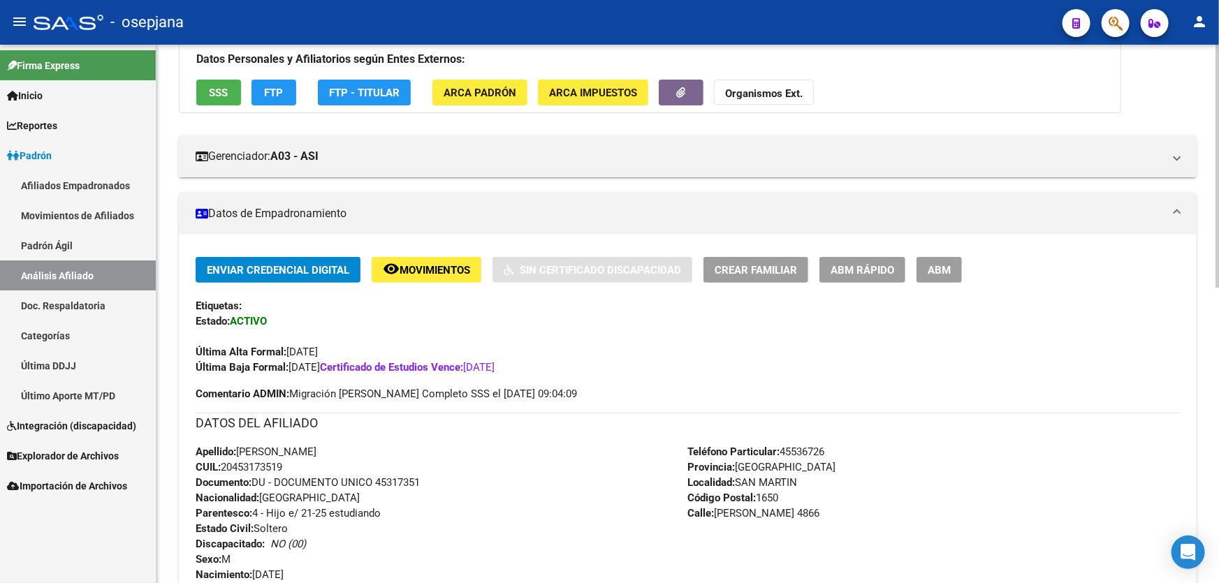
scroll to position [0, 0]
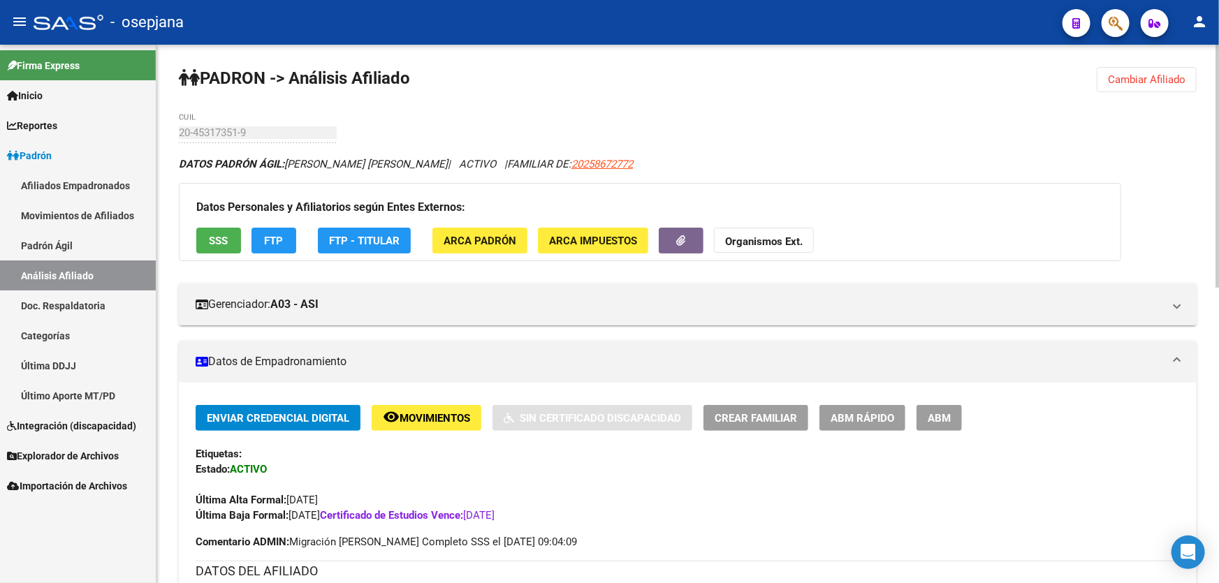
click at [1153, 76] on span "Cambiar Afiliado" at bounding box center [1147, 79] width 78 height 13
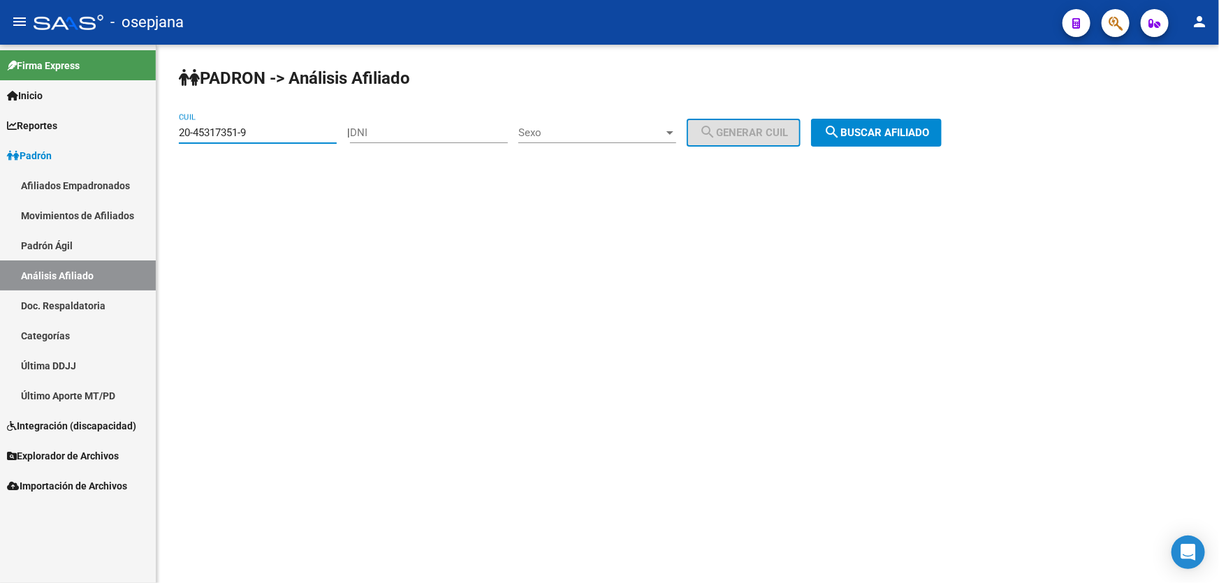
drag, startPoint x: 278, startPoint y: 133, endPoint x: 0, endPoint y: 153, distance: 278.8
click at [0, 153] on mat-sidenav-container "Firma Express Inicio Calendario SSS Instructivos Contacto OS Reportes Padrón Tr…" at bounding box center [609, 314] width 1219 height 539
paste input "29308317-8"
type input "20-29308317-8"
click at [917, 136] on span "search Buscar afiliado" at bounding box center [876, 132] width 105 height 13
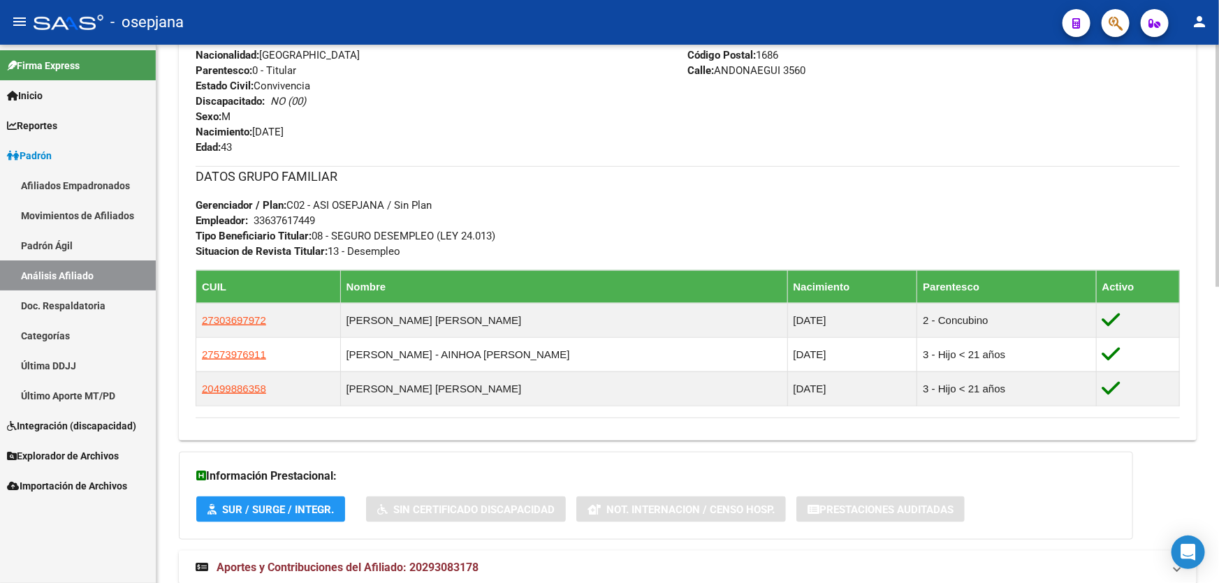
scroll to position [635, 0]
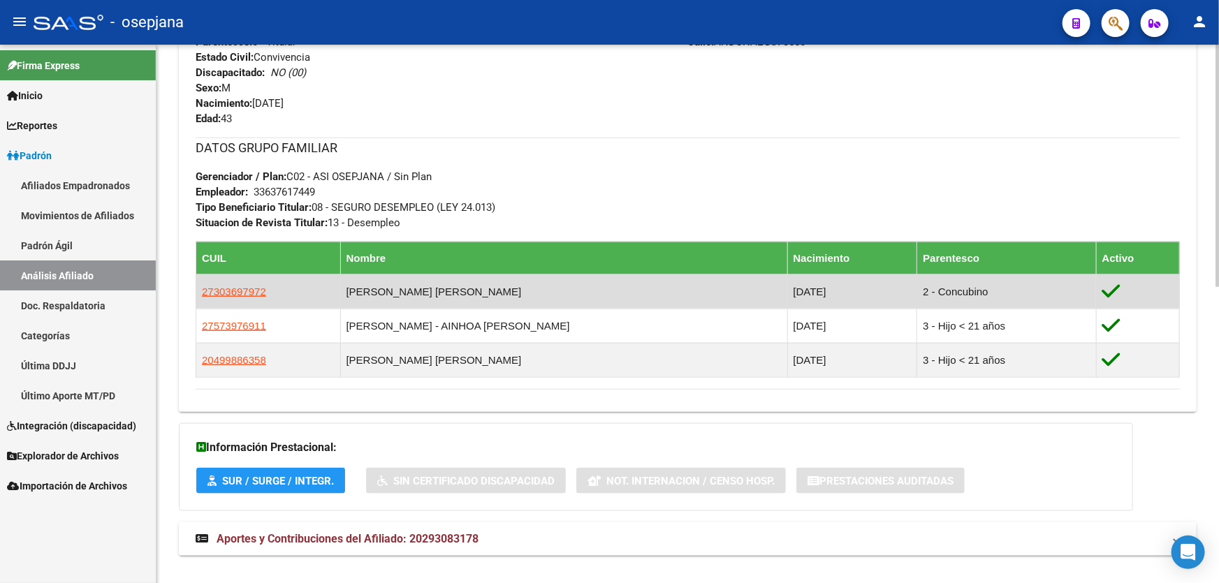
click at [235, 281] on td "27303697972" at bounding box center [268, 292] width 145 height 34
click at [231, 294] on span "27303697972" at bounding box center [234, 292] width 64 height 12
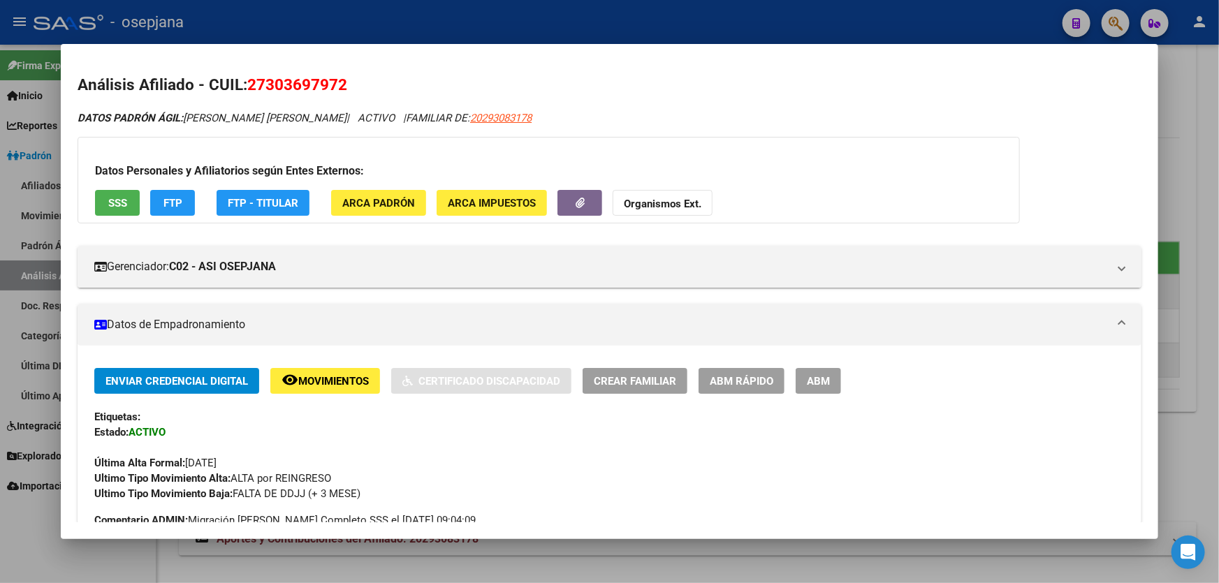
click at [126, 206] on span "SSS" at bounding box center [117, 203] width 19 height 13
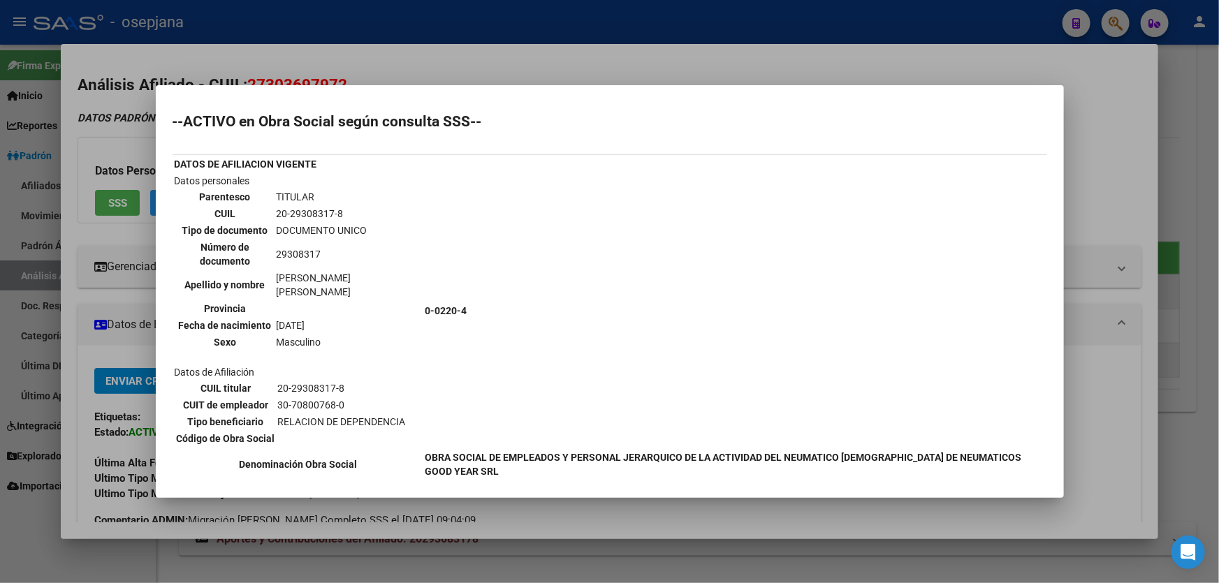
click at [1218, 230] on div at bounding box center [609, 291] width 1219 height 583
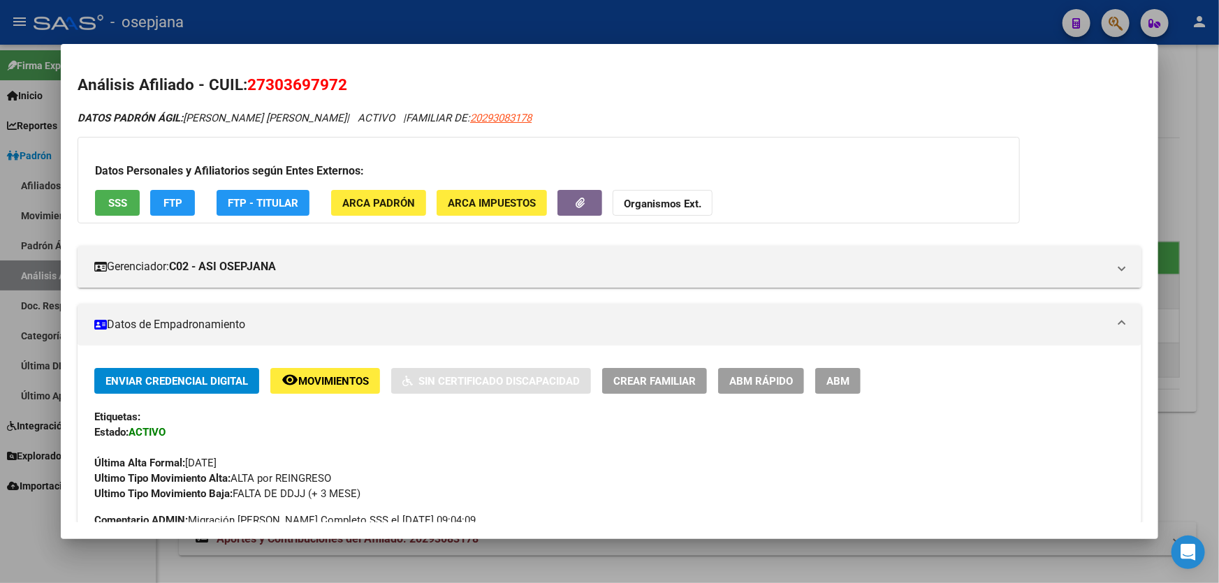
click at [1218, 230] on div at bounding box center [609, 291] width 1219 height 583
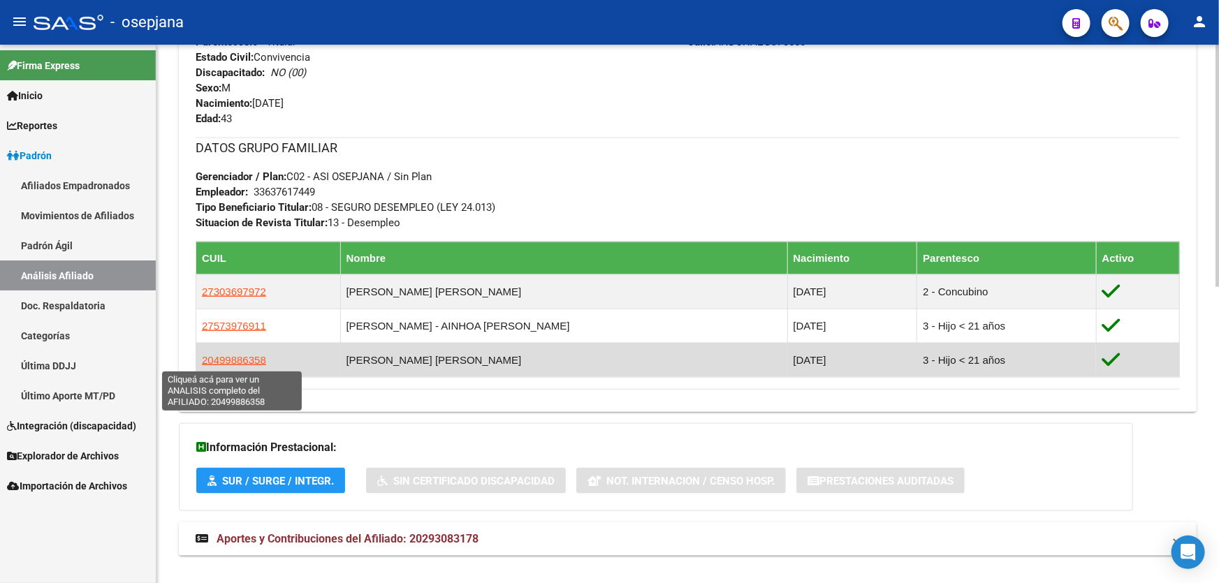
click at [247, 358] on span "20499886358" at bounding box center [234, 360] width 64 height 12
type textarea "20499886358"
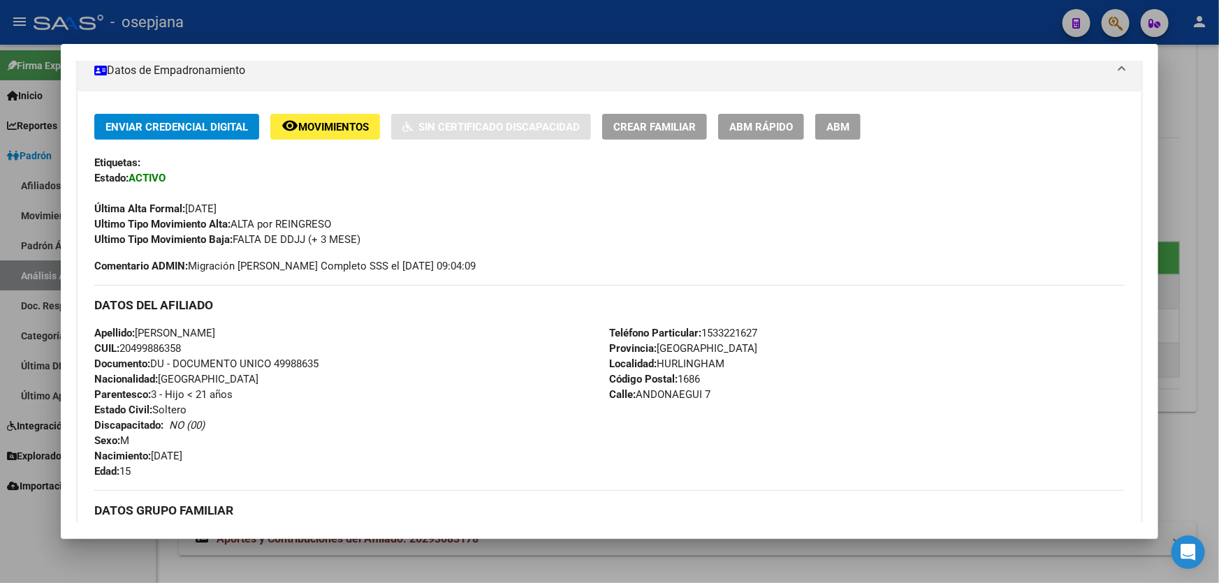
scroll to position [381, 0]
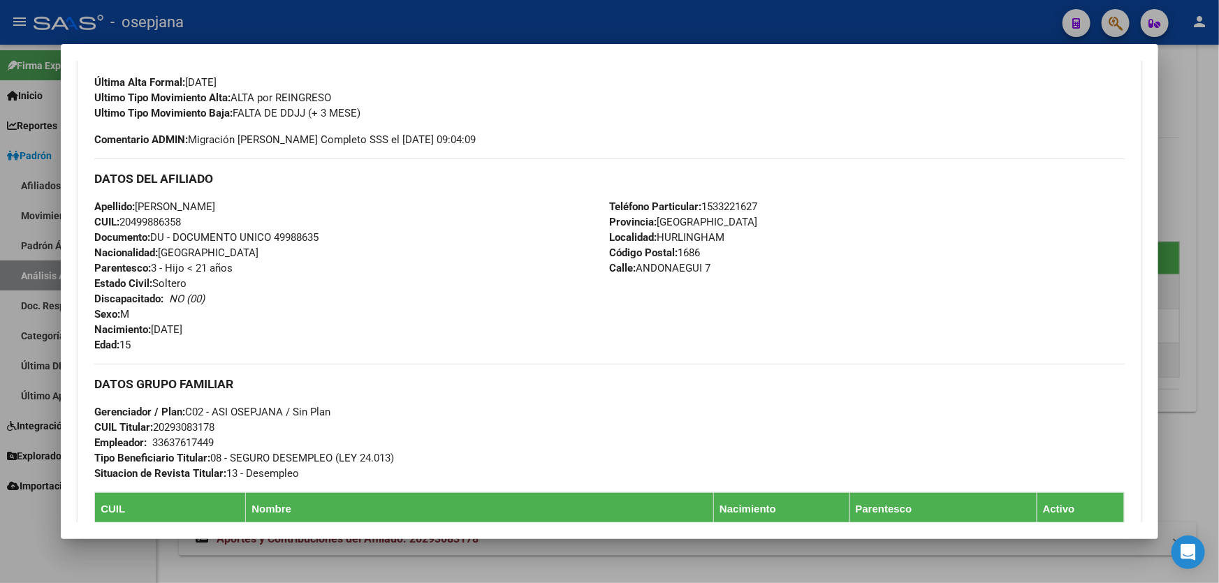
drag, startPoint x: 217, startPoint y: 207, endPoint x: 138, endPoint y: 205, distance: 78.3
click at [138, 205] on span "Apellido: LUCA BENJAMIN DIAZ" at bounding box center [154, 206] width 121 height 13
drag, startPoint x: 277, startPoint y: 232, endPoint x: 378, endPoint y: 234, distance: 101.3
click at [378, 234] on div "Apellido: LUCA BENJAMIN DIAZ CUIL: 20499886358 Documento: DU - DOCUMENTO UNICO …" at bounding box center [351, 276] width 515 height 154
drag, startPoint x: 221, startPoint y: 203, endPoint x: 140, endPoint y: 206, distance: 81.8
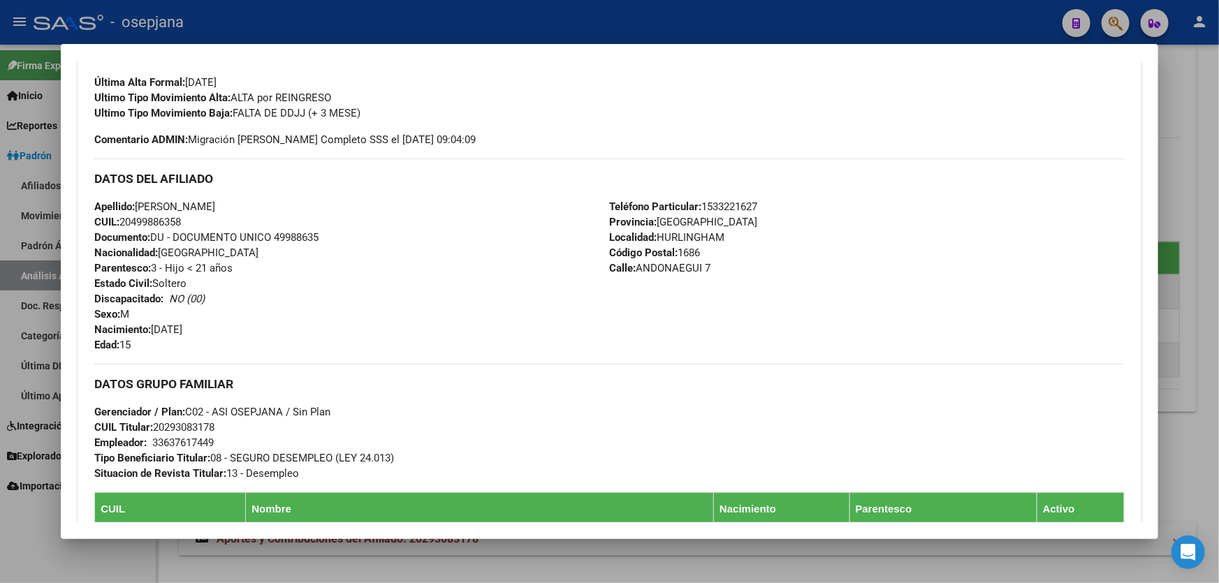
click at [140, 206] on span "Apellido: LUCA BENJAMIN DIAZ" at bounding box center [154, 206] width 121 height 13
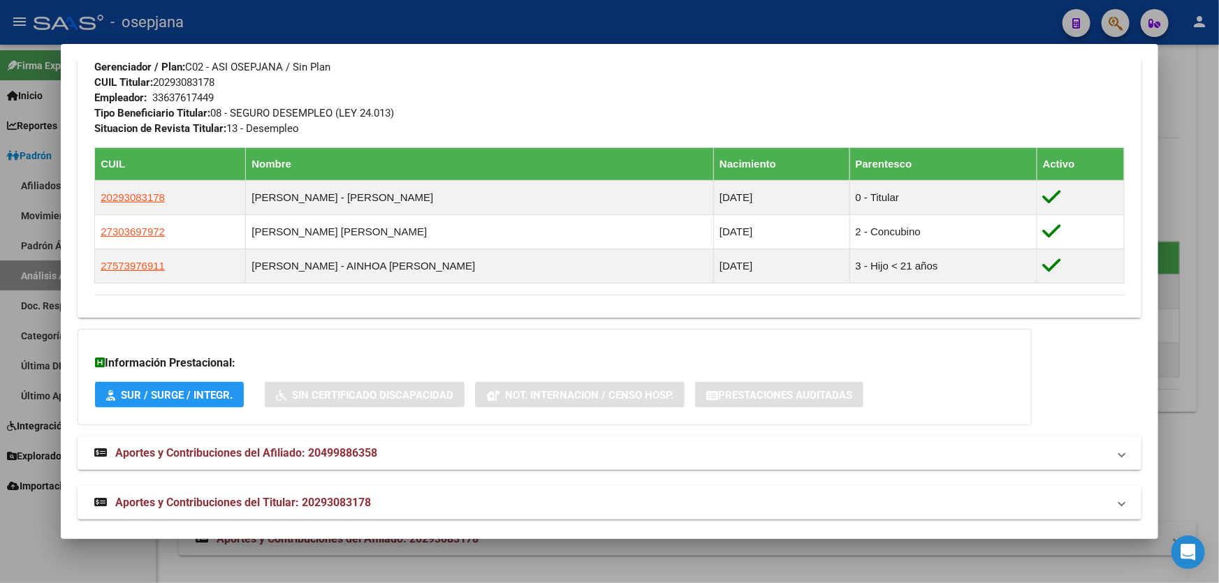
scroll to position [738, 0]
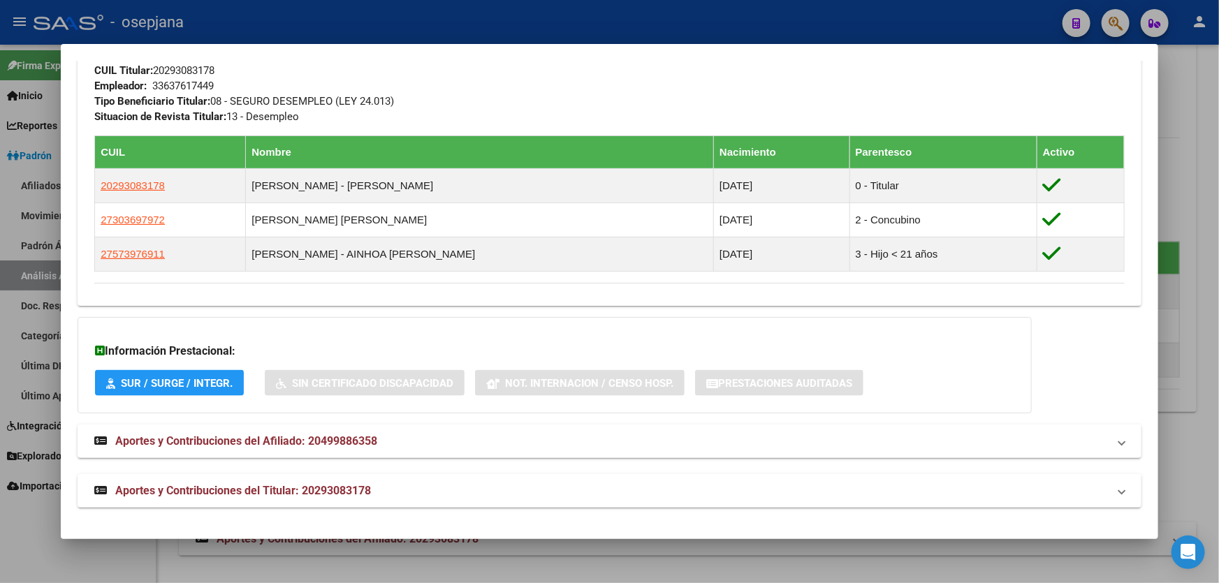
click at [1218, 113] on div at bounding box center [609, 291] width 1219 height 583
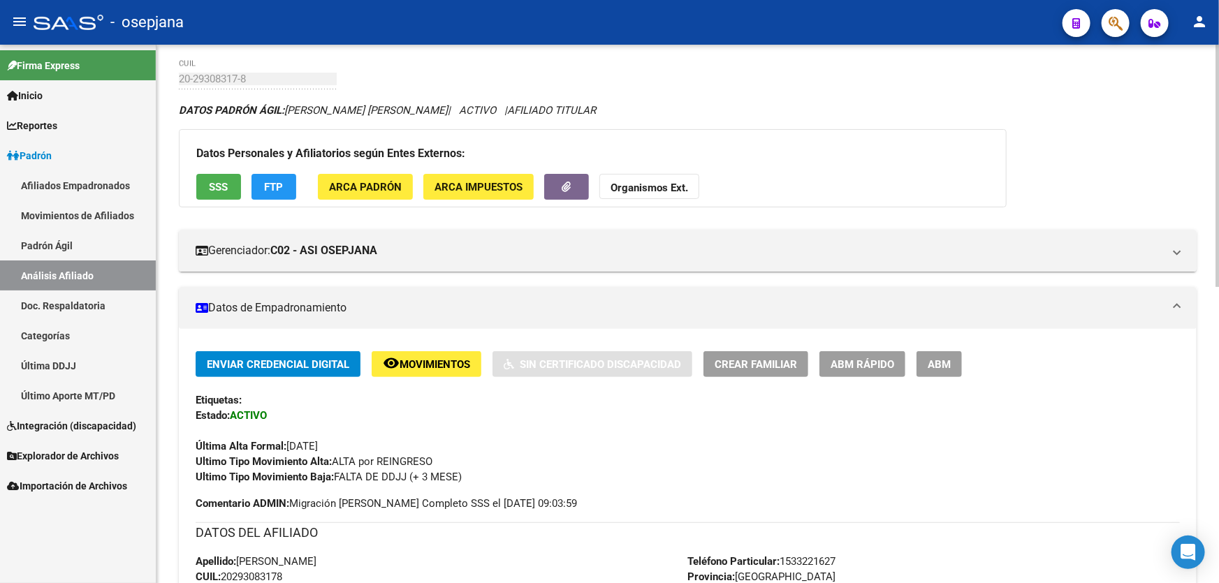
scroll to position [0, 0]
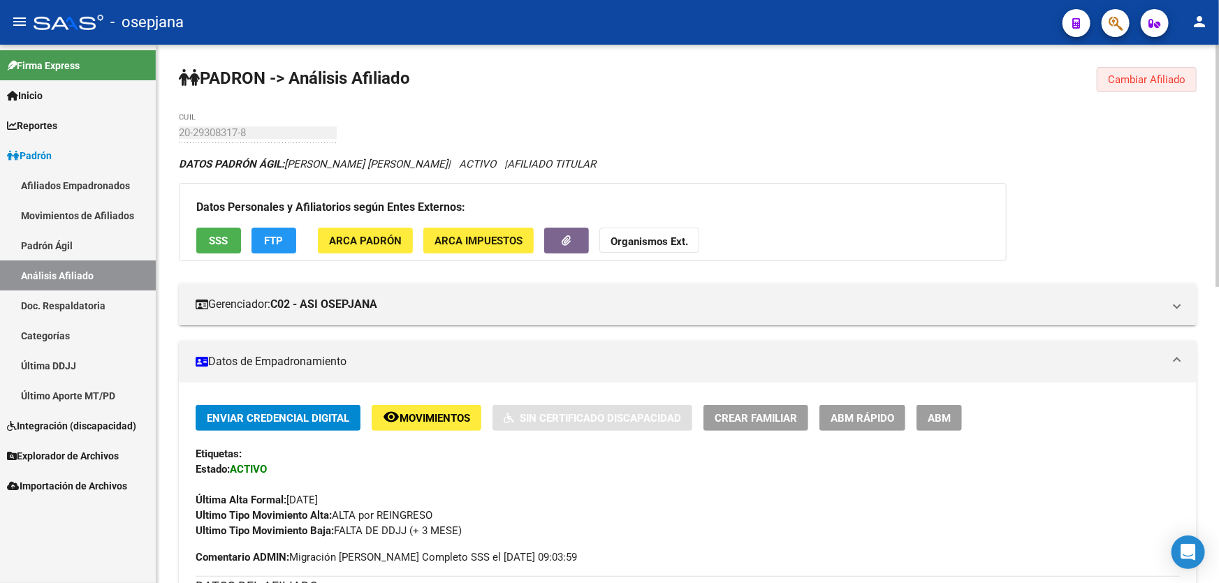
click at [1166, 80] on span "Cambiar Afiliado" at bounding box center [1147, 79] width 78 height 13
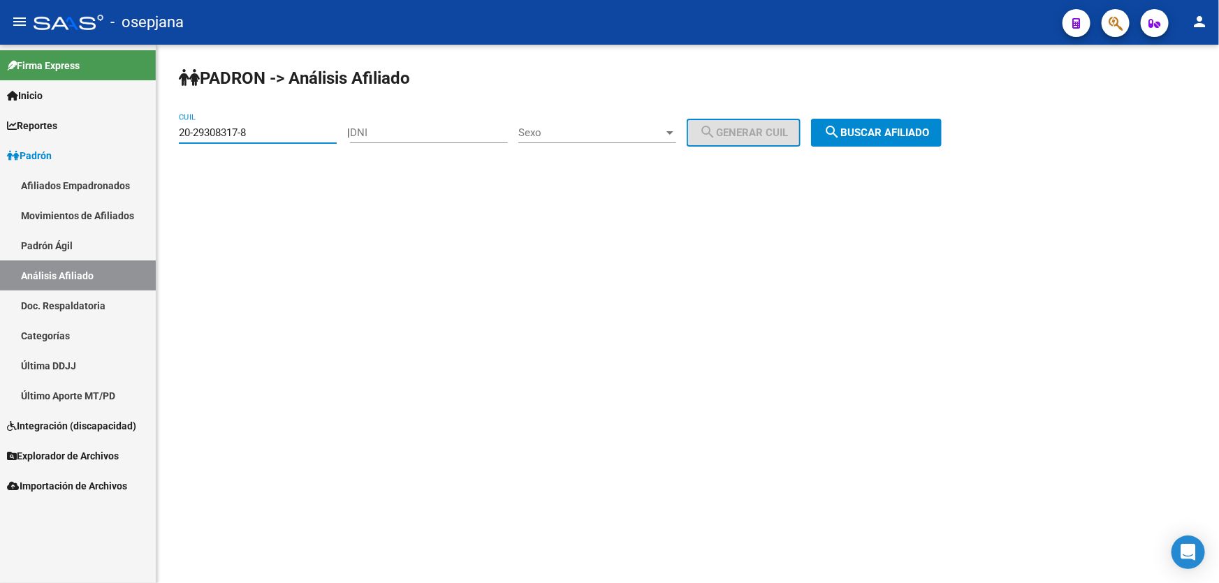
drag, startPoint x: 268, startPoint y: 137, endPoint x: 168, endPoint y: 140, distance: 99.2
click at [168, 140] on div "PADRON -> Análisis Afiliado 20-29308317-8 CUIL | DNI Sexo Sexo search Generar C…" at bounding box center [687, 118] width 1063 height 147
paste input "3209931-4"
click at [886, 134] on span "search Buscar afiliado" at bounding box center [876, 132] width 105 height 13
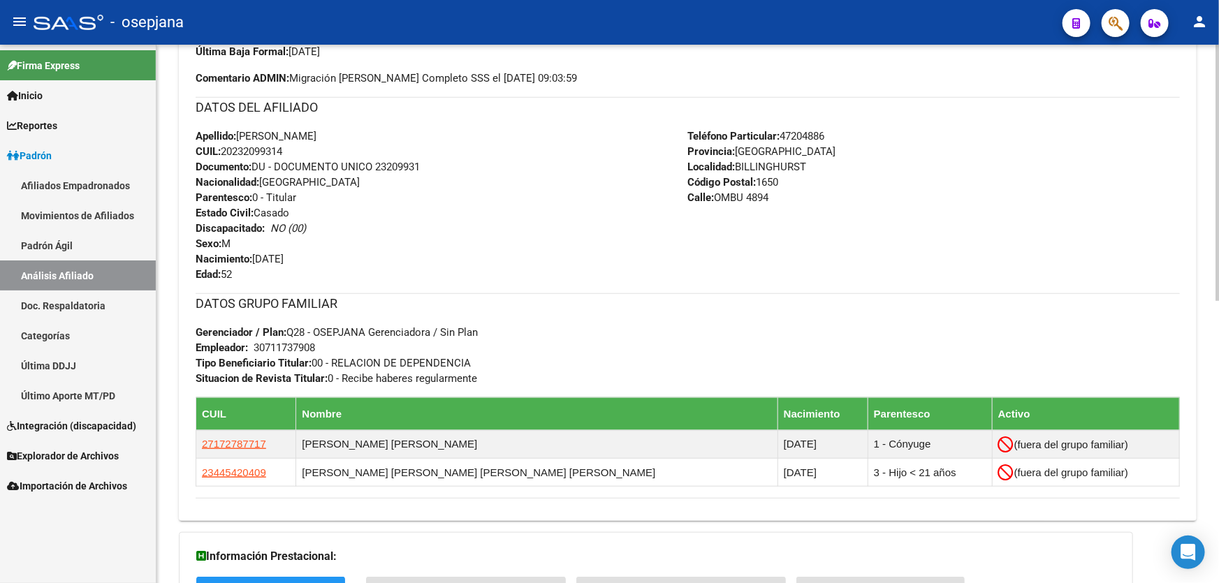
scroll to position [442, 0]
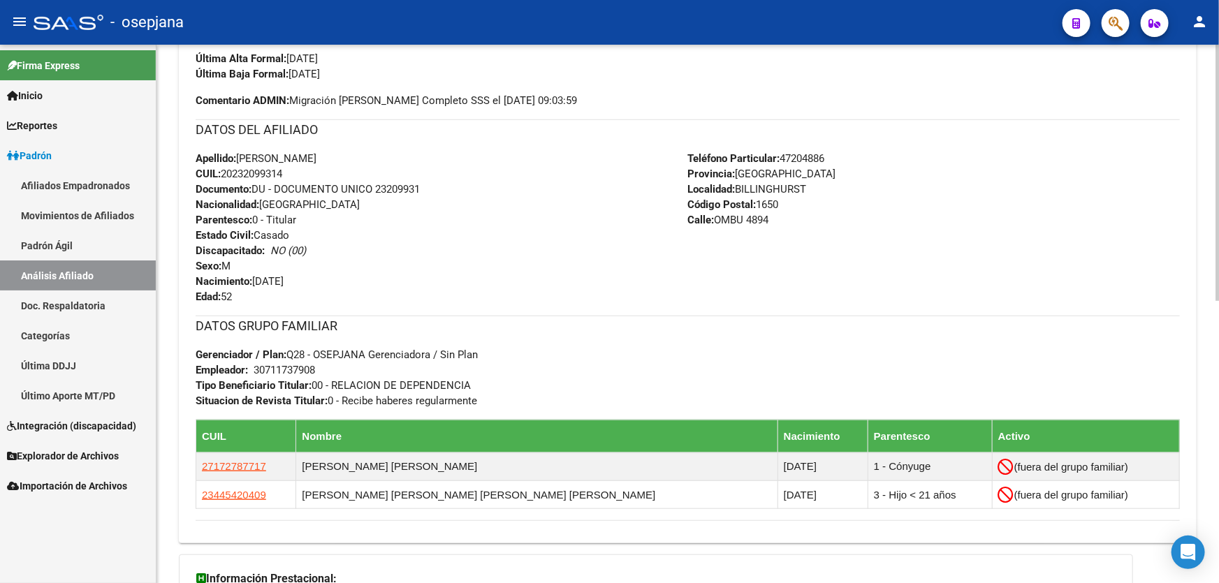
drag, startPoint x: 375, startPoint y: 187, endPoint x: 465, endPoint y: 187, distance: 89.4
click at [465, 187] on div "Apellido: JOSE MAURICIO VEGA CUIL: 20232099314 Documento: DU - DOCUMENTO UNICO …" at bounding box center [442, 228] width 492 height 154
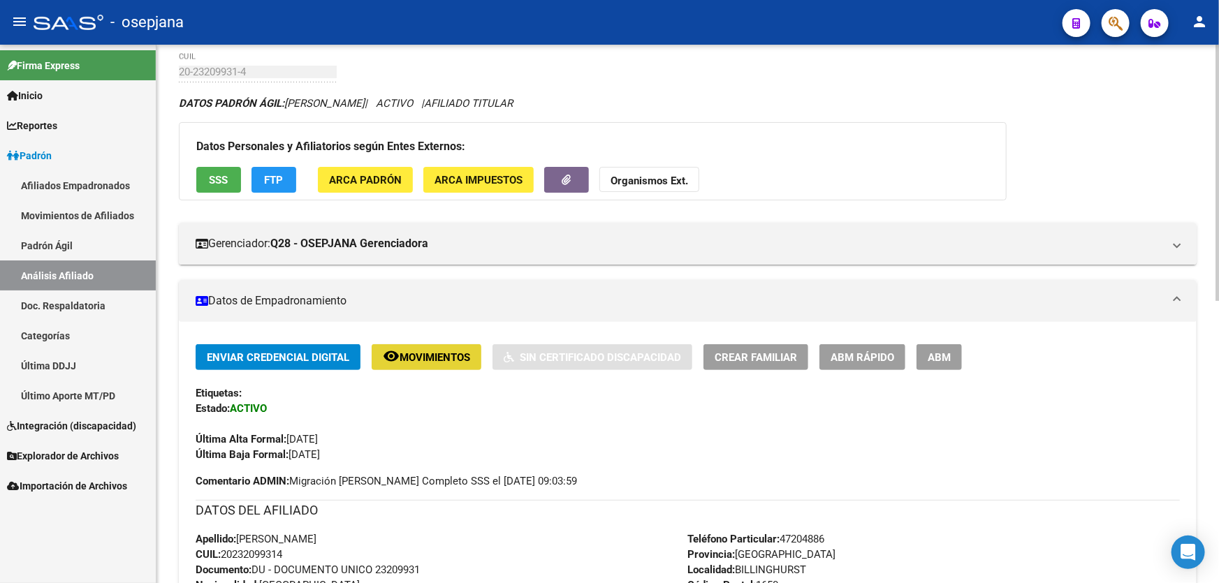
click at [429, 351] on span "Movimientos" at bounding box center [435, 357] width 71 height 13
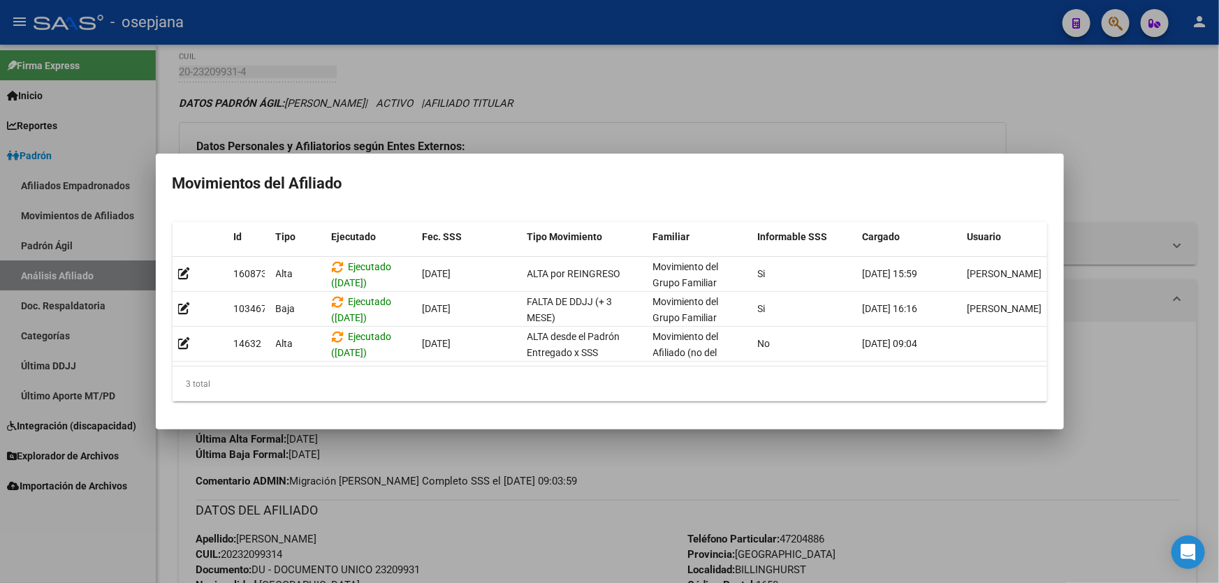
click at [1179, 443] on div at bounding box center [609, 291] width 1219 height 583
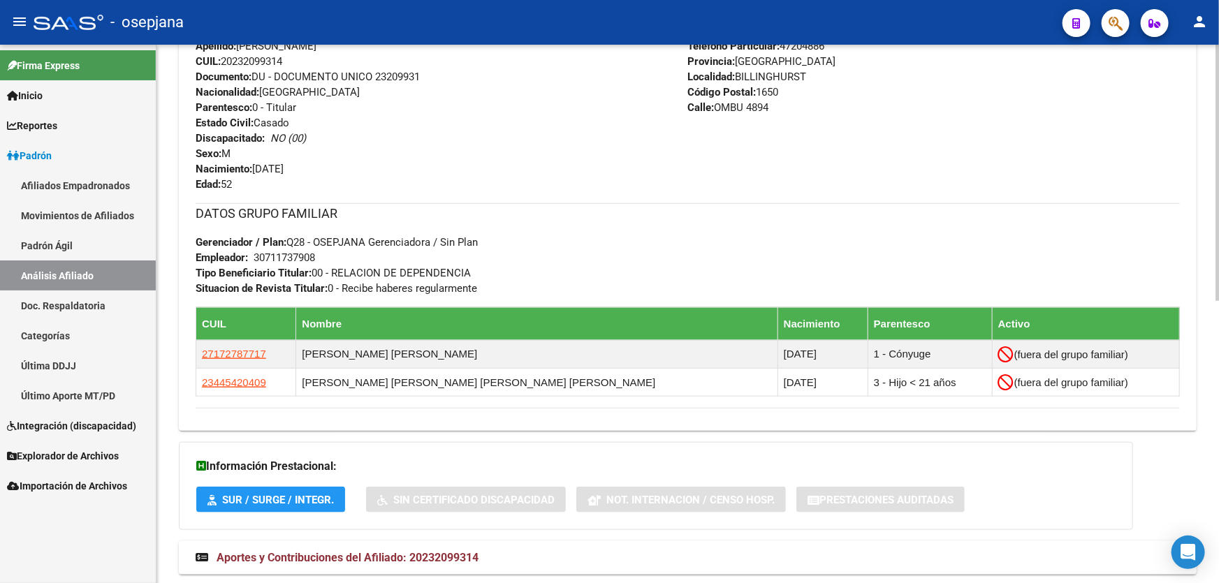
scroll to position [593, 0]
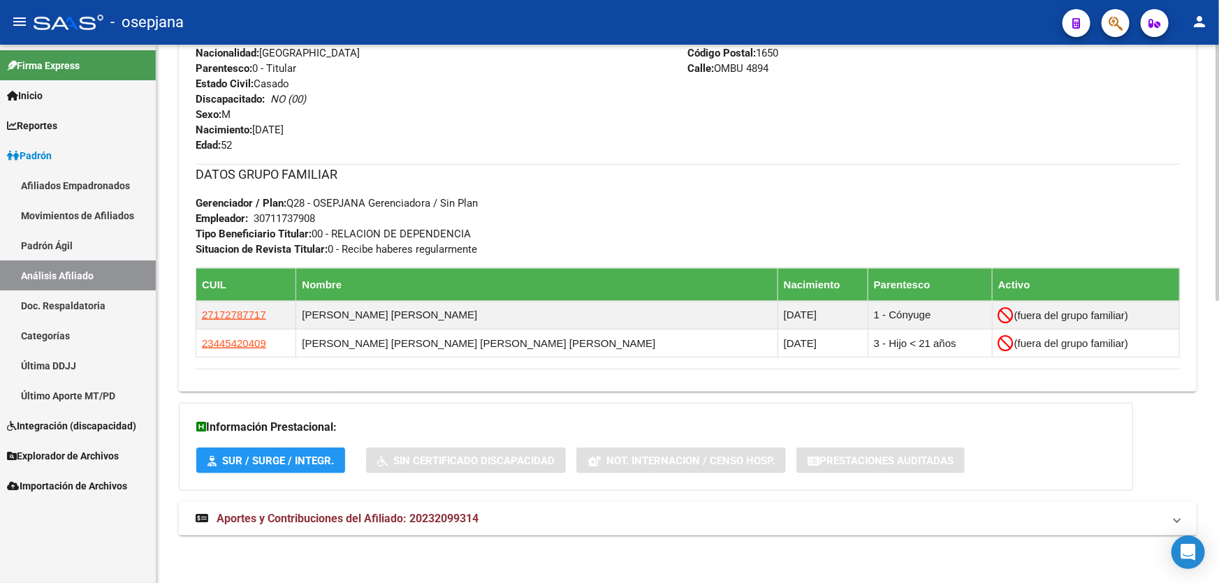
click at [543, 530] on mat-expansion-panel-header "Aportes y Contribuciones del Afiliado: 20232099314" at bounding box center [688, 519] width 1018 height 34
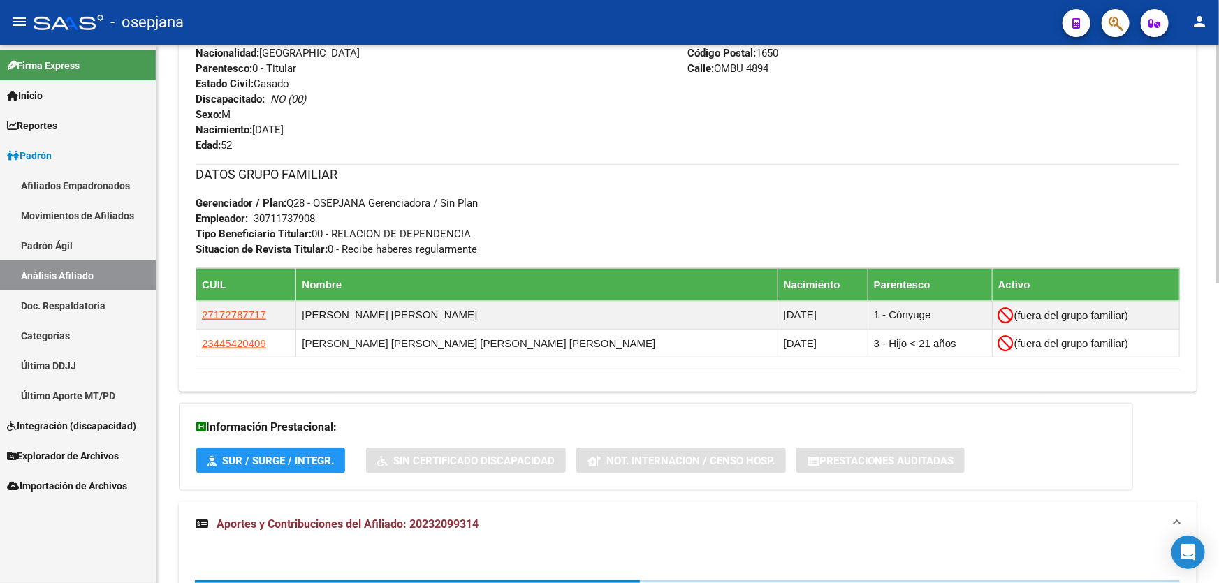
scroll to position [675, 0]
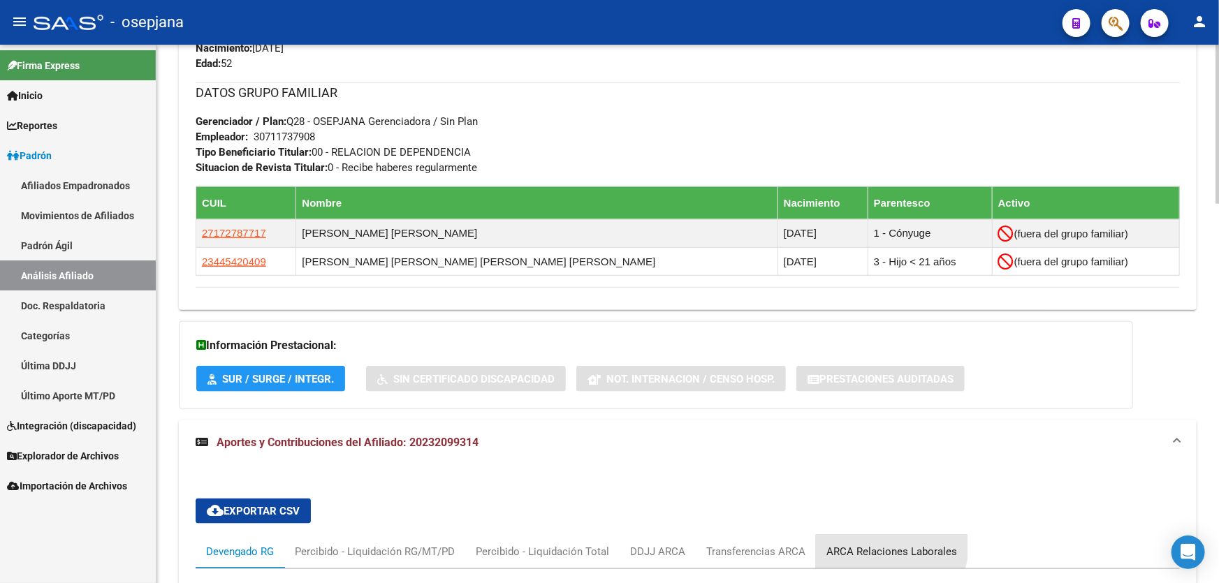
click at [873, 544] on div "ARCA Relaciones Laborales" at bounding box center [891, 551] width 131 height 15
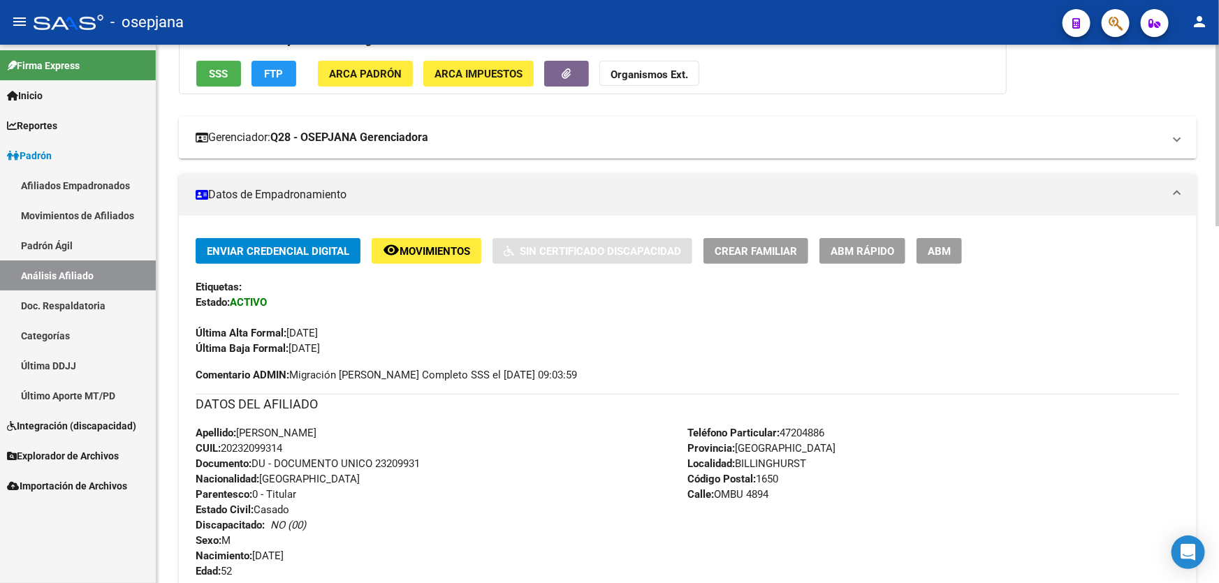
scroll to position [0, 0]
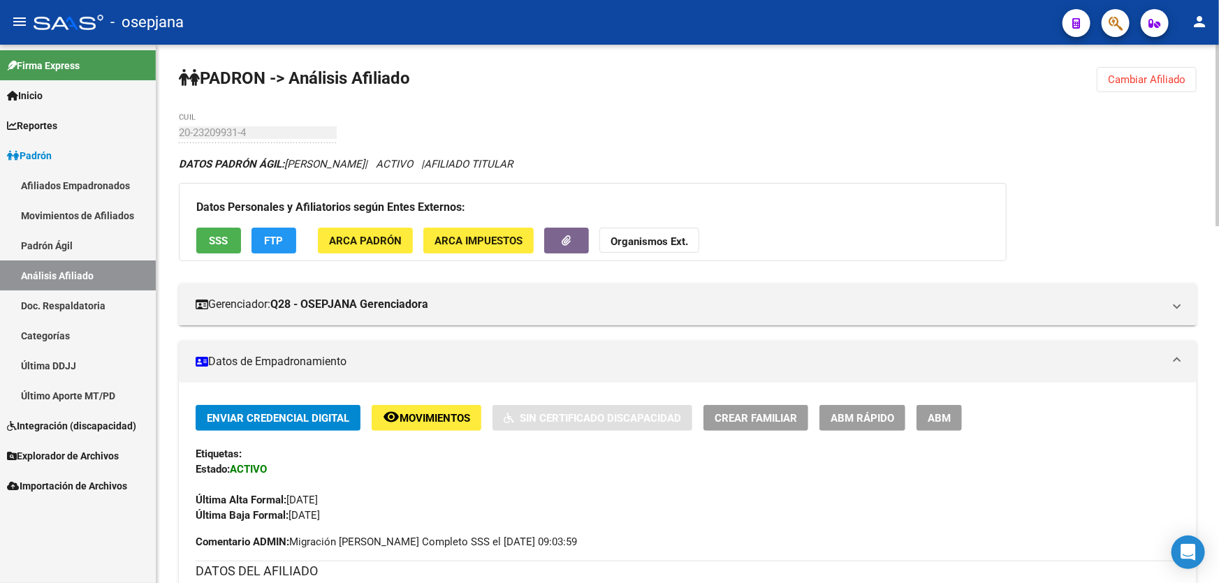
click at [1139, 83] on span "Cambiar Afiliado" at bounding box center [1147, 79] width 78 height 13
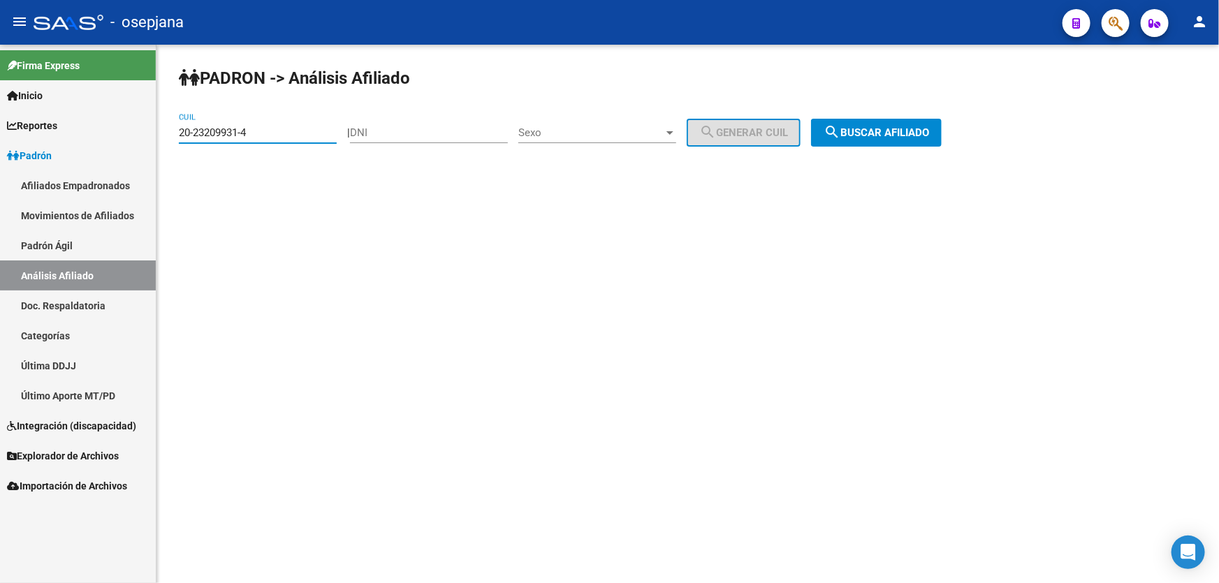
drag, startPoint x: 287, startPoint y: 133, endPoint x: 0, endPoint y: 151, distance: 287.6
click at [0, 142] on mat-sidenav-container "Firma Express Inicio Calendario SSS Instructivos Contacto OS Reportes Padrón Tr…" at bounding box center [609, 314] width 1219 height 539
paste input "7-42648870-7"
click at [873, 142] on button "search Buscar afiliado" at bounding box center [876, 133] width 131 height 28
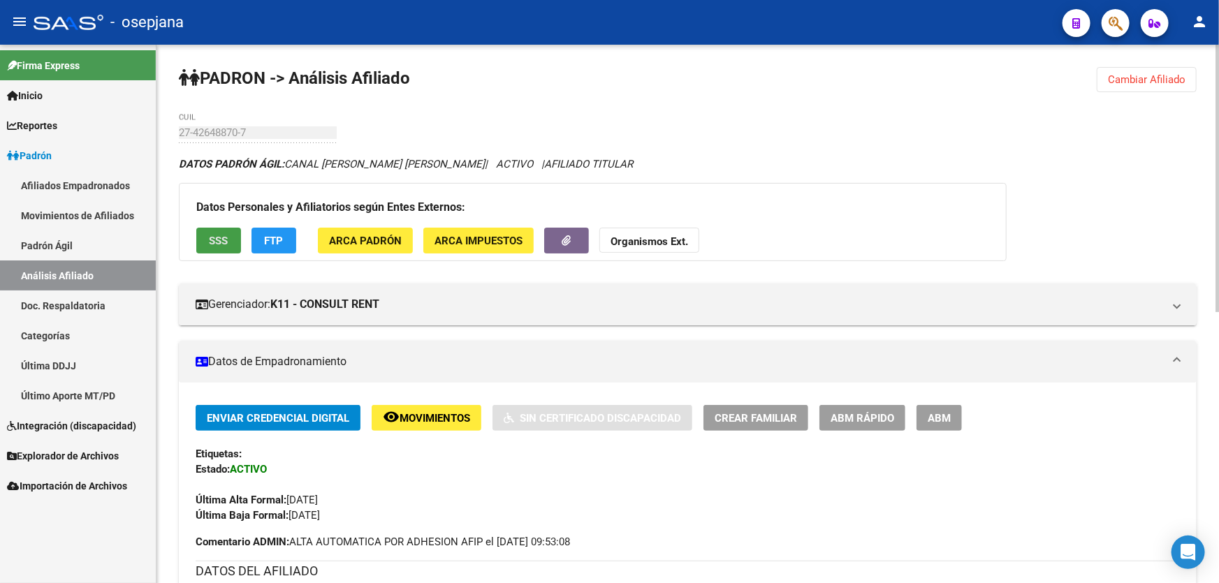
click at [213, 235] on span "SSS" at bounding box center [219, 241] width 19 height 13
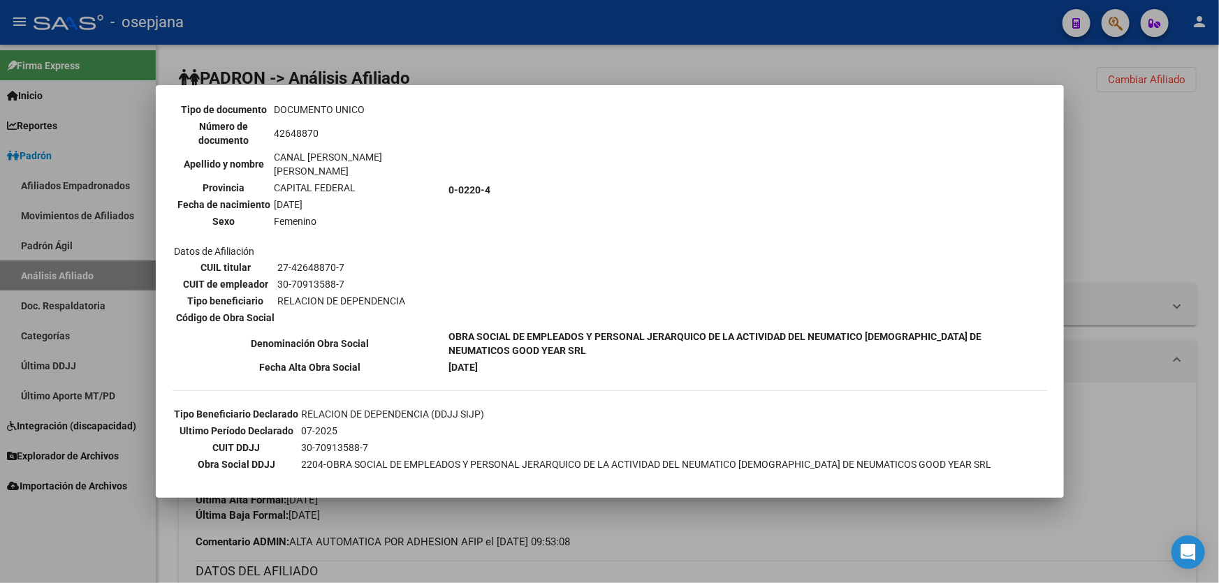
scroll to position [284, 0]
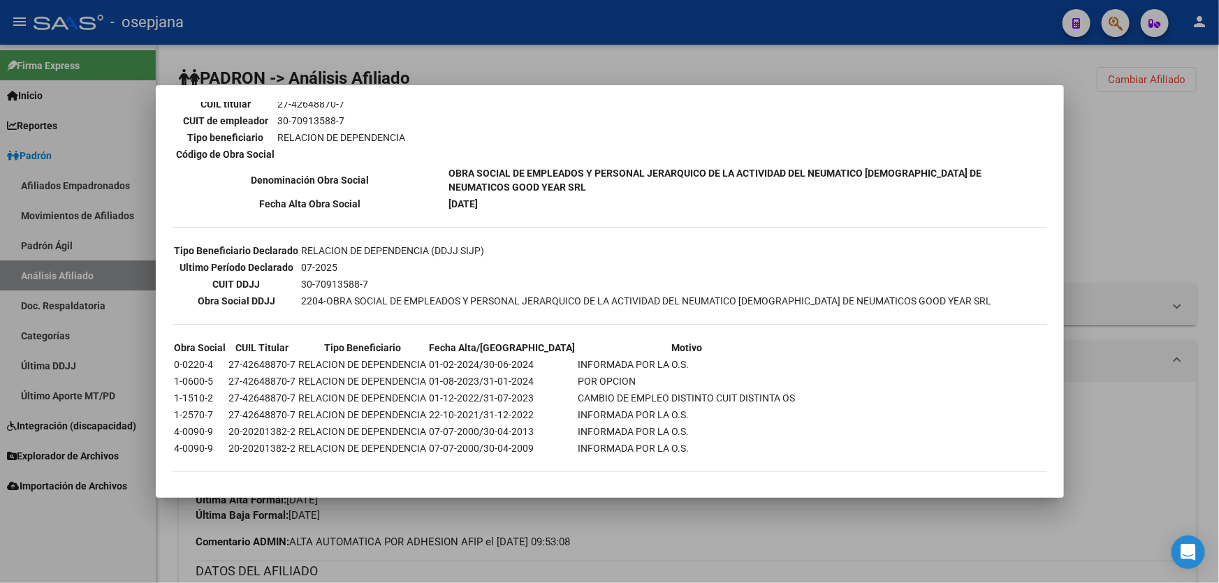
click at [1146, 210] on div at bounding box center [609, 291] width 1219 height 583
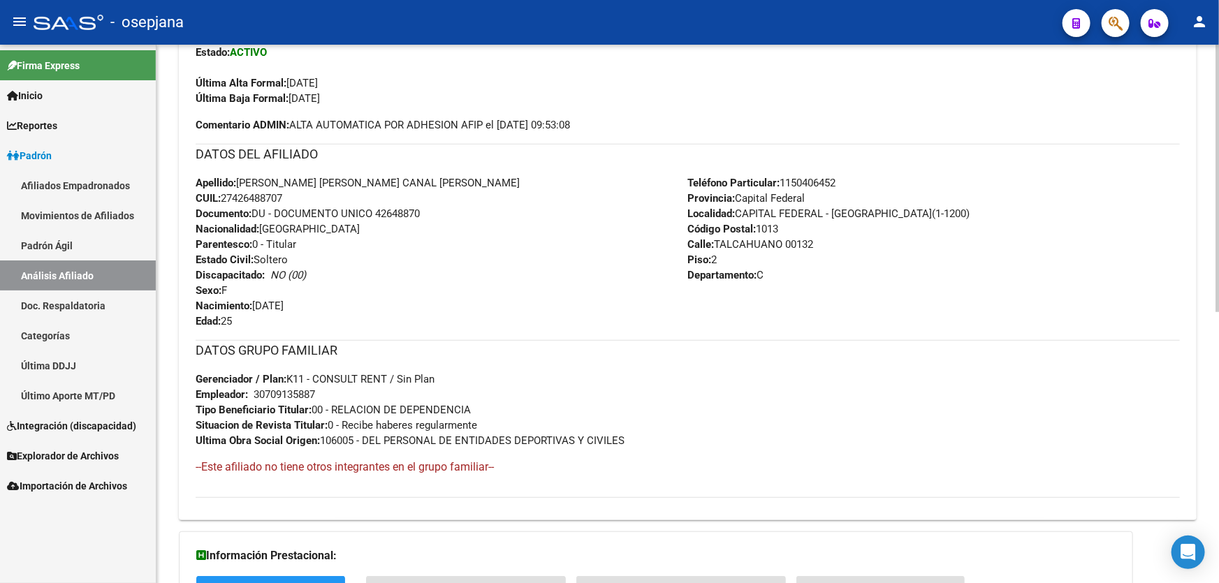
scroll to position [227, 0]
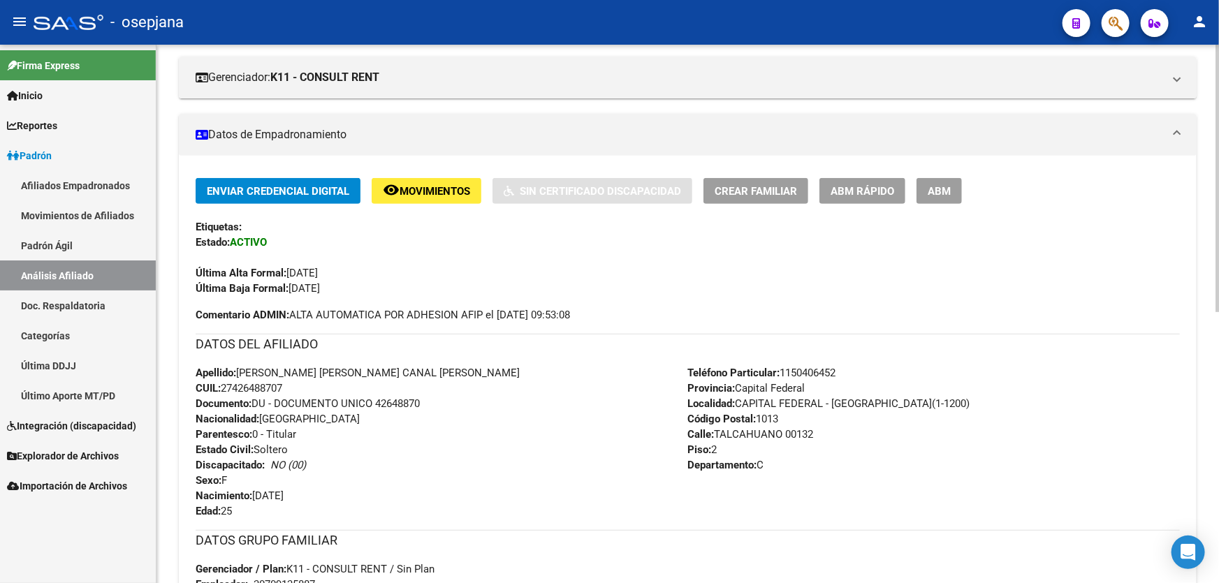
click at [388, 212] on div "Enviar Credencial Digital remove_red_eye Movimientos Sin Certificado Discapacid…" at bounding box center [688, 237] width 984 height 118
click at [421, 191] on span "Movimientos" at bounding box center [435, 191] width 71 height 13
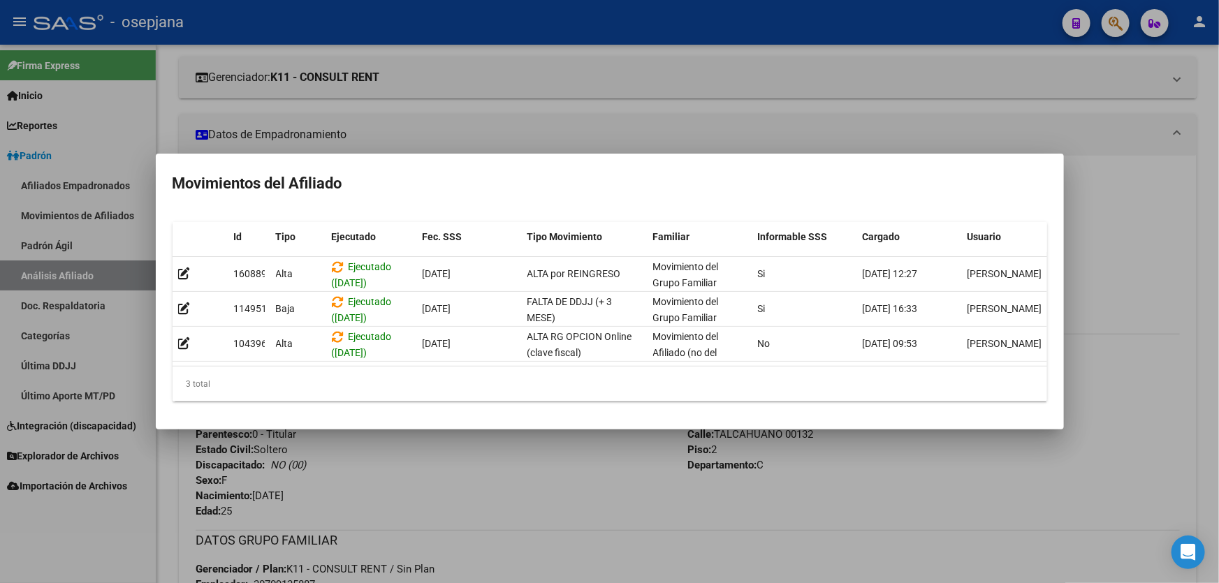
click at [444, 471] on div at bounding box center [609, 291] width 1219 height 583
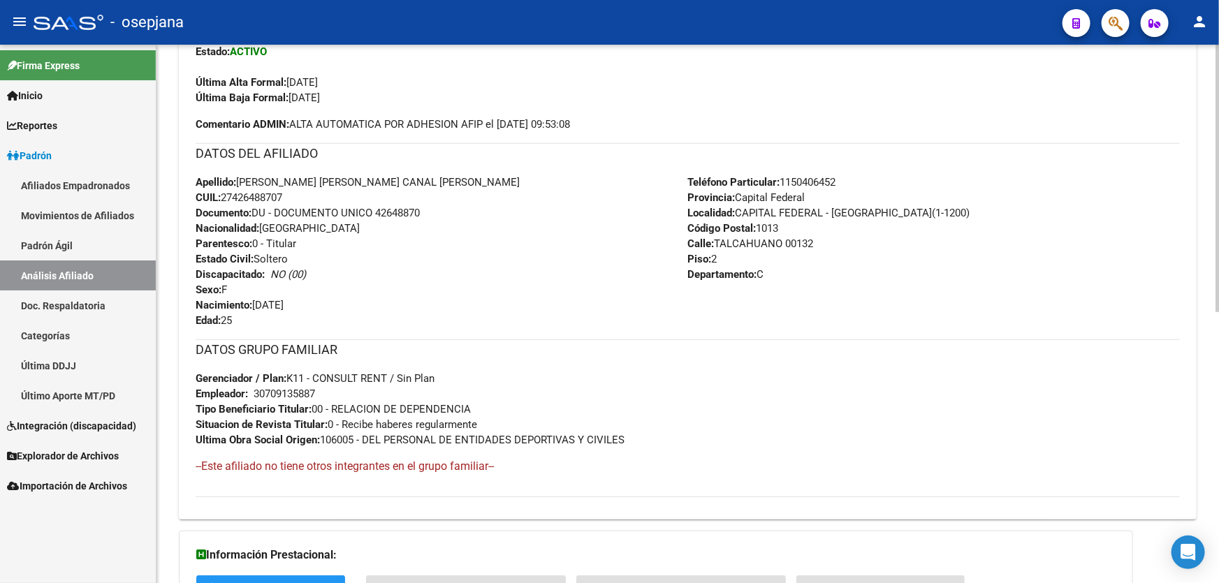
scroll to position [0, 0]
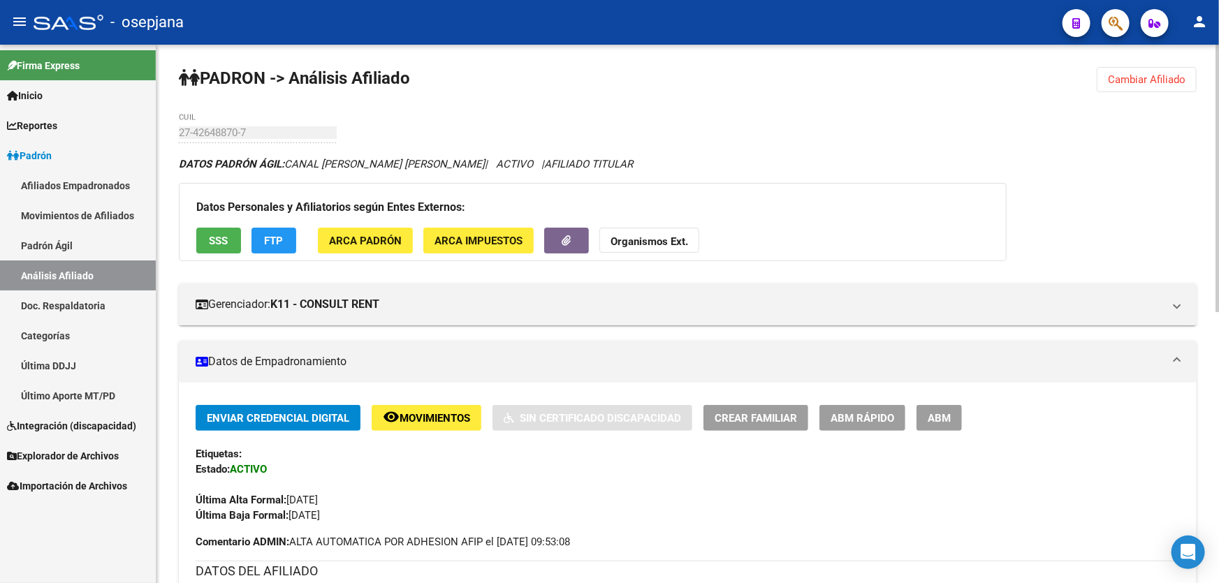
click at [1127, 85] on span "Cambiar Afiliado" at bounding box center [1147, 79] width 78 height 13
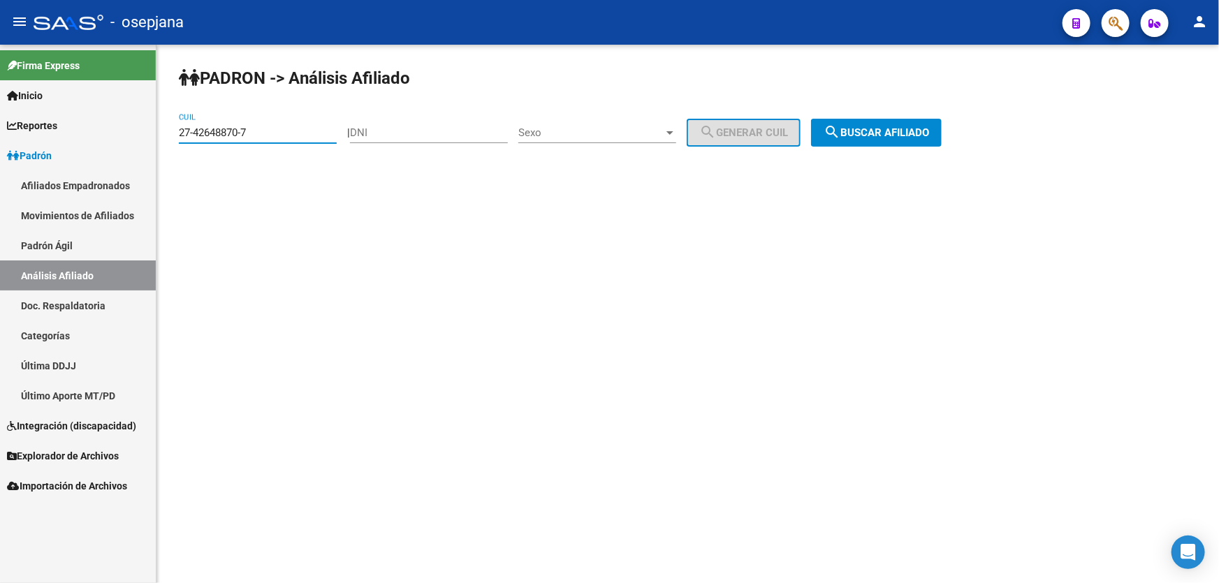
drag, startPoint x: 277, startPoint y: 134, endPoint x: 0, endPoint y: 154, distance: 277.4
click at [0, 154] on mat-sidenav-container "Firma Express Inicio Calendario SSS Instructivos Contacto OS Reportes Padrón Tr…" at bounding box center [609, 314] width 1219 height 539
paste input "0-25912932-0"
type input "20-25912932-0"
click at [895, 119] on button "search Buscar afiliado" at bounding box center [876, 133] width 131 height 28
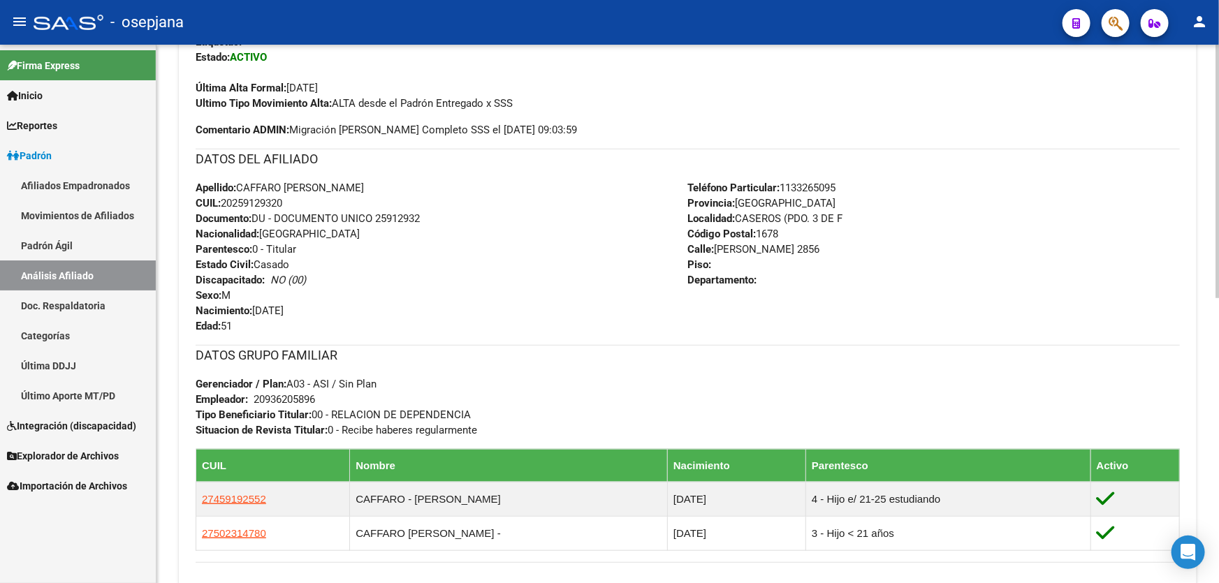
scroll to position [444, 0]
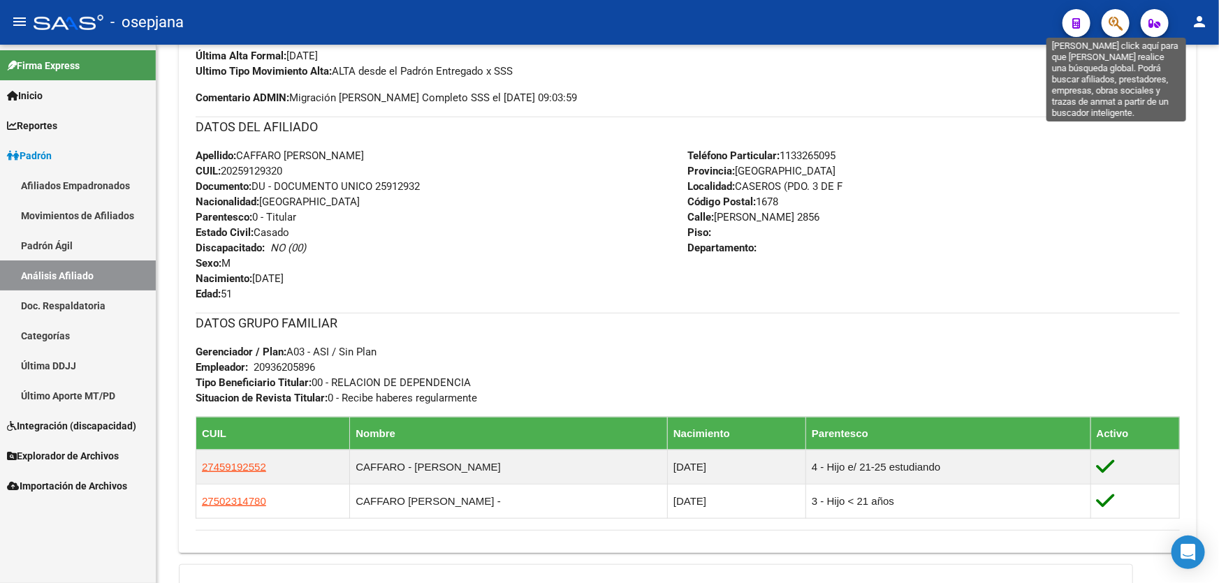
click at [1119, 26] on icon "button" at bounding box center [1116, 23] width 14 height 16
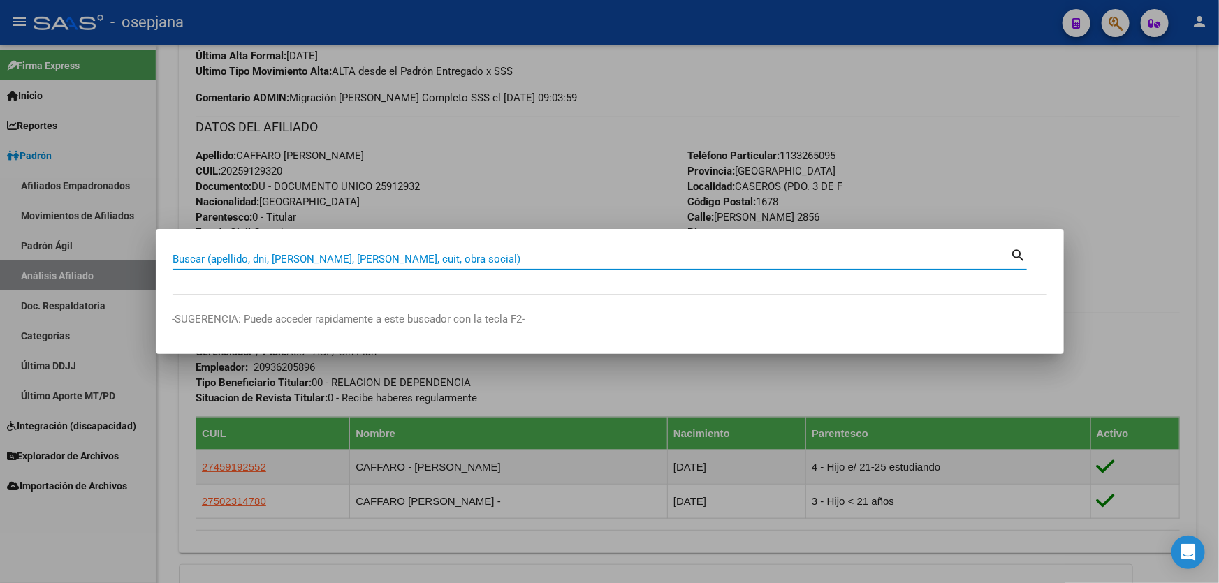
paste input "23-24361195-4"
type input "23243611954"
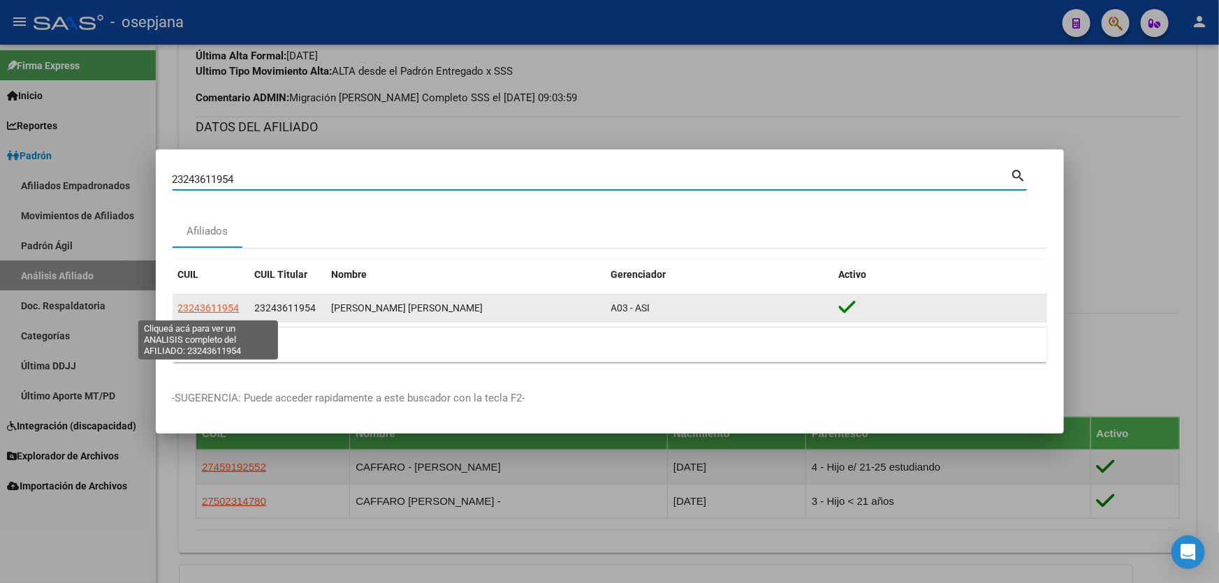
click at [188, 306] on span "23243611954" at bounding box center [208, 307] width 61 height 11
type textarea "23243611954"
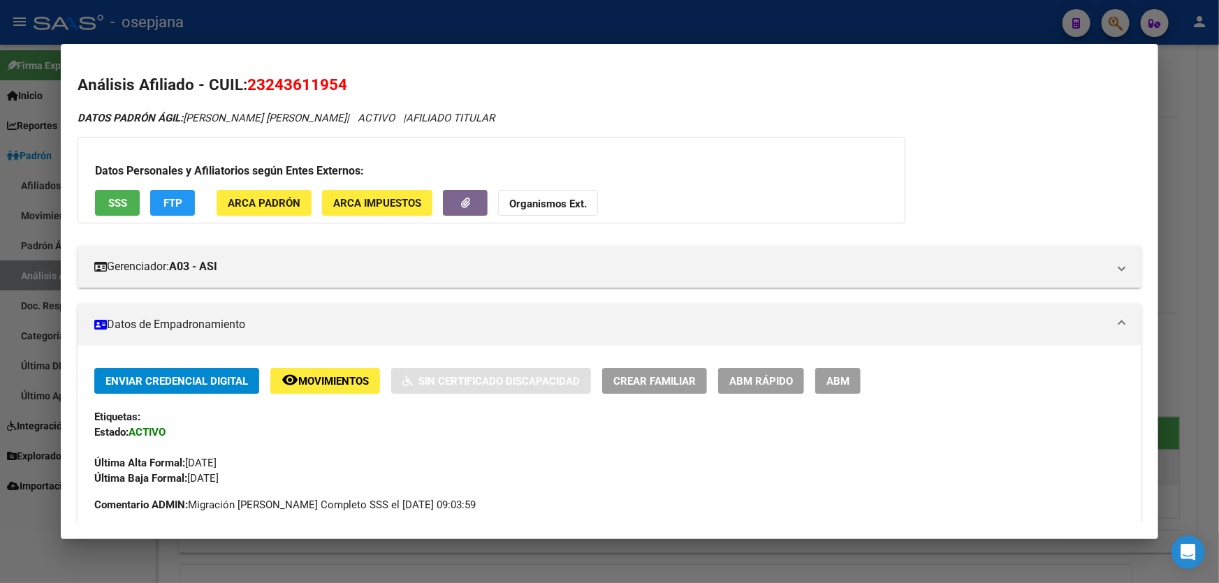
click at [126, 196] on span "SSS" at bounding box center [117, 202] width 19 height 13
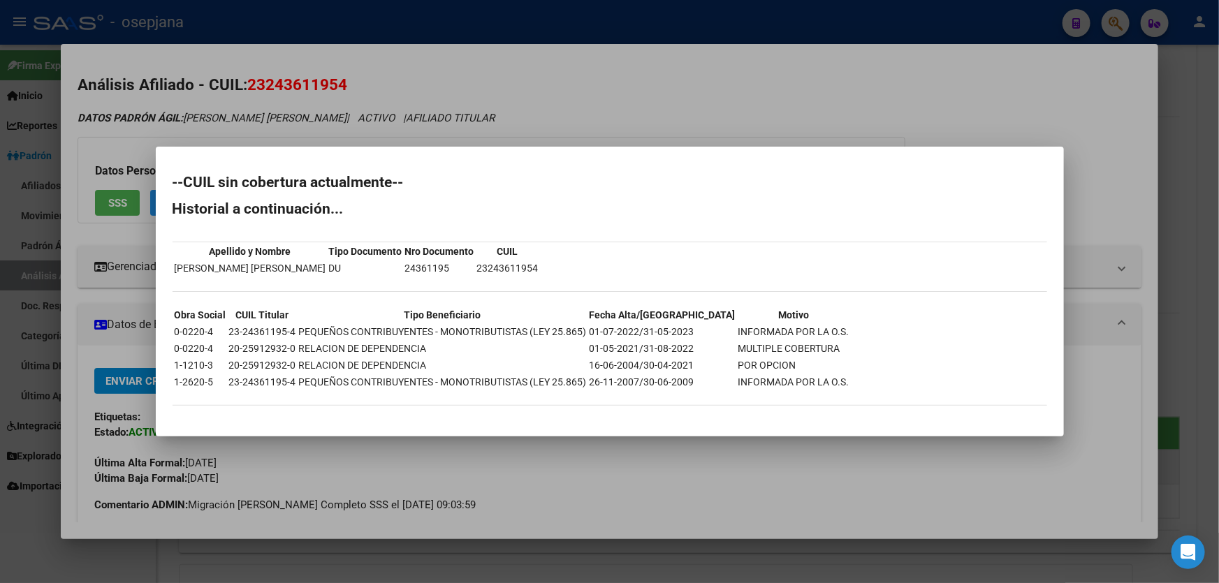
click at [822, 119] on div at bounding box center [609, 291] width 1219 height 583
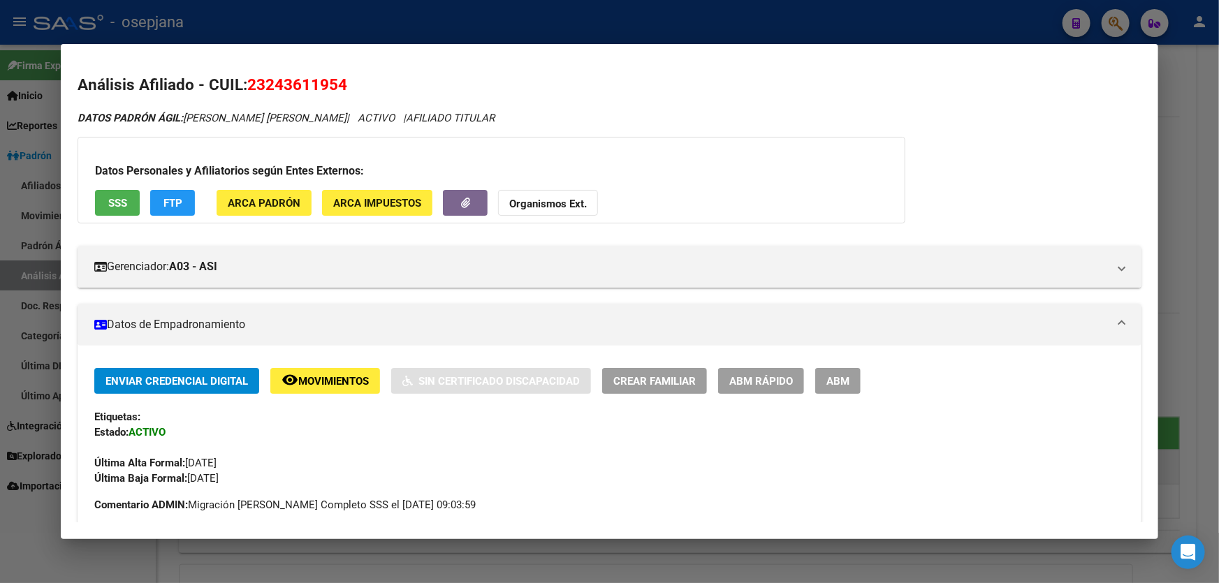
click at [163, 195] on button "FTP" at bounding box center [172, 203] width 45 height 26
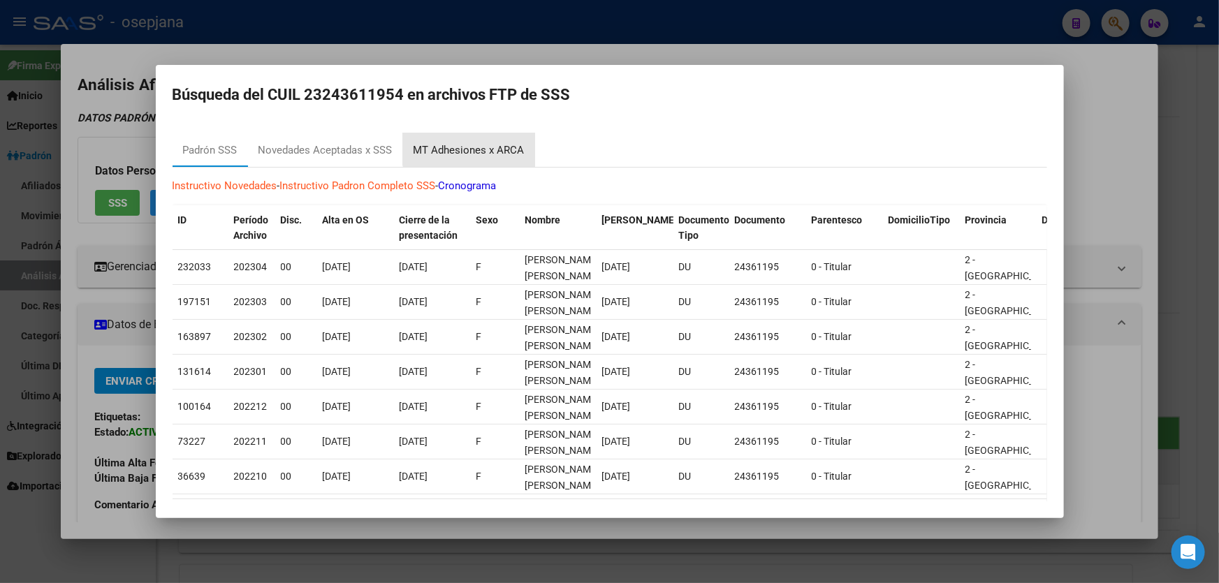
click at [472, 143] on div "MT Adhesiones x ARCA" at bounding box center [469, 151] width 111 height 16
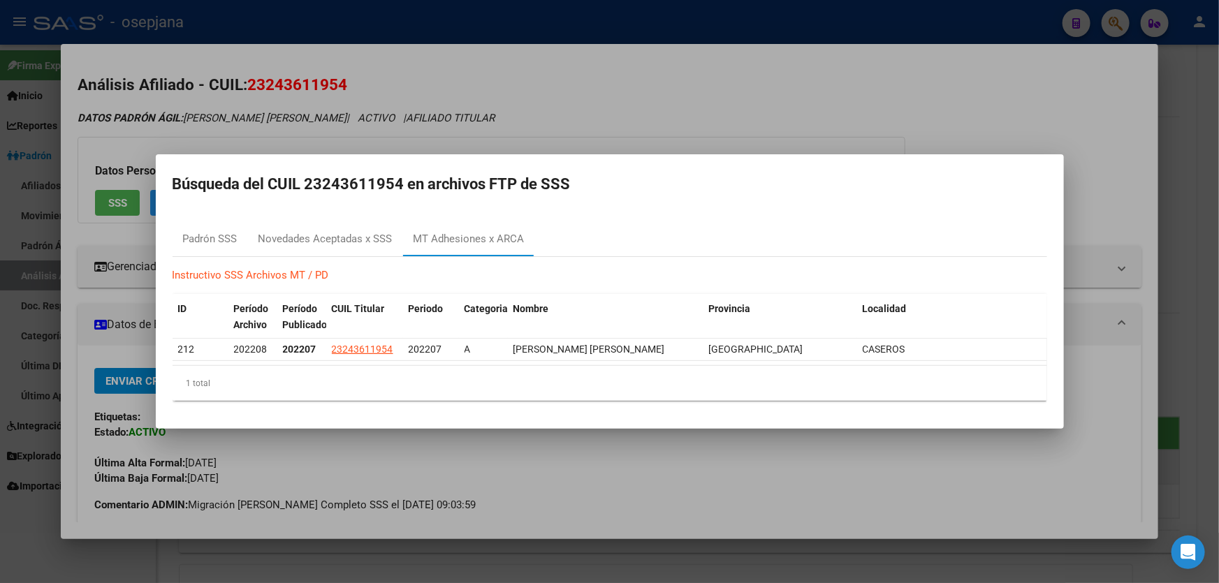
click at [898, 138] on div at bounding box center [609, 291] width 1219 height 583
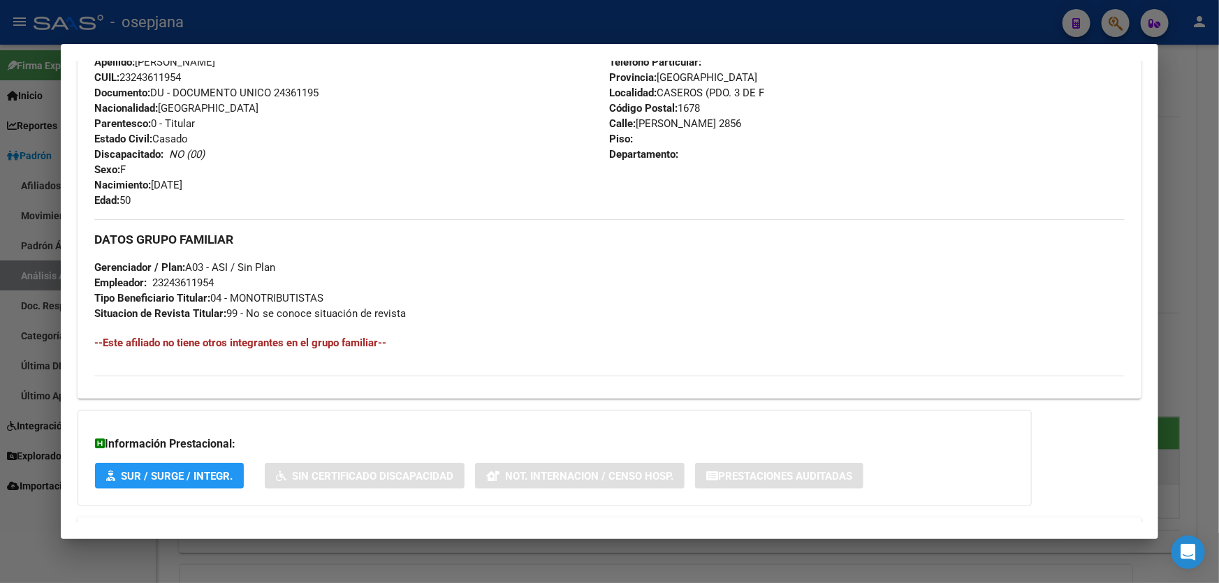
scroll to position [568, 0]
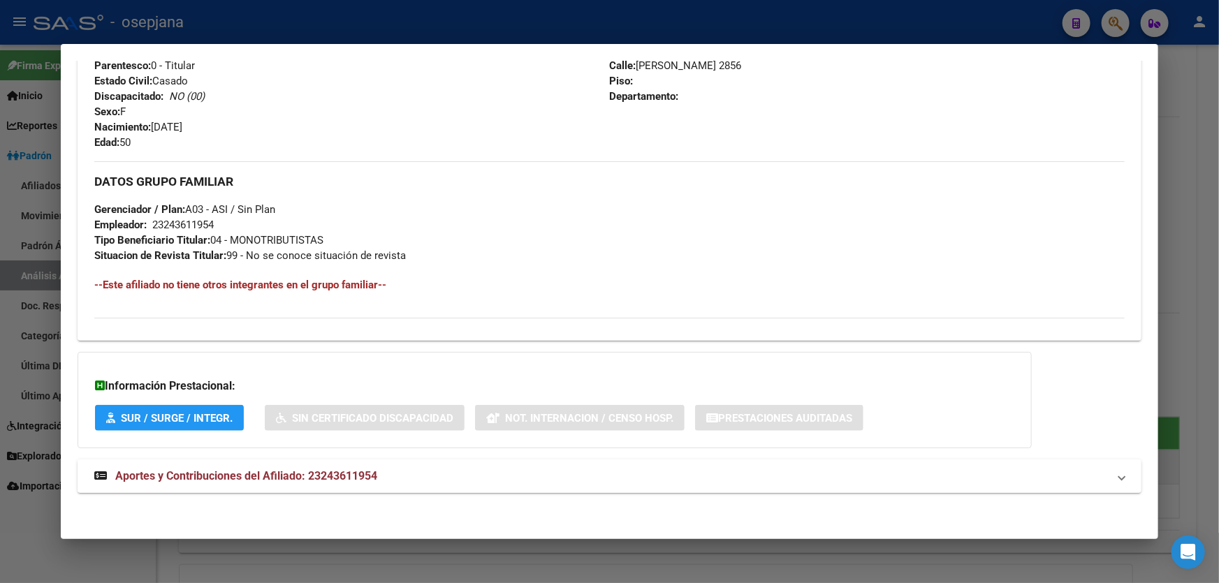
click at [391, 479] on mat-panel-title "Aportes y Contribuciones del Afiliado: 23243611954" at bounding box center [601, 476] width 1014 height 17
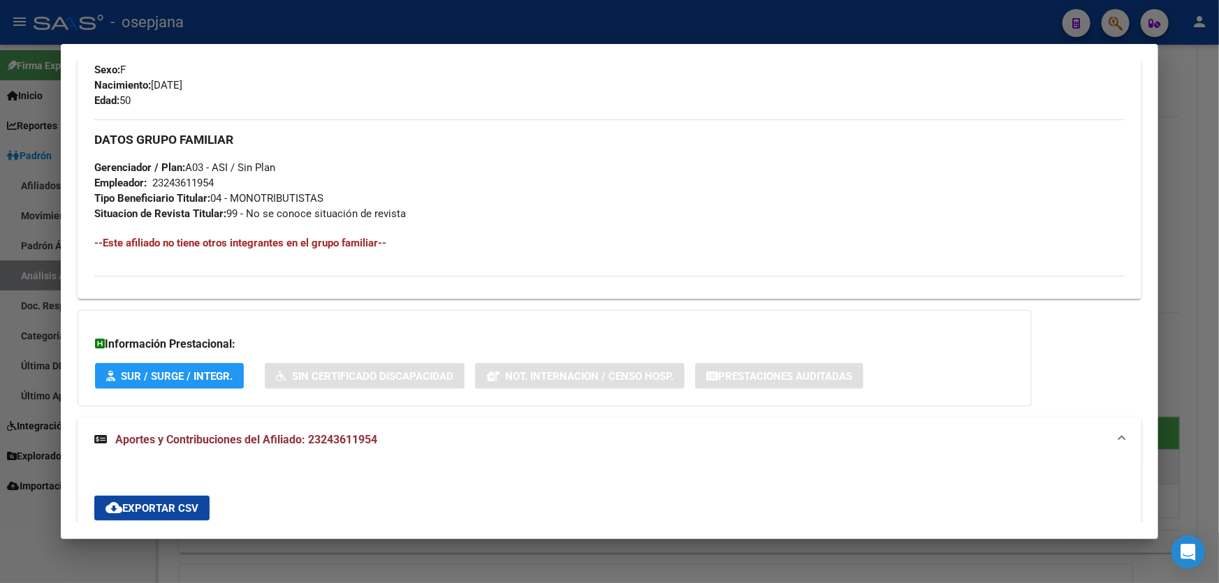
scroll to position [356, 0]
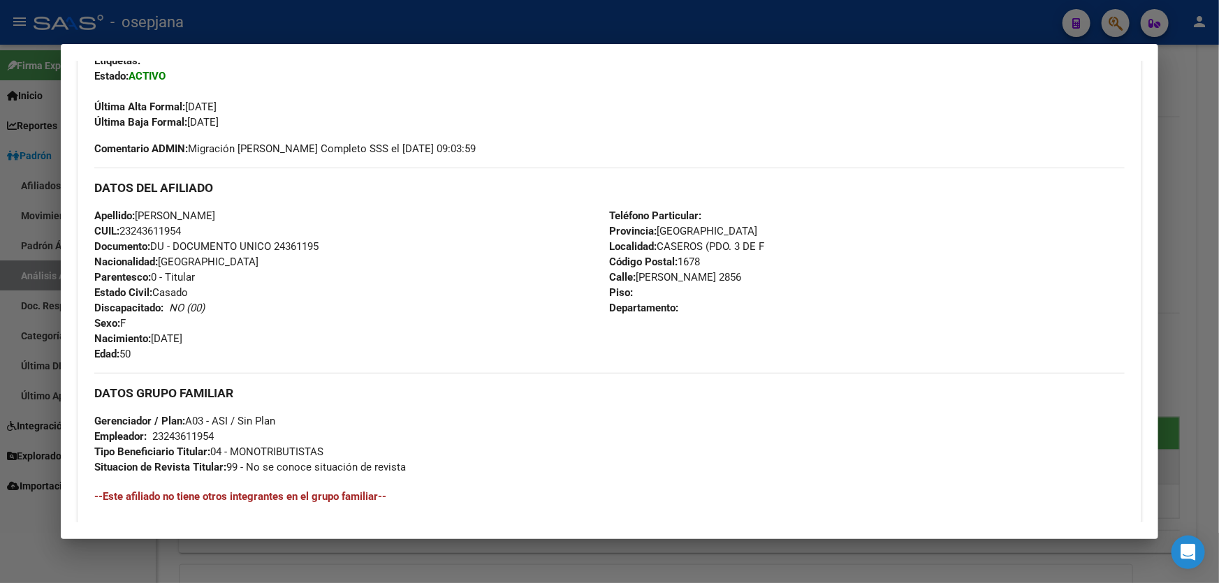
drag, startPoint x: 277, startPoint y: 244, endPoint x: 335, endPoint y: 243, distance: 57.3
click at [335, 243] on div "Apellido: MONICA ANDREA BUSTOS CUIL: 23243611954 Documento: DU - DOCUMENTO UNIC…" at bounding box center [351, 285] width 515 height 154
click at [169, 16] on div at bounding box center [609, 291] width 1219 height 583
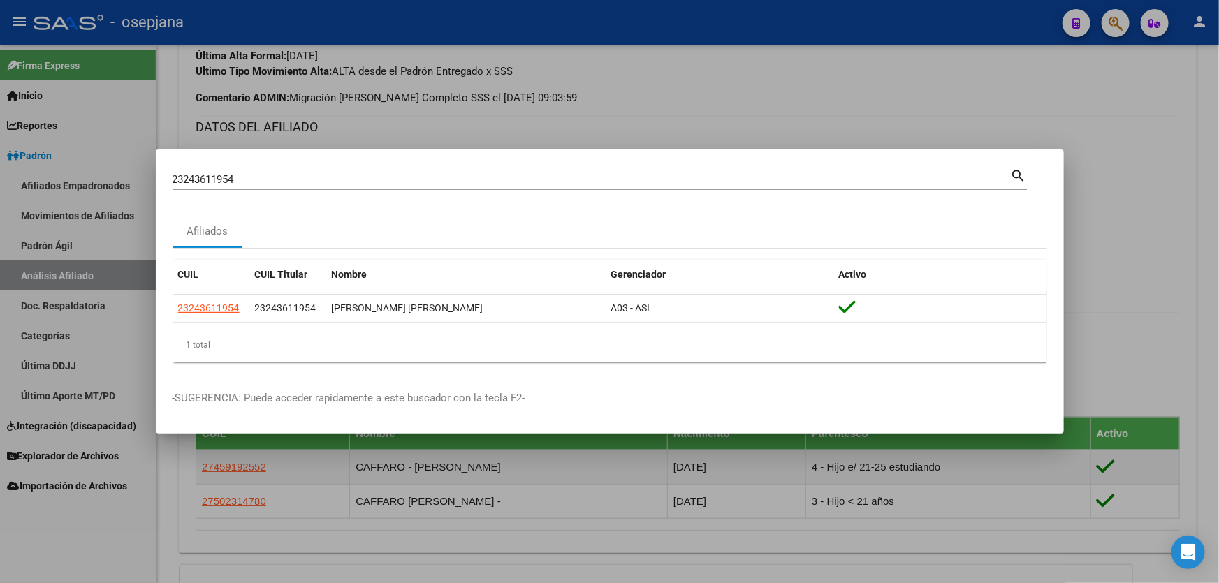
click at [818, 136] on div at bounding box center [609, 291] width 1219 height 583
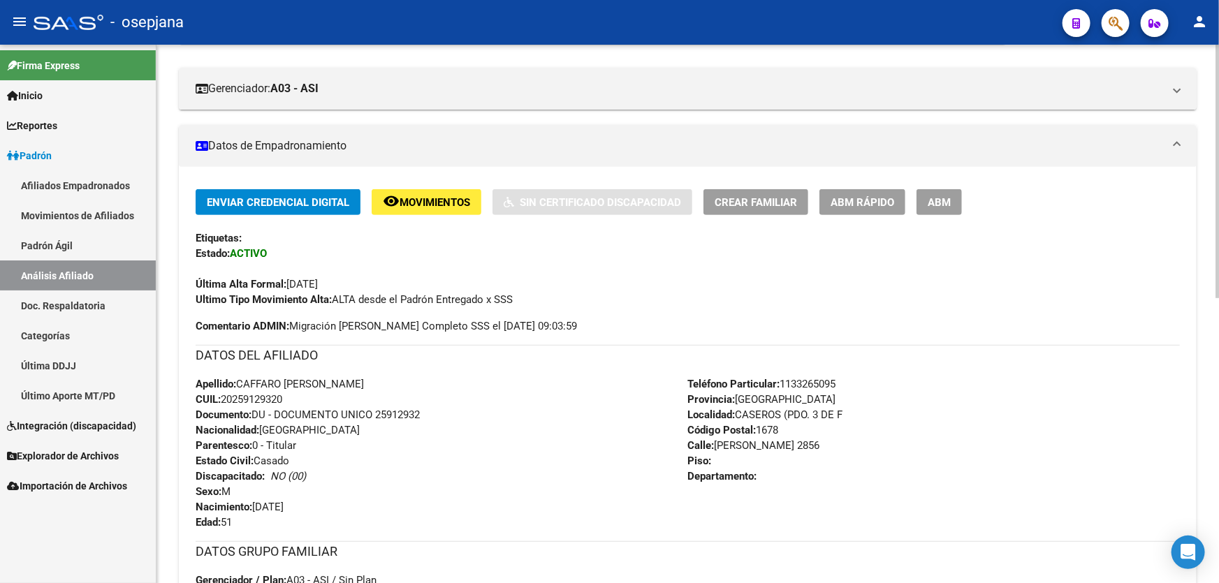
scroll to position [0, 0]
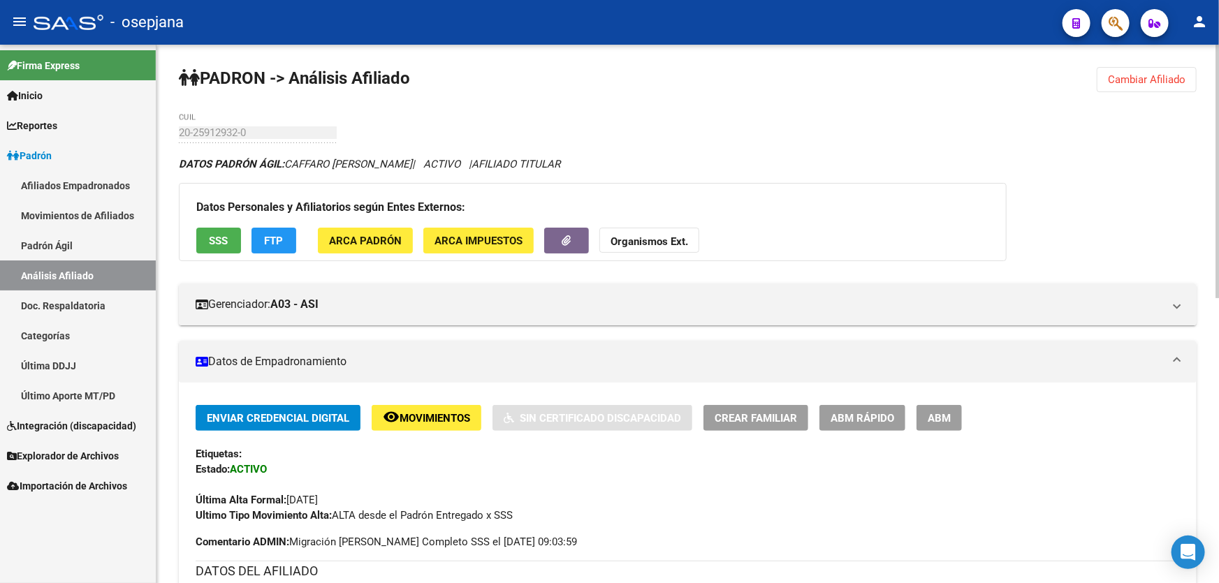
click at [1142, 77] on span "Cambiar Afiliado" at bounding box center [1147, 79] width 78 height 13
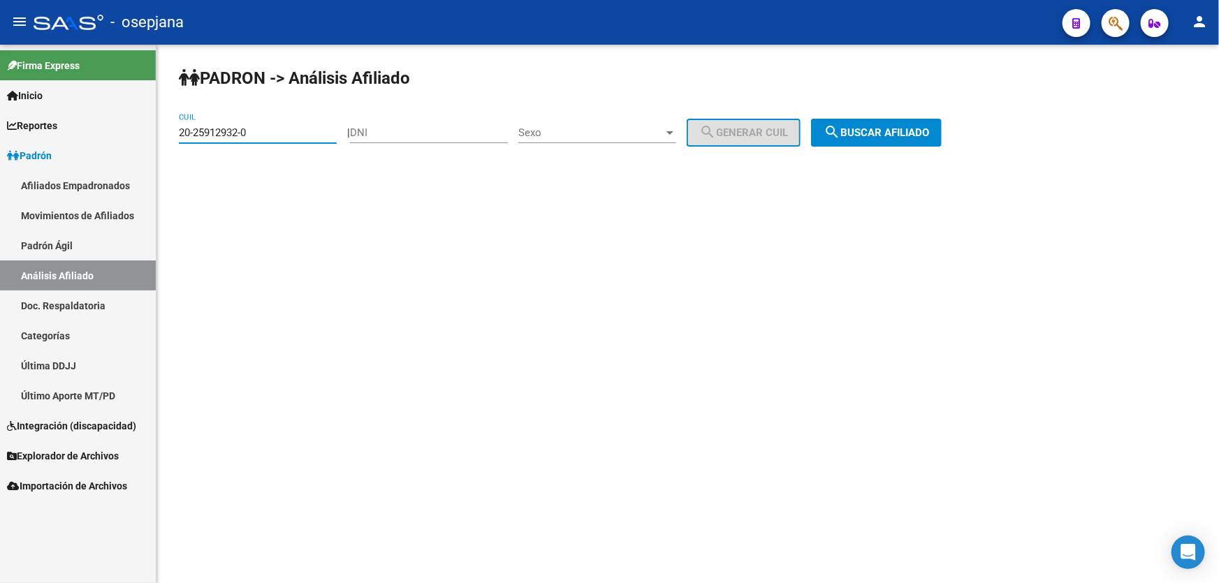
drag, startPoint x: 267, startPoint y: 133, endPoint x: 0, endPoint y: 156, distance: 267.9
click at [0, 156] on mat-sidenav-container "Firma Express Inicio Calendario SSS Instructivos Contacto OS Reportes Padrón Tr…" at bounding box center [609, 314] width 1219 height 539
paste input "7-22298601-5"
click at [891, 126] on span "search Buscar afiliado" at bounding box center [876, 132] width 105 height 13
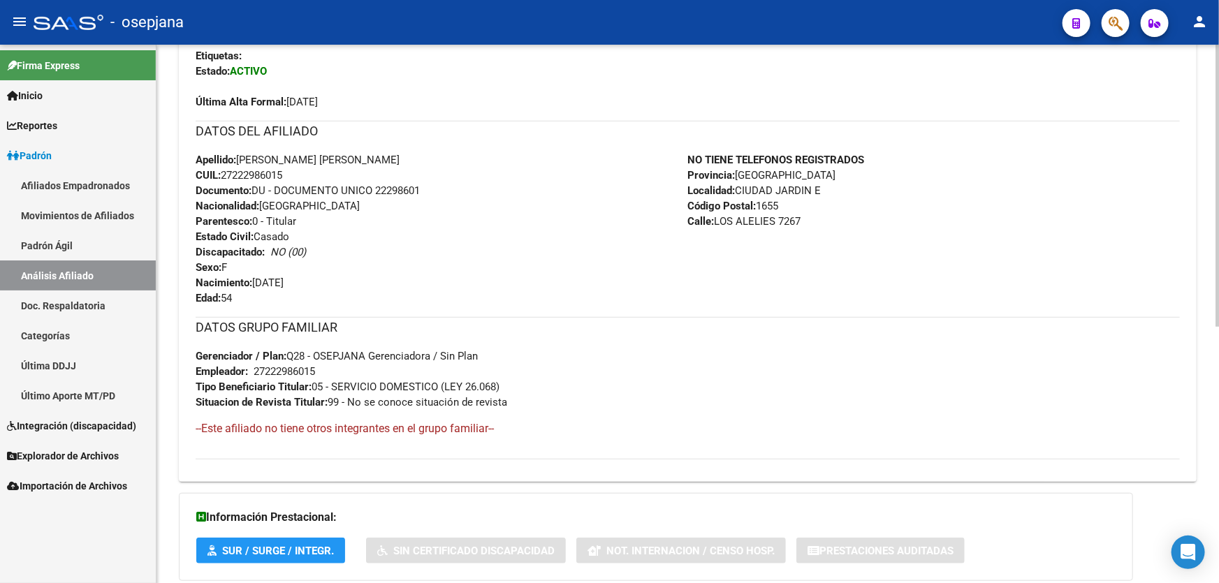
scroll to position [488, 0]
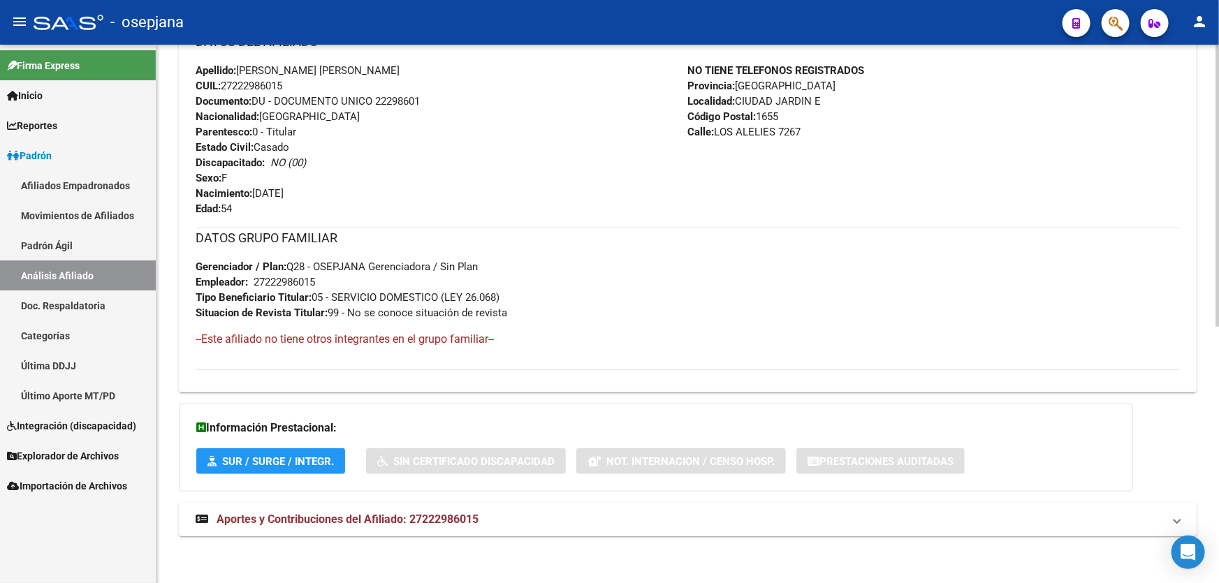
click at [434, 529] on mat-expansion-panel-header "Aportes y Contribuciones del Afiliado: 27222986015" at bounding box center [688, 520] width 1018 height 34
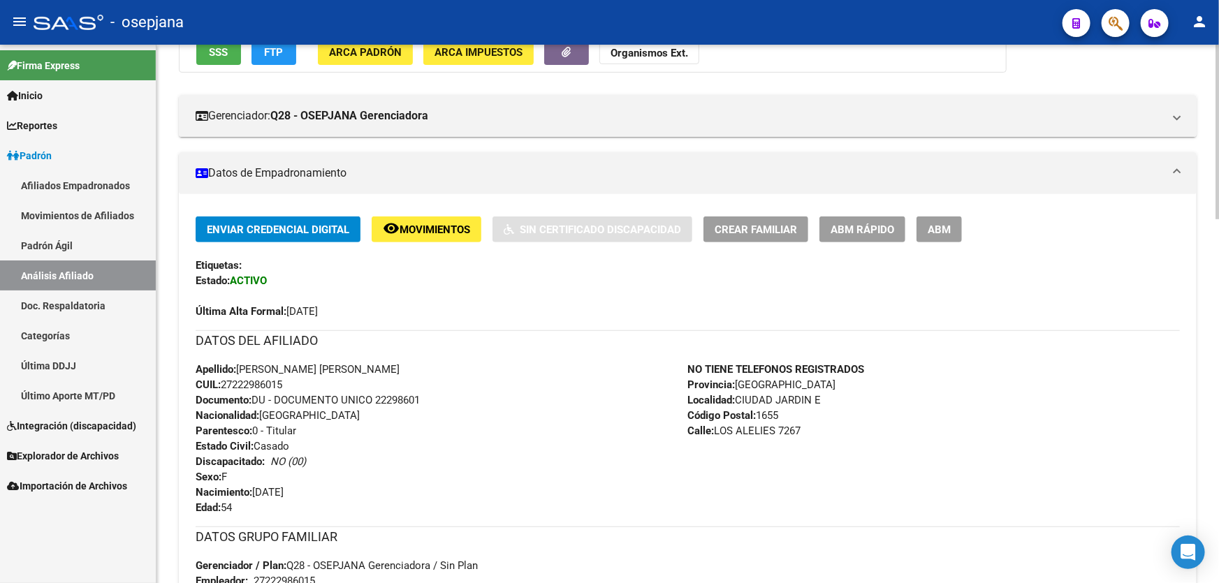
scroll to position [0, 0]
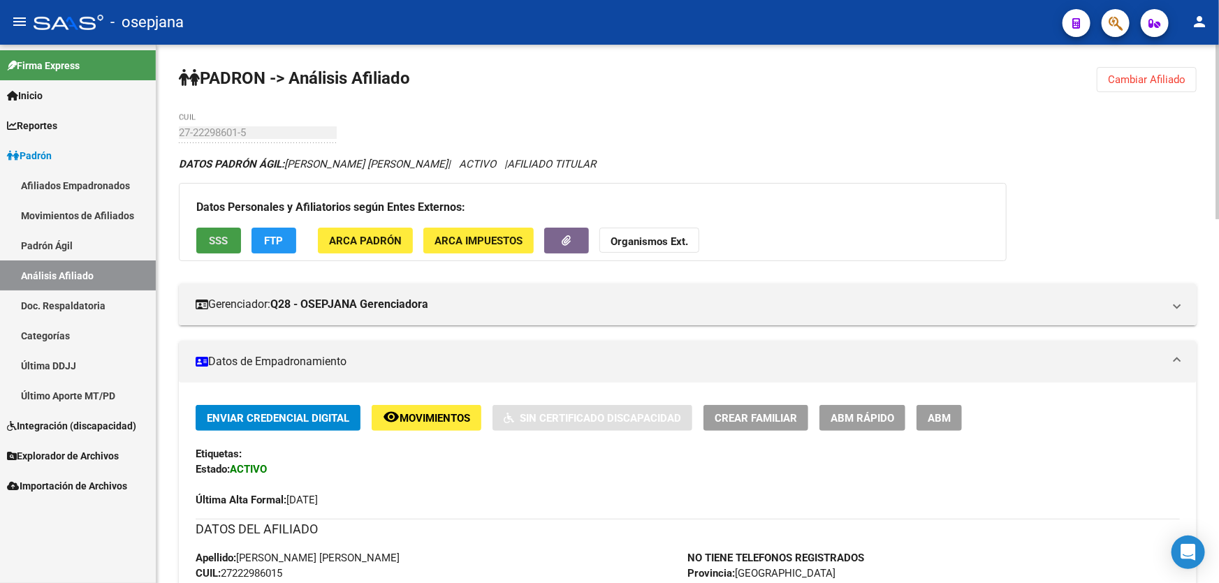
click at [207, 235] on button "SSS" at bounding box center [218, 241] width 45 height 26
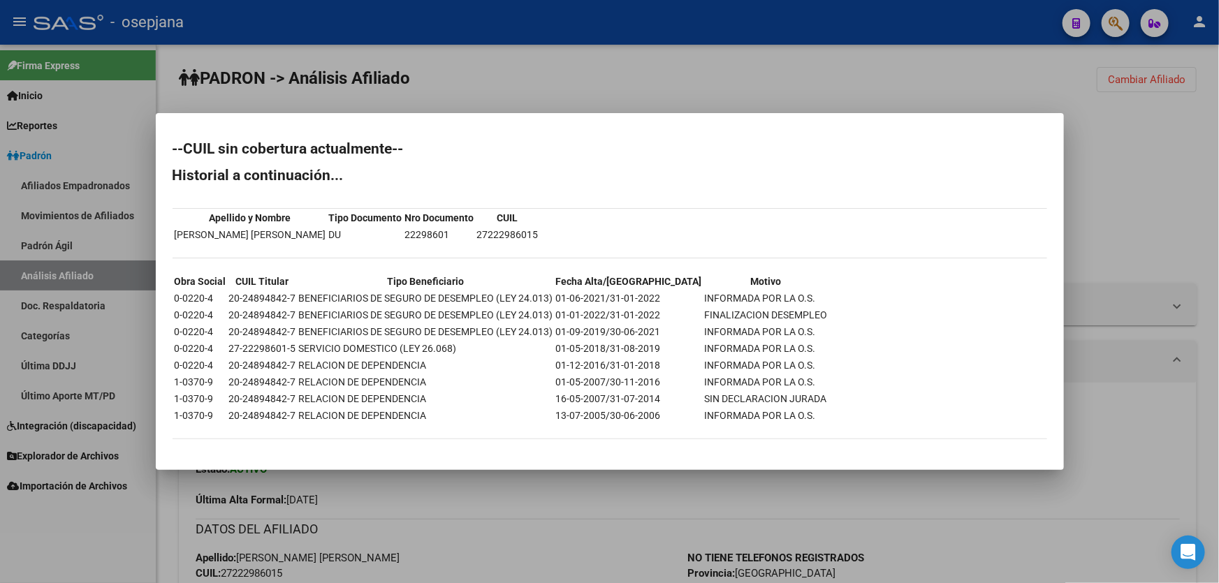
click at [759, 85] on div at bounding box center [609, 291] width 1219 height 583
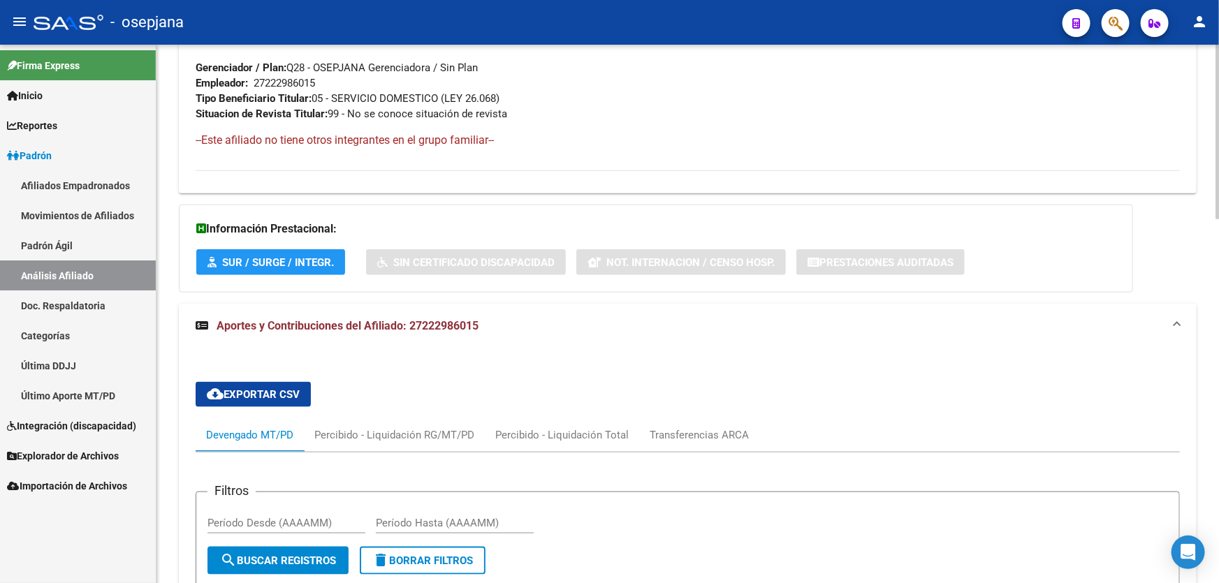
scroll to position [889, 0]
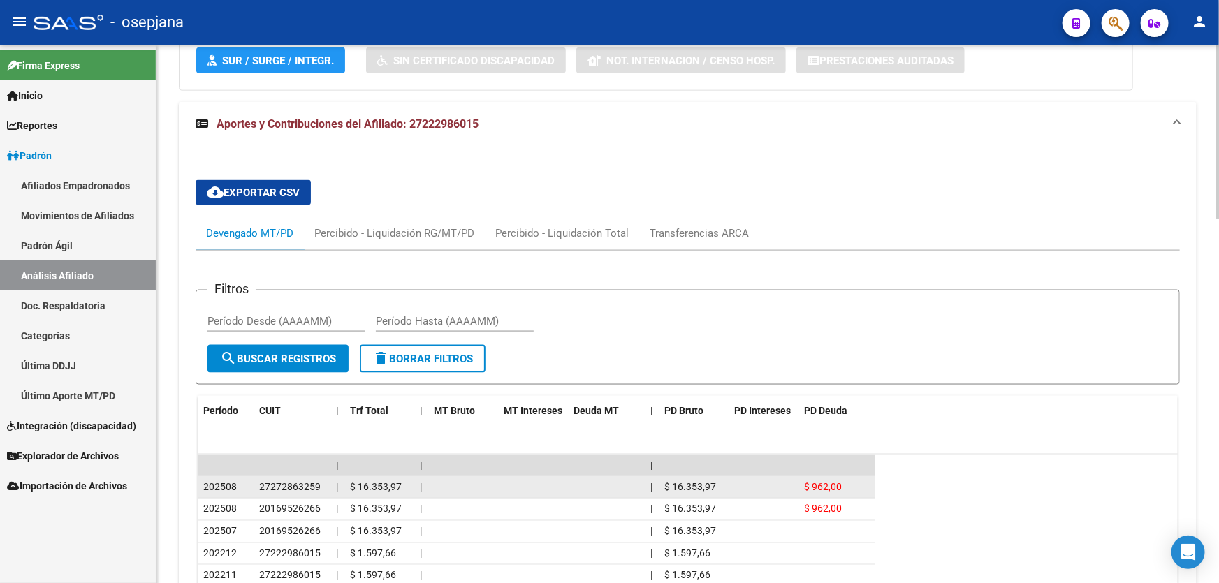
drag, startPoint x: 258, startPoint y: 484, endPoint x: 318, endPoint y: 488, distance: 59.5
click at [318, 488] on span "27272863259" at bounding box center [289, 486] width 61 height 11
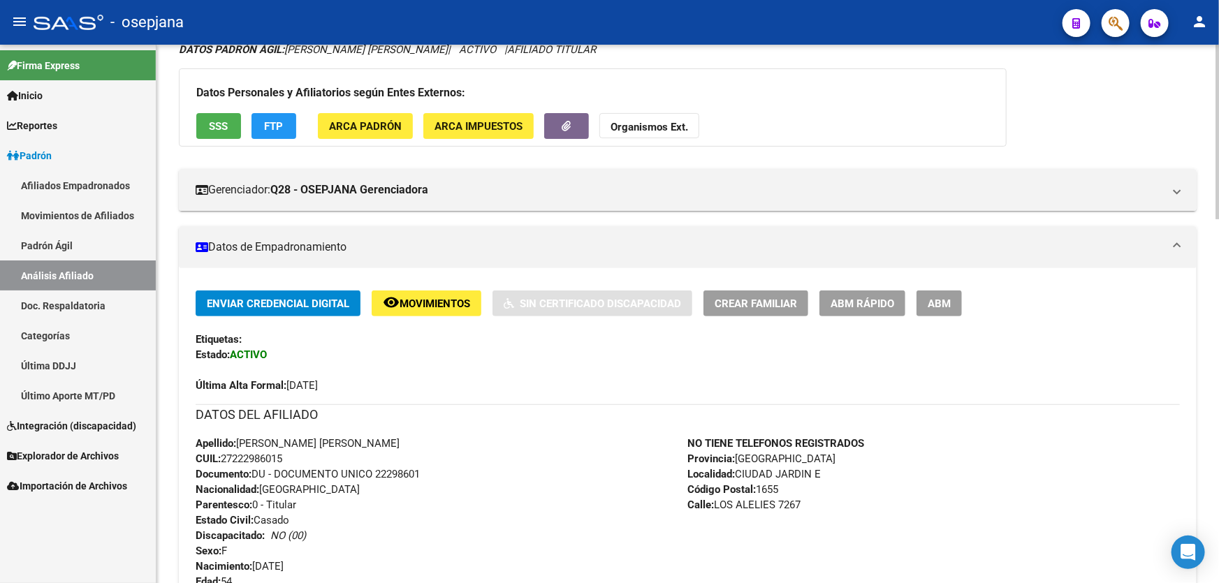
scroll to position [0, 0]
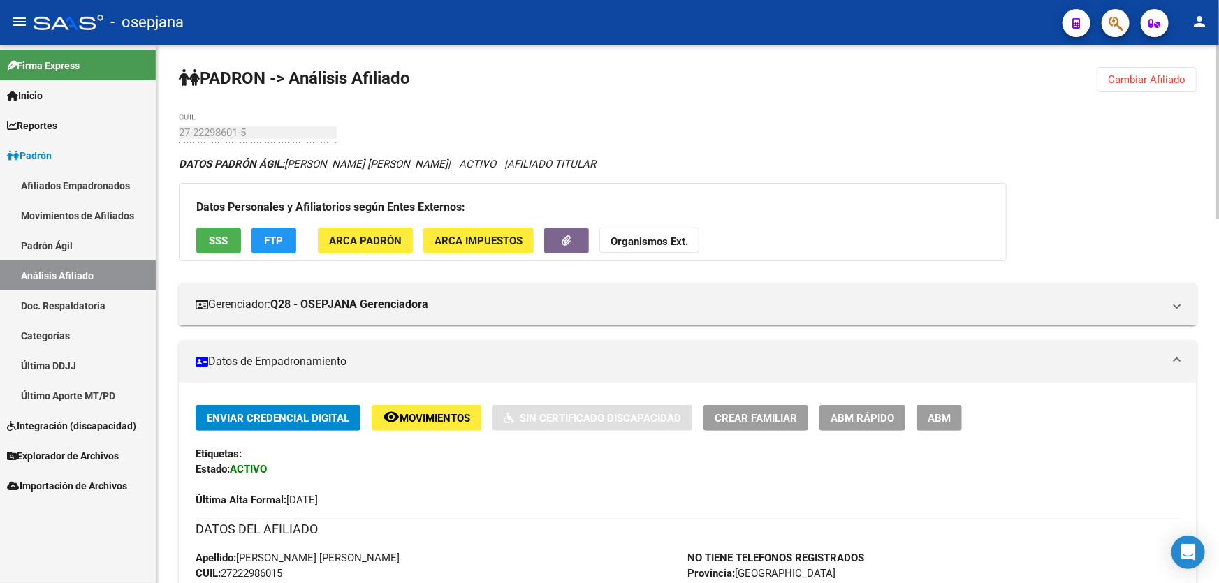
click at [1145, 76] on span "Cambiar Afiliado" at bounding box center [1147, 79] width 78 height 13
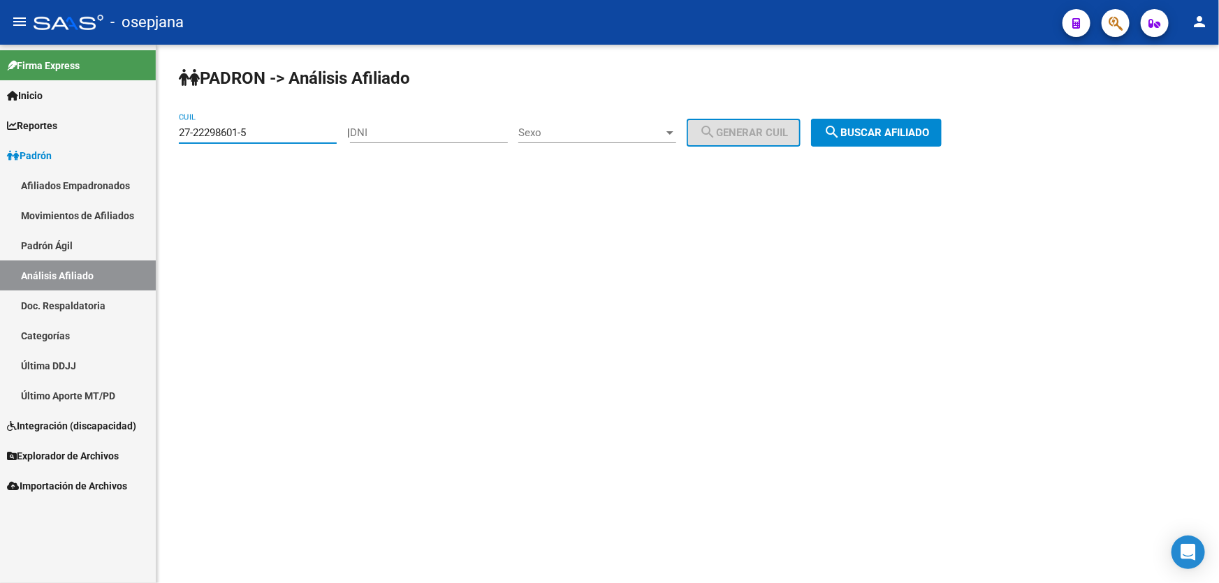
drag, startPoint x: 258, startPoint y: 134, endPoint x: 115, endPoint y: 149, distance: 144.0
click at [119, 147] on mat-sidenav-container "Firma Express Inicio Calendario SSS Instructivos Contacto OS Reportes Padrón Tr…" at bounding box center [609, 314] width 1219 height 539
paste input "39134280-1"
type input "27-39134280-1"
click at [913, 143] on button "search Buscar afiliado" at bounding box center [876, 133] width 131 height 28
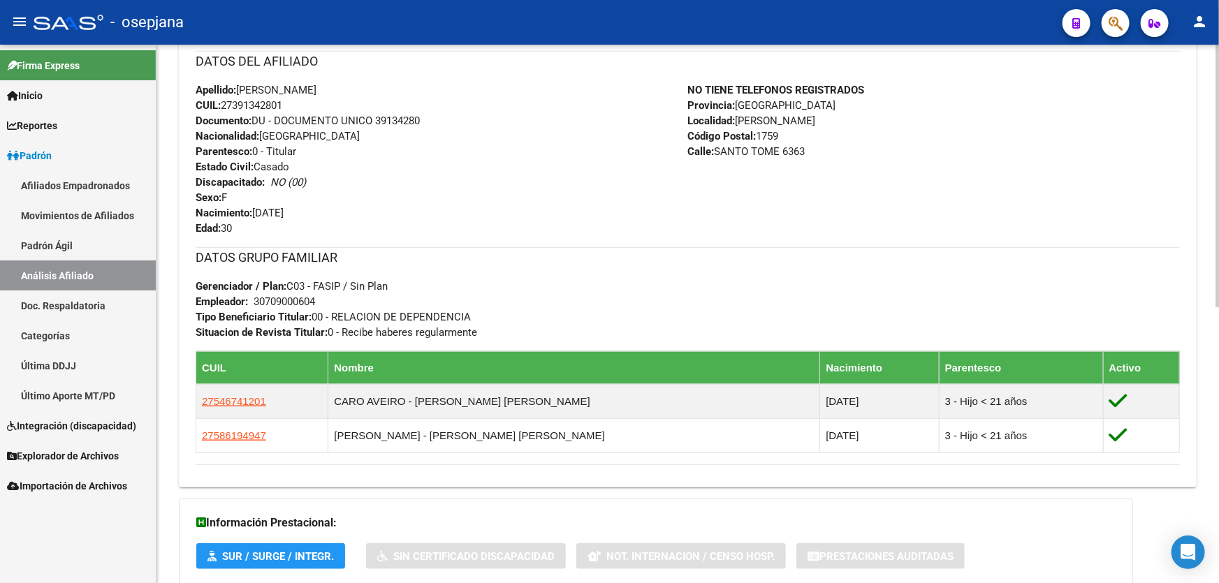
scroll to position [564, 0]
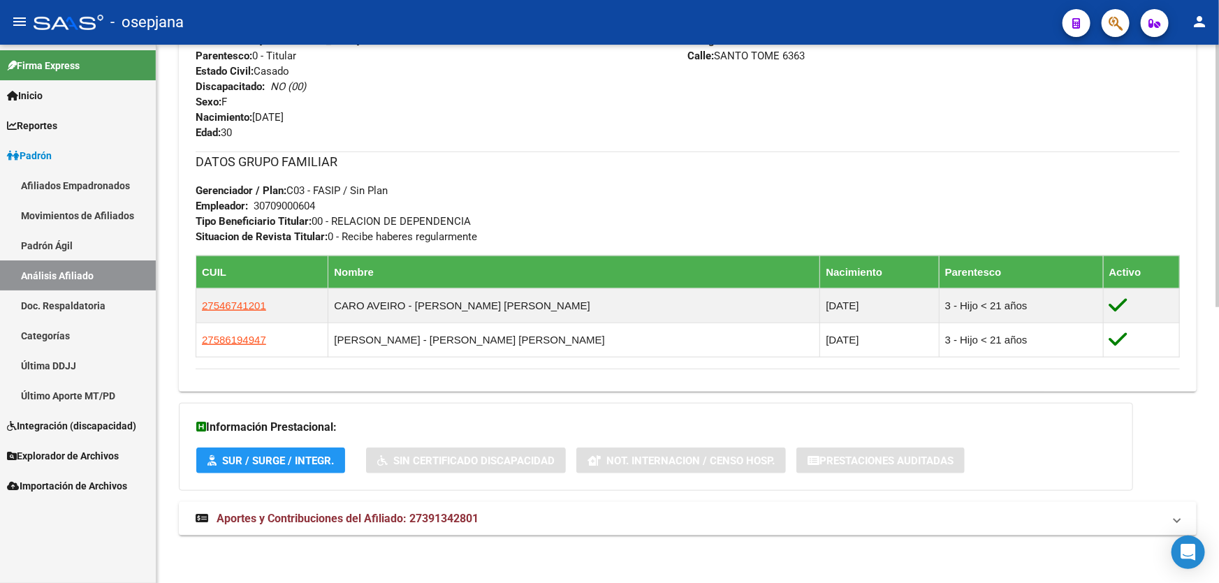
click at [696, 535] on div "DATOS PADRÓN ÁGIL: ROMINA CELESTE AVEIRO | ACTIVO | AFILIADO TITULAR Datos Pers…" at bounding box center [688, 72] width 1018 height 958
click at [1062, 507] on mat-expansion-panel-header "Aportes y Contribuciones del Afiliado: 27391342801" at bounding box center [688, 519] width 1018 height 34
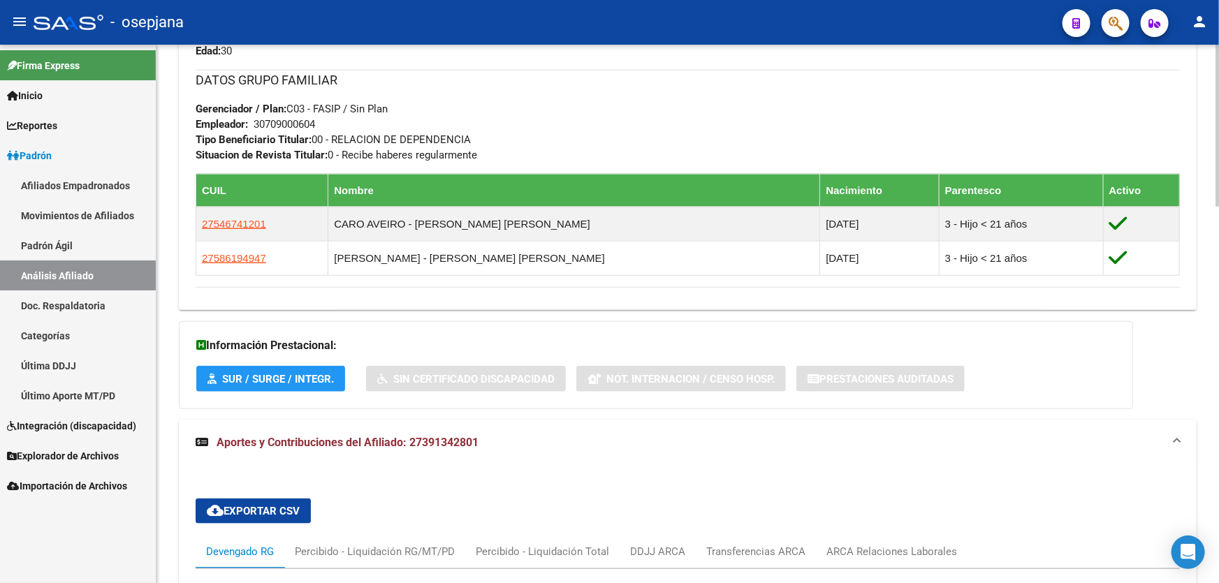
scroll to position [773, 0]
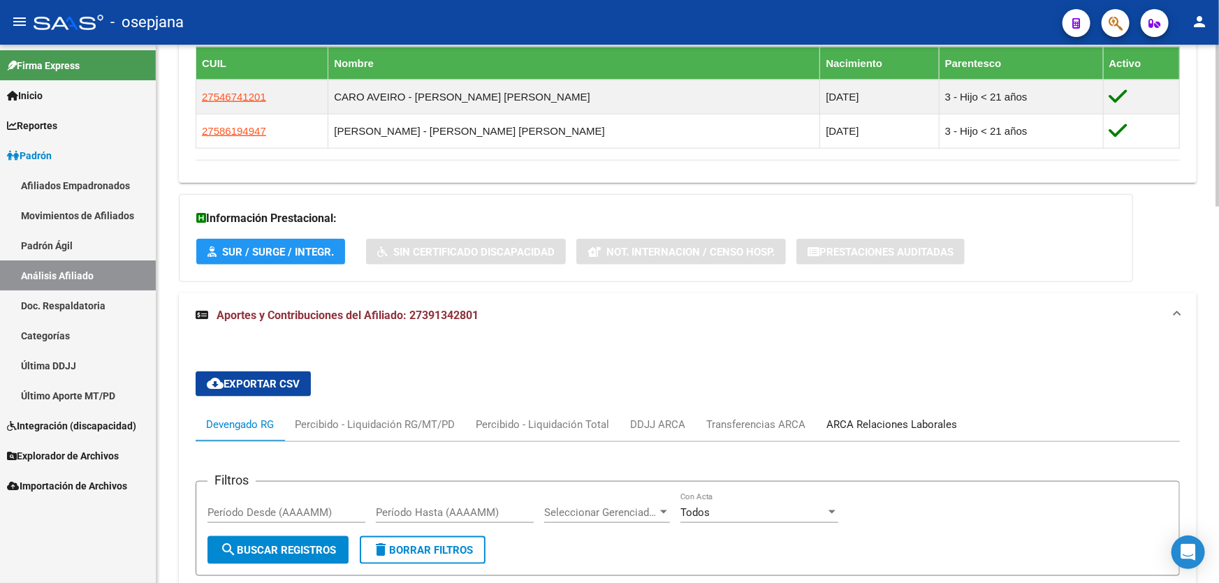
click at [908, 411] on div "ARCA Relaciones Laborales" at bounding box center [892, 425] width 152 height 34
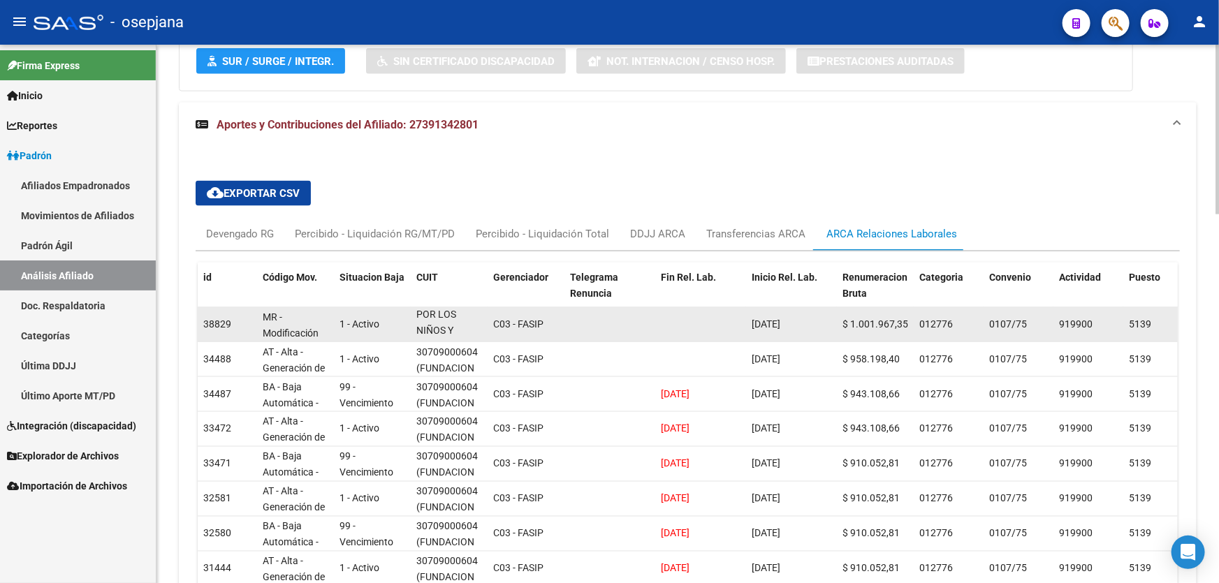
scroll to position [0, 0]
drag, startPoint x: 434, startPoint y: 334, endPoint x: 398, endPoint y: 319, distance: 38.5
click at [398, 319] on div "38829 MR - Modificación de datos en la relación CUIT –CUIL 1 - Activo 307090006…" at bounding box center [1066, 324] width 1736 height 35
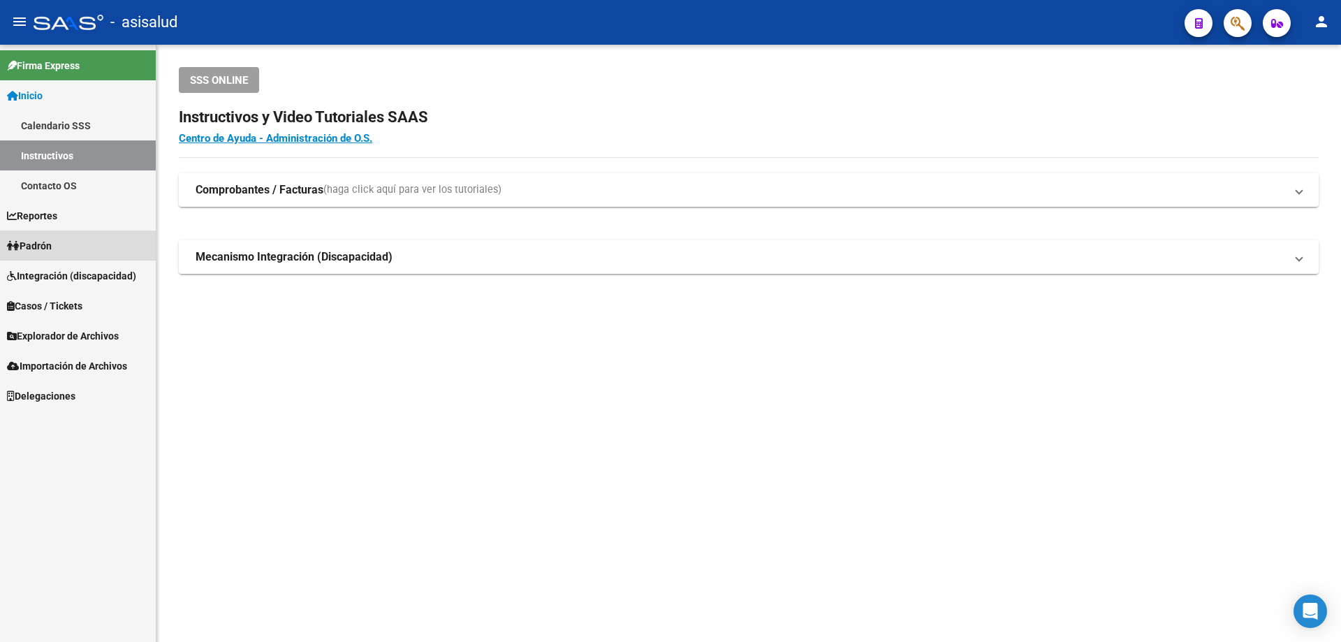
click at [41, 238] on span "Padrón" at bounding box center [29, 245] width 45 height 15
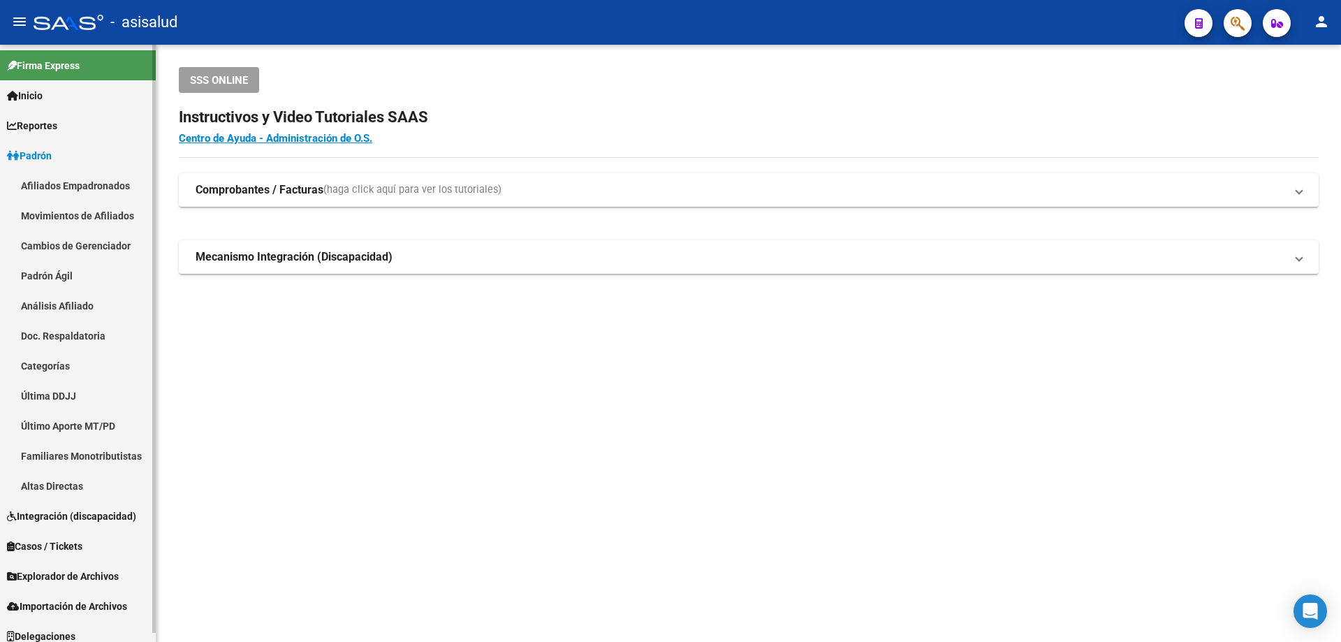
click at [94, 299] on link "Análisis Afiliado" at bounding box center [78, 306] width 156 height 30
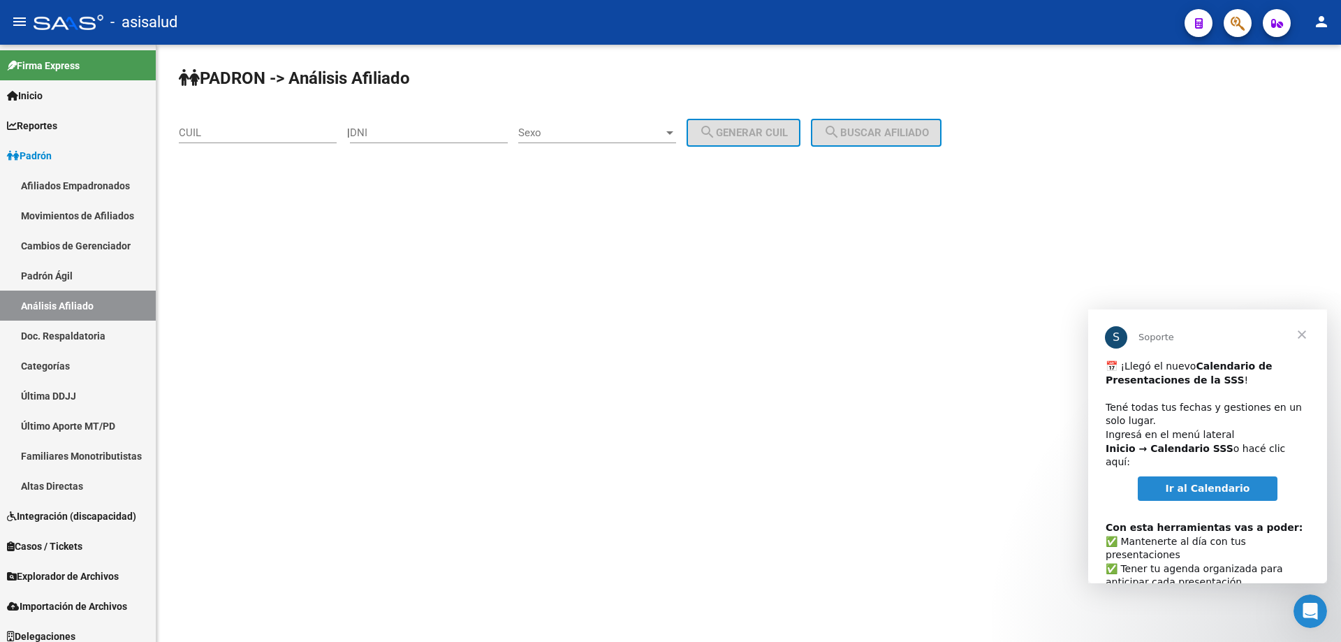
click at [1307, 333] on span "Cerrar" at bounding box center [1302, 334] width 50 height 50
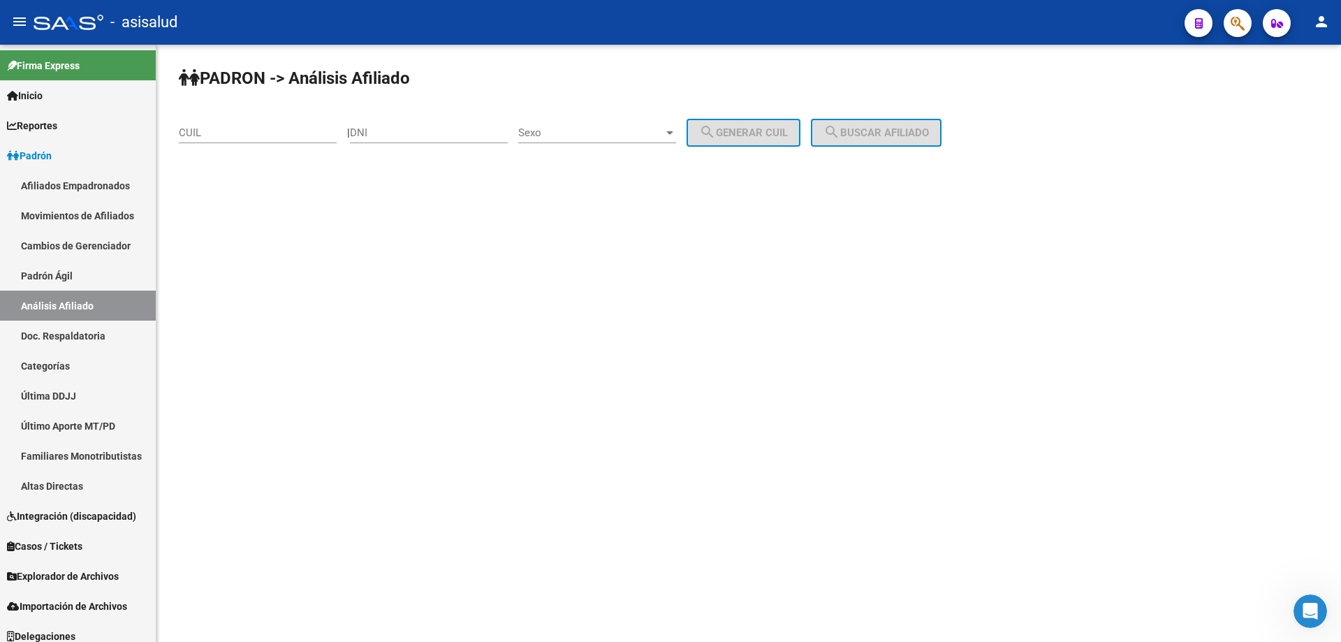
click at [198, 137] on input "CUIL" at bounding box center [258, 132] width 158 height 13
paste input "20-95251951-5"
click at [866, 132] on span "search Buscar afiliado" at bounding box center [876, 132] width 105 height 13
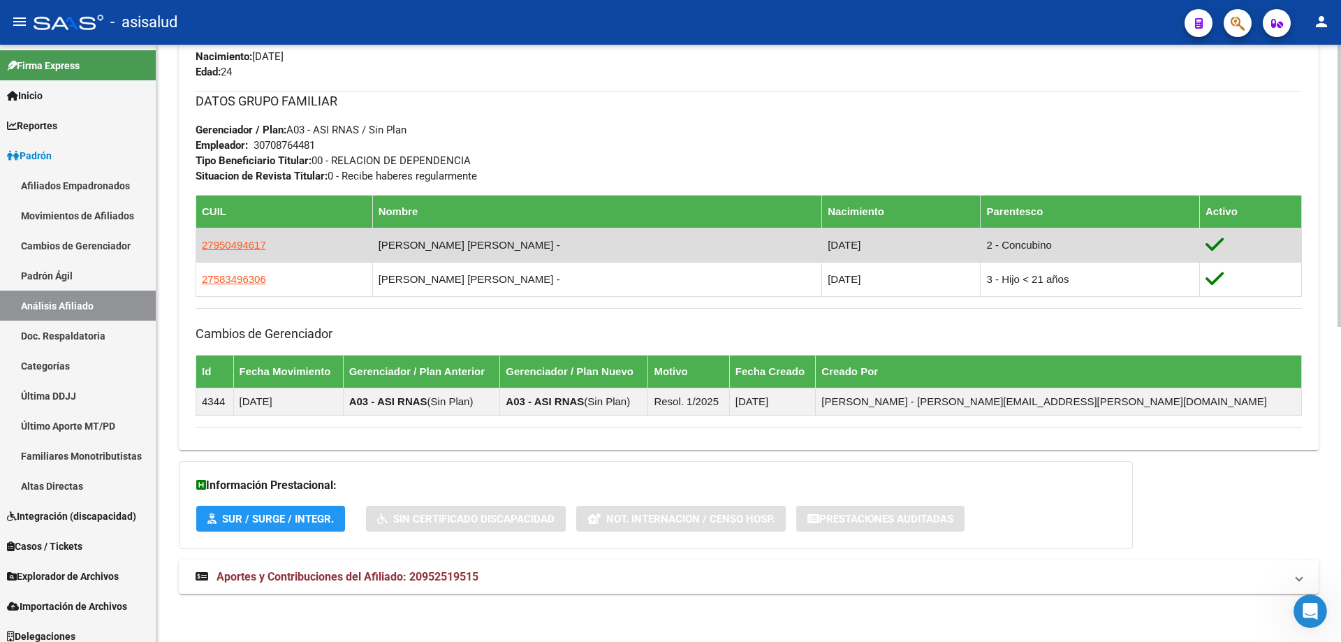
scroll to position [667, 0]
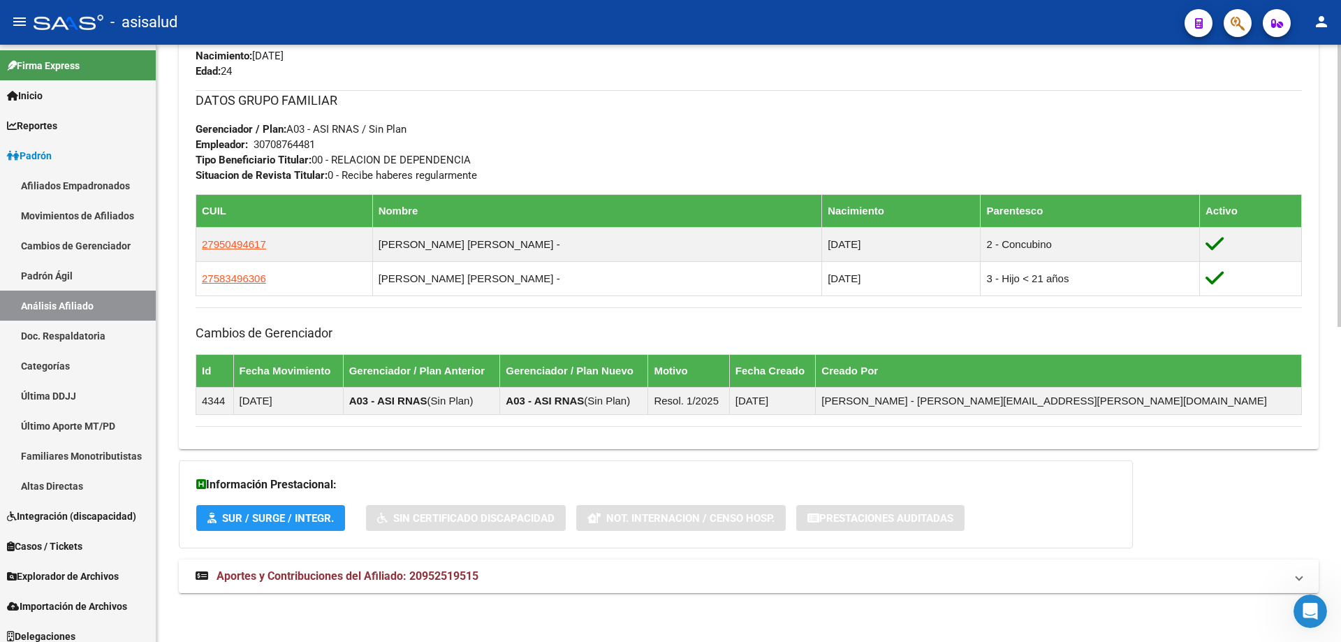
click at [441, 589] on mat-expansion-panel-header "Aportes y Contribuciones del Afiliado: 20952519515" at bounding box center [749, 577] width 1140 height 34
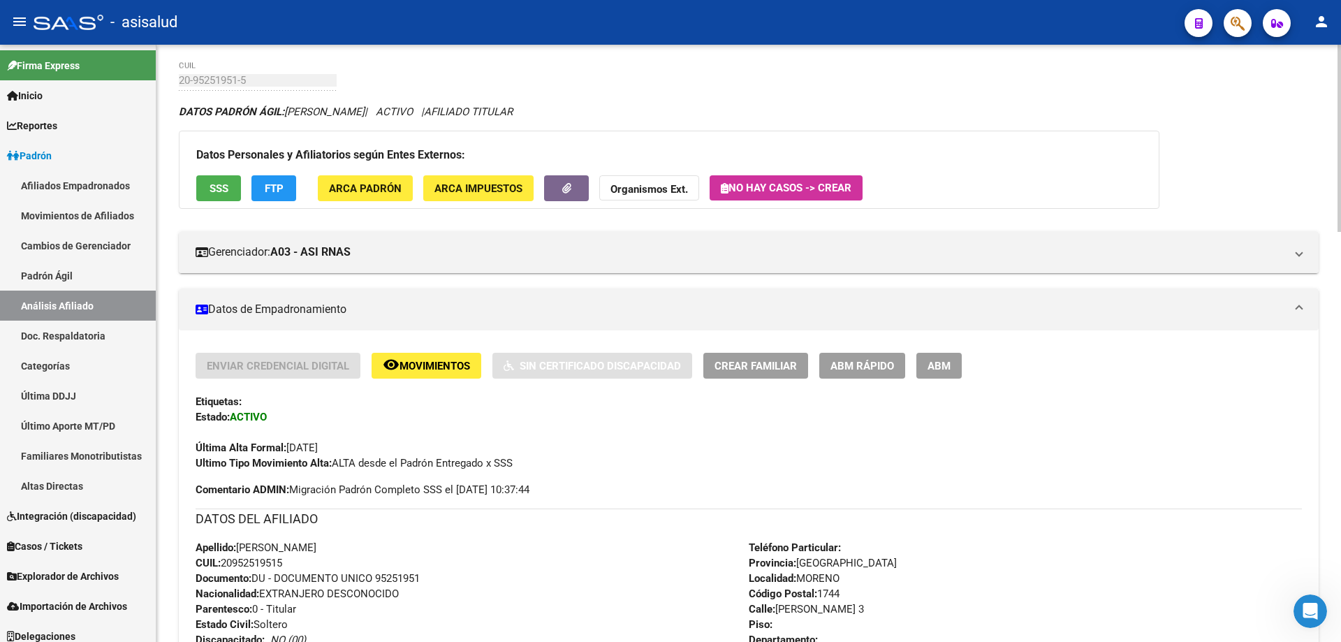
scroll to position [0, 0]
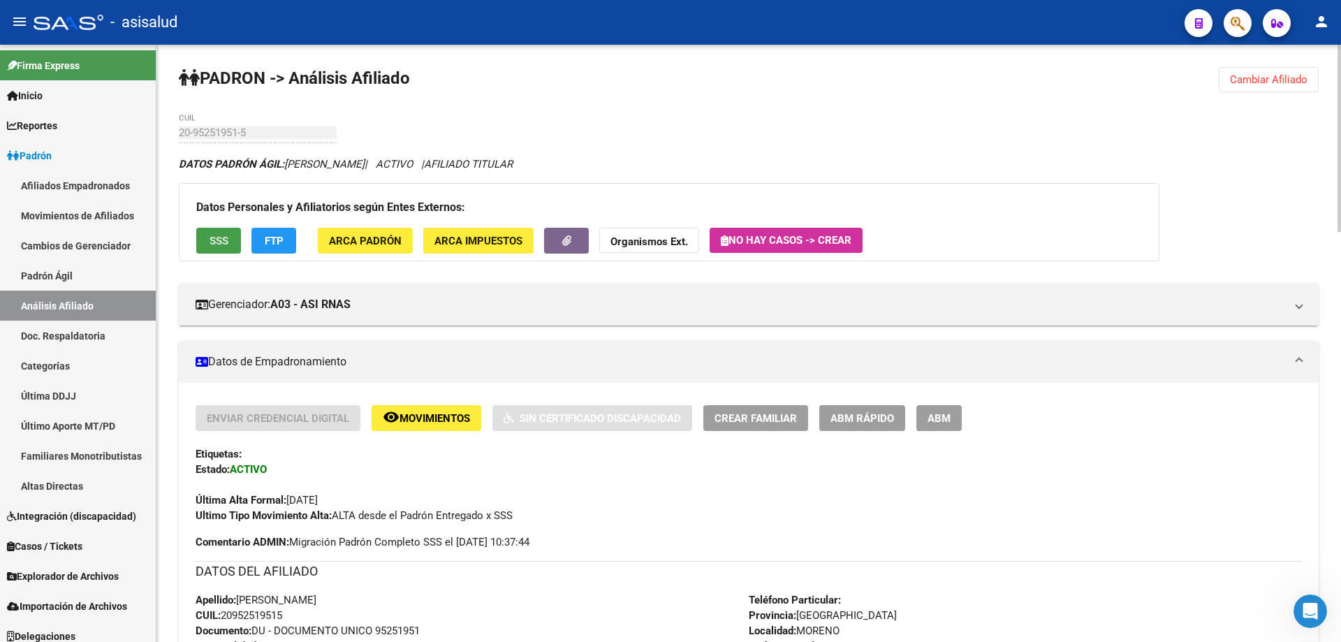
click at [212, 240] on span "SSS" at bounding box center [219, 241] width 19 height 13
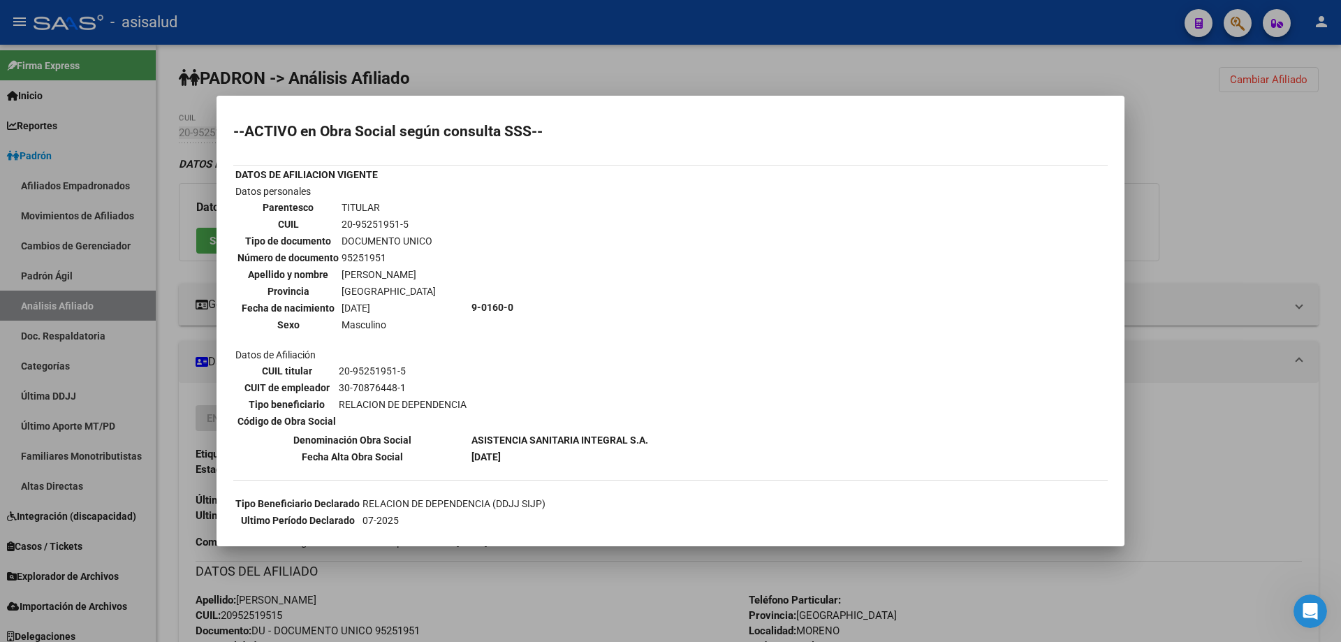
click at [1246, 223] on div at bounding box center [670, 321] width 1341 height 642
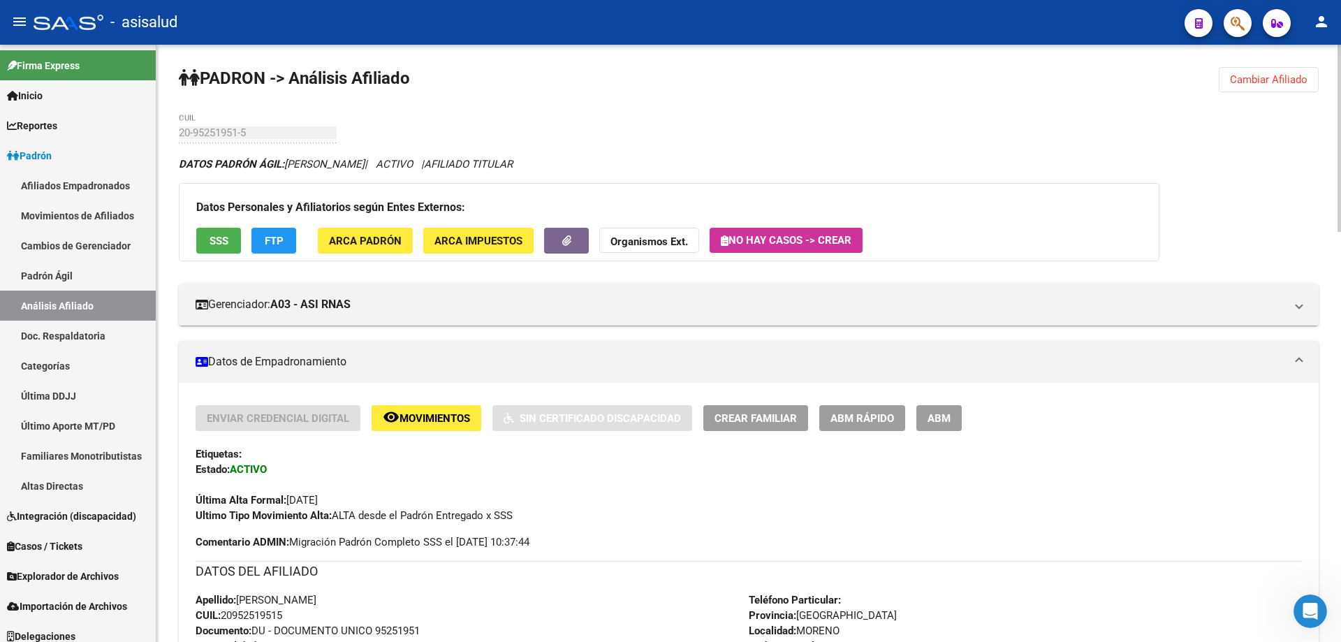
click at [232, 241] on button "SSS" at bounding box center [218, 241] width 45 height 26
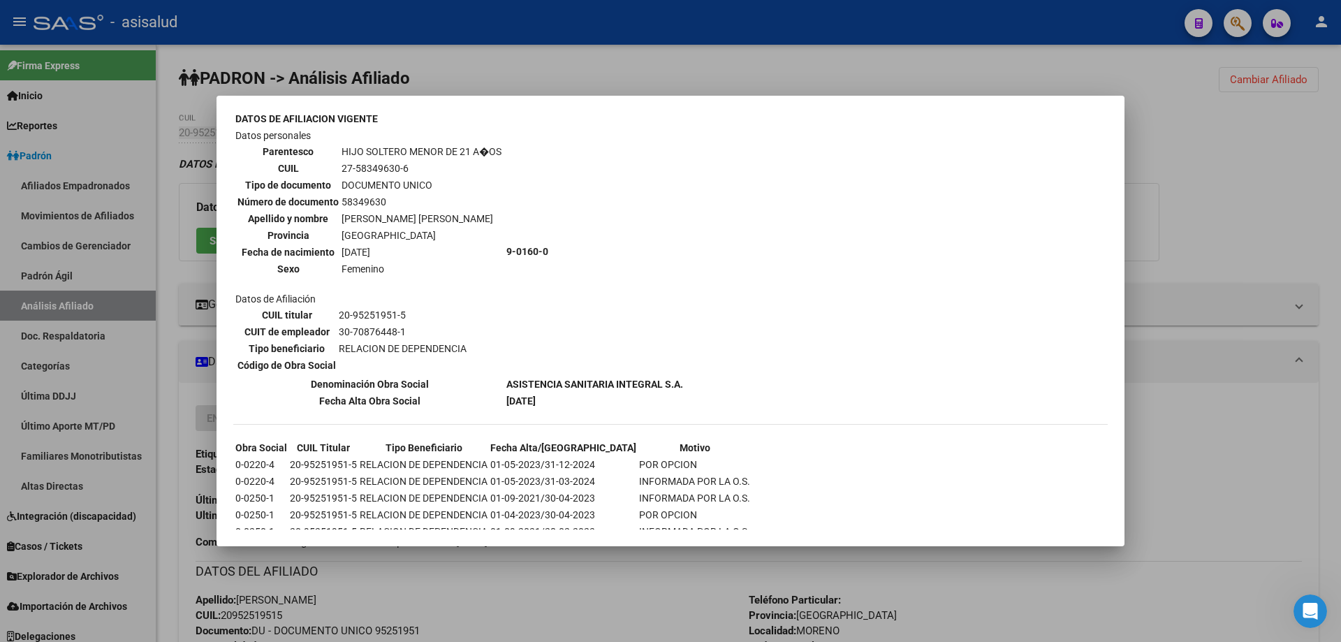
scroll to position [901, 0]
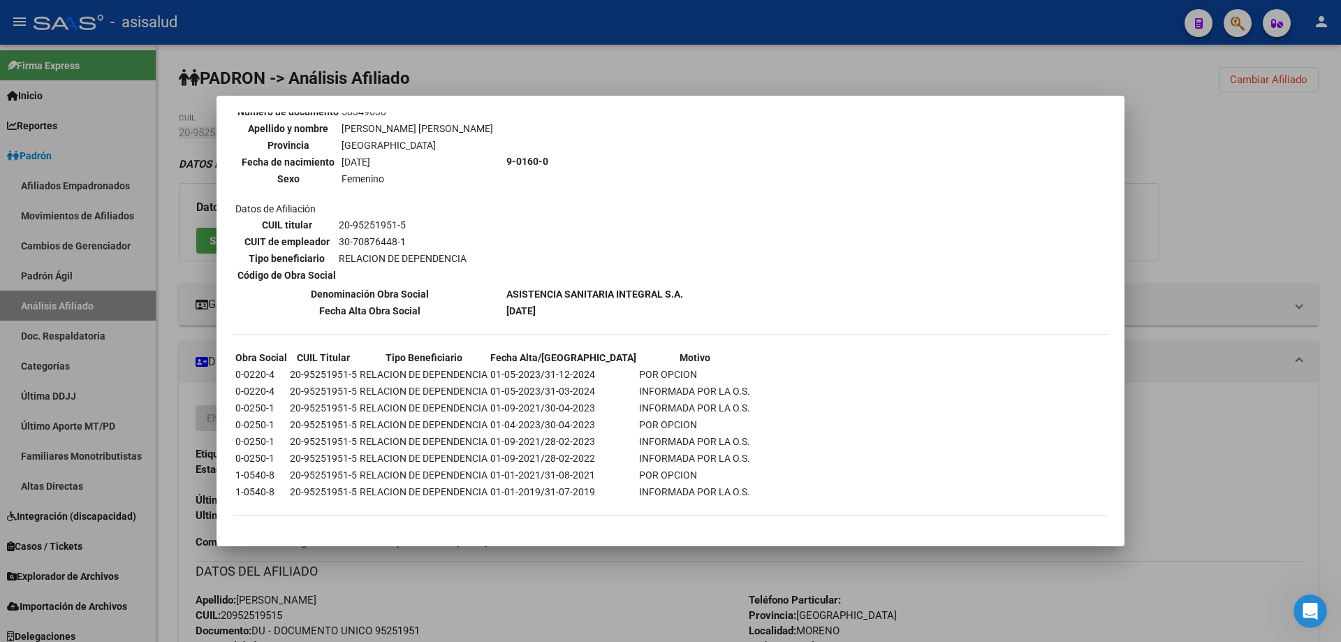
click at [1227, 144] on div at bounding box center [670, 321] width 1341 height 642
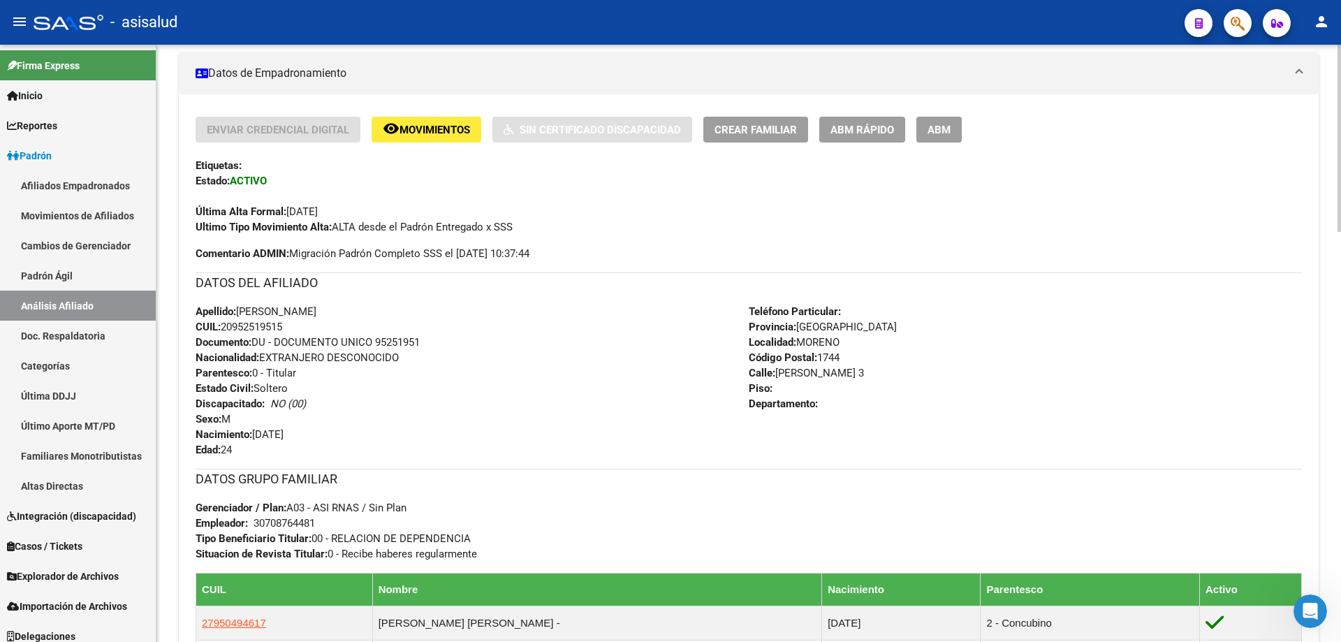
scroll to position [0, 0]
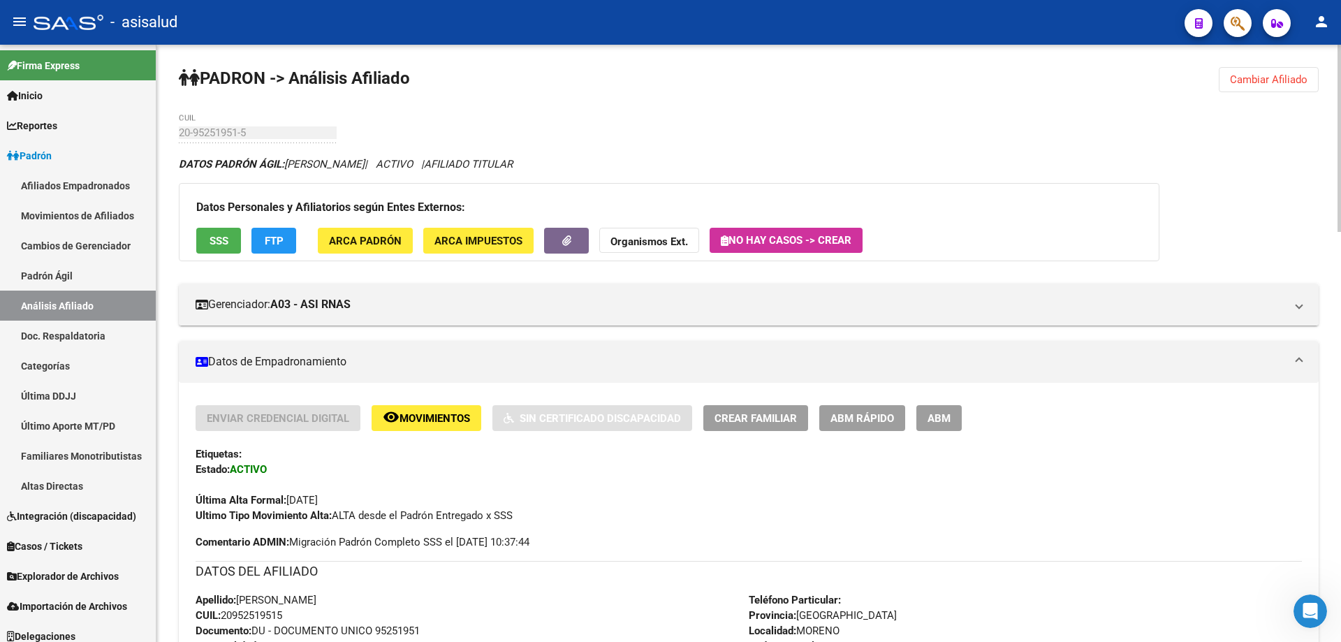
click at [1289, 75] on span "Cambiar Afiliado" at bounding box center [1269, 79] width 78 height 13
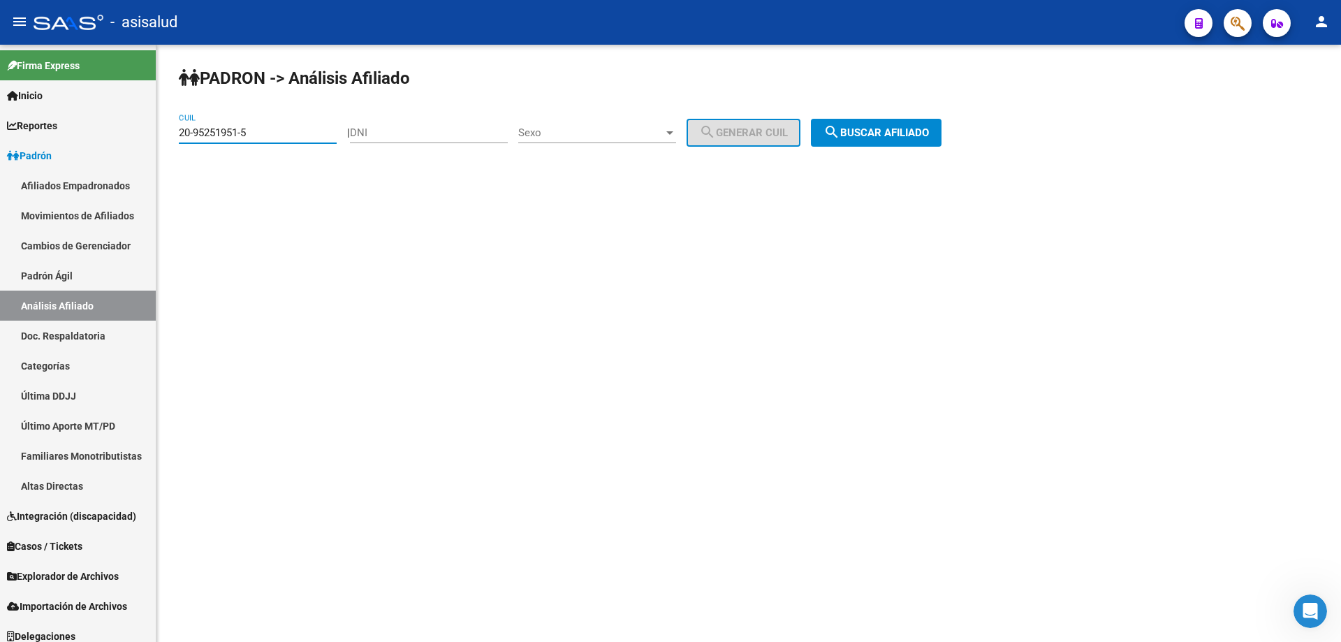
drag, startPoint x: 296, startPoint y: 134, endPoint x: 157, endPoint y: 136, distance: 139.0
click at [157, 136] on div "PADRON -> Análisis Afiliado 20-95251951-5 CUIL | DNI Sexo Sexo search Generar C…" at bounding box center [748, 118] width 1185 height 147
drag, startPoint x: 196, startPoint y: 126, endPoint x: 293, endPoint y: 110, distance: 98.4
click at [293, 110] on div "PADRON -> Análisis Afiliado 20-95251951-5 CUIL | DNI Sexo Sexo search Generar C…" at bounding box center [748, 118] width 1185 height 147
drag, startPoint x: 253, startPoint y: 140, endPoint x: 219, endPoint y: 138, distance: 34.3
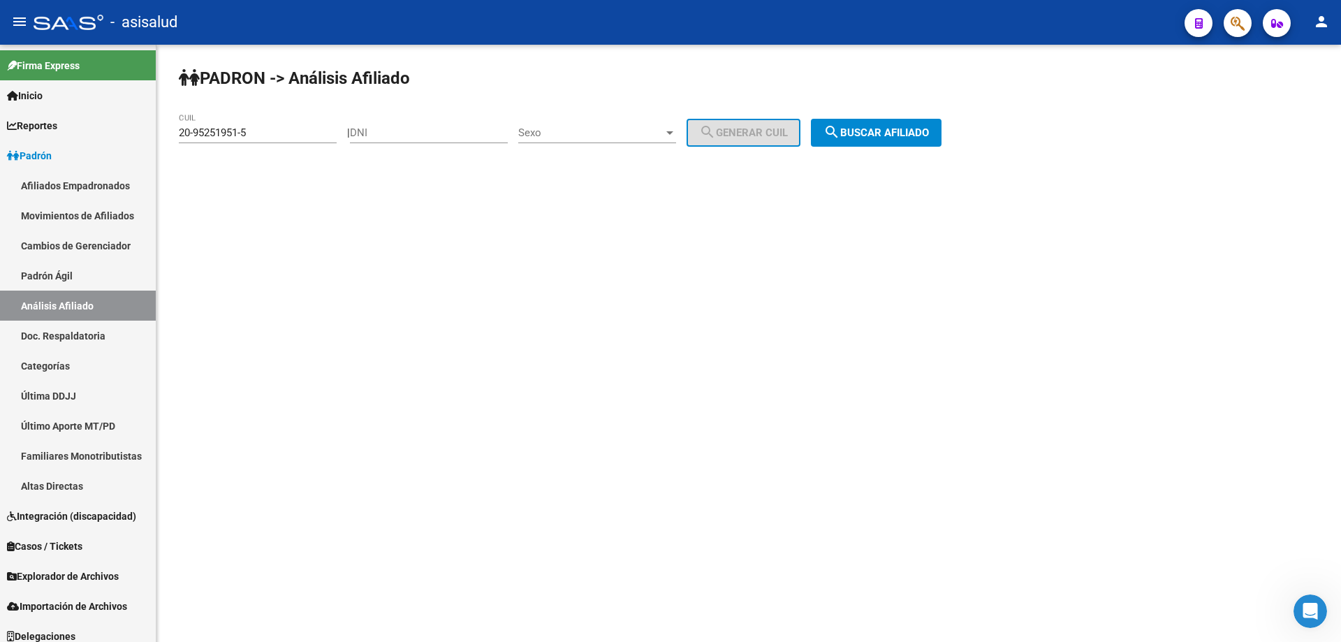
click at [219, 138] on div "20-95251951-5 CUIL" at bounding box center [258, 128] width 158 height 30
paste input "39554176-6"
click at [924, 129] on span "search Buscar afiliado" at bounding box center [876, 132] width 105 height 13
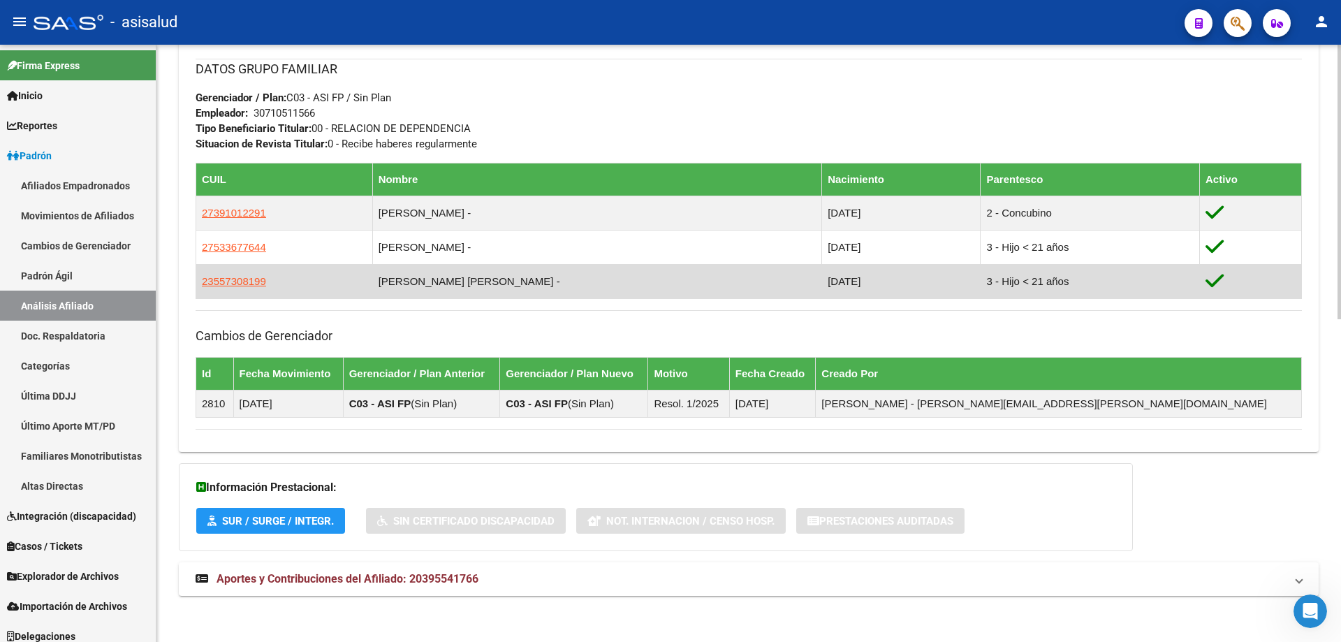
scroll to position [701, 0]
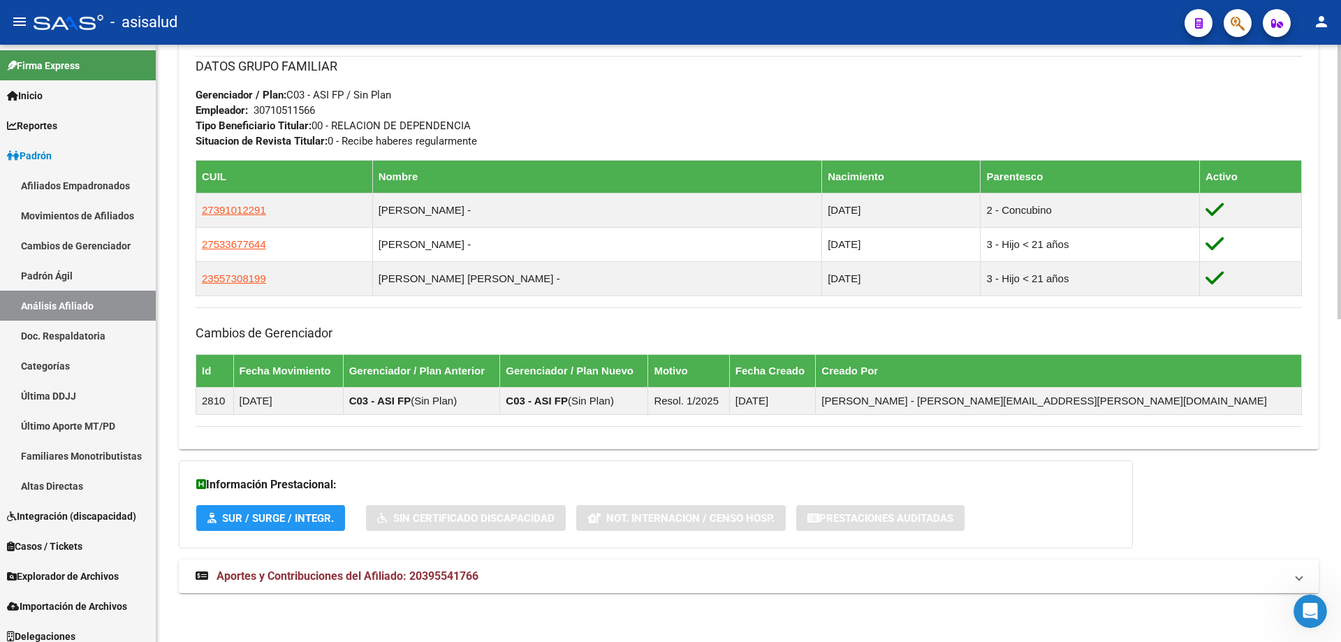
click at [615, 569] on mat-panel-title "Aportes y Contribuciones del Afiliado: 20395541766" at bounding box center [741, 576] width 1090 height 15
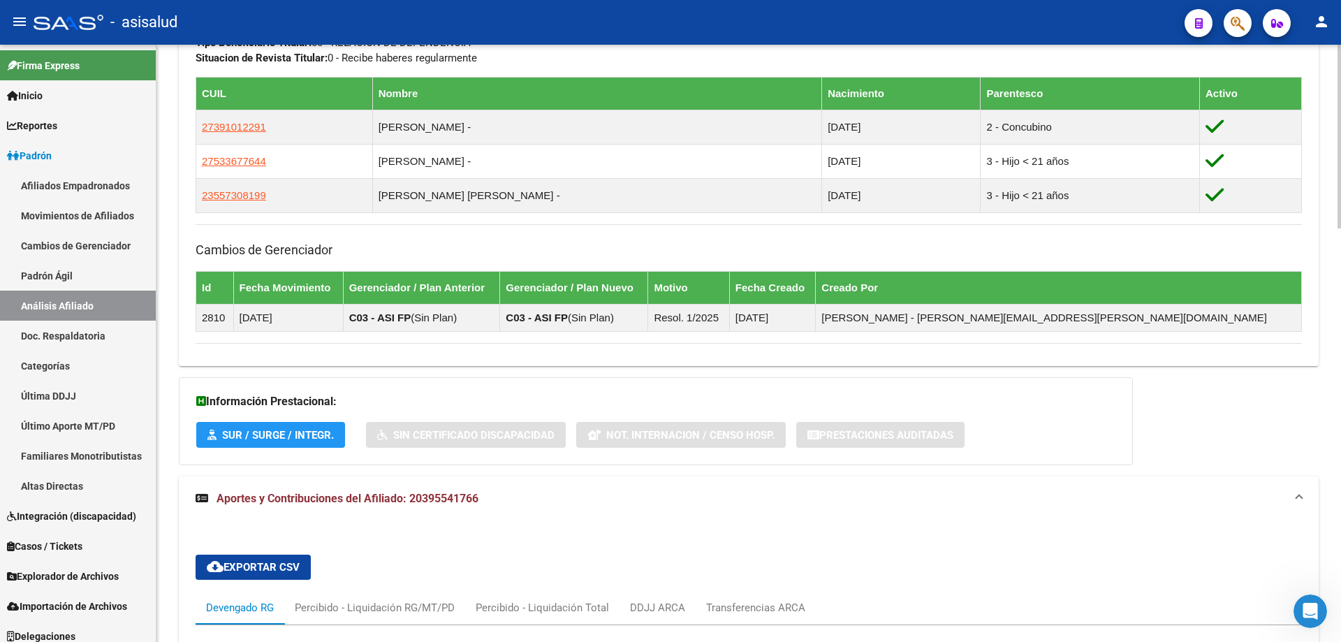
scroll to position [715, 0]
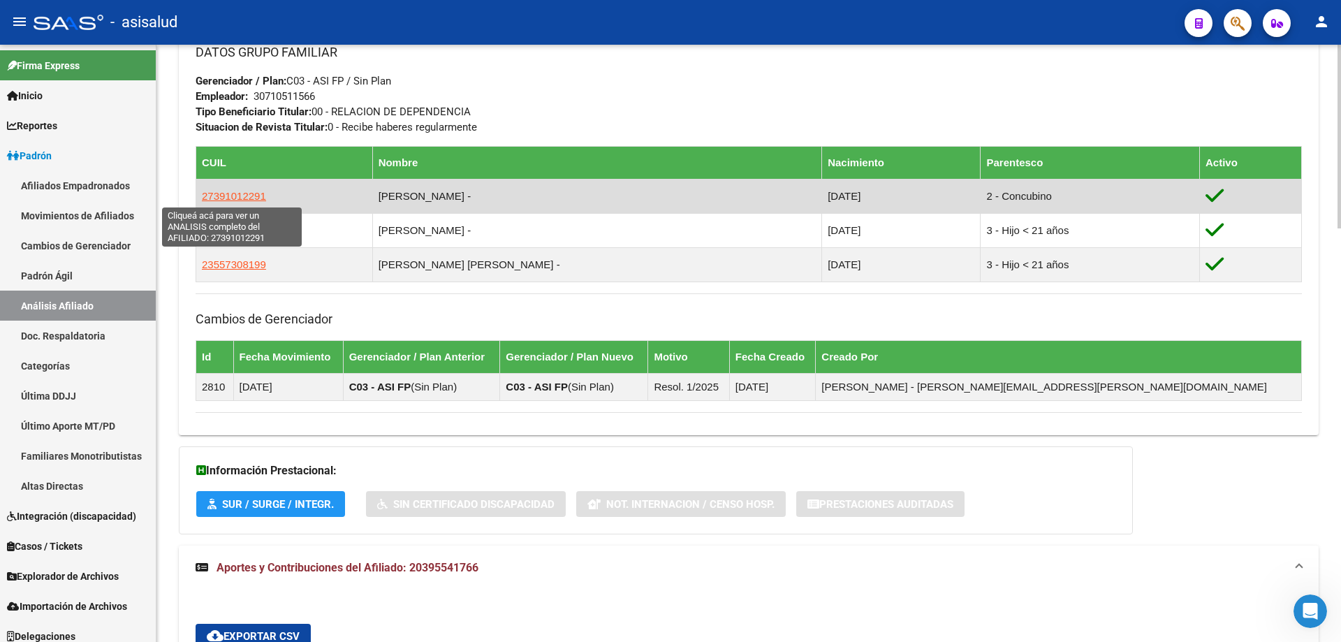
click at [234, 192] on span "27391012291" at bounding box center [234, 196] width 64 height 12
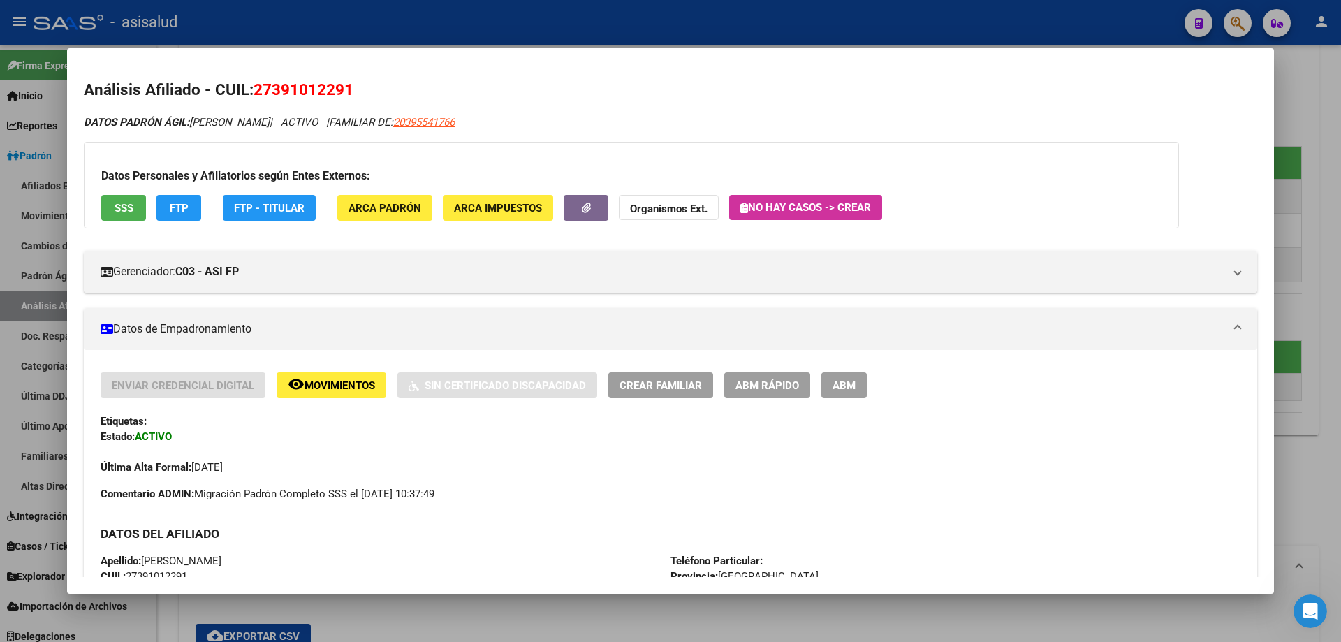
click at [125, 212] on span "SSS" at bounding box center [124, 208] width 19 height 13
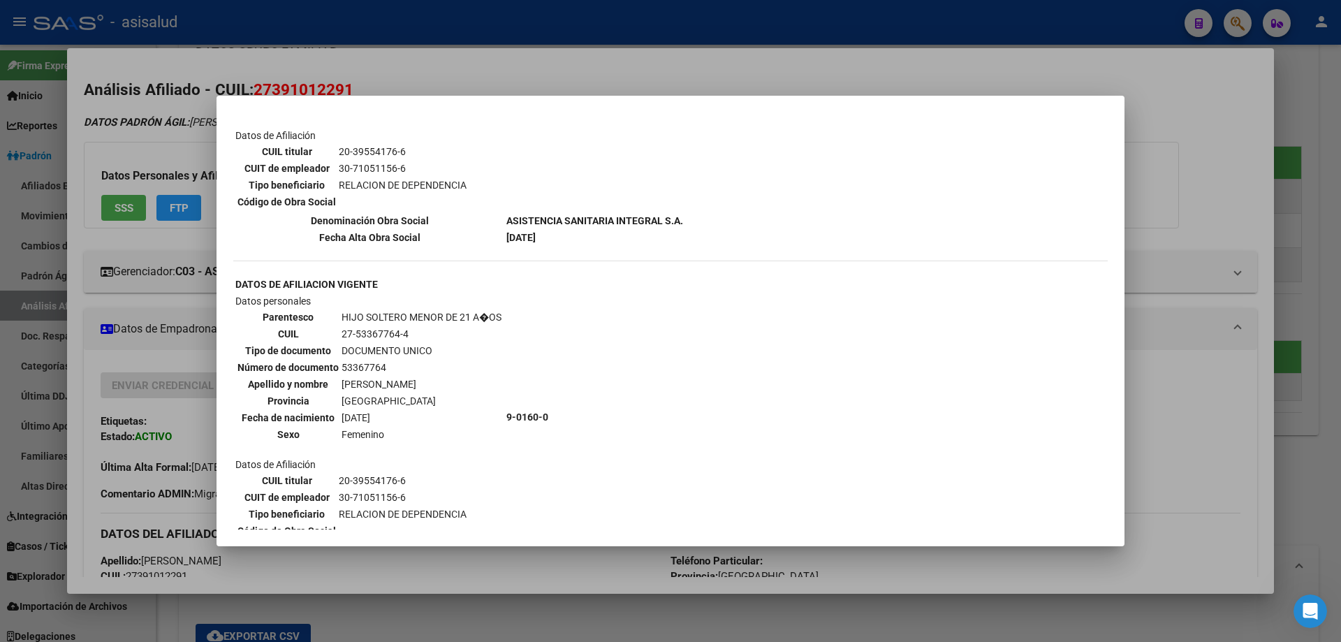
scroll to position [1130, 0]
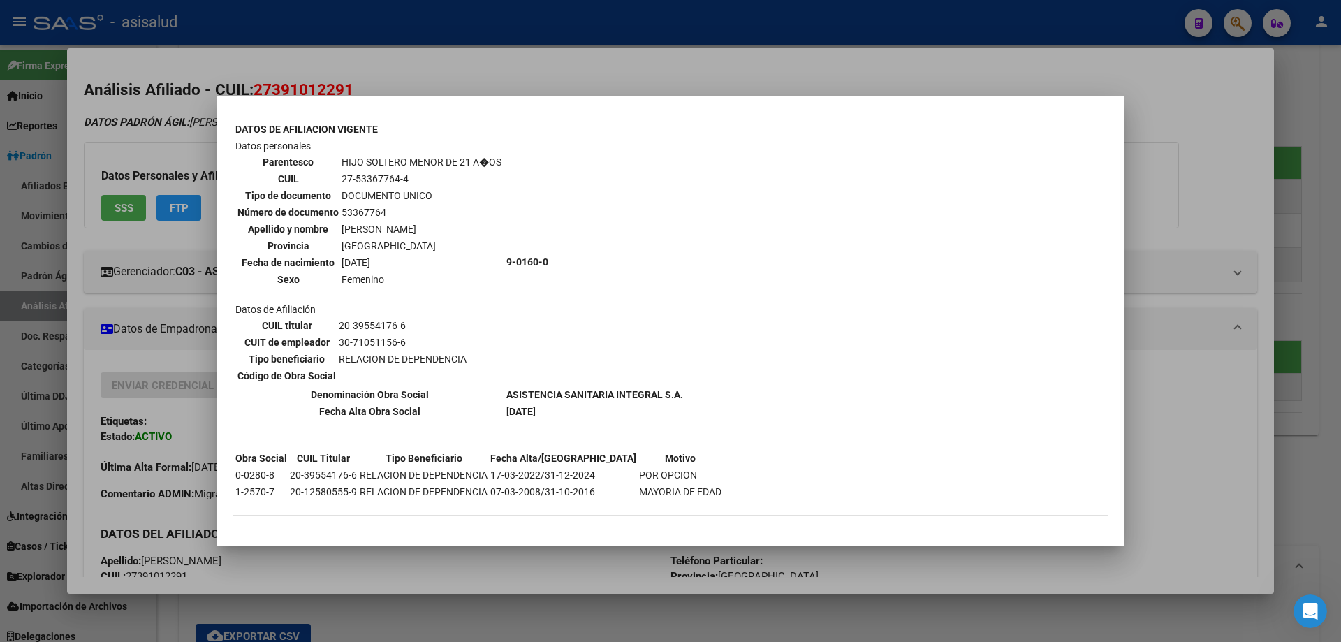
click at [1341, 277] on div at bounding box center [670, 321] width 1341 height 642
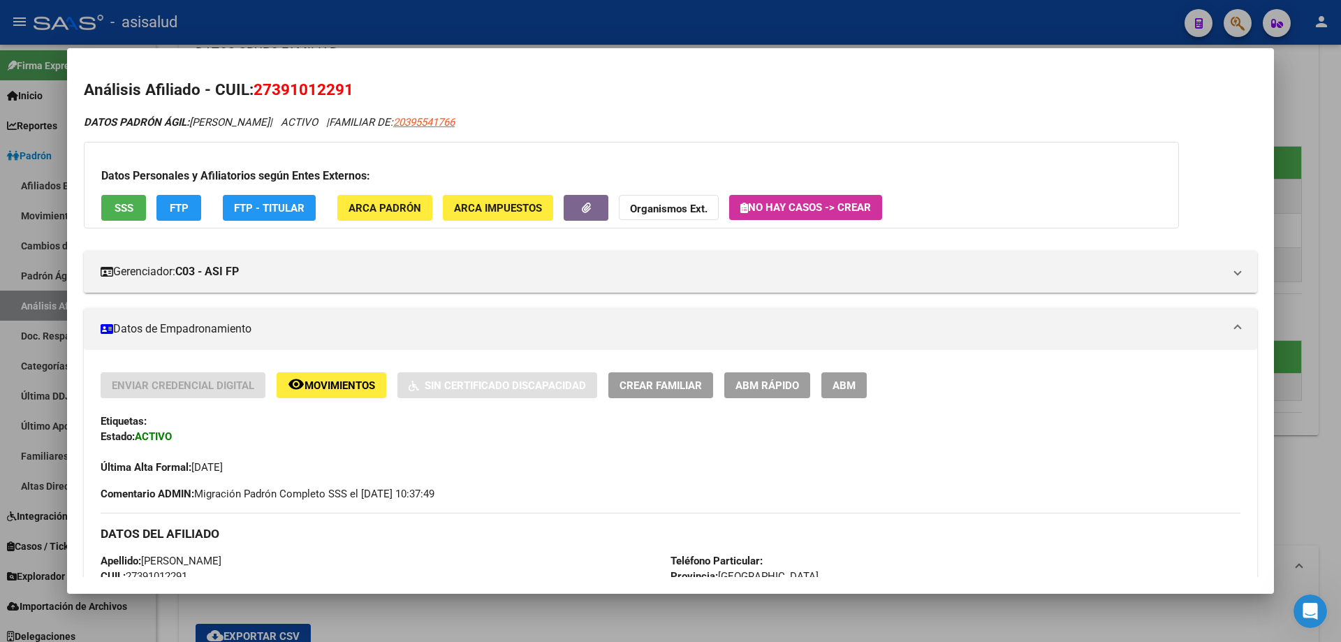
click at [173, 210] on span "FTP" at bounding box center [179, 208] width 19 height 13
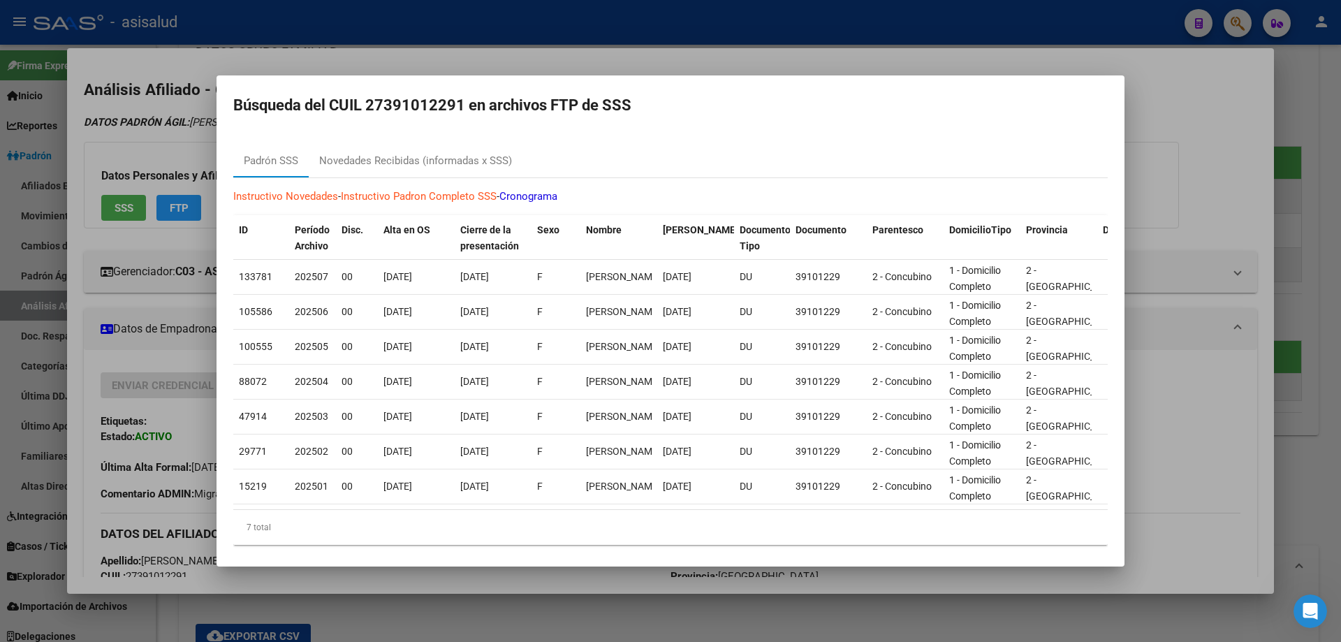
click at [1341, 290] on div at bounding box center [670, 321] width 1341 height 642
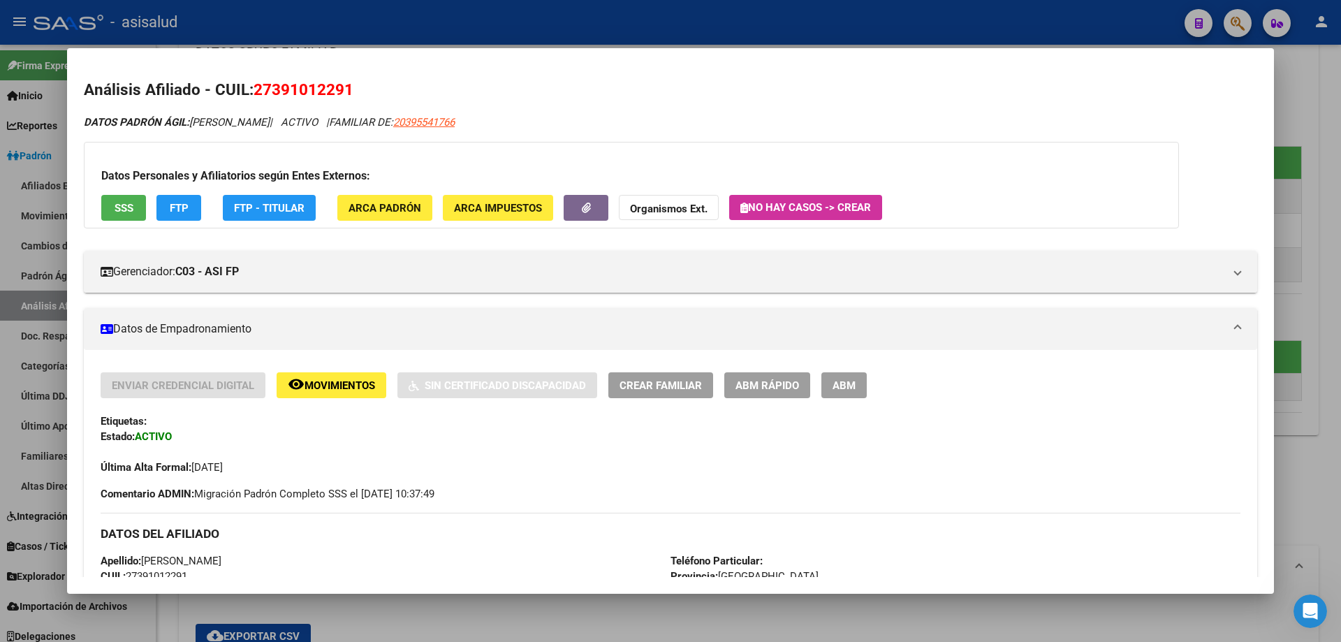
click at [1341, 290] on div at bounding box center [670, 321] width 1341 height 642
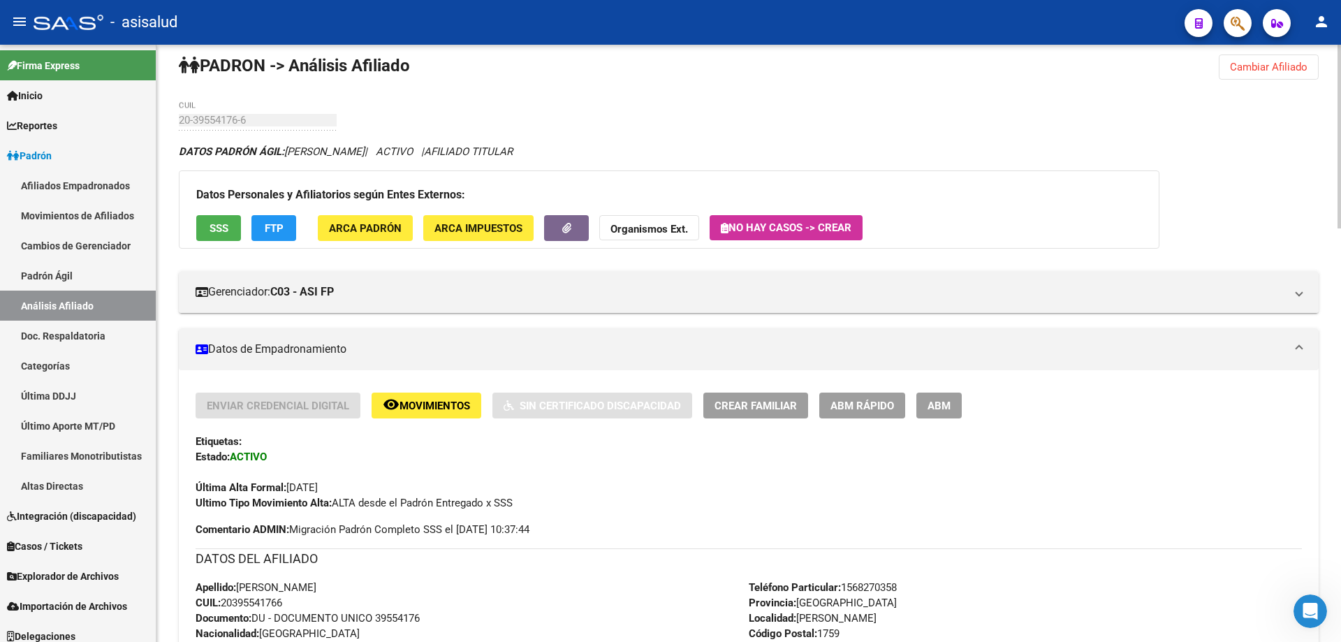
scroll to position [0, 0]
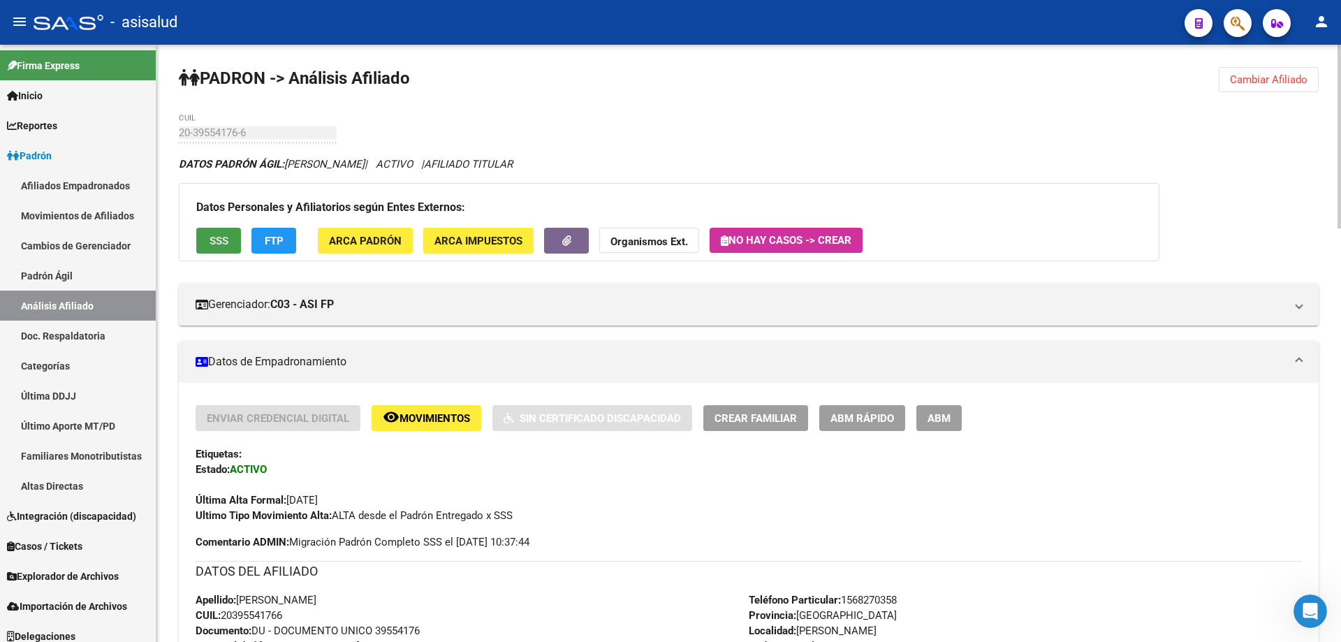
click at [224, 240] on span "SSS" at bounding box center [219, 241] width 19 height 13
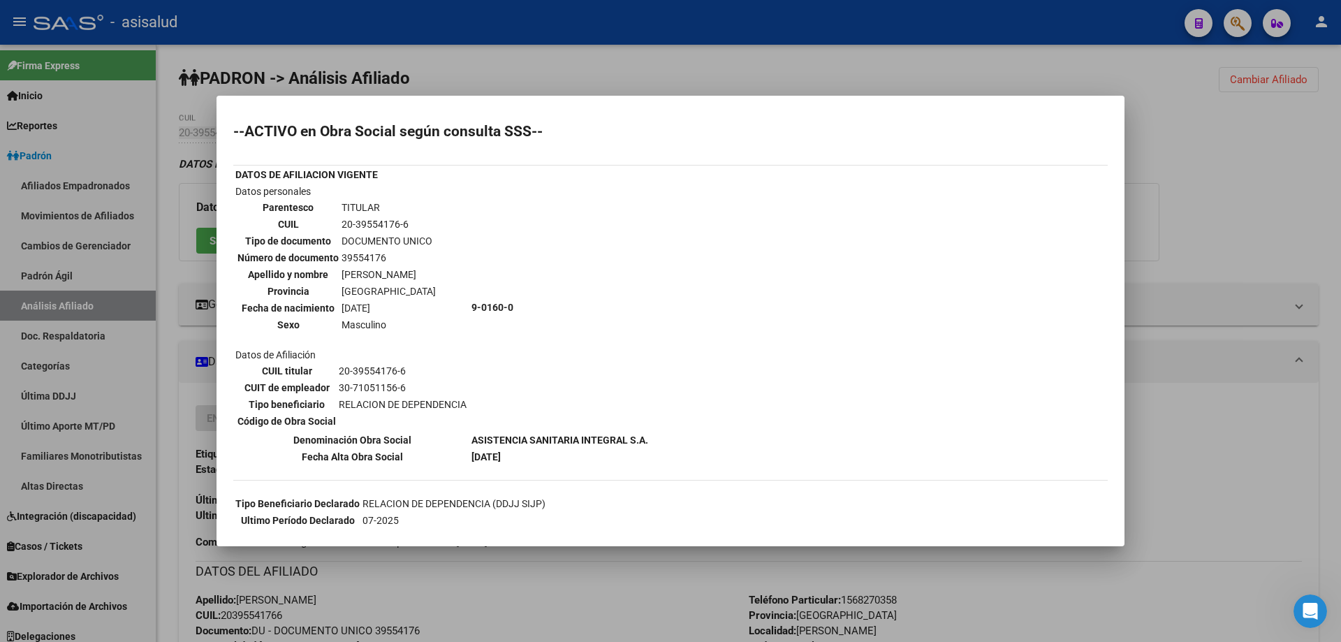
click at [1341, 283] on div at bounding box center [670, 321] width 1341 height 642
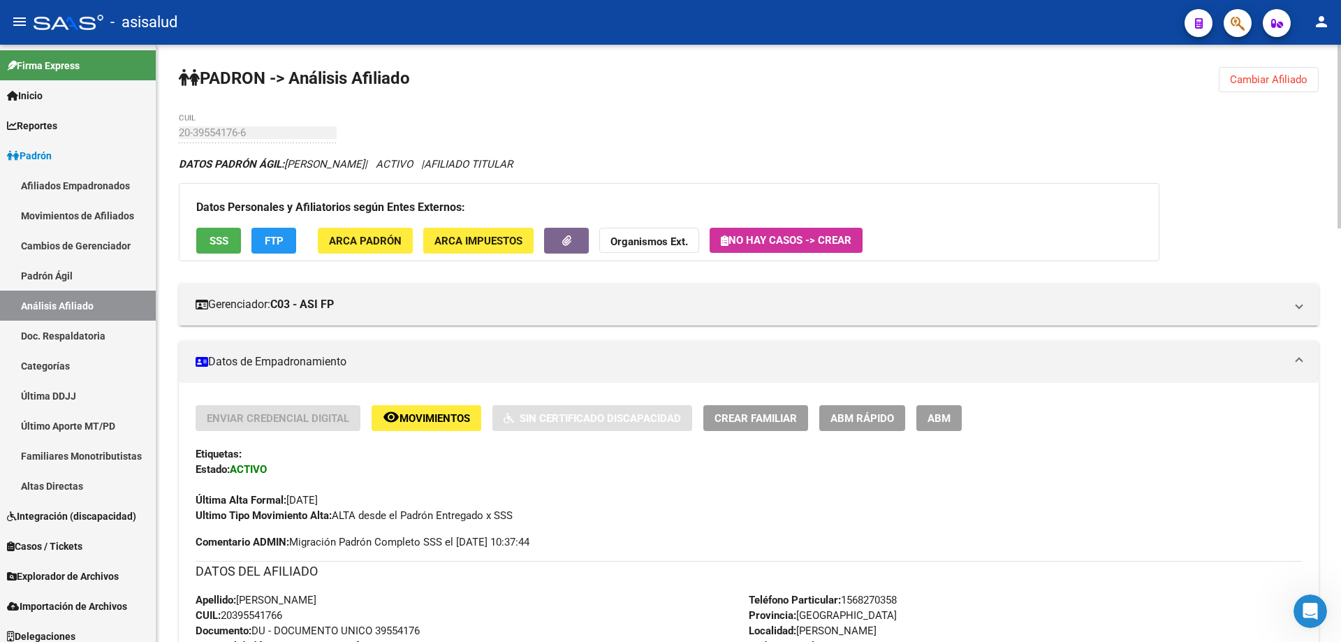
click at [275, 239] on span "FTP" at bounding box center [274, 241] width 19 height 13
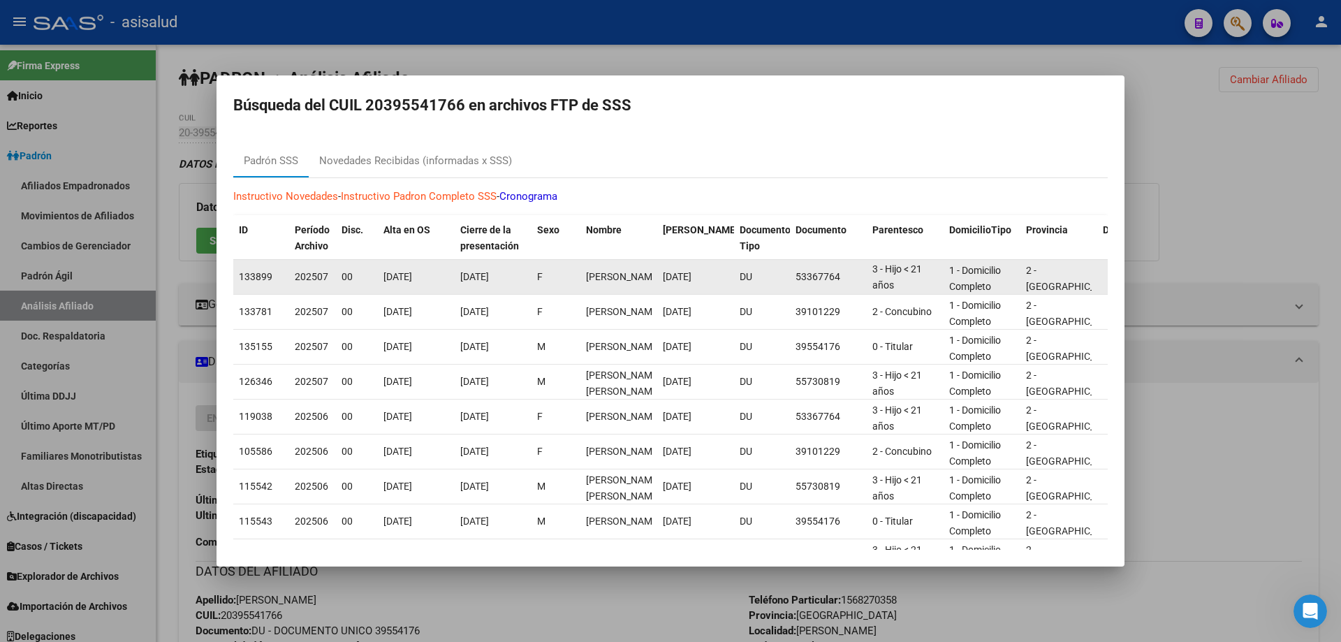
scroll to position [2, 0]
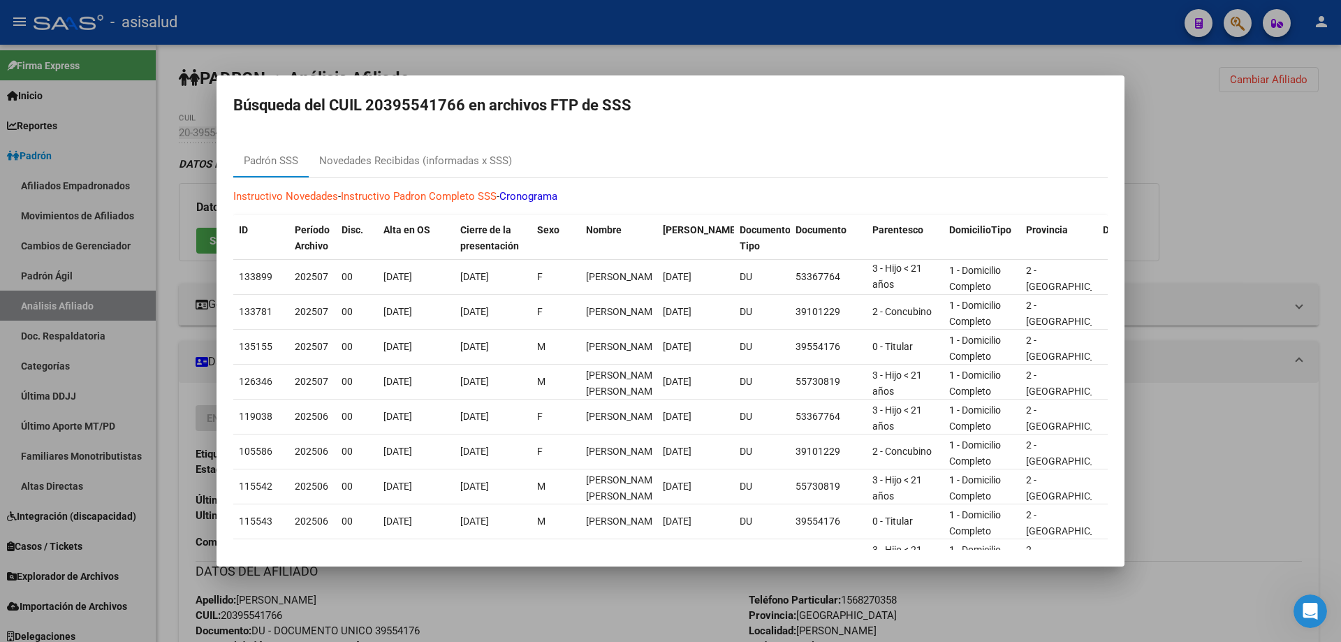
click at [1201, 226] on div at bounding box center [670, 321] width 1341 height 642
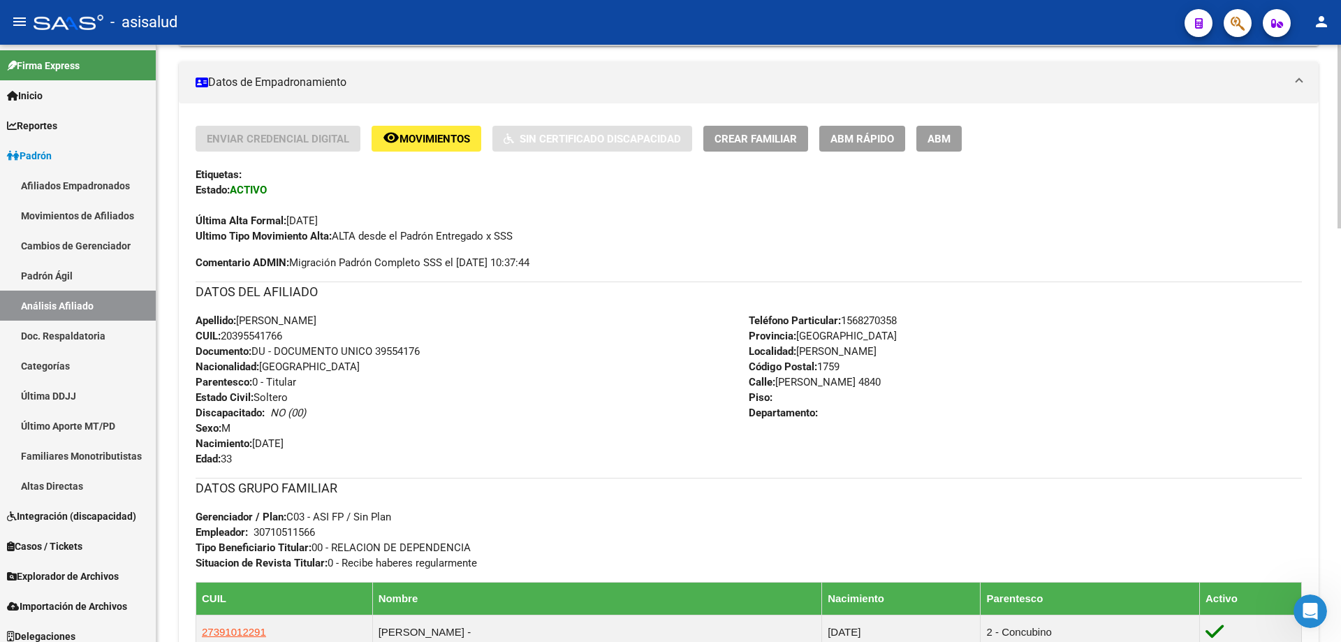
scroll to position [0, 0]
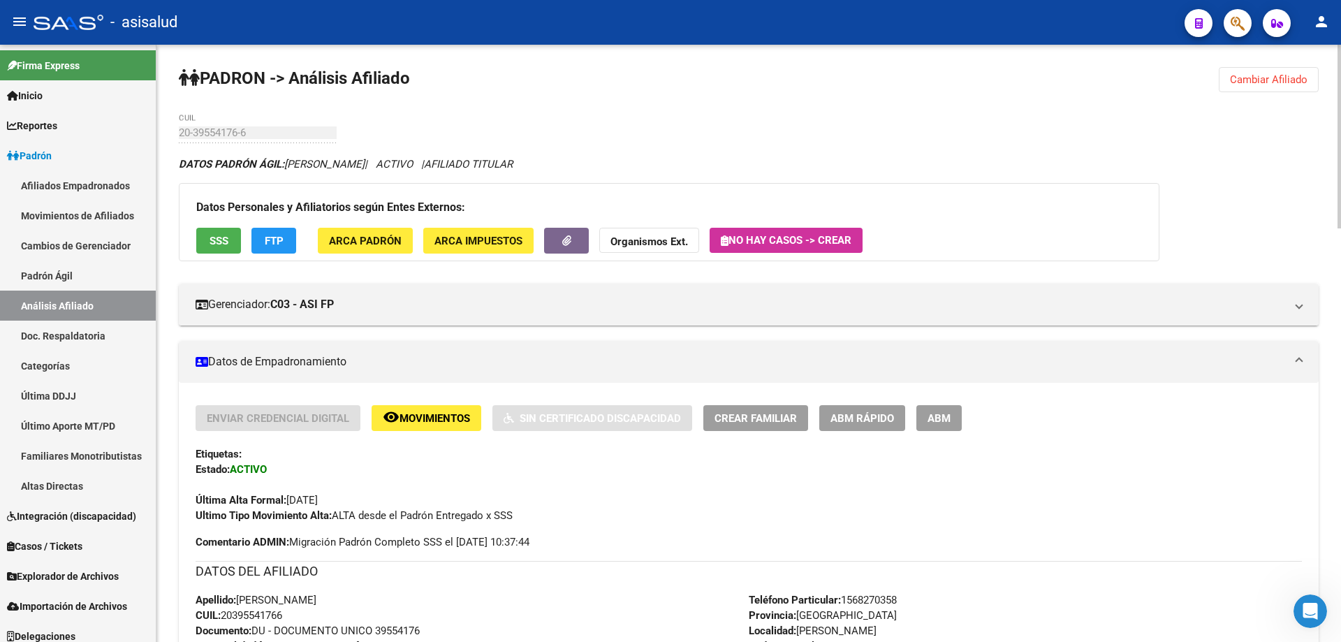
click at [1275, 68] on button "Cambiar Afiliado" at bounding box center [1269, 79] width 100 height 25
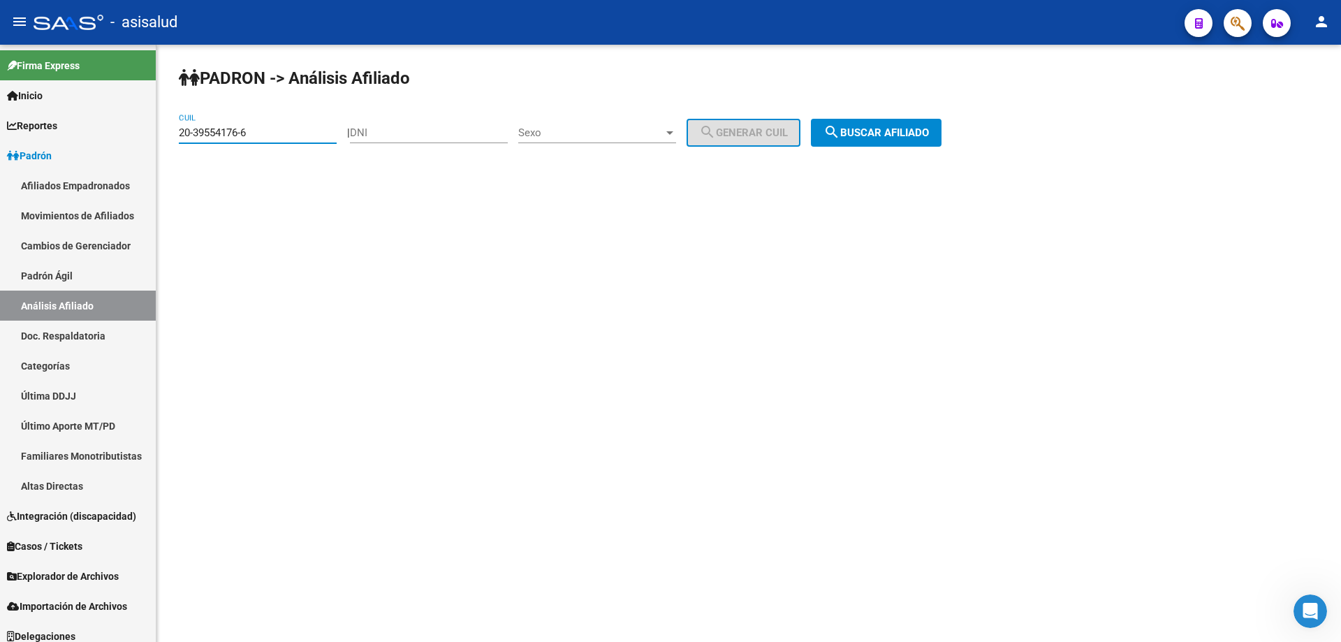
drag, startPoint x: 274, startPoint y: 129, endPoint x: 160, endPoint y: 133, distance: 114.0
click at [160, 133] on div "PADRON -> Análisis Afiliado 20-39554176-6 CUIL | DNI Sexo Sexo search Generar C…" at bounding box center [748, 118] width 1185 height 147
paste input "7-43395706-2"
click at [898, 122] on button "search Buscar afiliado" at bounding box center [876, 133] width 131 height 28
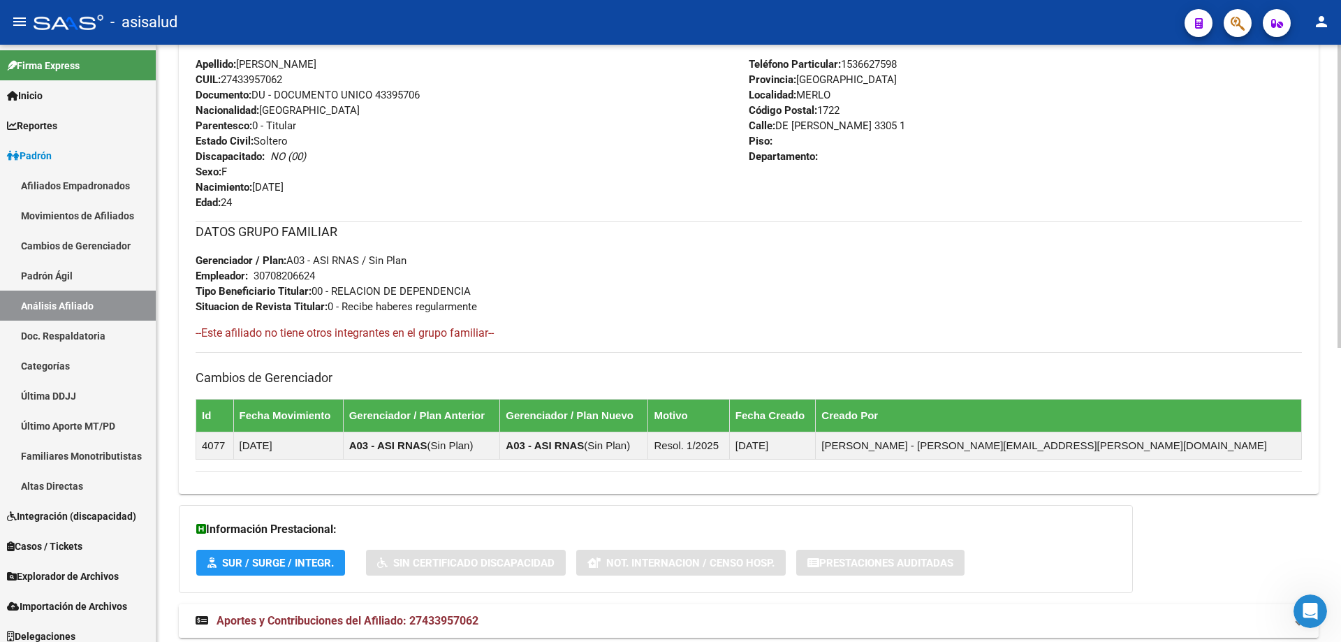
scroll to position [581, 0]
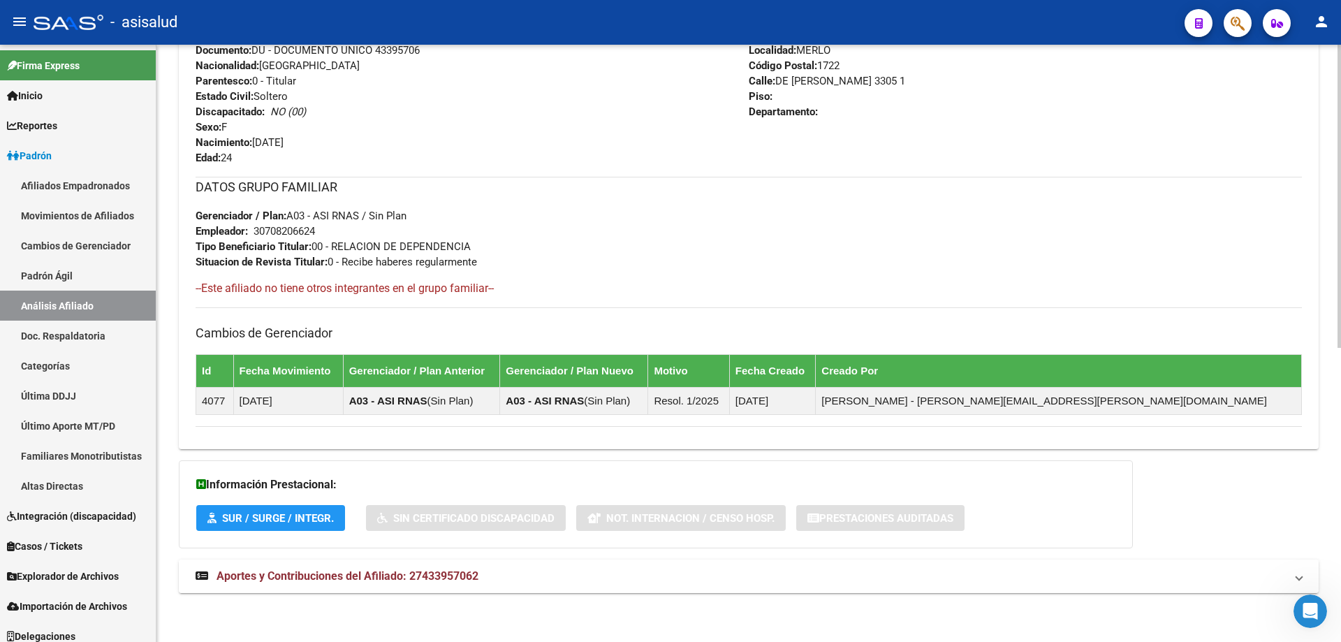
click at [575, 573] on mat-panel-title "Aportes y Contribuciones del Afiliado: 27433957062" at bounding box center [741, 576] width 1090 height 15
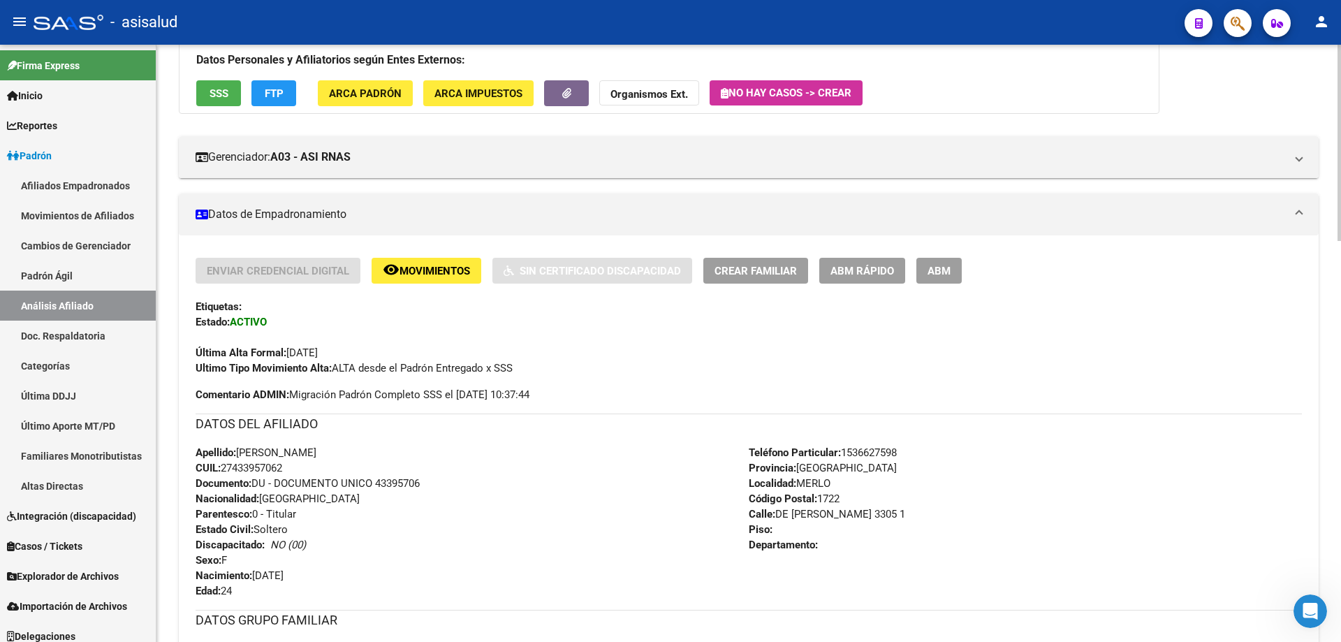
scroll to position [0, 0]
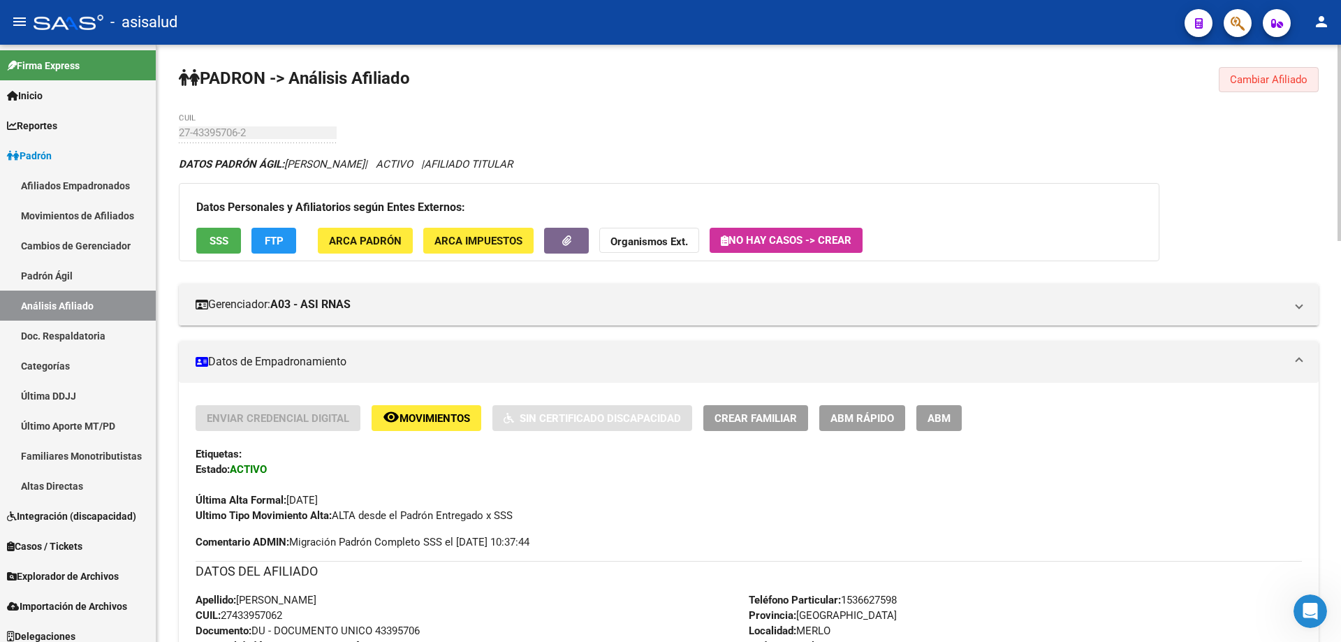
click at [1304, 74] on span "Cambiar Afiliado" at bounding box center [1269, 79] width 78 height 13
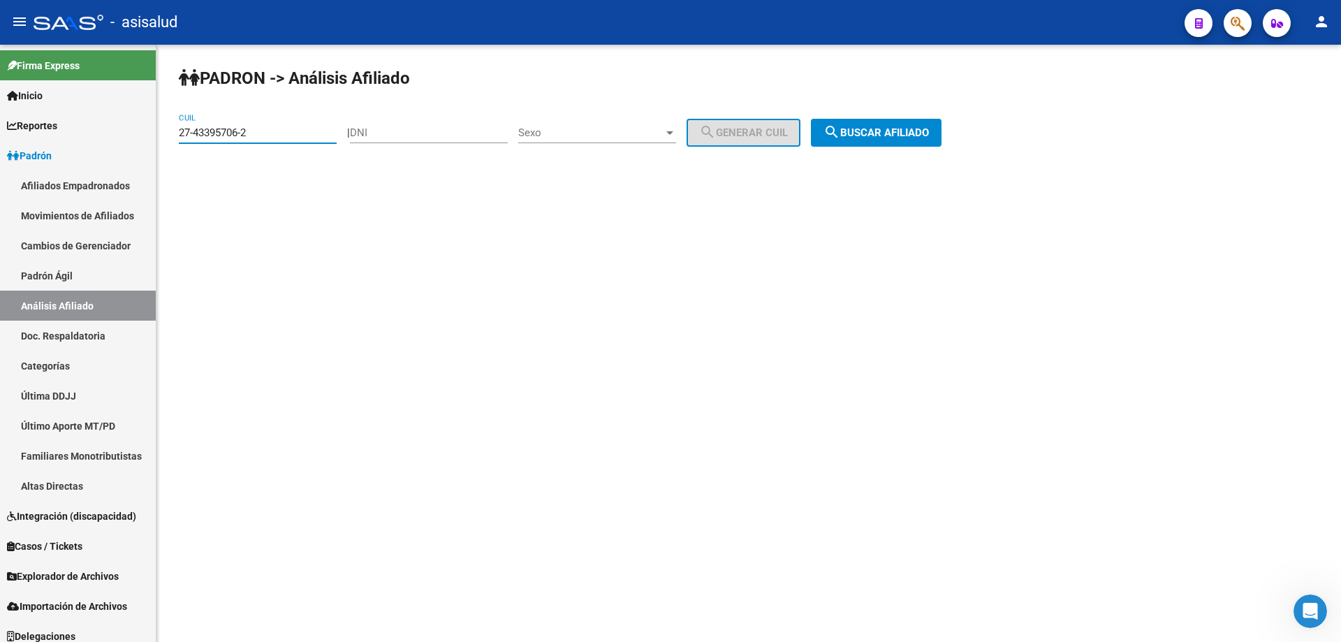
drag, startPoint x: 278, startPoint y: 132, endPoint x: 181, endPoint y: 136, distance: 97.2
click at [181, 136] on input "27-43395706-2" at bounding box center [258, 132] width 158 height 13
paste input "17852524"
click at [896, 133] on span "search Buscar afiliado" at bounding box center [876, 132] width 105 height 13
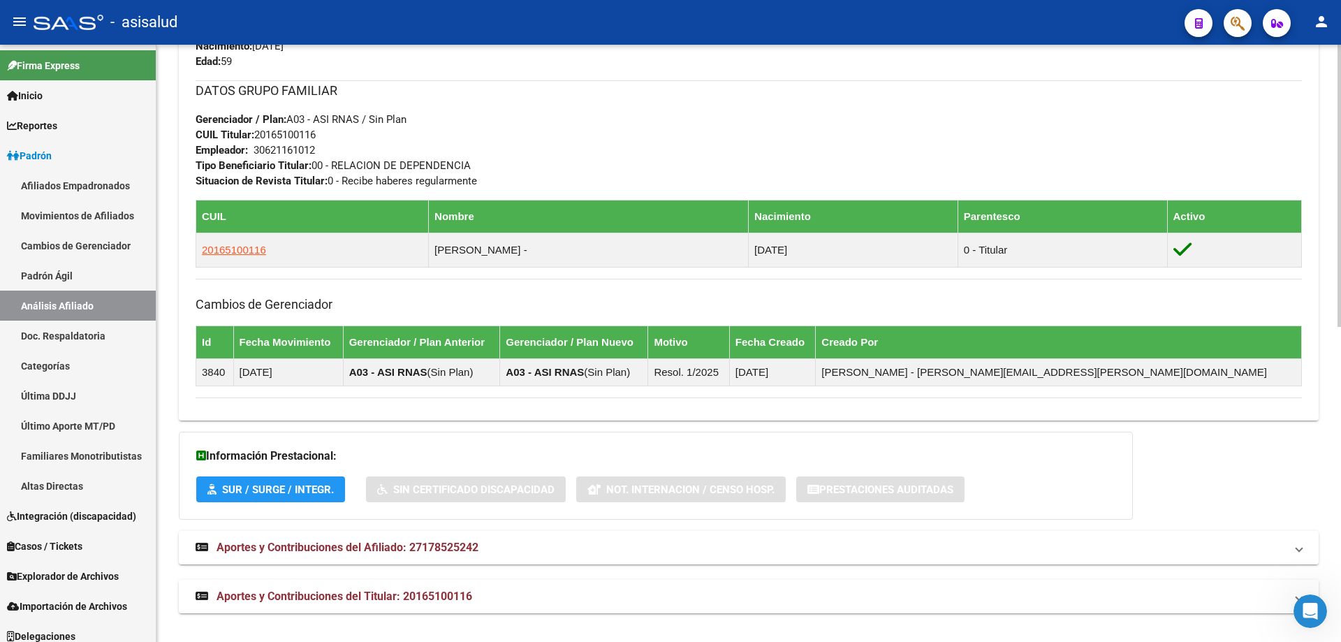
scroll to position [666, 0]
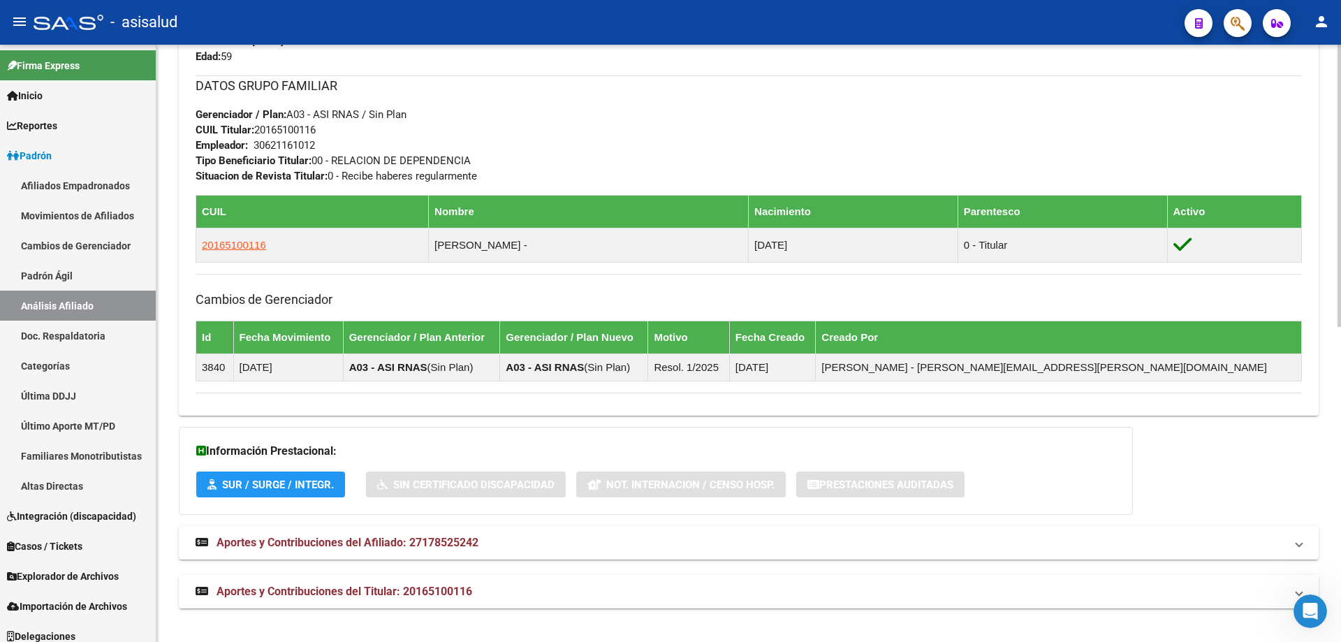
click at [392, 604] on mat-expansion-panel-header "Aportes y Contribuciones del Titular: 20165100116" at bounding box center [749, 592] width 1140 height 34
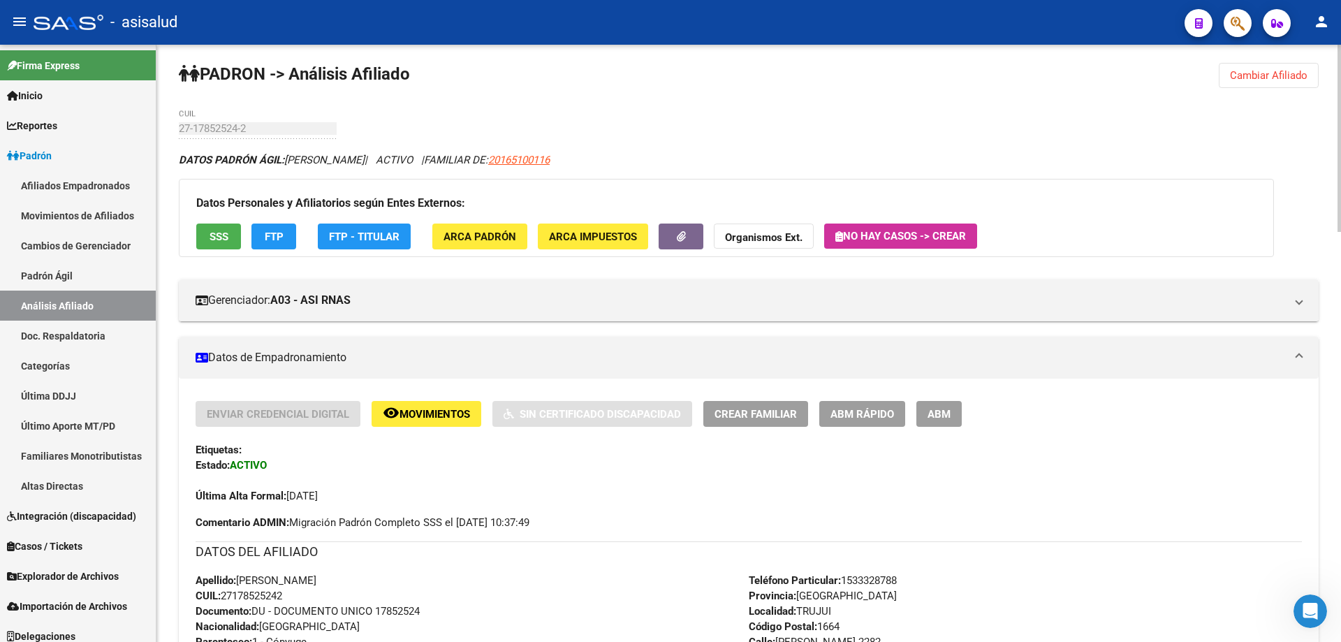
scroll to position [0, 0]
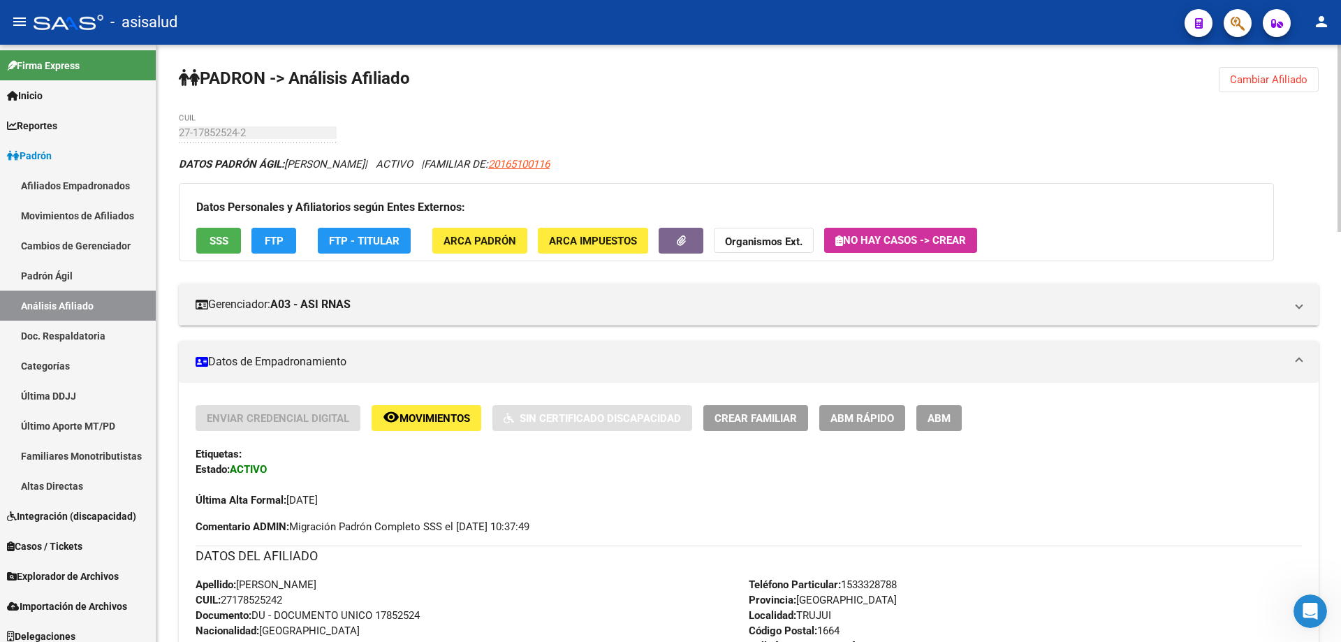
click at [214, 240] on span "SSS" at bounding box center [219, 241] width 19 height 13
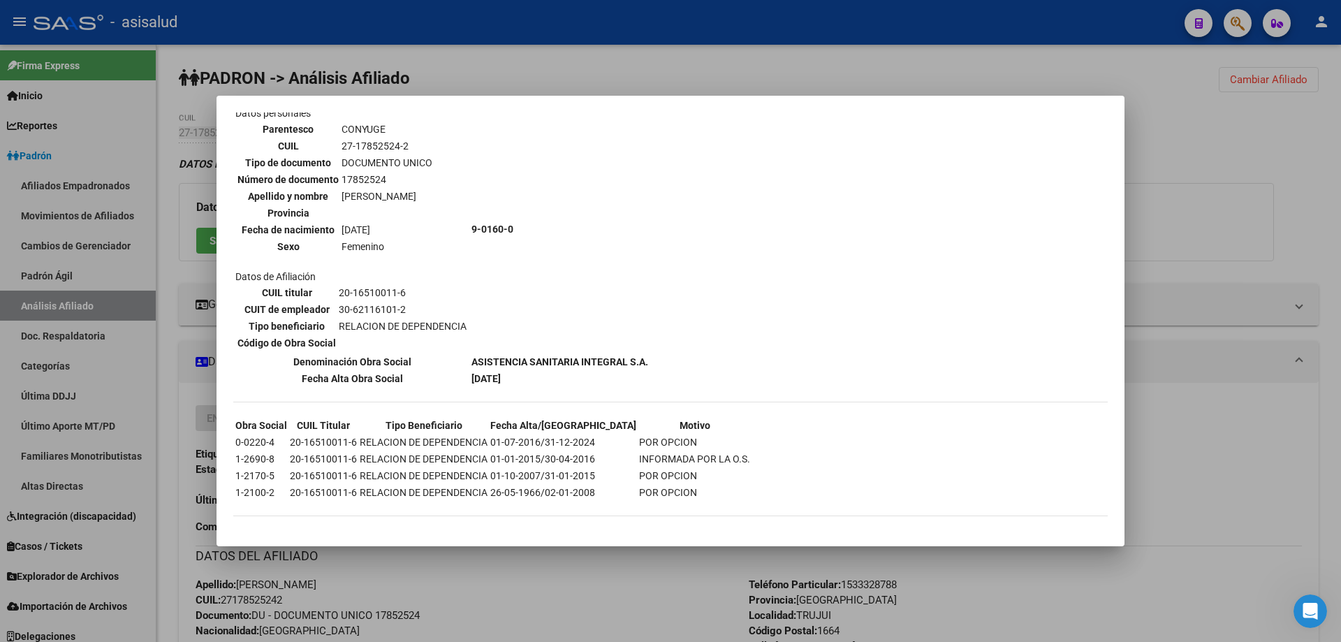
scroll to position [505, 0]
click at [1247, 438] on div at bounding box center [670, 321] width 1341 height 642
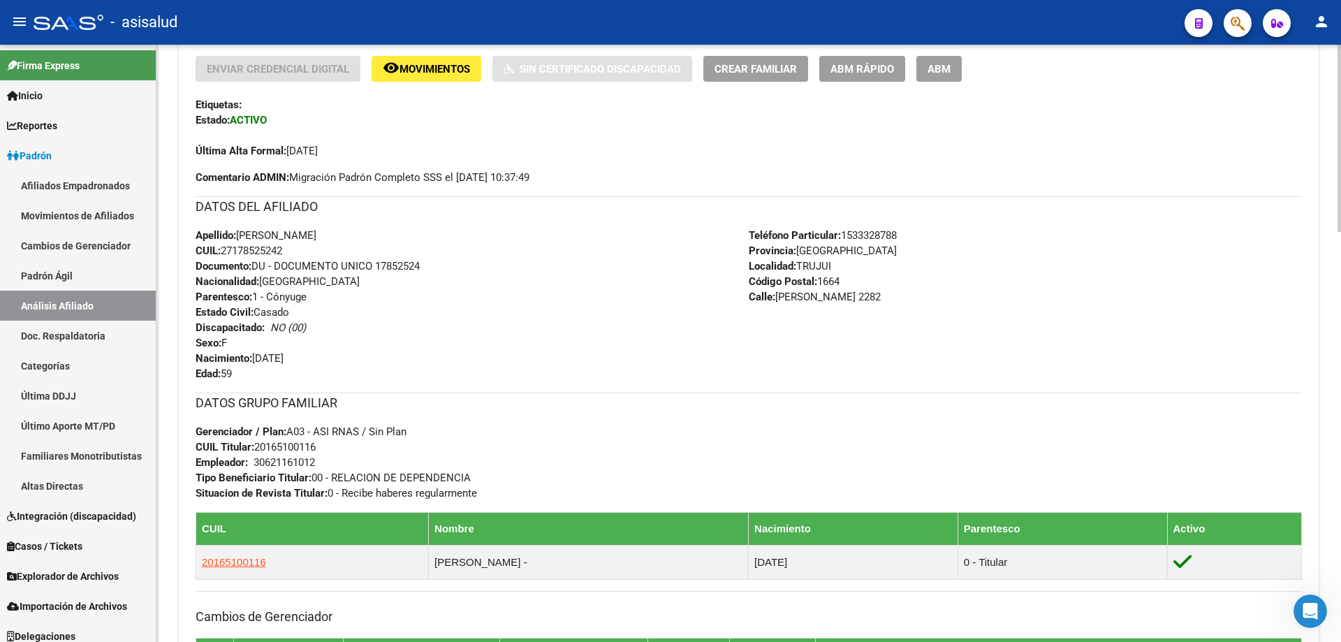
scroll to position [0, 0]
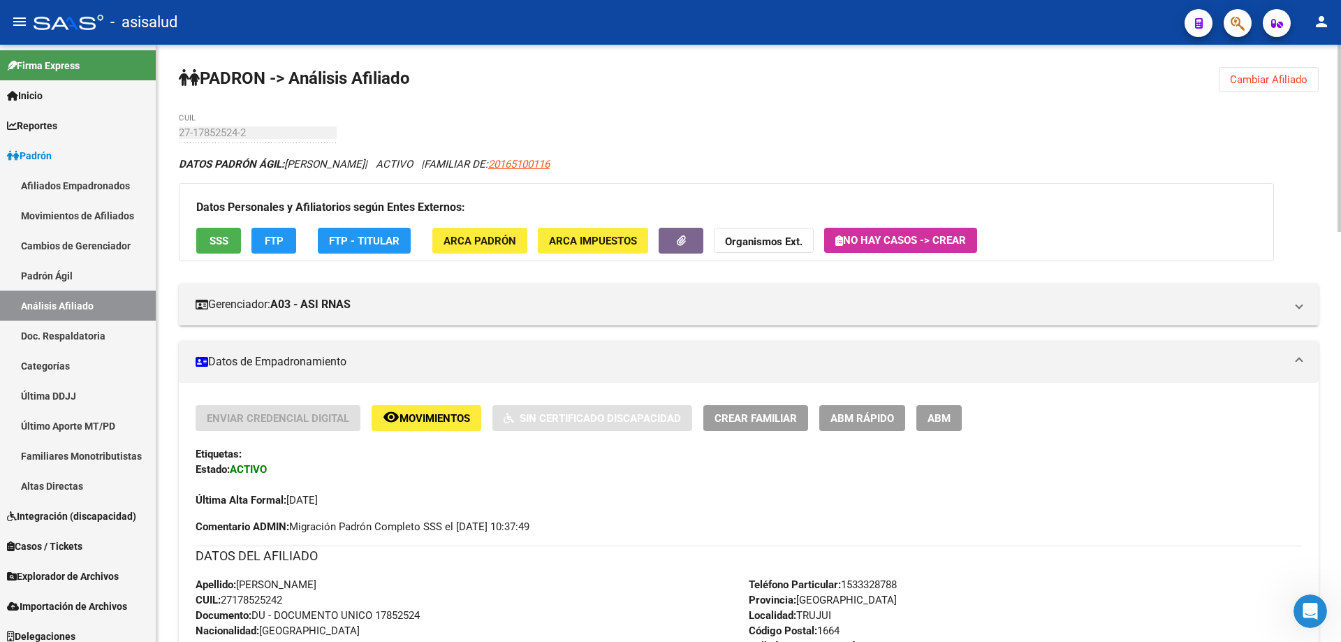
click at [212, 235] on span "SSS" at bounding box center [219, 241] width 19 height 13
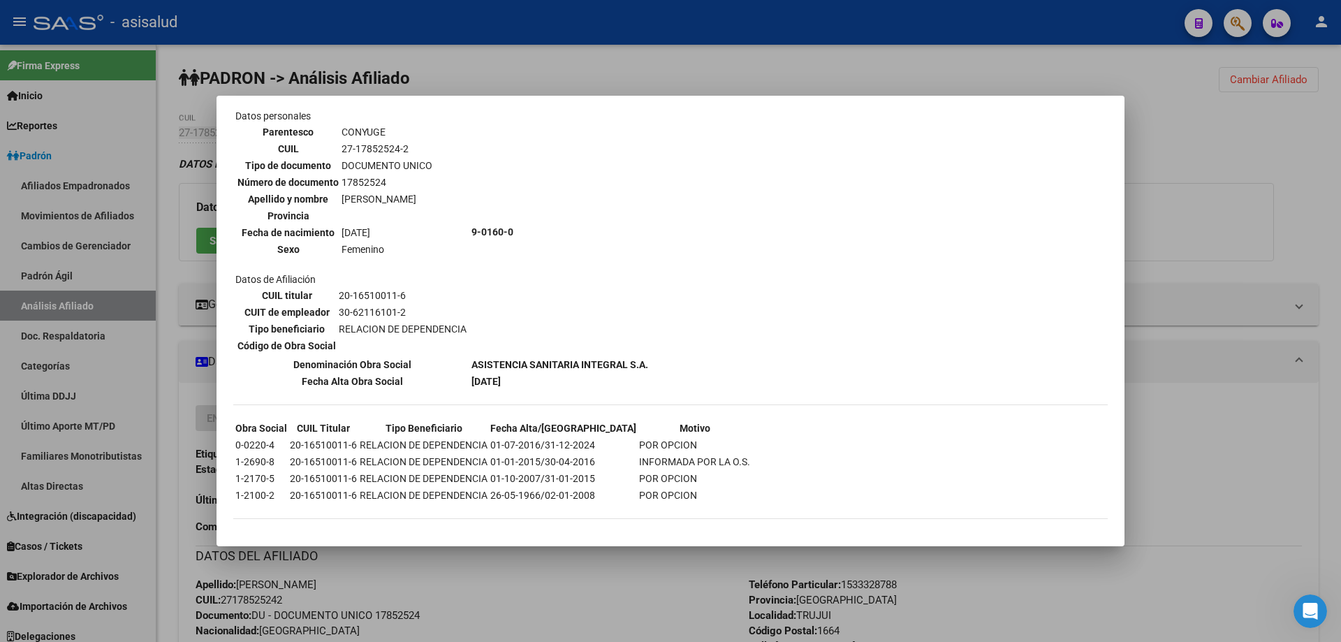
scroll to position [505, 0]
click at [1341, 463] on div at bounding box center [670, 321] width 1341 height 642
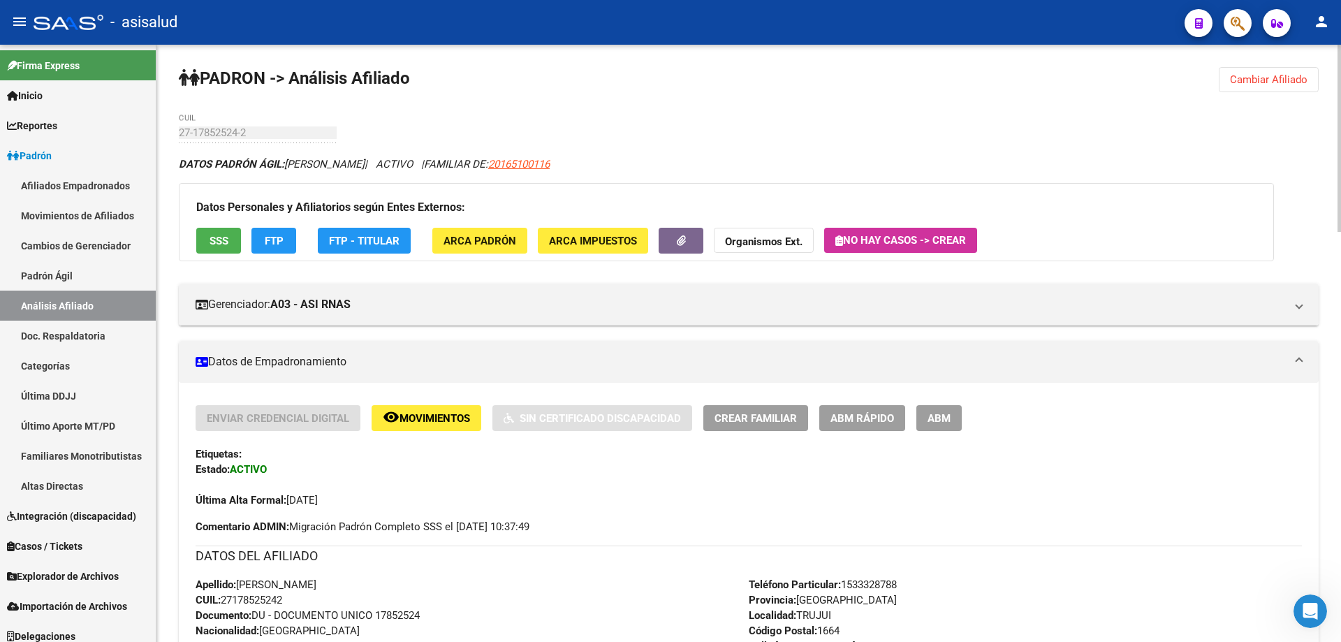
click at [265, 238] on span "FTP" at bounding box center [274, 241] width 19 height 13
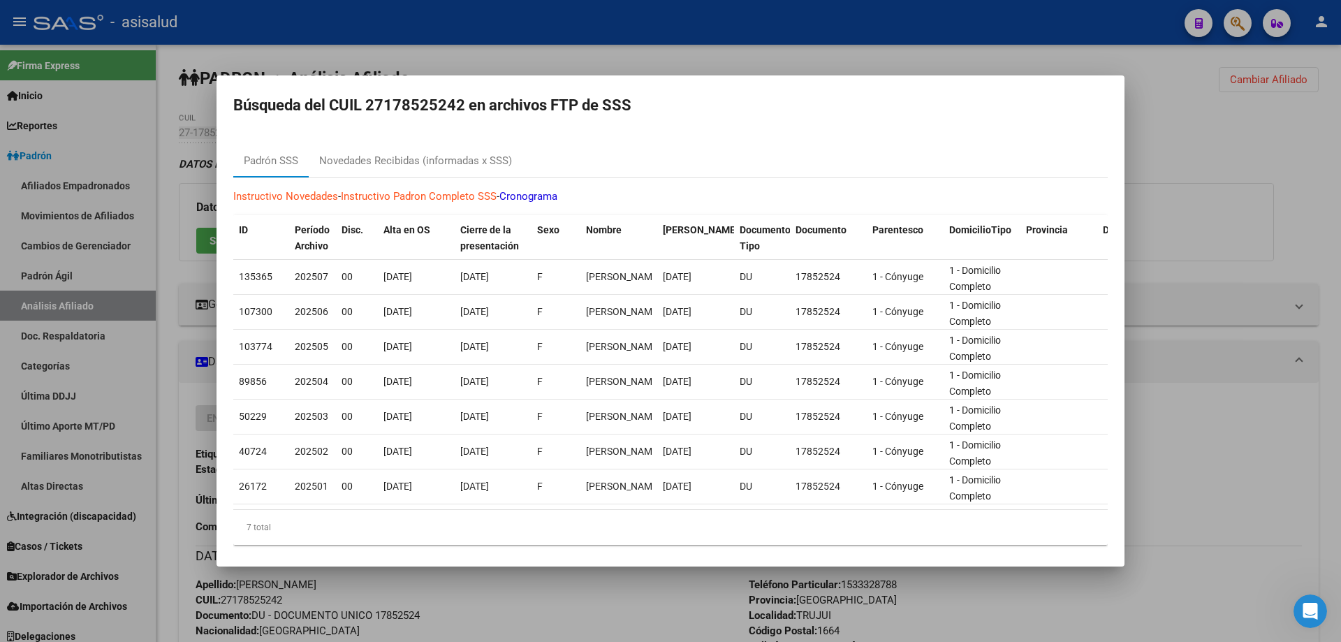
click at [1274, 486] on div at bounding box center [670, 321] width 1341 height 642
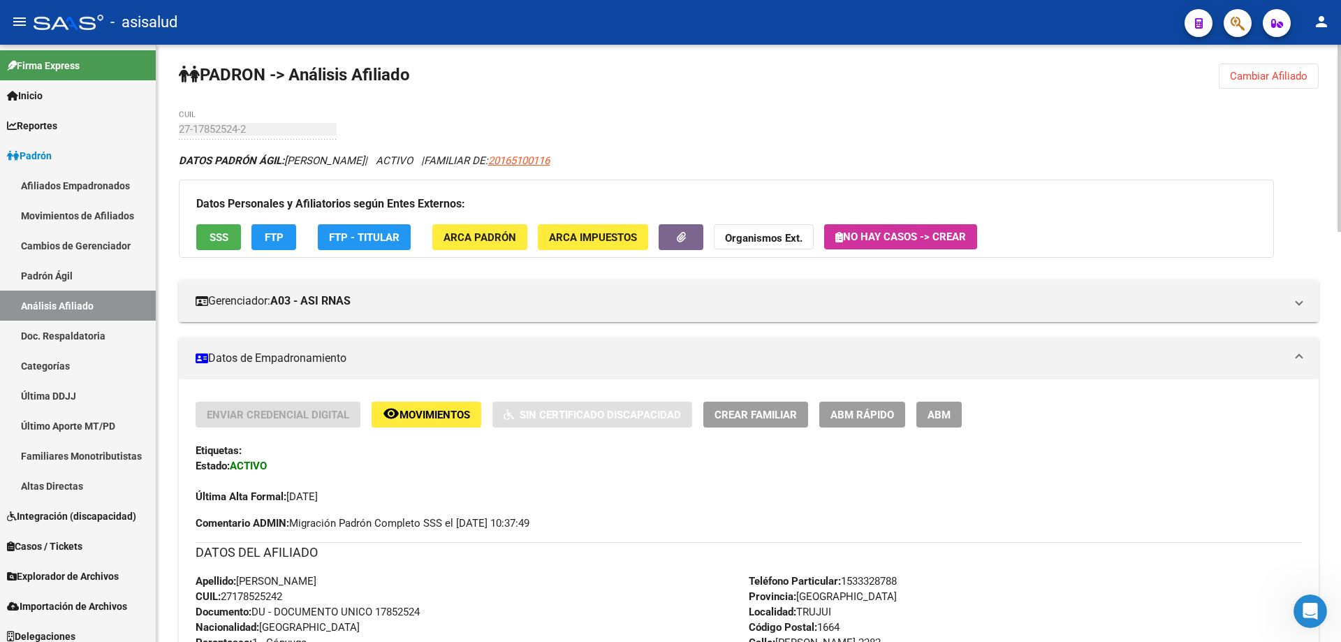
scroll to position [0, 0]
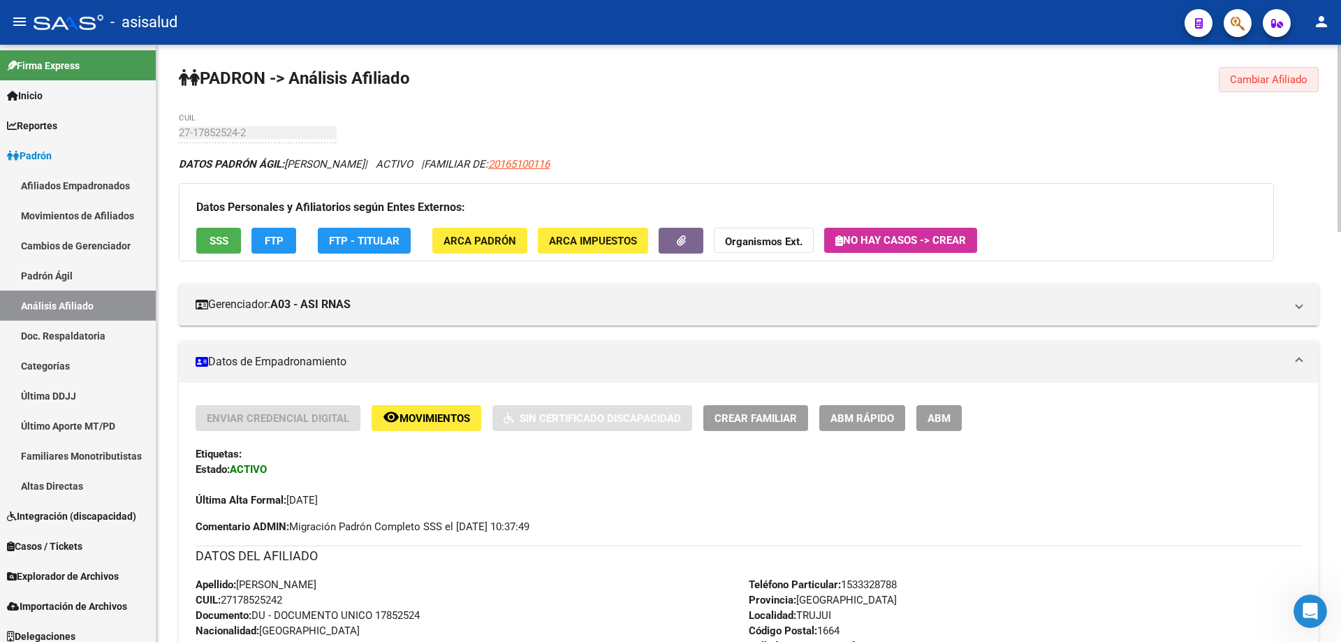
click at [1262, 75] on span "Cambiar Afiliado" at bounding box center [1269, 79] width 78 height 13
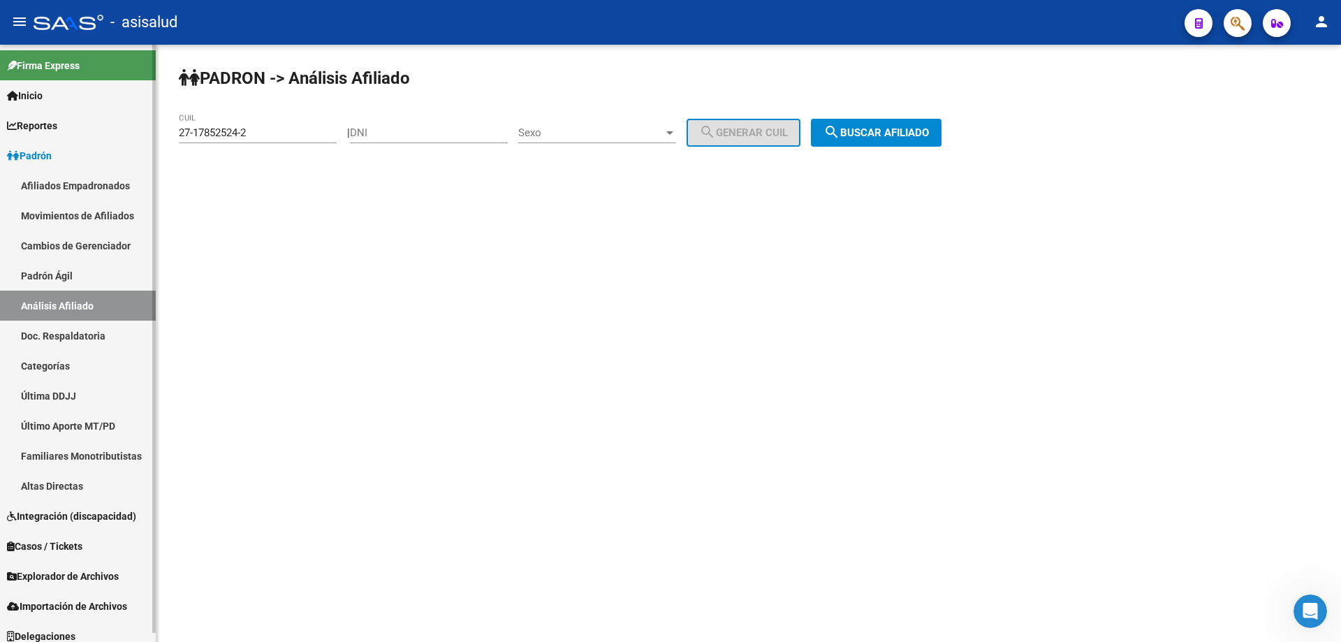
drag, startPoint x: 286, startPoint y: 134, endPoint x: 0, endPoint y: 184, distance: 290.8
click at [35, 171] on mat-sidenav-container "Firma Express Inicio Calendario SSS Instructivos Contacto OS Reportes Padrón Tr…" at bounding box center [670, 343] width 1341 height 597
paste input "3-24030380-9"
click at [925, 126] on span "search Buscar afiliado" at bounding box center [876, 132] width 105 height 13
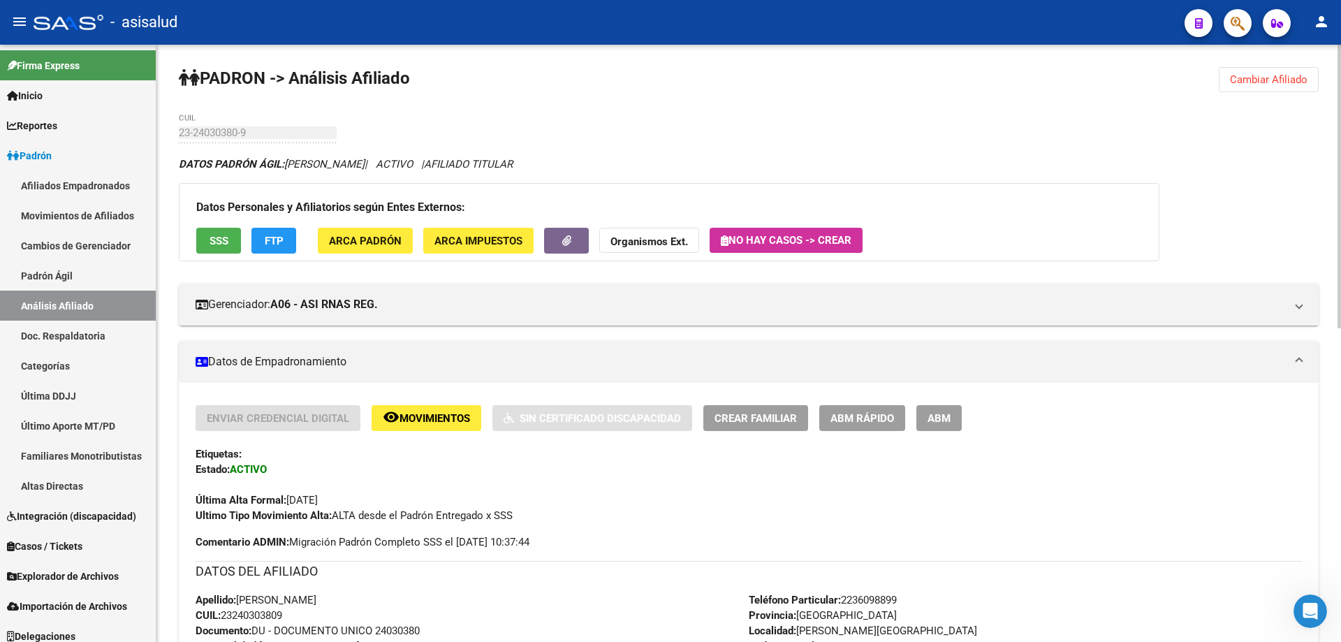
click at [1243, 79] on span "Cambiar Afiliado" at bounding box center [1269, 79] width 78 height 13
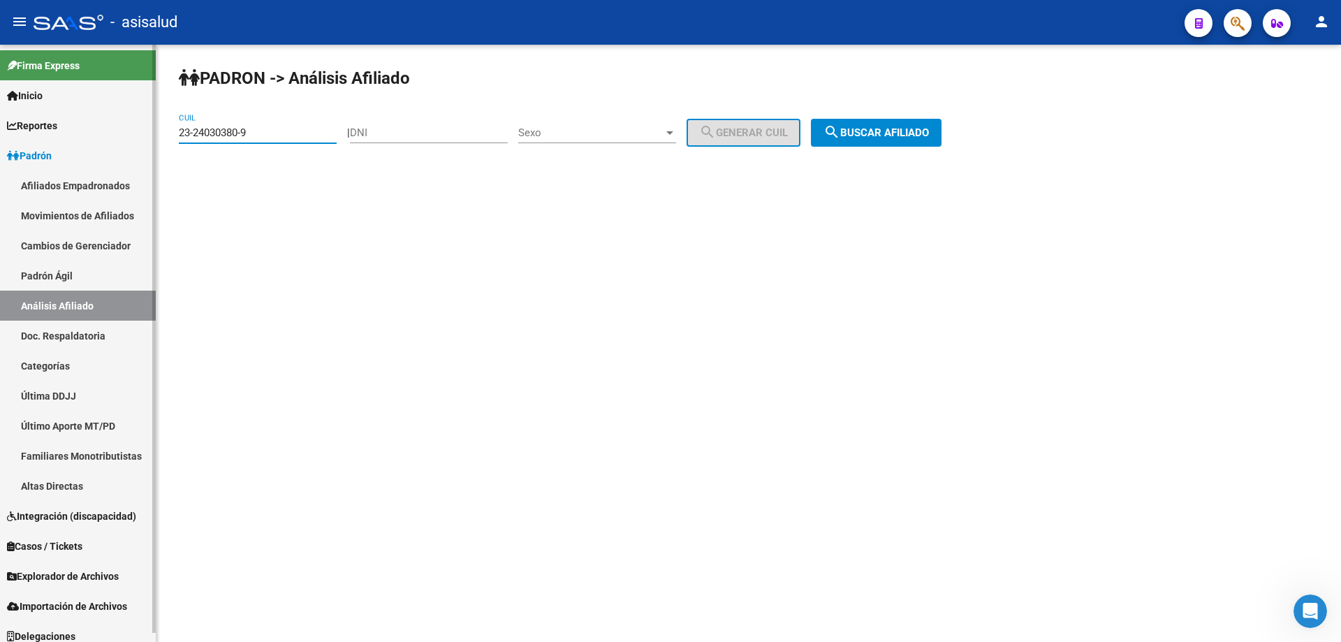
drag, startPoint x: 259, startPoint y: 131, endPoint x: 0, endPoint y: 144, distance: 259.5
click at [0, 143] on mat-sidenav-container "Firma Express Inicio Calendario SSS Instructivos Contacto OS Reportes Padrón Tr…" at bounding box center [670, 343] width 1341 height 597
paste input "7-24251551-5"
type input "27-24251551-5"
click at [929, 133] on span "search Buscar afiliado" at bounding box center [876, 132] width 105 height 13
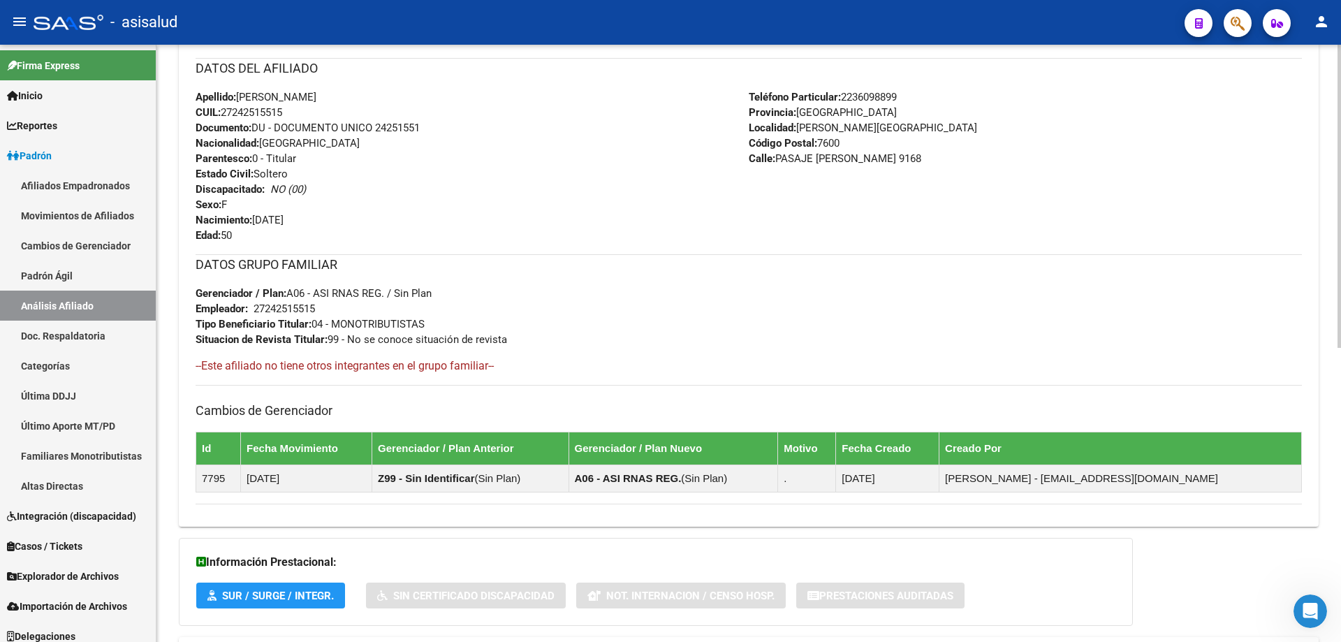
scroll to position [581, 0]
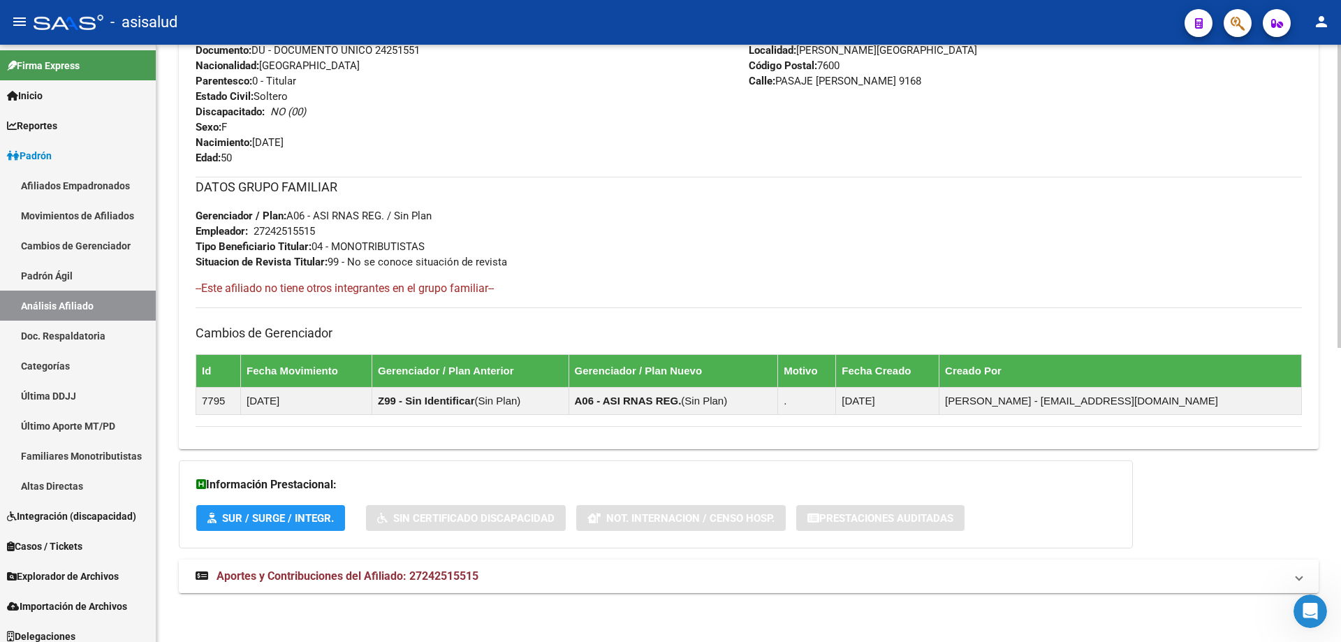
click at [720, 571] on mat-panel-title "Aportes y Contribuciones del Afiliado: 27242515515" at bounding box center [741, 576] width 1090 height 15
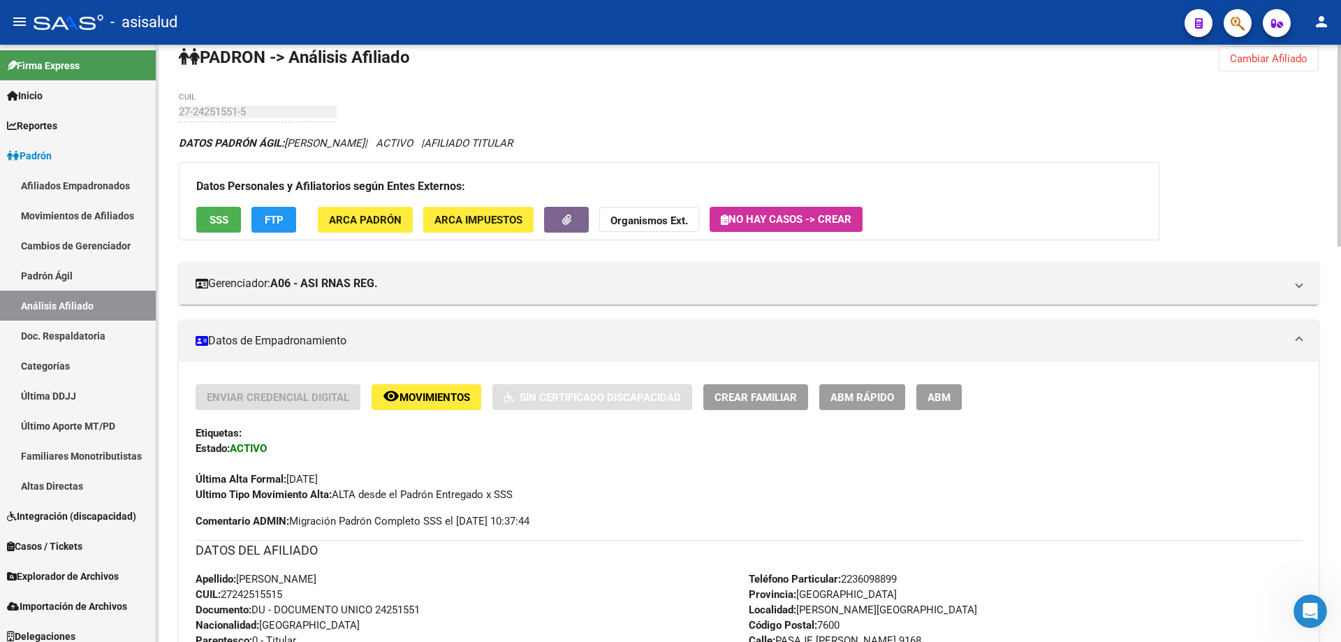
scroll to position [0, 0]
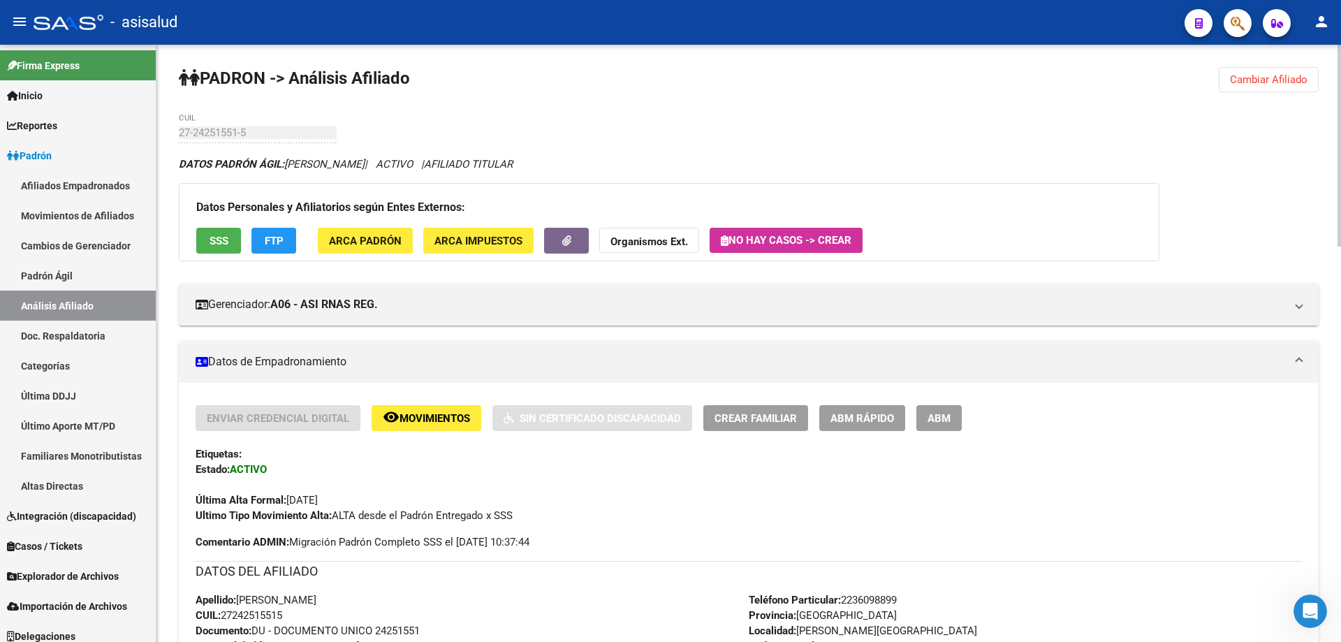
click at [224, 241] on span "SSS" at bounding box center [219, 241] width 19 height 13
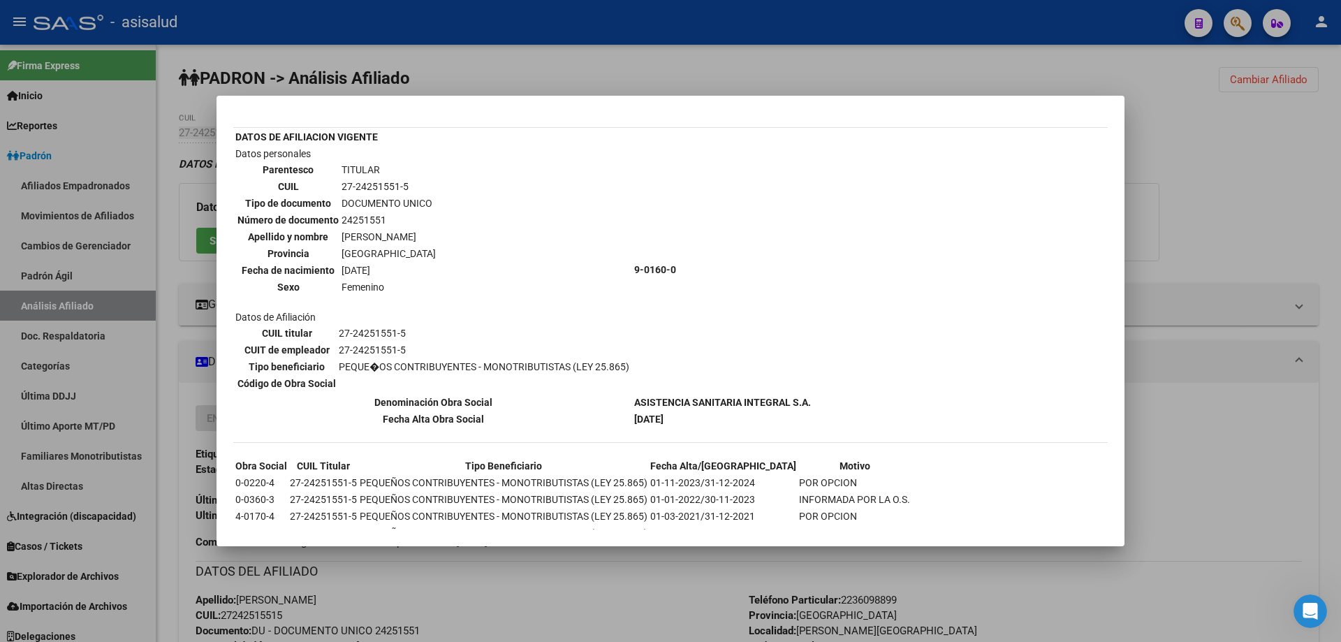
scroll to position [112, 0]
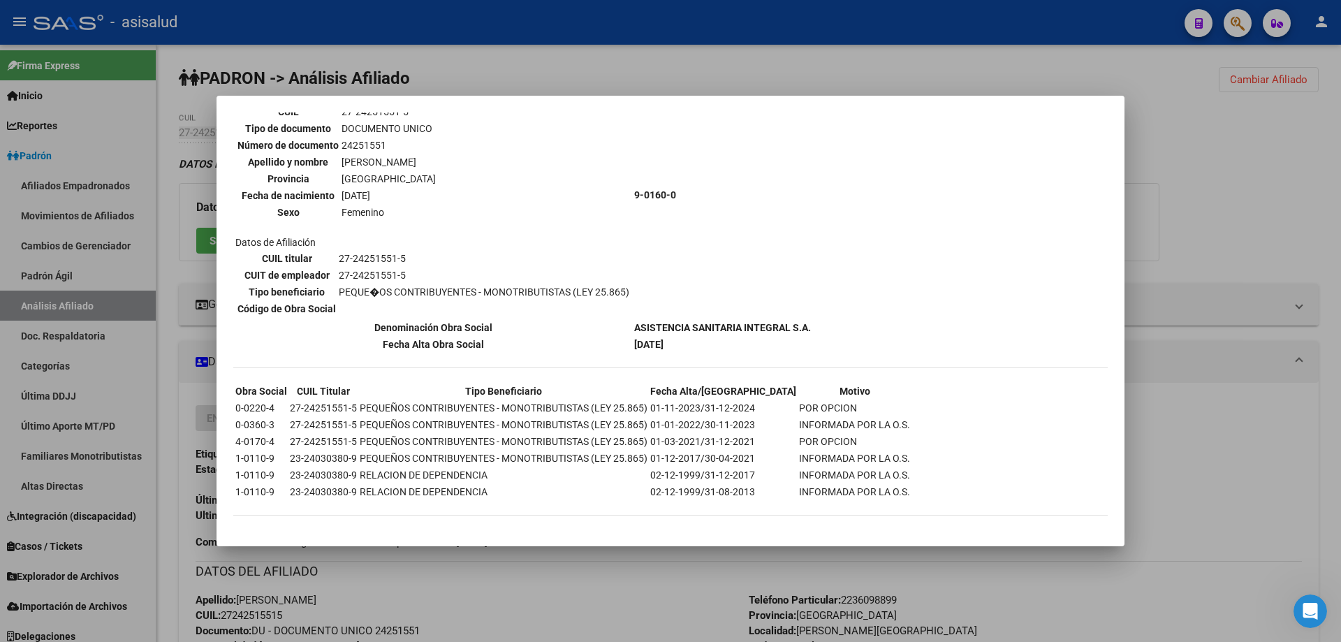
click at [1244, 265] on div at bounding box center [670, 321] width 1341 height 642
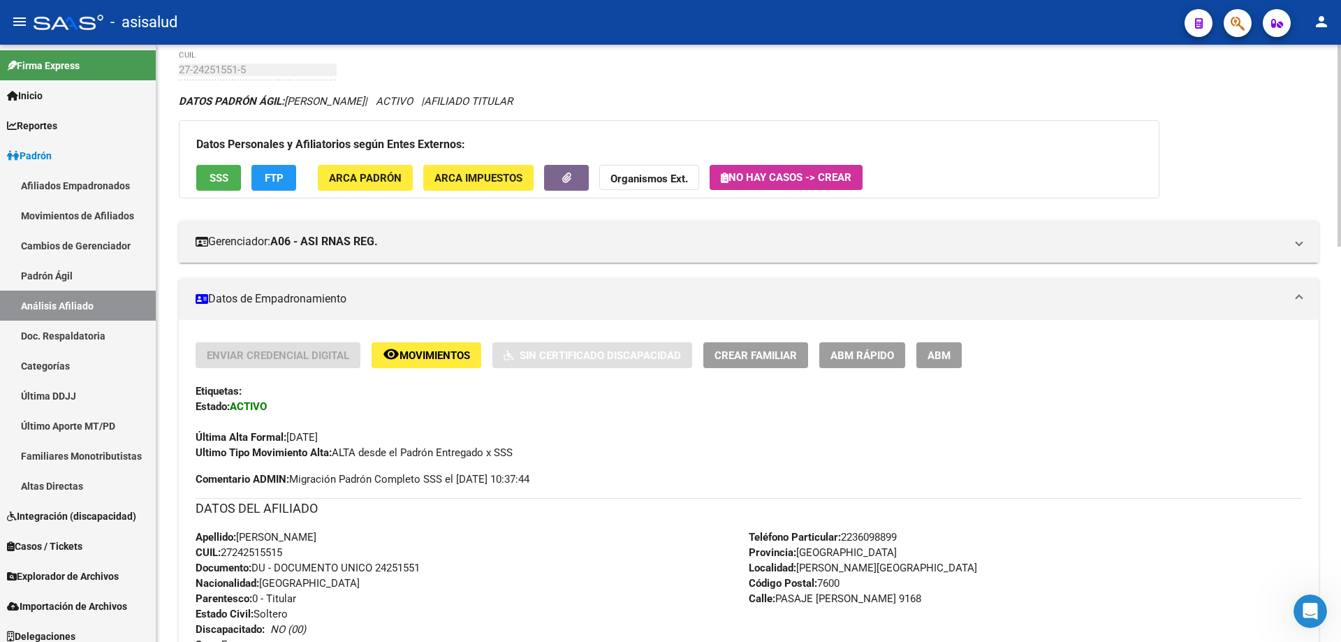
scroll to position [0, 0]
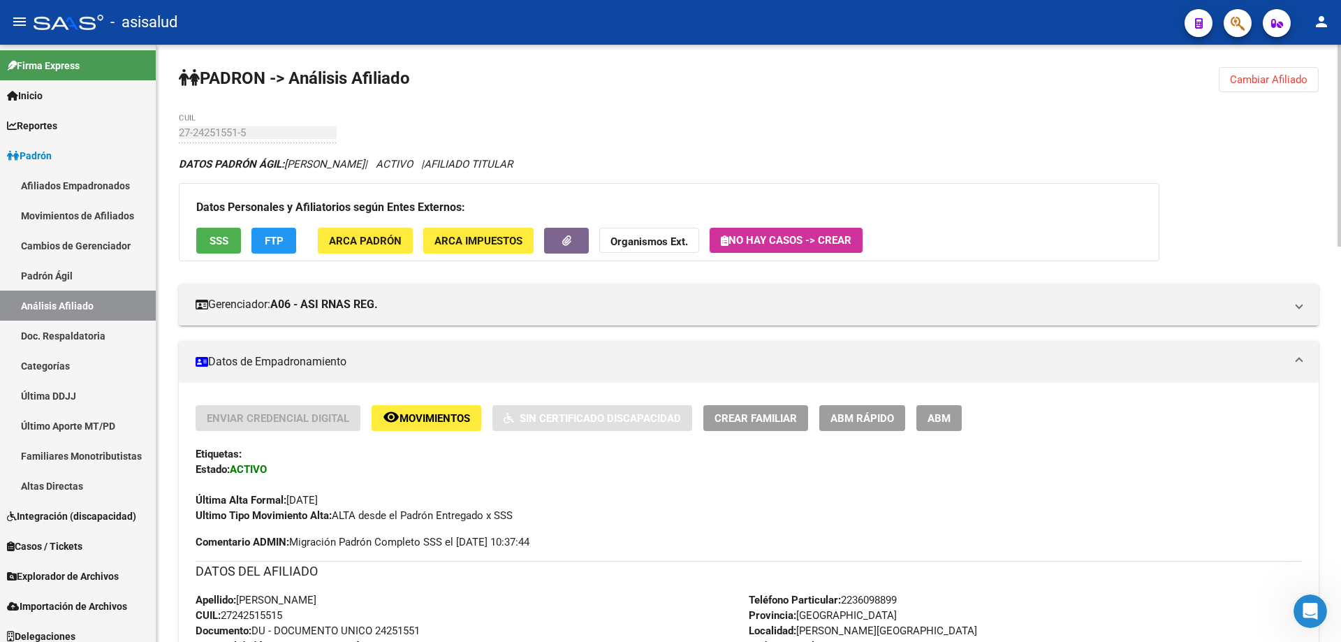
click at [663, 234] on button "Organismos Ext." at bounding box center [649, 241] width 100 height 26
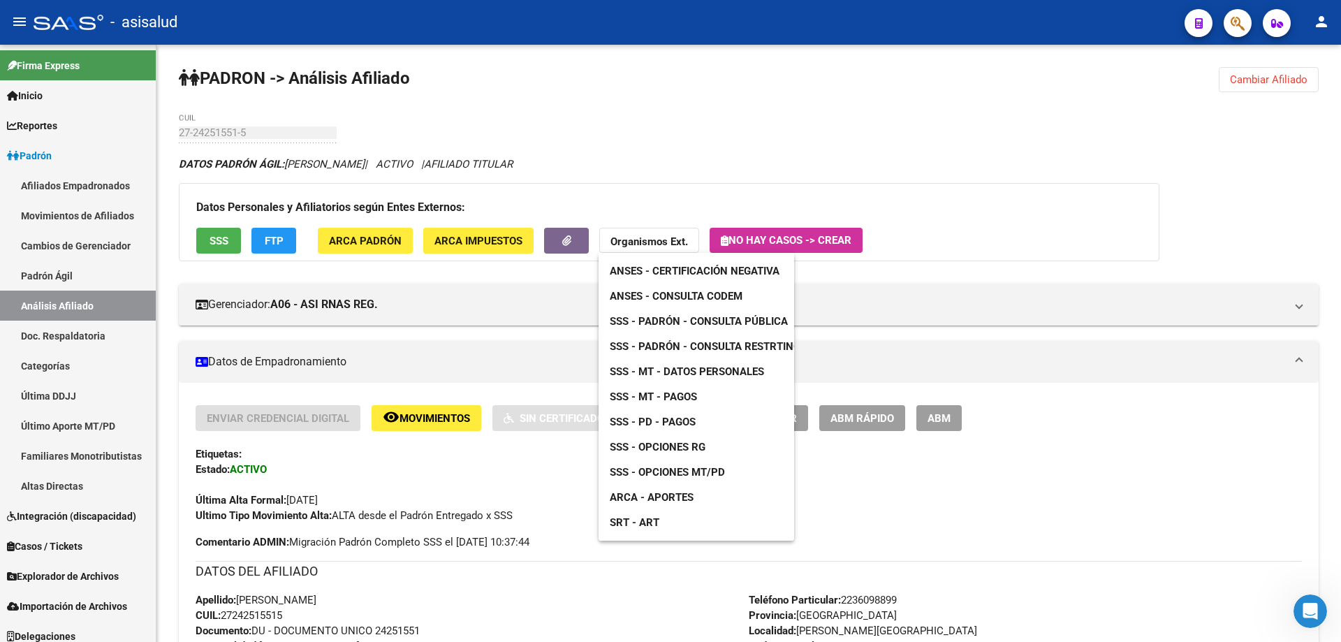
click at [693, 364] on link "SSS - MT - Datos Personales" at bounding box center [687, 371] width 177 height 25
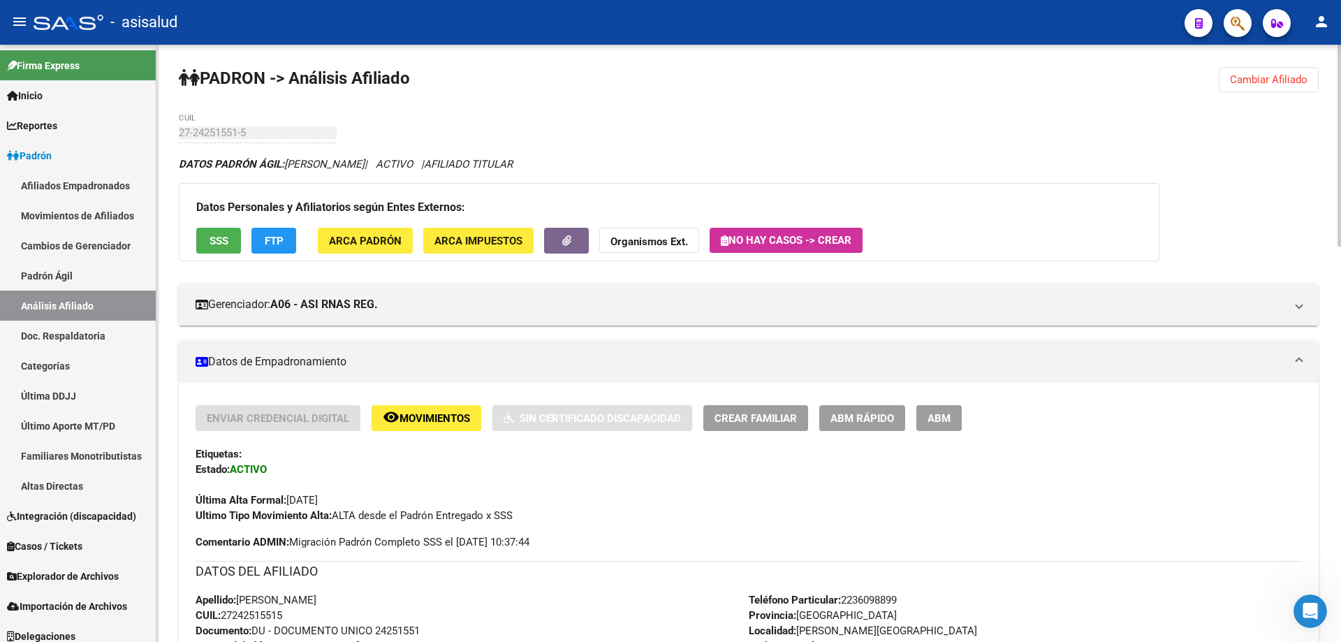
click at [1233, 12] on span "button" at bounding box center [1238, 23] width 14 height 29
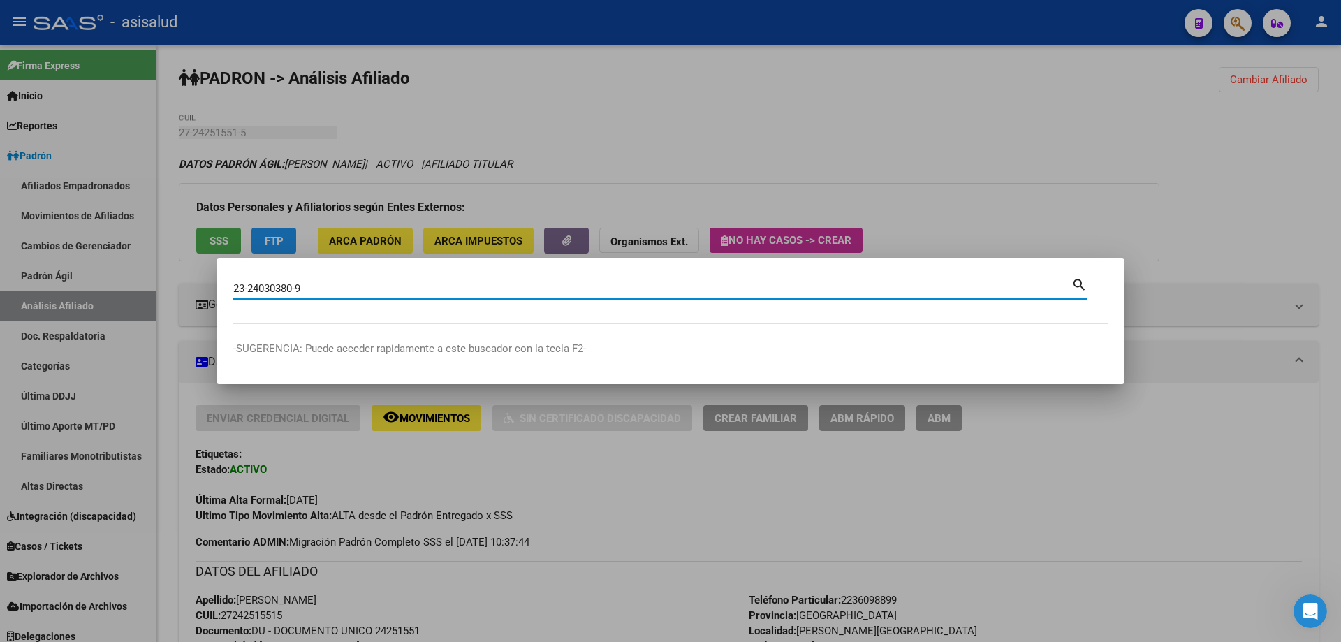
type input "23240303809"
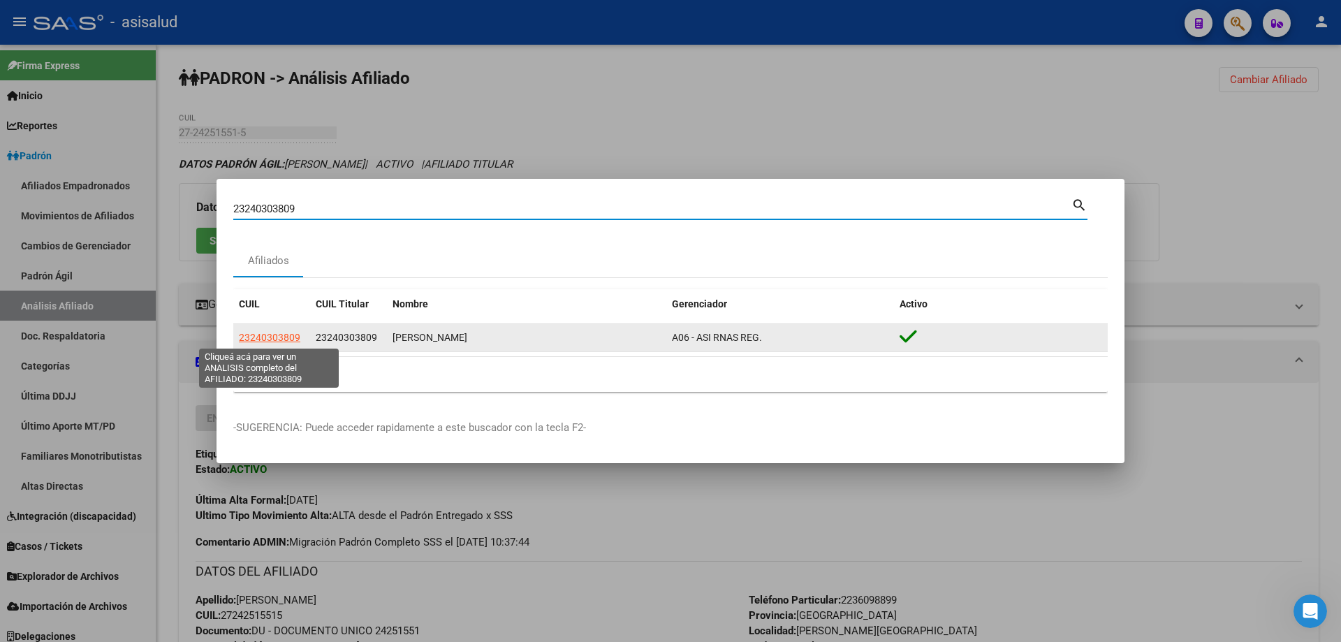
click at [286, 340] on span "23240303809" at bounding box center [269, 337] width 61 height 11
type textarea "23240303809"
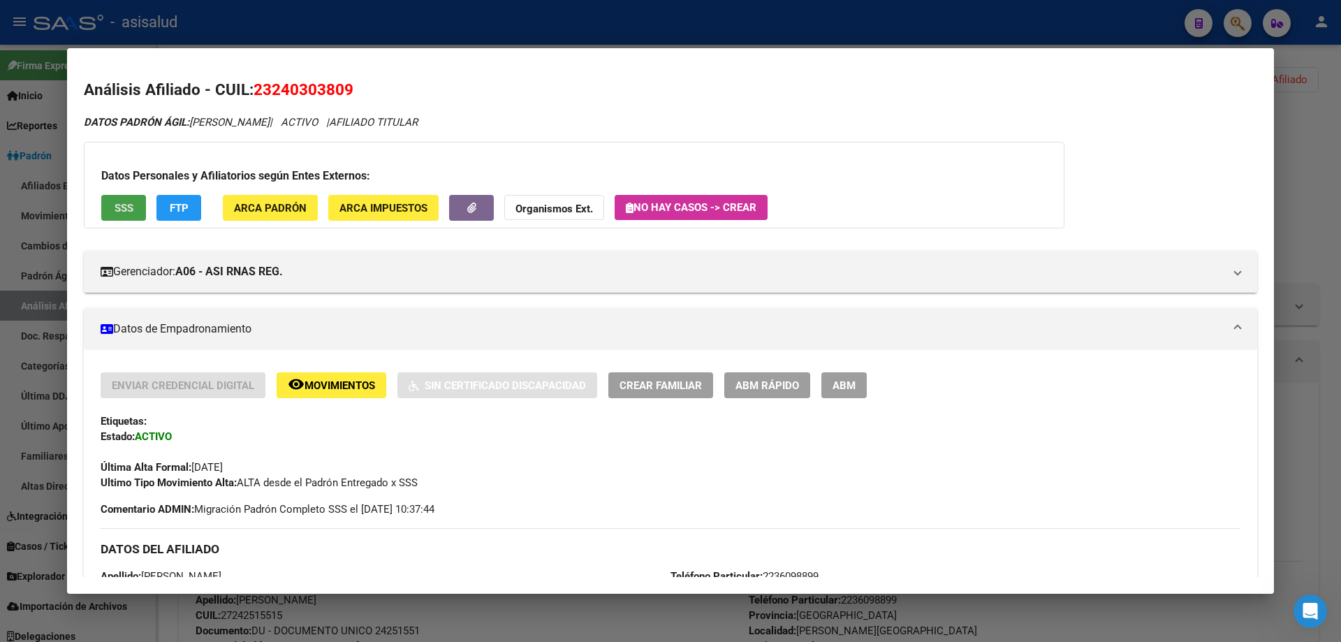
click at [127, 218] on button "SSS" at bounding box center [123, 208] width 45 height 26
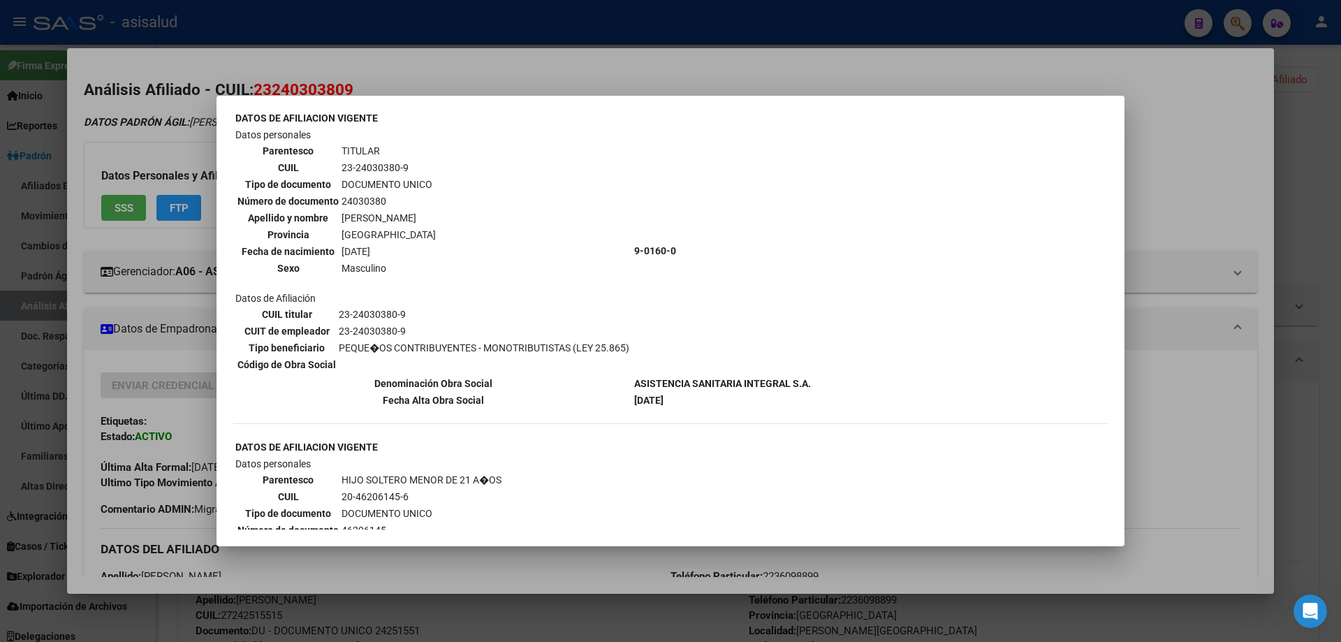
scroll to position [419, 0]
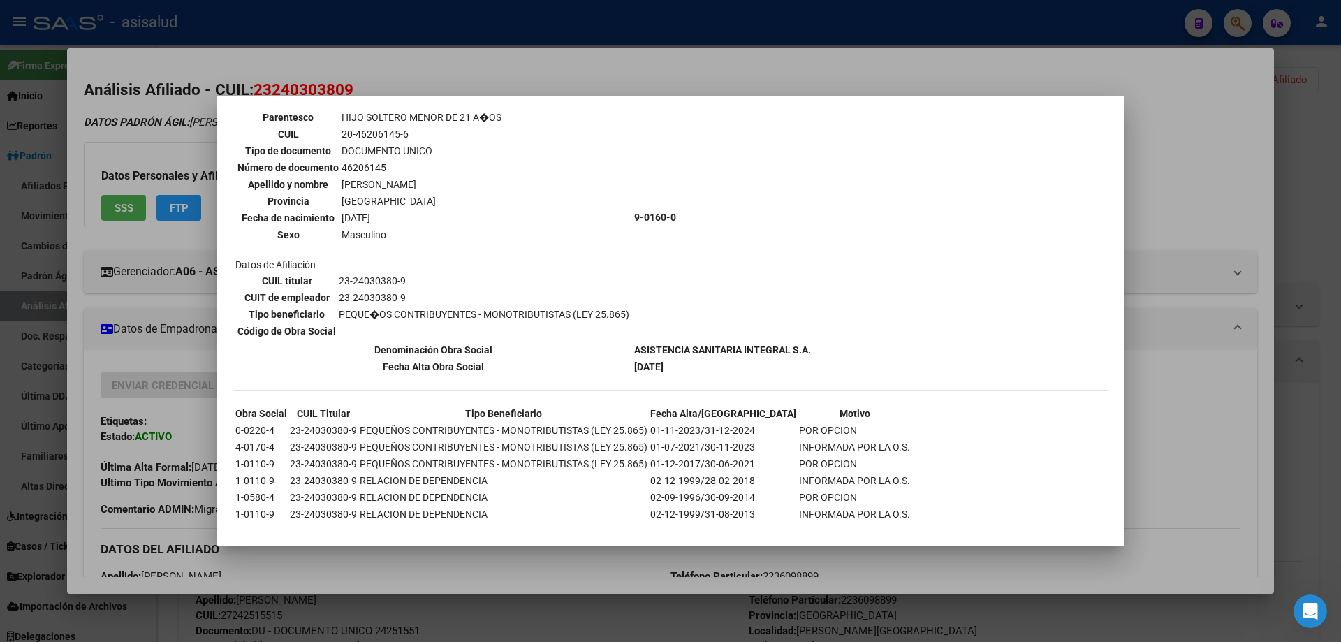
click at [1204, 388] on div at bounding box center [670, 321] width 1341 height 642
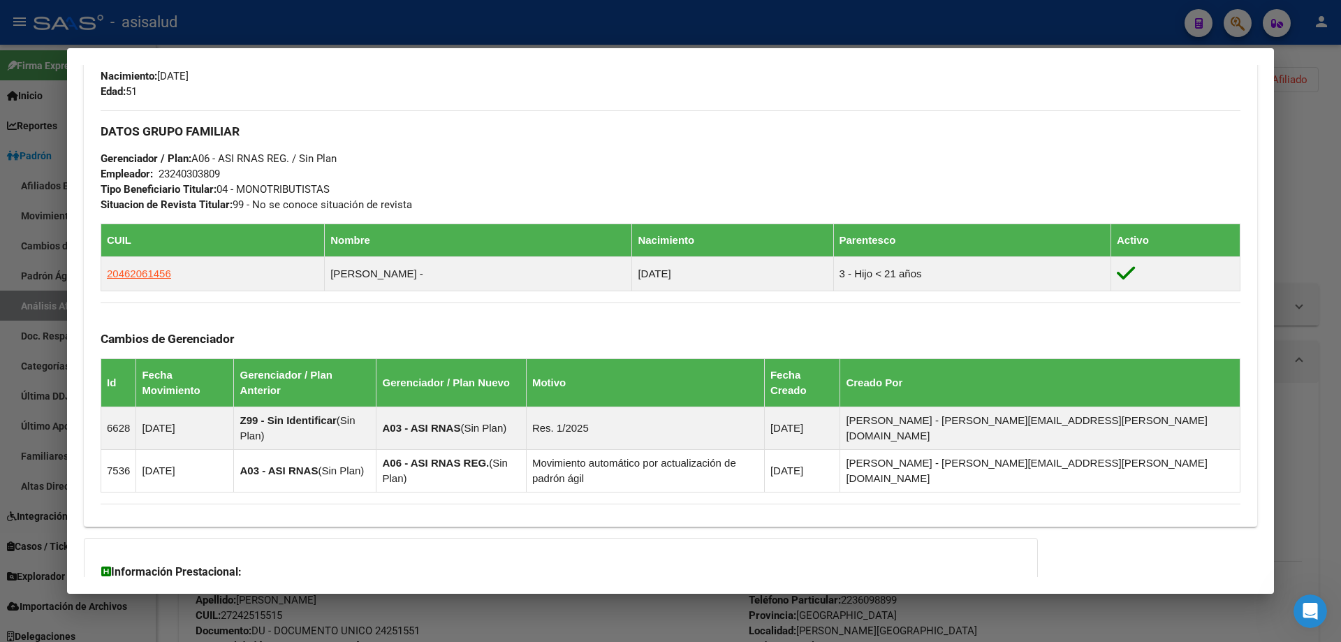
scroll to position [710, 0]
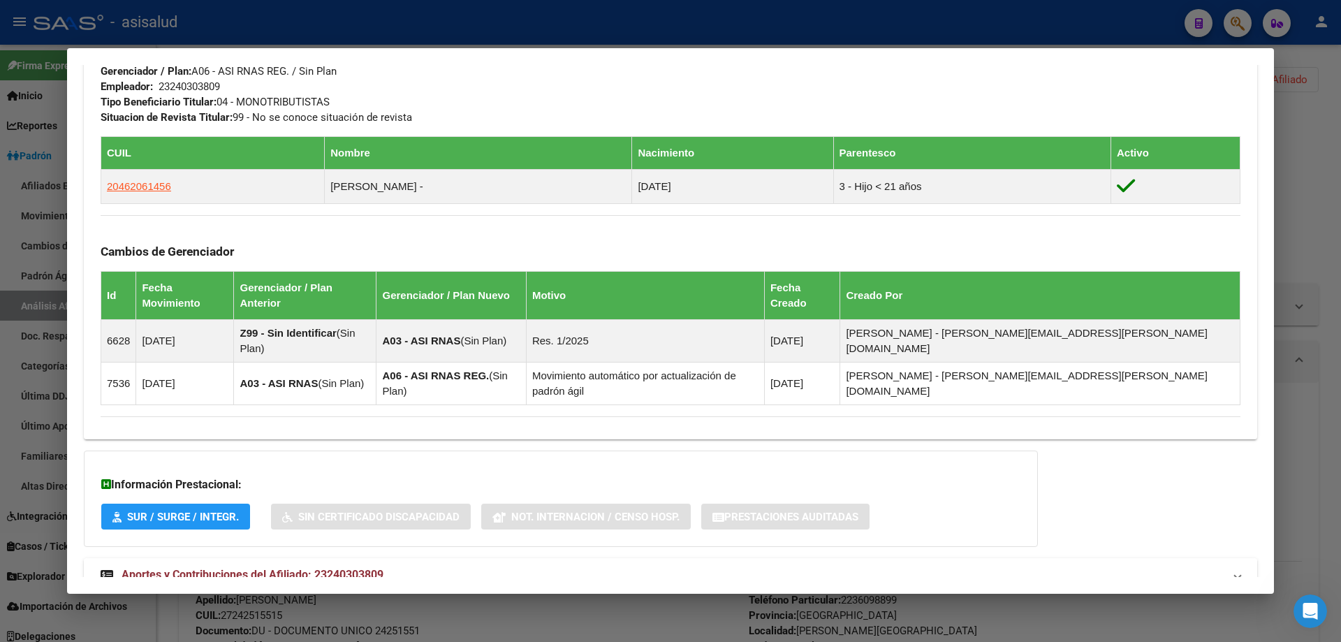
click at [432, 567] on mat-panel-title "Aportes y Contribuciones del Afiliado: 23240303809" at bounding box center [662, 575] width 1123 height 17
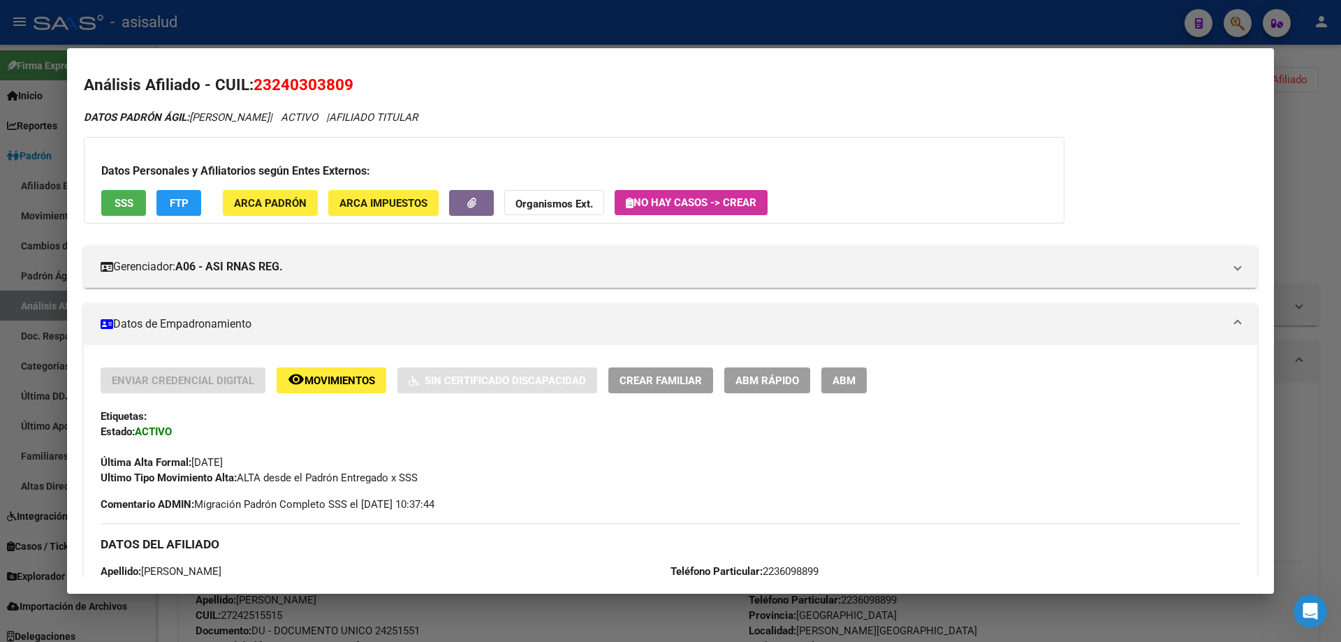
scroll to position [0, 0]
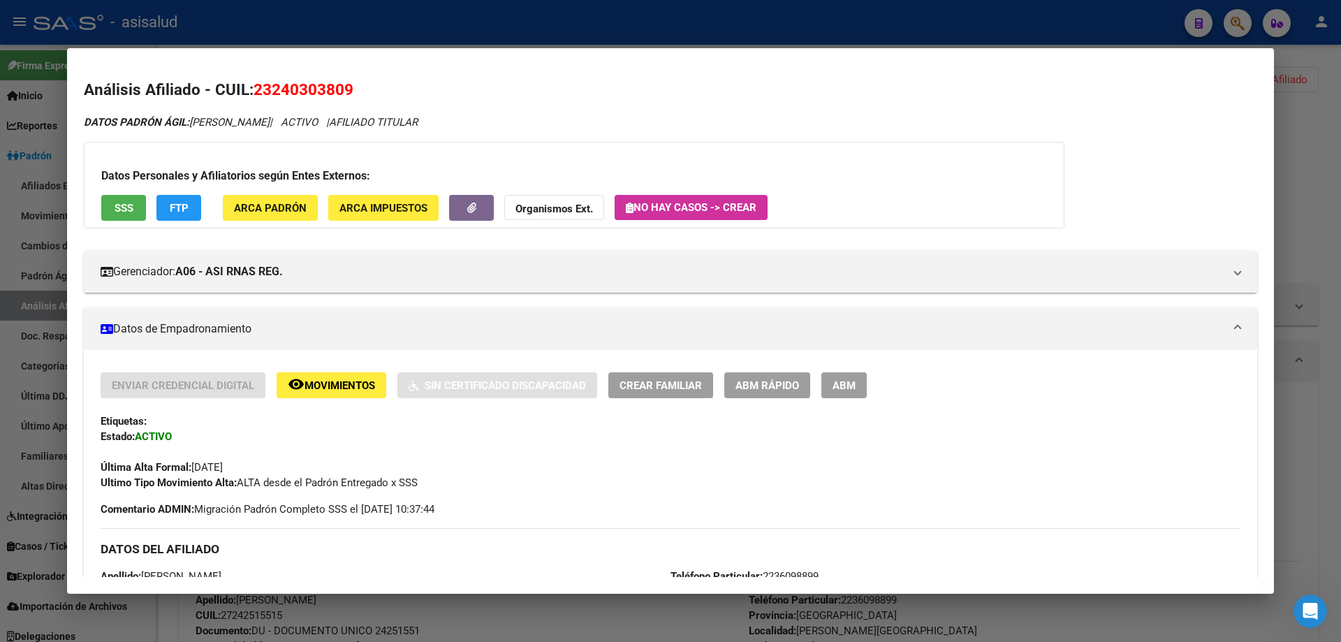
click at [578, 203] on strong "Organismos Ext." at bounding box center [555, 209] width 78 height 13
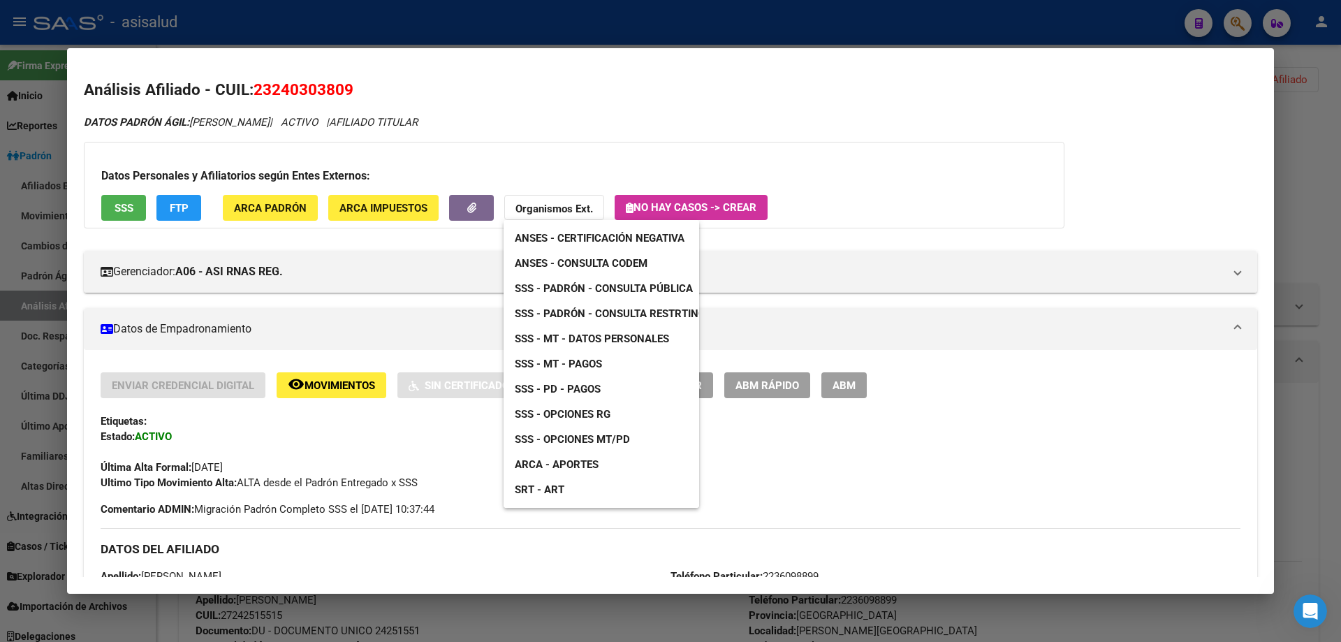
click at [351, 88] on div at bounding box center [670, 321] width 1341 height 642
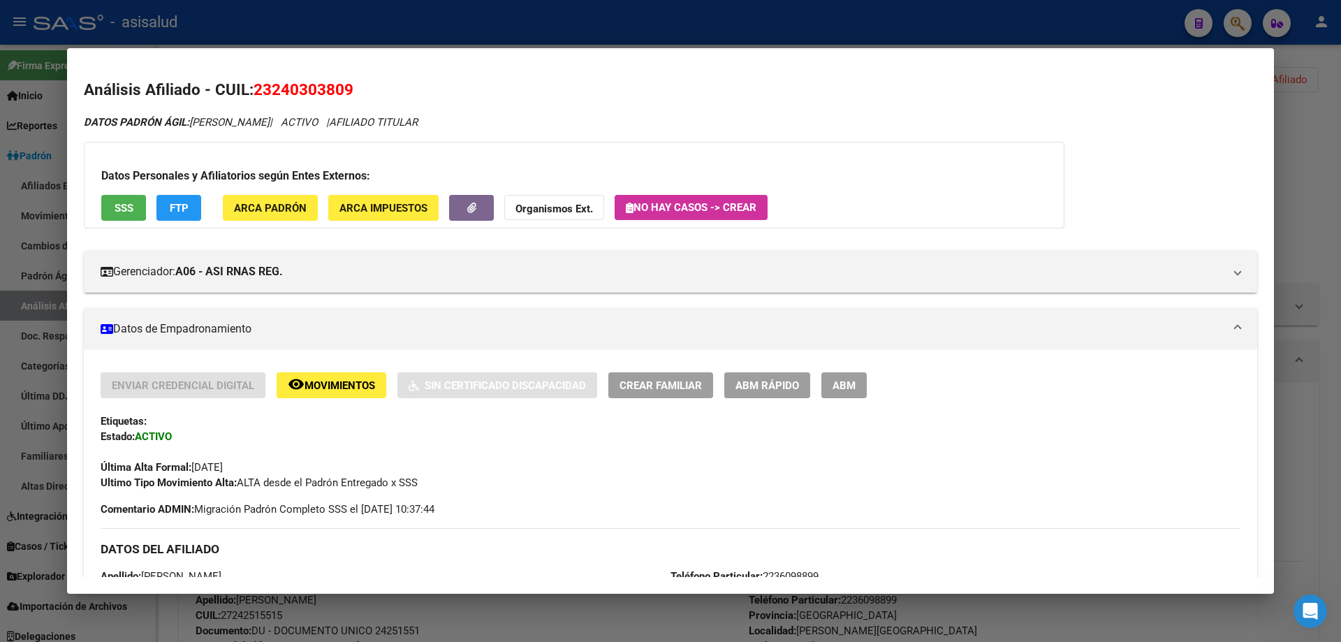
drag, startPoint x: 351, startPoint y: 88, endPoint x: 258, endPoint y: 86, distance: 92.9
click at [258, 86] on span "23240303809" at bounding box center [304, 89] width 100 height 18
click at [754, 29] on div at bounding box center [670, 321] width 1341 height 642
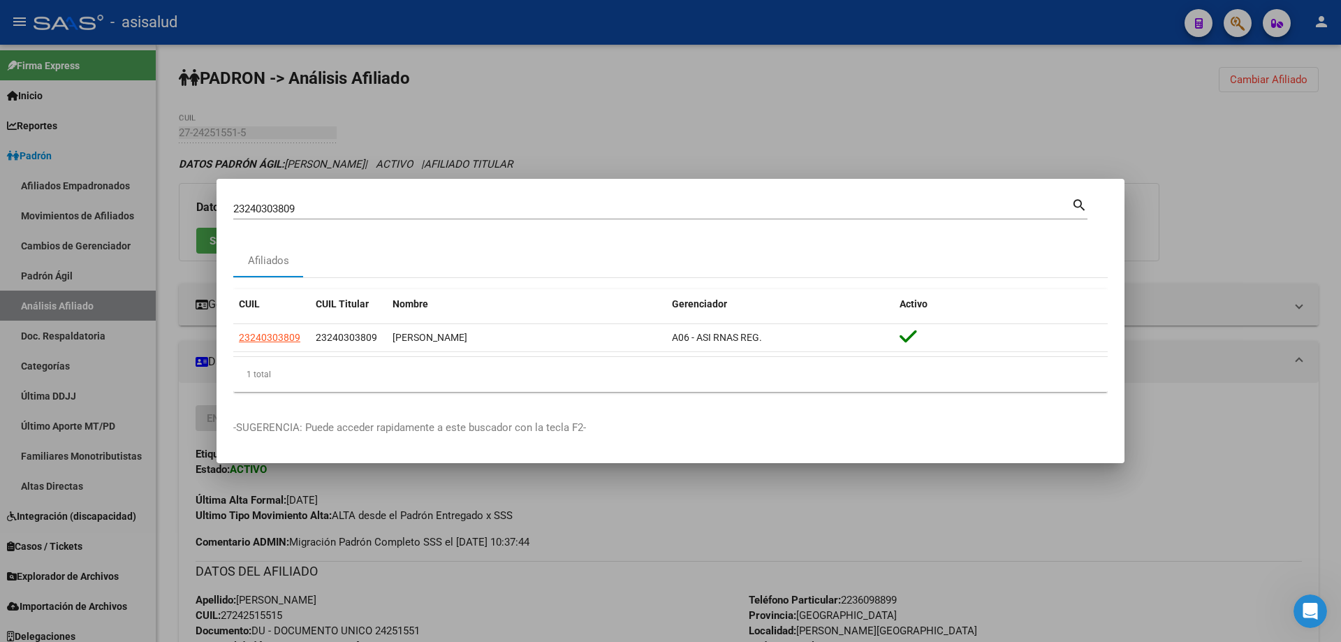
click at [1302, 346] on div at bounding box center [670, 321] width 1341 height 642
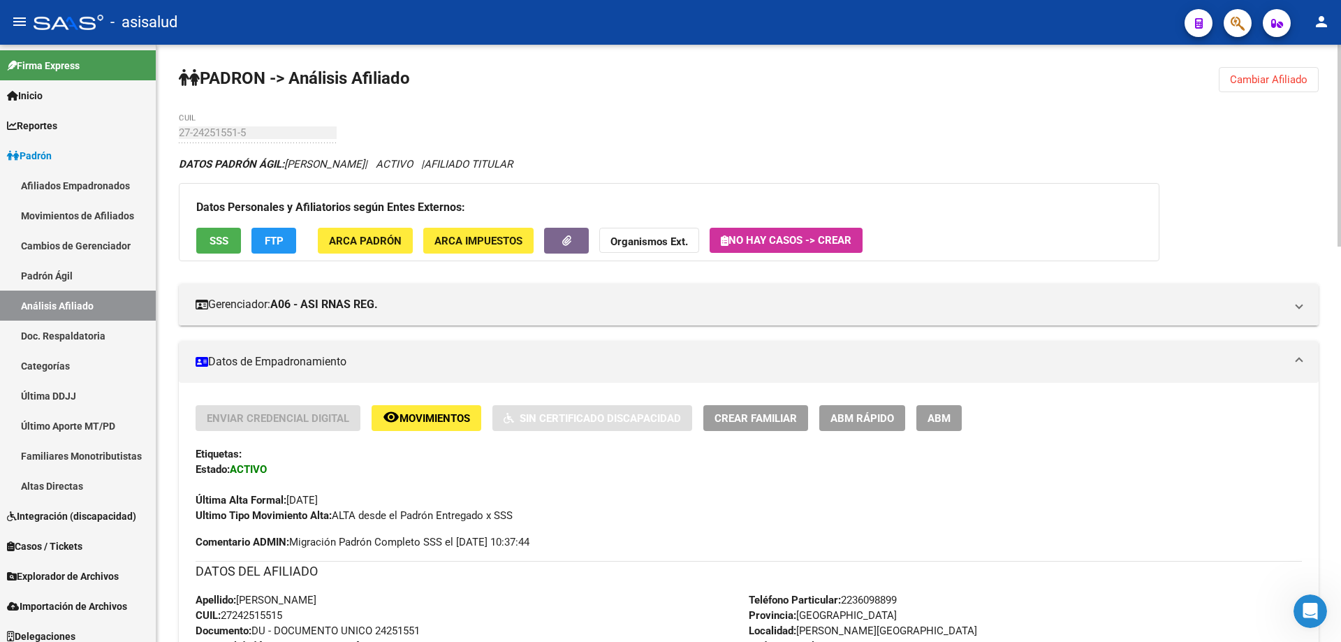
click at [233, 241] on button "SSS" at bounding box center [218, 241] width 45 height 26
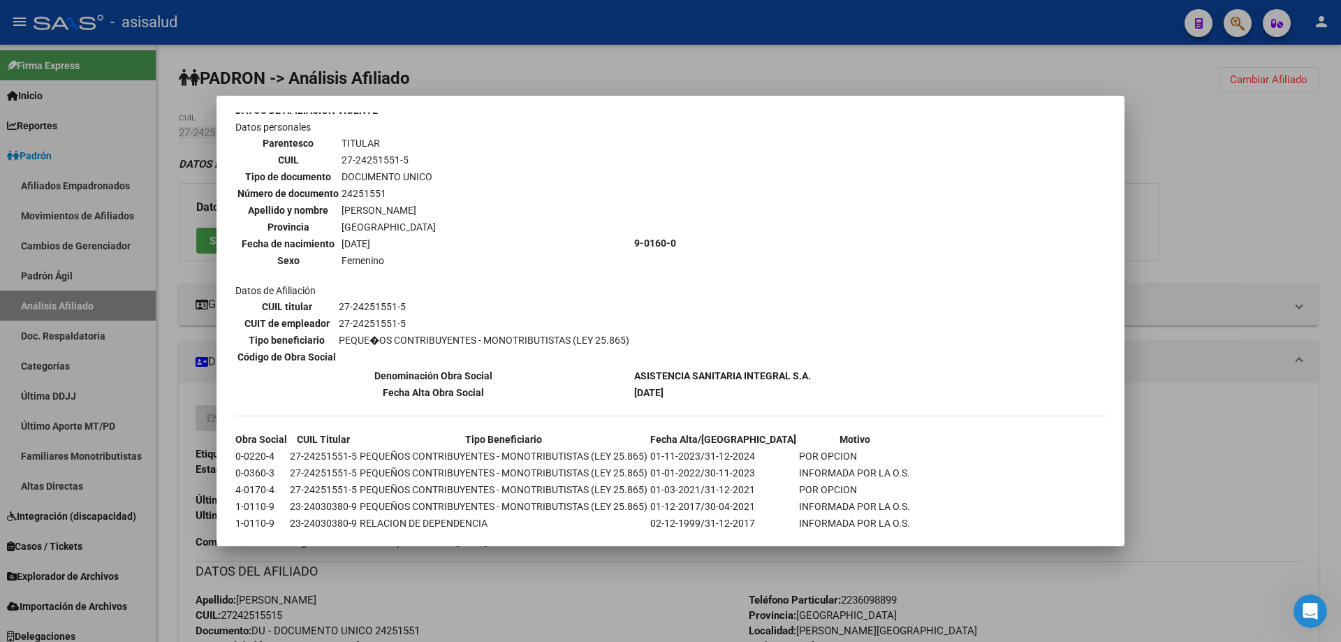
scroll to position [112, 0]
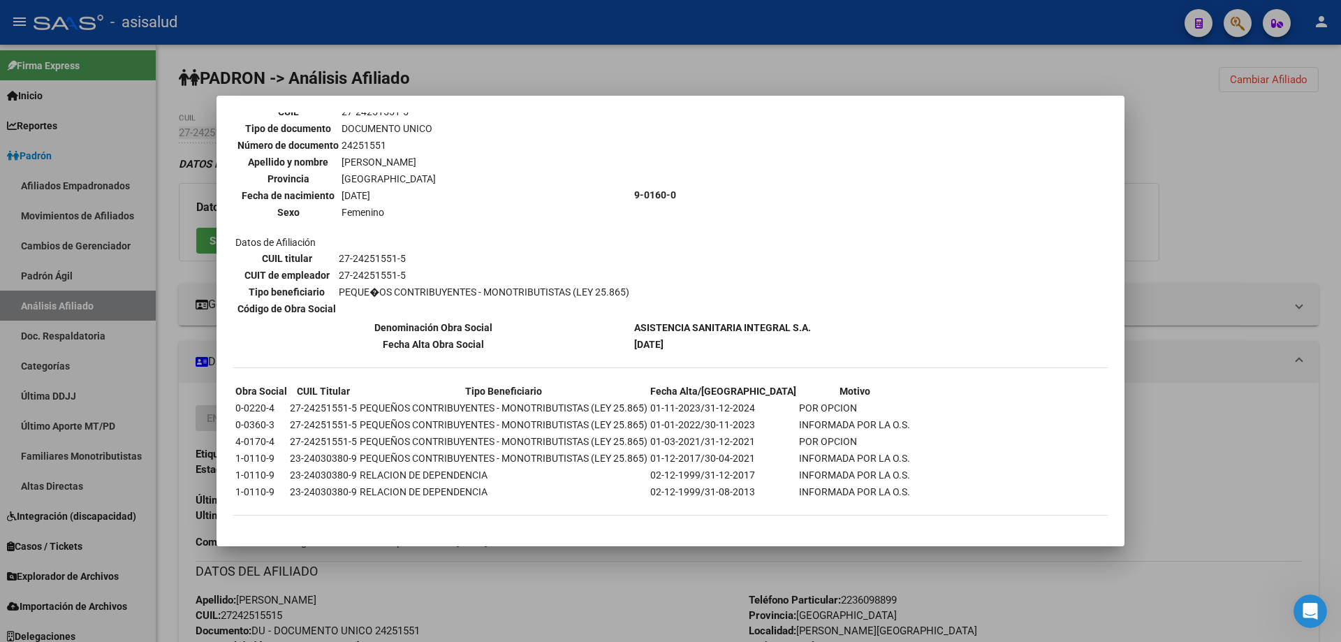
click at [1155, 219] on div at bounding box center [670, 321] width 1341 height 642
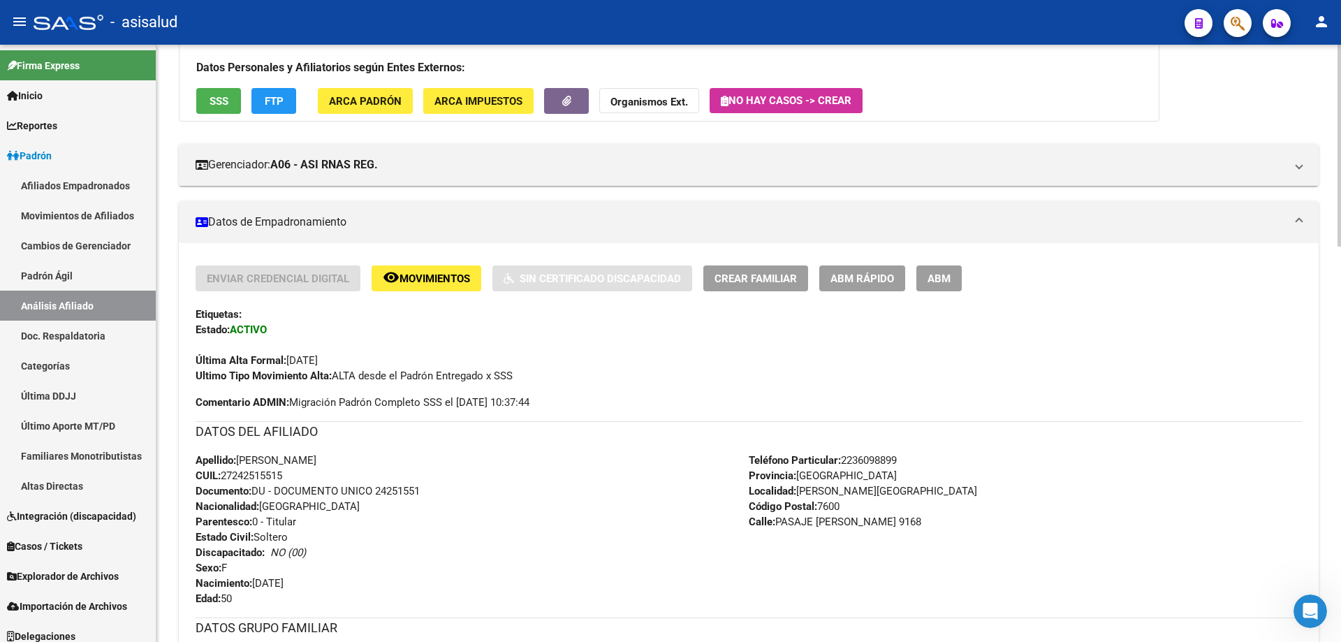
scroll to position [0, 0]
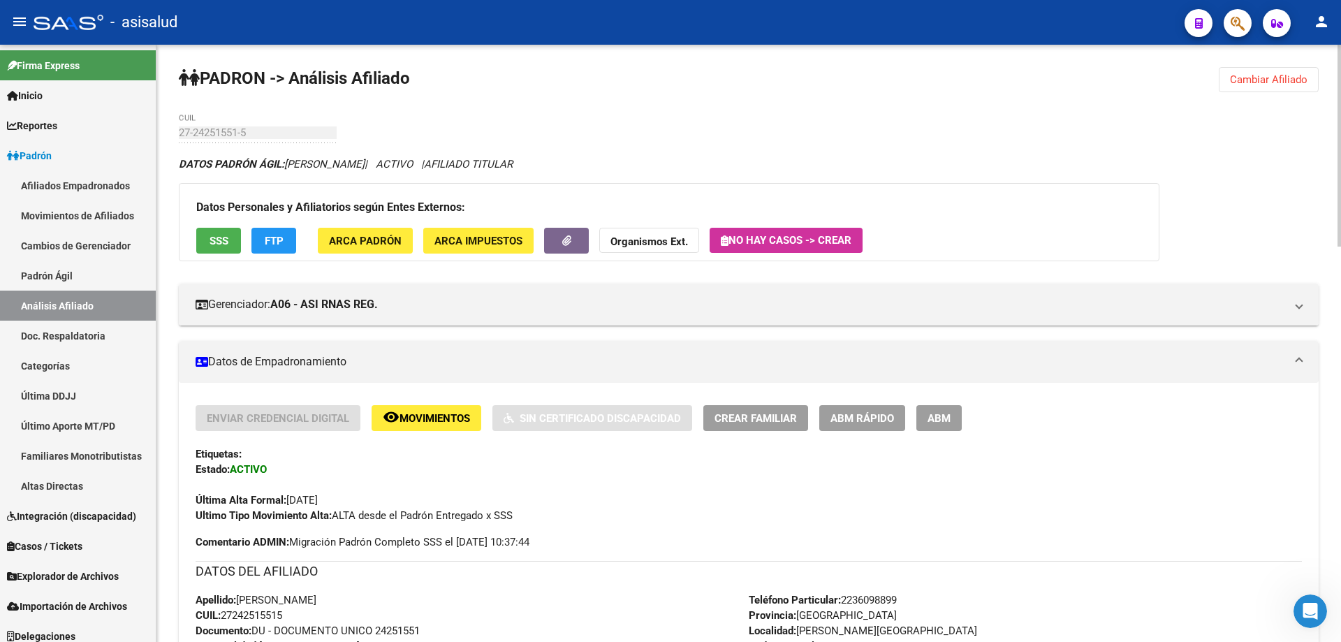
click at [1281, 82] on span "Cambiar Afiliado" at bounding box center [1269, 79] width 78 height 13
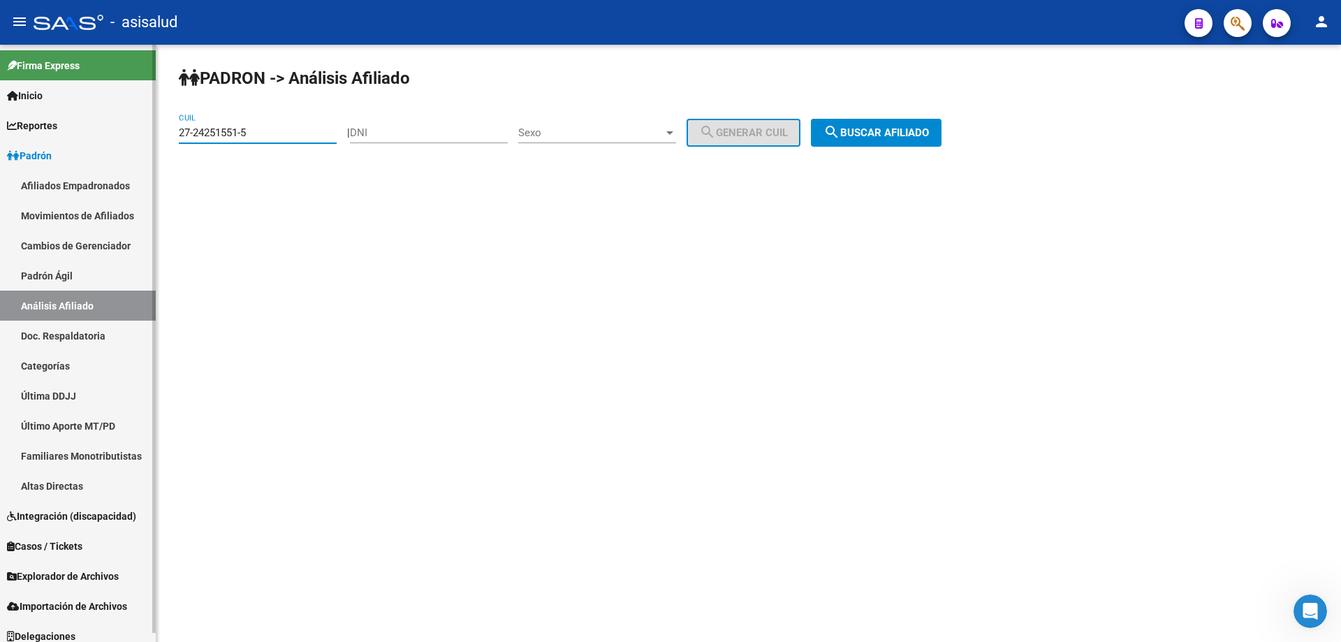
drag, startPoint x: 194, startPoint y: 140, endPoint x: 146, endPoint y: 140, distance: 47.5
click at [146, 140] on mat-sidenav-container "Firma Express Inicio Calendario SSS Instructivos Contacto OS Reportes Padrón Tr…" at bounding box center [670, 343] width 1341 height 597
paste input "3-24030380-9"
type input "23-24030380-9"
click at [903, 122] on button "search Buscar afiliado" at bounding box center [876, 133] width 131 height 28
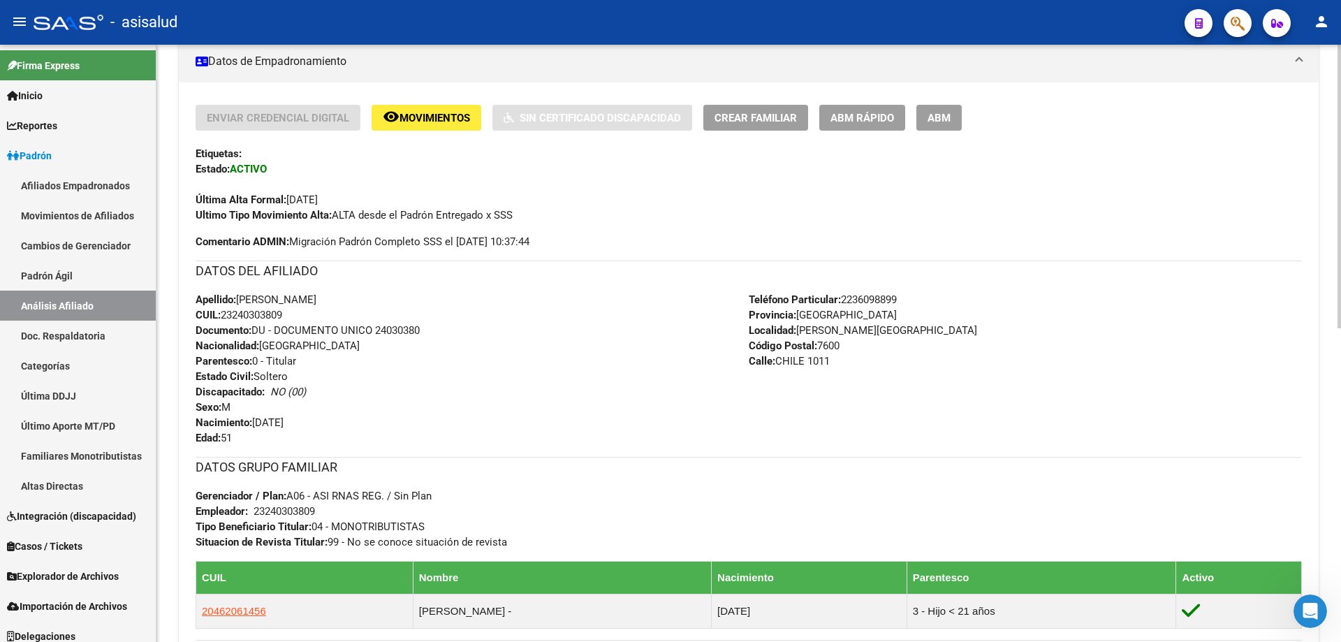
scroll to position [349, 0]
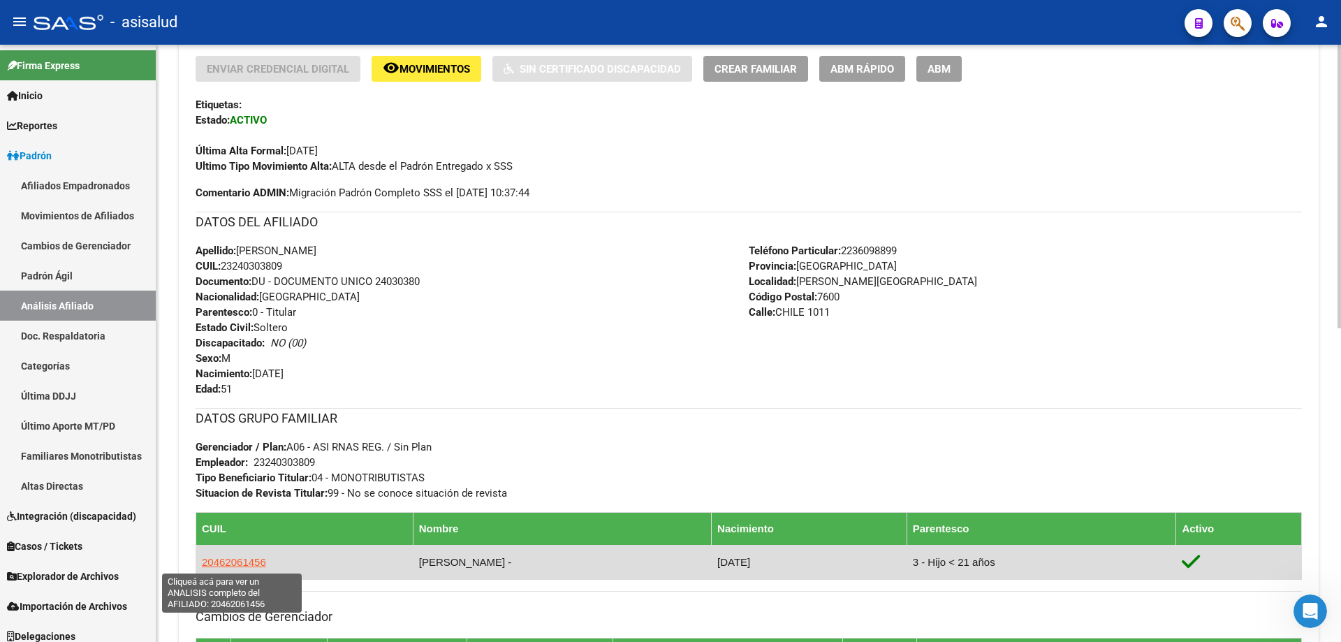
click at [247, 562] on span "20462061456" at bounding box center [234, 562] width 64 height 12
type textarea "20462061456"
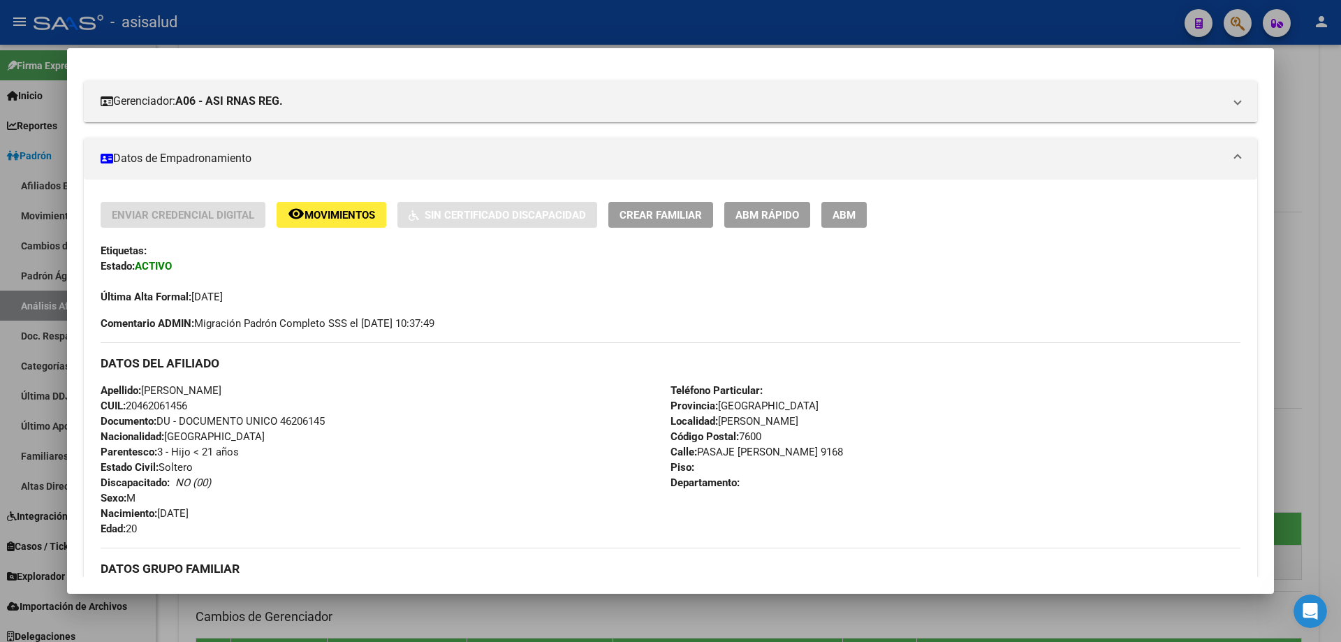
scroll to position [140, 0]
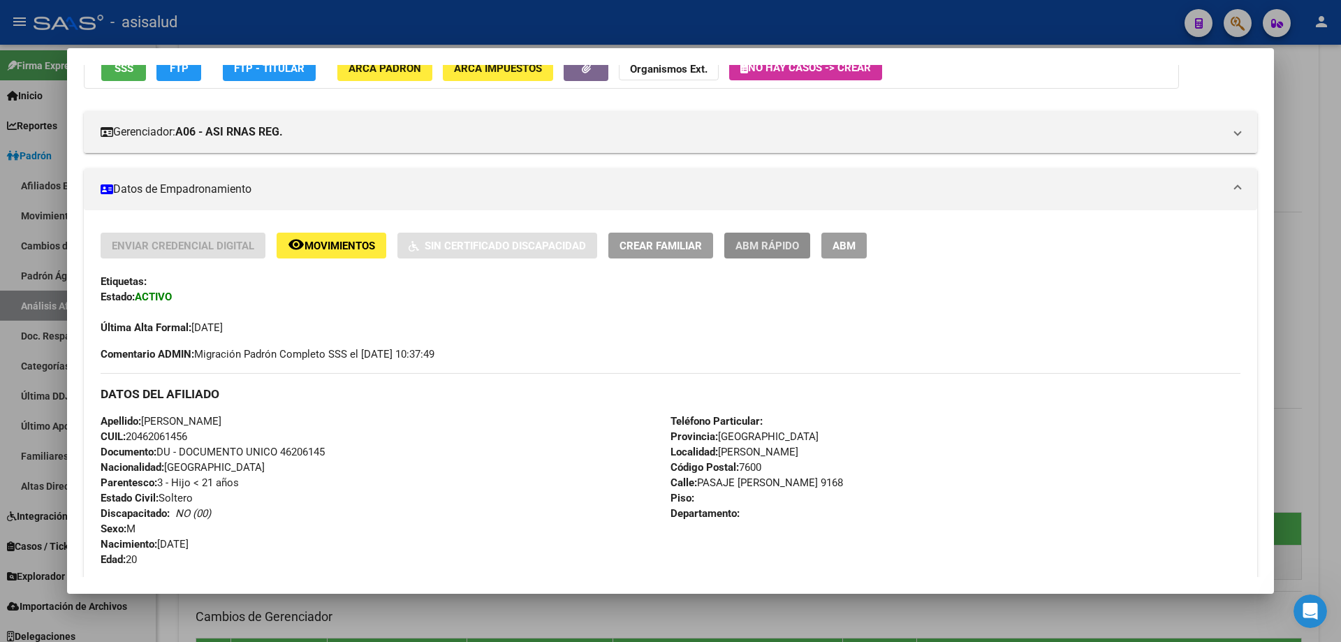
click at [770, 233] on button "ABM Rápido" at bounding box center [767, 246] width 86 height 26
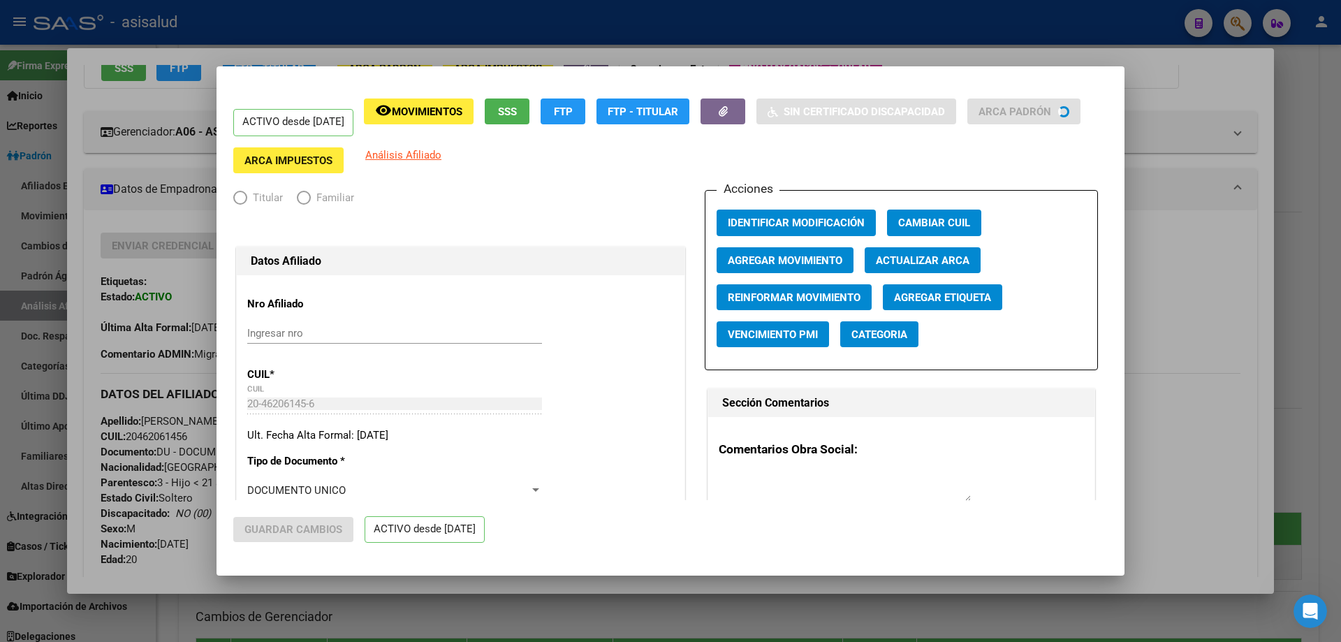
radio input "true"
type input "23-24030380-9"
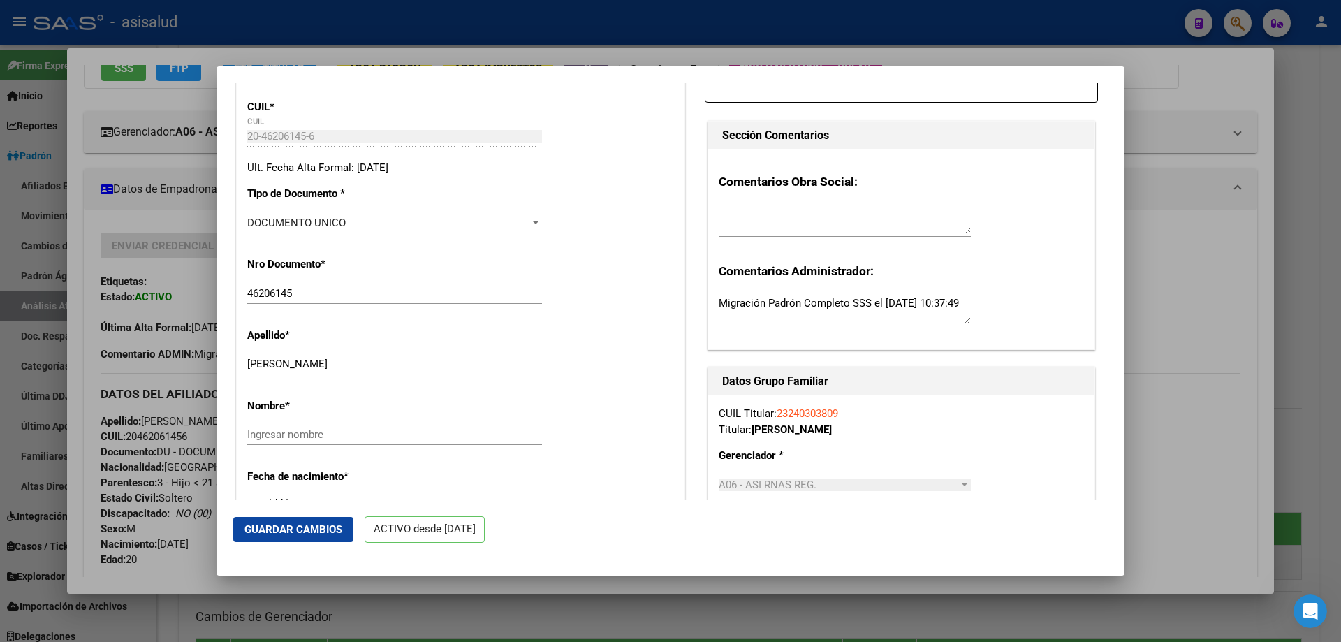
scroll to position [279, 0]
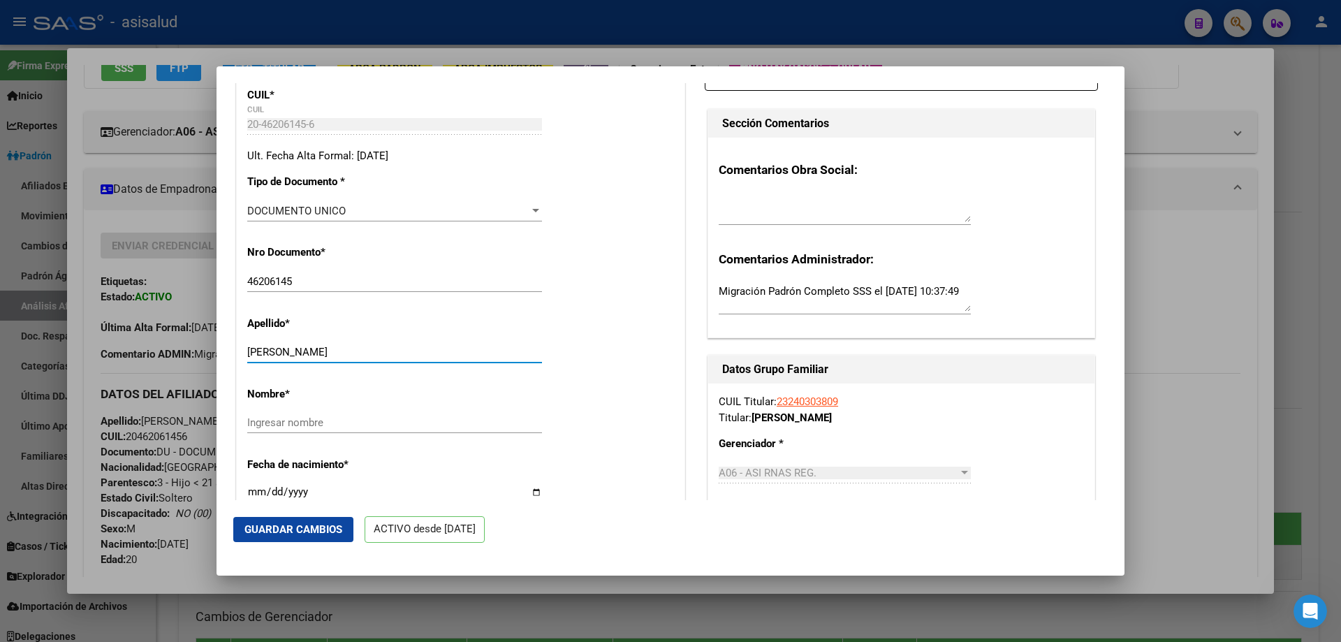
drag, startPoint x: 326, startPoint y: 351, endPoint x: 432, endPoint y: 353, distance: 105.5
click at [432, 353] on input "BIETTI MOREIRO JULIAN" at bounding box center [394, 352] width 295 height 13
type input "BIETTI MOREIRO"
click at [254, 429] on input "Ingresar nombre" at bounding box center [394, 422] width 295 height 13
paste input "JULIAN"
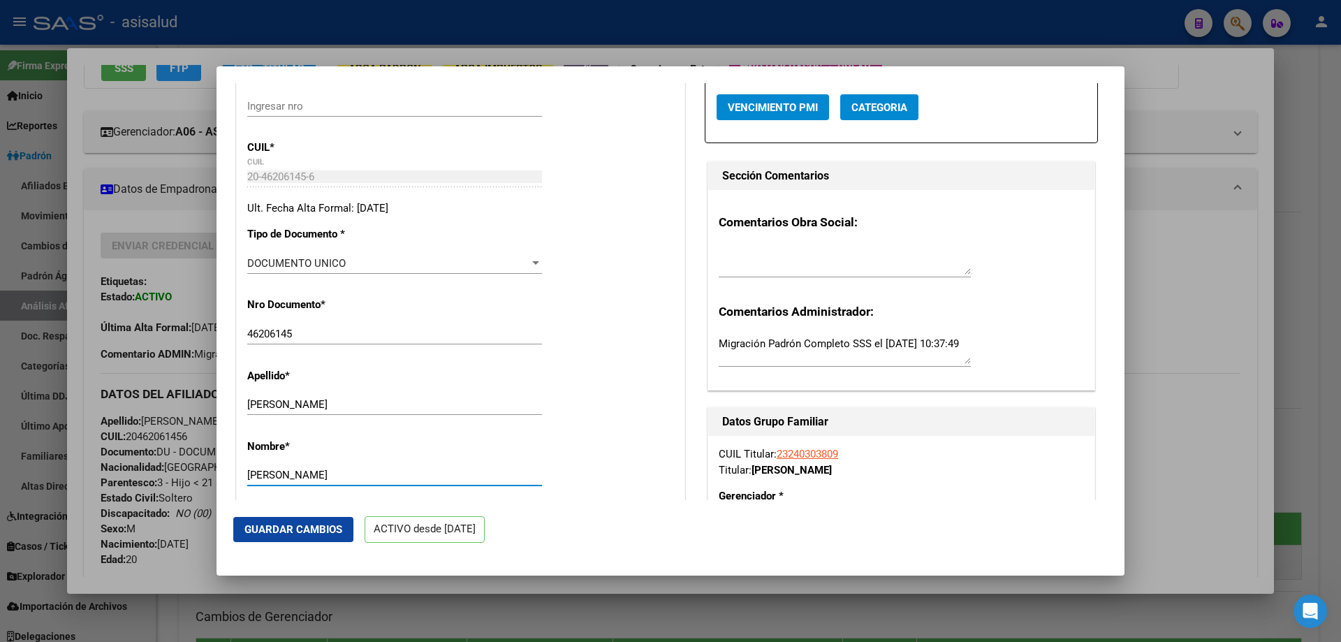
scroll to position [0, 0]
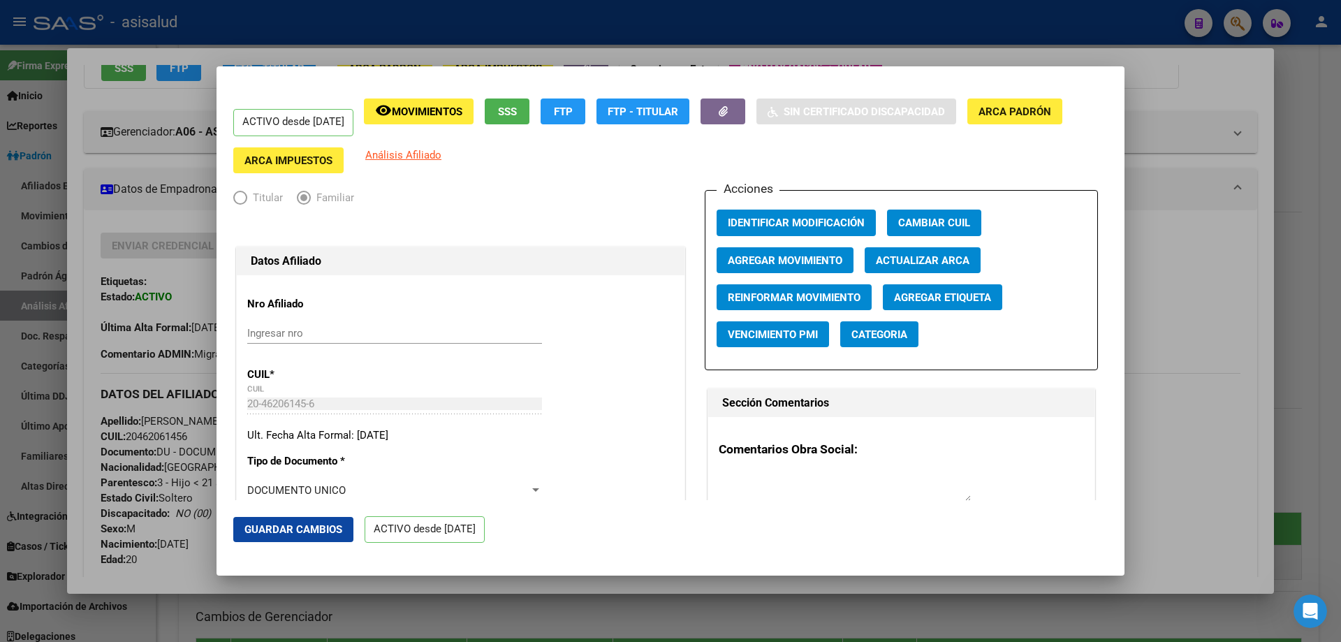
type input "JULIAN"
click at [793, 255] on span "Agregar Movimiento" at bounding box center [785, 260] width 115 height 13
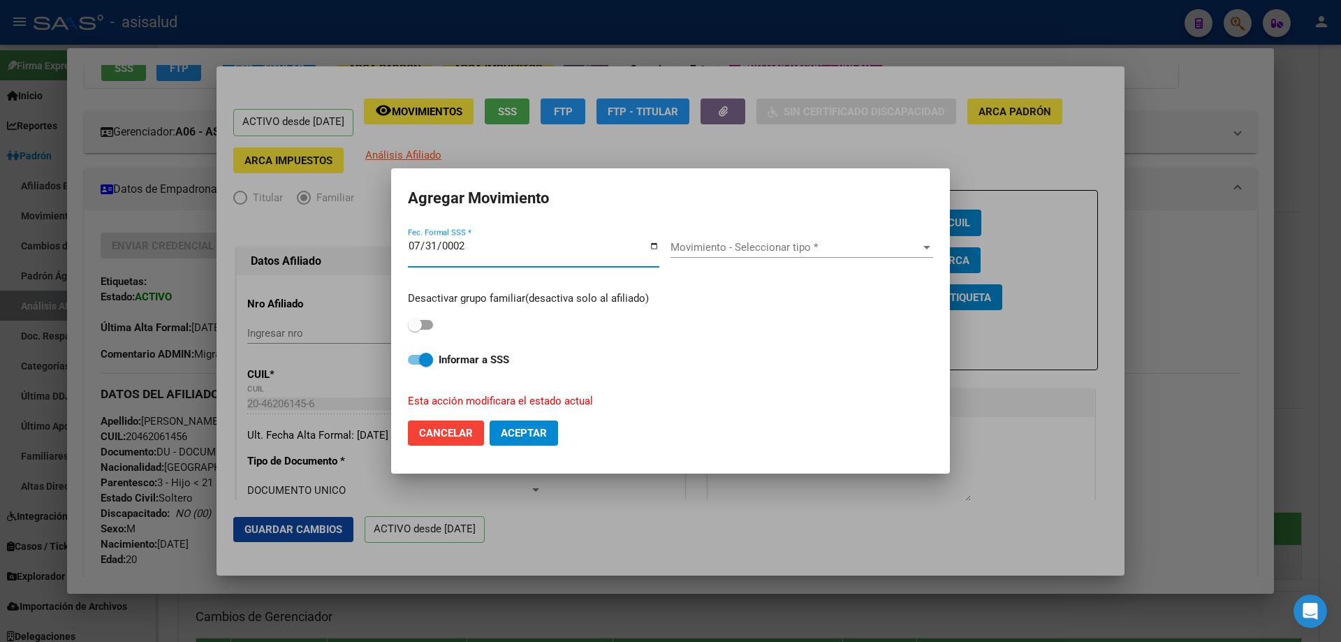
type input "0020-07-31"
click at [436, 245] on input "0020-07-31" at bounding box center [533, 251] width 251 height 22
type input "2025-08-31"
click at [415, 328] on span at bounding box center [415, 325] width 14 height 14
click at [415, 330] on input "checkbox" at bounding box center [414, 330] width 1 height 1
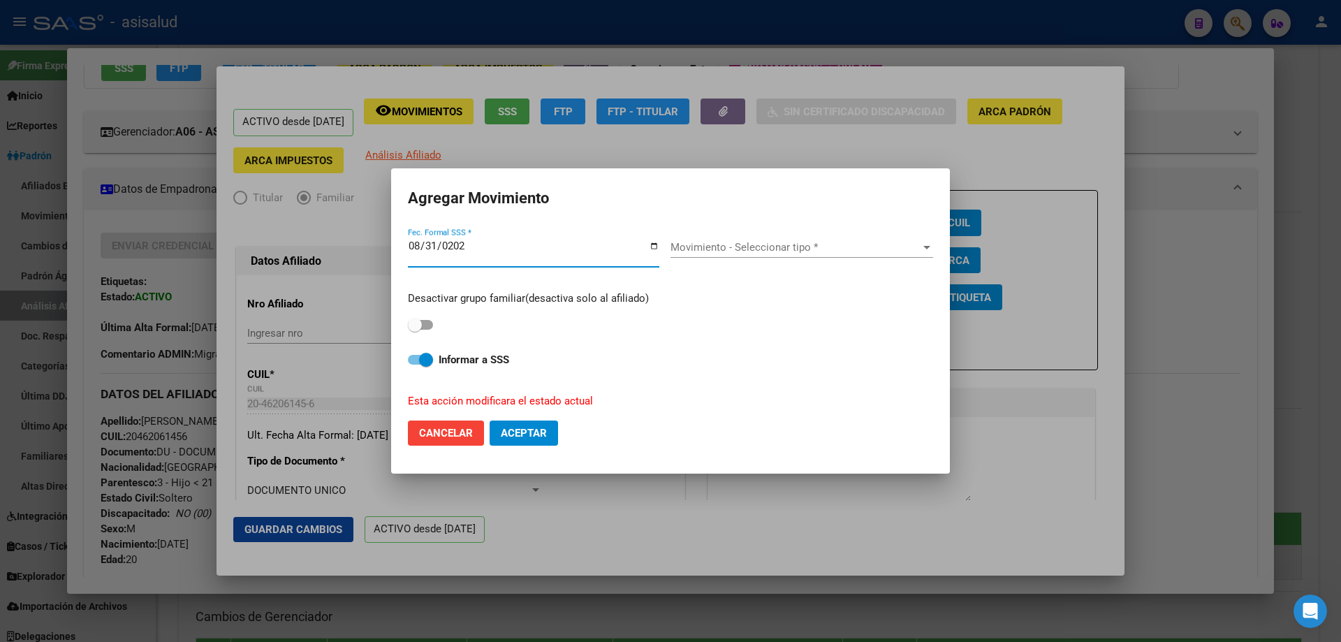
checkbox input "true"
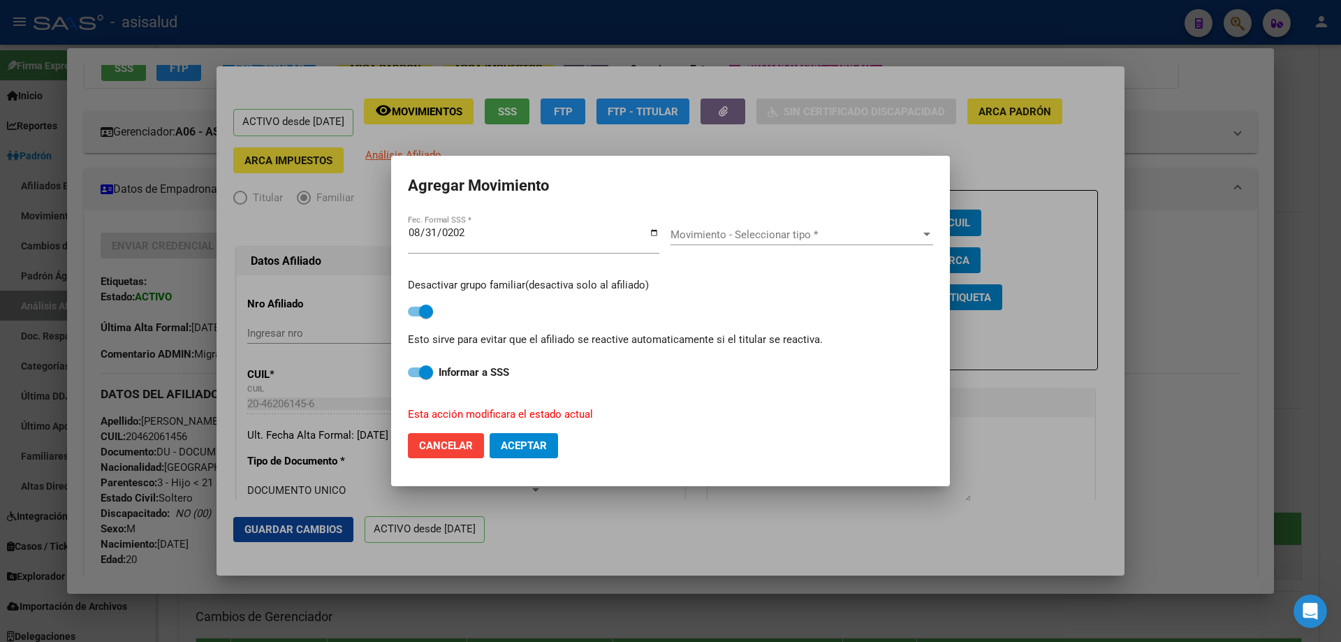
click at [801, 234] on span "Movimiento - Seleccionar tipo *" at bounding box center [796, 234] width 250 height 13
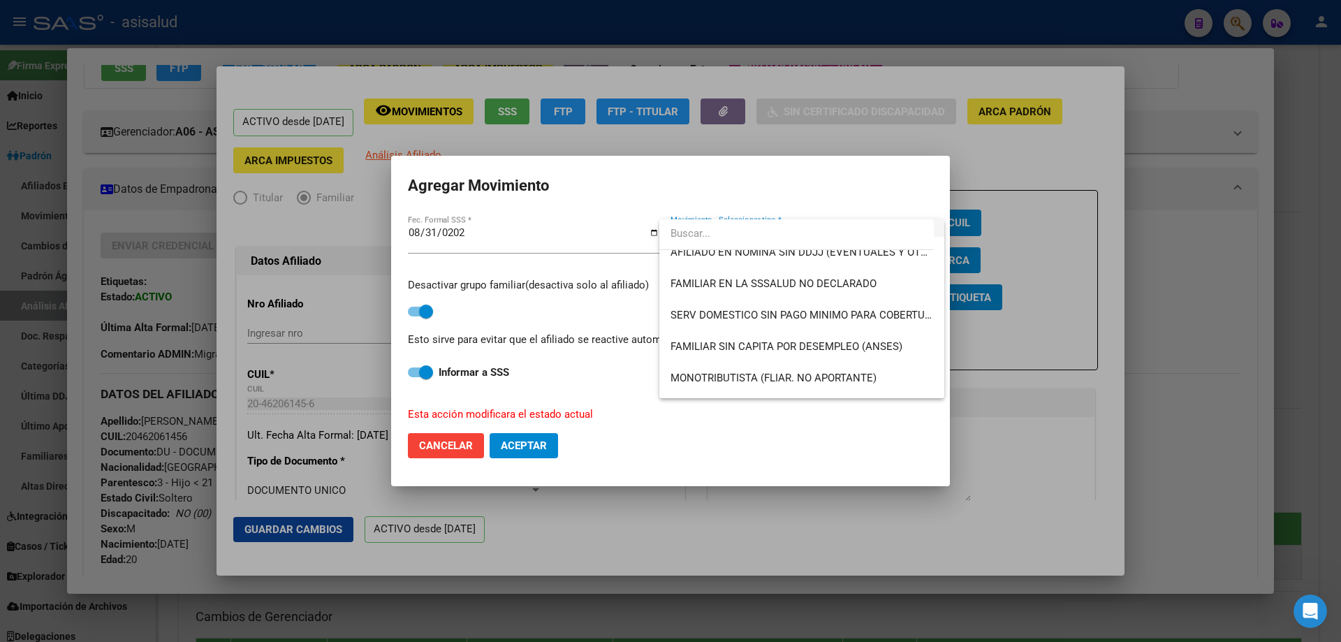
scroll to position [838, 0]
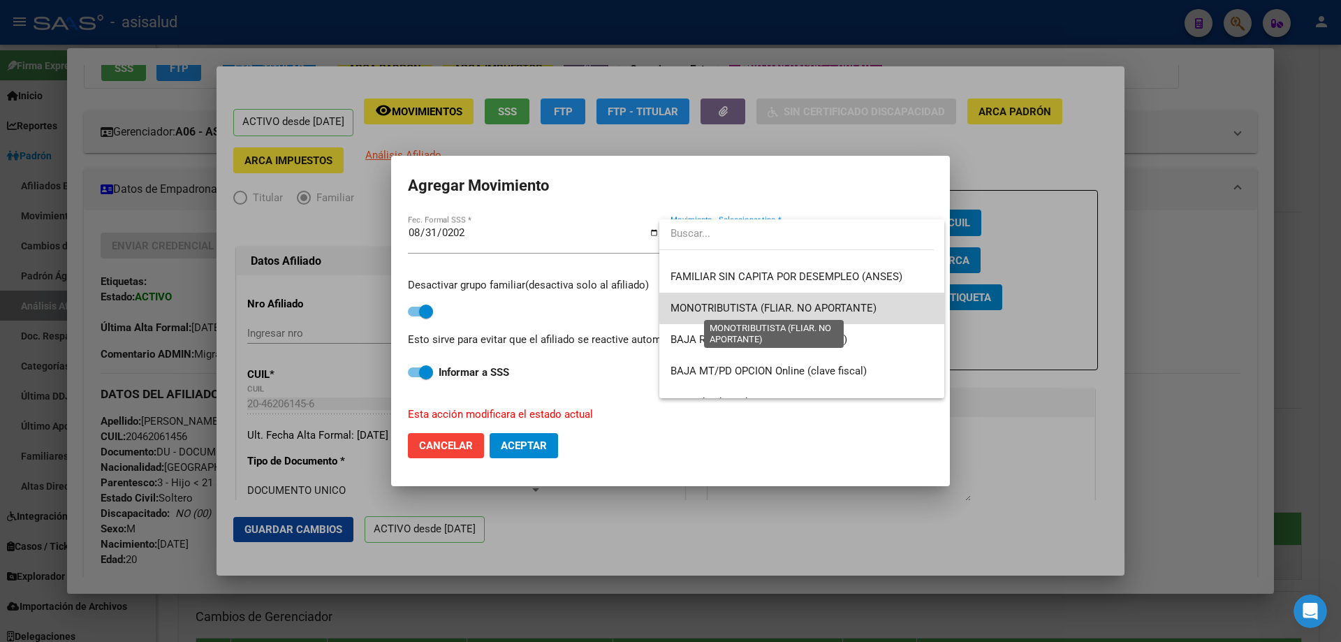
click at [863, 304] on span "MONOTRIBUTISTA (FLIAR. NO APORTANTE)" at bounding box center [774, 308] width 206 height 13
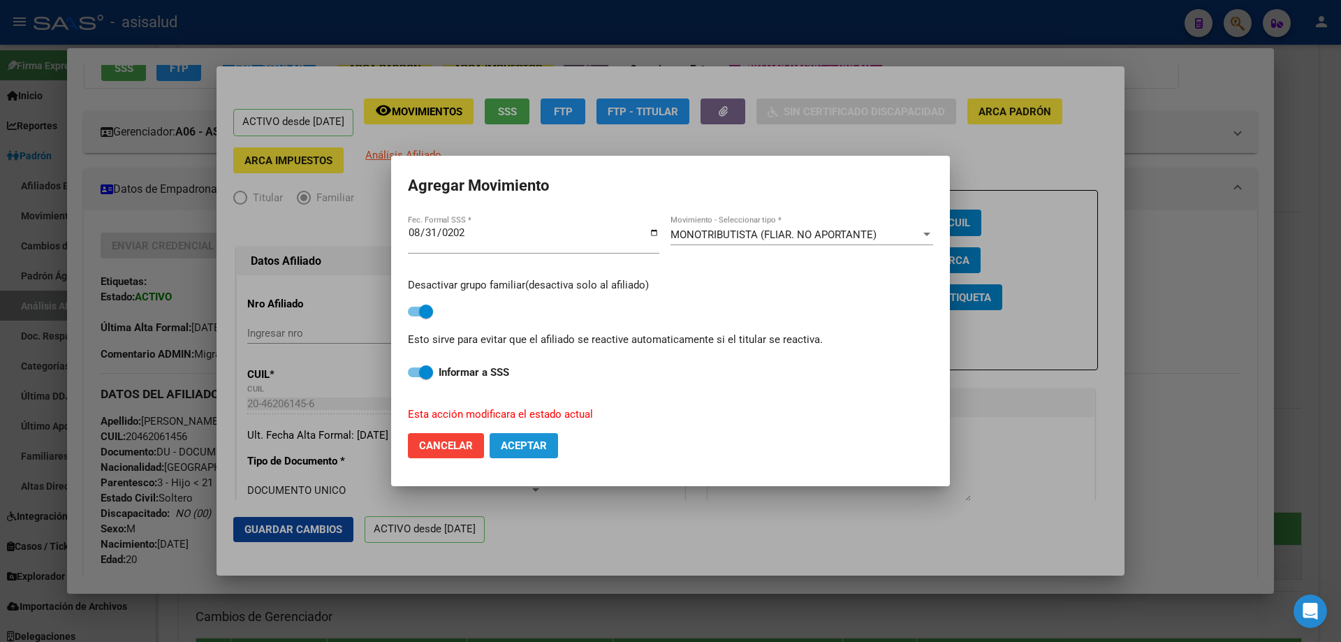
click at [526, 444] on span "Aceptar" at bounding box center [524, 445] width 46 height 13
checkbox input "false"
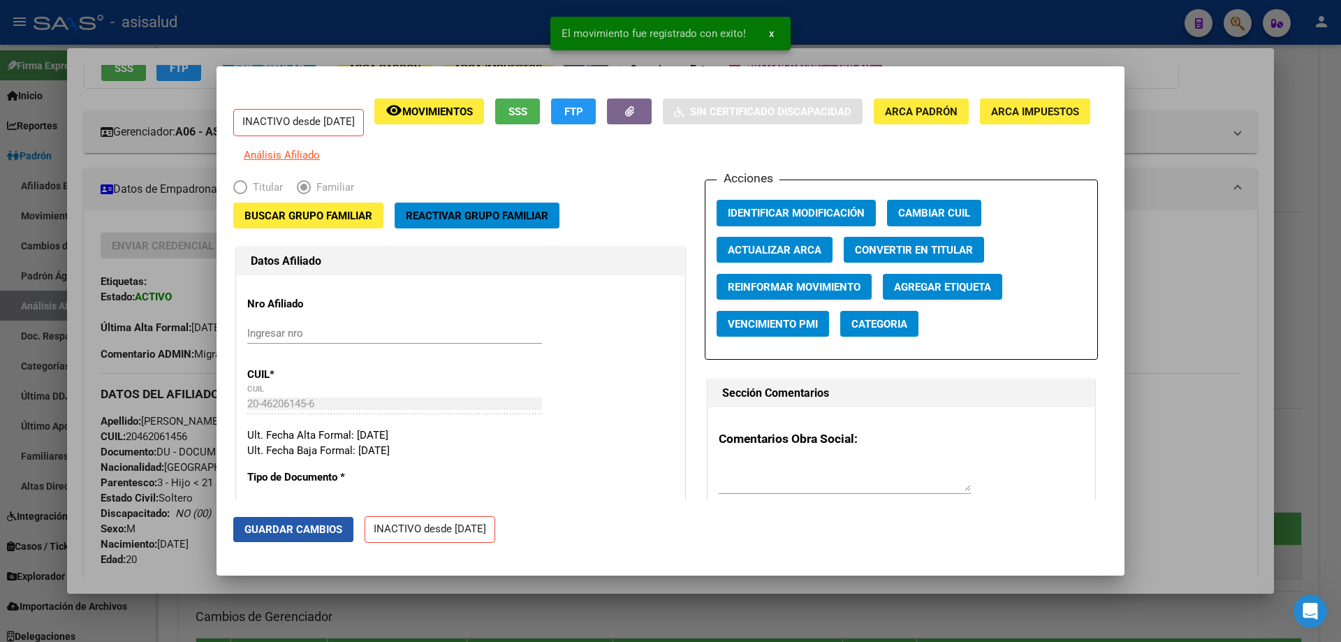
click at [274, 536] on span "Guardar Cambios" at bounding box center [294, 529] width 98 height 13
click at [1286, 439] on div at bounding box center [670, 321] width 1341 height 642
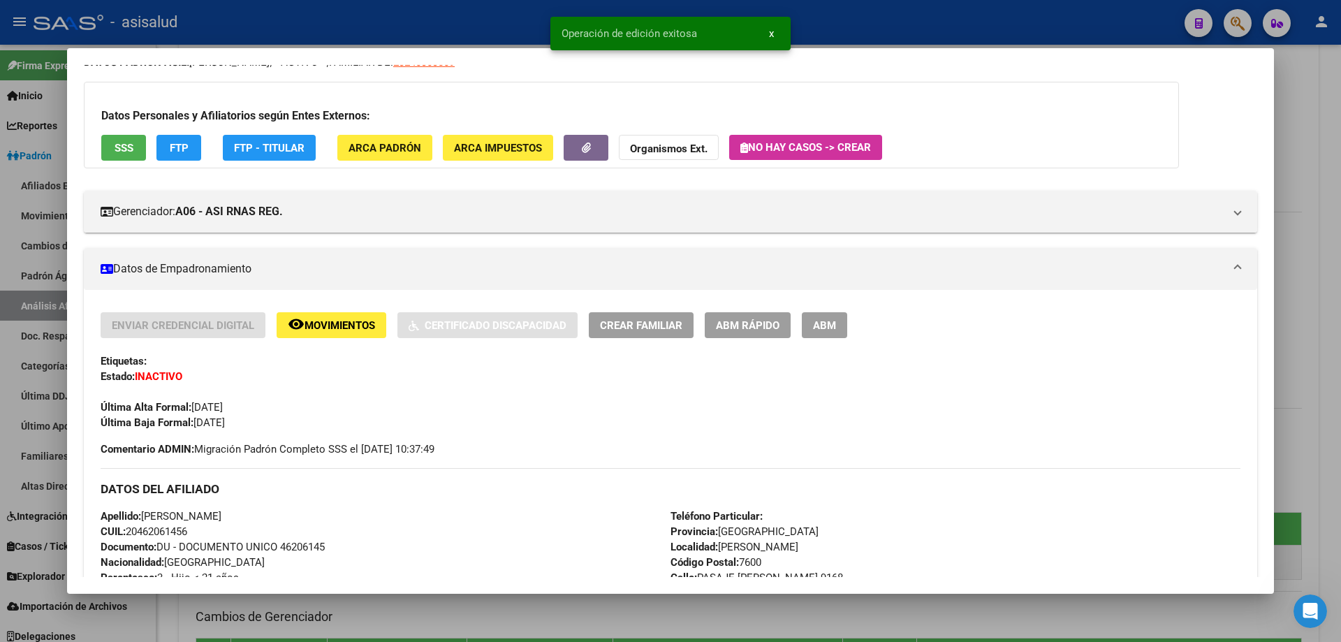
scroll to position [140, 0]
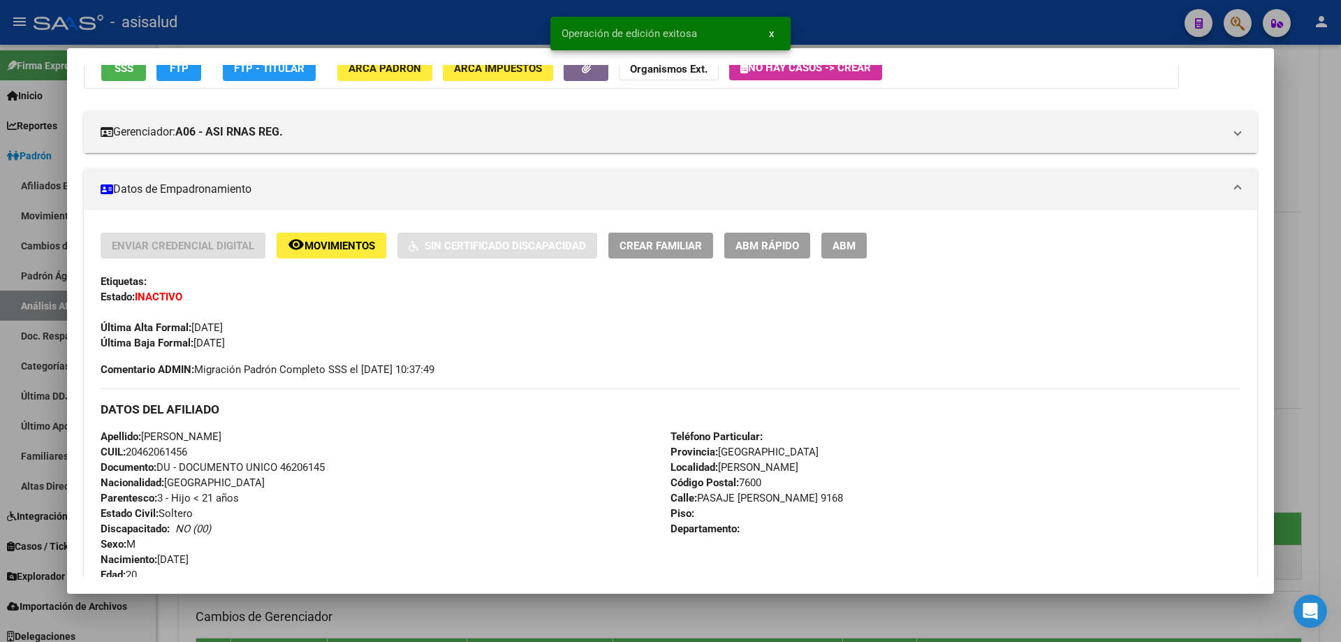
click at [1341, 423] on div at bounding box center [670, 321] width 1341 height 642
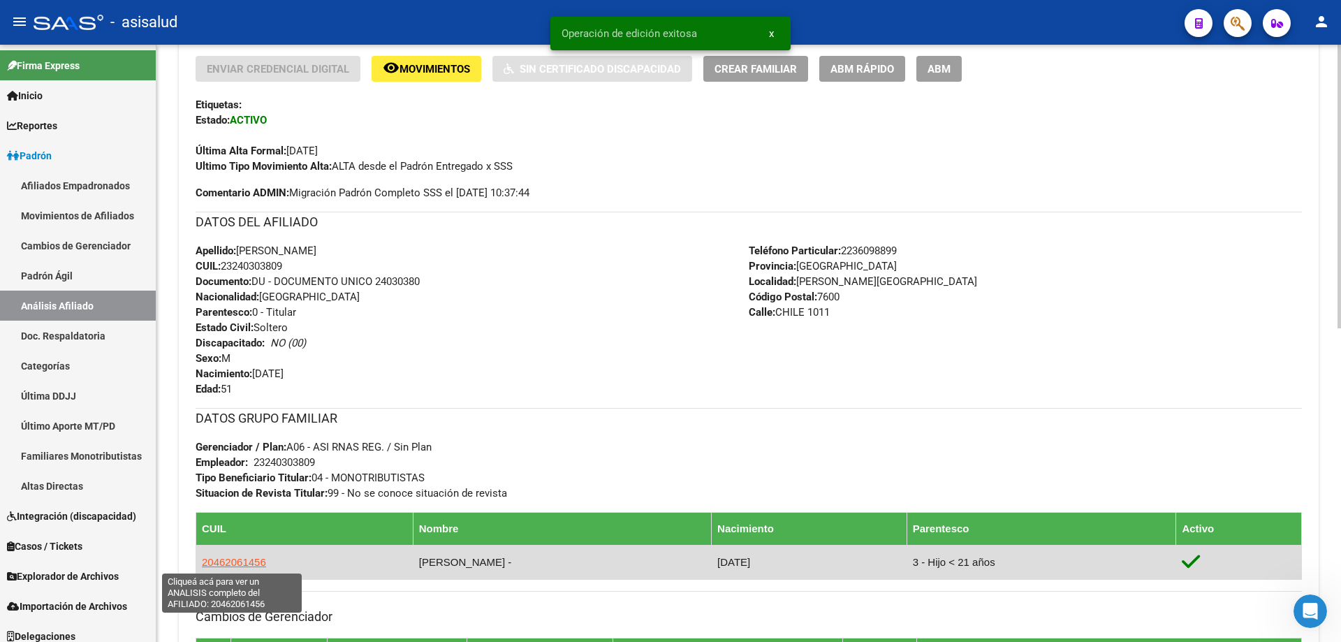
click at [235, 560] on span "20462061456" at bounding box center [234, 562] width 64 height 12
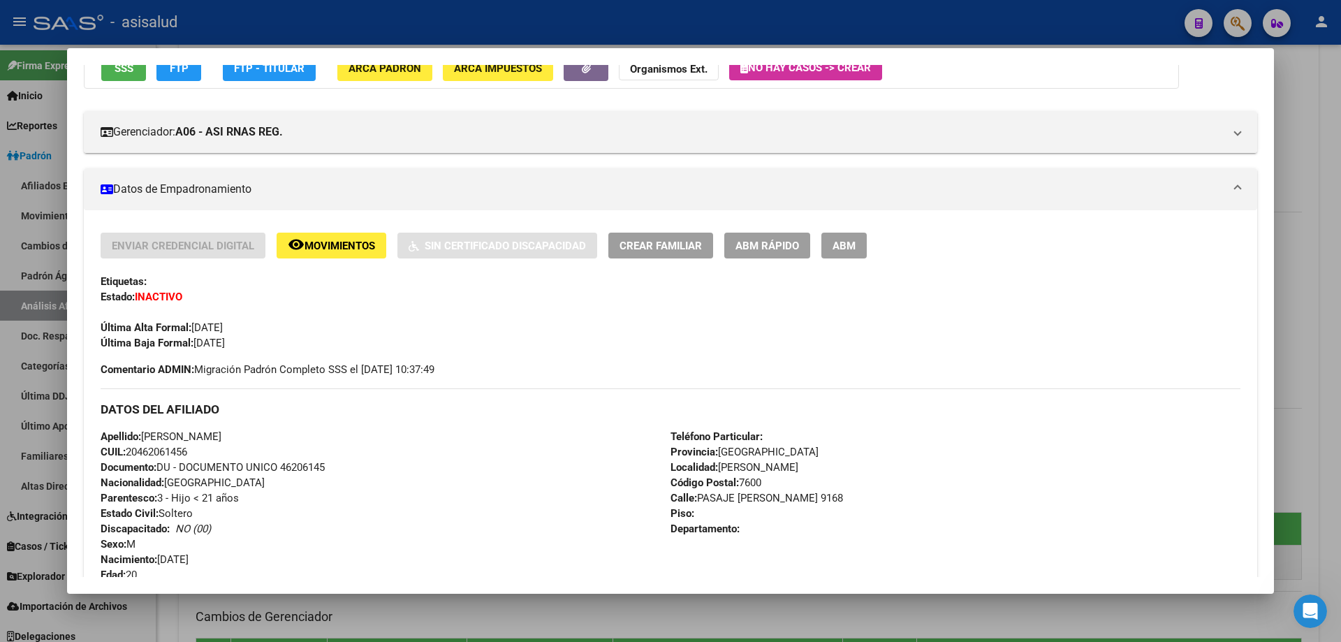
click at [756, 247] on span "ABM Rápido" at bounding box center [768, 246] width 64 height 13
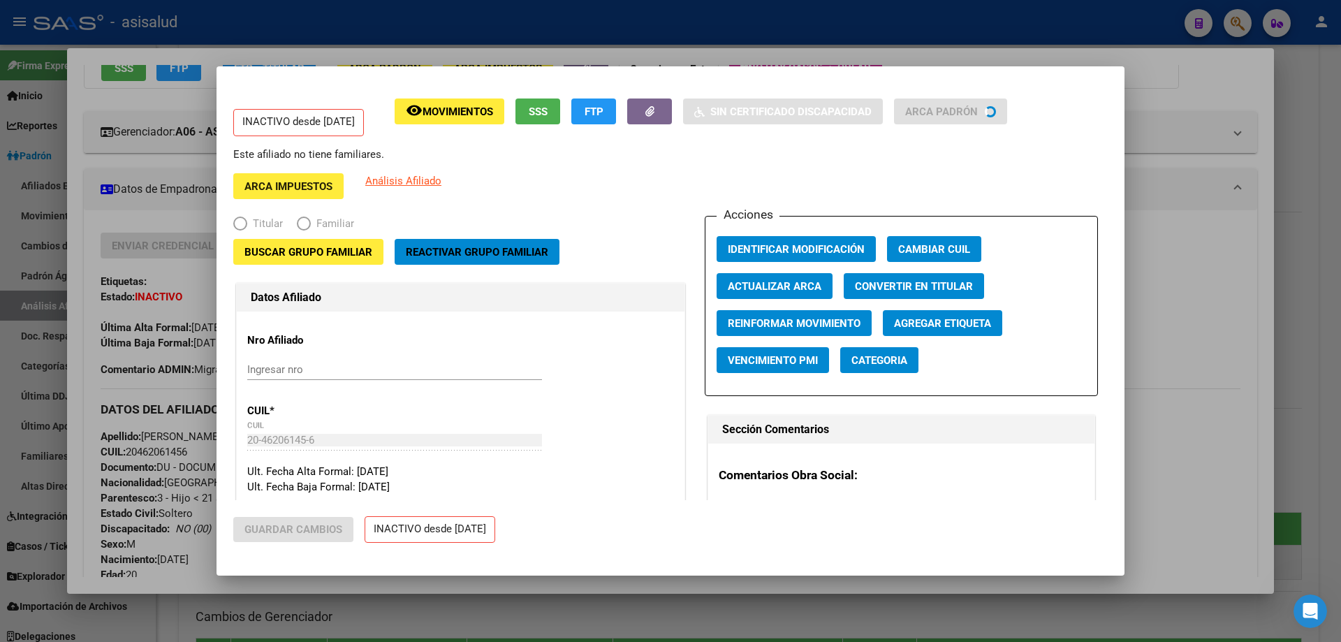
radio input "true"
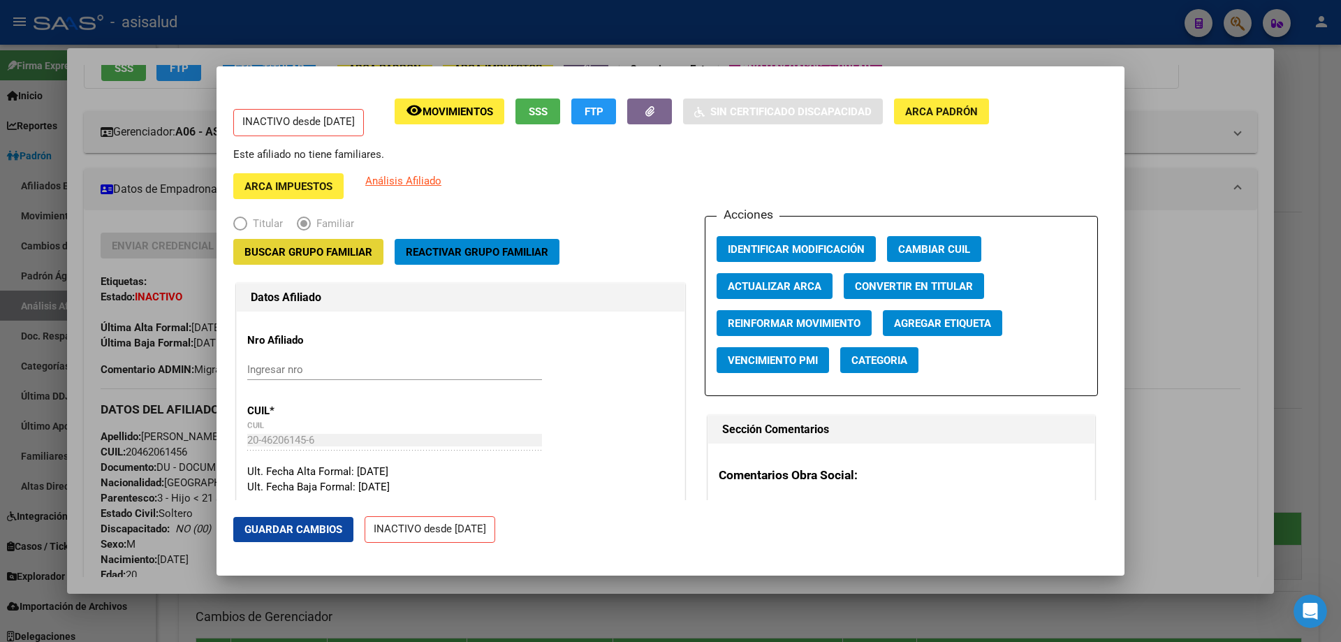
click at [308, 256] on span "Buscar Grupo Familiar" at bounding box center [309, 252] width 128 height 13
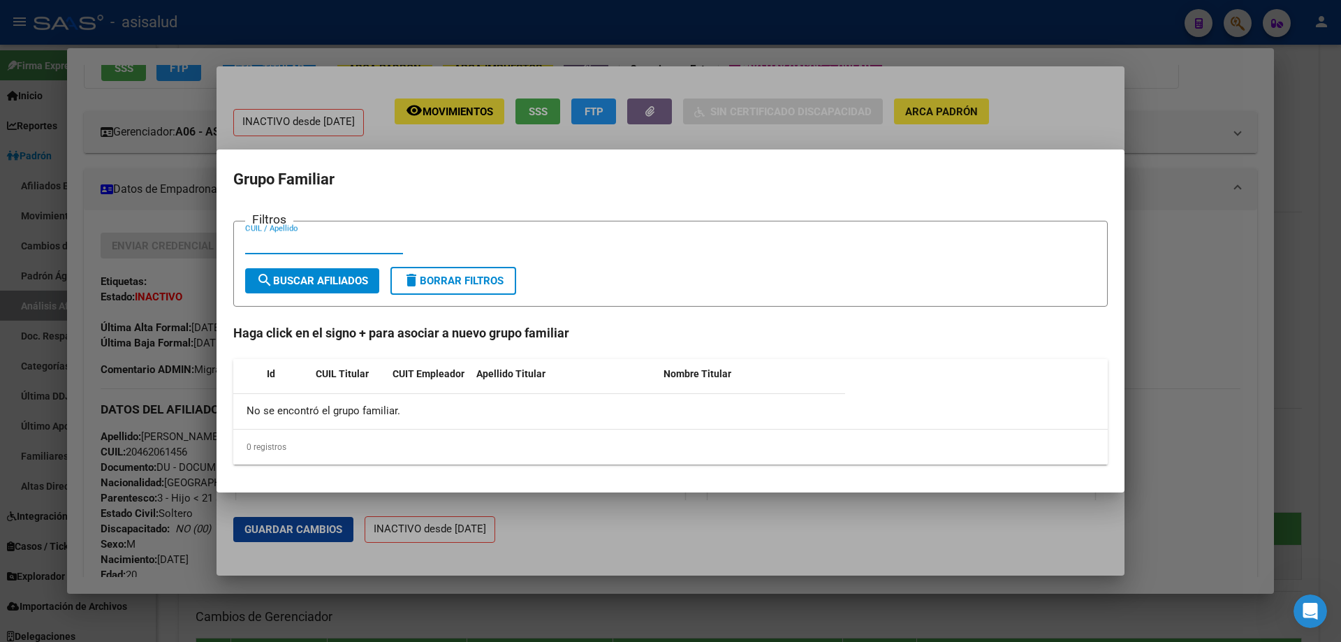
paste input "27-24251551-5"
click at [312, 240] on input "27-24251551-5" at bounding box center [324, 243] width 158 height 13
click at [257, 240] on input "27-242515515" at bounding box center [324, 243] width 158 height 13
click at [258, 240] on input "27-242515515" at bounding box center [324, 243] width 158 height 13
type input "27242515515"
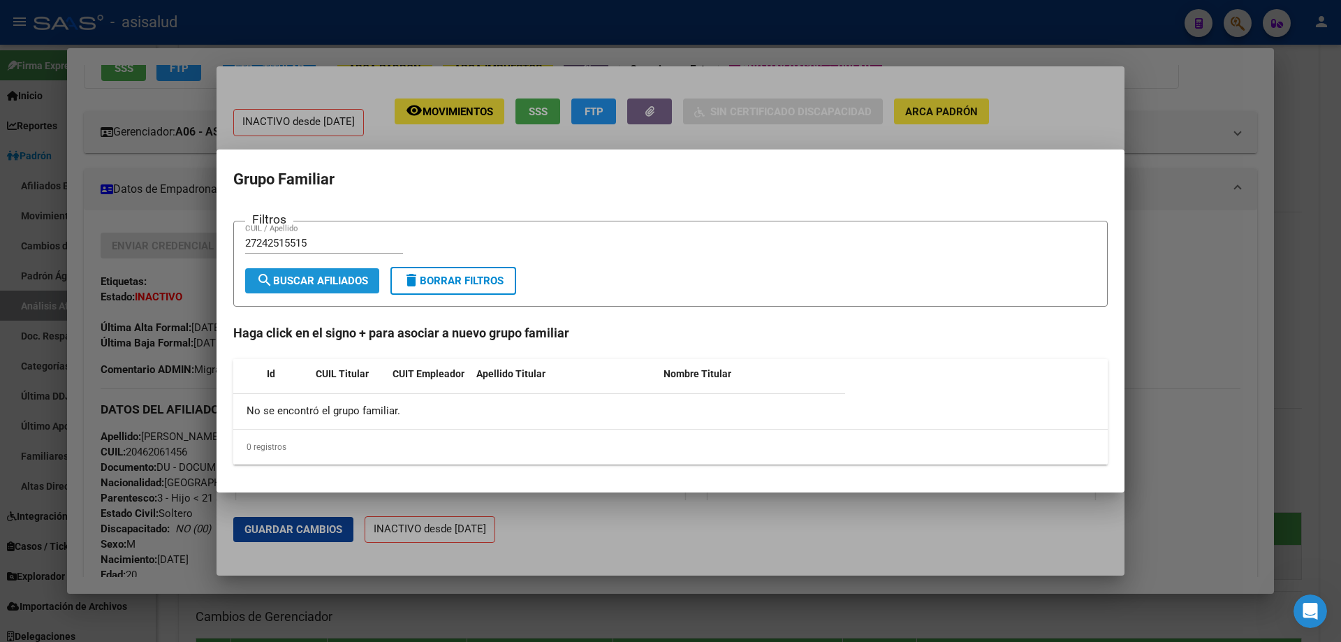
click at [285, 277] on span "search Buscar Afiliados" at bounding box center [312, 281] width 112 height 13
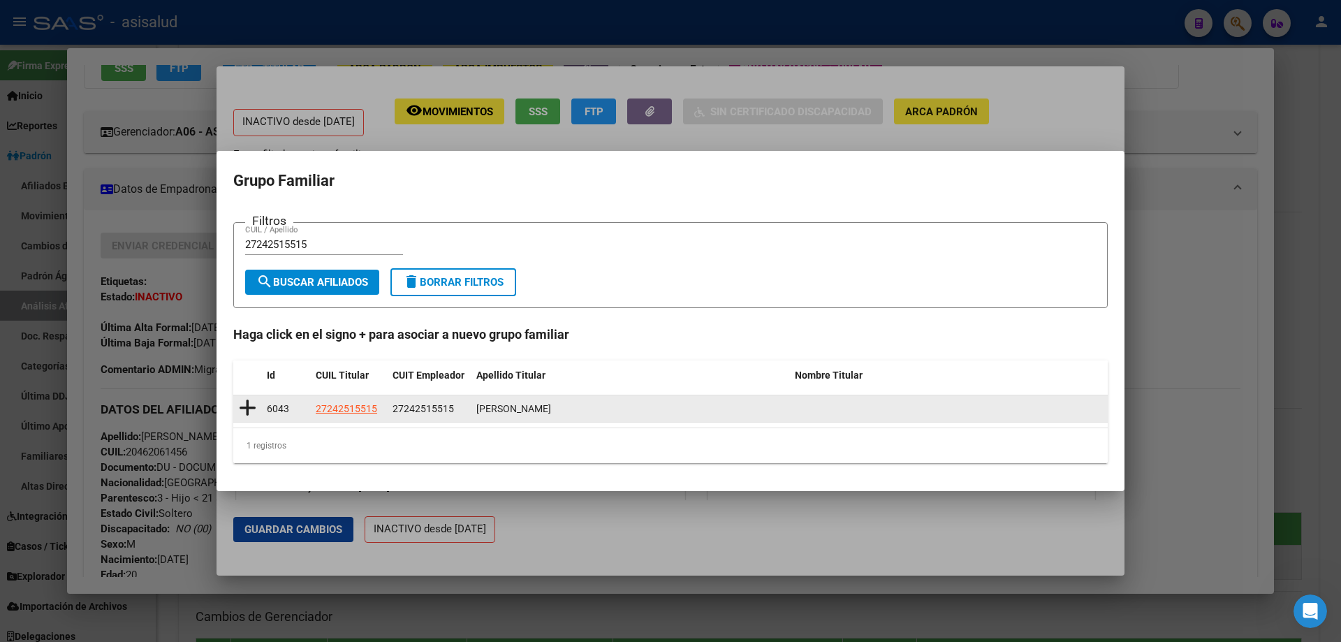
click at [254, 407] on icon at bounding box center [247, 408] width 17 height 20
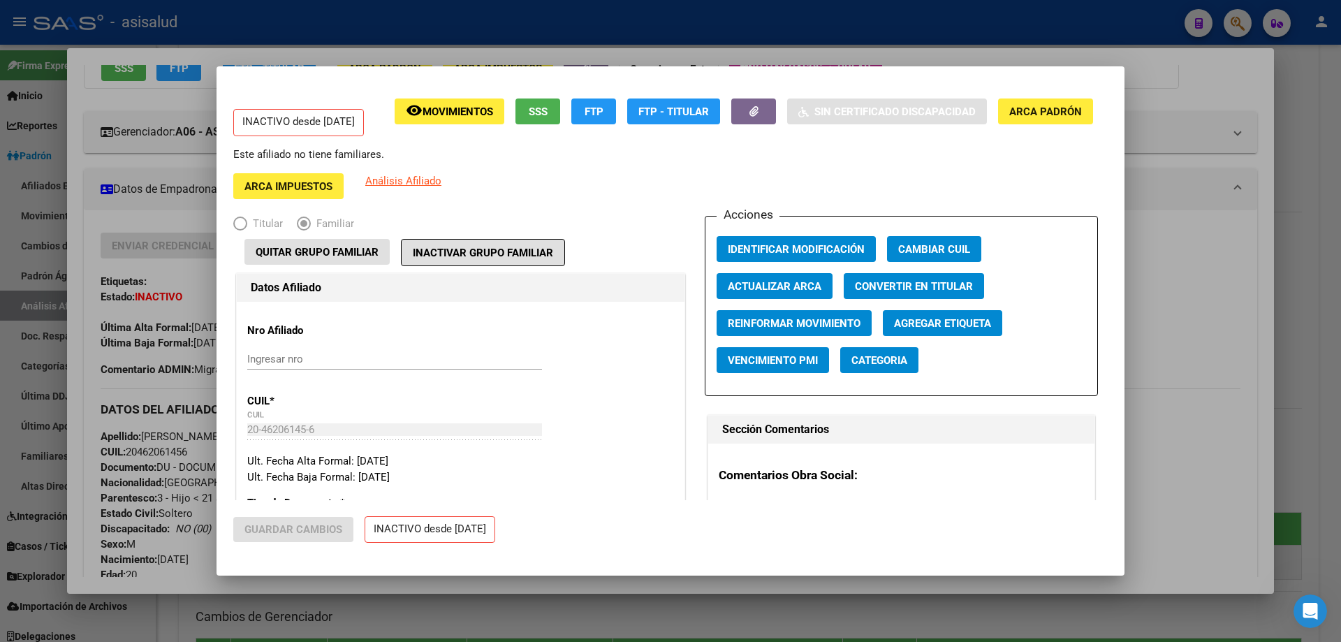
type input "27-24251551-5"
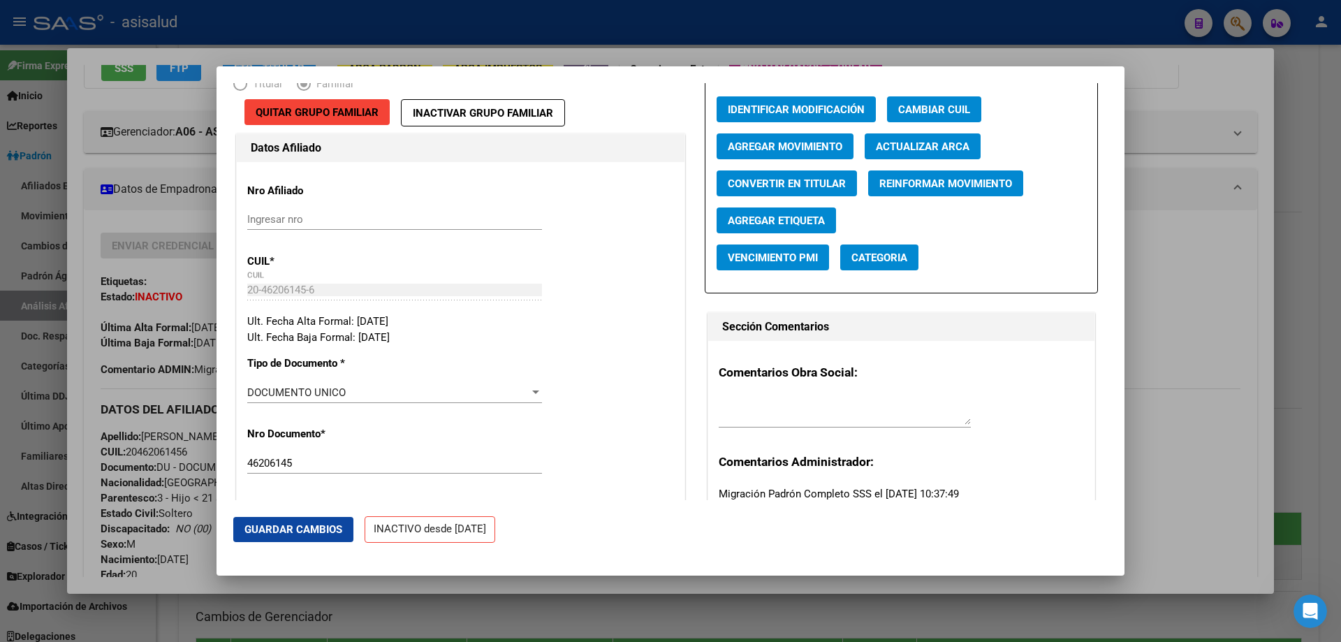
click at [299, 532] on span "Guardar Cambios" at bounding box center [294, 529] width 98 height 13
click at [783, 148] on span "Agregar Movimiento" at bounding box center [785, 146] width 115 height 13
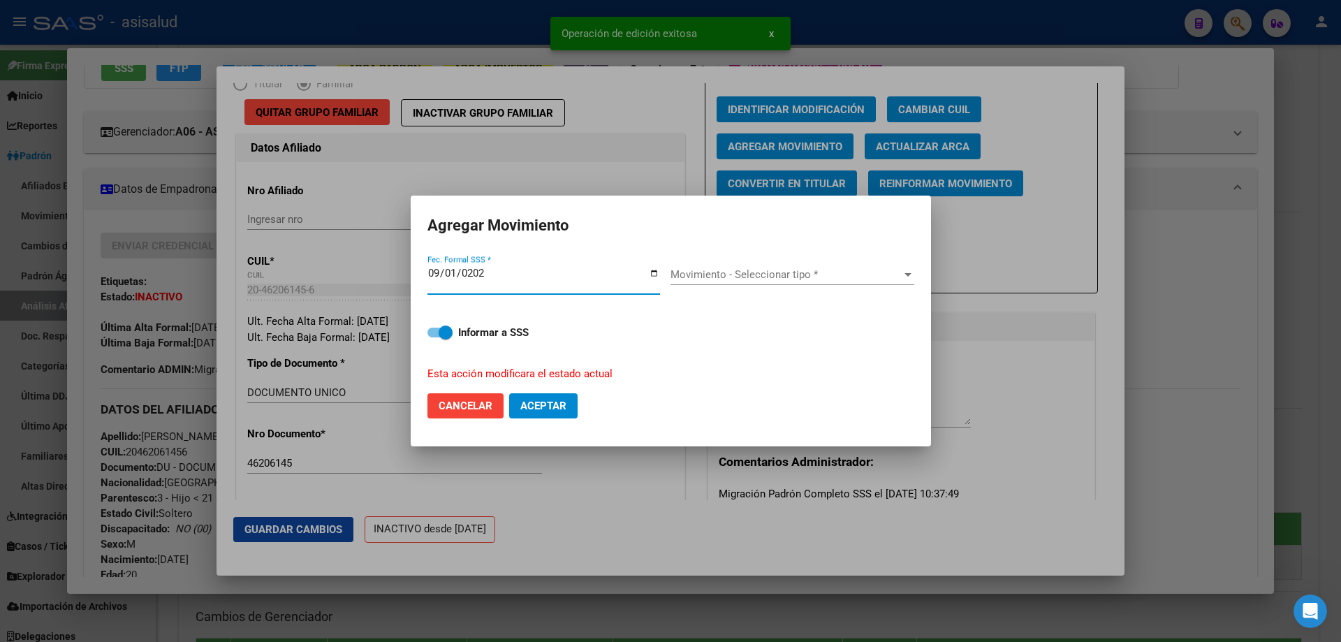
type input "2025-09-01"
click at [704, 272] on span "Movimiento - Seleccionar tipo *" at bounding box center [786, 274] width 231 height 13
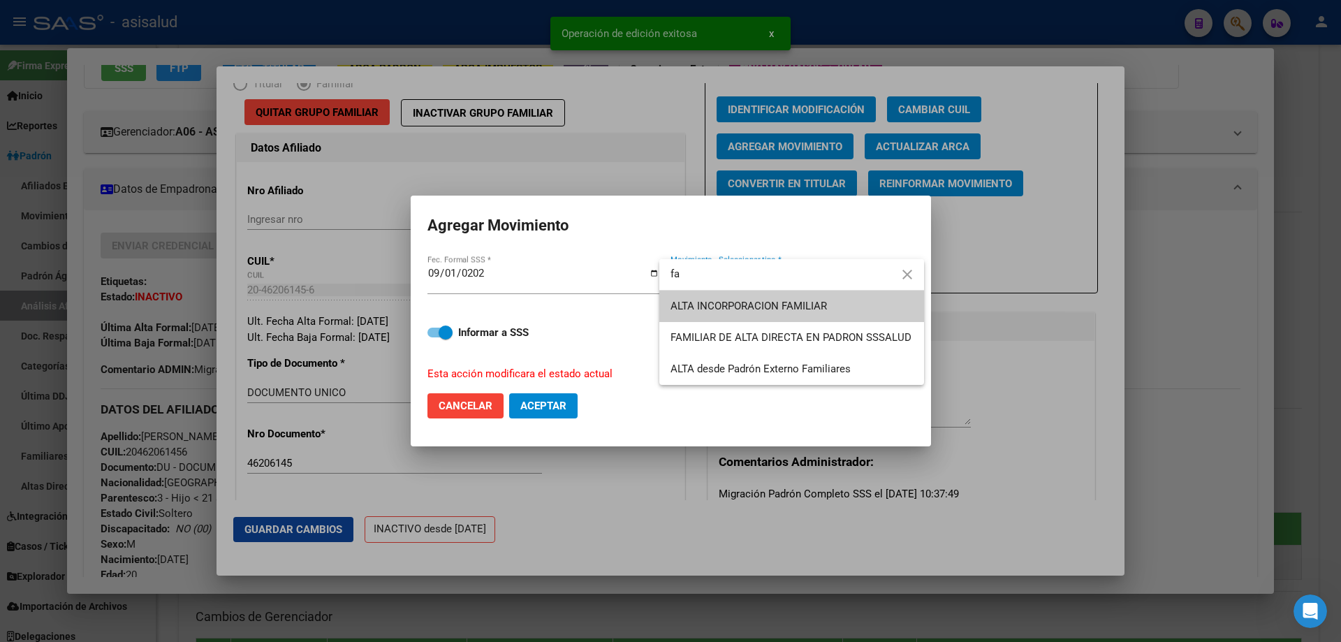
type input "fa"
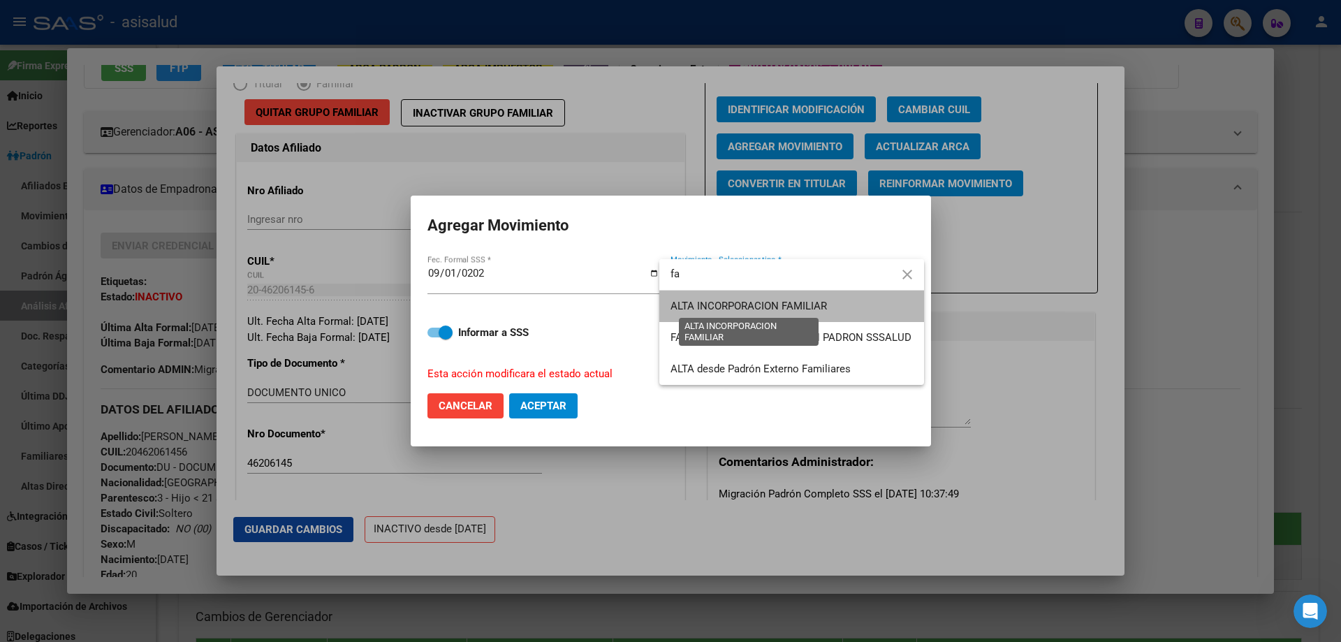
click at [734, 301] on span "ALTA INCORPORACION FAMILIAR" at bounding box center [749, 306] width 156 height 13
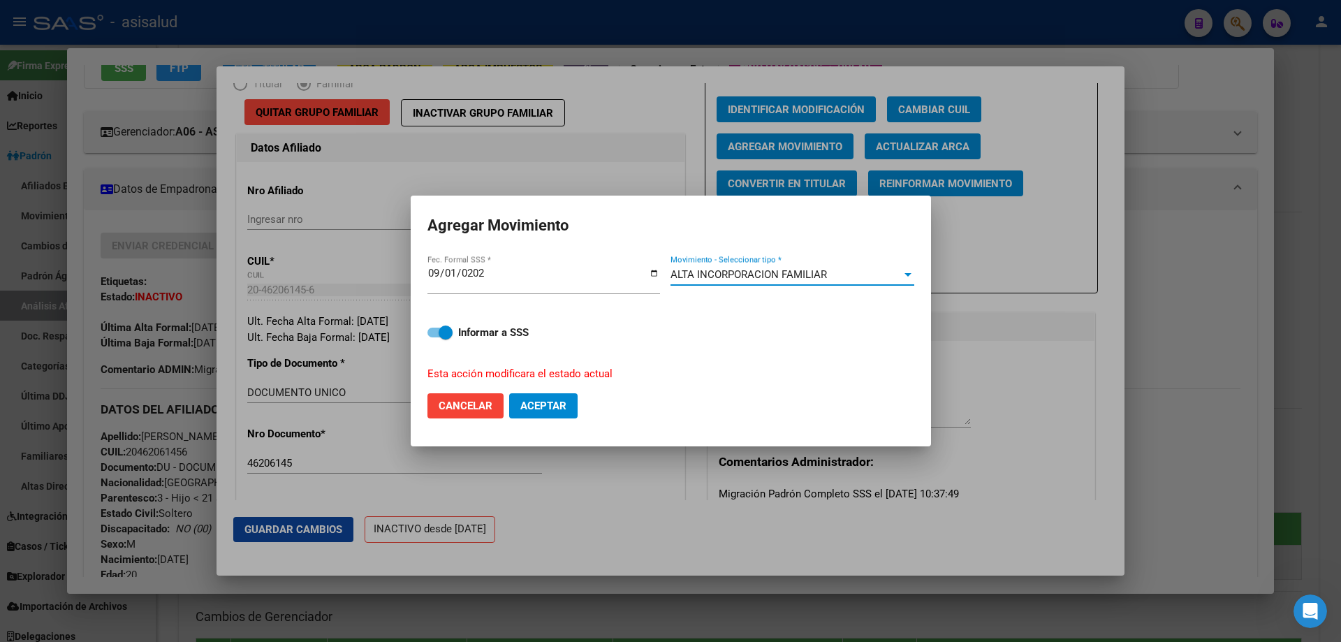
click at [538, 411] on span "Aceptar" at bounding box center [543, 406] width 46 height 13
checkbox input "false"
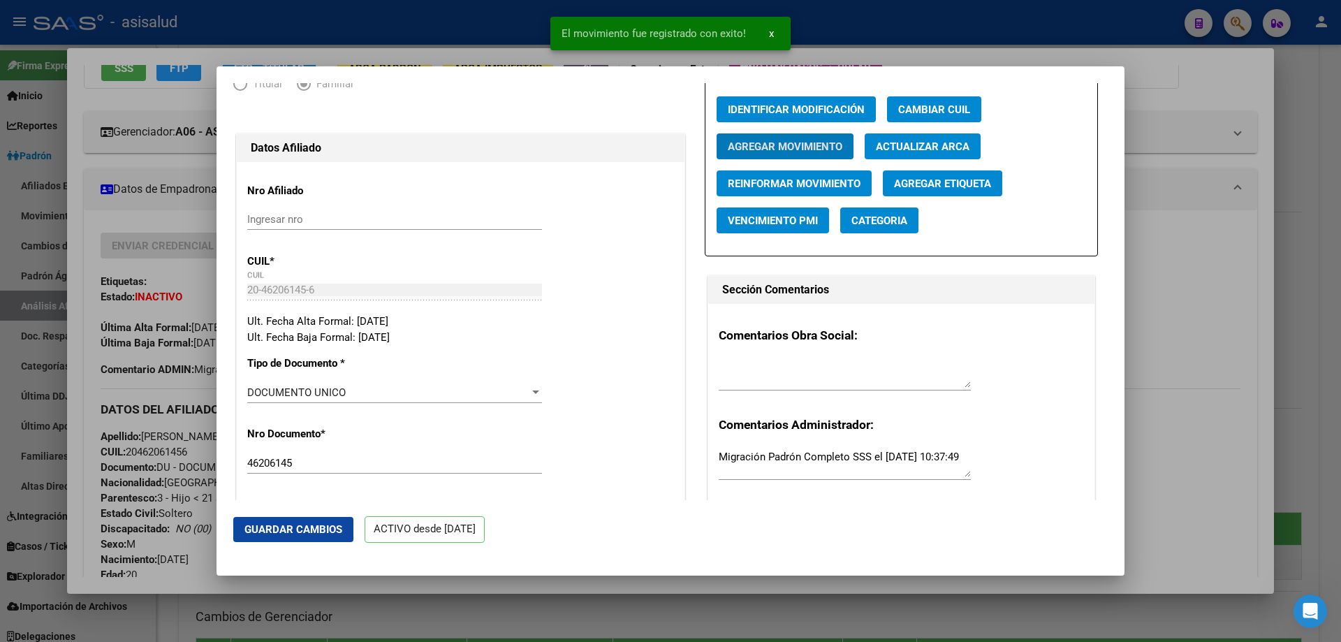
click at [283, 533] on span "Guardar Cambios" at bounding box center [294, 529] width 98 height 13
click at [1341, 492] on div at bounding box center [670, 321] width 1341 height 642
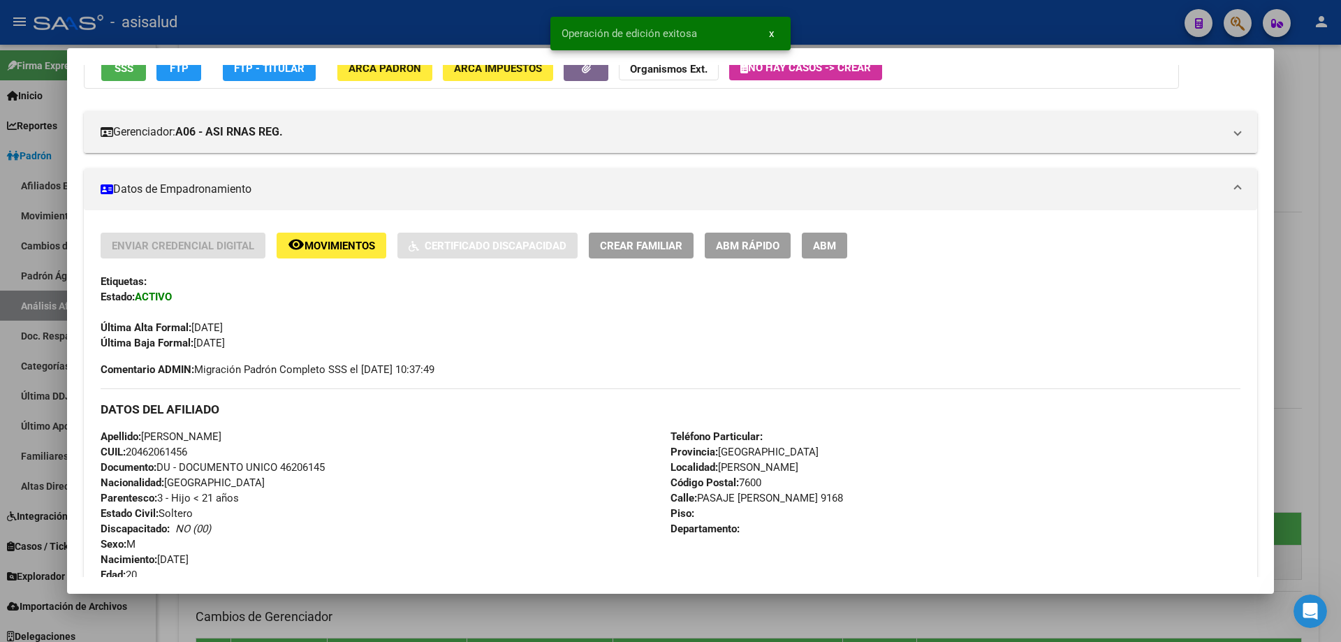
click at [1341, 492] on div at bounding box center [670, 321] width 1341 height 642
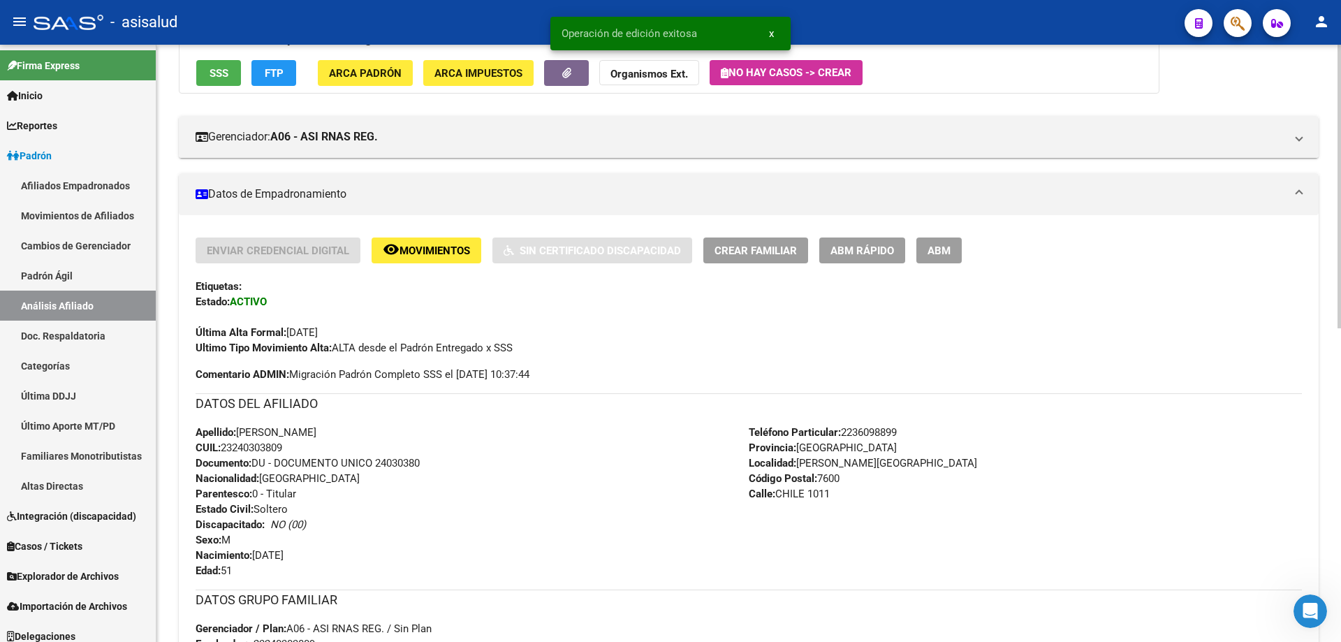
scroll to position [0, 0]
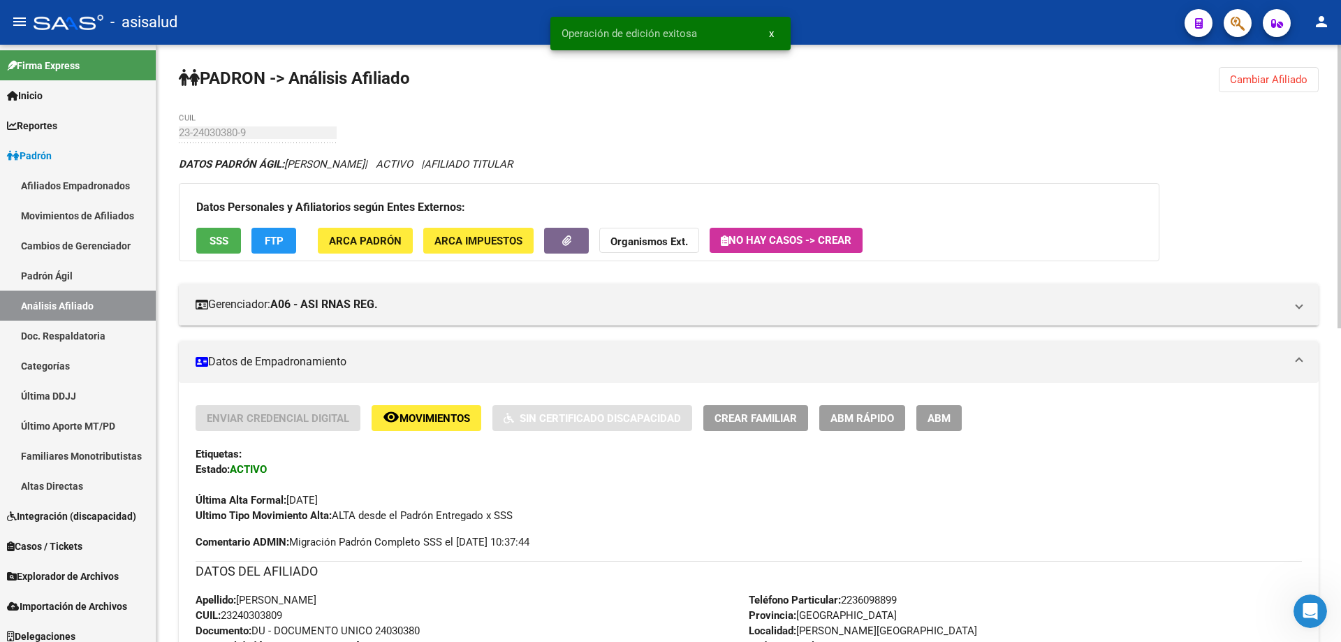
click at [1269, 71] on button "Cambiar Afiliado" at bounding box center [1269, 79] width 100 height 25
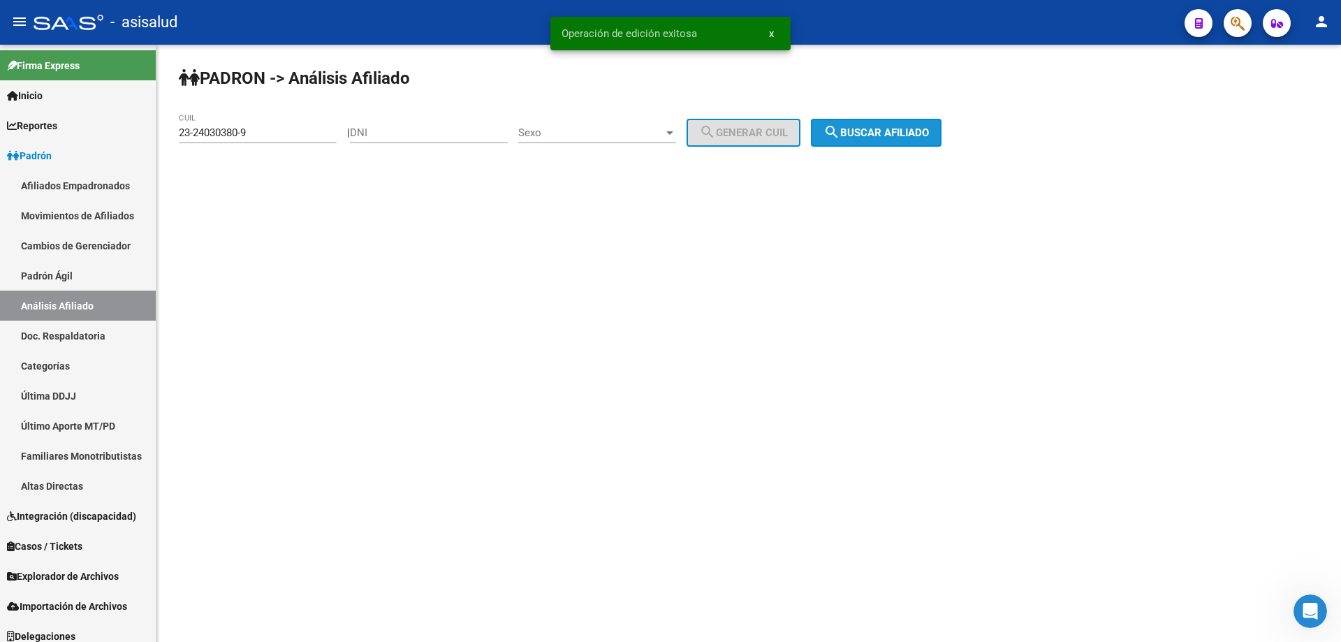
click at [896, 124] on button "search Buscar afiliado" at bounding box center [876, 133] width 131 height 28
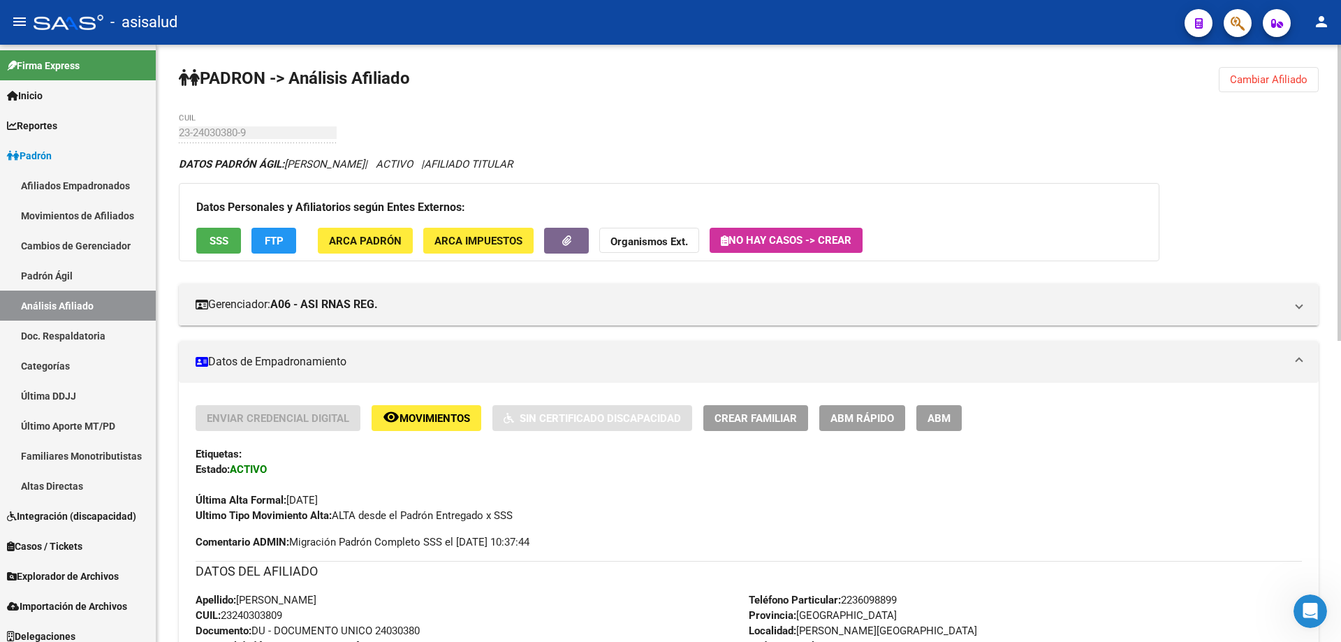
click at [1258, 72] on button "Cambiar Afiliado" at bounding box center [1269, 79] width 100 height 25
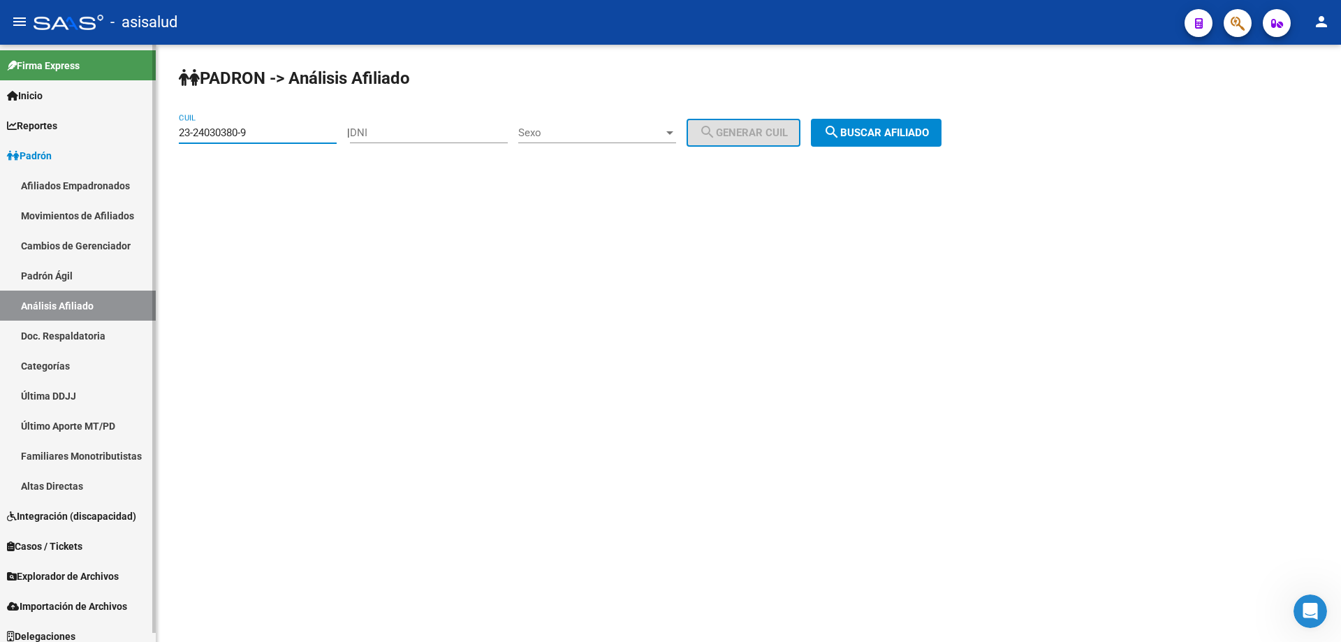
drag, startPoint x: 265, startPoint y: 133, endPoint x: 0, endPoint y: 129, distance: 265.5
click at [0, 129] on mat-sidenav-container "Firma Express Inicio Calendario SSS Instructivos Contacto OS Reportes Padrón Tr…" at bounding box center [670, 343] width 1341 height 597
paste input "7-24251551-5"
type input "27-24251551-5"
click at [922, 139] on button "search Buscar afiliado" at bounding box center [876, 133] width 131 height 28
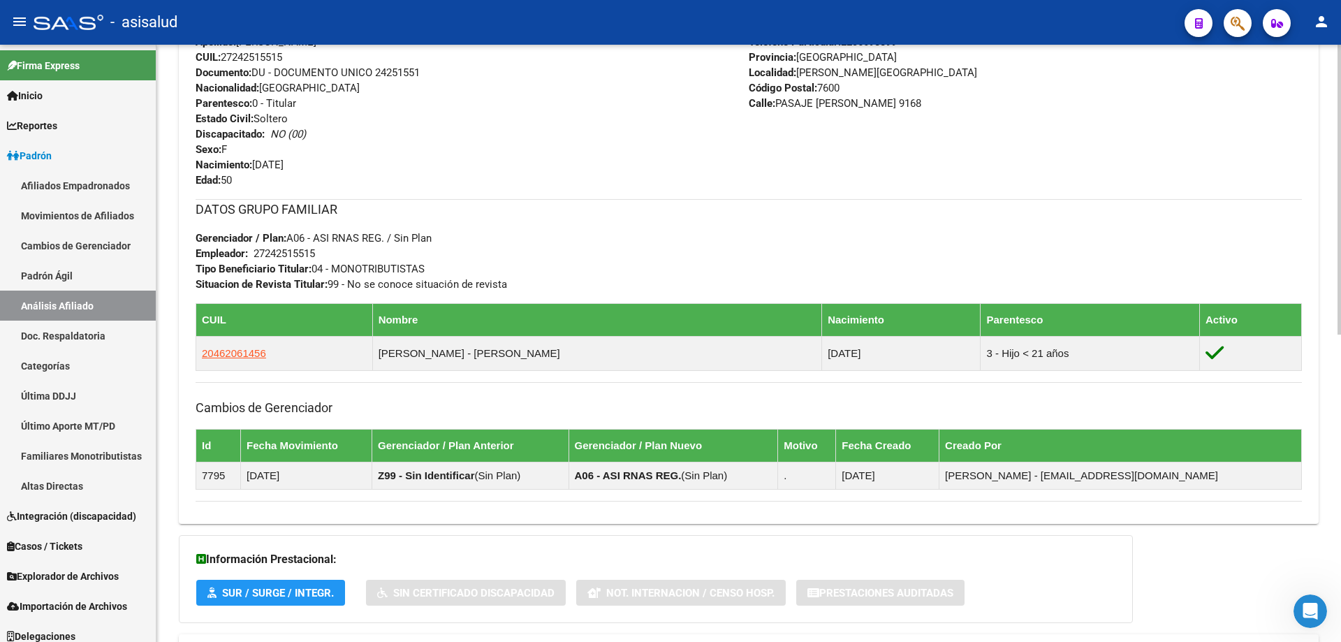
scroll to position [559, 0]
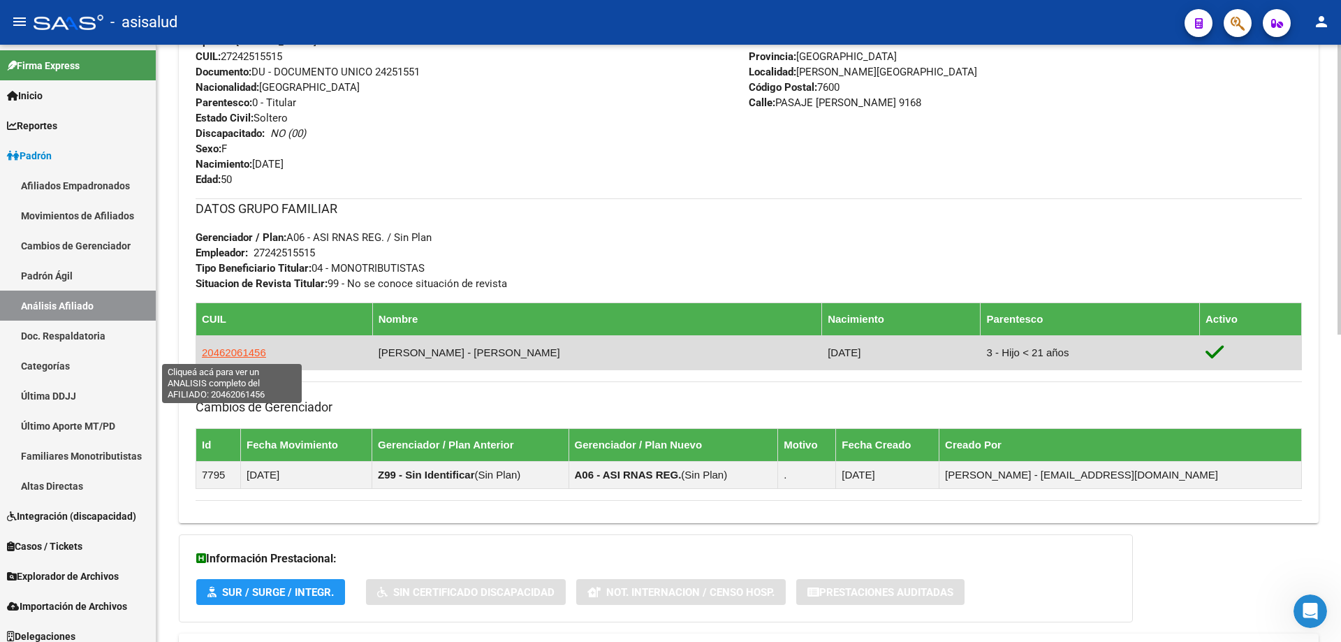
click at [254, 351] on span "20462061456" at bounding box center [234, 352] width 64 height 12
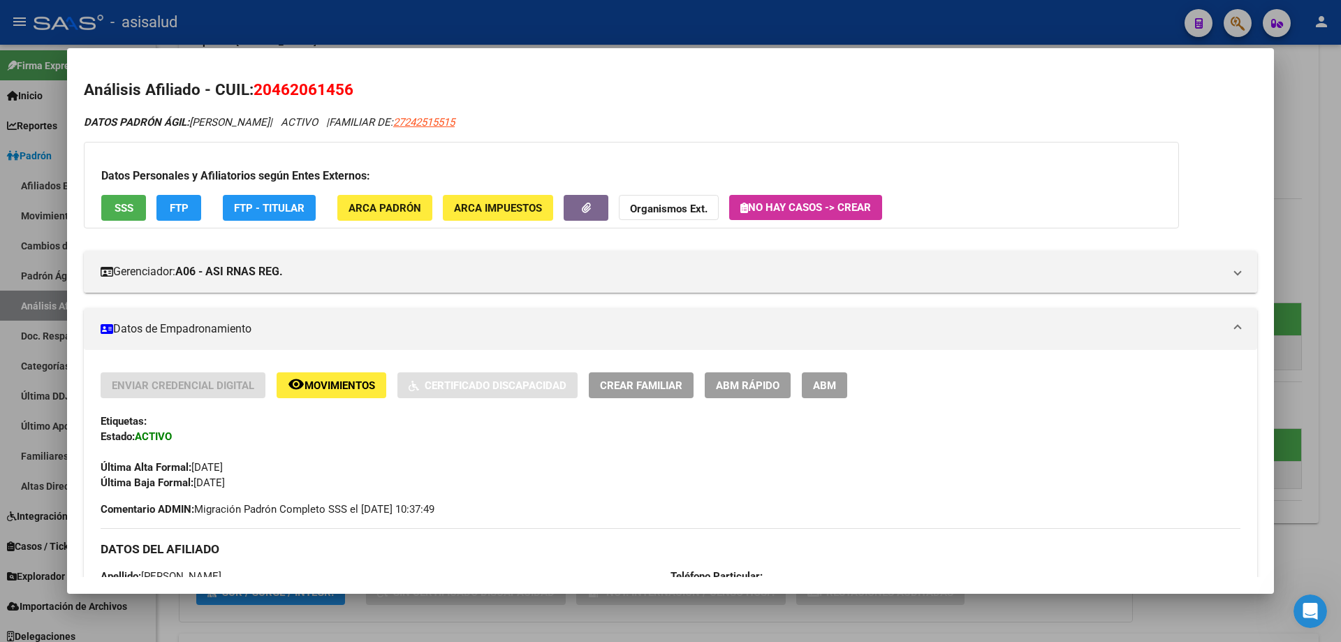
click at [131, 209] on span "SSS" at bounding box center [124, 208] width 19 height 13
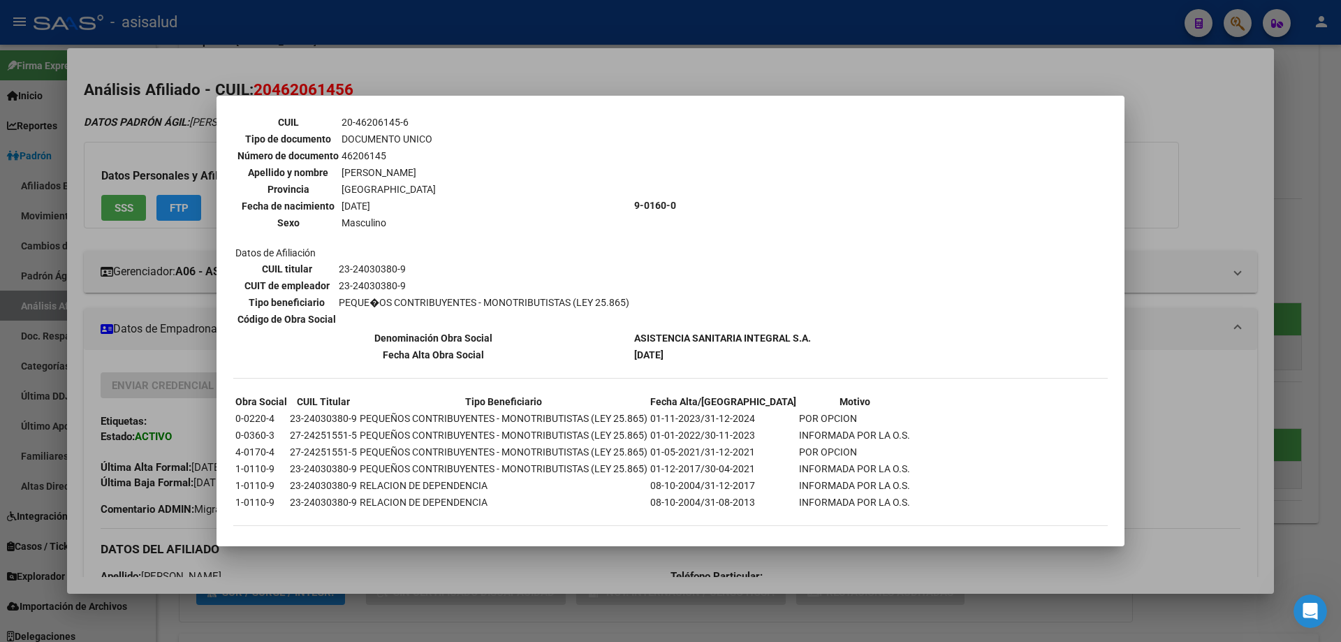
scroll to position [442, 0]
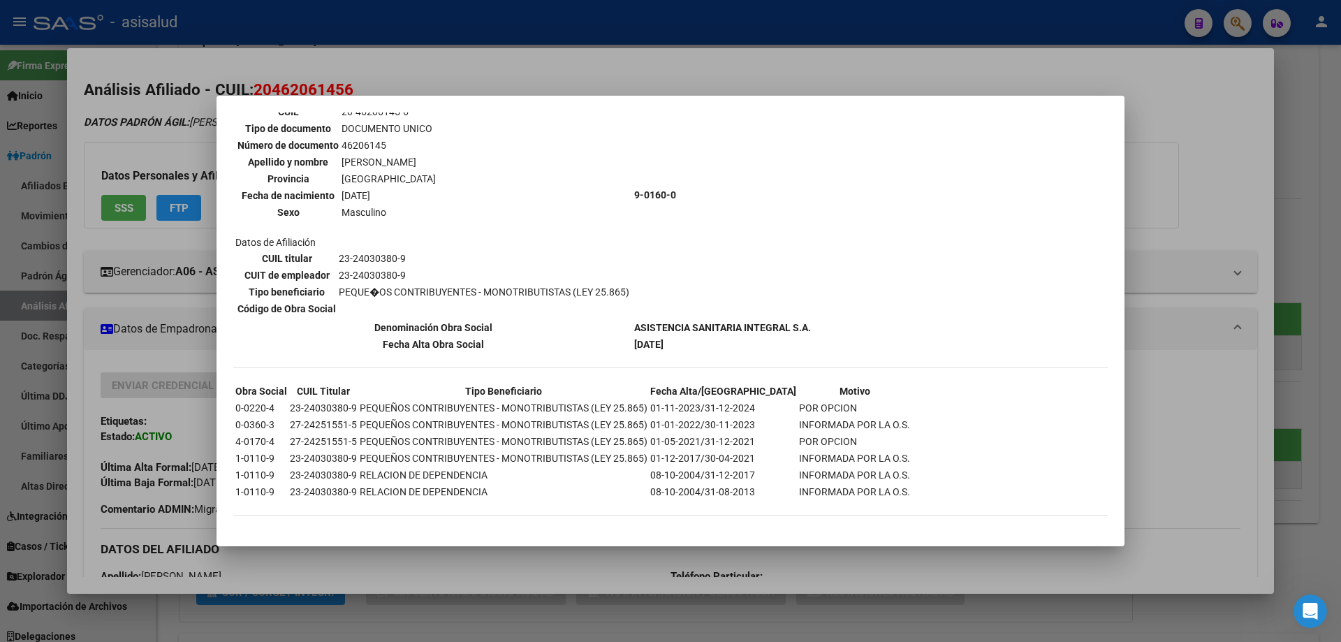
click at [1176, 194] on div at bounding box center [670, 321] width 1341 height 642
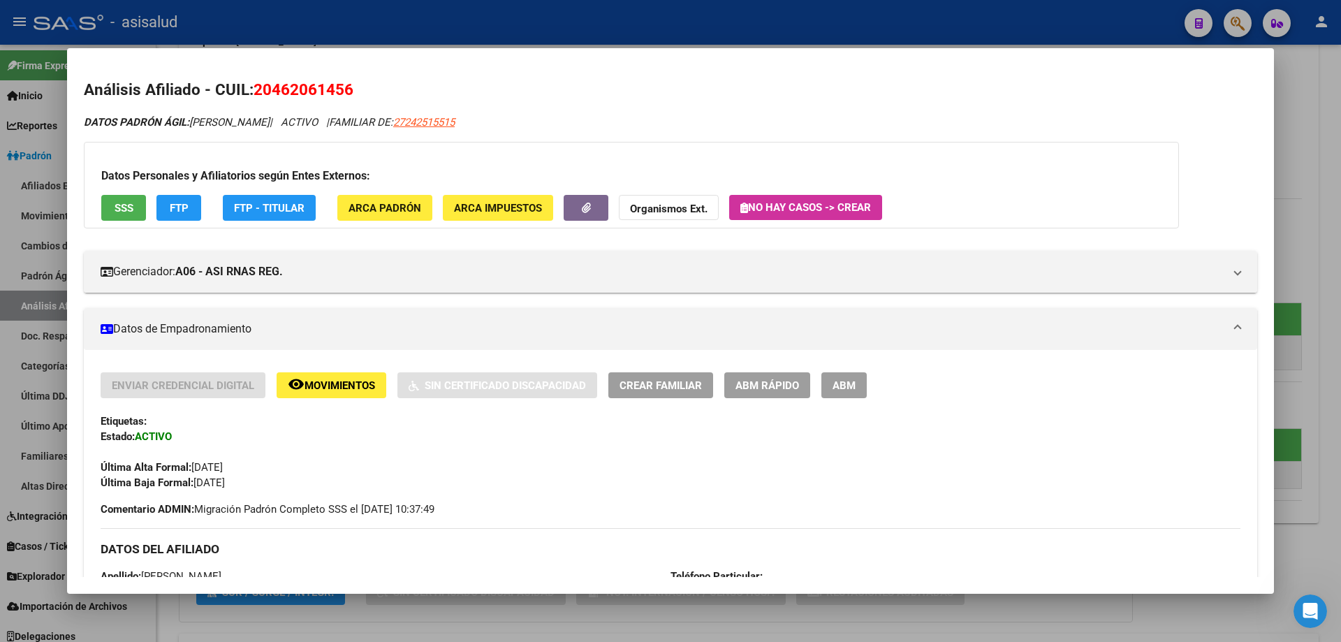
click at [1341, 194] on div at bounding box center [670, 321] width 1341 height 642
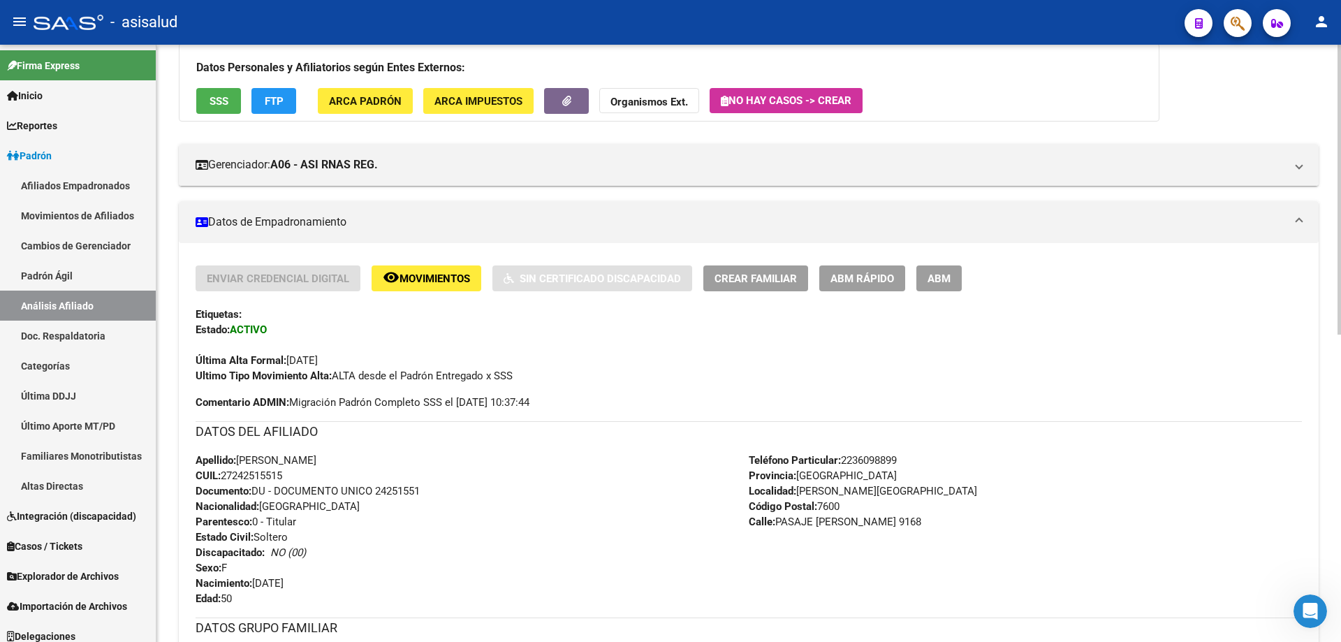
scroll to position [0, 0]
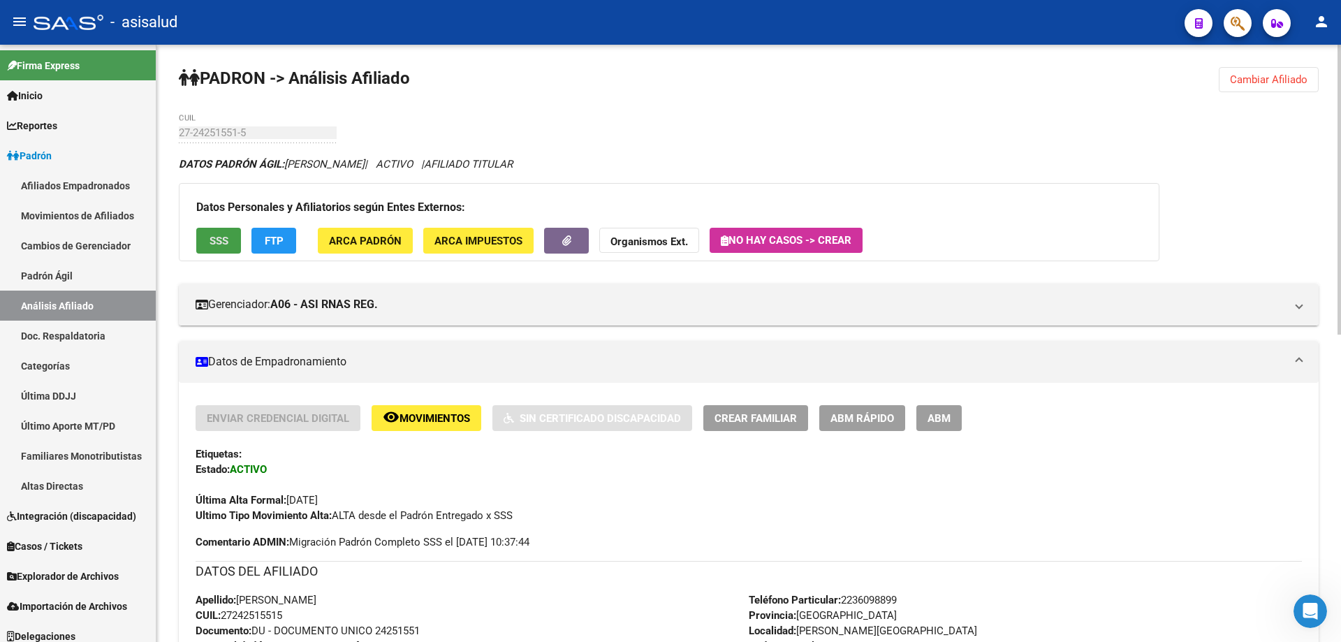
click at [225, 235] on span "SSS" at bounding box center [219, 241] width 19 height 13
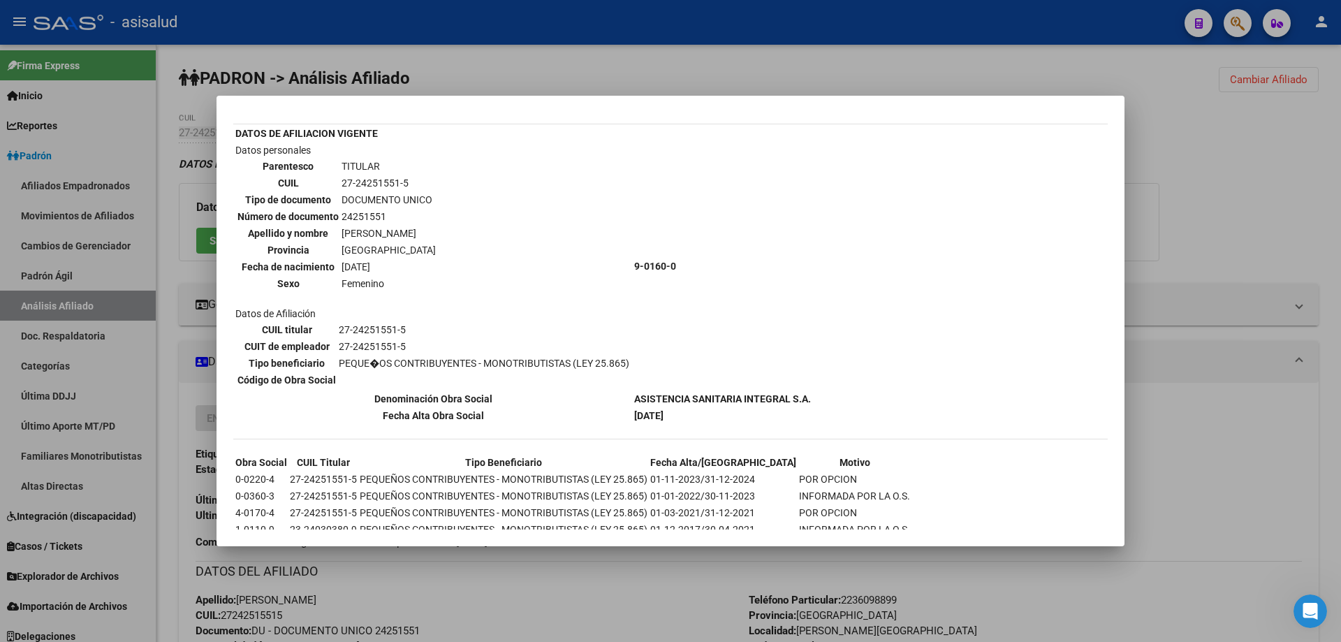
scroll to position [112, 0]
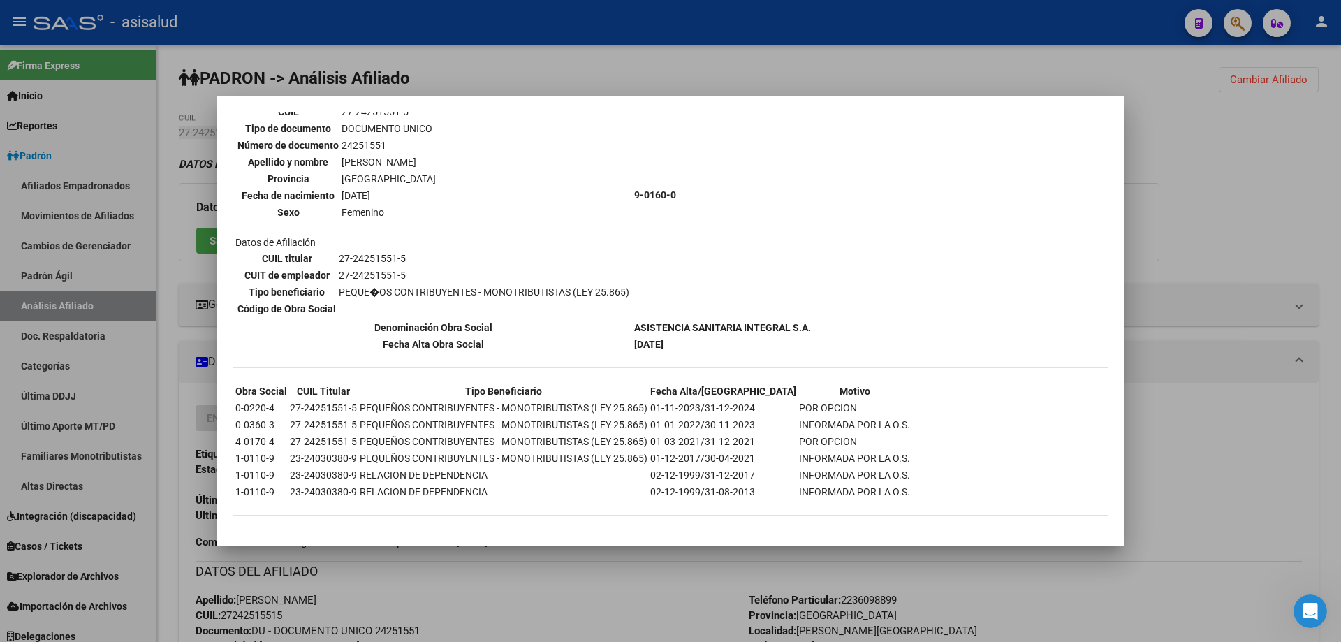
click at [1337, 235] on div at bounding box center [670, 321] width 1341 height 642
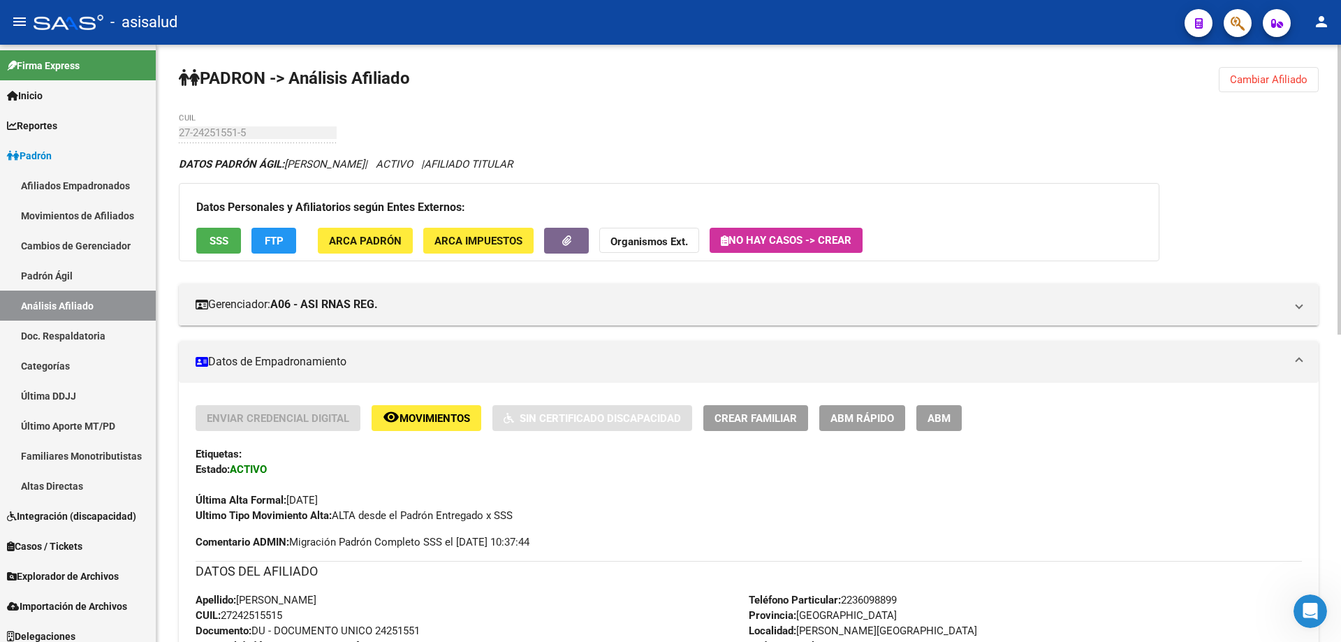
click at [1341, 232] on div at bounding box center [1339, 190] width 3 height 290
